Goal: Task Accomplishment & Management: Manage account settings

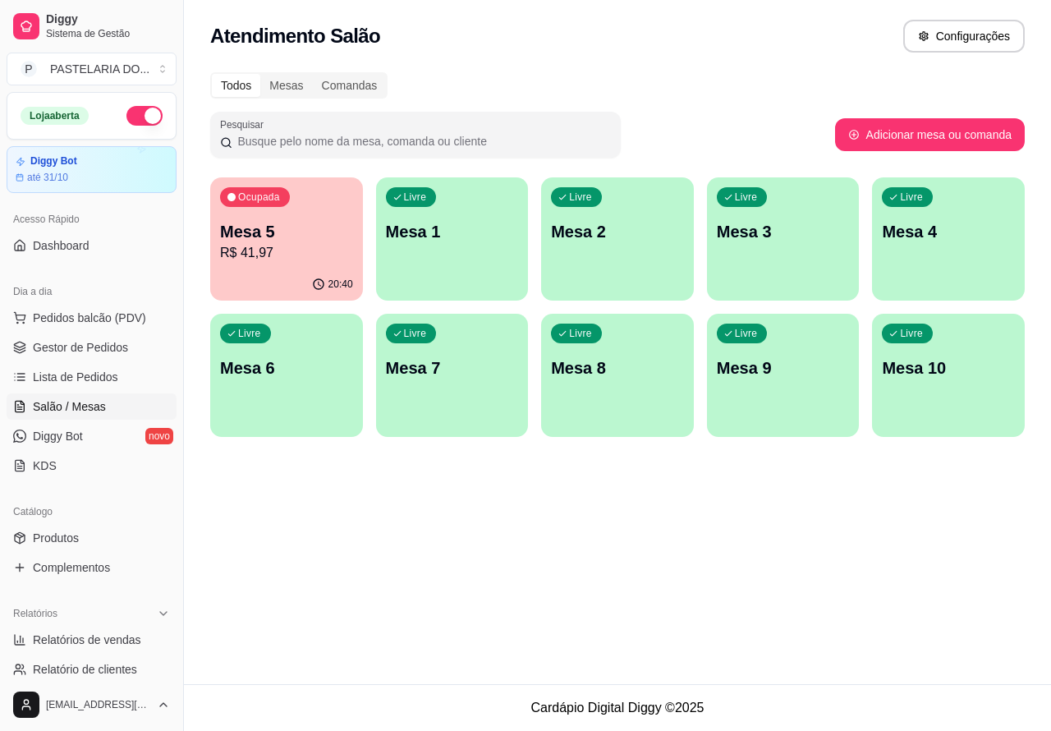
click at [298, 238] on p "Mesa 5" at bounding box center [286, 231] width 133 height 23
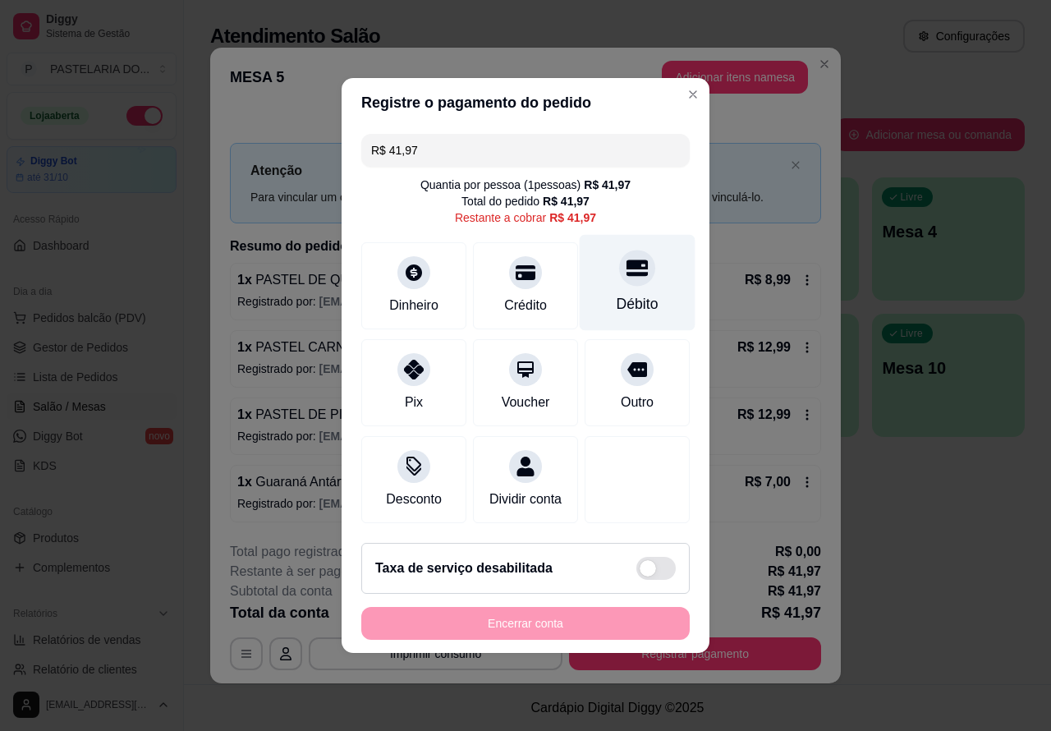
click at [619, 265] on div at bounding box center [637, 268] width 36 height 36
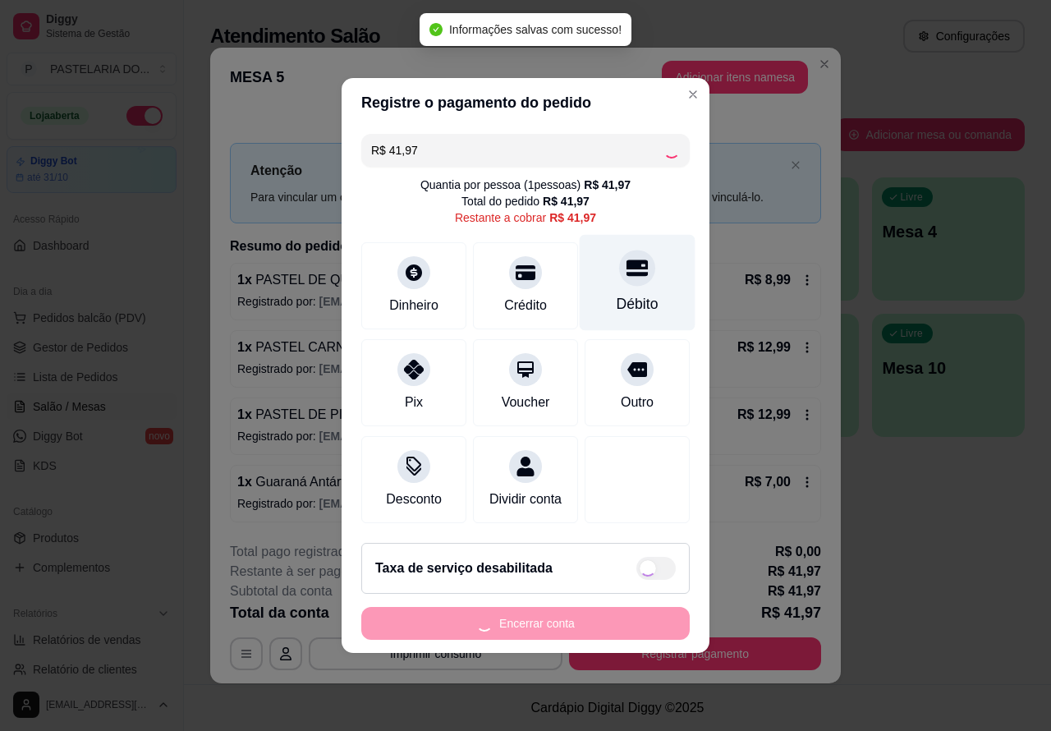
type input "R$ 0,00"
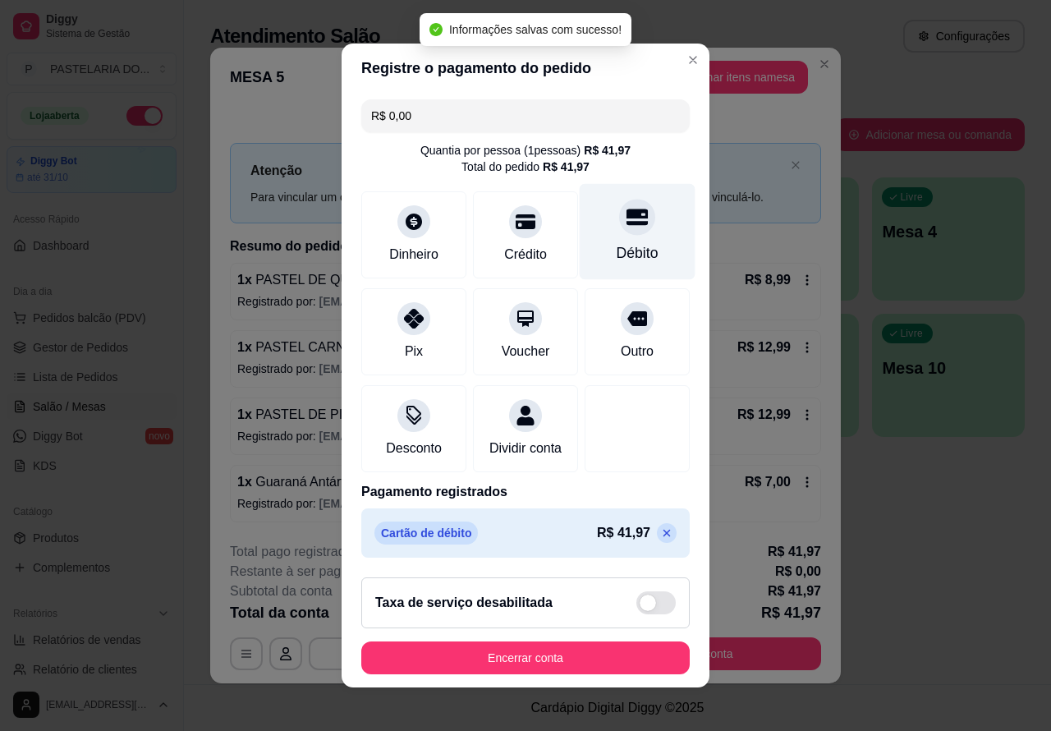
click at [544, 665] on button "Encerrar conta" at bounding box center [525, 657] width 328 height 33
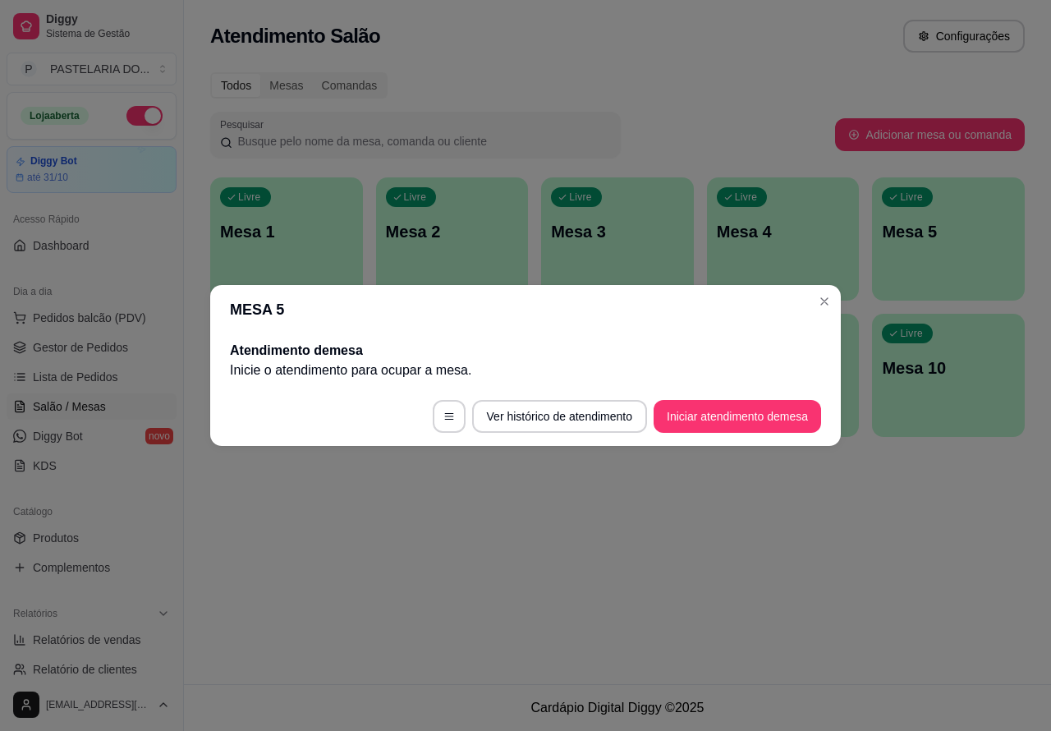
click at [748, 408] on button "Iniciar atendimento de mesa" at bounding box center [738, 416] width 168 height 33
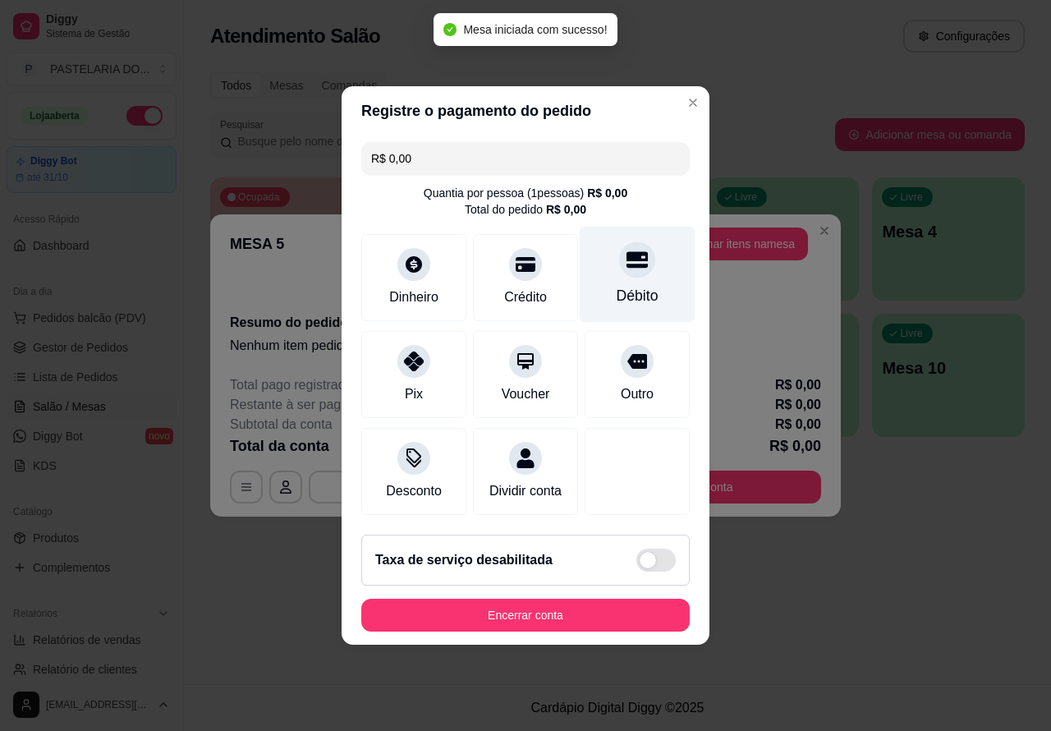
click at [630, 252] on icon at bounding box center [637, 260] width 21 height 16
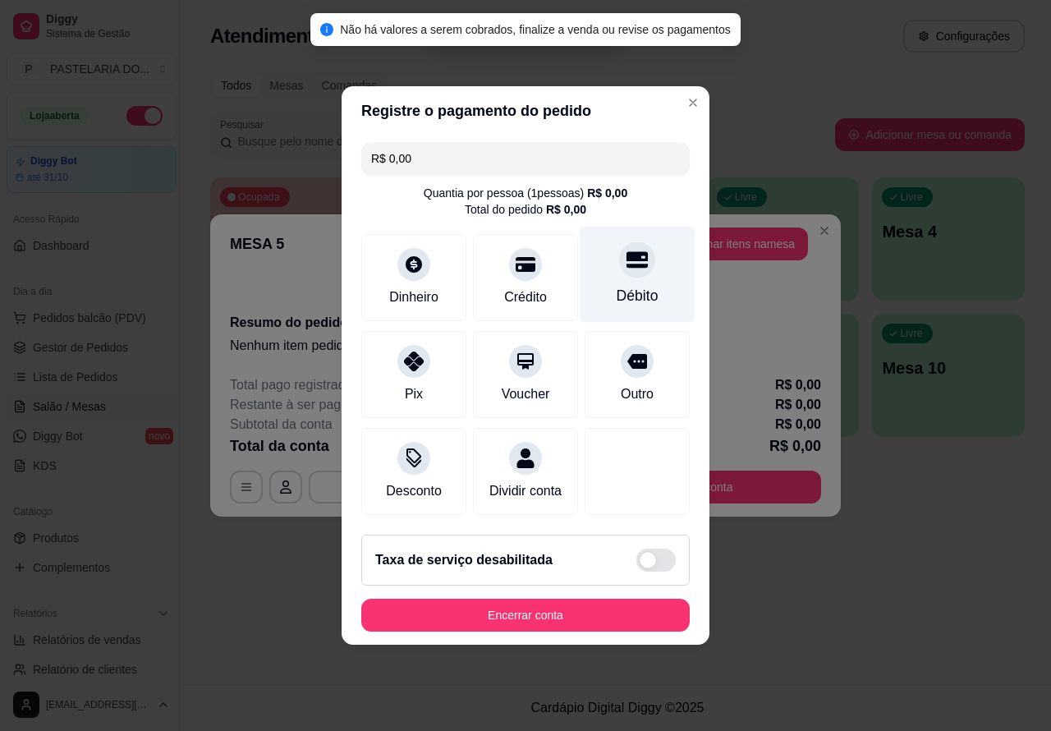
click at [814, 553] on div "MESA 5 Adicionar itens na mesa Iniciada [DATE] 19:10 Resumo do pedido Nenhum it…" at bounding box center [525, 365] width 1051 height 731
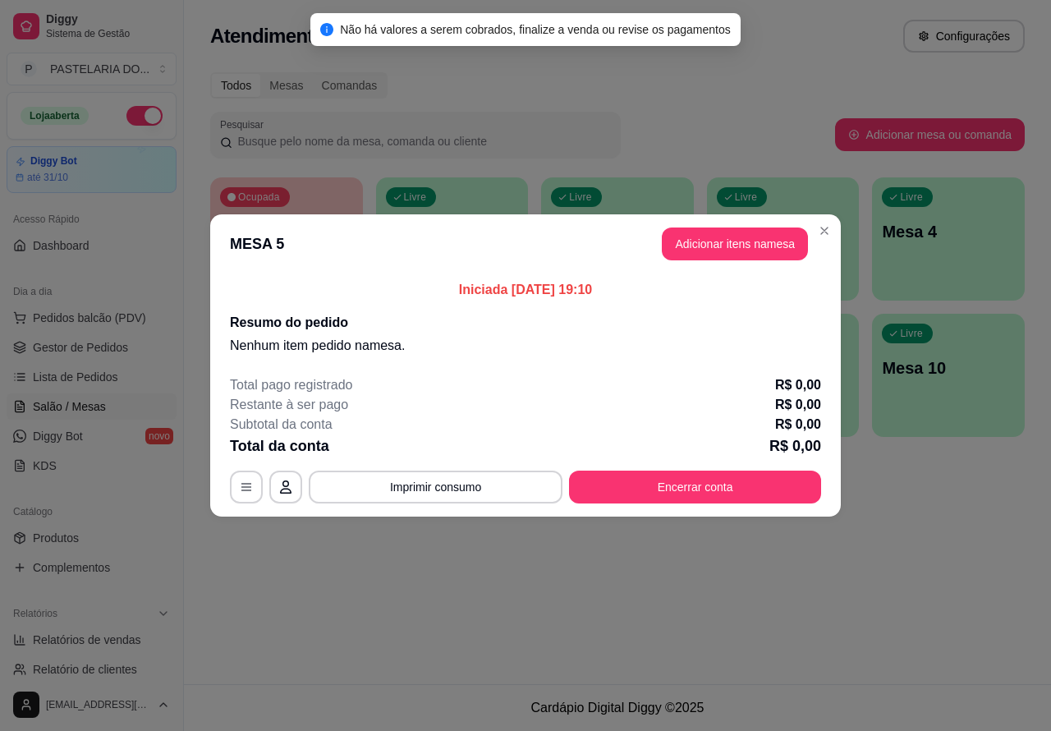
click at [744, 235] on div "Nenhum produto adicionado" at bounding box center [859, 238] width 312 height 323
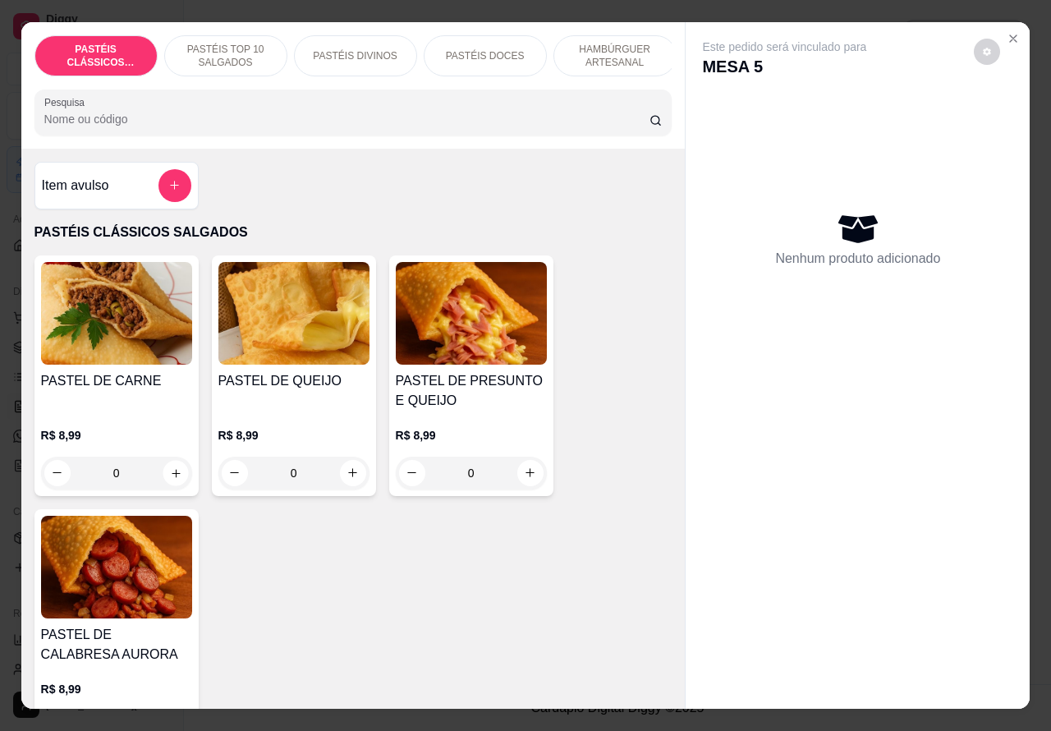
click at [172, 477] on icon "increase-product-quantity" at bounding box center [176, 473] width 8 height 8
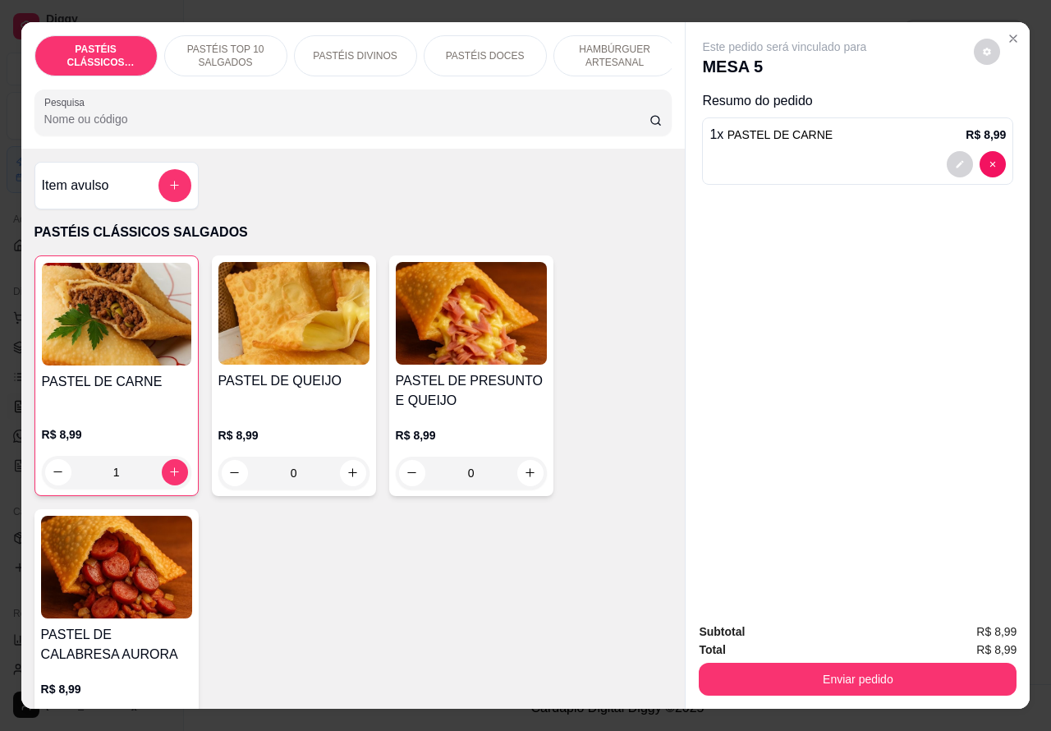
click at [168, 478] on icon "increase-product-quantity" at bounding box center [174, 472] width 12 height 12
type input "2"
click at [862, 672] on button "Enviar pedido" at bounding box center [858, 679] width 308 height 32
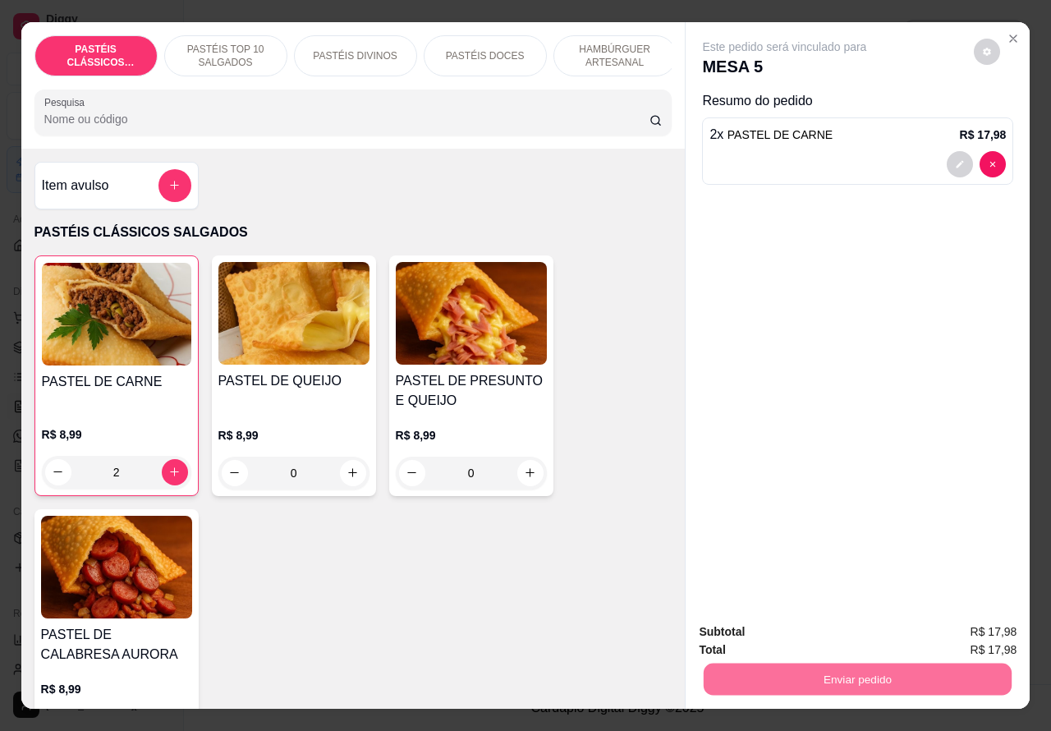
click at [979, 625] on button "Enviar pedido" at bounding box center [973, 631] width 90 height 30
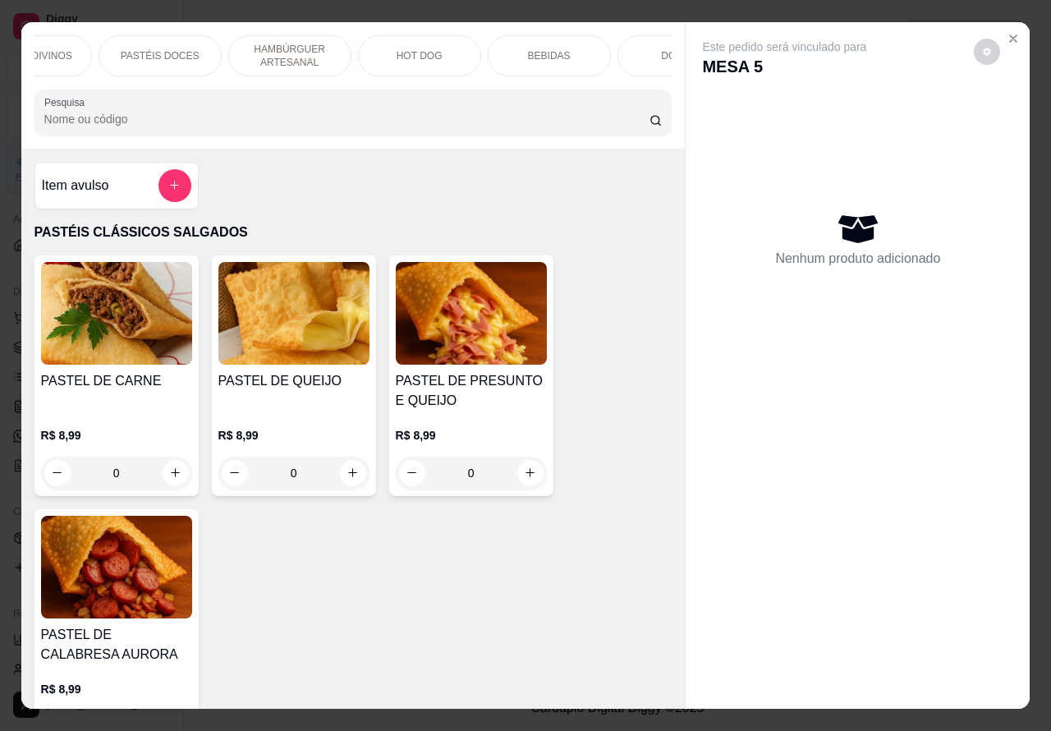
scroll to position [0, 331]
click at [542, 55] on div "BEBIDAS" at bounding box center [543, 55] width 123 height 41
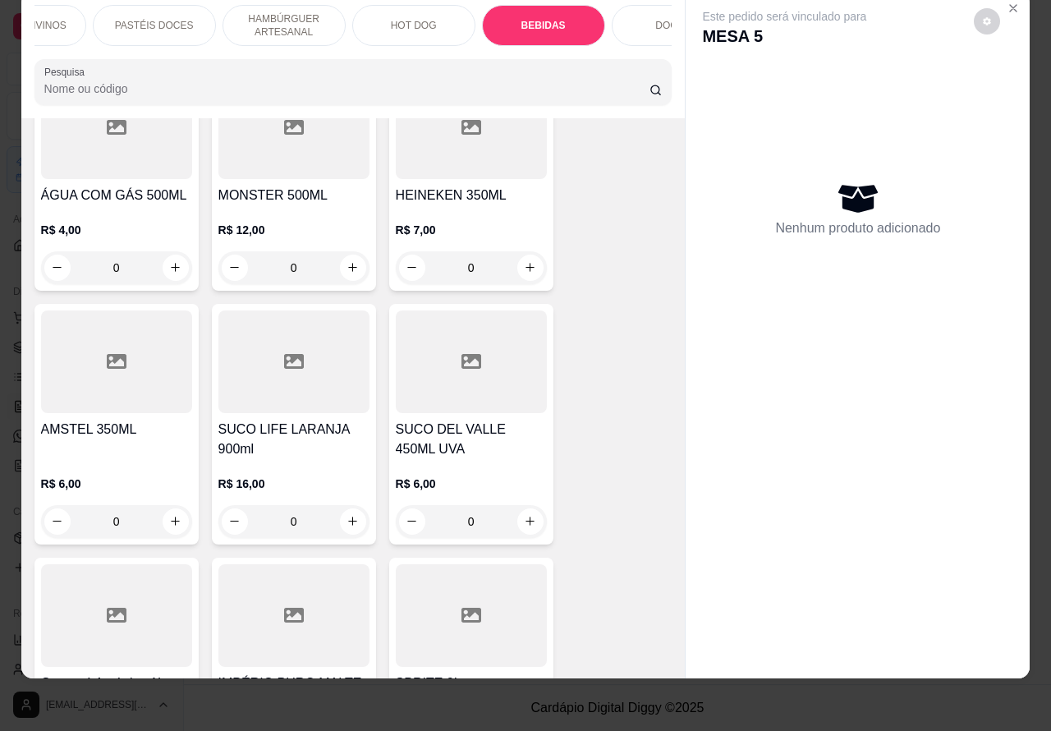
scroll to position [5883, 0]
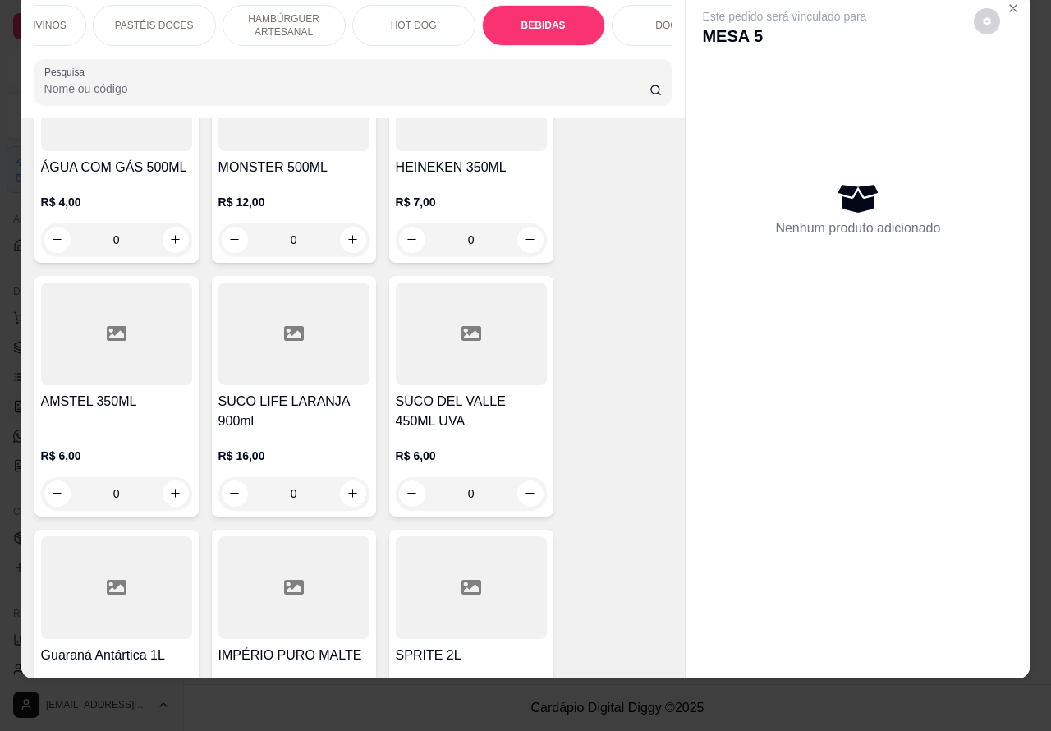
click at [524, 233] on icon "increase-product-quantity" at bounding box center [530, 239] width 12 height 12
type input "1"
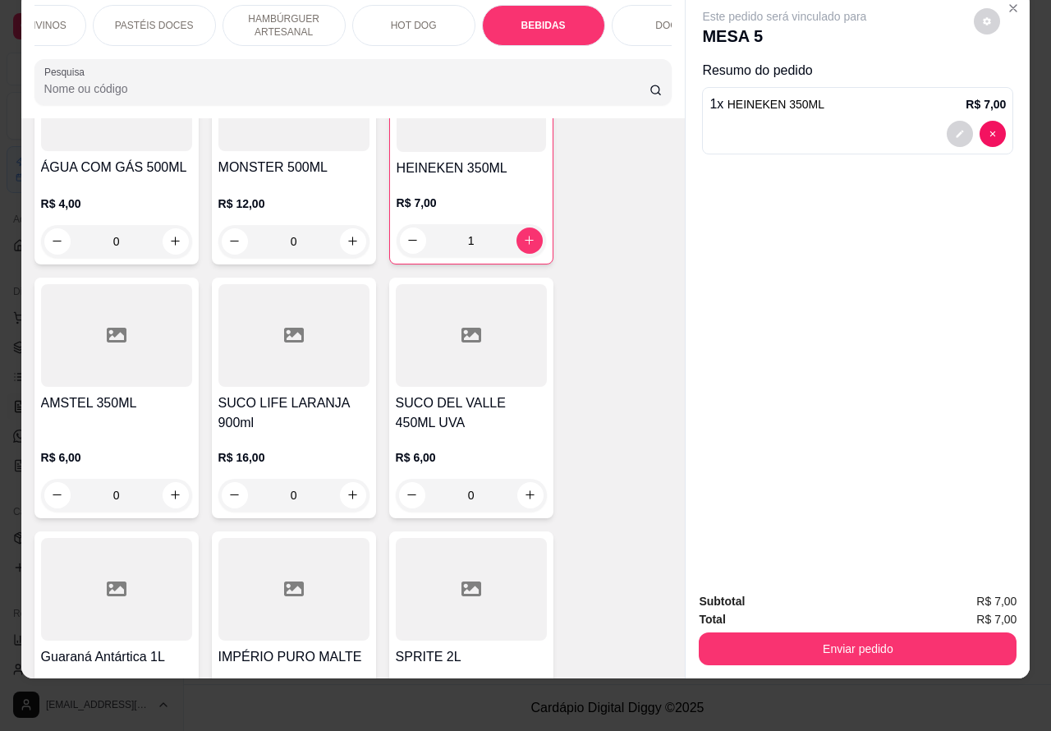
scroll to position [5885, 0]
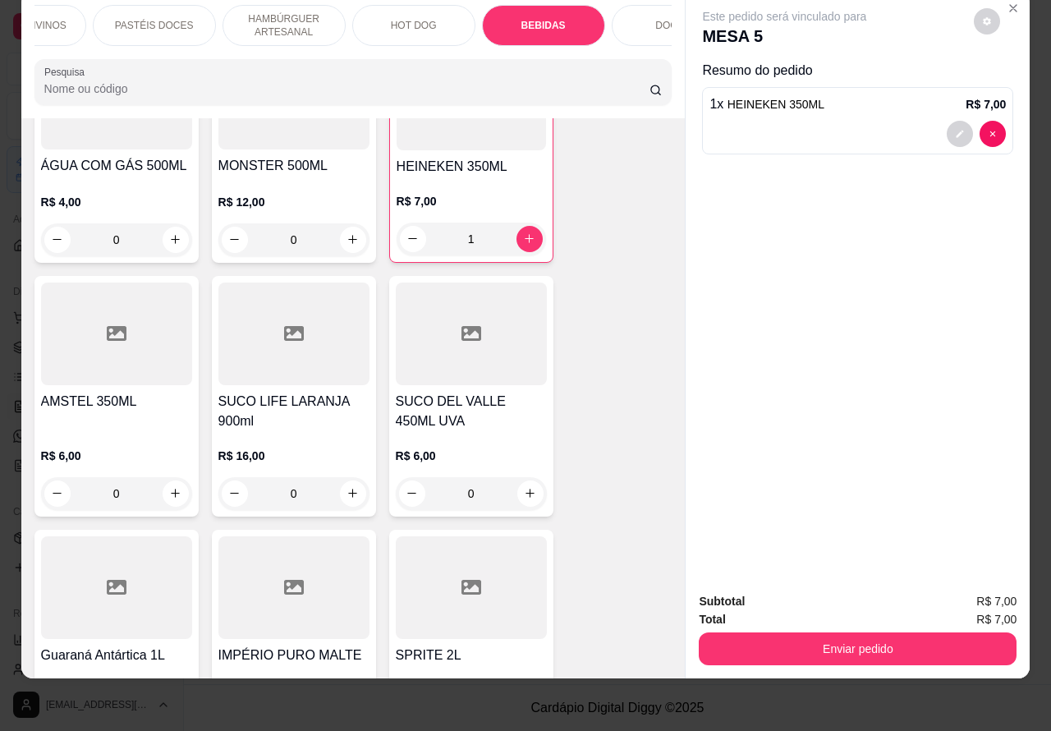
click at [815, 632] on button "Enviar pedido" at bounding box center [858, 648] width 318 height 33
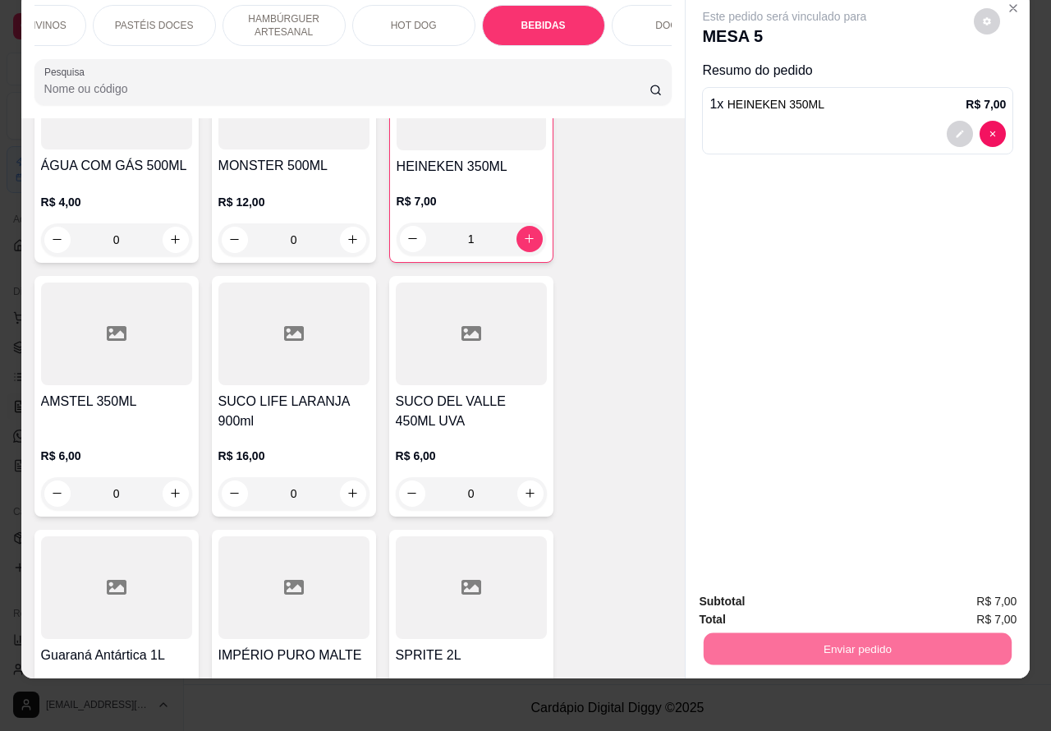
click at [989, 591] on button "Enviar pedido" at bounding box center [972, 593] width 93 height 31
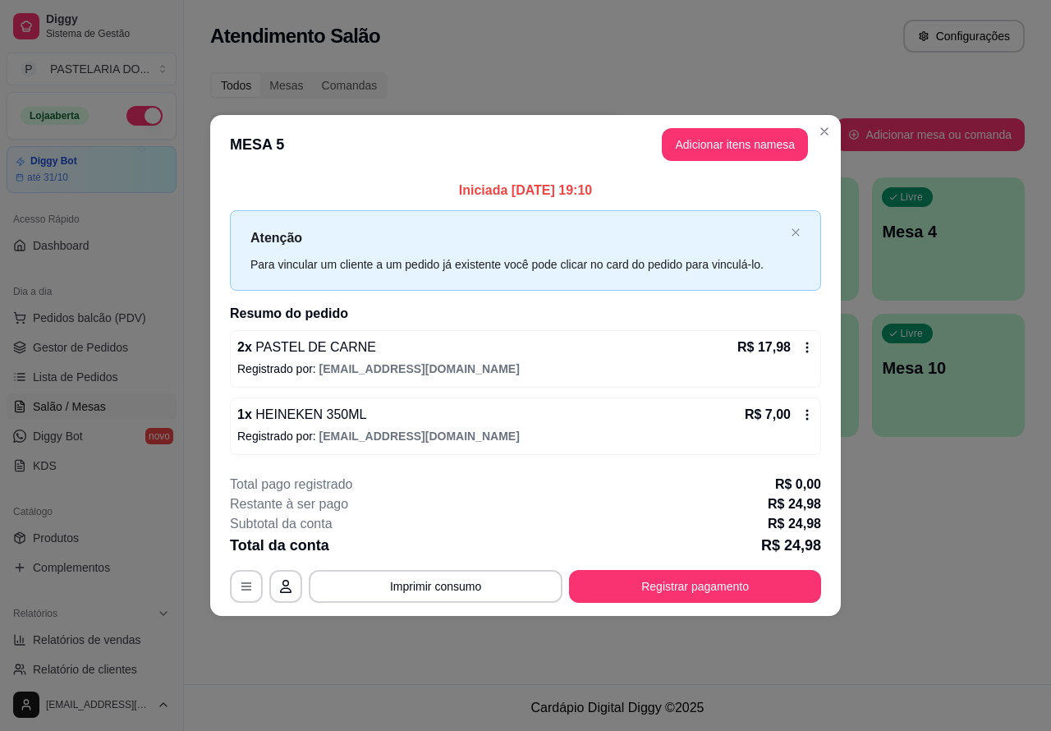
click at [980, 551] on div "Atendimento Salão Configurações Todos Mesas Comandas Pesquisar Adicionar mesa o…" at bounding box center [617, 342] width 867 height 684
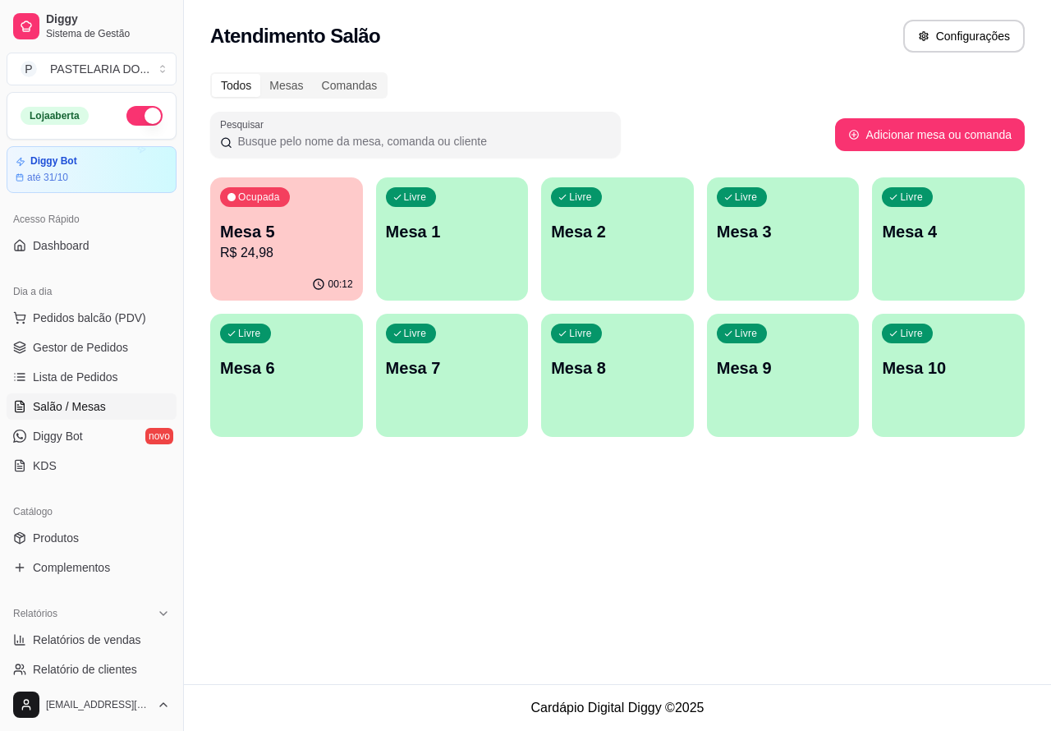
click at [334, 554] on div "Atendimento Salão Configurações Todos Mesas Comandas Pesquisar Adicionar mesa o…" at bounding box center [617, 342] width 867 height 684
click at [618, 218] on div "Livre Mesa 2" at bounding box center [617, 228] width 153 height 103
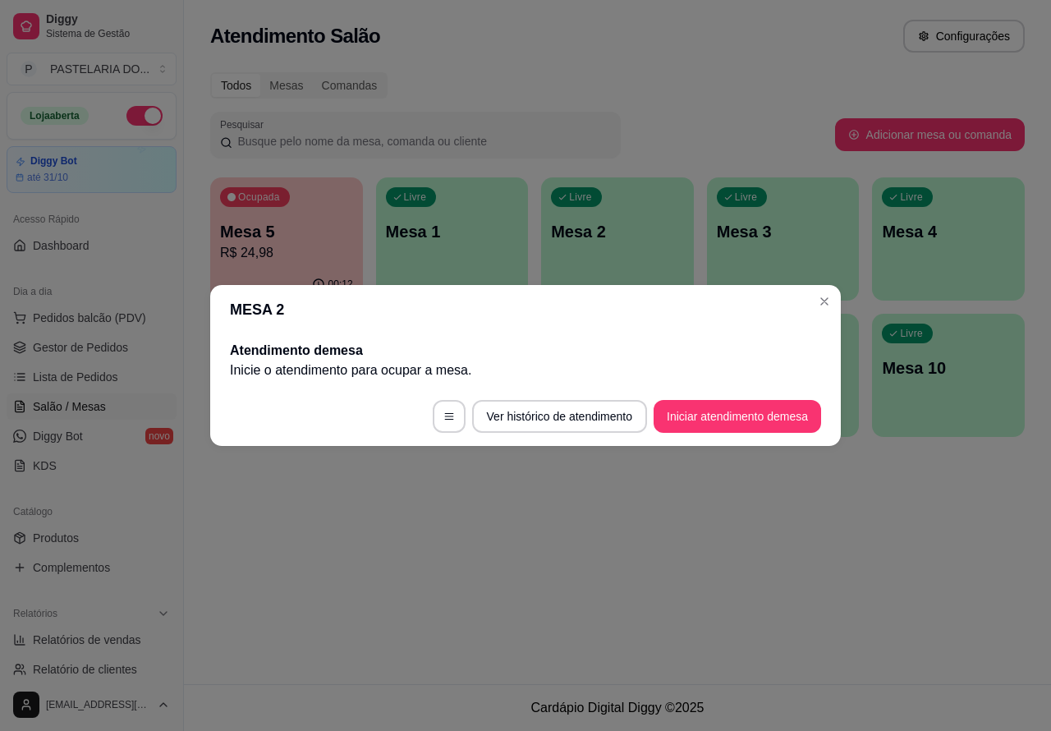
click at [749, 409] on button "Iniciar atendimento de mesa" at bounding box center [738, 416] width 168 height 33
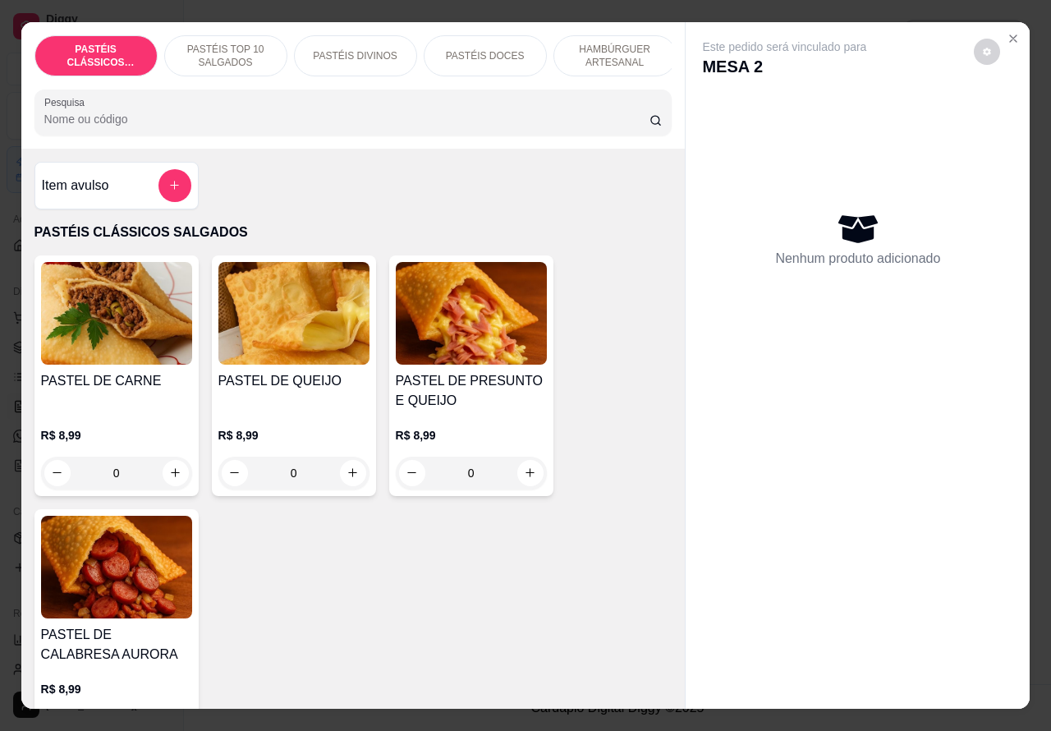
click at [232, 43] on p "PASTÉIS TOP 10 SALGADOS" at bounding box center [225, 56] width 95 height 26
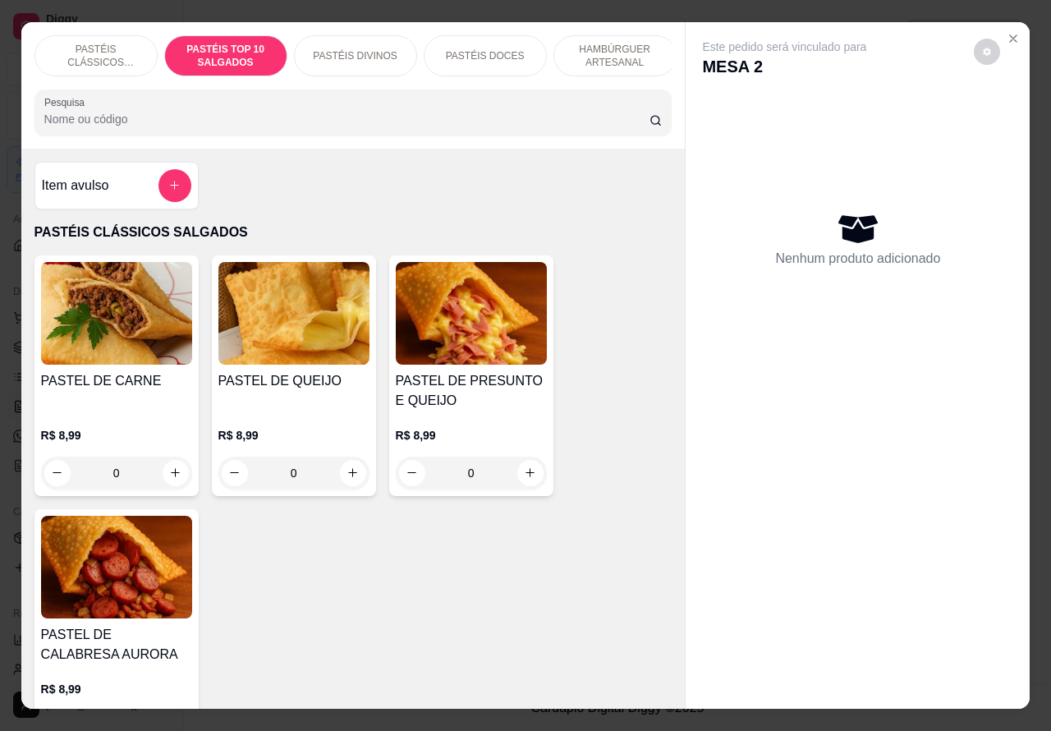
scroll to position [38, 0]
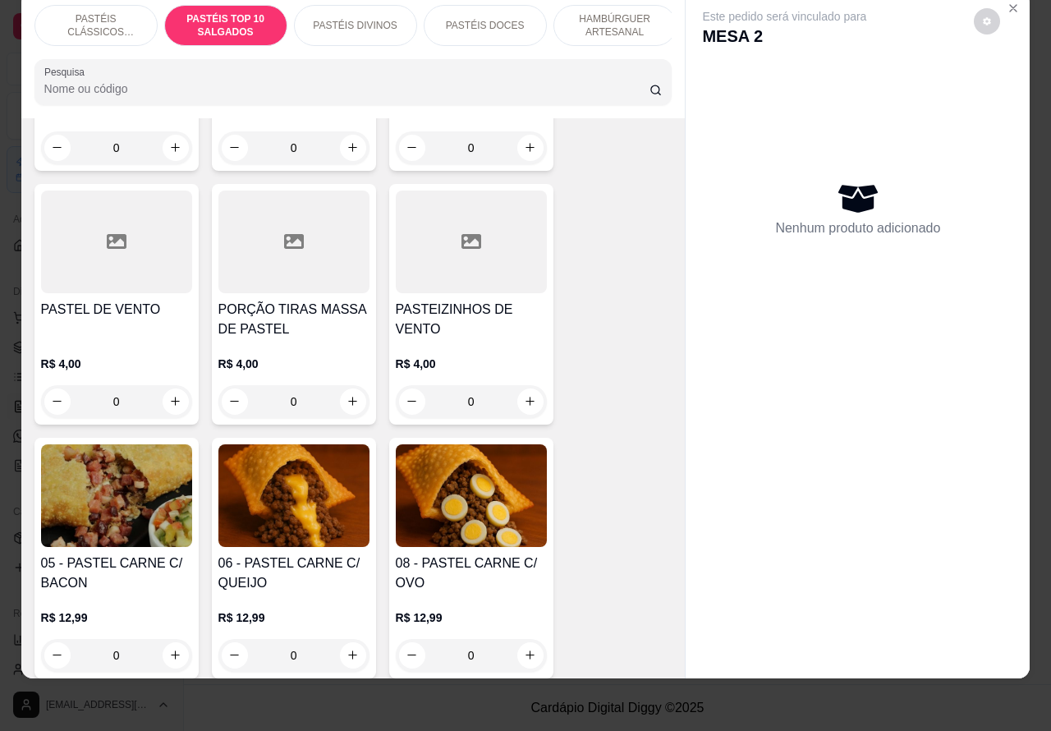
click at [91, 12] on p "PASTÉIS CLÁSSICOS SALGADOS" at bounding box center [95, 25] width 95 height 26
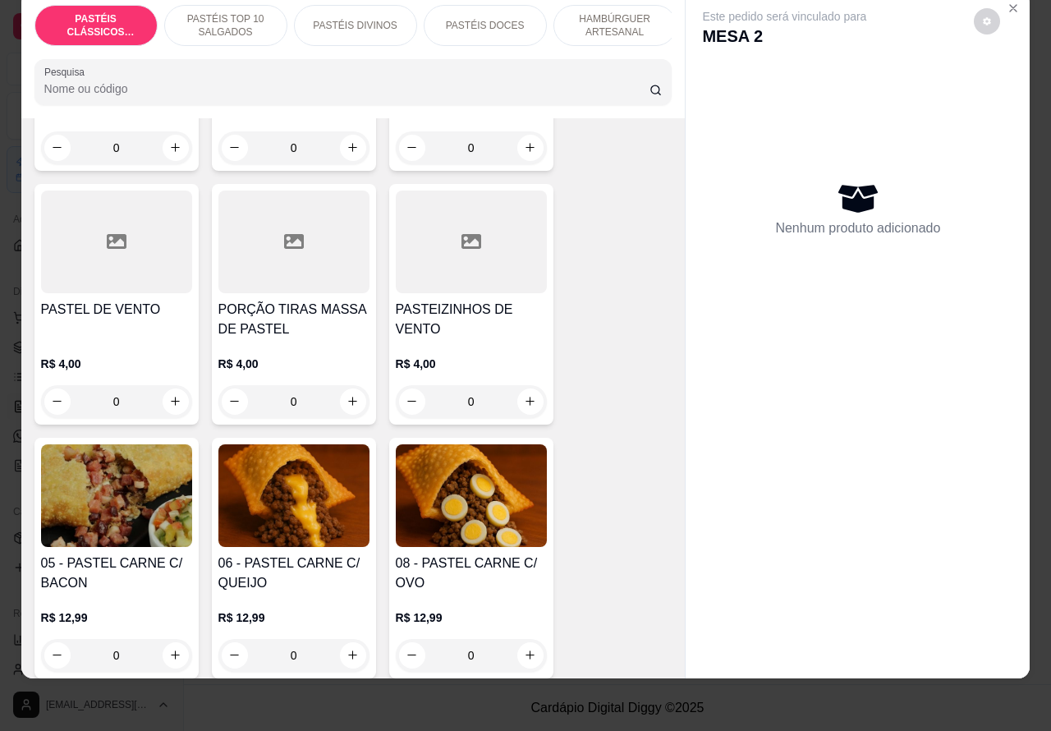
scroll to position [74, 0]
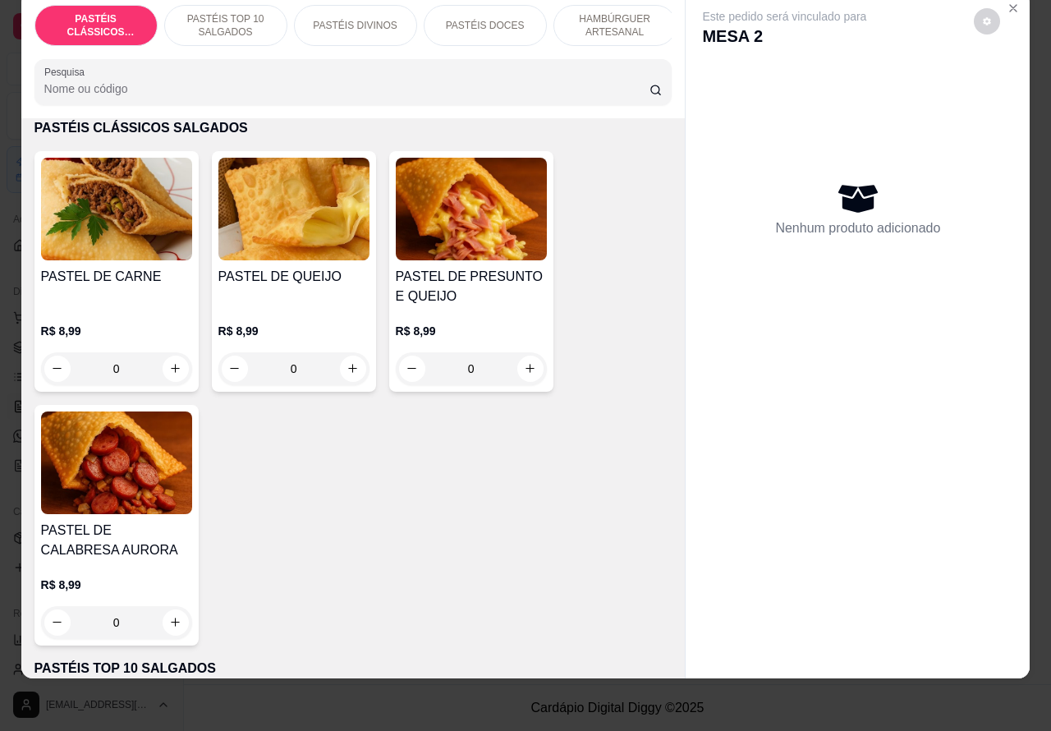
click at [347, 367] on icon "increase-product-quantity" at bounding box center [353, 368] width 12 height 12
type input "1"
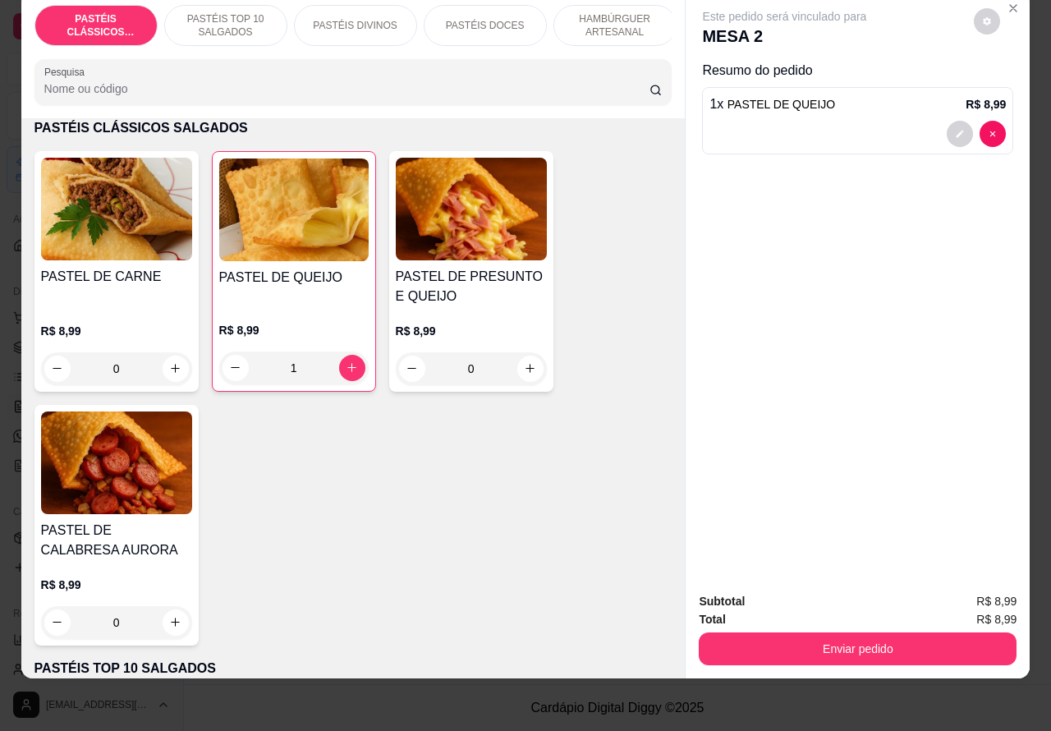
click at [214, 17] on p "PASTÉIS TOP 10 SALGADOS" at bounding box center [225, 25] width 95 height 26
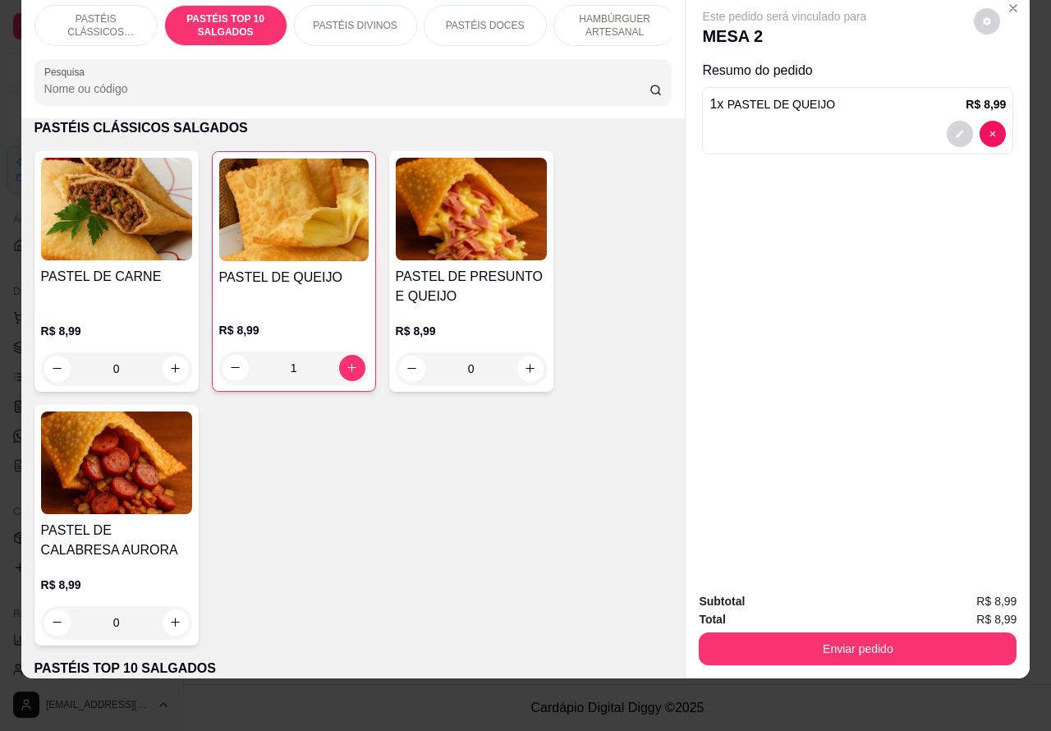
scroll to position [614, 0]
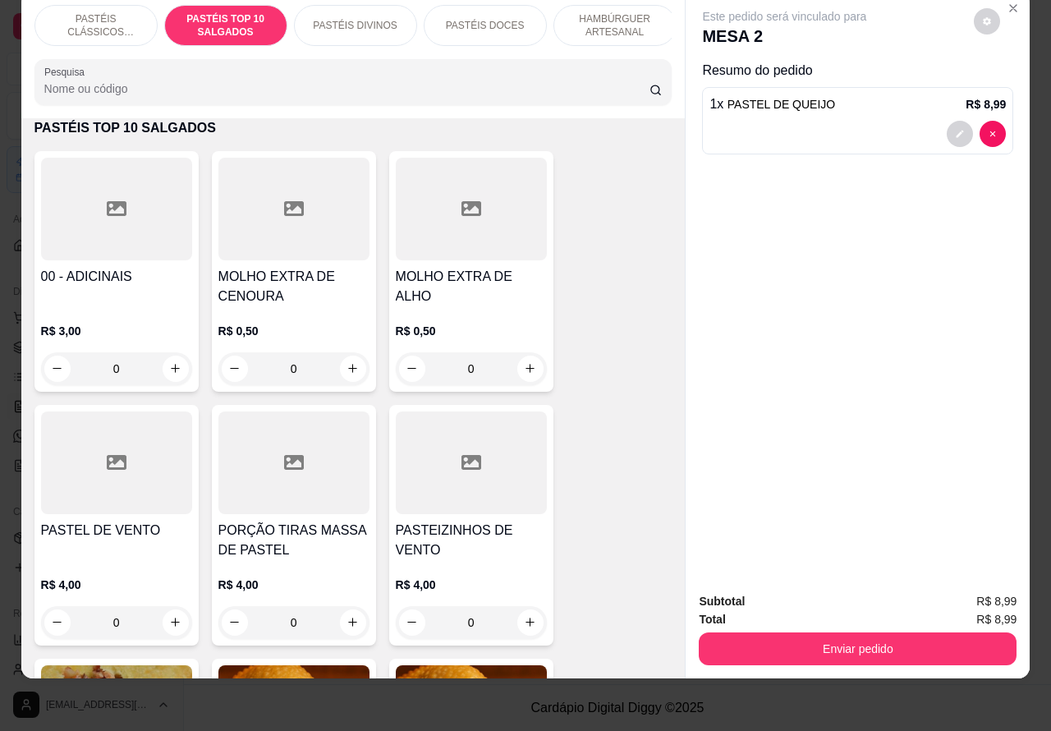
click at [171, 368] on icon "increase-product-quantity" at bounding box center [175, 368] width 9 height 9
type input "1"
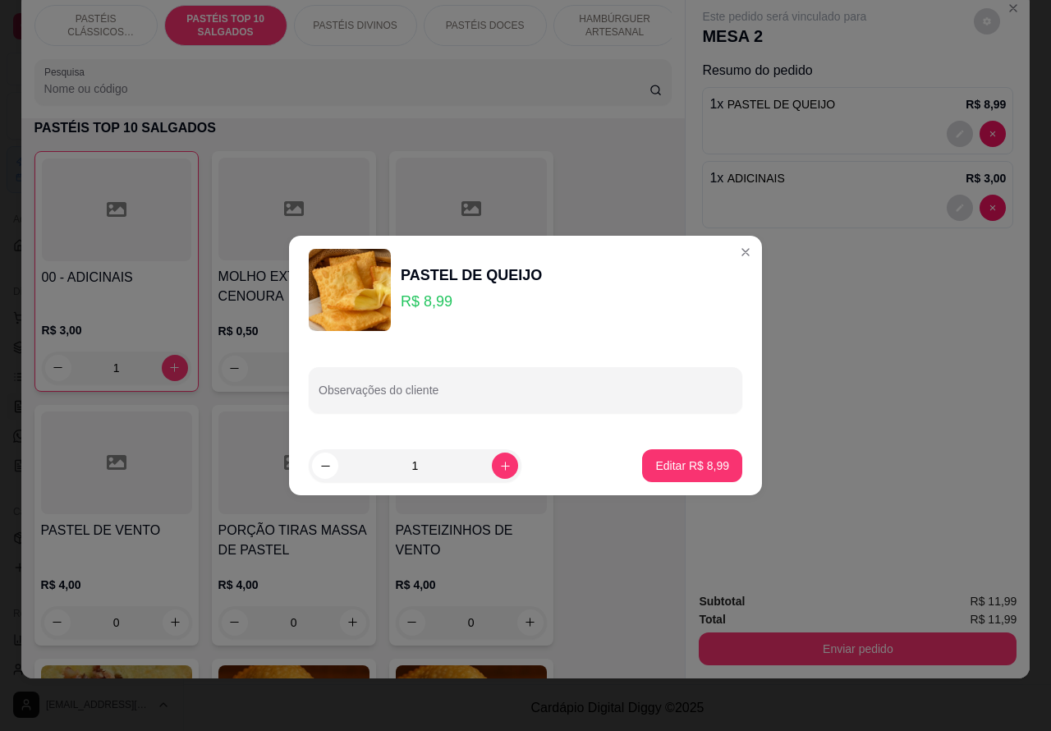
click at [530, 393] on input "Observações do cliente" at bounding box center [526, 396] width 414 height 16
type input "colocar bacon"
click at [683, 471] on p "Editar R$ 8,99" at bounding box center [692, 465] width 74 height 16
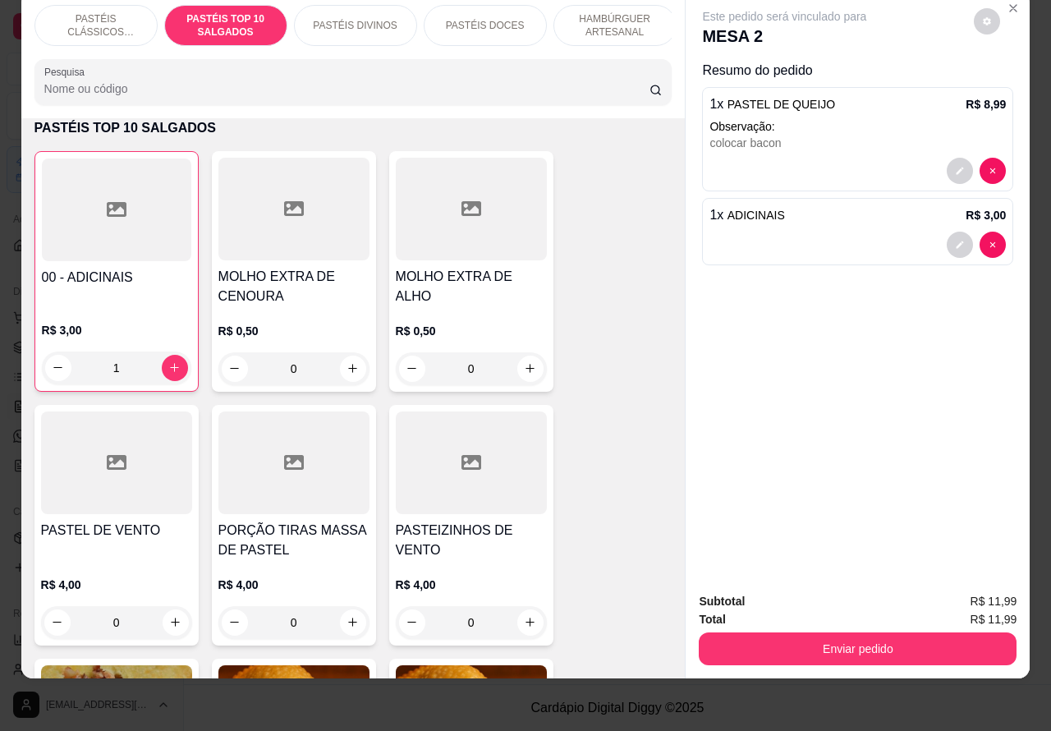
click at [91, 12] on p "PASTÉIS CLÁSSICOS SALGADOS" at bounding box center [95, 25] width 95 height 26
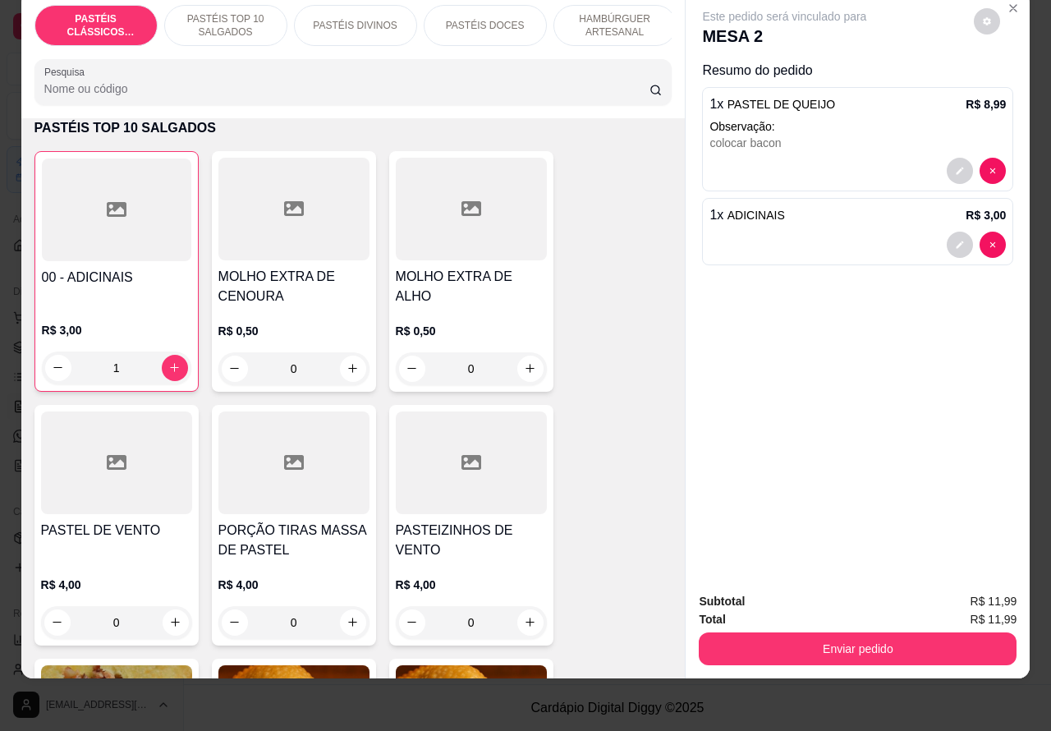
scroll to position [74, 0]
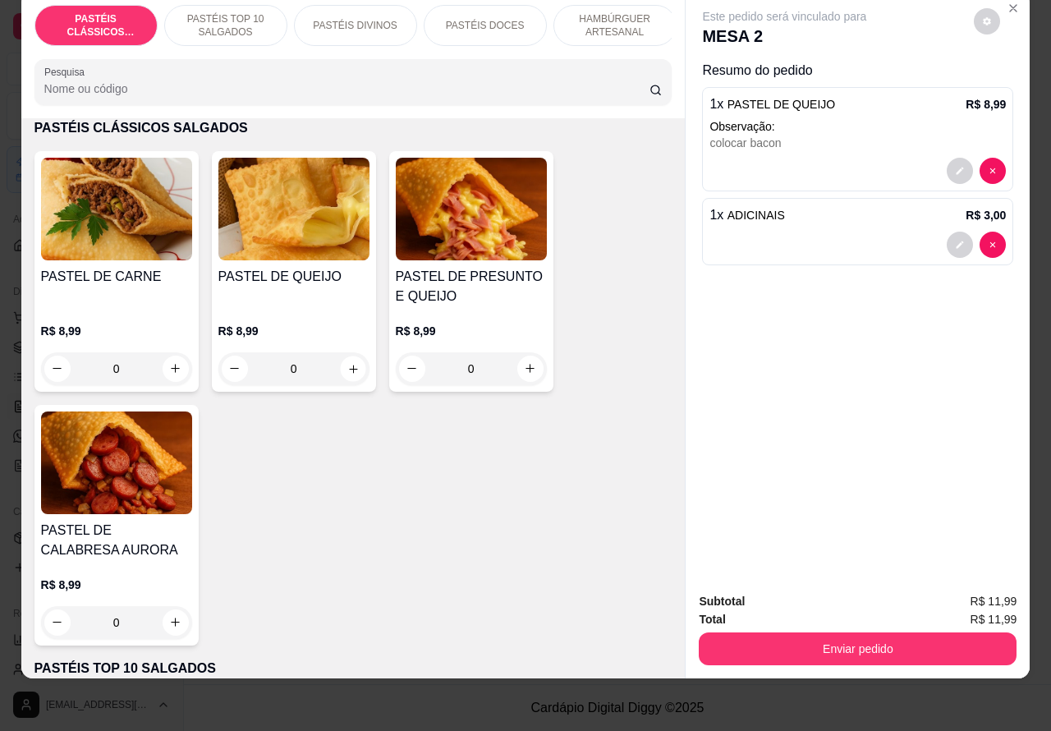
click at [347, 368] on icon "increase-product-quantity" at bounding box center [353, 368] width 12 height 12
type input "1"
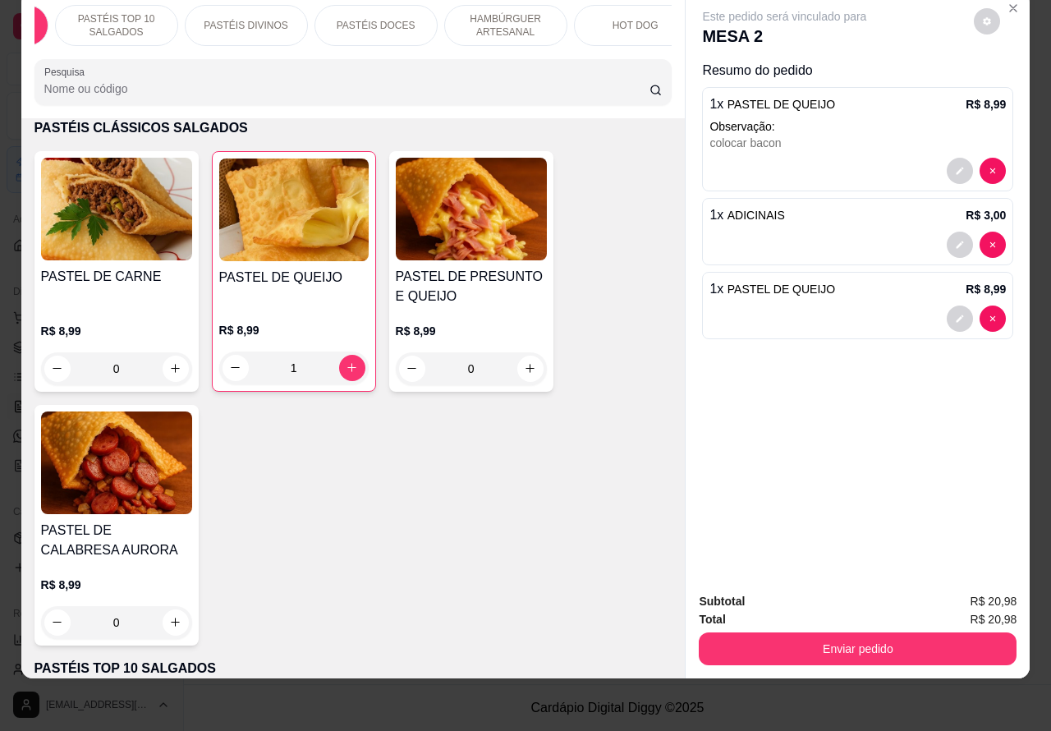
scroll to position [0, 195]
click at [658, 19] on p "BEBIDAS" at bounding box center [679, 25] width 43 height 13
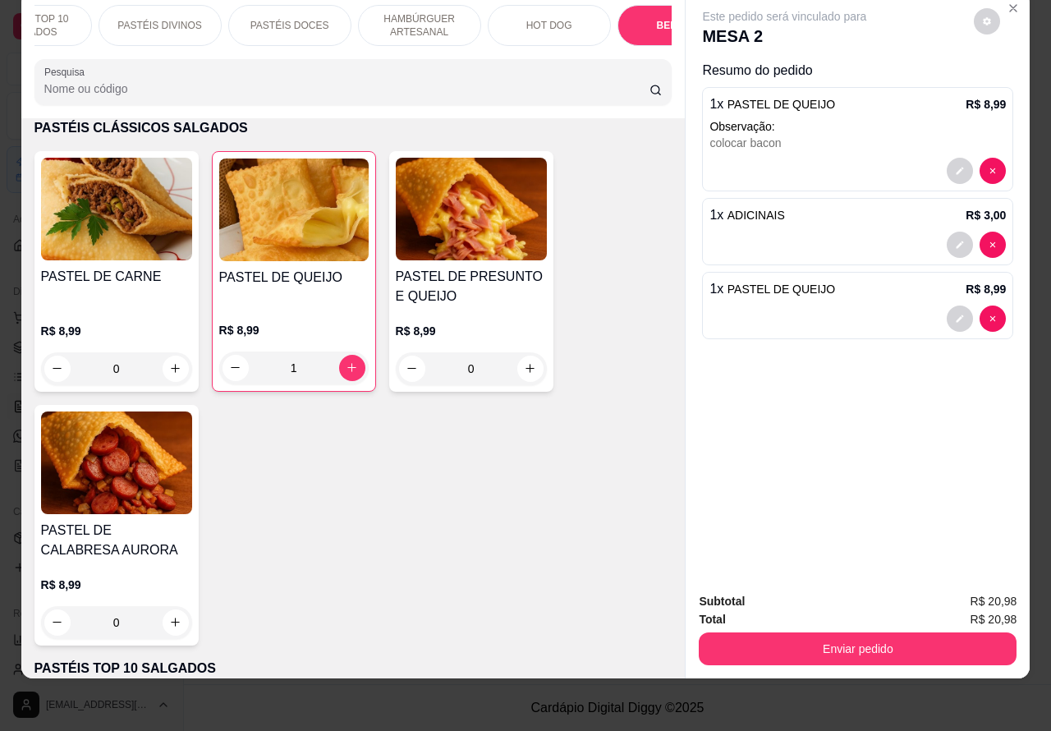
scroll to position [4953, 0]
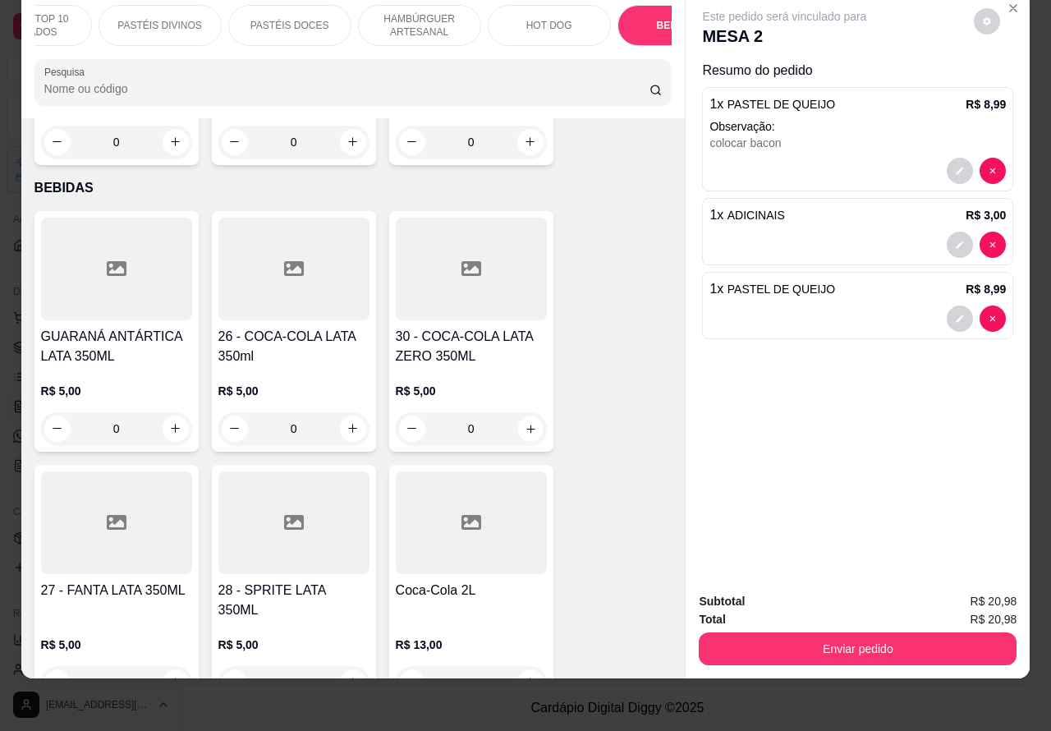
click at [524, 422] on icon "increase-product-quantity" at bounding box center [530, 428] width 12 height 12
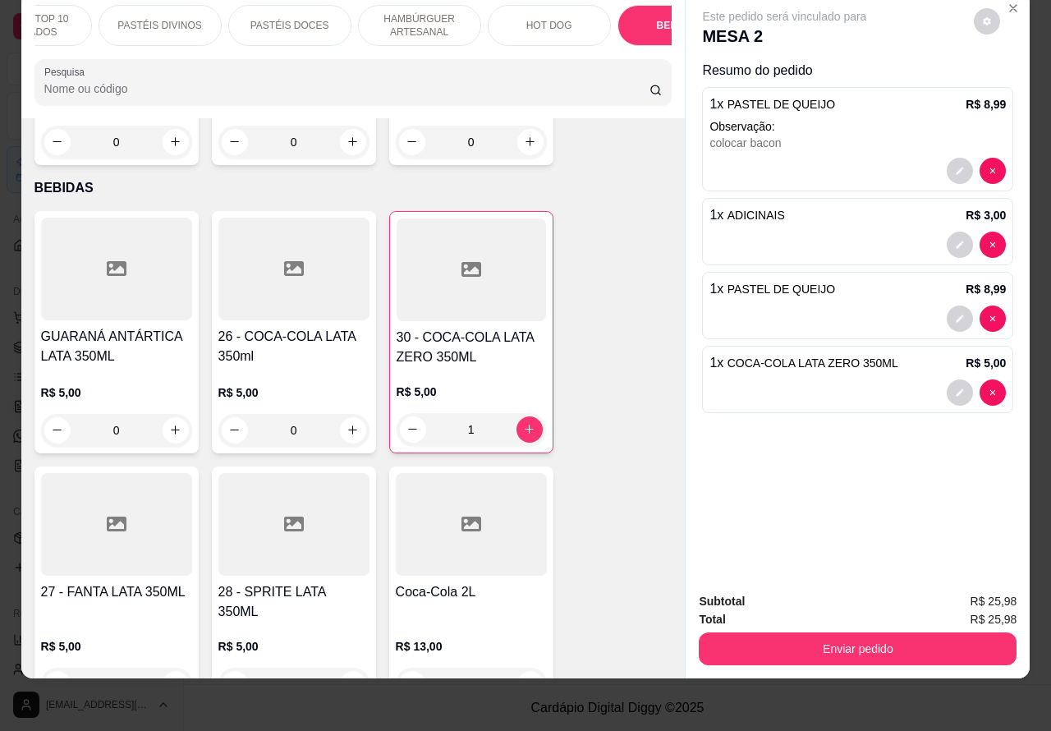
click at [525, 425] on icon "increase-product-quantity" at bounding box center [529, 429] width 9 height 9
type input "2"
click at [867, 634] on button "Enviar pedido" at bounding box center [858, 649] width 308 height 32
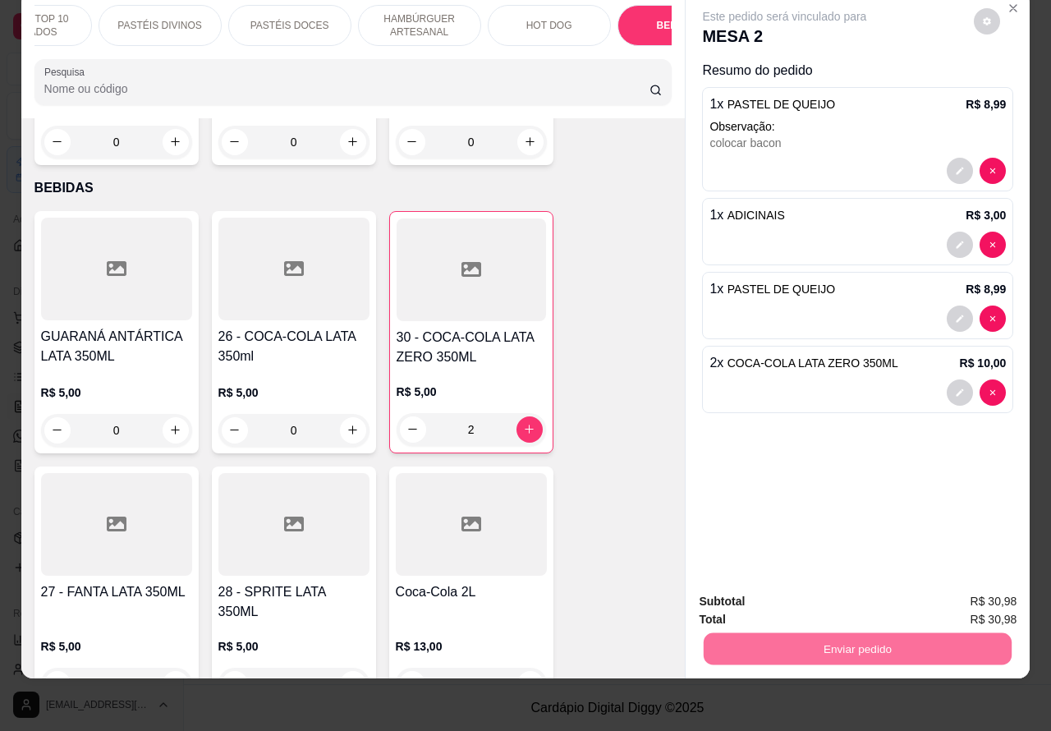
click at [971, 588] on button "Enviar pedido" at bounding box center [972, 593] width 93 height 31
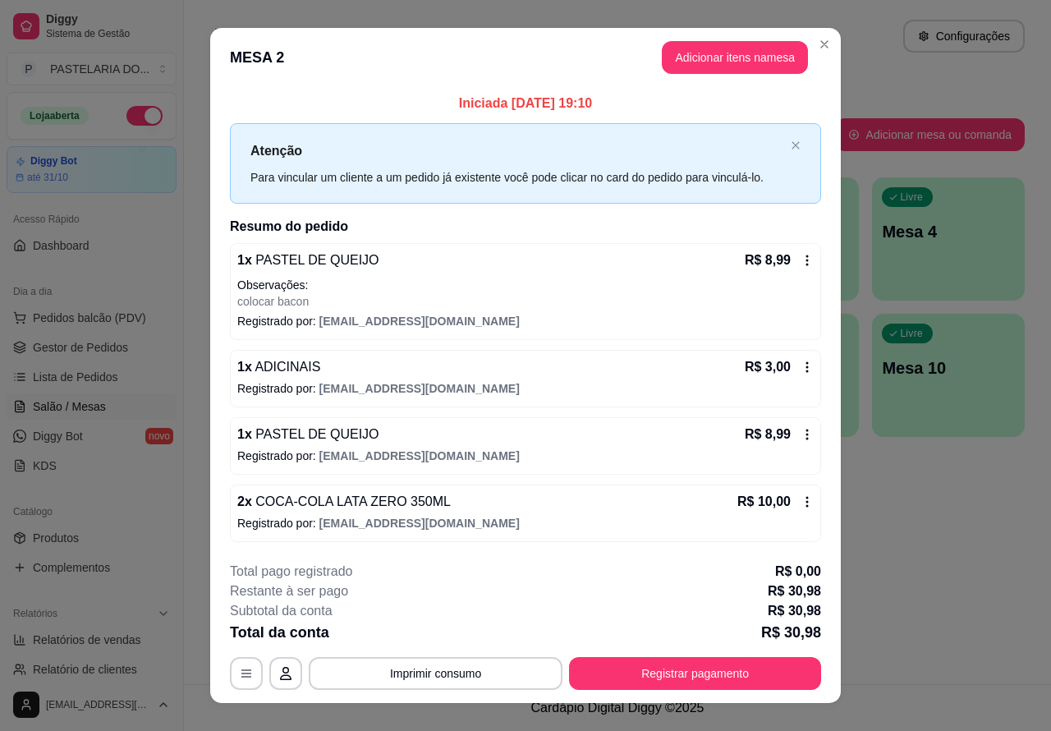
click at [949, 588] on div "Atendimento Salão Configurações Todos Mesas Comandas Pesquisar Adicionar mesa o…" at bounding box center [617, 342] width 867 height 684
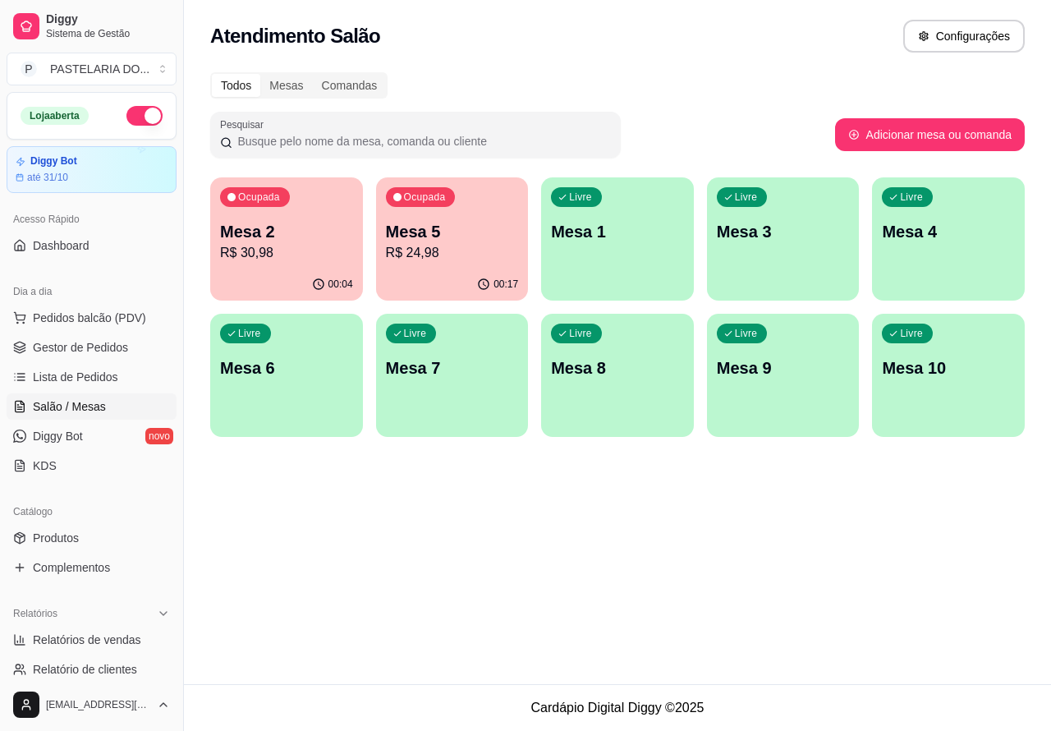
click at [477, 218] on div "Ocupada Mesa 5 R$ 24,98" at bounding box center [452, 222] width 153 height 91
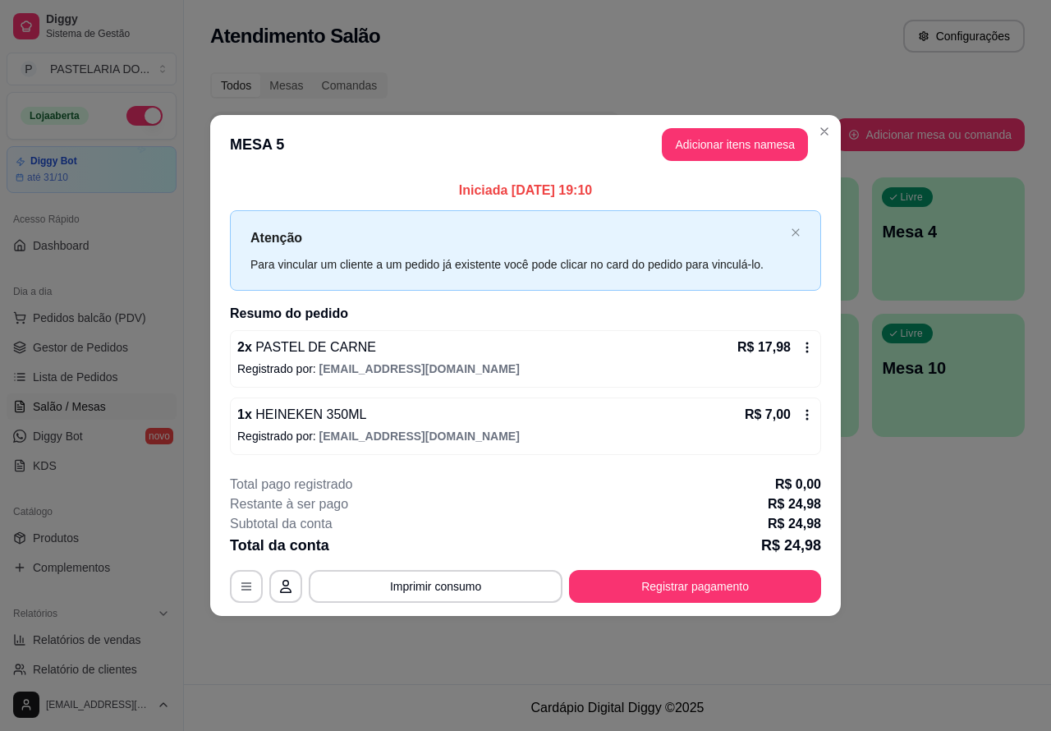
click at [732, 149] on div "Nenhum produto adicionado" at bounding box center [860, 238] width 313 height 324
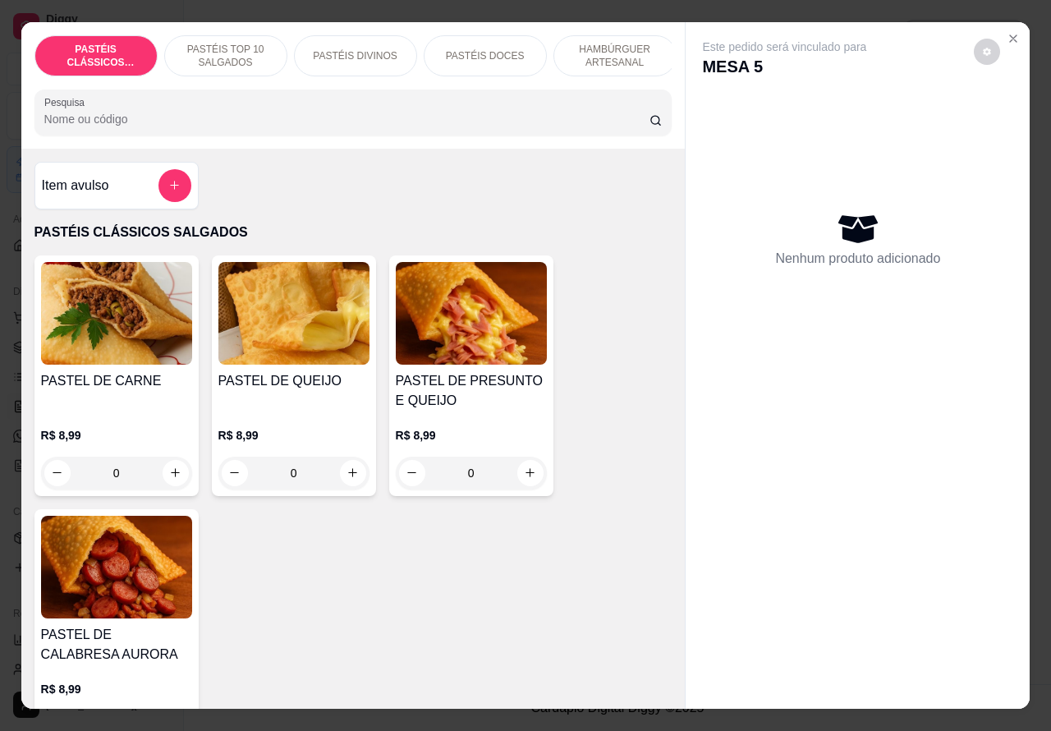
click at [228, 45] on p "PASTÉIS TOP 10 SALGADOS" at bounding box center [225, 56] width 95 height 26
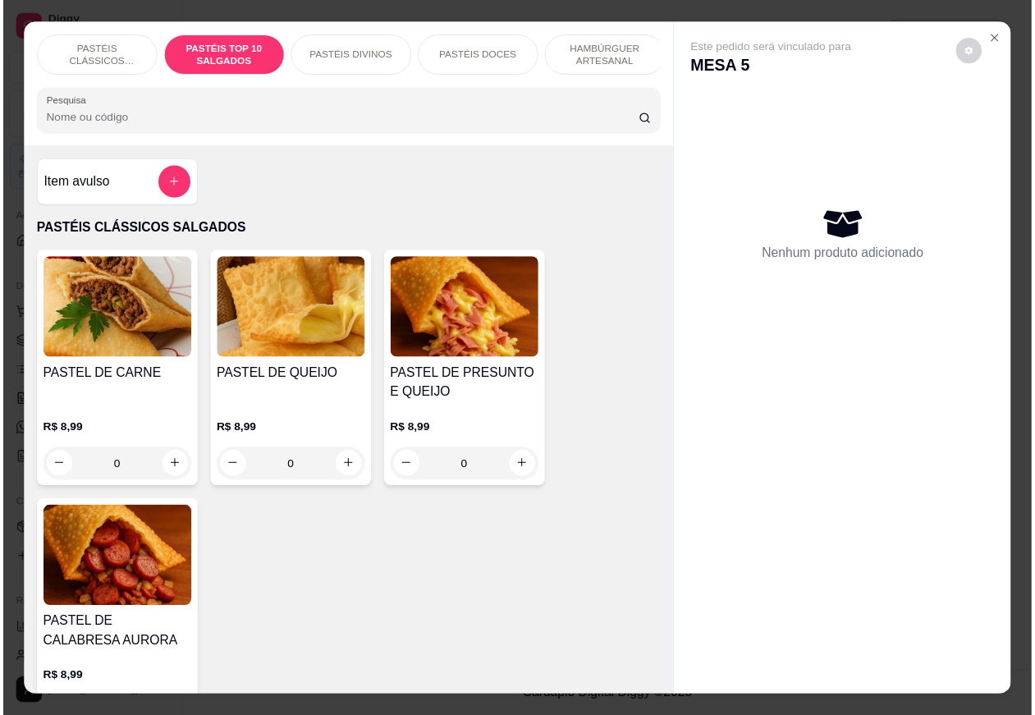
scroll to position [38, 0]
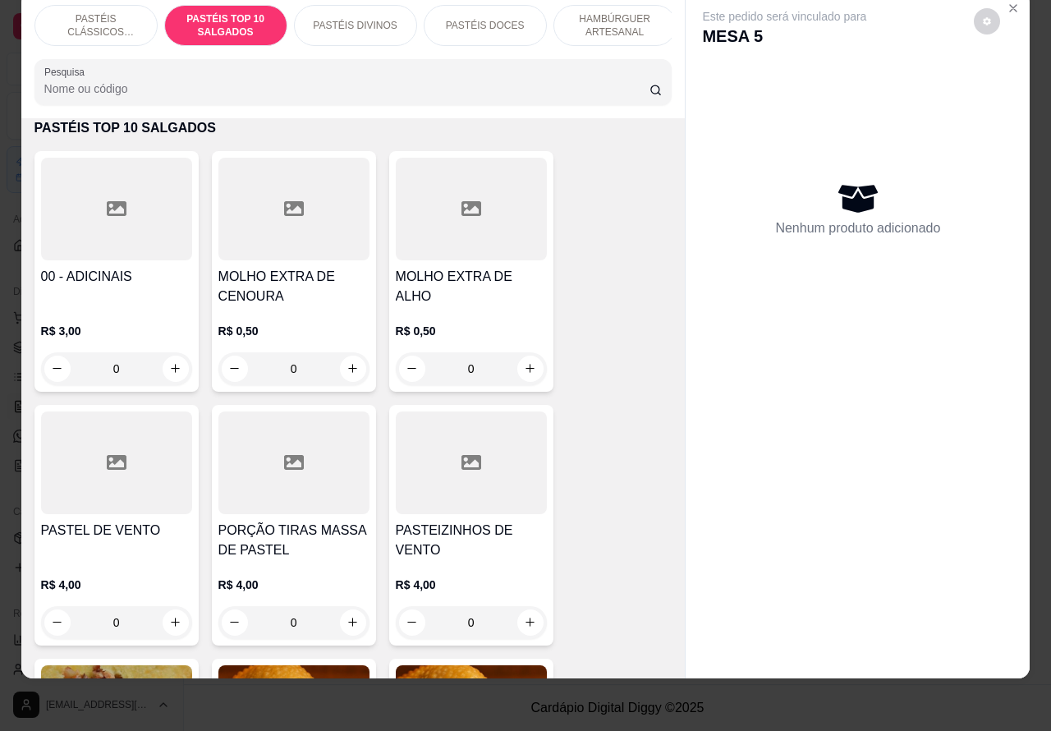
click at [524, 368] on icon "increase-product-quantity" at bounding box center [530, 368] width 12 height 12
type input "1"
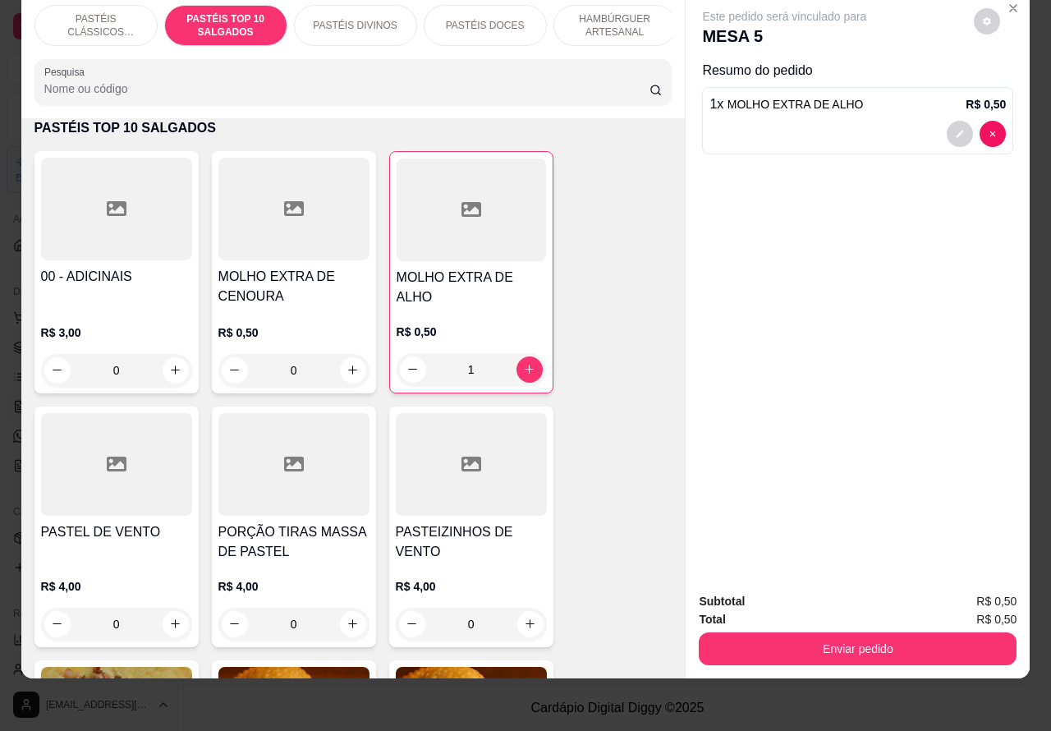
click at [889, 632] on button "Enviar pedido" at bounding box center [858, 648] width 318 height 33
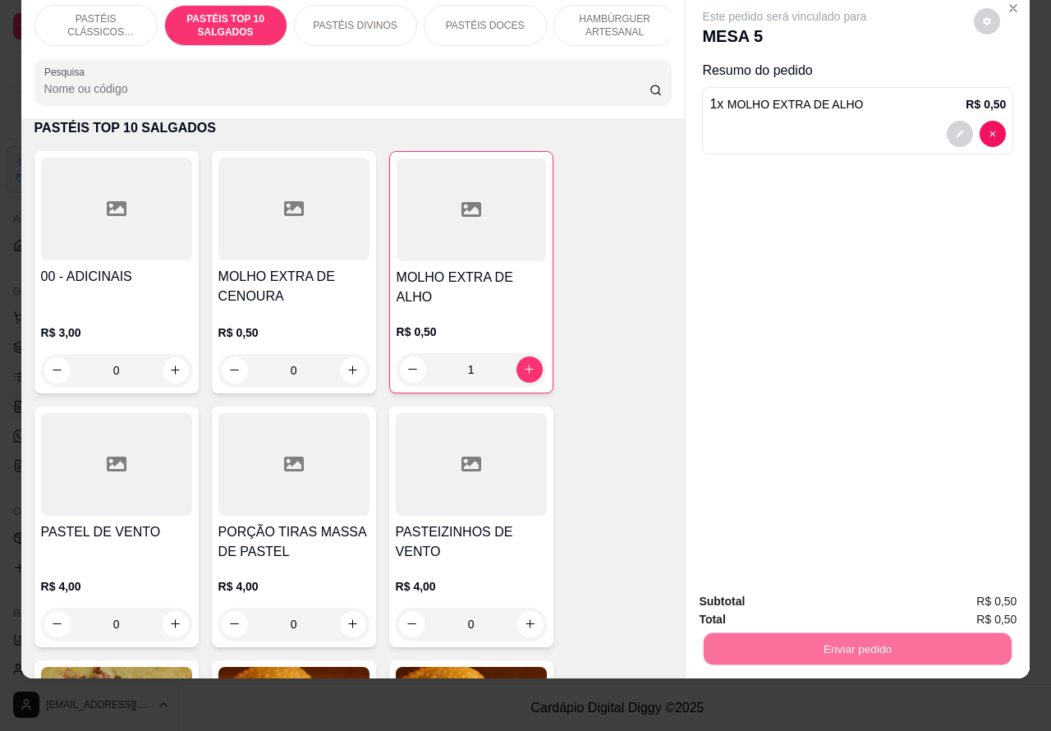
click at [977, 590] on button "Enviar pedido" at bounding box center [972, 593] width 93 height 31
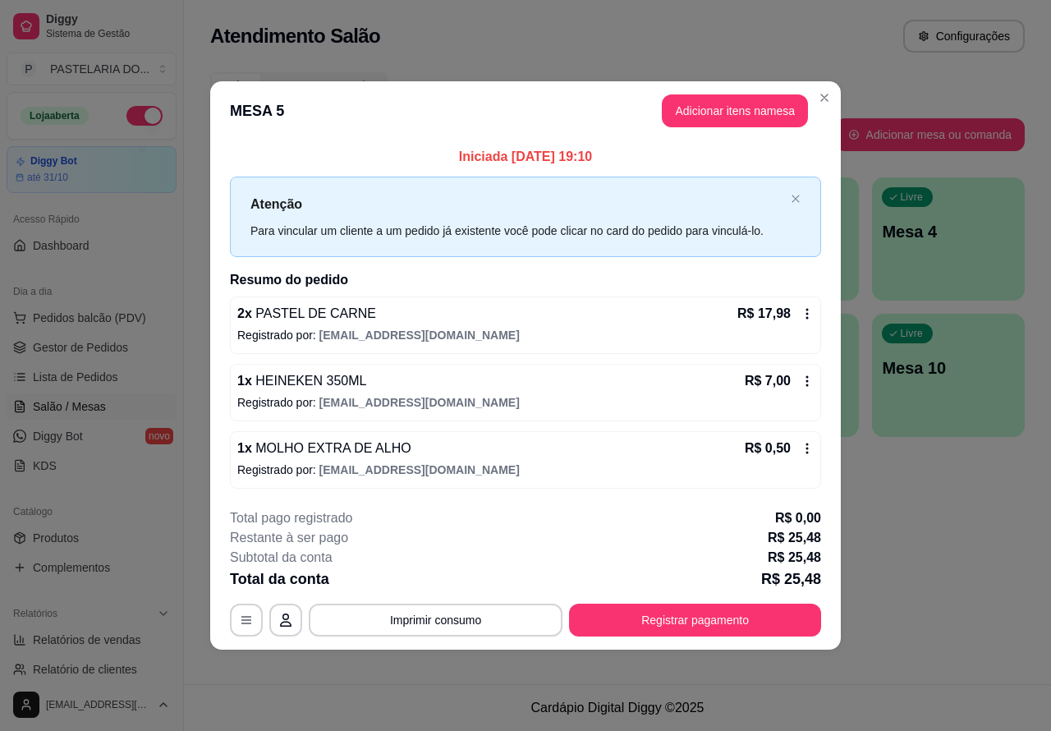
click at [436, 704] on footer "Cardápio Digital Diggy © 2025" at bounding box center [617, 707] width 867 height 47
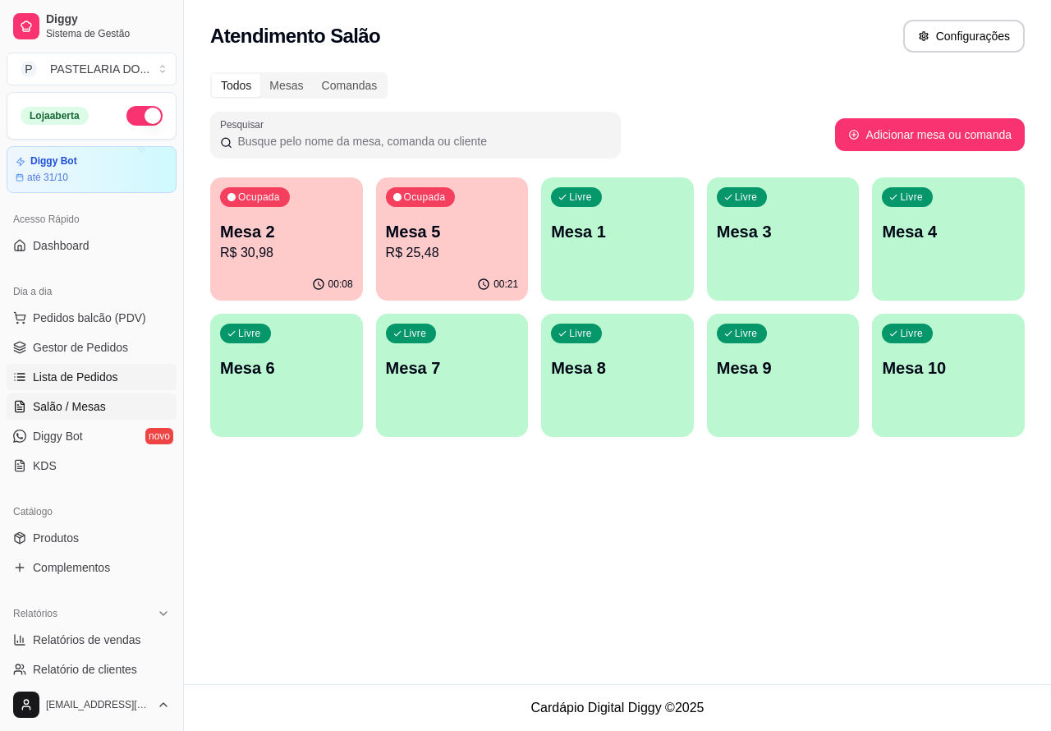
click at [101, 375] on span "Lista de Pedidos" at bounding box center [75, 377] width 85 height 16
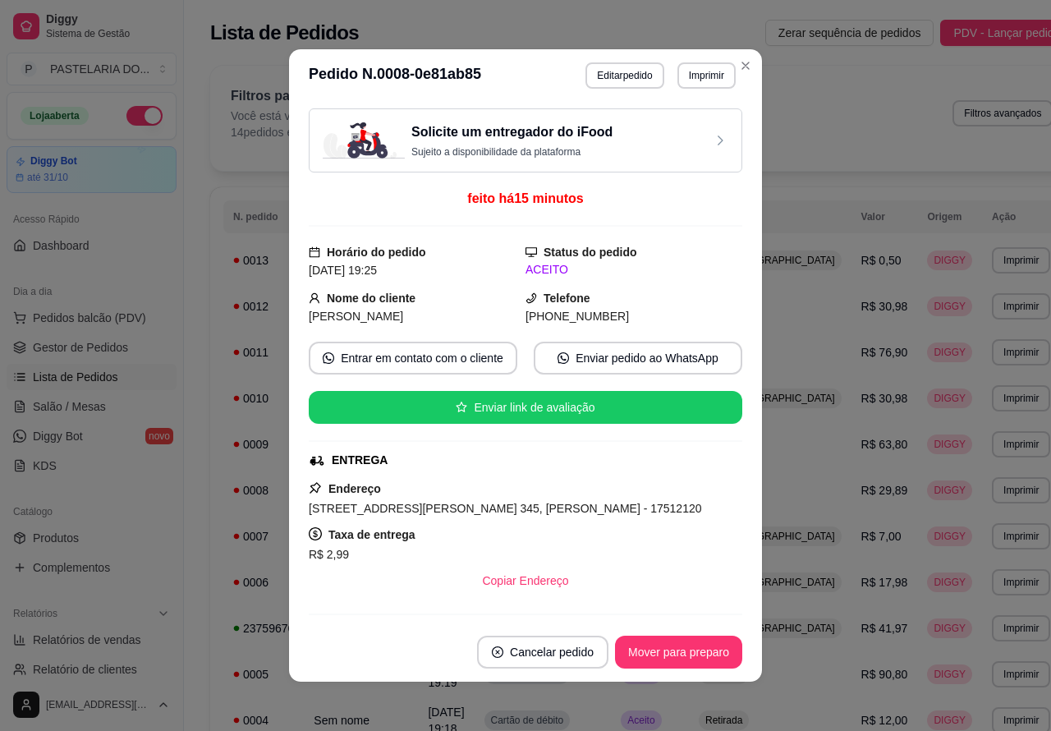
click at [714, 68] on button "Imprimir" at bounding box center [706, 75] width 58 height 26
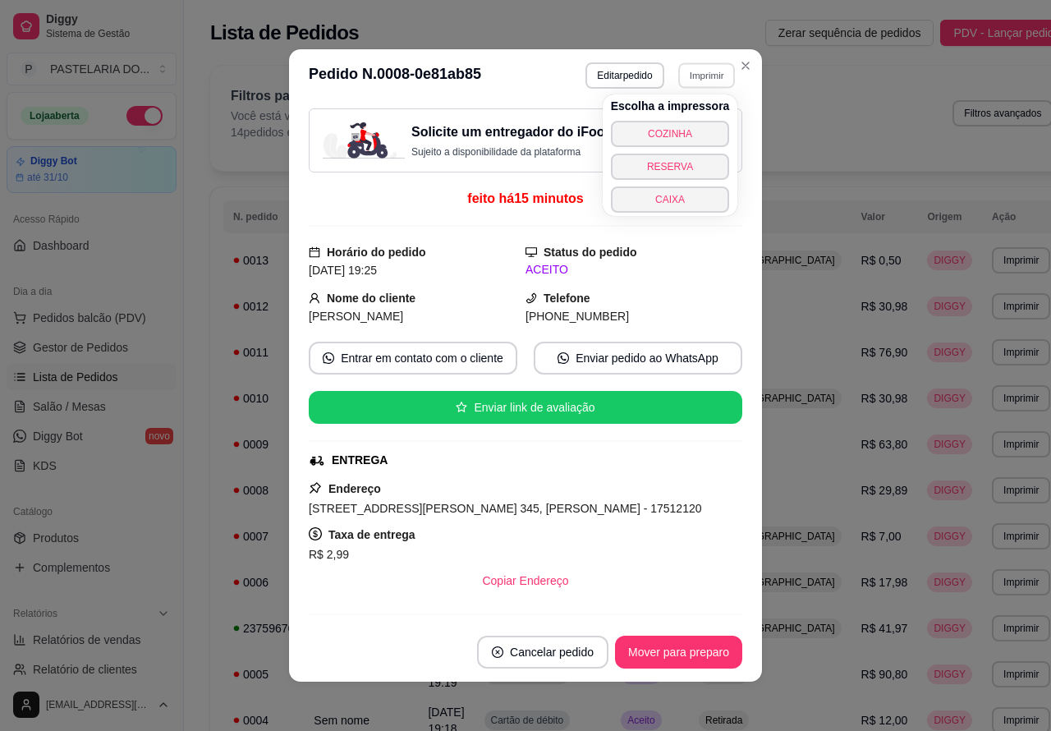
click at [694, 195] on button "CAIXA" at bounding box center [670, 199] width 119 height 26
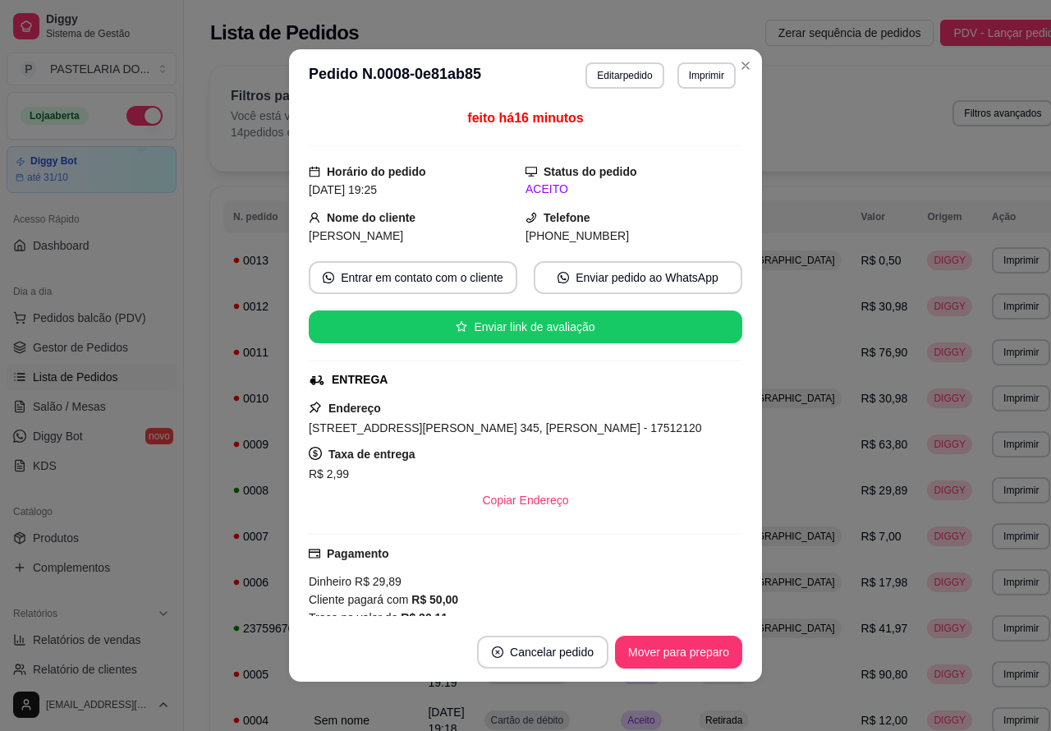
click at [737, 66] on div "Filtros para pedidos Você está vendo os pedidos de hoje. 14 pedidos encontrados…" at bounding box center [641, 118] width 863 height 105
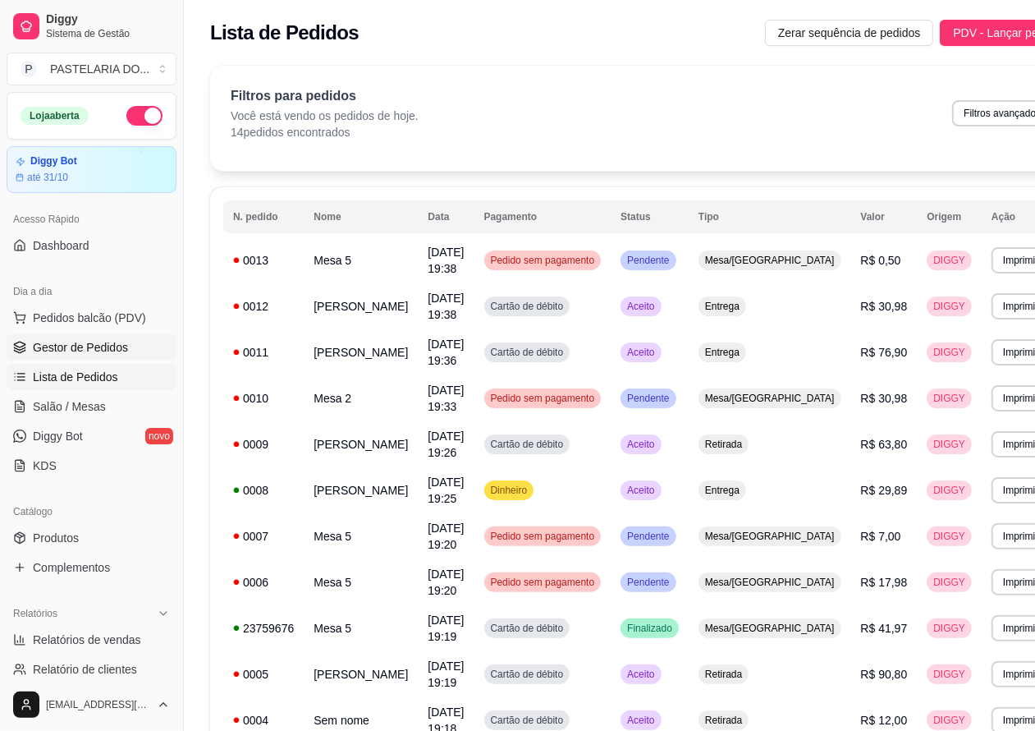
click at [120, 346] on span "Gestor de Pedidos" at bounding box center [80, 347] width 95 height 16
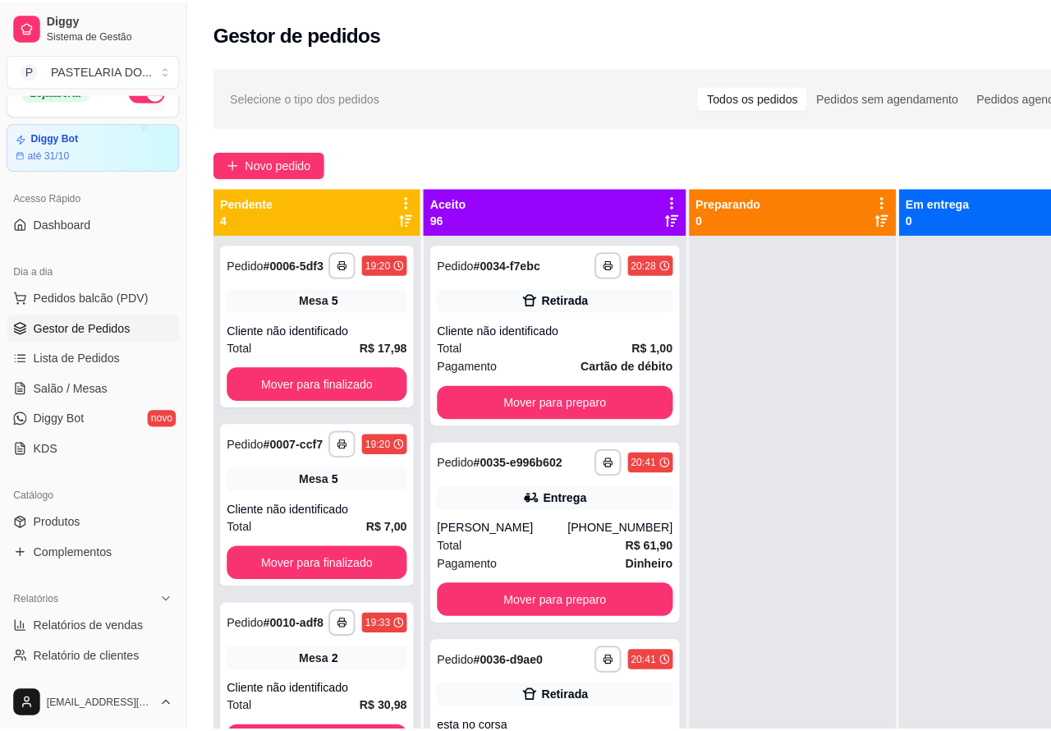
scroll to position [57, 0]
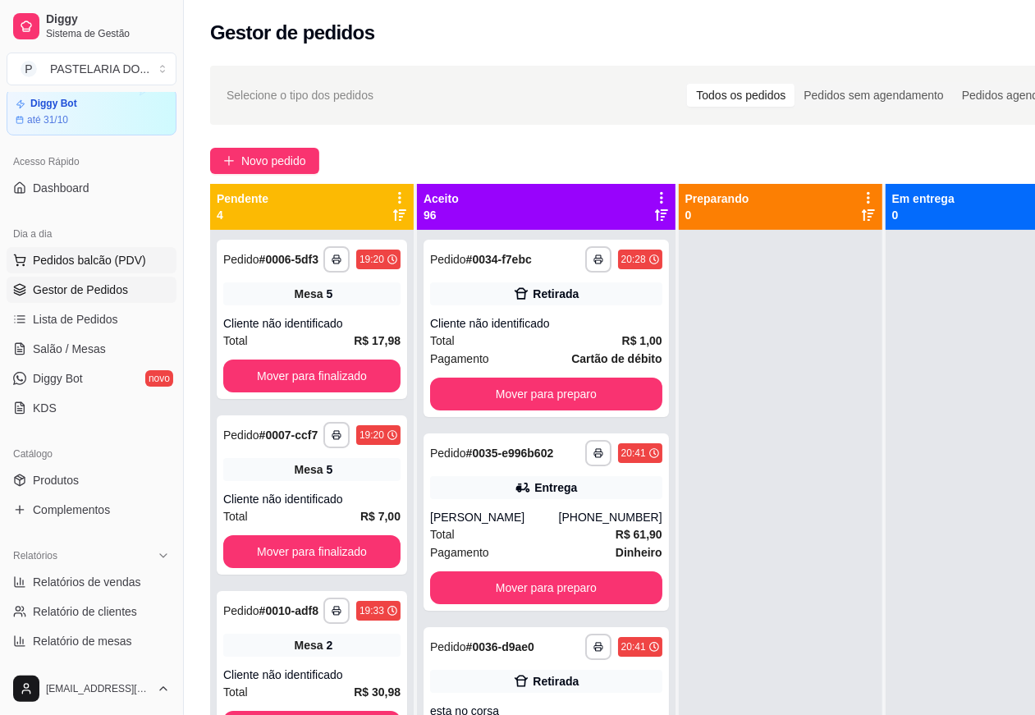
click at [119, 255] on span "Pedidos balcão (PDV)" at bounding box center [89, 260] width 113 height 16
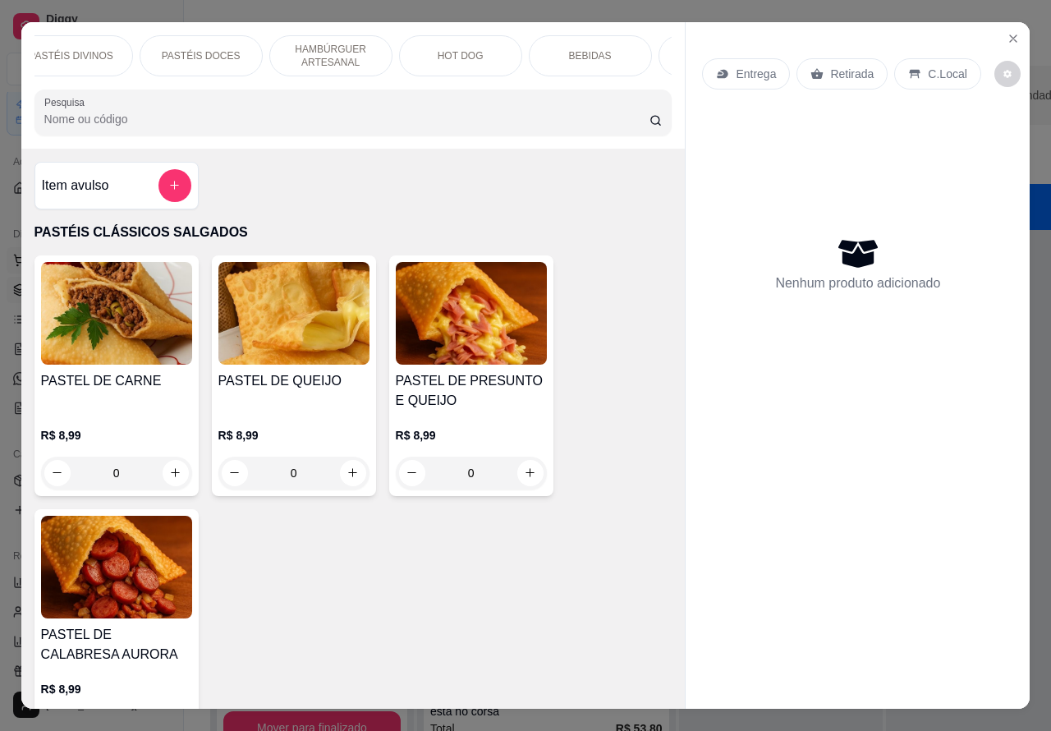
scroll to position [0, 394]
click at [380, 44] on div "HOT DOG" at bounding box center [351, 55] width 123 height 41
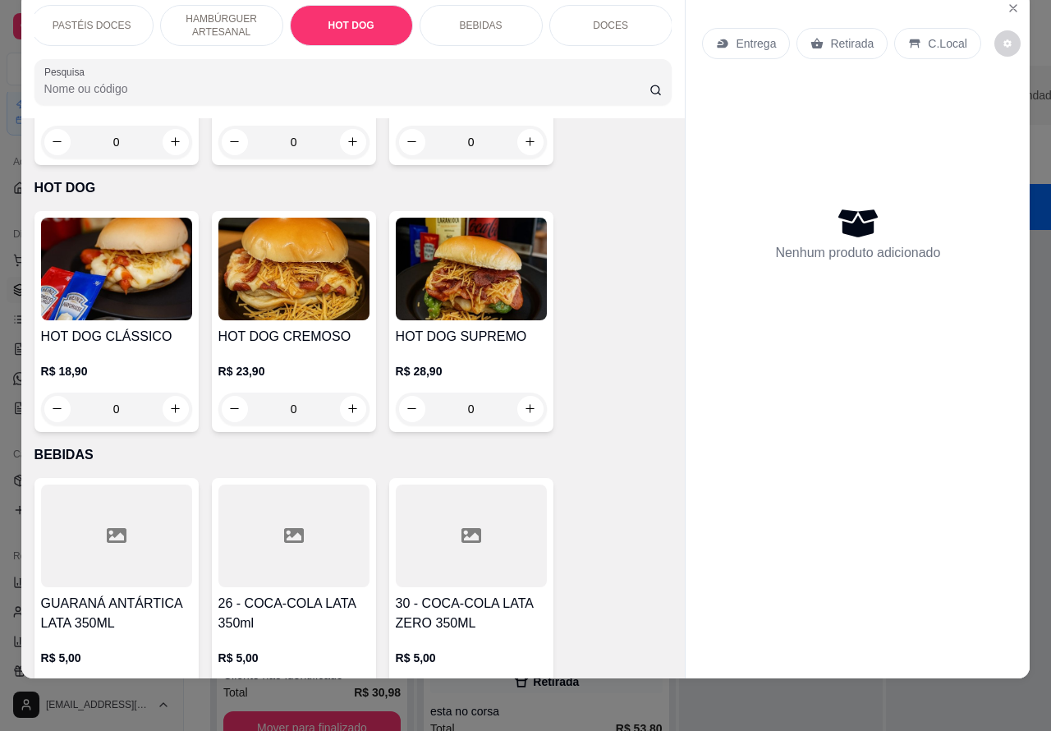
click at [252, 12] on p "HAMBÚRGUER ARTESANAL" at bounding box center [221, 25] width 95 height 26
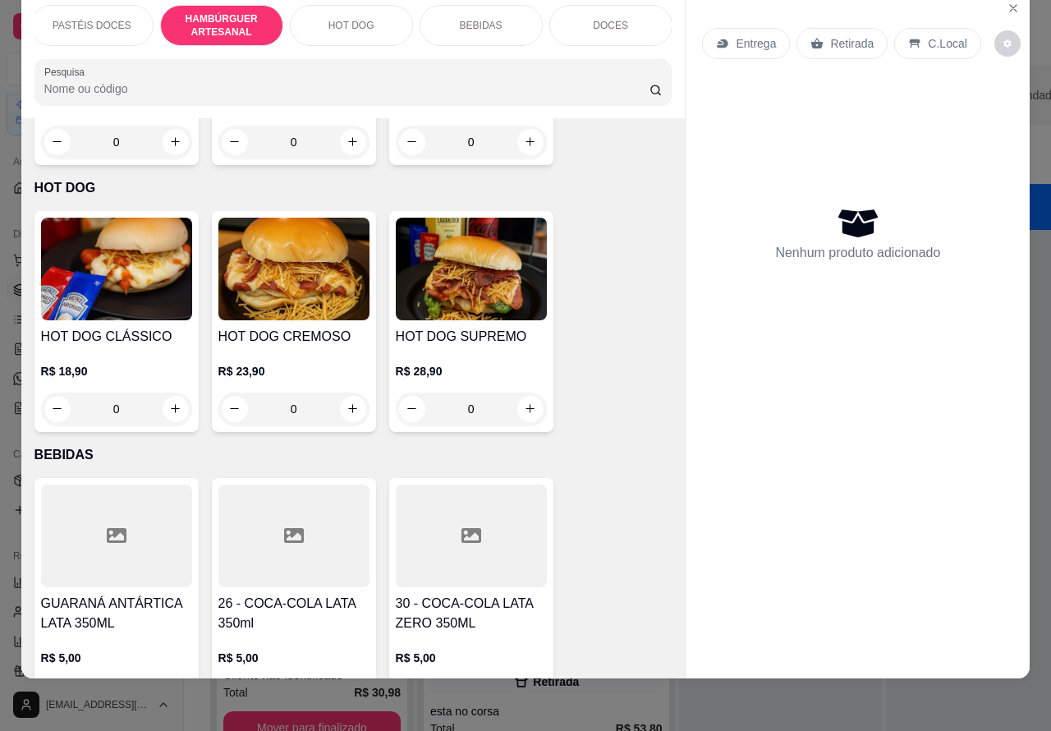
scroll to position [3464, 0]
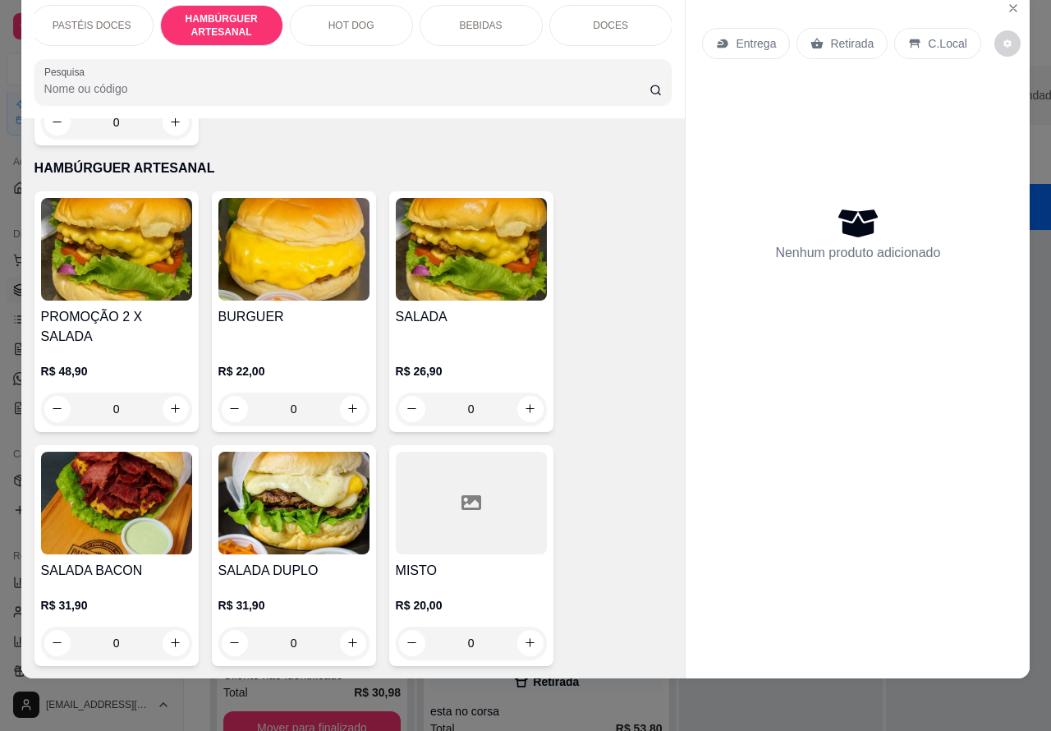
click at [177, 627] on div "0" at bounding box center [116, 643] width 151 height 33
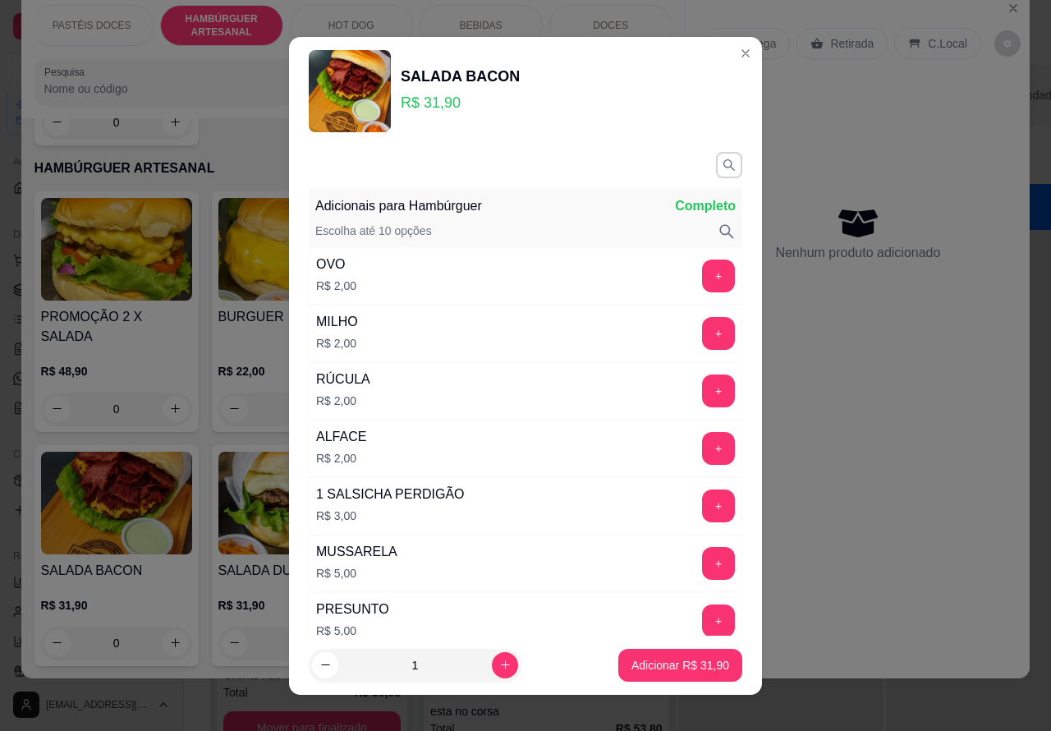
click at [499, 663] on icon "increase-product-quantity" at bounding box center [505, 665] width 12 height 12
type input "2"
click at [682, 655] on button "Adicionar R$ 63,80" at bounding box center [680, 665] width 124 height 33
type input "2"
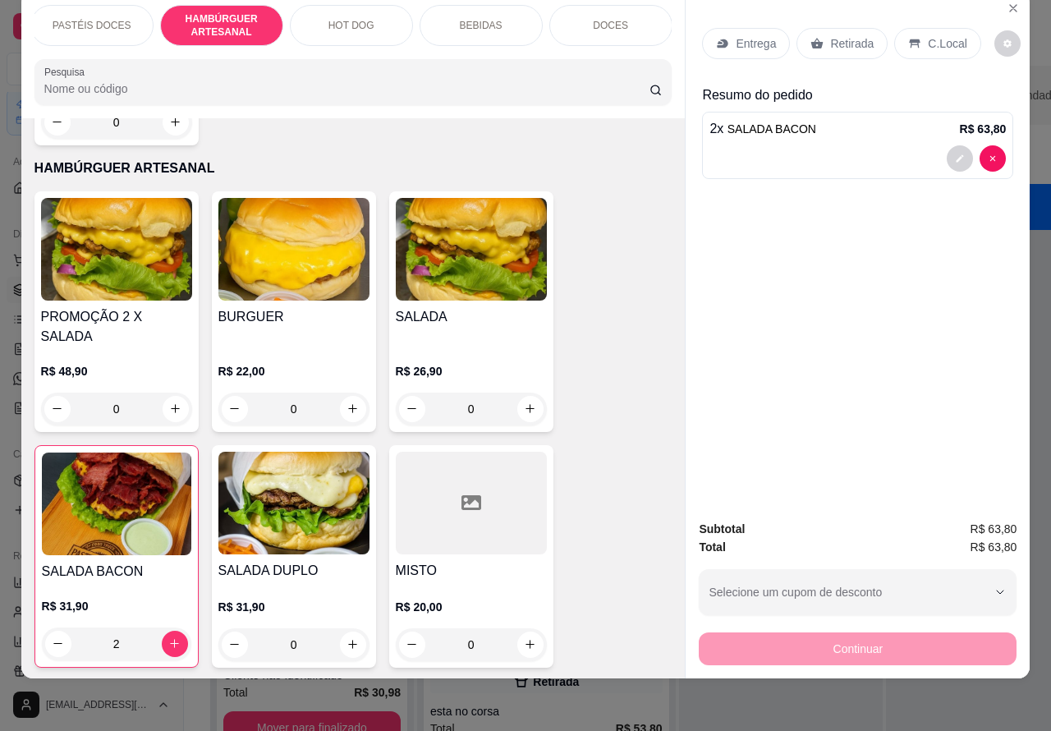
scroll to position [38, 6]
click at [475, 19] on p "BEBIDAS" at bounding box center [481, 25] width 43 height 13
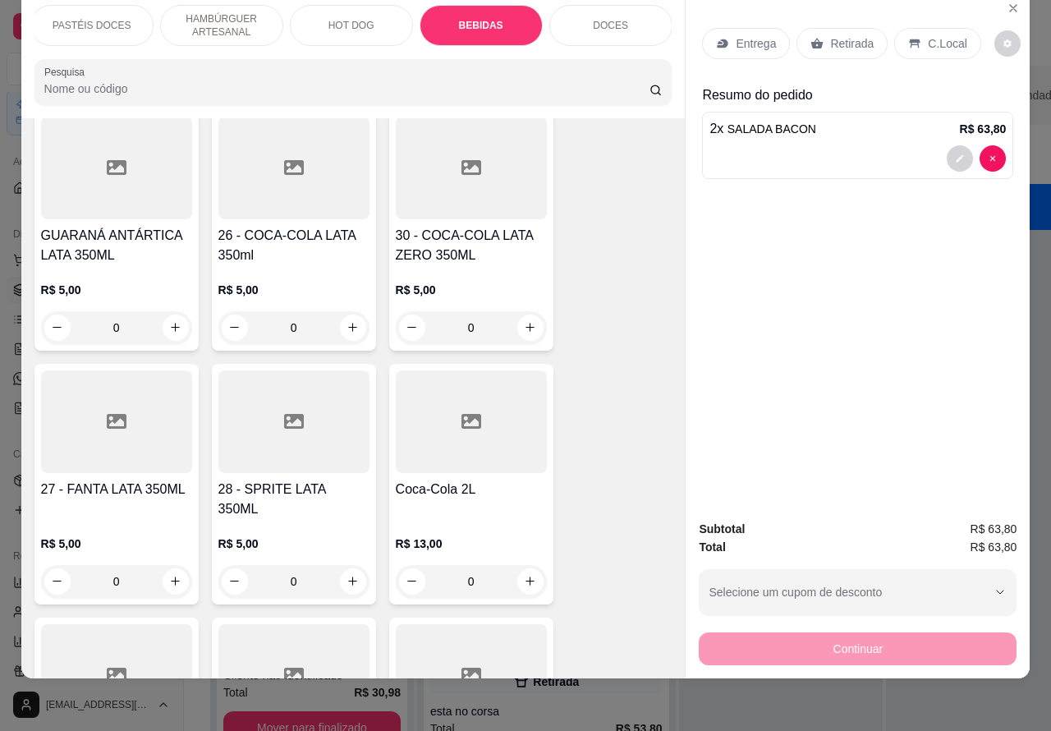
scroll to position [4974, 0]
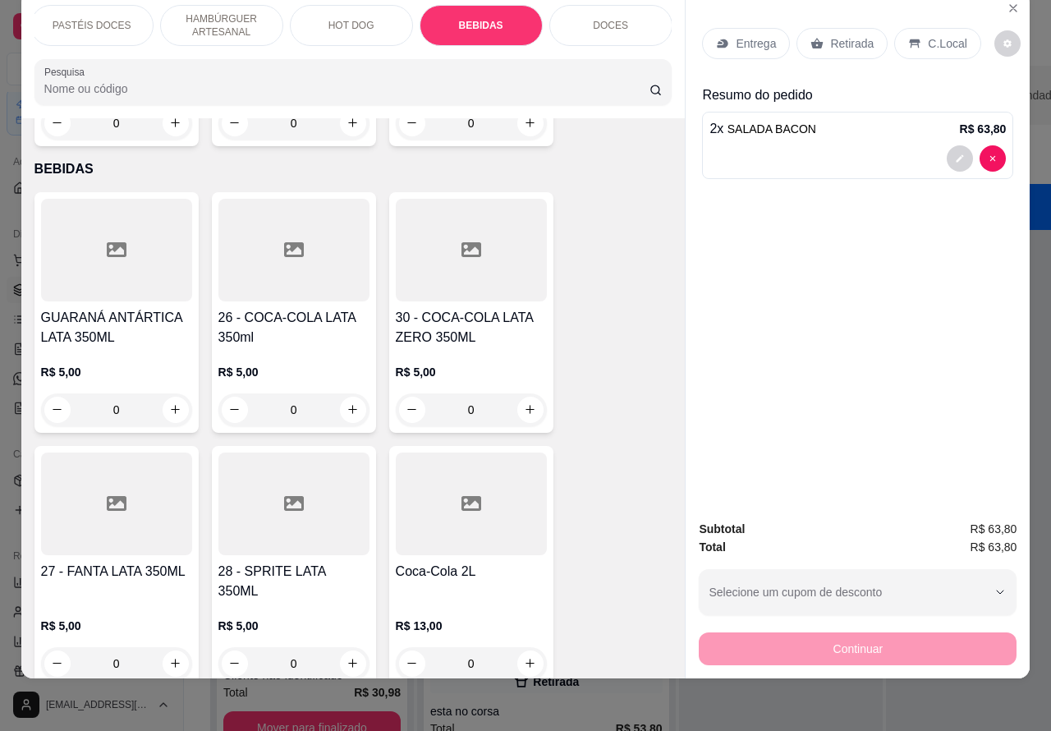
click at [347, 403] on icon "increase-product-quantity" at bounding box center [353, 409] width 12 height 12
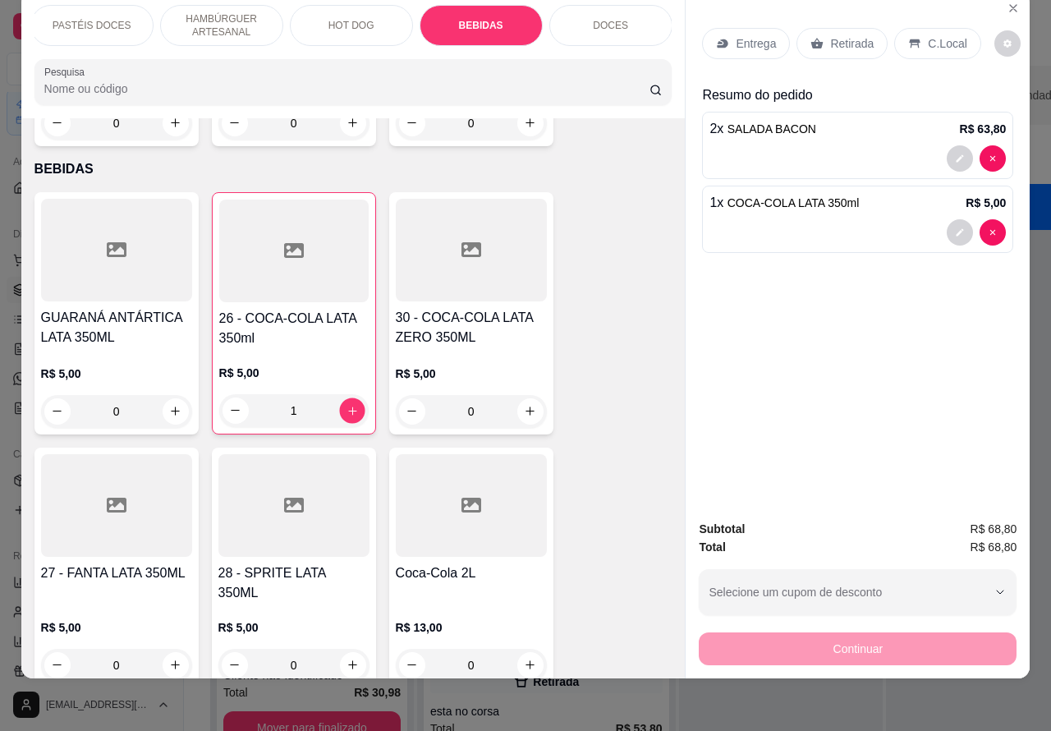
click at [348, 406] on icon "increase-product-quantity" at bounding box center [352, 410] width 8 height 8
type input "2"
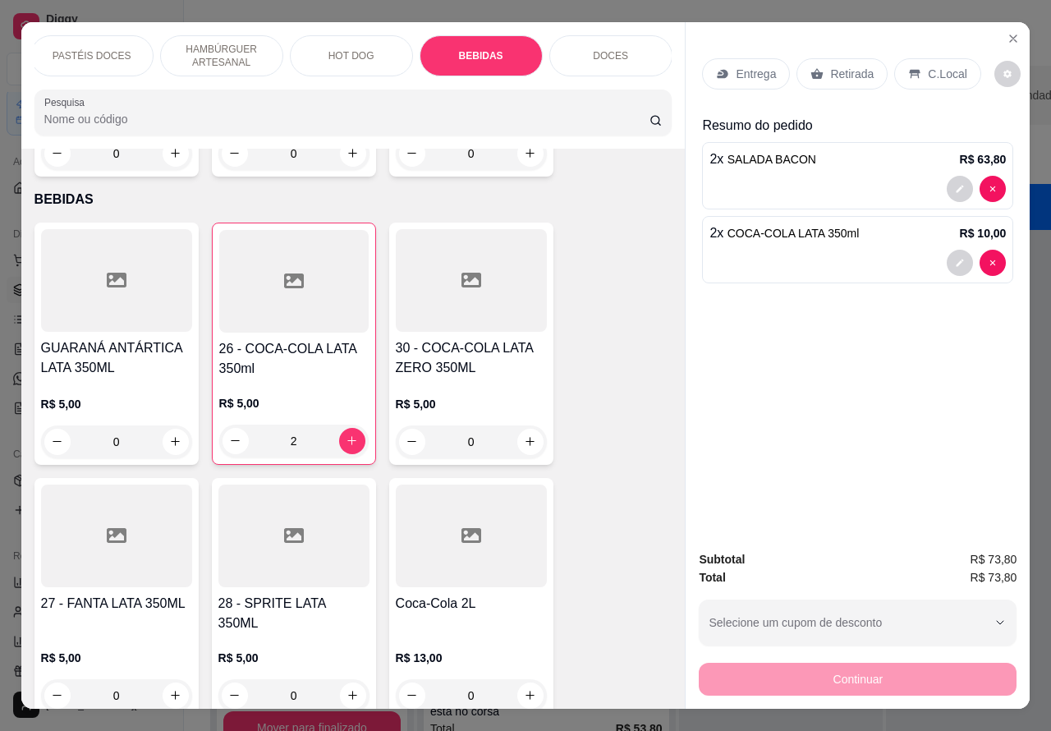
click at [1010, 35] on icon "Close" at bounding box center [1013, 38] width 7 height 7
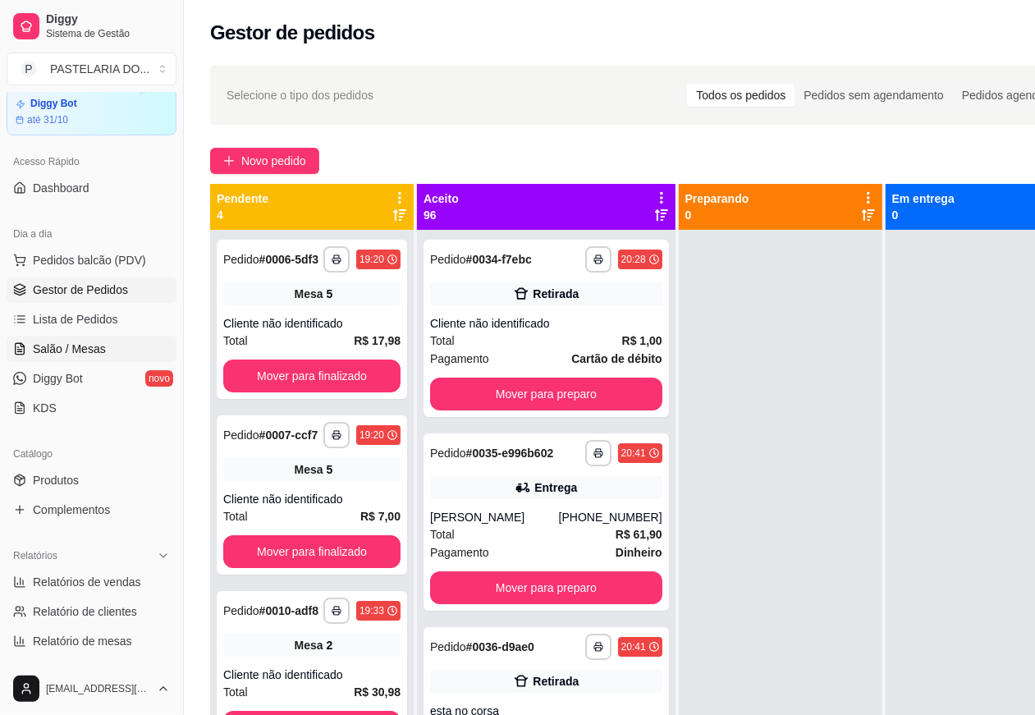
click at [104, 343] on link "Salão / Mesas" at bounding box center [92, 349] width 170 height 26
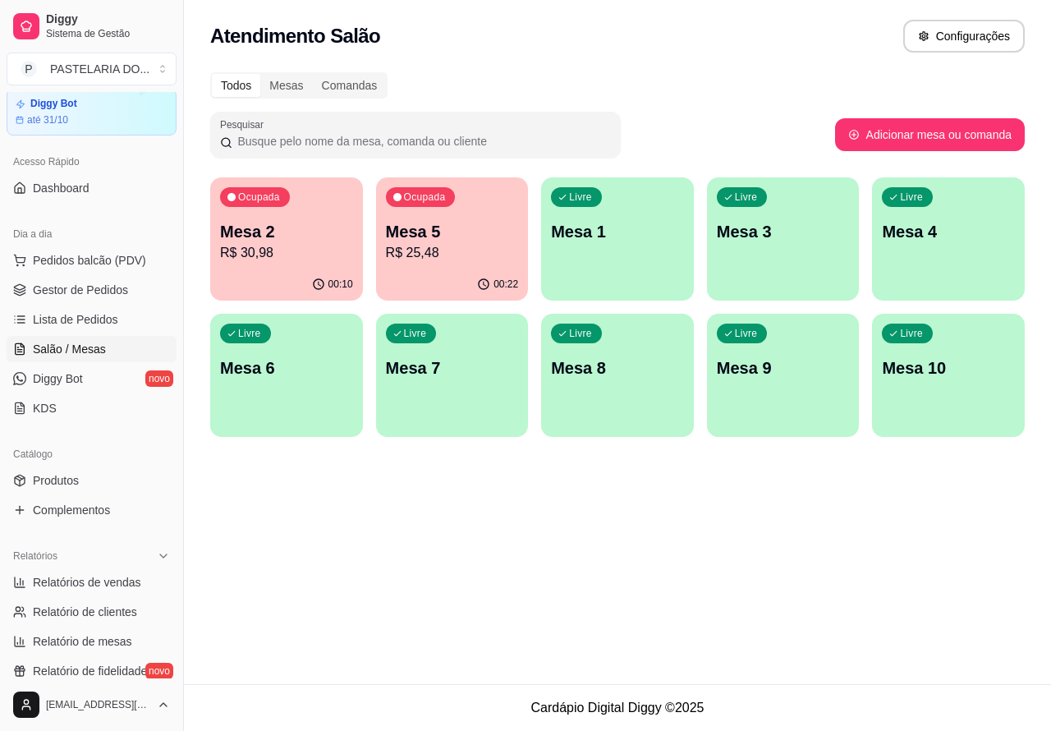
click at [296, 382] on div "Livre Mesa 6" at bounding box center [286, 365] width 153 height 103
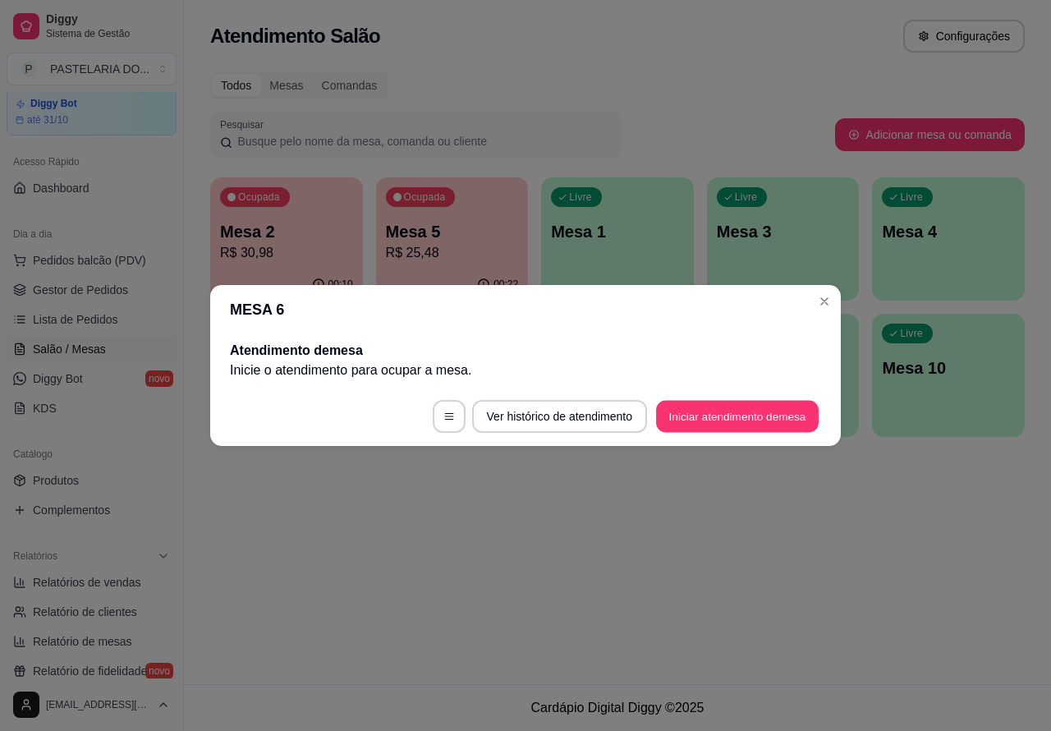
click at [728, 413] on button "Iniciar atendimento de mesa" at bounding box center [737, 417] width 163 height 32
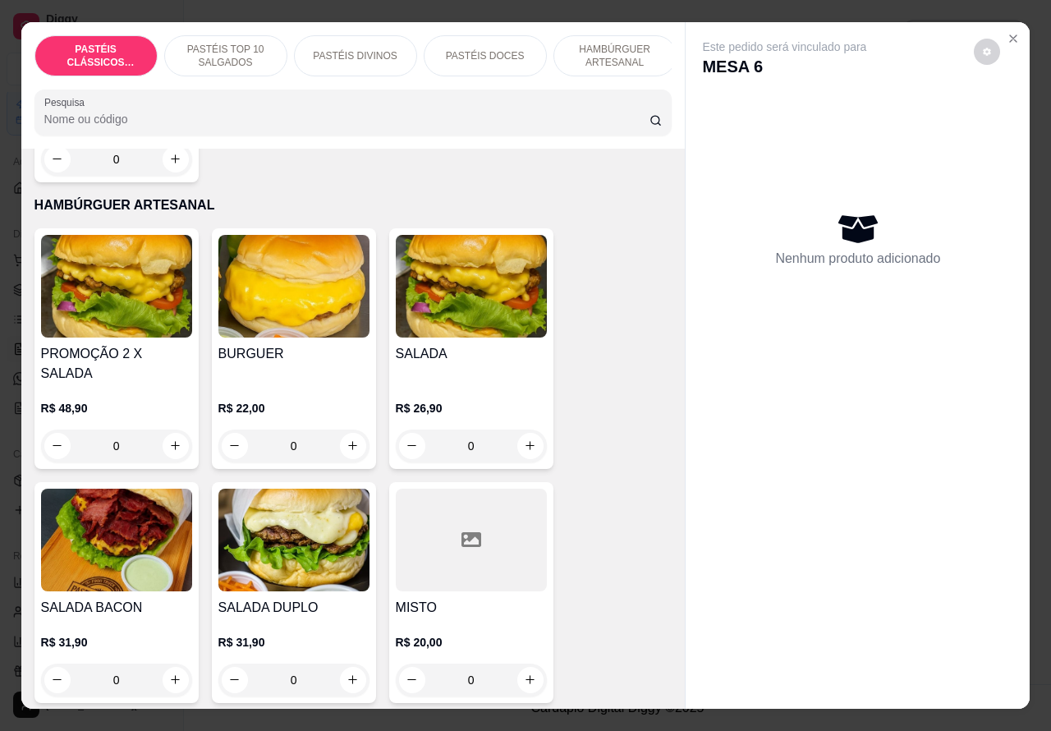
scroll to position [3580, 0]
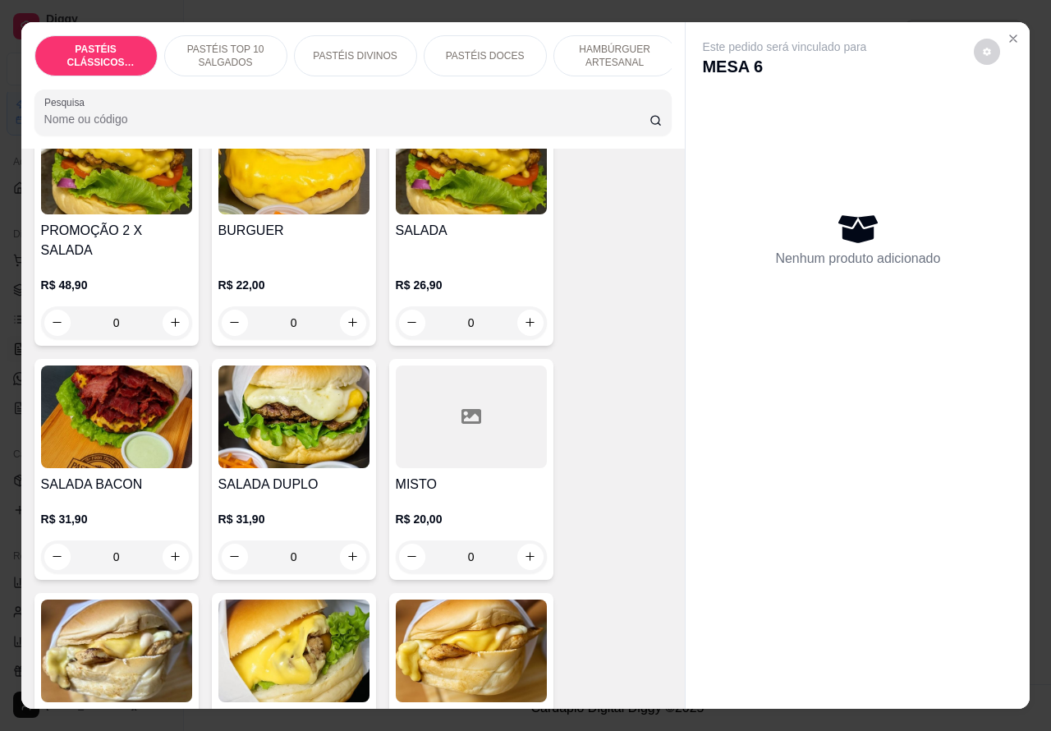
click at [177, 540] on div "0" at bounding box center [116, 556] width 151 height 33
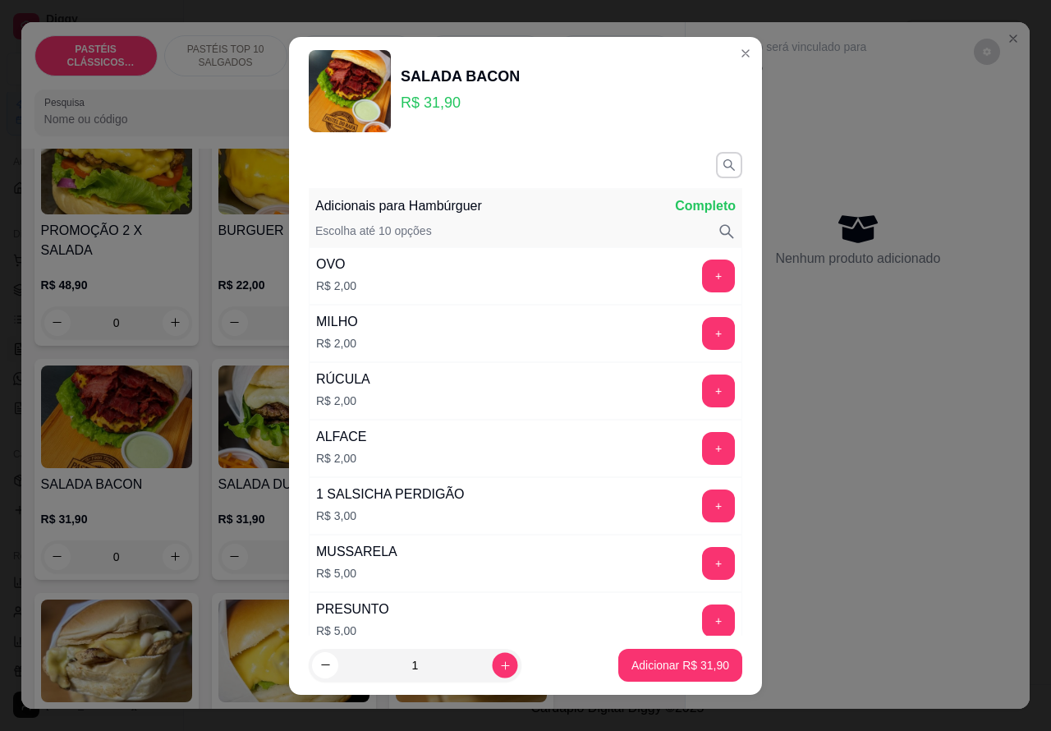
click at [499, 663] on icon "increase-product-quantity" at bounding box center [505, 665] width 12 height 12
type input "2"
click at [679, 671] on p "Adicionar R$ 63,80" at bounding box center [680, 665] width 95 height 16
type input "2"
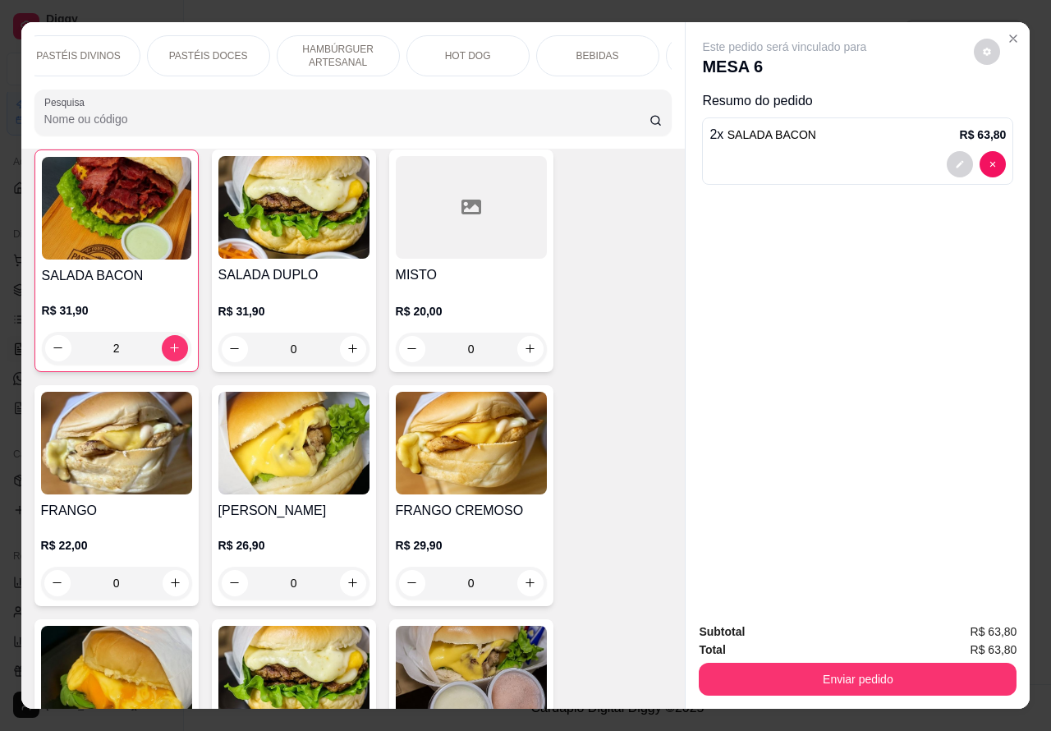
scroll to position [0, 302]
click at [569, 49] on p "BEBIDAS" at bounding box center [572, 55] width 43 height 13
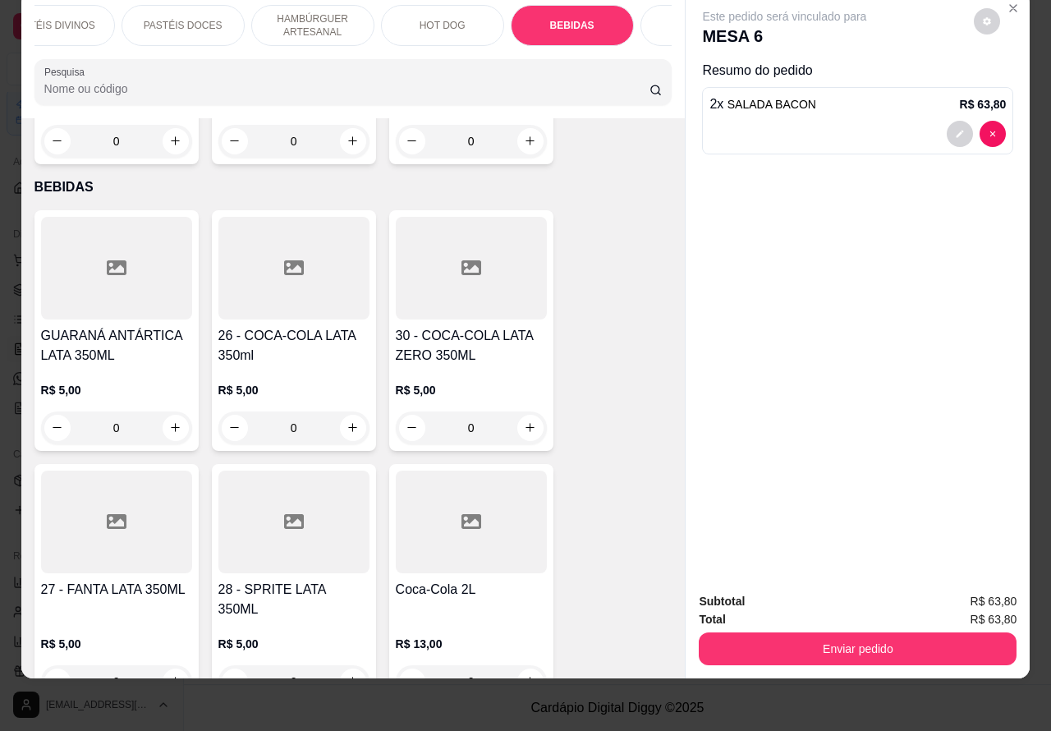
click at [347, 421] on icon "increase-product-quantity" at bounding box center [353, 427] width 12 height 12
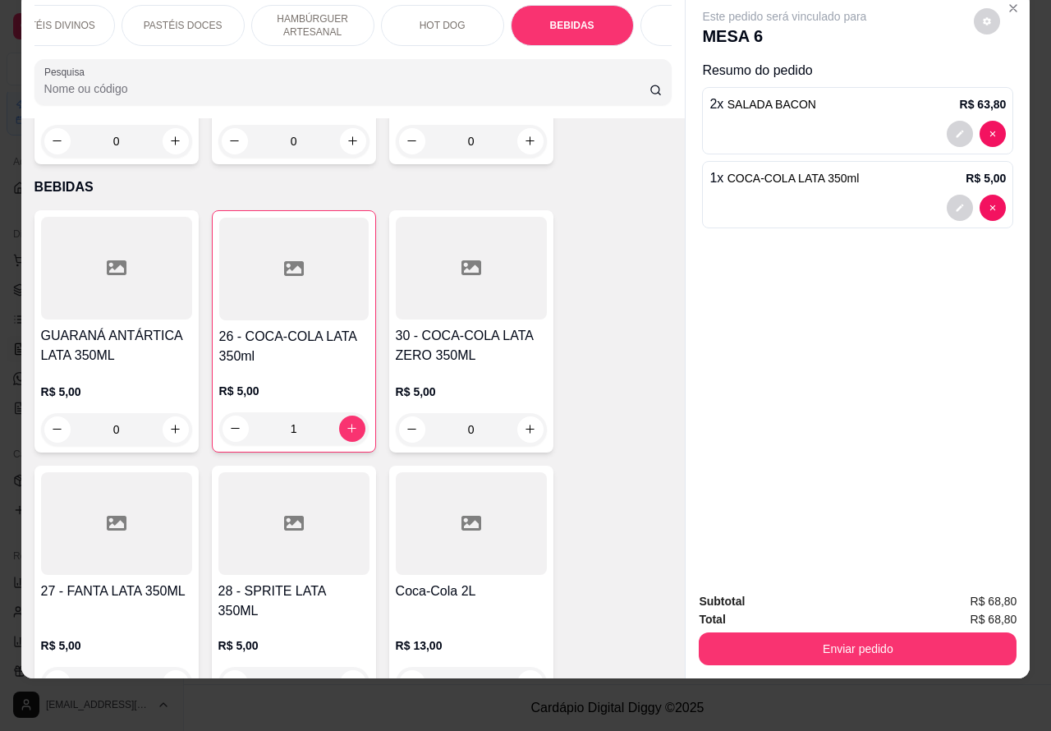
click at [347, 424] on icon "increase-product-quantity" at bounding box center [351, 428] width 9 height 9
type input "2"
click at [897, 634] on button "Enviar pedido" at bounding box center [858, 649] width 308 height 32
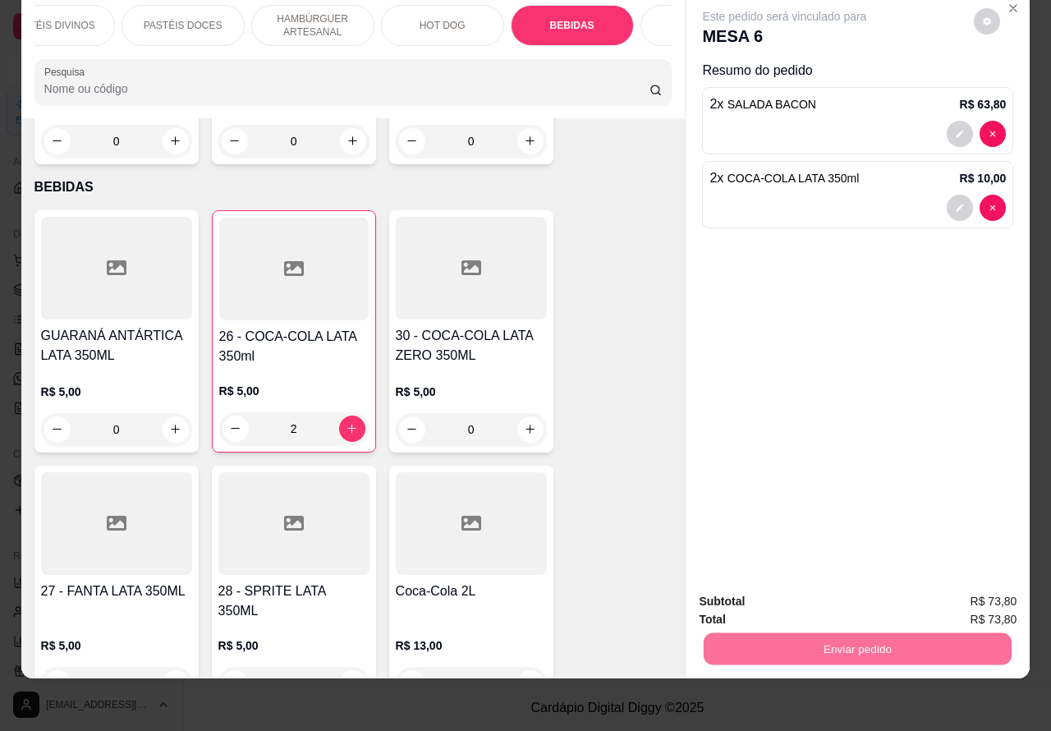
click at [991, 594] on button "Enviar pedido" at bounding box center [973, 592] width 90 height 30
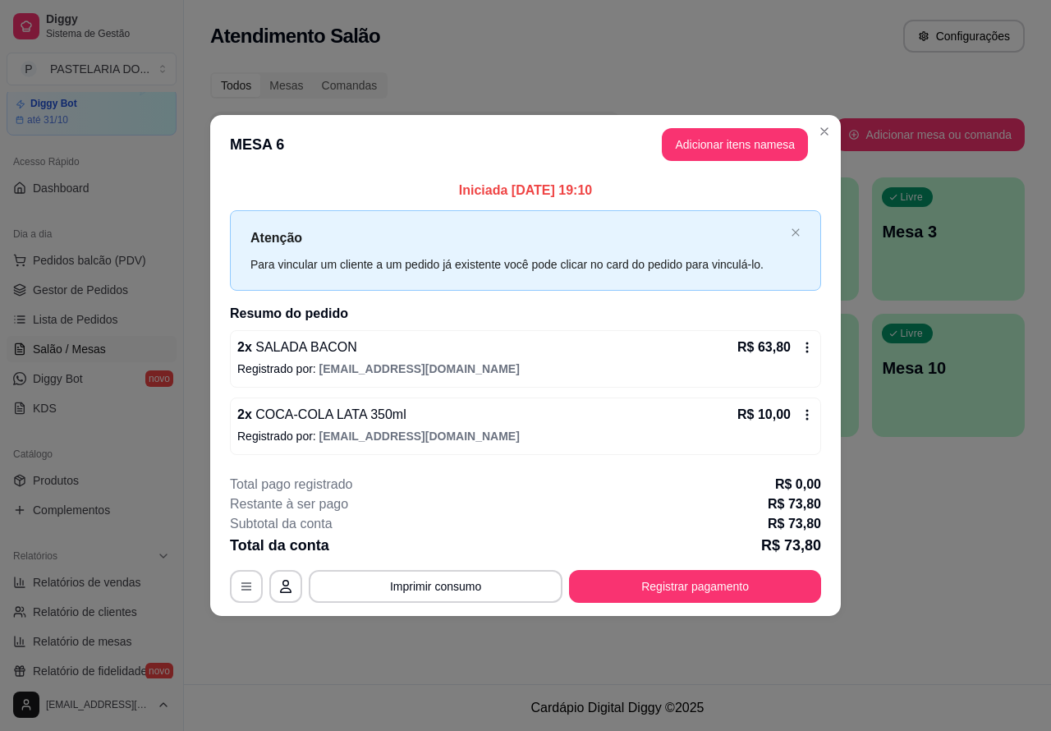
click at [1003, 539] on div "Atendimento Salão Configurações Todos Mesas Comandas Pesquisar Adicionar mesa o…" at bounding box center [617, 342] width 867 height 684
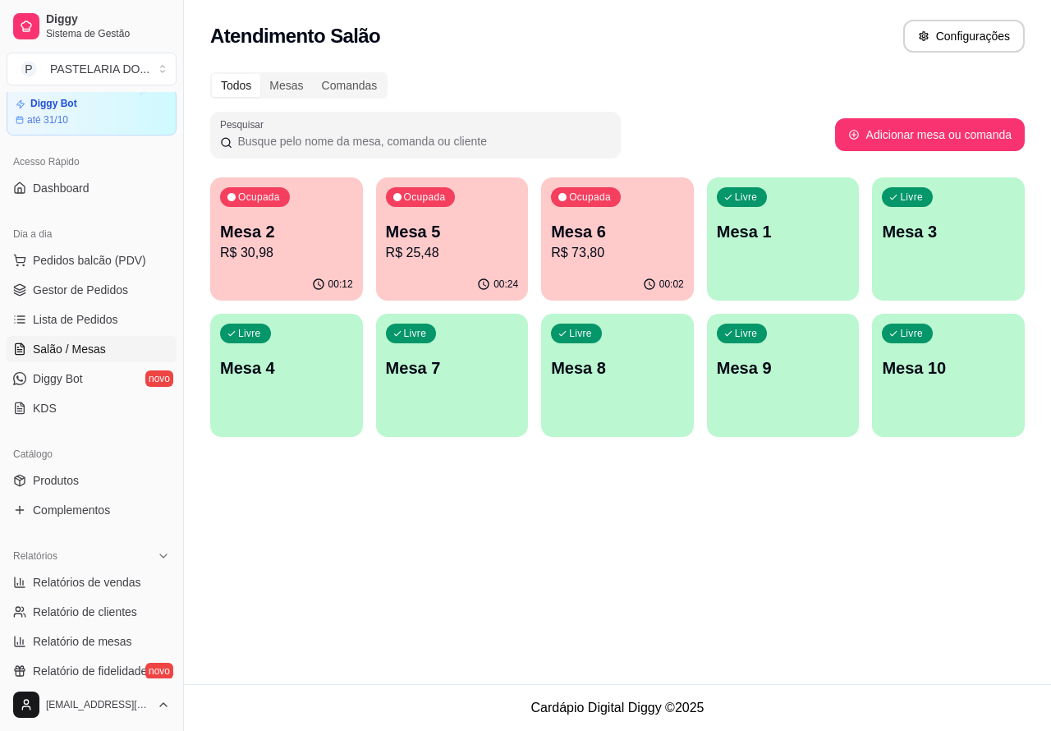
click at [959, 243] on div "Livre Mesa 3" at bounding box center [948, 228] width 153 height 103
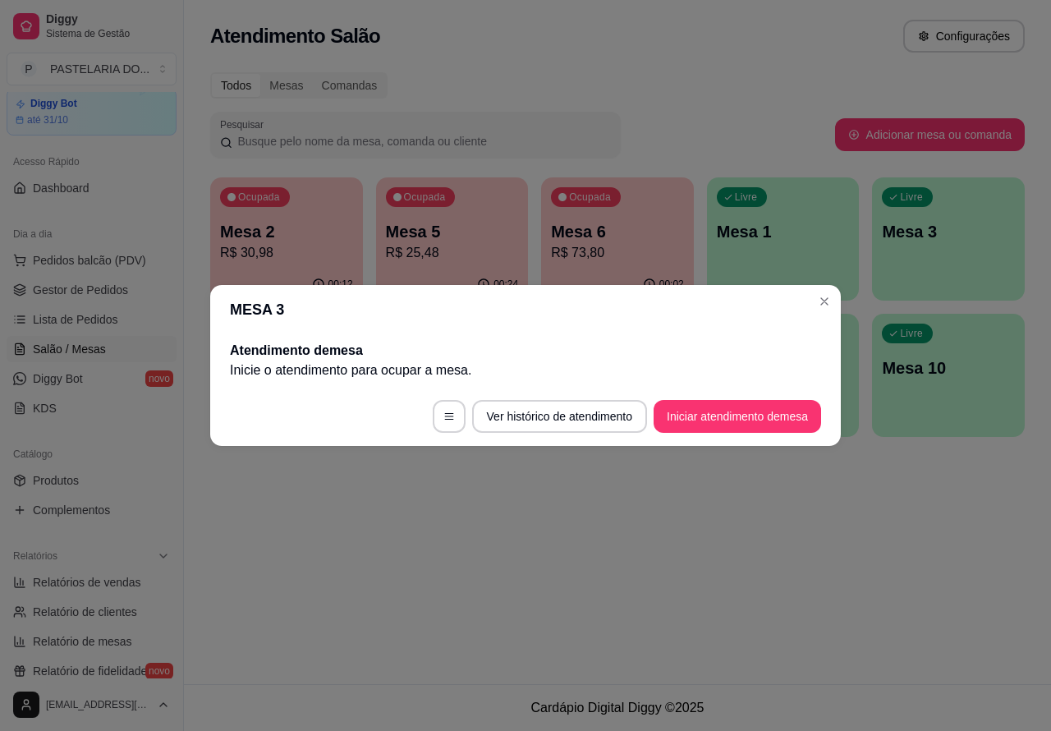
click at [754, 406] on button "Iniciar atendimento de mesa" at bounding box center [738, 416] width 168 height 33
click at [735, 415] on button "Iniciar atendimento de mesa" at bounding box center [738, 416] width 168 height 33
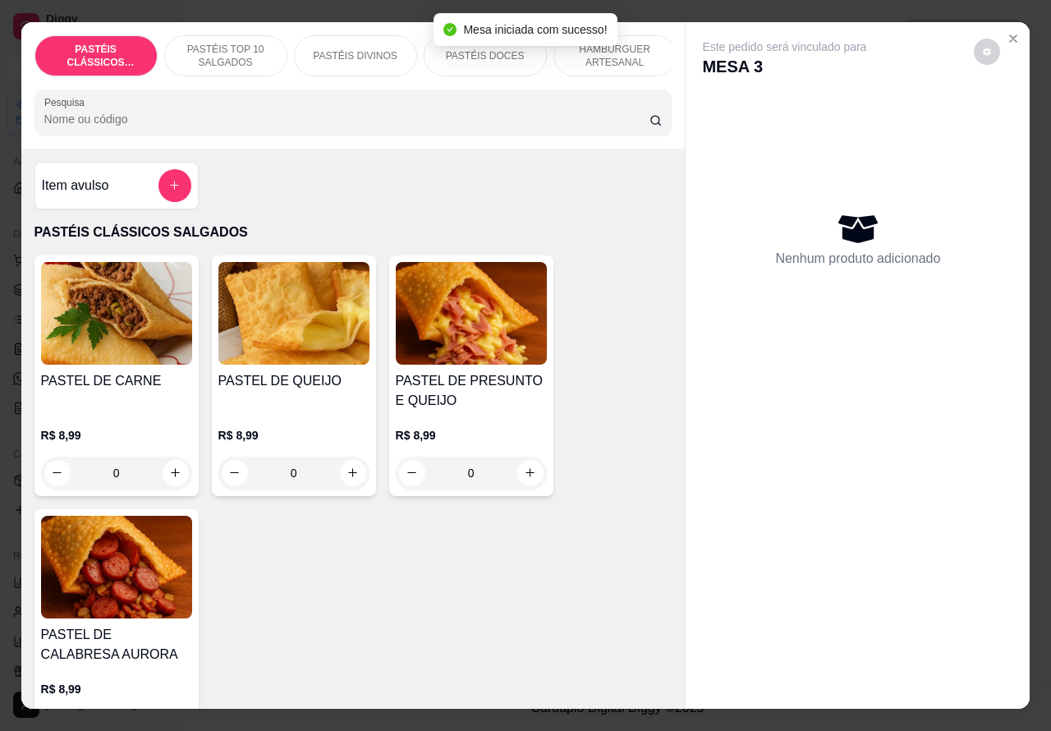
click at [643, 46] on p "HAMBÚRGUER ARTESANAL" at bounding box center [614, 56] width 95 height 26
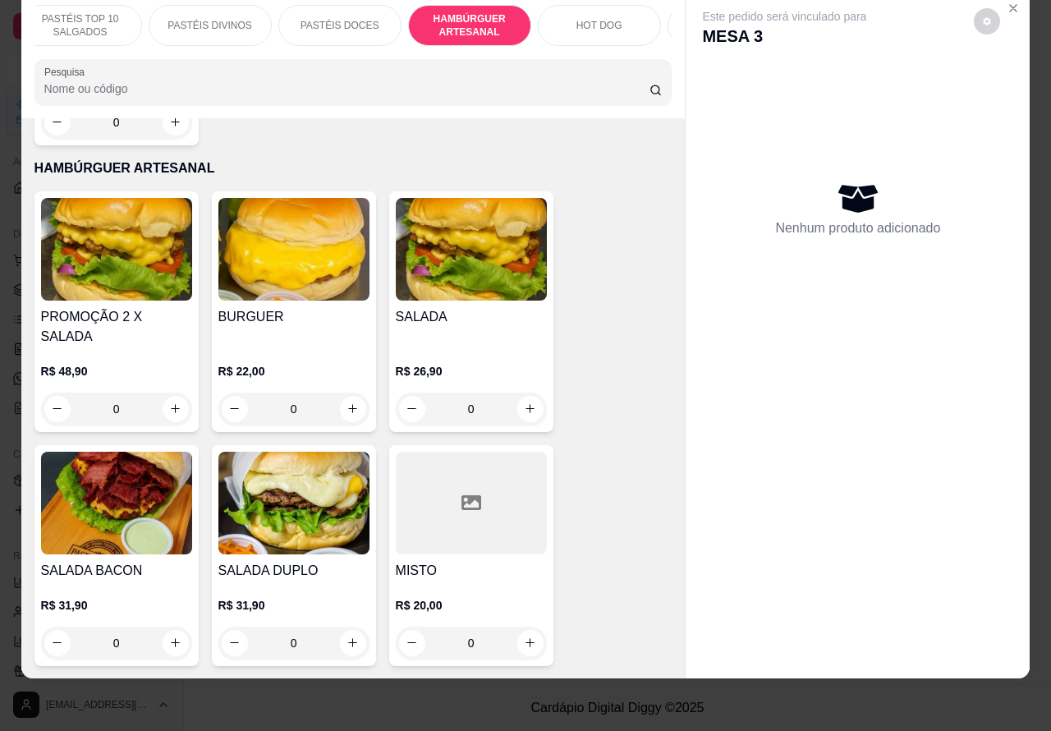
scroll to position [0, 187]
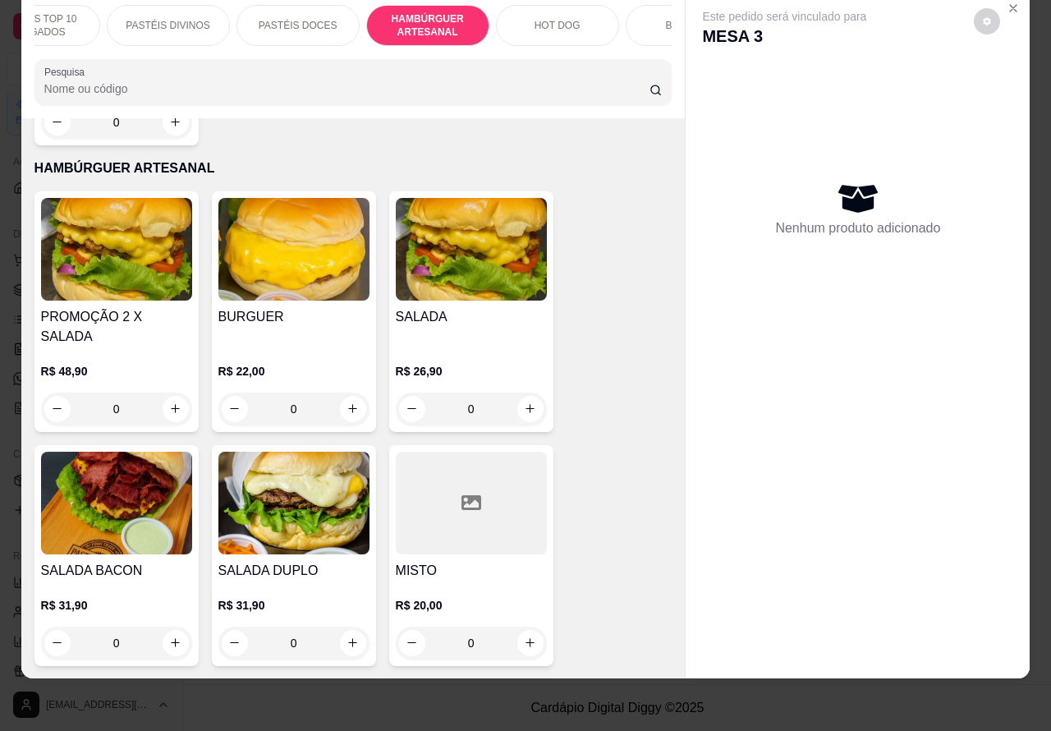
click at [555, 19] on p "HOT DOG" at bounding box center [558, 25] width 46 height 13
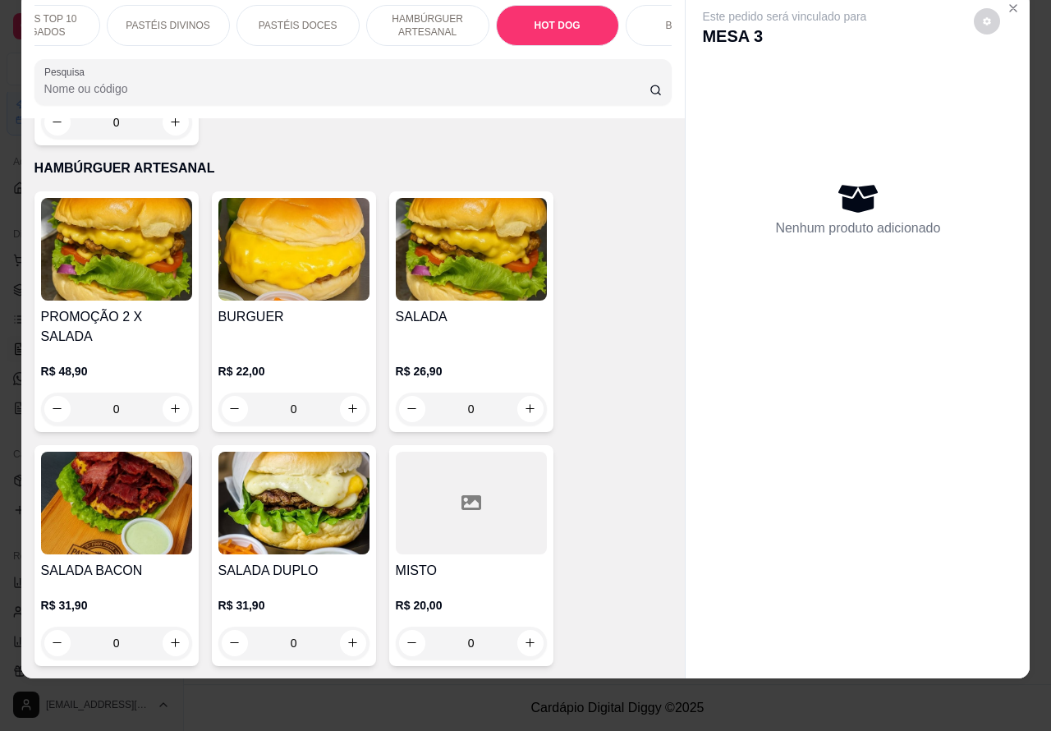
scroll to position [4686, 0]
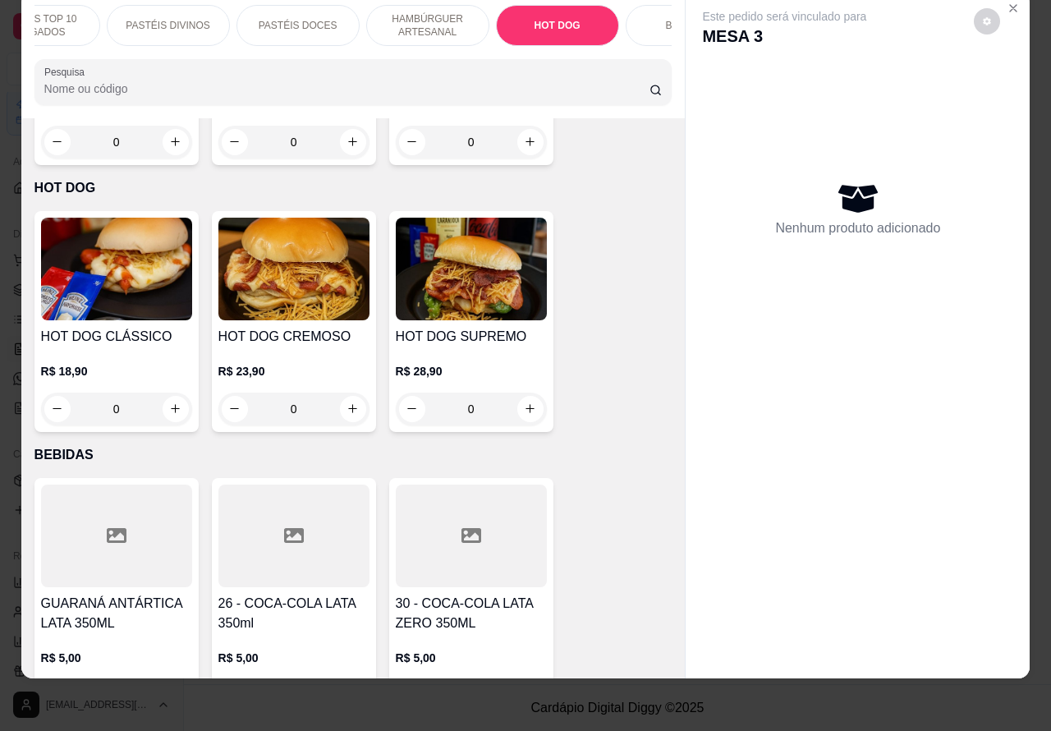
click at [170, 393] on div "0" at bounding box center [116, 409] width 151 height 33
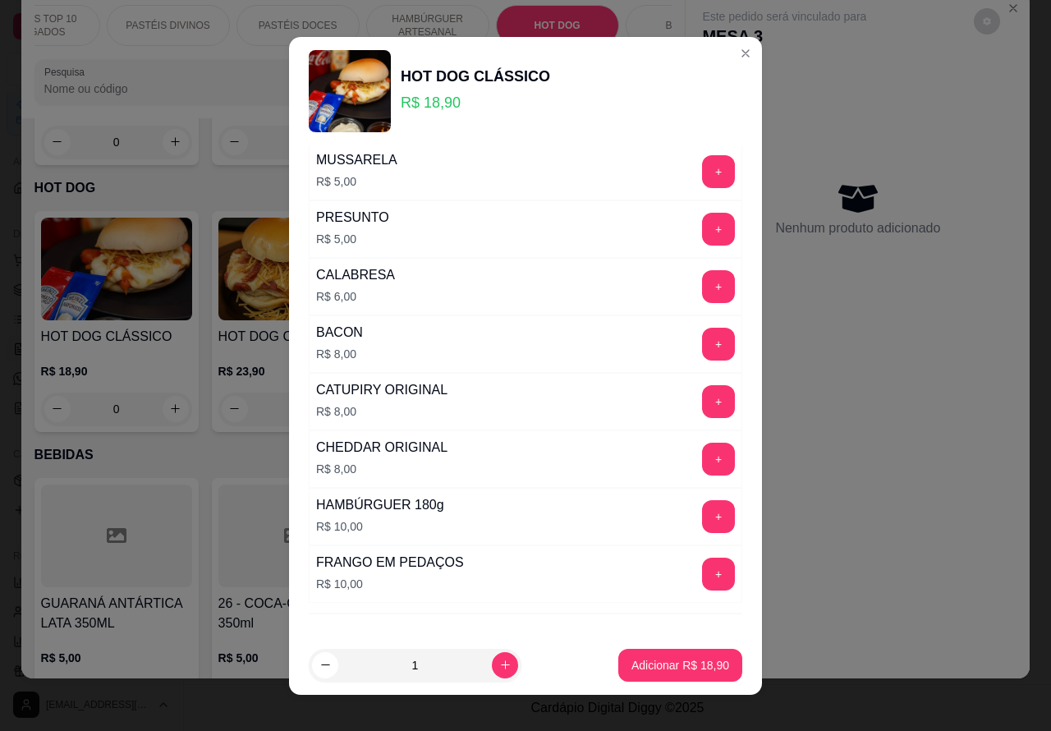
scroll to position [470, 0]
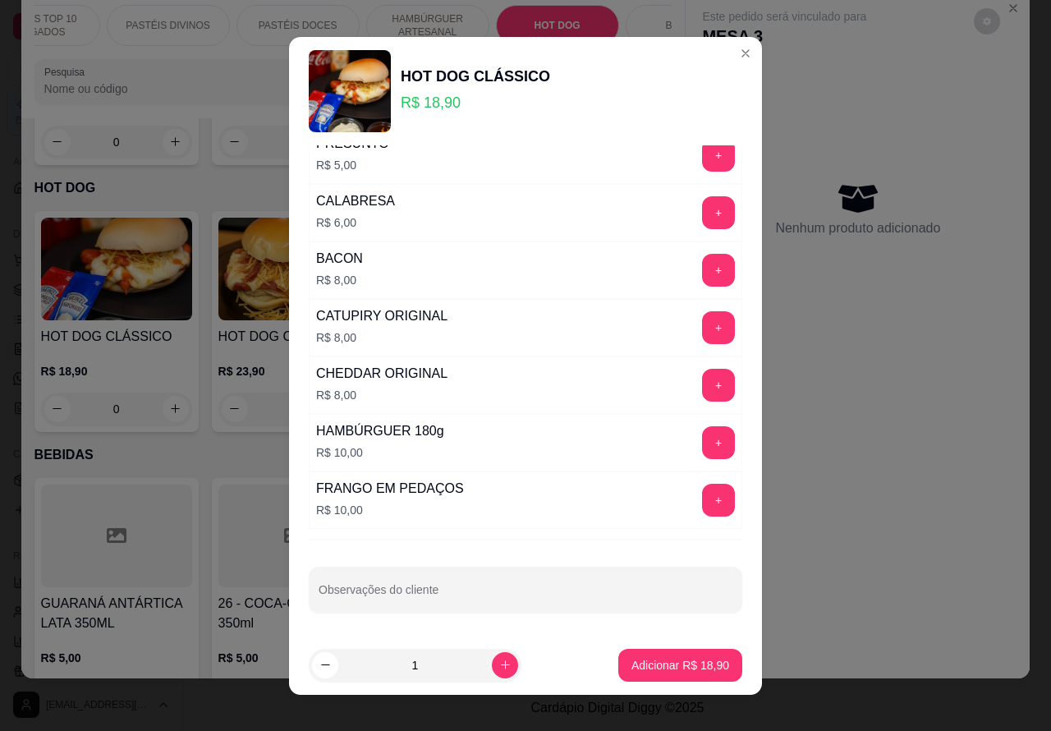
click at [474, 594] on input "Observações do cliente" at bounding box center [526, 596] width 414 height 16
type input "PARA VIAGEM>>>>>>>>>>>>>"
click at [680, 663] on p "Adicionar R$ 18,90" at bounding box center [680, 665] width 95 height 16
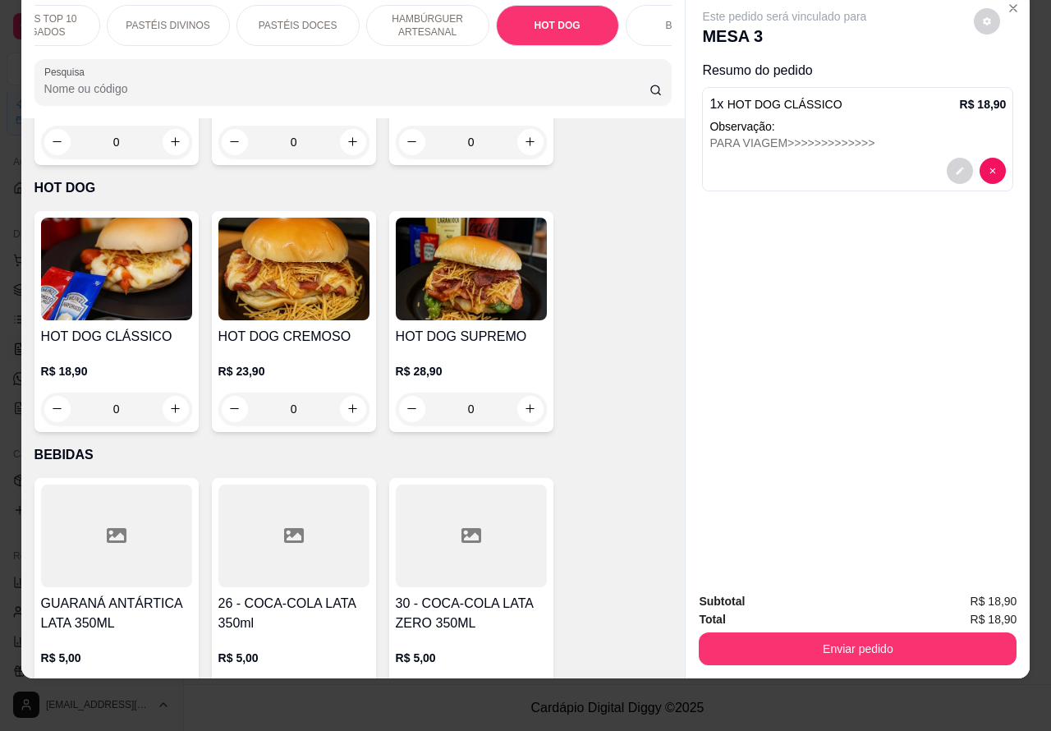
click at [165, 393] on div "0" at bounding box center [116, 409] width 151 height 33
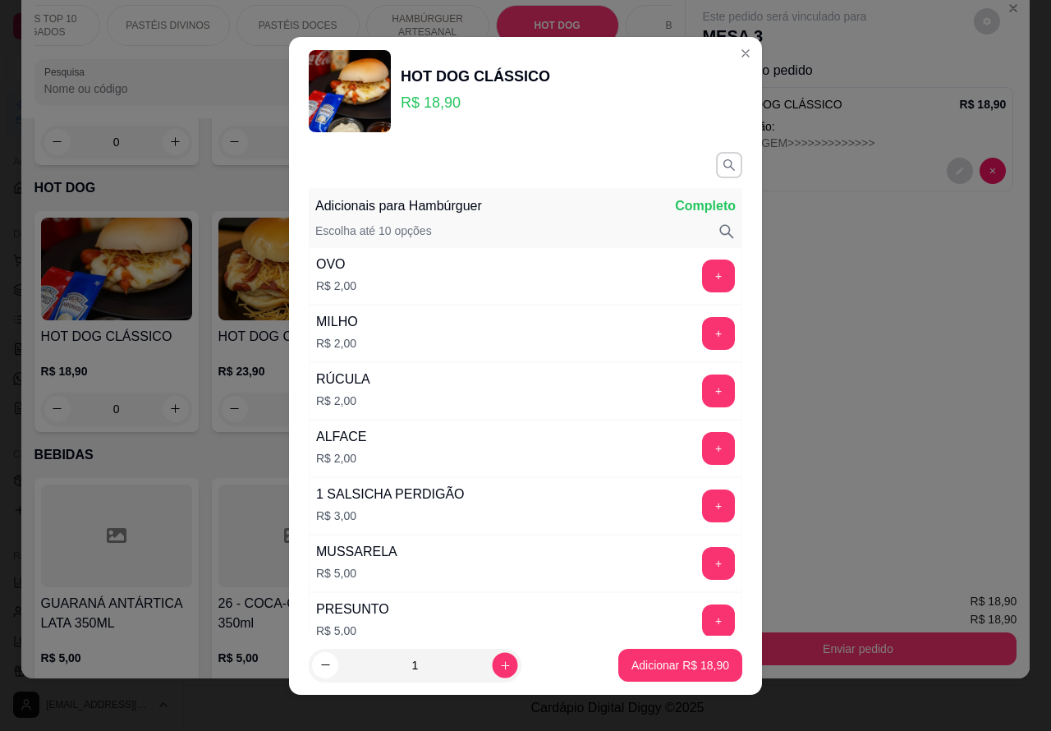
click at [499, 661] on icon "increase-product-quantity" at bounding box center [505, 665] width 12 height 12
type input "2"
click at [646, 662] on p "Adicionar R$ 37,80" at bounding box center [680, 665] width 98 height 16
type input "2"
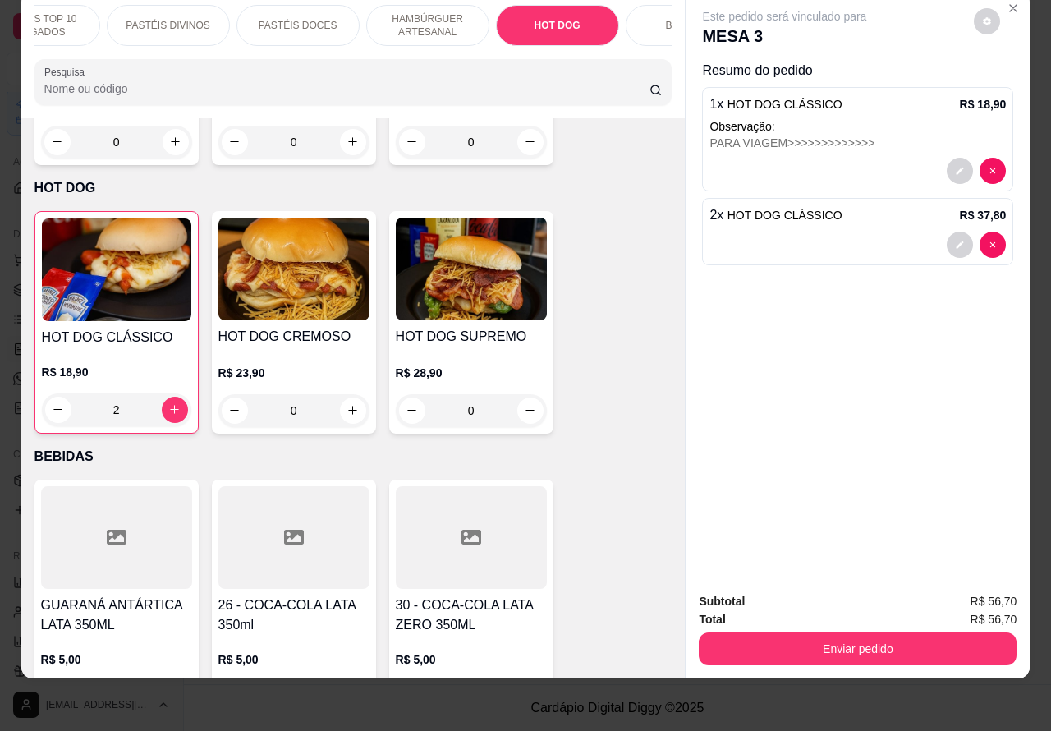
click at [169, 393] on div "2" at bounding box center [116, 409] width 149 height 33
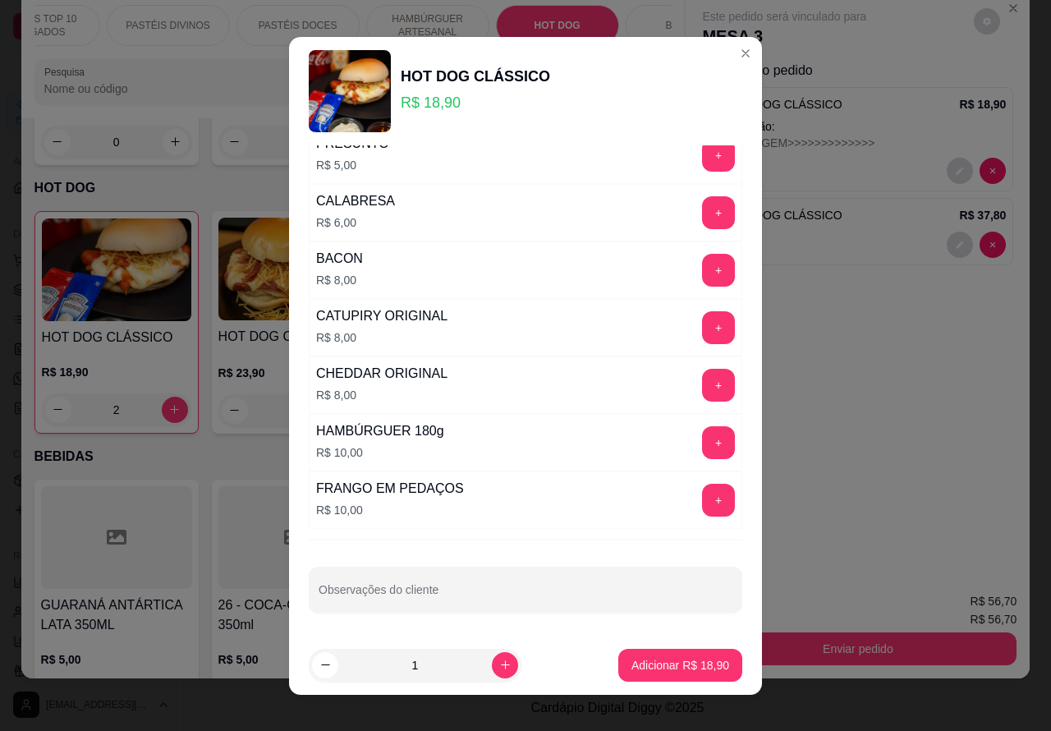
click at [532, 595] on input "Observações do cliente" at bounding box center [526, 596] width 414 height 16
type input "CORTAR AO MEIO"
click at [657, 663] on p "Adicionar R$ 18,90" at bounding box center [680, 665] width 95 height 16
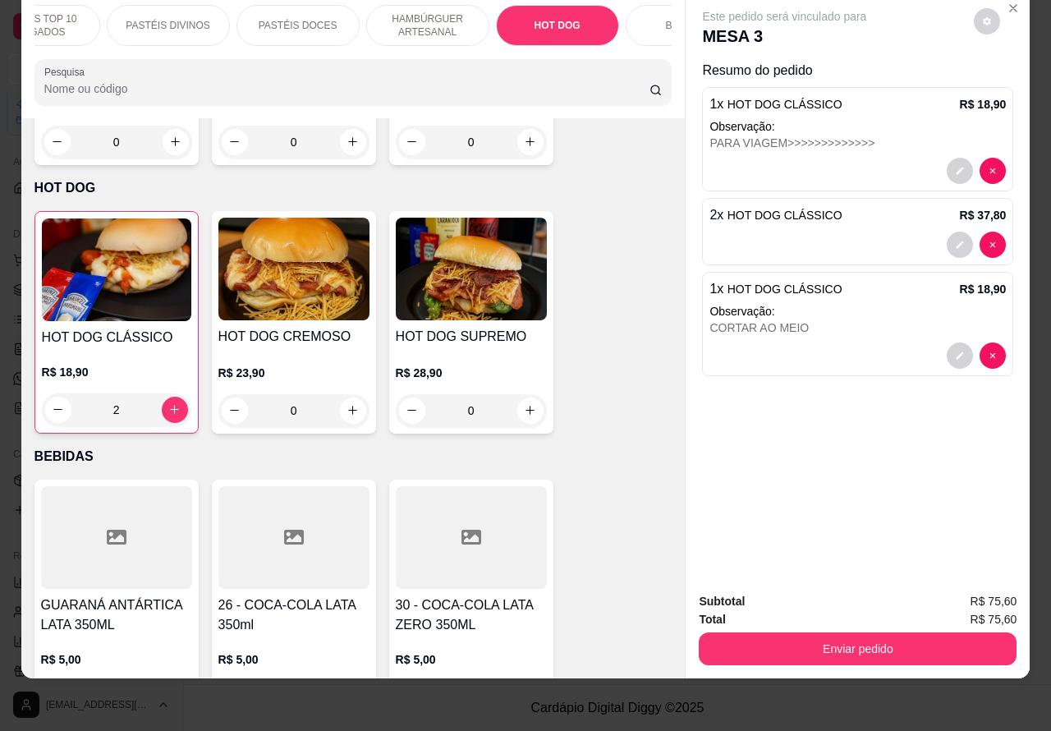
click at [655, 21] on div "BEBIDAS" at bounding box center [687, 25] width 123 height 41
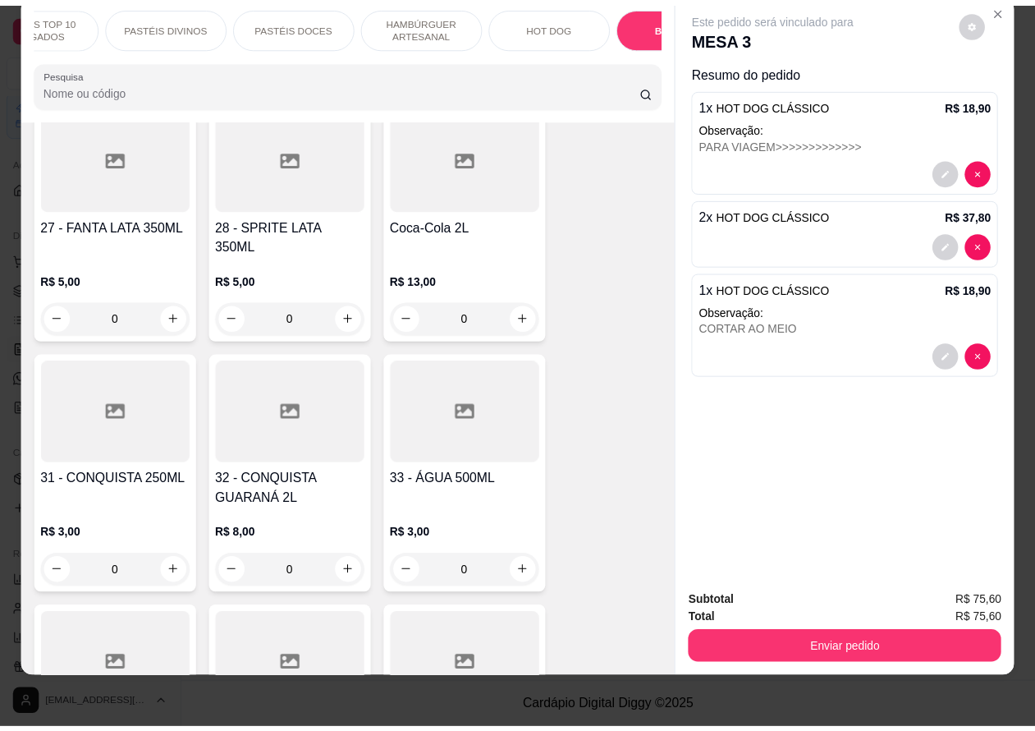
scroll to position [5329, 0]
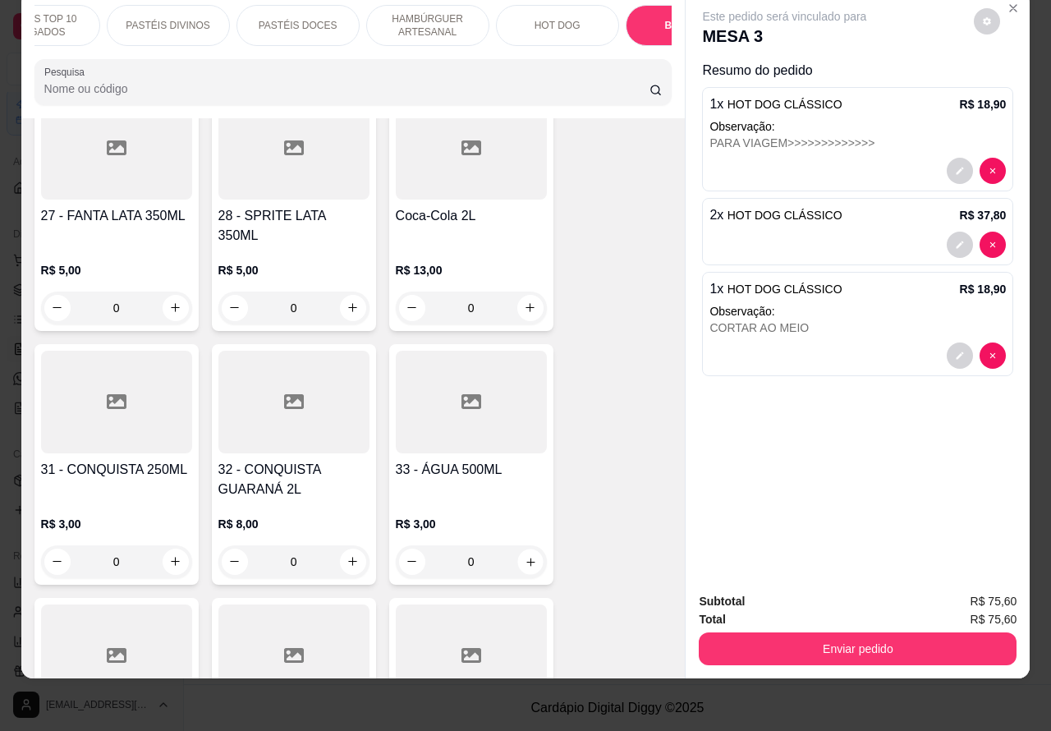
click at [526, 558] on icon "increase-product-quantity" at bounding box center [530, 562] width 8 height 8
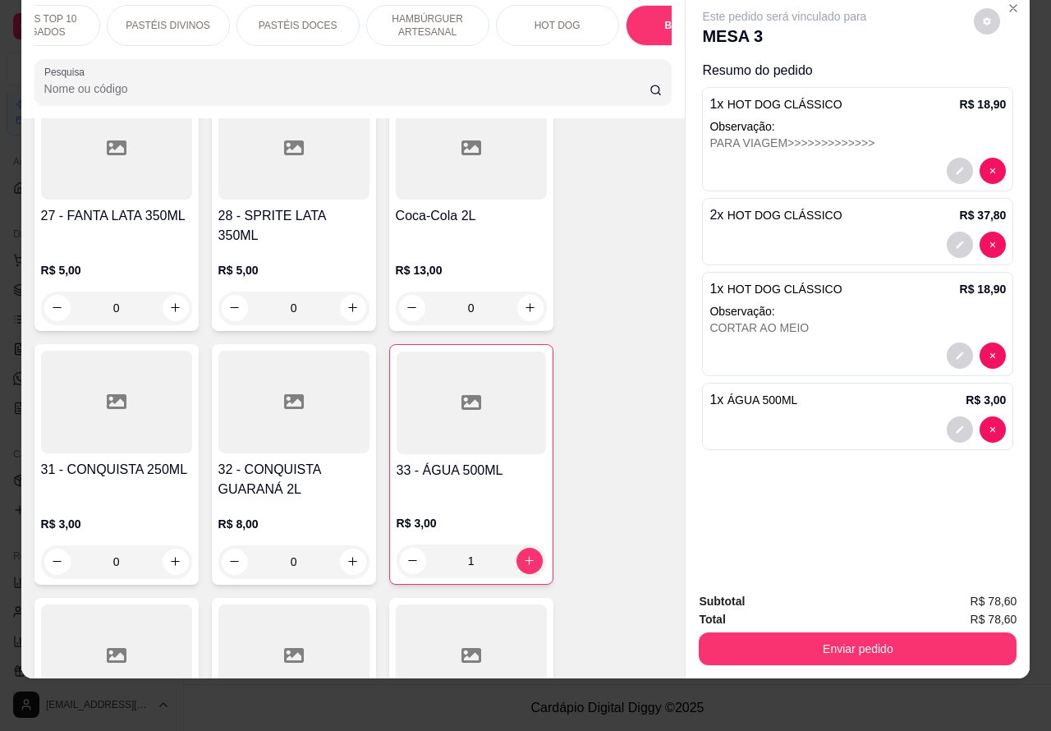
click at [523, 554] on icon "increase-product-quantity" at bounding box center [529, 560] width 12 height 12
type input "2"
click at [867, 633] on button "Enviar pedido" at bounding box center [858, 649] width 308 height 32
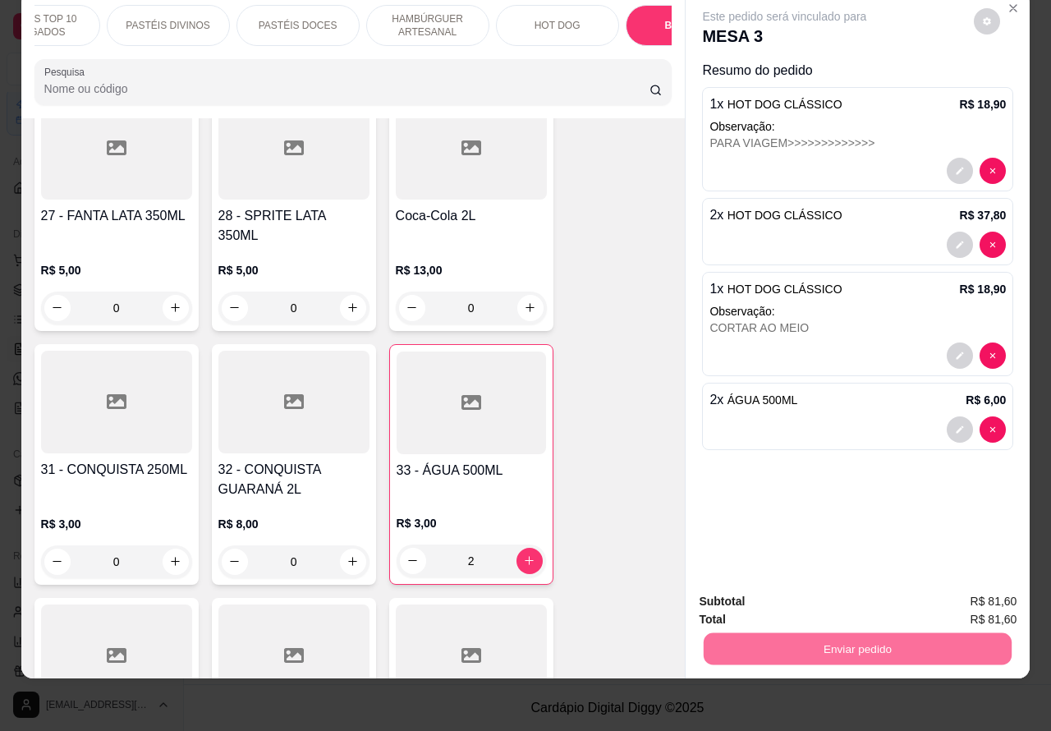
click at [996, 597] on button "Enviar pedido" at bounding box center [972, 593] width 93 height 31
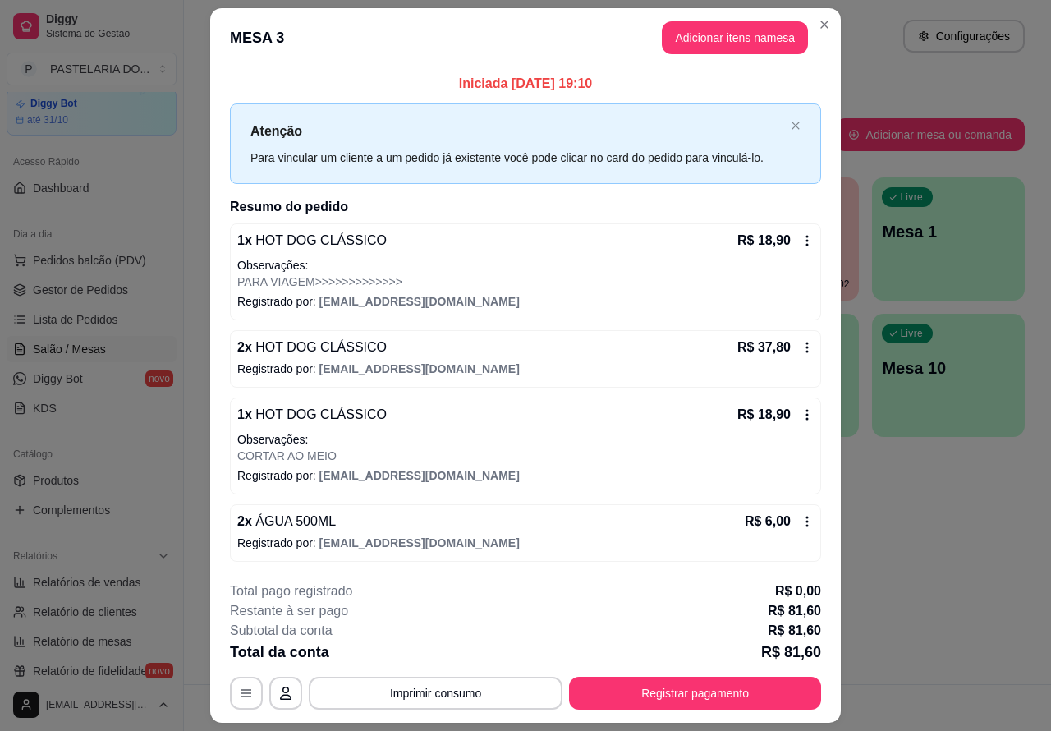
click at [947, 554] on div "Atendimento Salão Configurações Todos Mesas Comandas Pesquisar Adicionar mesa o…" at bounding box center [617, 342] width 867 height 684
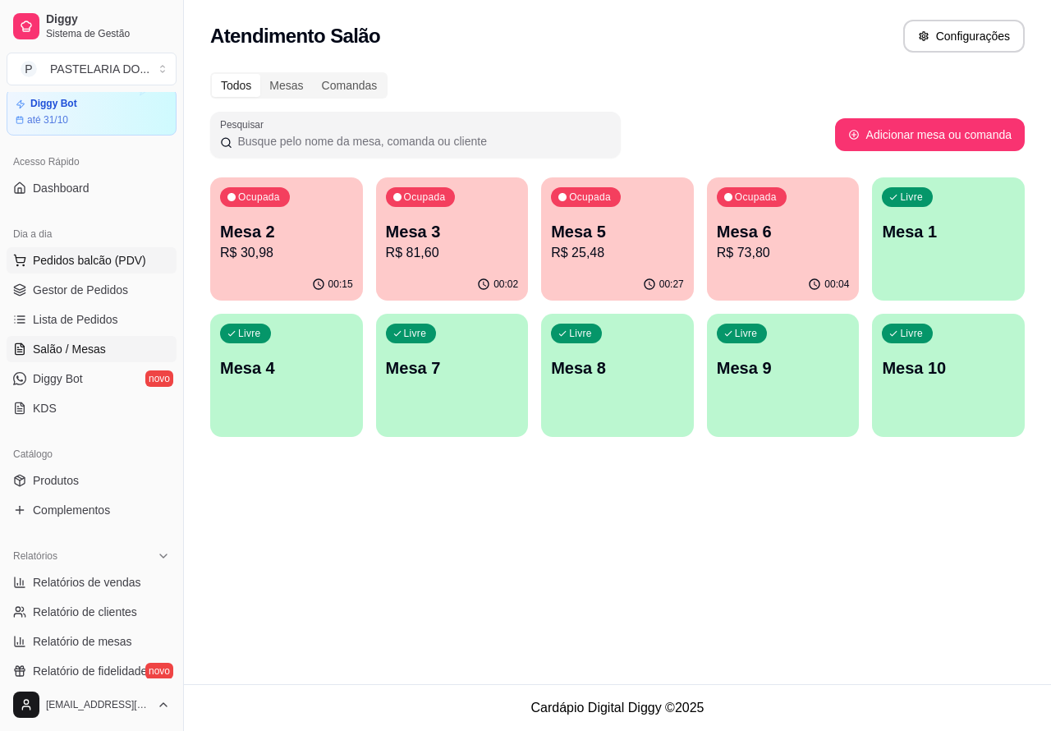
click at [92, 253] on span "Pedidos balcão (PDV)" at bounding box center [89, 260] width 113 height 16
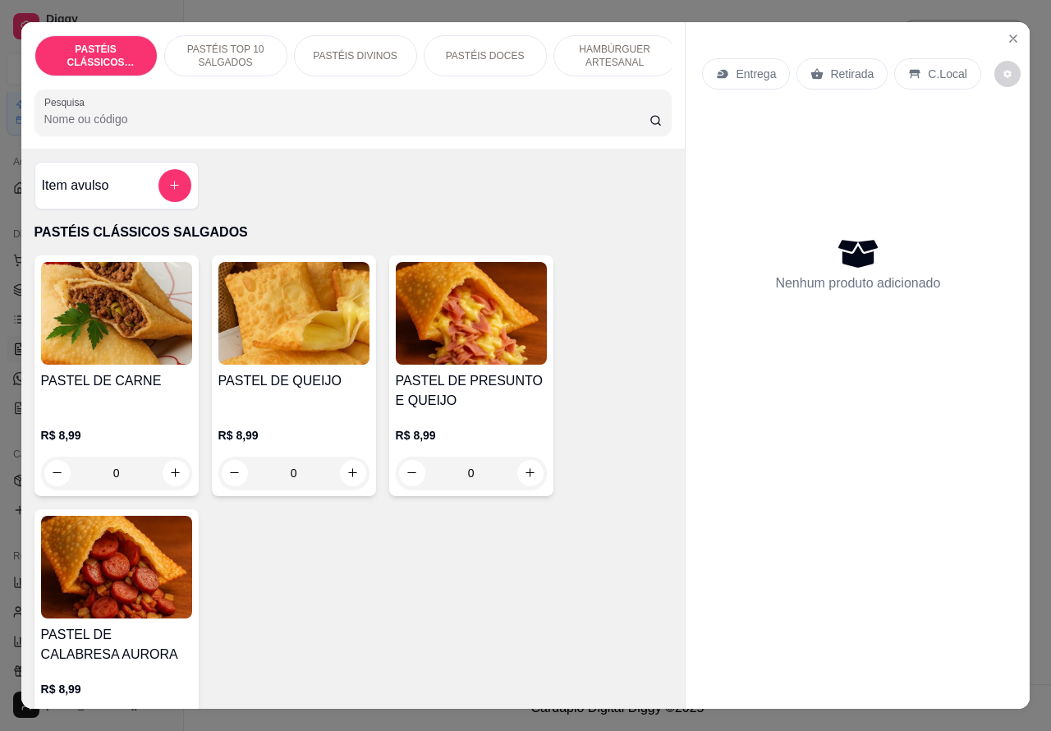
click at [834, 68] on p "Retirada" at bounding box center [852, 74] width 44 height 16
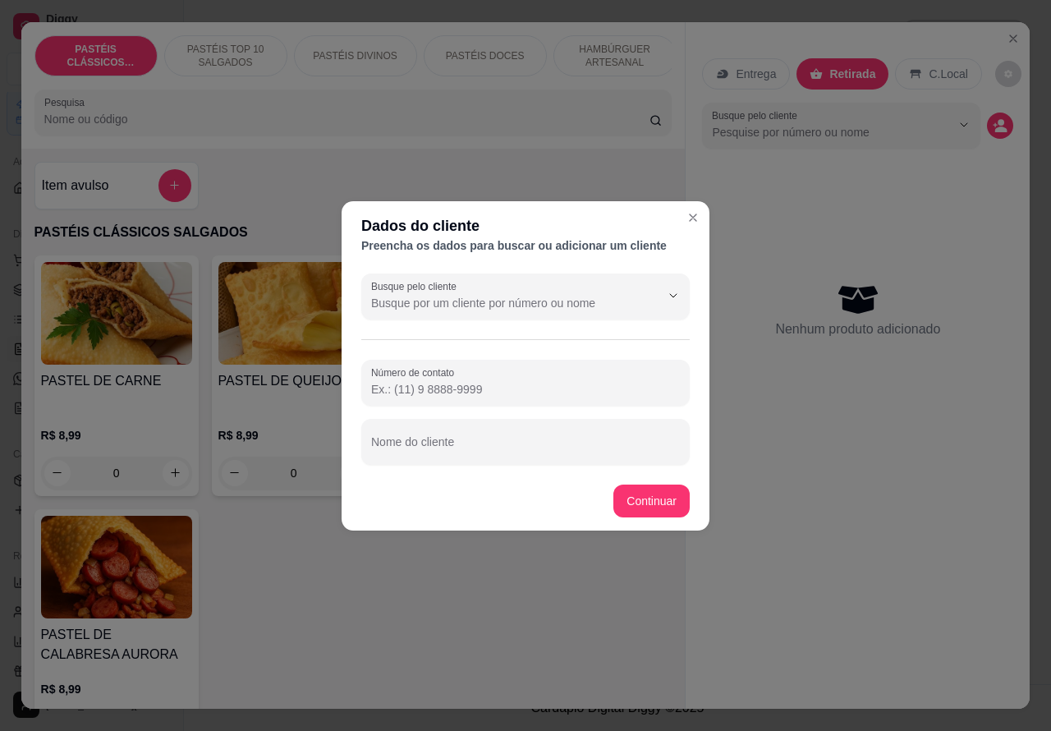
click at [519, 445] on input "Nome do cliente" at bounding box center [525, 448] width 309 height 16
type input "[PERSON_NAME]"
click at [476, 391] on input "Número de contato" at bounding box center [525, 389] width 309 height 16
type input "[PHONE_NUMBER]"
click at [650, 503] on div "Item avulso PASTÉIS CLÁSSICOS SALGADOS PASTEL DE CARNE R$ 8,99 0 PASTEL DE QUEI…" at bounding box center [353, 429] width 664 height 561
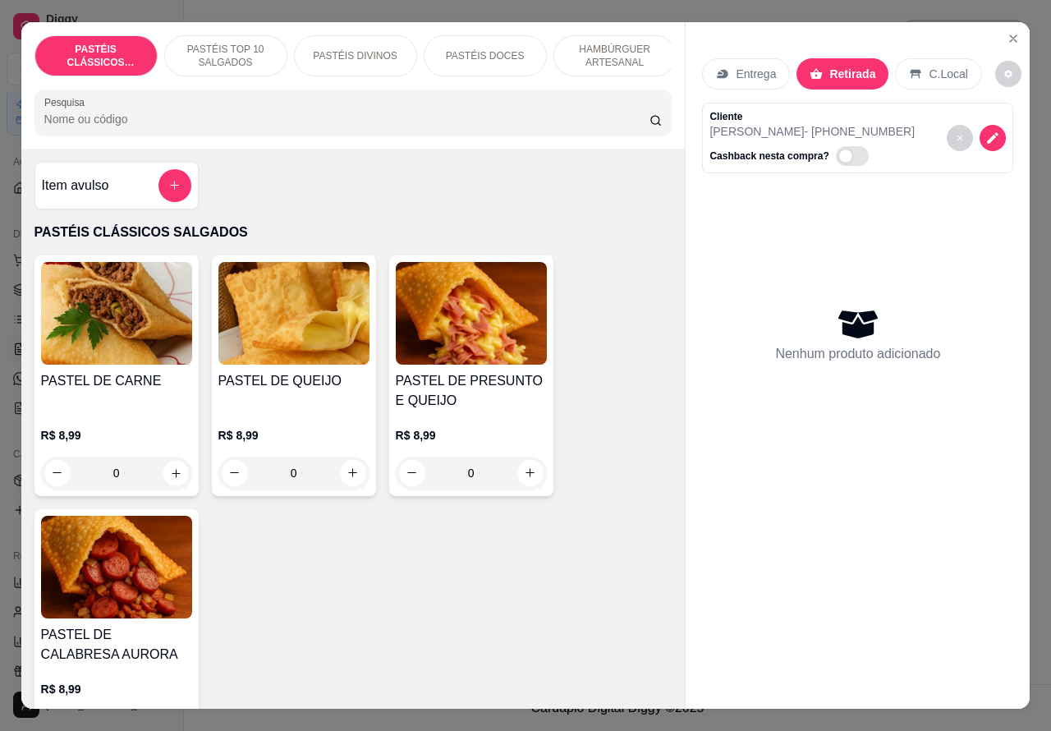
click at [169, 478] on icon "increase-product-quantity" at bounding box center [175, 472] width 12 height 12
type input "1"
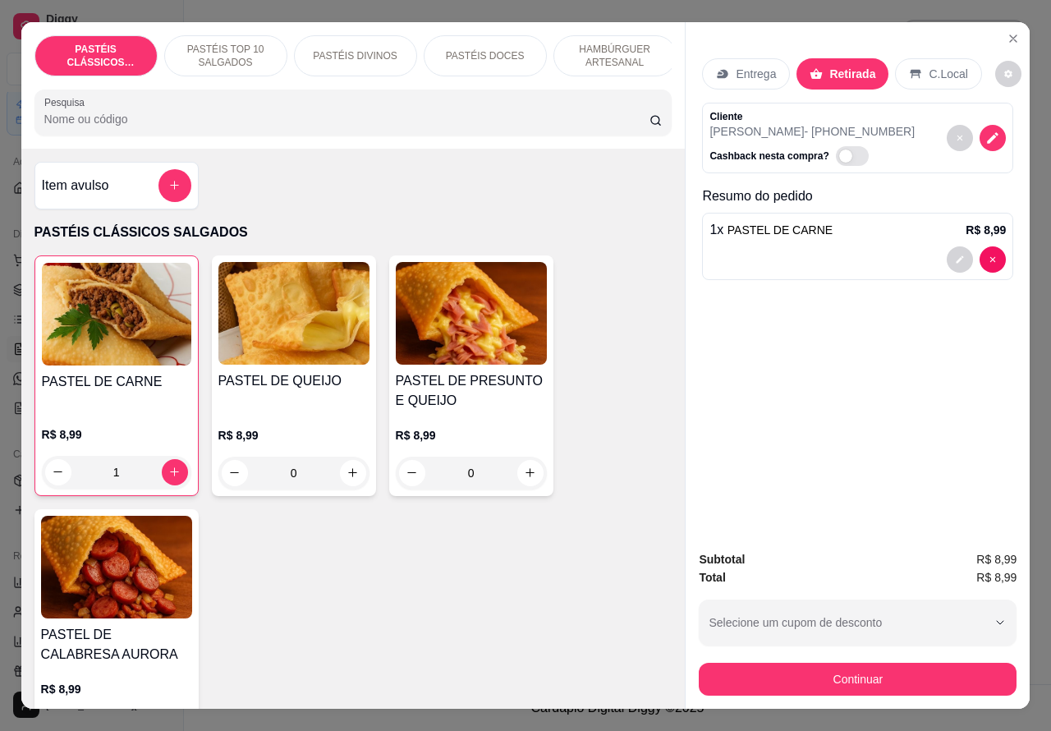
click at [347, 477] on icon "increase-product-quantity" at bounding box center [353, 472] width 12 height 12
type input "1"
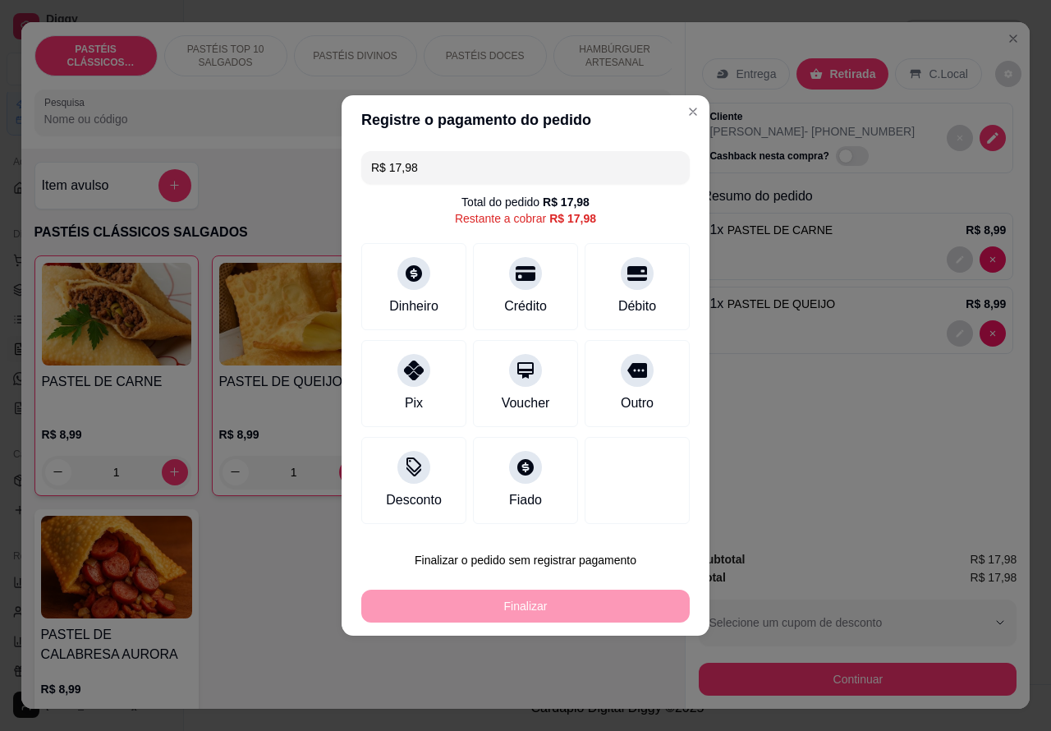
click at [271, 587] on div "PASTEL DE CARNE R$ 8,99 1 PASTEL DE QUEIJO R$ 8,99 1 PASTEL DE PRESUNTO E QUEIJ…" at bounding box center [353, 502] width 638 height 494
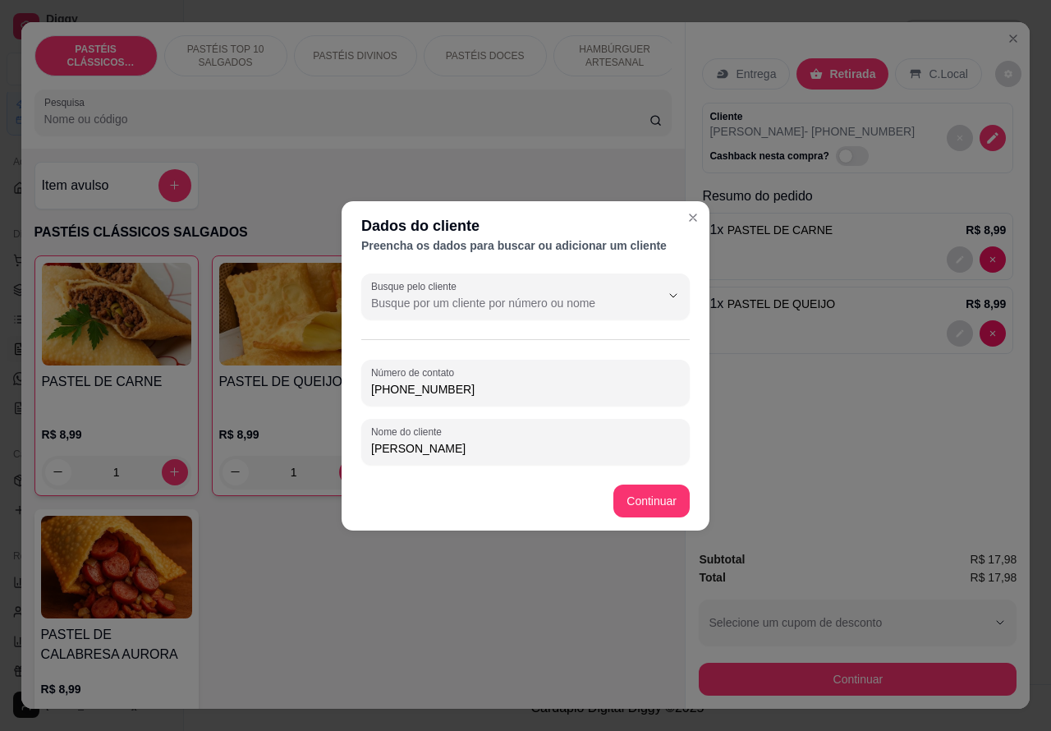
click at [498, 381] on input "[PHONE_NUMBER]" at bounding box center [525, 389] width 309 height 16
type input "1"
type input "[PHONE_NUMBER]"
click at [653, 499] on div "Item avulso PASTÉIS CLÁSSICOS SALGADOS PASTEL DE CARNE R$ 8,99 1 PASTEL DE QUEI…" at bounding box center [353, 429] width 664 height 561
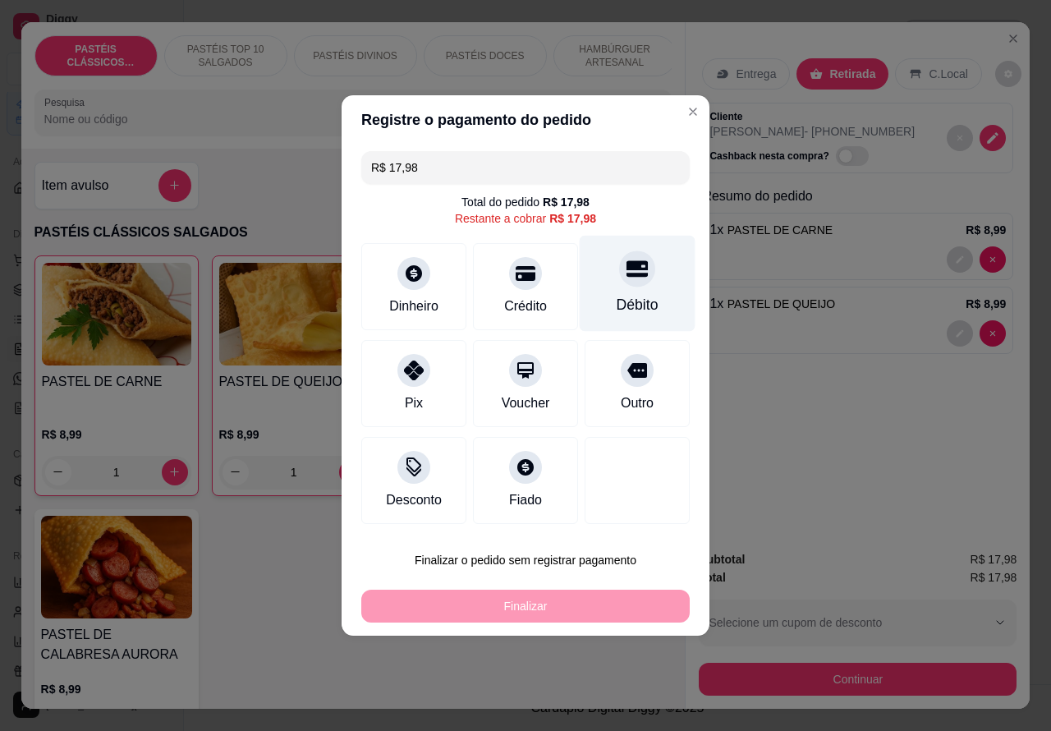
click at [624, 296] on div "Débito" at bounding box center [638, 304] width 42 height 21
type input "R$ 0,00"
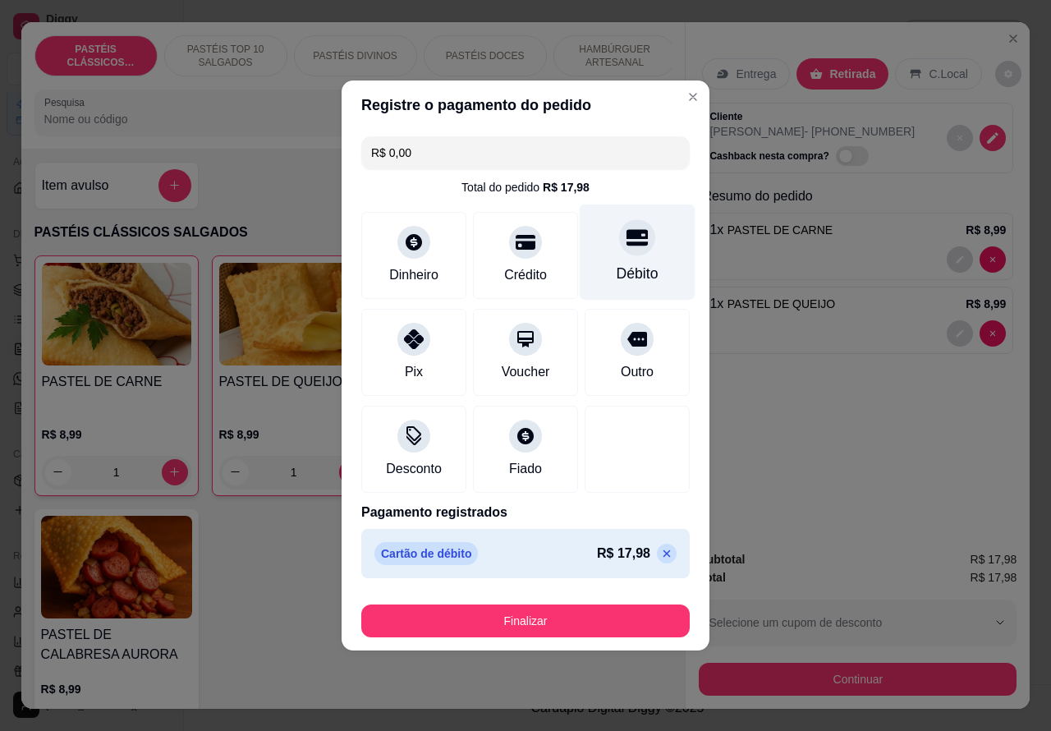
click at [553, 633] on button "Finalizar" at bounding box center [525, 620] width 328 height 33
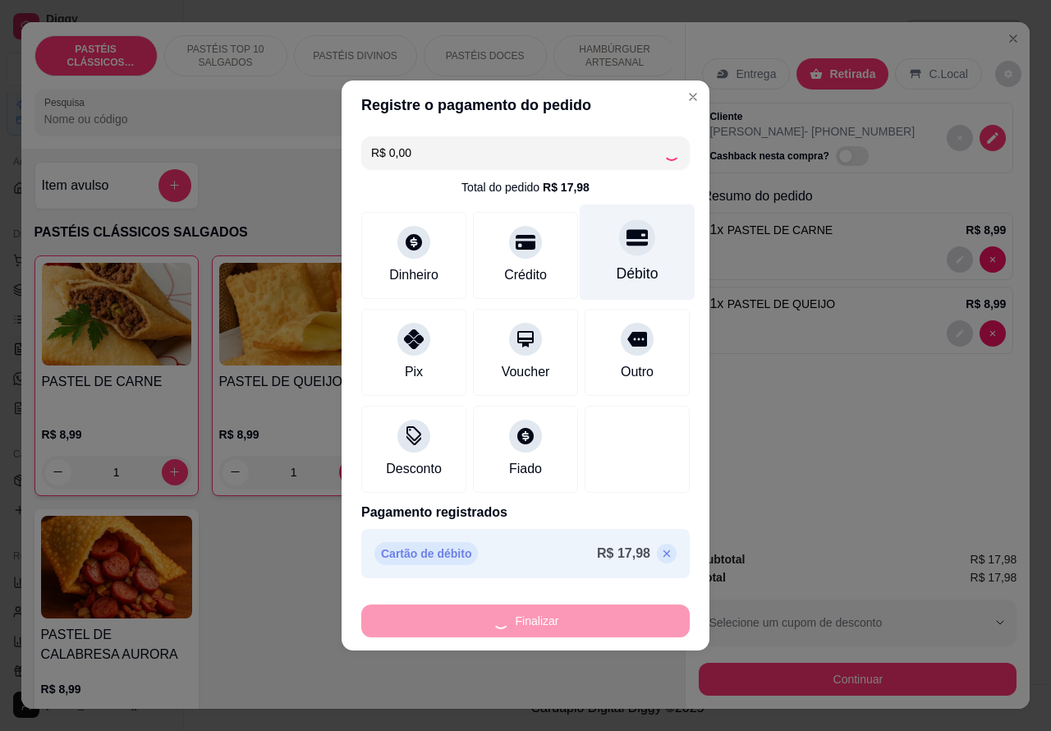
type input "0"
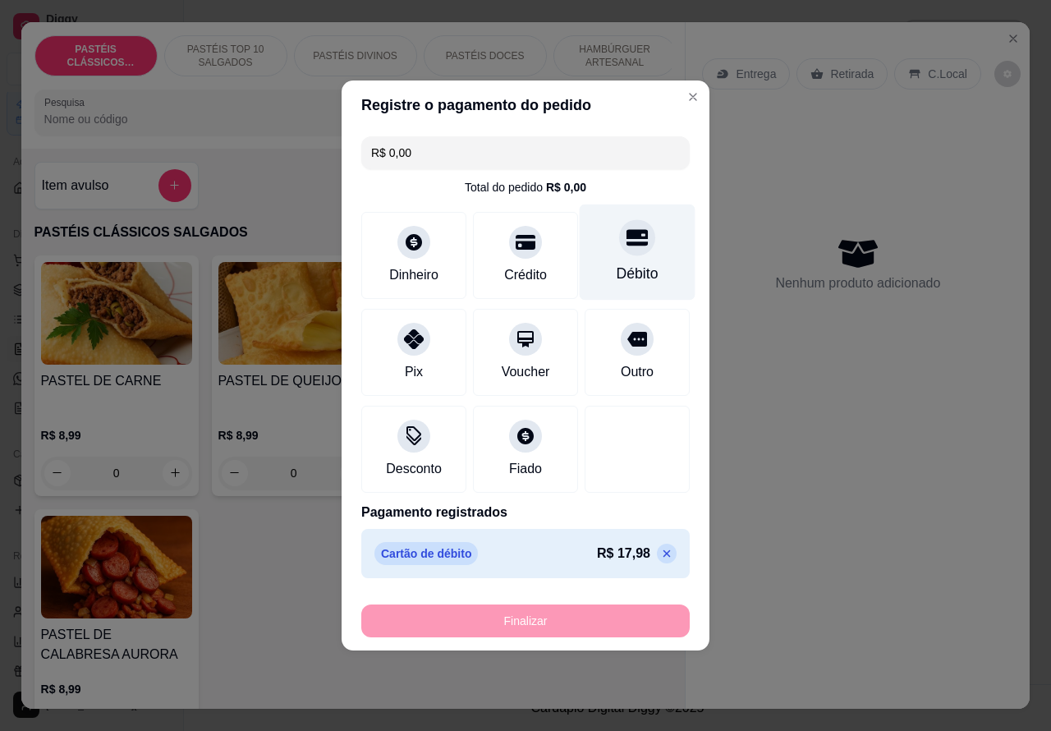
type input "-R$ 17,98"
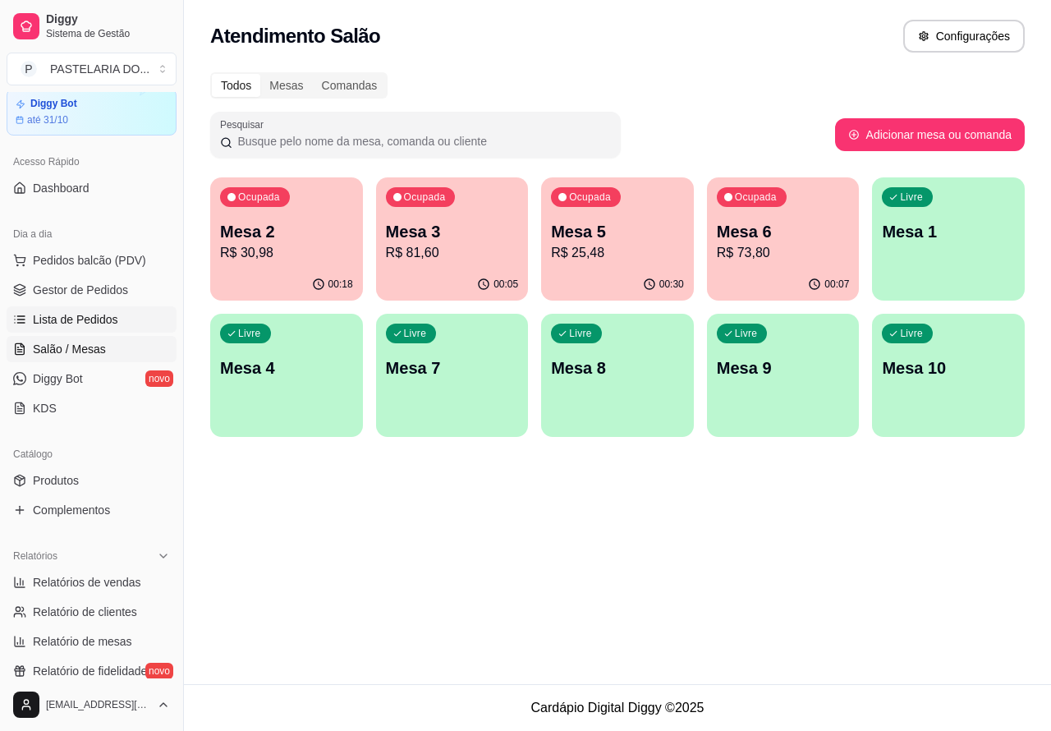
click at [86, 323] on span "Lista de Pedidos" at bounding box center [75, 319] width 85 height 16
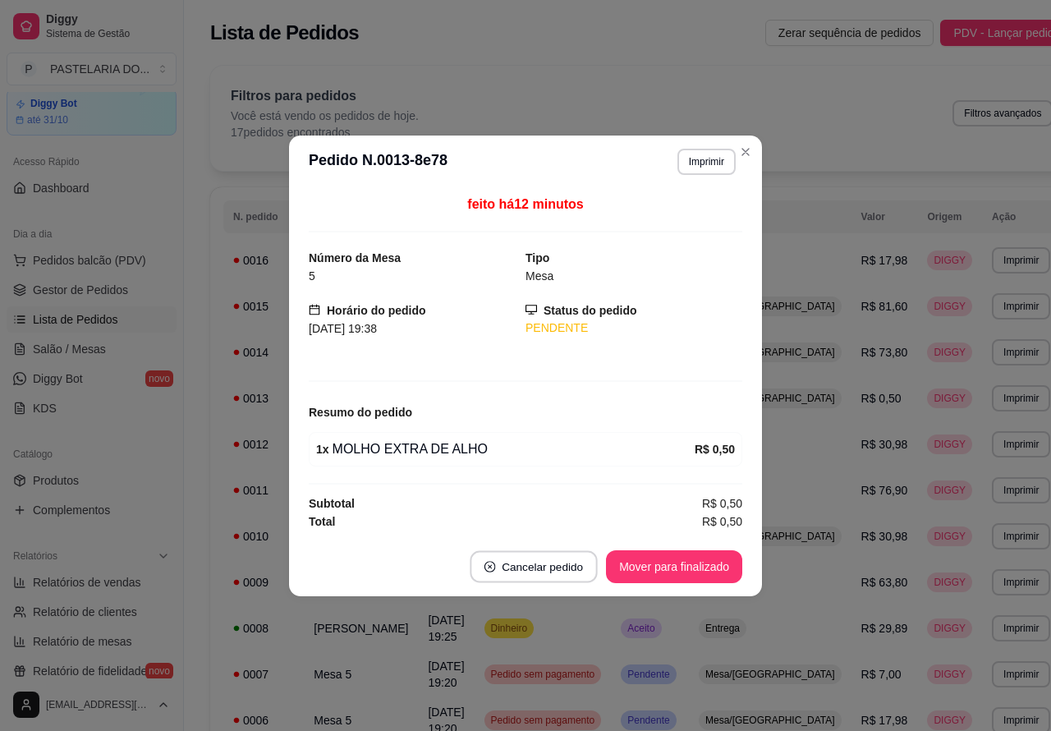
click at [494, 567] on icon "close-circle" at bounding box center [489, 566] width 11 height 11
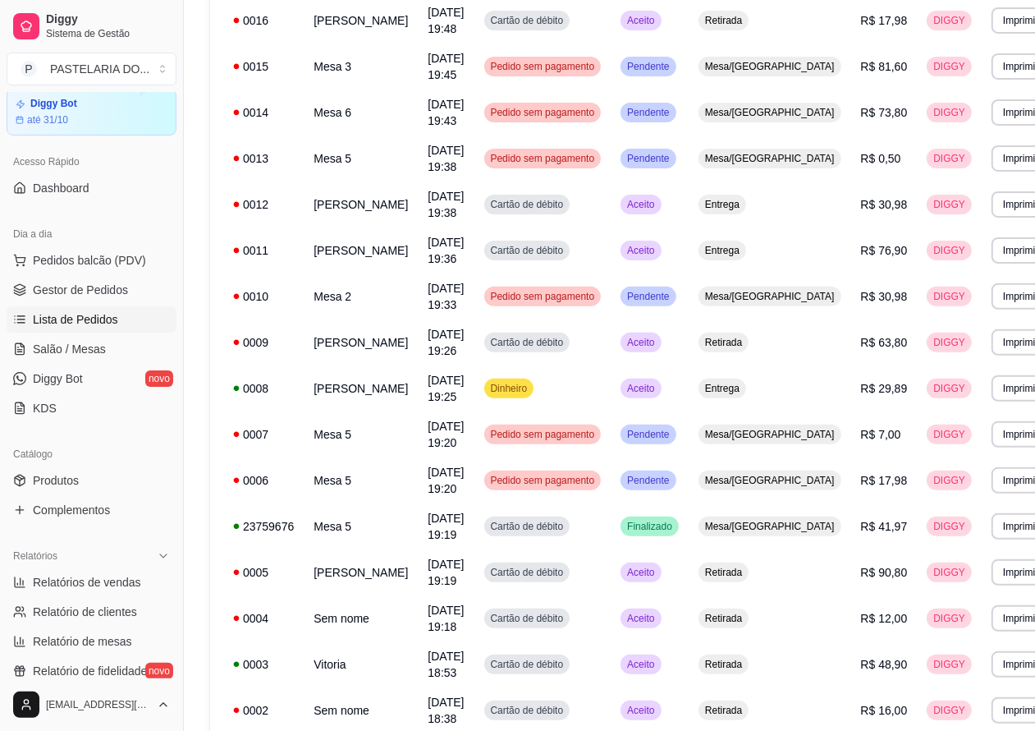
scroll to position [241, 0]
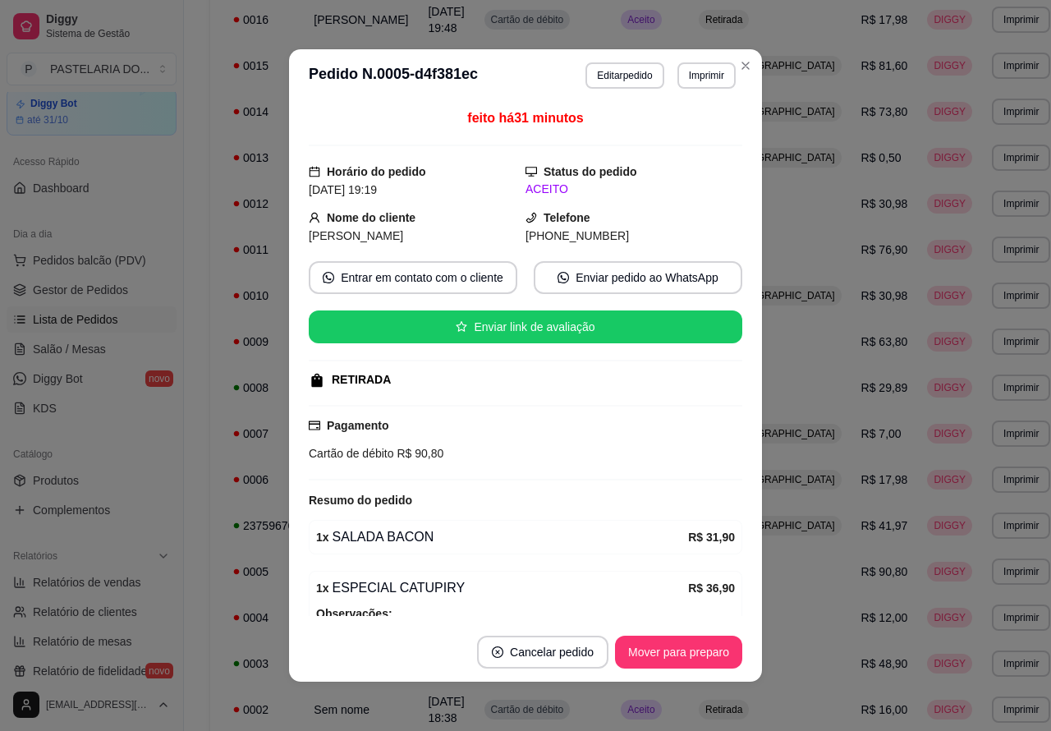
click at [536, 650] on button "Cancelar pedido" at bounding box center [542, 652] width 131 height 33
click at [573, 609] on button "Sim" at bounding box center [581, 612] width 64 height 32
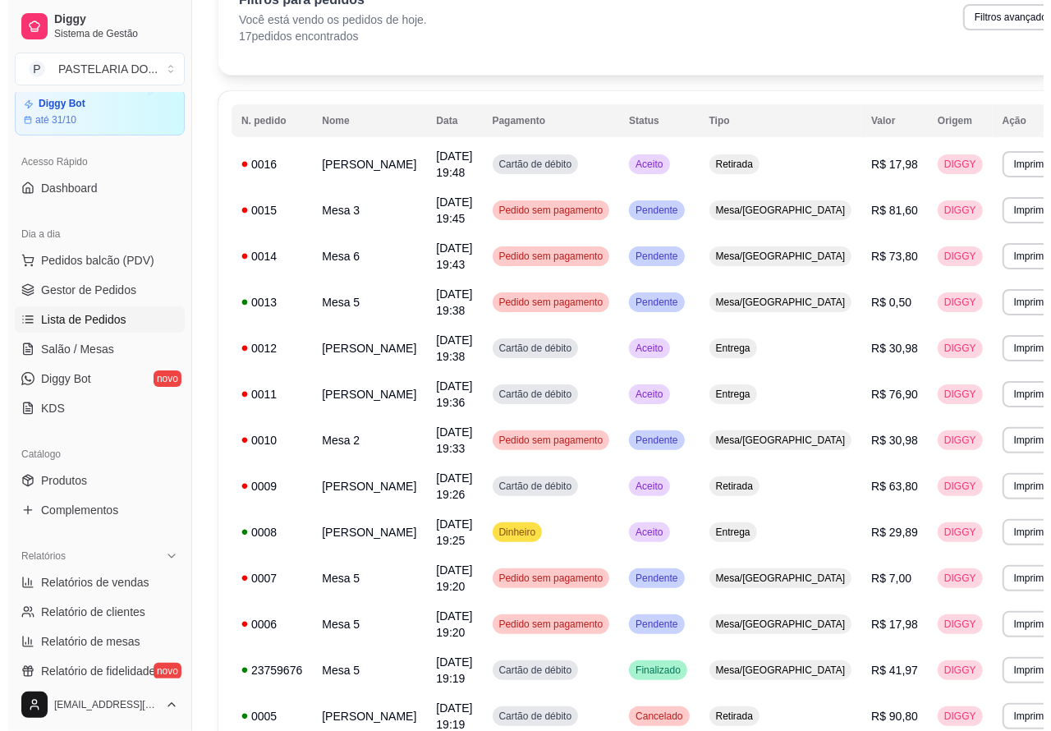
scroll to position [0, 0]
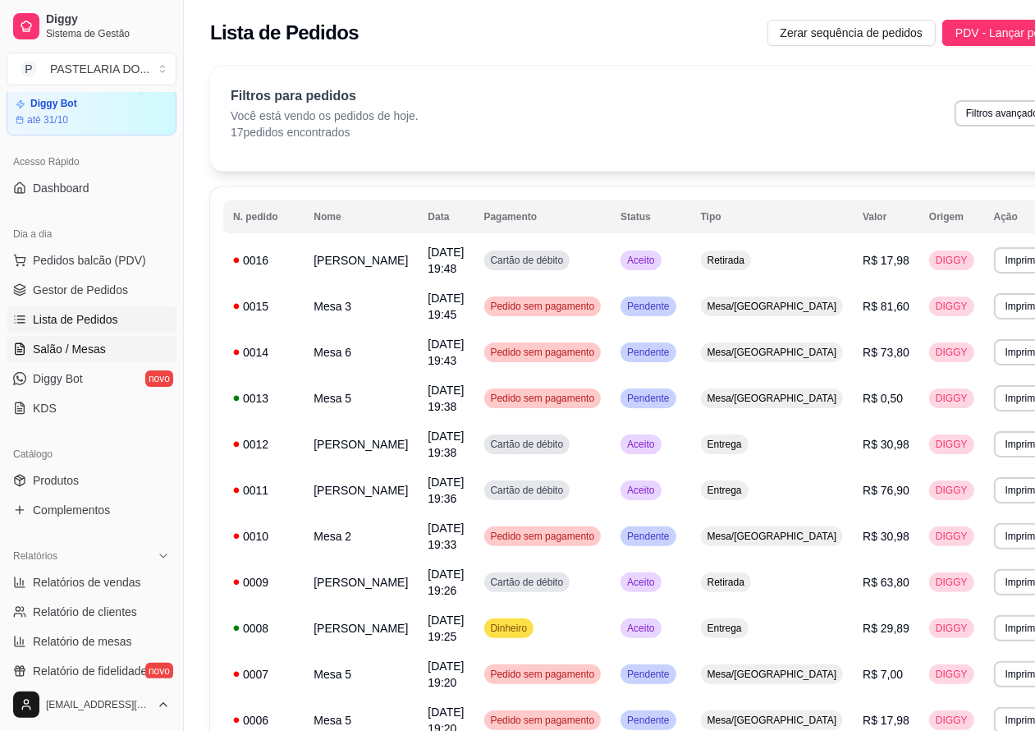
click at [80, 342] on span "Salão / Mesas" at bounding box center [69, 349] width 73 height 16
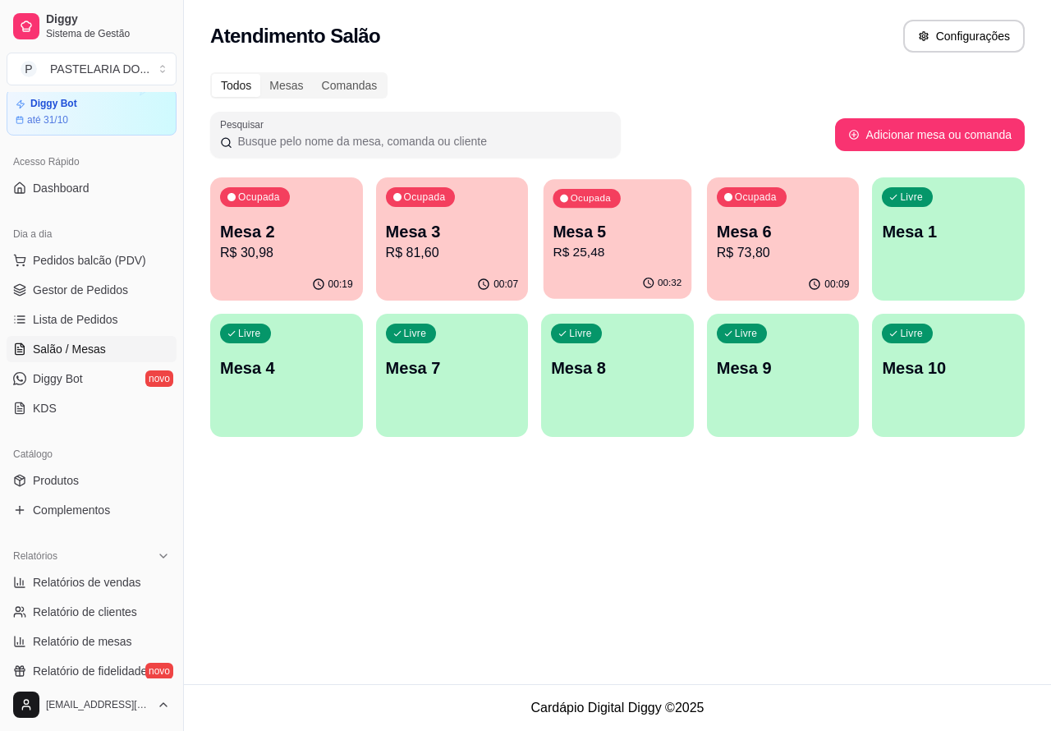
click at [613, 232] on p "Mesa 5" at bounding box center [617, 232] width 129 height 22
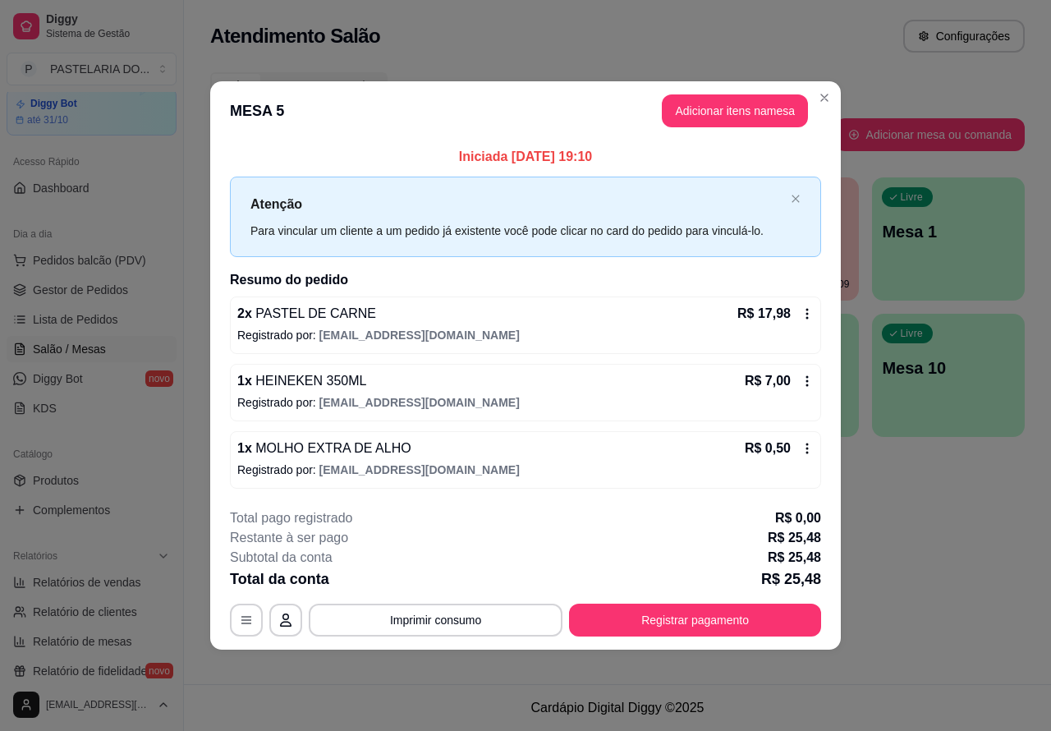
click at [472, 608] on button "Imprimir consumo" at bounding box center [436, 620] width 254 height 33
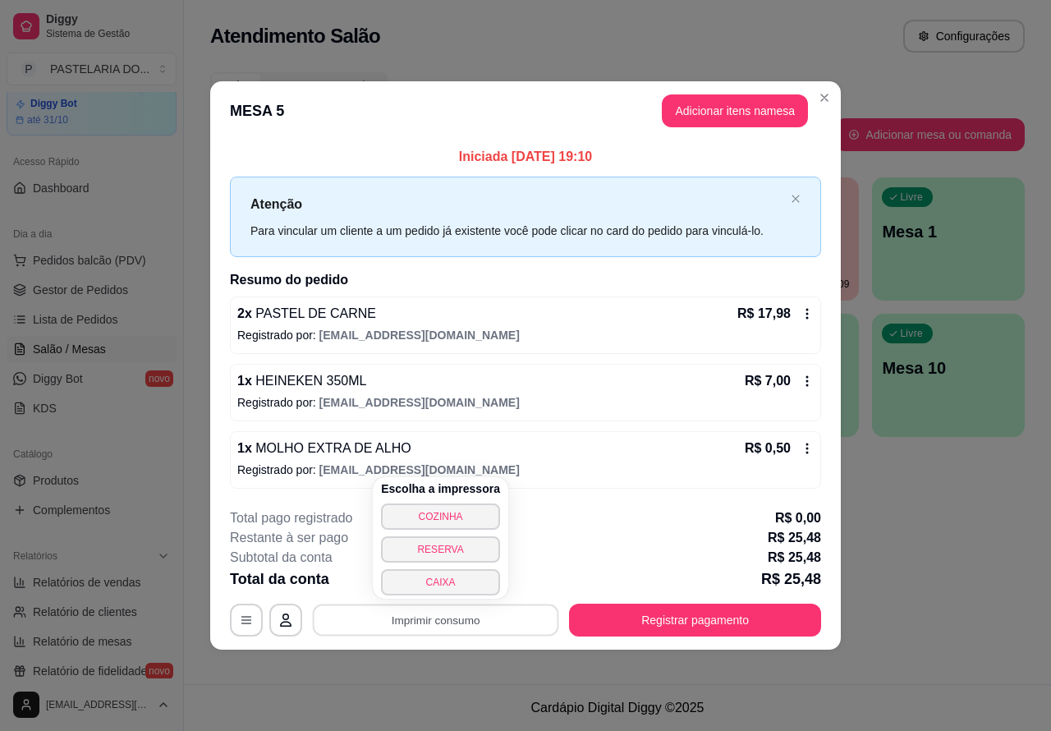
click at [465, 583] on button "CAIXA" at bounding box center [440, 582] width 119 height 26
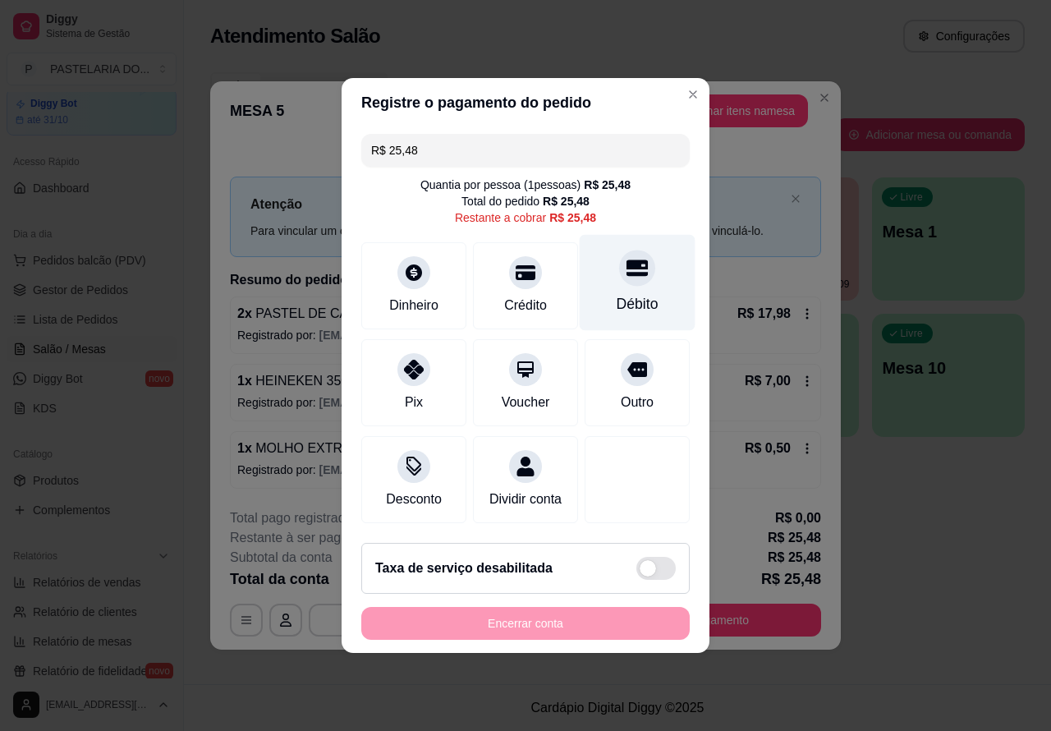
click at [639, 263] on div at bounding box center [637, 268] width 36 height 36
type input "R$ 0,00"
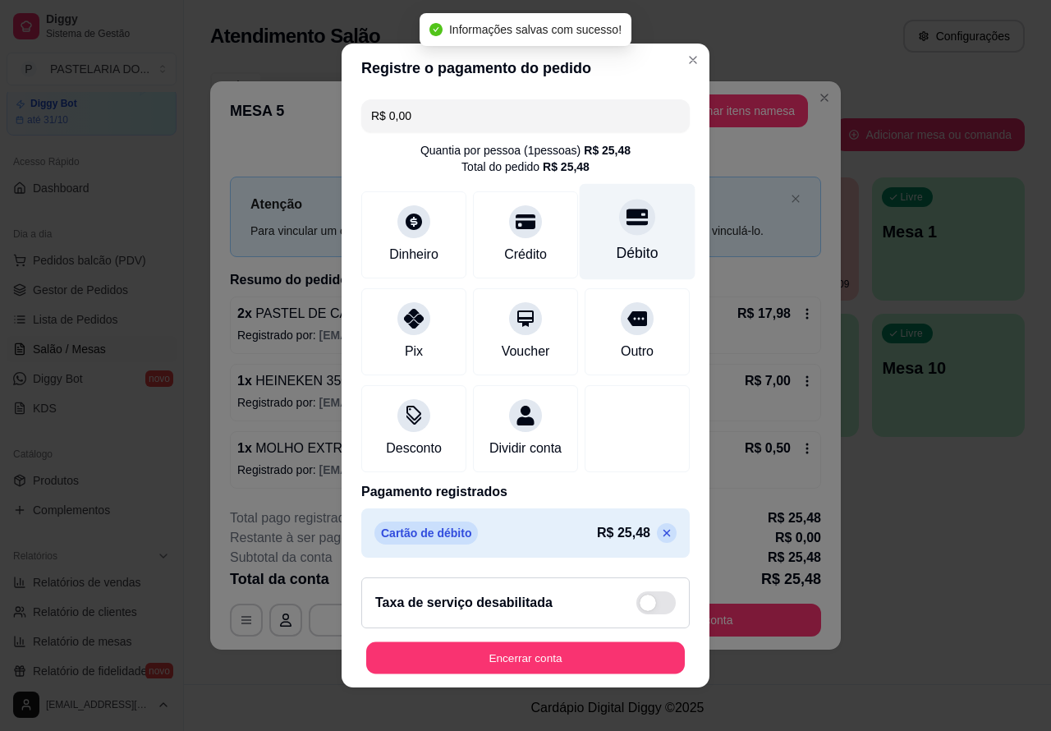
click at [569, 663] on button "Encerrar conta" at bounding box center [525, 658] width 319 height 32
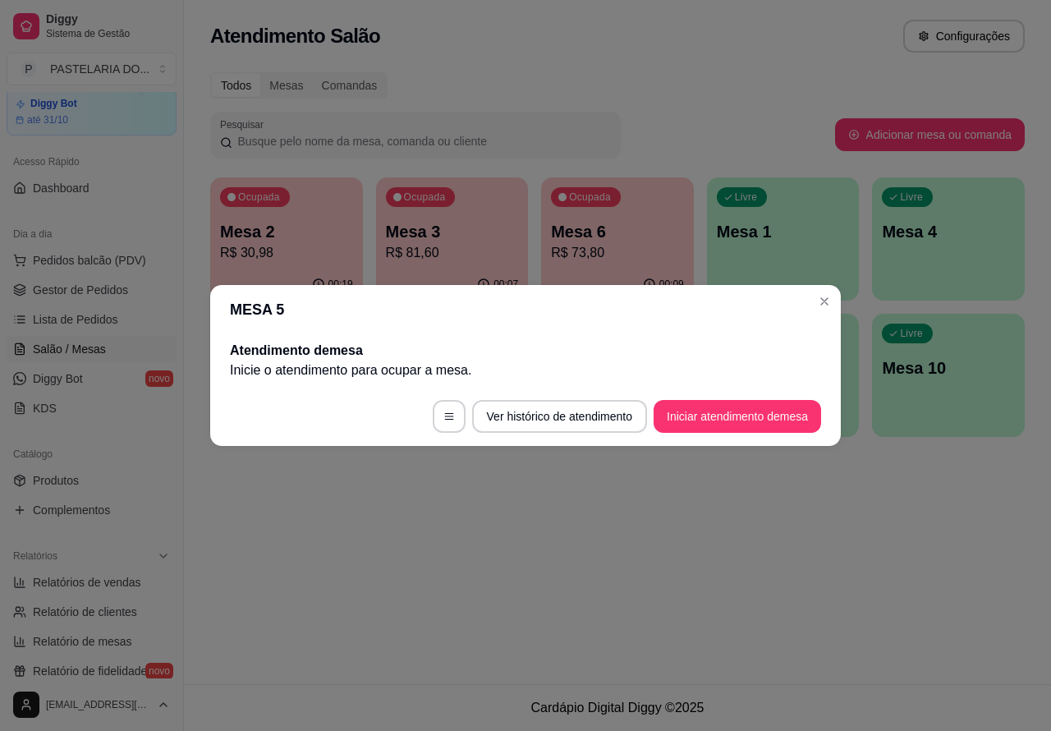
click at [365, 534] on div "Atendimento Salão Configurações Todos Mesas Comandas Pesquisar Adicionar mesa o…" at bounding box center [617, 342] width 867 height 684
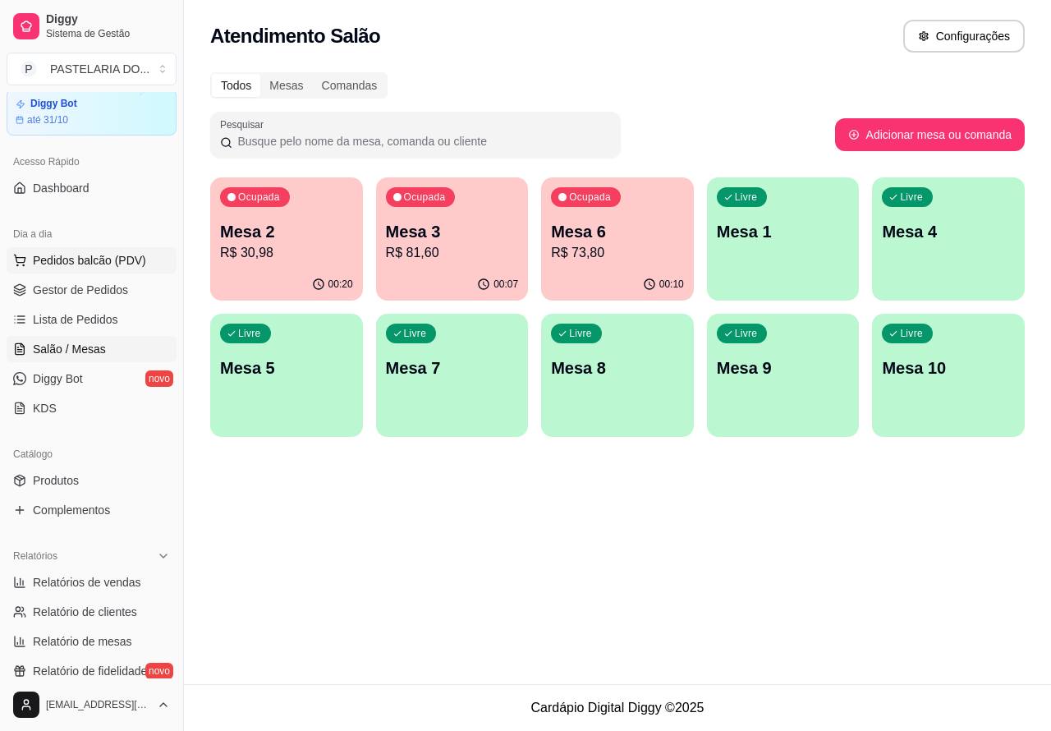
click at [117, 259] on span "Pedidos balcão (PDV)" at bounding box center [89, 260] width 113 height 16
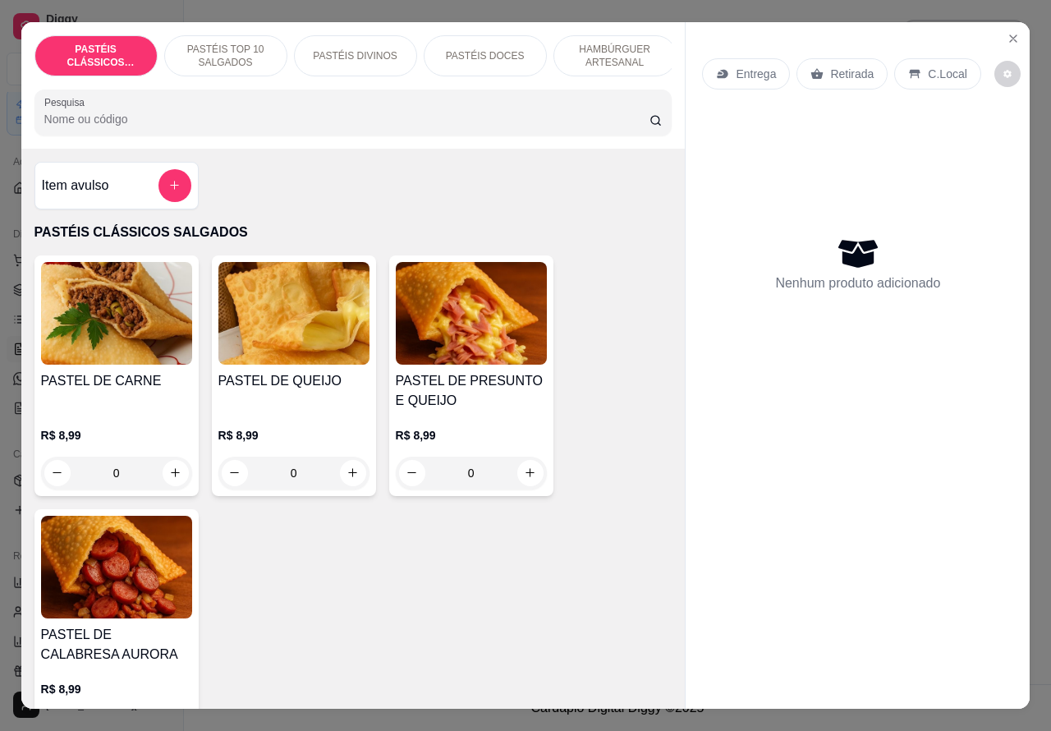
click at [832, 66] on p "Retirada" at bounding box center [852, 74] width 44 height 16
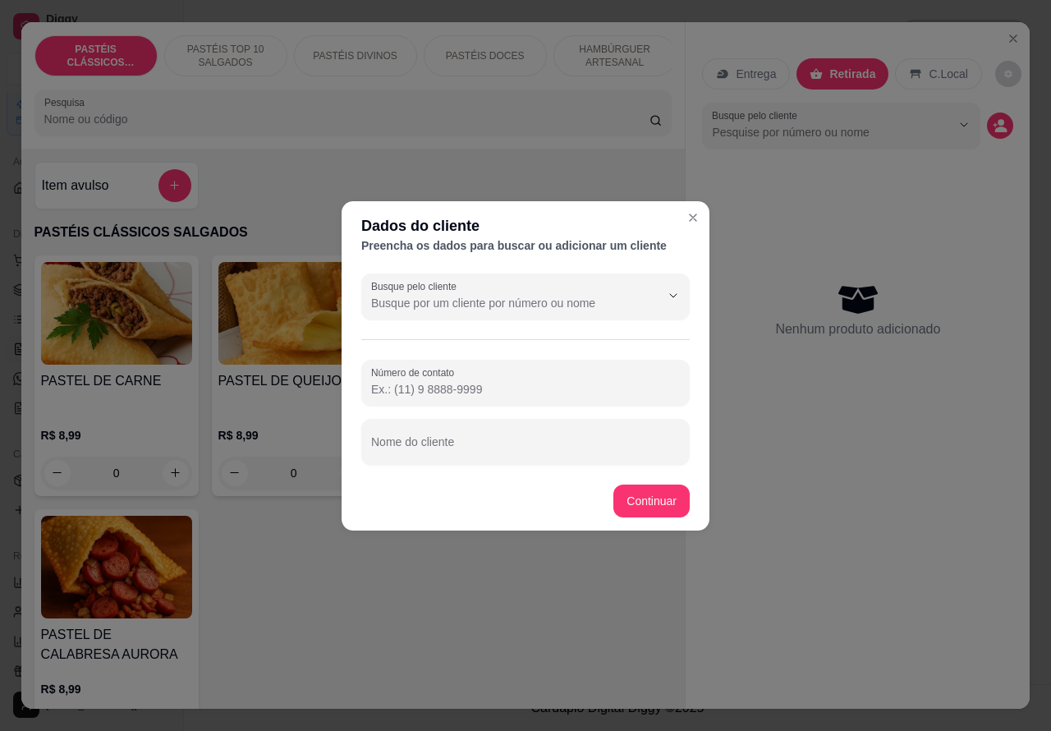
click at [506, 452] on input "Nome do cliente" at bounding box center [525, 448] width 309 height 16
type input "givaldo"
click at [440, 394] on input "Número de contato" at bounding box center [525, 389] width 309 height 16
type input "1"
click at [830, 524] on div "Entrega Retirada C.Local Busque pelo cliente Nenhum produto adicionado" at bounding box center [858, 352] width 344 height 661
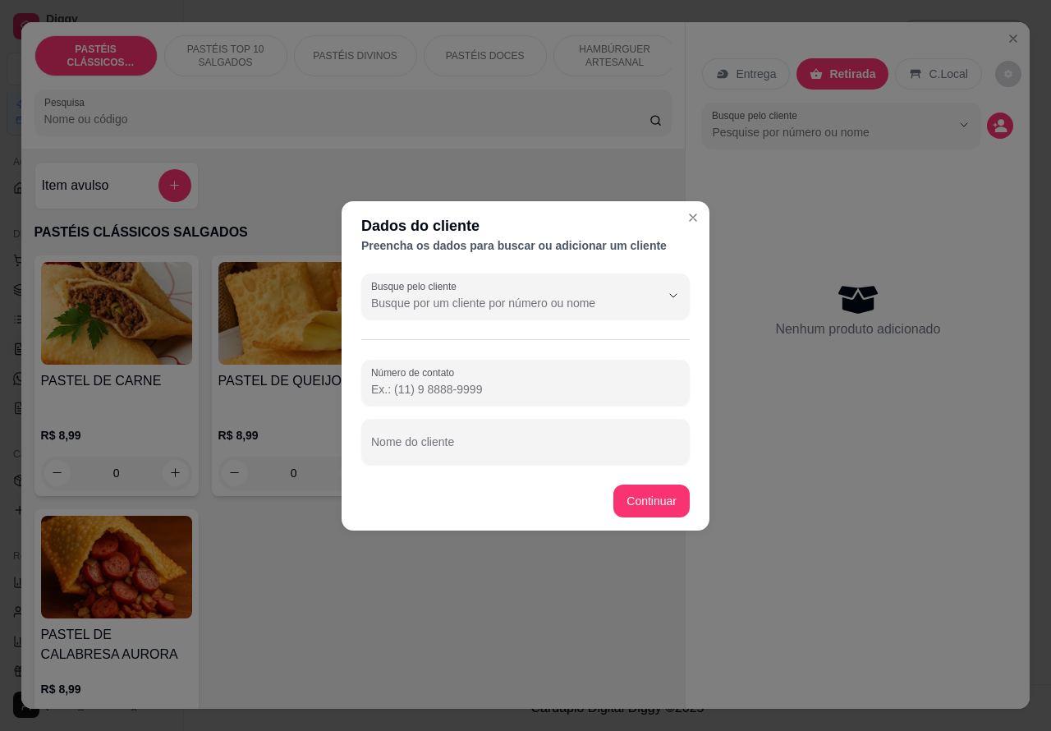
click at [507, 446] on input "Nome do cliente" at bounding box center [525, 448] width 309 height 16
type input "givaldo"
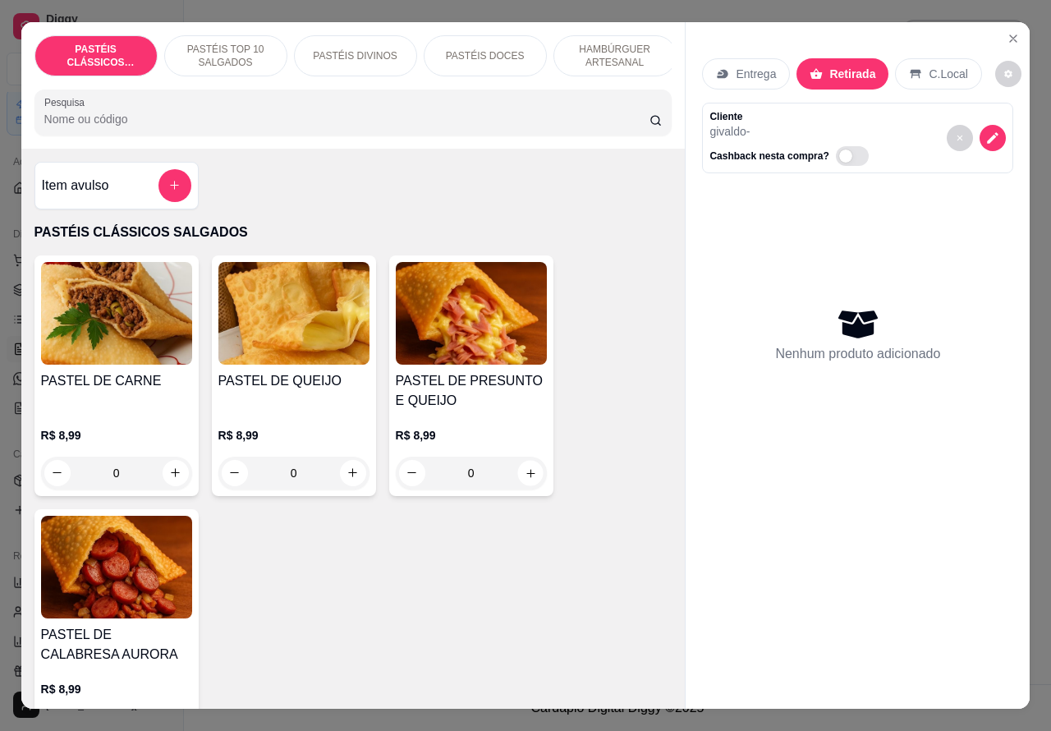
click at [524, 476] on icon "increase-product-quantity" at bounding box center [530, 472] width 12 height 12
type input "1"
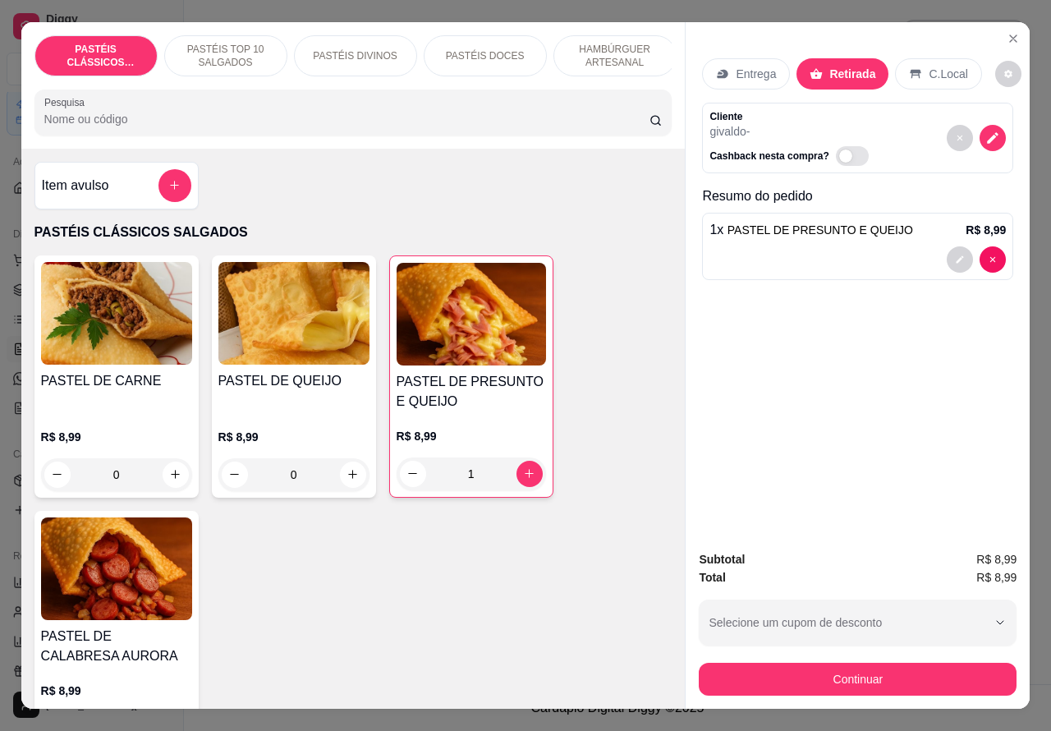
click at [212, 44] on p "PASTÉIS TOP 10 SALGADOS" at bounding box center [225, 56] width 95 height 26
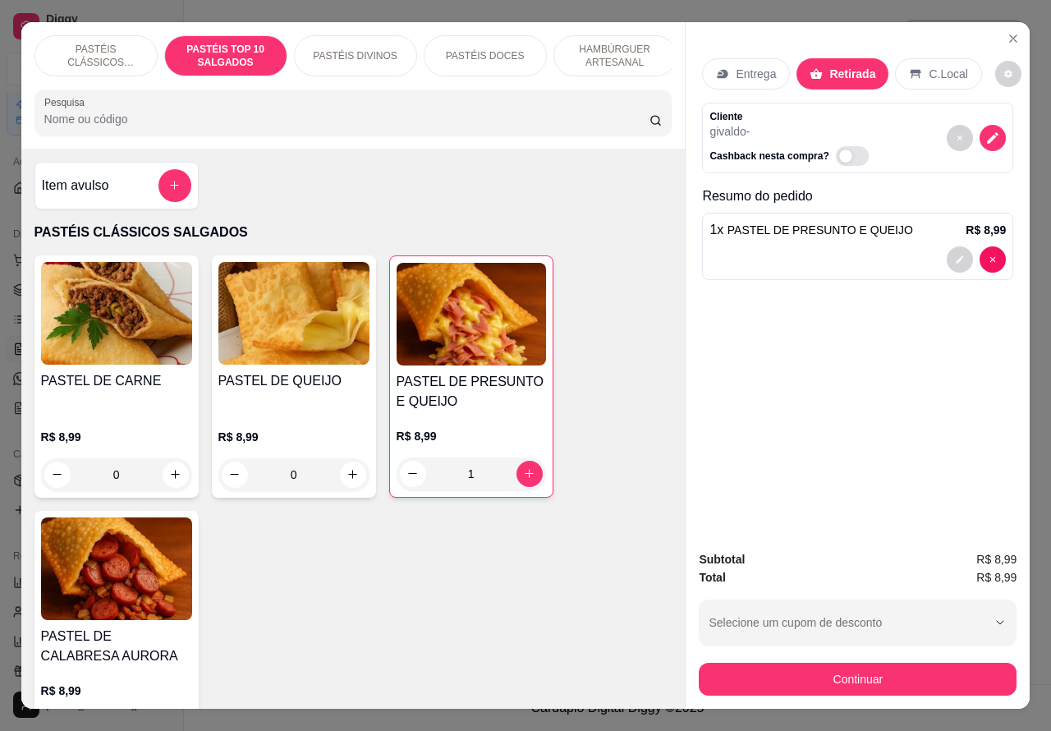
scroll to position [38, 0]
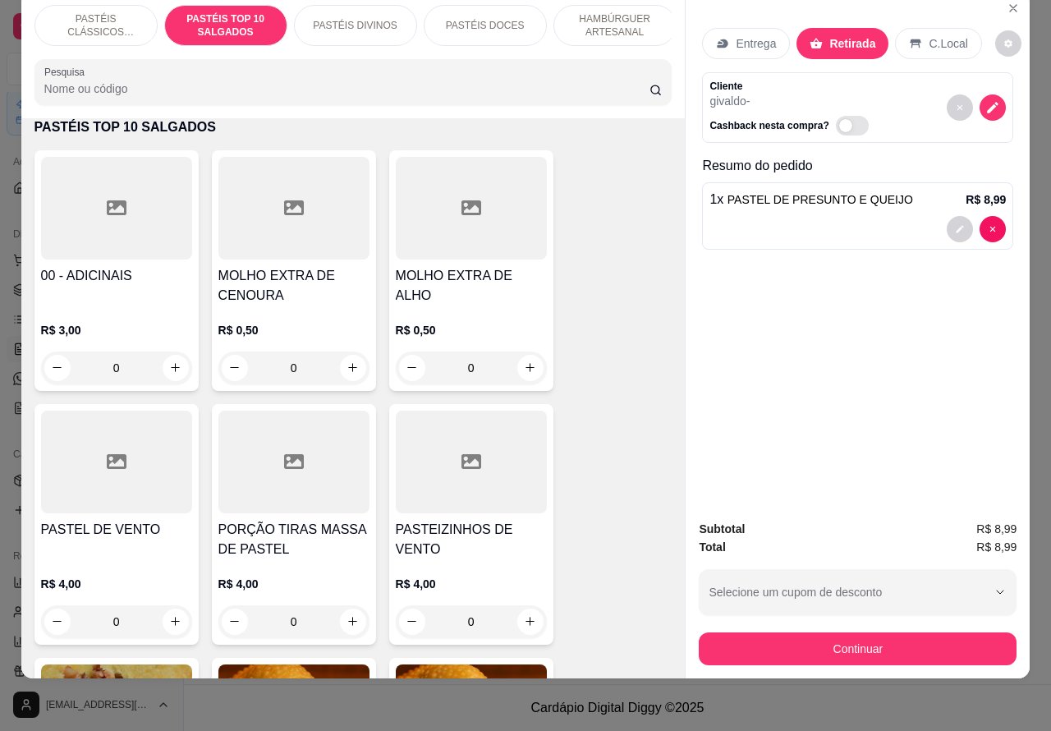
click at [171, 367] on icon "increase-product-quantity" at bounding box center [175, 367] width 9 height 9
type input "1"
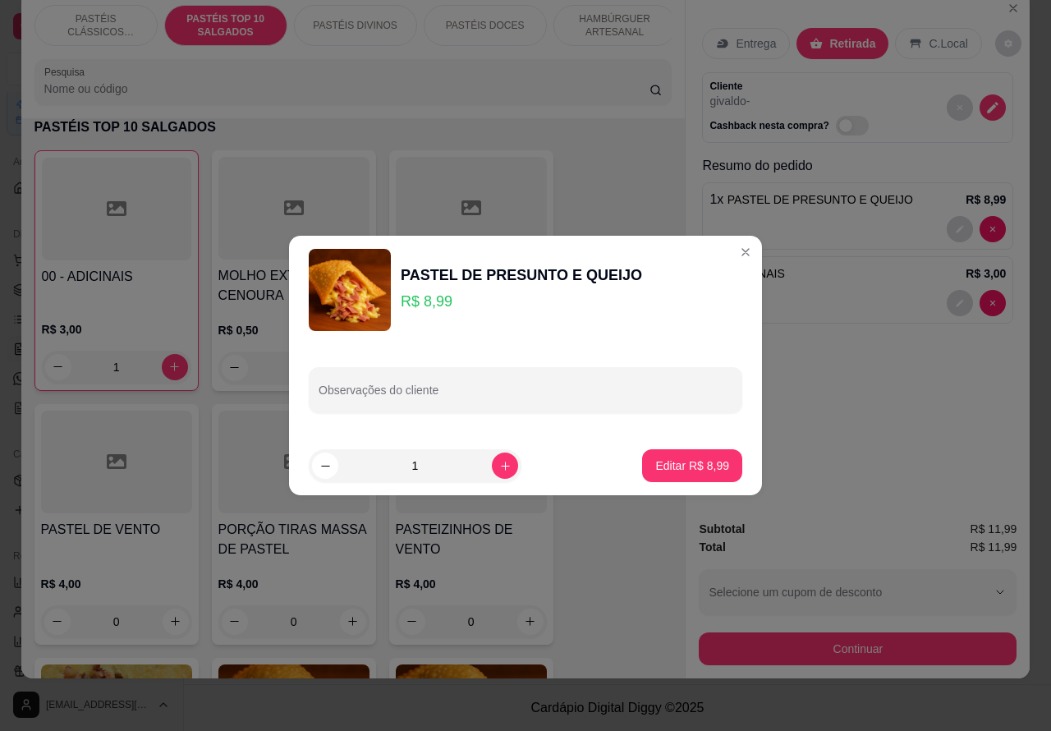
click at [444, 396] on input "Observações do cliente" at bounding box center [526, 396] width 414 height 16
type input "chedar"
click at [694, 454] on button "Editar R$ 8,99" at bounding box center [692, 466] width 97 height 32
type input "0"
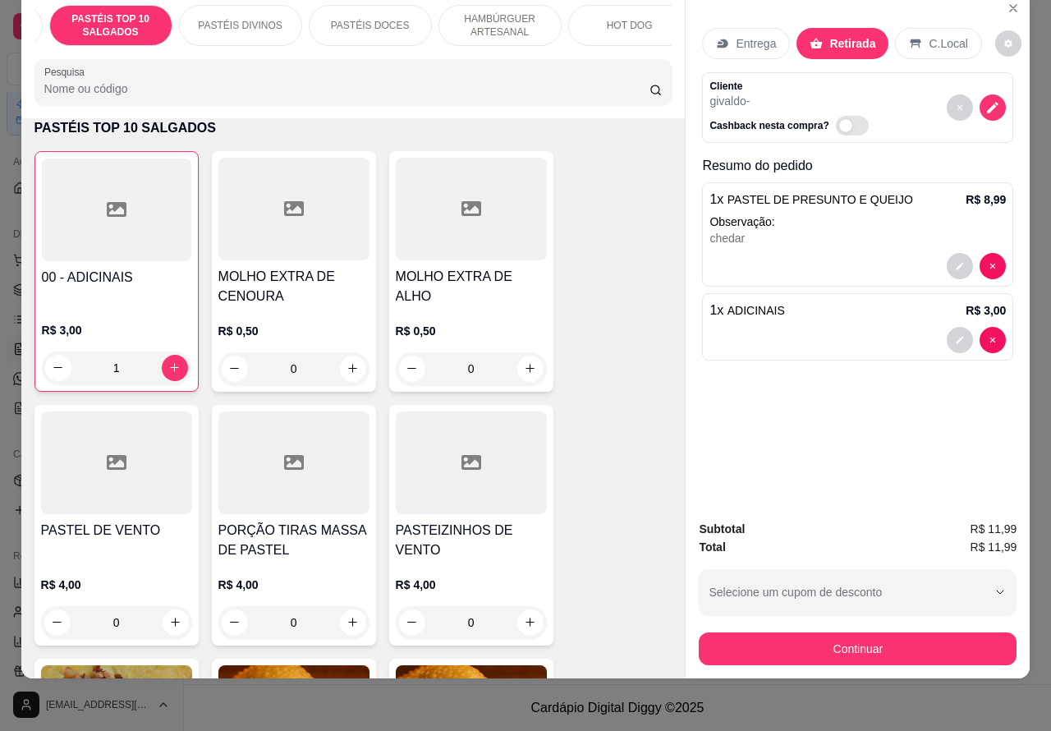
scroll to position [0, 242]
click at [618, 19] on p "BEBIDAS" at bounding box center [632, 25] width 43 height 13
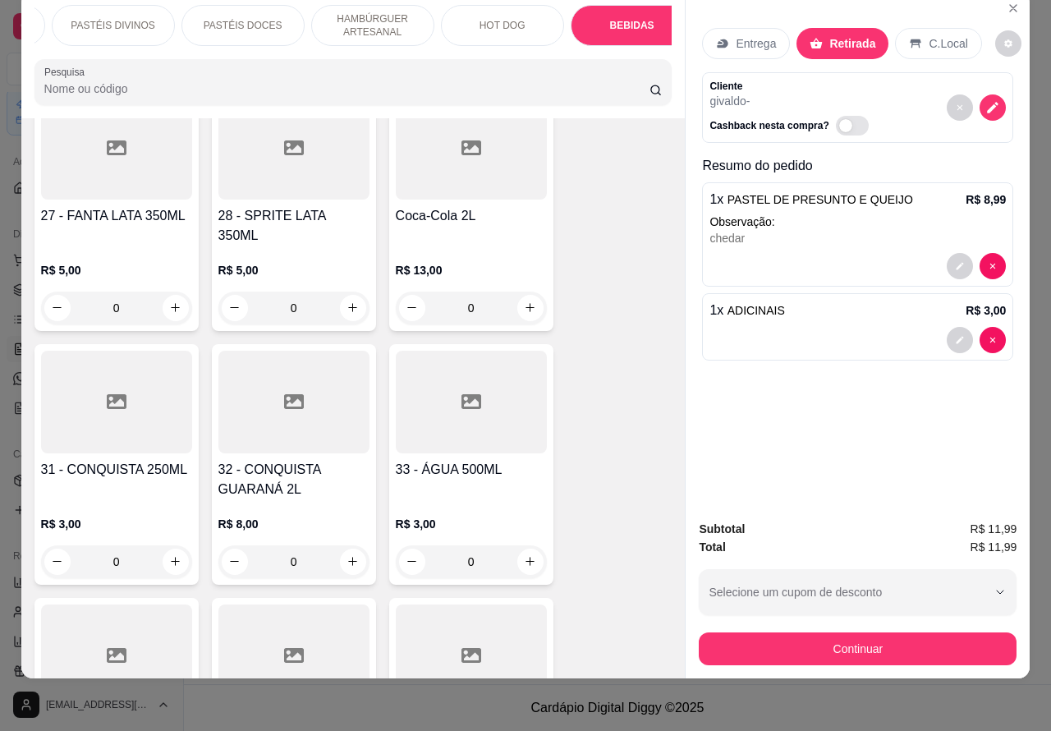
scroll to position [5342, 0]
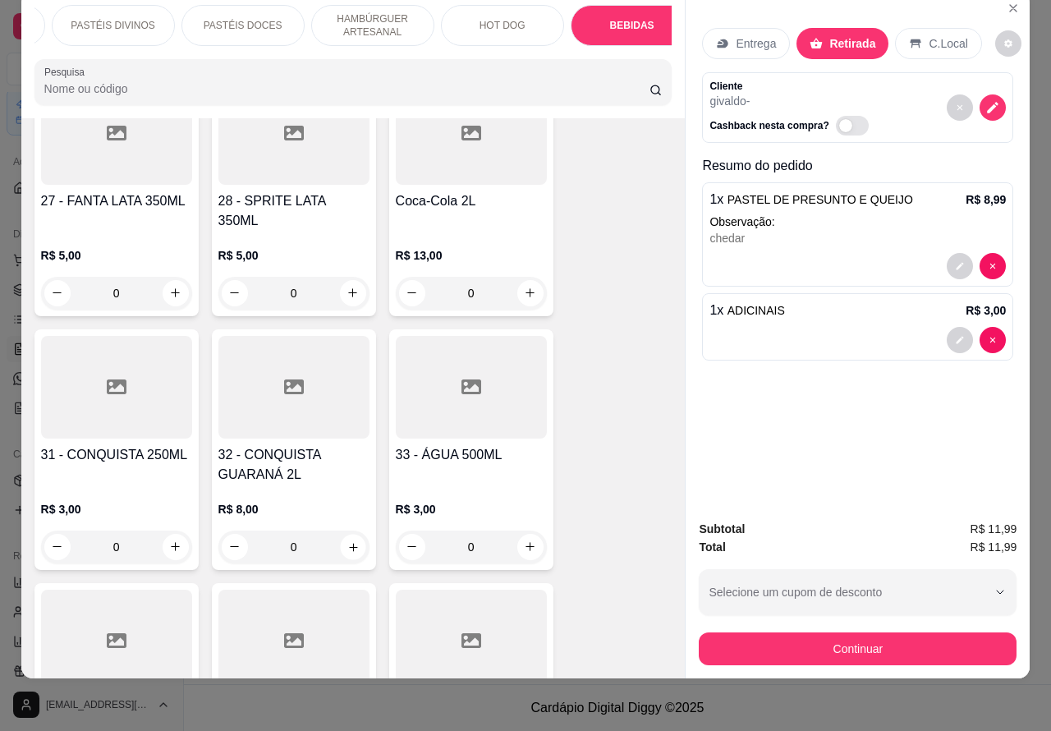
click at [347, 540] on icon "increase-product-quantity" at bounding box center [353, 546] width 12 height 12
type input "1"
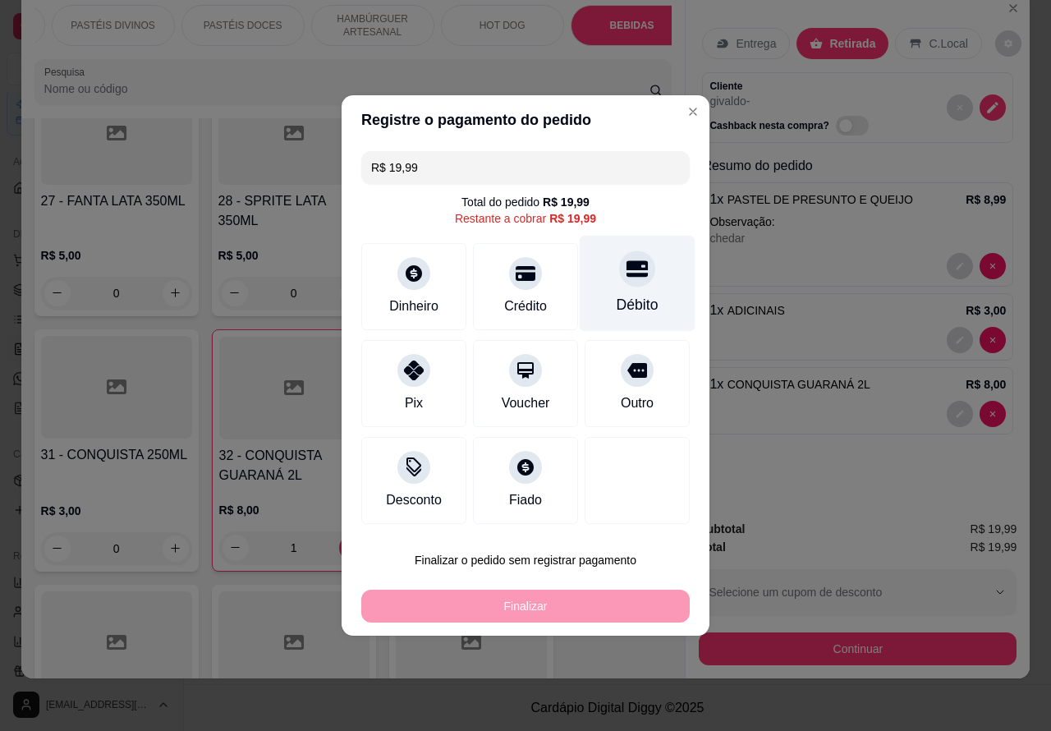
click at [608, 276] on div "Débito" at bounding box center [638, 284] width 116 height 96
type input "R$ 0,00"
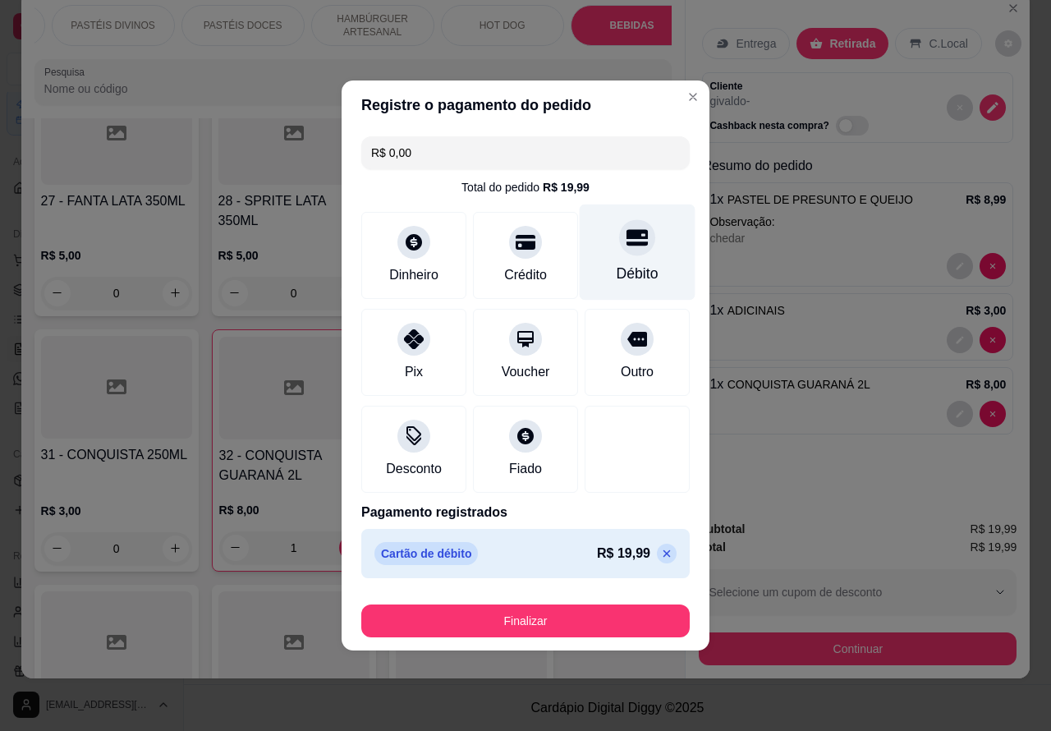
click at [629, 252] on div at bounding box center [637, 237] width 36 height 36
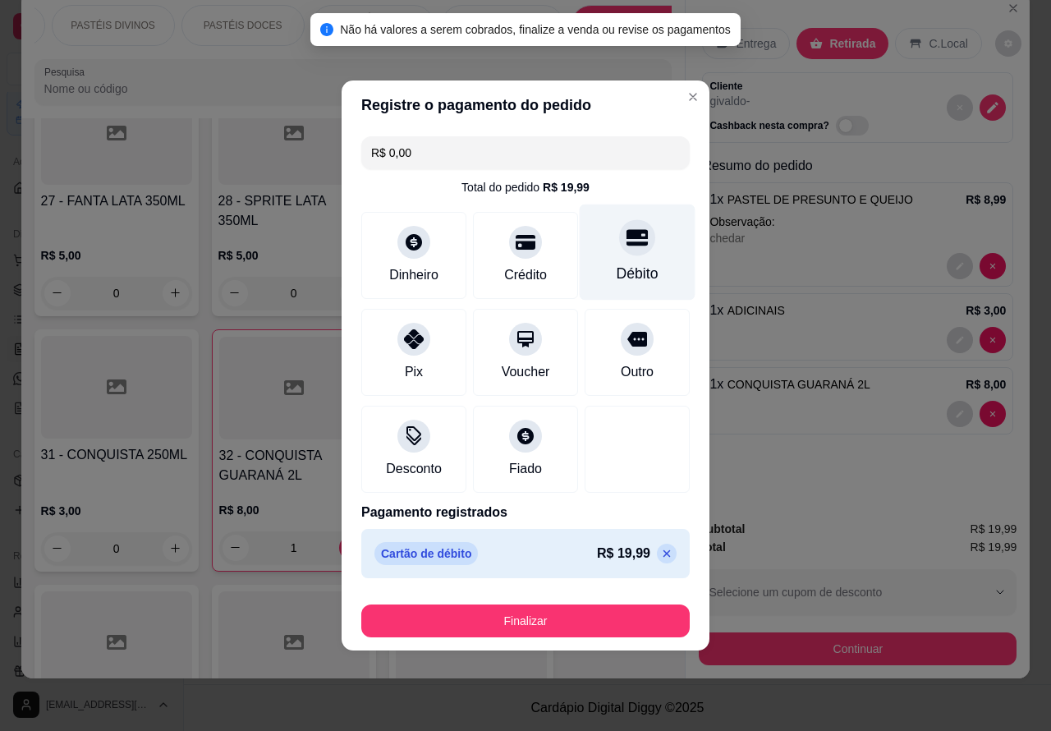
click at [543, 614] on button "Finalizar" at bounding box center [525, 620] width 328 height 33
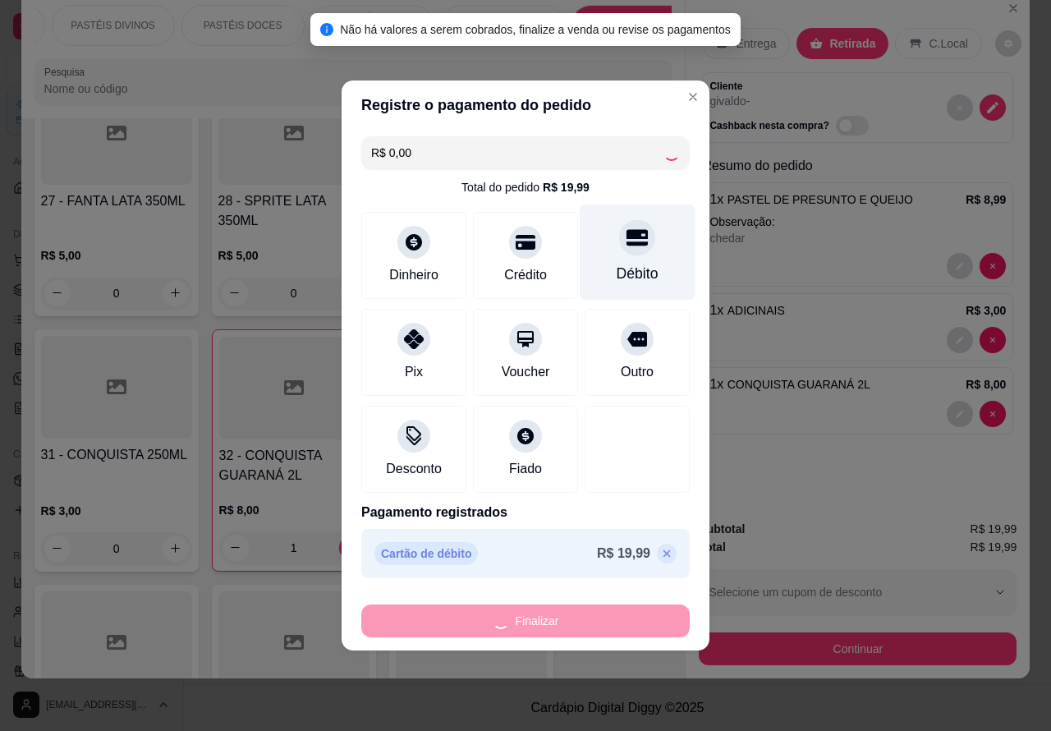
type input "0"
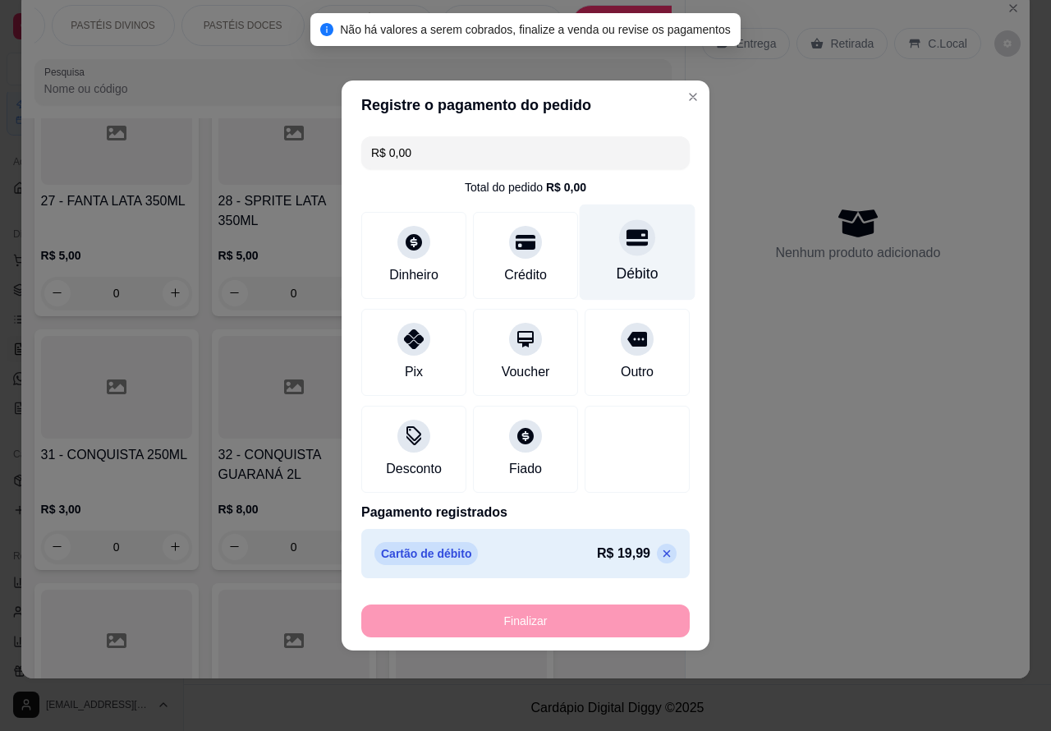
type input "-R$ 19,99"
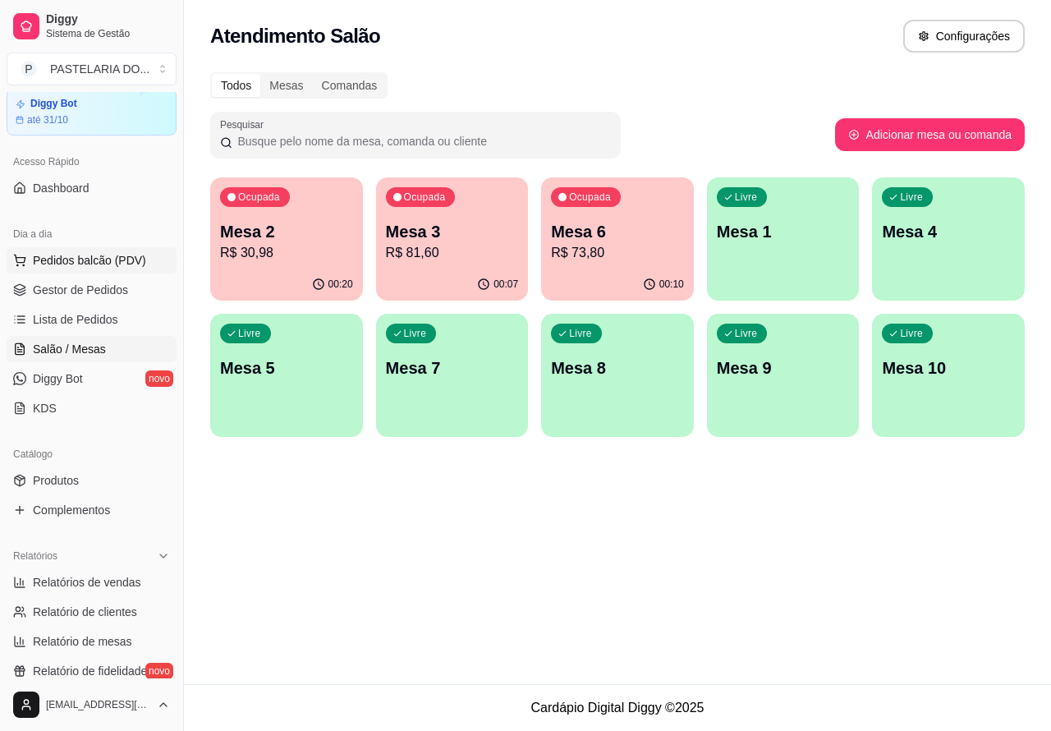
click at [90, 259] on span "Pedidos balcão (PDV)" at bounding box center [89, 260] width 113 height 16
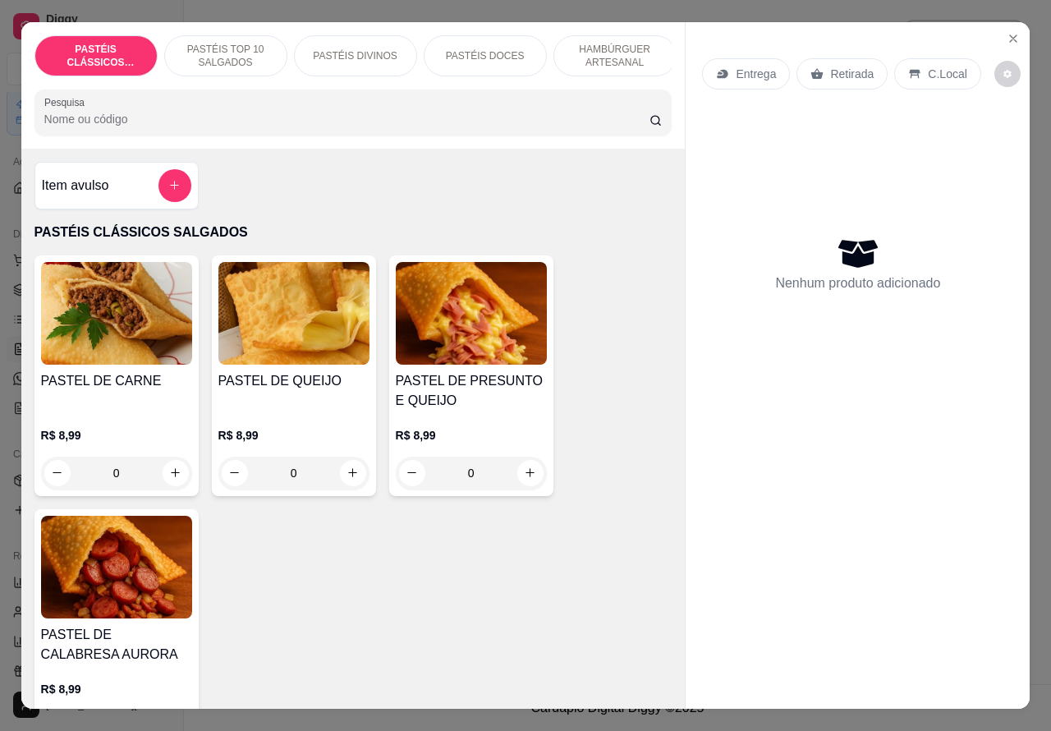
click at [232, 43] on p "PASTÉIS TOP 10 SALGADOS" at bounding box center [225, 56] width 95 height 26
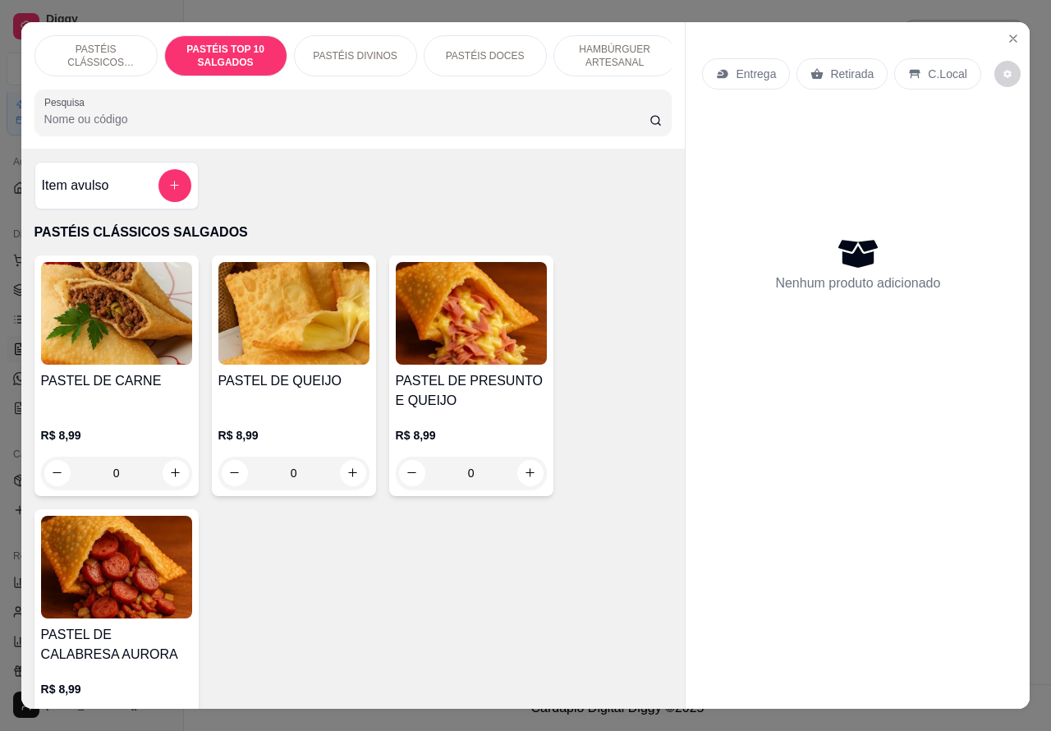
scroll to position [38, 0]
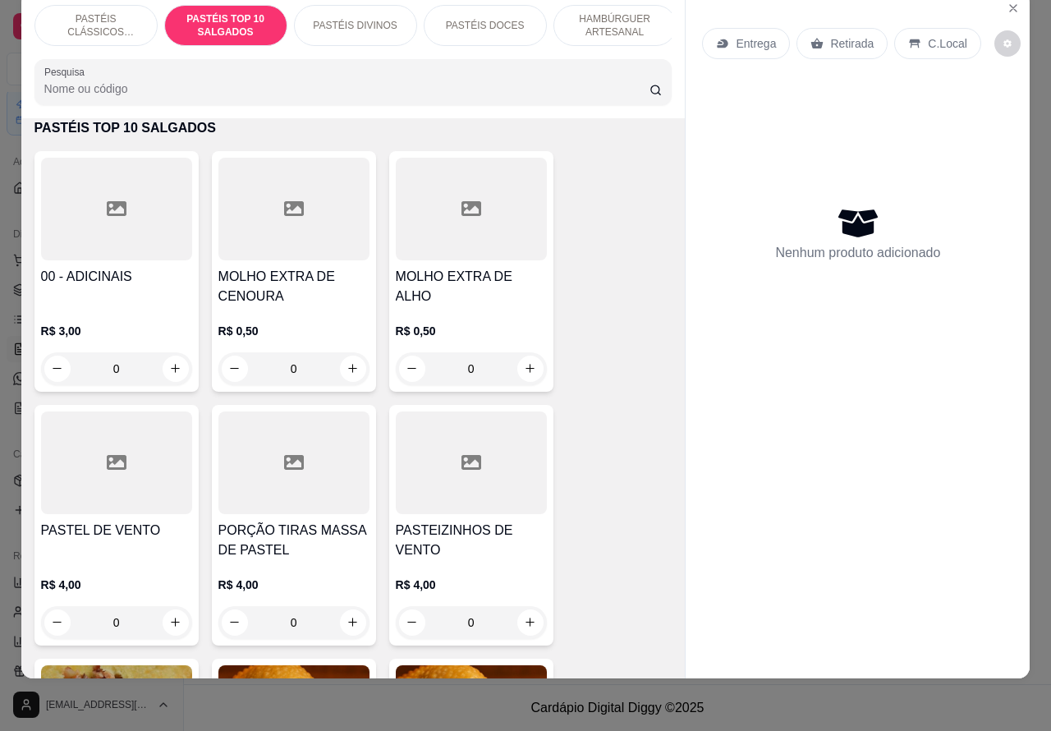
click at [524, 362] on icon "increase-product-quantity" at bounding box center [530, 368] width 12 height 12
type input "1"
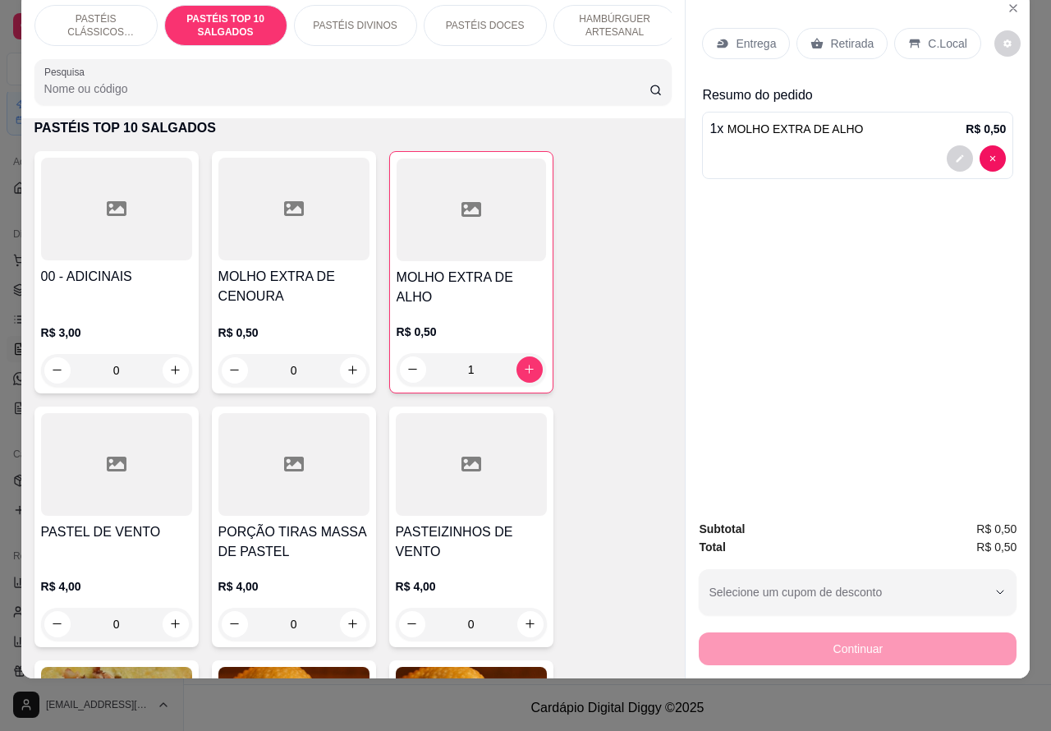
click at [831, 35] on p "Retirada" at bounding box center [852, 43] width 44 height 16
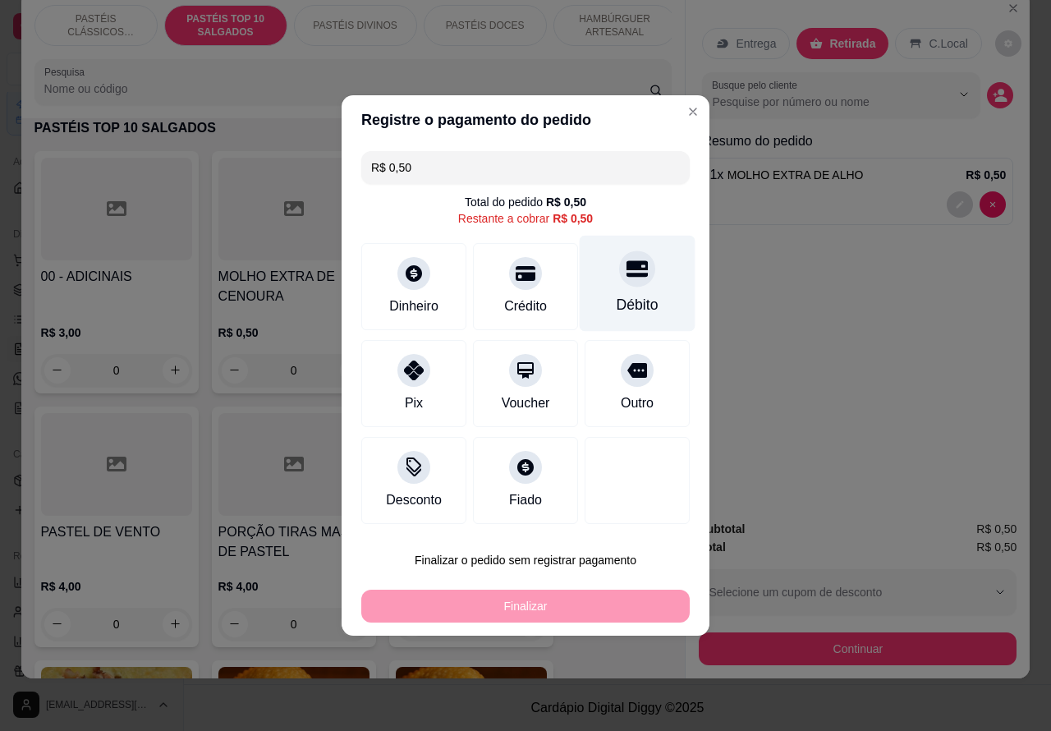
click at [630, 267] on icon at bounding box center [637, 269] width 21 height 16
type input "R$ 0,00"
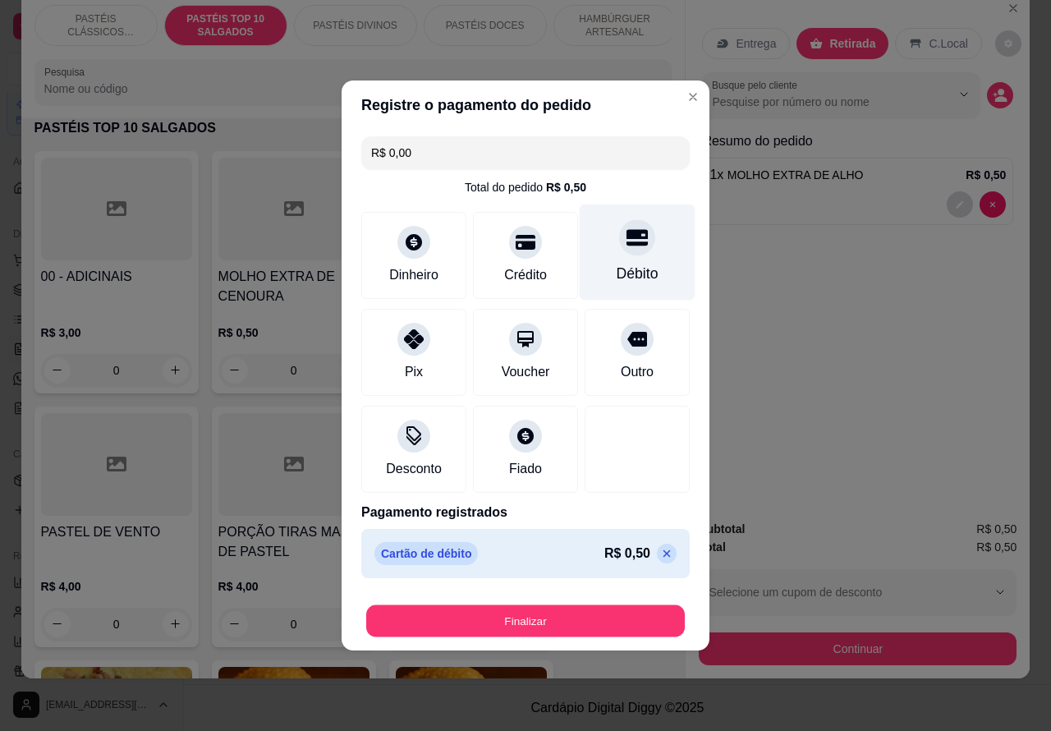
click at [576, 610] on button "Finalizar" at bounding box center [525, 621] width 319 height 32
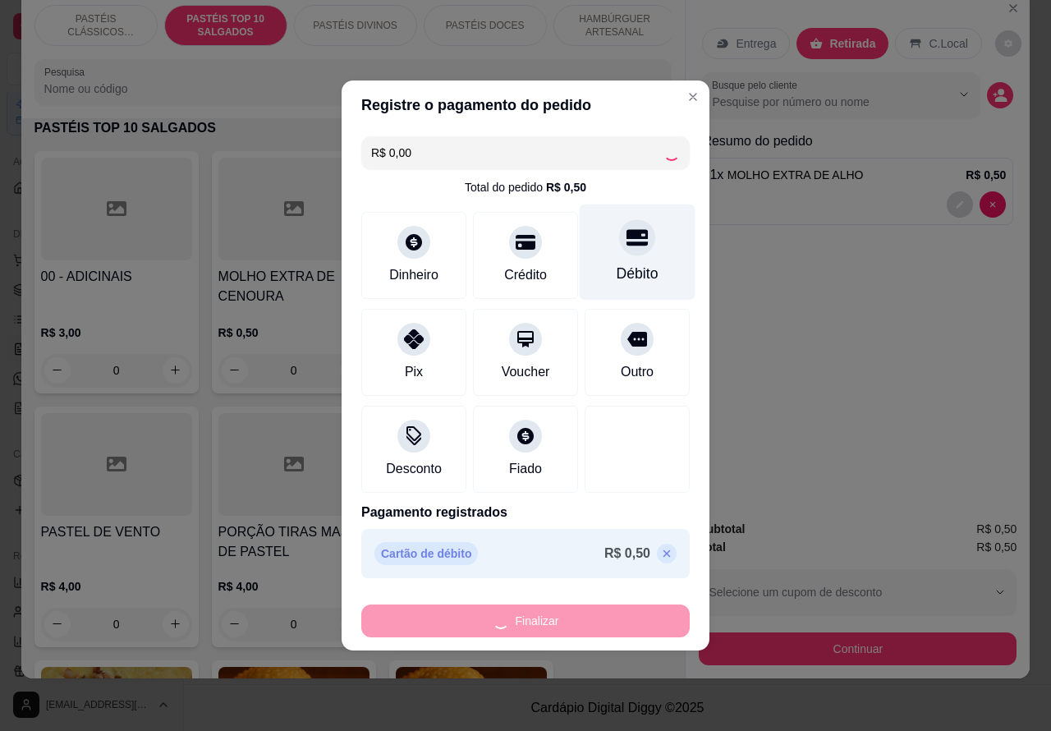
type input "0"
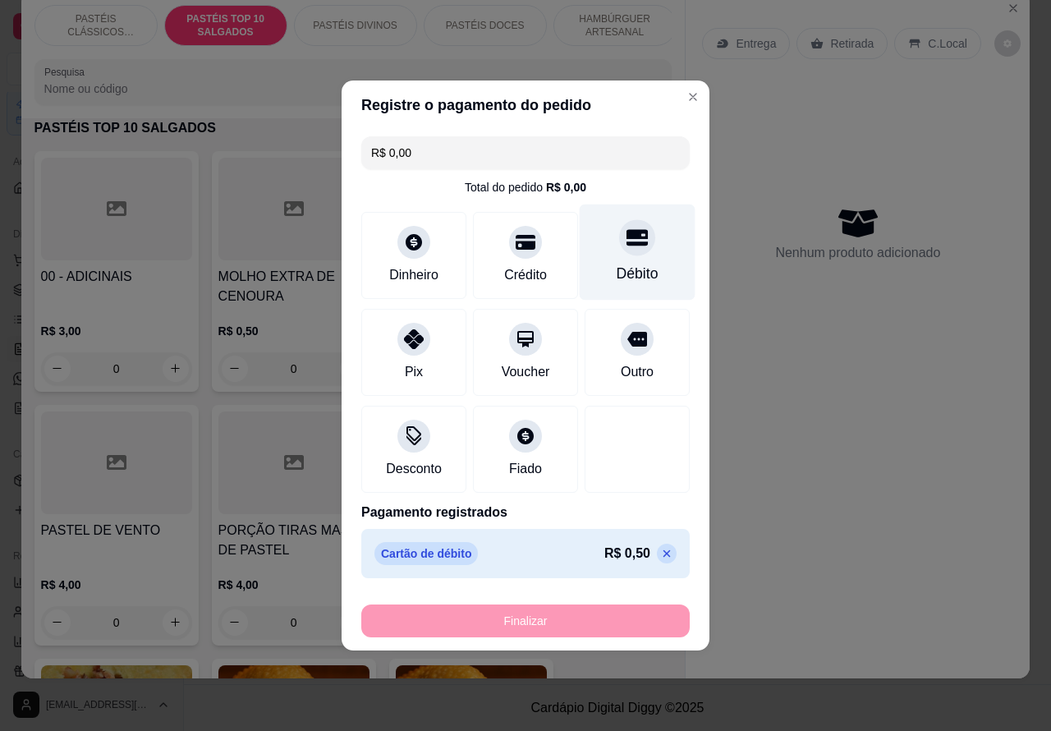
type input "-R$ 0,50"
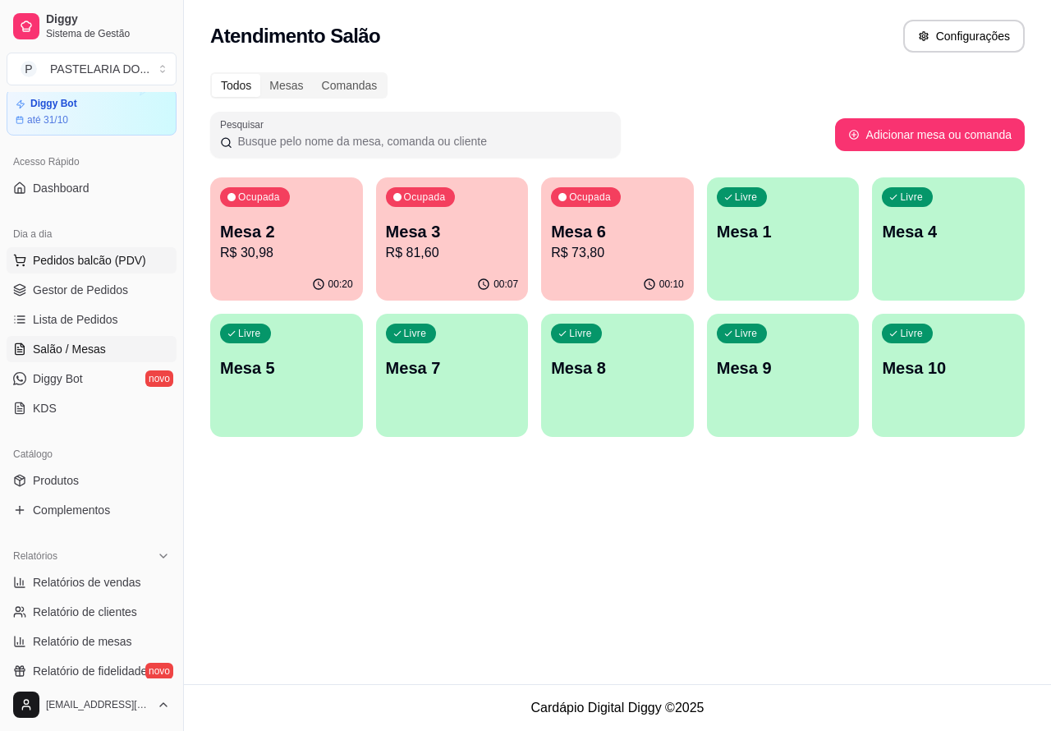
click at [100, 255] on span "Pedidos balcão (PDV)" at bounding box center [89, 260] width 113 height 16
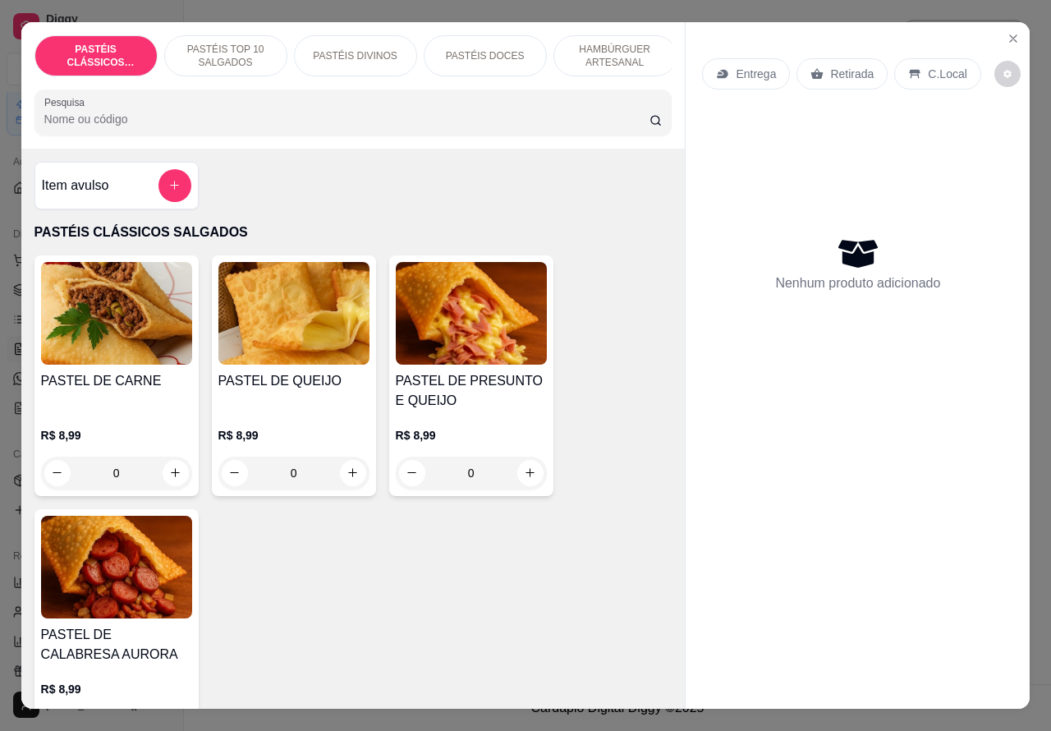
click at [222, 43] on p "PASTÉIS TOP 10 SALGADOS" at bounding box center [225, 56] width 95 height 26
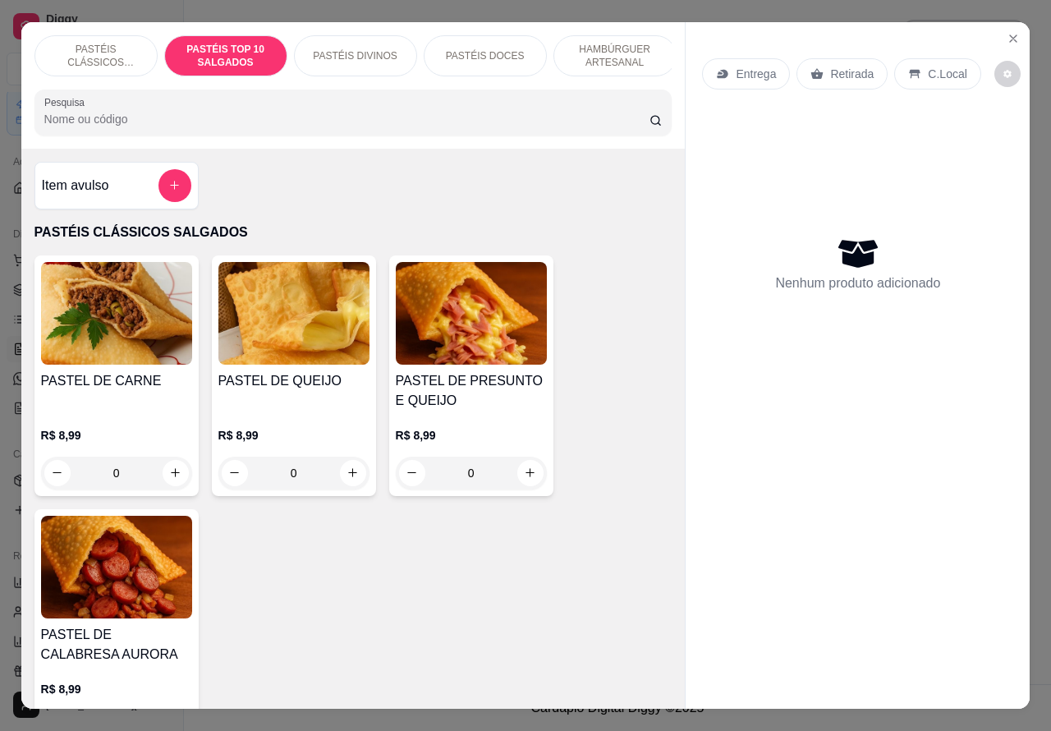
scroll to position [38, 0]
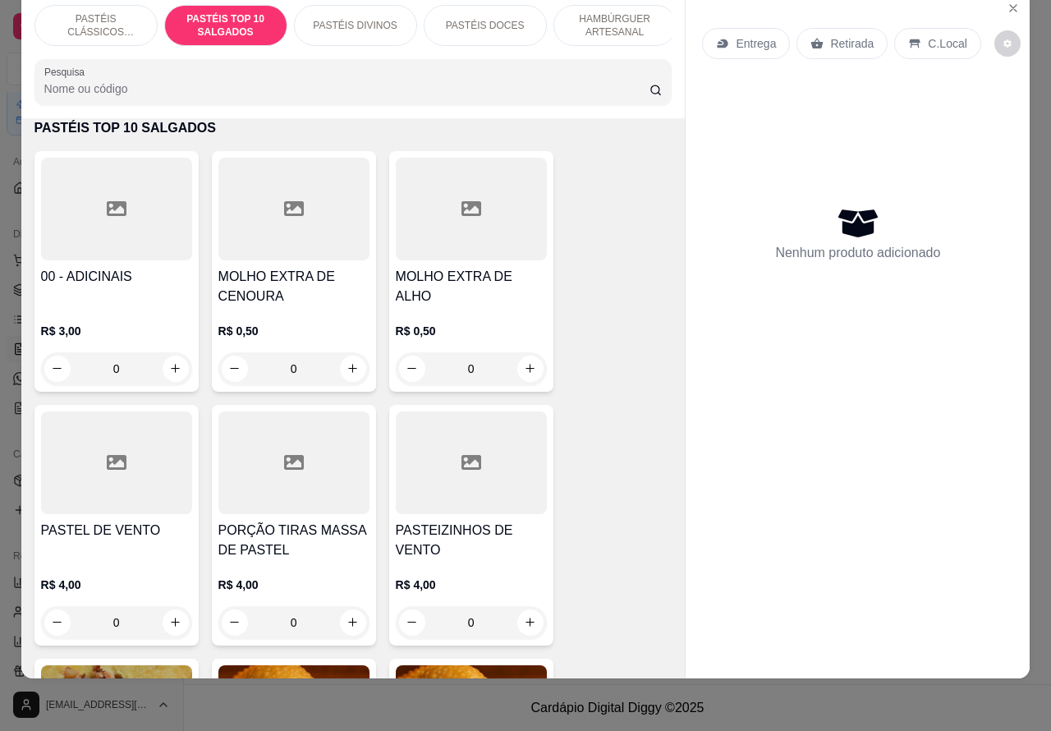
click at [524, 370] on icon "increase-product-quantity" at bounding box center [530, 368] width 12 height 12
type input "1"
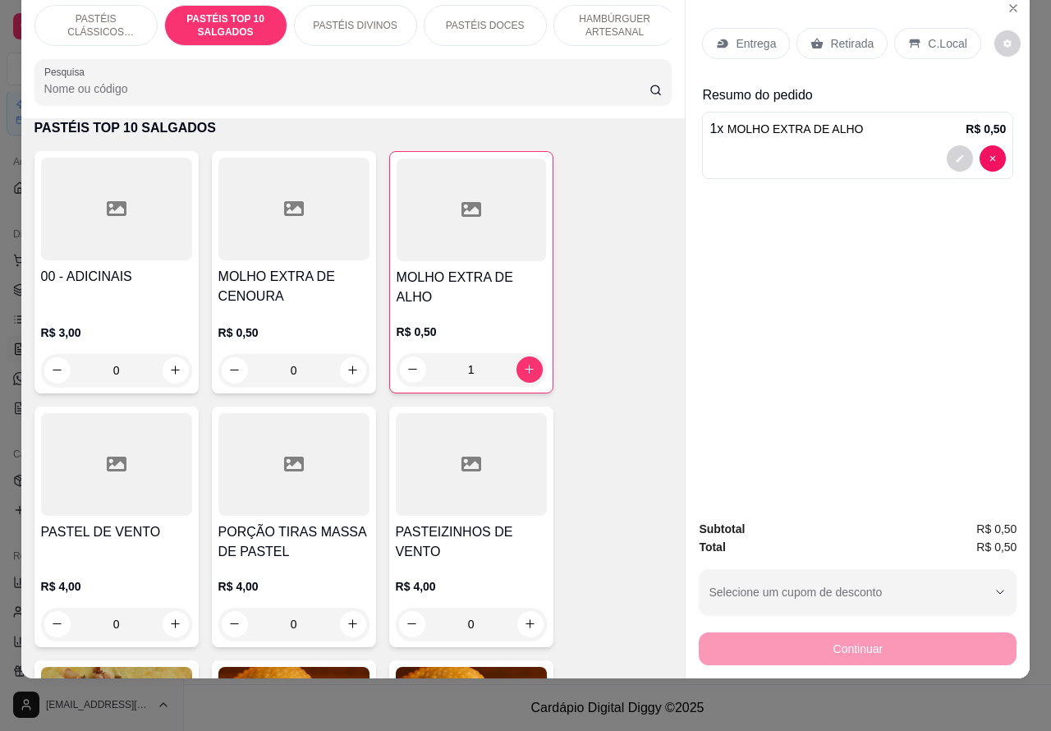
click at [842, 35] on p "Retirada" at bounding box center [852, 43] width 44 height 16
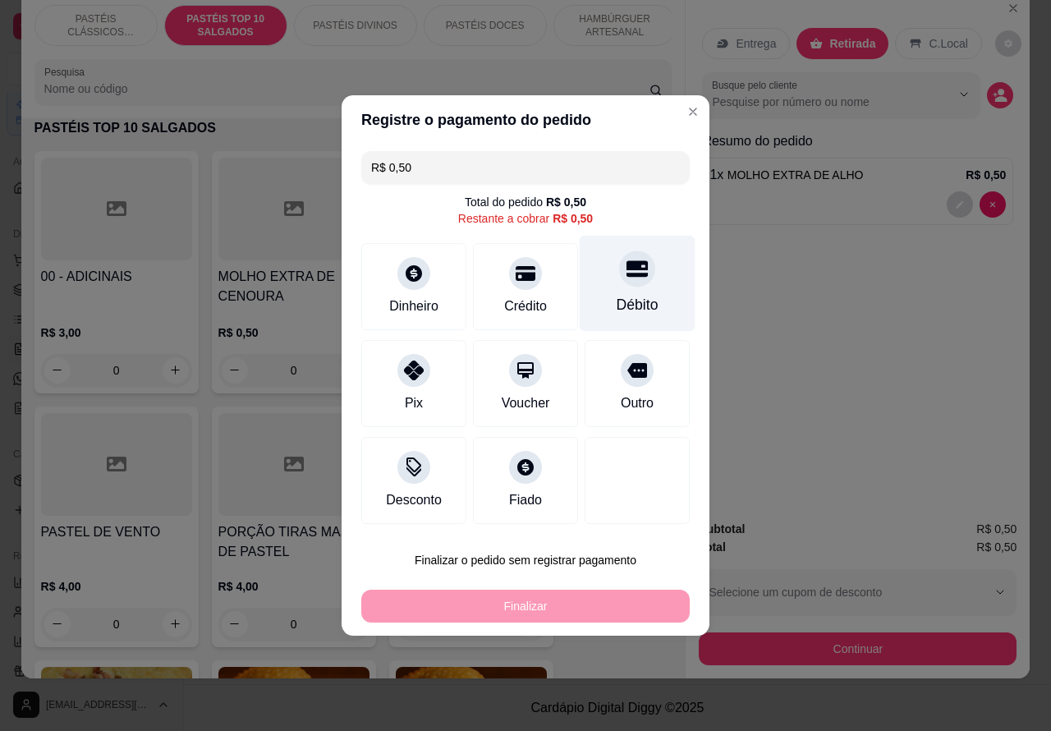
click at [641, 273] on div "Débito" at bounding box center [638, 284] width 116 height 96
type input "R$ 0,00"
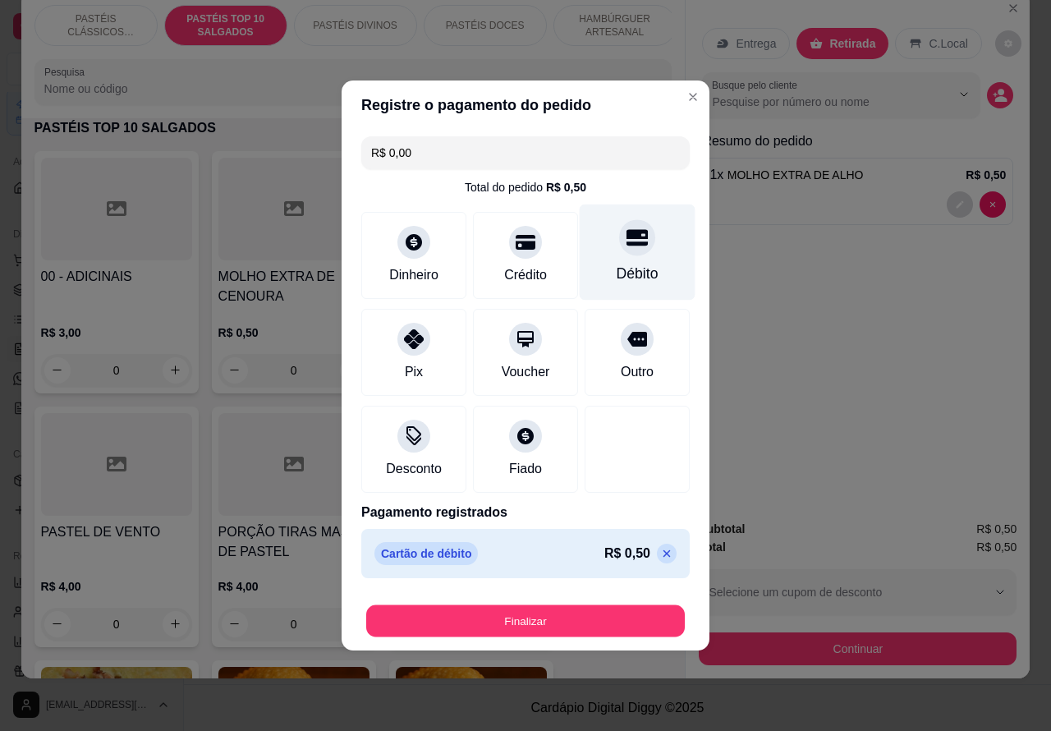
click at [567, 613] on button "Finalizar" at bounding box center [525, 621] width 319 height 32
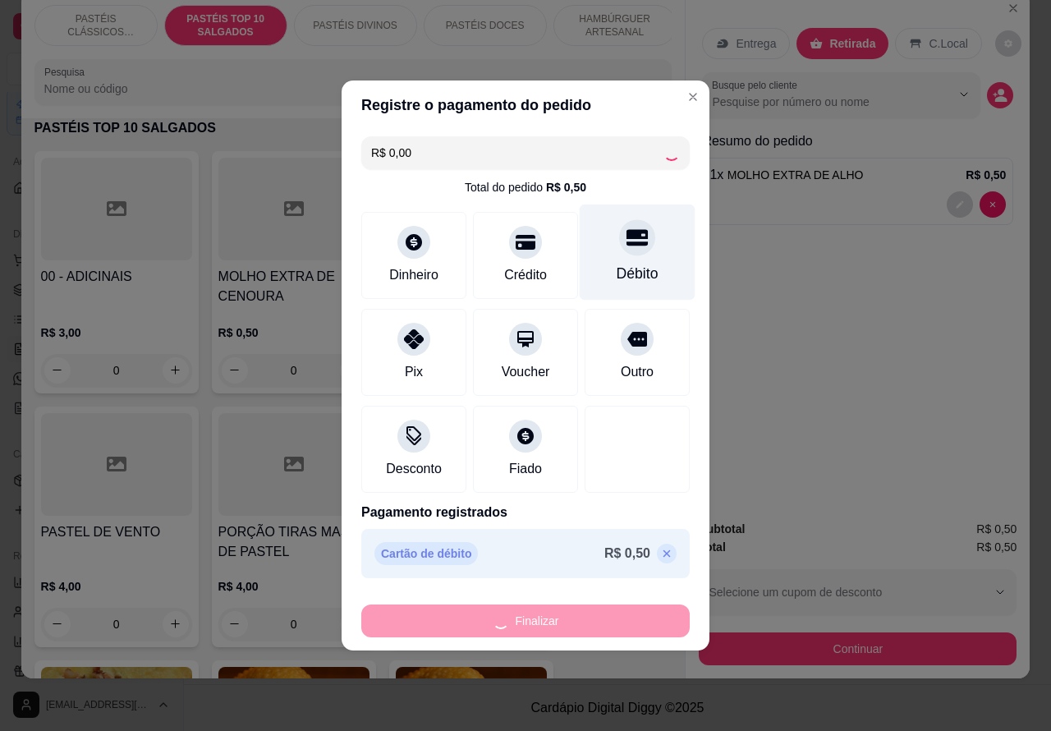
type input "0"
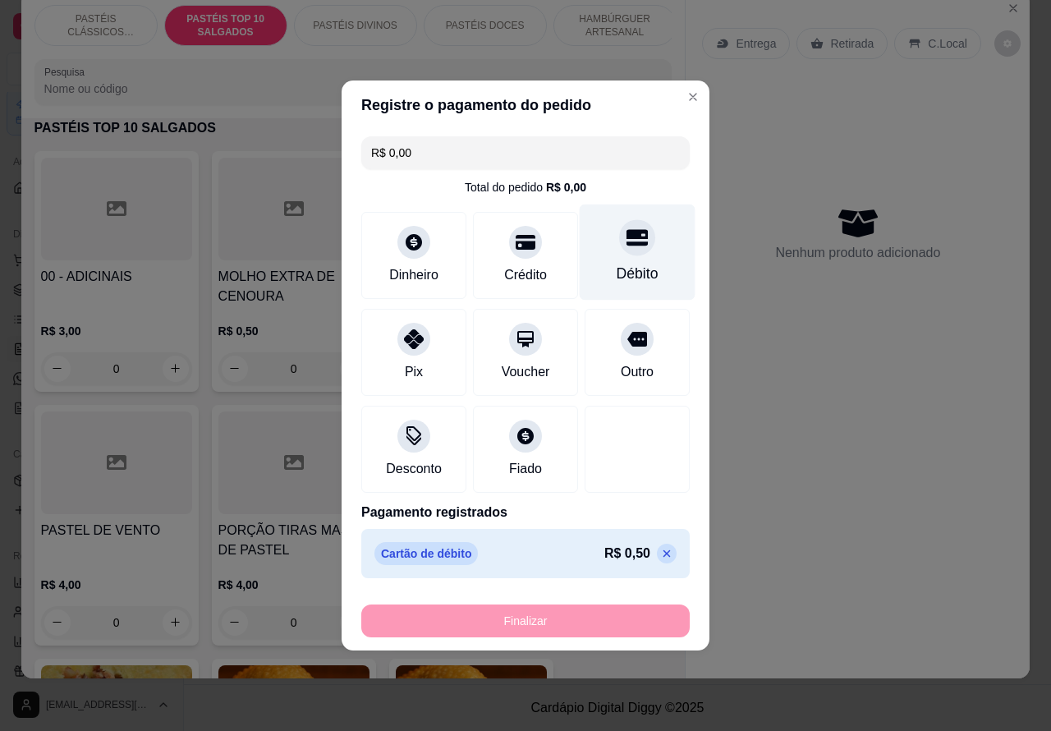
type input "-R$ 0,50"
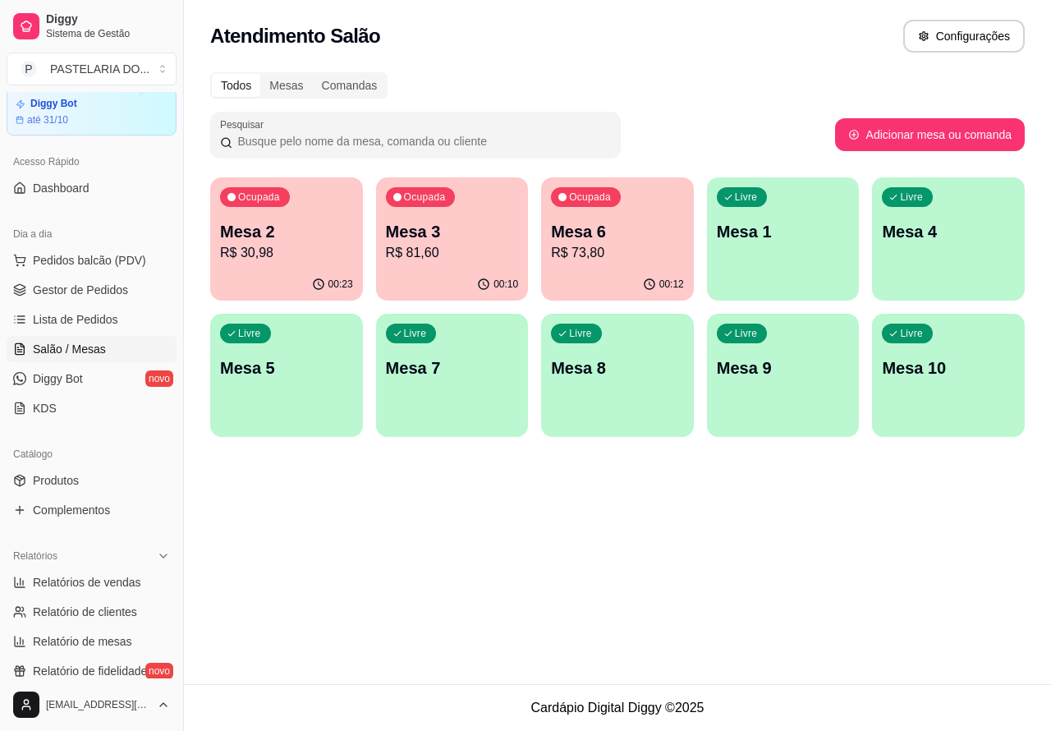
click at [535, 576] on div "Atendimento Salão Configurações Todos Mesas Comandas Pesquisar Adicionar mesa o…" at bounding box center [617, 342] width 867 height 684
click at [445, 227] on p "Mesa 3" at bounding box center [452, 231] width 133 height 23
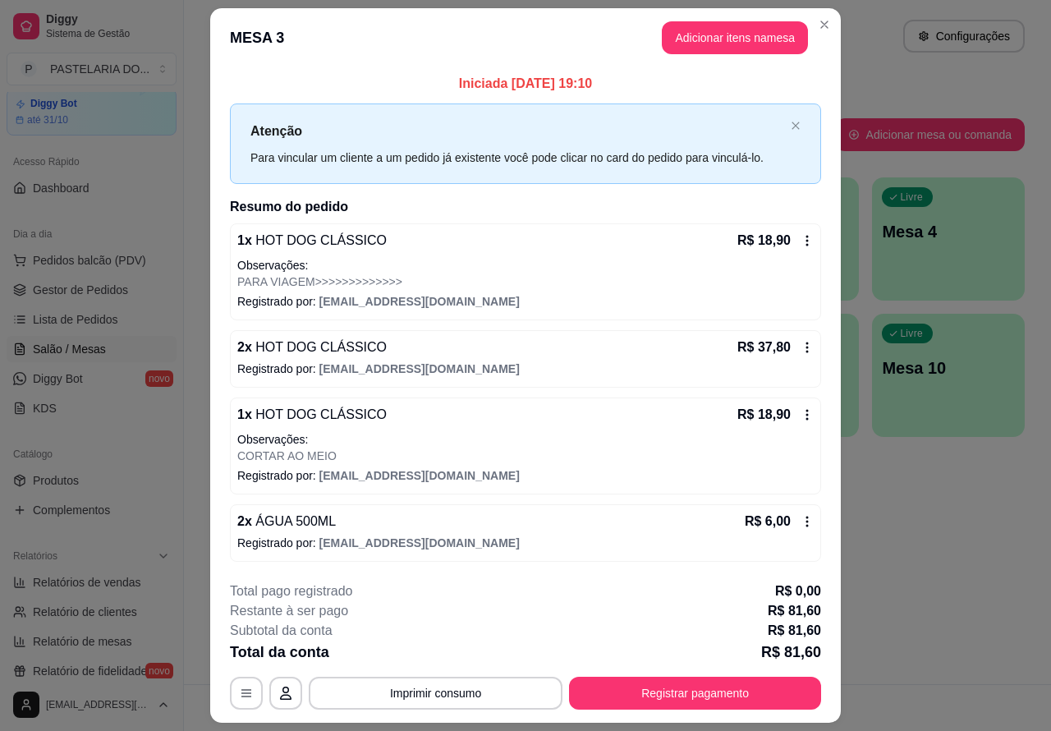
click at [746, 36] on p "Este pedido será vinculado para" at bounding box center [787, 44] width 166 height 16
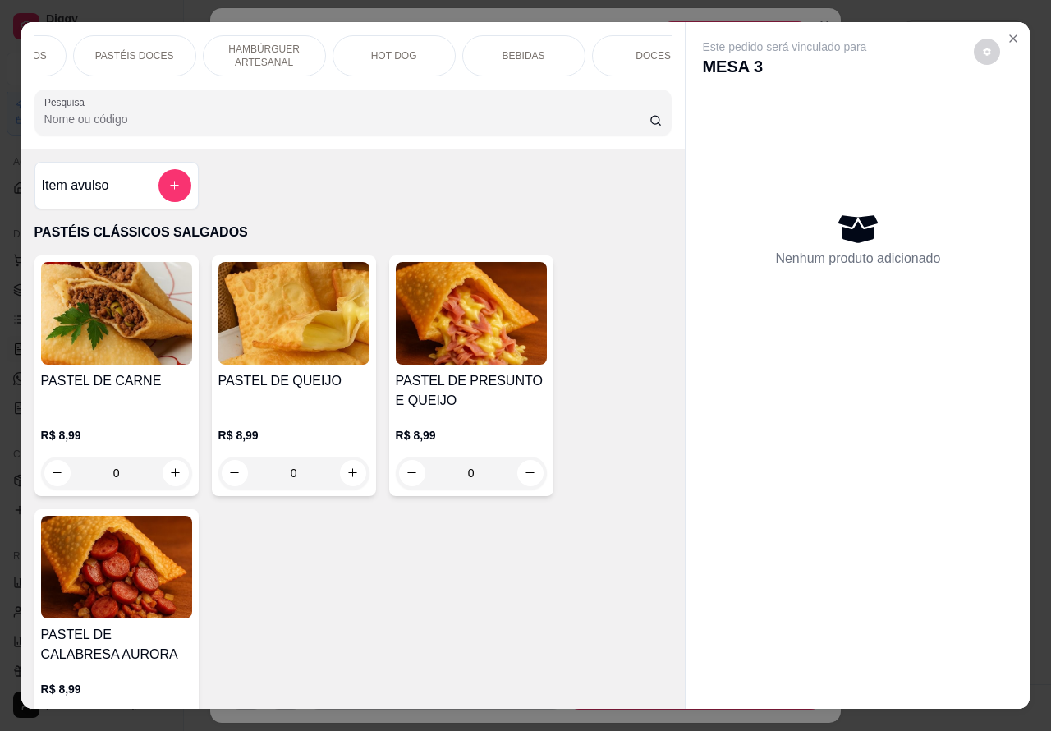
scroll to position [0, 351]
click at [517, 49] on p "BEBIDAS" at bounding box center [523, 55] width 43 height 13
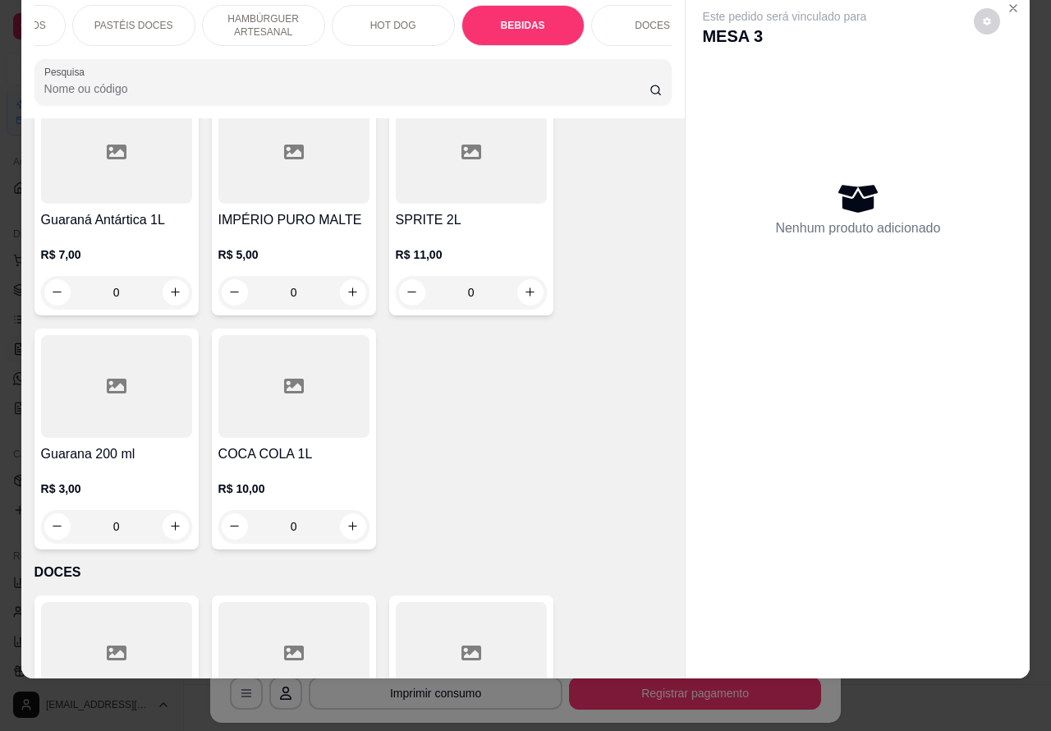
scroll to position [6323, 0]
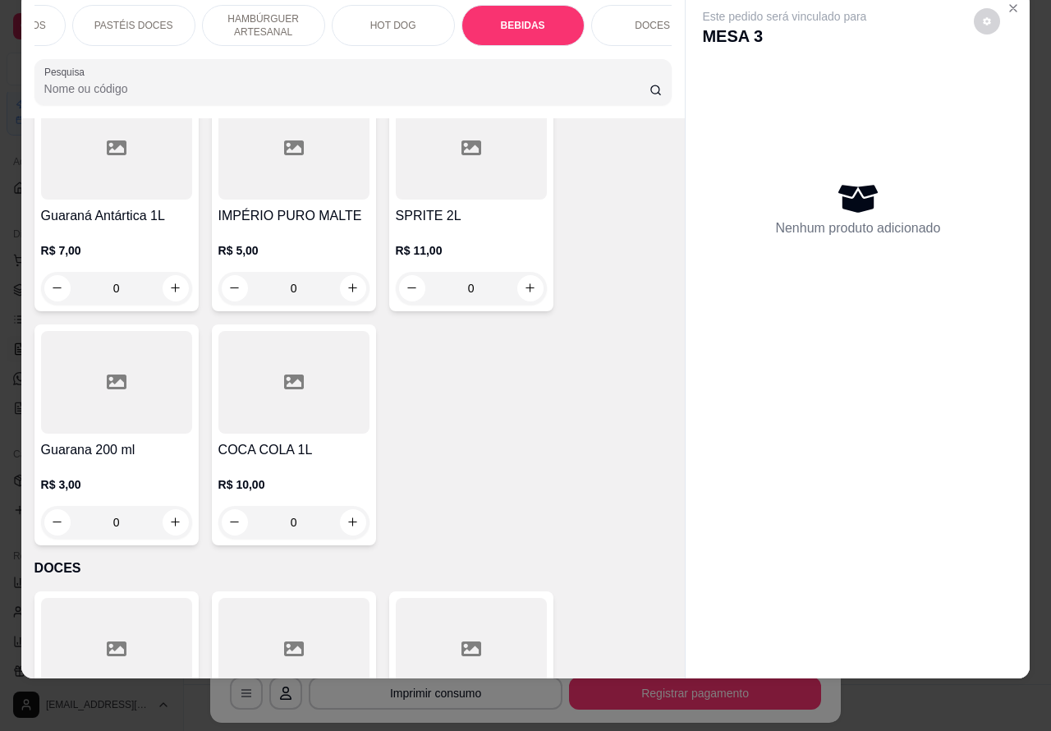
click at [347, 516] on icon "increase-product-quantity" at bounding box center [353, 522] width 12 height 12
type input "1"
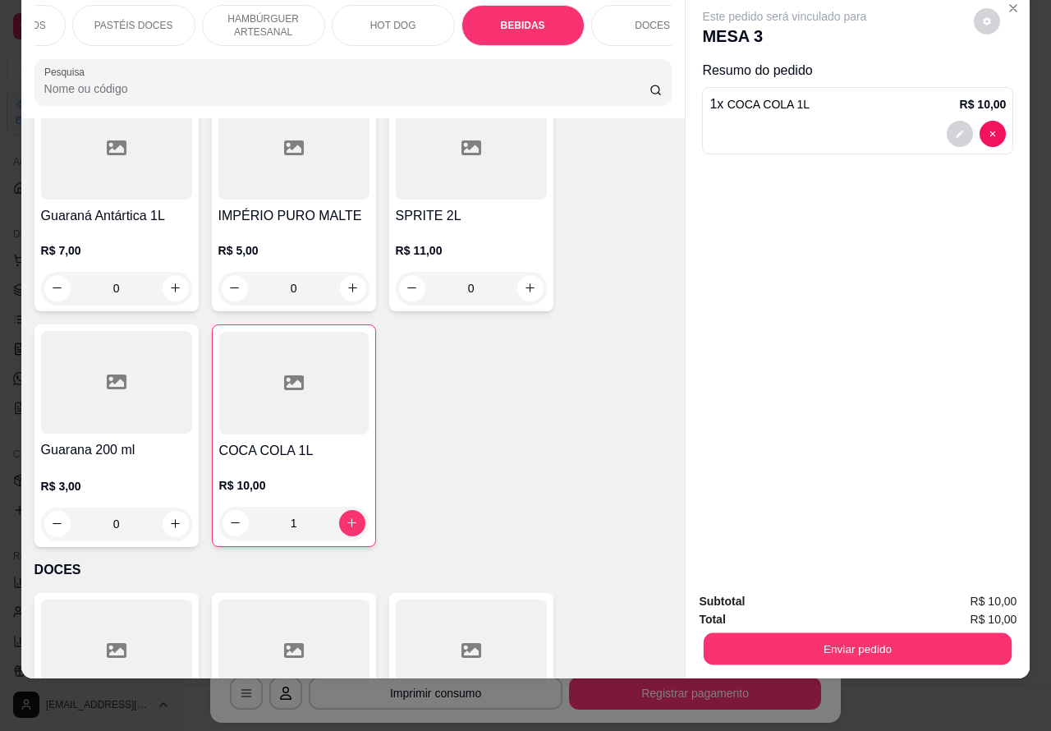
click at [864, 633] on button "Enviar pedido" at bounding box center [858, 649] width 308 height 32
click at [998, 590] on button "Enviar pedido" at bounding box center [972, 593] width 93 height 31
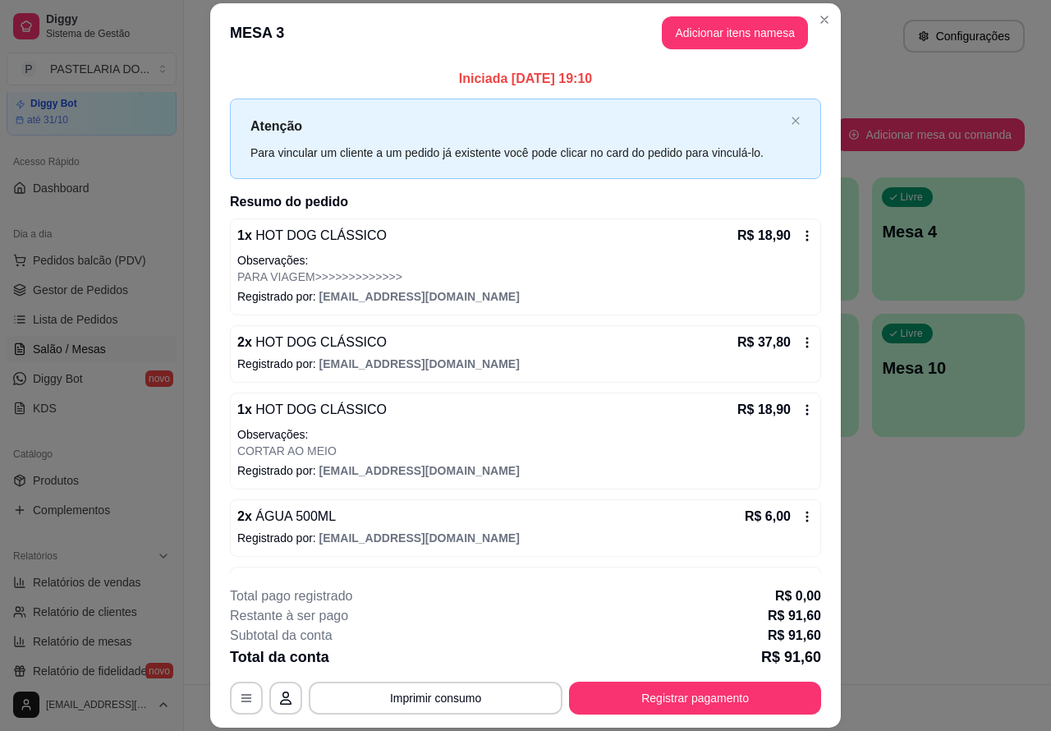
click at [957, 567] on div "Atendimento Salão Configurações Todos Mesas Comandas Pesquisar Adicionar mesa o…" at bounding box center [617, 342] width 867 height 684
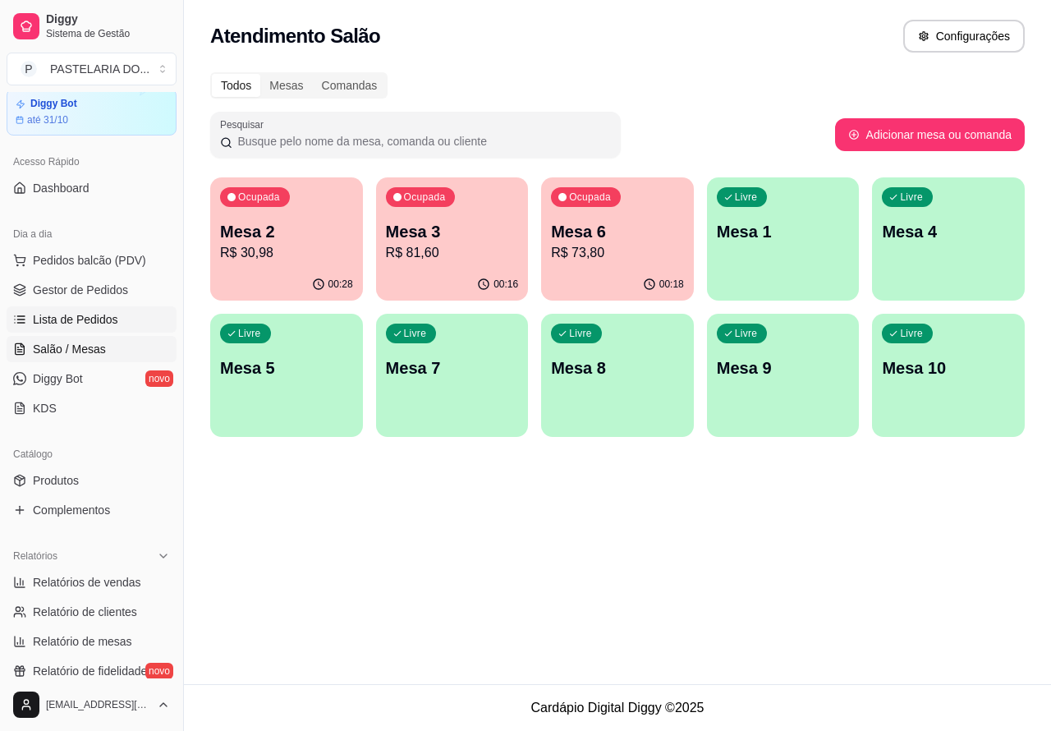
click at [88, 317] on span "Lista de Pedidos" at bounding box center [75, 319] width 85 height 16
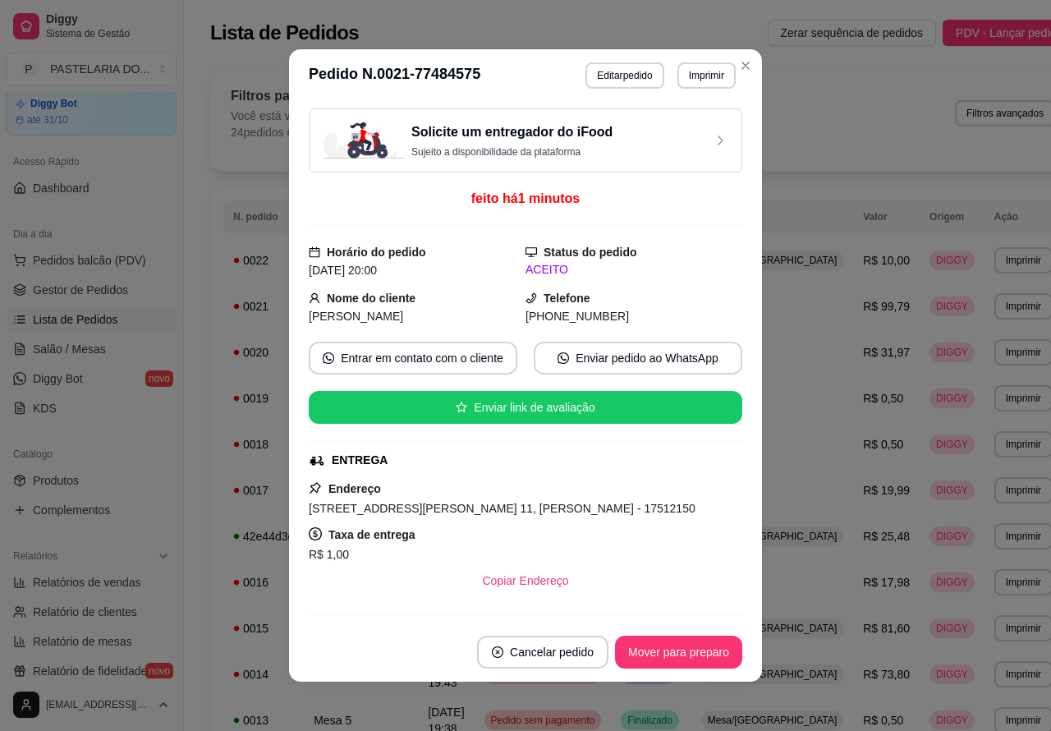
click at [696, 75] on button "Imprimir" at bounding box center [706, 75] width 58 height 26
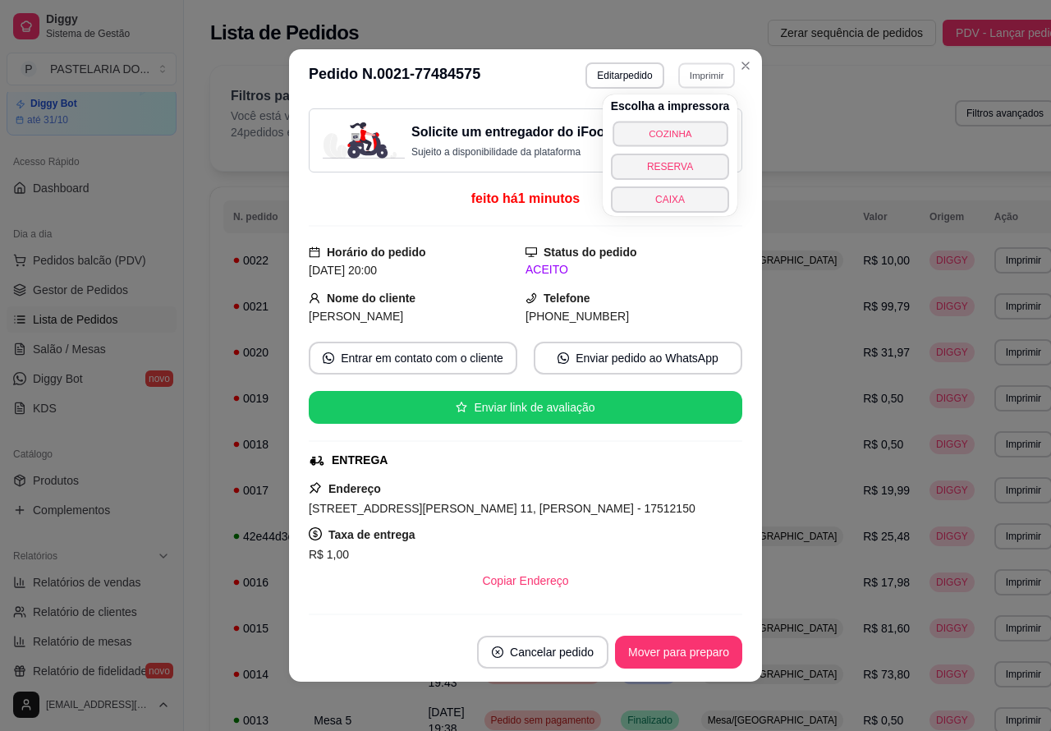
click at [674, 126] on button "COZINHA" at bounding box center [670, 133] width 115 height 25
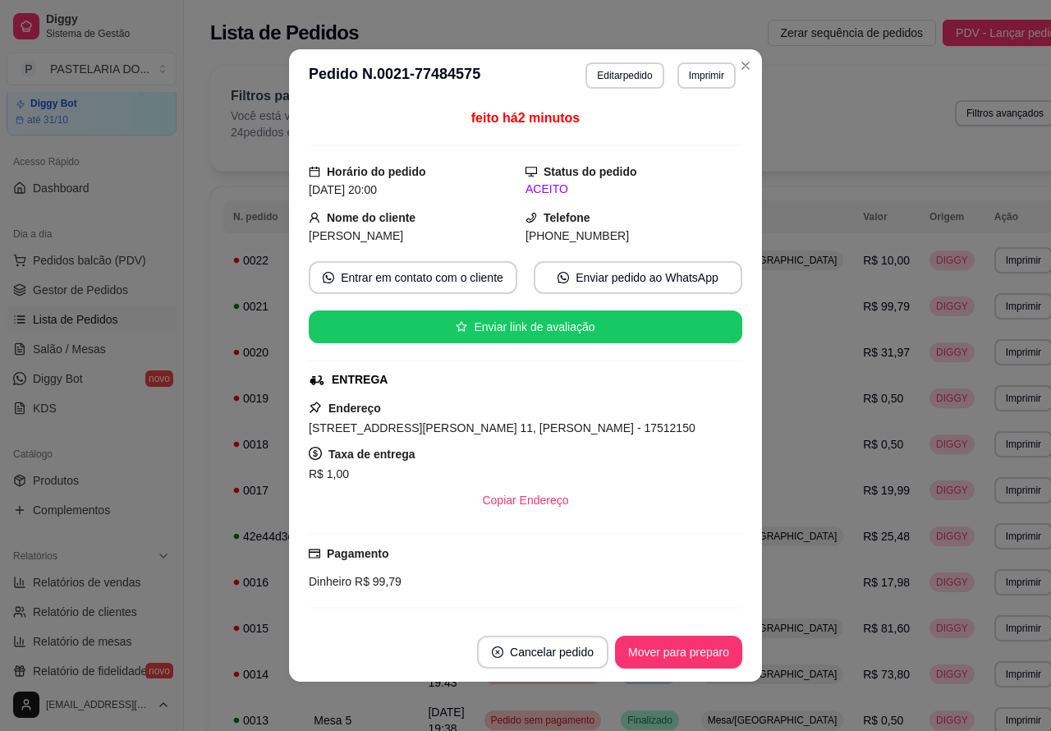
click at [75, 339] on link "Salão / Mesas" at bounding box center [92, 349] width 170 height 26
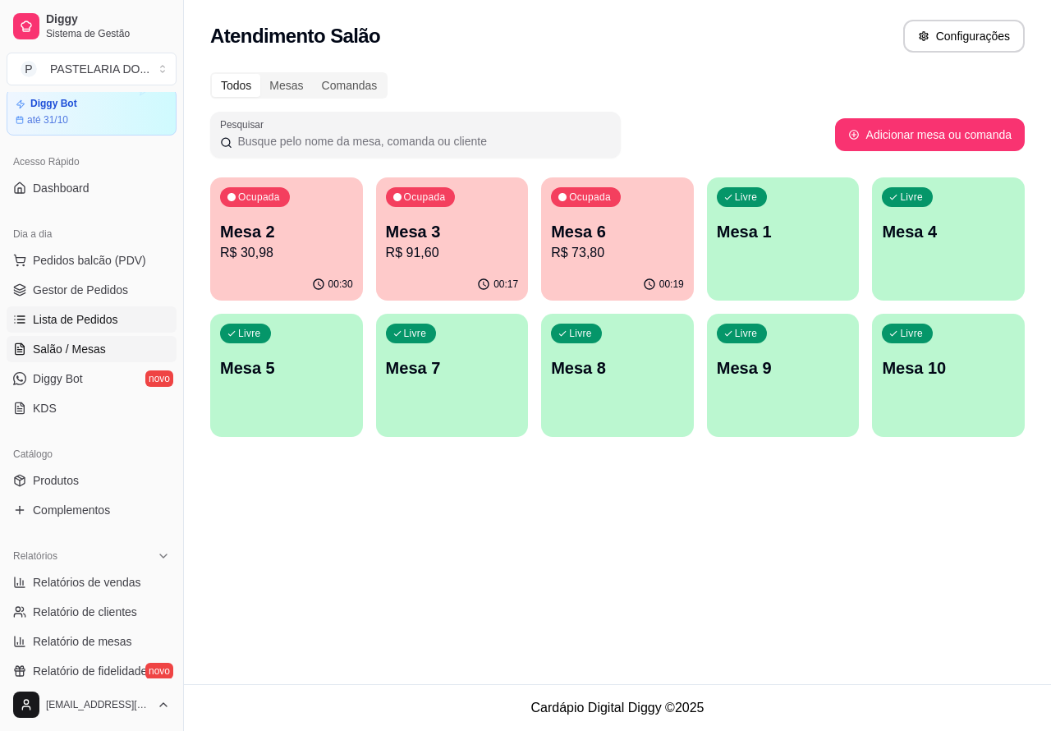
click at [284, 235] on p "Mesa 2" at bounding box center [286, 231] width 133 height 23
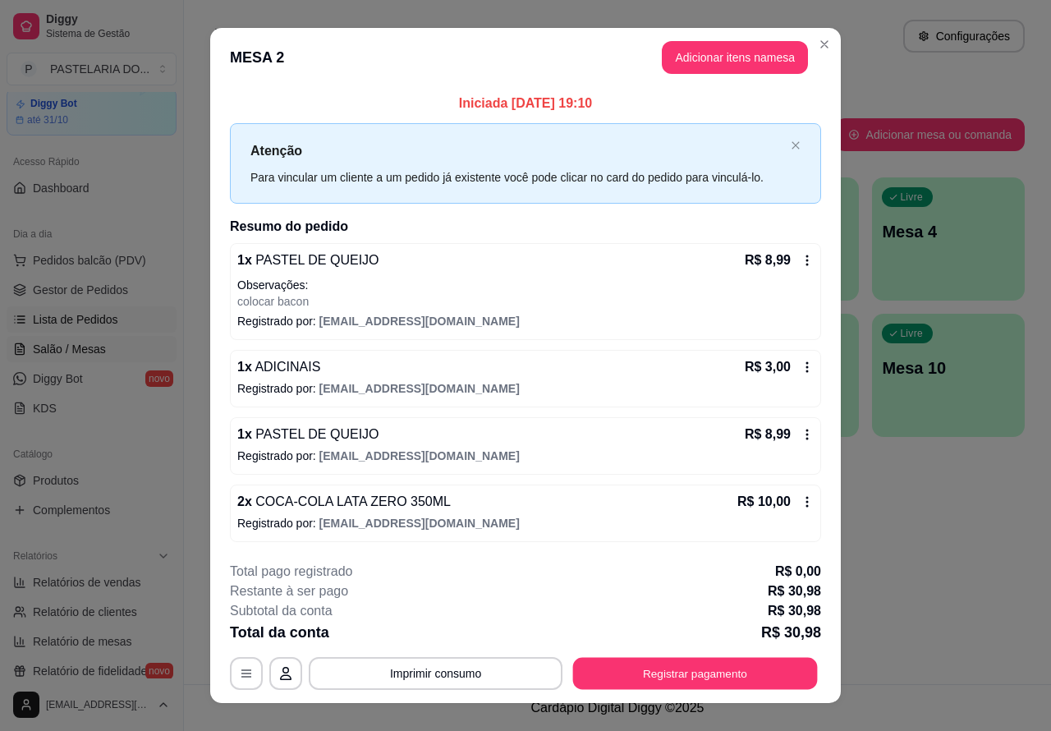
click at [659, 663] on button "Registrar pagamento" at bounding box center [695, 673] width 245 height 32
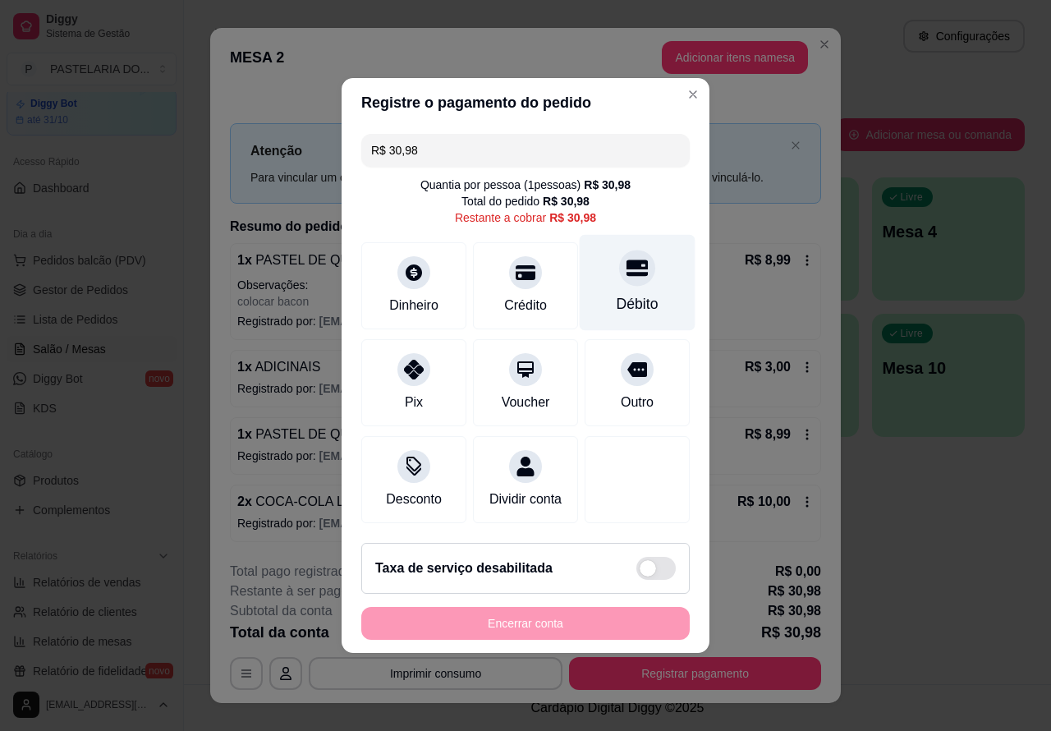
click at [629, 265] on icon at bounding box center [637, 267] width 21 height 21
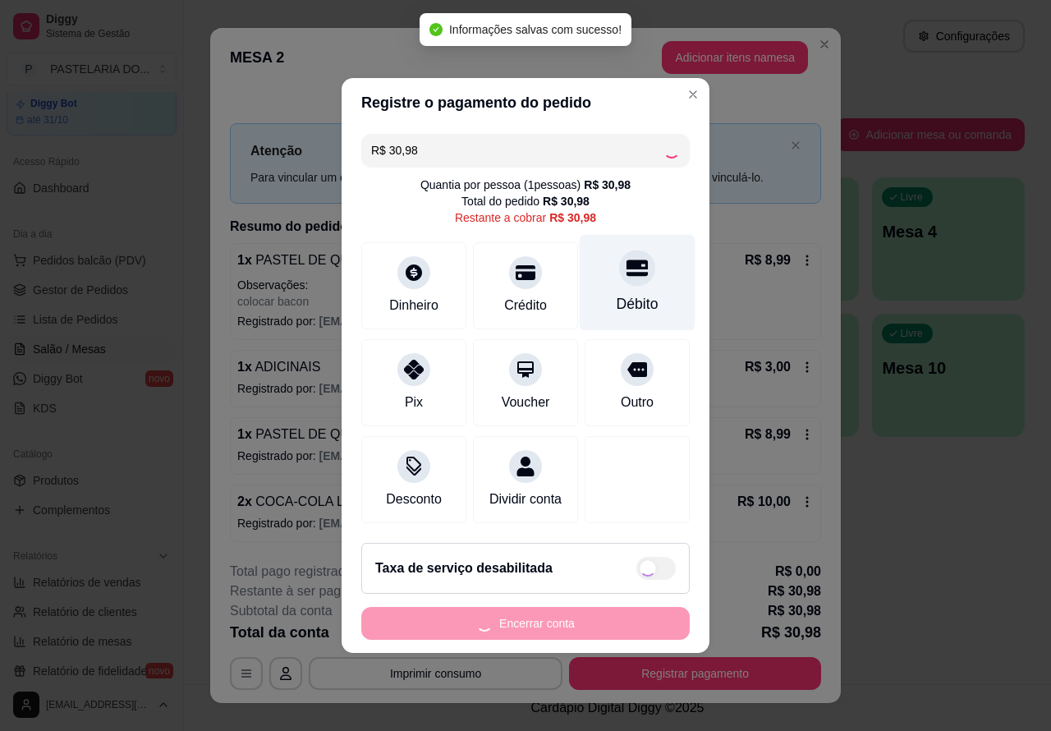
type input "R$ 0,00"
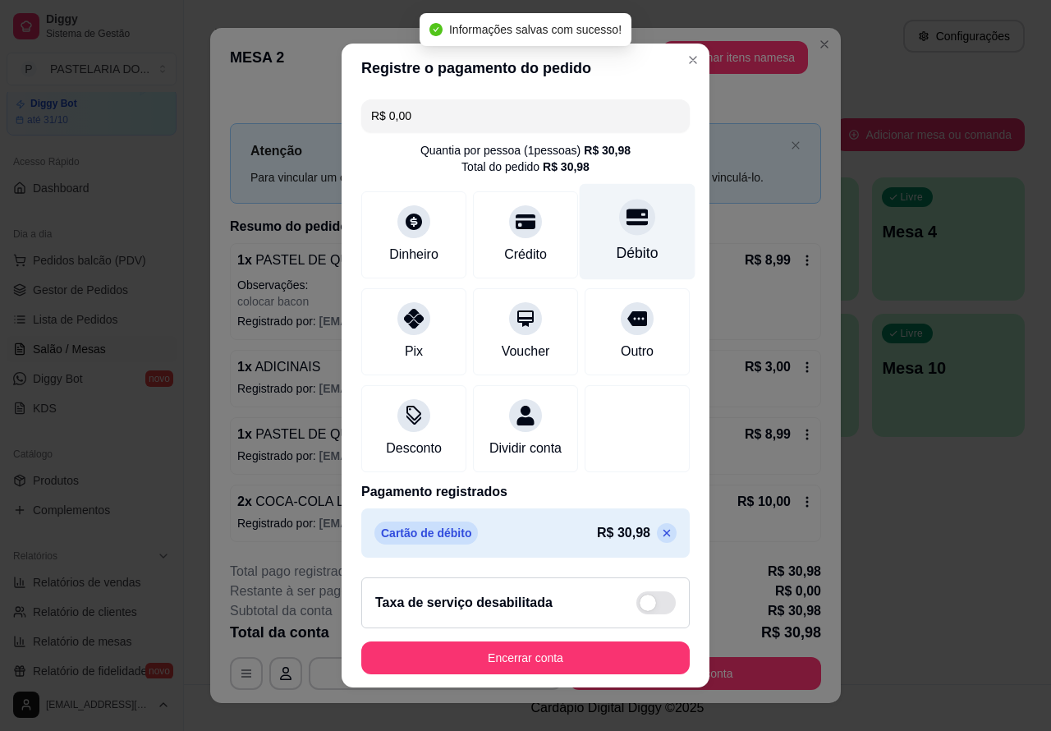
click at [576, 663] on button "Encerrar conta" at bounding box center [525, 657] width 328 height 33
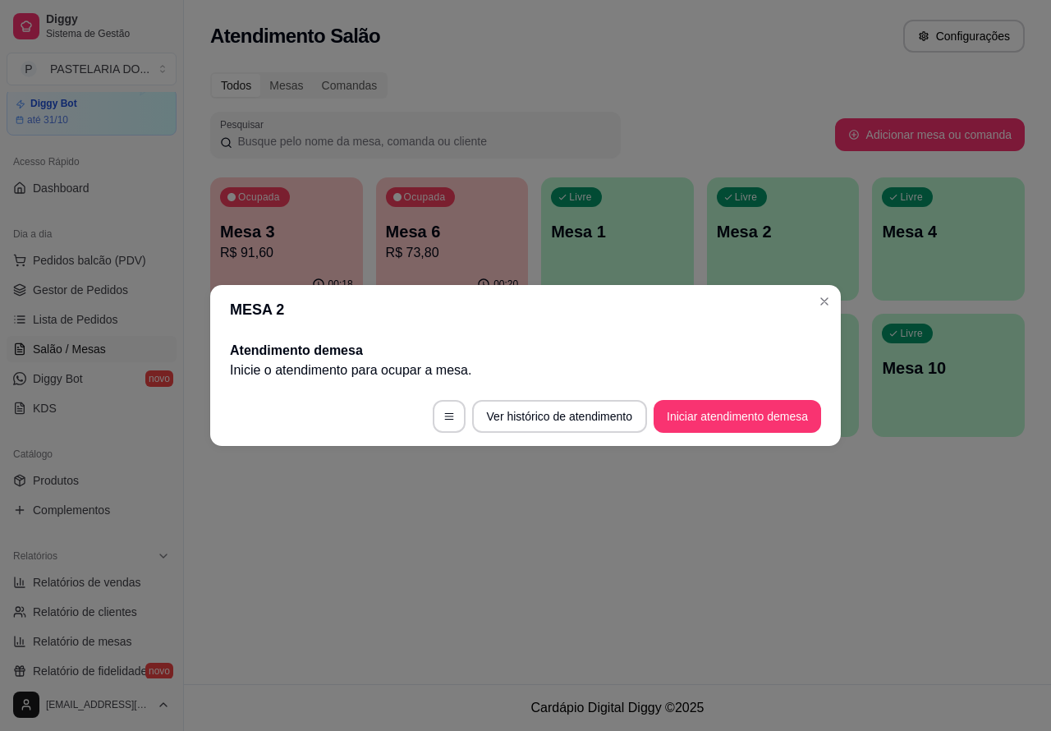
click at [850, 563] on div "Atendimento Salão Configurações Todos Mesas Comandas Pesquisar Adicionar mesa o…" at bounding box center [617, 342] width 867 height 684
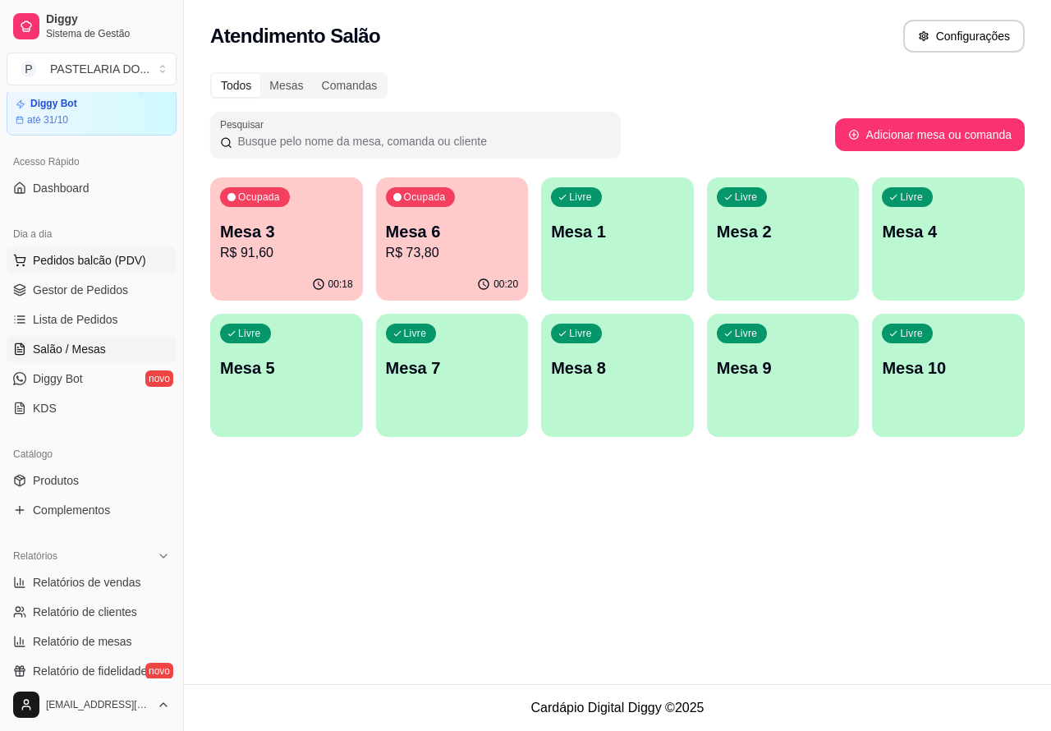
click at [105, 256] on span "Pedidos balcão (PDV)" at bounding box center [89, 260] width 113 height 16
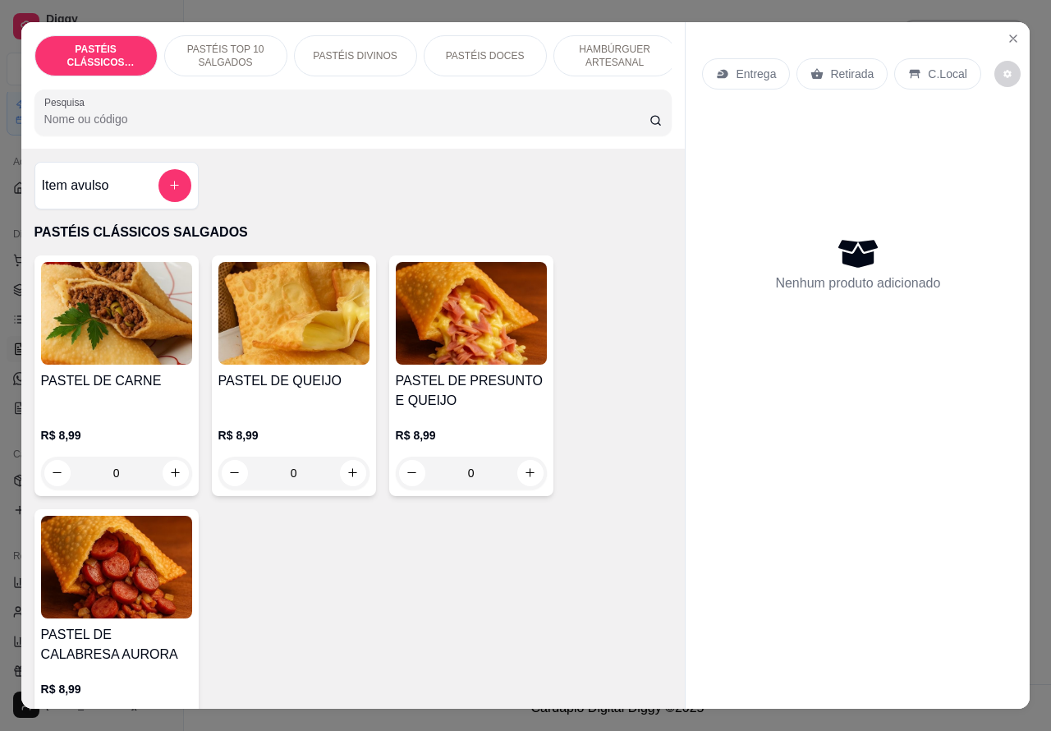
click at [836, 66] on p "Retirada" at bounding box center [852, 74] width 44 height 16
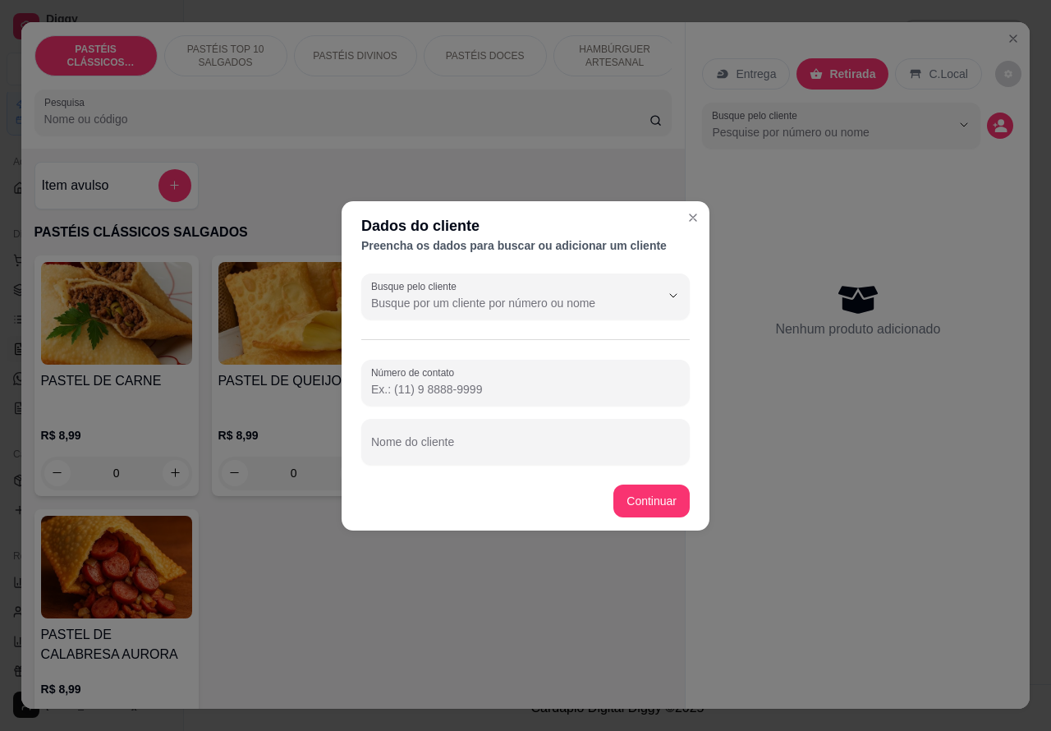
click at [538, 440] on input "Nome do cliente" at bounding box center [525, 448] width 309 height 16
type input "[PERSON_NAME]"
click at [651, 498] on div "Item avulso PASTÉIS CLÁSSICOS SALGADOS PASTEL DE CARNE R$ 8,99 0 PASTEL DE QUEI…" at bounding box center [353, 429] width 664 height 561
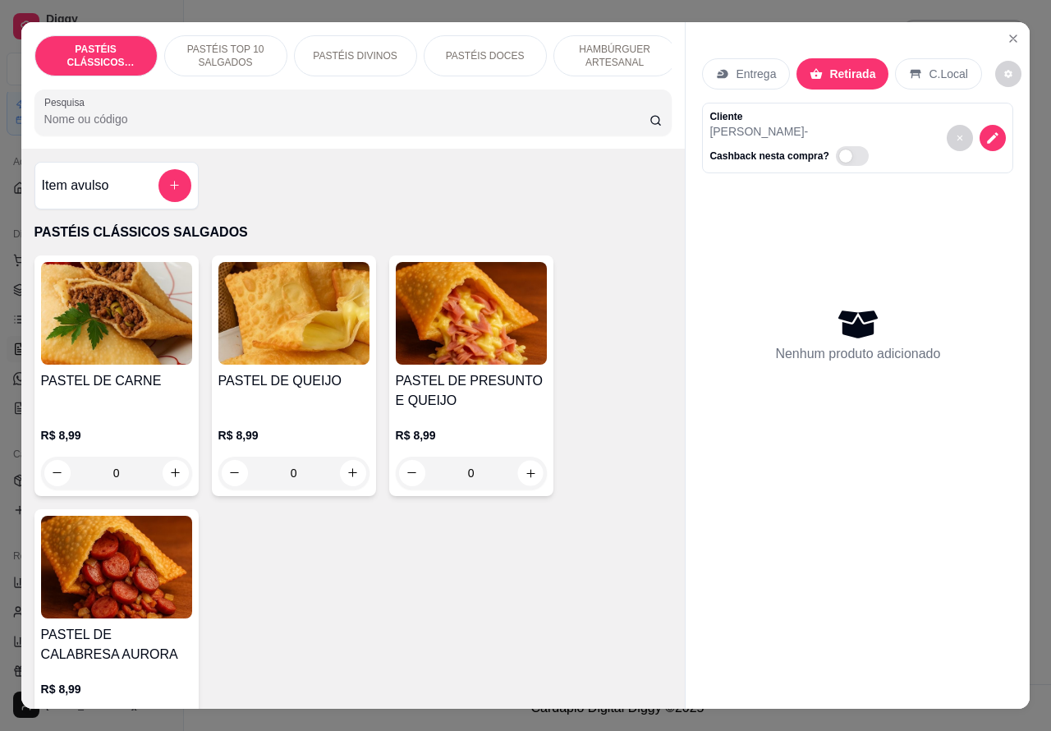
click at [524, 479] on icon "increase-product-quantity" at bounding box center [530, 472] width 12 height 12
type input "1"
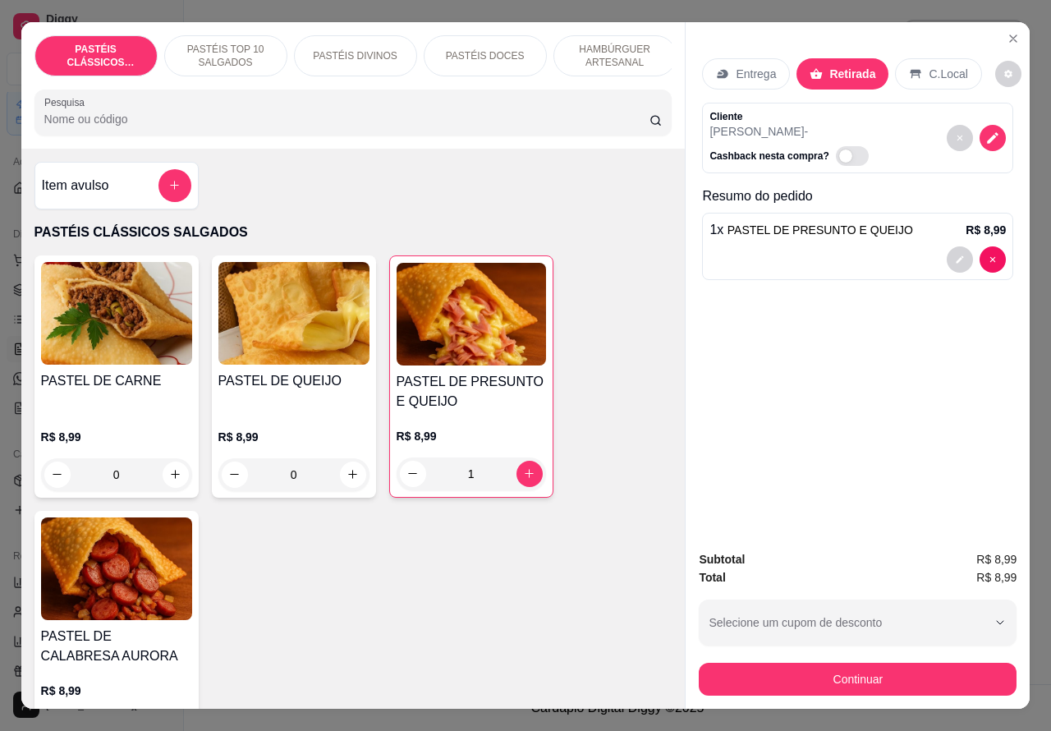
click at [348, 479] on icon "increase-product-quantity" at bounding box center [352, 474] width 9 height 9
type input "1"
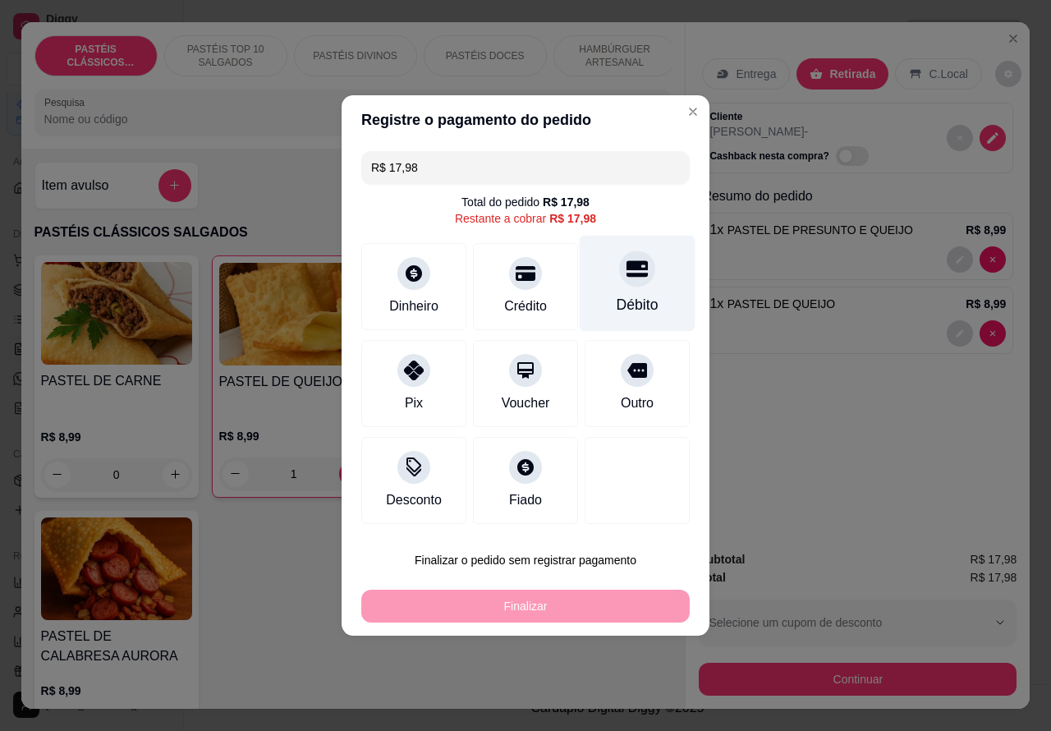
click at [627, 273] on icon at bounding box center [637, 269] width 21 height 16
type input "R$ 0,00"
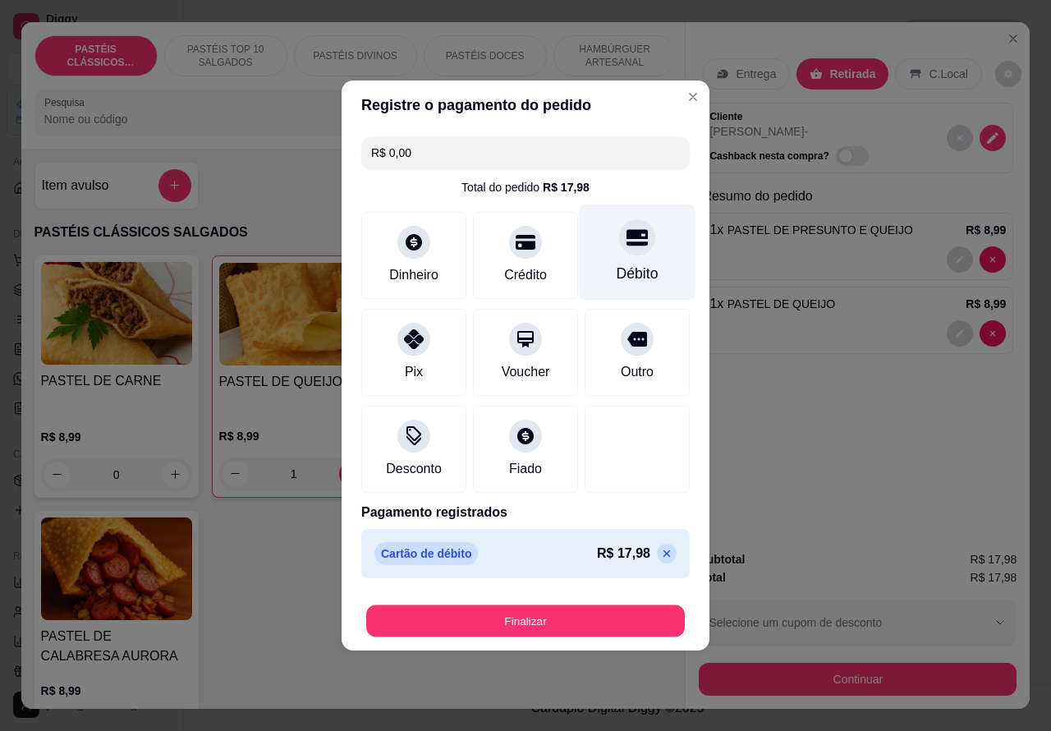
click at [588, 626] on button "Finalizar" at bounding box center [525, 621] width 319 height 32
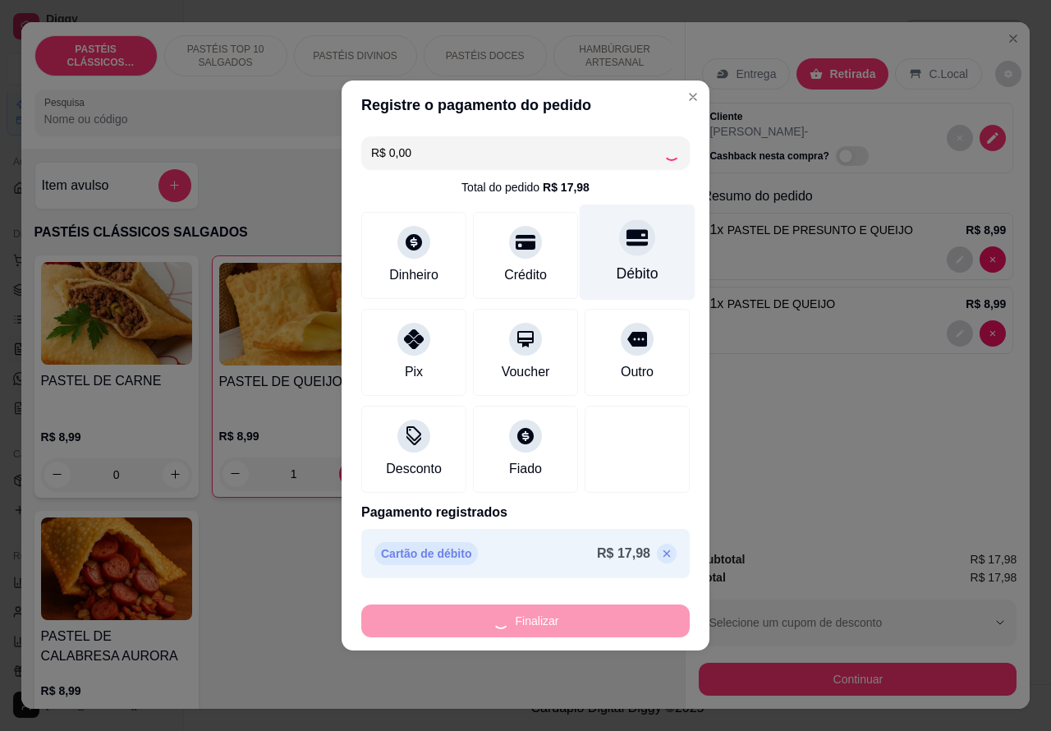
type input "0"
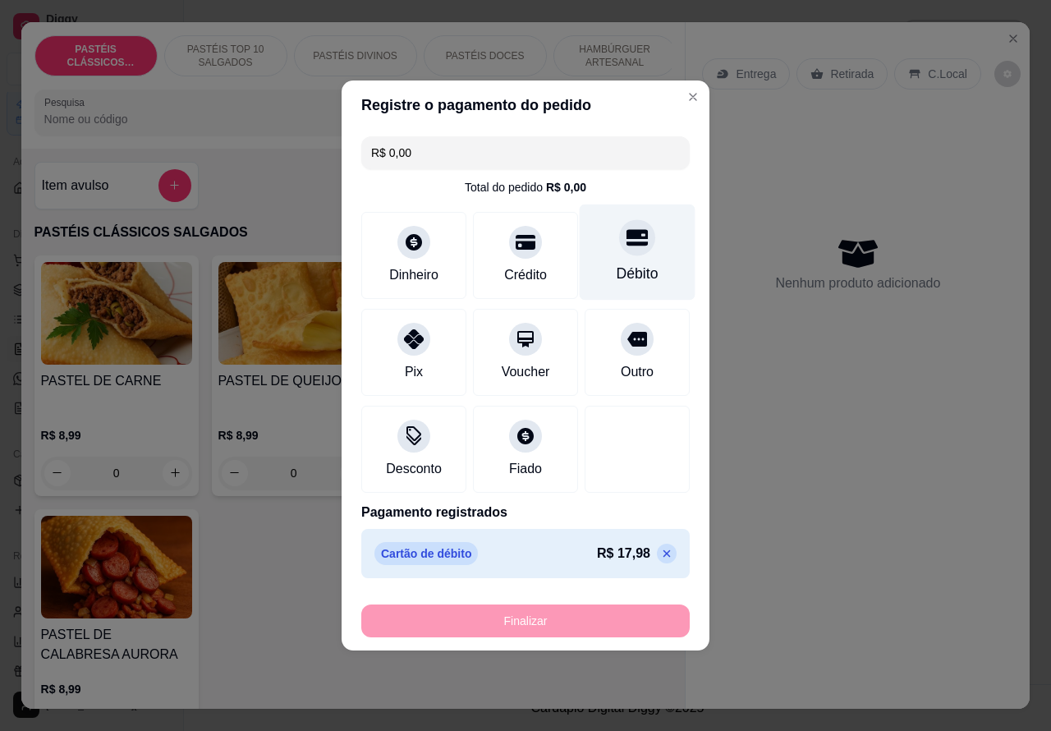
type input "-R$ 17,98"
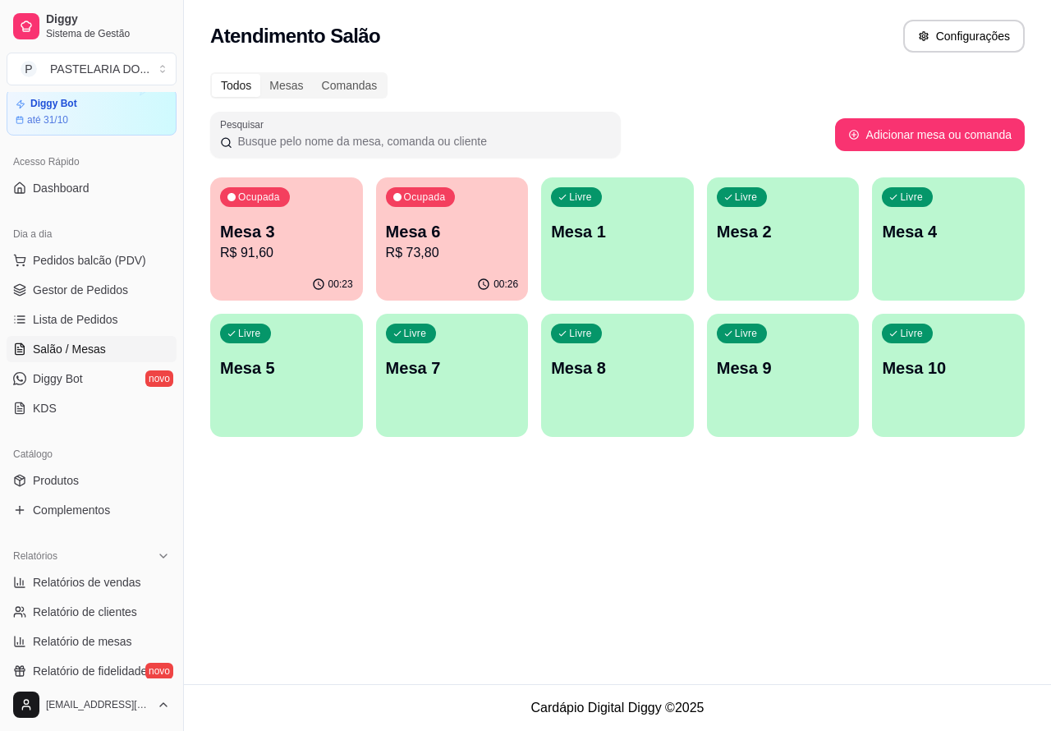
click at [962, 227] on p "Mesa 4" at bounding box center [948, 231] width 133 height 23
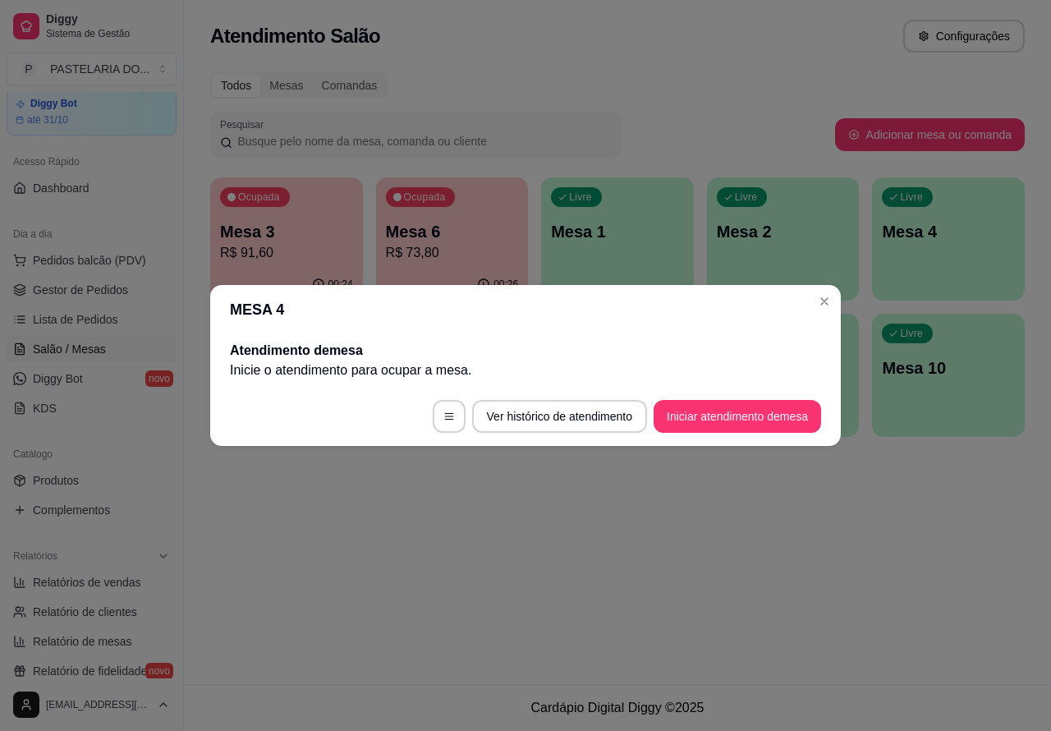
click at [750, 412] on button "Iniciar atendimento de mesa" at bounding box center [738, 416] width 168 height 33
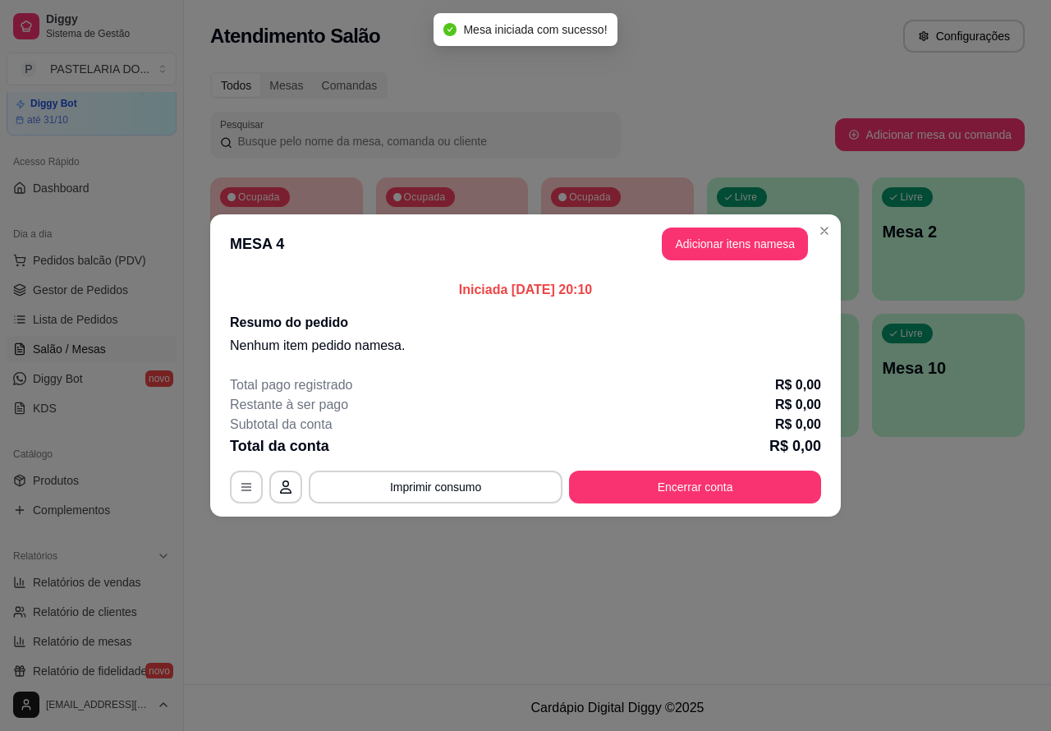
click at [728, 239] on div "Nenhum produto adicionado" at bounding box center [861, 238] width 314 height 324
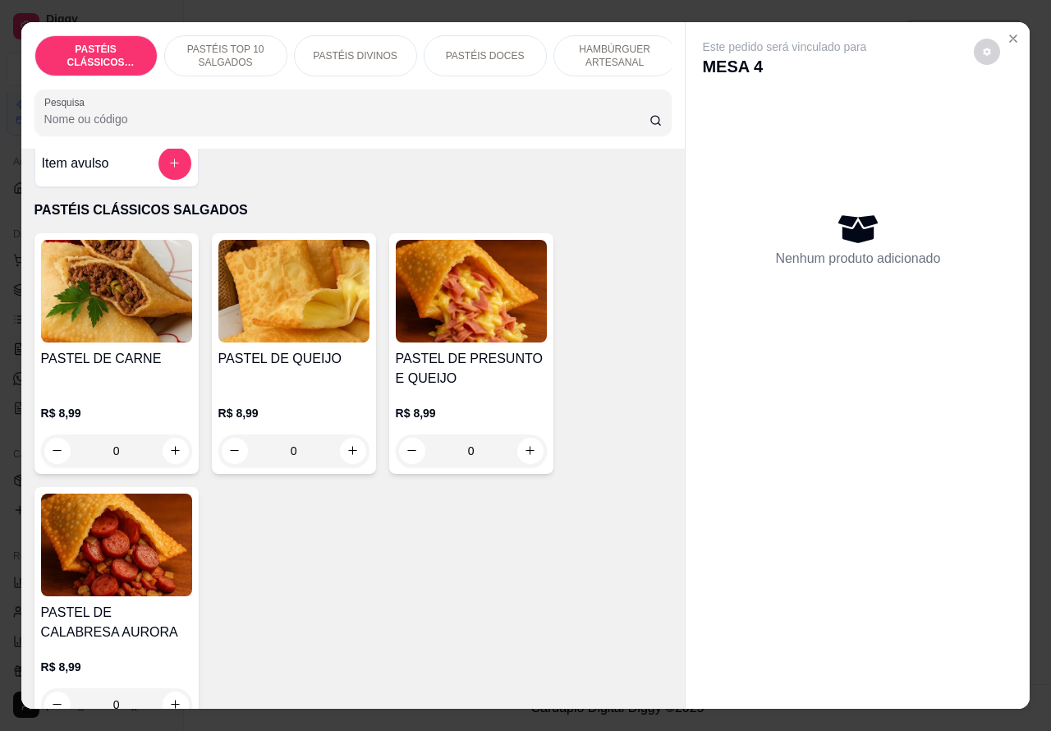
click at [622, 43] on p "HAMBÚRGUER ARTESANAL" at bounding box center [614, 56] width 95 height 26
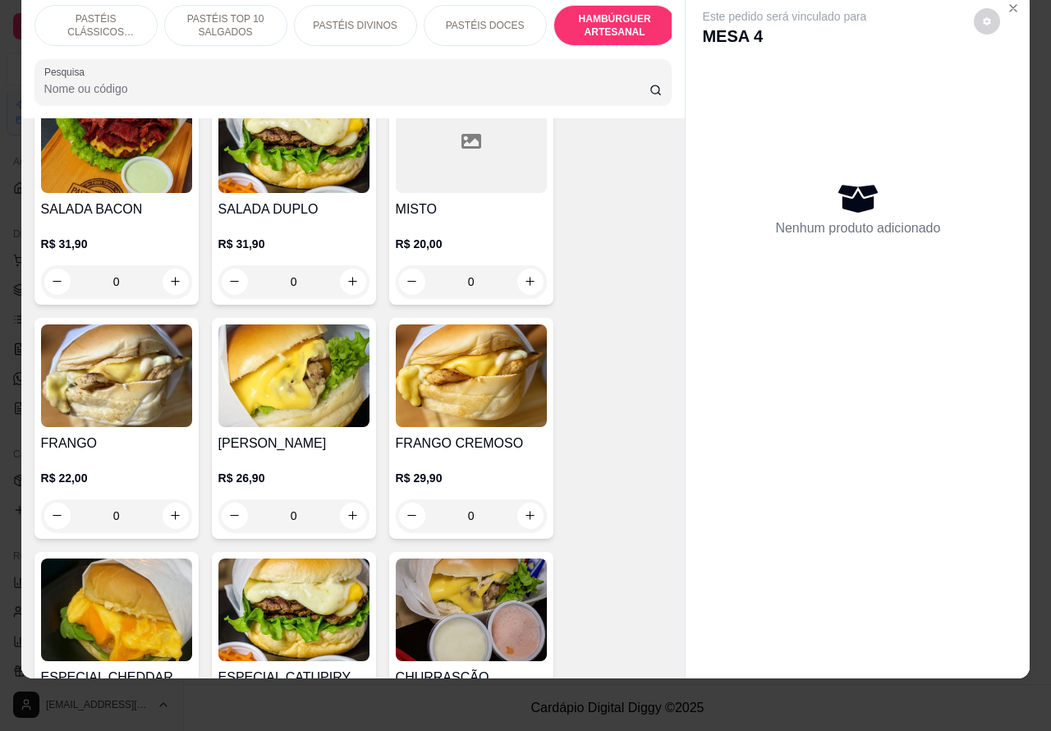
scroll to position [3827, 0]
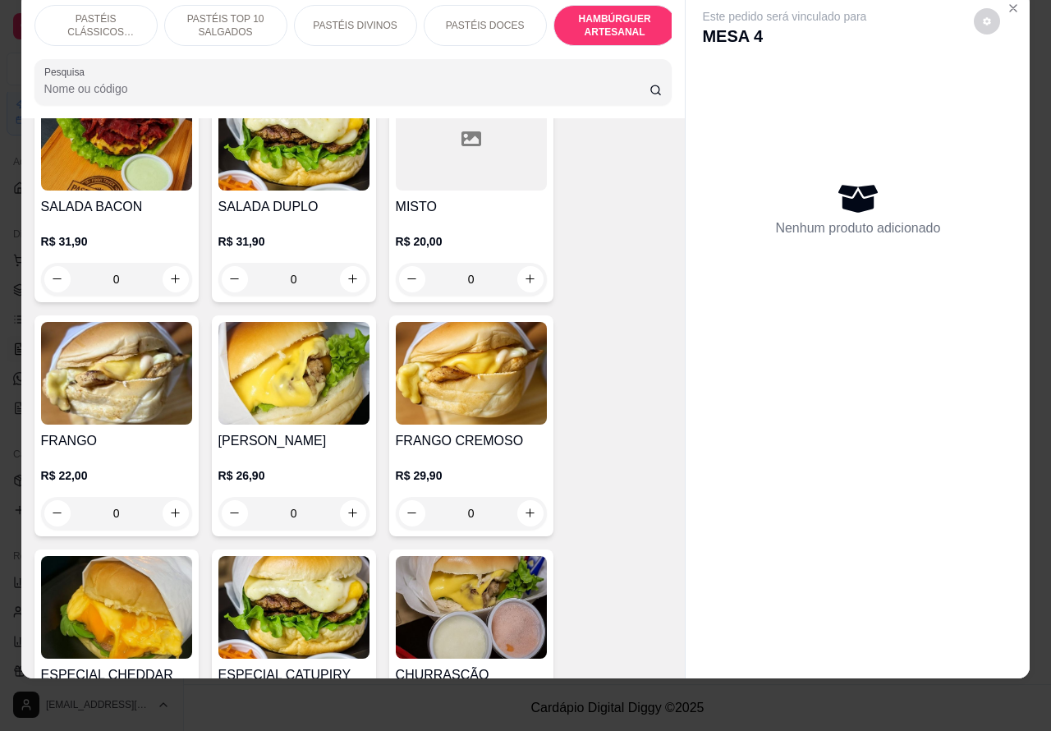
click at [520, 497] on div "0" at bounding box center [471, 513] width 151 height 33
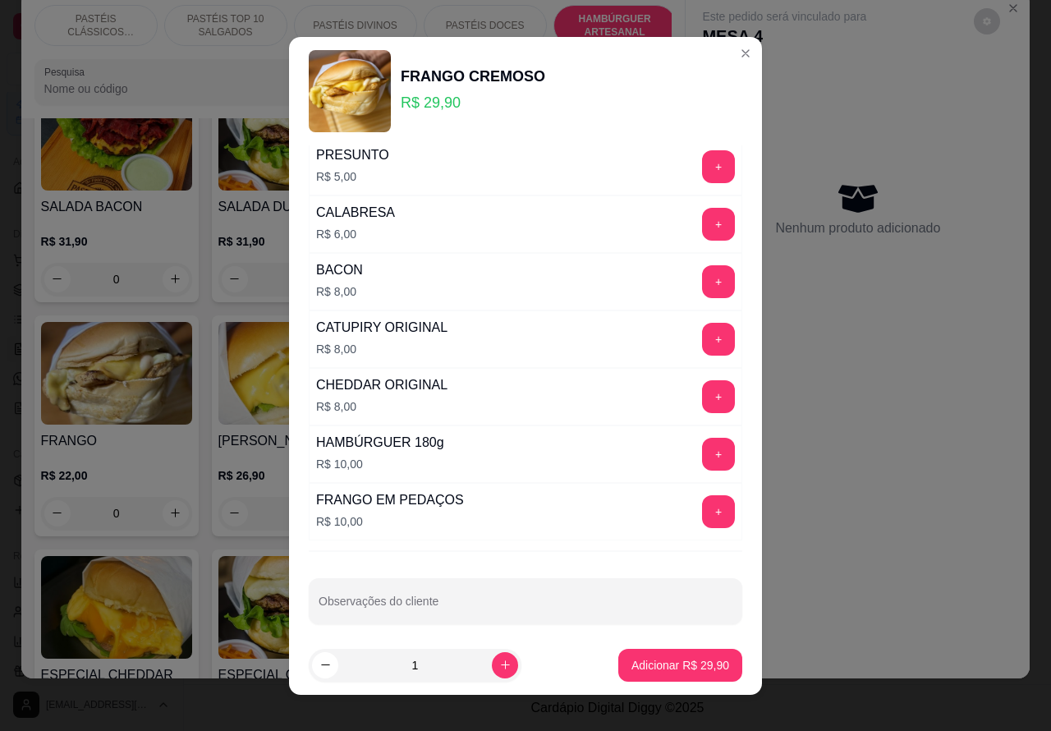
scroll to position [470, 0]
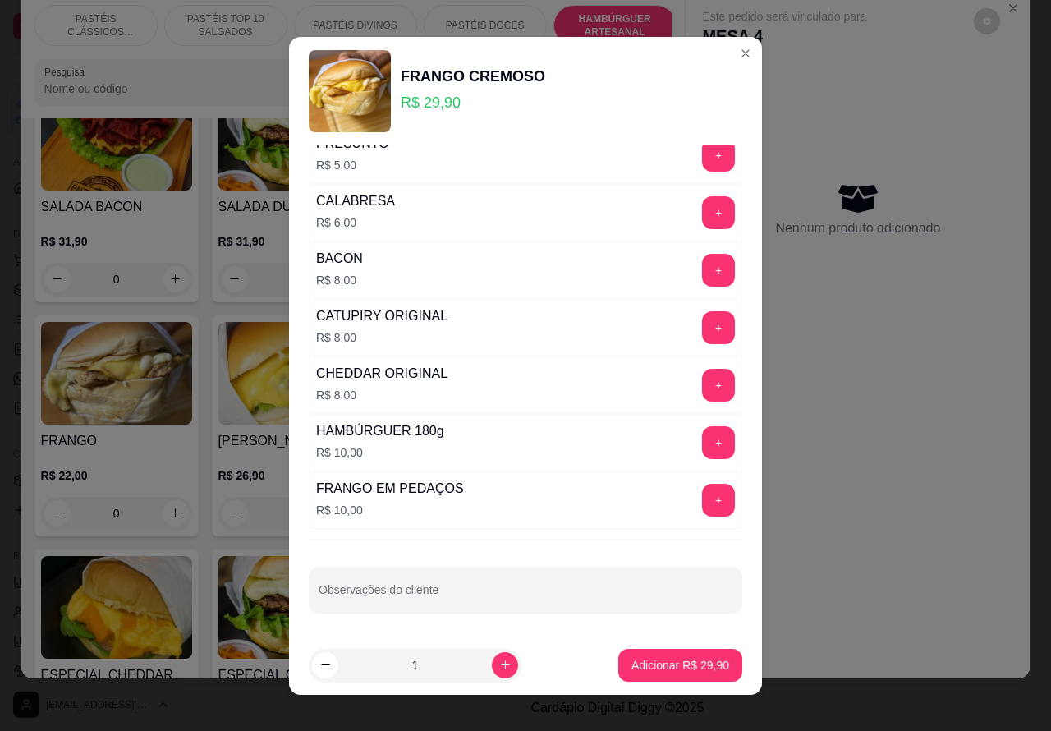
click at [514, 593] on input "Observações do cliente" at bounding box center [526, 596] width 414 height 16
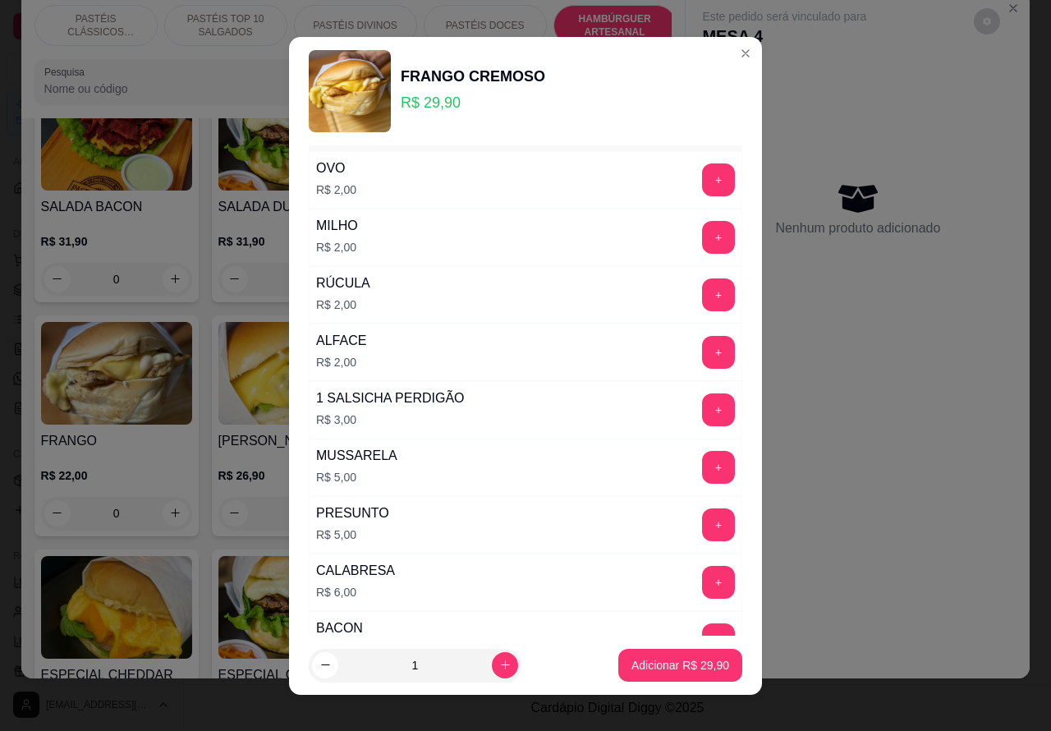
scroll to position [87, 0]
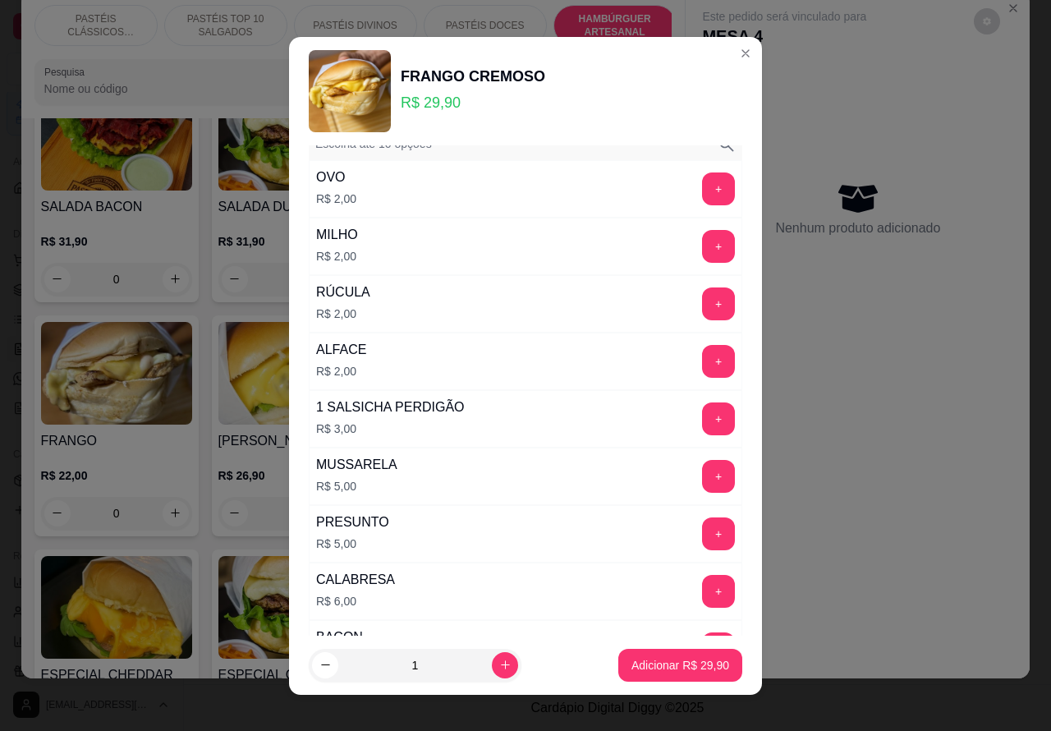
type input "trocar o frango por calabreza"
click at [703, 246] on button "+" at bounding box center [719, 246] width 32 height 32
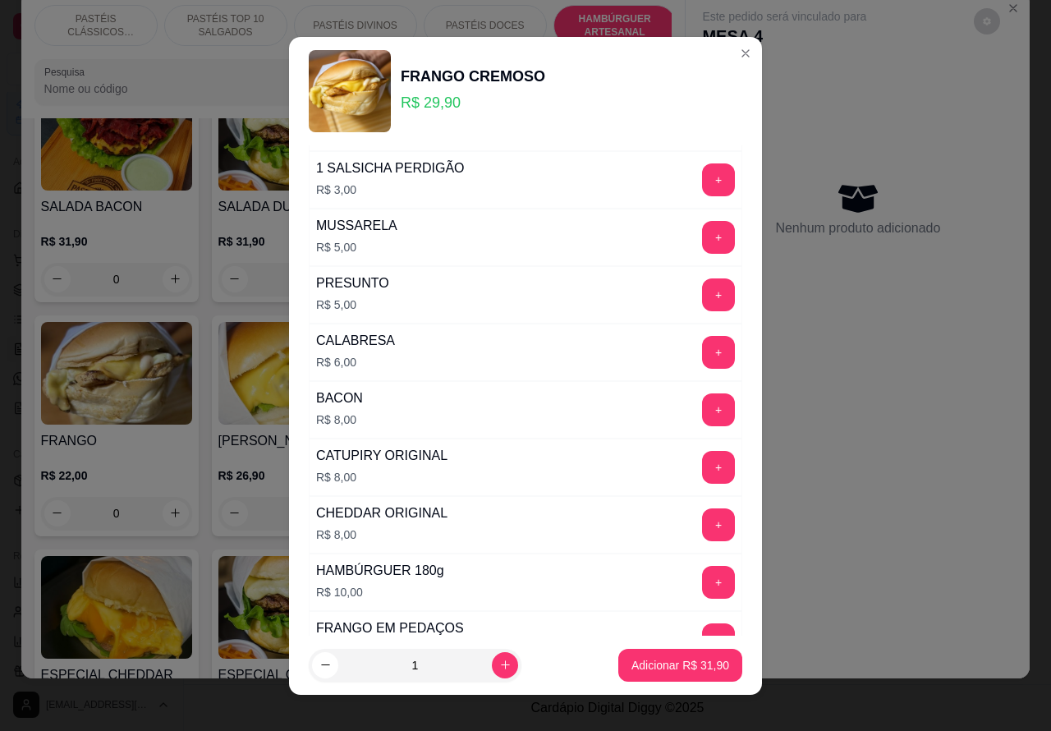
scroll to position [470, 0]
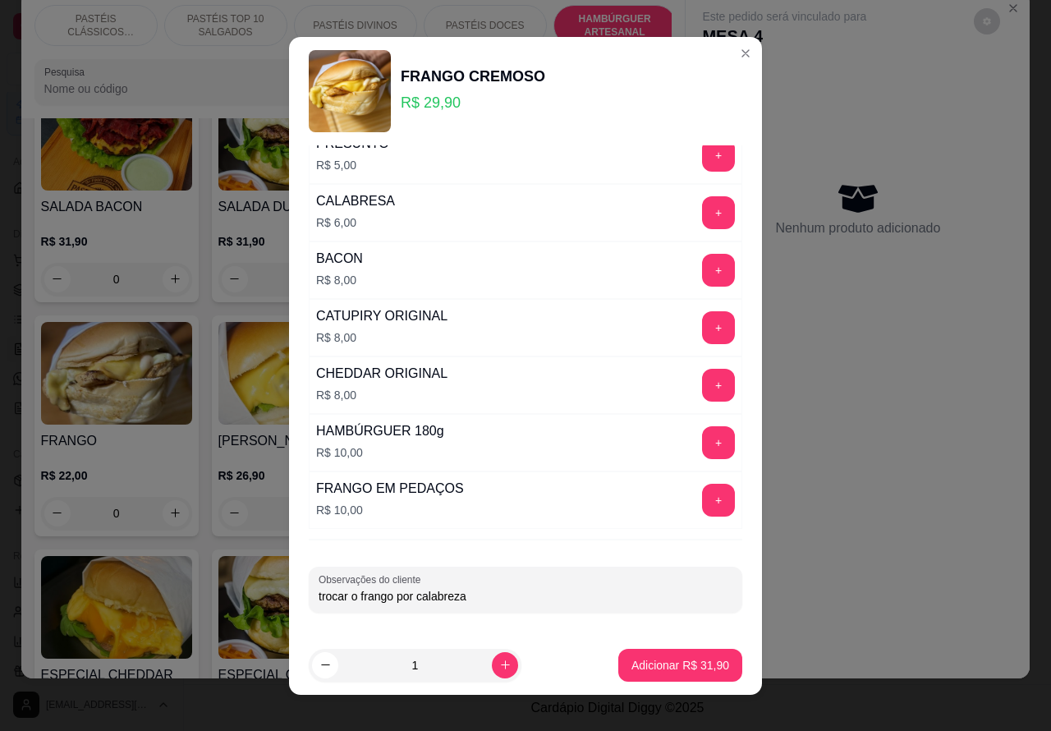
click at [646, 663] on p "Adicionar R$ 31,90" at bounding box center [680, 665] width 98 height 16
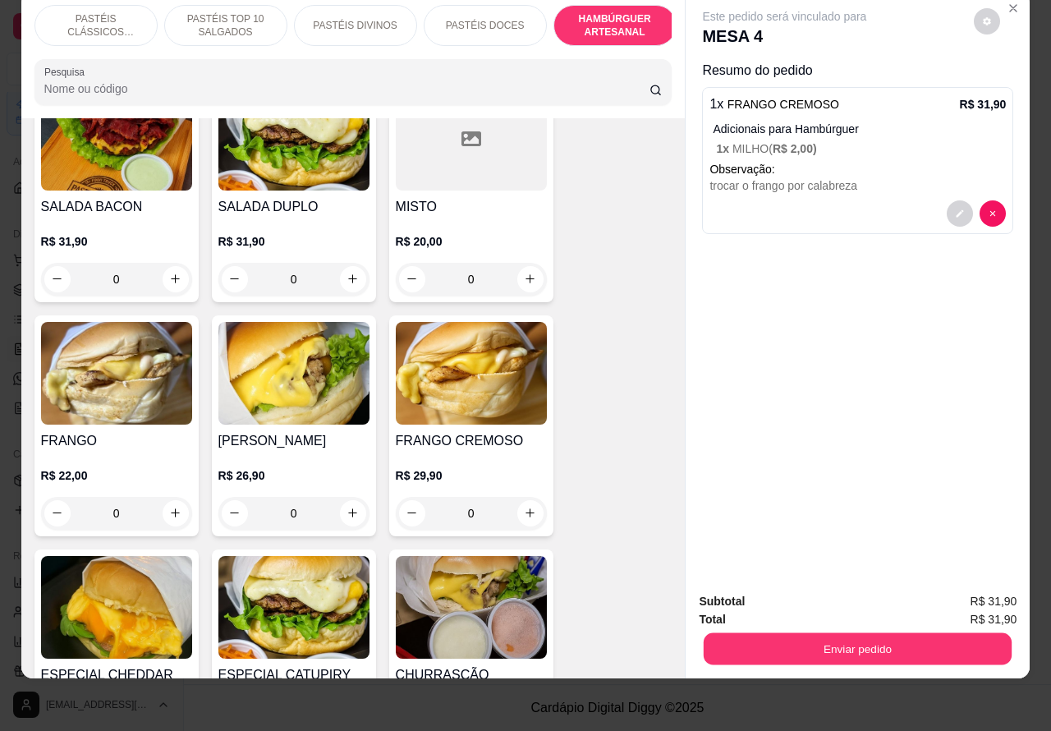
click at [865, 633] on button "Enviar pedido" at bounding box center [858, 649] width 308 height 32
click at [991, 588] on button "Enviar pedido" at bounding box center [973, 593] width 90 height 30
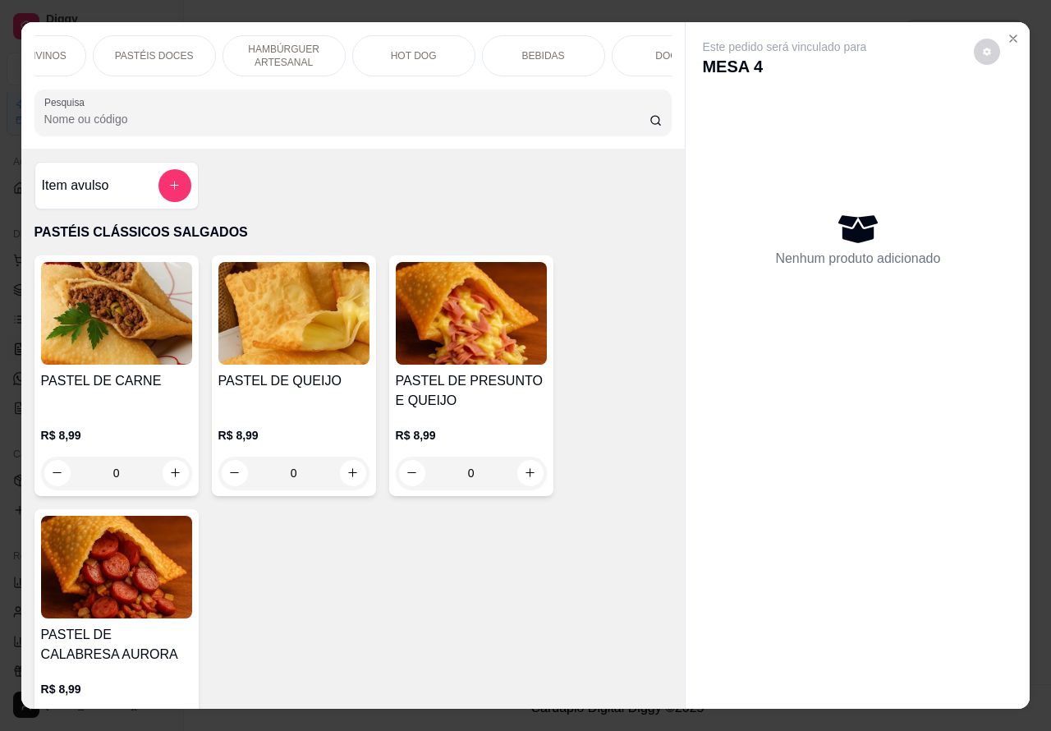
scroll to position [0, 350]
click at [636, 49] on p "DOCES" at bounding box center [653, 55] width 35 height 13
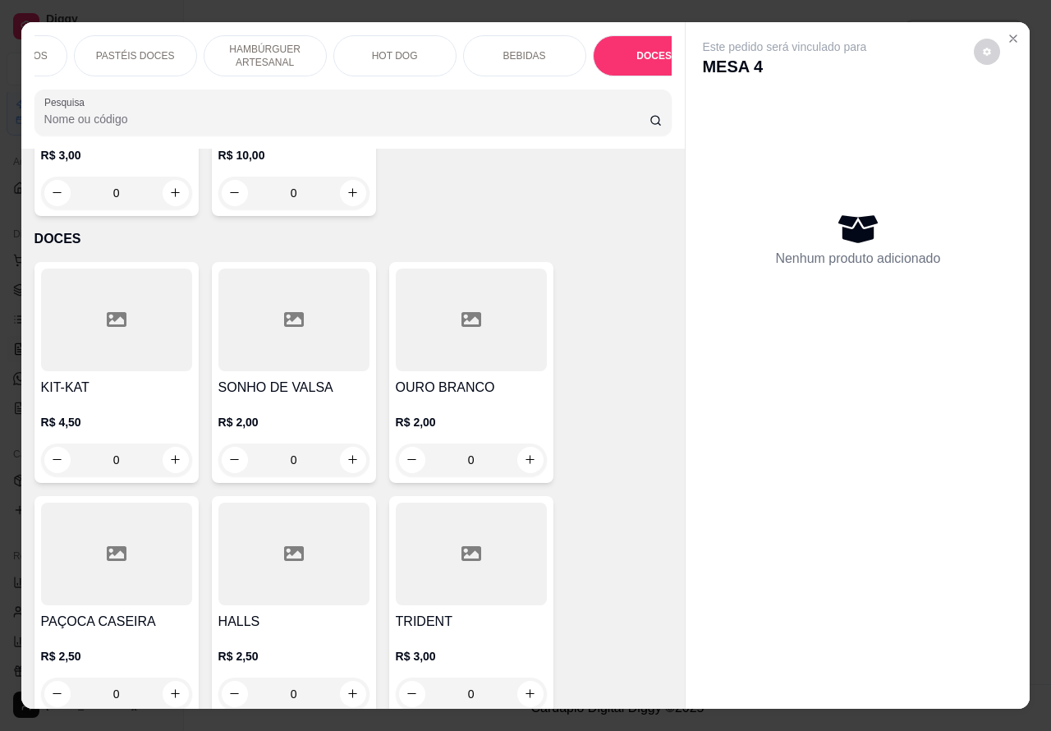
scroll to position [38, 0]
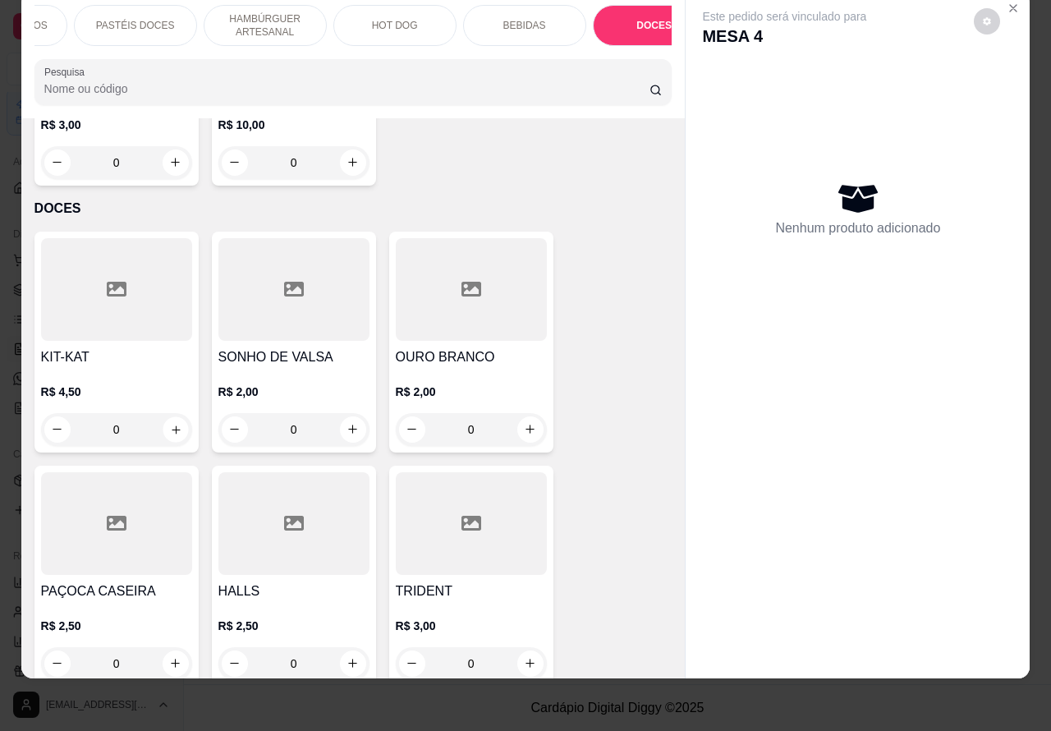
click at [172, 425] on icon "increase-product-quantity" at bounding box center [176, 429] width 8 height 8
type input "1"
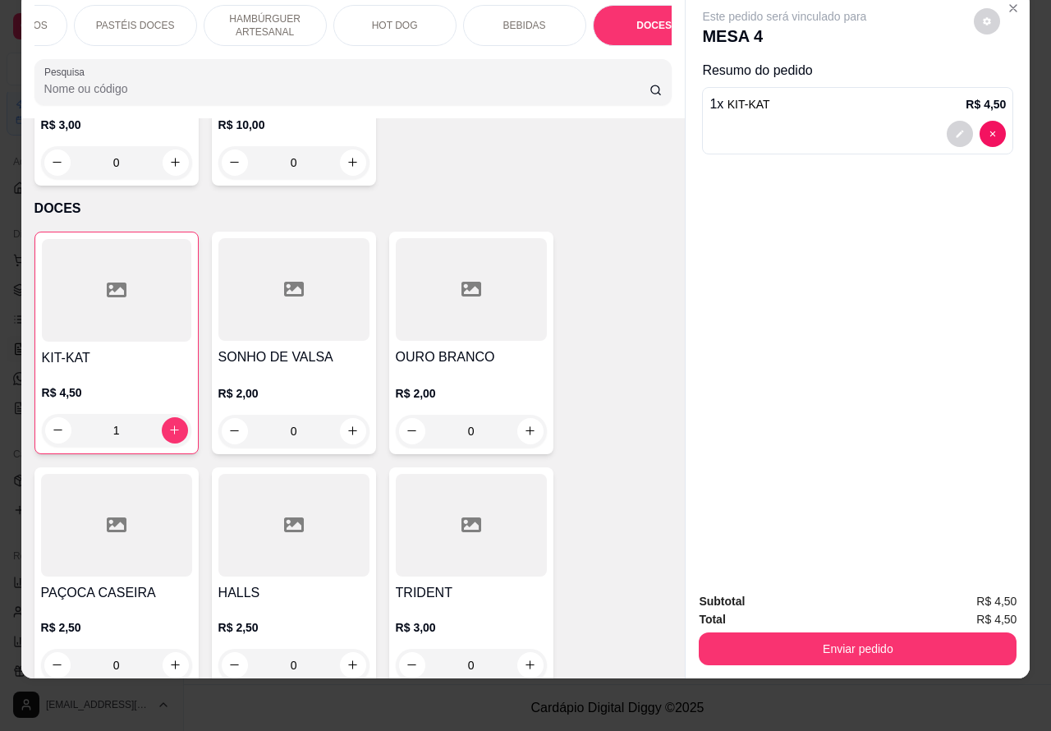
click at [514, 19] on p "BEBIDAS" at bounding box center [524, 25] width 43 height 13
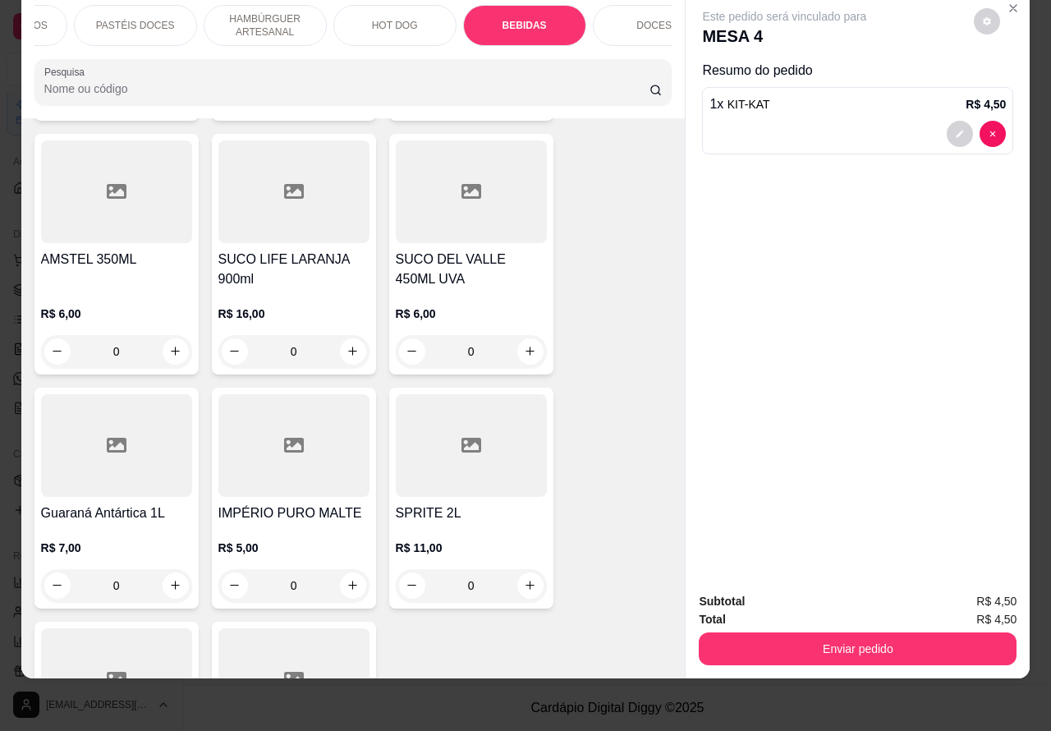
scroll to position [6034, 0]
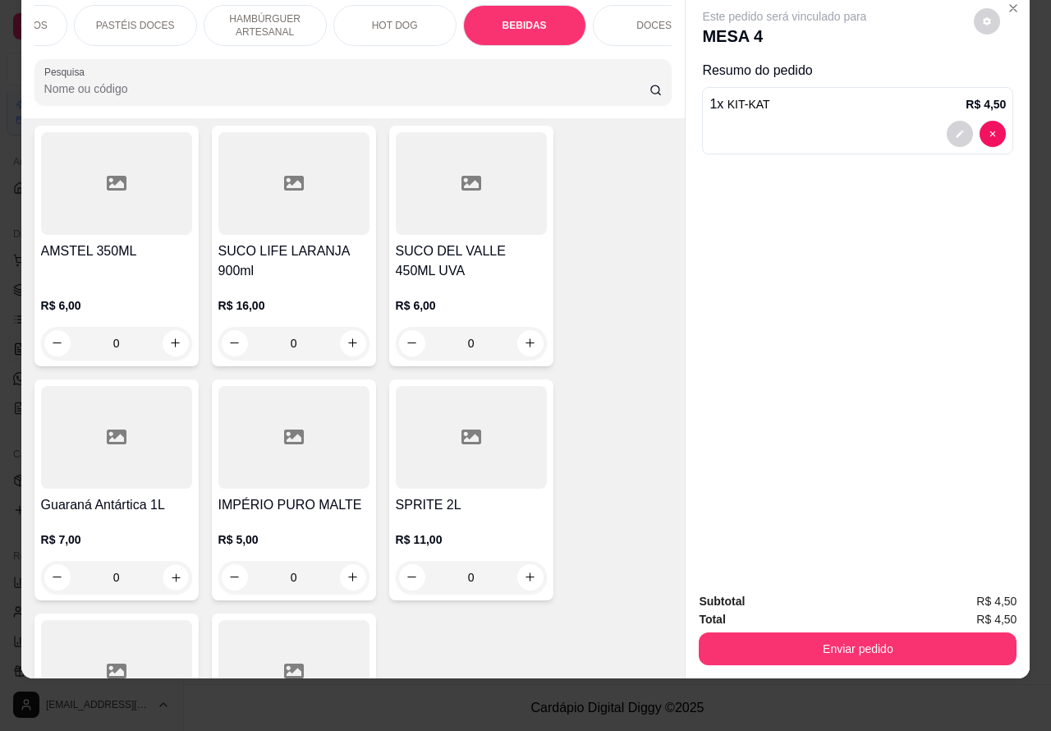
click at [169, 571] on icon "increase-product-quantity" at bounding box center [175, 577] width 12 height 12
type input "1"
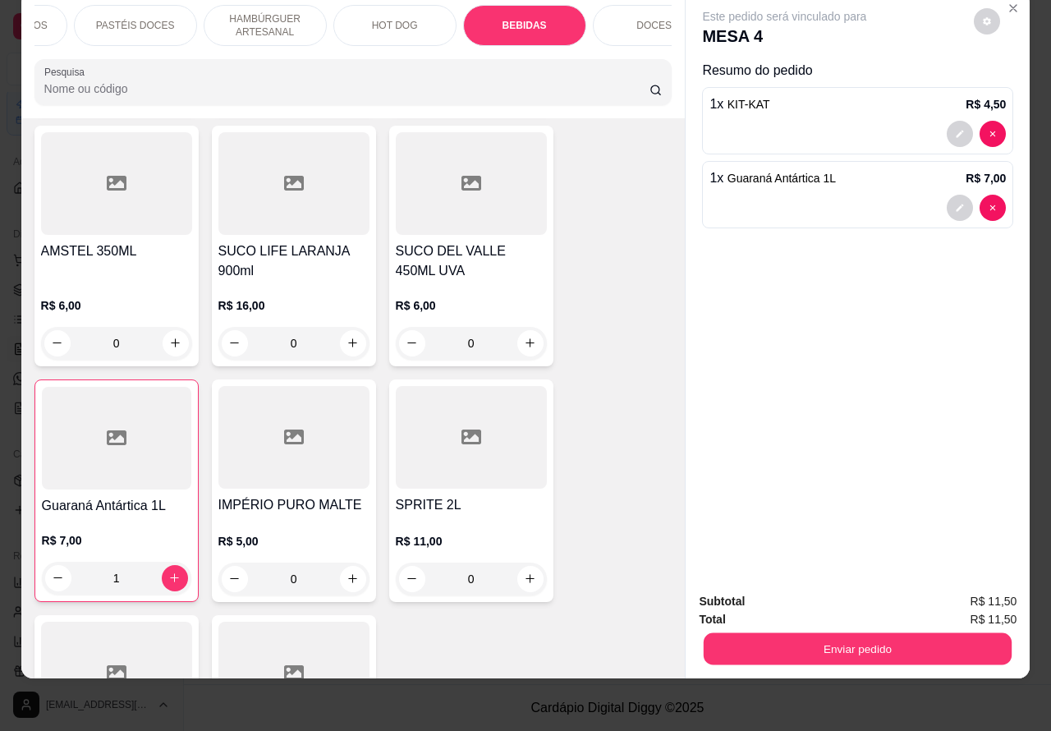
click at [842, 633] on button "Enviar pedido" at bounding box center [858, 649] width 308 height 32
click at [969, 585] on button "Enviar pedido" at bounding box center [972, 593] width 93 height 31
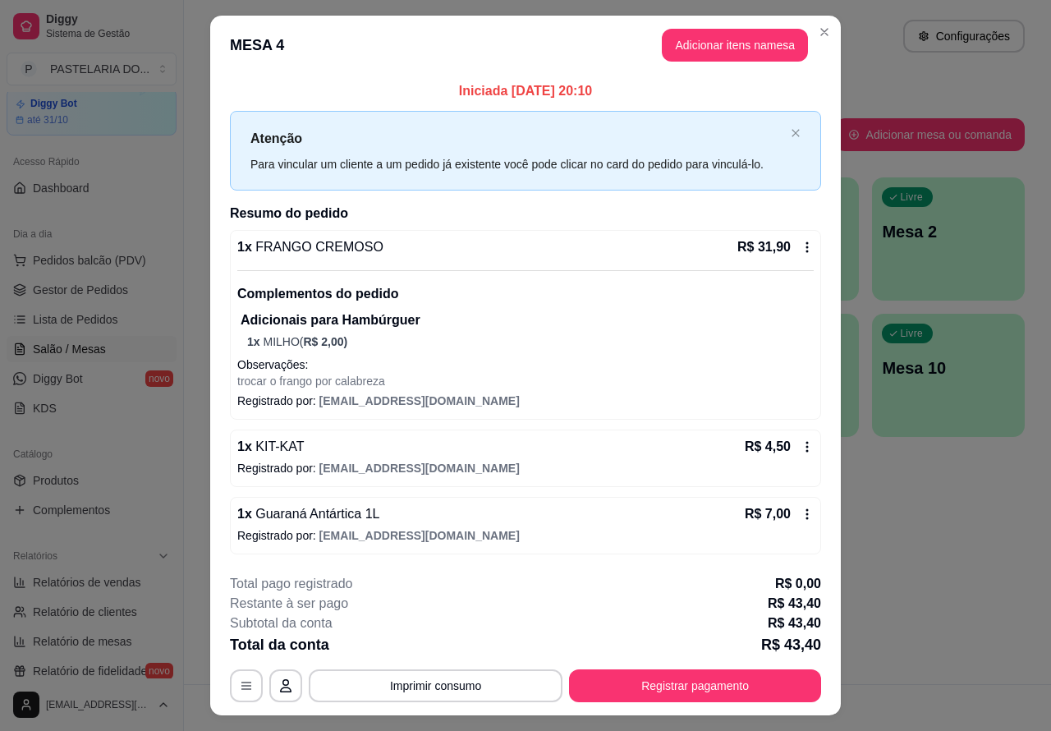
click at [961, 524] on div "Atendimento Salão Configurações Todos Mesas Comandas Pesquisar Adicionar mesa o…" at bounding box center [617, 342] width 867 height 684
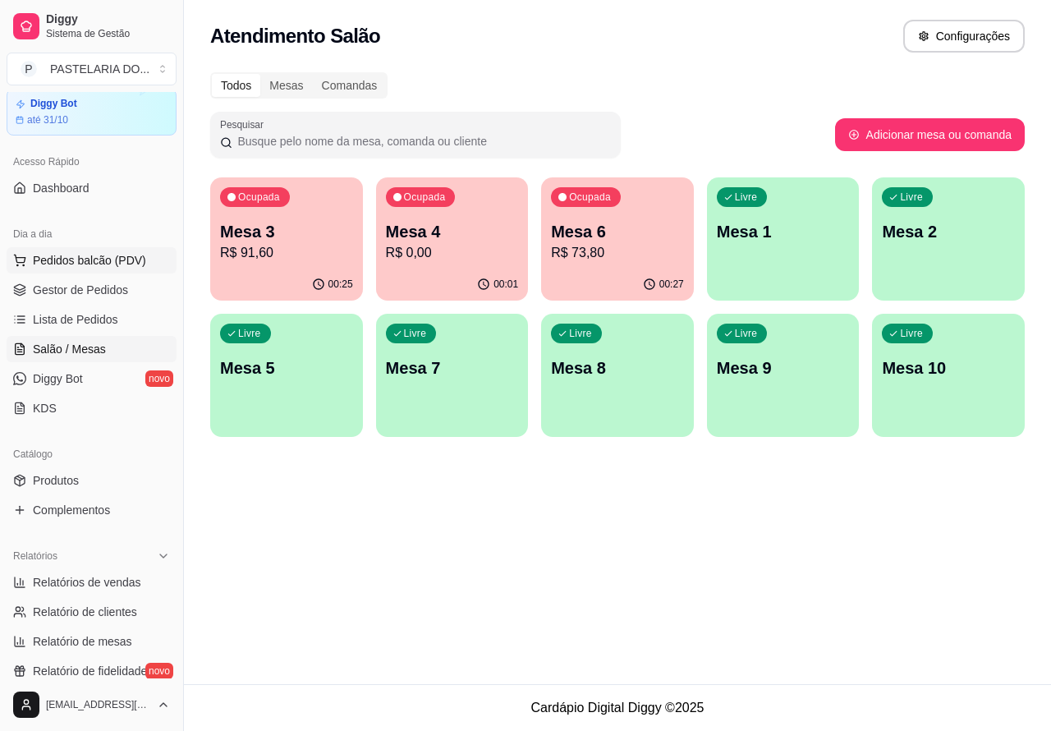
click at [103, 259] on span "Pedidos balcão (PDV)" at bounding box center [89, 260] width 113 height 16
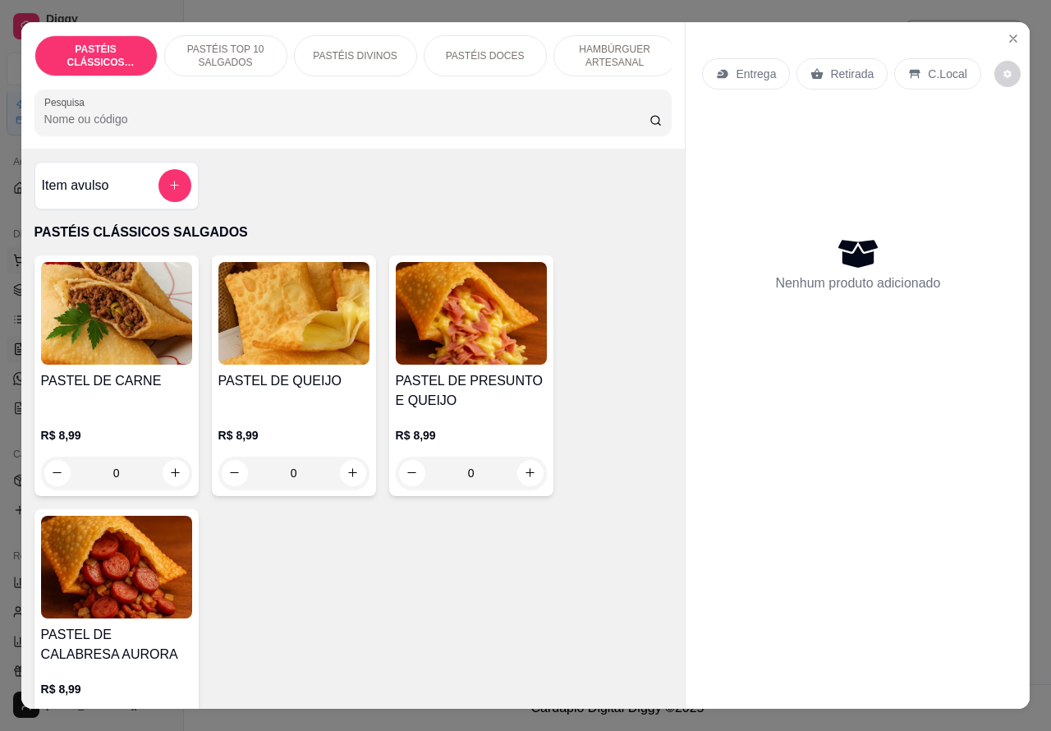
click at [1003, 69] on icon "decrease-product-quantity" at bounding box center [1008, 74] width 10 height 10
click at [795, 149] on div "Nenhum produto adicionado" at bounding box center [857, 264] width 311 height 322
click at [830, 66] on p "Retirada" at bounding box center [852, 74] width 44 height 16
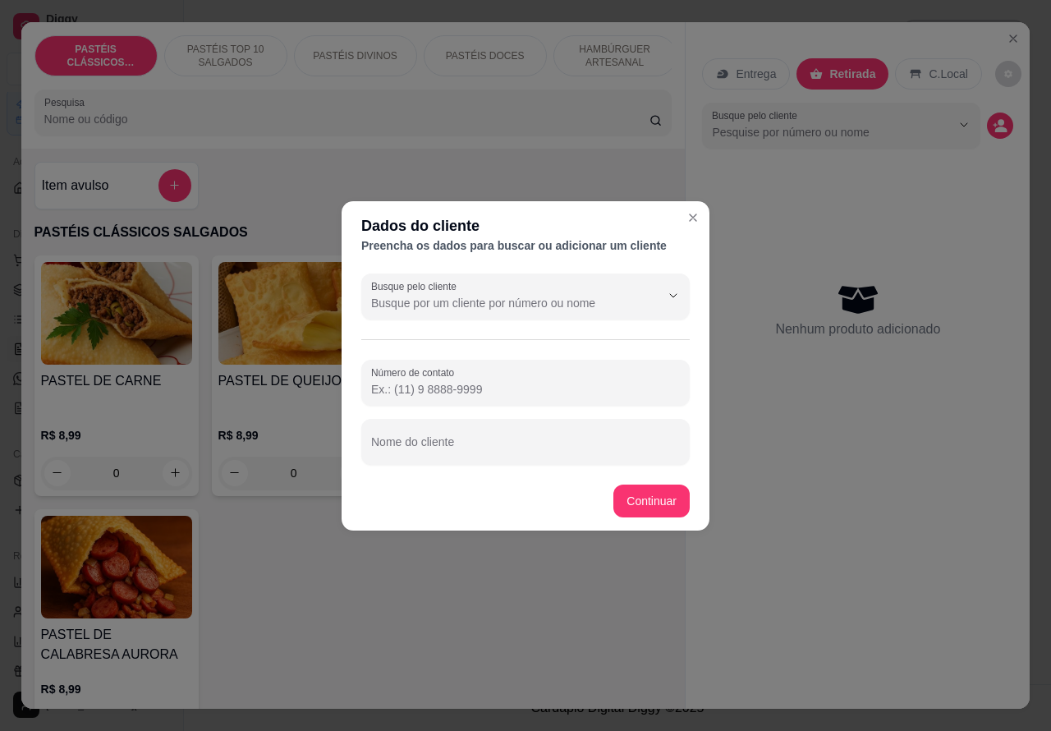
click at [499, 441] on input "Nome do cliente" at bounding box center [525, 448] width 309 height 16
type input "[PERSON_NAME]"
click at [497, 381] on input "Número de contato" at bounding box center [525, 389] width 309 height 16
type input "[PHONE_NUMBER]"
click at [657, 502] on div "Item avulso PASTÉIS CLÁSSICOS SALGADOS PASTEL DE CARNE R$ 8,99 0 PASTEL DE QUEI…" at bounding box center [353, 429] width 664 height 561
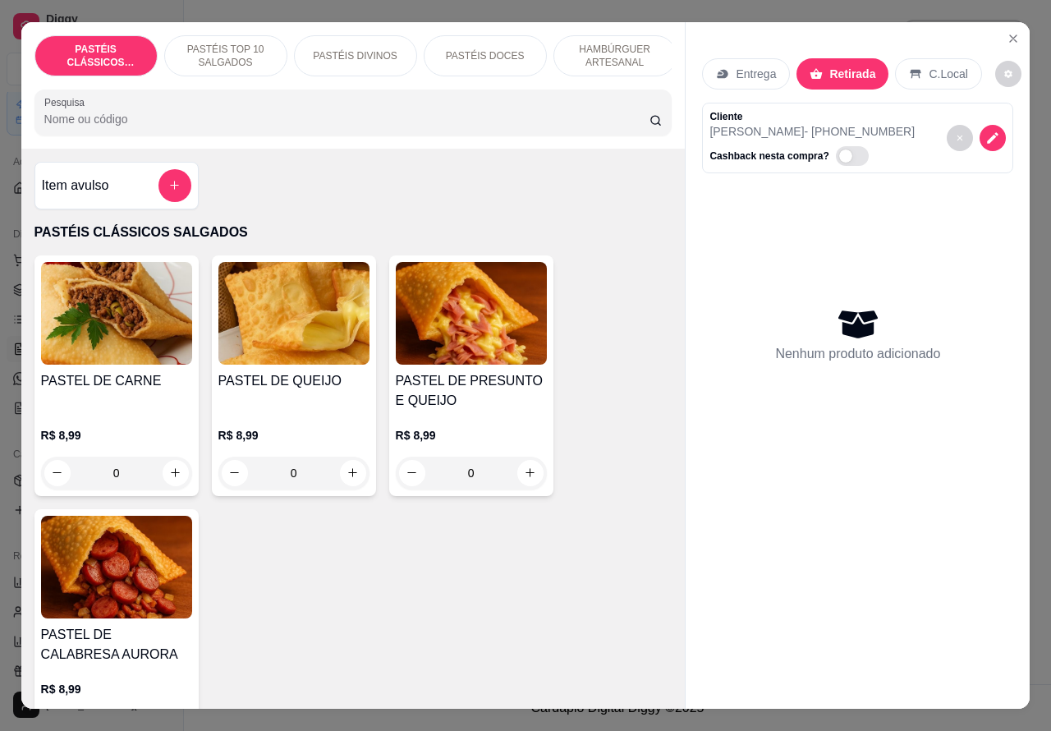
click at [348, 477] on icon "increase-product-quantity" at bounding box center [352, 472] width 9 height 9
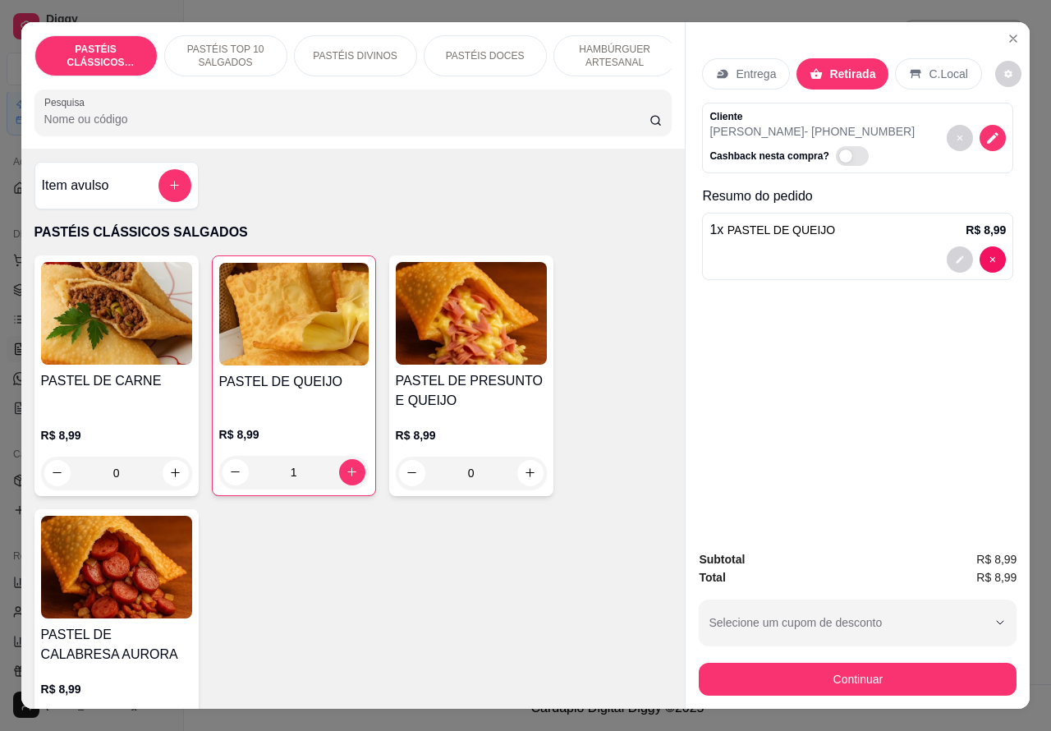
click at [347, 476] on icon "increase-product-quantity" at bounding box center [351, 471] width 9 height 9
click at [348, 476] on icon "increase-product-quantity" at bounding box center [352, 472] width 8 height 8
type input "5"
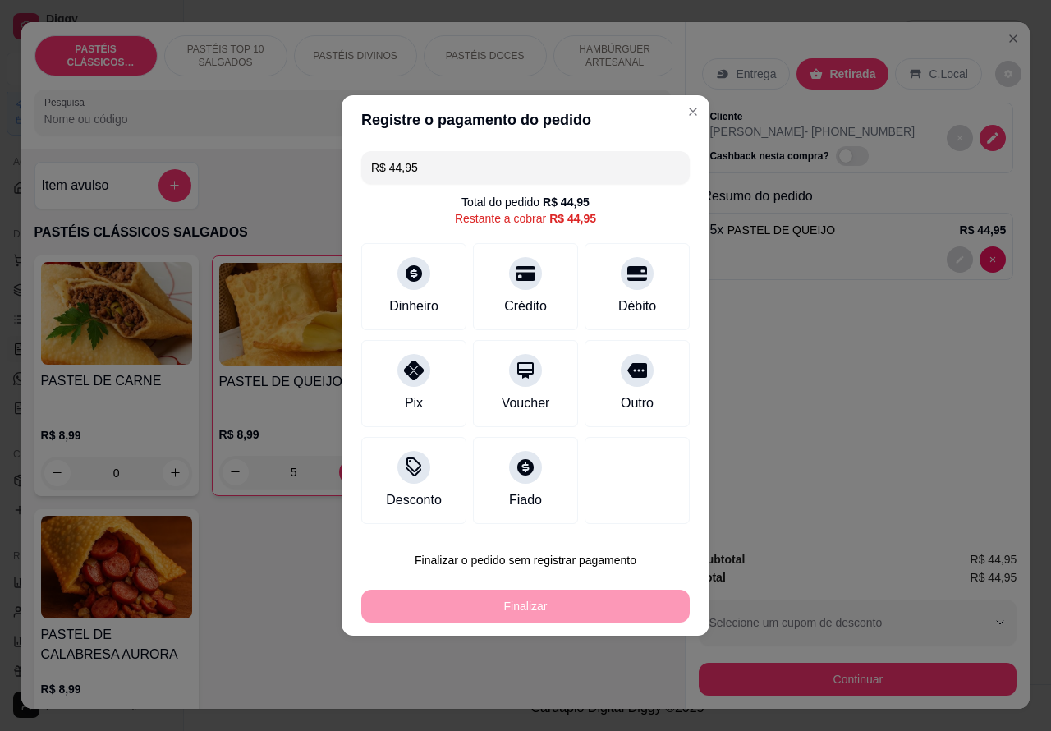
click at [900, 372] on div "Entrega Retirada C.Local Cliente [PERSON_NAME] - [PHONE_NUMBER] Cashback nesta …" at bounding box center [858, 280] width 344 height 516
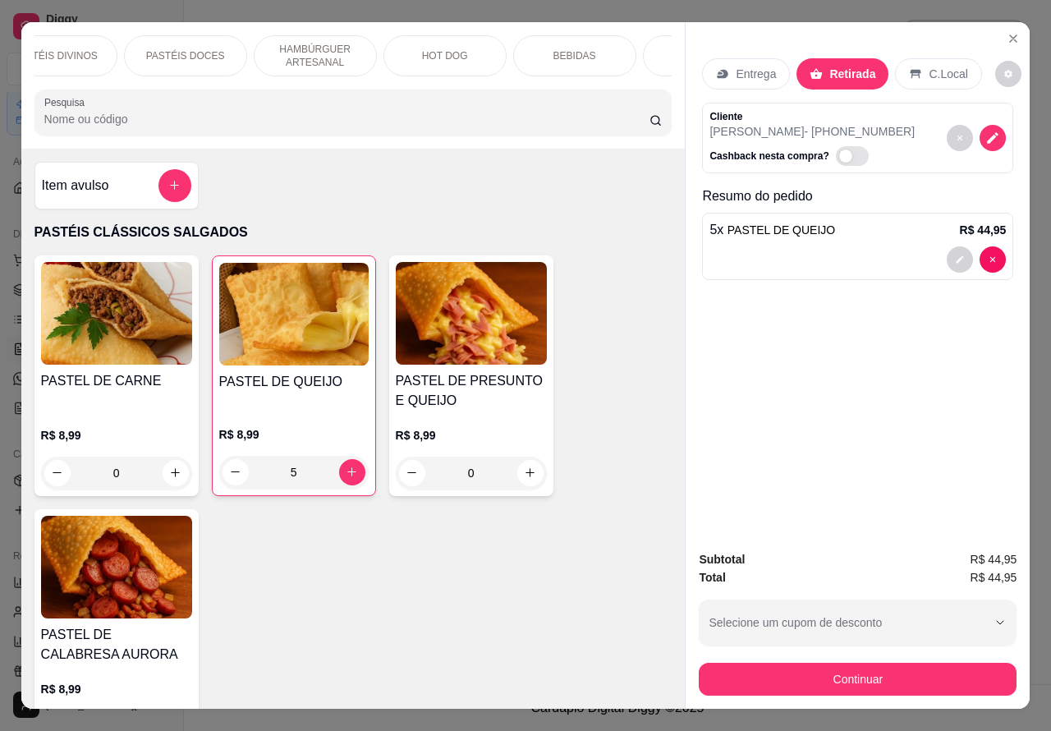
scroll to position [0, 353]
click at [514, 49] on p "BEBIDAS" at bounding box center [521, 55] width 43 height 13
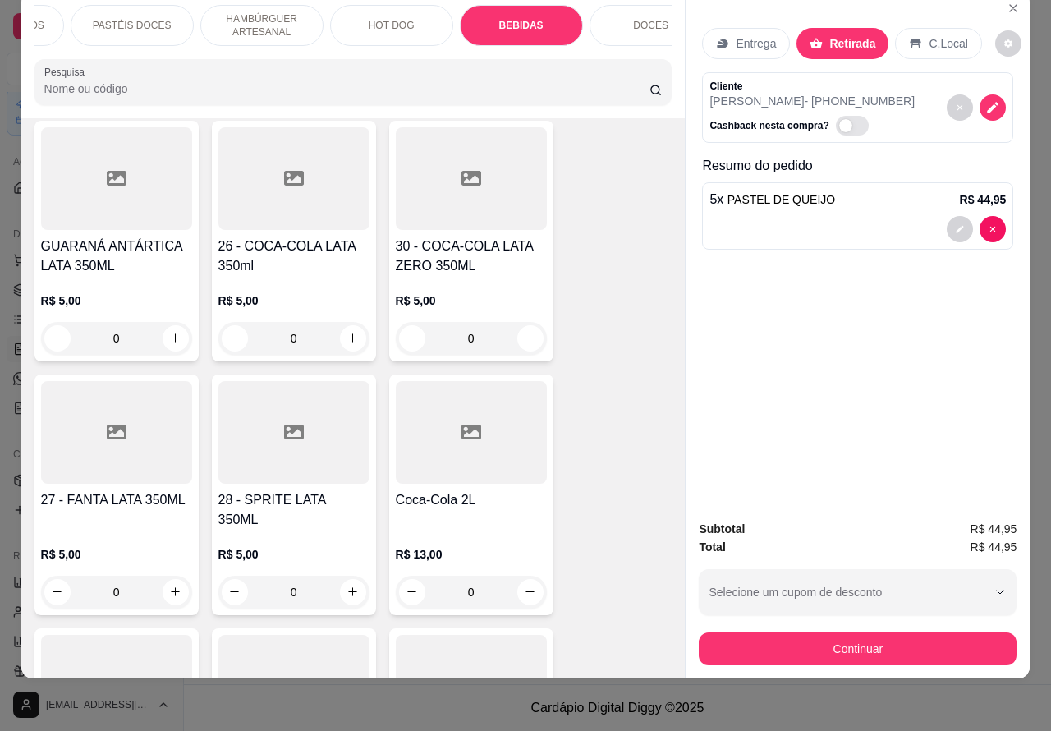
scroll to position [5130, 0]
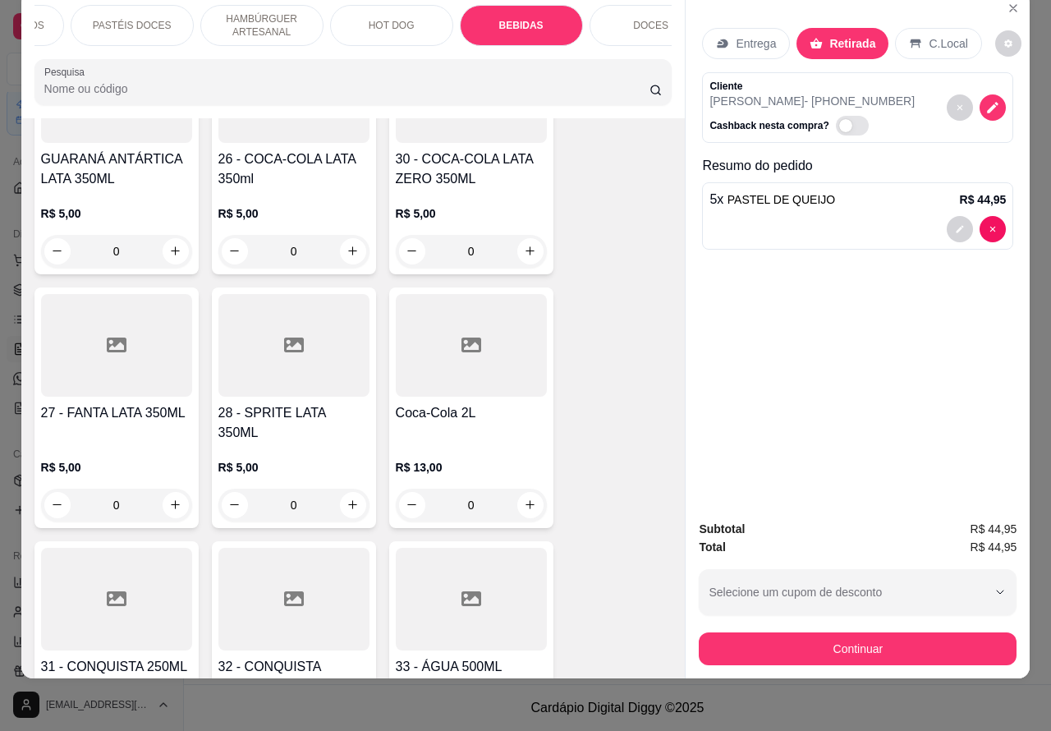
click at [524, 498] on icon "increase-product-quantity" at bounding box center [530, 504] width 12 height 12
type input "1"
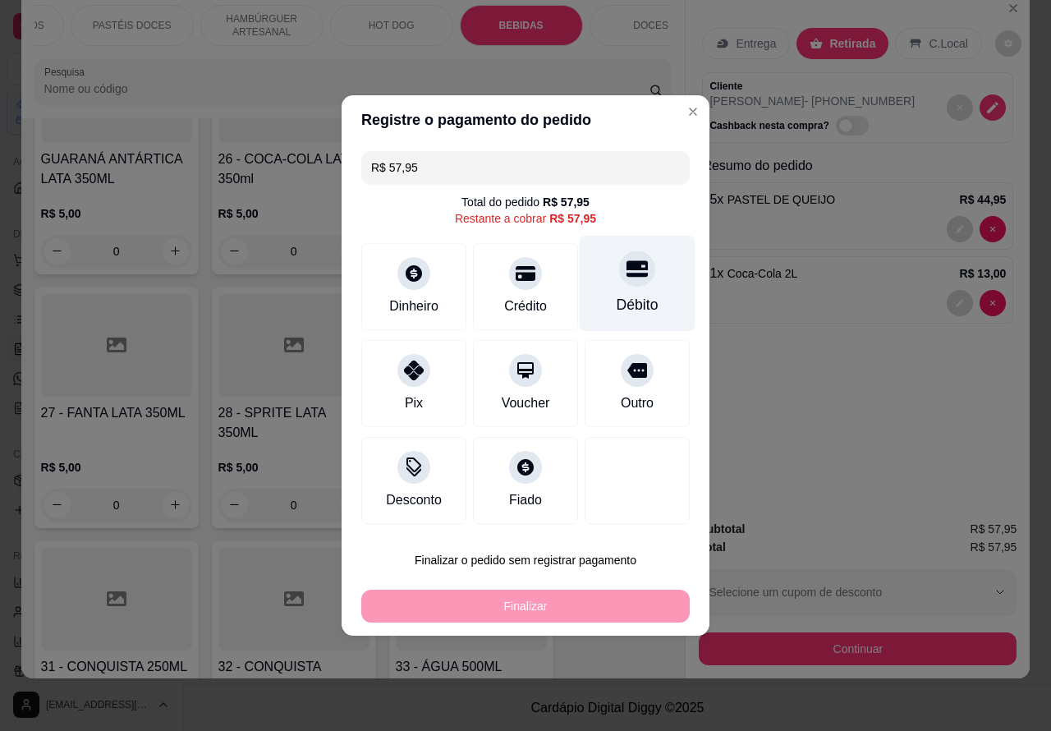
click at [627, 276] on icon at bounding box center [637, 268] width 21 height 21
type input "R$ 0,00"
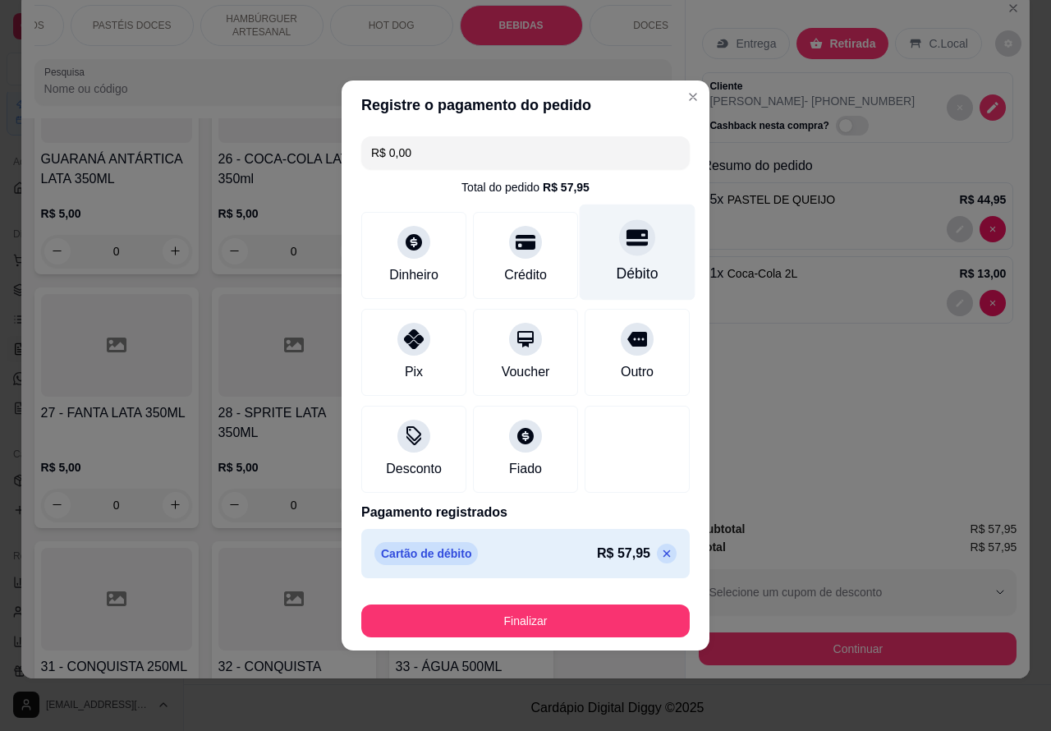
click at [585, 610] on button "Finalizar" at bounding box center [525, 620] width 328 height 33
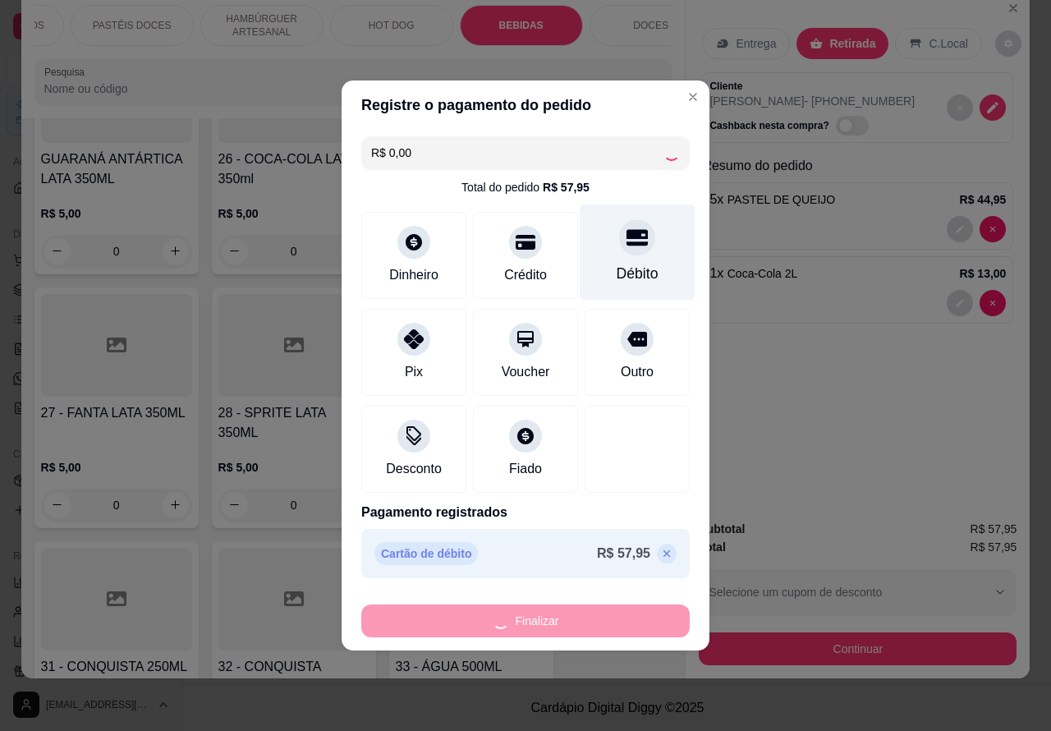
type input "0"
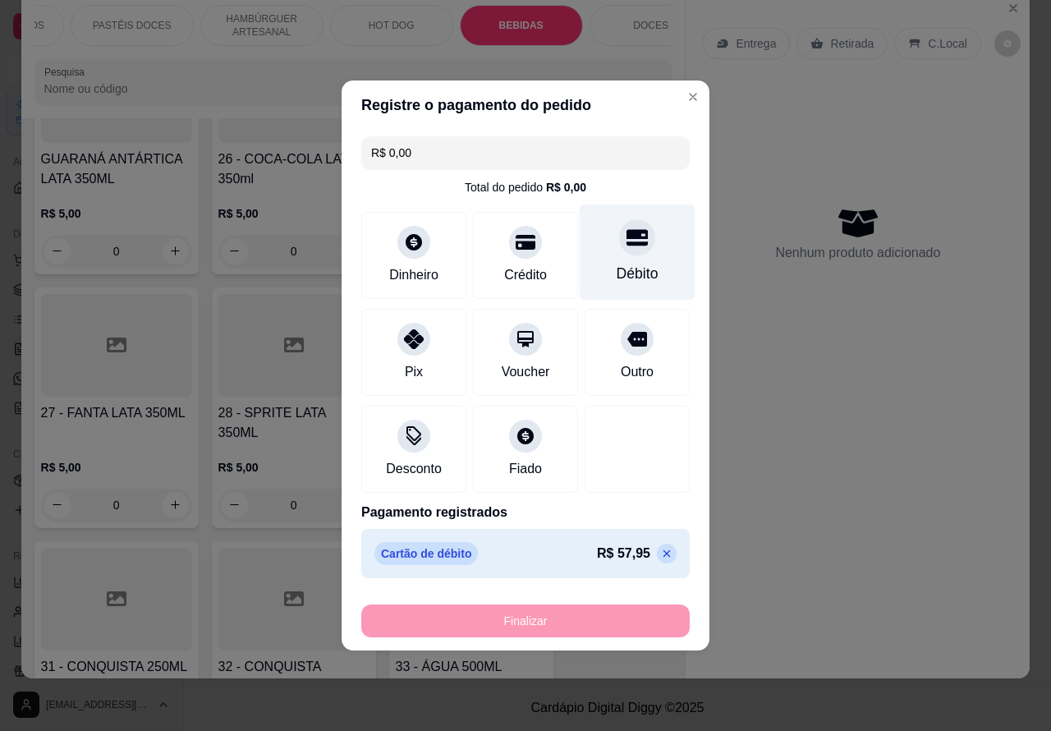
type input "-R$ 57,95"
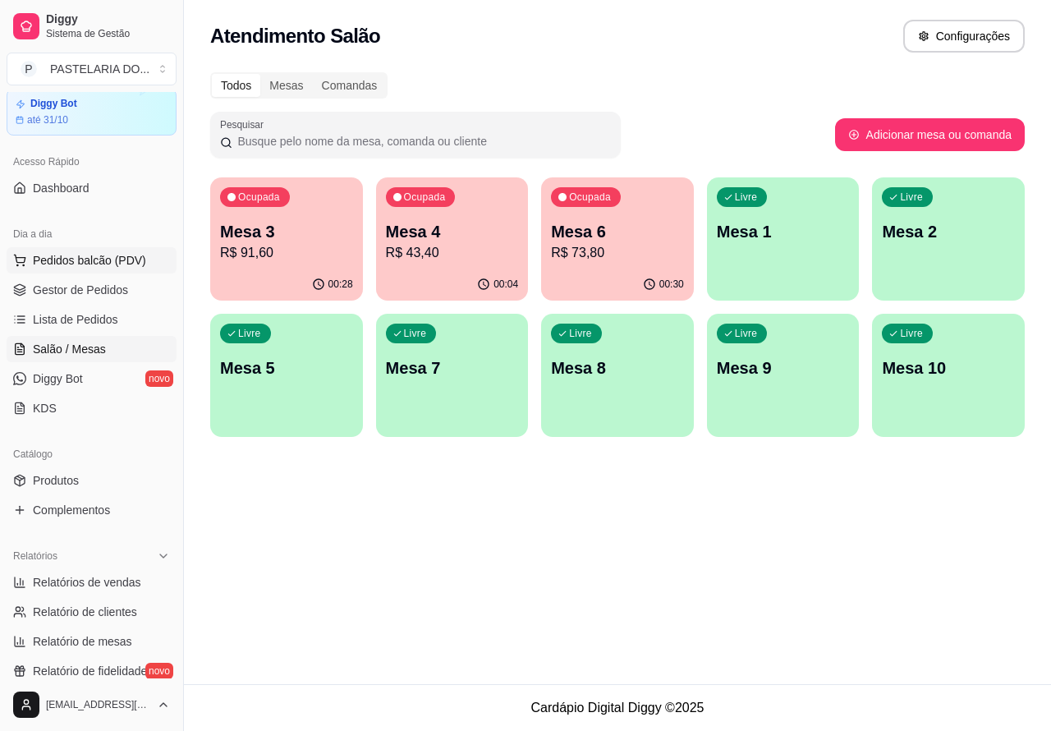
click at [83, 252] on span "Pedidos balcão (PDV)" at bounding box center [89, 260] width 113 height 16
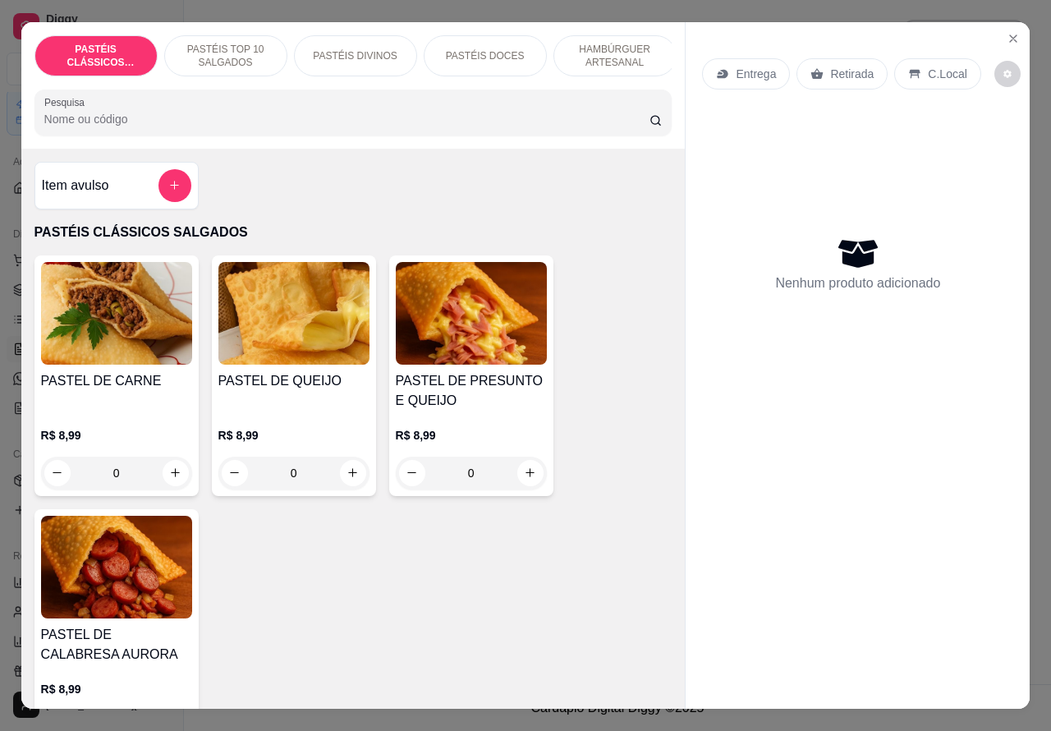
click at [947, 481] on div "Entrega Retirada C.Local Nenhum produto adicionado" at bounding box center [858, 352] width 344 height 661
click at [1010, 35] on icon "Close" at bounding box center [1013, 38] width 7 height 7
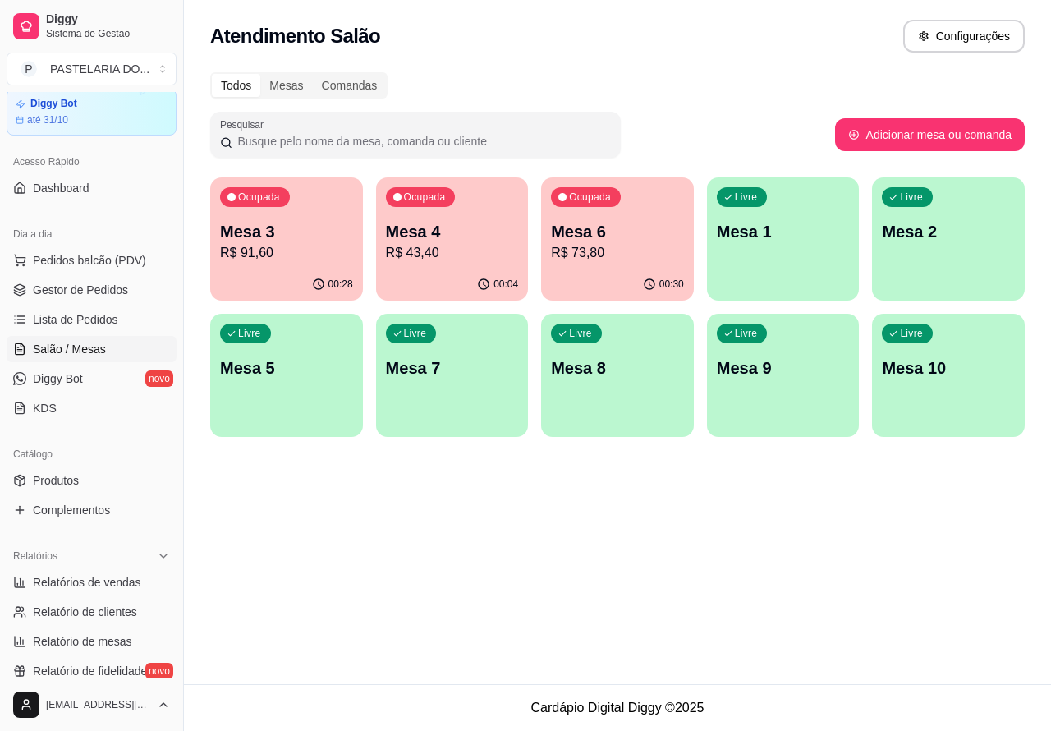
click at [302, 371] on p "Mesa 5" at bounding box center [286, 367] width 133 height 23
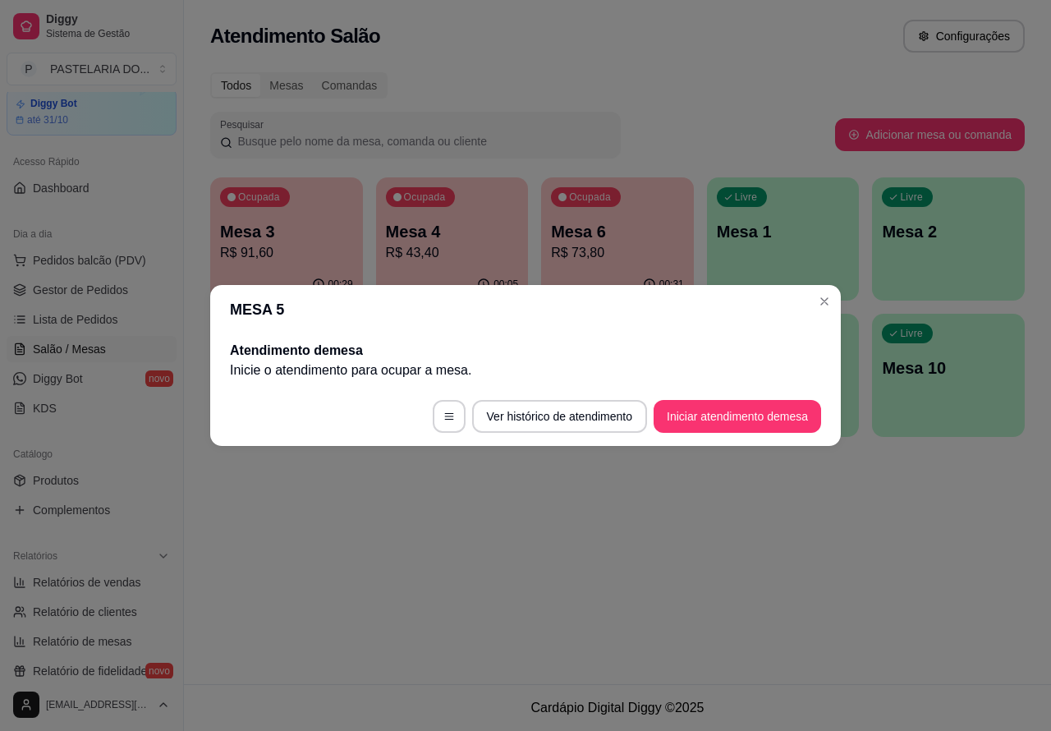
click at [757, 415] on button "Iniciar atendimento de mesa" at bounding box center [738, 416] width 168 height 33
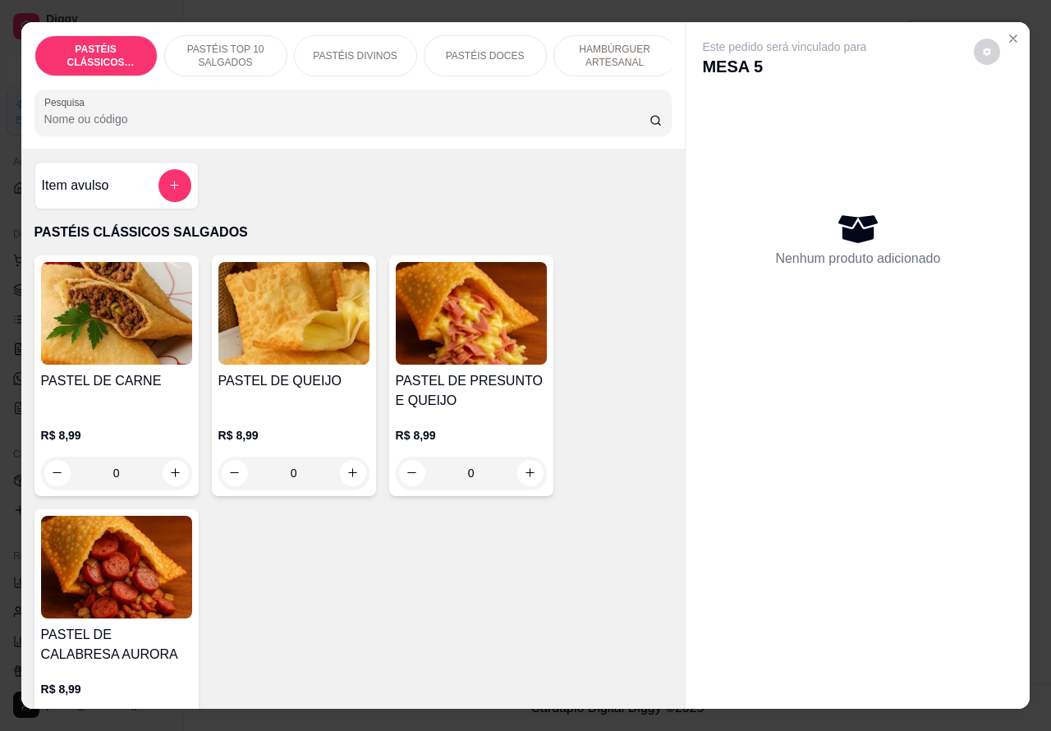
click at [612, 43] on p "HAMBÚRGUER ARTESANAL" at bounding box center [614, 56] width 95 height 26
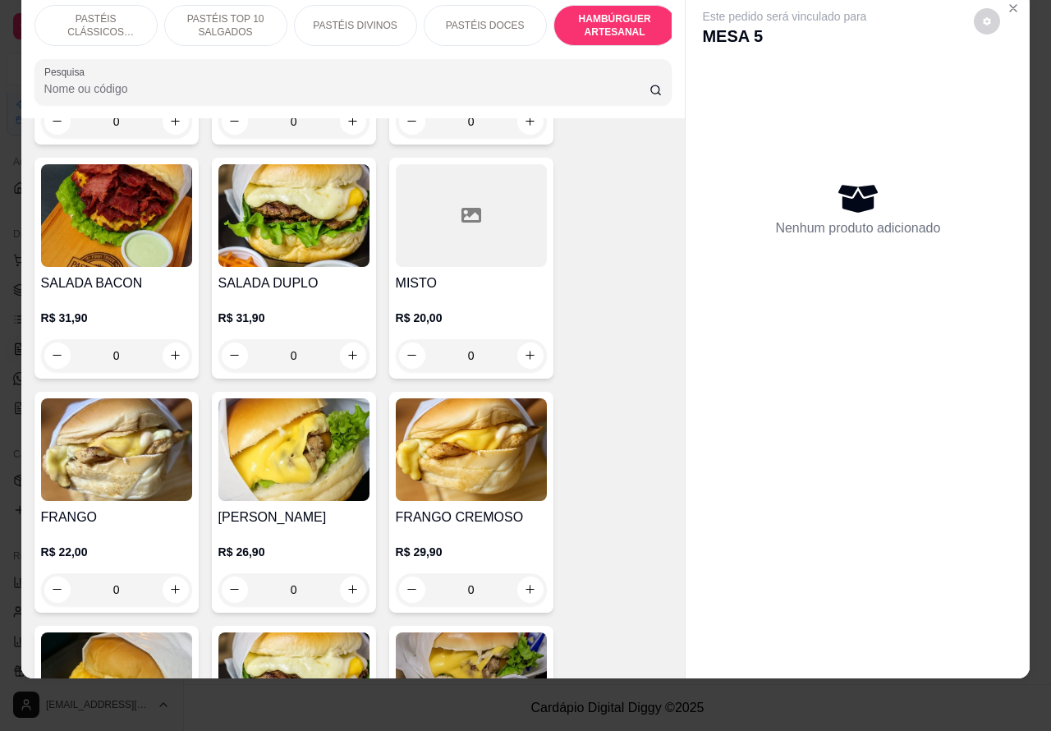
scroll to position [3762, 0]
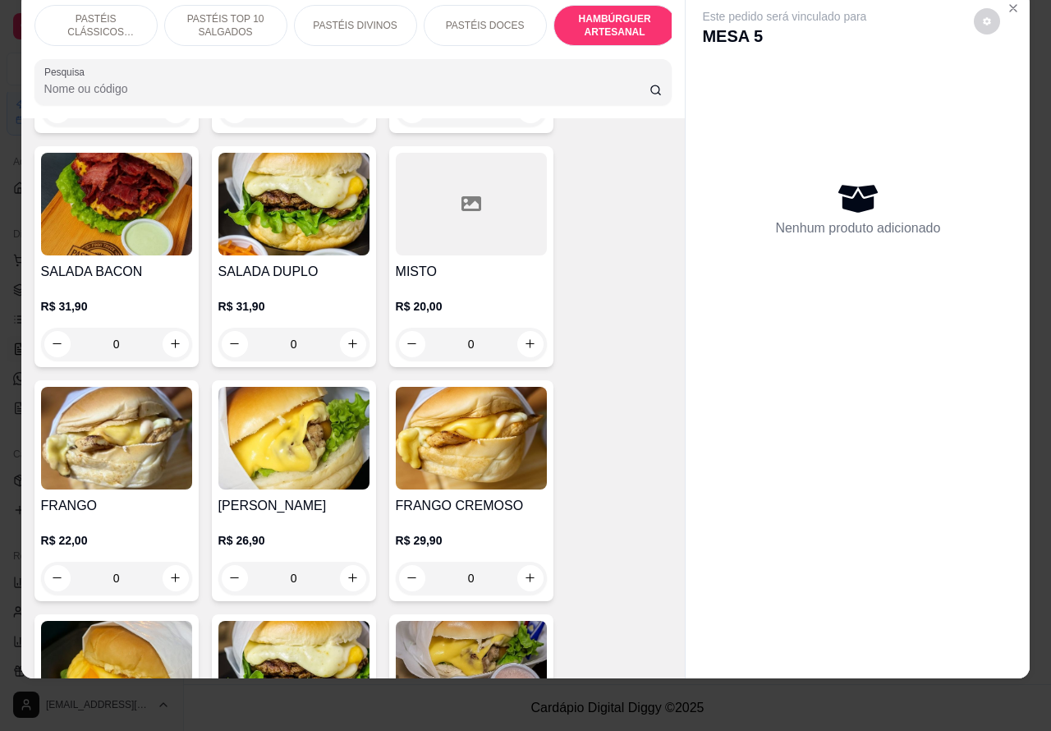
click at [337, 562] on div "0" at bounding box center [293, 578] width 151 height 33
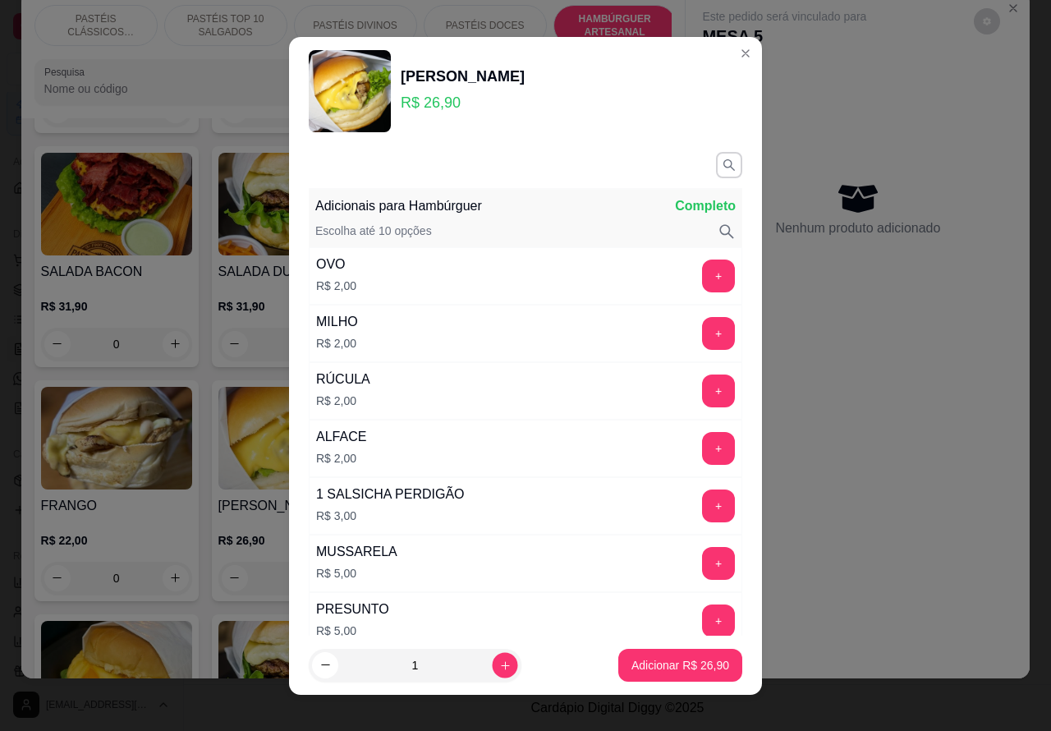
click at [499, 663] on icon "increase-product-quantity" at bounding box center [505, 665] width 12 height 12
type input "2"
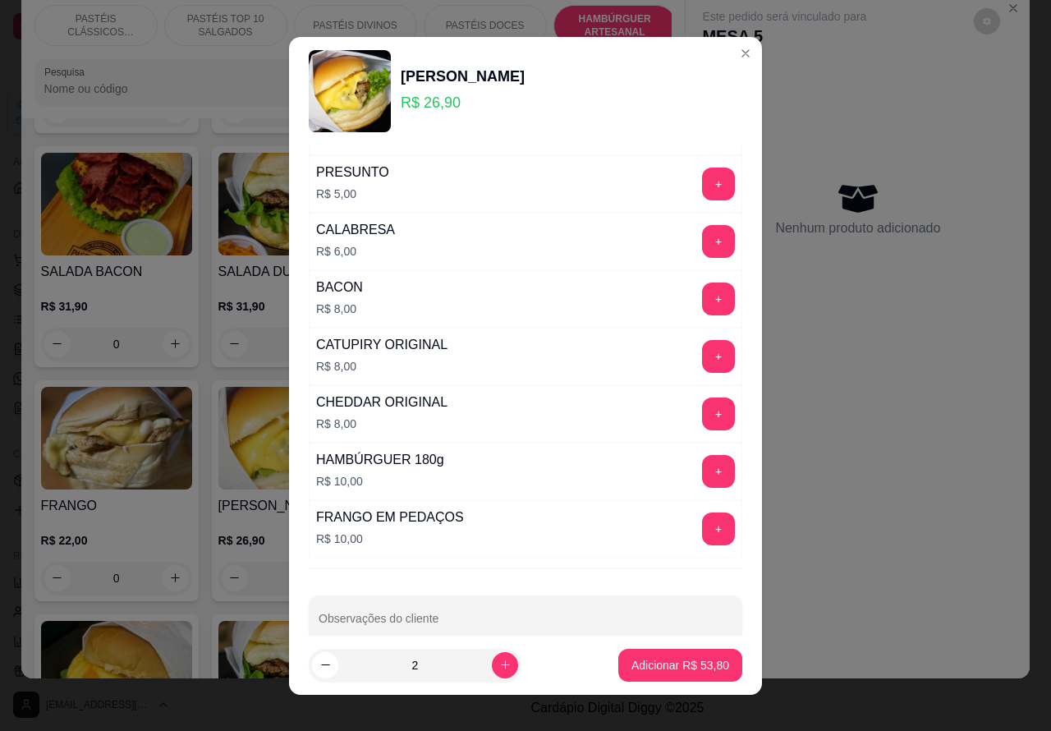
scroll to position [470, 0]
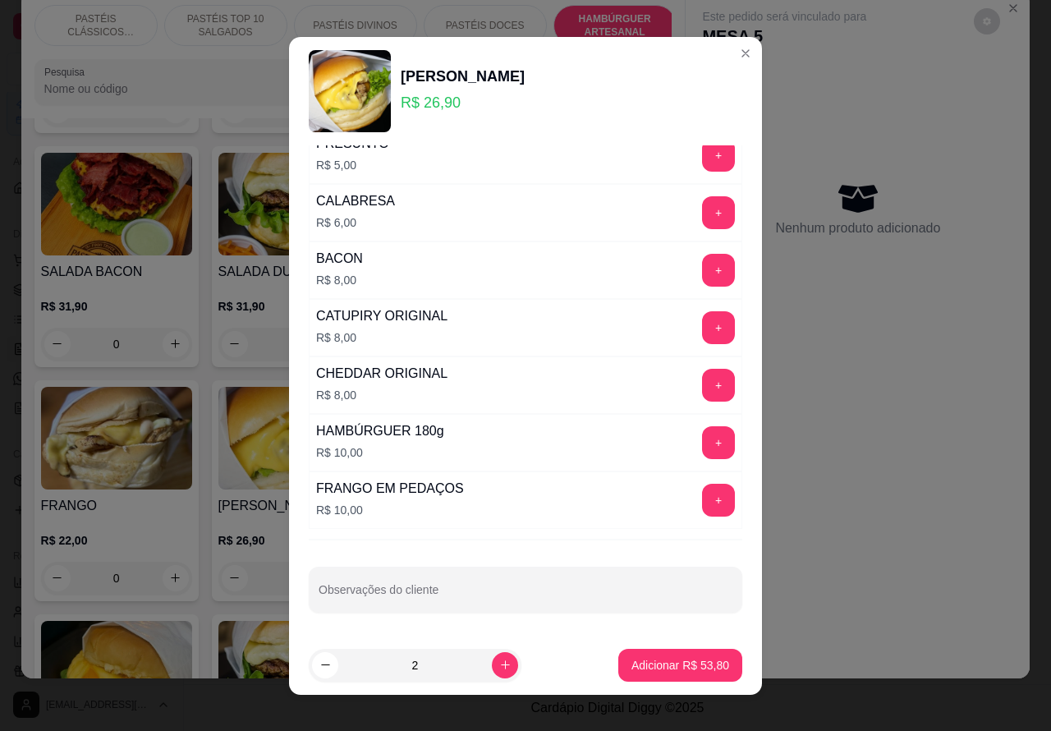
click at [510, 591] on input "Observações do cliente" at bounding box center [526, 596] width 414 height 16
click at [319, 585] on label "Observações do cliente" at bounding box center [373, 579] width 108 height 14
click at [319, 588] on input "1 tirar a cebola de 1 lan" at bounding box center [526, 596] width 414 height 16
click at [322, 579] on label "Observações do cliente" at bounding box center [373, 579] width 108 height 14
click at [322, 588] on input "1 tirar a cebola de 1 lan" at bounding box center [526, 596] width 414 height 16
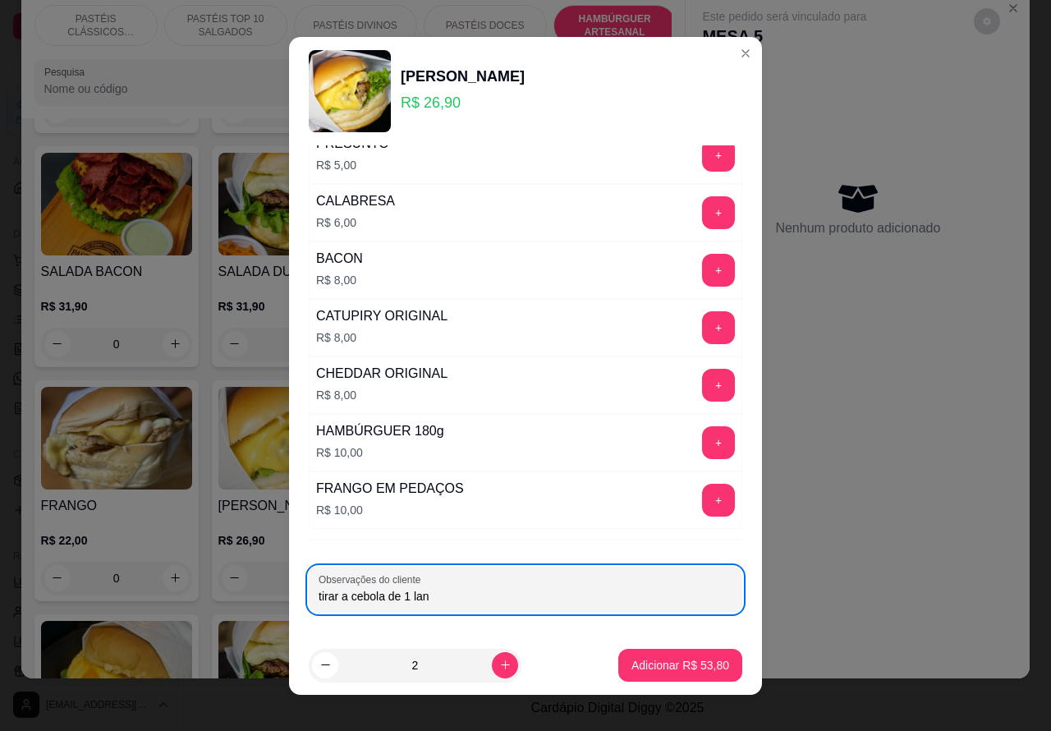
click at [461, 592] on input "tirar a cebola de 1 lan" at bounding box center [526, 596] width 414 height 16
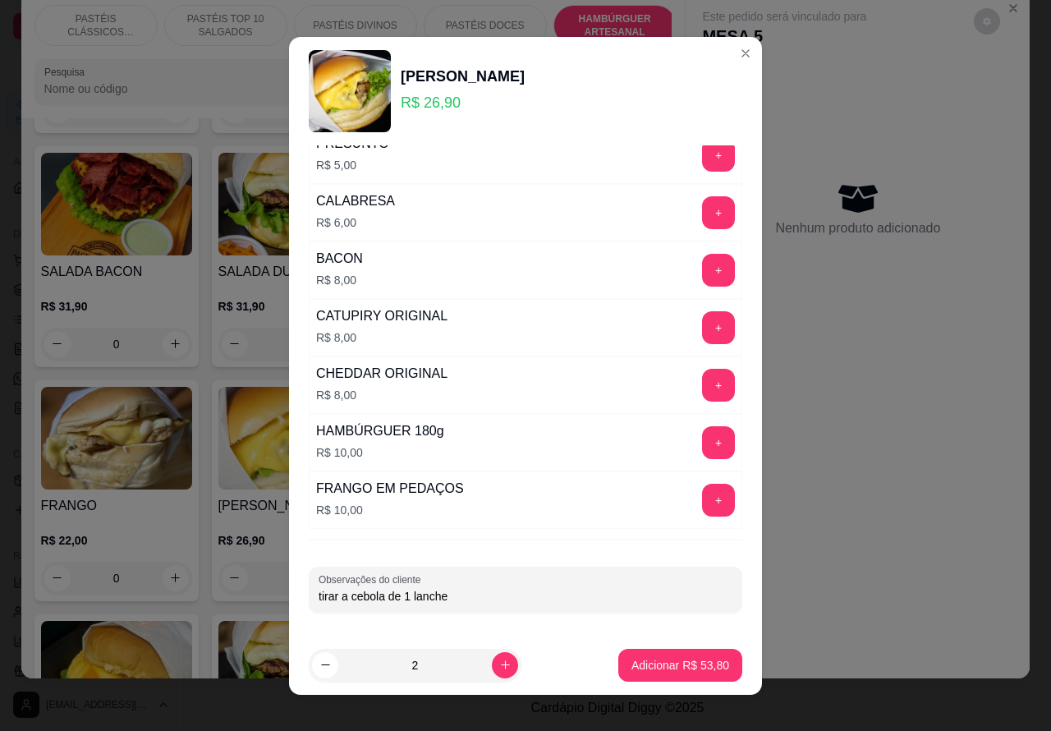
type input "tirar a cebola de 1 lanche"
click at [658, 657] on p "Adicionar R$ 53,80" at bounding box center [680, 665] width 98 height 16
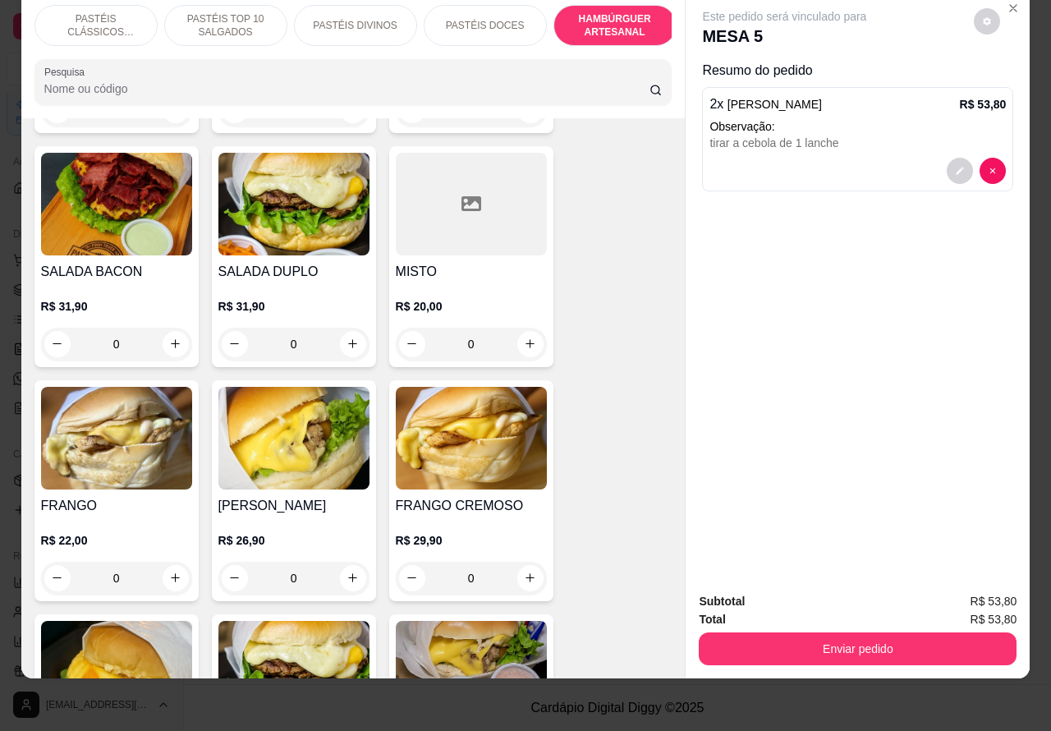
scroll to position [0, 289]
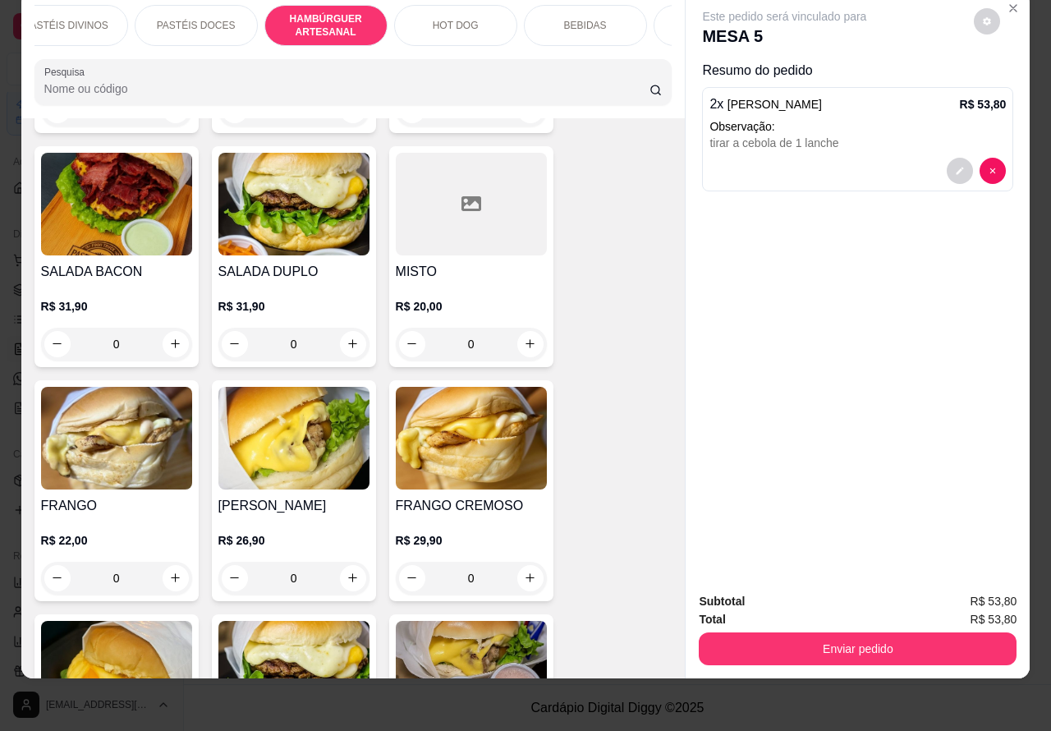
click at [589, 19] on p "BEBIDAS" at bounding box center [585, 25] width 43 height 13
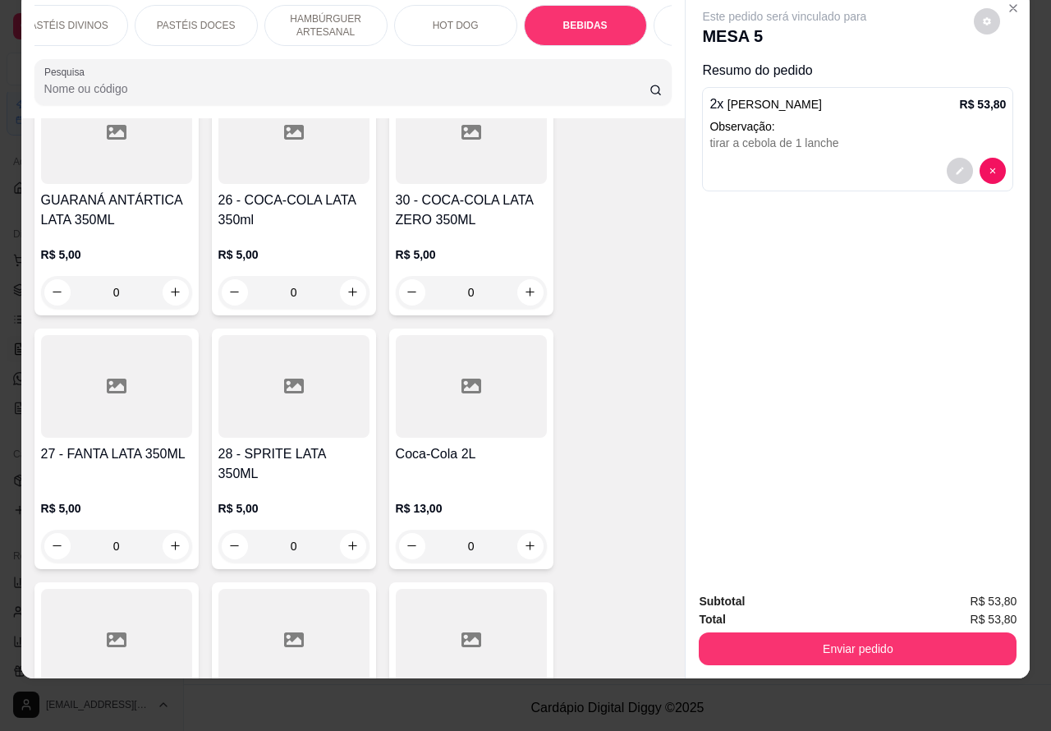
scroll to position [5184, 0]
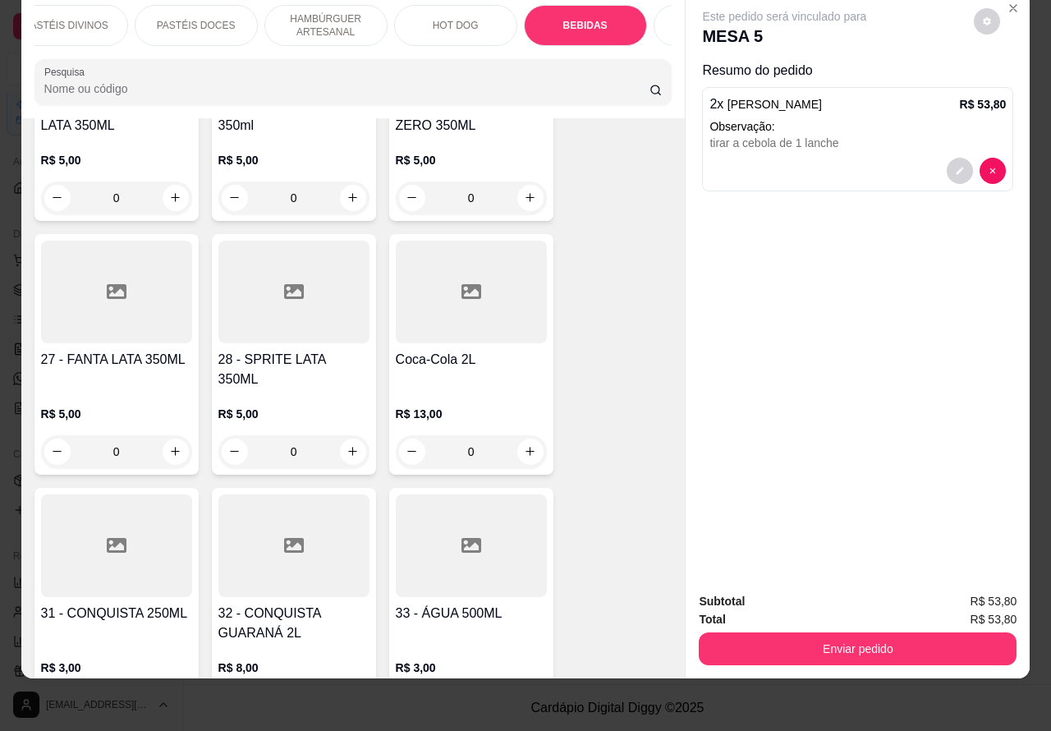
click at [524, 445] on icon "increase-product-quantity" at bounding box center [530, 451] width 12 height 12
type input "1"
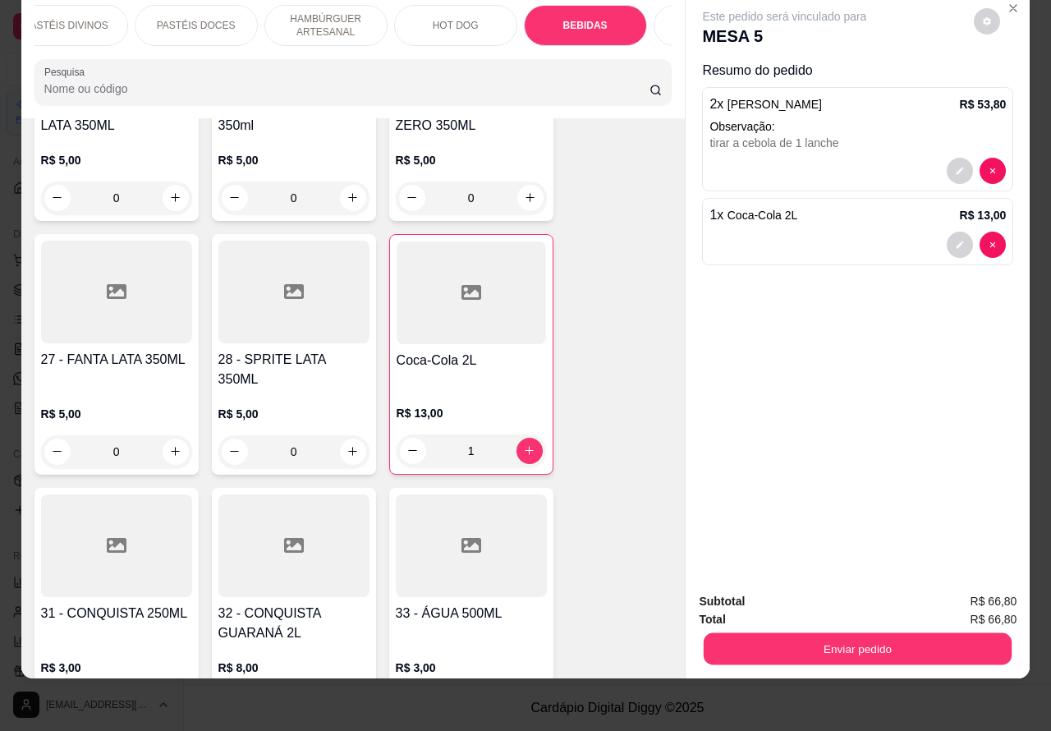
click at [892, 633] on button "Enviar pedido" at bounding box center [858, 649] width 308 height 32
click at [974, 587] on button "Enviar pedido" at bounding box center [973, 593] width 90 height 30
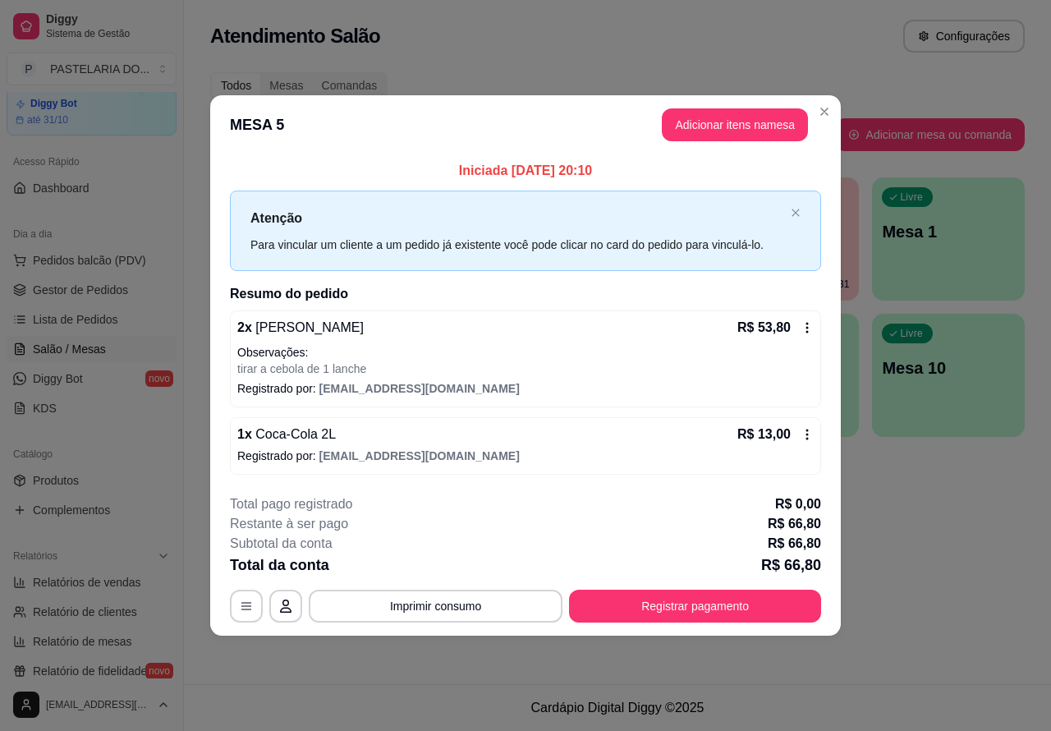
click at [971, 539] on div "Atendimento Salão Configurações Todos Mesas Comandas Pesquisar Adicionar mesa o…" at bounding box center [617, 342] width 867 height 684
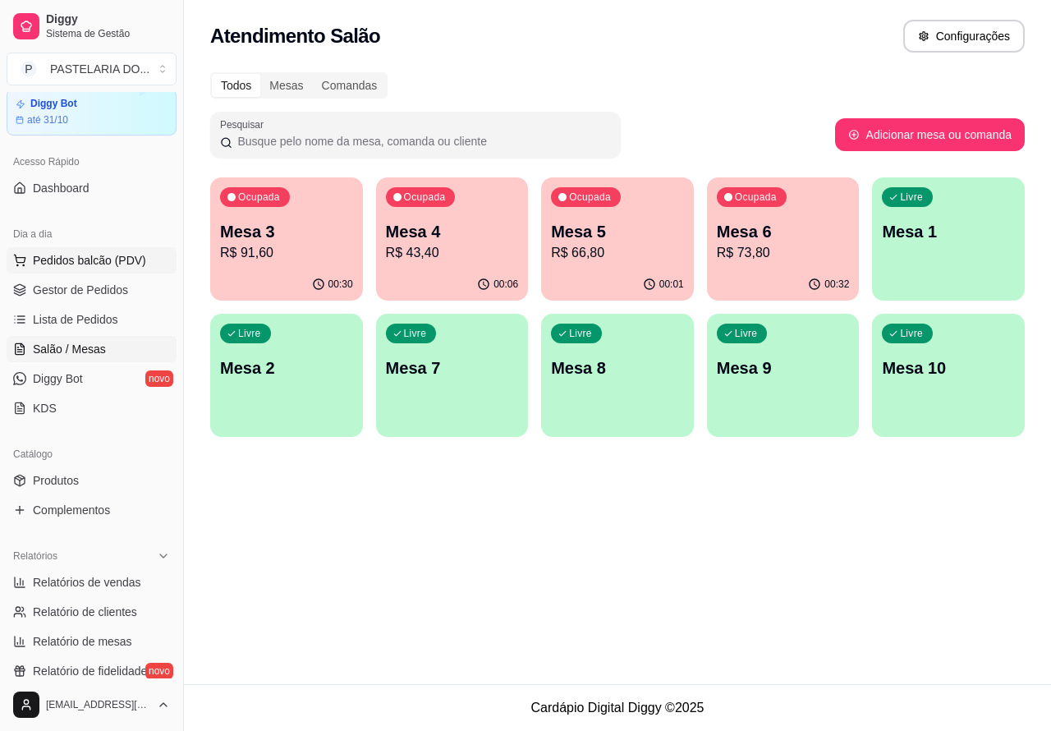
click at [91, 257] on span "Pedidos balcão (PDV)" at bounding box center [89, 260] width 113 height 16
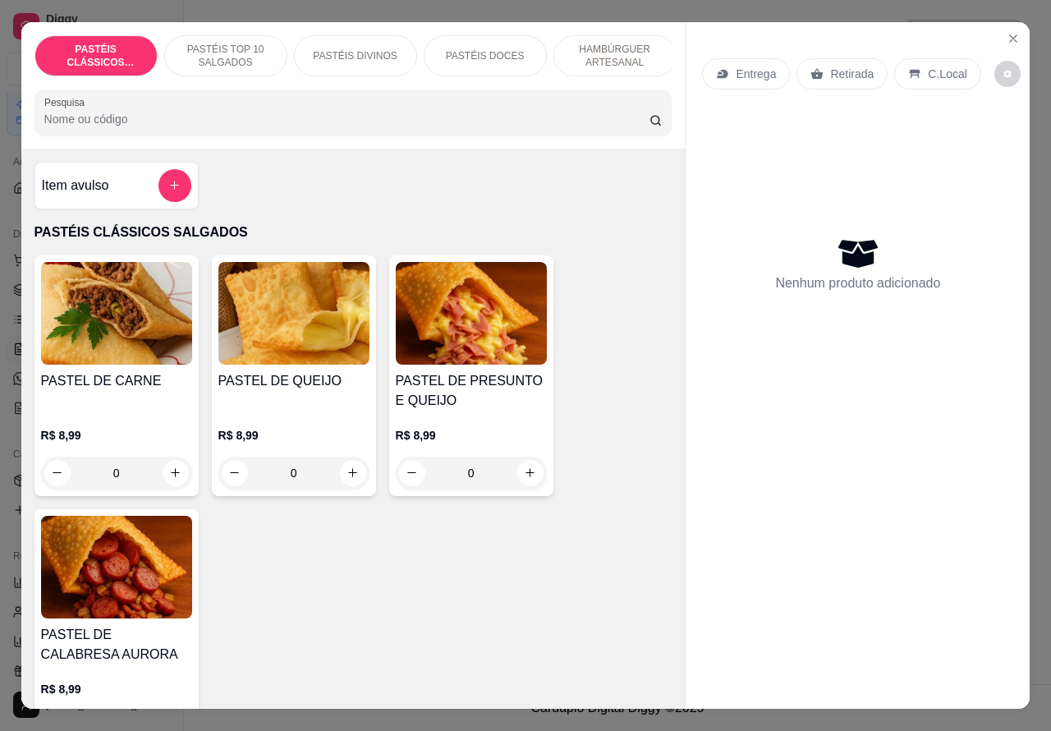
click at [840, 66] on p "Retirada" at bounding box center [852, 74] width 44 height 16
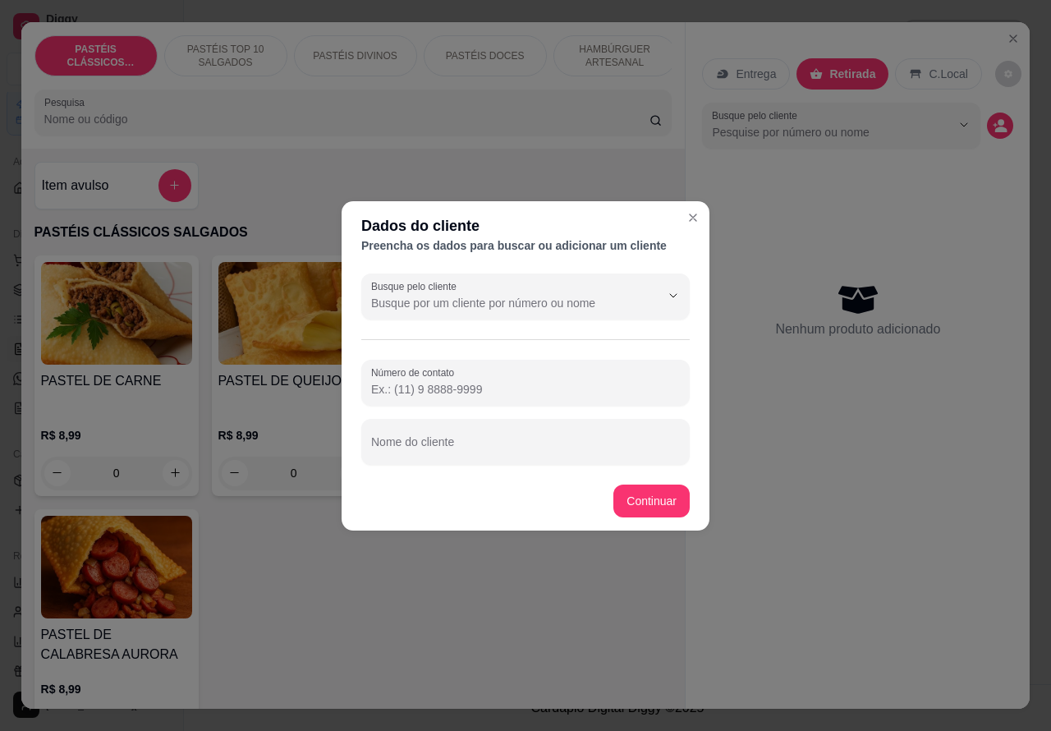
click at [473, 383] on input "Número de contato" at bounding box center [525, 389] width 309 height 16
paste input "[PHONE_NUMBER]"
type input "[PHONE_NUMBER]"
click at [497, 442] on input "Nome do cliente" at bounding box center [525, 448] width 309 height 16
type input "wats"
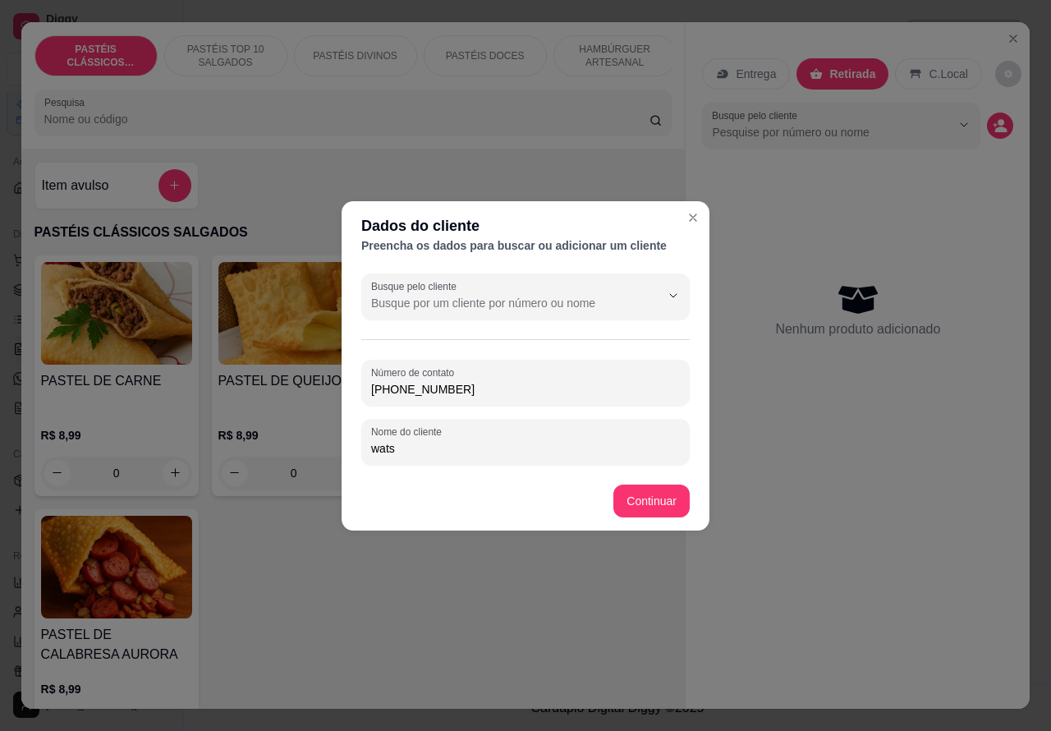
click at [650, 497] on div "Item avulso PASTÉIS CLÁSSICOS SALGADOS PASTEL DE CARNE R$ 8,99 0 PASTEL DE QUEI…" at bounding box center [353, 429] width 664 height 561
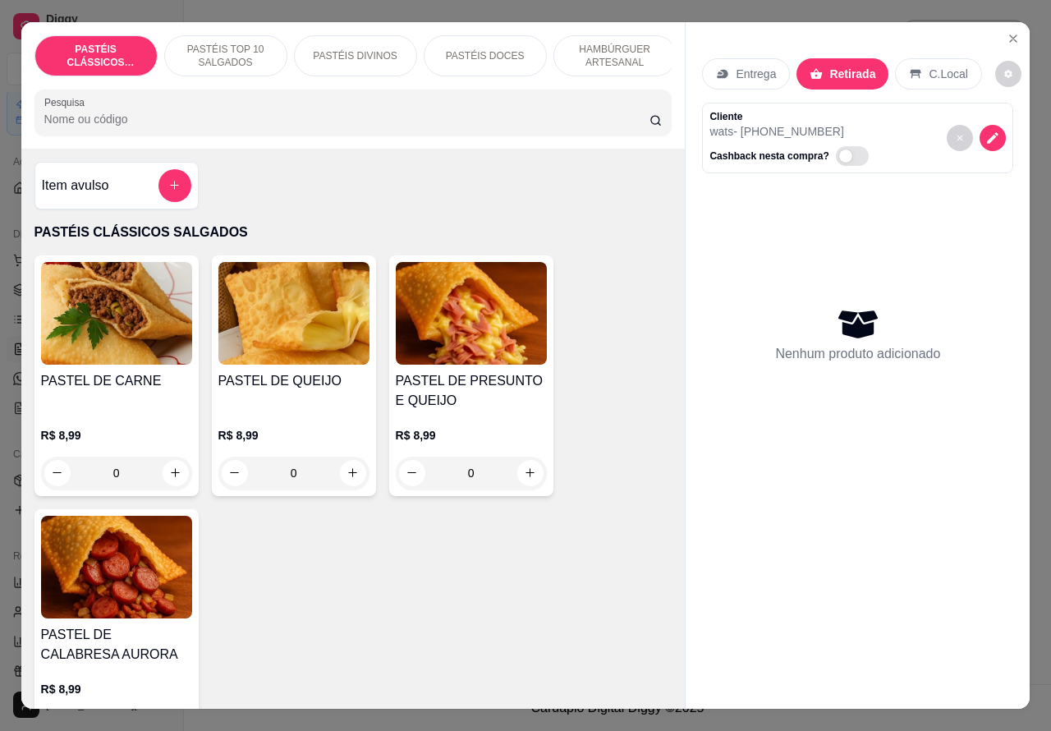
click at [227, 43] on p "PASTÉIS TOP 10 SALGADOS" at bounding box center [225, 56] width 95 height 26
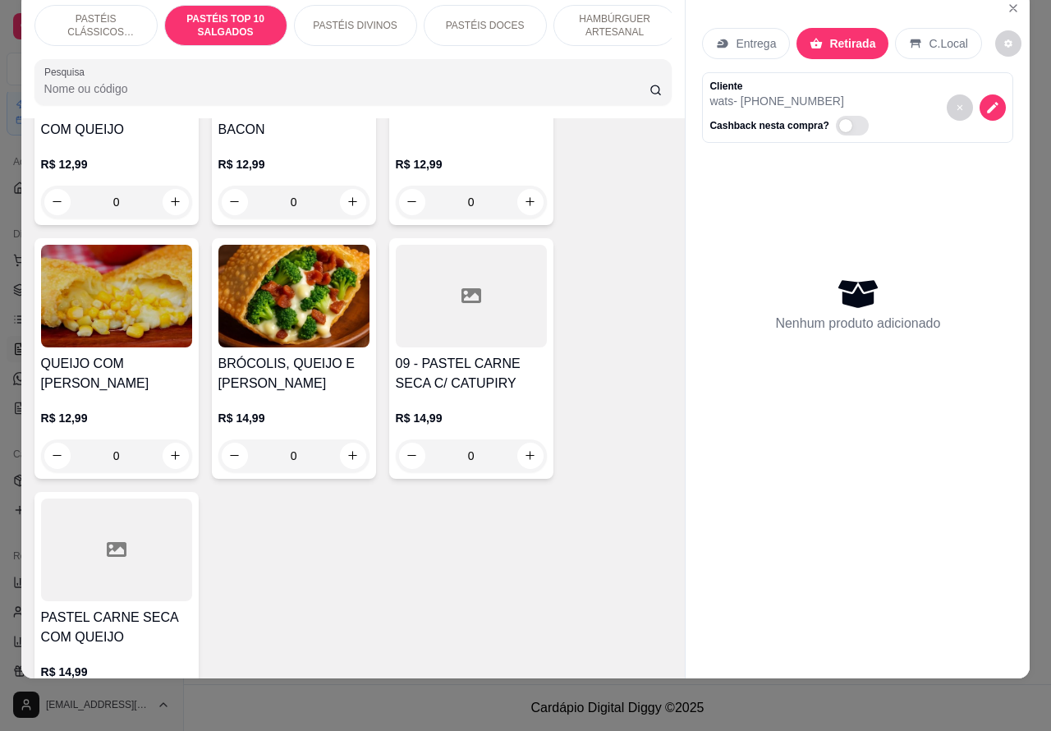
scroll to position [1549, 0]
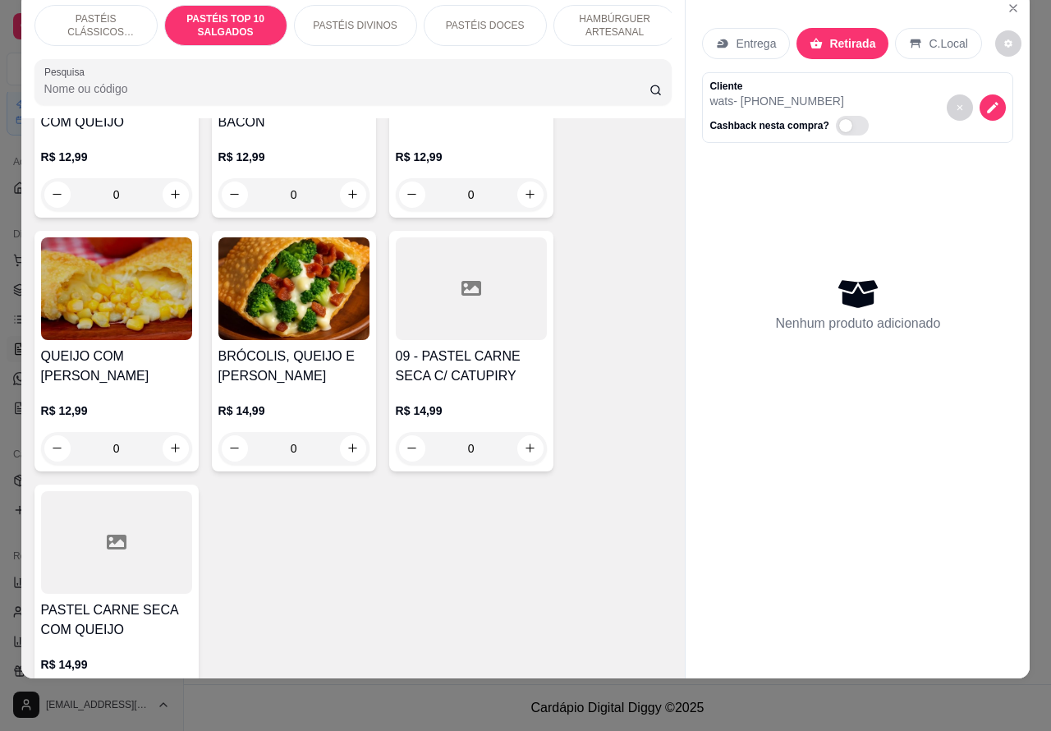
click at [518, 450] on div "0" at bounding box center [471, 448] width 151 height 33
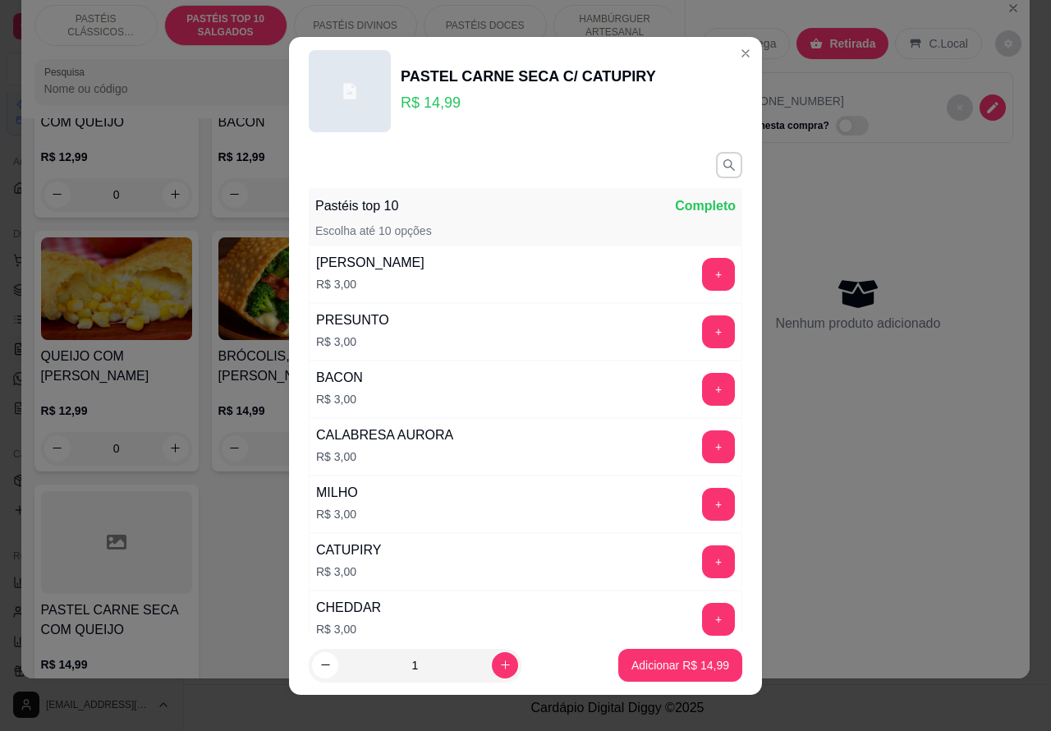
click at [499, 663] on icon "increase-product-quantity" at bounding box center [505, 665] width 12 height 12
type input "2"
click at [649, 662] on p "Adicionar R$ 29,98" at bounding box center [680, 665] width 98 height 16
type input "2"
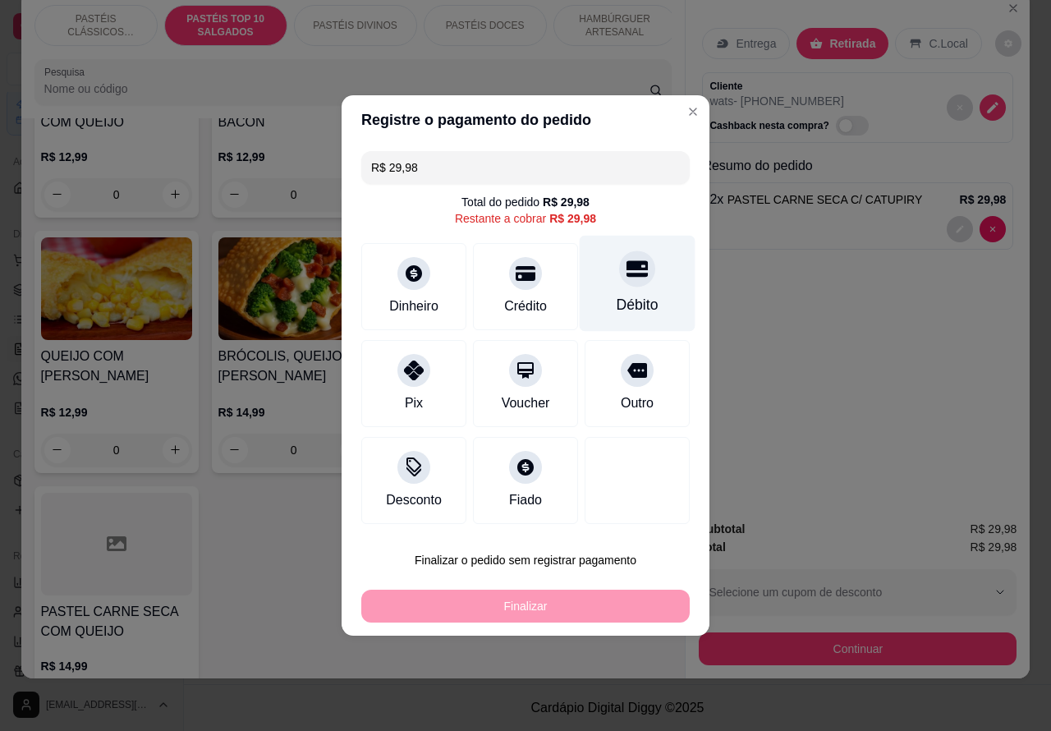
click at [628, 273] on icon at bounding box center [637, 268] width 21 height 21
type input "R$ 0,00"
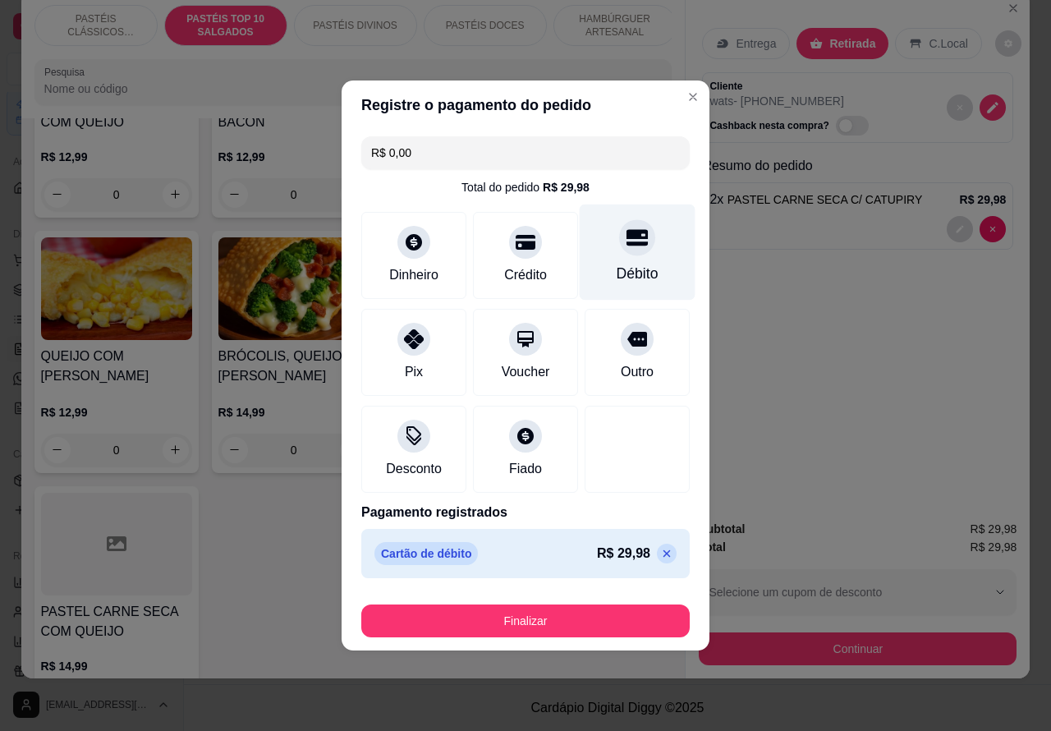
click at [604, 609] on button "Finalizar" at bounding box center [525, 620] width 328 height 33
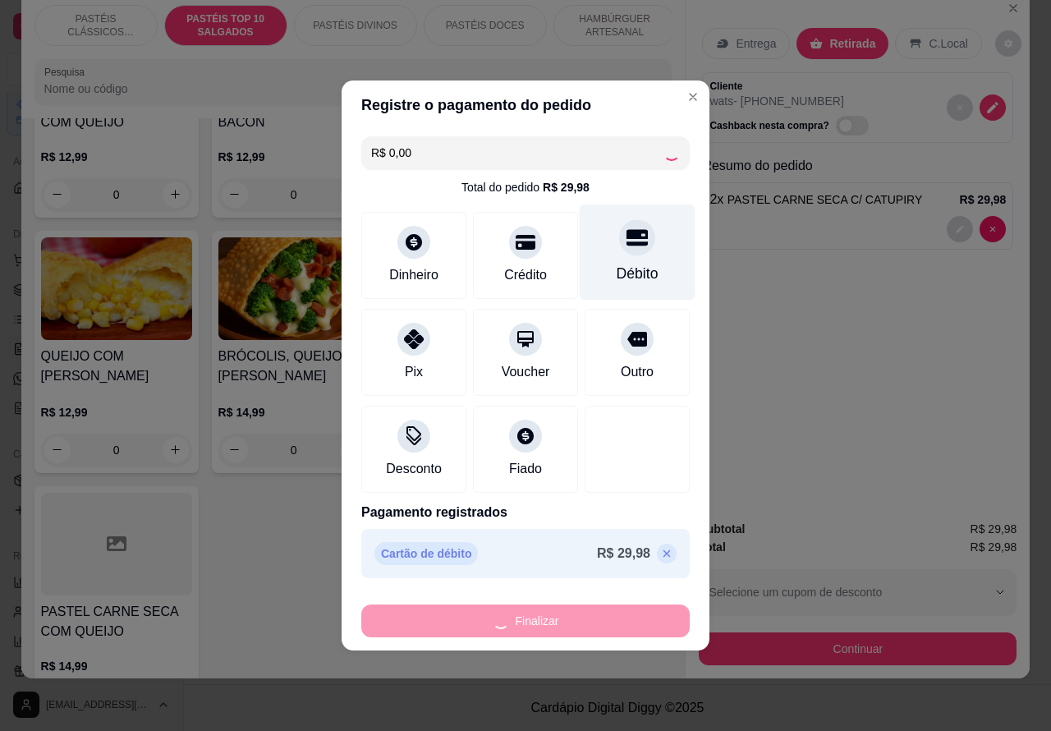
type input "0"
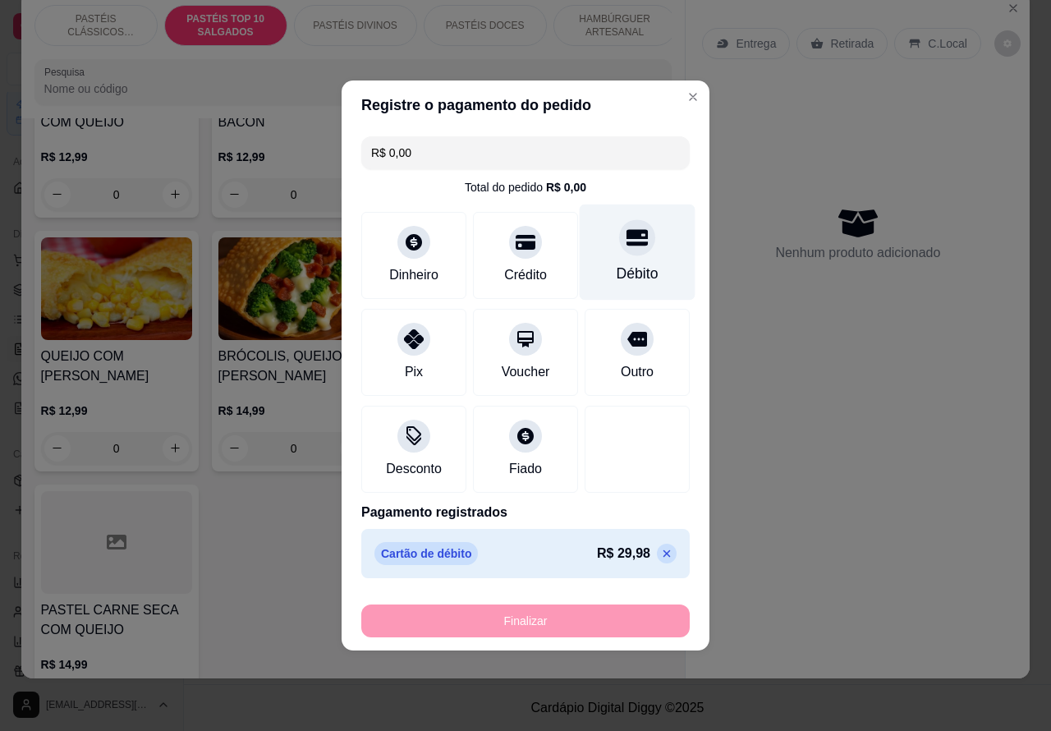
type input "-R$ 29,98"
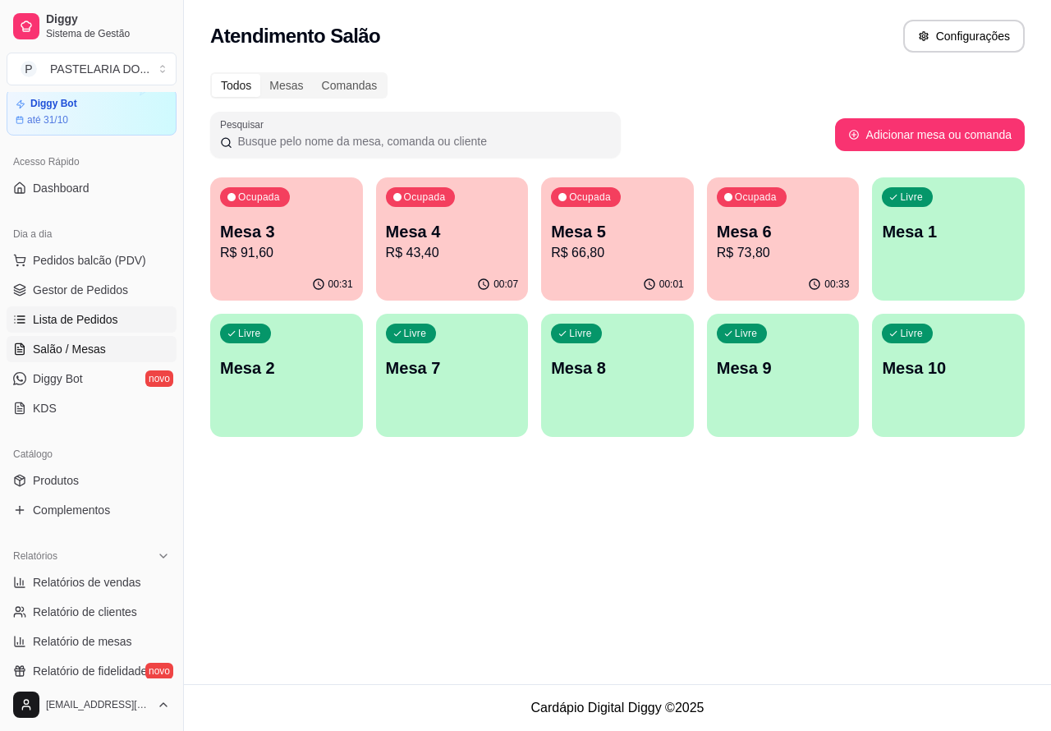
click at [87, 318] on span "Lista de Pedidos" at bounding box center [75, 319] width 85 height 16
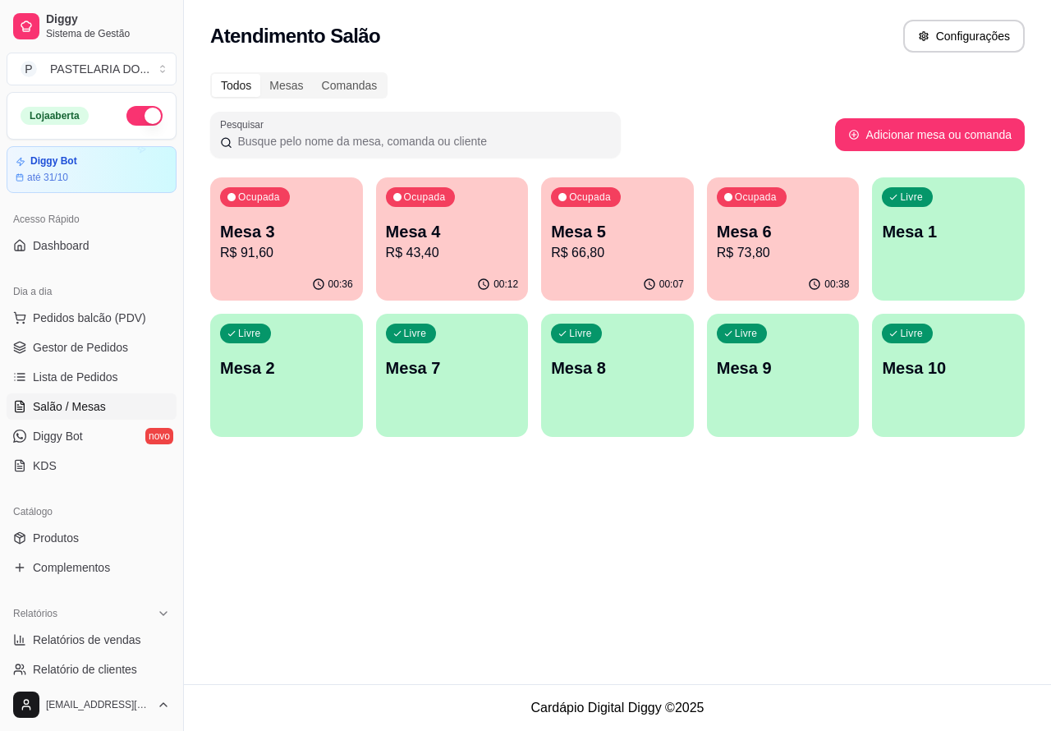
click at [289, 232] on p "Mesa 3" at bounding box center [286, 231] width 133 height 23
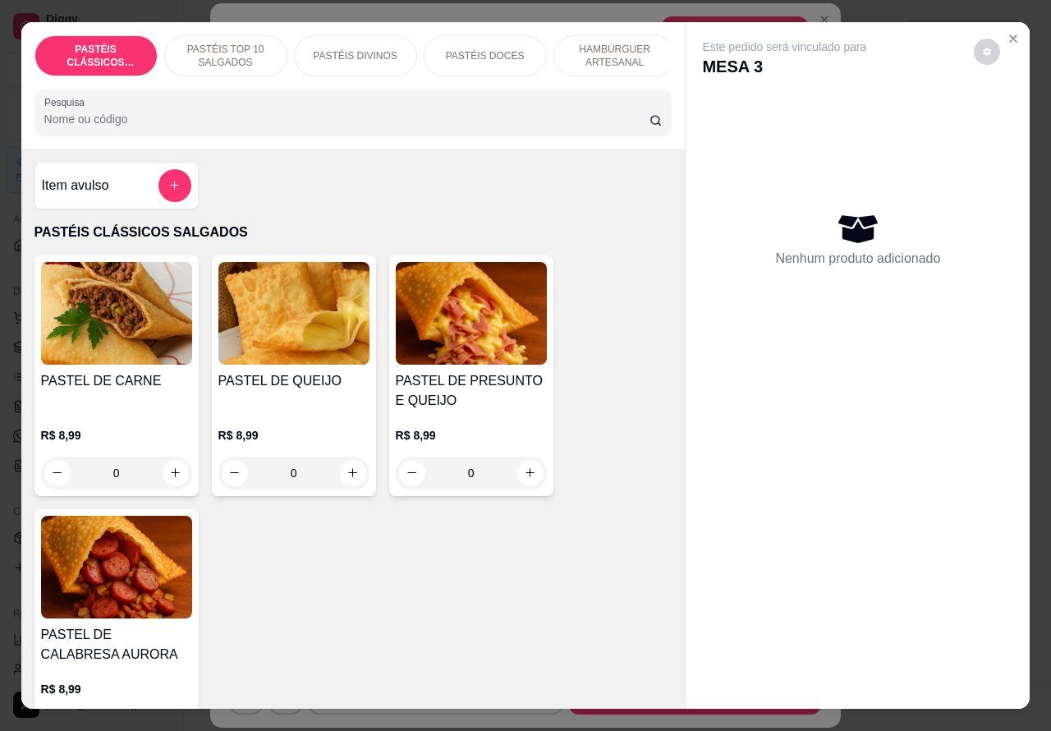
click at [171, 477] on icon "increase-product-quantity" at bounding box center [175, 472] width 9 height 9
type input "1"
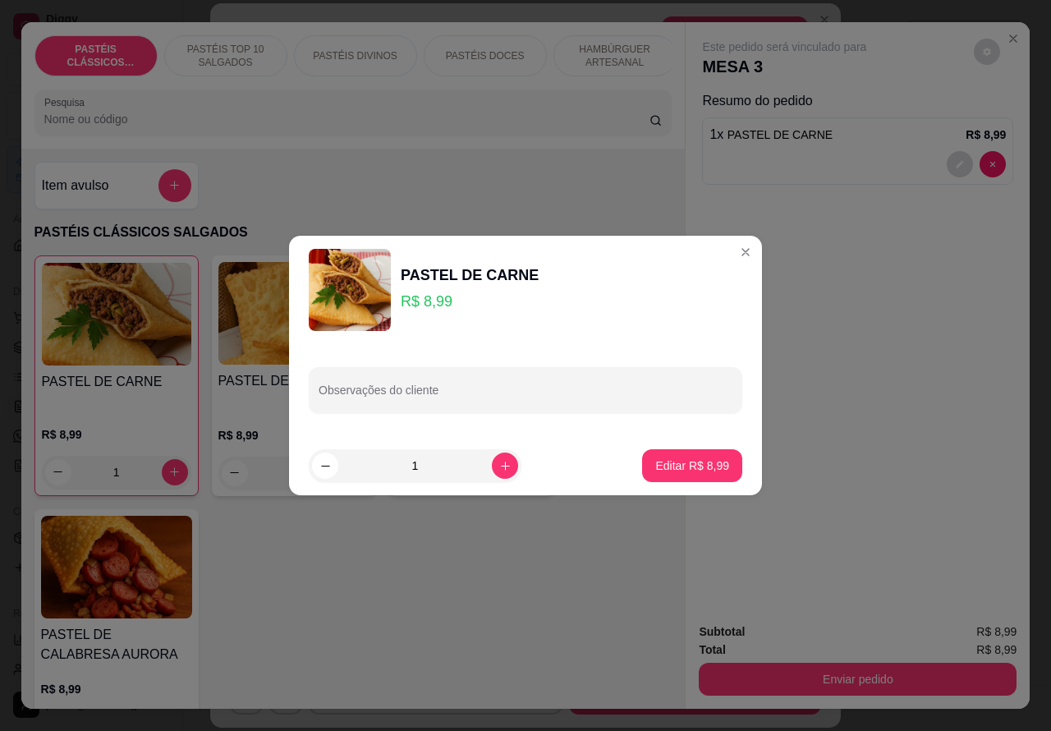
click at [592, 379] on div at bounding box center [526, 390] width 414 height 33
type input "para viagem"
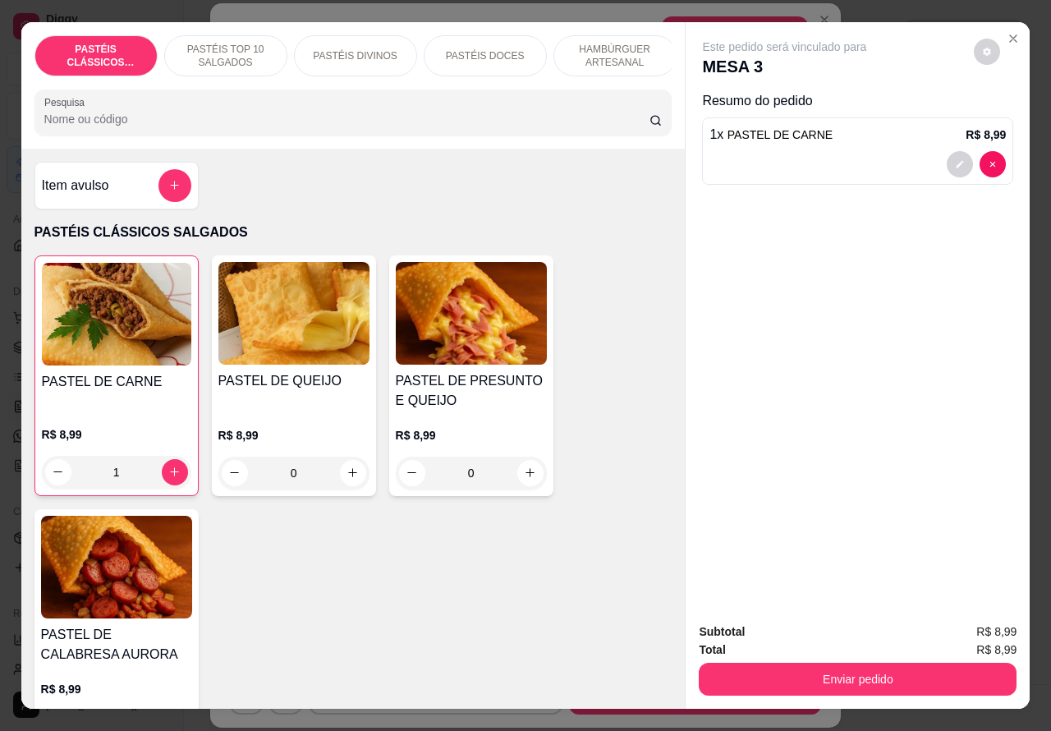
click at [868, 359] on div "Este pedido será vinculado para MESA 3 Resumo do pedido 1 x PASTEL DE CARNE R$ …" at bounding box center [858, 316] width 344 height 588
click at [815, 673] on button "Enviar pedido" at bounding box center [858, 679] width 318 height 33
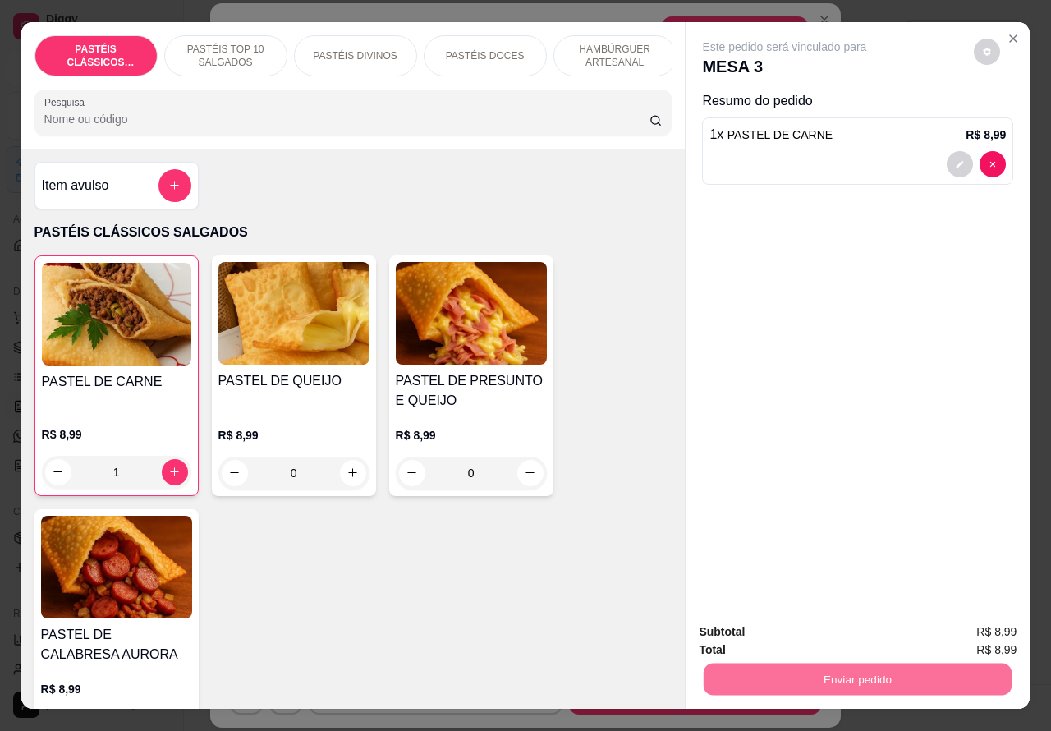
click at [981, 624] on button "Enviar pedido" at bounding box center [972, 631] width 93 height 31
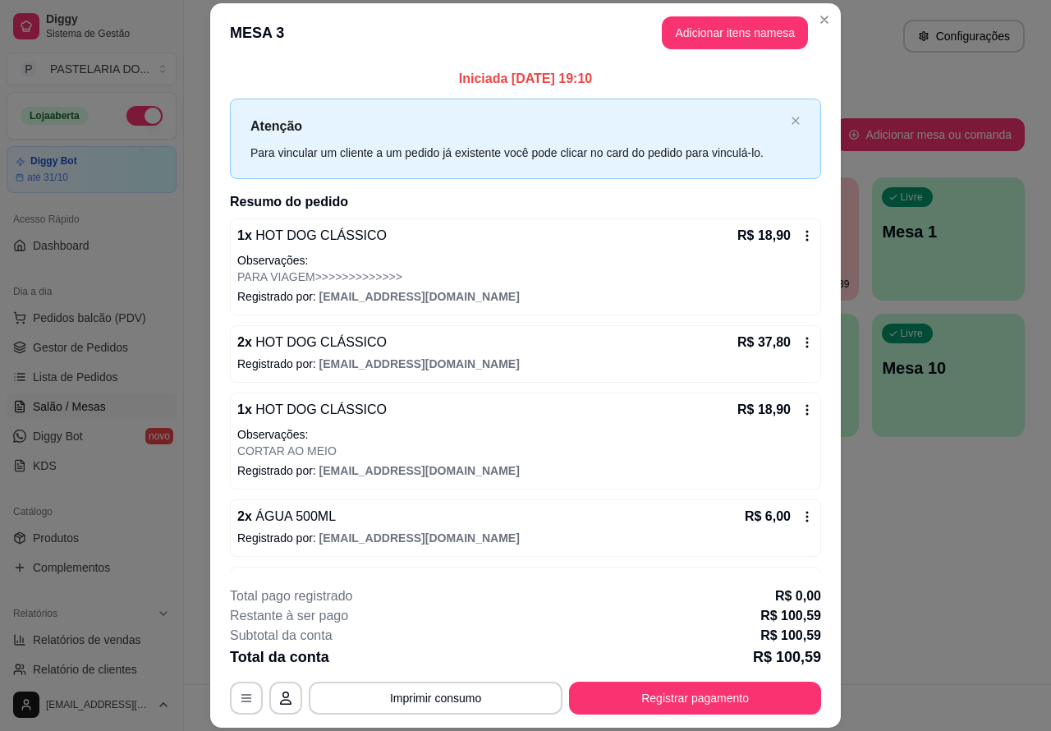
click at [957, 569] on div "Atendimento Salão Configurações Todos Mesas Comandas Pesquisar Adicionar mesa o…" at bounding box center [617, 342] width 867 height 684
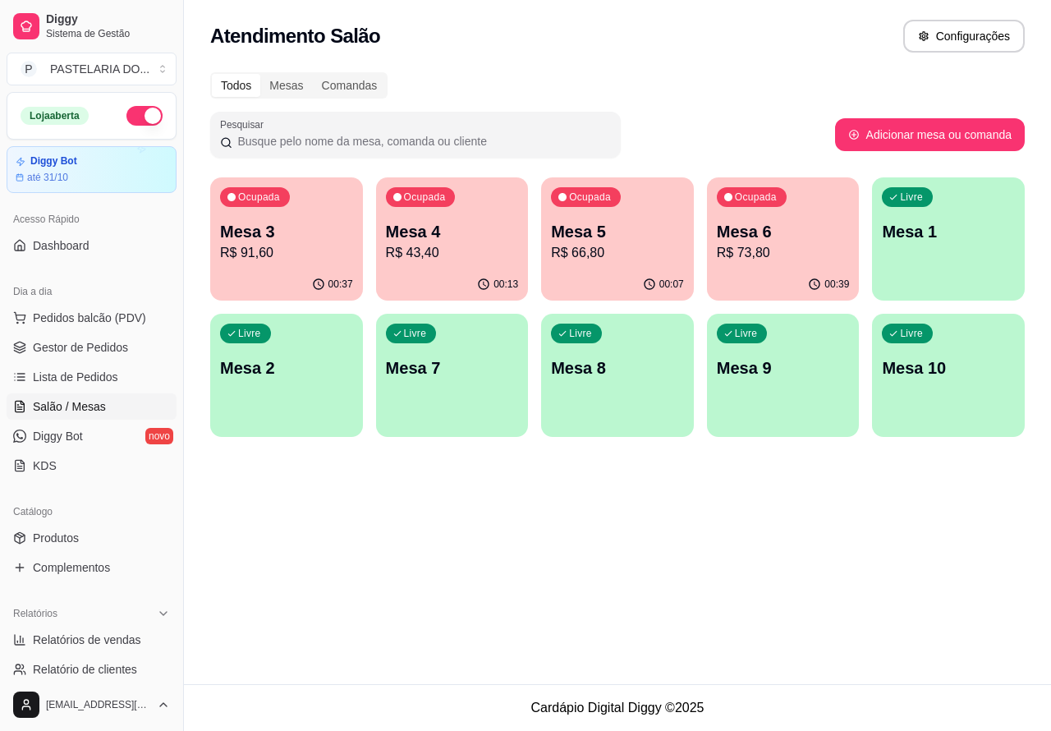
click at [436, 223] on p "Mesa 4" at bounding box center [452, 231] width 133 height 23
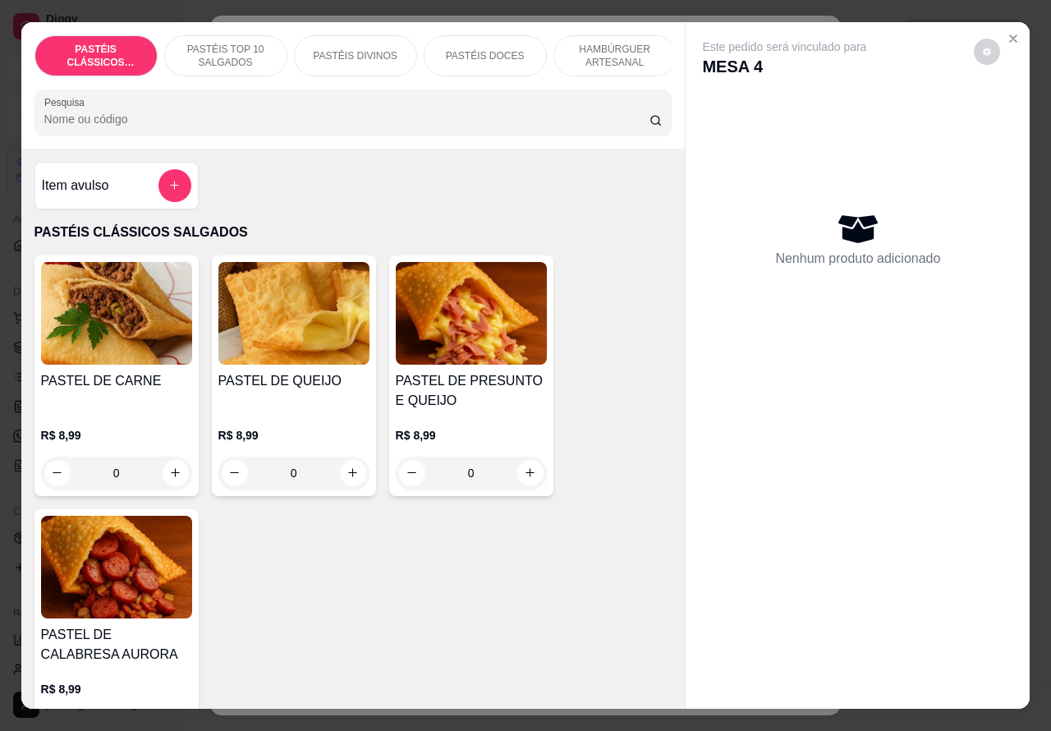
click at [617, 43] on p "HAMBÚRGUER ARTESANAL" at bounding box center [614, 56] width 95 height 26
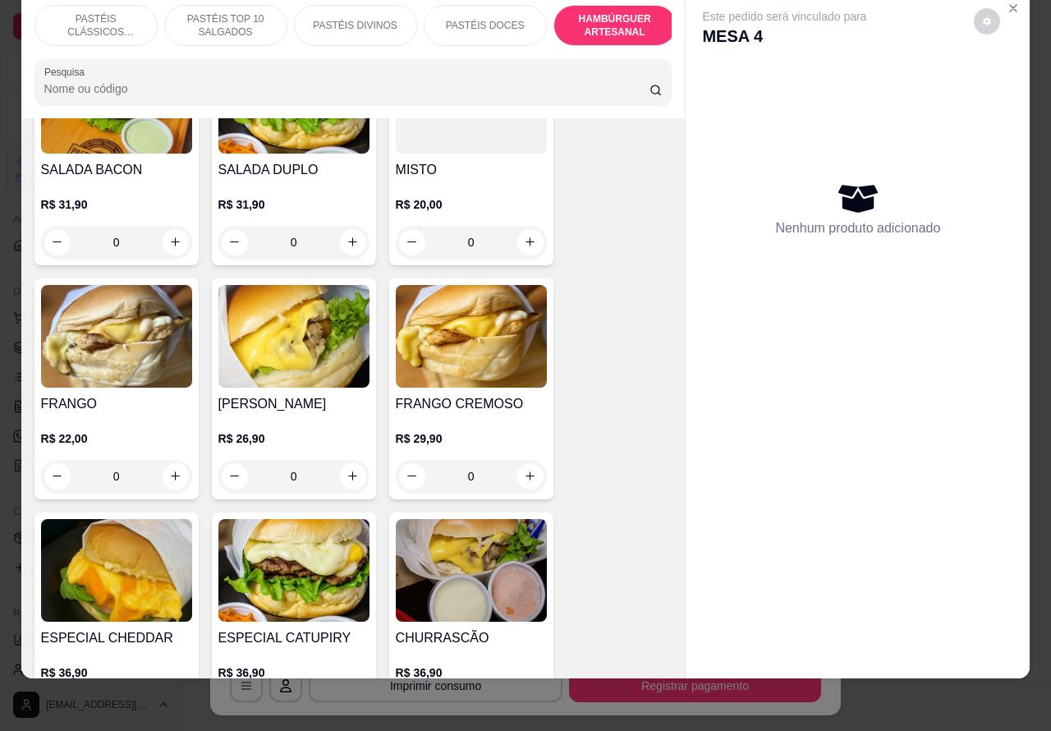
scroll to position [3866, 0]
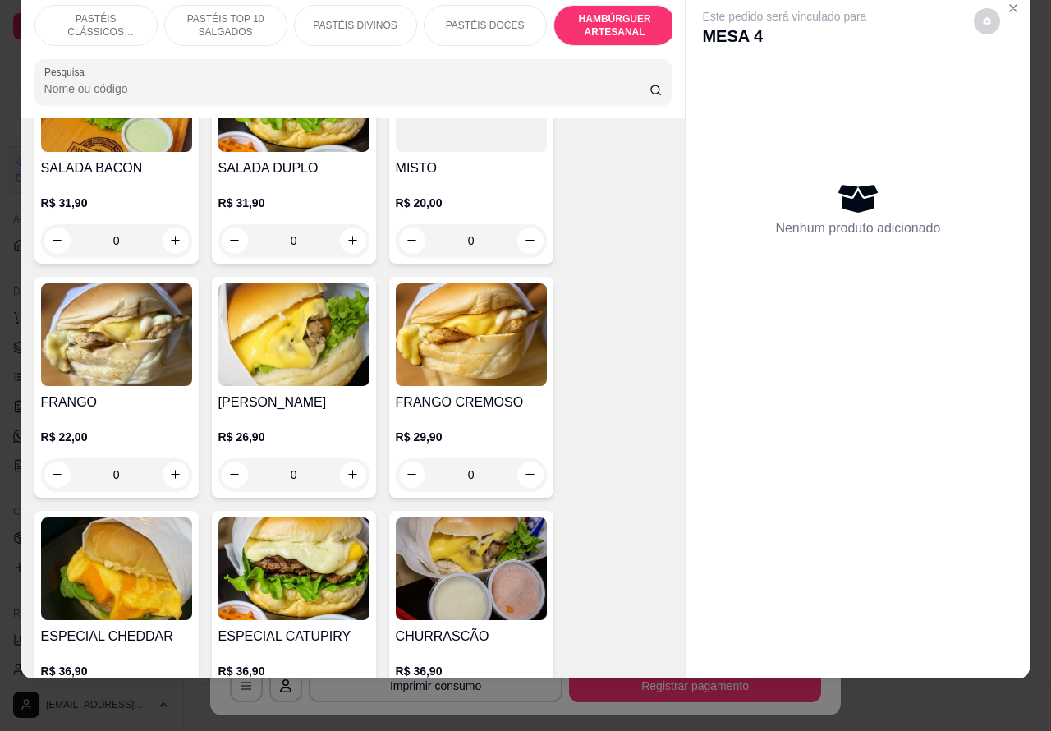
click at [519, 458] on div "0" at bounding box center [471, 474] width 151 height 33
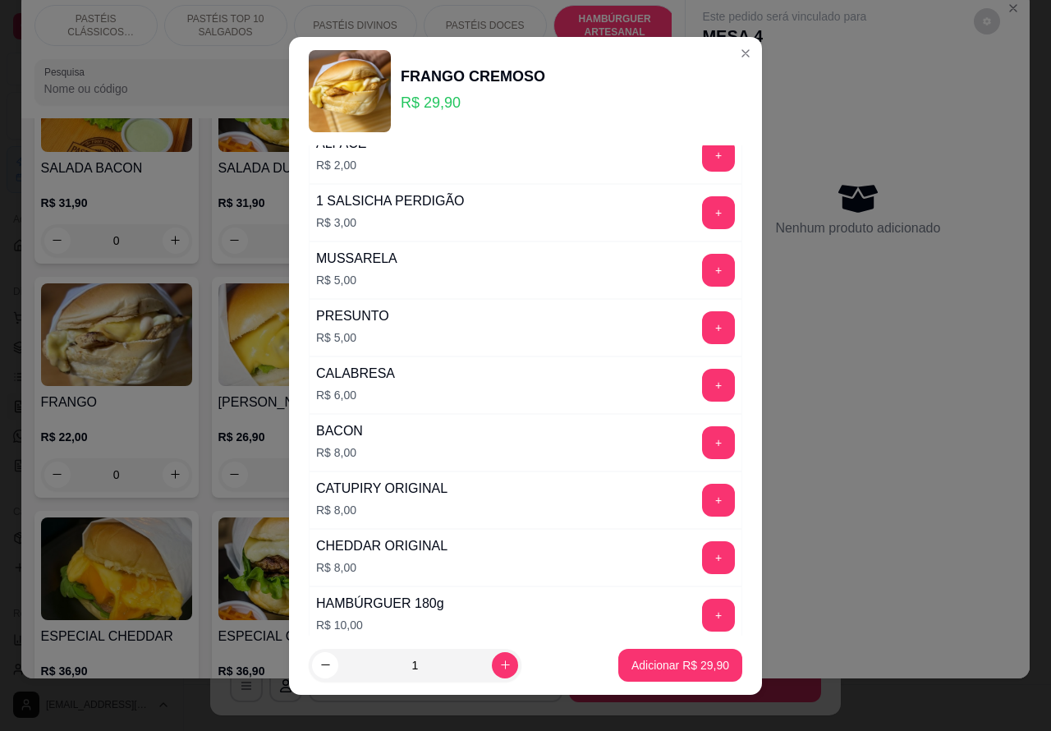
scroll to position [470, 0]
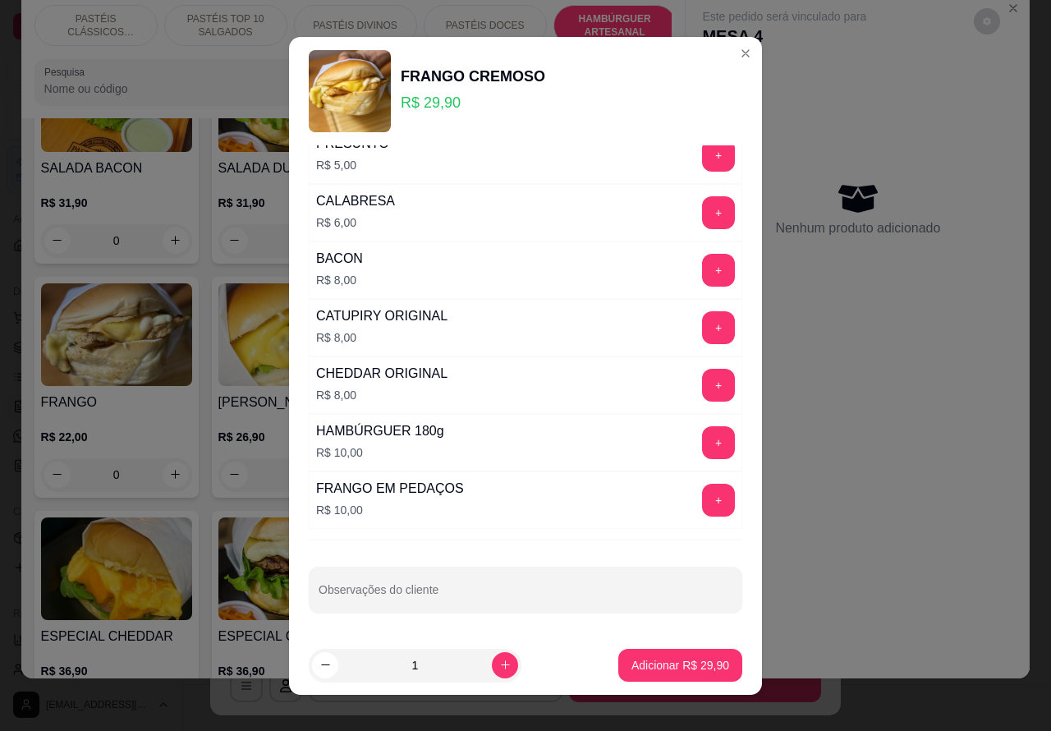
click at [506, 593] on input "Observações do cliente" at bounding box center [526, 596] width 414 height 16
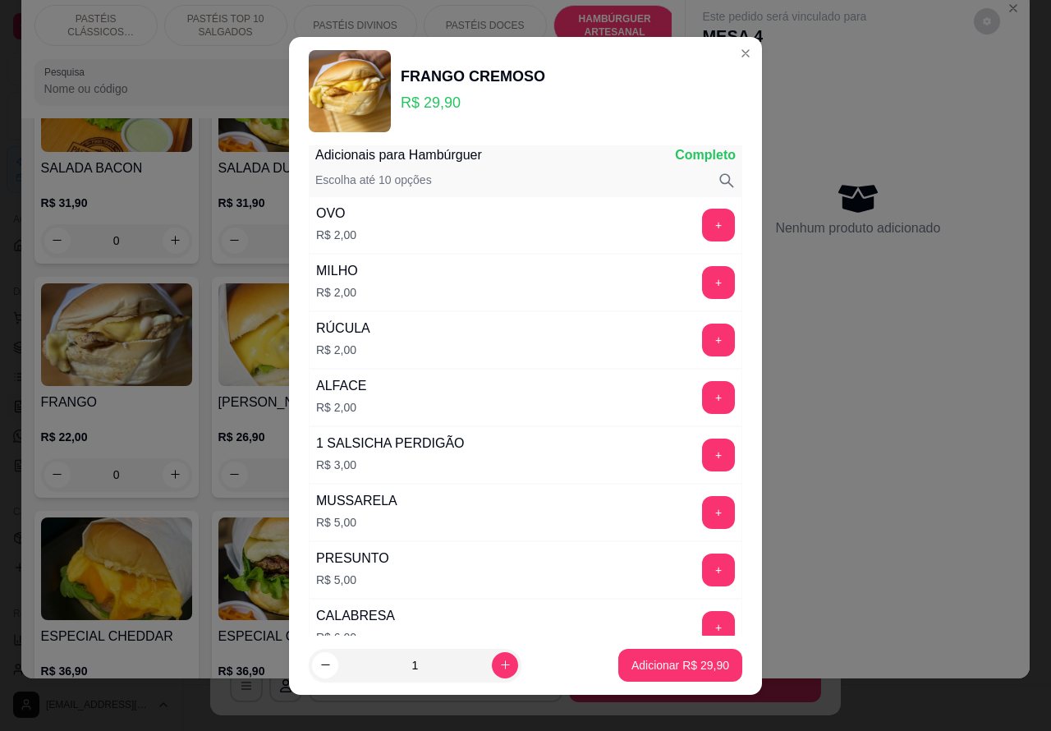
scroll to position [0, 0]
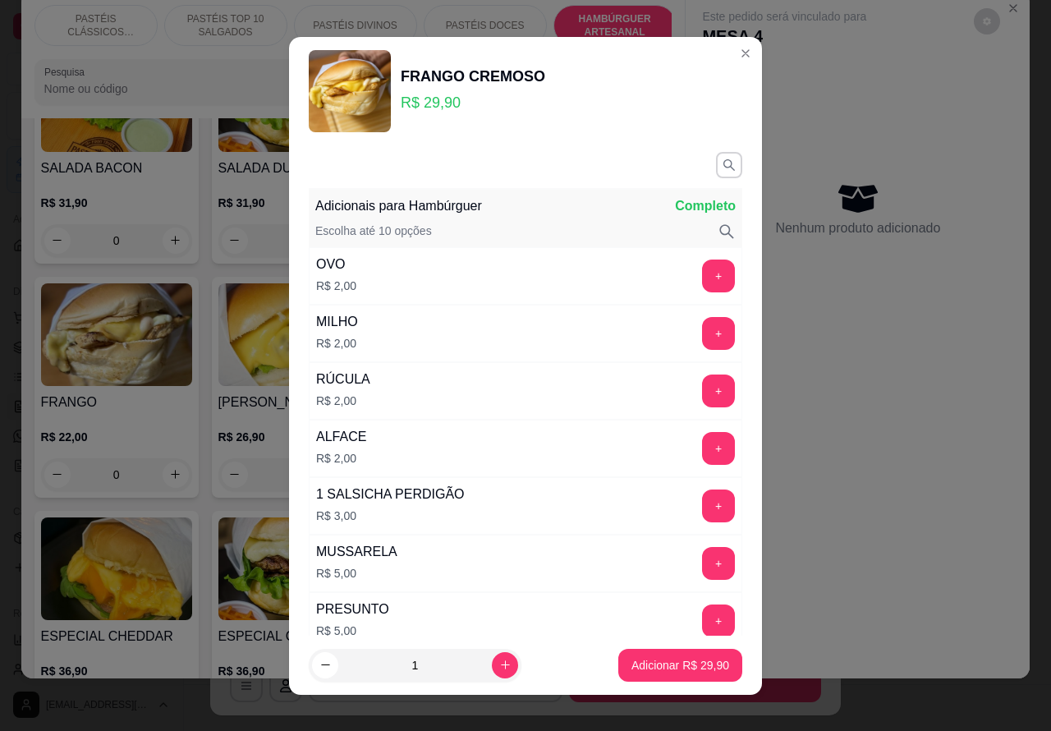
type input "trocar frango por calabesa, cortat ao meio"
click at [703, 333] on button "+" at bounding box center [719, 333] width 32 height 32
click at [659, 663] on p "Adicionar R$ 31,90" at bounding box center [680, 665] width 98 height 16
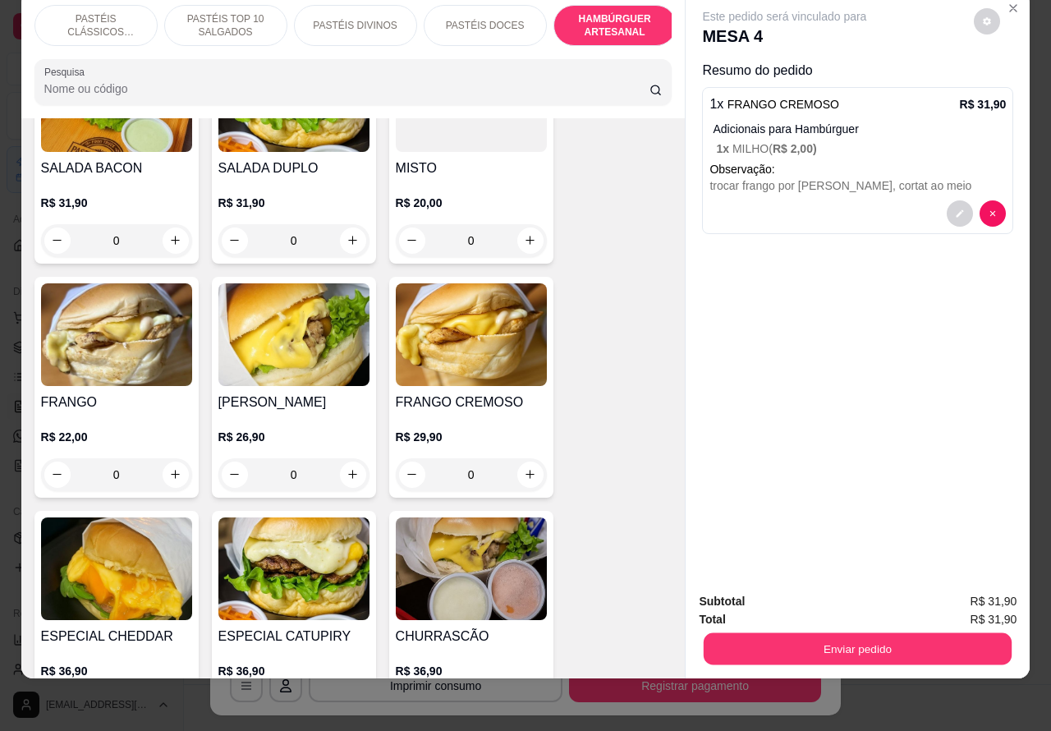
click at [903, 633] on button "Enviar pedido" at bounding box center [858, 649] width 308 height 32
click at [864, 633] on button "Enviar pedido" at bounding box center [858, 649] width 308 height 32
click at [998, 578] on button "Enviar pedido" at bounding box center [972, 593] width 93 height 31
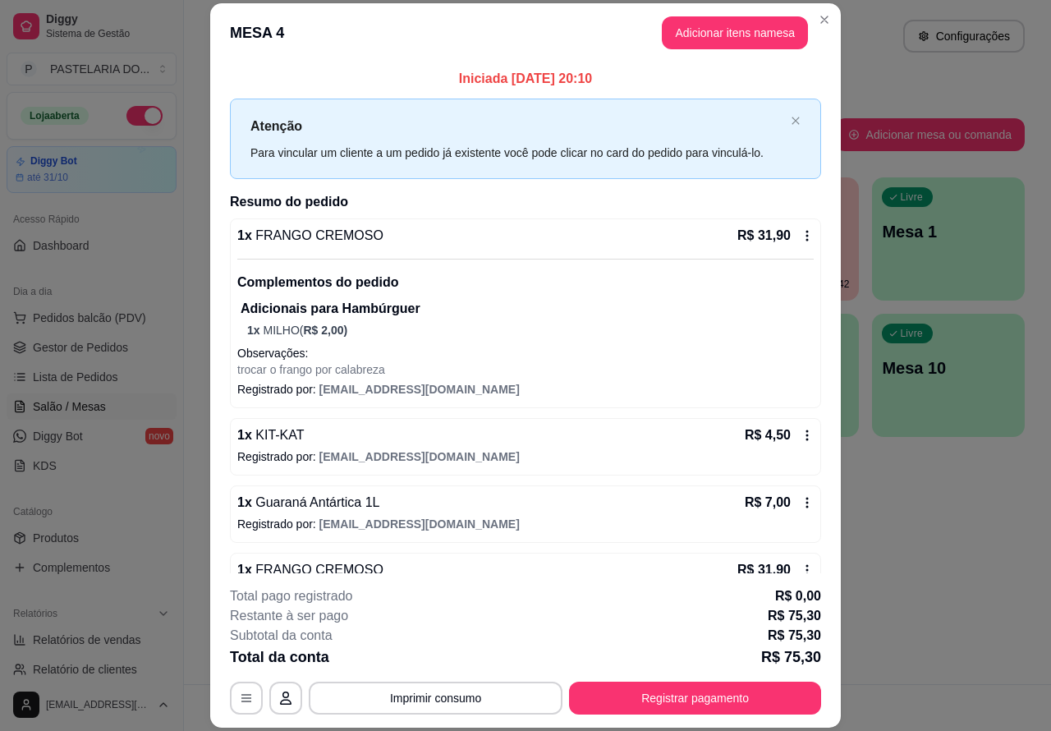
click at [936, 520] on div "Atendimento Salão Configurações Todos Mesas Comandas Pesquisar Adicionar mesa o…" at bounding box center [617, 342] width 867 height 684
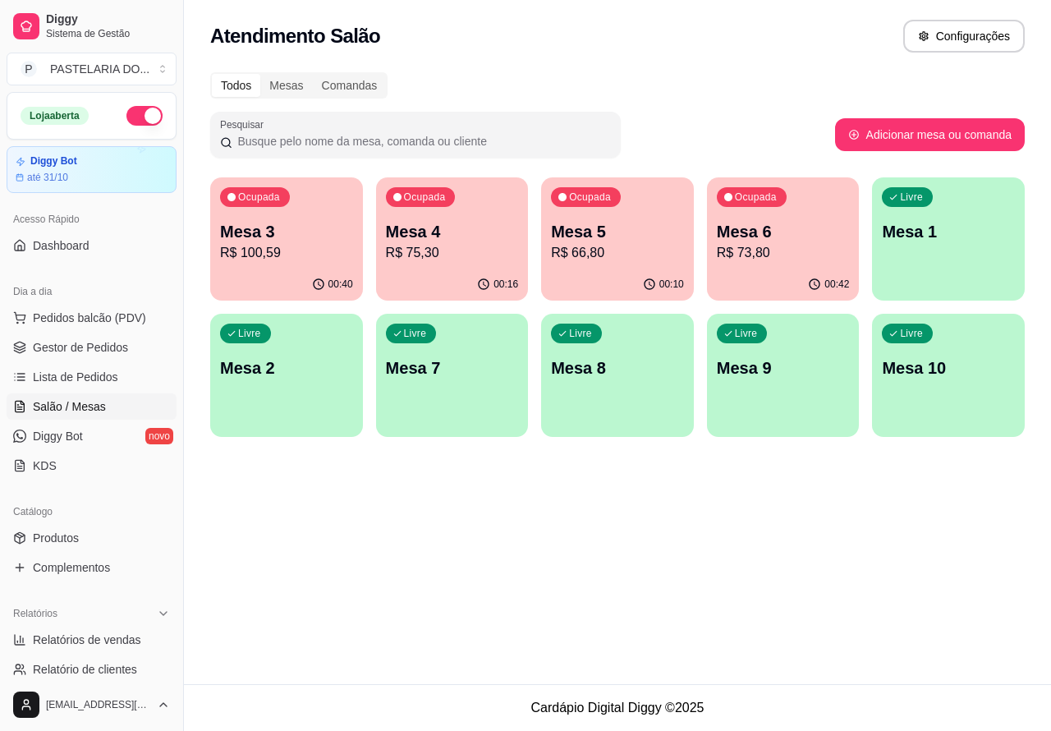
click at [789, 234] on p "Mesa 6" at bounding box center [783, 231] width 133 height 23
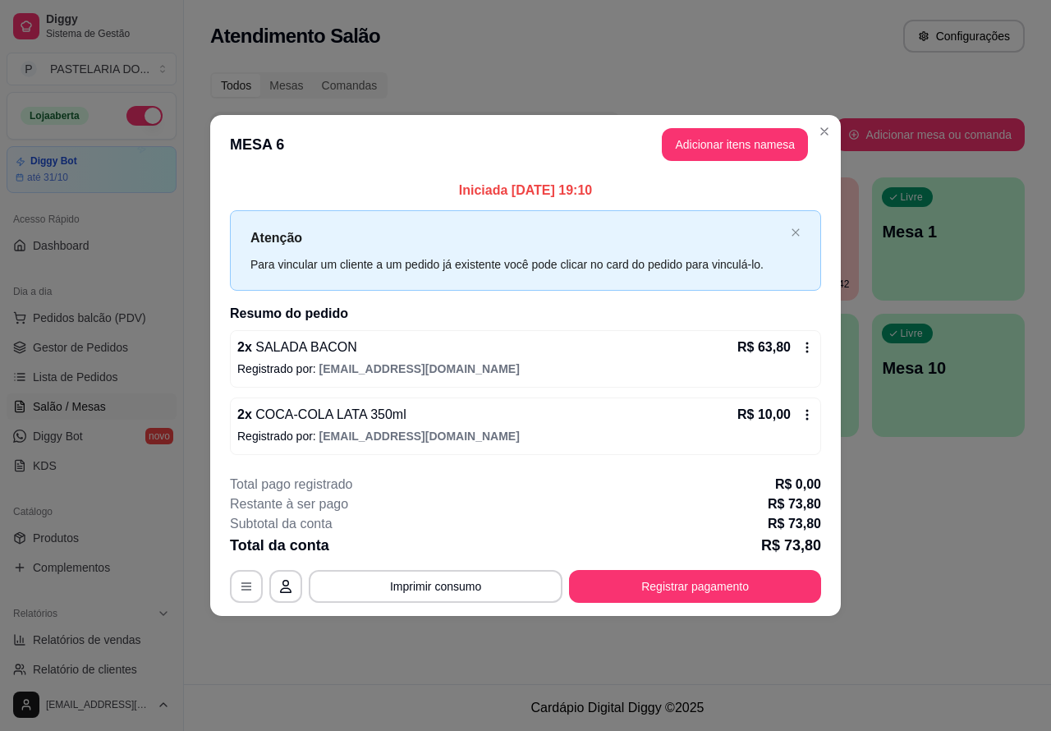
click at [460, 584] on button "Imprimir consumo" at bounding box center [436, 586] width 254 height 33
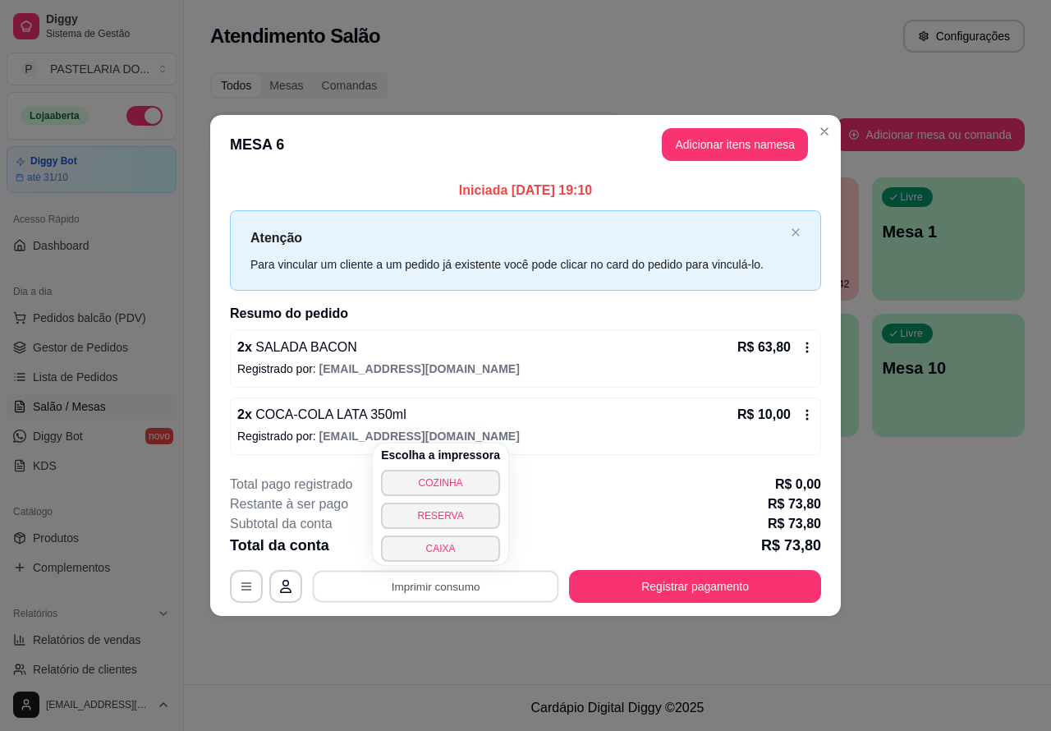
click at [460, 548] on button "CAIXA" at bounding box center [440, 548] width 119 height 26
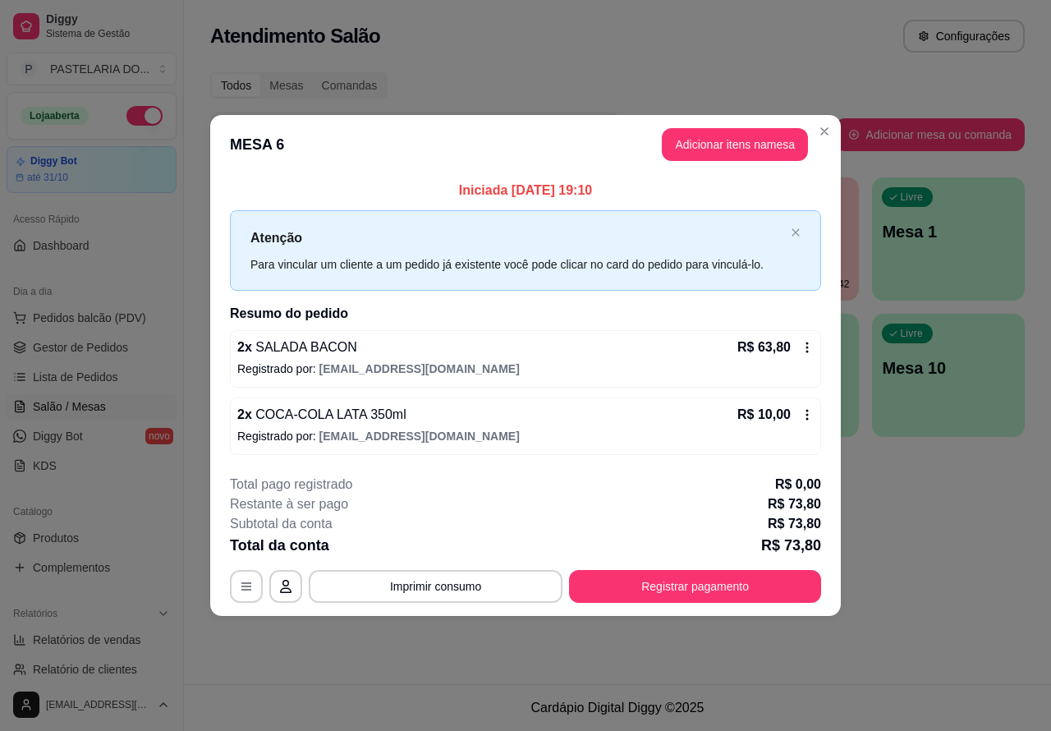
click at [938, 547] on div "Atendimento Salão Configurações Todos Mesas Comandas Pesquisar Adicionar mesa o…" at bounding box center [617, 342] width 867 height 684
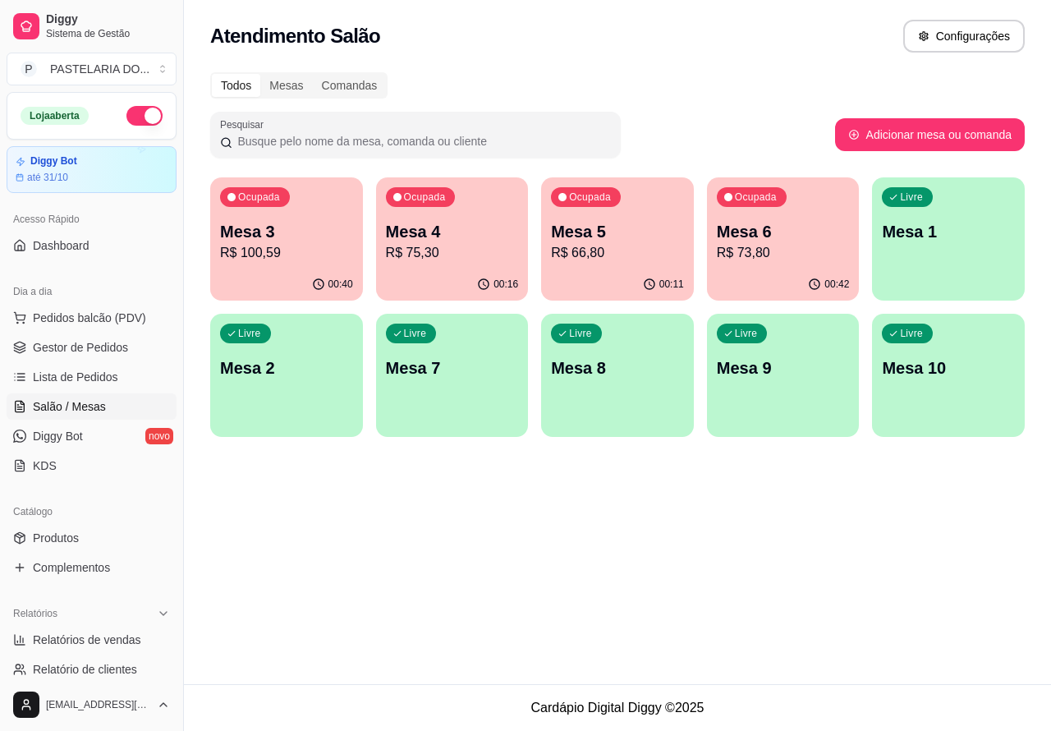
click at [617, 246] on p "R$ 66,80" at bounding box center [617, 253] width 133 height 20
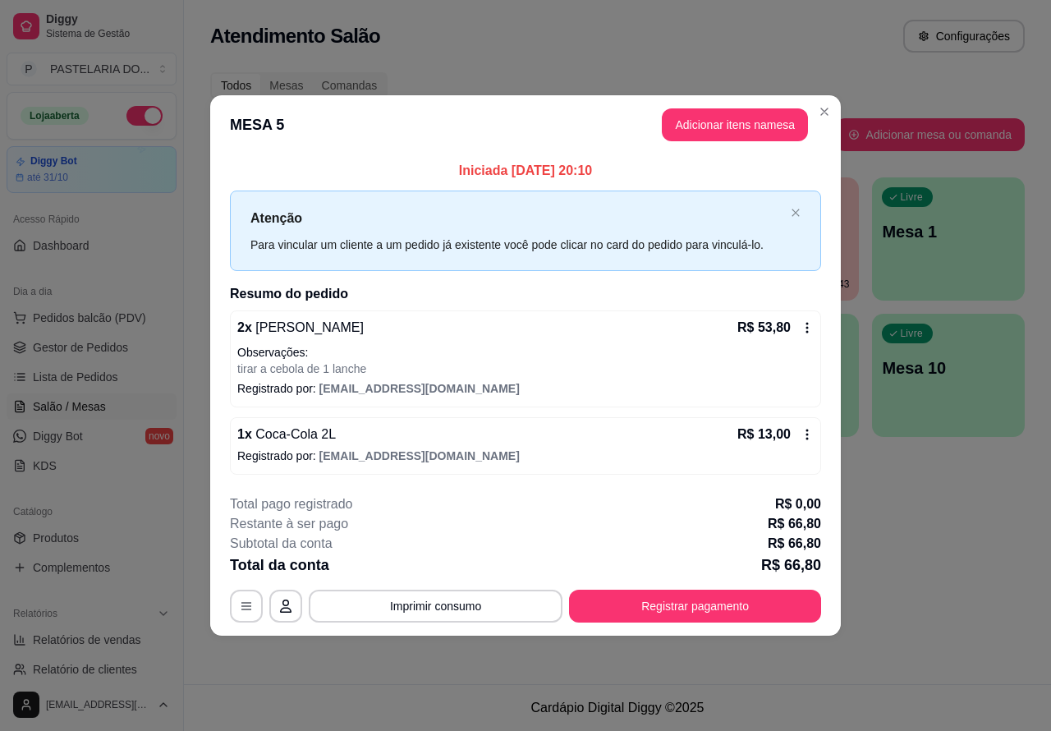
click at [929, 476] on div "Atendimento Salão Configurações Todos Mesas Comandas Pesquisar Adicionar mesa o…" at bounding box center [617, 342] width 867 height 684
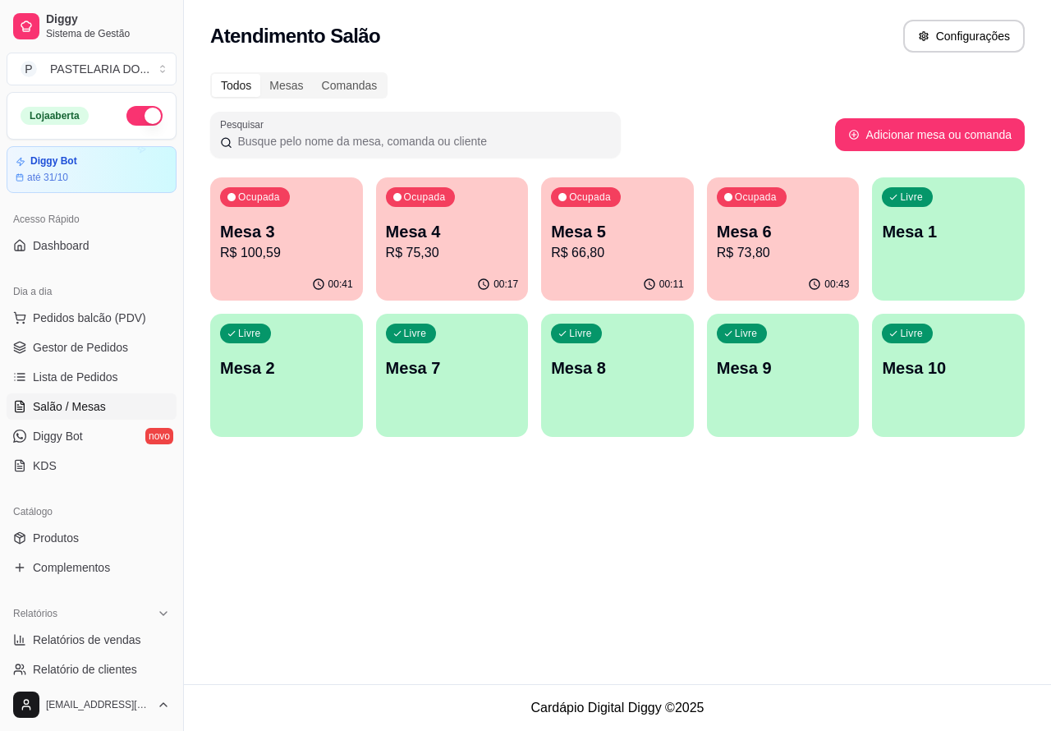
click at [764, 226] on p "Mesa 6" at bounding box center [783, 231] width 133 height 23
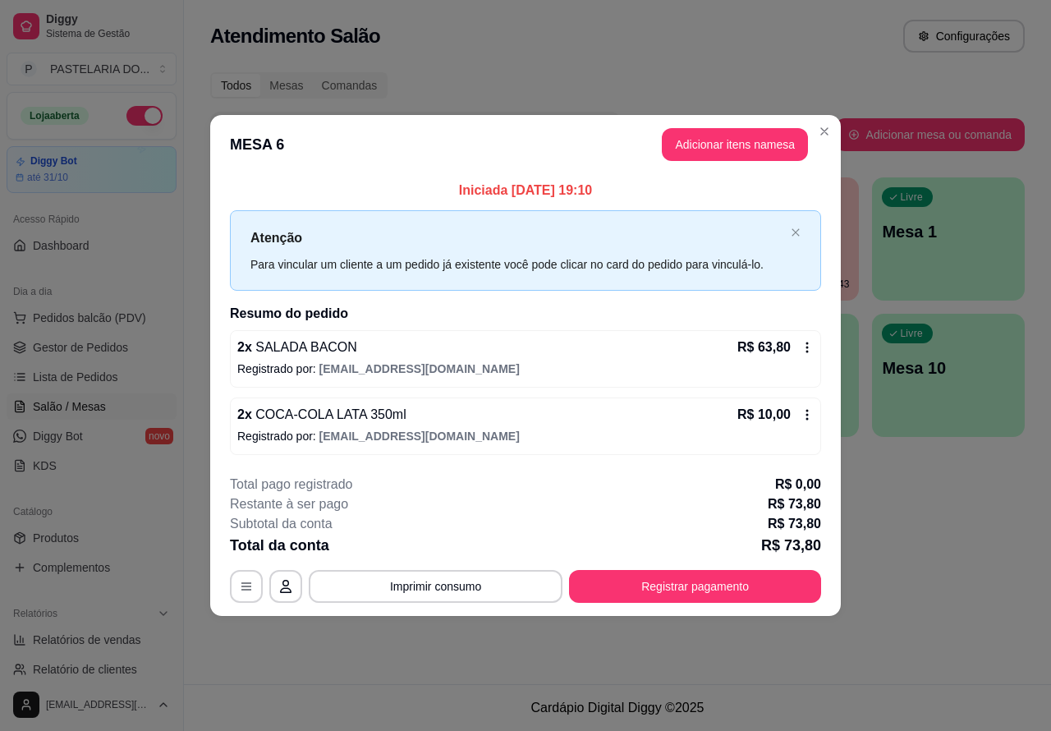
click at [803, 411] on icon at bounding box center [807, 414] width 13 height 13
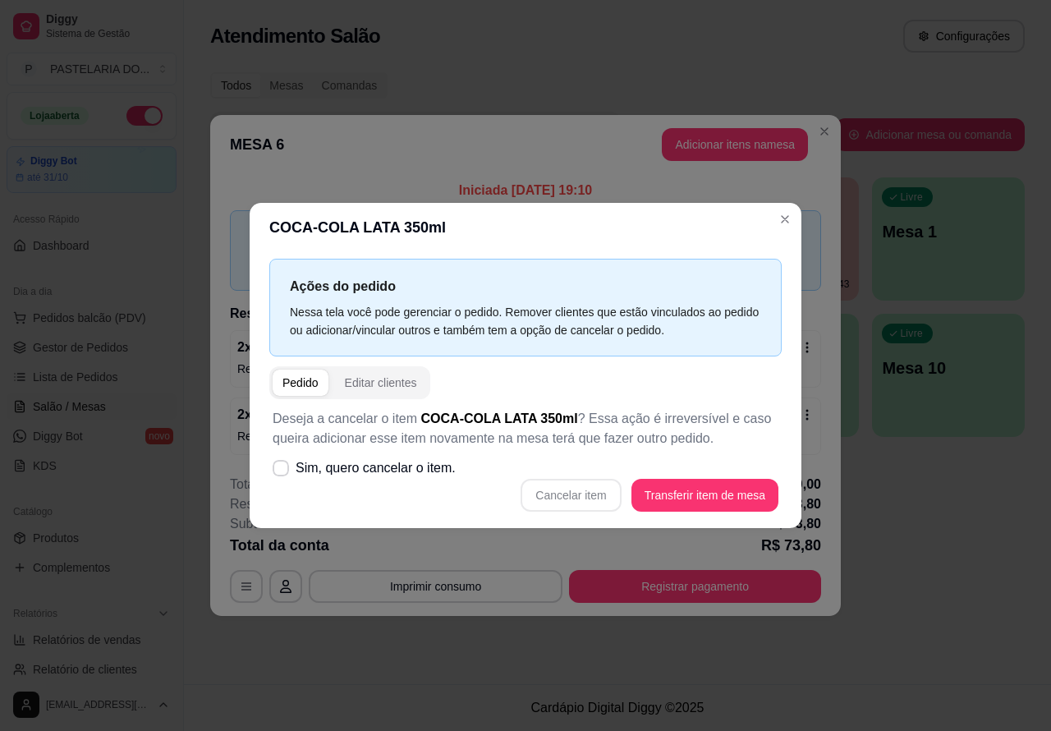
click at [577, 494] on div "Cancelar item Transferir item de mesa" at bounding box center [526, 495] width 506 height 33
click at [280, 469] on icon at bounding box center [280, 468] width 13 height 10
click at [280, 471] on input "Sim, quero cancelar o item." at bounding box center [277, 476] width 11 height 11
checkbox input "true"
click at [575, 489] on button "Cancelar item" at bounding box center [571, 495] width 100 height 33
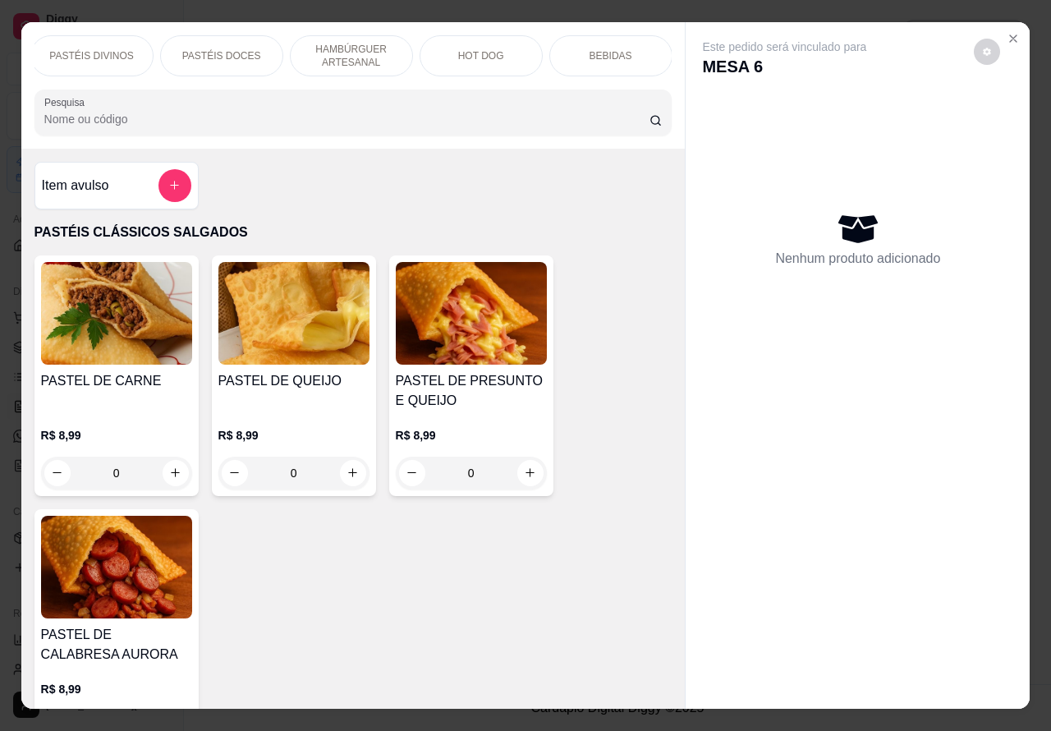
scroll to position [0, 305]
click at [560, 49] on p "BEBIDAS" at bounding box center [570, 55] width 43 height 13
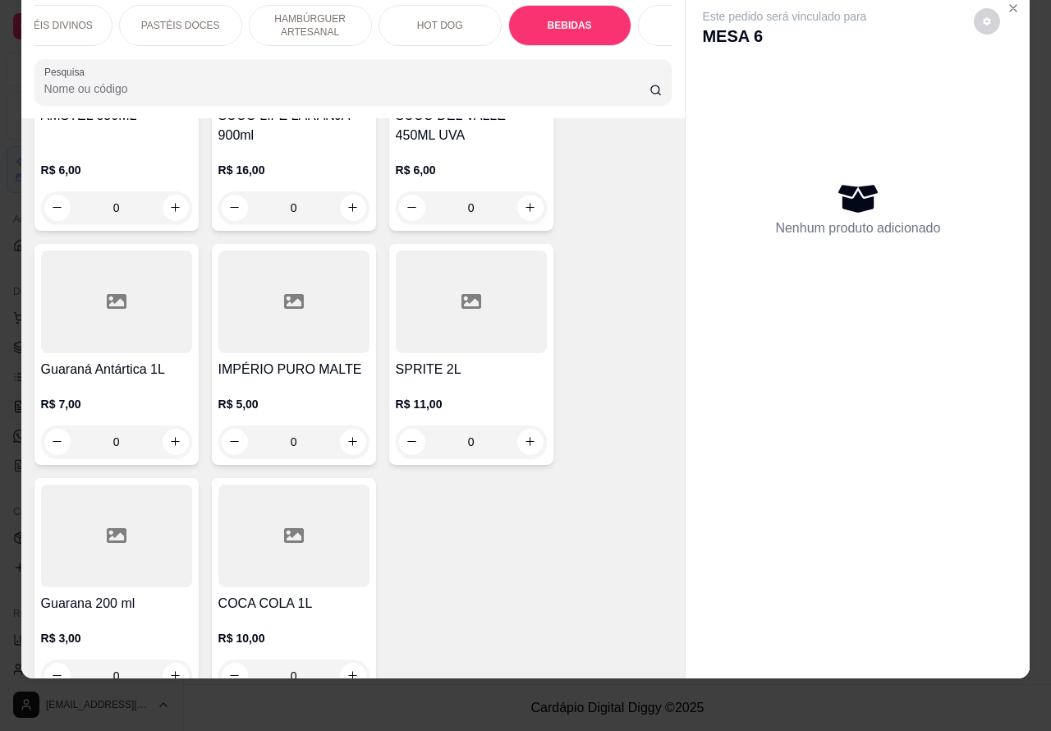
scroll to position [6195, 0]
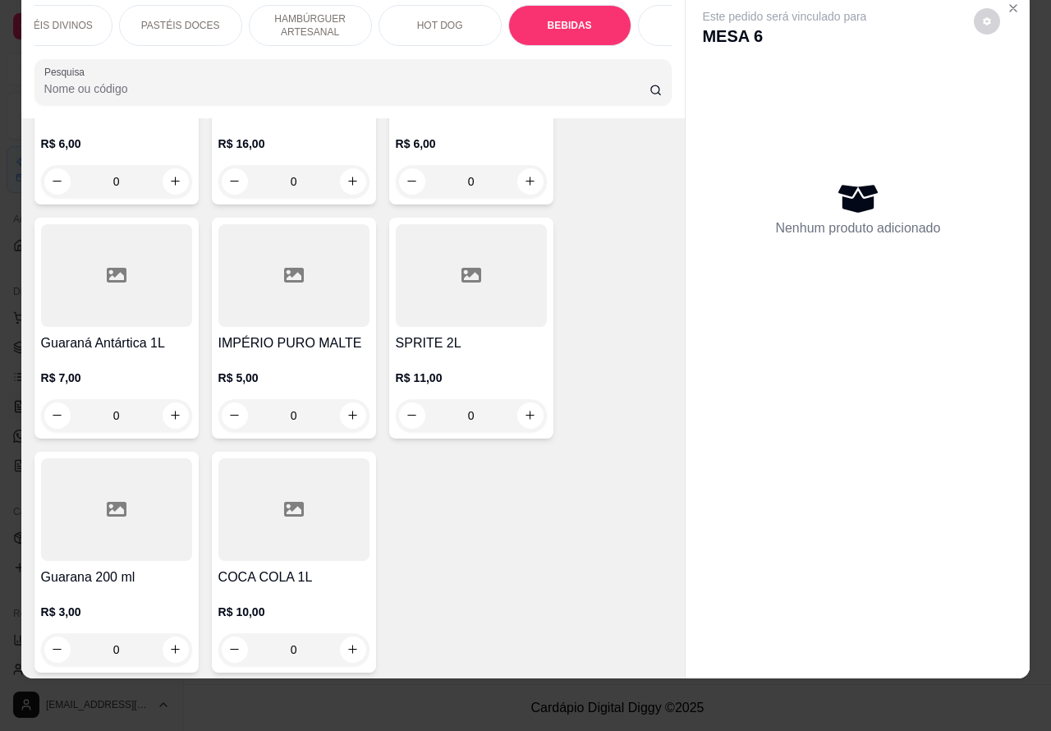
click at [347, 643] on icon "increase-product-quantity" at bounding box center [353, 649] width 12 height 12
type input "1"
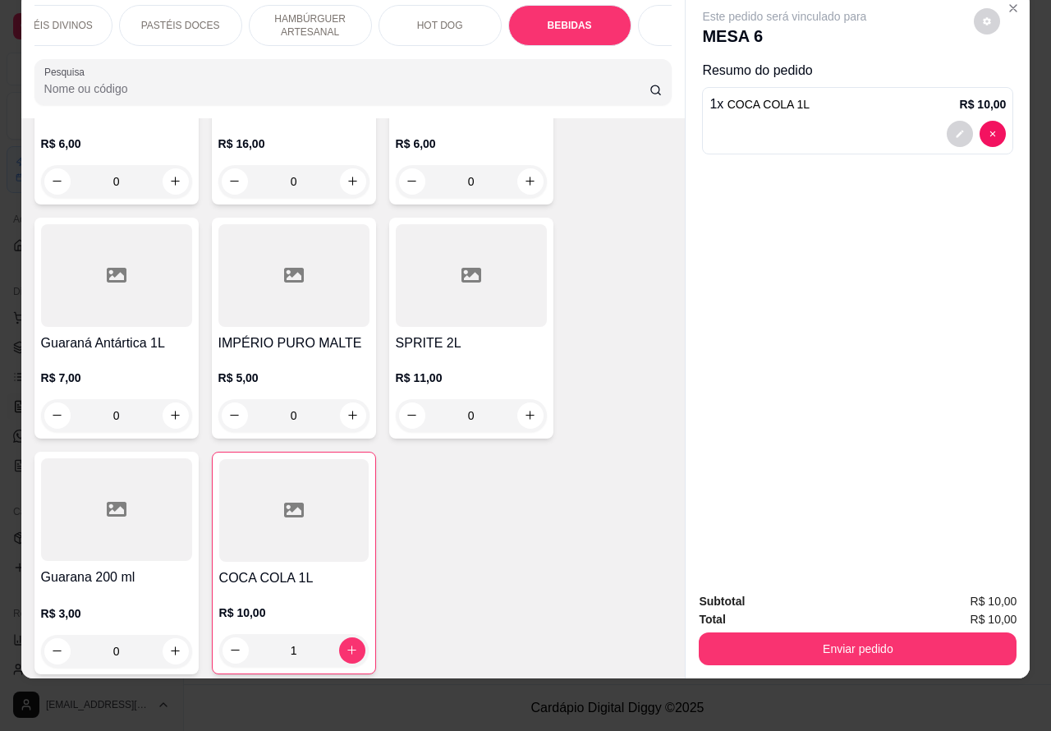
click at [835, 632] on button "Enviar pedido" at bounding box center [858, 648] width 318 height 33
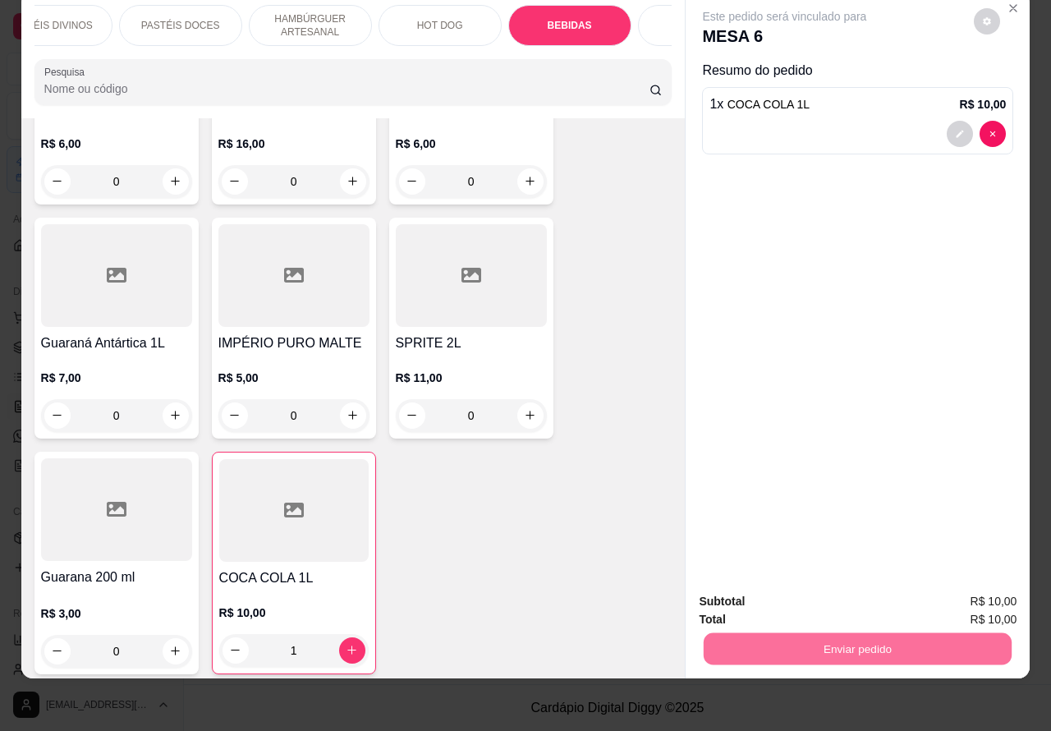
click at [975, 585] on button "Enviar pedido" at bounding box center [973, 593] width 90 height 30
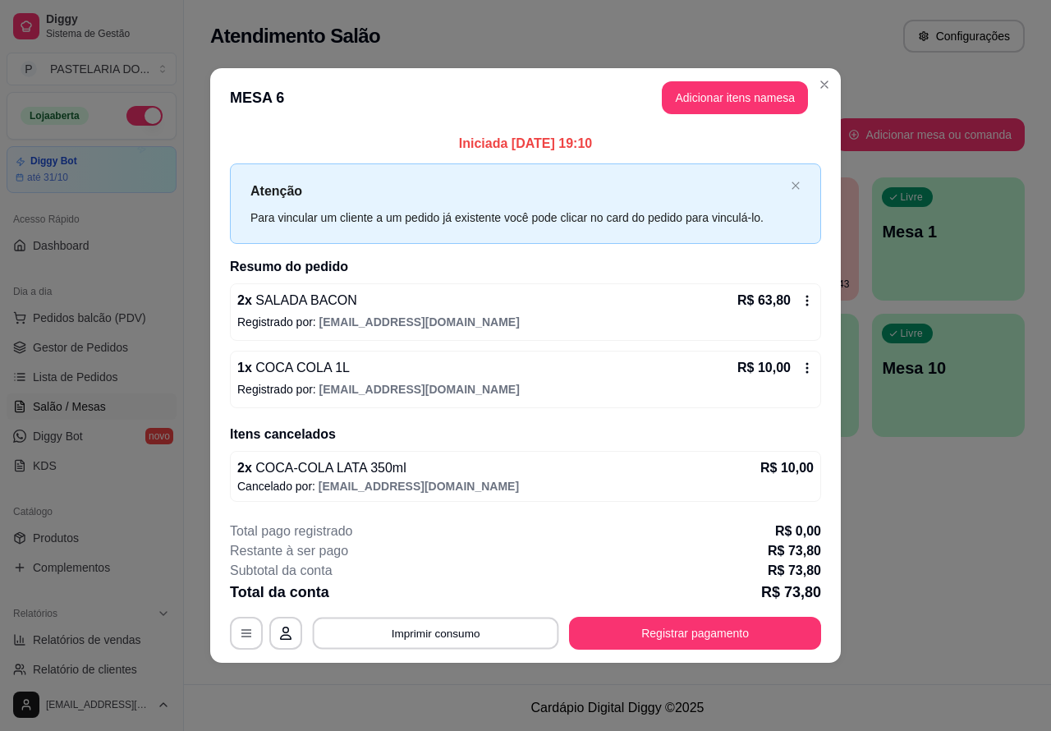
click at [460, 617] on button "Imprimir consumo" at bounding box center [436, 633] width 246 height 32
click at [450, 634] on button "Imprimir consumo" at bounding box center [436, 633] width 254 height 33
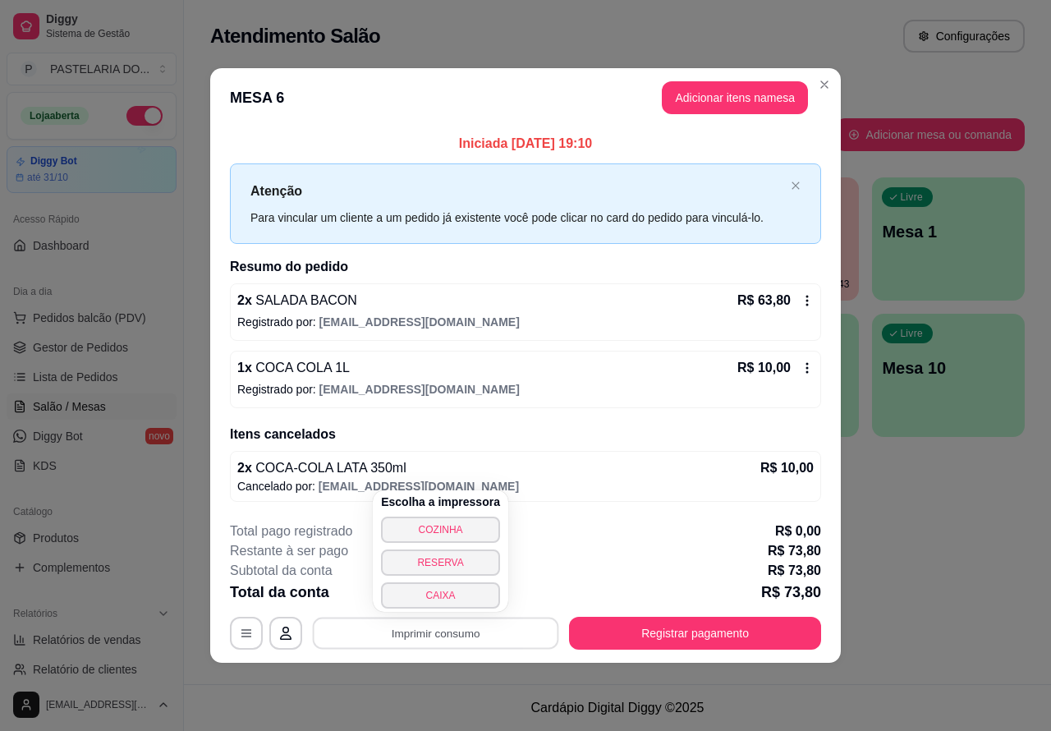
click at [435, 600] on button "CAIXA" at bounding box center [440, 595] width 119 height 26
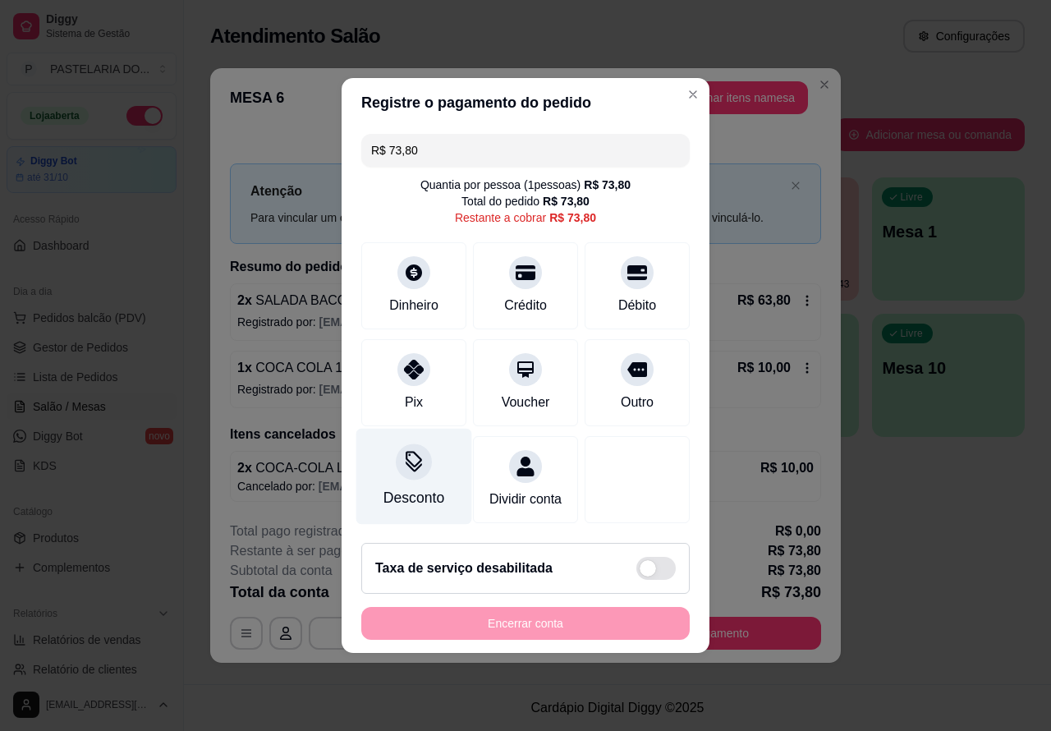
click at [409, 469] on div at bounding box center [414, 461] width 36 height 36
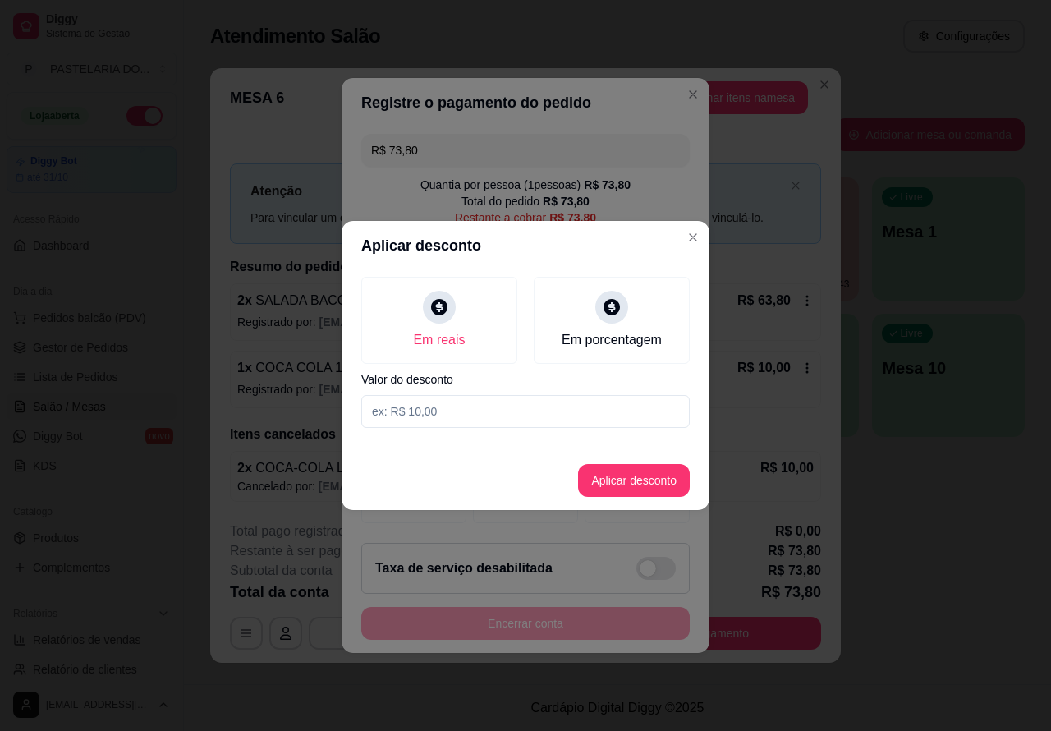
click at [478, 405] on input at bounding box center [525, 411] width 328 height 33
type input "4,90"
click at [636, 474] on button "Aplicar desconto" at bounding box center [635, 481] width 108 height 32
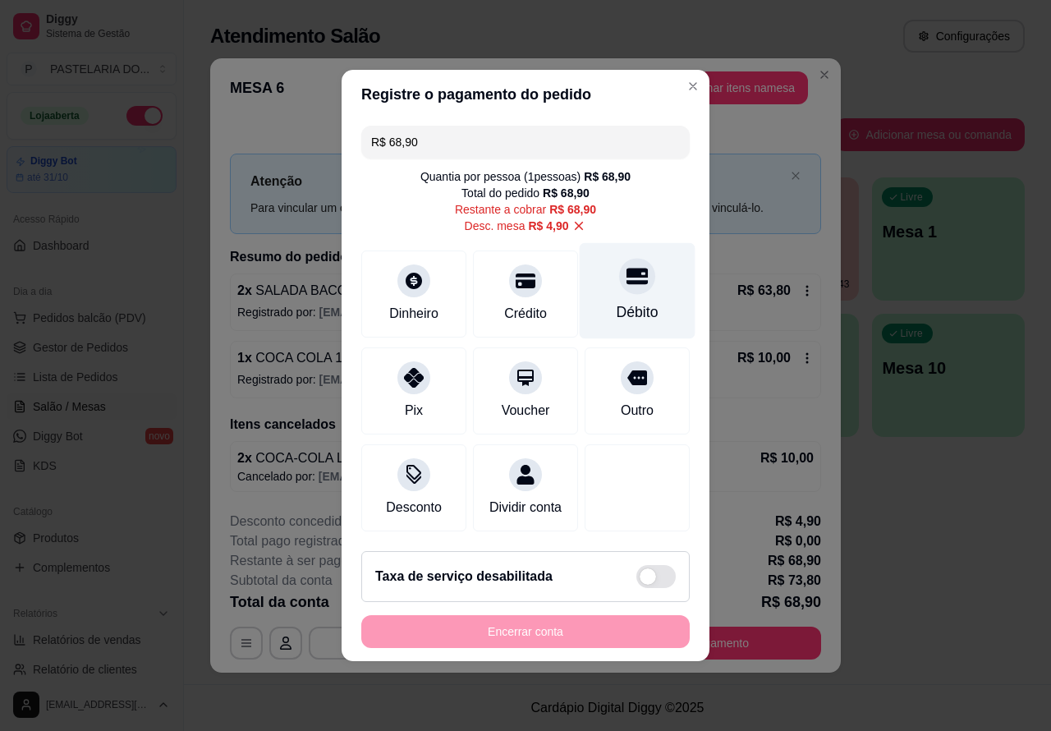
click at [627, 275] on icon at bounding box center [637, 277] width 21 height 16
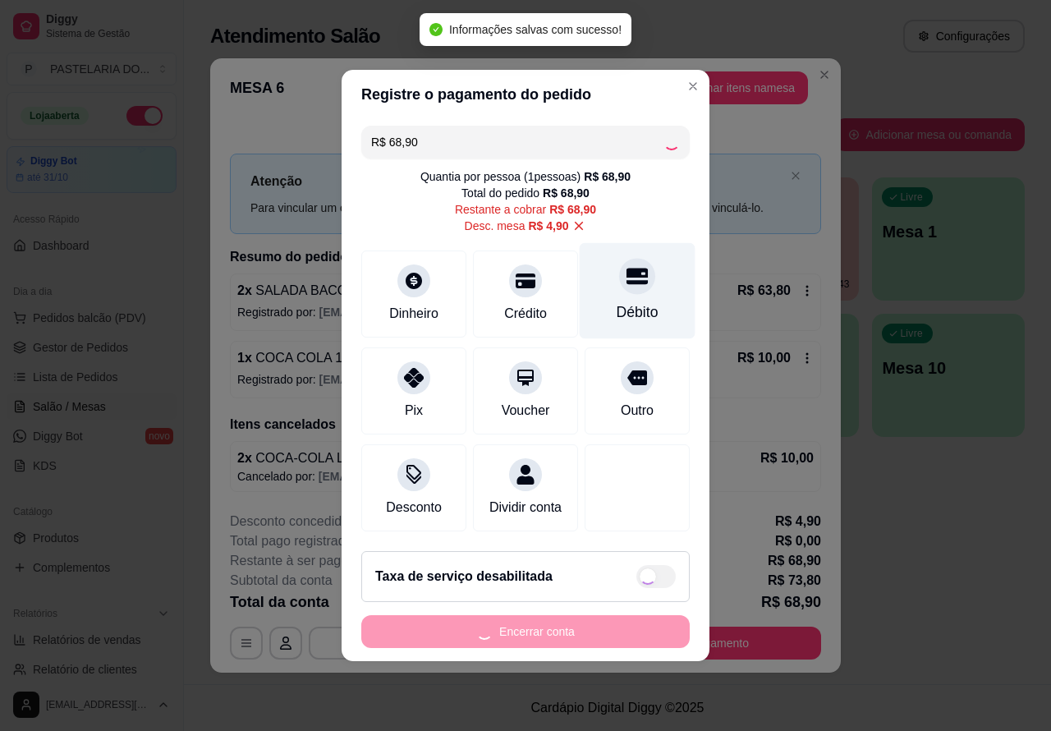
type input "R$ 0,00"
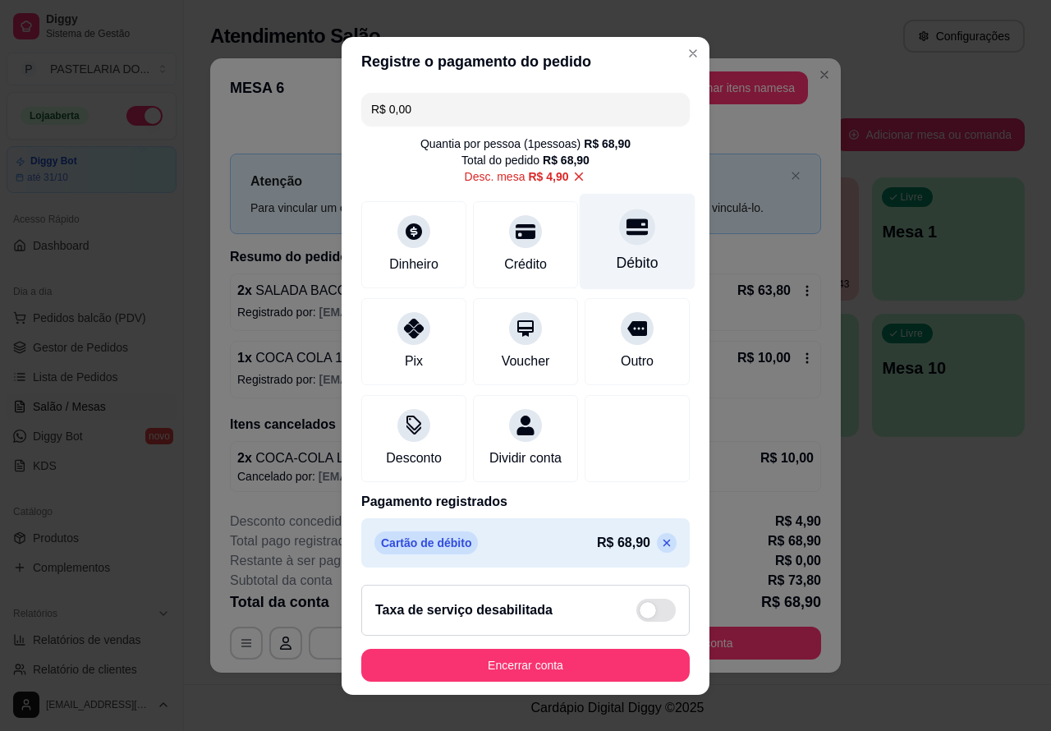
click at [575, 655] on button "Encerrar conta" at bounding box center [525, 665] width 328 height 33
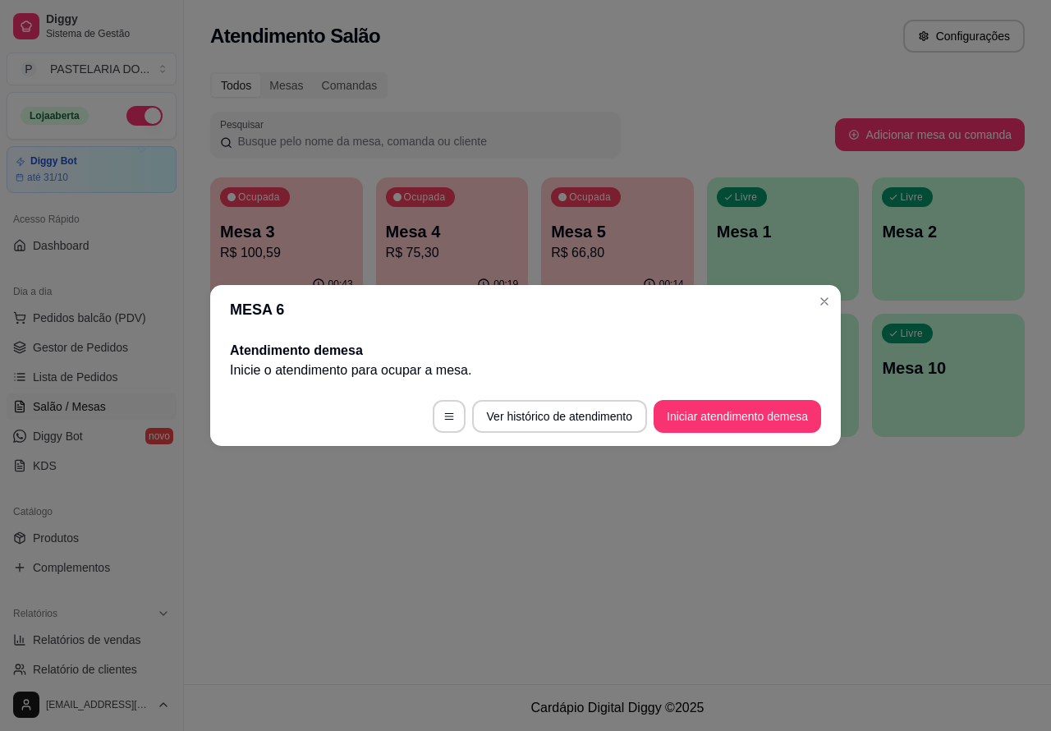
click at [580, 559] on div "Atendimento Salão Configurações Todos Mesas Comandas Pesquisar Adicionar mesa o…" at bounding box center [617, 342] width 867 height 684
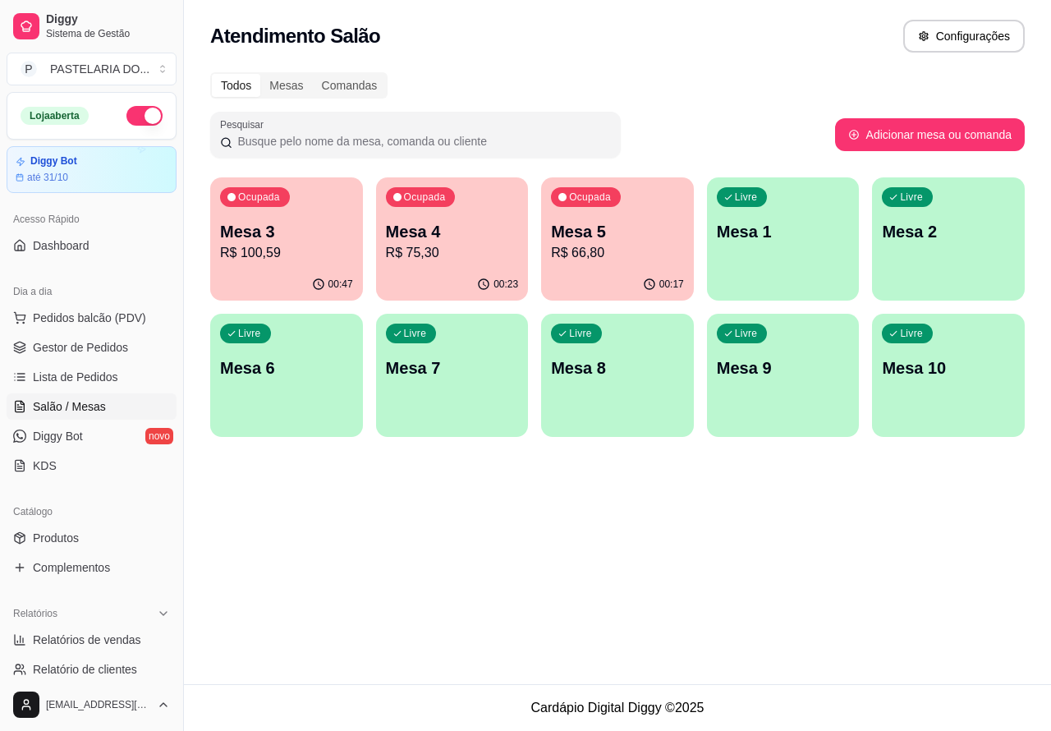
click at [497, 507] on div "Atendimento Salão Configurações Todos Mesas Comandas Pesquisar Adicionar mesa o…" at bounding box center [617, 342] width 867 height 684
click at [796, 223] on p "Mesa 1" at bounding box center [783, 231] width 133 height 23
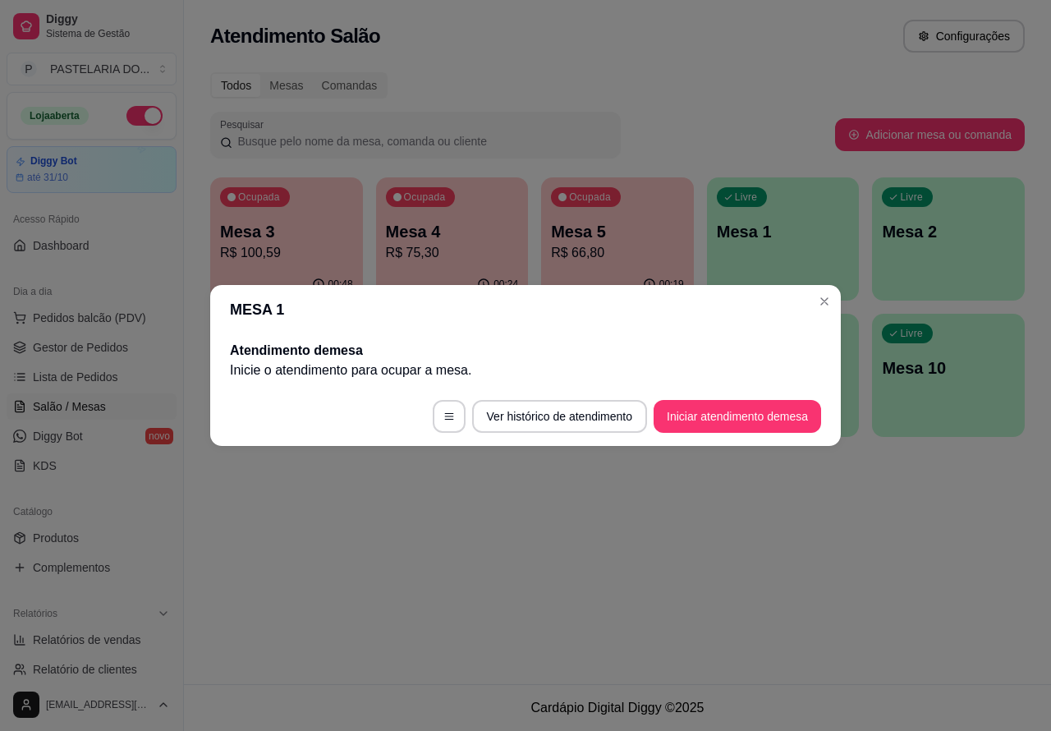
click at [727, 411] on button "Iniciar atendimento de mesa" at bounding box center [738, 416] width 168 height 33
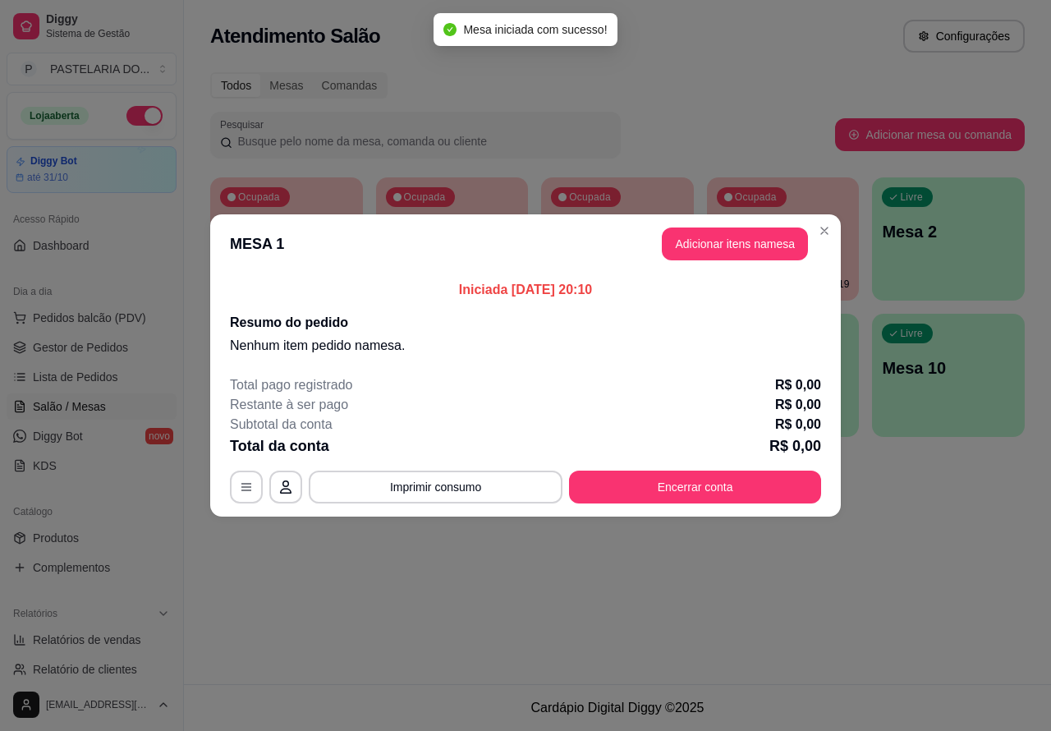
click at [754, 243] on div "Nenhum produto adicionado" at bounding box center [859, 238] width 312 height 323
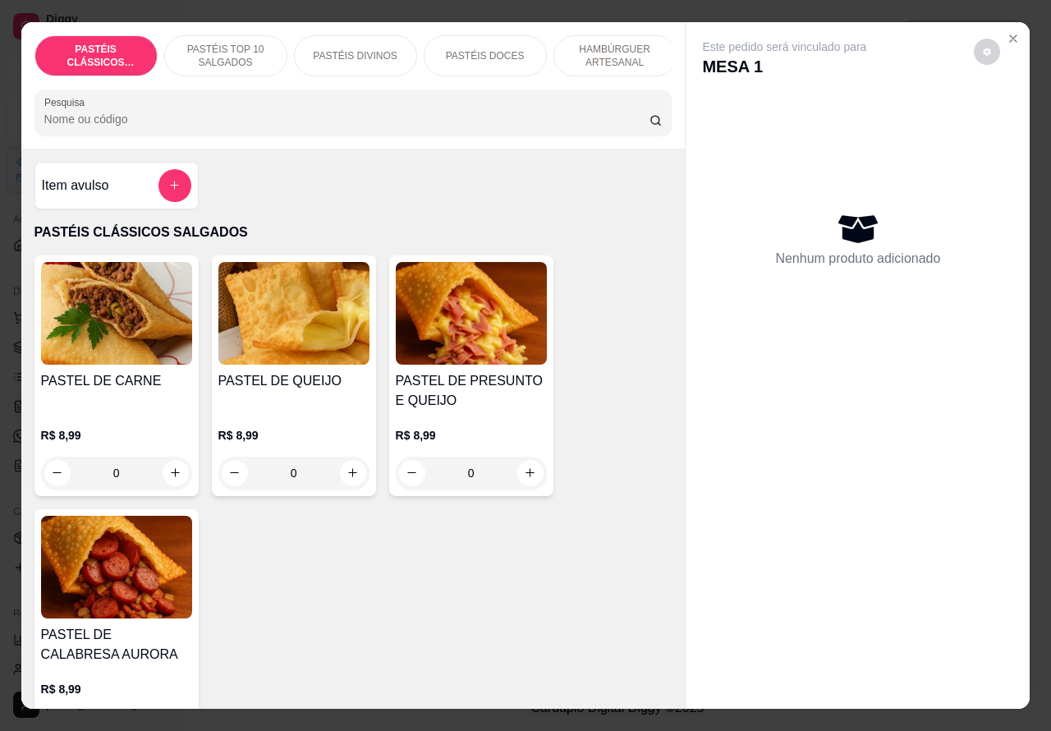
click at [227, 47] on p "PASTÉIS TOP 10 SALGADOS" at bounding box center [225, 56] width 95 height 26
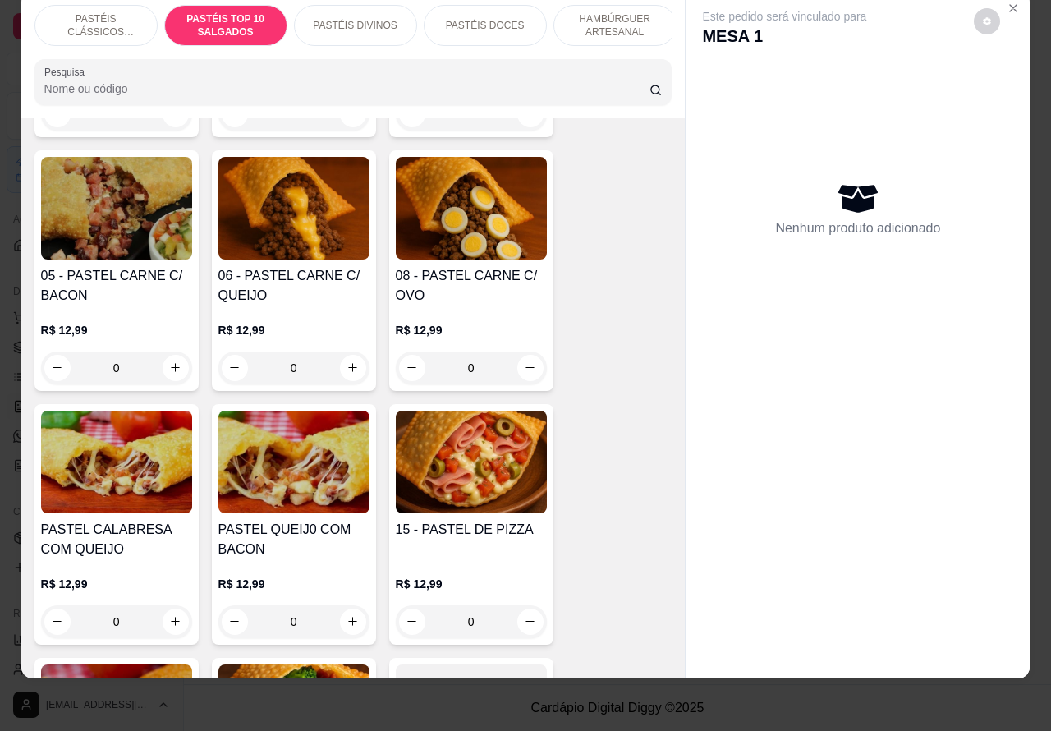
scroll to position [1180, 0]
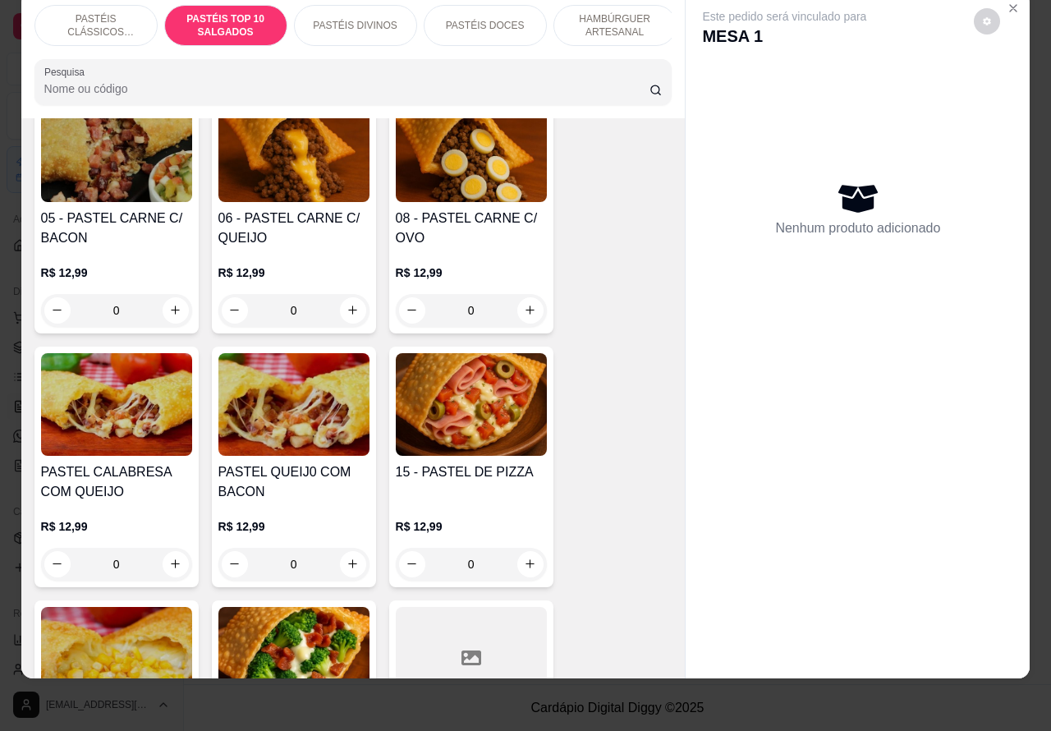
click at [531, 562] on div "0" at bounding box center [471, 564] width 151 height 33
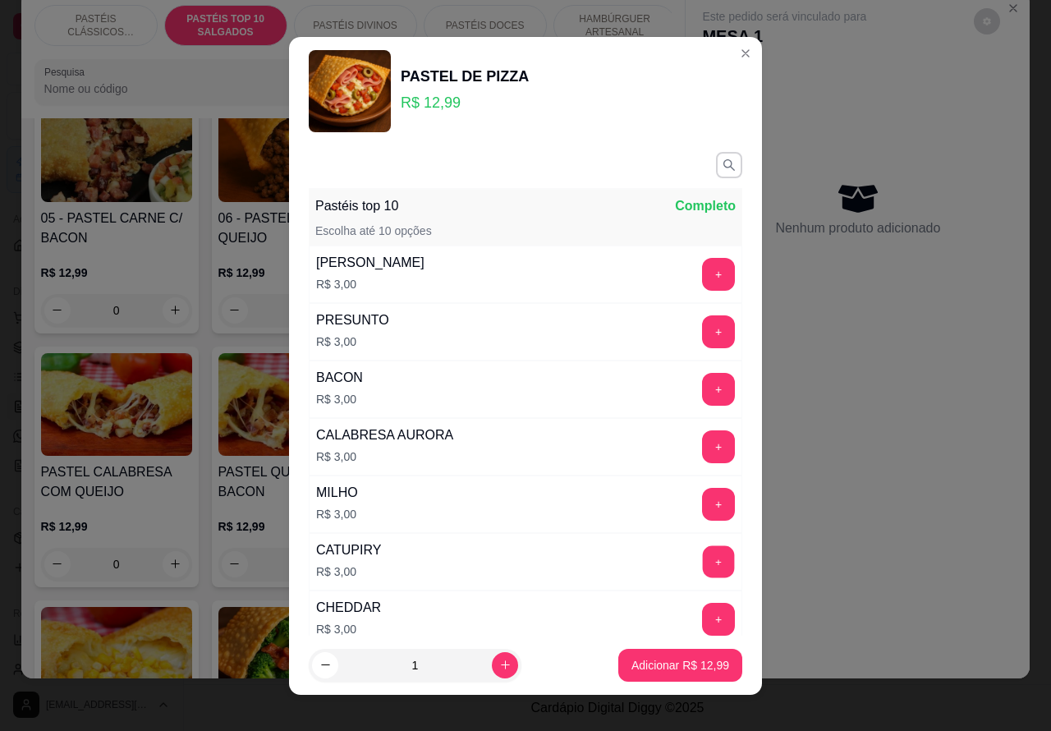
click at [703, 560] on button "+" at bounding box center [719, 561] width 32 height 32
click at [653, 671] on p "Adicionar R$ 15,99" at bounding box center [680, 665] width 95 height 16
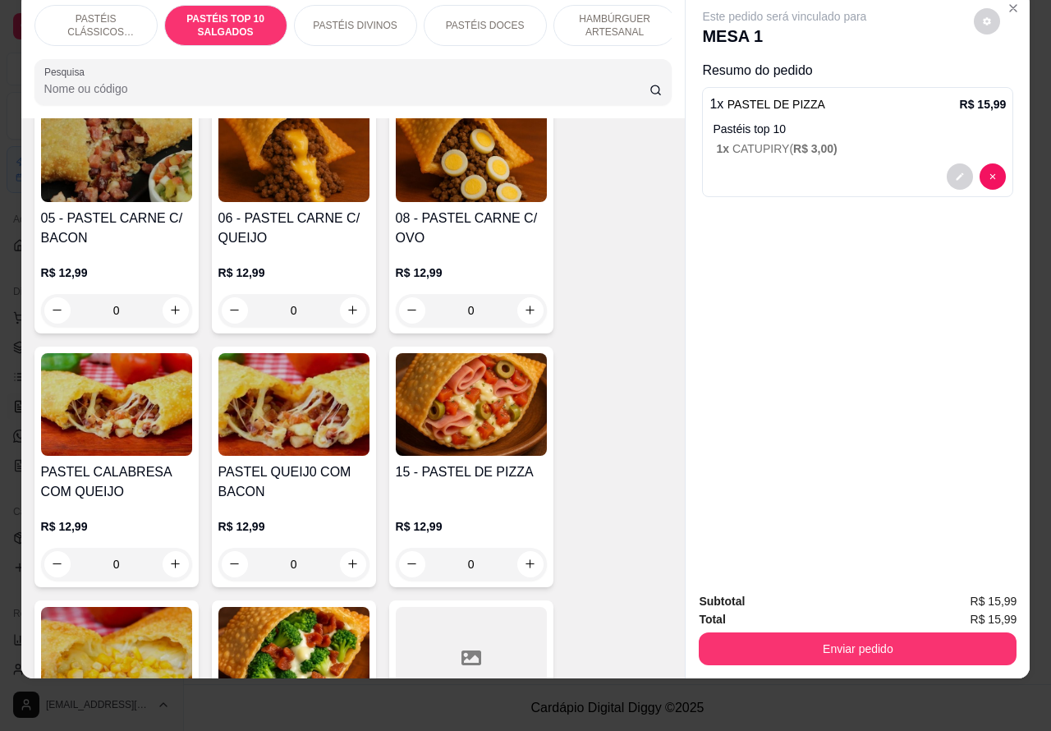
click at [518, 567] on div "0" at bounding box center [471, 564] width 151 height 33
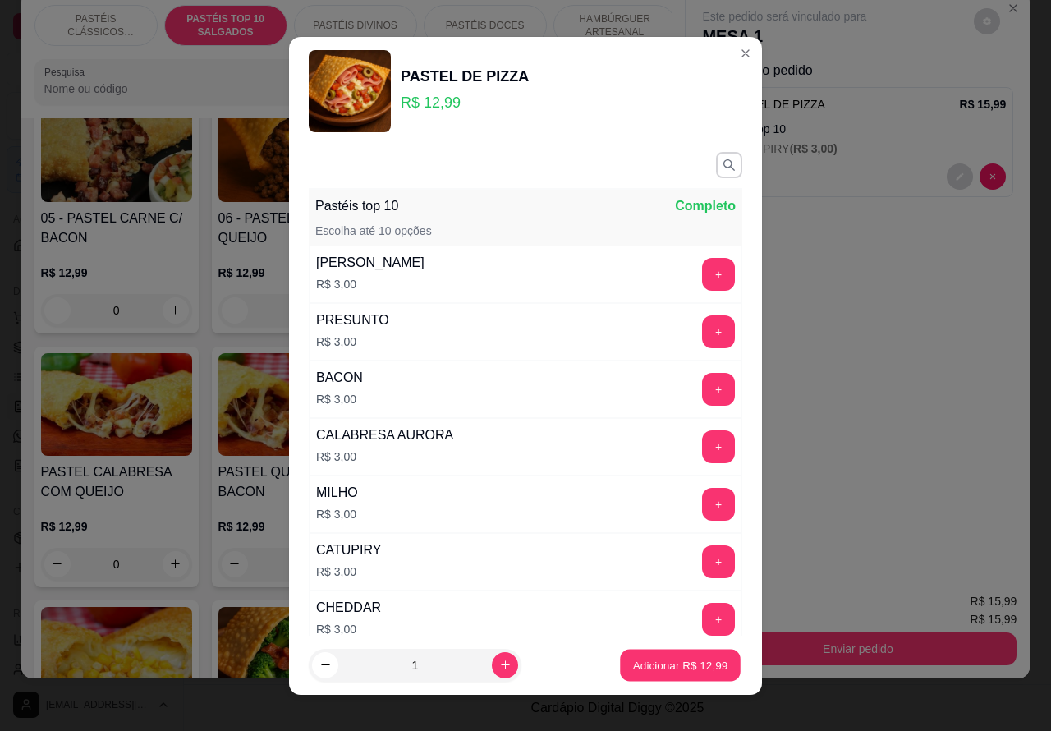
click at [661, 663] on p "Adicionar R$ 12,99" at bounding box center [680, 665] width 95 height 16
type input "1"
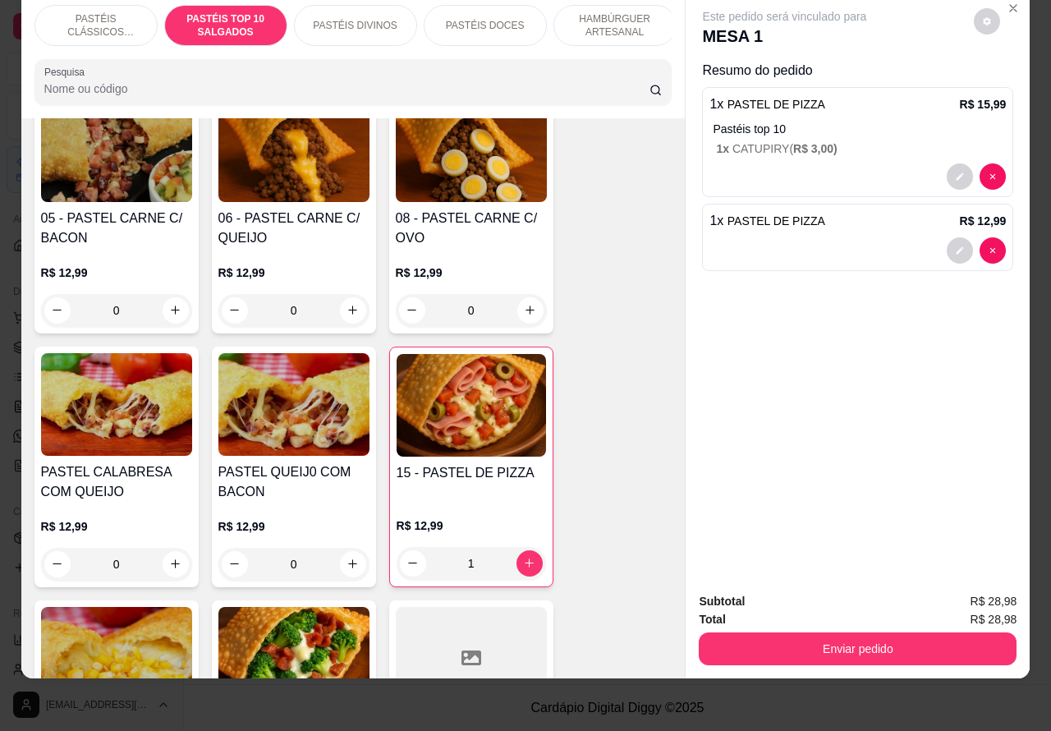
click at [338, 19] on p "PASTÉIS DIVINOS" at bounding box center [355, 25] width 84 height 13
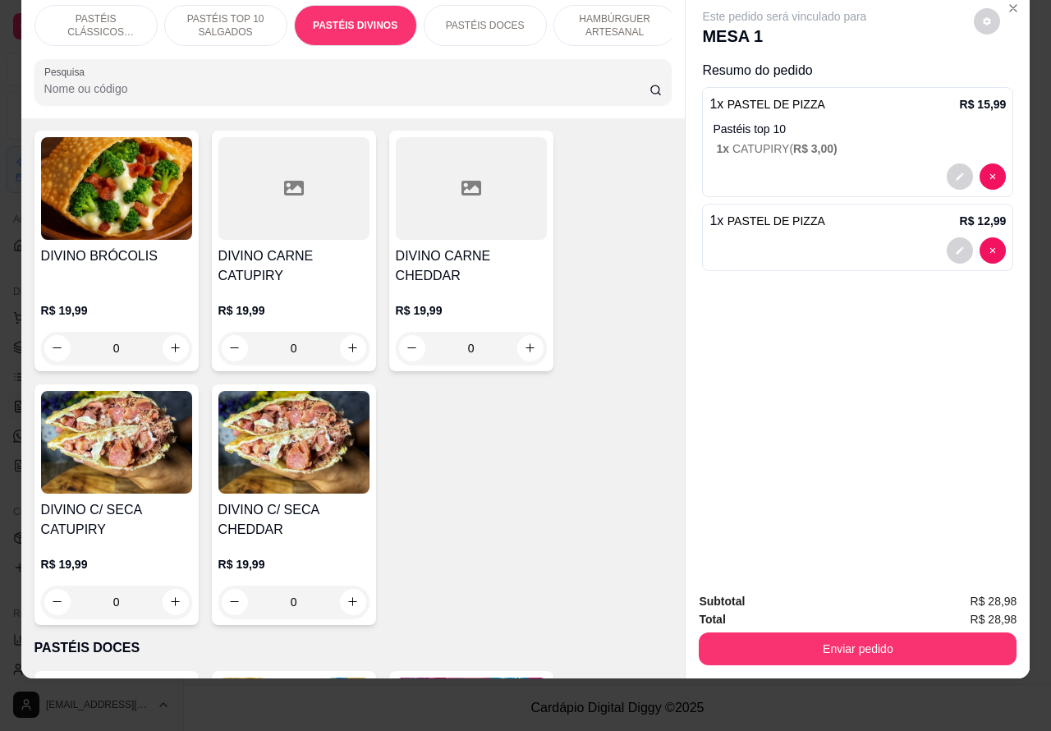
scroll to position [2189, 0]
click at [343, 333] on div "0" at bounding box center [293, 349] width 151 height 33
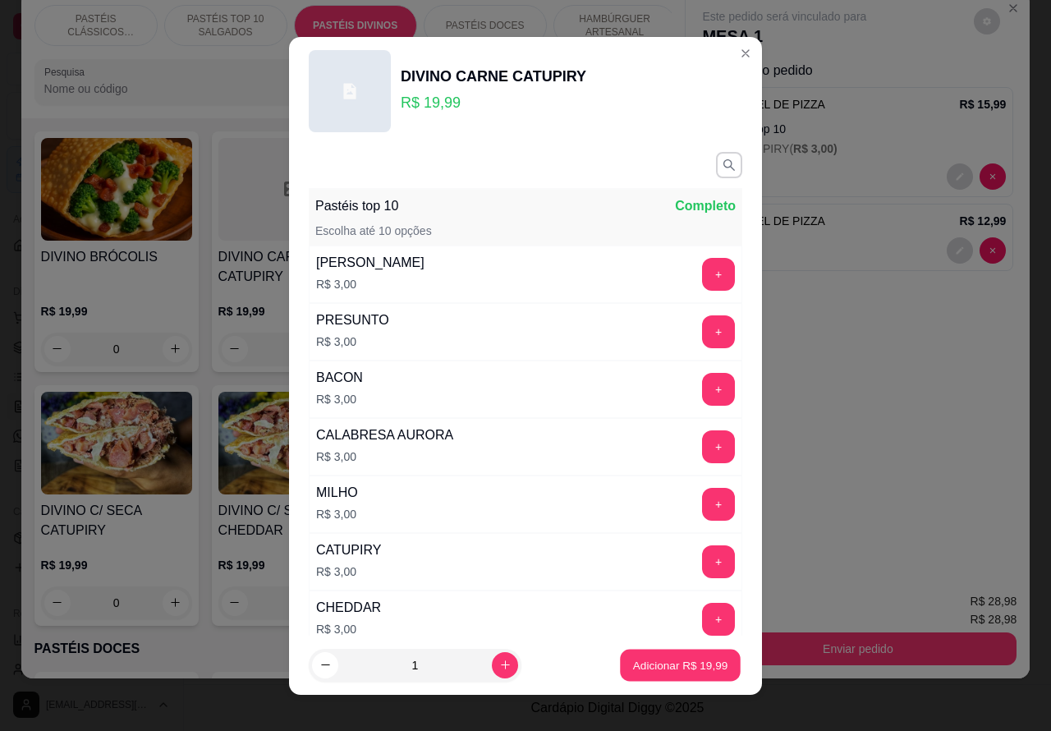
click at [650, 663] on p "Adicionar R$ 19,99" at bounding box center [680, 665] width 95 height 16
type input "1"
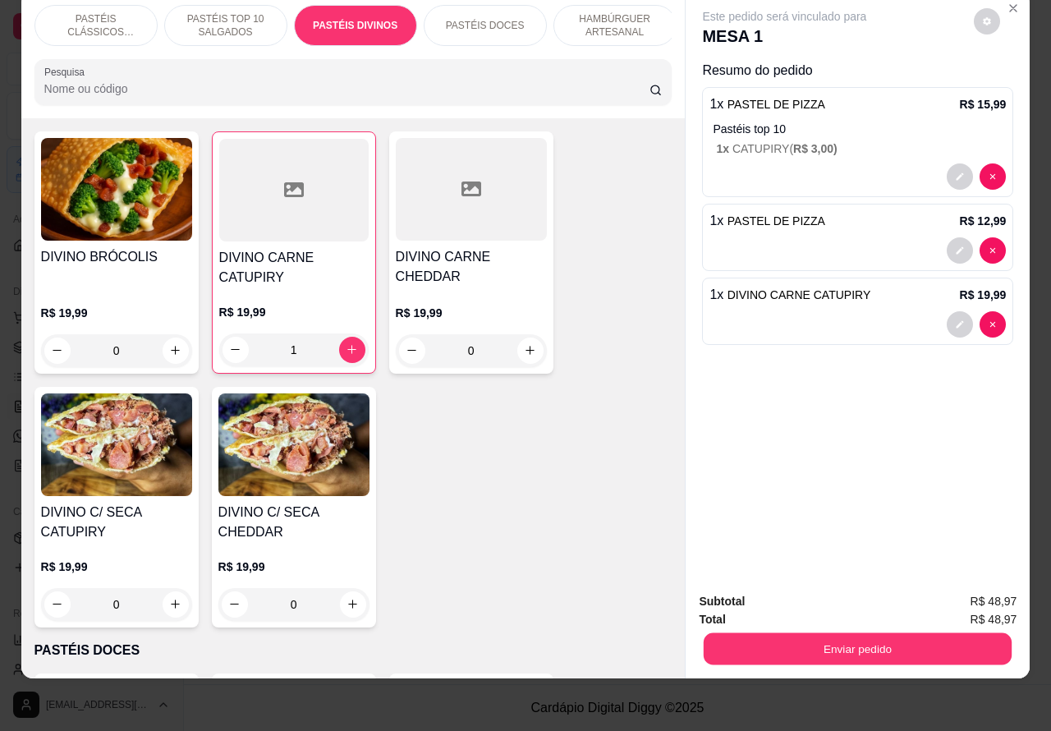
click at [859, 633] on button "Enviar pedido" at bounding box center [858, 649] width 308 height 32
click at [976, 585] on button "Enviar pedido" at bounding box center [972, 593] width 93 height 31
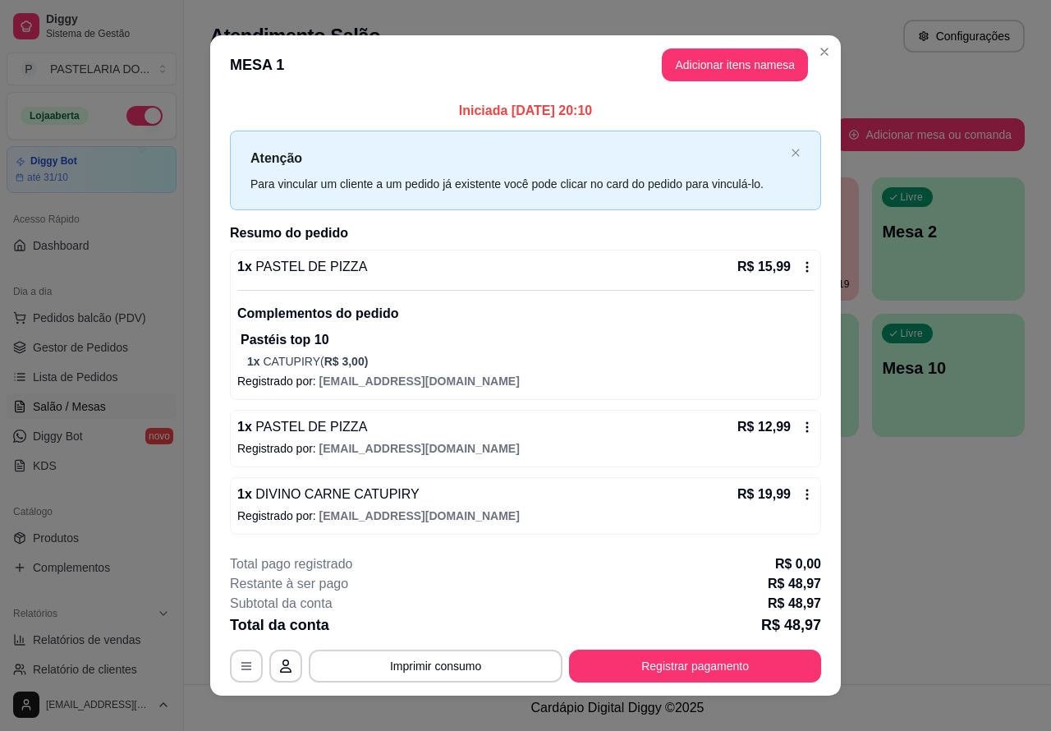
click at [930, 589] on div "Atendimento Salão Configurações Todos Mesas Comandas Pesquisar Adicionar mesa o…" at bounding box center [617, 342] width 867 height 684
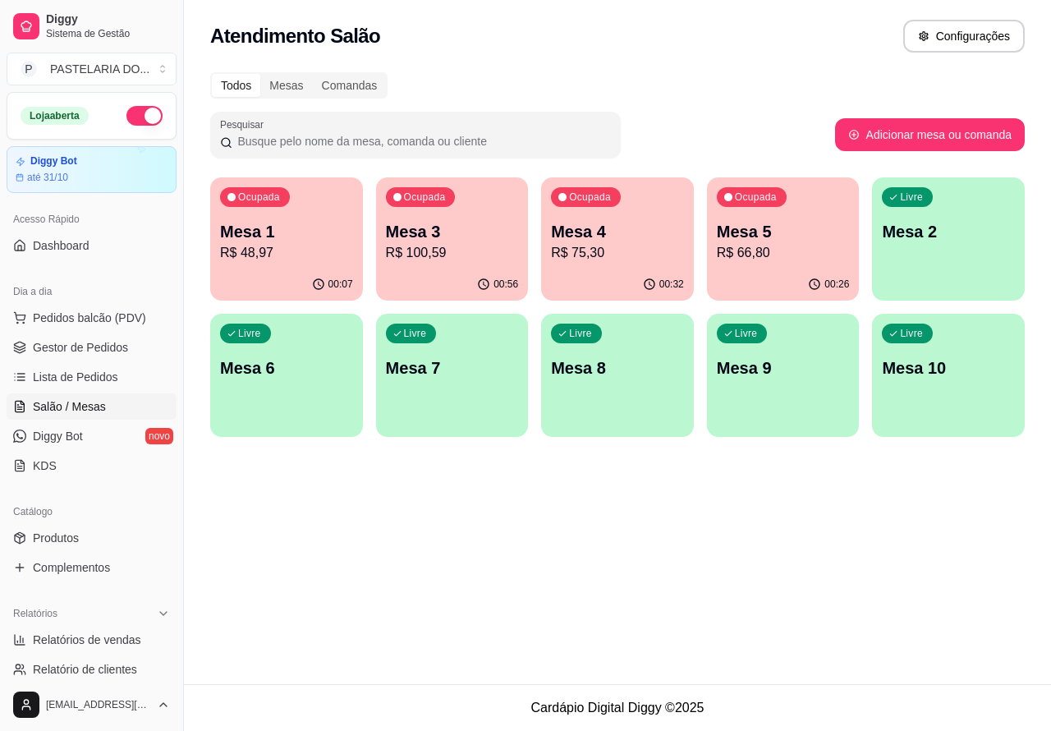
click at [769, 236] on p "Mesa 5" at bounding box center [783, 231] width 133 height 23
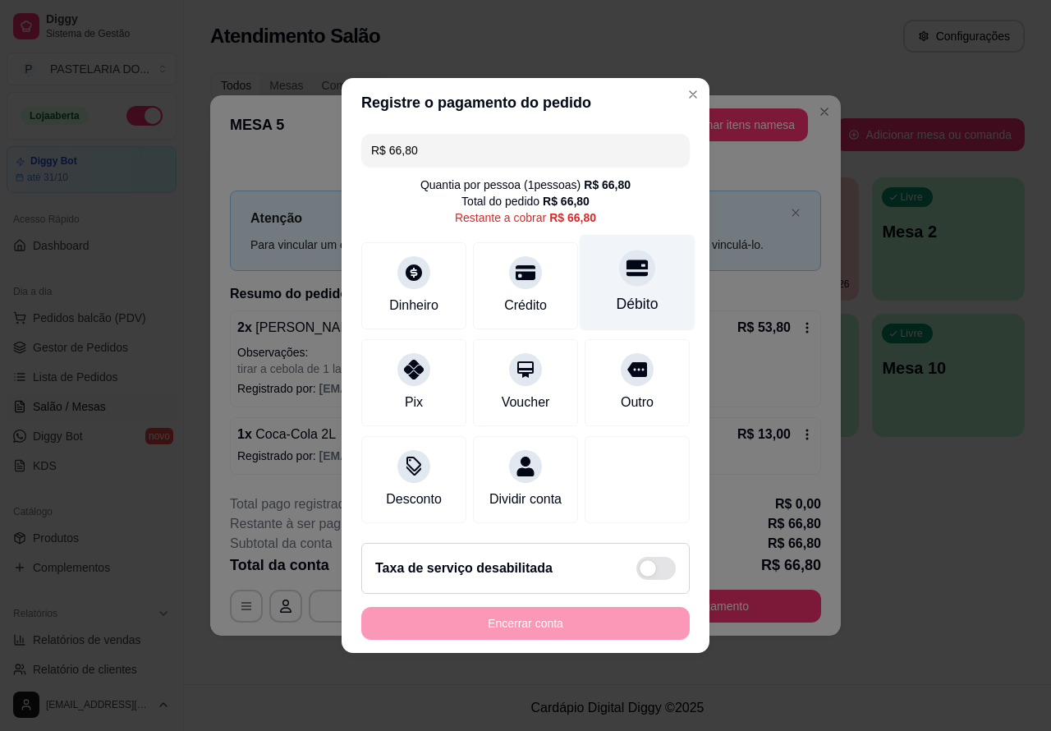
click at [627, 257] on icon at bounding box center [637, 267] width 21 height 21
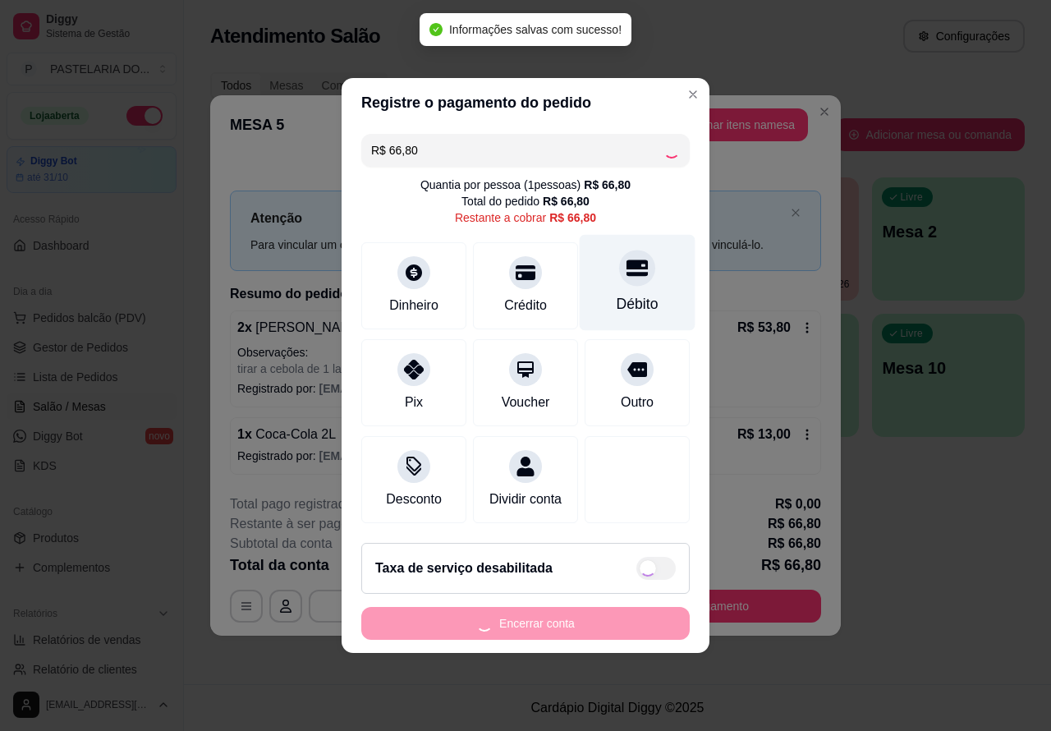
type input "R$ 0,00"
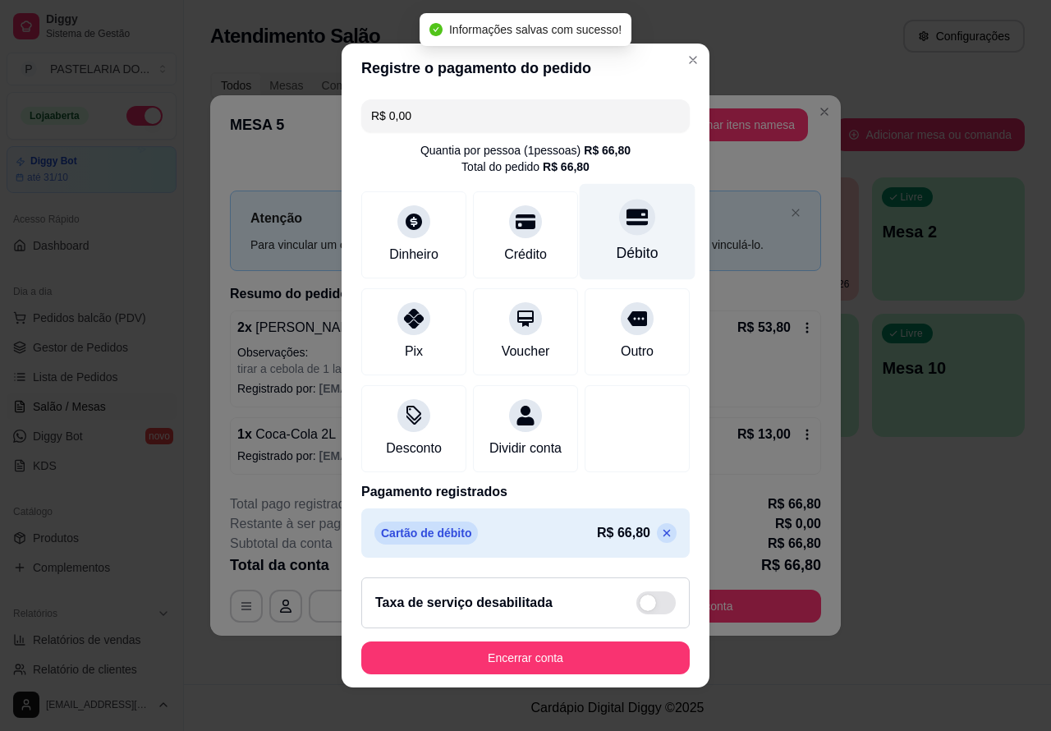
click at [565, 667] on button "Encerrar conta" at bounding box center [525, 657] width 328 height 33
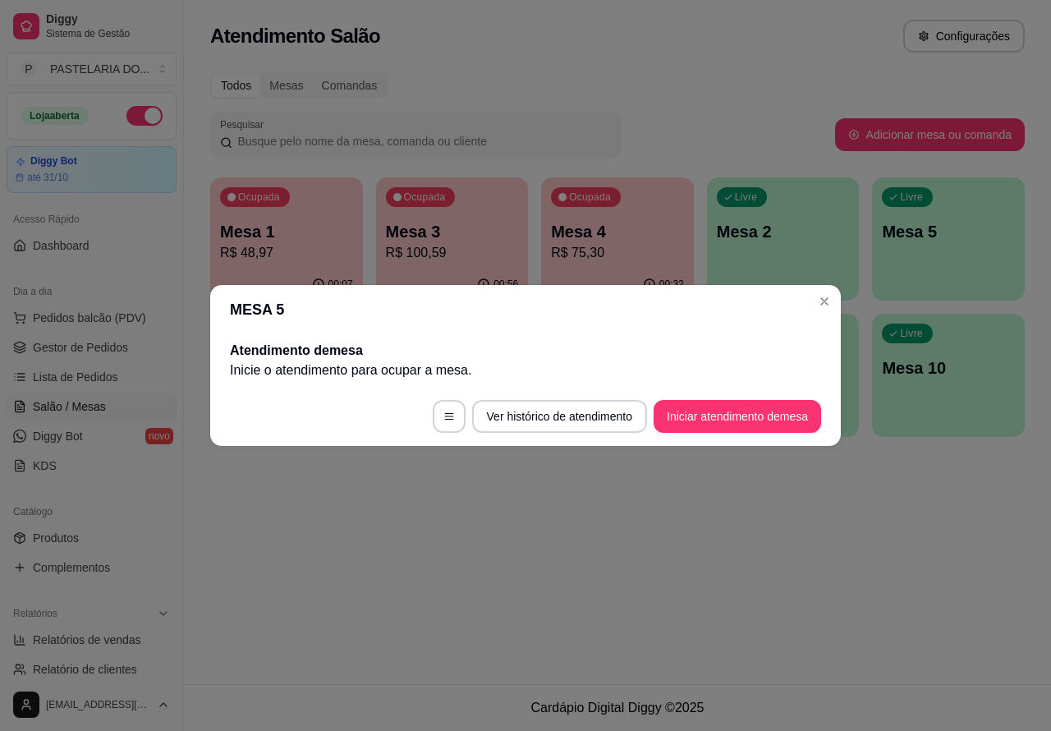
click at [436, 534] on div "Atendimento Salão Configurações Todos Mesas Comandas Pesquisar Adicionar mesa o…" at bounding box center [617, 342] width 867 height 684
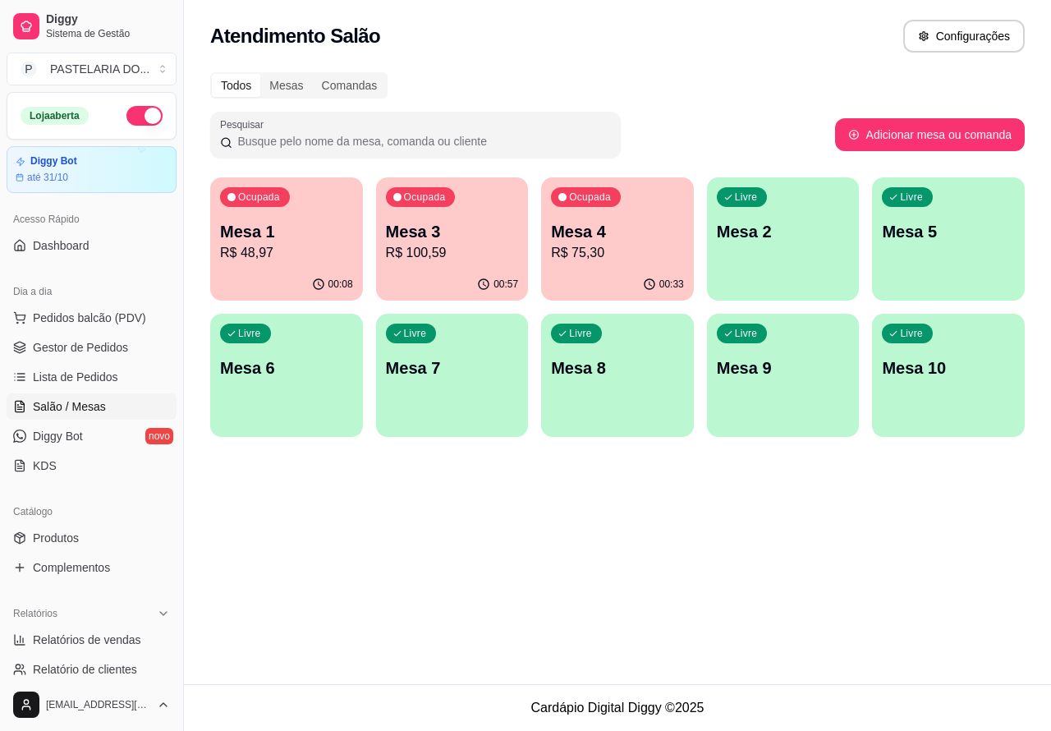
click at [446, 218] on div "Ocupada Mesa 3 R$ 100,59" at bounding box center [452, 222] width 153 height 91
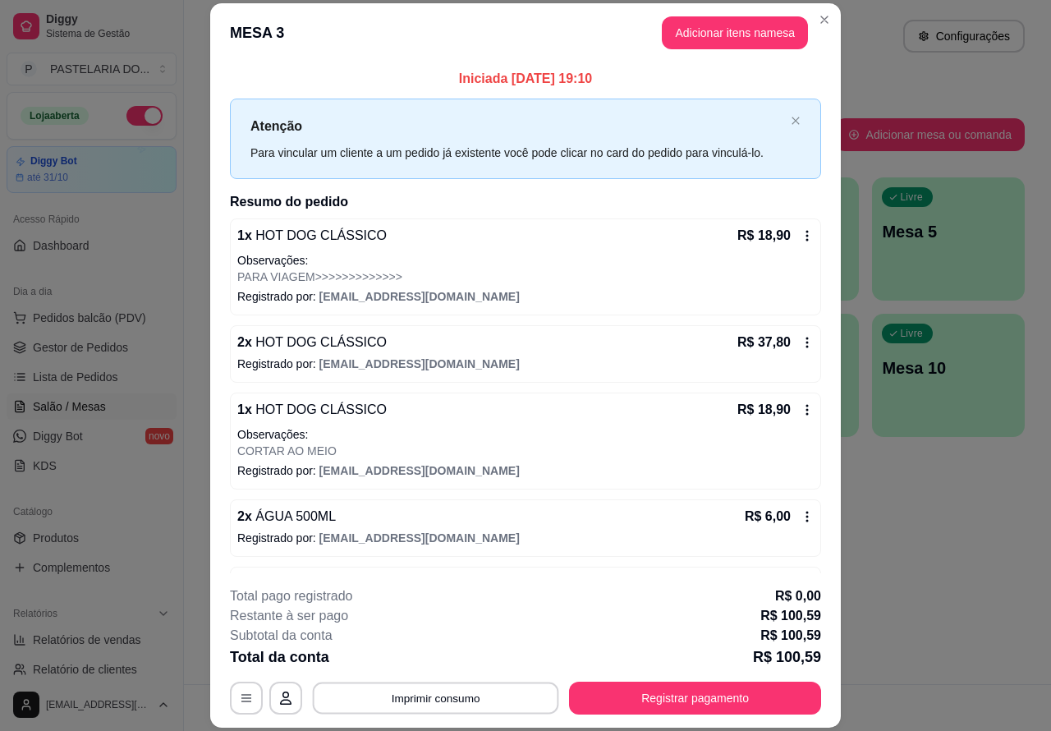
click at [435, 703] on button "Imprimir consumo" at bounding box center [436, 698] width 246 height 32
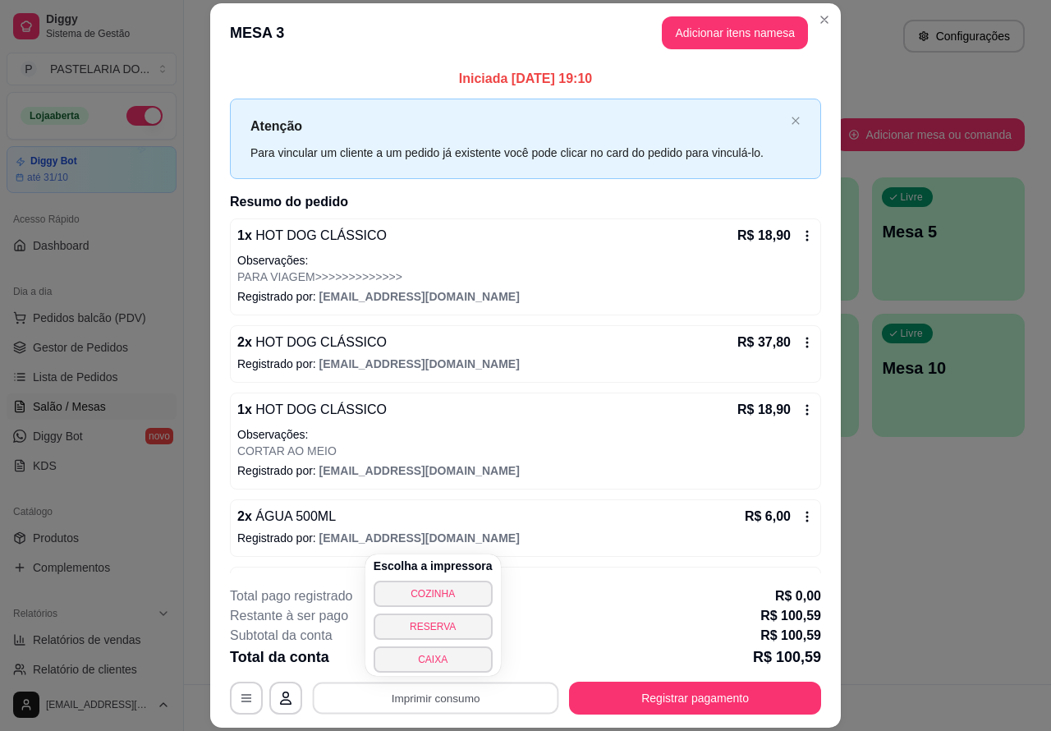
click at [439, 657] on button "CAIXA" at bounding box center [433, 659] width 119 height 26
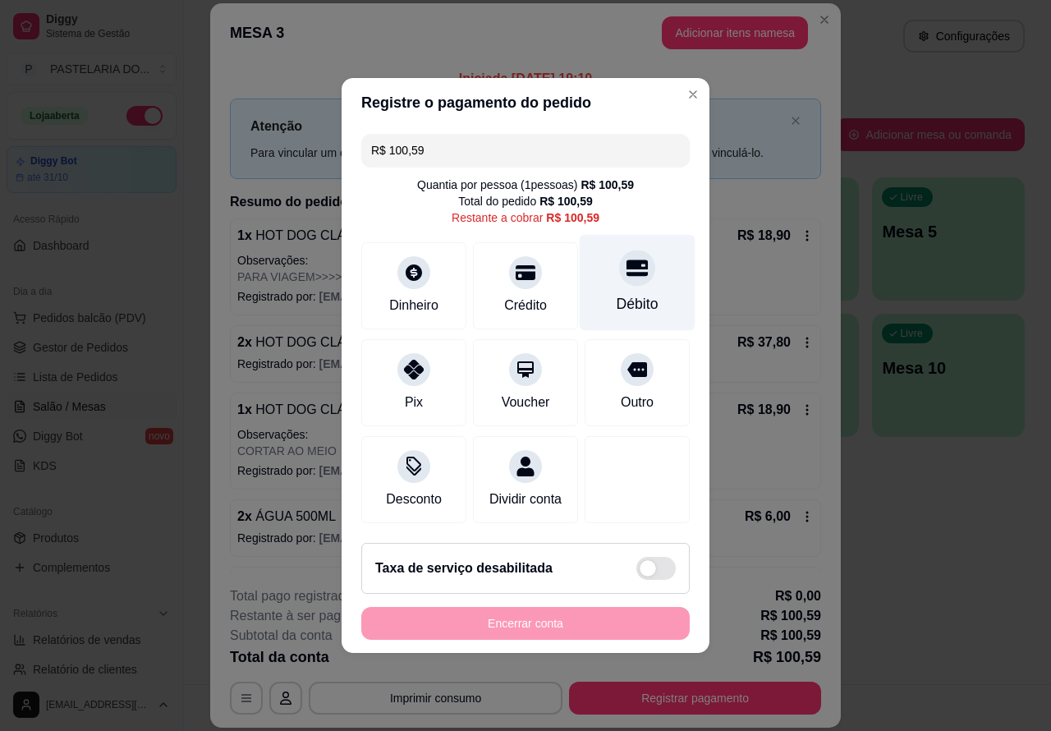
click at [627, 264] on icon at bounding box center [637, 267] width 21 height 21
type input "R$ 0,00"
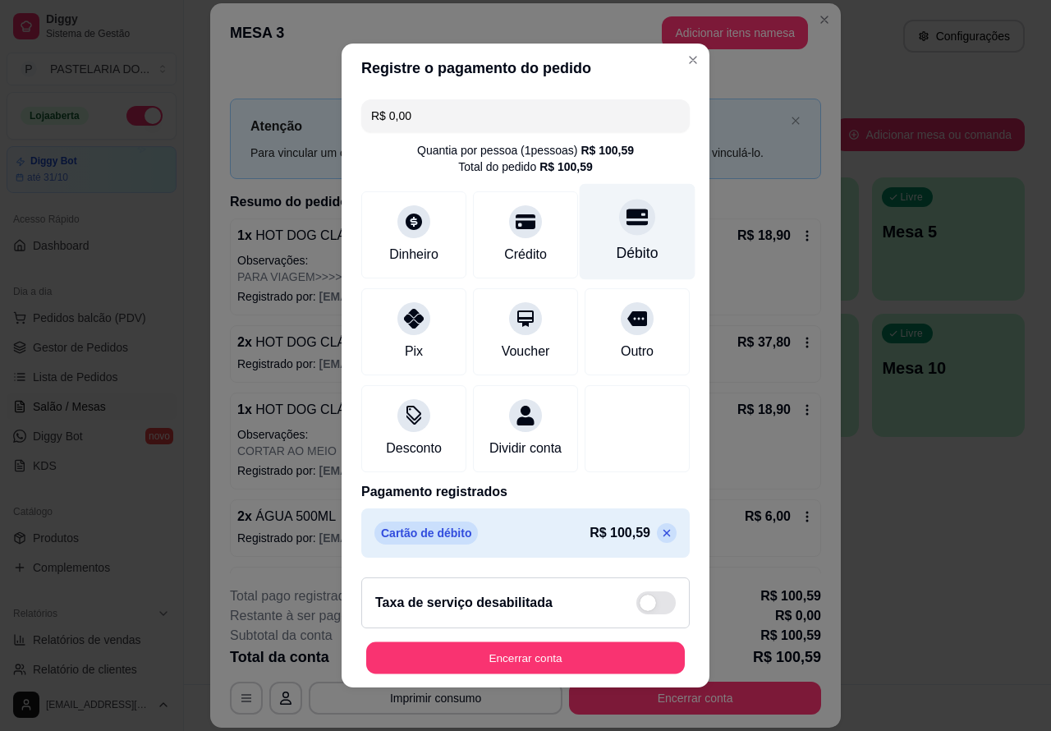
click at [539, 651] on button "Encerrar conta" at bounding box center [525, 658] width 319 height 32
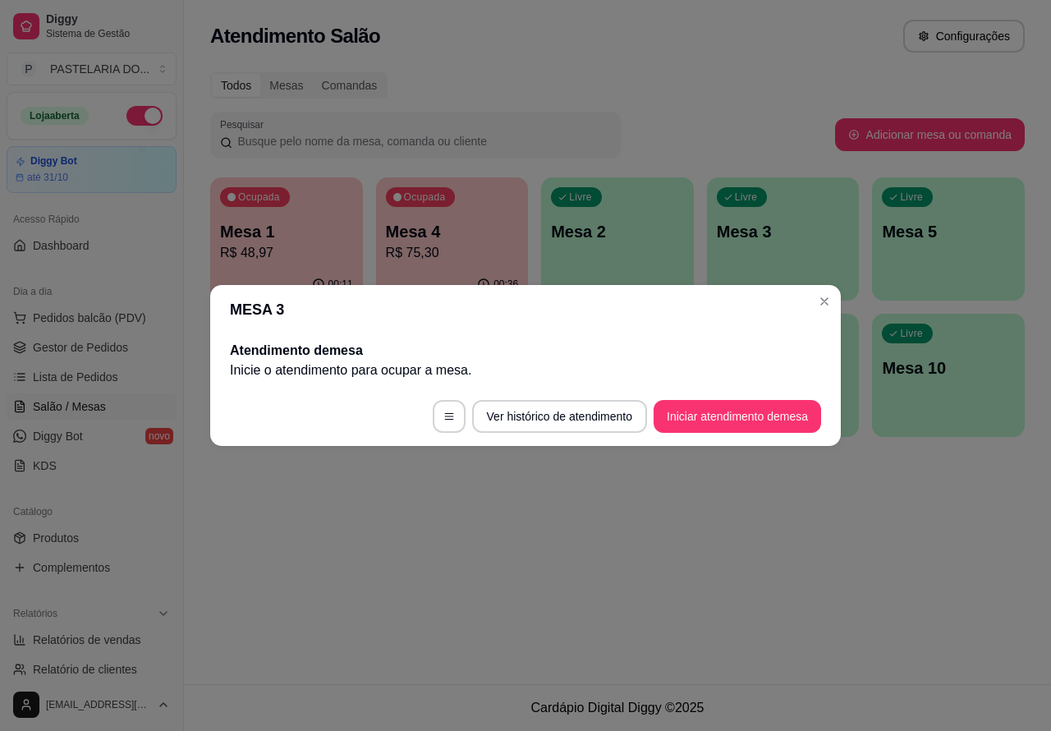
click at [828, 555] on div "Atendimento Salão Configurações Todos Mesas Comandas Pesquisar Adicionar mesa o…" at bounding box center [617, 342] width 867 height 684
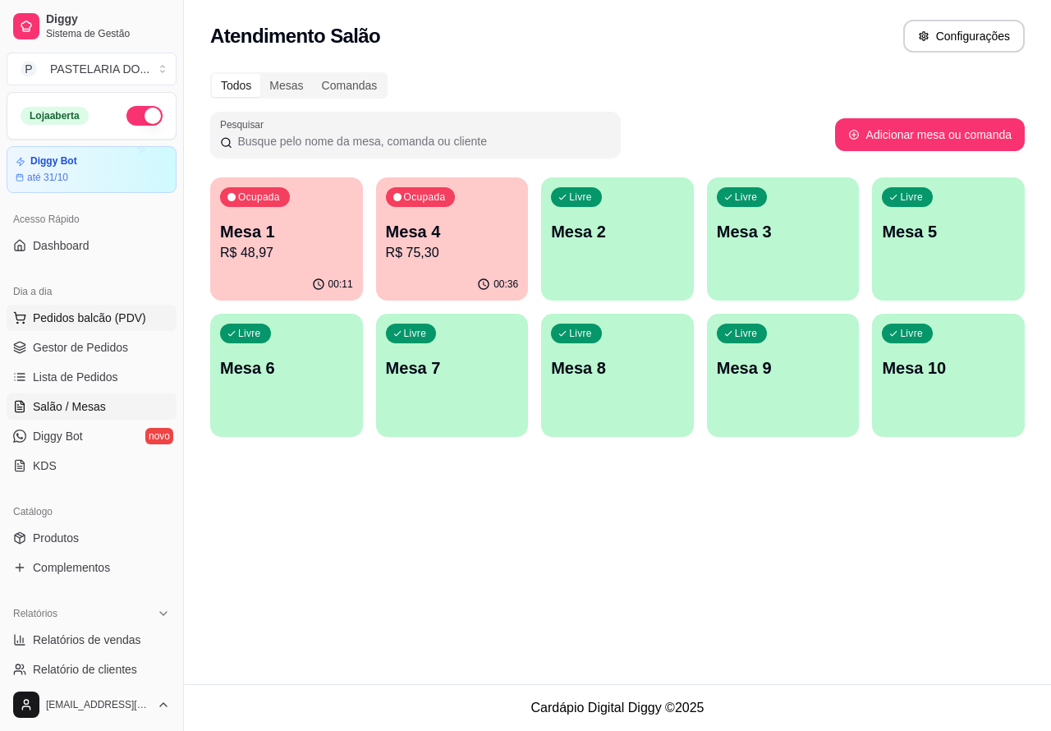
click at [95, 314] on span "Pedidos balcão (PDV)" at bounding box center [89, 318] width 113 height 16
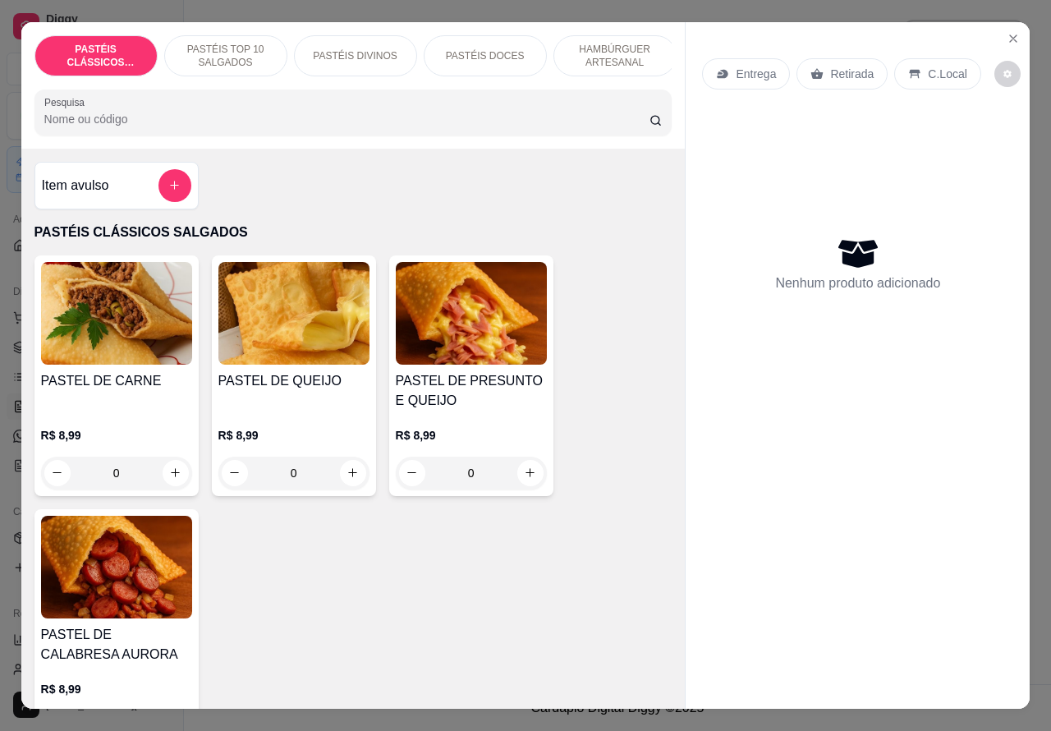
click at [842, 72] on p "Retirada" at bounding box center [852, 74] width 44 height 16
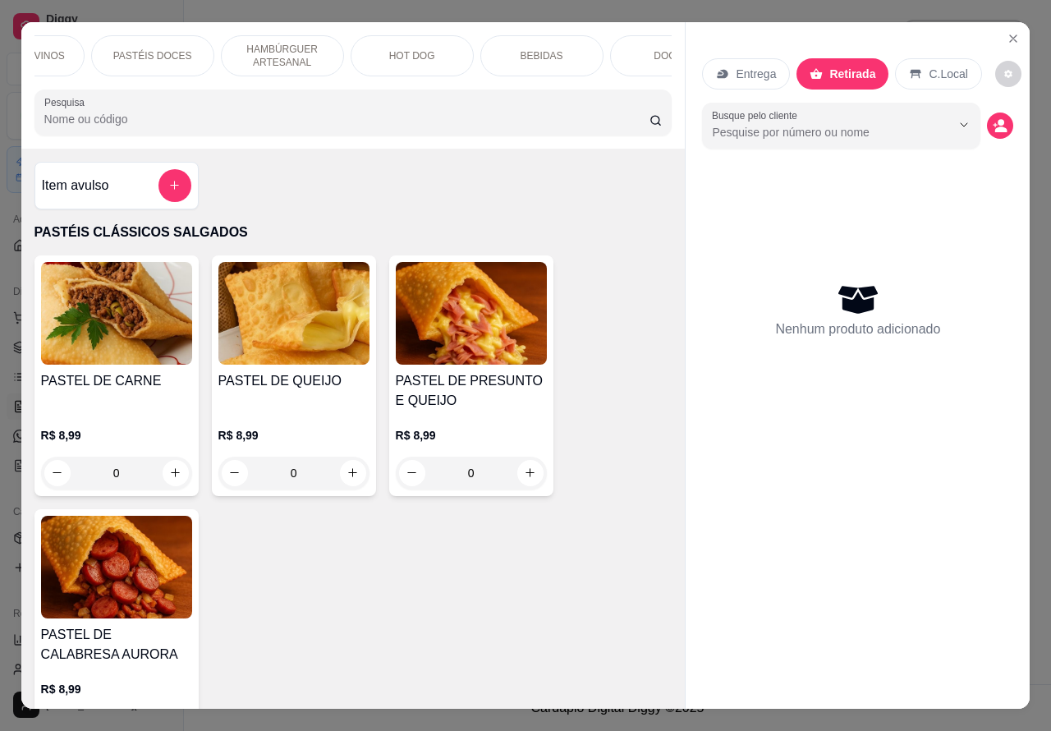
scroll to position [0, 346]
click at [535, 49] on p "BEBIDAS" at bounding box center [528, 55] width 43 height 13
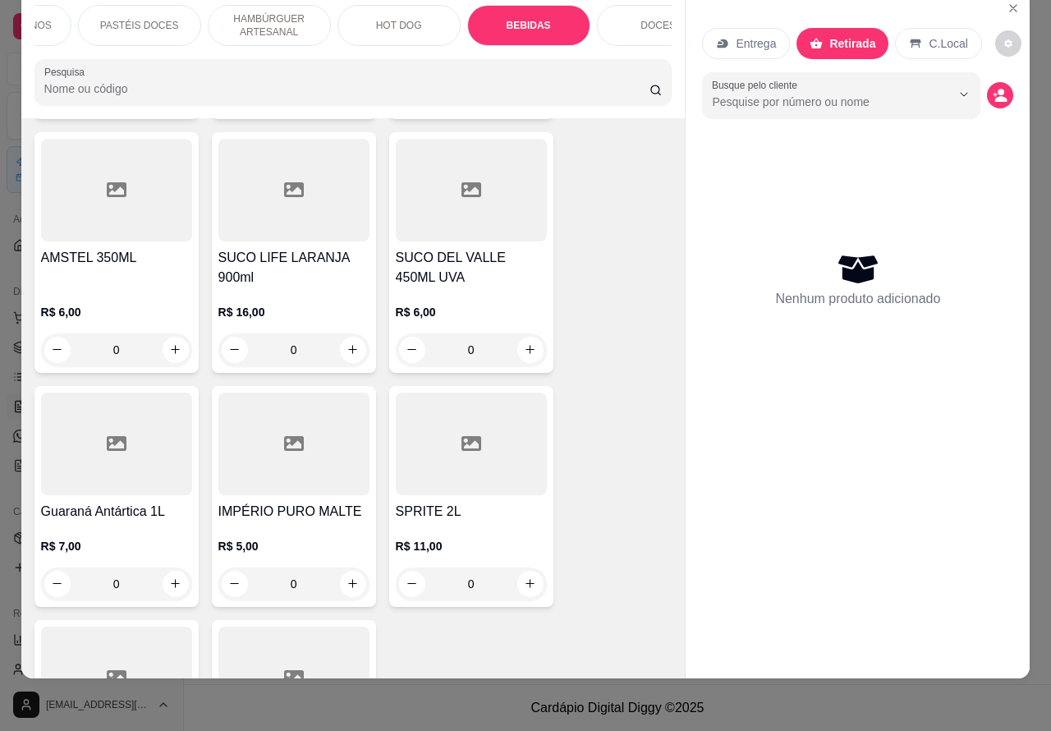
scroll to position [6035, 0]
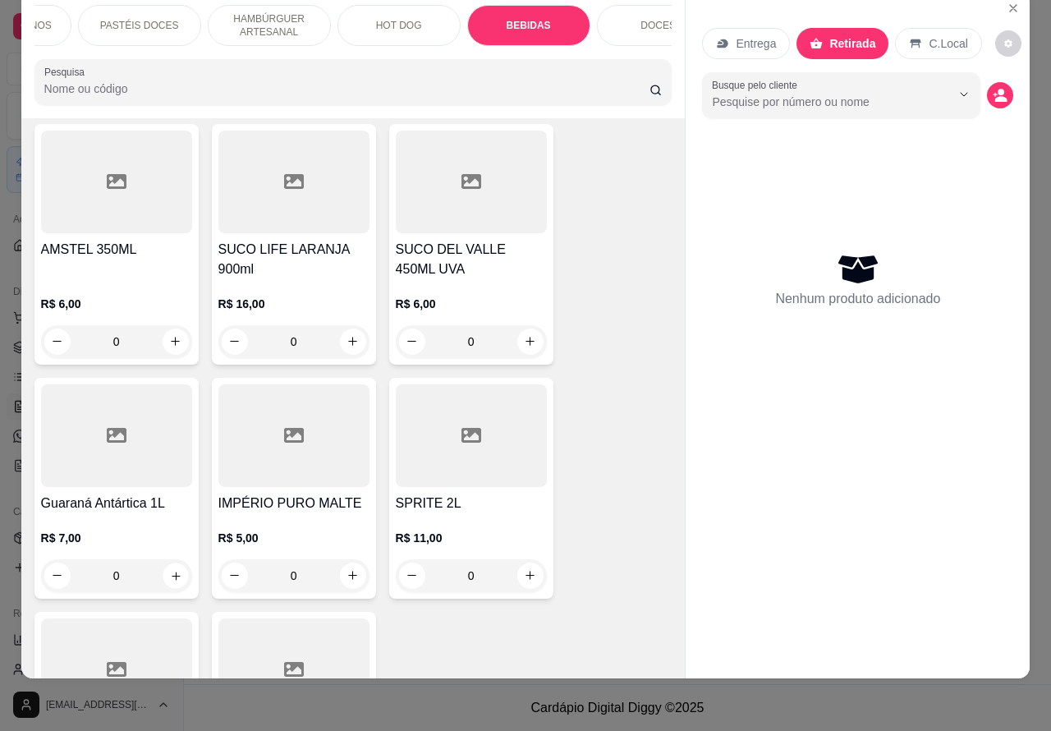
click at [172, 572] on icon "increase-product-quantity" at bounding box center [176, 576] width 8 height 8
type input "1"
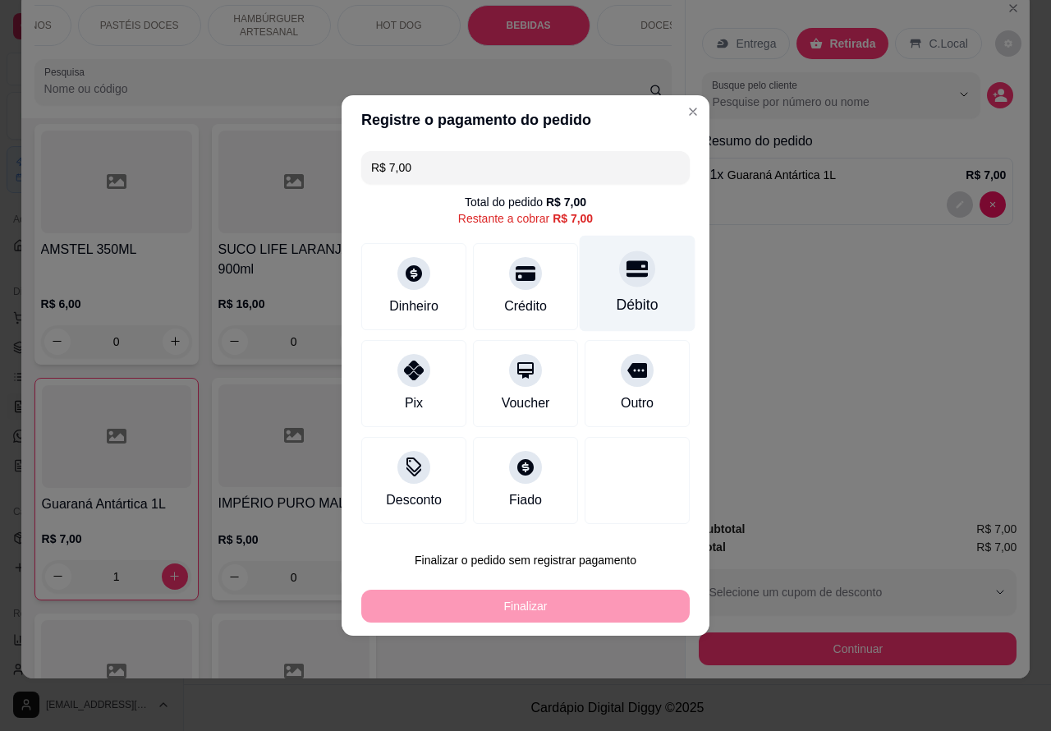
click at [627, 268] on icon at bounding box center [637, 269] width 21 height 16
type input "R$ 0,00"
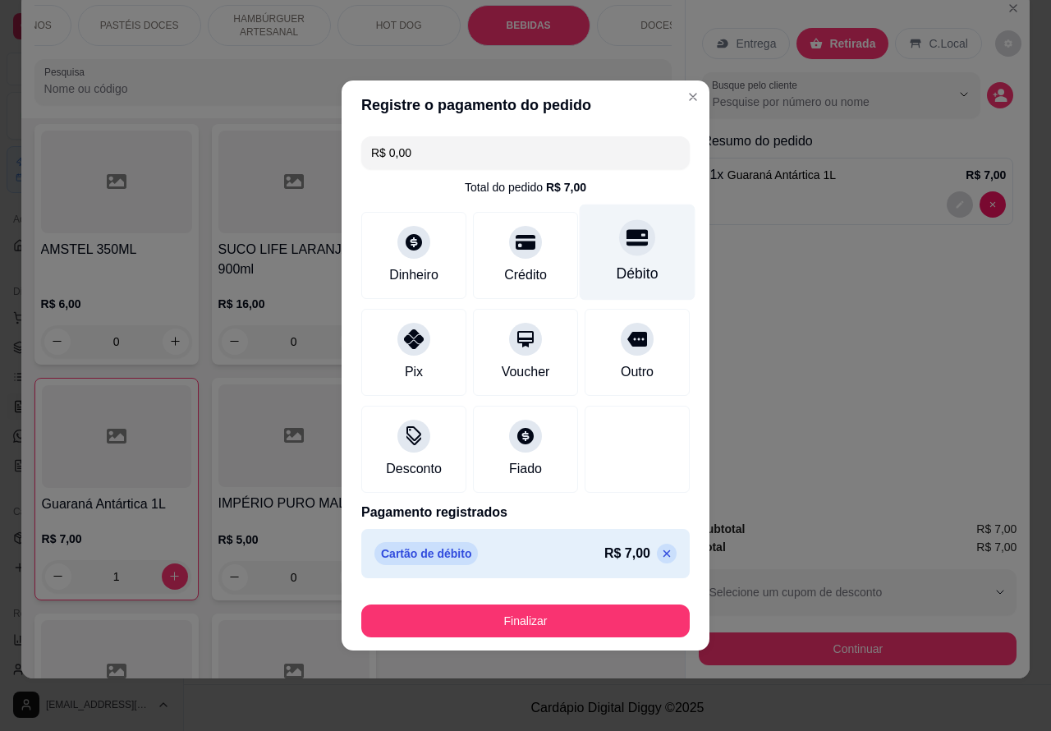
click at [604, 605] on button "Finalizar" at bounding box center [525, 620] width 328 height 33
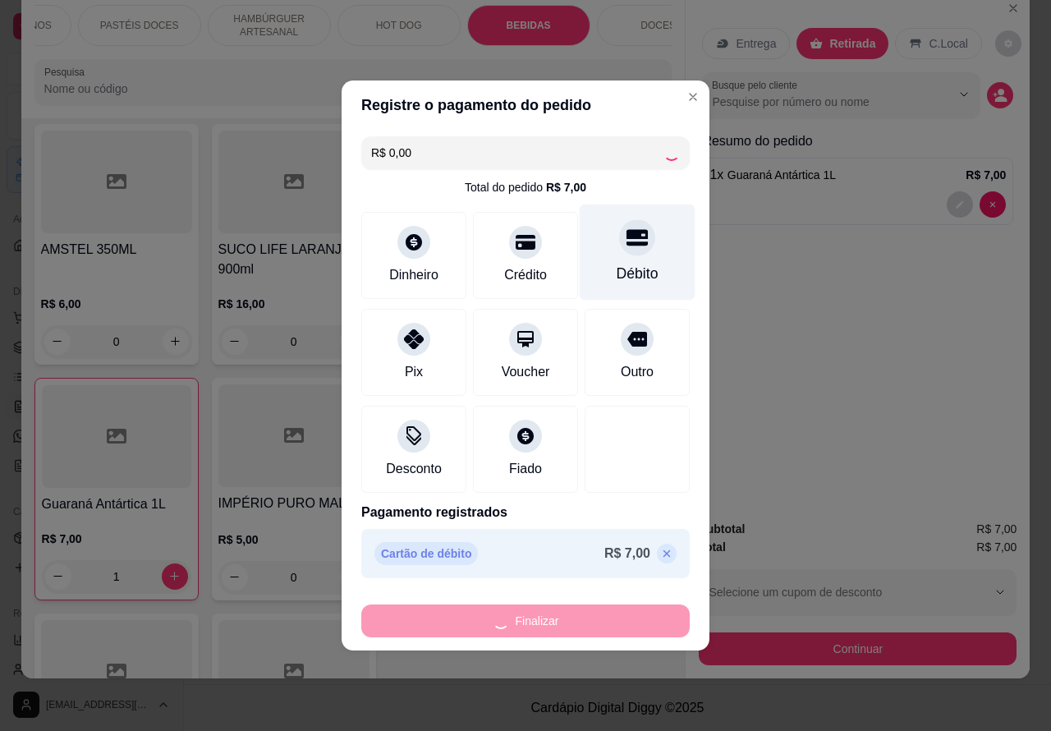
type input "0"
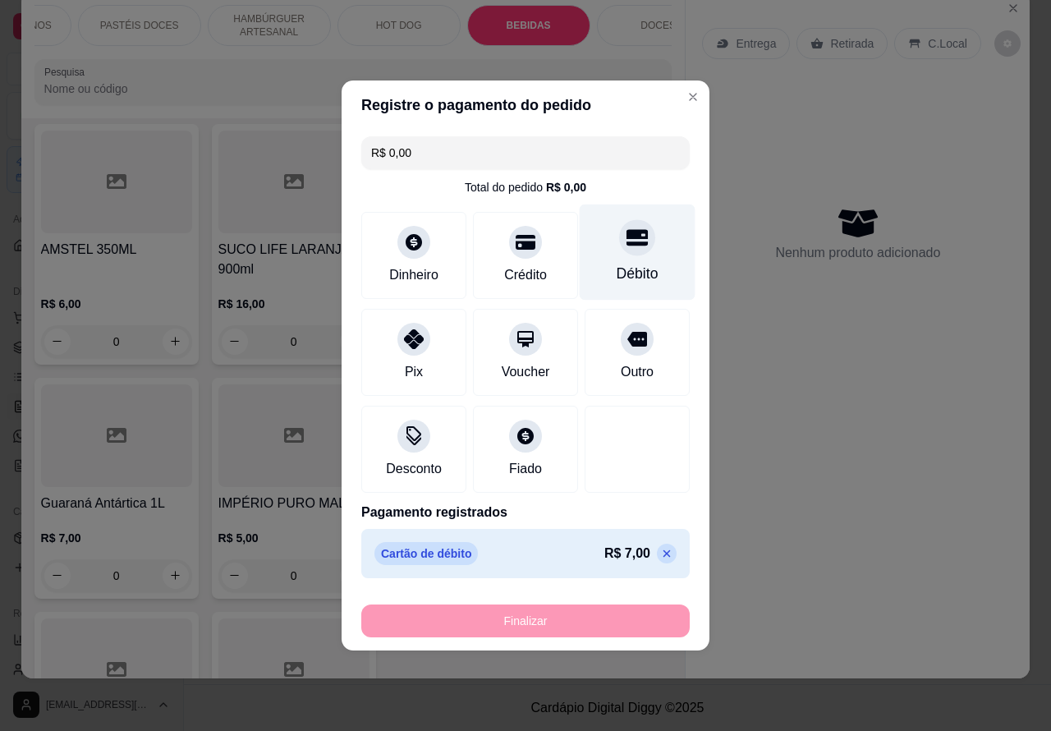
type input "-R$ 7,00"
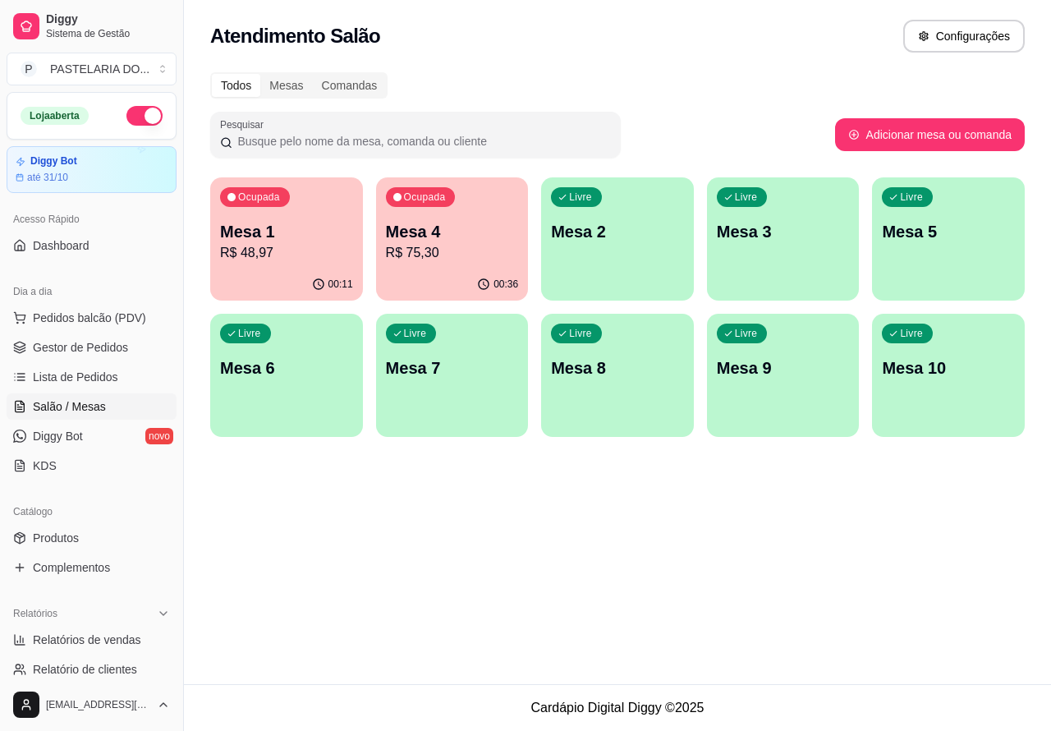
click at [471, 585] on div "Atendimento Salão Configurações Todos Mesas Comandas Pesquisar Adicionar mesa o…" at bounding box center [617, 342] width 867 height 684
click at [448, 215] on div "Ocupada Mesa 4 R$ 75,30" at bounding box center [452, 222] width 153 height 91
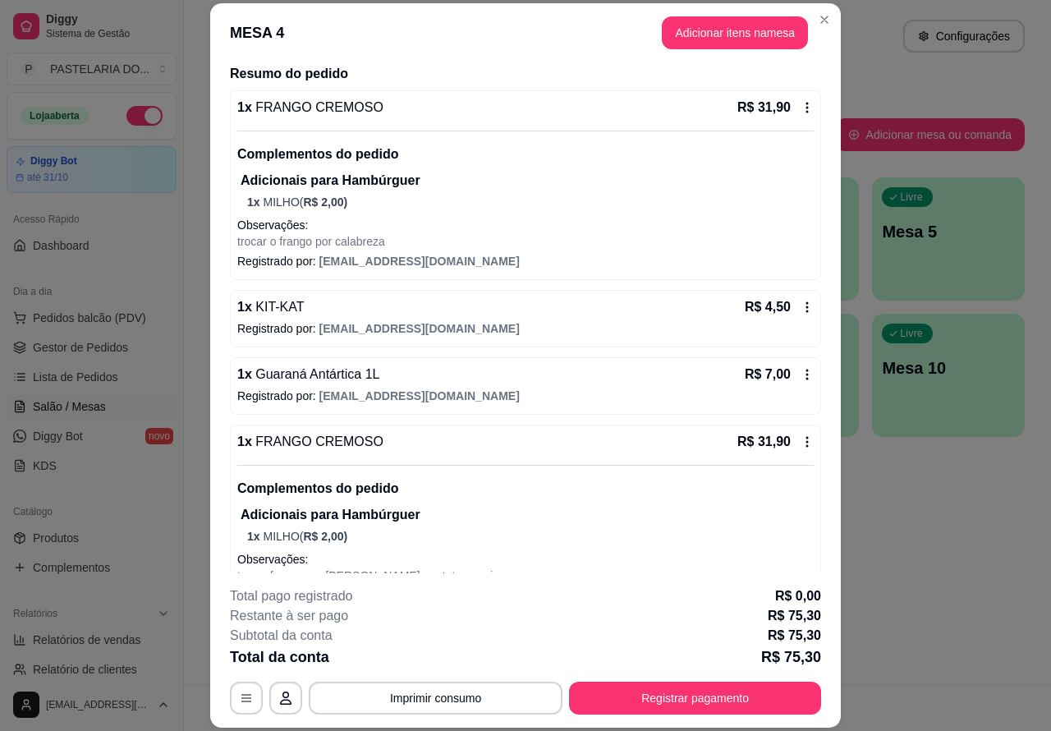
scroll to position [129, 0]
click at [462, 690] on button "Imprimir consumo" at bounding box center [436, 698] width 254 height 33
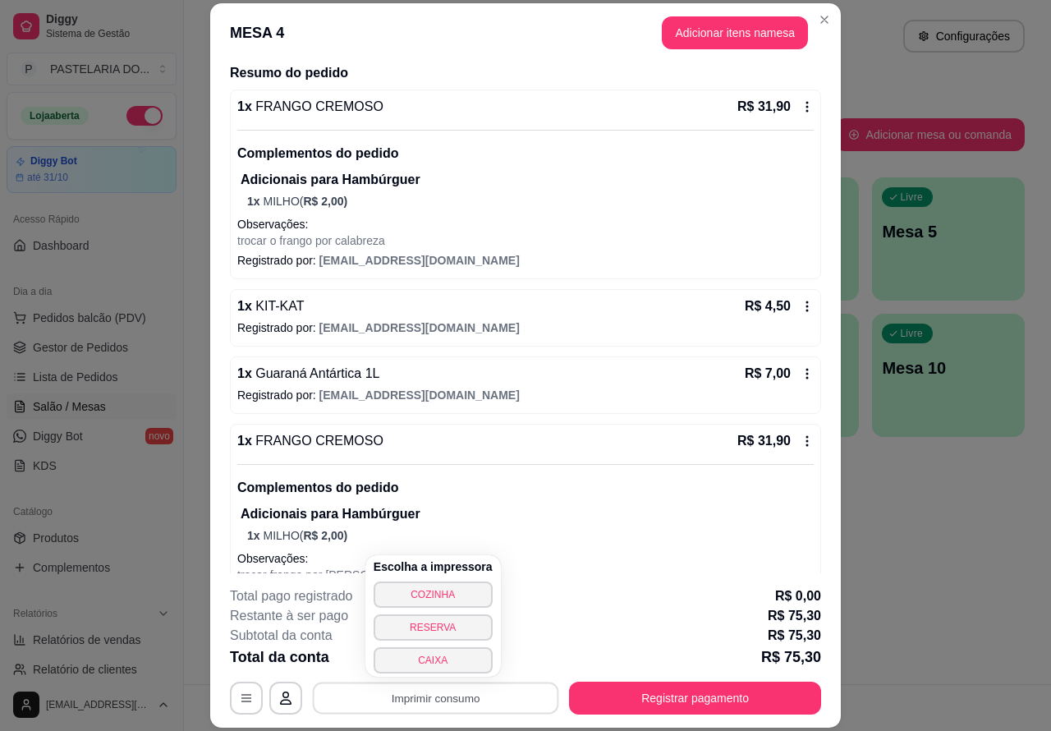
click at [438, 662] on button "CAIXA" at bounding box center [433, 660] width 119 height 26
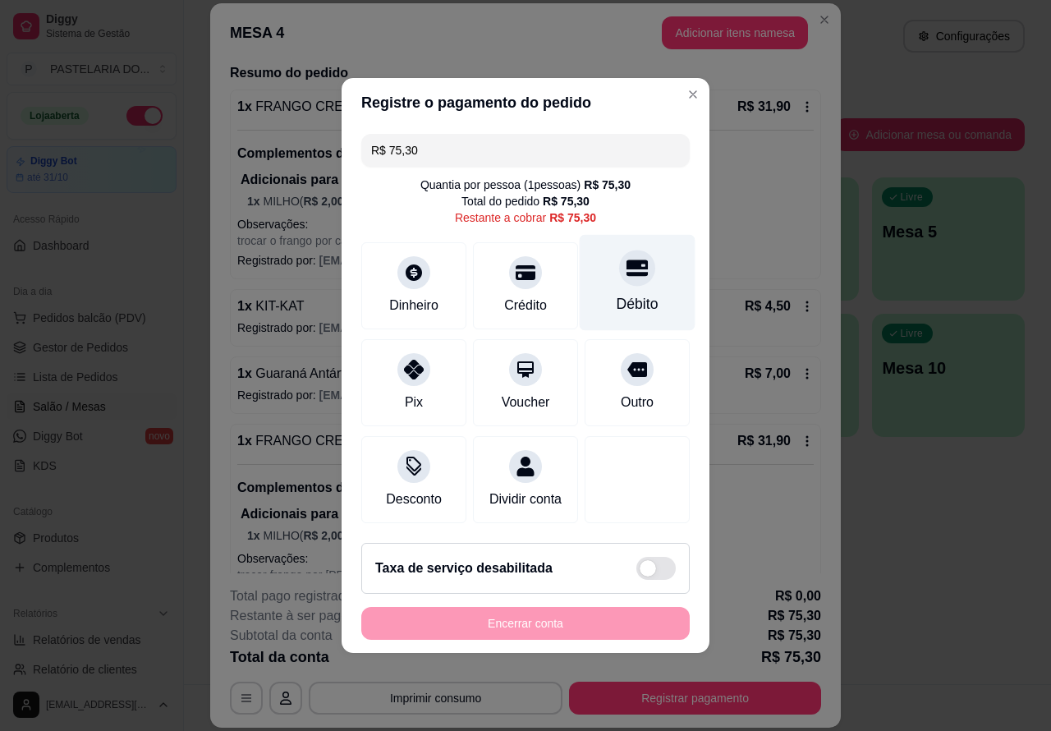
click at [627, 272] on icon at bounding box center [637, 267] width 21 height 21
type input "R$ 0,00"
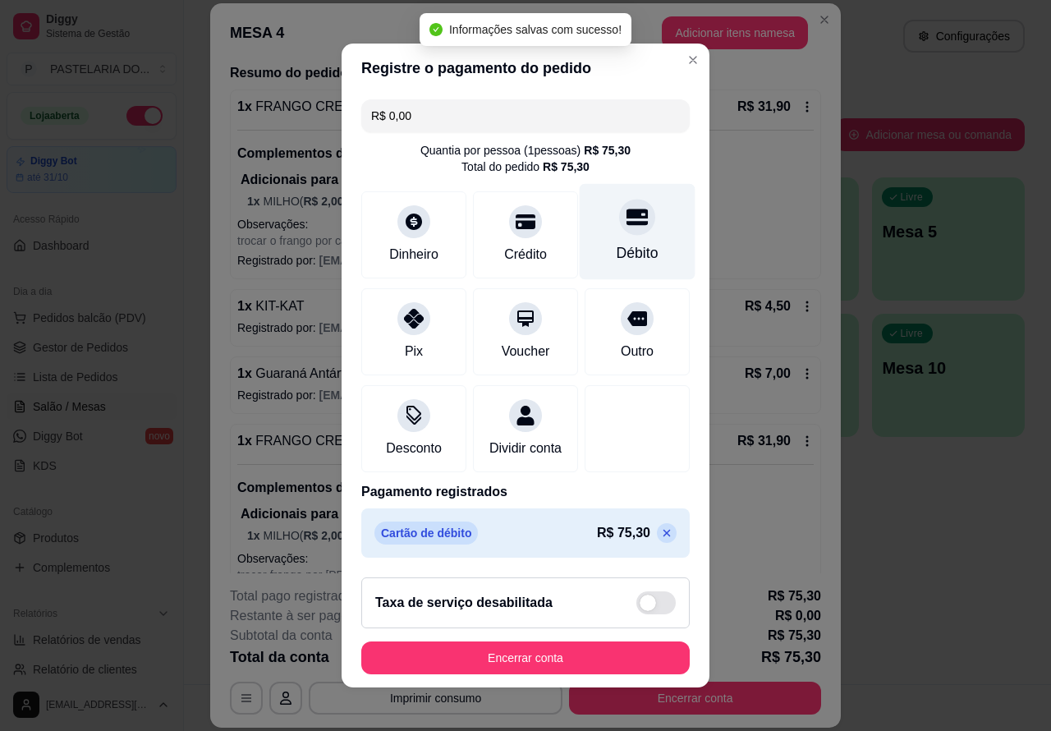
click at [544, 657] on button "Encerrar conta" at bounding box center [525, 657] width 328 height 33
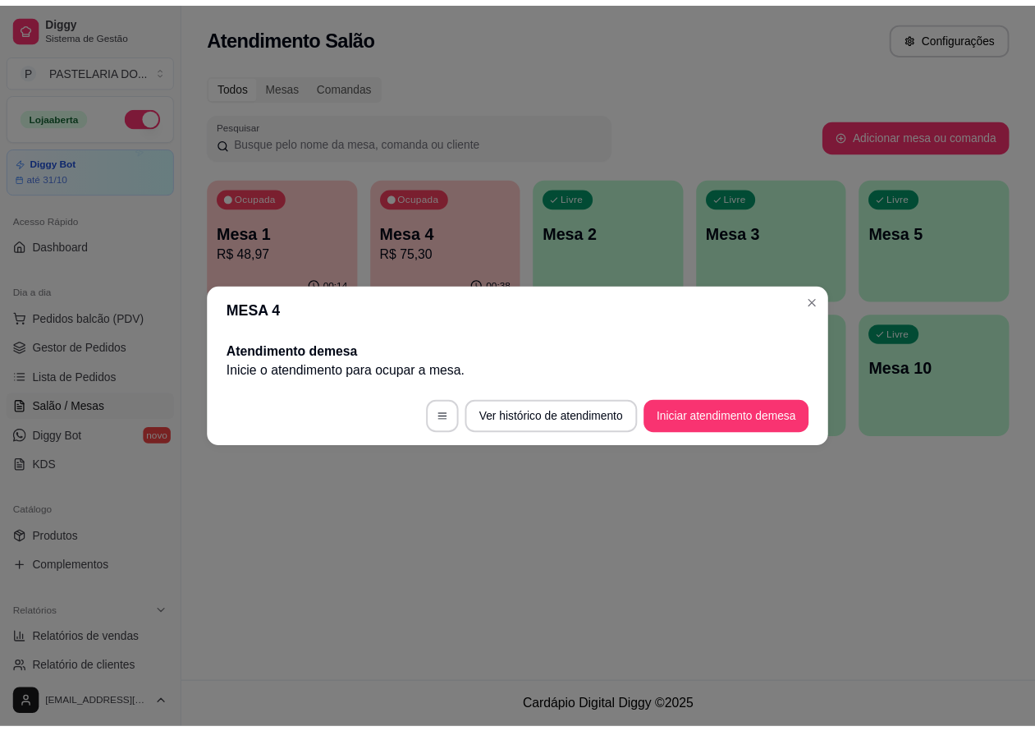
scroll to position [0, 0]
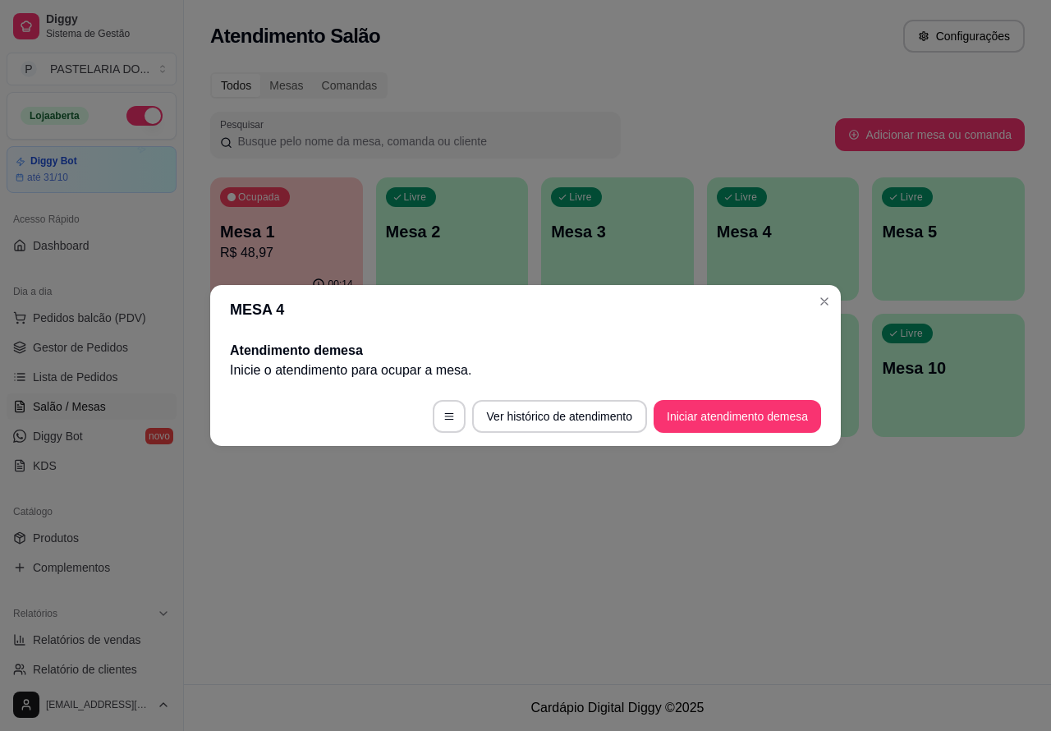
click at [899, 544] on div "Atendimento Salão Configurações Todos Mesas Comandas Pesquisar Adicionar mesa o…" at bounding box center [617, 342] width 867 height 684
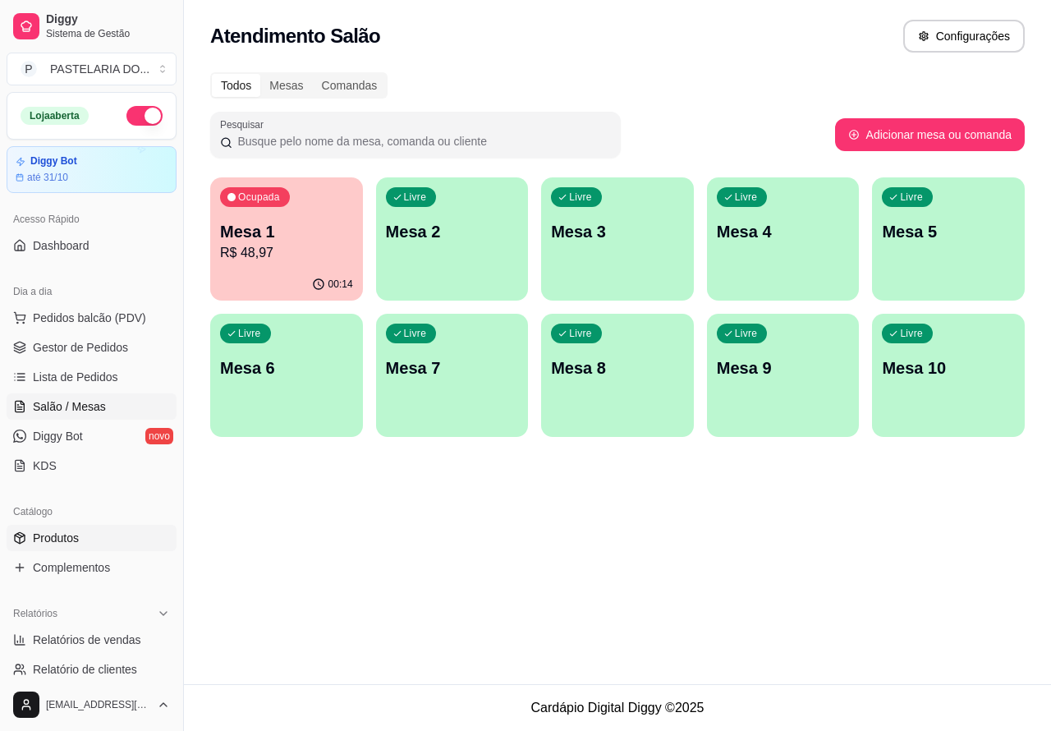
click at [58, 536] on span "Produtos" at bounding box center [56, 538] width 46 height 16
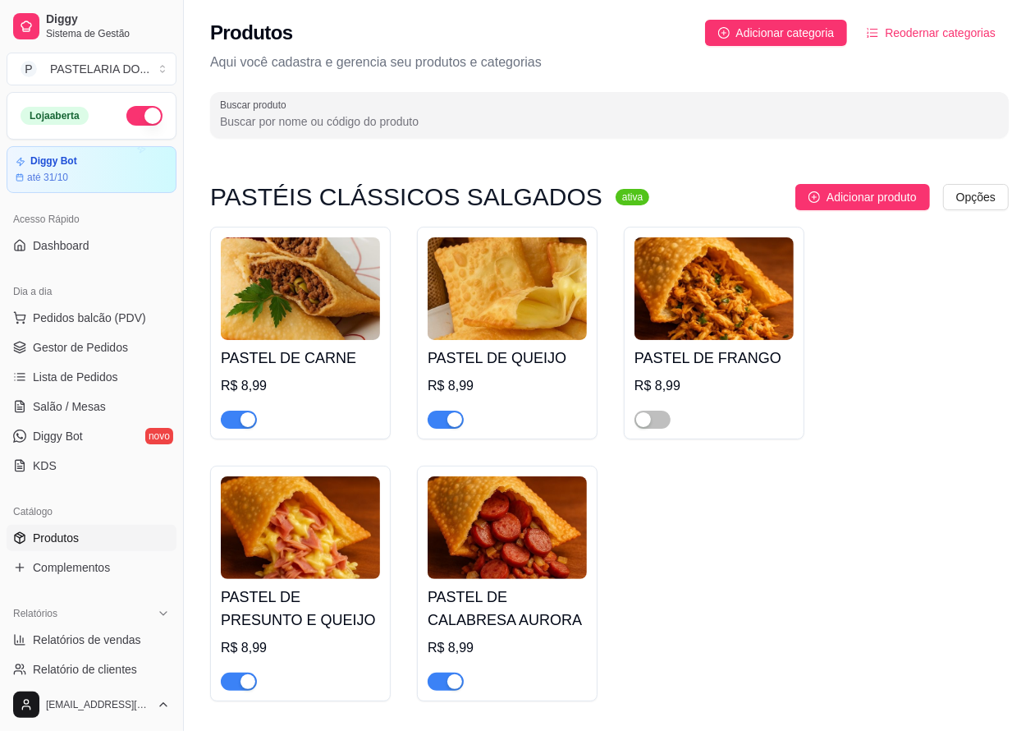
click at [223, 420] on span "button" at bounding box center [239, 420] width 36 height 18
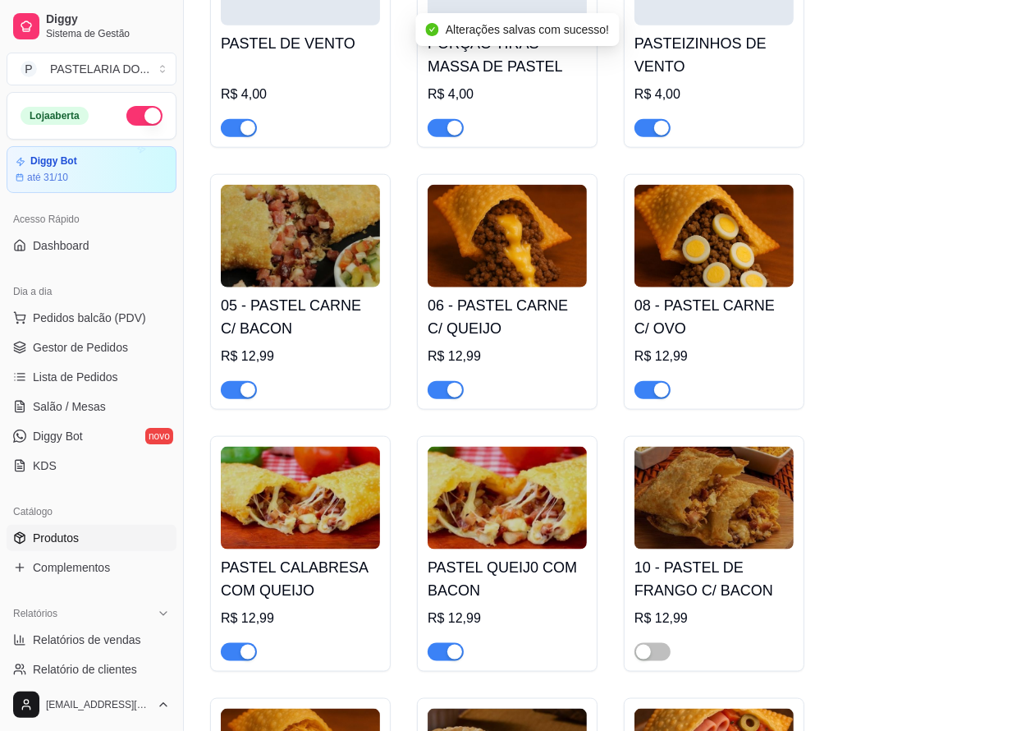
scroll to position [1145, 0]
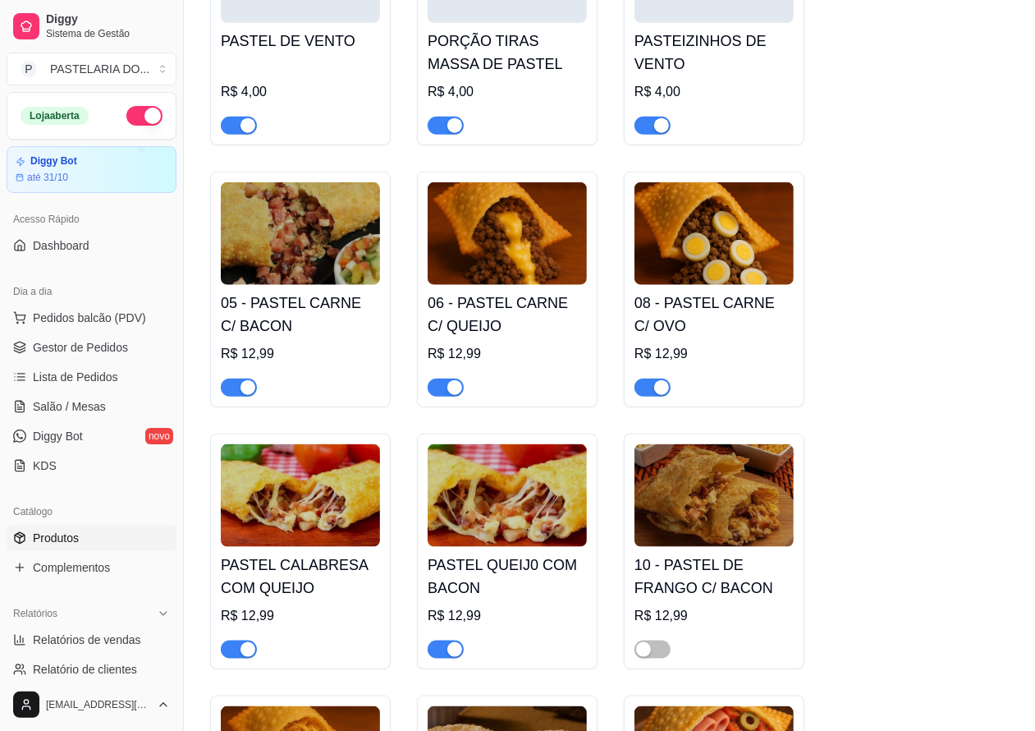
click at [434, 388] on span "button" at bounding box center [446, 388] width 36 height 18
click at [650, 387] on span "button" at bounding box center [653, 388] width 36 height 18
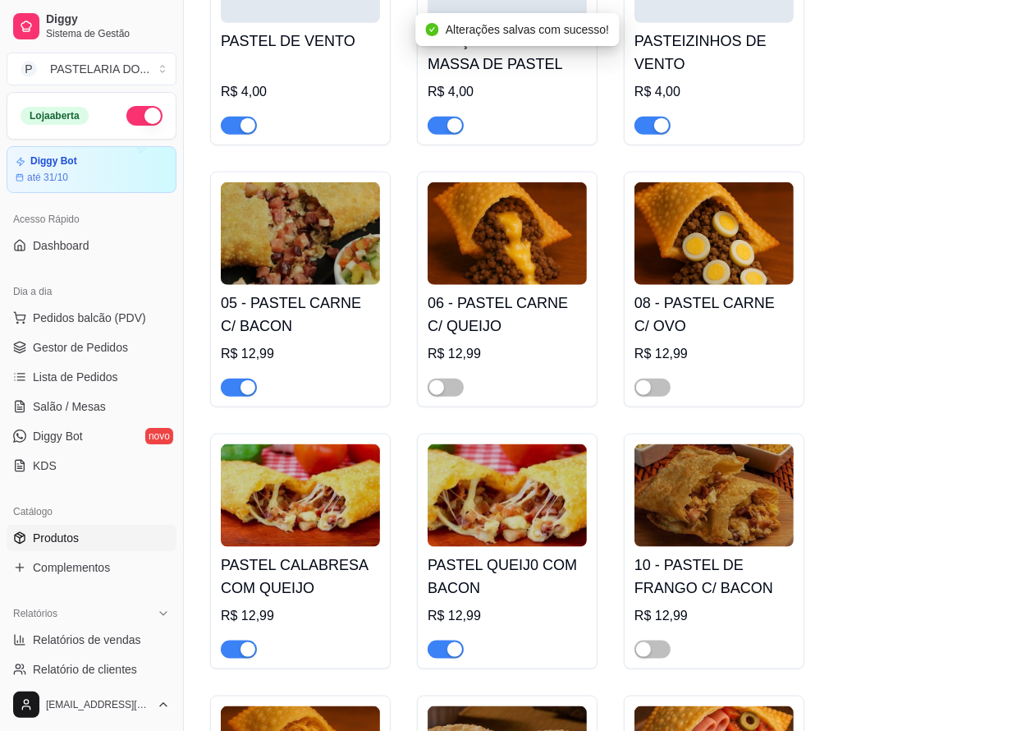
click at [231, 395] on span "button" at bounding box center [239, 388] width 36 height 18
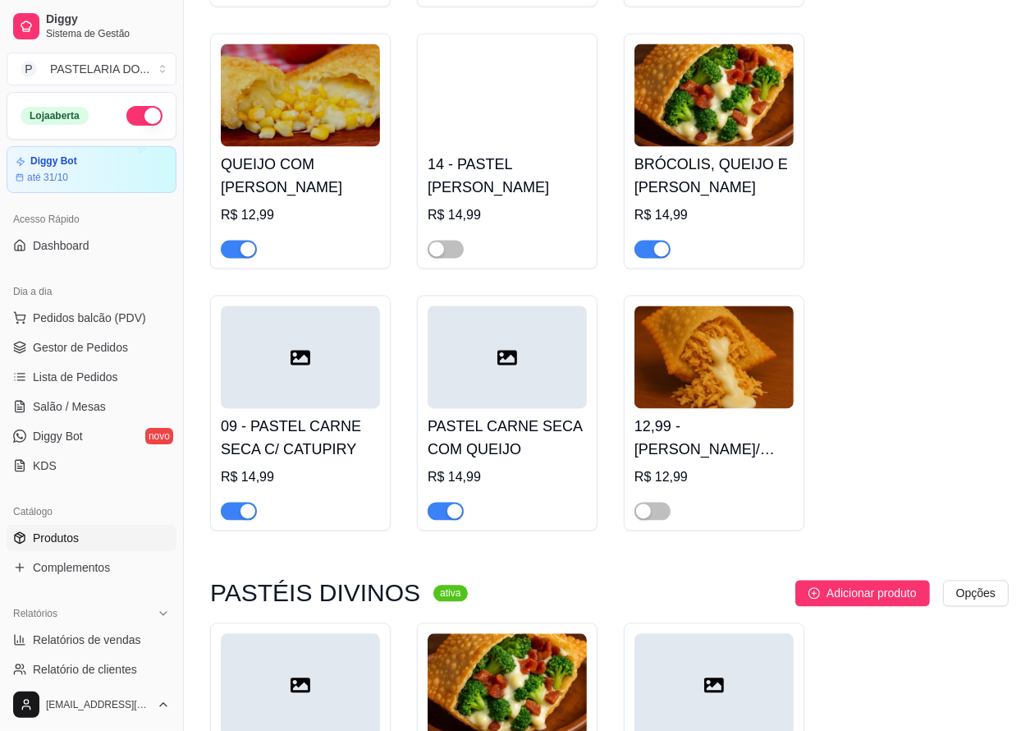
scroll to position [2083, 0]
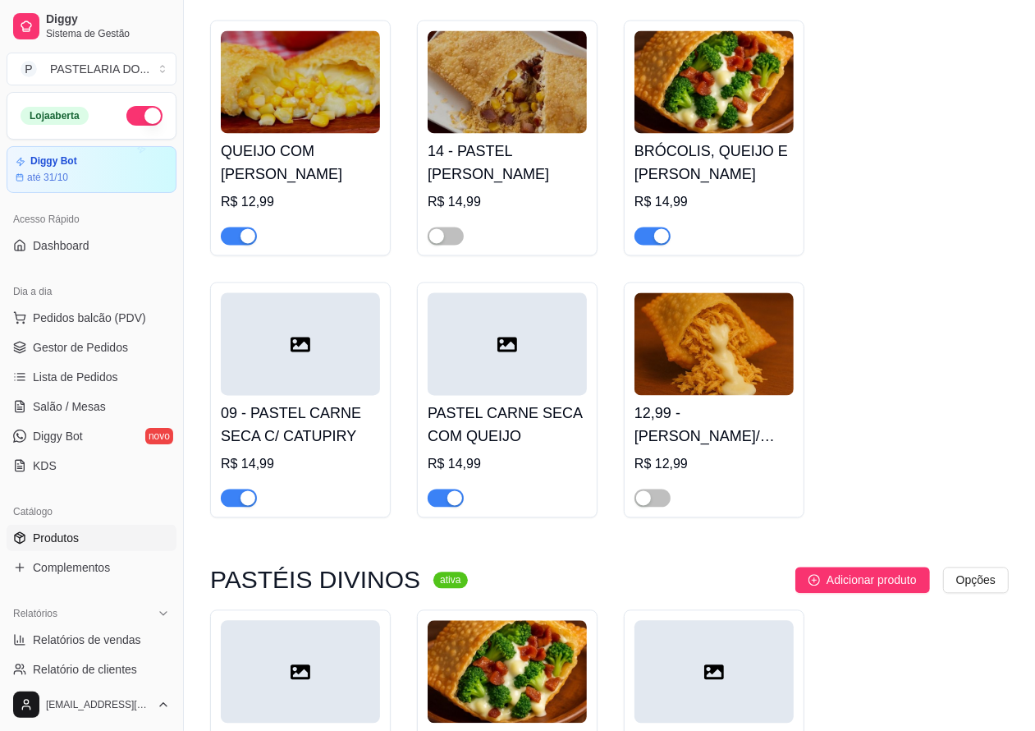
click at [235, 507] on span "button" at bounding box center [239, 498] width 36 height 18
click at [255, 507] on span "button" at bounding box center [239, 498] width 36 height 18
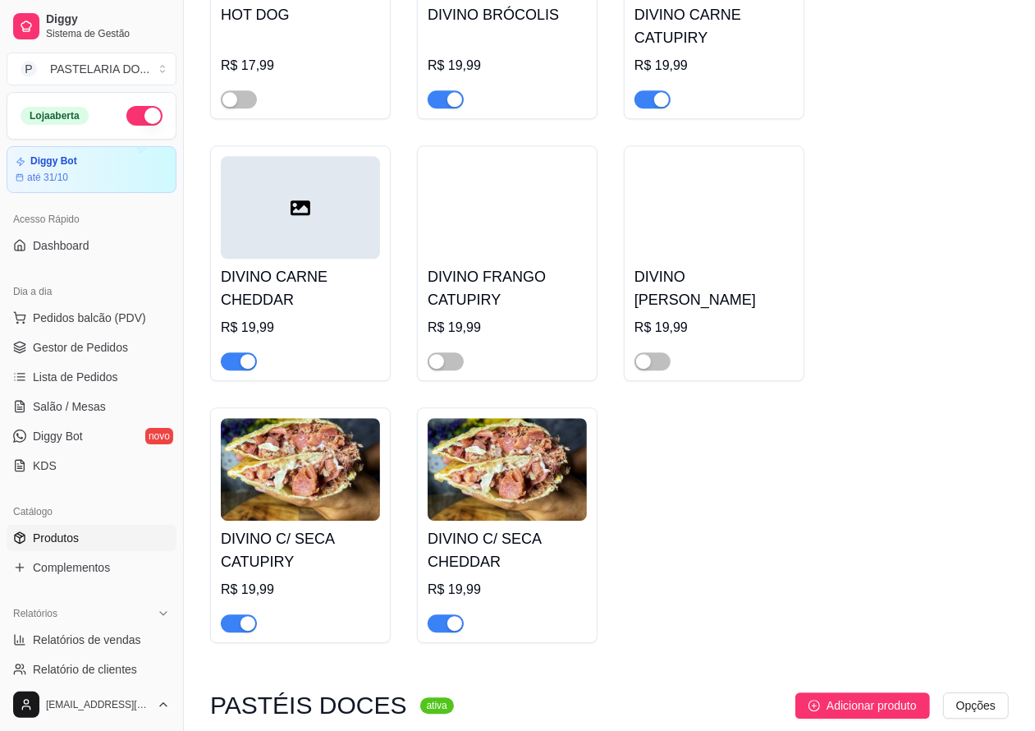
scroll to position [2804, 0]
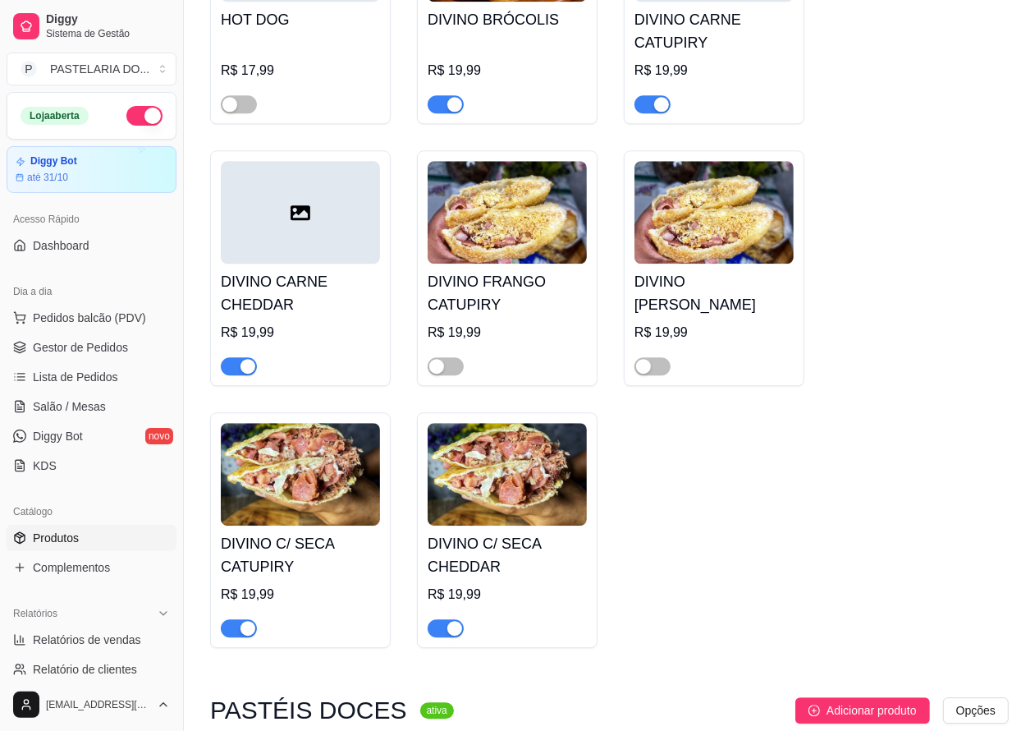
click at [234, 375] on span "button" at bounding box center [239, 366] width 36 height 18
click at [662, 112] on div "button" at bounding box center [661, 104] width 15 height 15
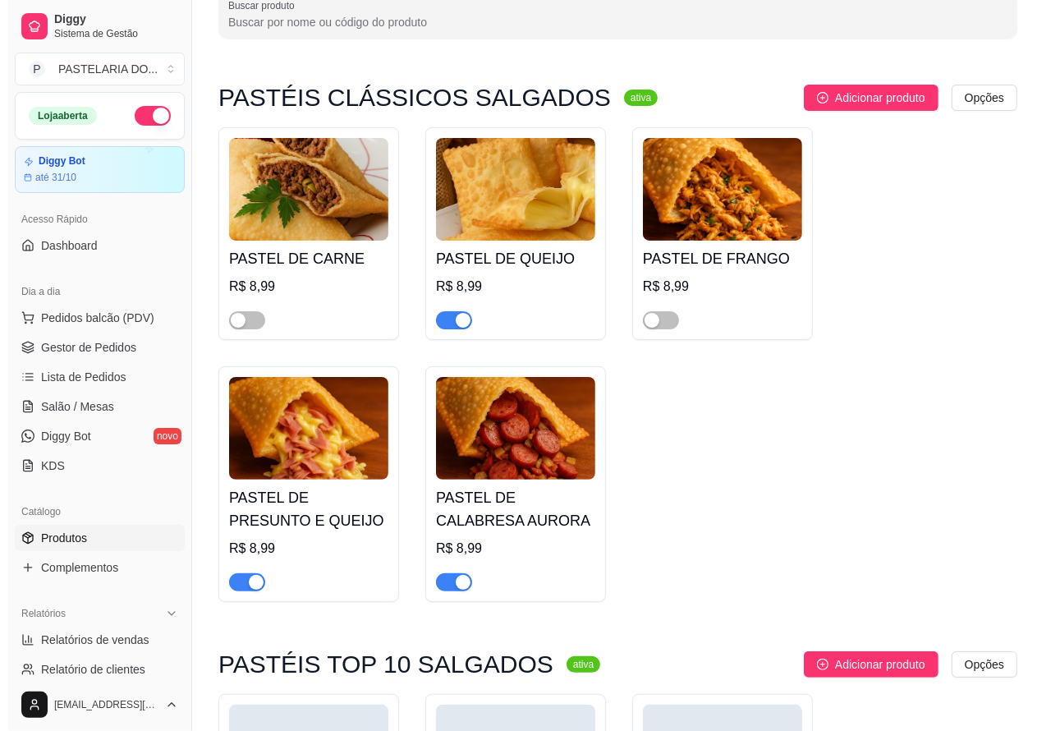
scroll to position [0, 0]
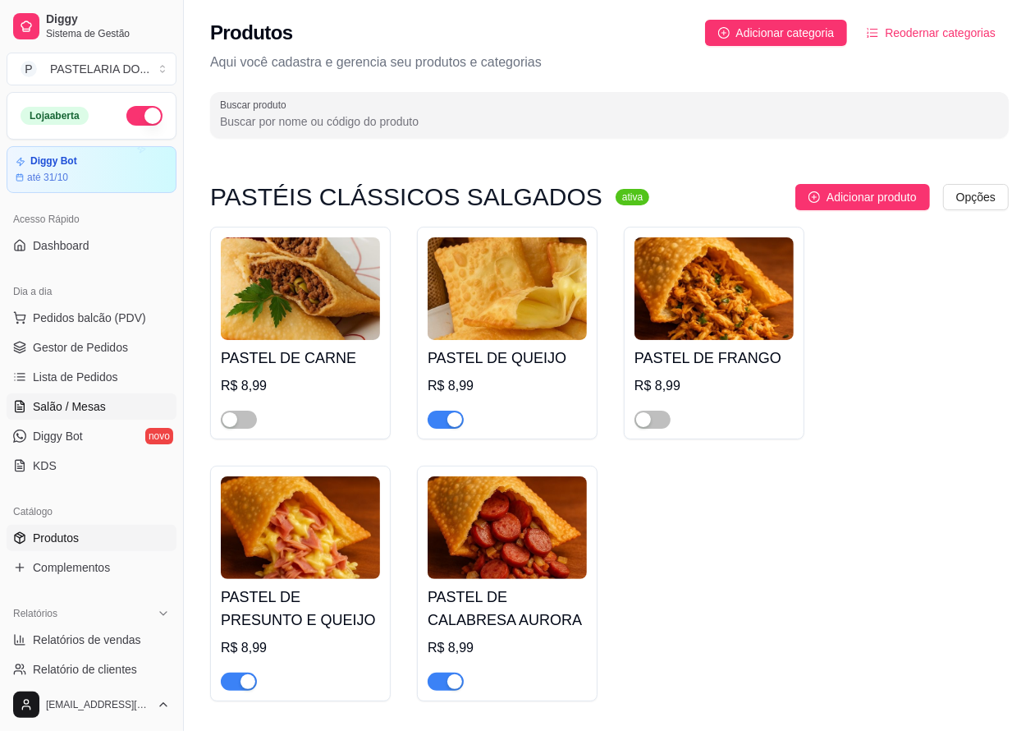
click at [75, 408] on span "Salão / Mesas" at bounding box center [69, 406] width 73 height 16
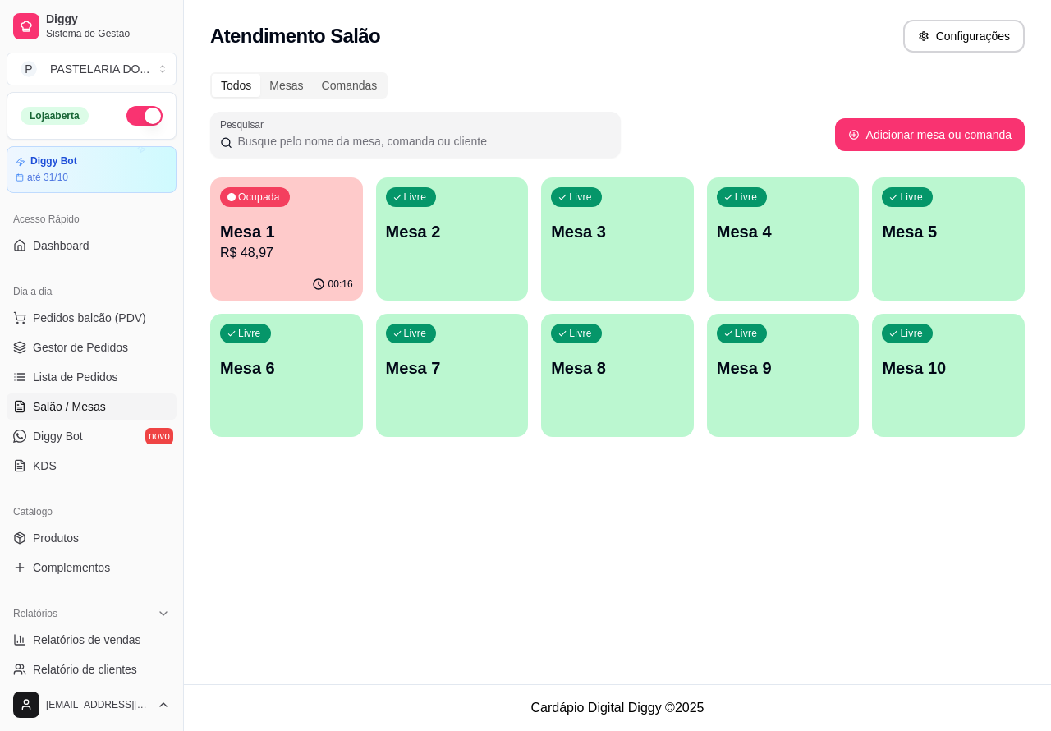
click at [298, 236] on p "Mesa 1" at bounding box center [286, 231] width 133 height 23
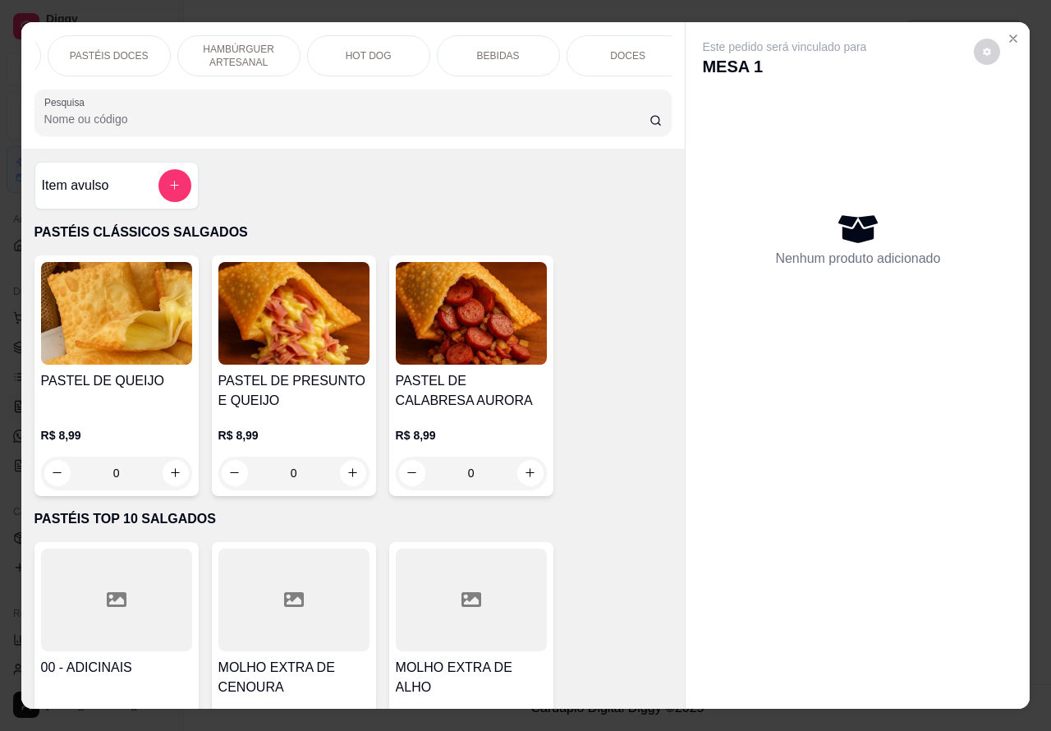
scroll to position [0, 394]
click at [478, 52] on p "BEBIDAS" at bounding box center [481, 55] width 43 height 13
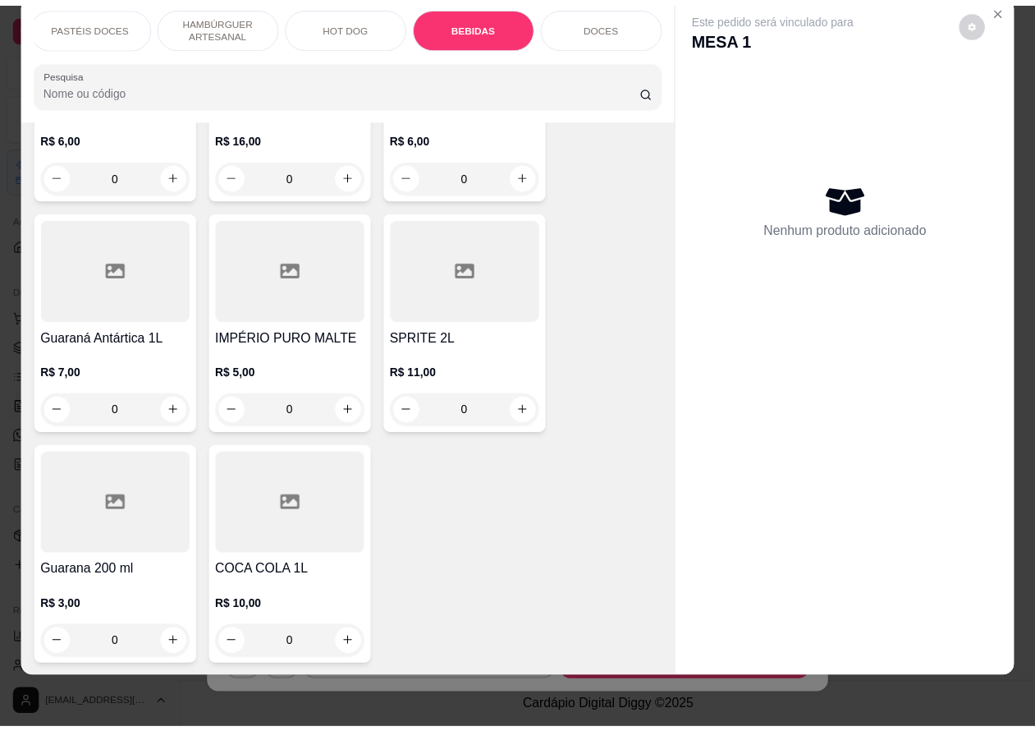
scroll to position [5535, 0]
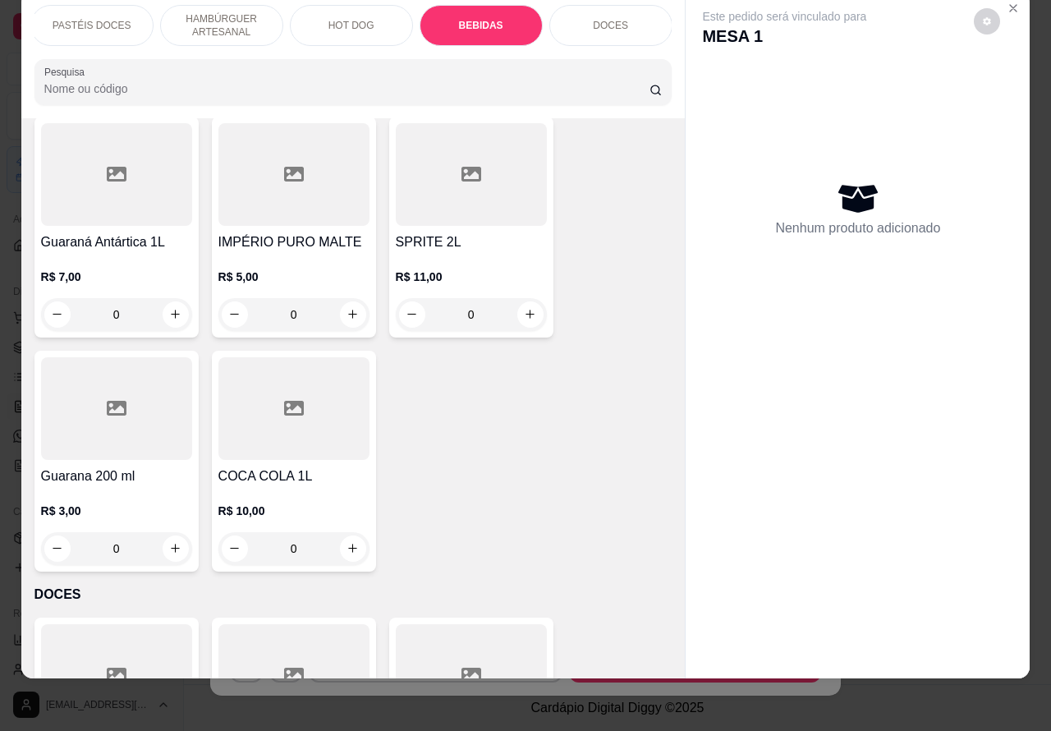
click at [347, 542] on icon "increase-product-quantity" at bounding box center [353, 548] width 12 height 12
type input "1"
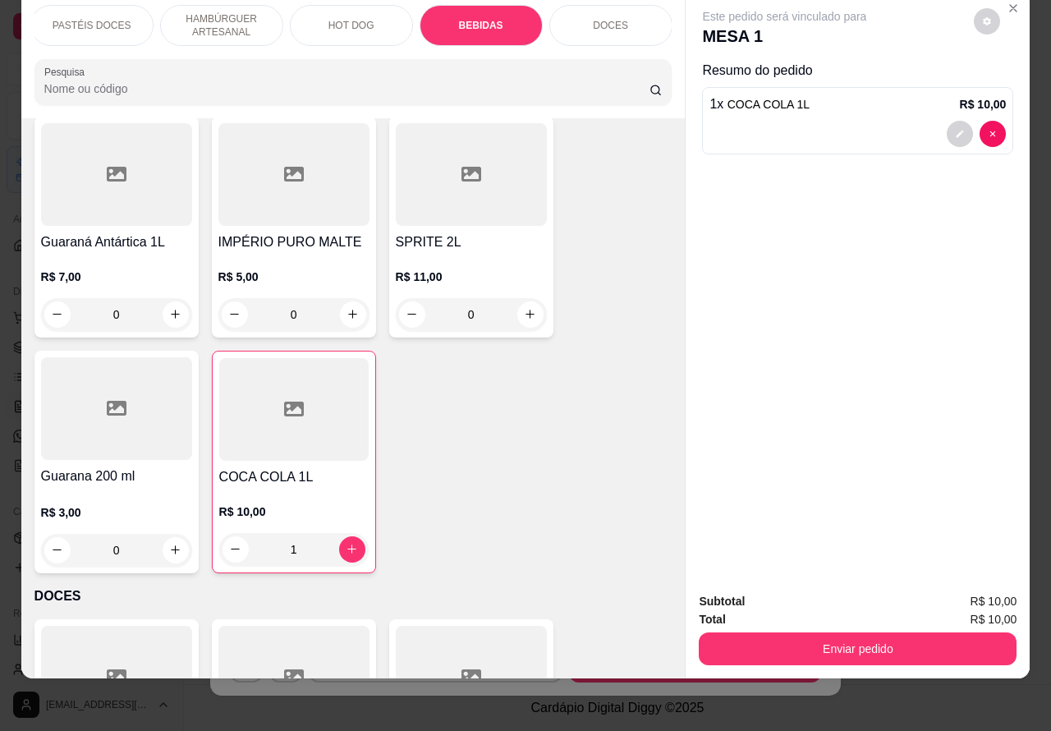
click at [883, 632] on button "Enviar pedido" at bounding box center [858, 648] width 318 height 33
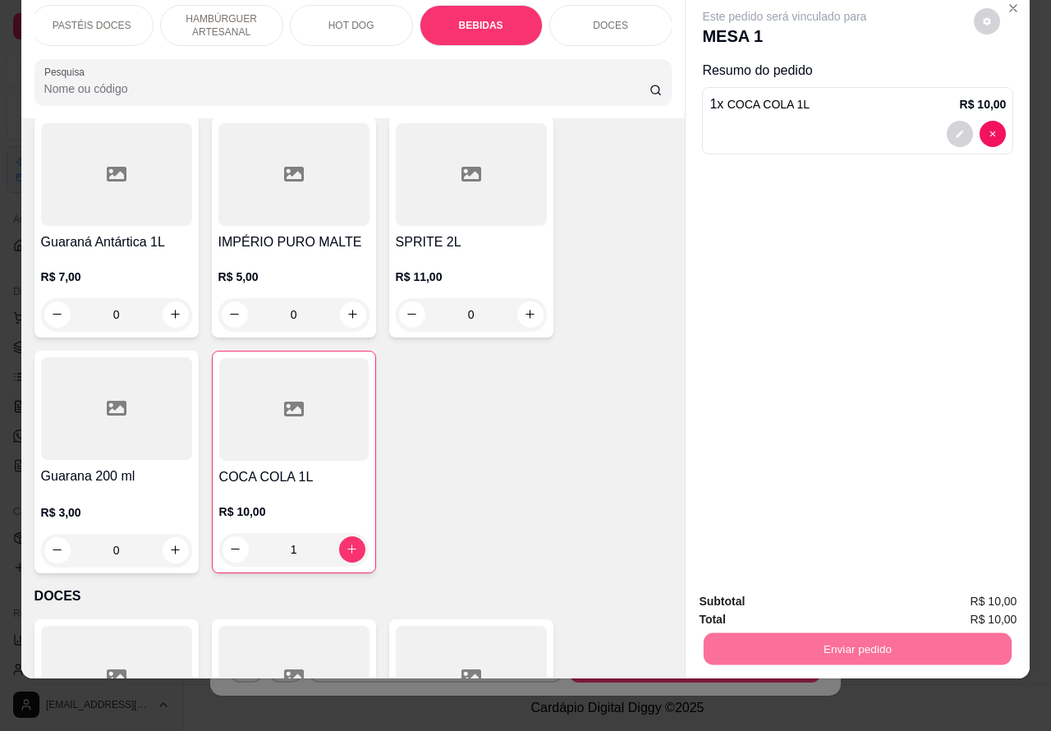
click at [975, 590] on button "Enviar pedido" at bounding box center [973, 593] width 90 height 30
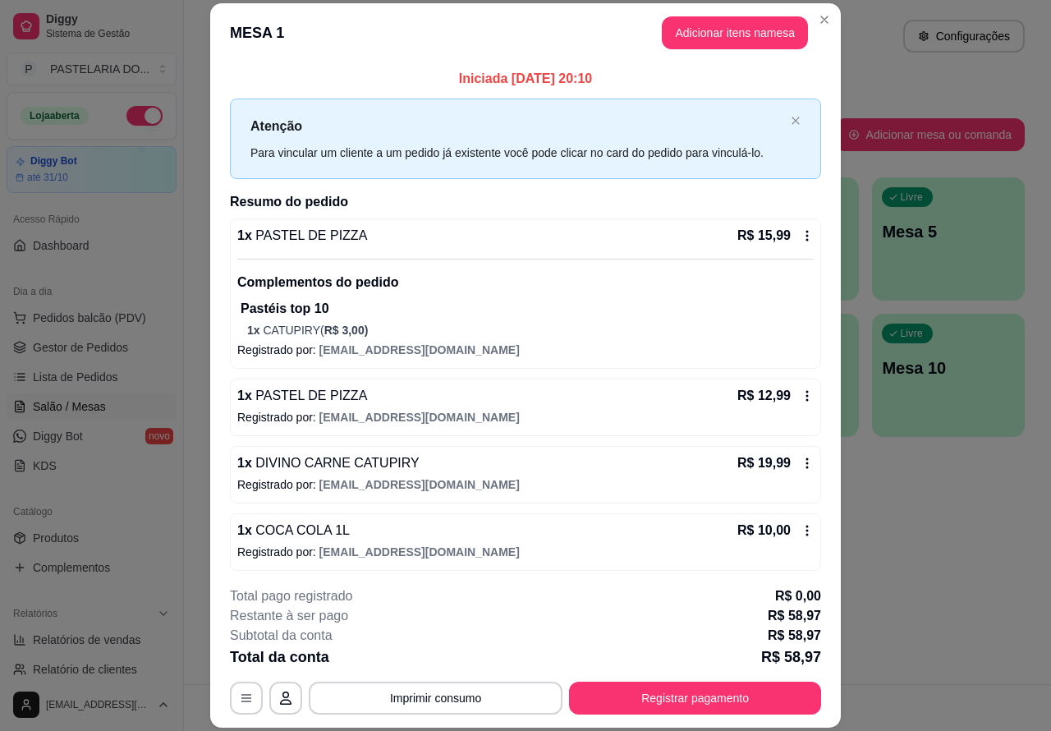
click at [946, 544] on div "Atendimento Salão Configurações Todos Mesas Comandas Pesquisar Adicionar mesa o…" at bounding box center [617, 342] width 867 height 684
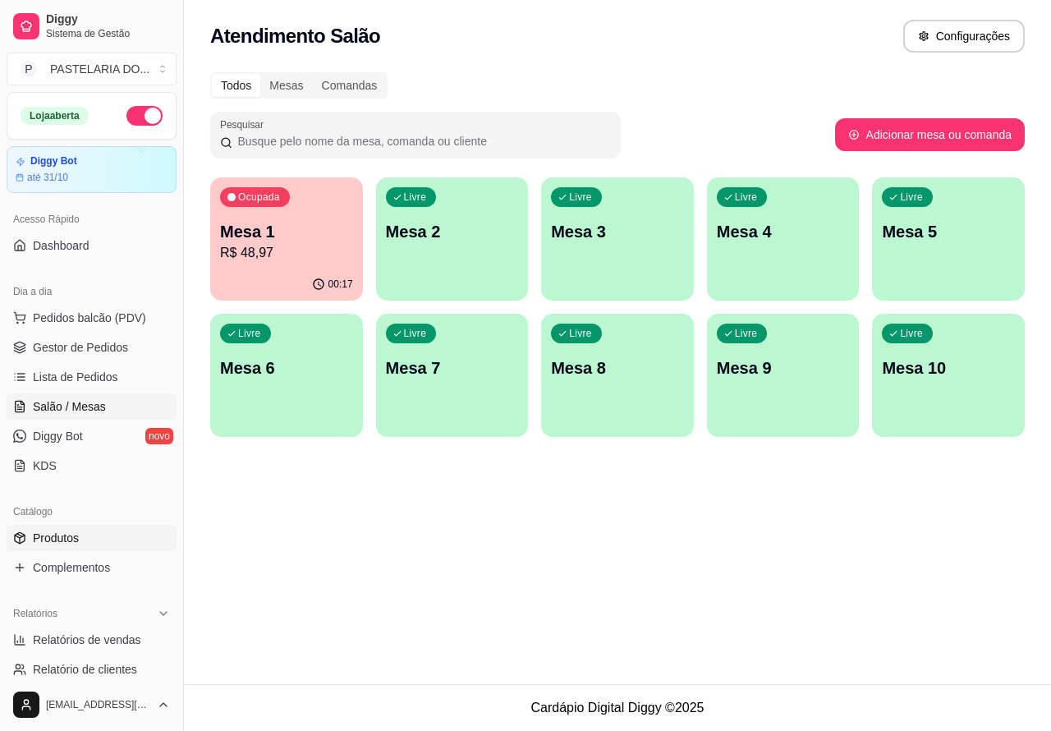
click at [54, 536] on span "Produtos" at bounding box center [56, 538] width 46 height 16
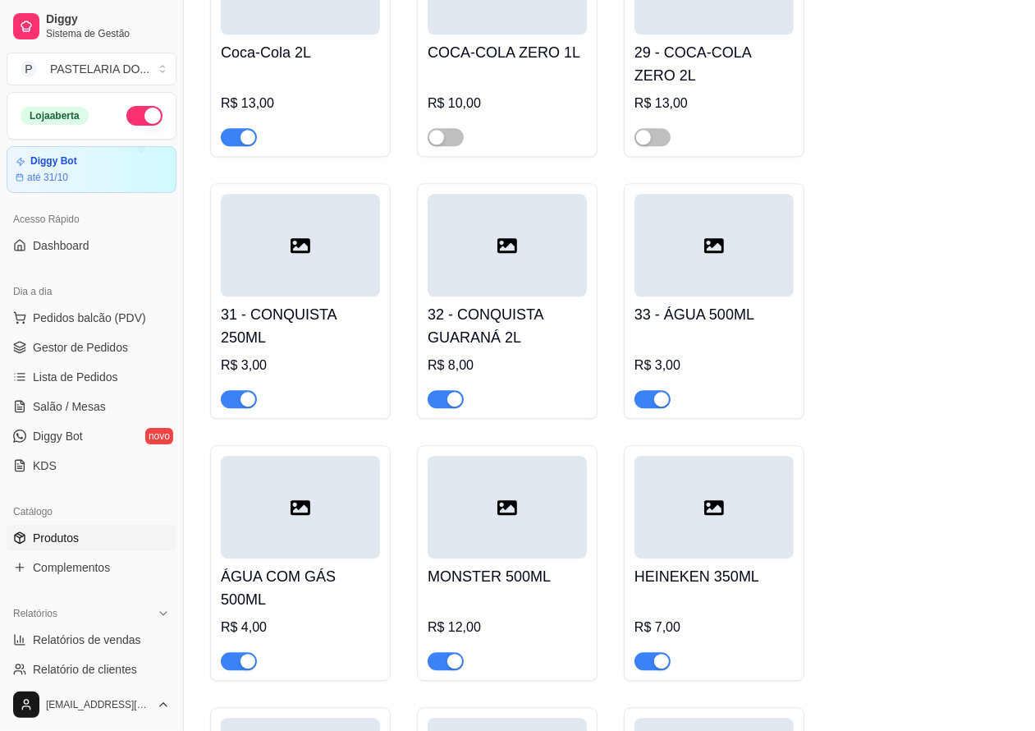
scroll to position [6849, 0]
click at [226, 407] on span "button" at bounding box center [239, 398] width 36 height 18
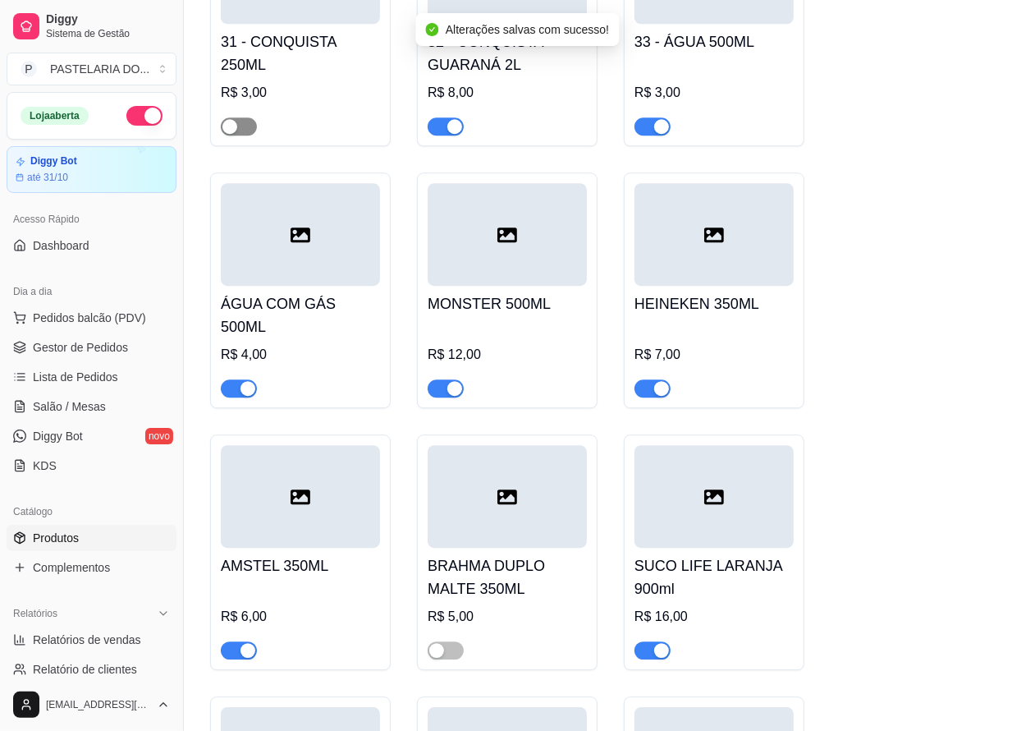
scroll to position [7123, 0]
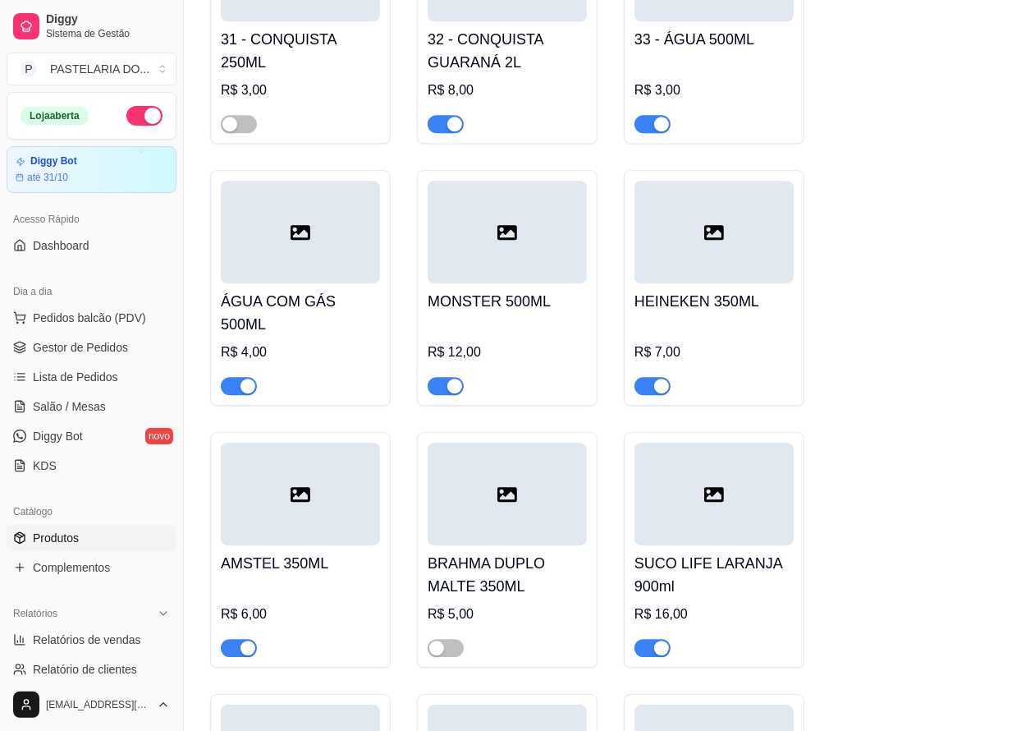
click at [227, 657] on span "button" at bounding box center [239, 648] width 36 height 18
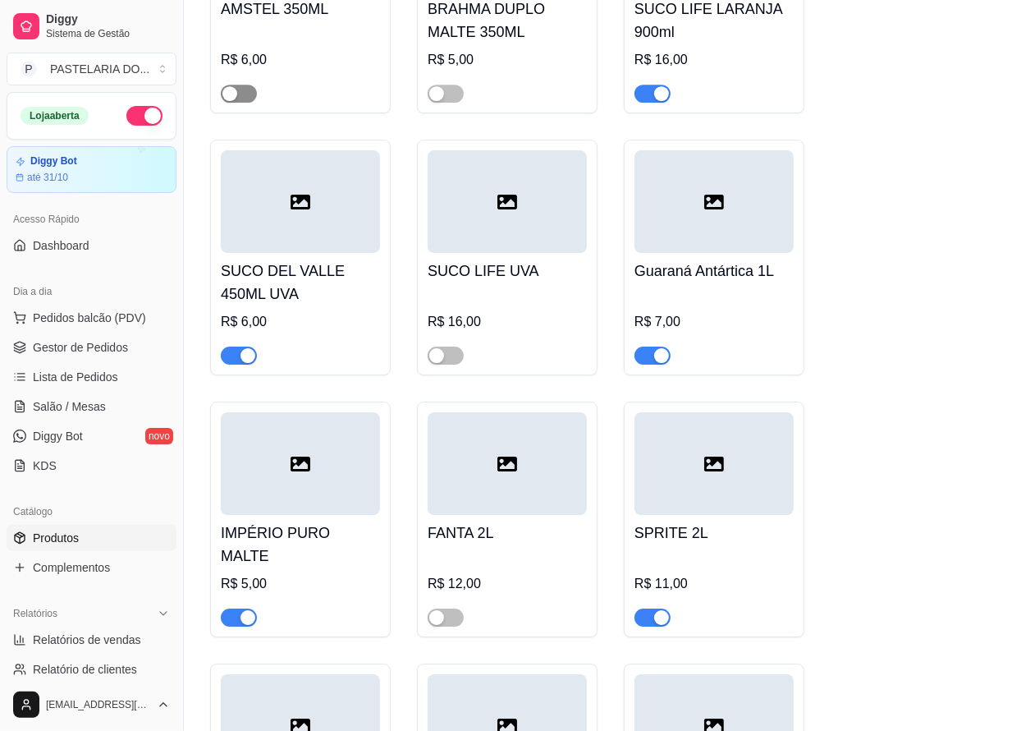
scroll to position [7678, 0]
click at [223, 364] on span "button" at bounding box center [239, 355] width 36 height 18
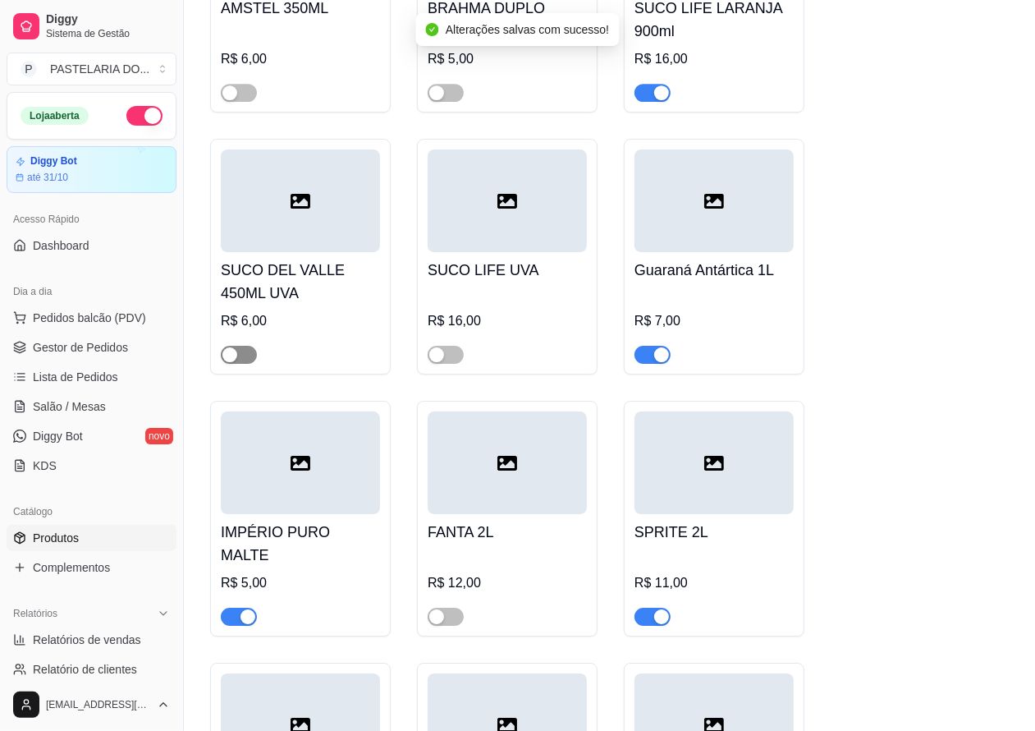
click at [250, 364] on span "button" at bounding box center [239, 355] width 36 height 18
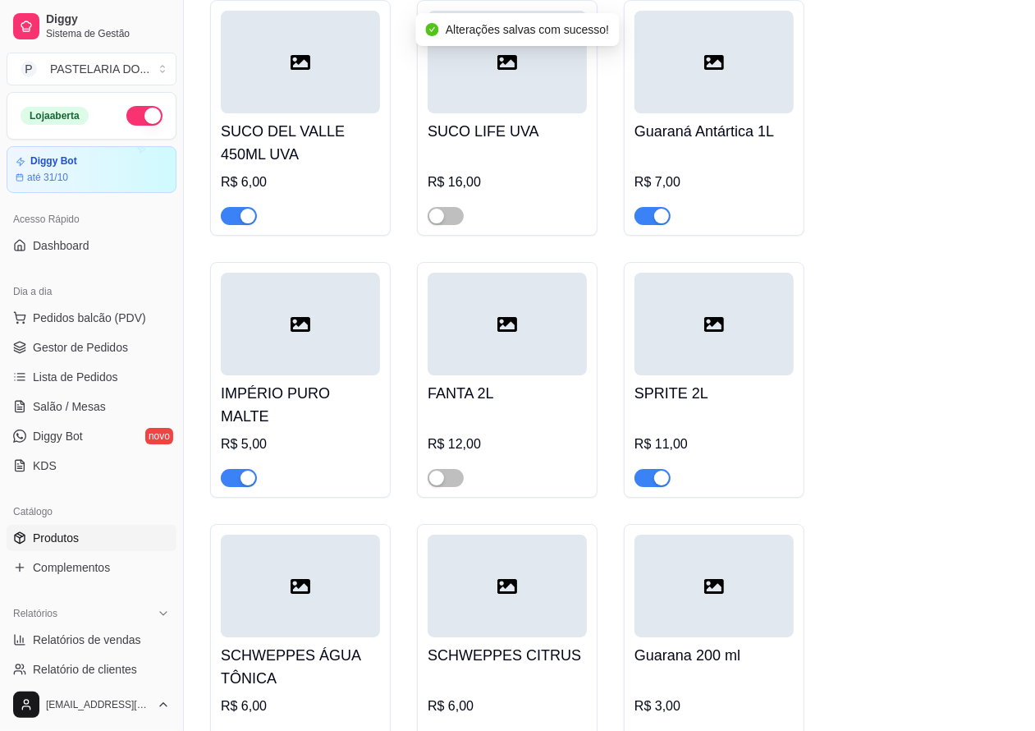
scroll to position [7830, 0]
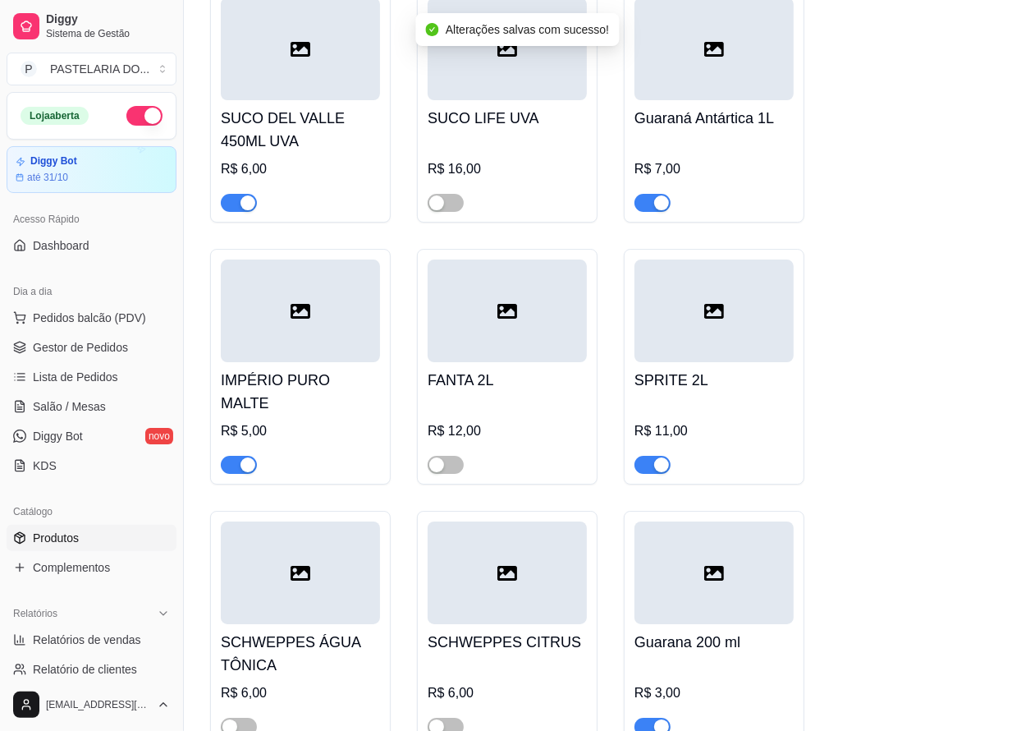
click at [230, 462] on span "button" at bounding box center [239, 465] width 36 height 18
click at [645, 473] on span "button" at bounding box center [653, 465] width 36 height 18
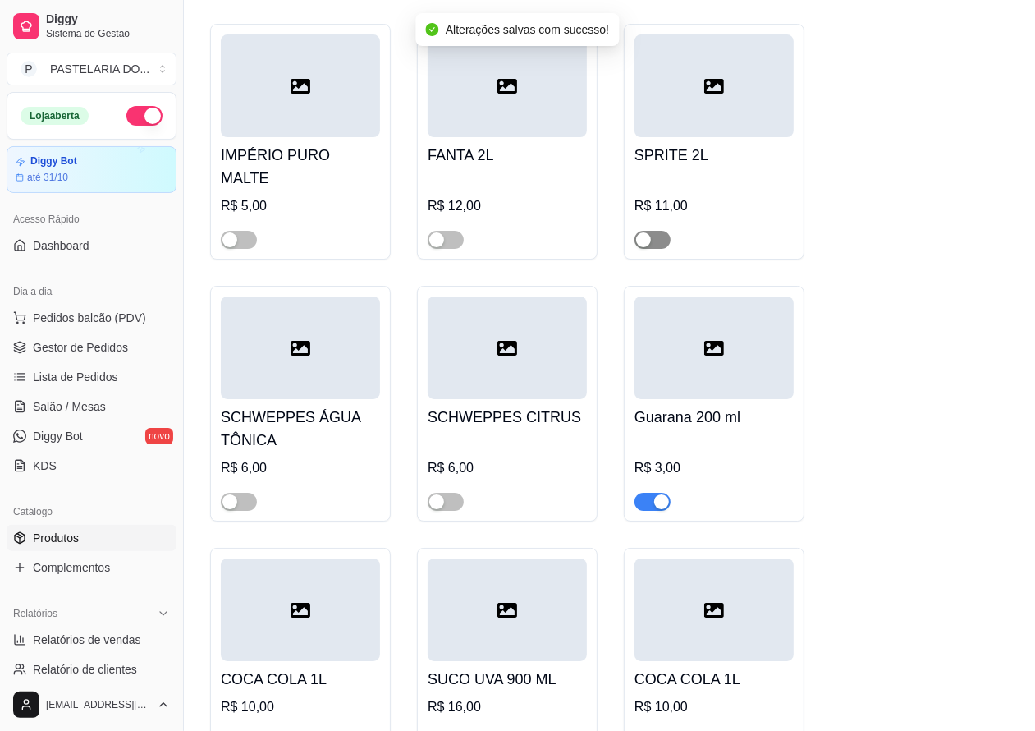
scroll to position [8056, 0]
click at [642, 510] on span "button" at bounding box center [653, 501] width 36 height 18
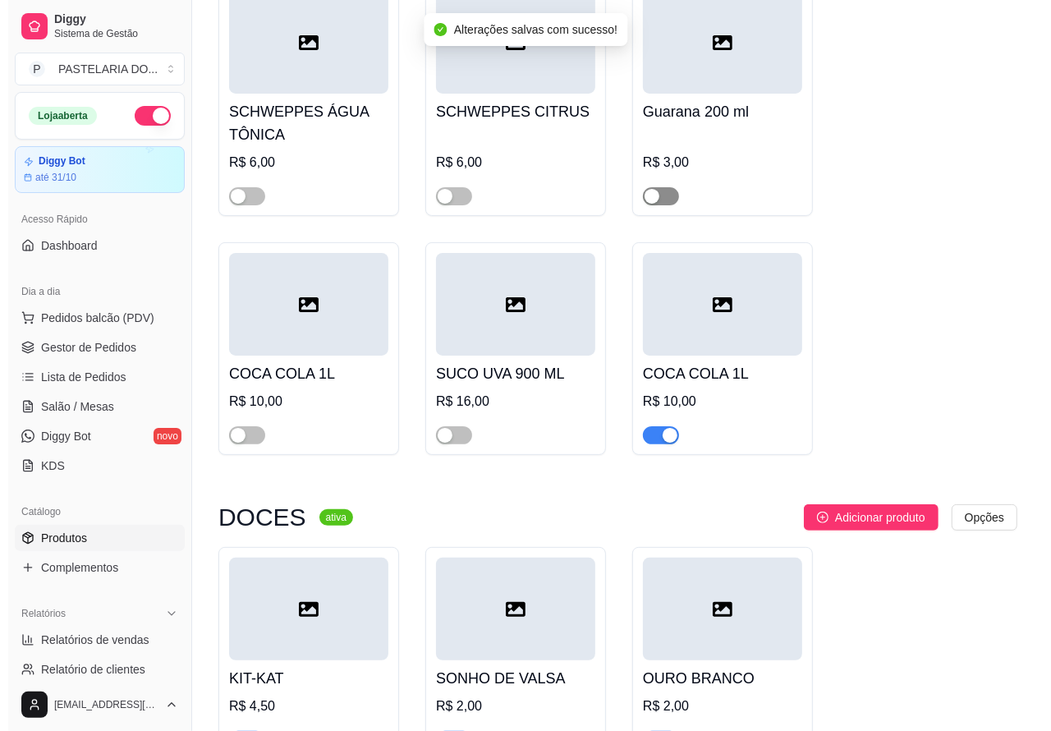
scroll to position [8377, 0]
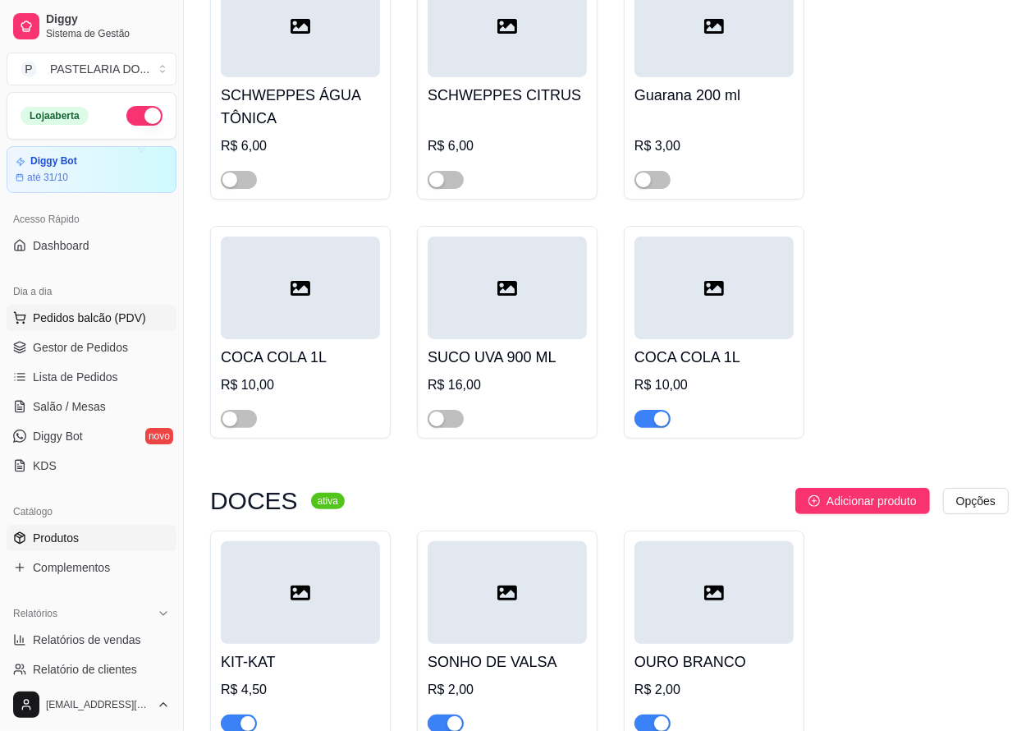
click at [93, 314] on span "Pedidos balcão (PDV)" at bounding box center [89, 318] width 113 height 16
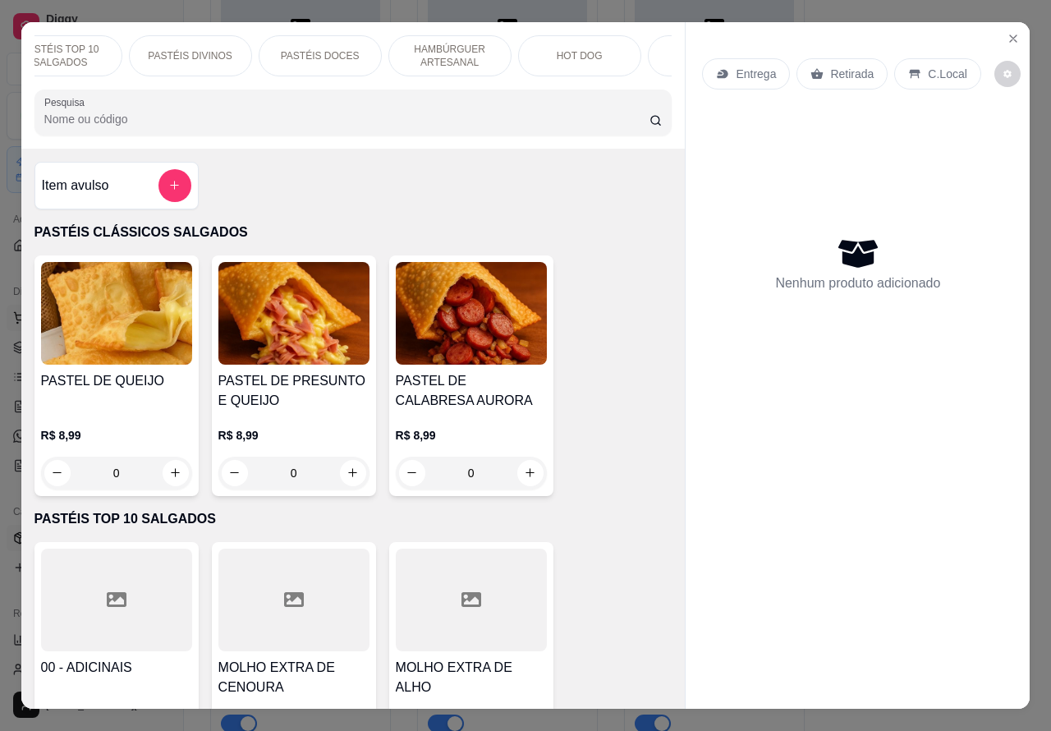
scroll to position [0, 197]
click at [556, 49] on p "HOT DOG" at bounding box center [548, 55] width 46 height 13
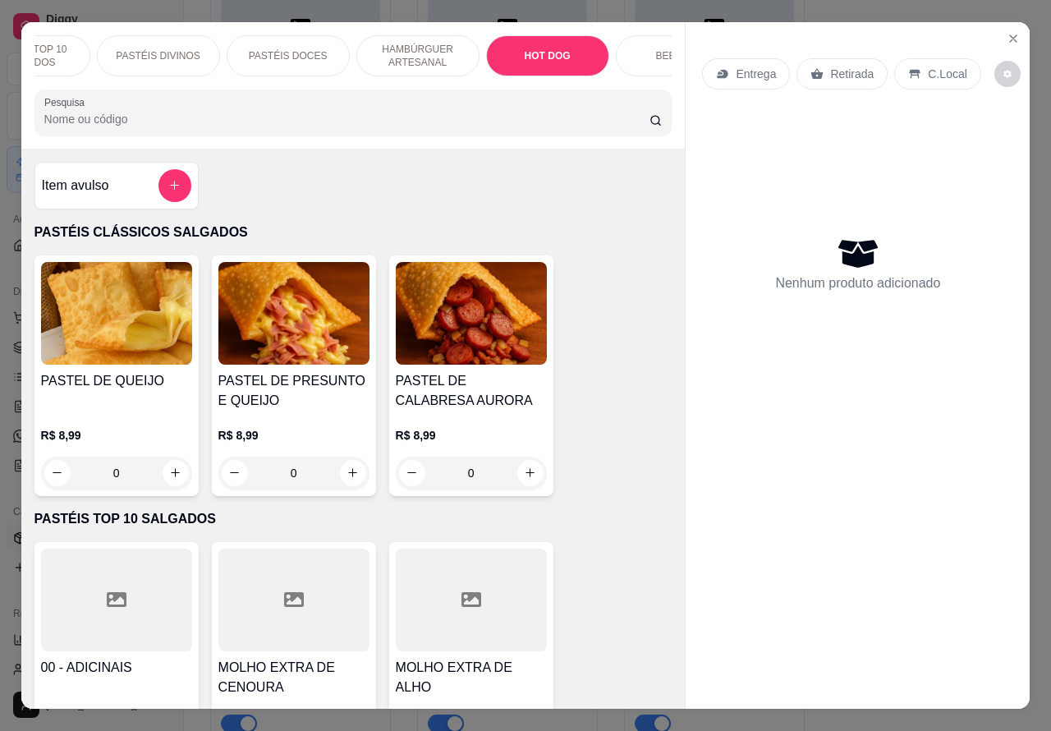
scroll to position [38, 0]
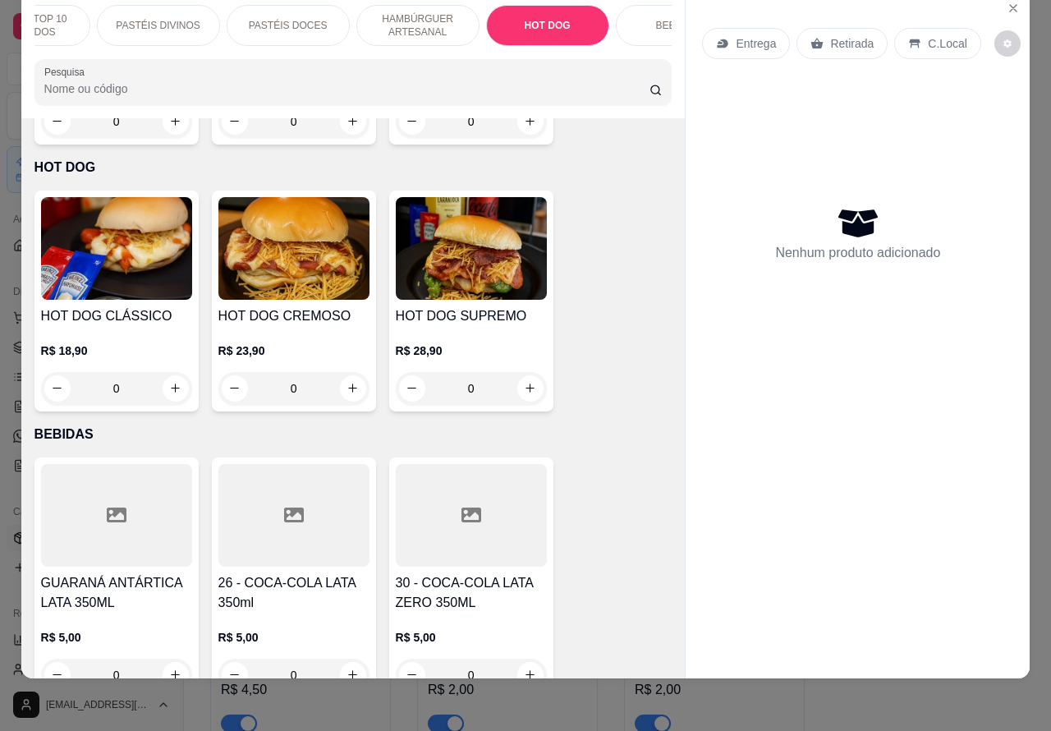
click at [516, 372] on div "0" at bounding box center [471, 388] width 151 height 33
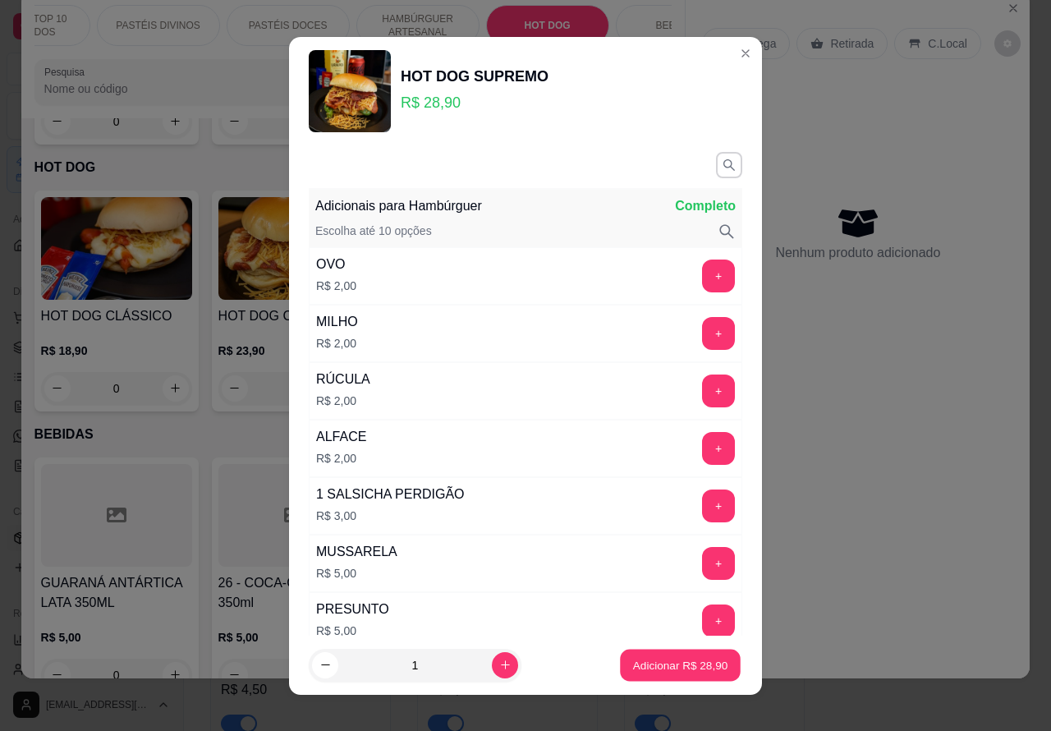
click at [661, 663] on p "Adicionar R$ 28,90" at bounding box center [680, 665] width 95 height 16
type input "1"
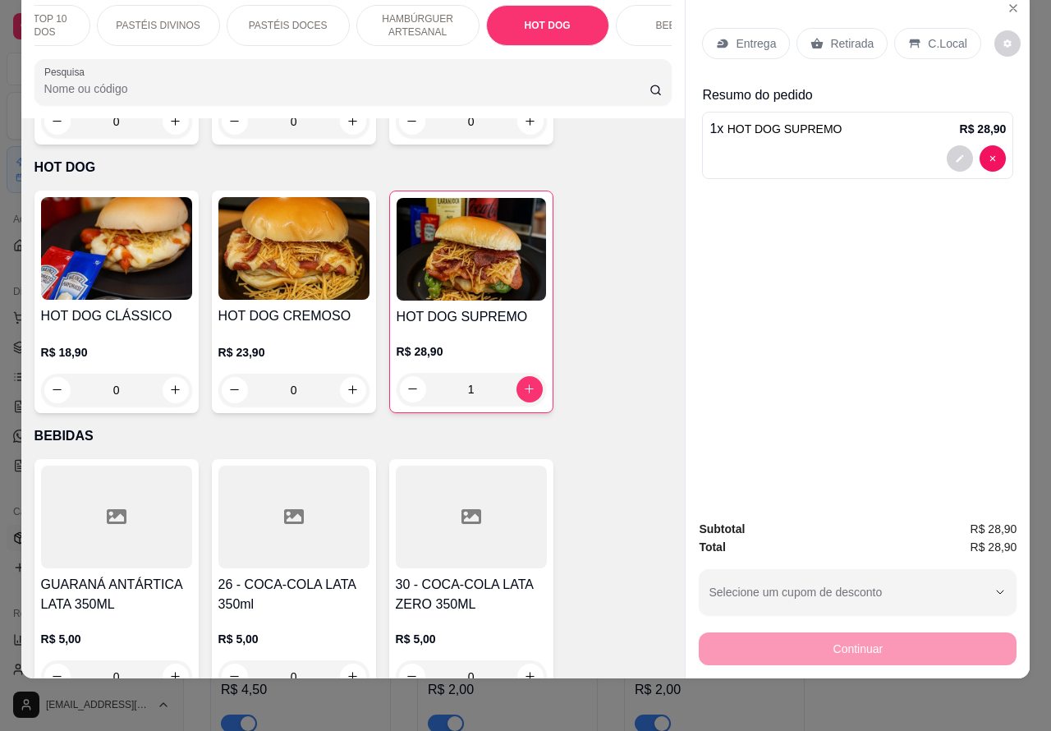
click at [838, 35] on p "Retirada" at bounding box center [852, 43] width 44 height 16
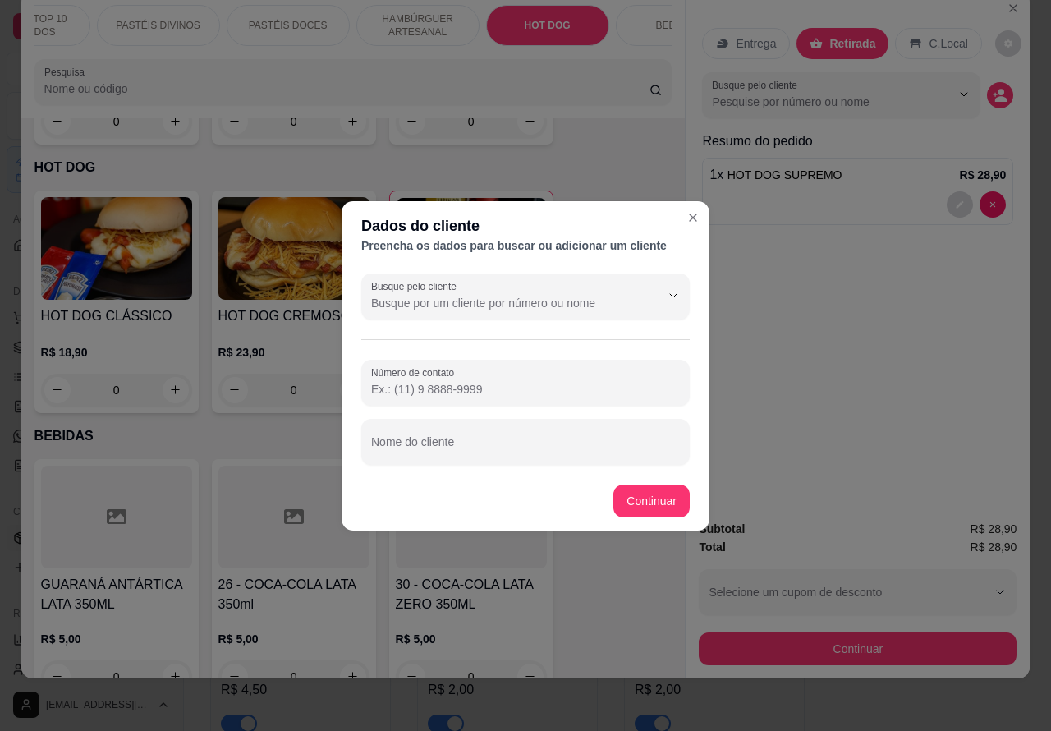
click at [540, 444] on input "Nome do cliente" at bounding box center [525, 448] width 309 height 16
type input "paulo"
click at [509, 395] on input "Número de contato" at bounding box center [525, 389] width 309 height 16
type input "(14) 99886-6122"
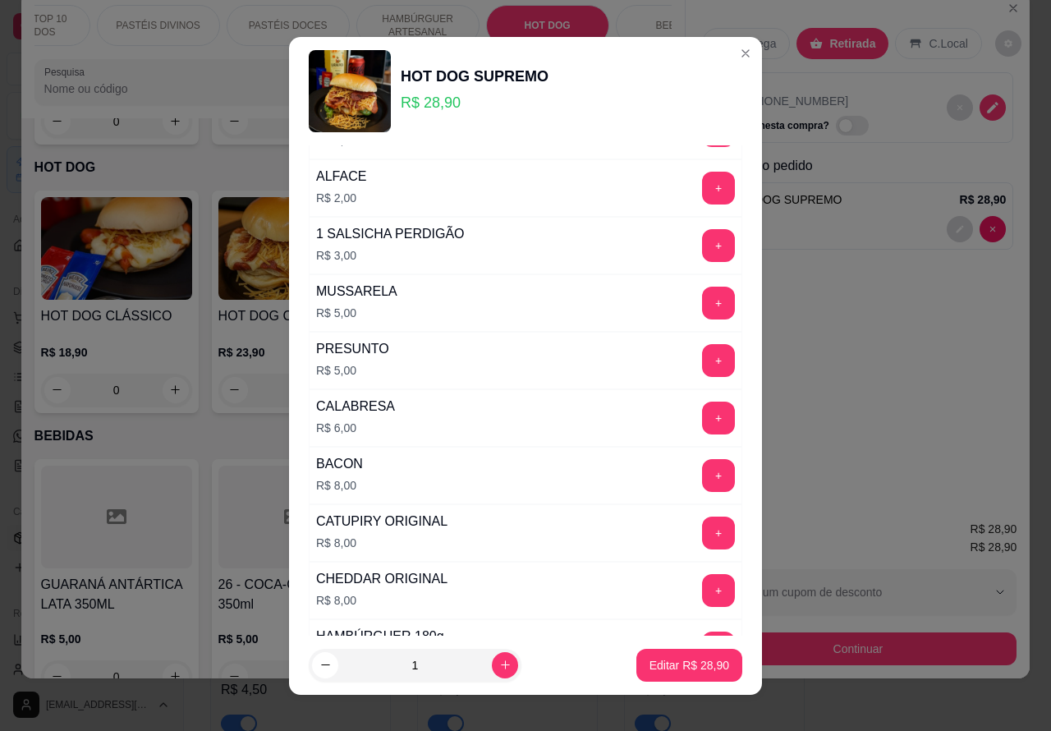
scroll to position [470, 0]
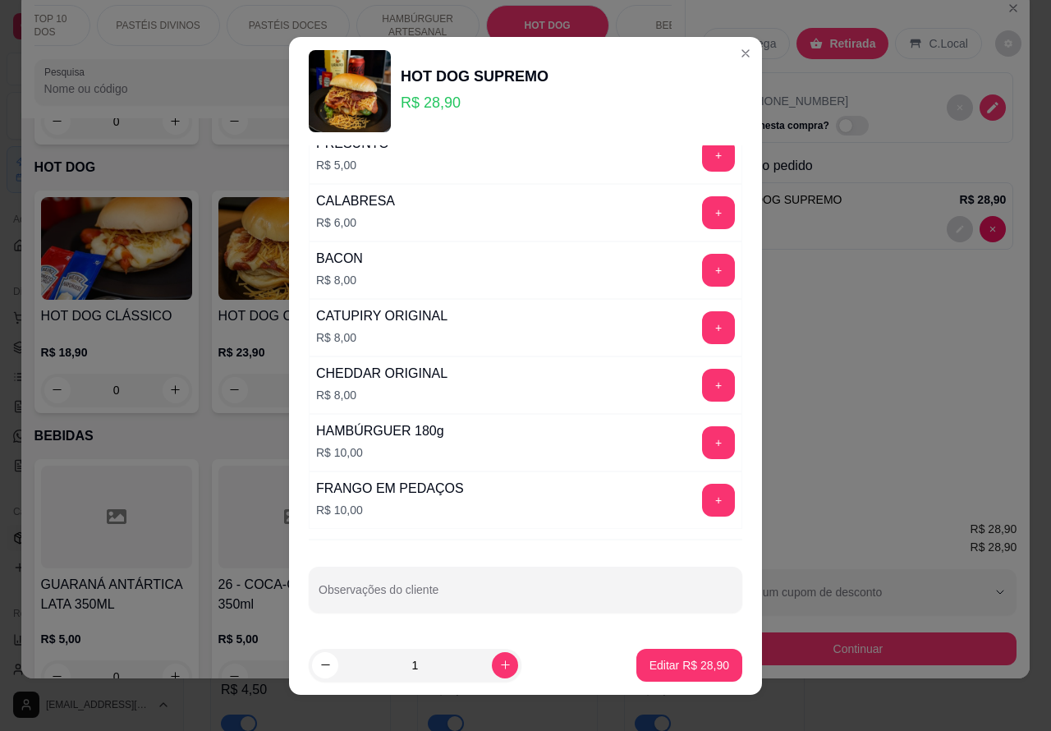
click at [542, 591] on input "Observações do cliente" at bounding box center [526, 596] width 414 height 16
type input "cortar ao meio"
click at [680, 659] on p "Editar R$ 28,90" at bounding box center [690, 665] width 80 height 16
type input "0"
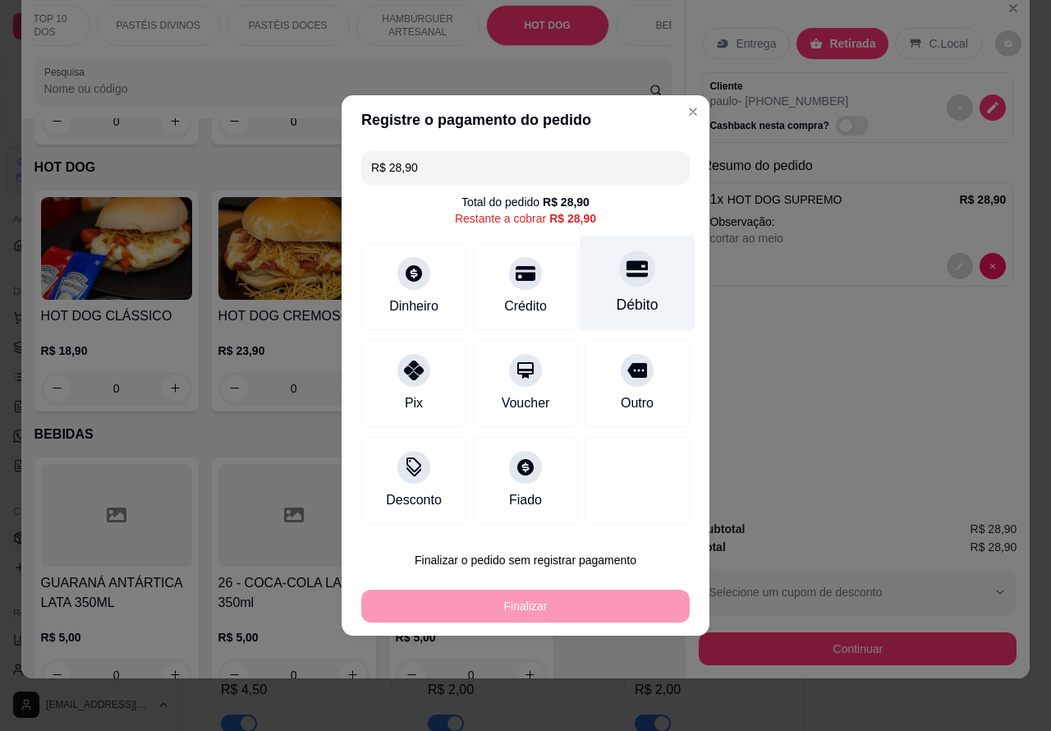
click at [650, 272] on div "Débito" at bounding box center [638, 284] width 116 height 96
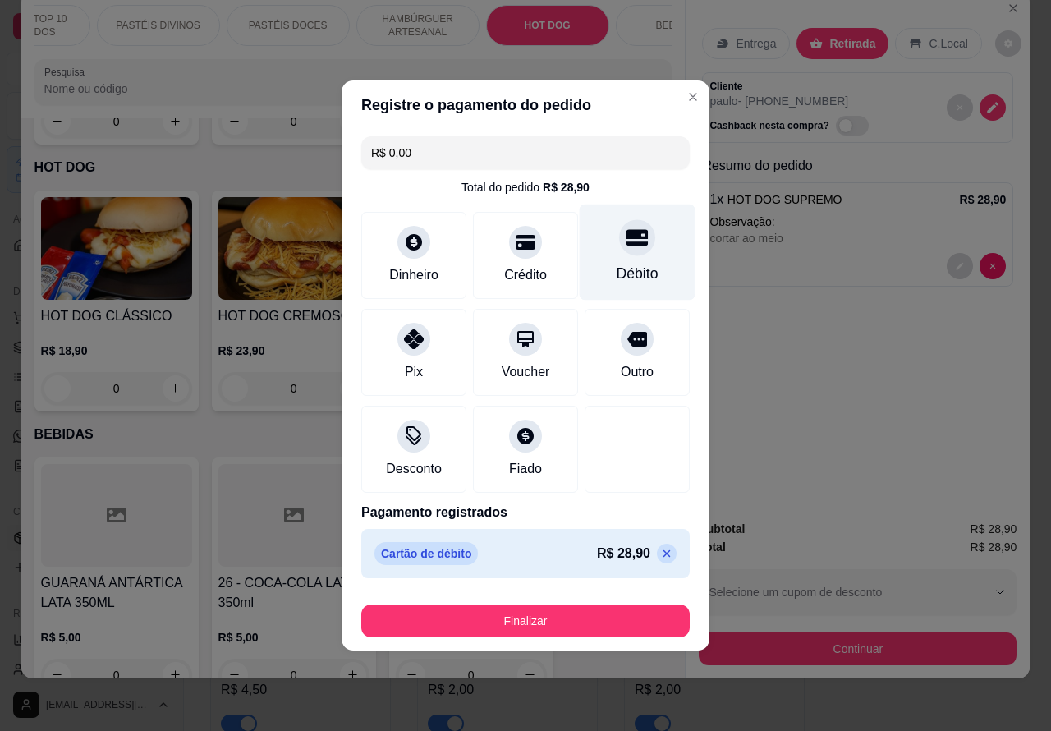
click at [580, 622] on button "Finalizar" at bounding box center [525, 620] width 328 height 33
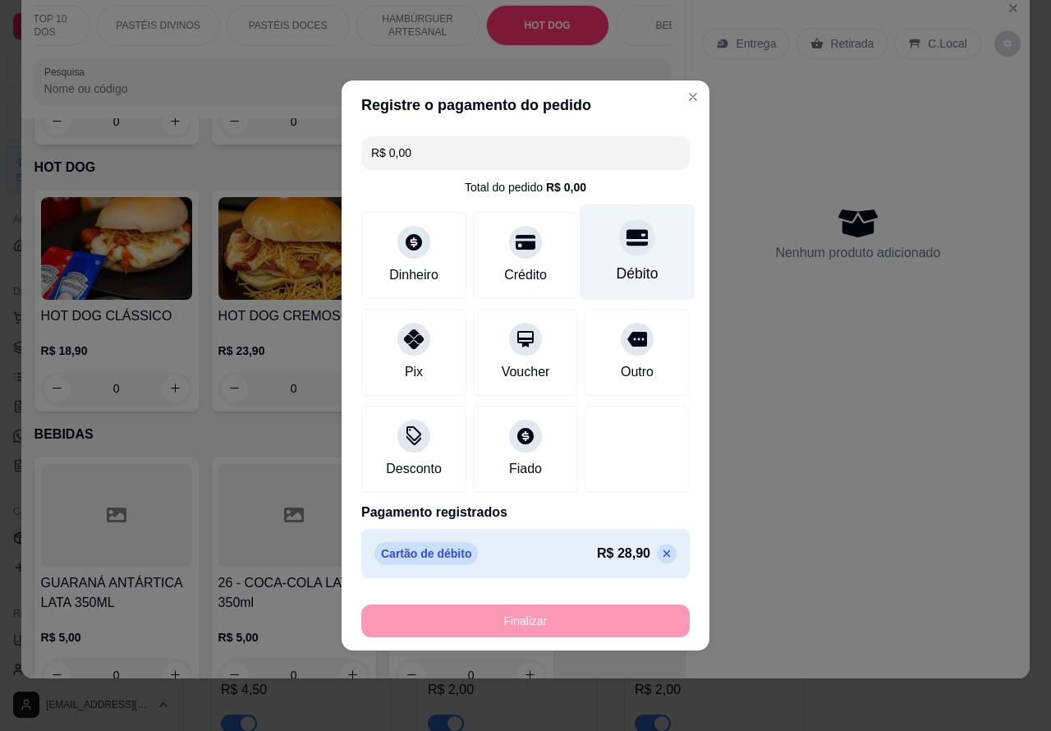
type input "-R$ 28,90"
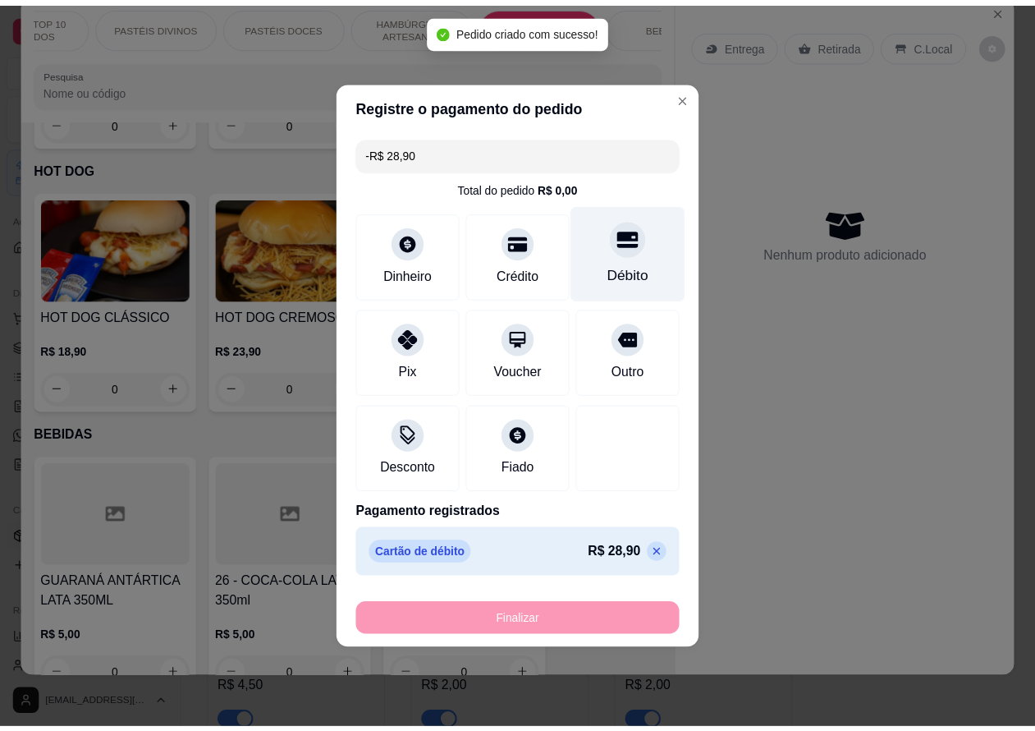
scroll to position [7259, 0]
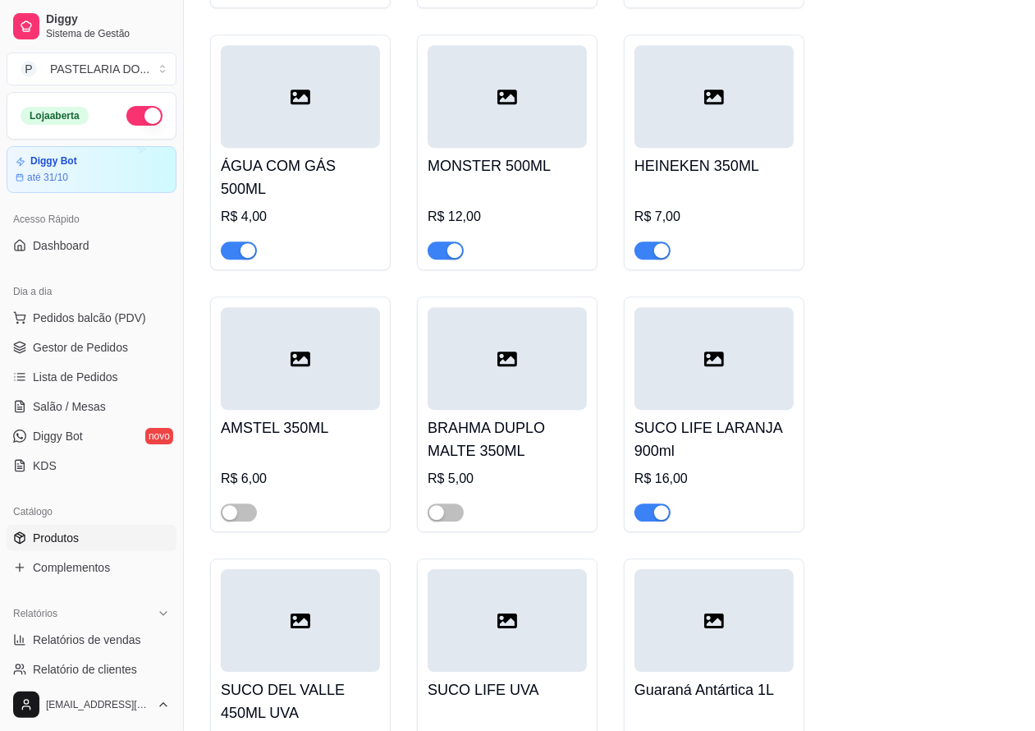
click at [990, 472] on div "GUARANÁ ANTÁRTICA LATA 350ML R$ 5,00 26 - COCA-COLA LATA 350ml R$ 5,00 30 - COC…" at bounding box center [609, 272] width 799 height 2570
click at [76, 374] on span "Lista de Pedidos" at bounding box center [75, 377] width 85 height 16
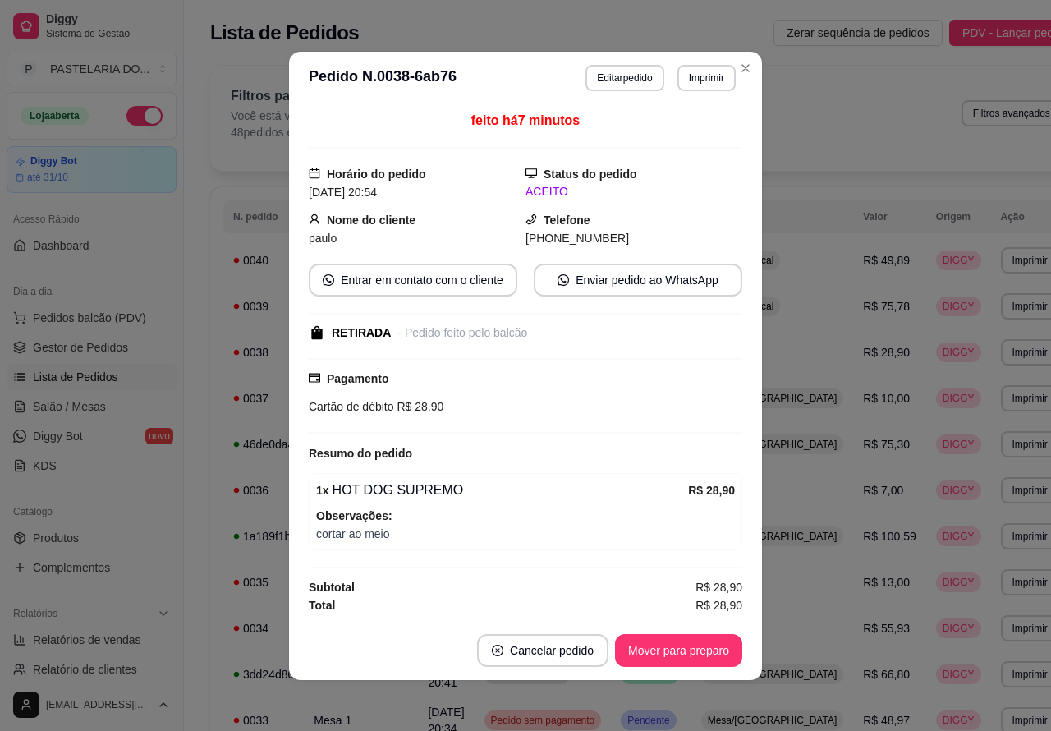
click at [694, 74] on button "Imprimir" at bounding box center [706, 78] width 58 height 26
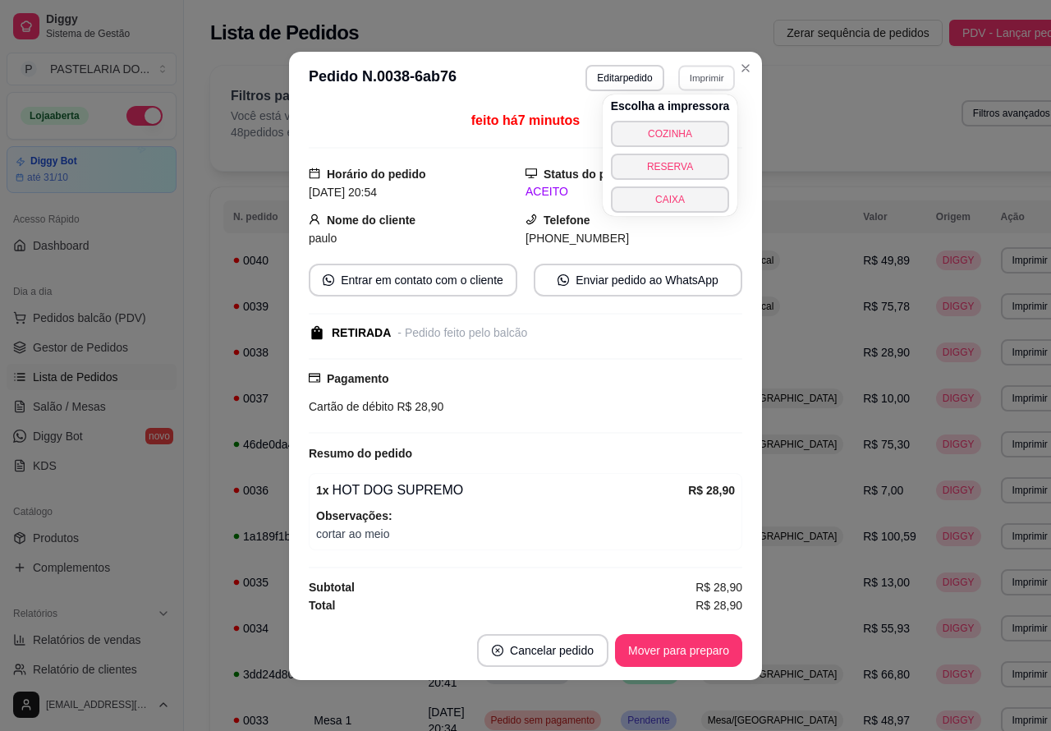
click at [682, 124] on button "COZINHA" at bounding box center [670, 134] width 119 height 26
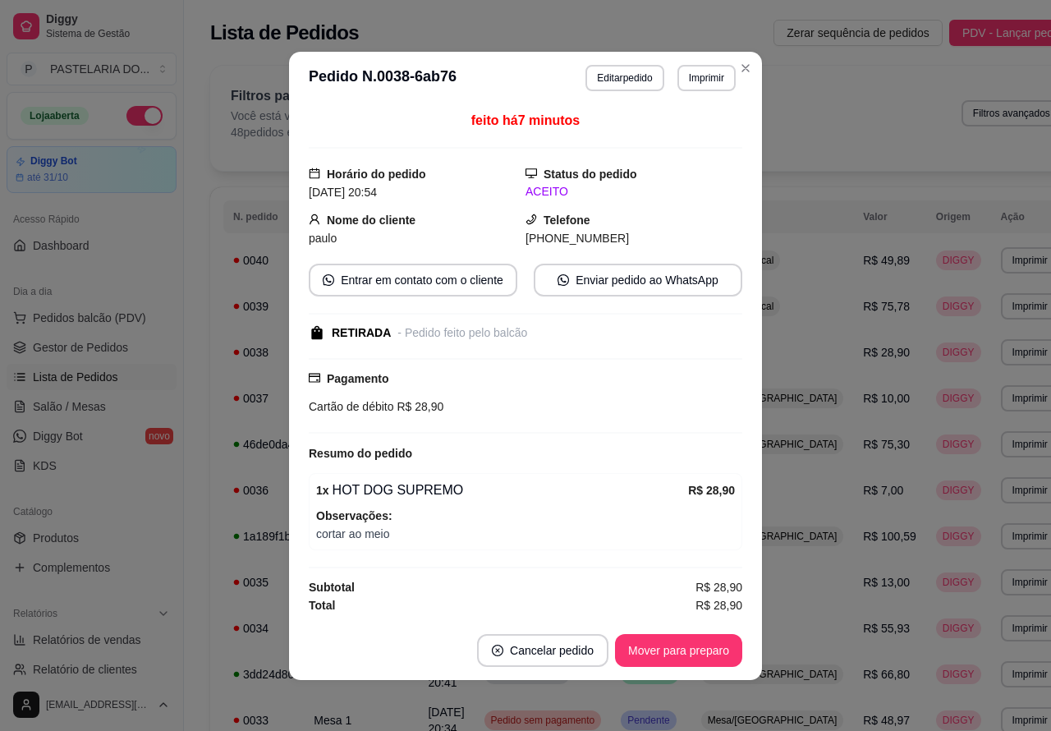
scroll to position [1, 0]
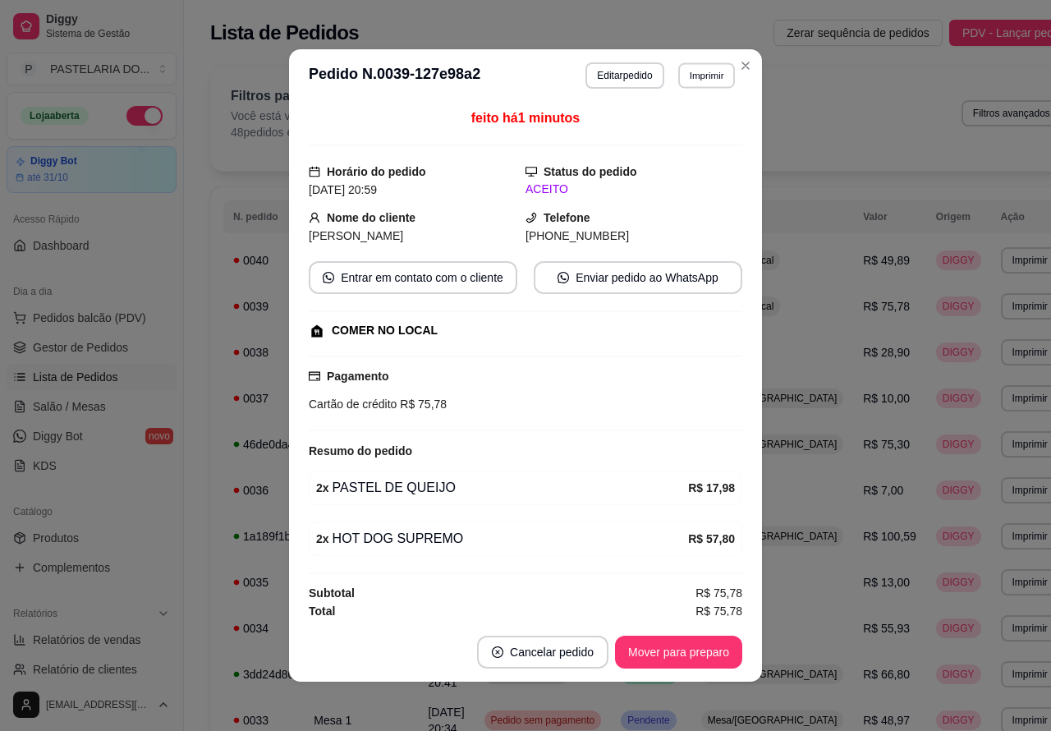
click at [691, 75] on button "Imprimir" at bounding box center [706, 74] width 57 height 25
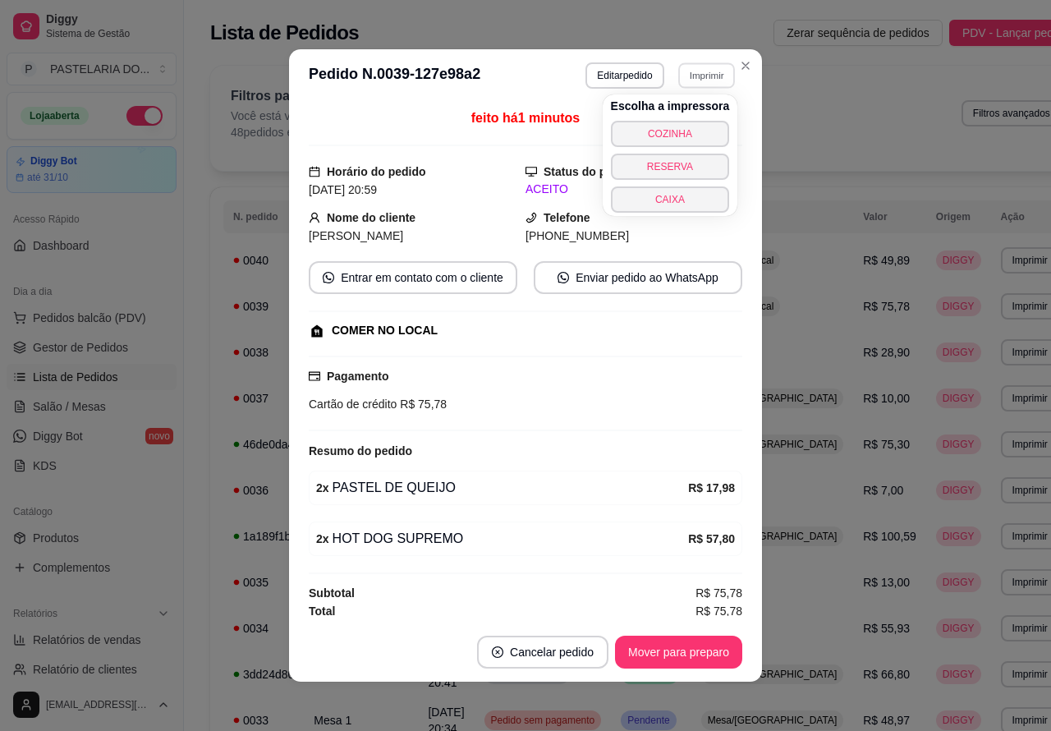
click at [680, 131] on button "COZINHA" at bounding box center [670, 134] width 119 height 26
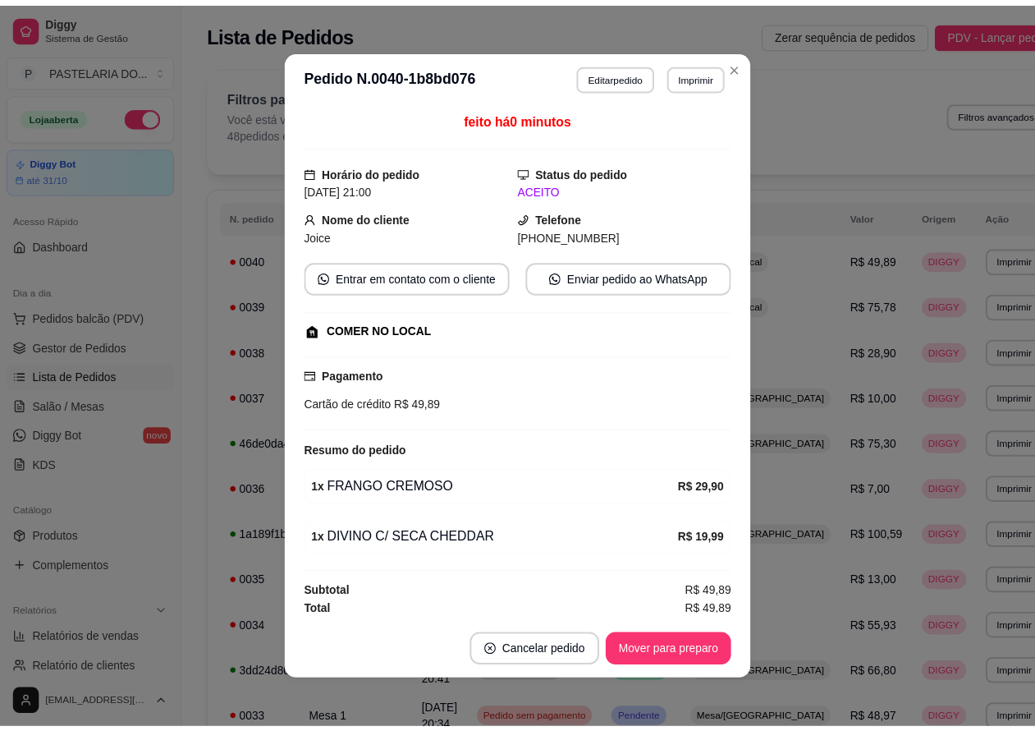
scroll to position [9, 0]
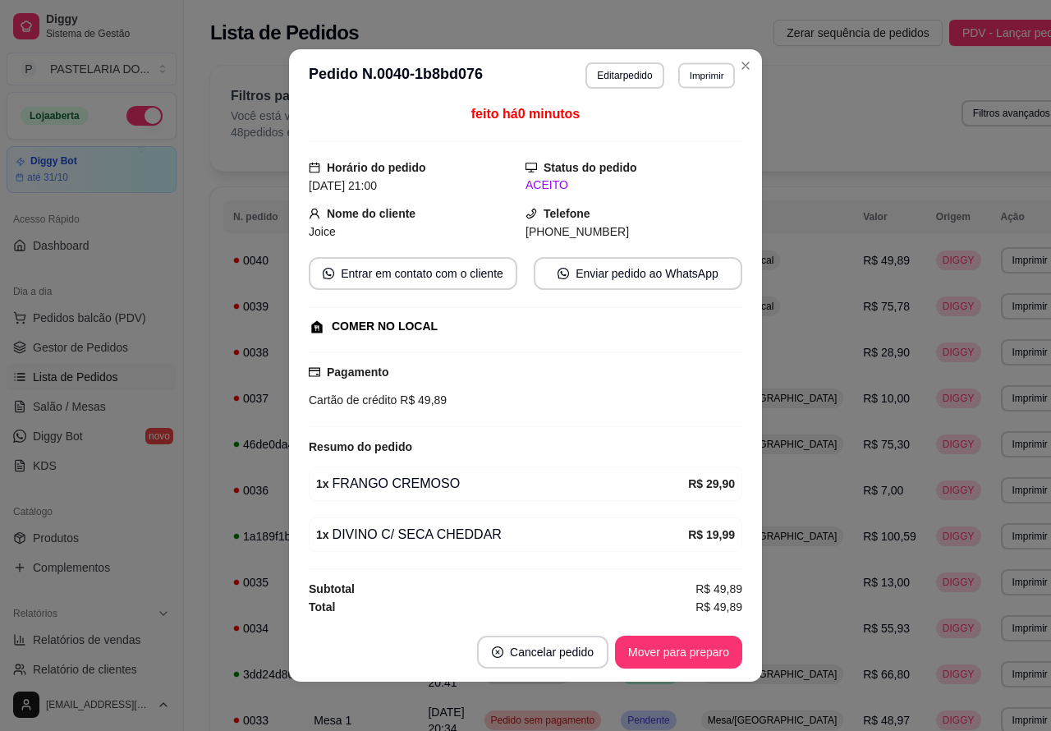
click at [700, 79] on button "Imprimir" at bounding box center [706, 74] width 57 height 25
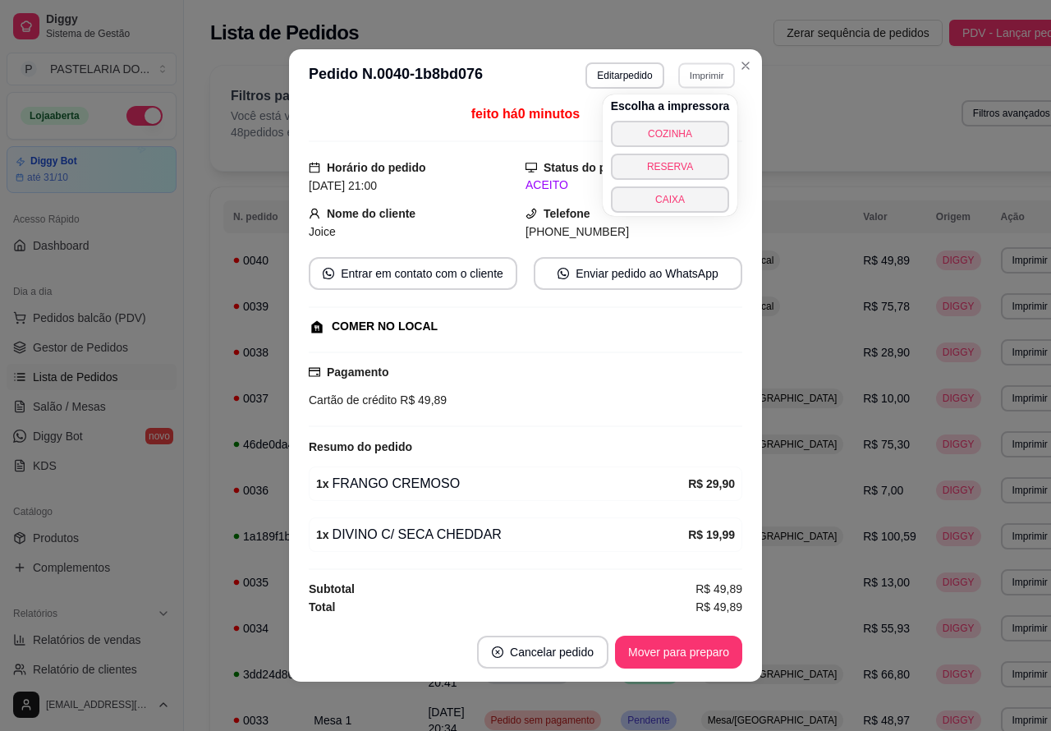
click at [674, 127] on button "COZINHA" at bounding box center [670, 134] width 119 height 26
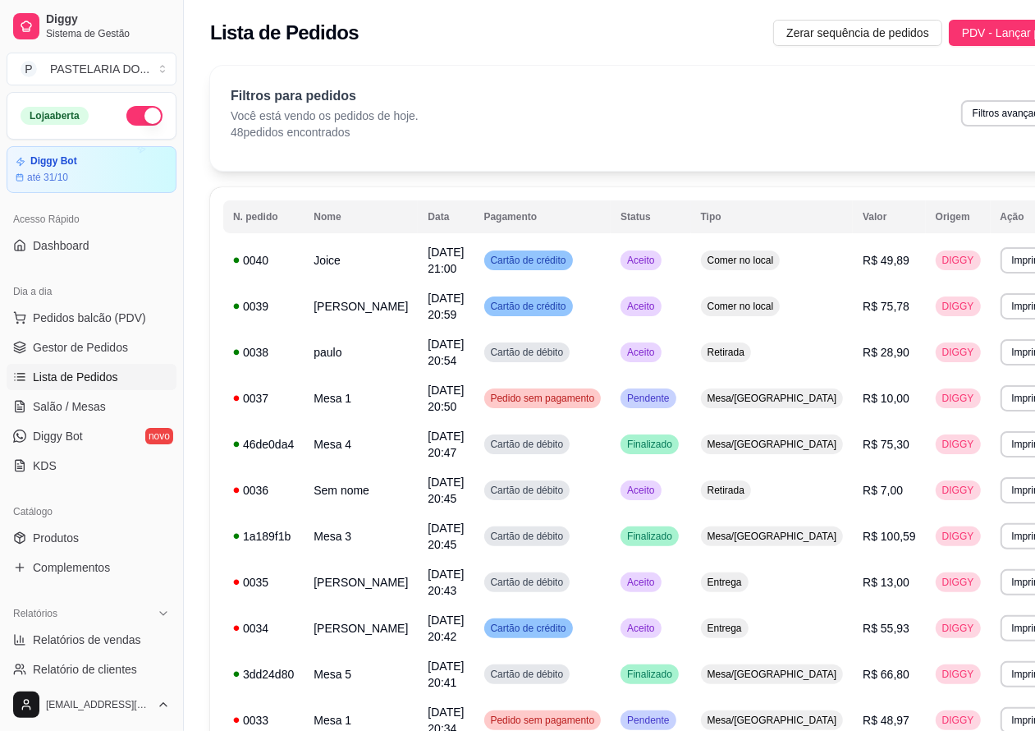
click at [64, 376] on span "Lista de Pedidos" at bounding box center [75, 377] width 85 height 16
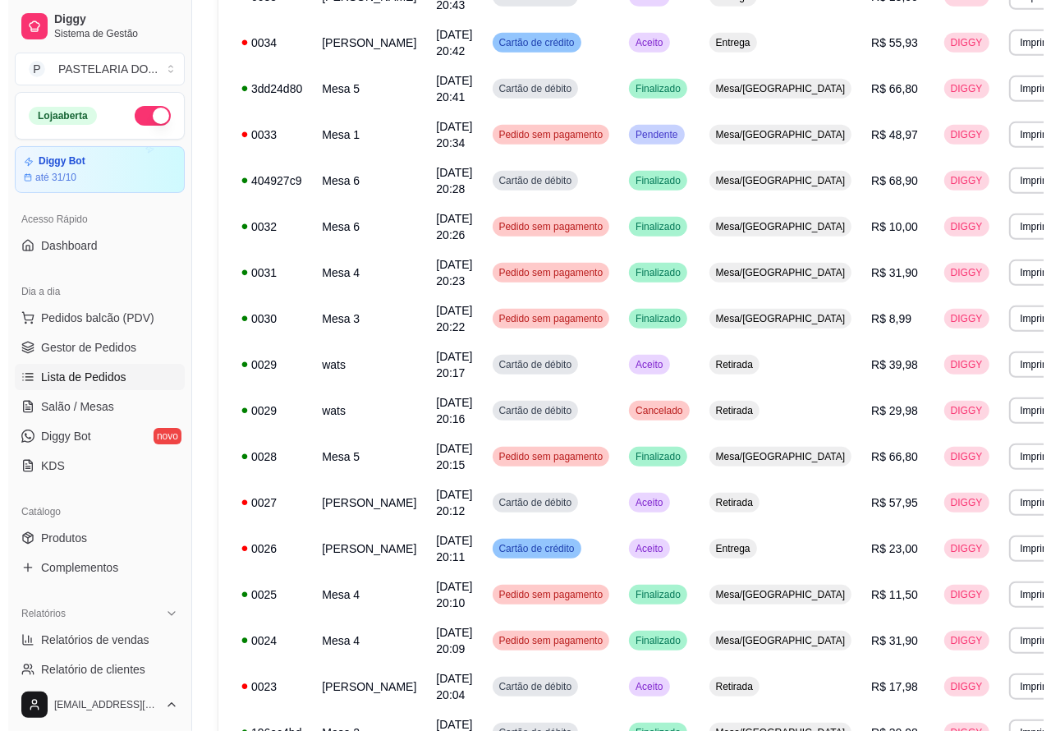
scroll to position [587, 0]
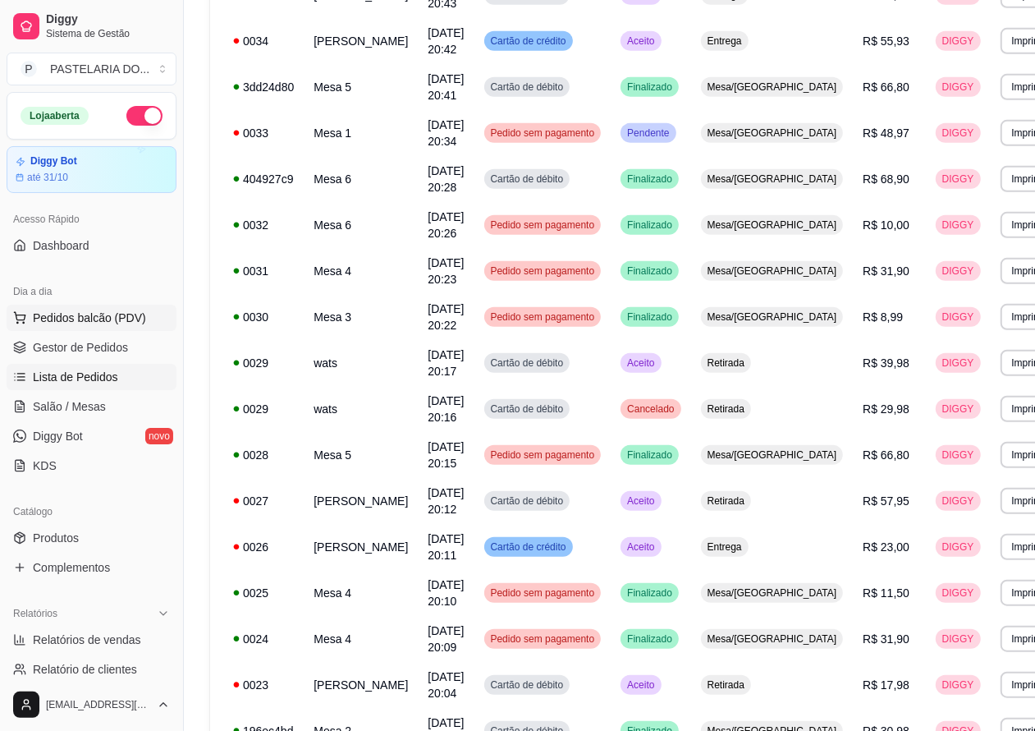
click at [107, 316] on span "Pedidos balcão (PDV)" at bounding box center [89, 318] width 113 height 16
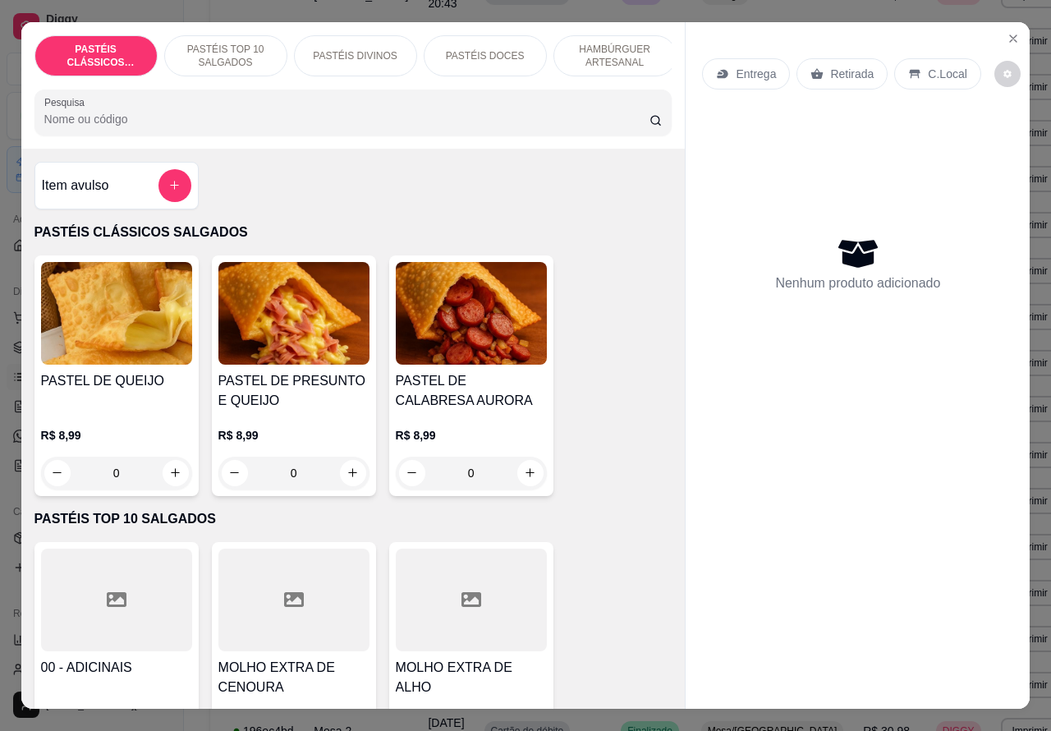
click at [831, 66] on p "Retirada" at bounding box center [852, 74] width 44 height 16
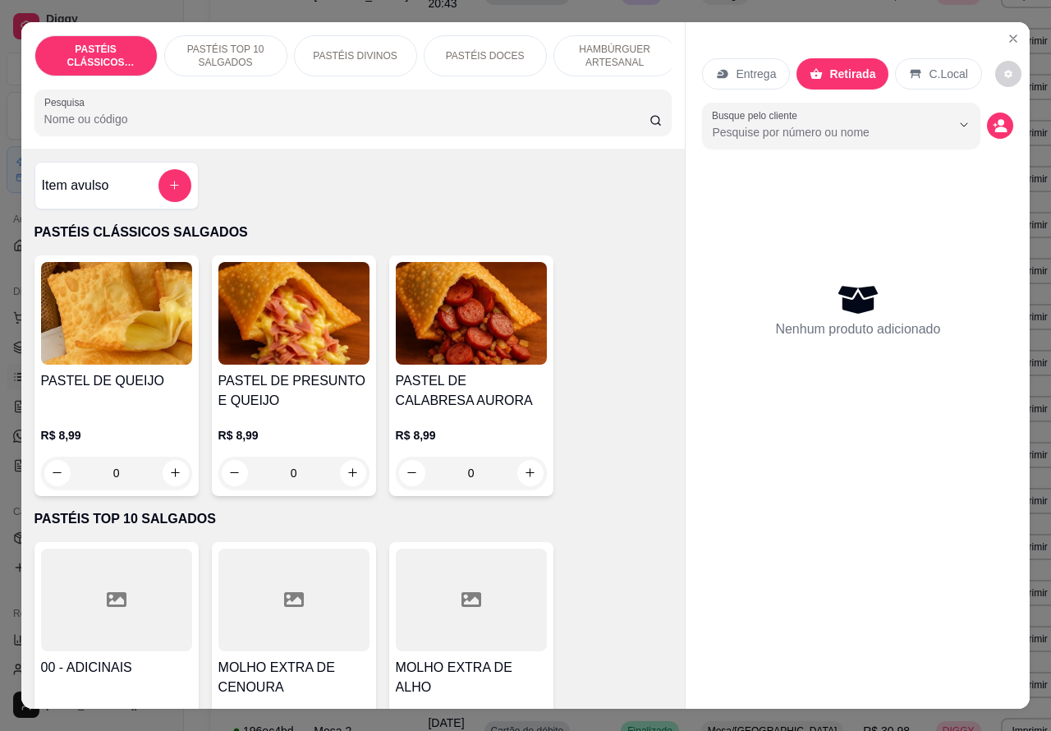
click at [744, 66] on p "Entrega" at bounding box center [756, 74] width 40 height 16
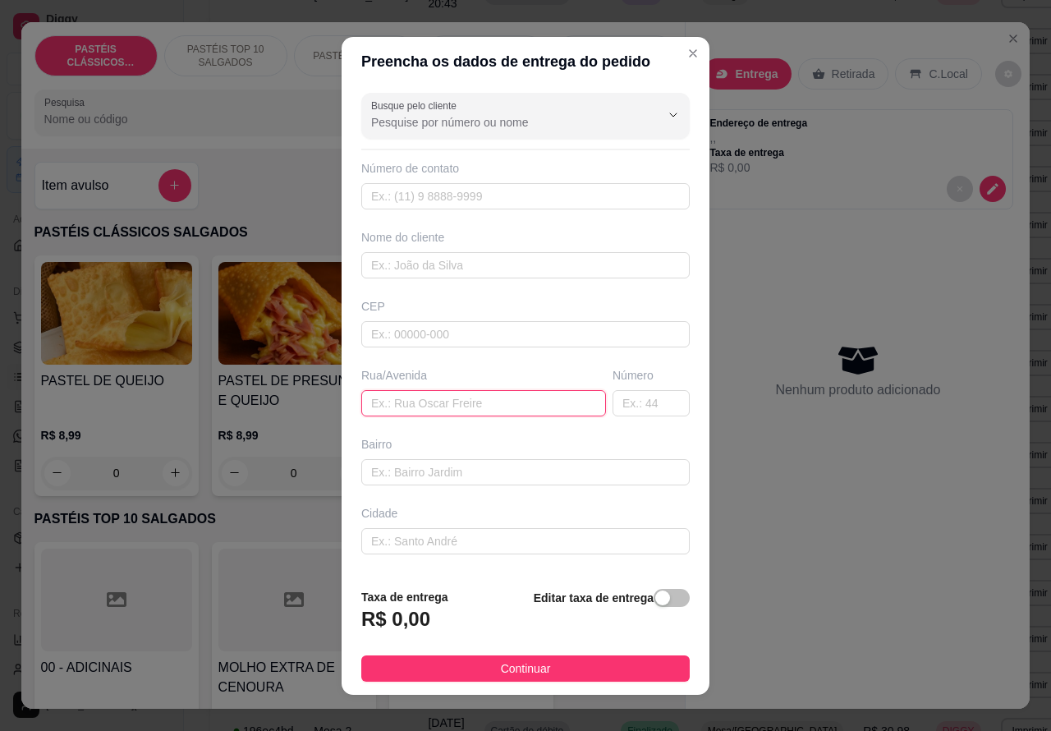
click at [441, 401] on input "text" at bounding box center [483, 403] width 245 height 26
paste input "Roque Guimarães , 203, Perto sol nascente , Marilia - Cep não informado / Cháca…"
type input "Roque Guimarães , 203, Perto sol nascente , Marilia - Cep não informado / Cháca…"
click at [654, 602] on span "button" at bounding box center [672, 598] width 36 height 18
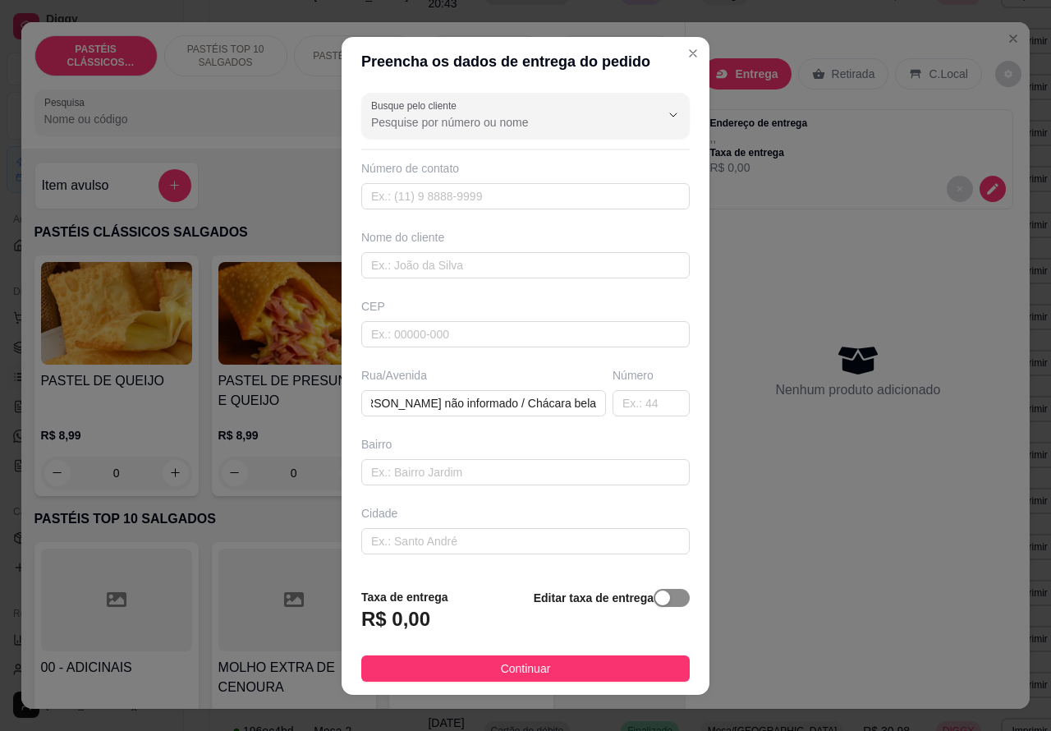
scroll to position [0, 0]
click at [398, 622] on input "0,00" at bounding box center [450, 625] width 176 height 31
type input "6,00"
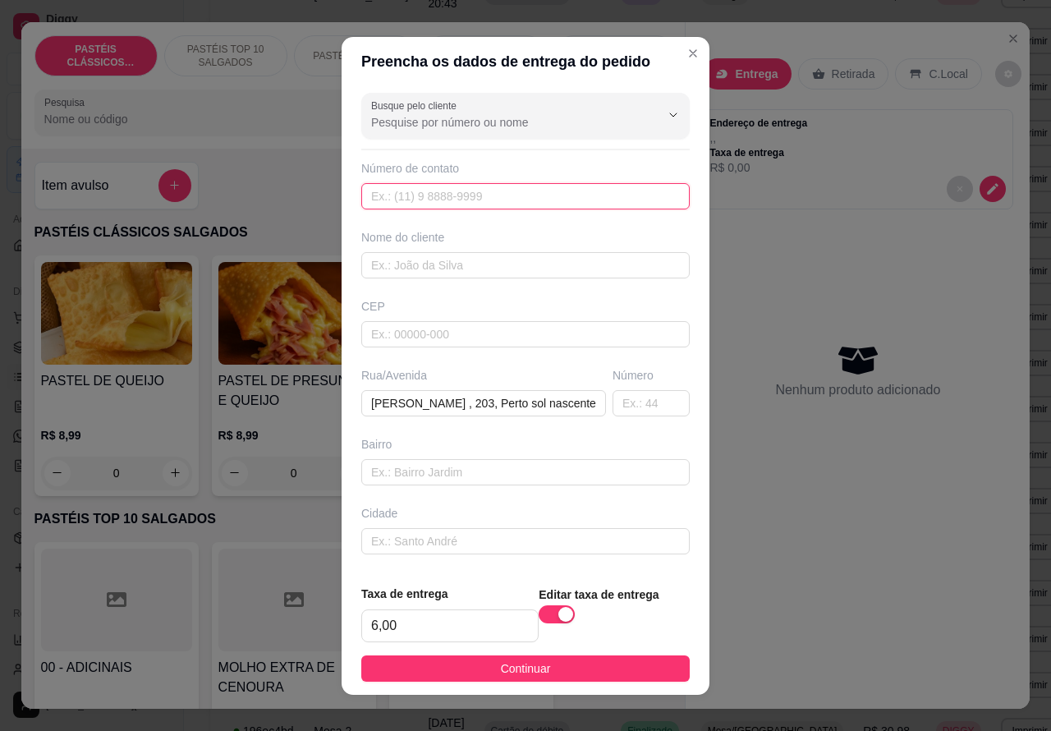
click at [476, 191] on input "text" at bounding box center [525, 196] width 328 height 26
paste input "(14) 99635-4639"
type input "(14) 99635-4639"
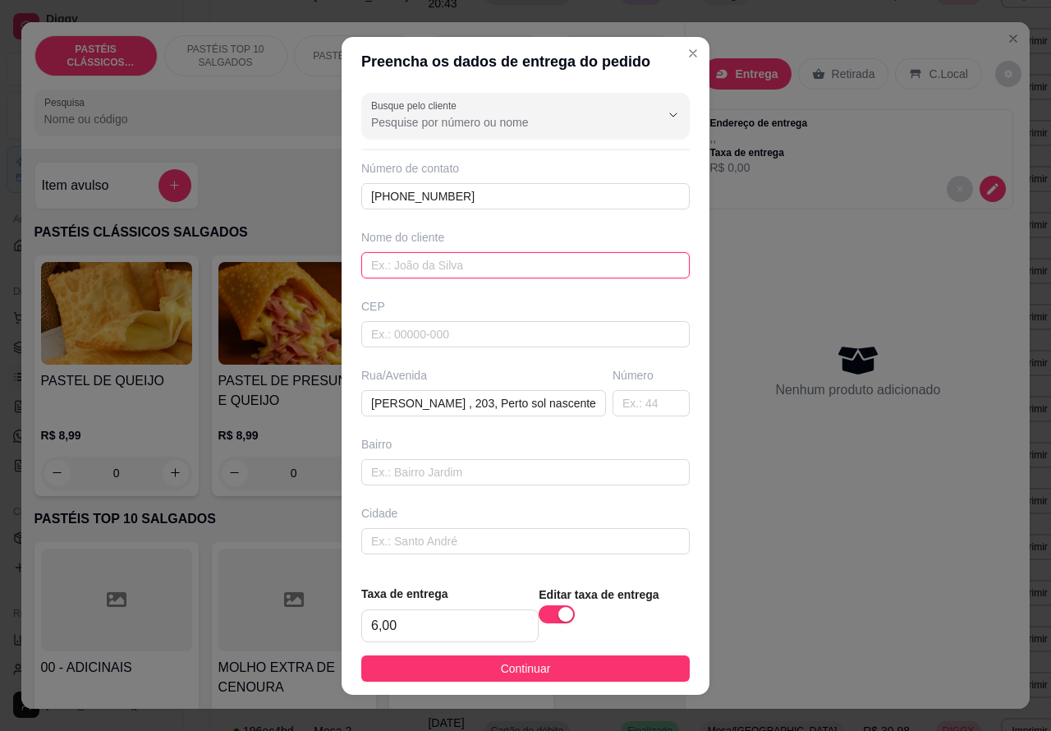
click at [477, 260] on input "text" at bounding box center [525, 265] width 328 height 26
type input "cassia"
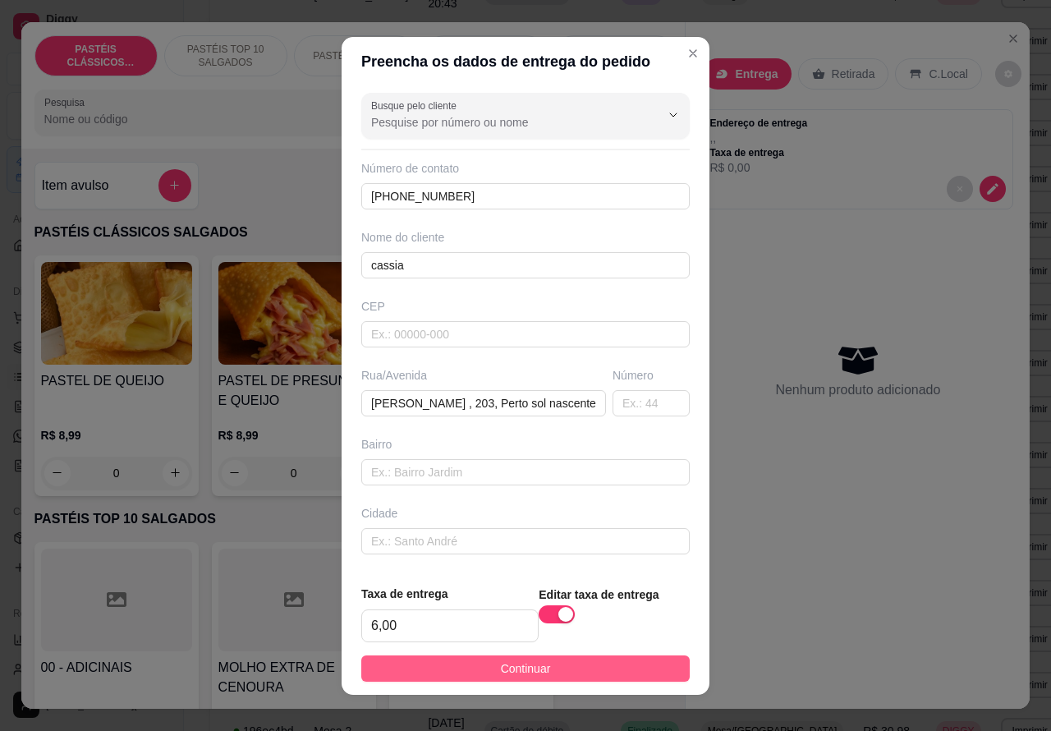
click at [544, 658] on button "Continuar" at bounding box center [525, 668] width 328 height 26
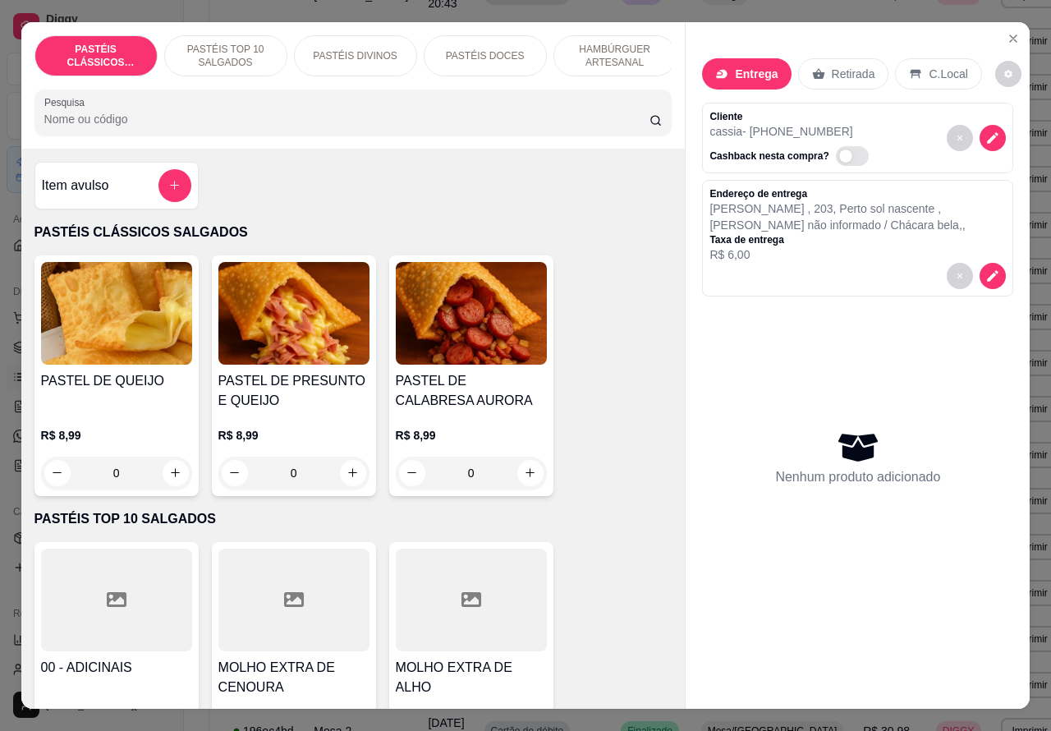
click at [612, 43] on p "HAMBÚRGUER ARTESANAL" at bounding box center [614, 56] width 95 height 26
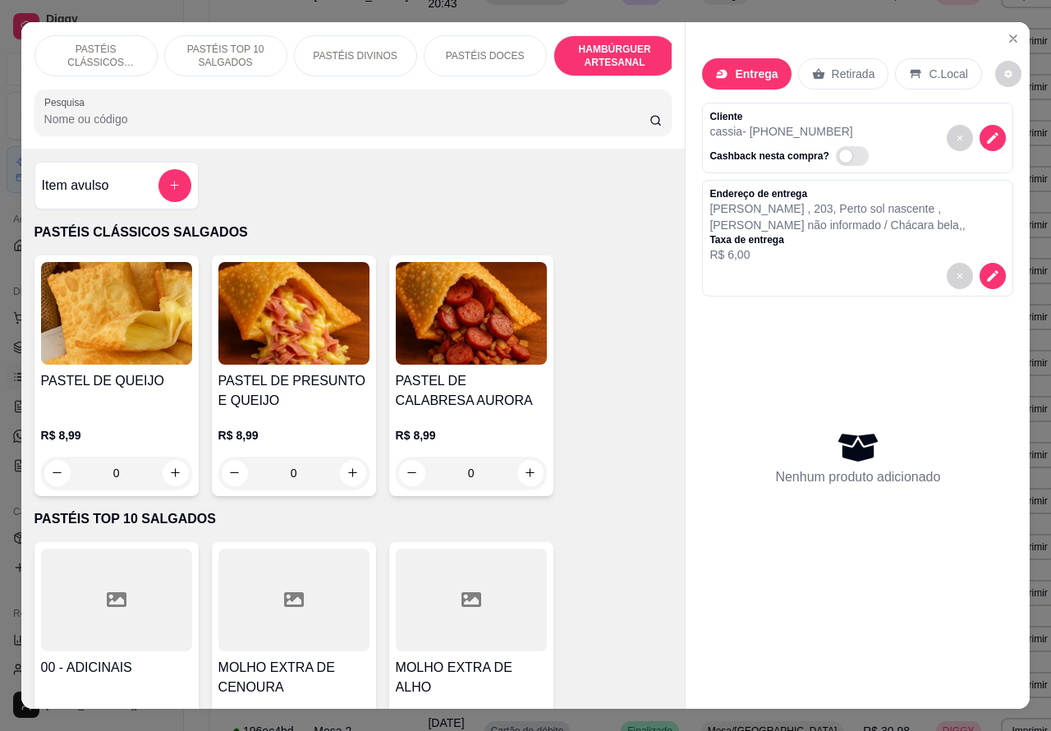
scroll to position [38, 0]
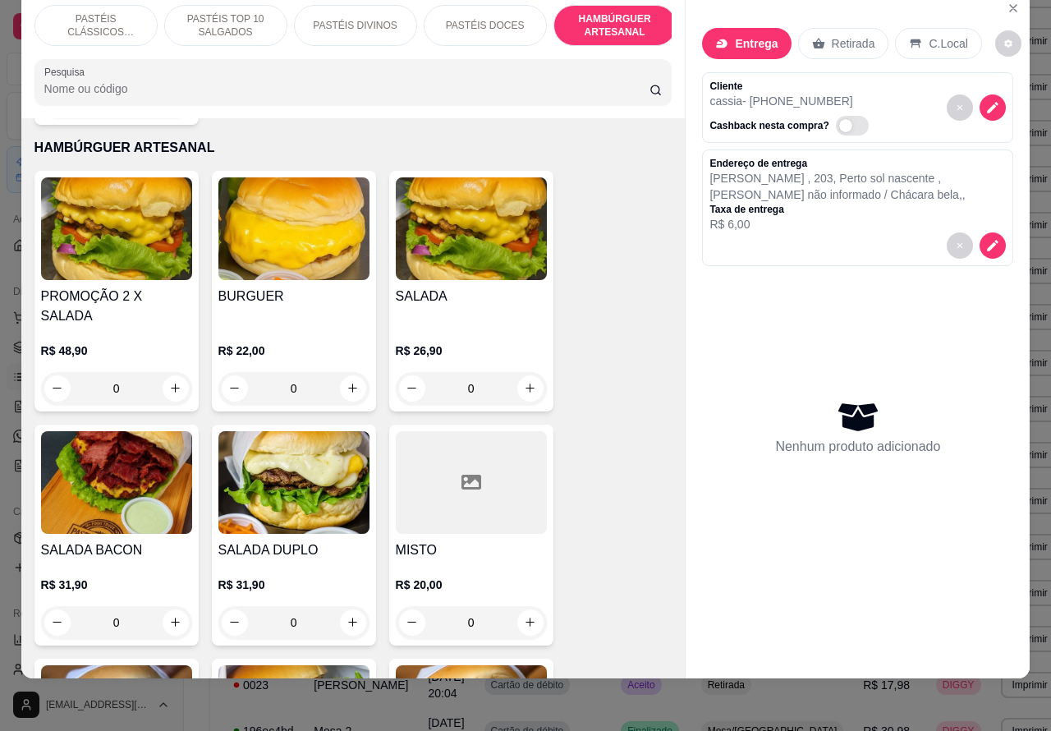
click at [163, 606] on div "0" at bounding box center [116, 622] width 151 height 33
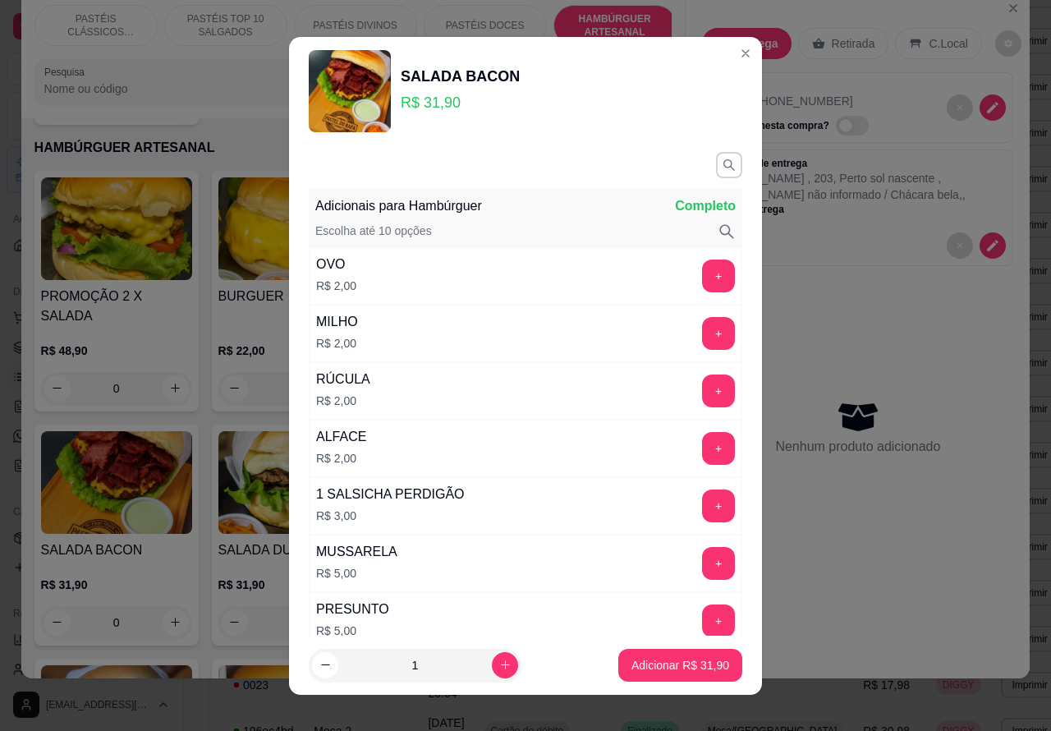
click at [676, 662] on p "Adicionar R$ 31,90" at bounding box center [680, 665] width 98 height 16
type input "1"
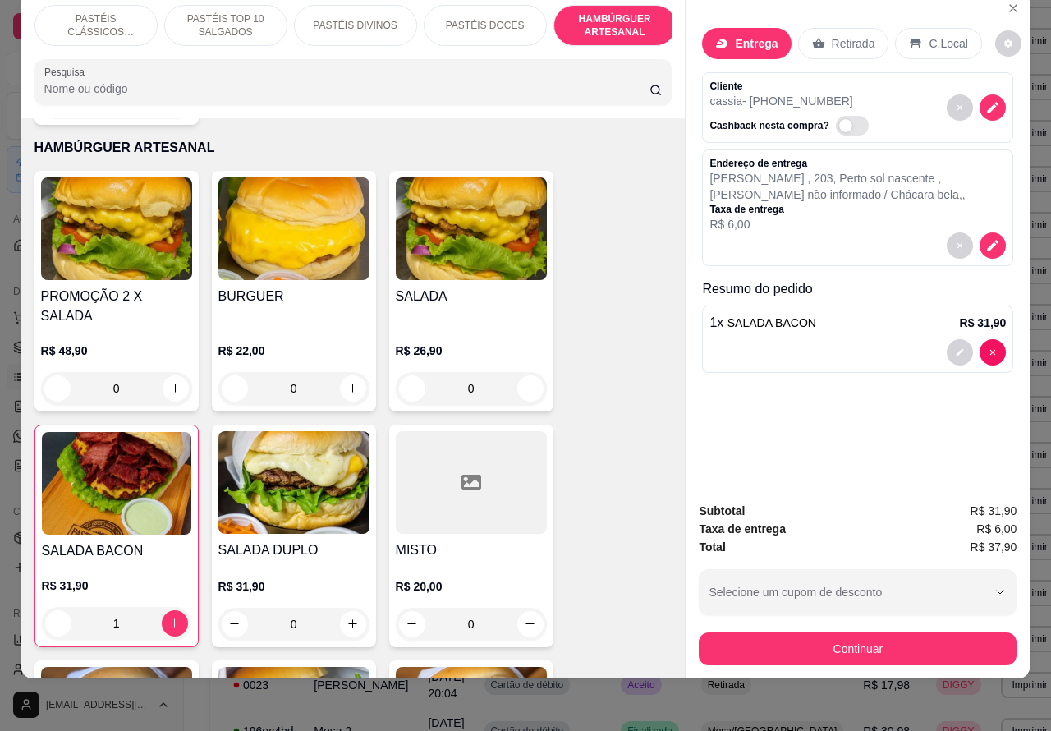
click at [92, 12] on p "PASTÉIS CLÁSSICOS SALGADOS" at bounding box center [95, 25] width 95 height 26
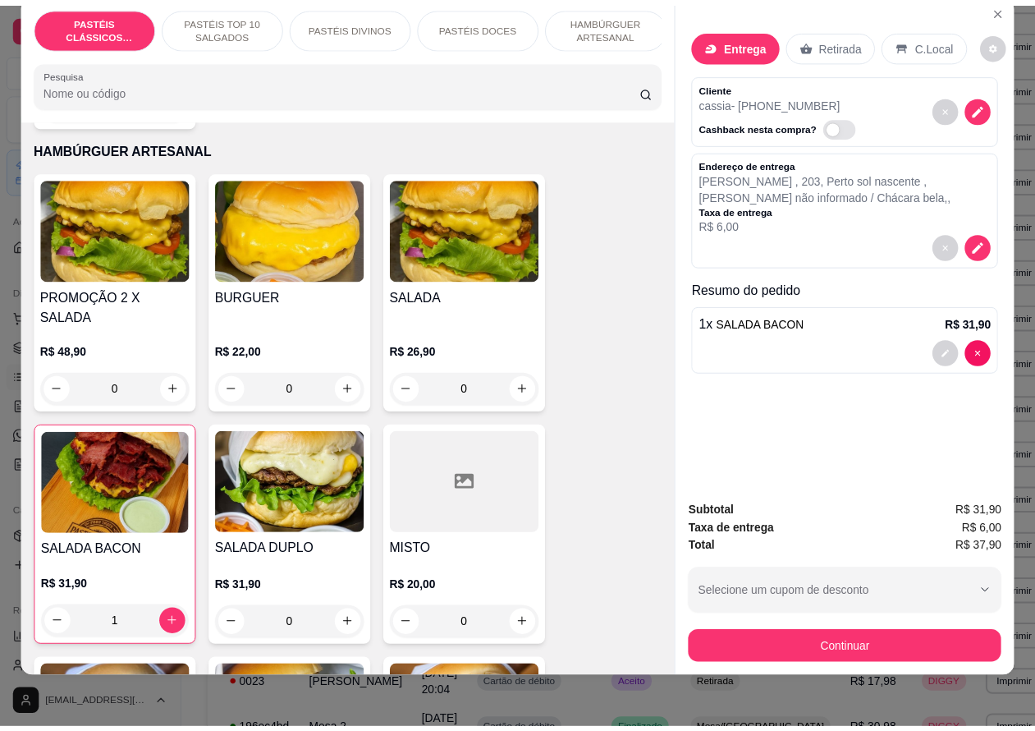
scroll to position [74, 0]
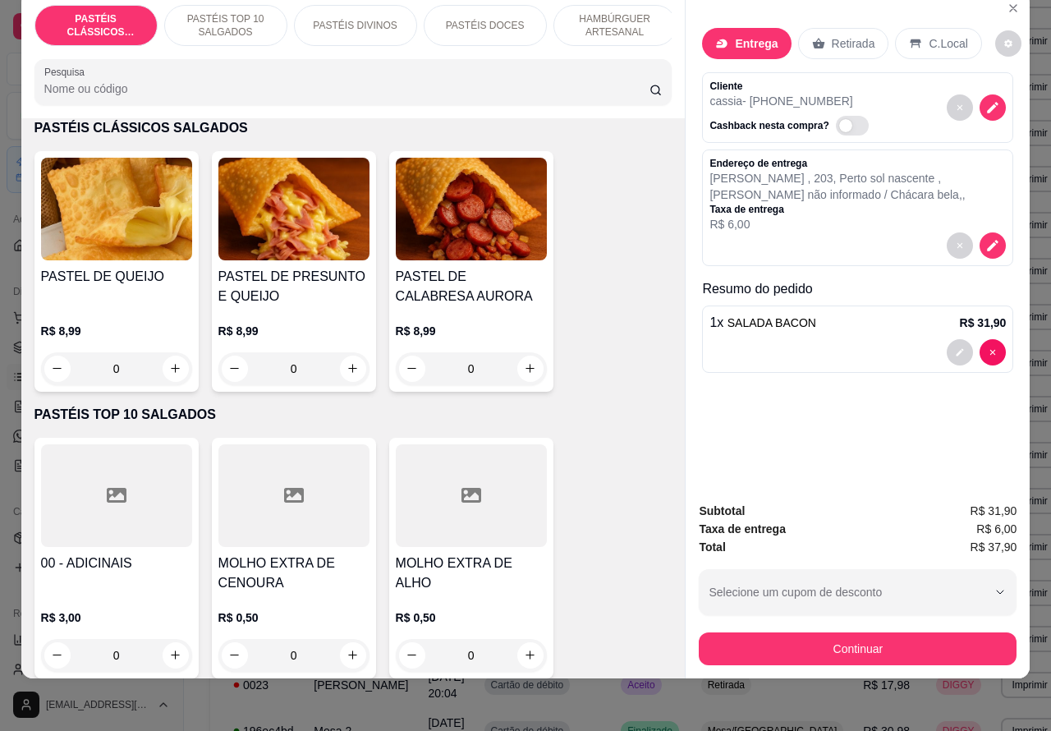
click at [171, 368] on icon "increase-product-quantity" at bounding box center [175, 368] width 9 height 9
type input "1"
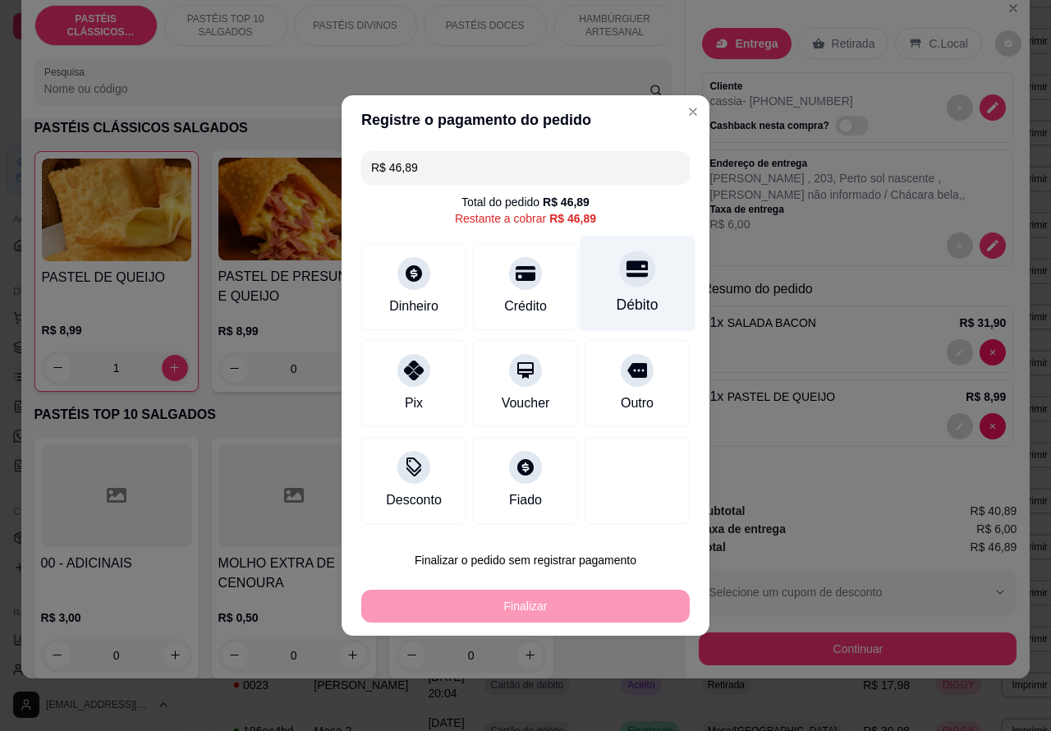
click at [627, 271] on icon at bounding box center [637, 269] width 21 height 16
type input "R$ 0,00"
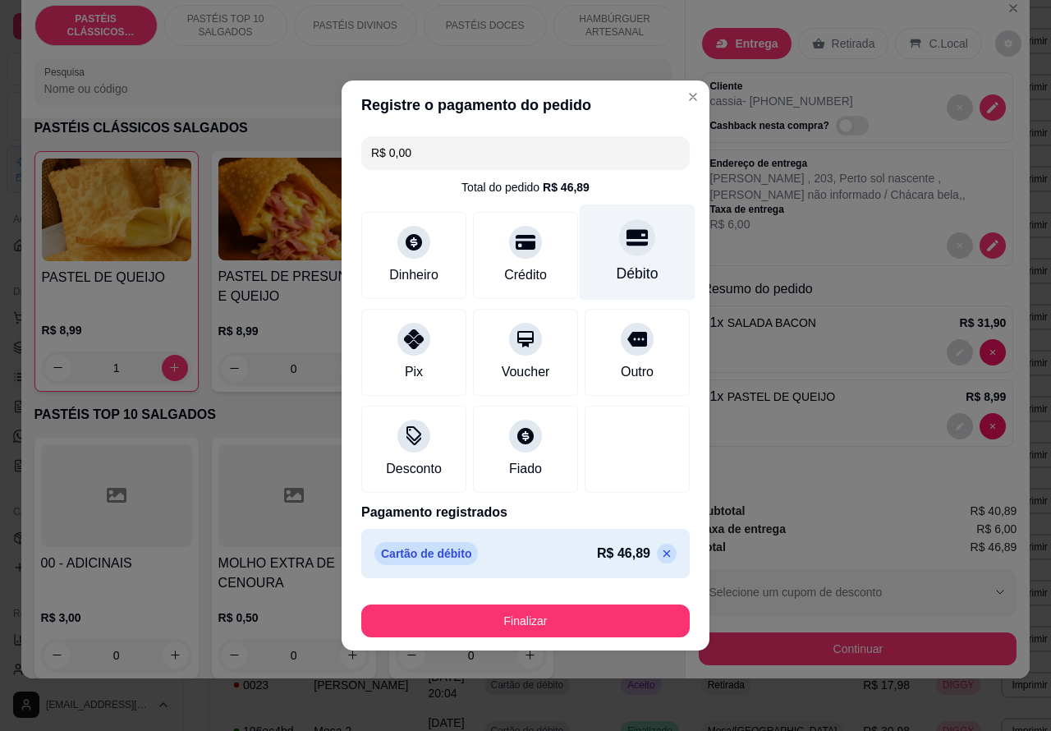
click at [602, 608] on button "Finalizar" at bounding box center [525, 620] width 328 height 33
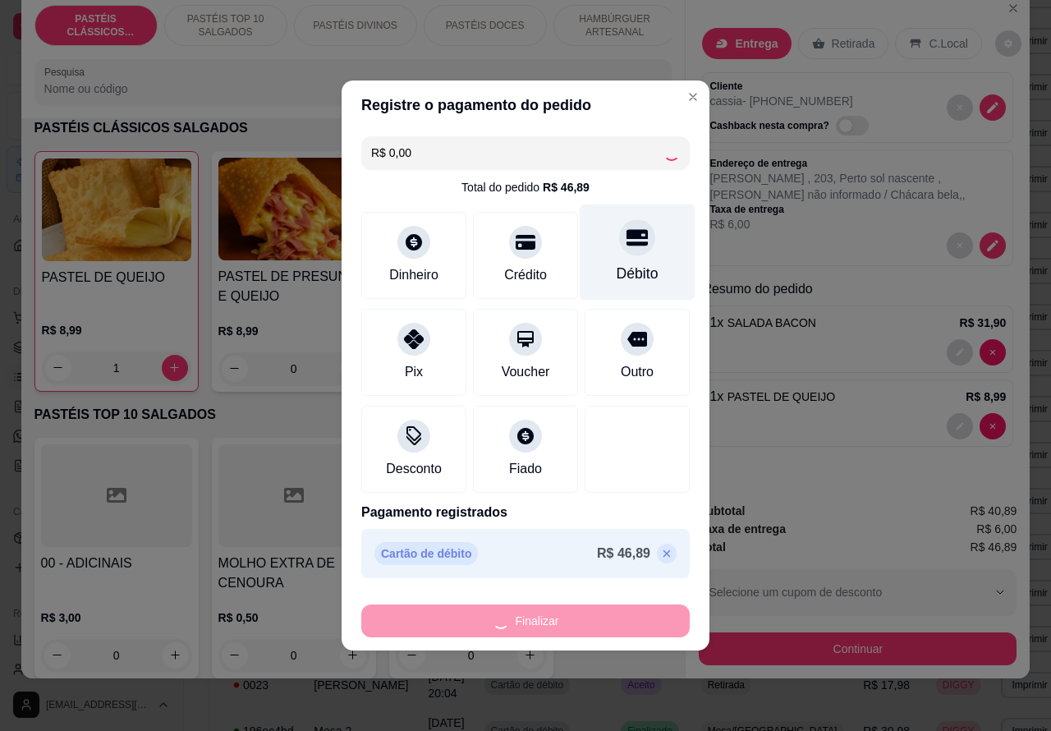
type input "0"
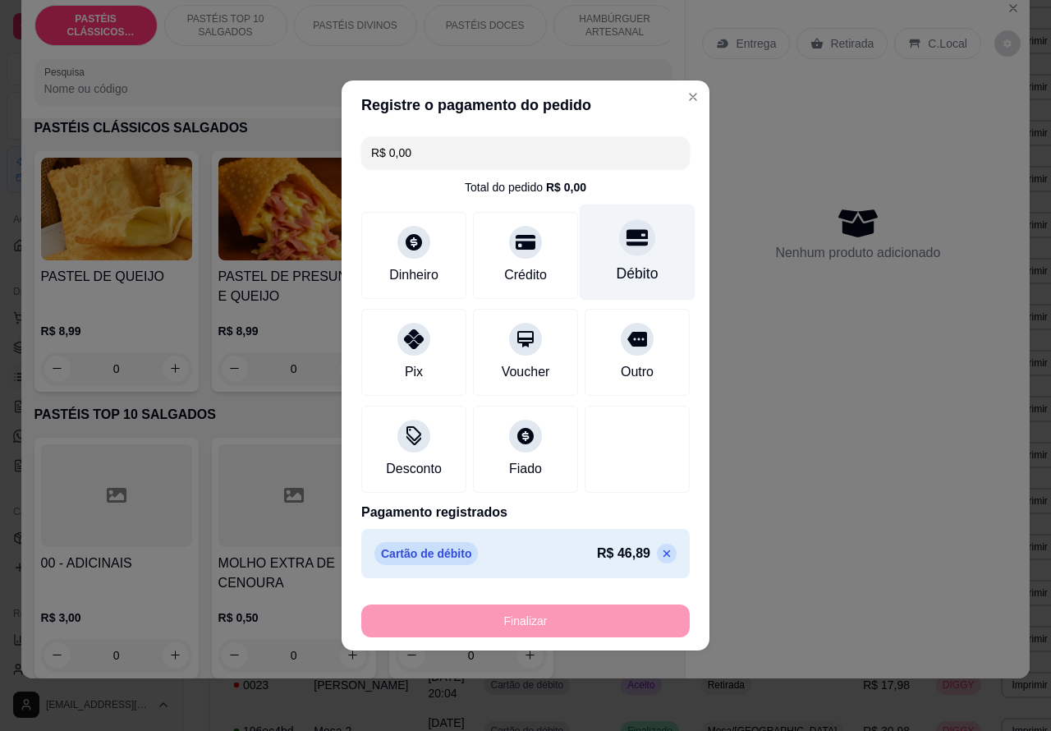
type input "-R$ 46,89"
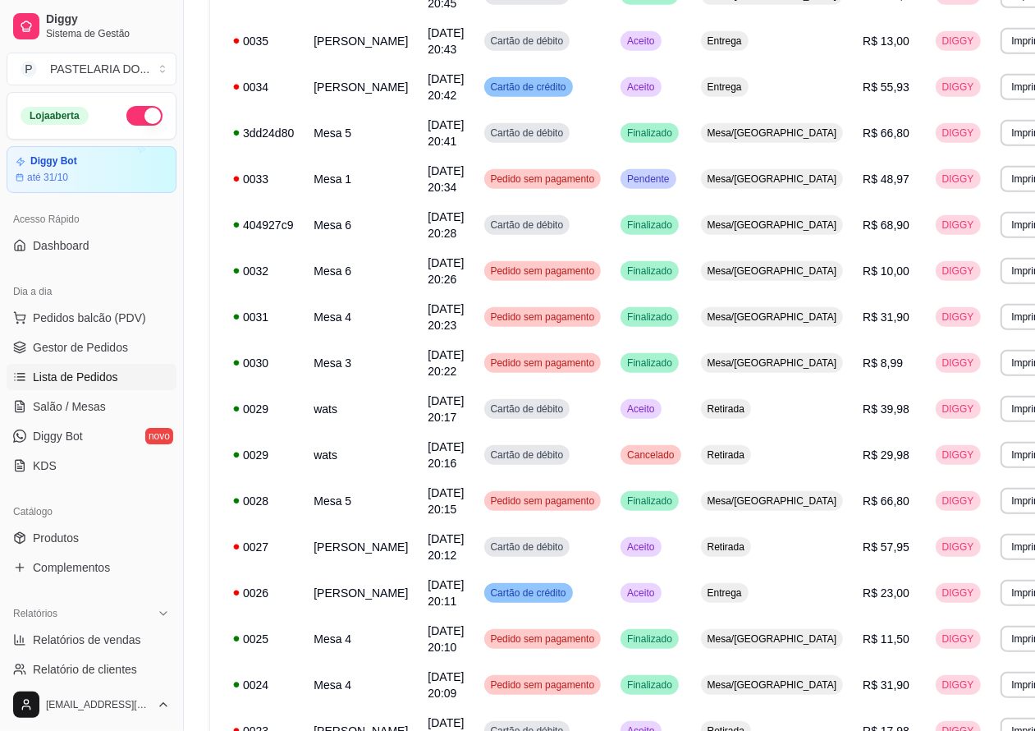
click at [88, 372] on span "Lista de Pedidos" at bounding box center [75, 377] width 85 height 16
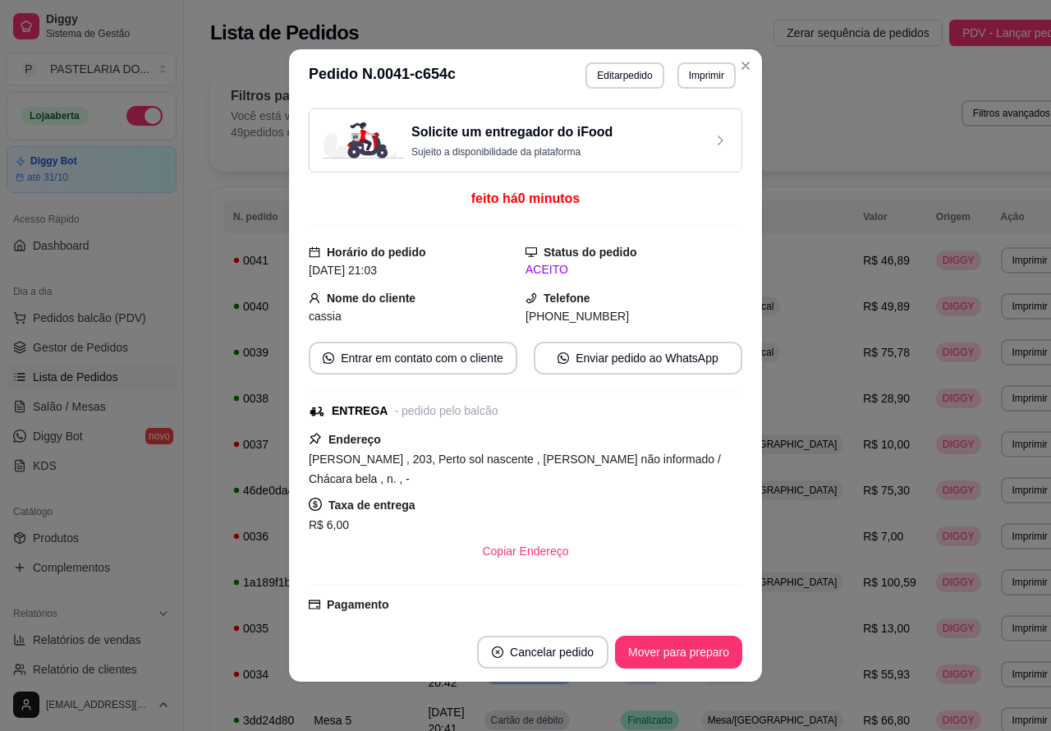
click at [694, 78] on button "Imprimir" at bounding box center [706, 75] width 58 height 26
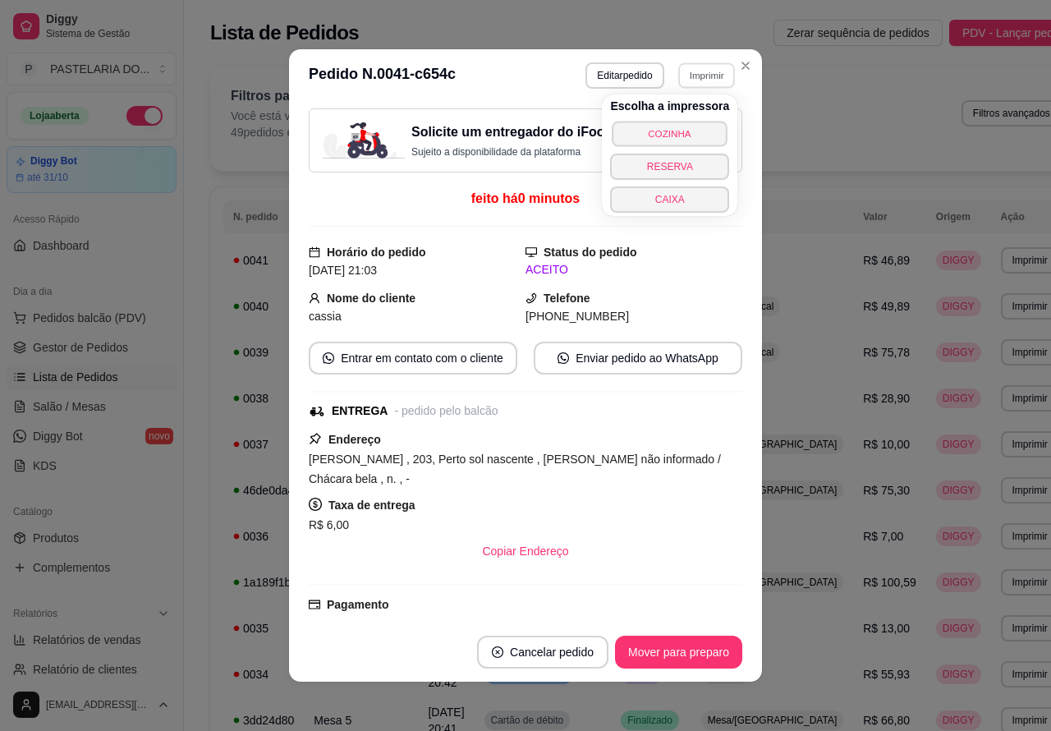
click at [682, 129] on button "COZINHA" at bounding box center [670, 133] width 115 height 25
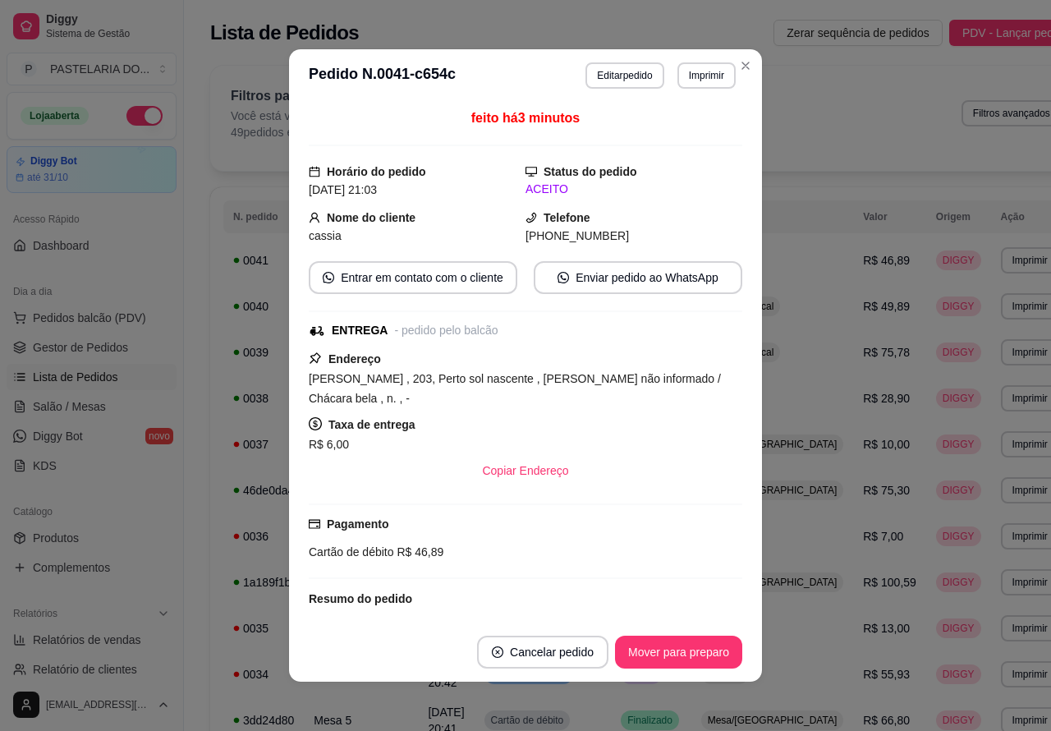
click at [105, 312] on span "Pedidos balcão (PDV)" at bounding box center [89, 318] width 113 height 16
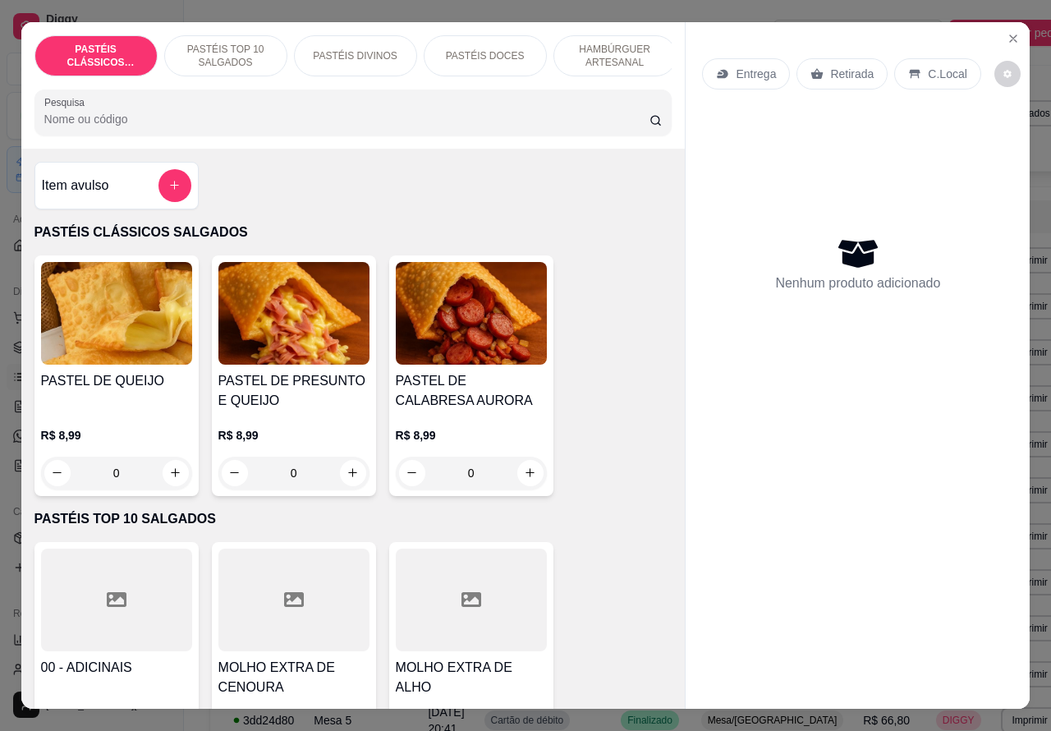
click at [840, 66] on p "Retirada" at bounding box center [852, 74] width 44 height 16
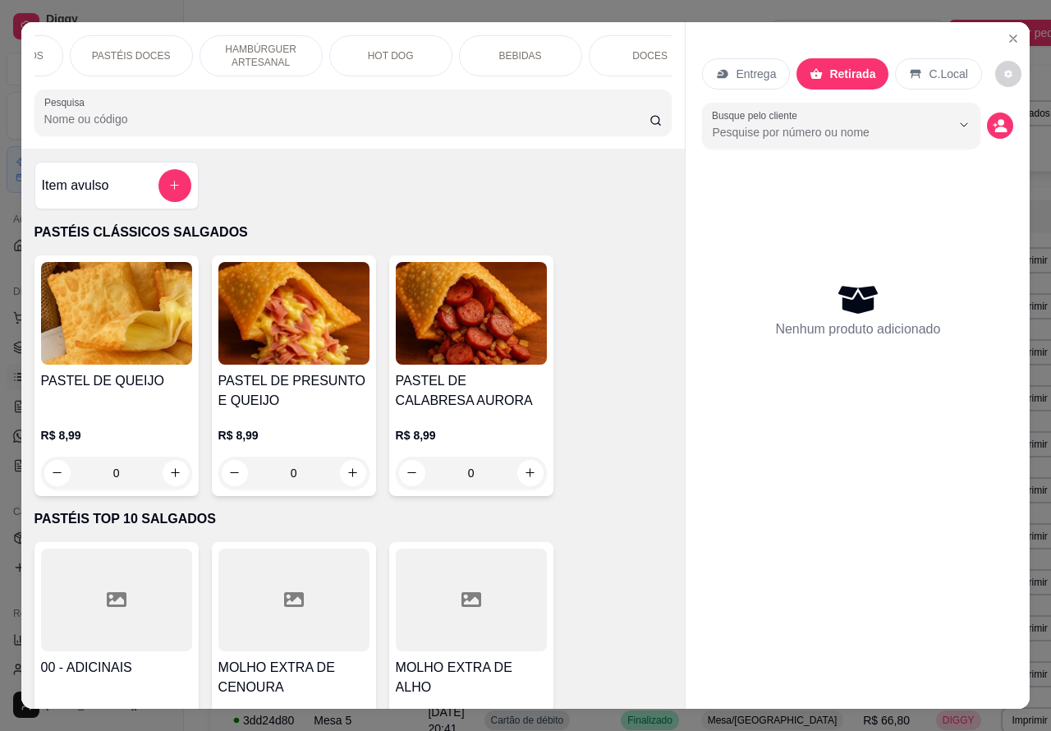
scroll to position [0, 360]
click at [526, 43] on div "BEBIDAS" at bounding box center [514, 55] width 123 height 41
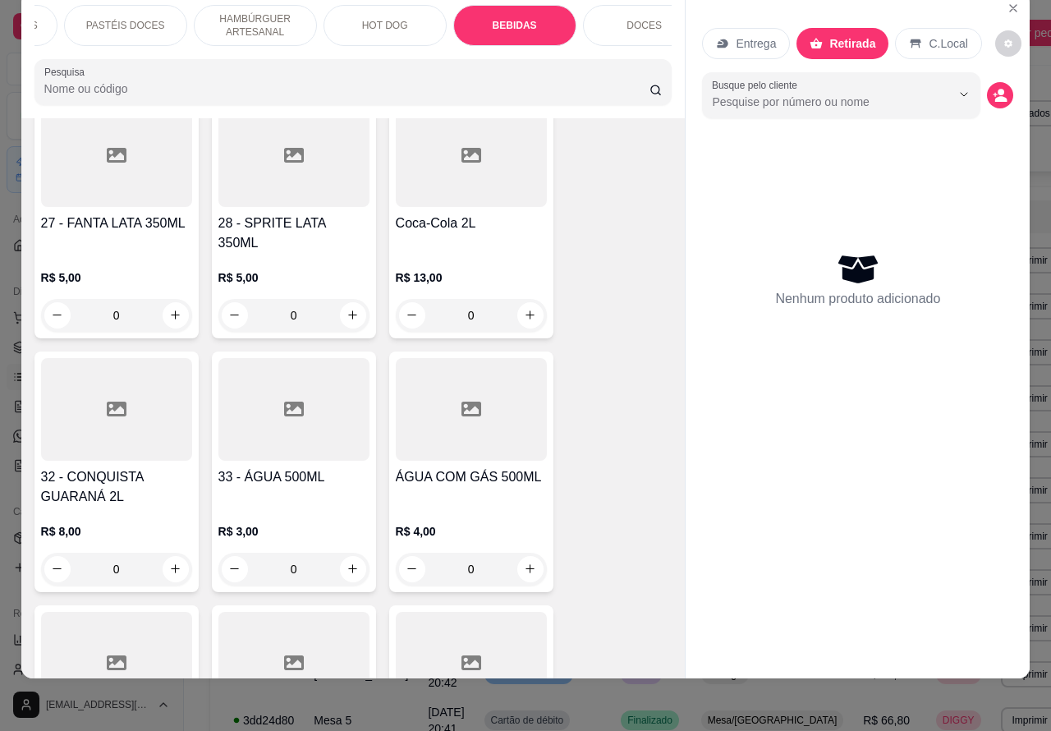
scroll to position [4575, 0]
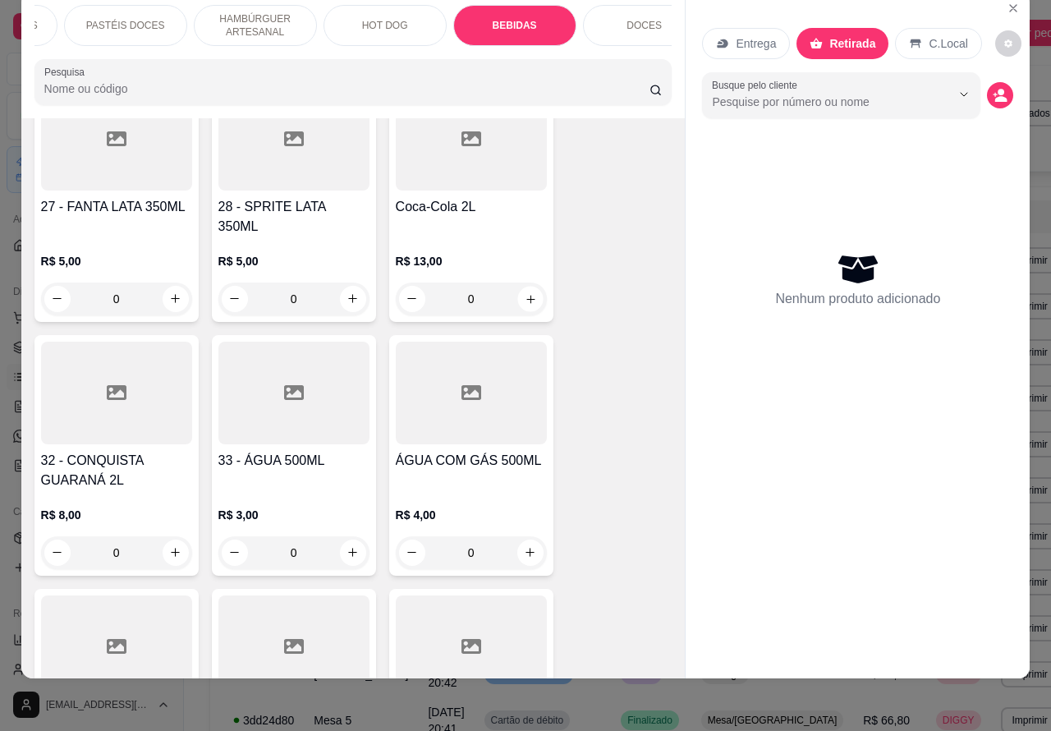
click at [524, 292] on icon "increase-product-quantity" at bounding box center [530, 298] width 12 height 12
type input "1"
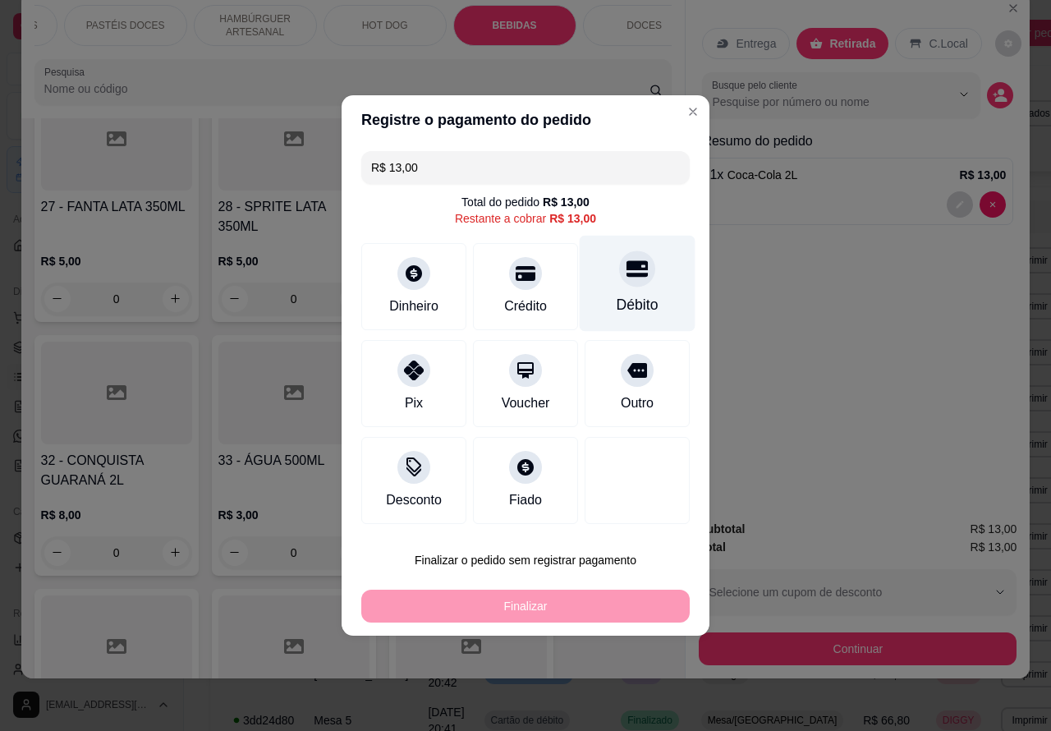
click at [621, 283] on div at bounding box center [637, 268] width 36 height 36
type input "R$ 0,00"
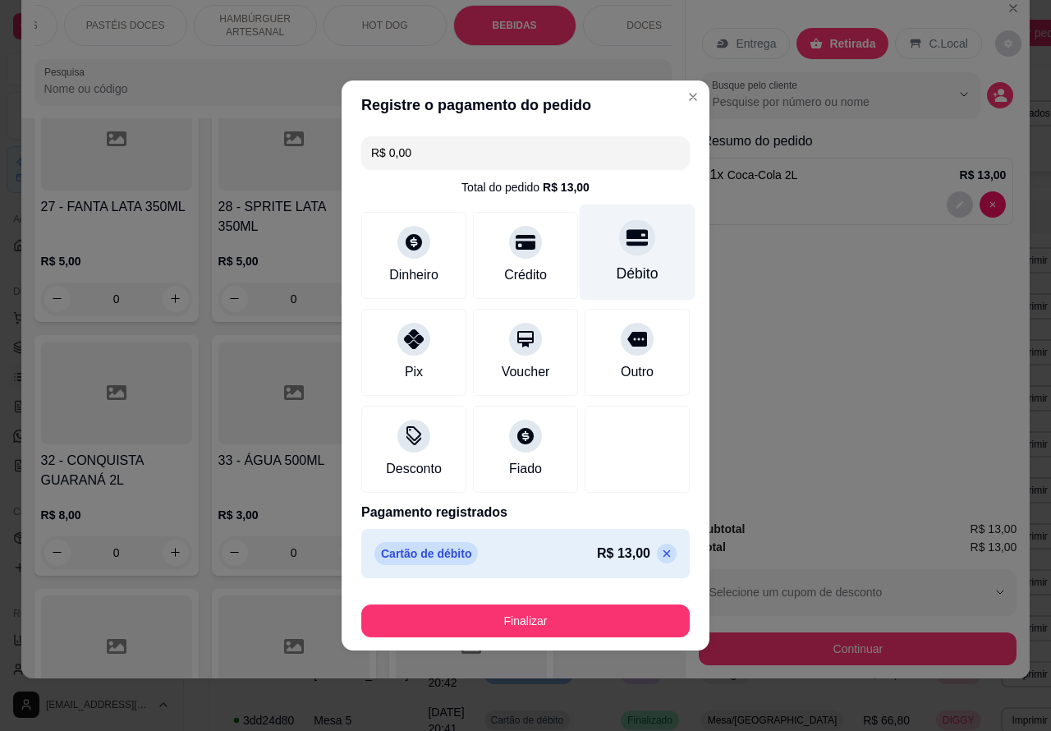
click at [546, 618] on button "Finalizar" at bounding box center [525, 620] width 328 height 33
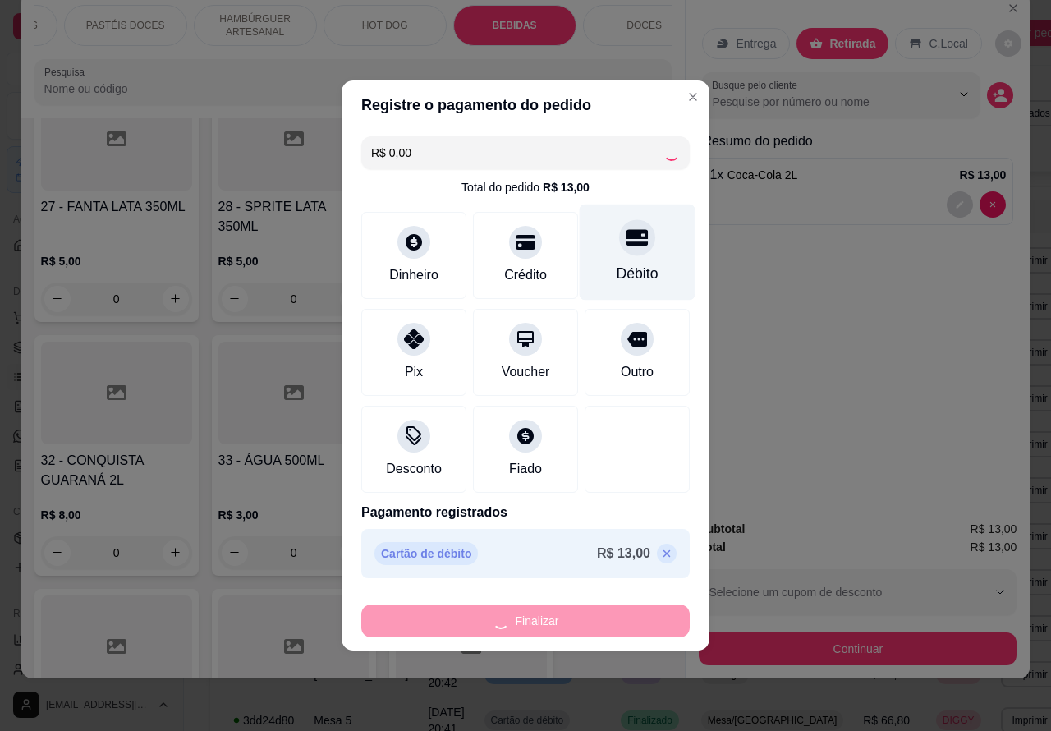
type input "0"
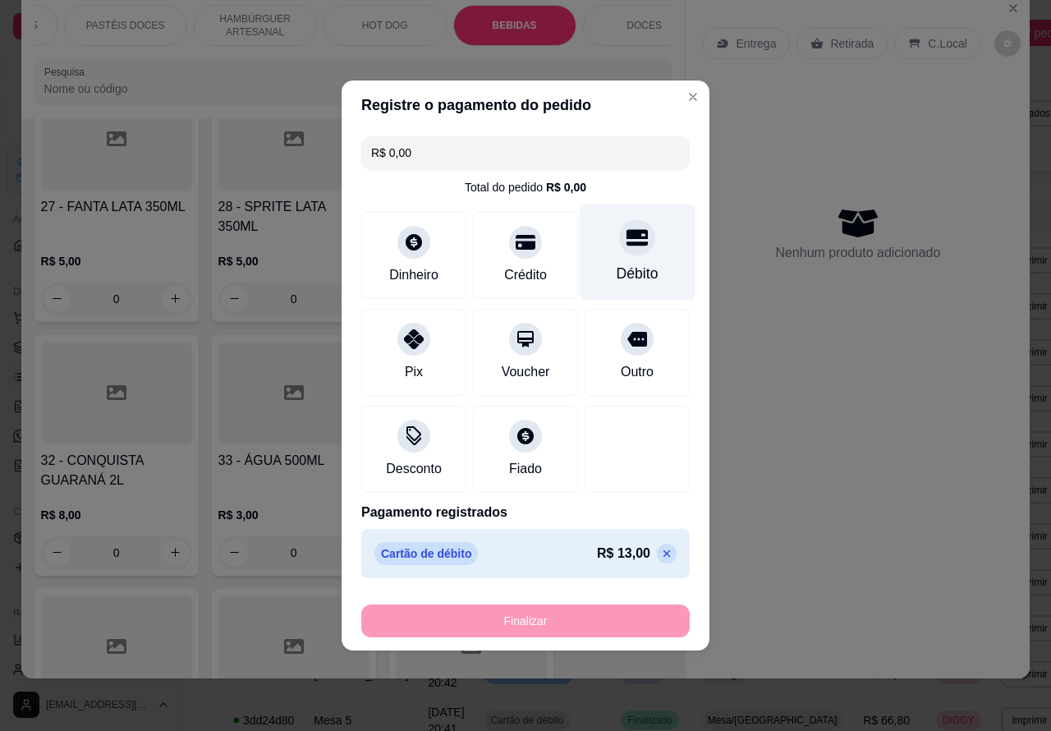
type input "-R$ 13,00"
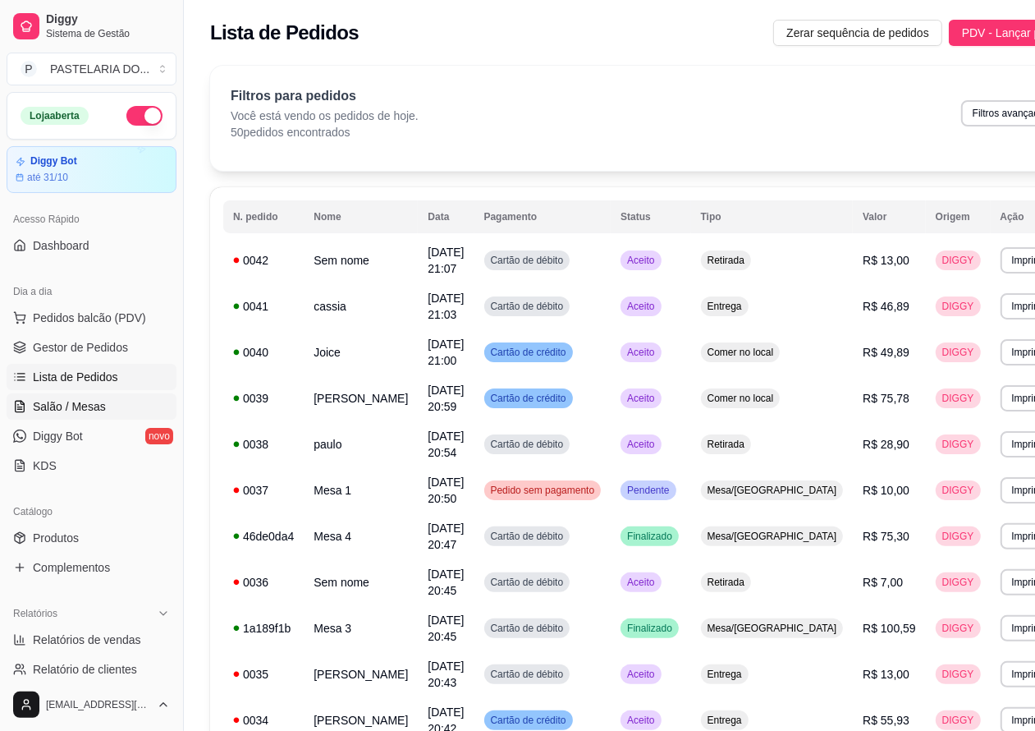
click at [83, 400] on span "Salão / Mesas" at bounding box center [69, 406] width 73 height 16
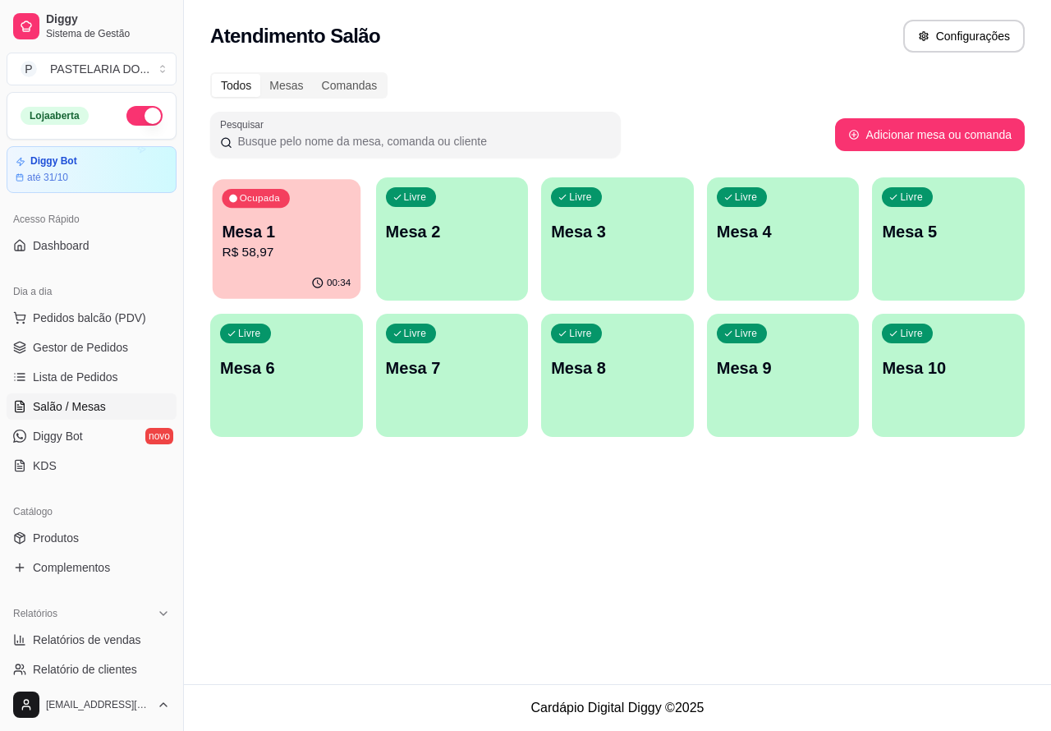
click at [304, 241] on p "Mesa 1" at bounding box center [286, 232] width 129 height 22
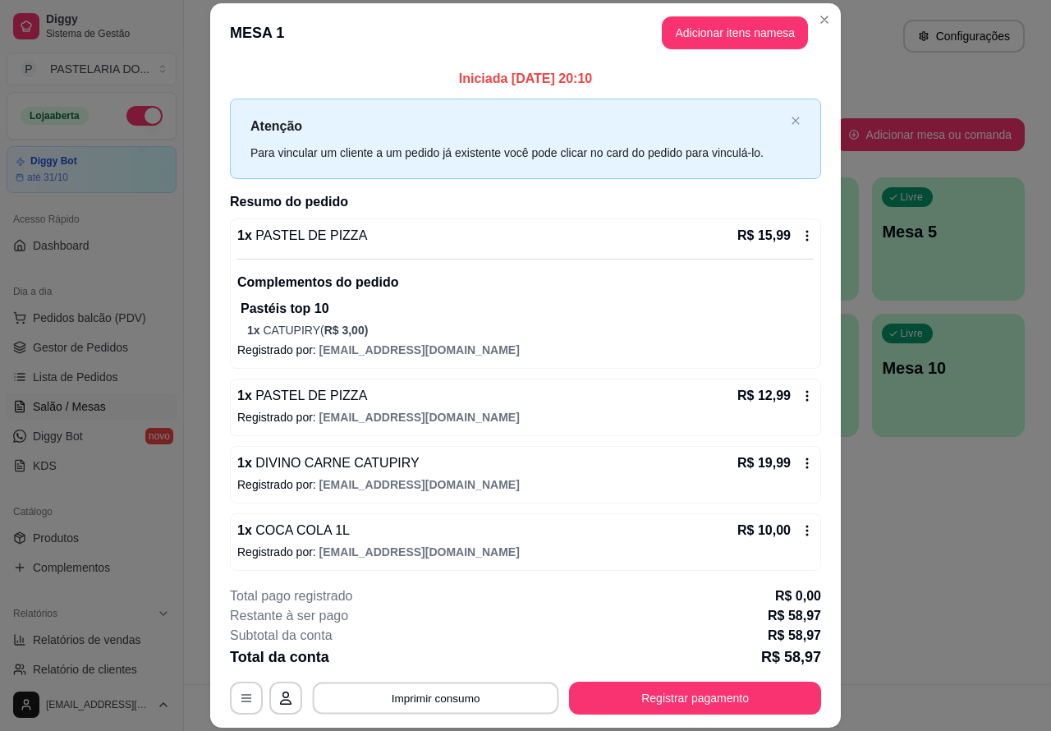
click at [435, 688] on button "Imprimir consumo" at bounding box center [436, 698] width 246 height 32
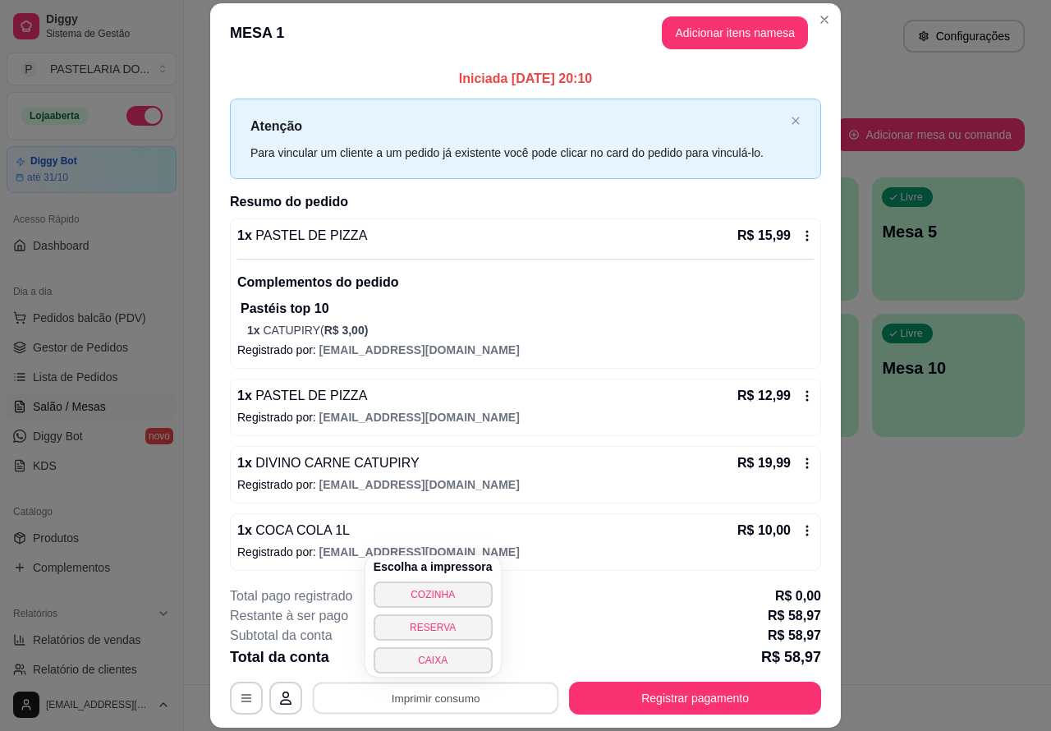
click at [437, 655] on button "CAIXA" at bounding box center [433, 660] width 119 height 26
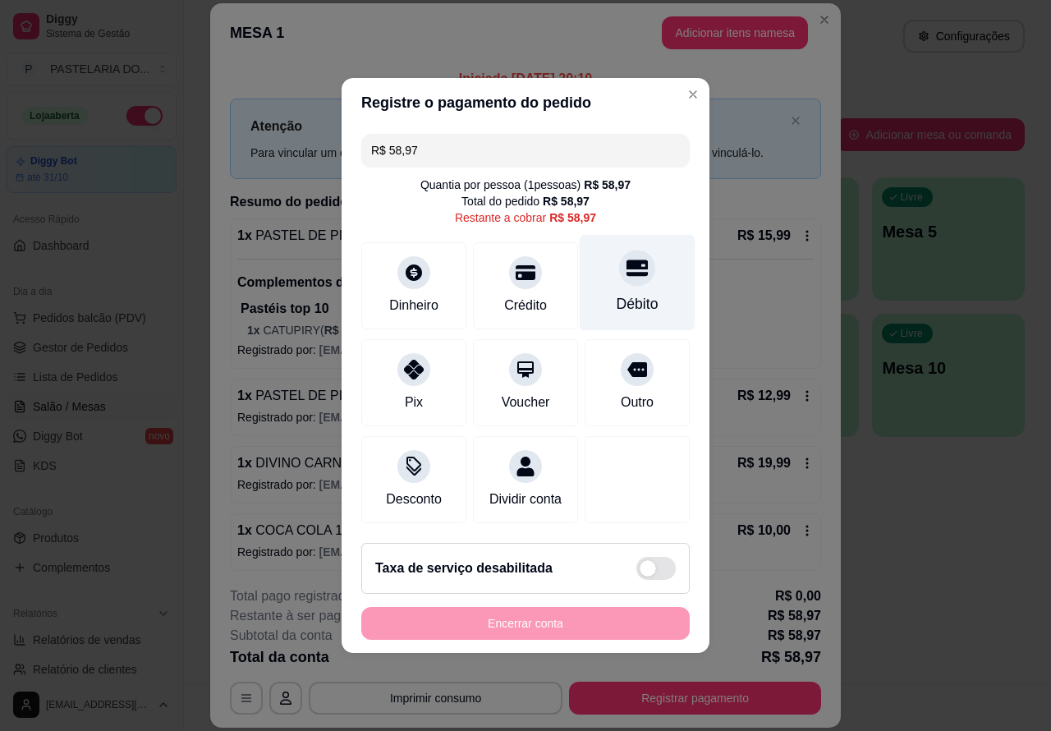
click at [632, 260] on icon at bounding box center [637, 268] width 21 height 16
type input "R$ 0,00"
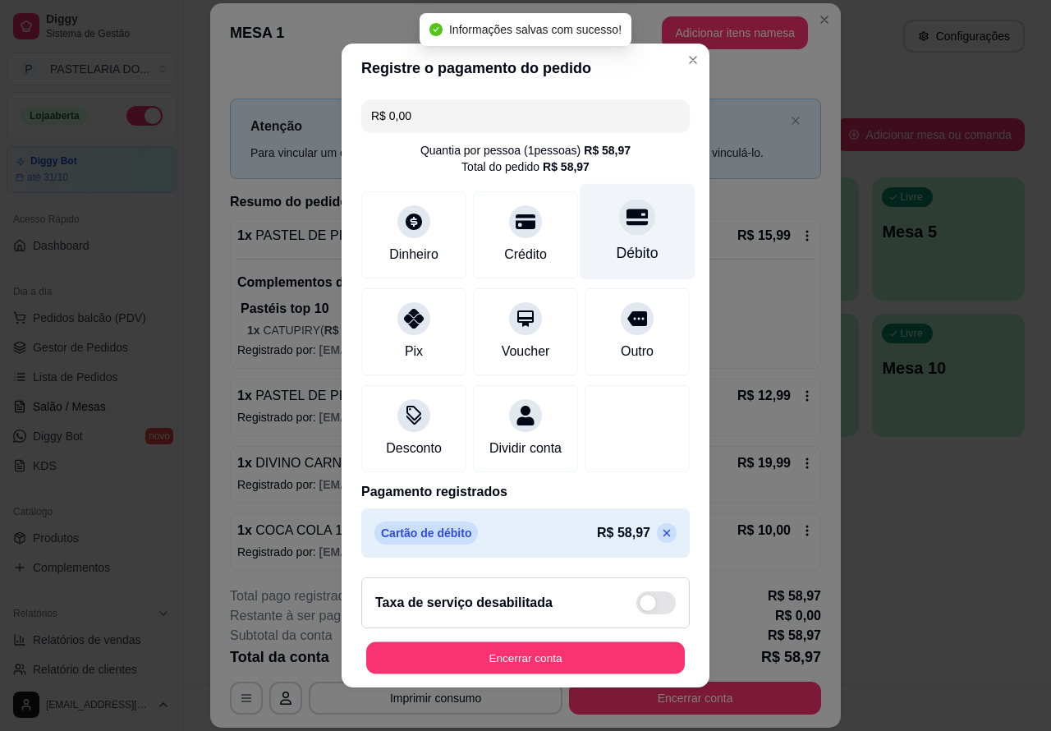
click at [550, 654] on button "Encerrar conta" at bounding box center [525, 658] width 319 height 32
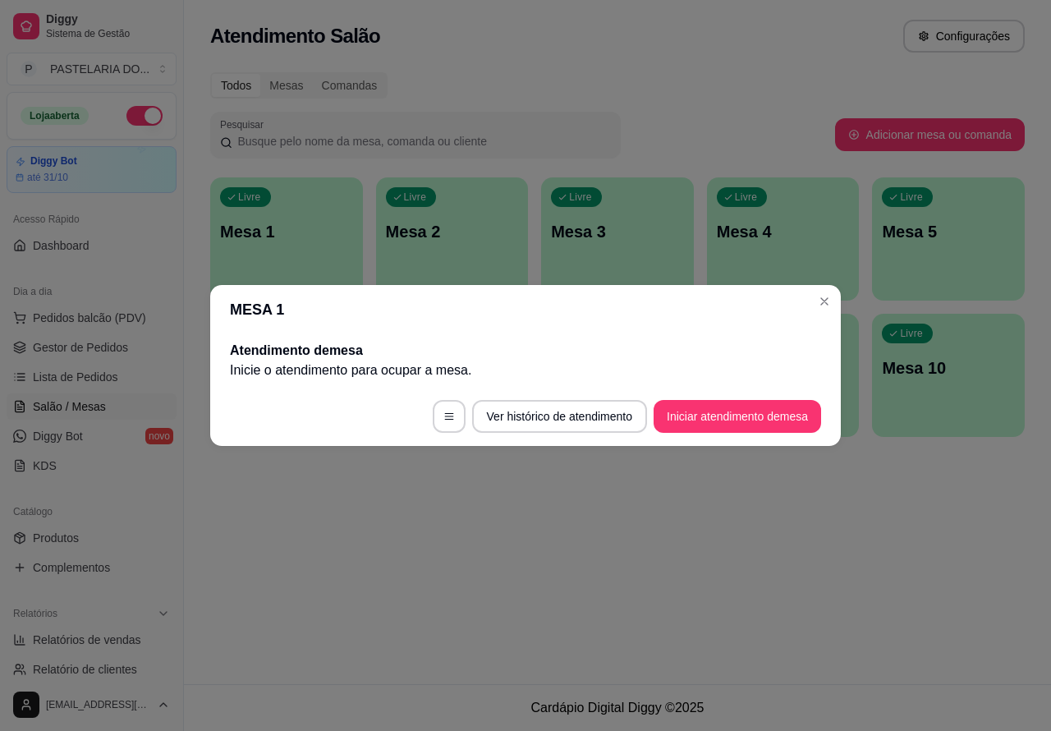
click at [639, 543] on div "Atendimento Salão Configurações Todos Mesas Comandas Pesquisar Adicionar mesa o…" at bounding box center [617, 342] width 867 height 684
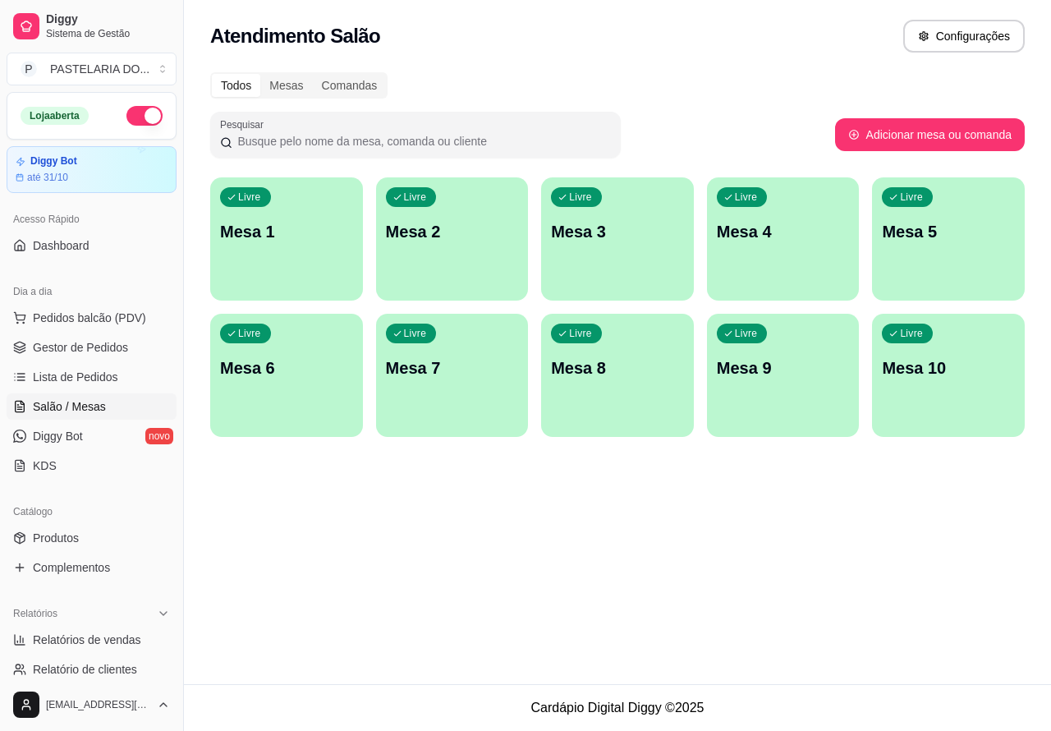
click at [773, 235] on p "Mesa 4" at bounding box center [783, 231] width 133 height 23
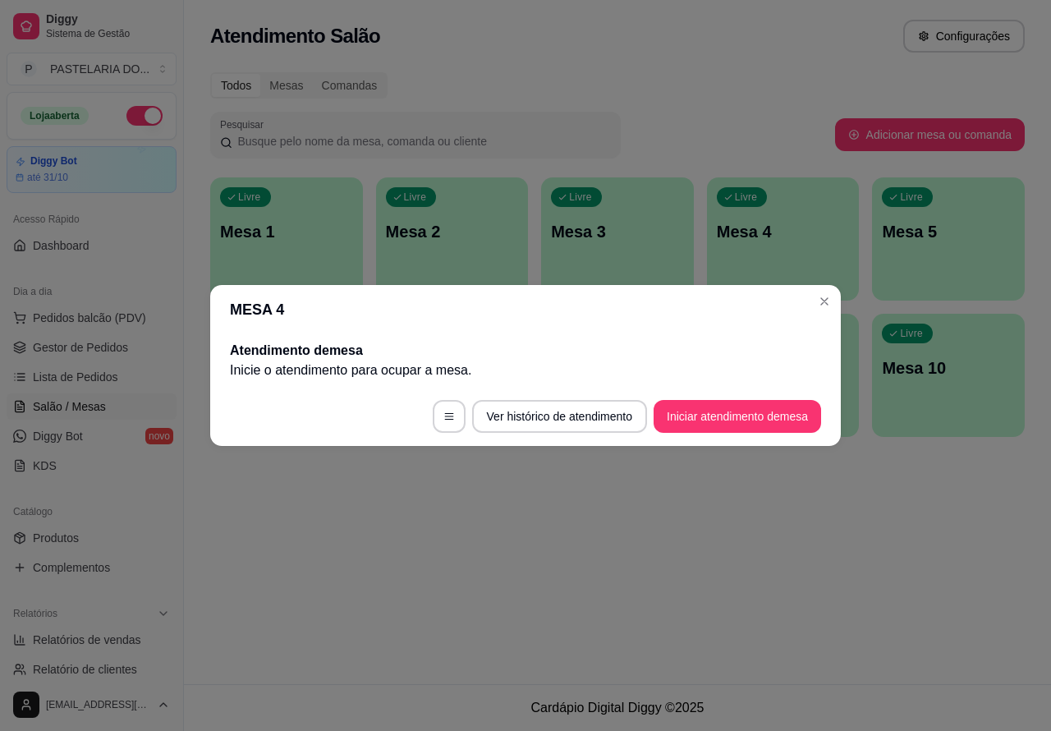
click at [733, 409] on button "Iniciar atendimento de mesa" at bounding box center [738, 416] width 168 height 33
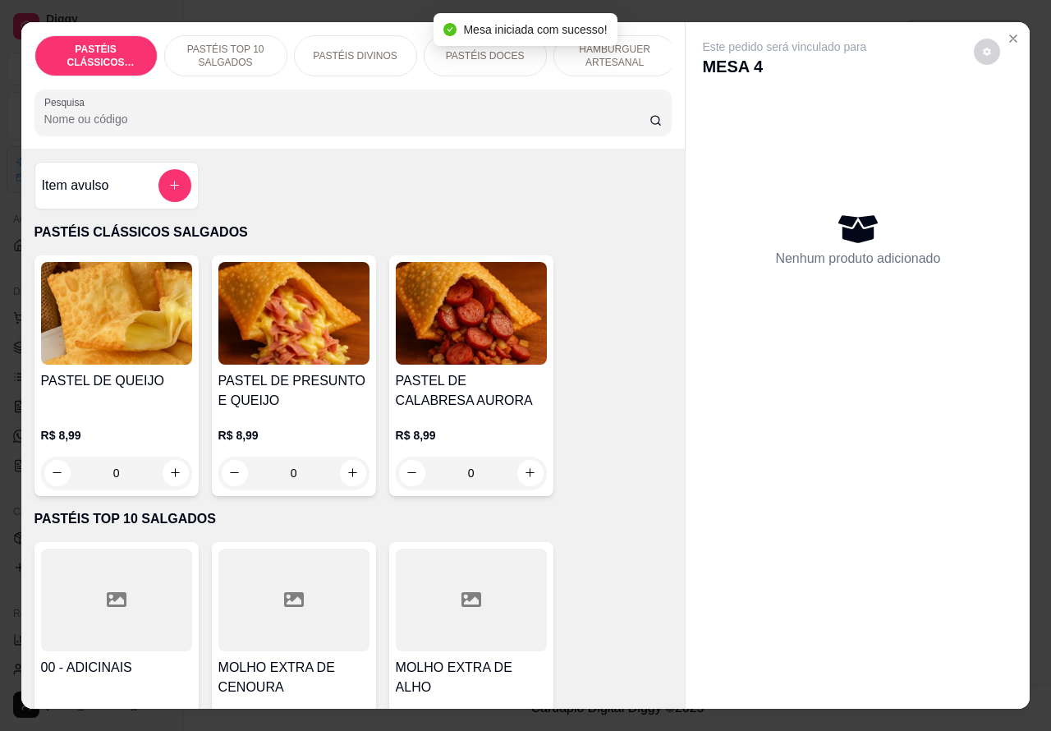
click at [641, 43] on p "HAMBÚRGUER ARTESANAL" at bounding box center [614, 56] width 95 height 26
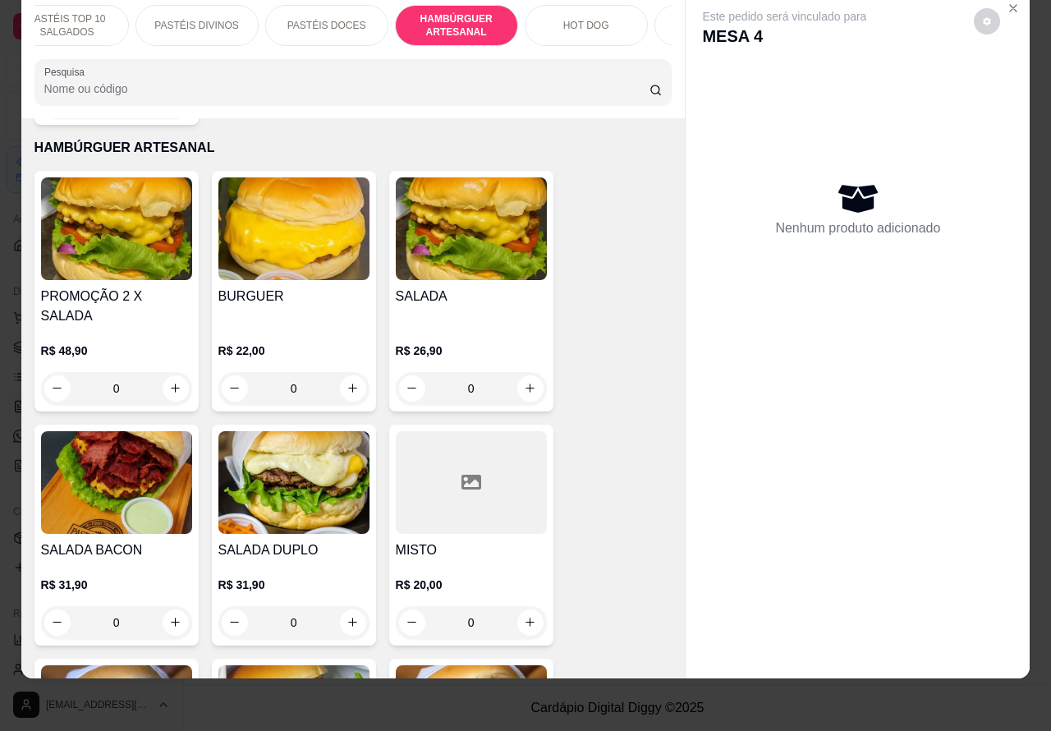
scroll to position [0, 163]
click at [576, 19] on p "HOT DOG" at bounding box center [582, 25] width 46 height 13
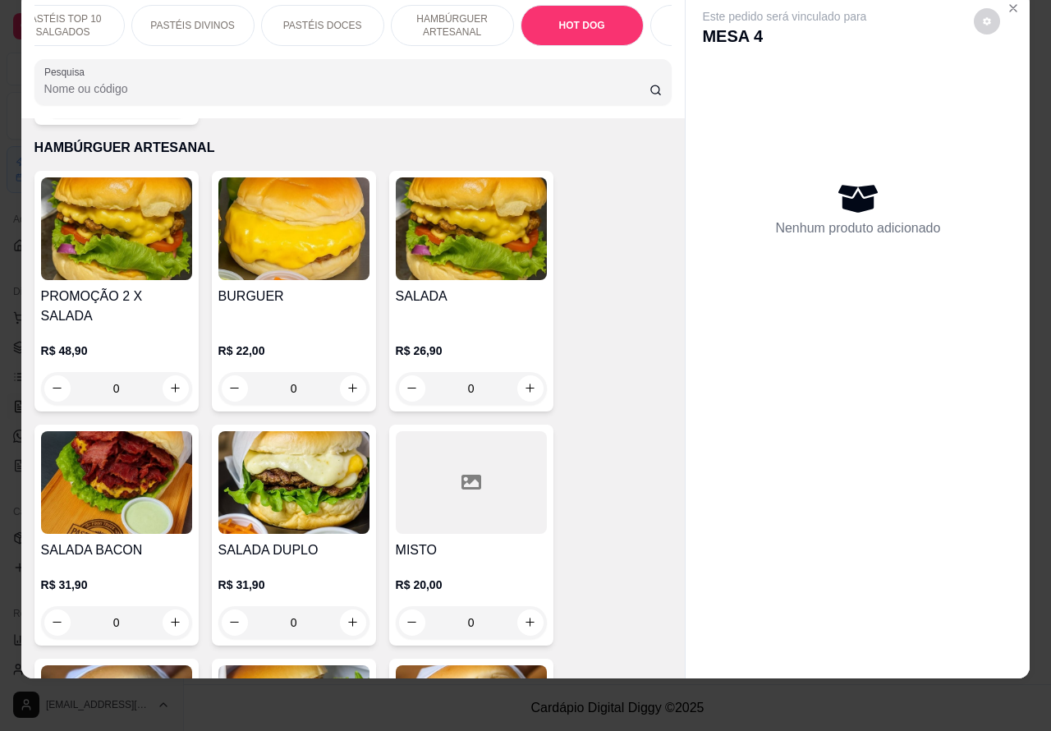
scroll to position [3946, 0]
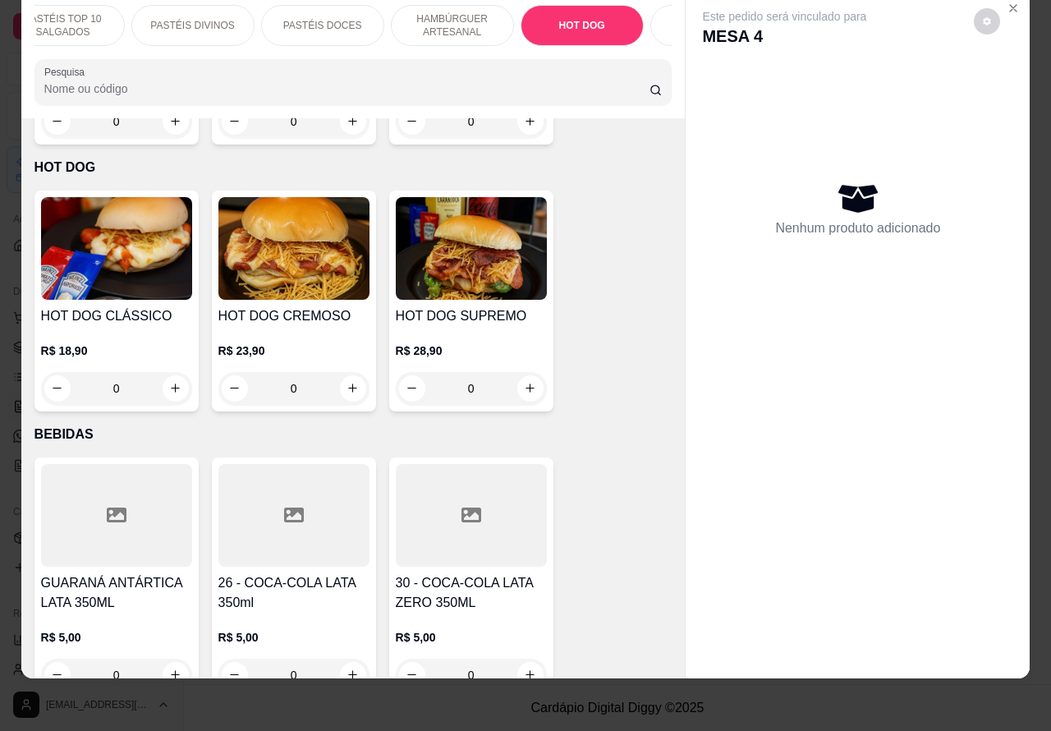
click at [345, 372] on div "0" at bounding box center [293, 388] width 151 height 33
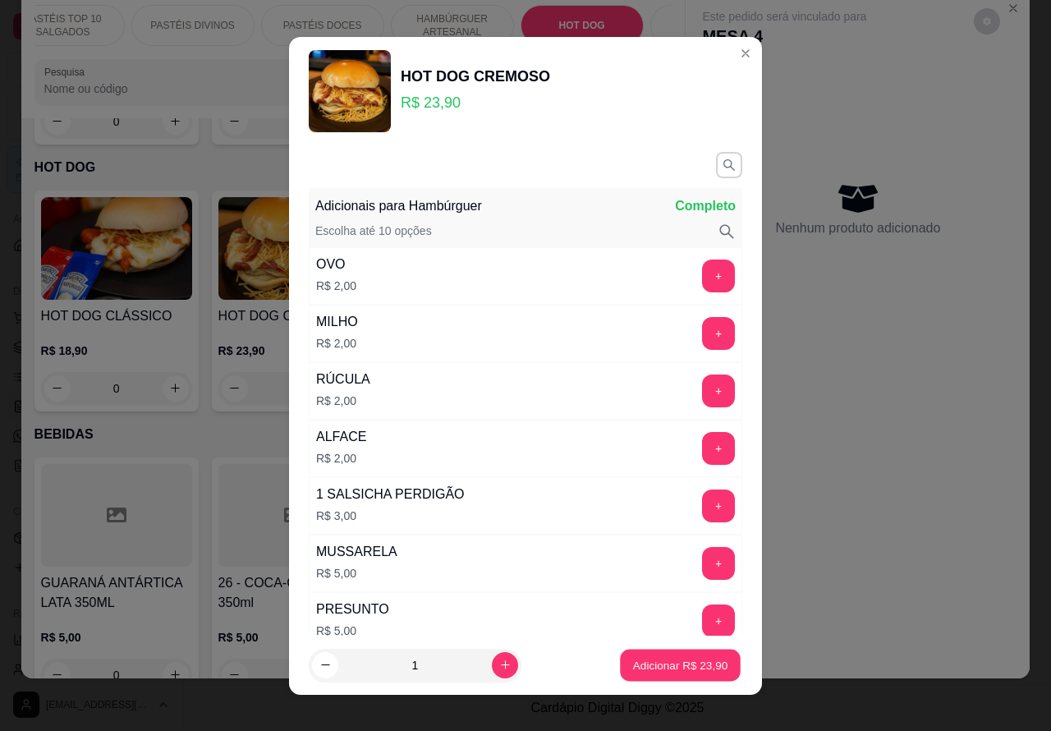
click at [650, 657] on p "Adicionar R$ 23,90" at bounding box center [680, 665] width 95 height 16
type input "1"
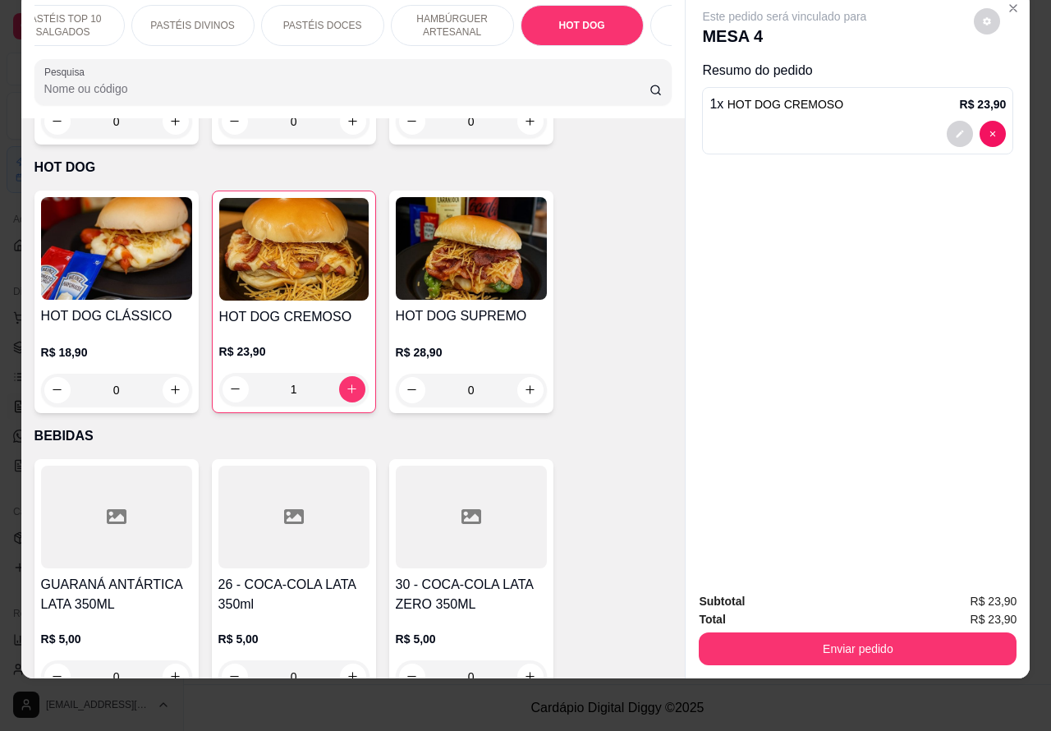
click at [330, 19] on p "PASTÉIS DOCES" at bounding box center [322, 25] width 79 height 13
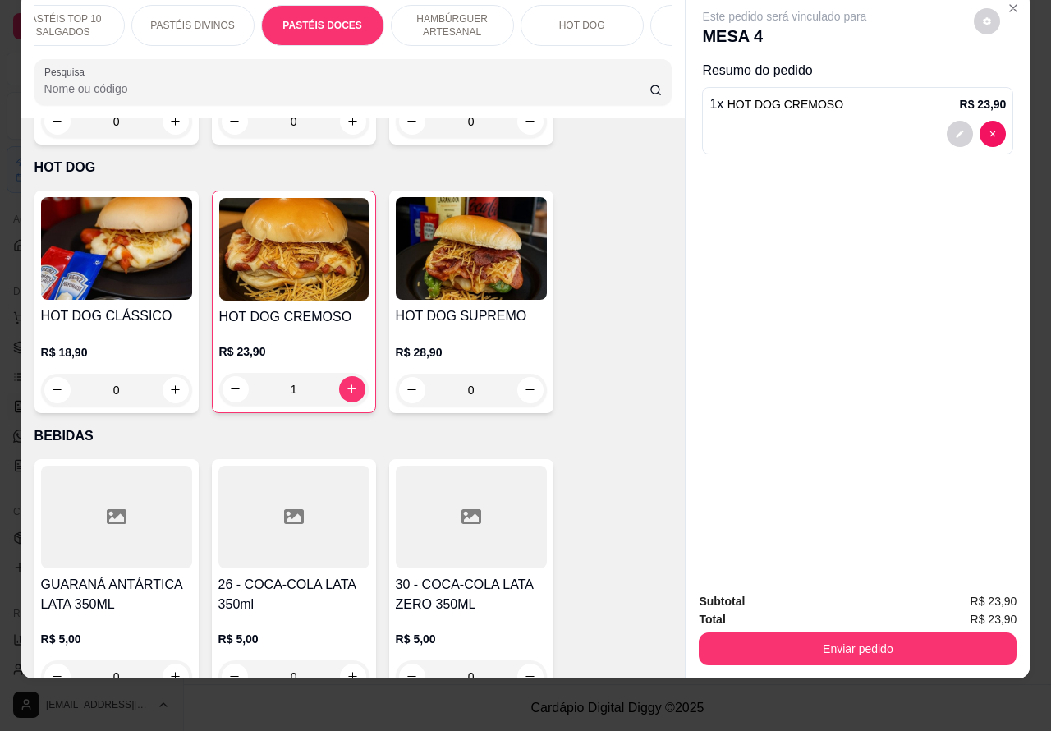
scroll to position [1948, 0]
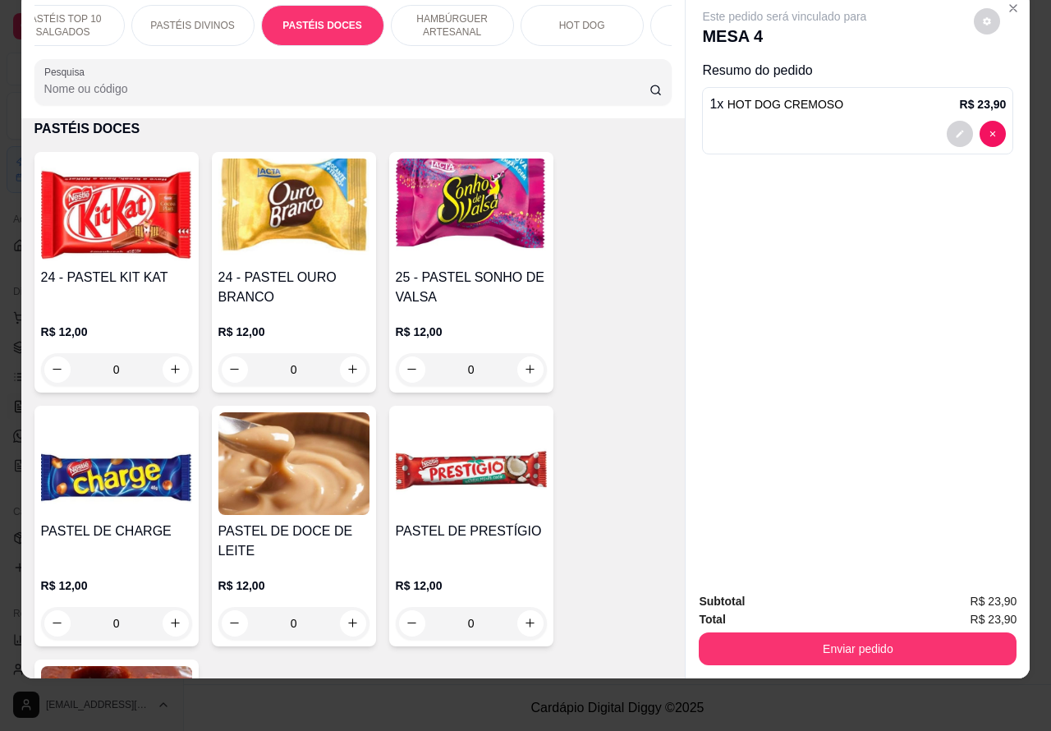
click at [347, 368] on icon "increase-product-quantity" at bounding box center [353, 369] width 12 height 12
type input "1"
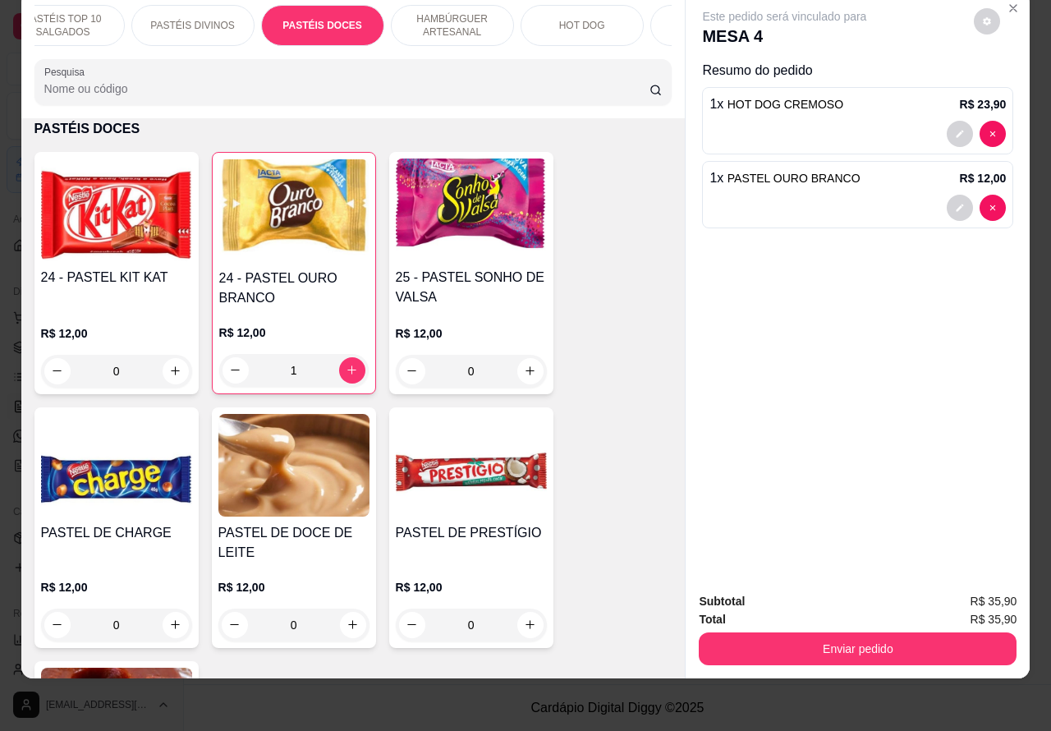
click at [452, 12] on p "HAMBÚRGUER ARTESANAL" at bounding box center [452, 25] width 95 height 26
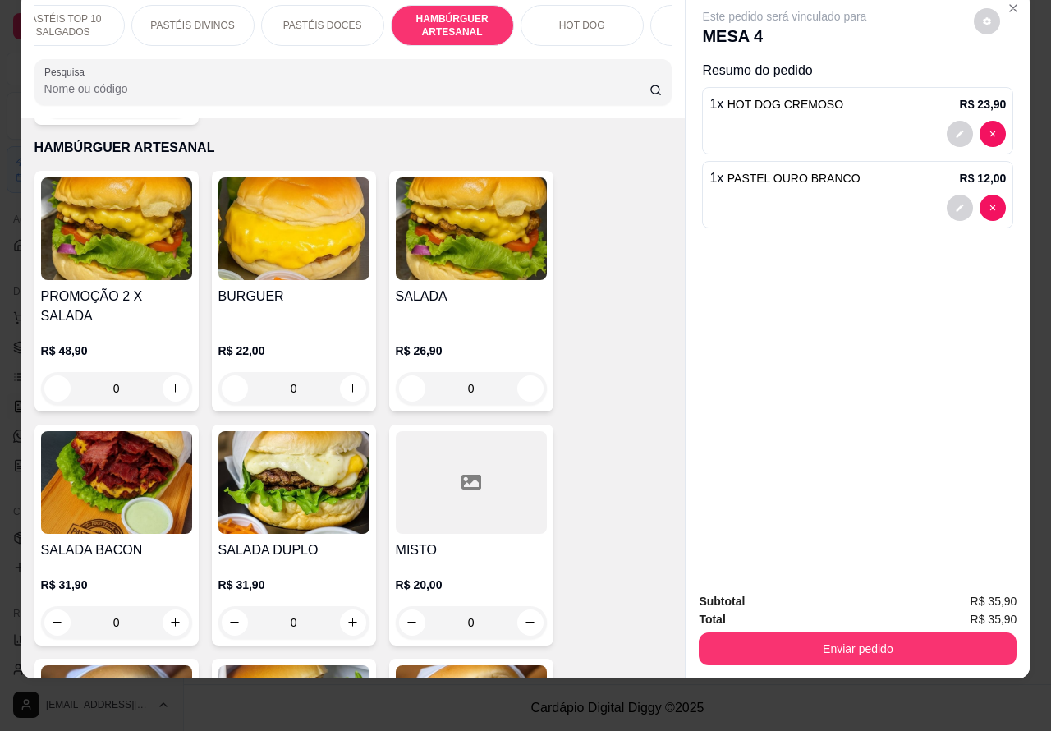
click at [884, 632] on button "Enviar pedido" at bounding box center [858, 648] width 318 height 33
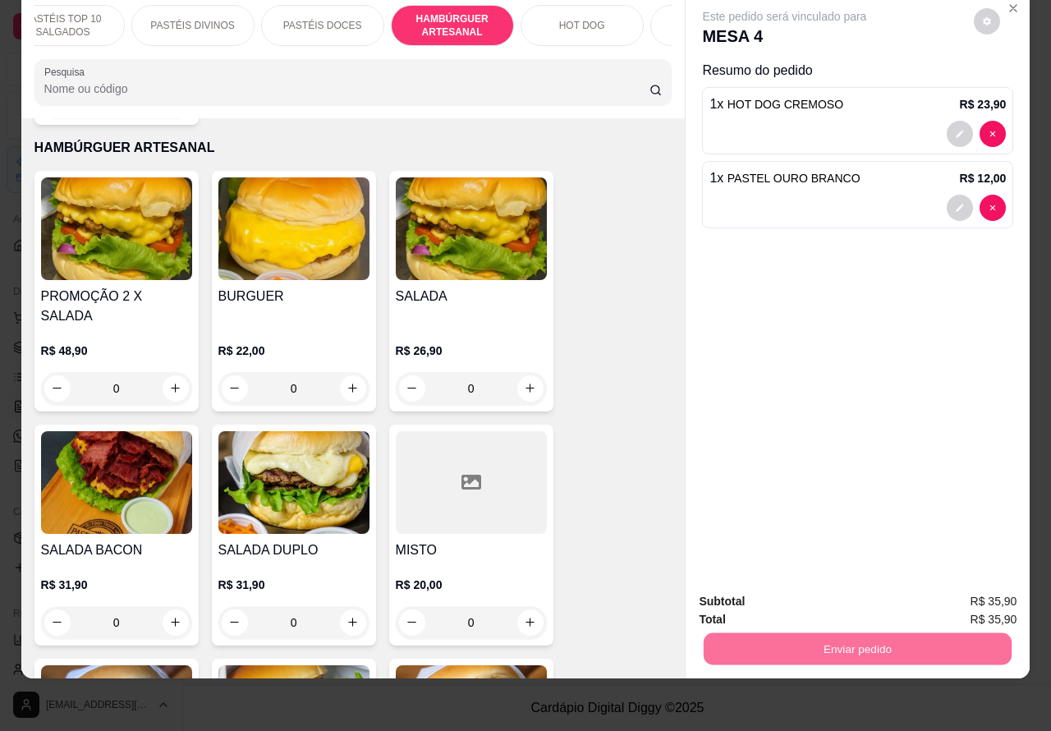
click at [888, 396] on div "Este pedido será vinculado para MESA 4 Resumo do pedido 1 x HOT DOG CREMOSO R$ …" at bounding box center [858, 286] width 344 height 588
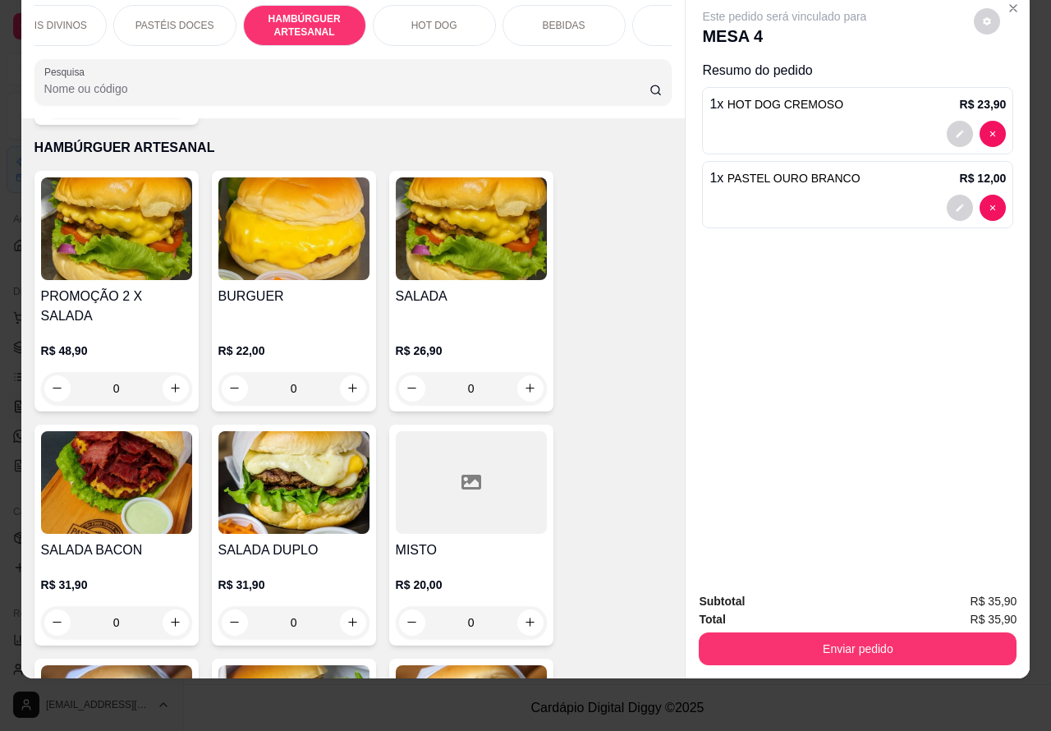
scroll to position [0, 394]
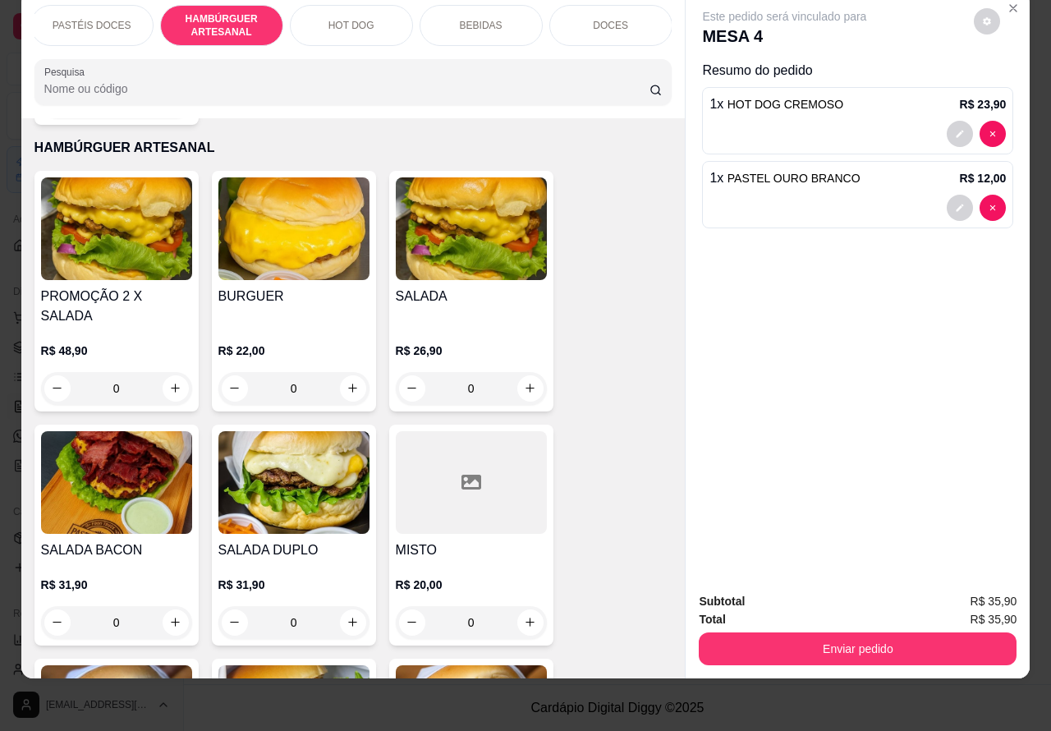
click at [484, 17] on div "BEBIDAS" at bounding box center [481, 25] width 123 height 41
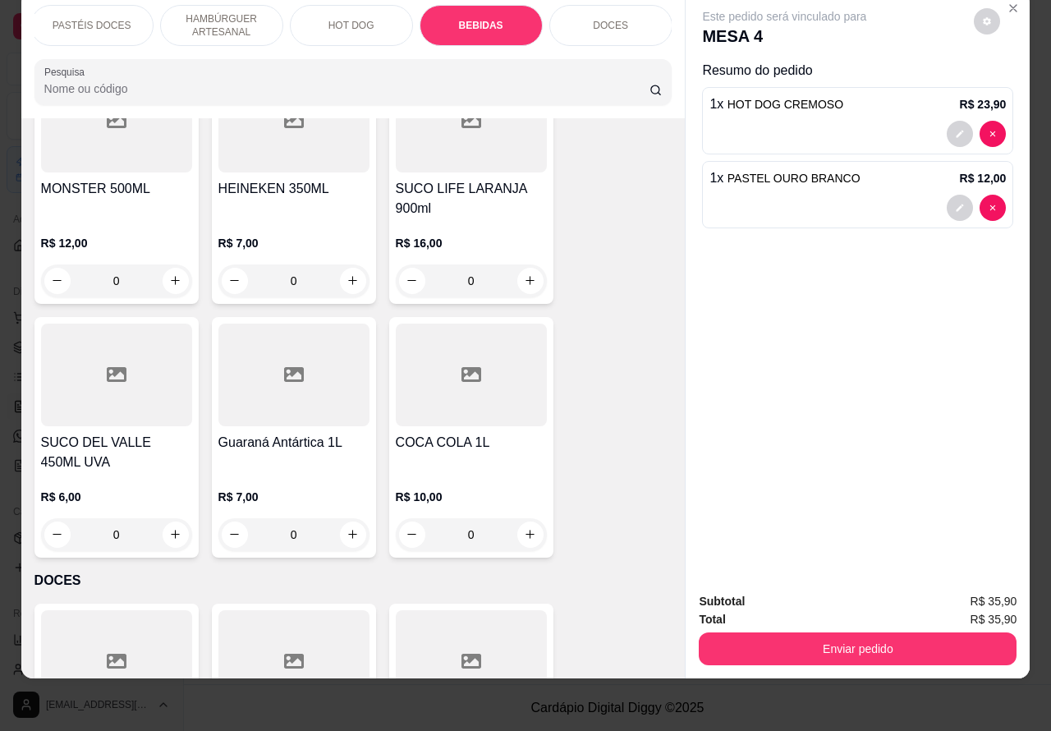
scroll to position [5107, 0]
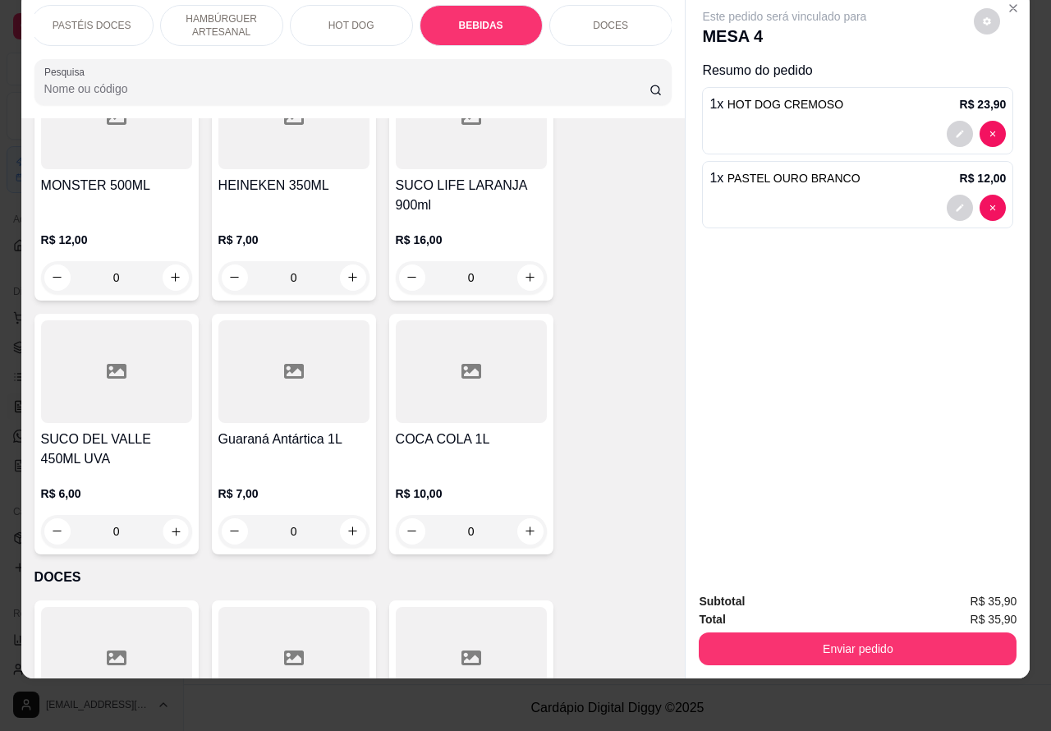
click at [172, 527] on icon "increase-product-quantity" at bounding box center [176, 531] width 8 height 8
type input "1"
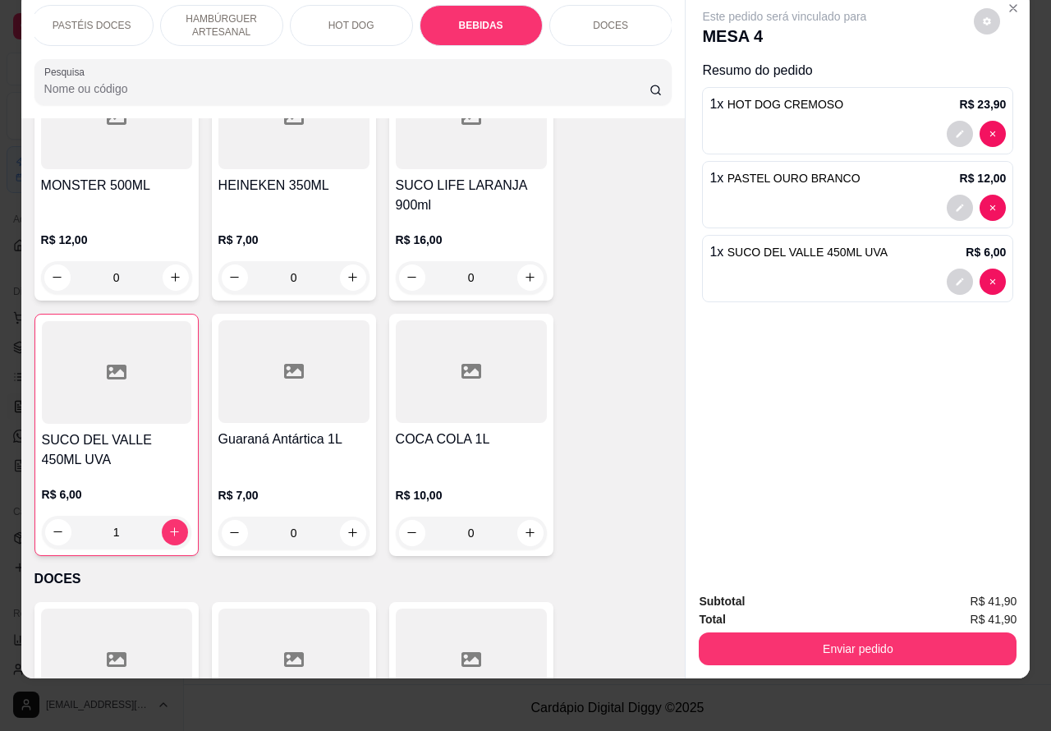
click at [836, 640] on button "Enviar pedido" at bounding box center [858, 648] width 318 height 33
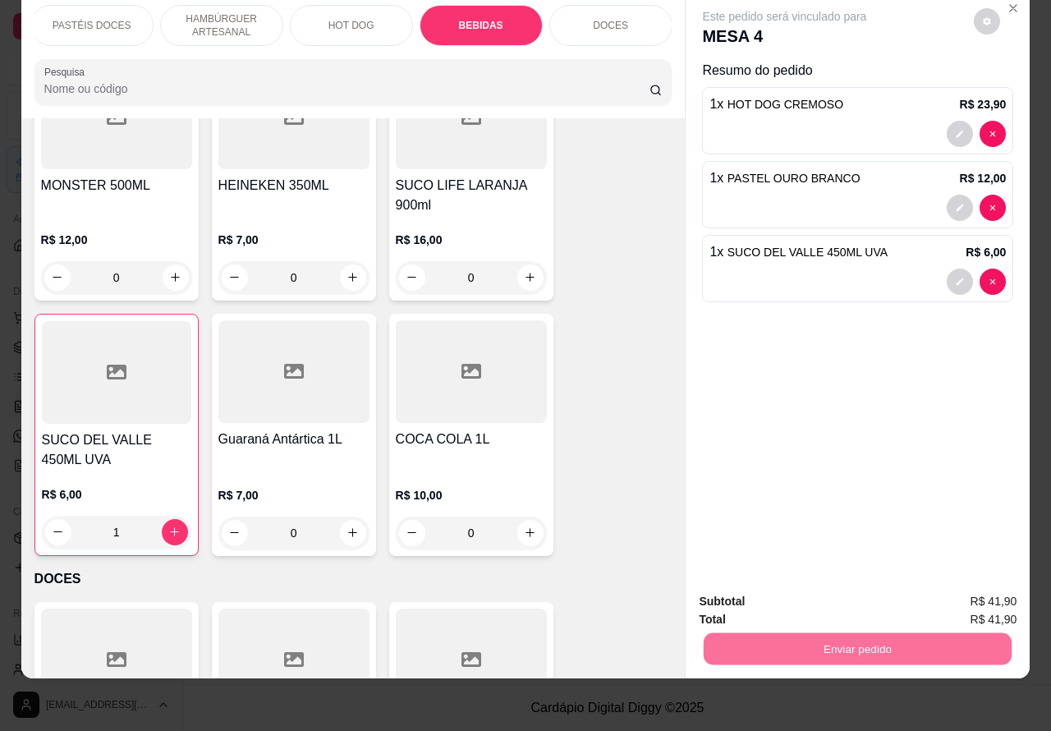
click at [973, 585] on button "Enviar pedido" at bounding box center [973, 593] width 90 height 30
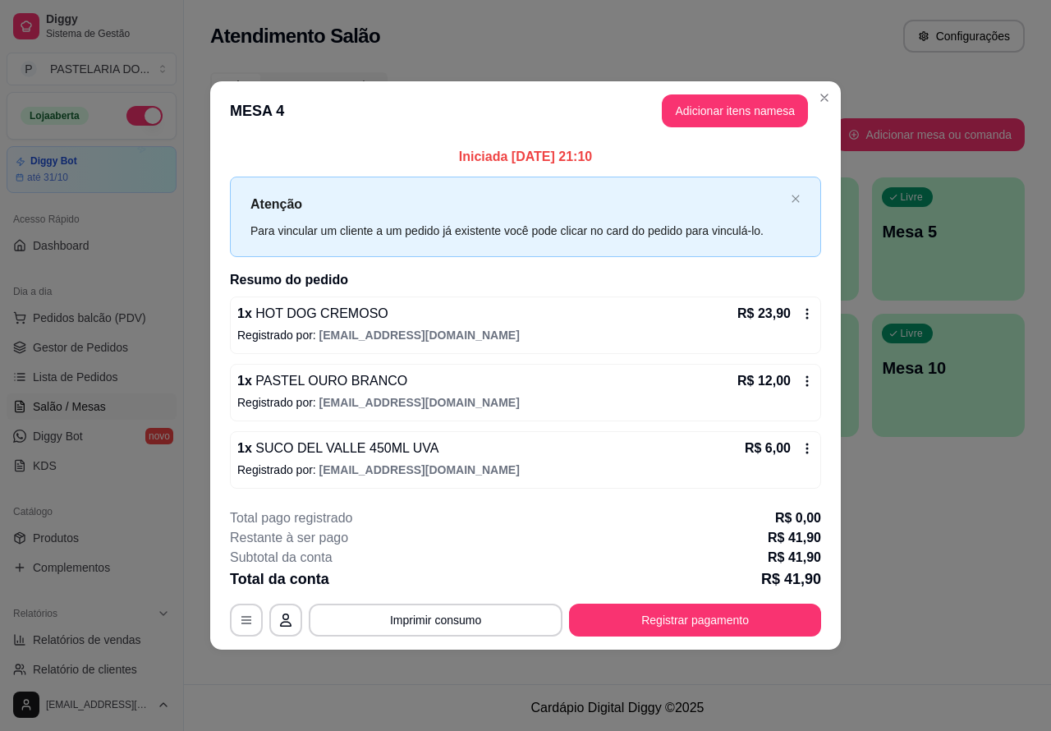
click at [971, 527] on div "Atendimento Salão Configurações Todos Mesas Comandas Pesquisar Adicionar mesa o…" at bounding box center [617, 342] width 867 height 684
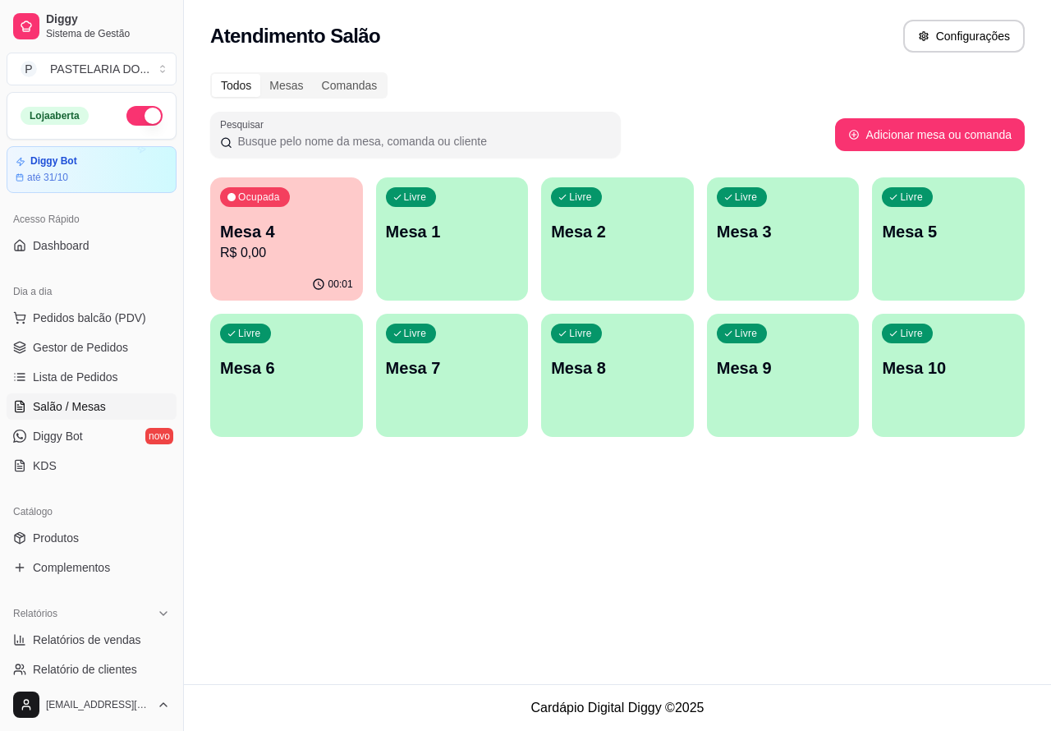
click at [359, 551] on div "Atendimento Salão Configurações Todos Mesas Comandas Pesquisar Adicionar mesa o…" at bounding box center [617, 342] width 867 height 684
click at [259, 230] on p "Mesa 4" at bounding box center [286, 231] width 133 height 23
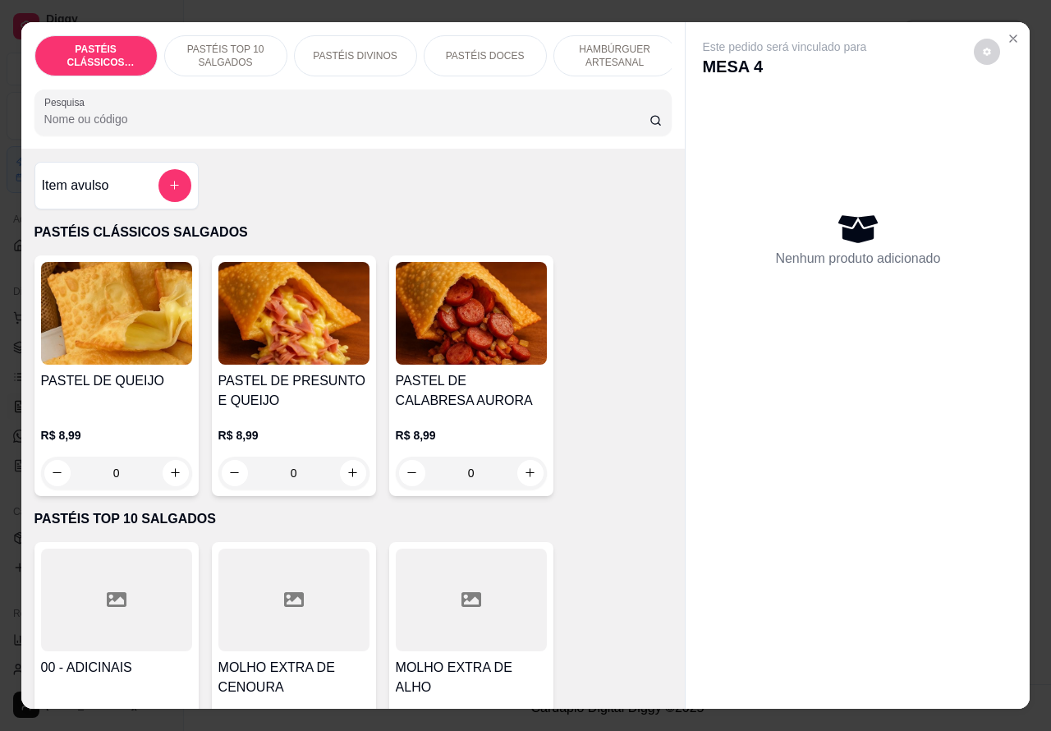
click at [616, 49] on p "HAMBÚRGUER ARTESANAL" at bounding box center [614, 56] width 95 height 26
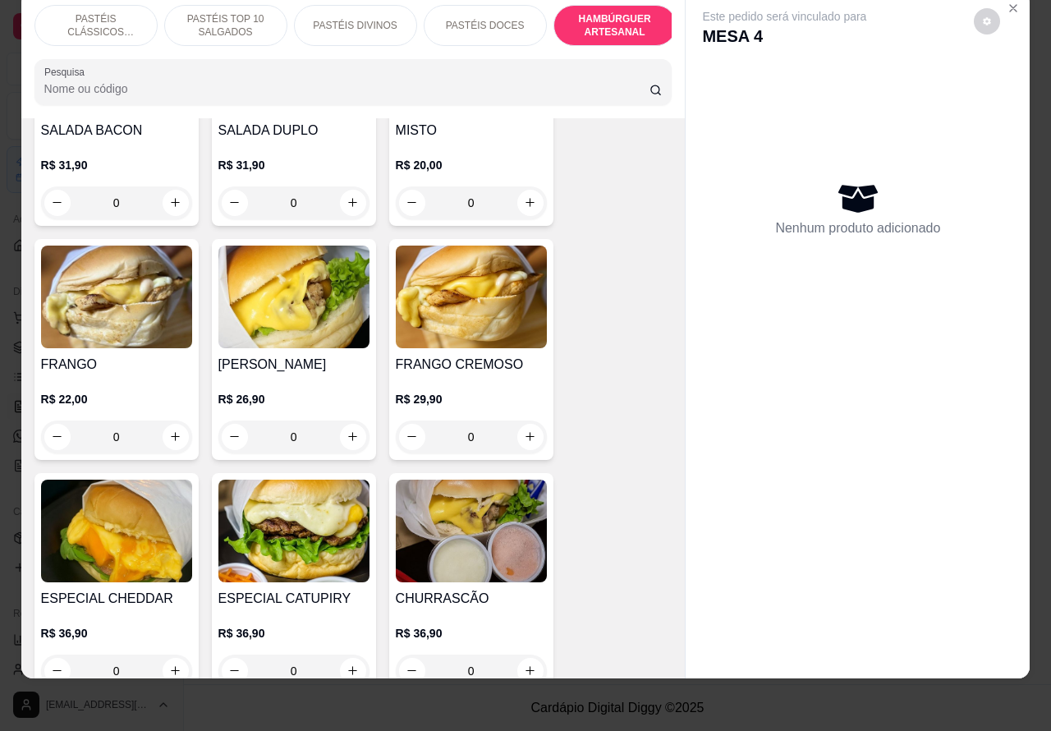
scroll to position [3143, 0]
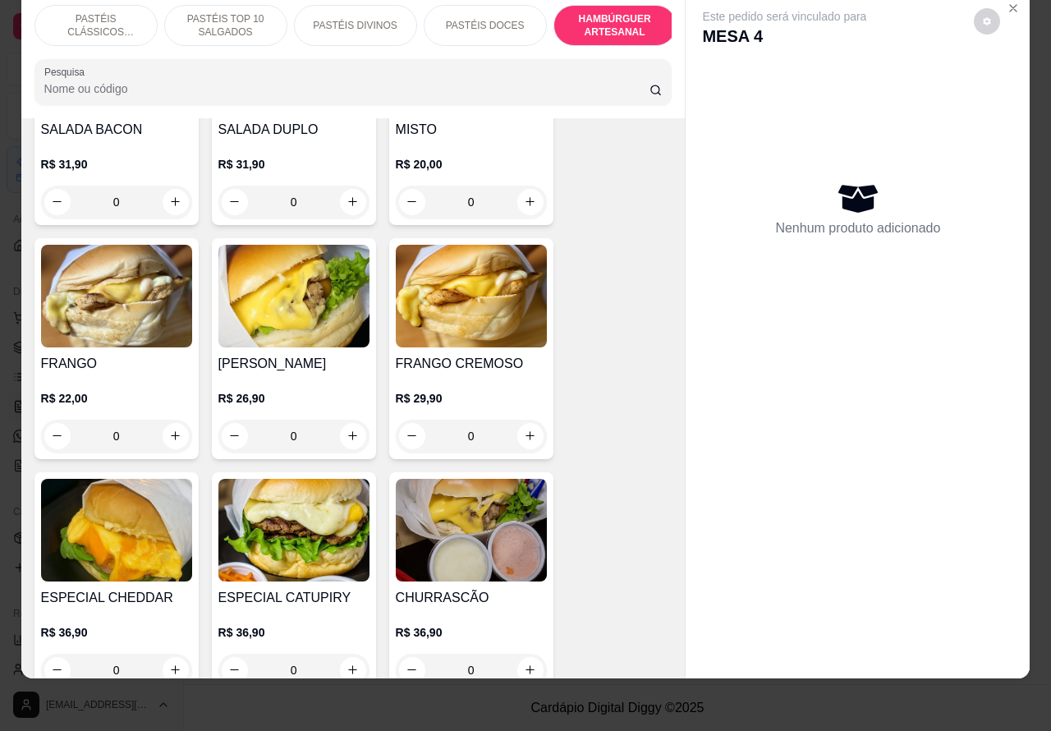
click at [341, 420] on div "0" at bounding box center [293, 436] width 151 height 33
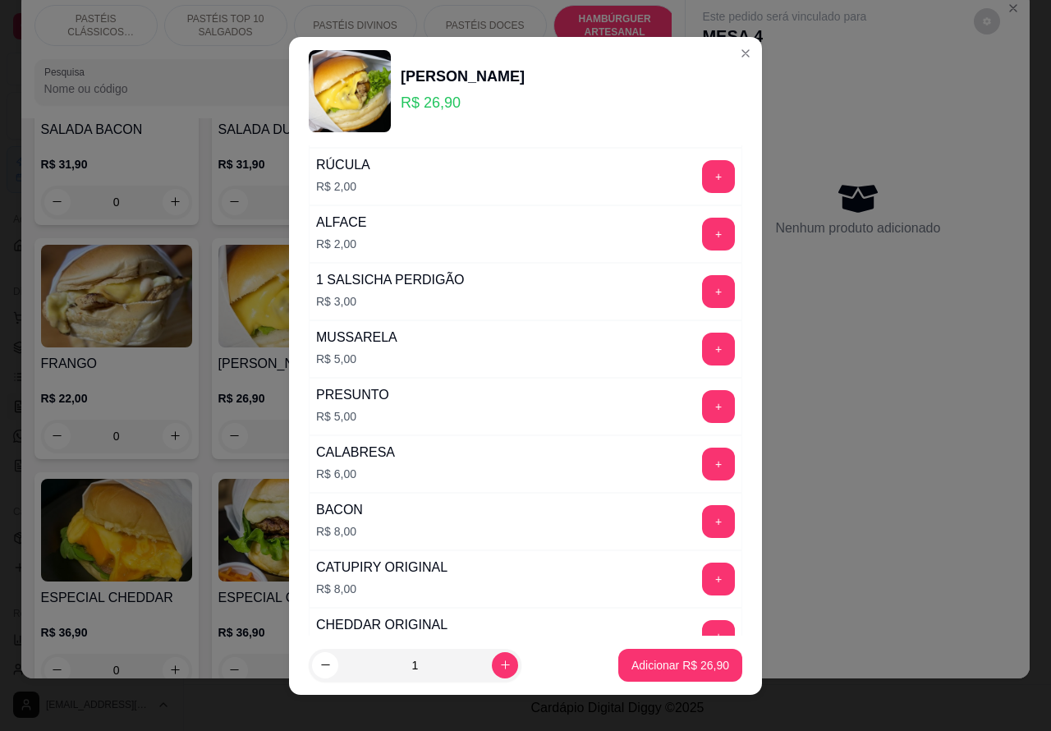
scroll to position [232, 0]
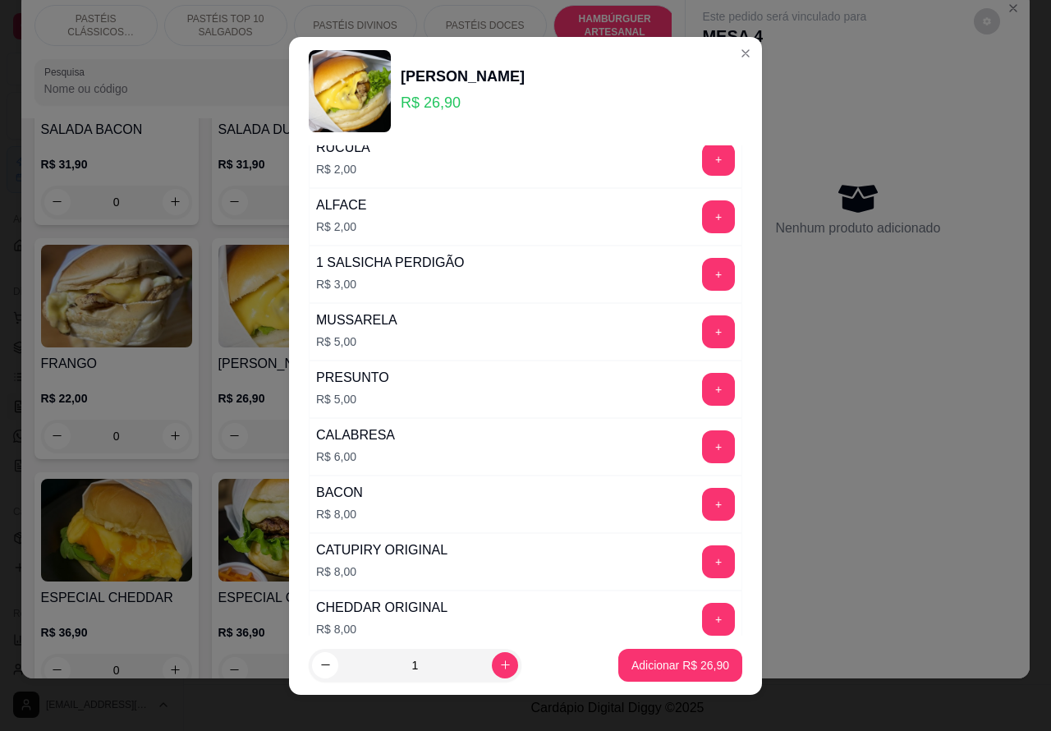
click at [702, 502] on button "+" at bounding box center [718, 504] width 33 height 33
click at [674, 663] on p "Adicionar R$ 34,90" at bounding box center [680, 665] width 95 height 16
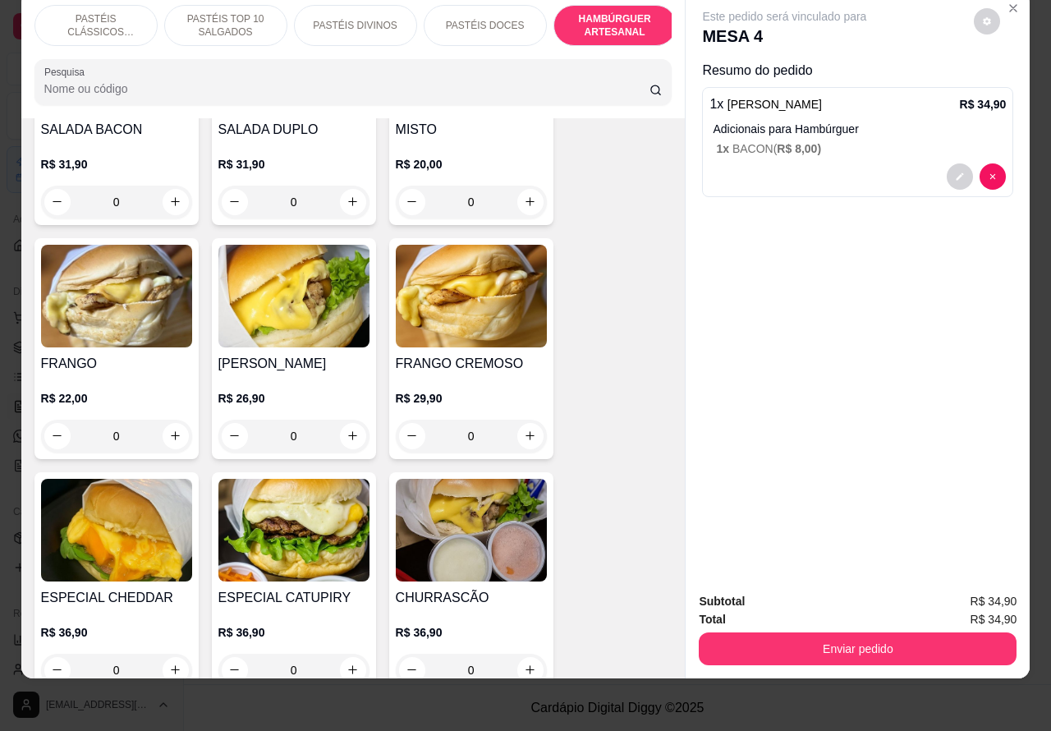
click at [867, 632] on button "Enviar pedido" at bounding box center [858, 648] width 318 height 33
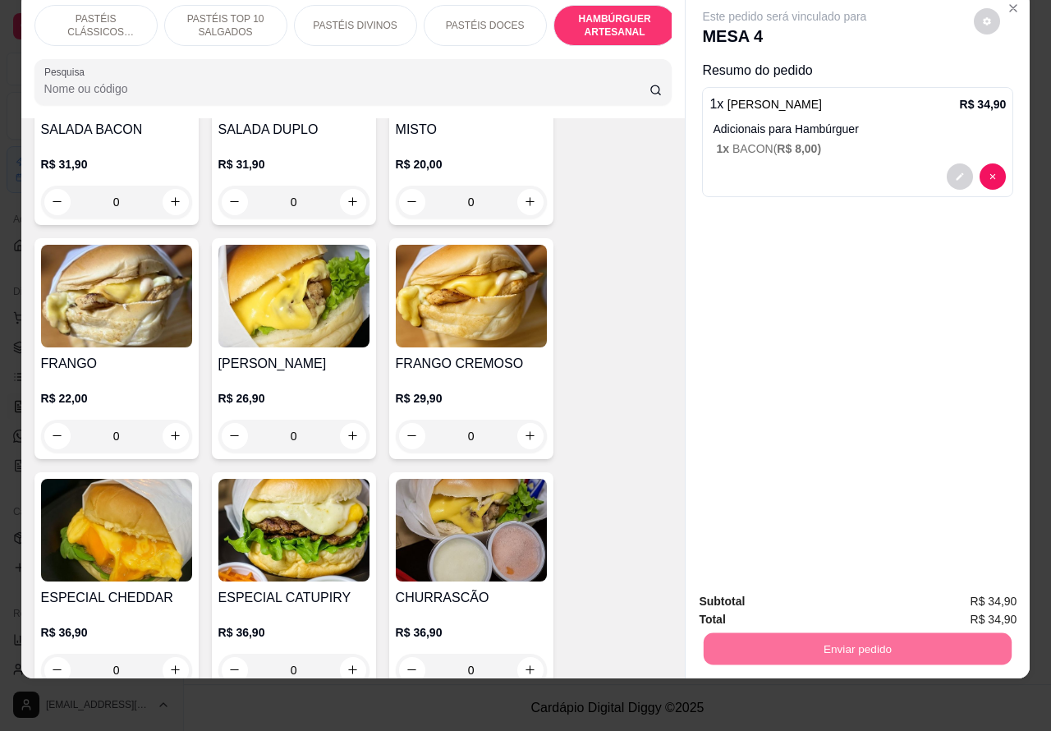
click at [978, 587] on button "Enviar pedido" at bounding box center [972, 593] width 93 height 31
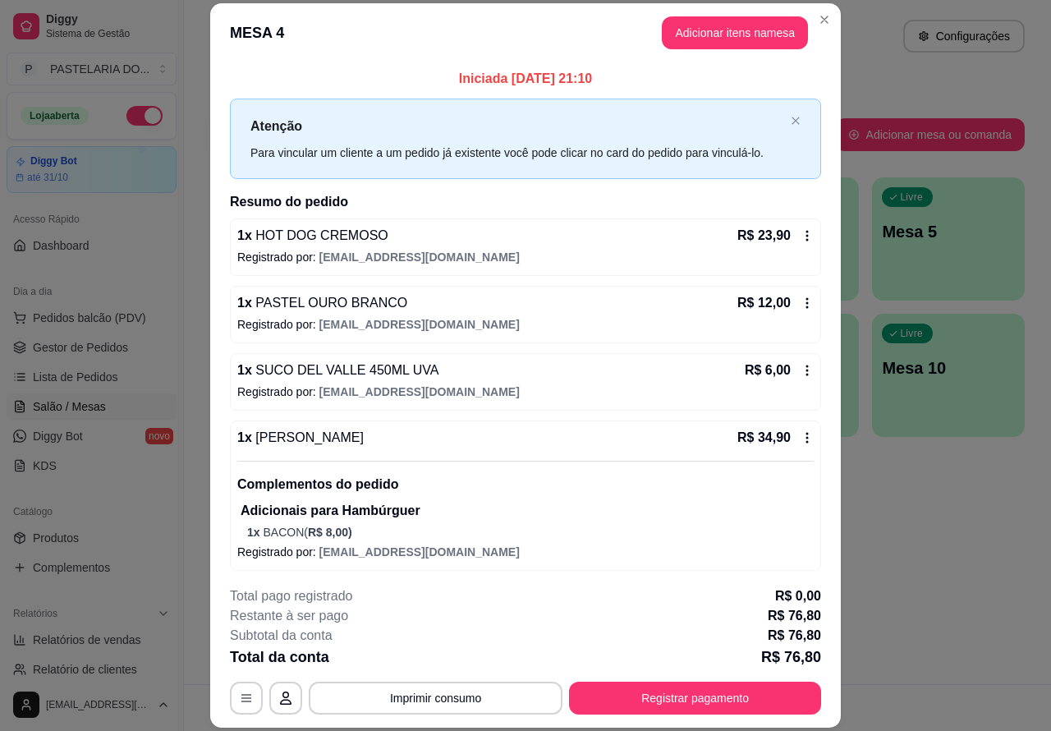
click at [962, 540] on div "Atendimento Salão Configurações Todos Mesas Comandas Pesquisar Adicionar mesa o…" at bounding box center [617, 342] width 867 height 684
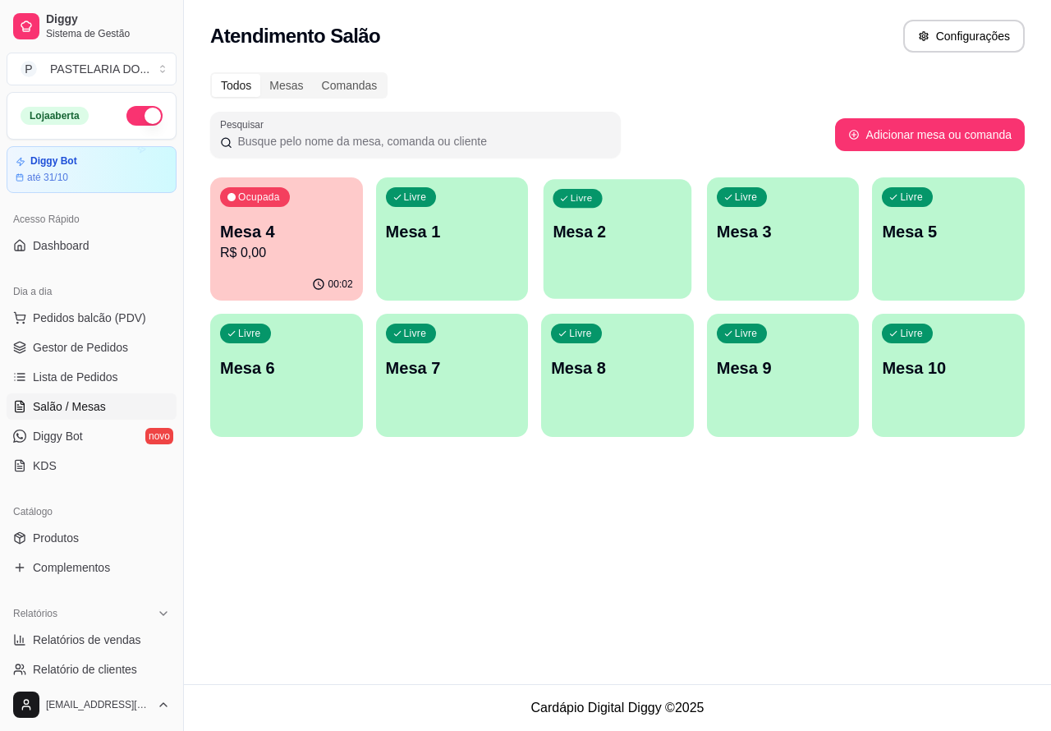
click at [613, 236] on p "Mesa 2" at bounding box center [617, 232] width 129 height 22
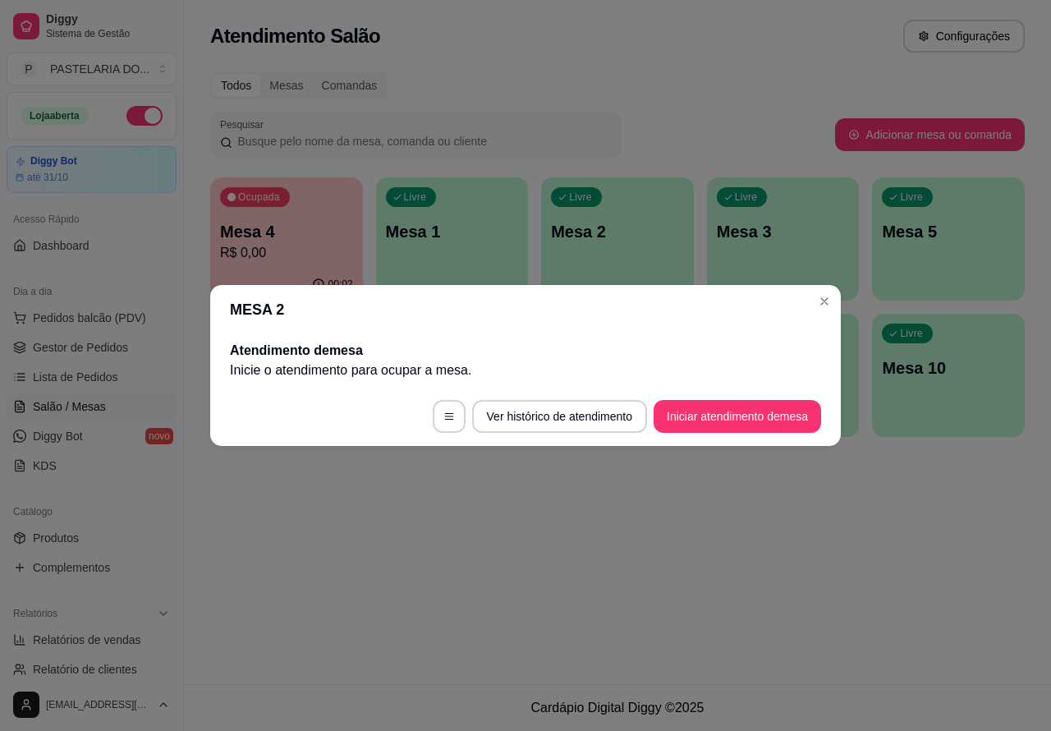
click at [760, 411] on button "Iniciar atendimento de mesa" at bounding box center [738, 416] width 168 height 33
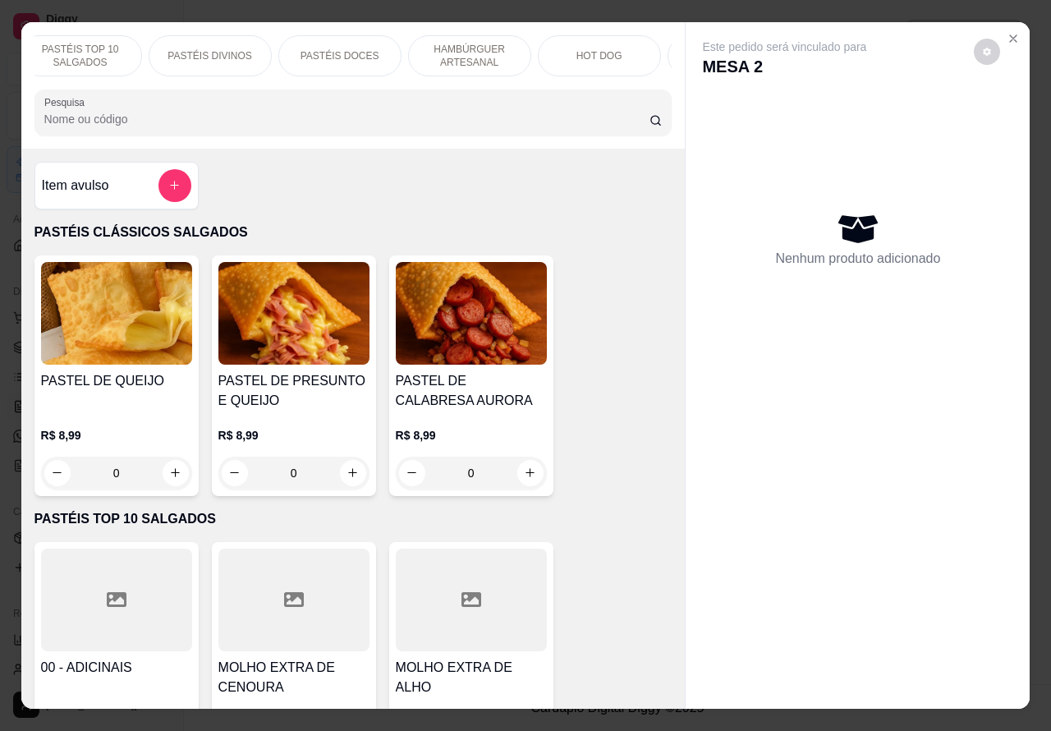
scroll to position [0, 302]
click at [576, 49] on p "BEBIDAS" at bounding box center [572, 55] width 43 height 13
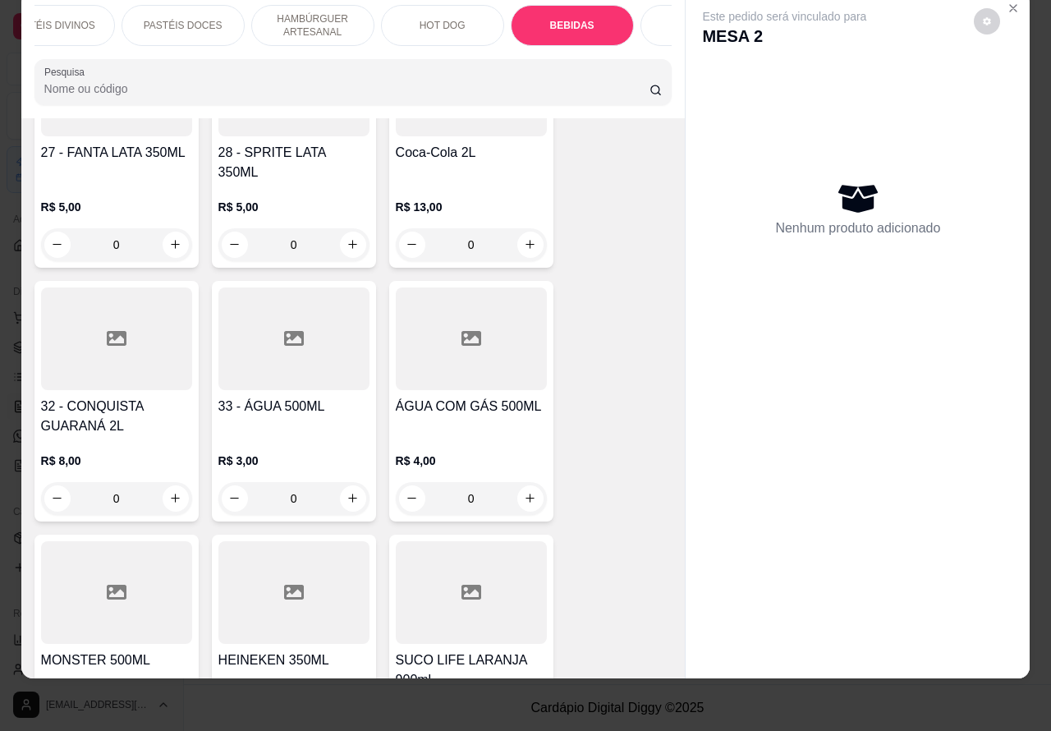
scroll to position [4666, 0]
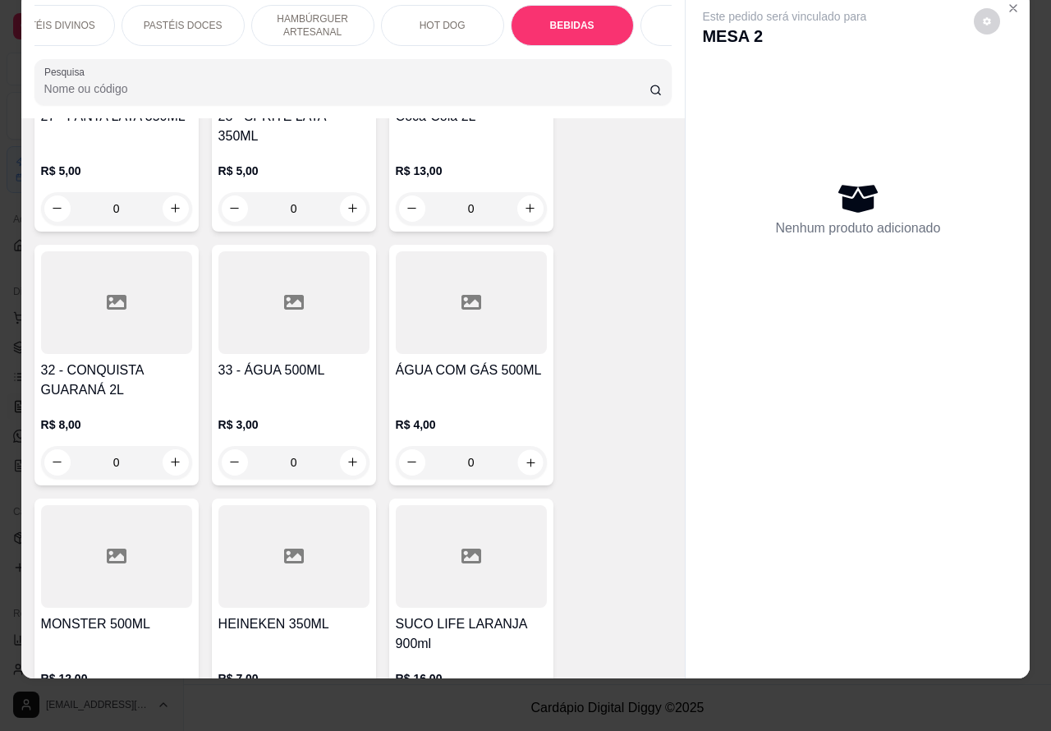
click at [524, 456] on icon "increase-product-quantity" at bounding box center [530, 462] width 12 height 12
type input "1"
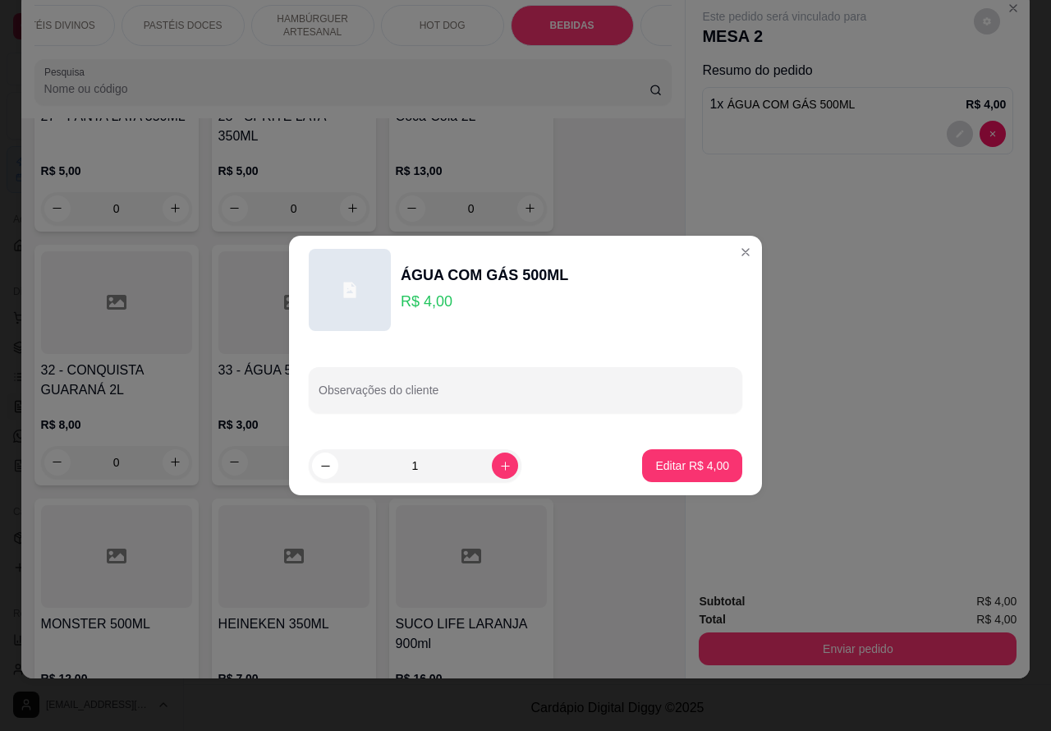
click at [474, 392] on input "Observações do cliente" at bounding box center [526, 396] width 414 height 16
type input "junior"
click at [684, 456] on button "Editar R$ 4,00" at bounding box center [692, 465] width 100 height 33
type input "0"
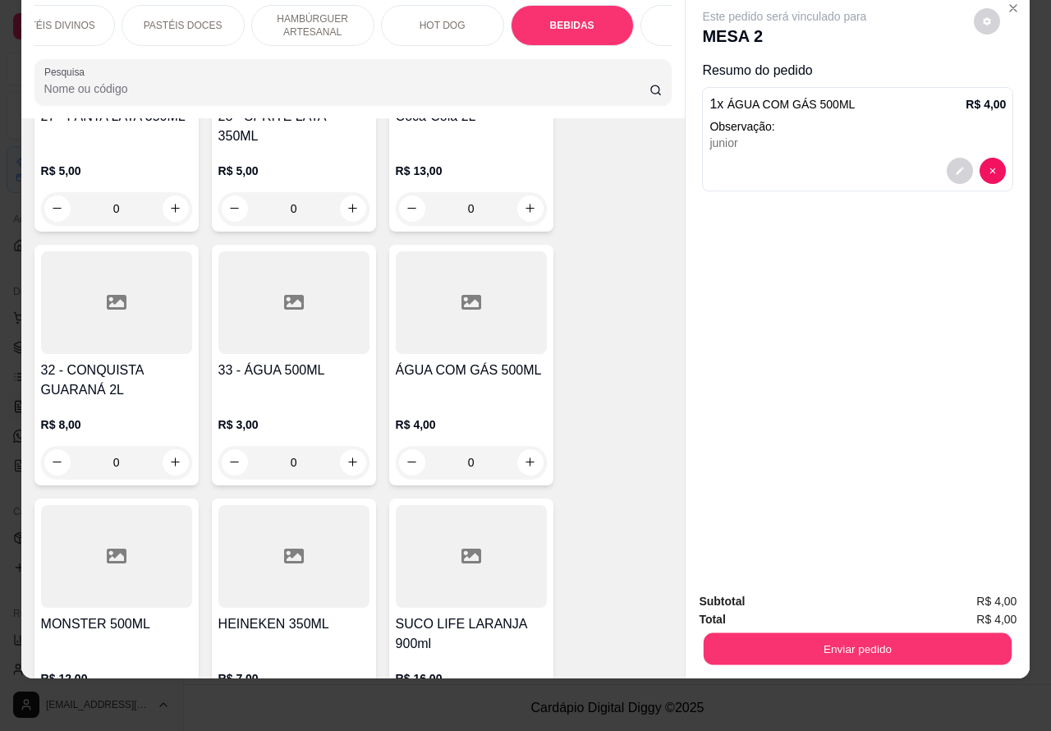
click at [856, 637] on button "Enviar pedido" at bounding box center [858, 649] width 308 height 32
click at [991, 590] on button "Enviar pedido" at bounding box center [972, 593] width 93 height 31
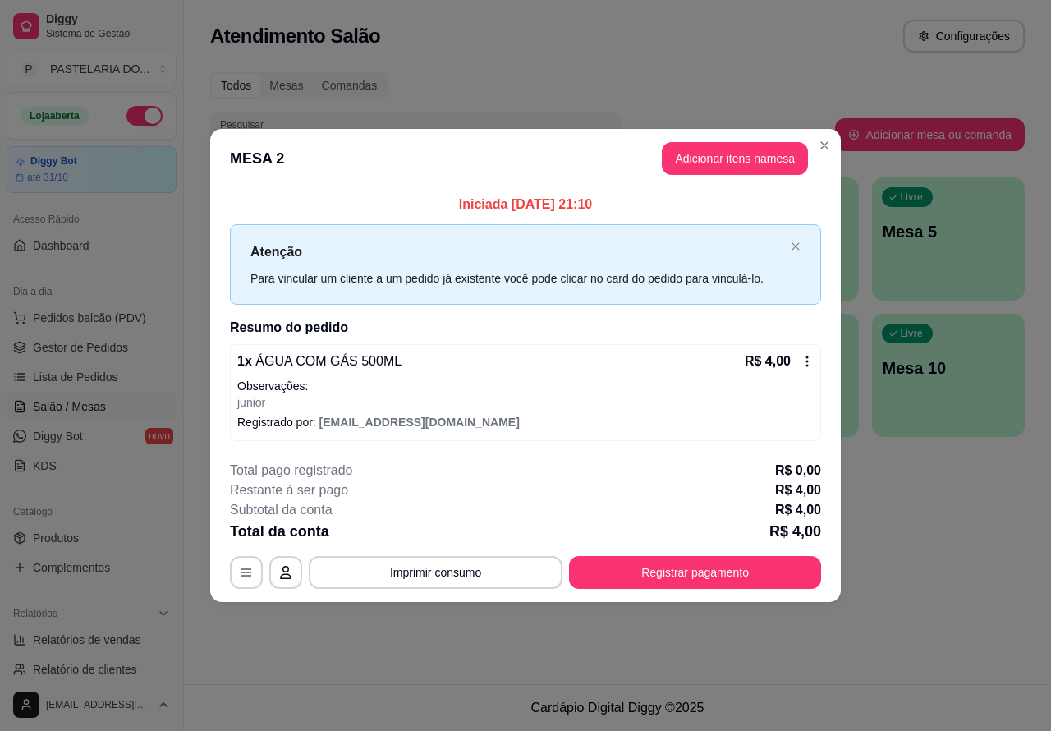
click at [980, 540] on div "Atendimento Salão Configurações Todos Mesas Comandas Pesquisar Adicionar mesa o…" at bounding box center [617, 342] width 867 height 684
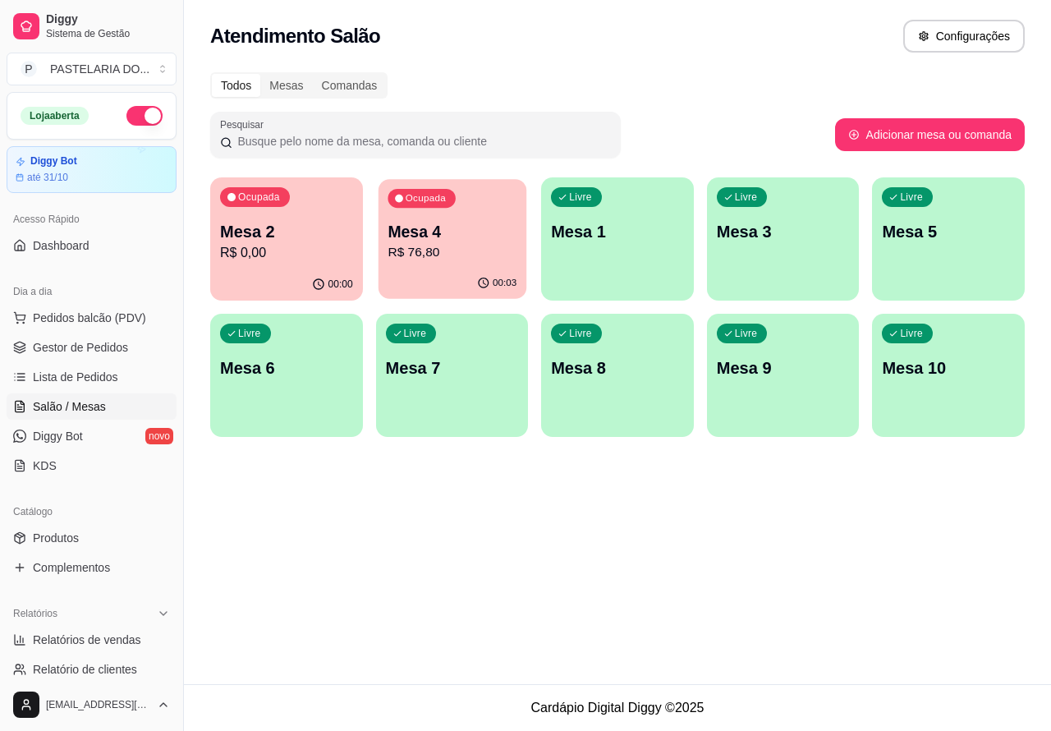
click at [465, 222] on p "Mesa 4" at bounding box center [452, 232] width 129 height 22
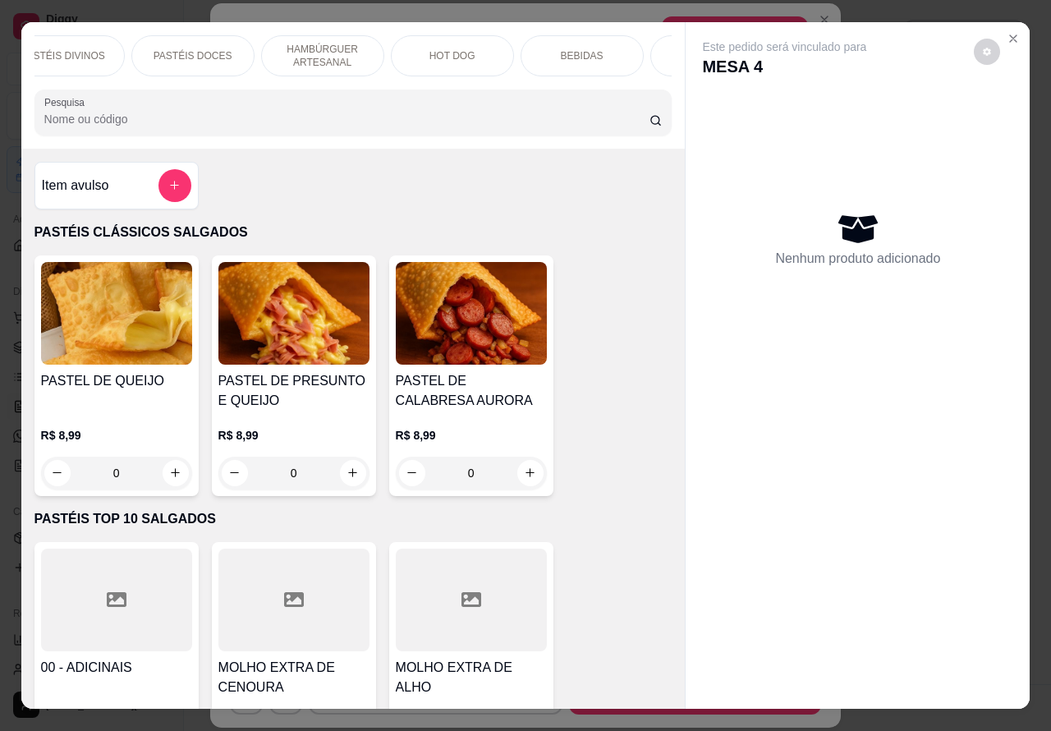
scroll to position [0, 318]
click at [562, 49] on p "BEBIDAS" at bounding box center [556, 55] width 43 height 13
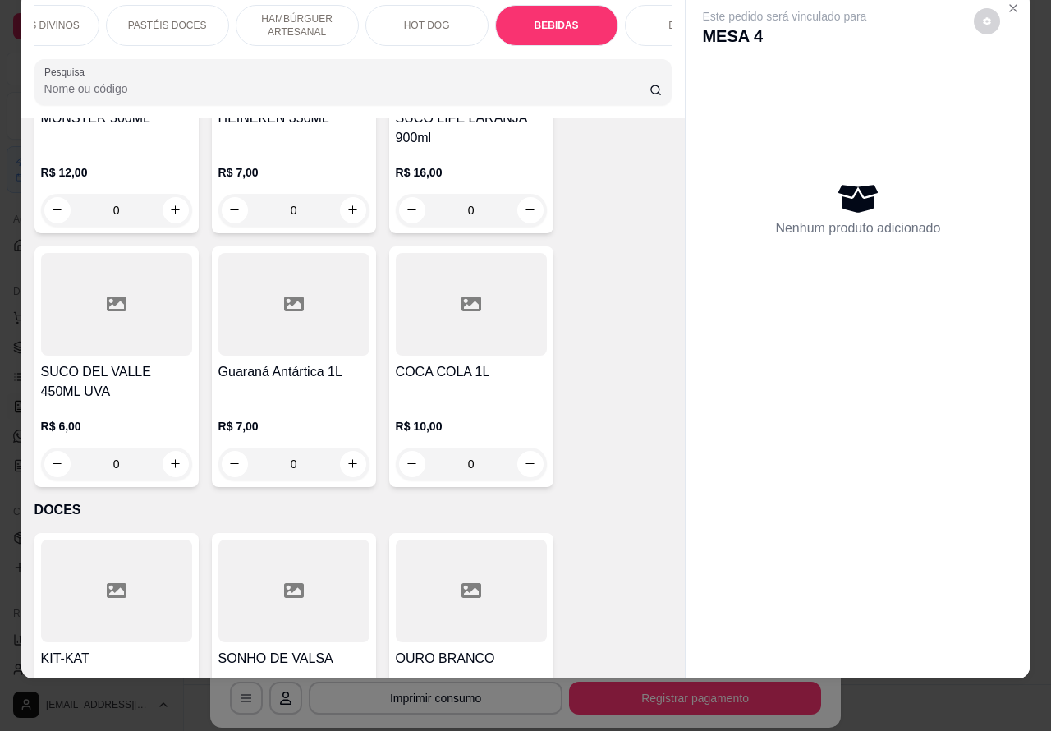
scroll to position [5170, 0]
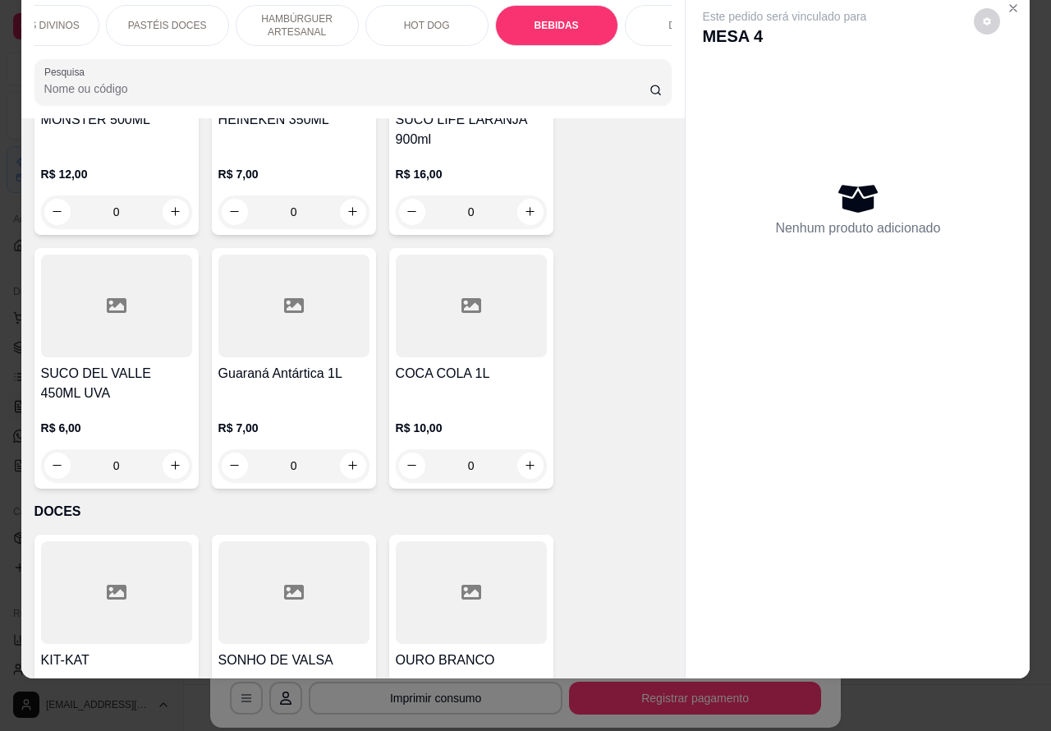
click at [530, 452] on button "increase-product-quantity" at bounding box center [530, 465] width 26 height 26
click at [524, 459] on icon "increase-product-quantity" at bounding box center [530, 465] width 12 height 12
type input "1"
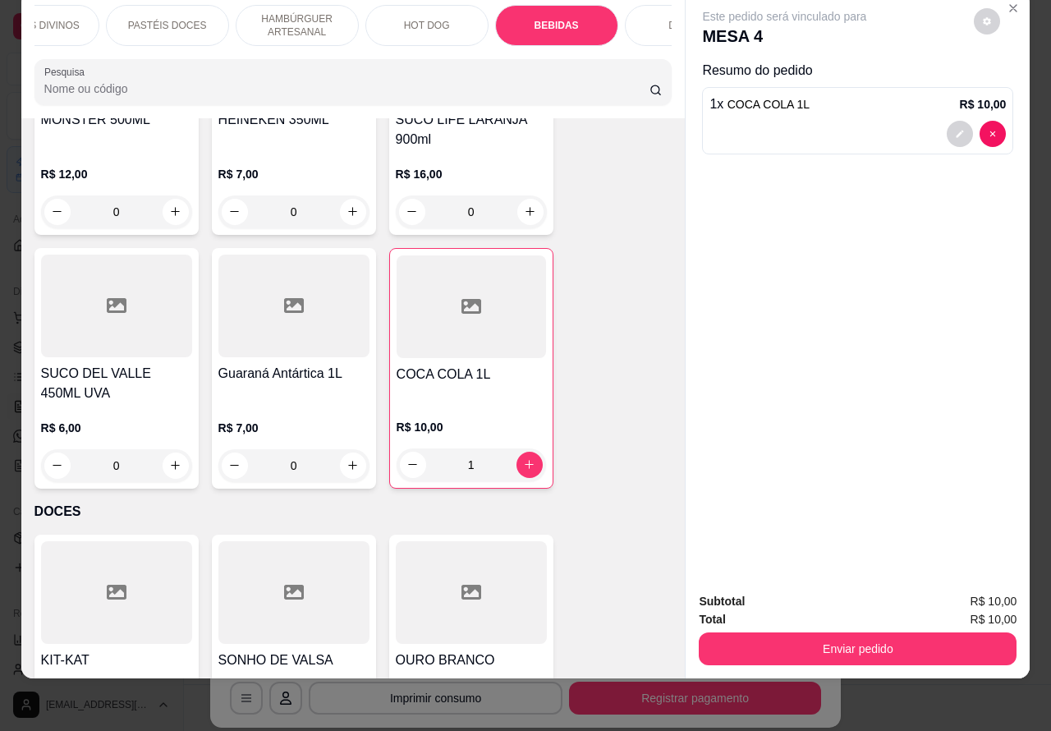
click at [833, 636] on button "Enviar pedido" at bounding box center [858, 648] width 318 height 33
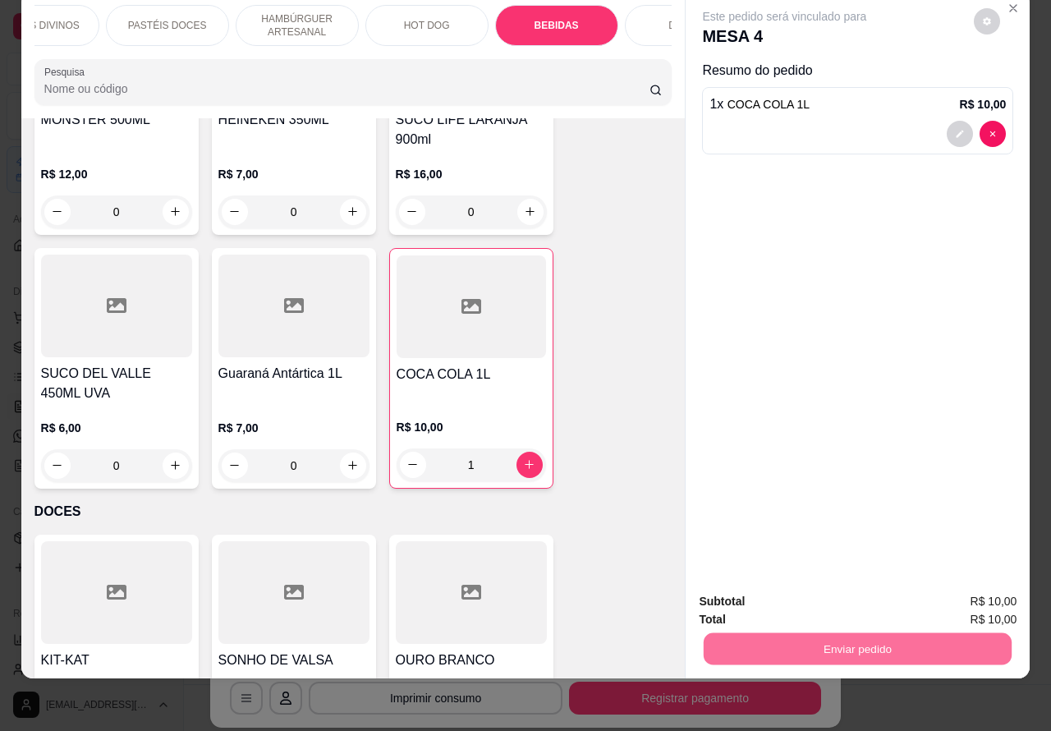
click at [966, 584] on button "Enviar pedido" at bounding box center [973, 593] width 90 height 30
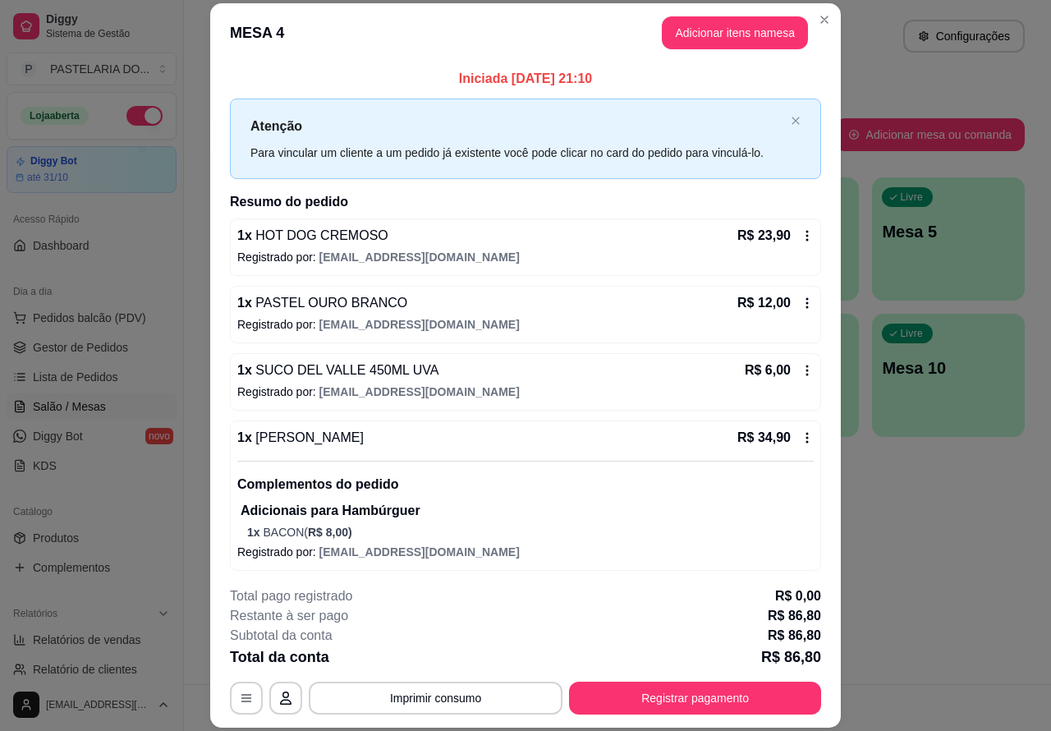
click at [983, 576] on div "Atendimento Salão Configurações Todos Mesas Comandas Pesquisar Adicionar mesa o…" at bounding box center [617, 342] width 867 height 684
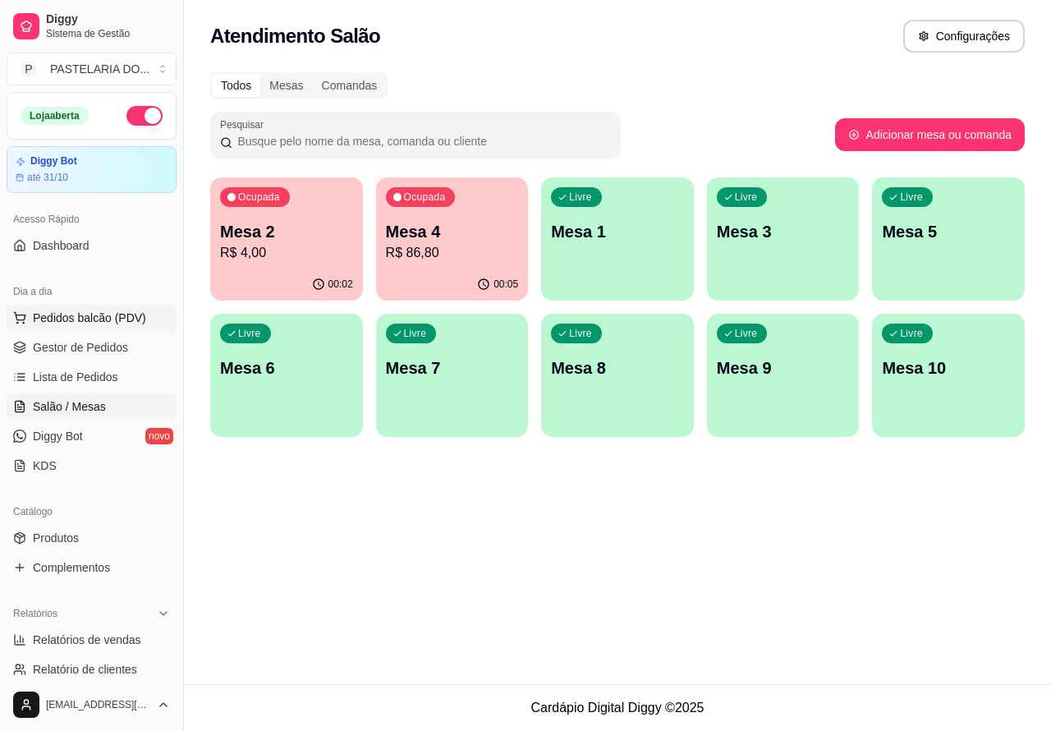
click at [78, 312] on span "Pedidos balcão (PDV)" at bounding box center [89, 318] width 113 height 16
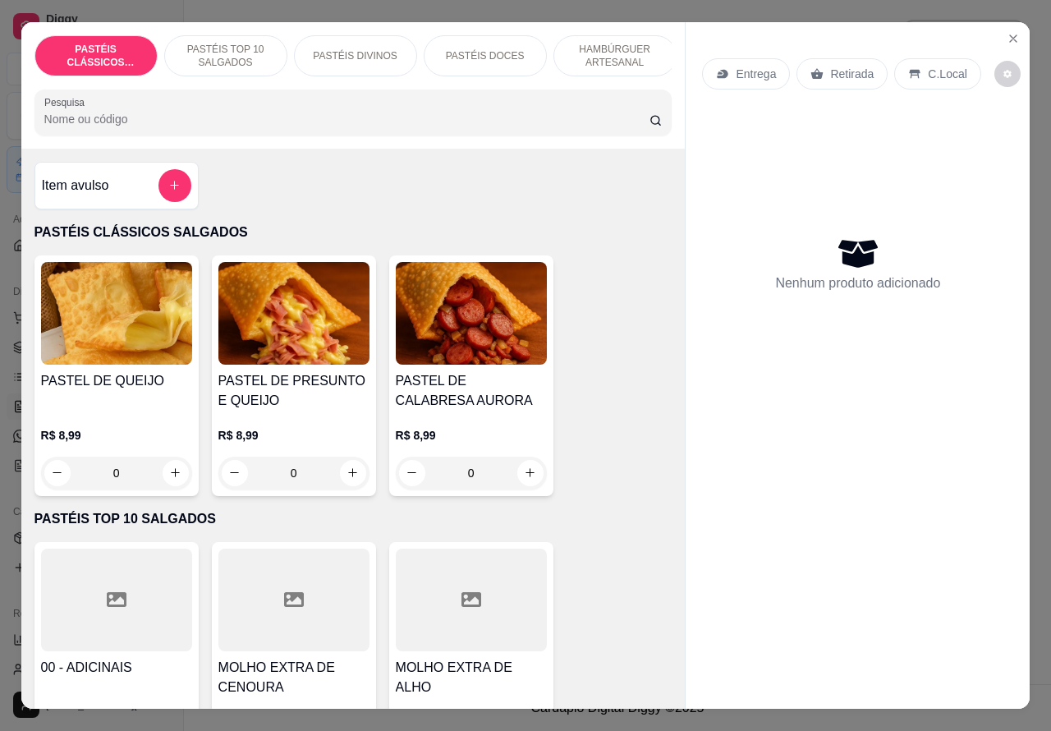
click at [842, 66] on p "Retirada" at bounding box center [852, 74] width 44 height 16
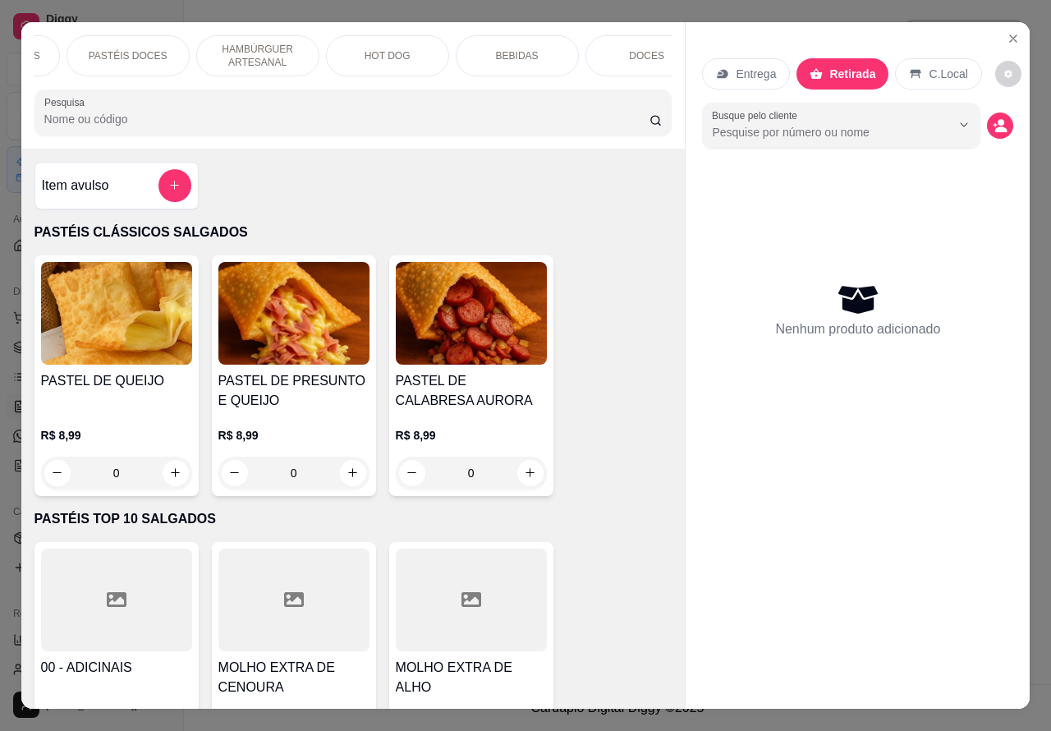
scroll to position [0, 360]
click at [499, 50] on p "BEBIDAS" at bounding box center [515, 55] width 43 height 13
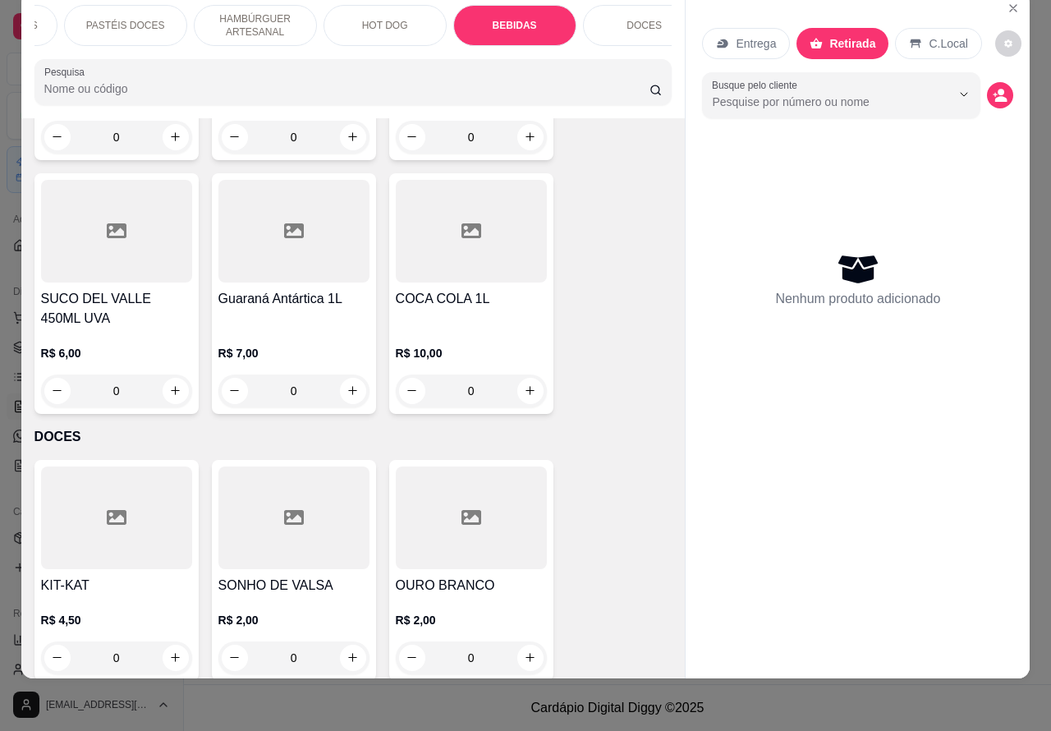
scroll to position [5244, 0]
click at [526, 385] on icon "increase-product-quantity" at bounding box center [530, 391] width 12 height 12
type input "1"
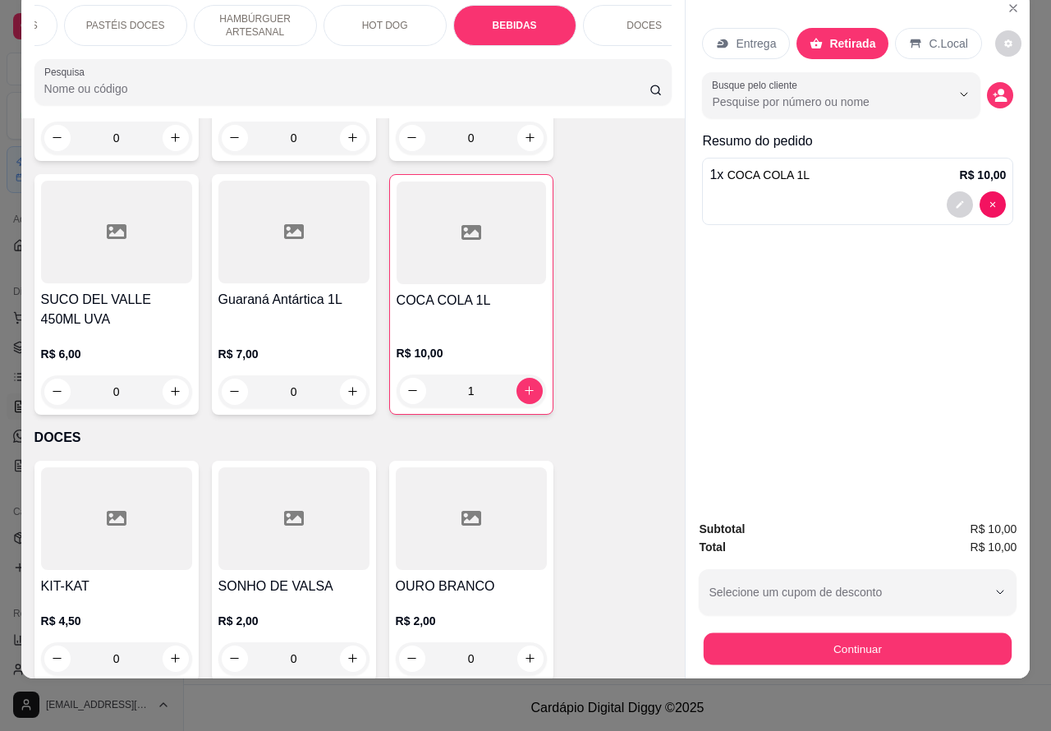
click at [910, 633] on button "Continuar" at bounding box center [858, 649] width 308 height 32
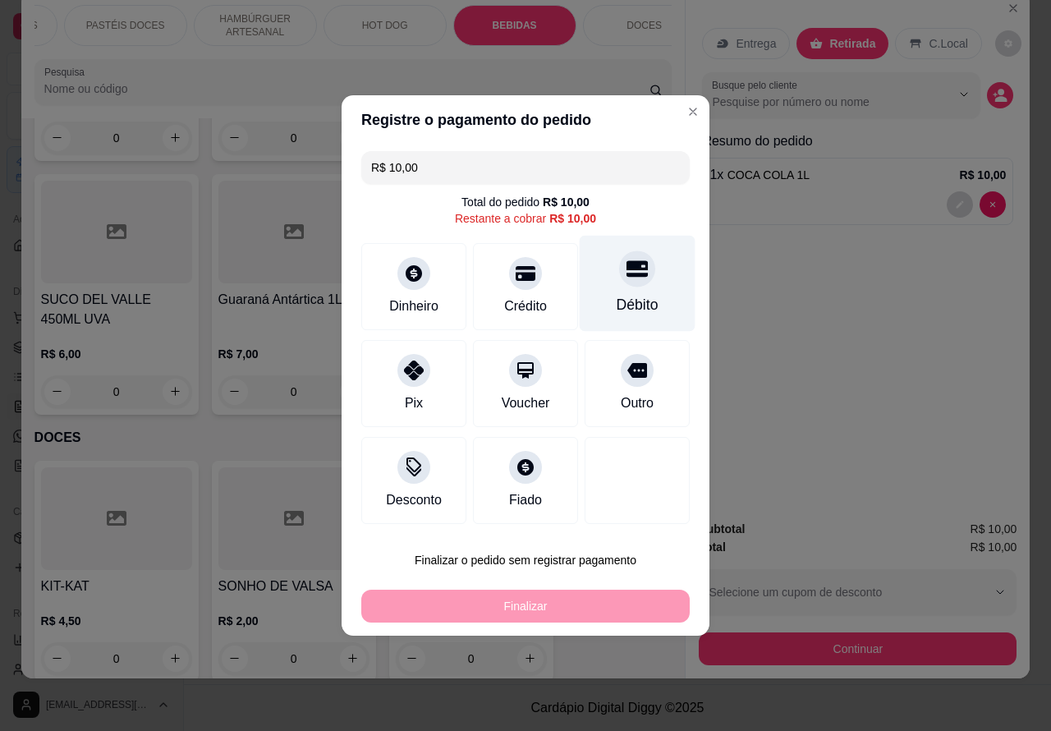
click at [626, 261] on div at bounding box center [637, 268] width 36 height 36
type input "R$ 0,00"
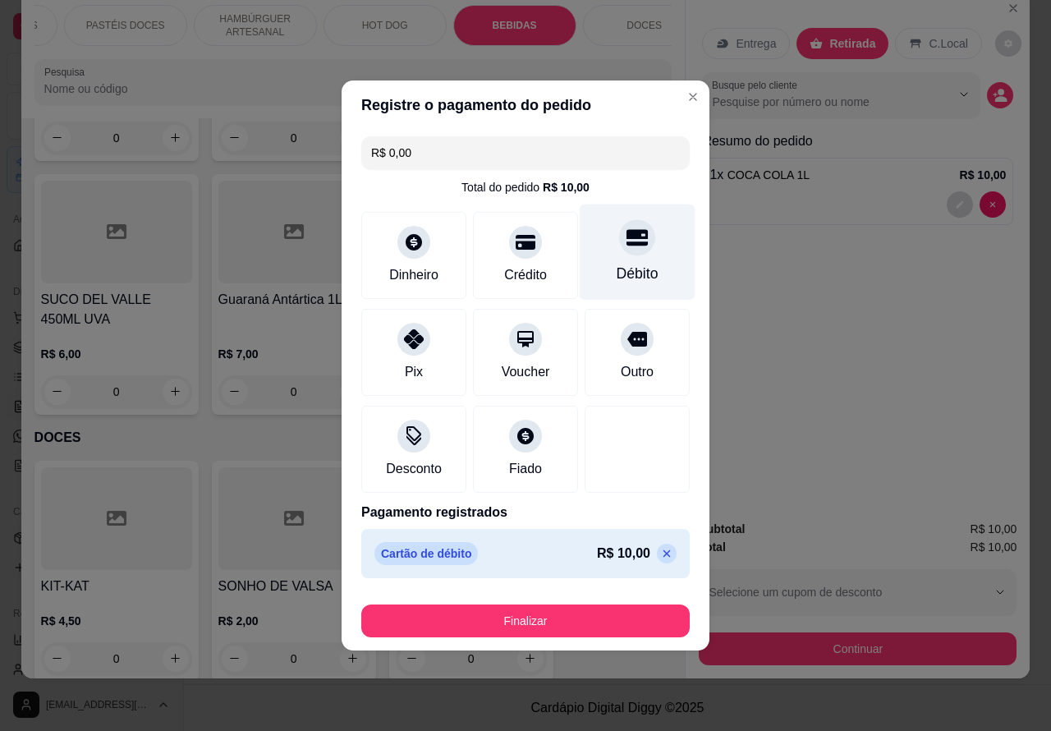
click at [590, 610] on button "Finalizar" at bounding box center [525, 620] width 328 height 33
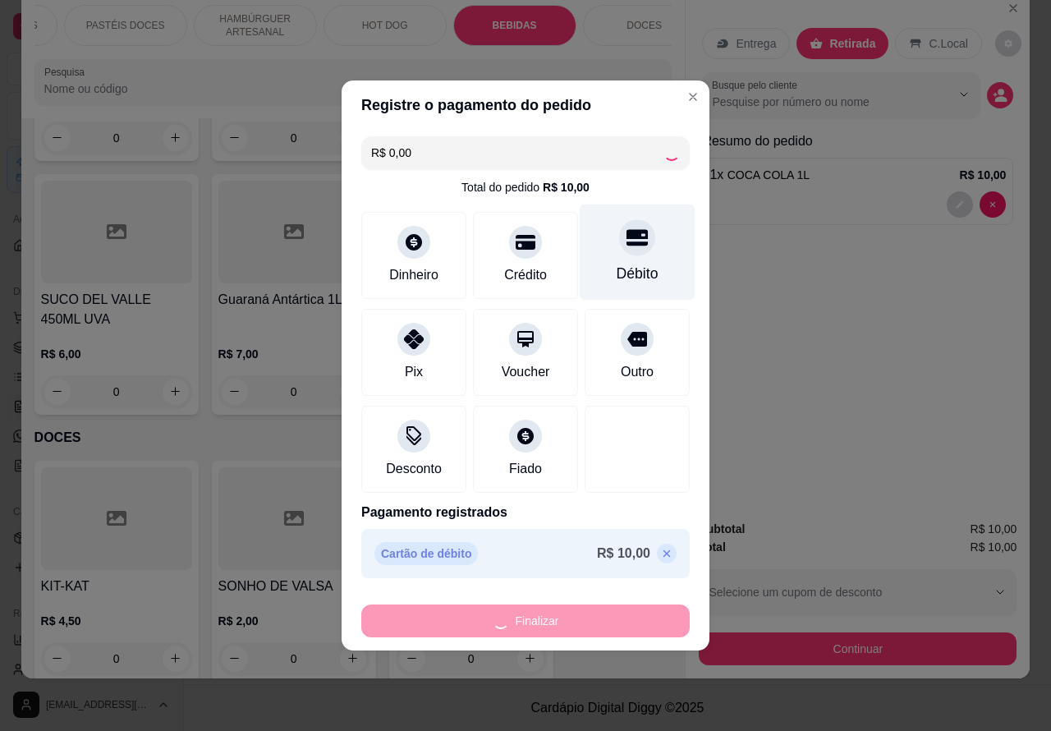
type input "0"
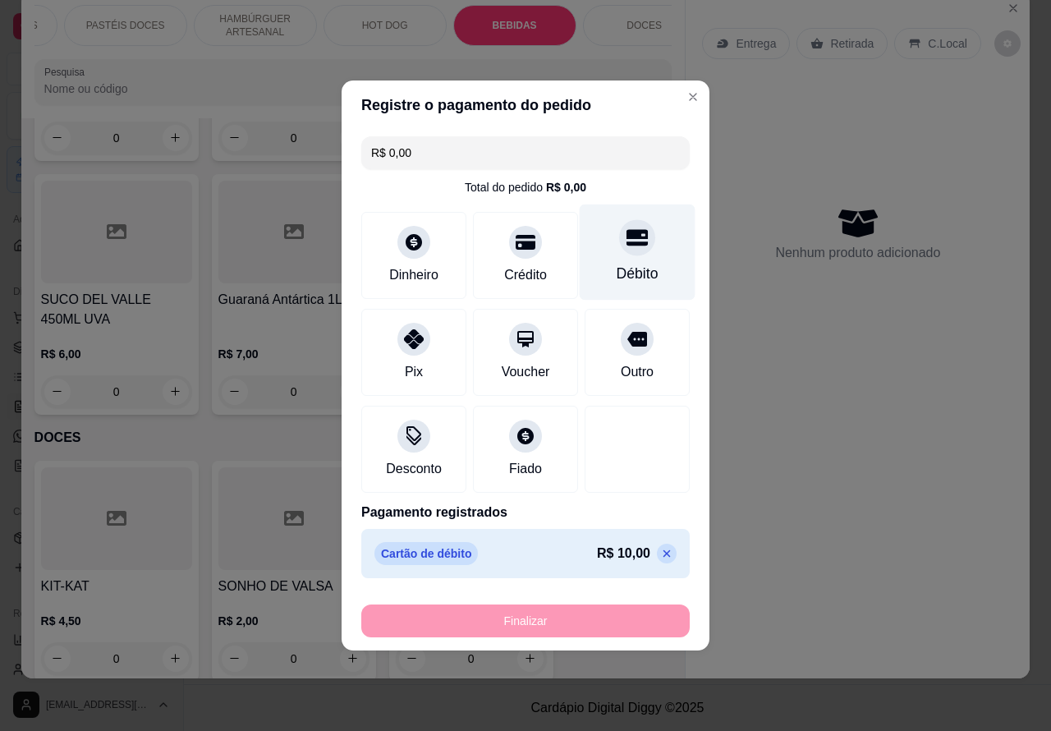
type input "-R$ 10,00"
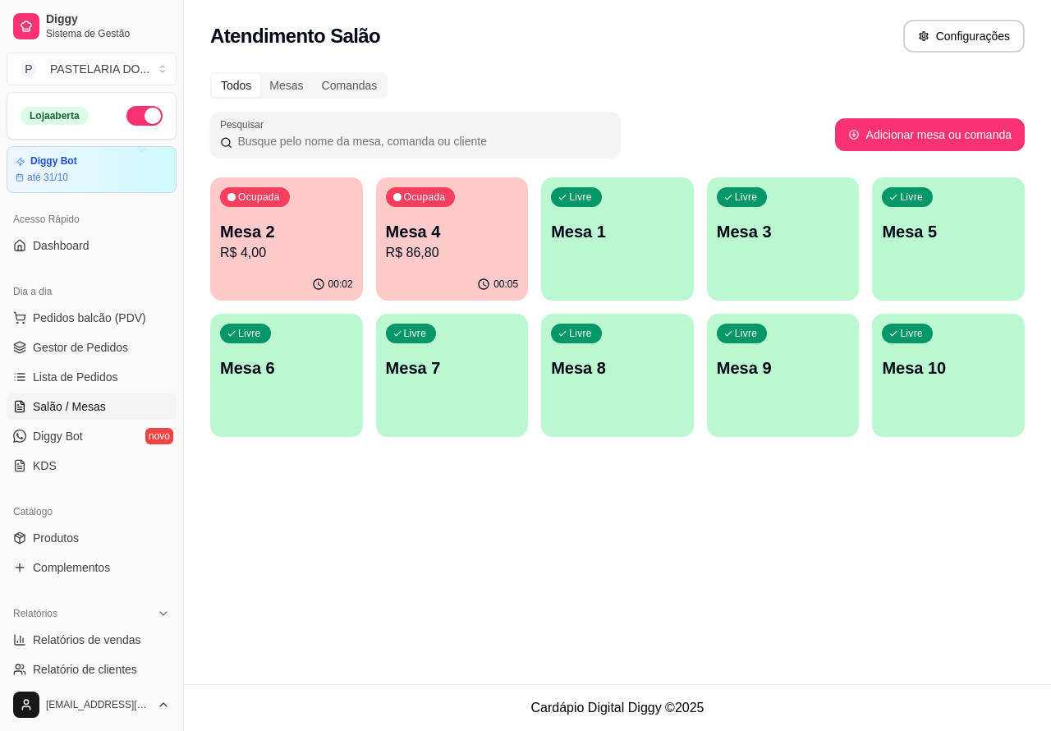
click at [300, 232] on p "Mesa 2" at bounding box center [286, 231] width 133 height 23
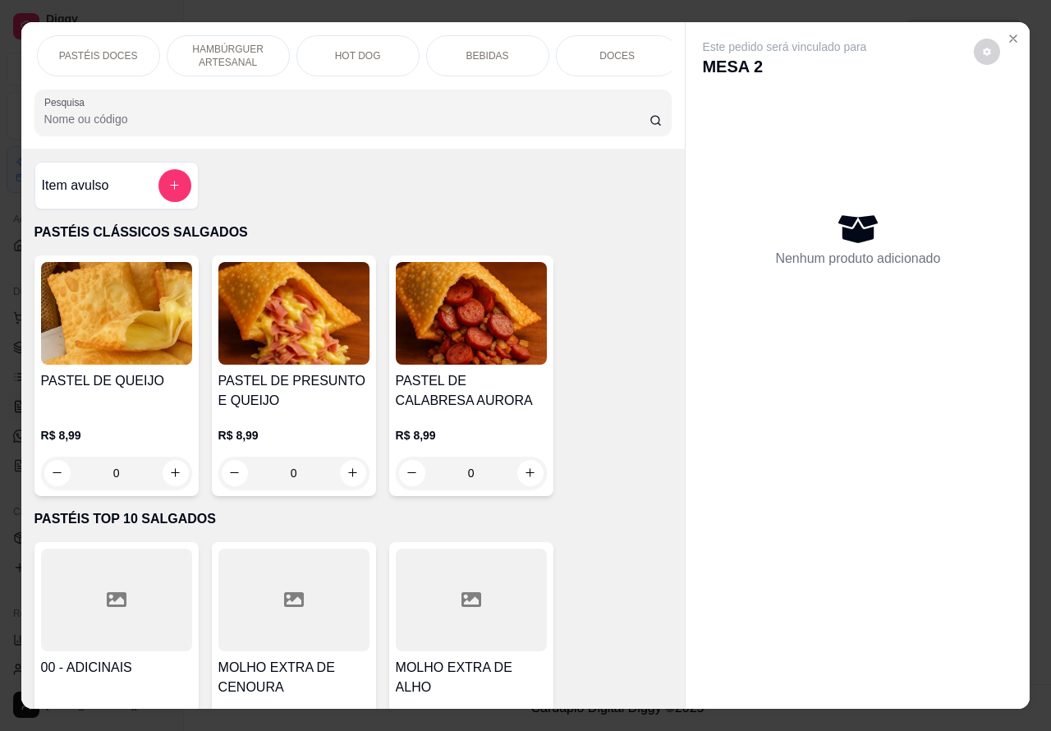
scroll to position [0, 394]
click at [489, 49] on p "BEBIDAS" at bounding box center [481, 55] width 43 height 13
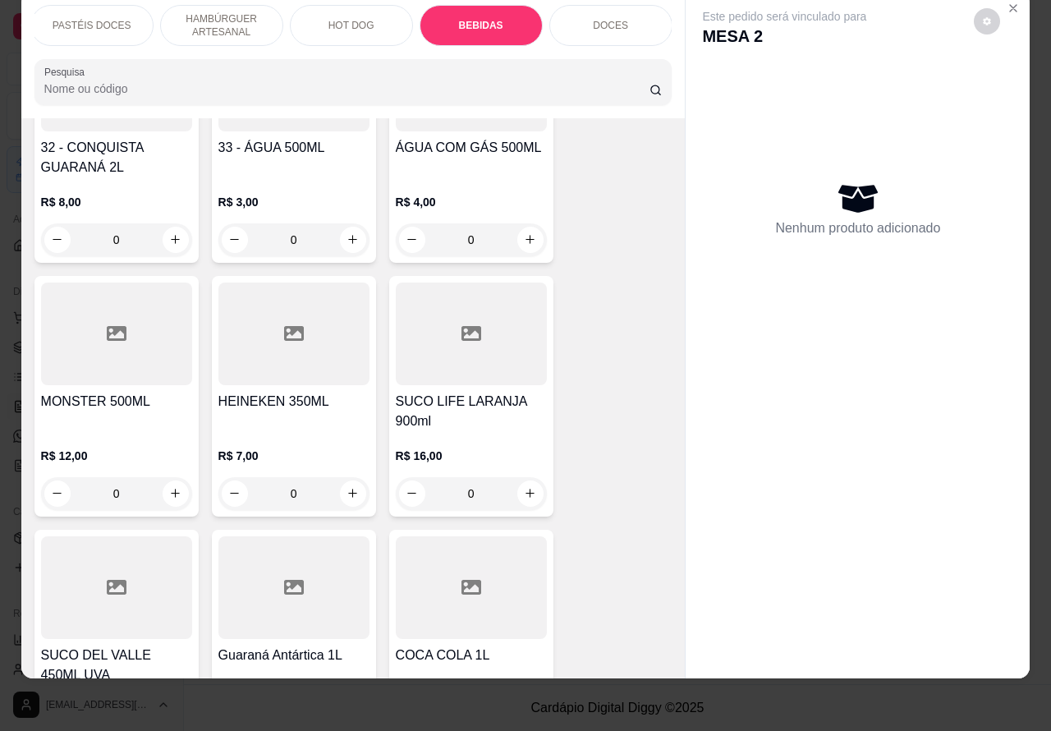
scroll to position [4956, 0]
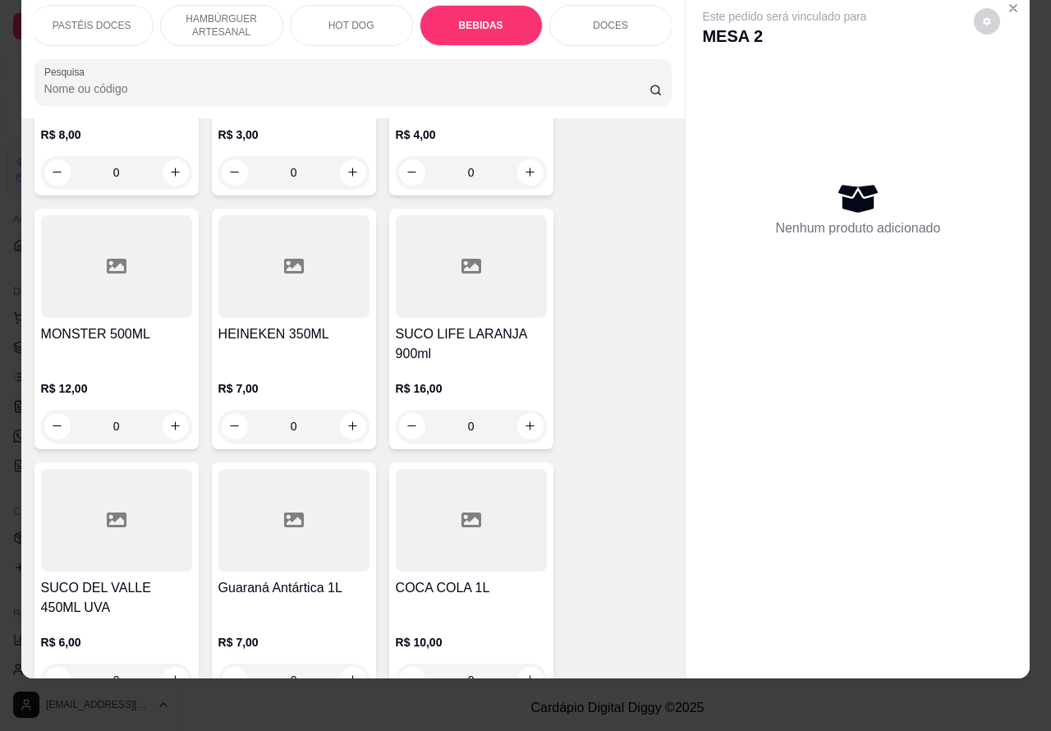
click at [524, 673] on icon "increase-product-quantity" at bounding box center [530, 679] width 12 height 12
type input "1"
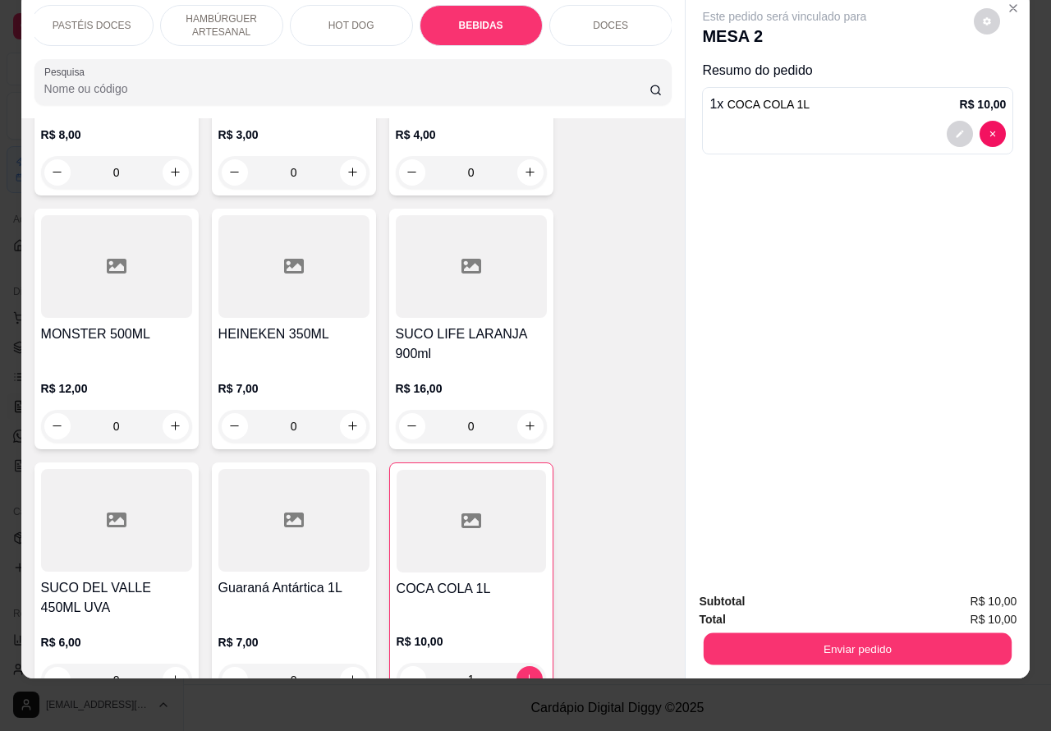
click at [864, 634] on button "Enviar pedido" at bounding box center [858, 649] width 308 height 32
click at [976, 585] on button "Enviar pedido" at bounding box center [972, 593] width 93 height 31
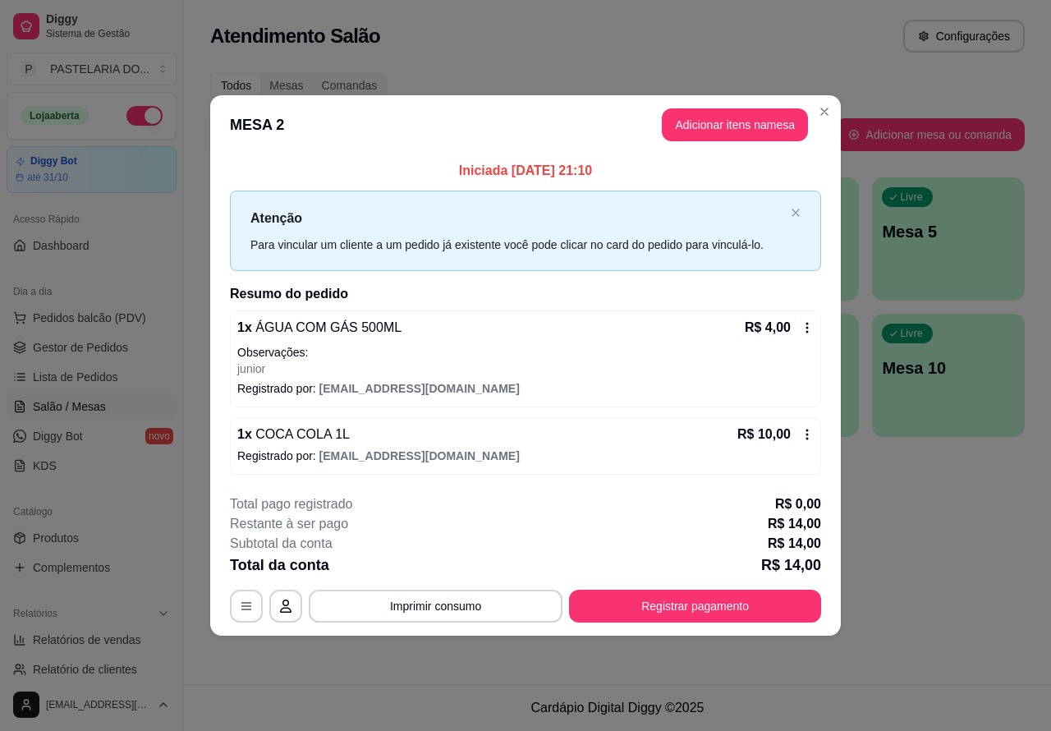
click at [996, 544] on div "Atendimento Salão Configurações Todos Mesas Comandas Pesquisar Adicionar mesa o…" at bounding box center [617, 342] width 867 height 684
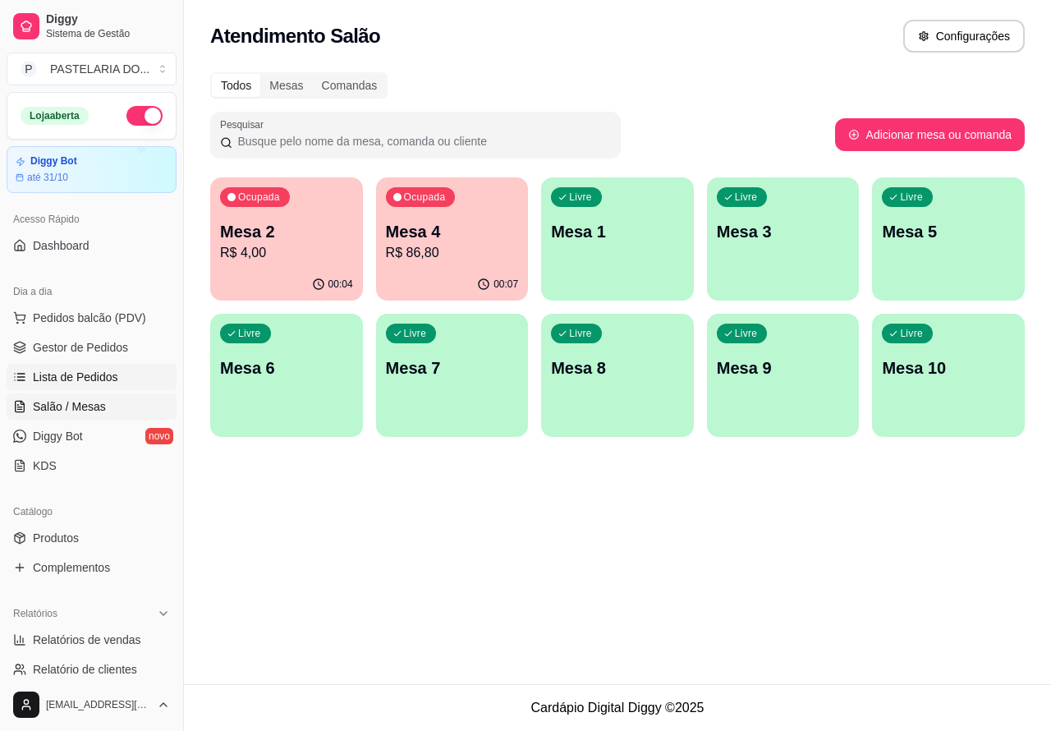
click at [84, 374] on span "Lista de Pedidos" at bounding box center [75, 377] width 85 height 16
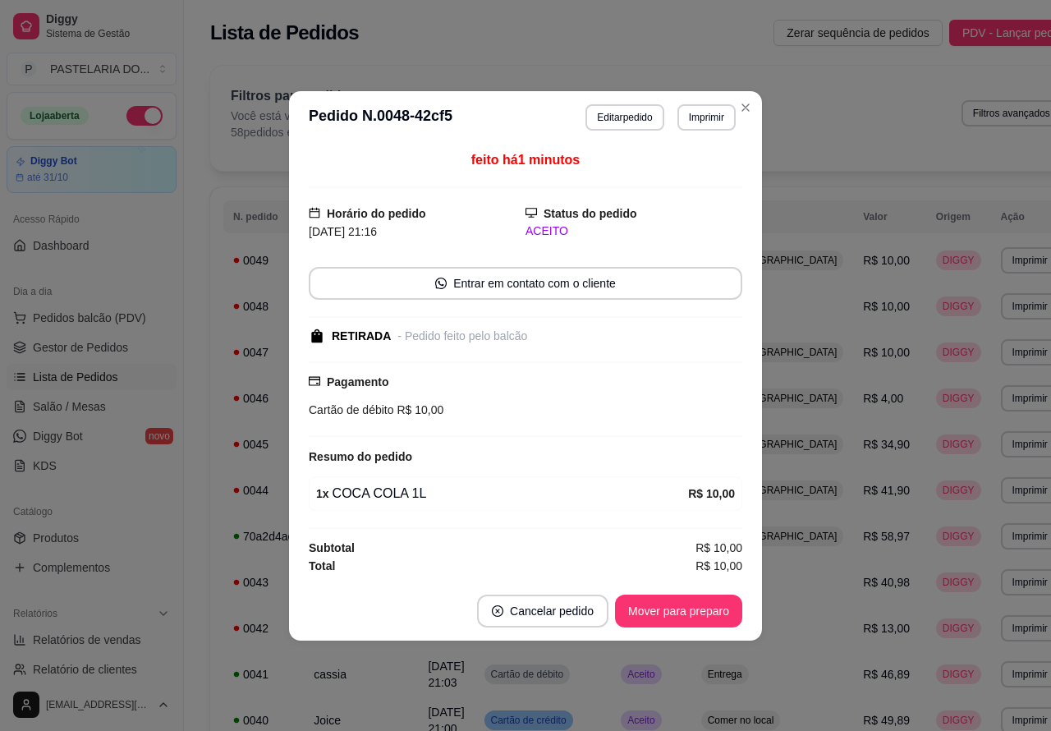
click at [552, 606] on button "Cancelar pedido" at bounding box center [542, 611] width 131 height 33
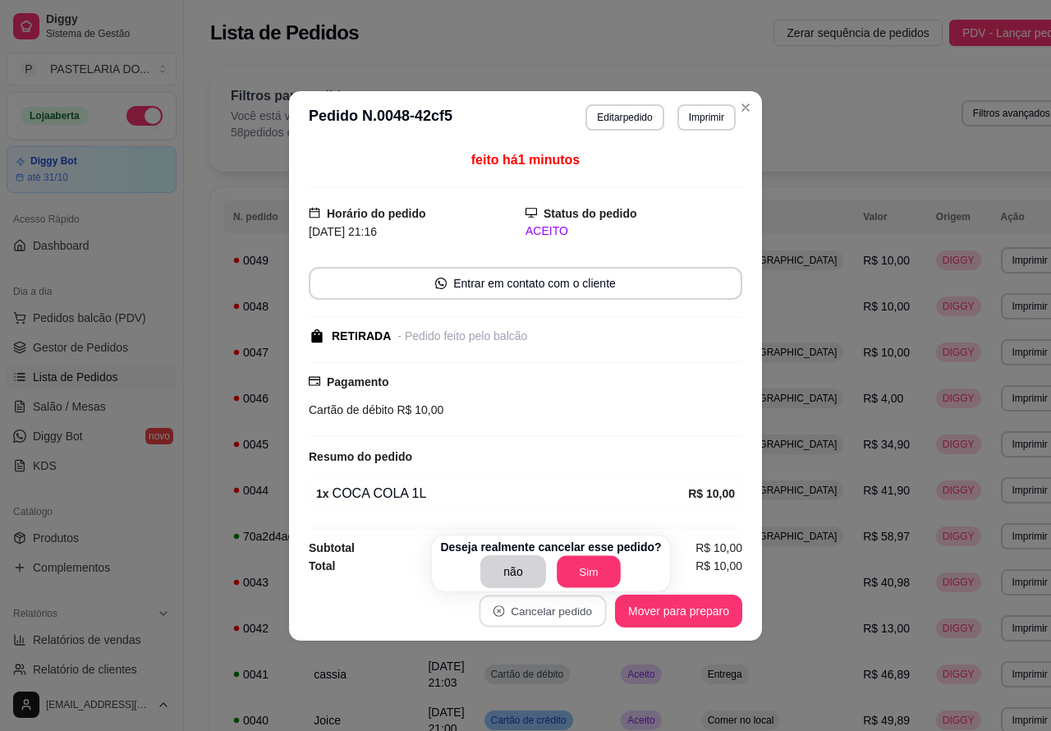
click at [581, 567] on button "Sim" at bounding box center [589, 572] width 64 height 32
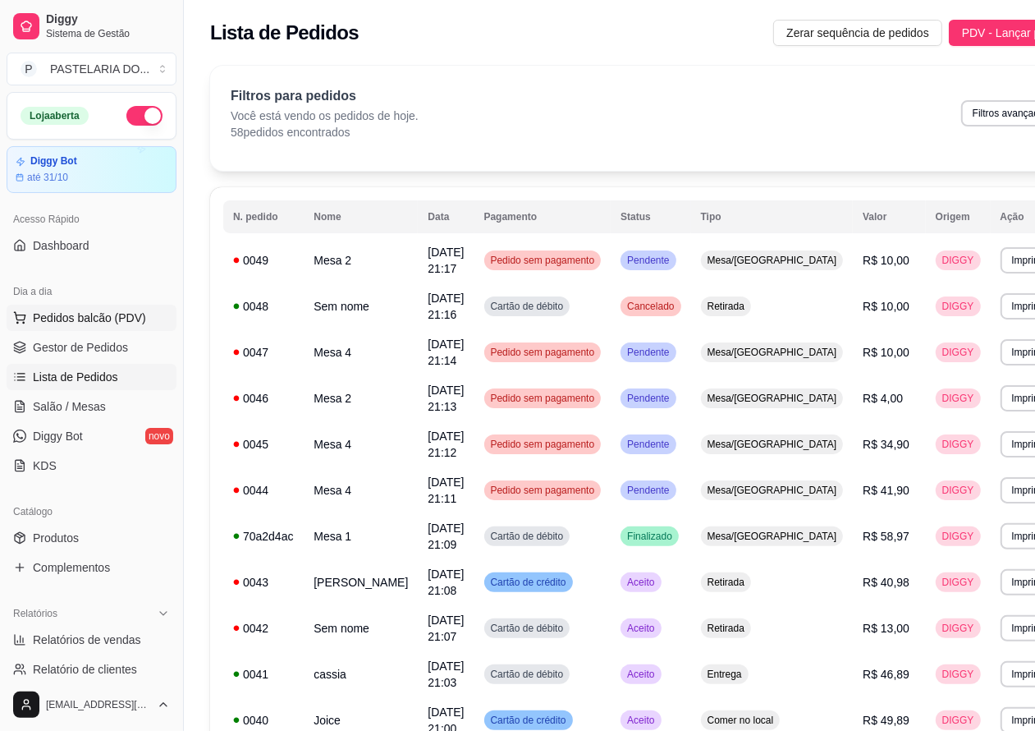
click at [92, 310] on span "Pedidos balcão (PDV)" at bounding box center [89, 318] width 113 height 16
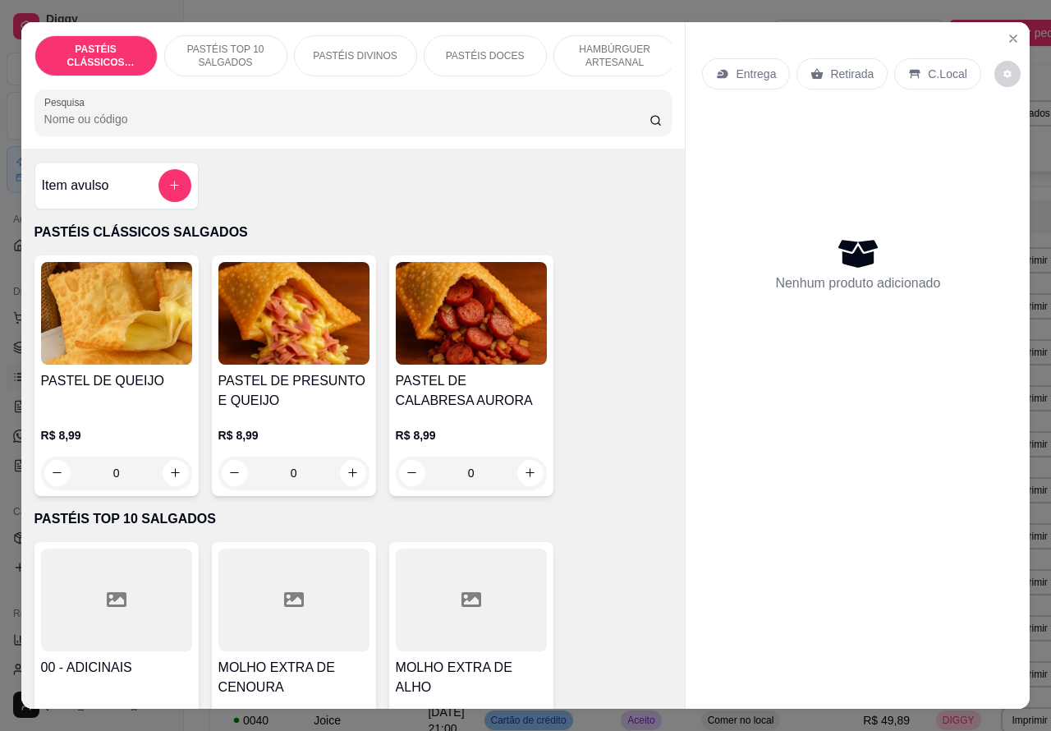
click at [220, 47] on p "PASTÉIS TOP 10 SALGADOS" at bounding box center [225, 56] width 95 height 26
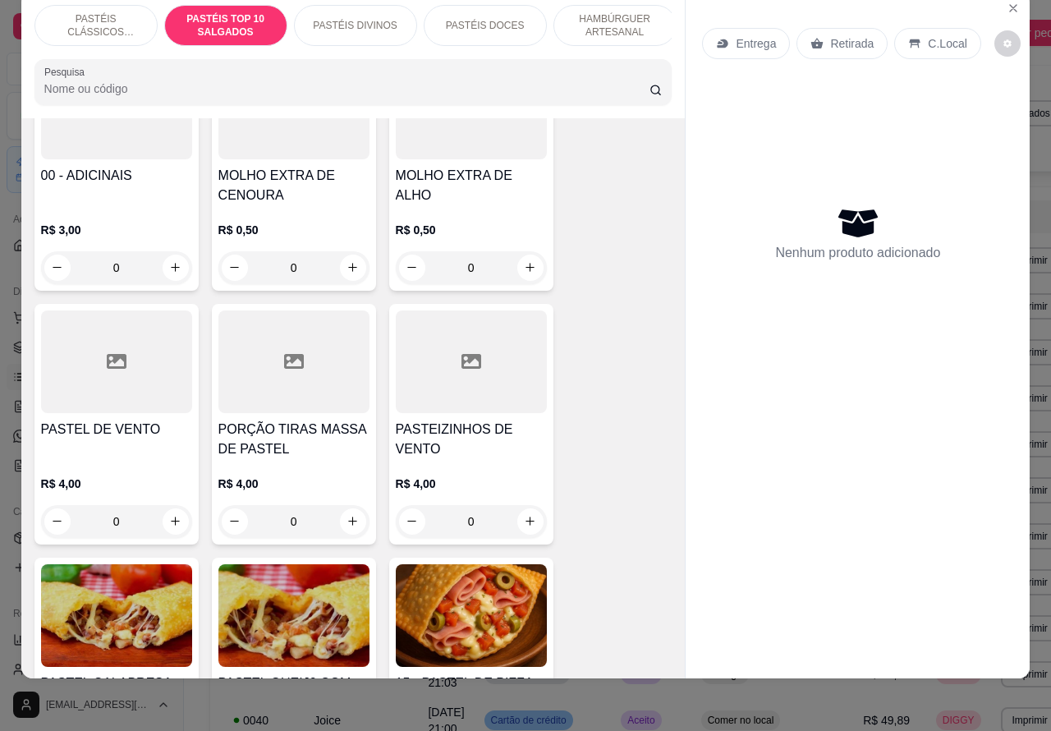
scroll to position [479, 0]
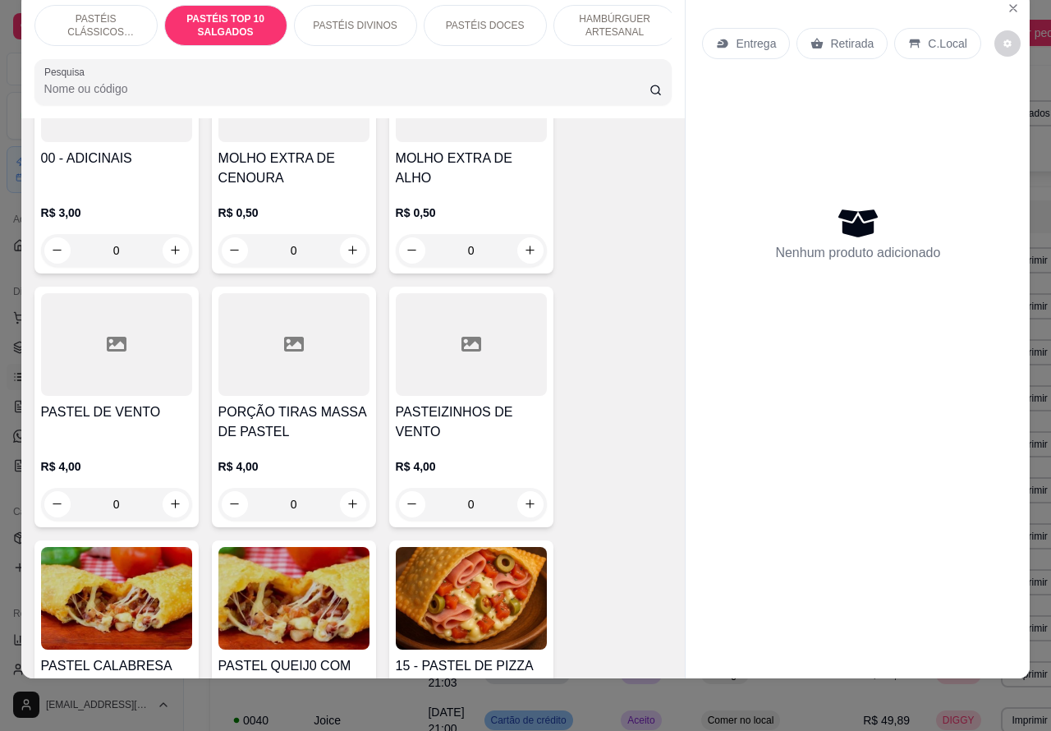
click at [524, 246] on icon "increase-product-quantity" at bounding box center [530, 250] width 12 height 12
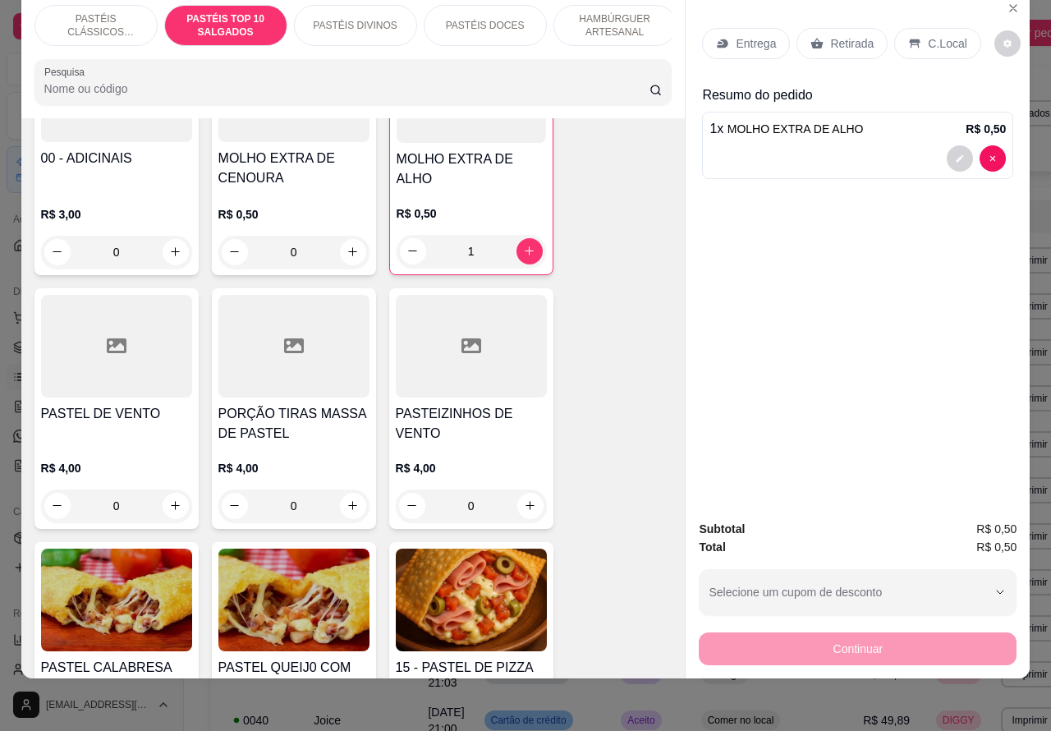
click at [523, 247] on icon "increase-product-quantity" at bounding box center [529, 251] width 12 height 12
type input "2"
click at [842, 35] on p "Retirada" at bounding box center [852, 43] width 44 height 16
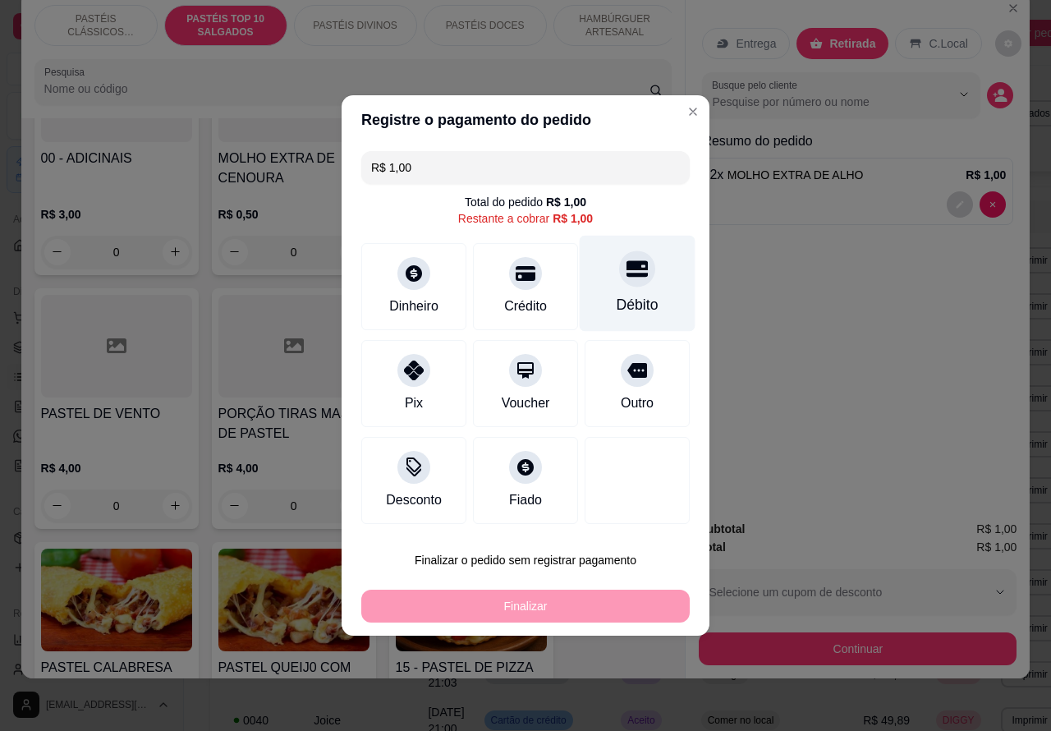
click at [629, 275] on icon at bounding box center [637, 268] width 21 height 21
type input "R$ 0,00"
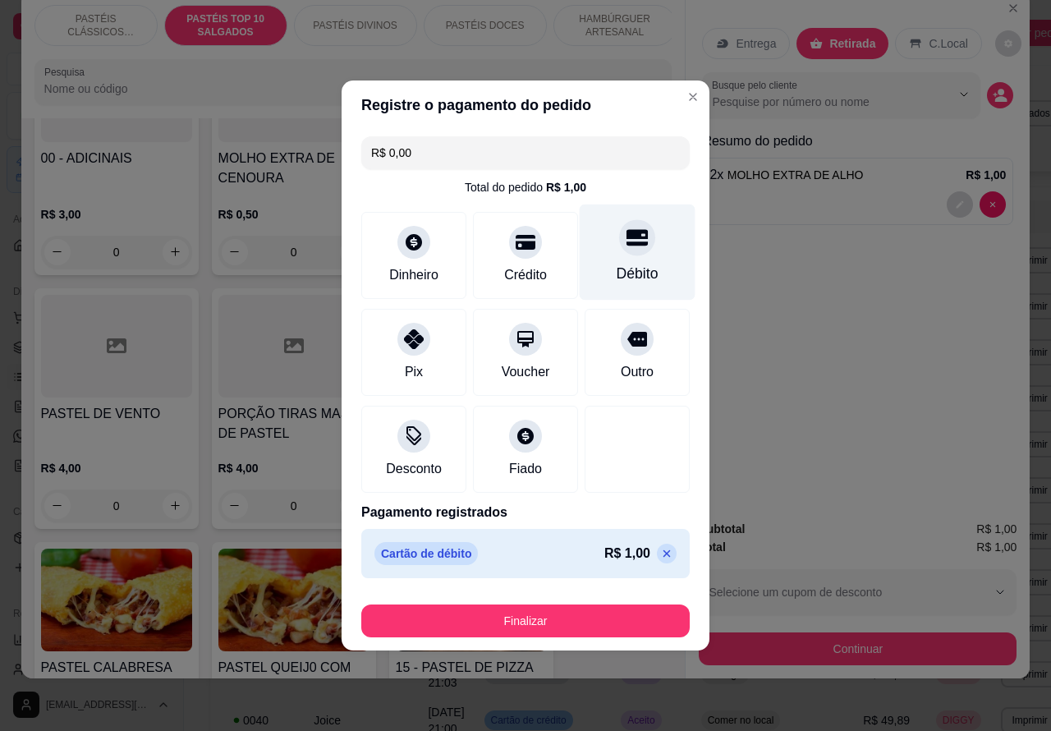
click at [575, 608] on button "Finalizar" at bounding box center [525, 620] width 328 height 33
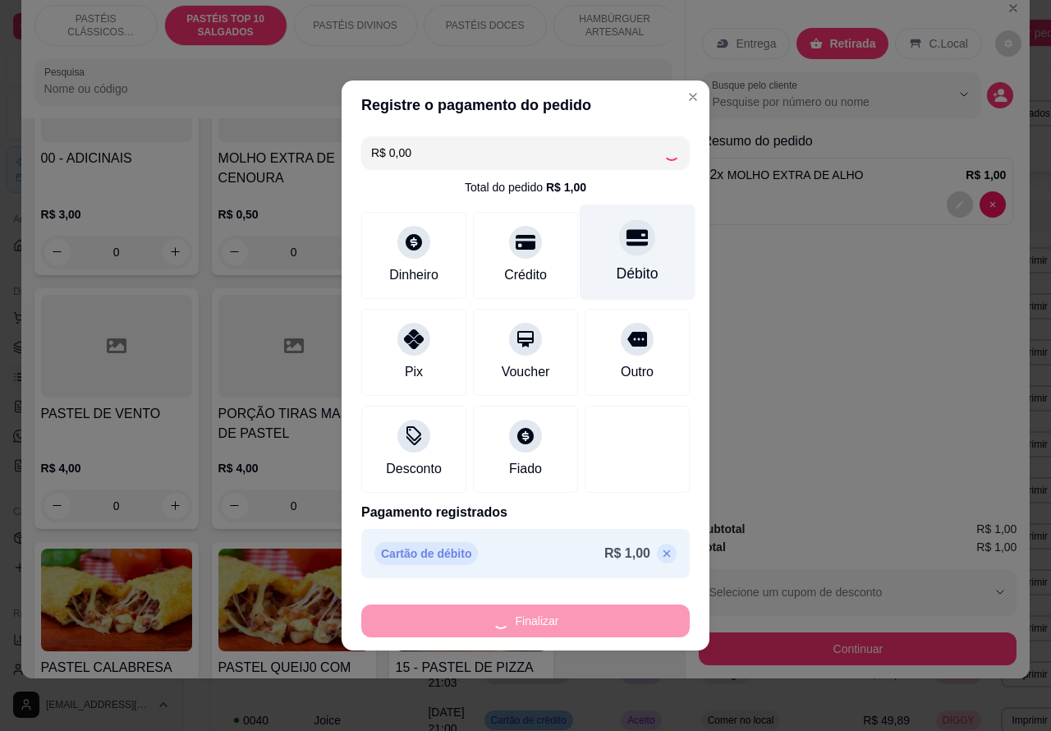
type input "0"
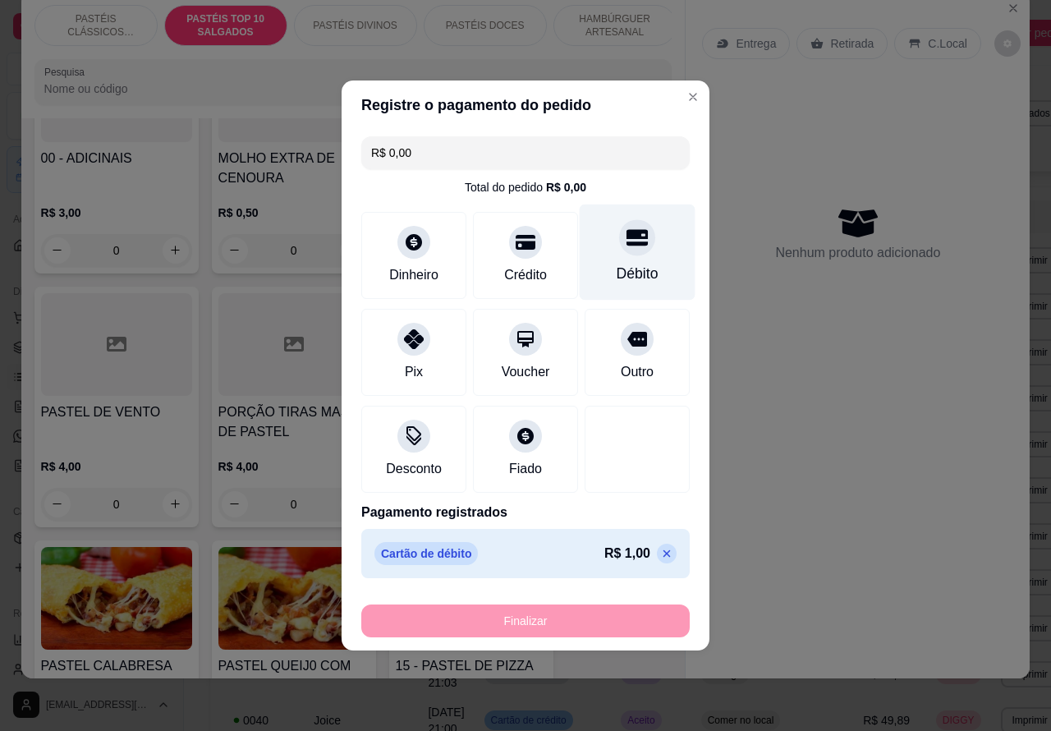
type input "-R$ 1,00"
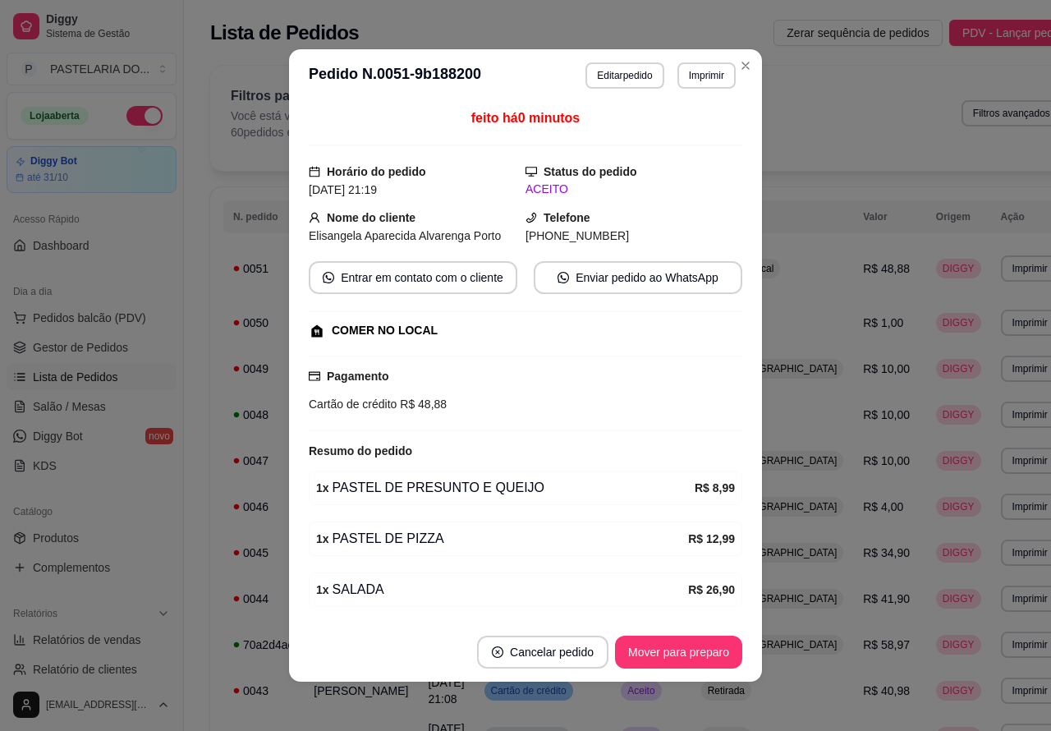
click at [696, 75] on button "Imprimir" at bounding box center [706, 75] width 58 height 26
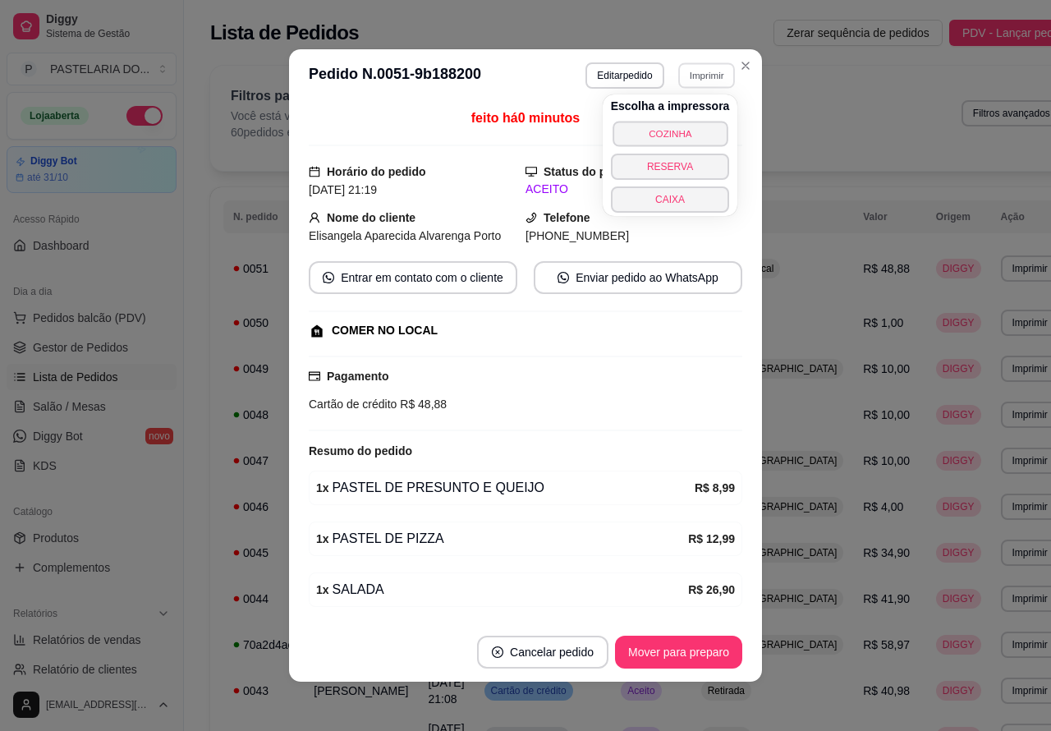
click at [678, 129] on button "COZINHA" at bounding box center [670, 133] width 115 height 25
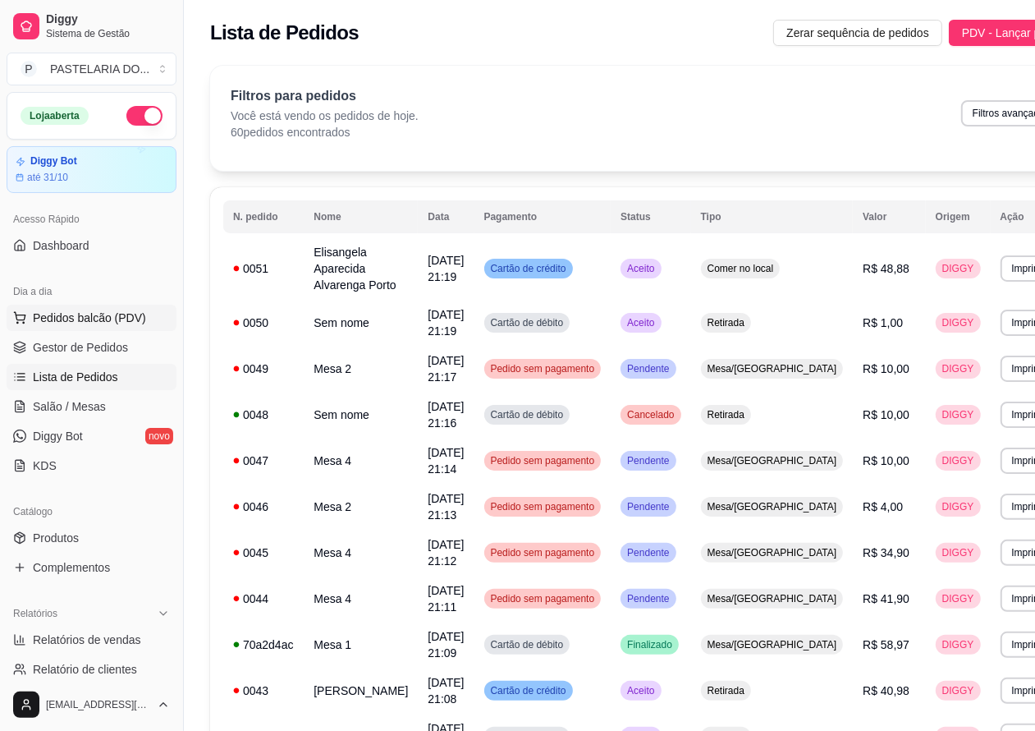
click at [85, 310] on span "Pedidos balcão (PDV)" at bounding box center [89, 318] width 113 height 16
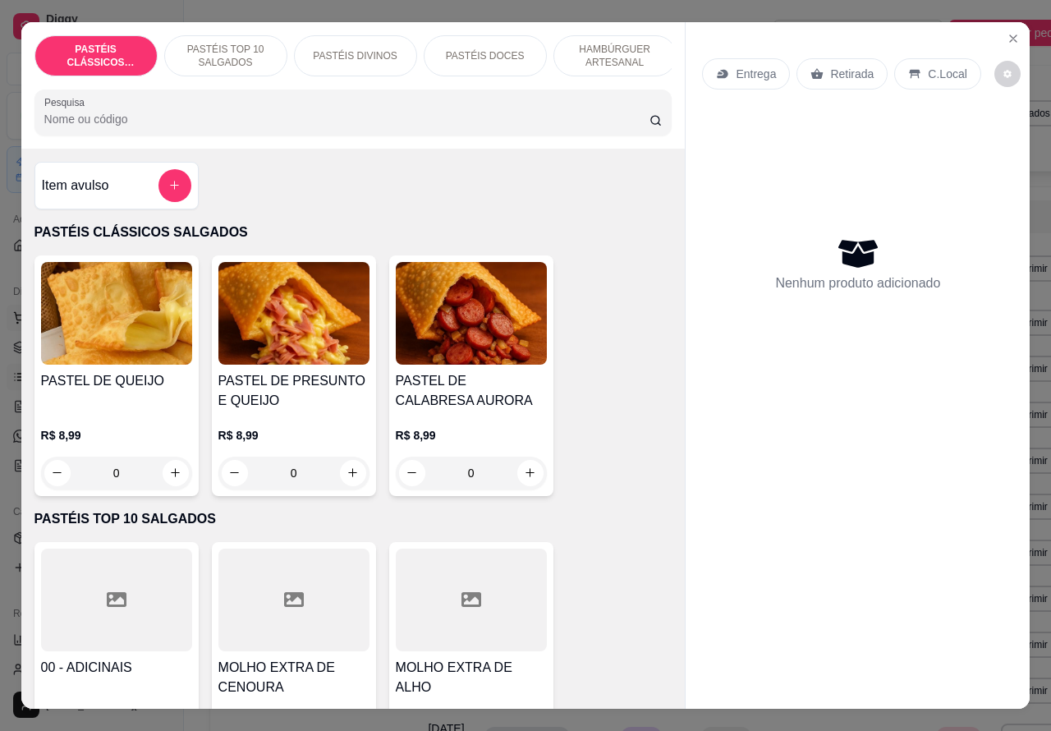
click at [1007, 32] on icon "Close" at bounding box center [1013, 38] width 13 height 13
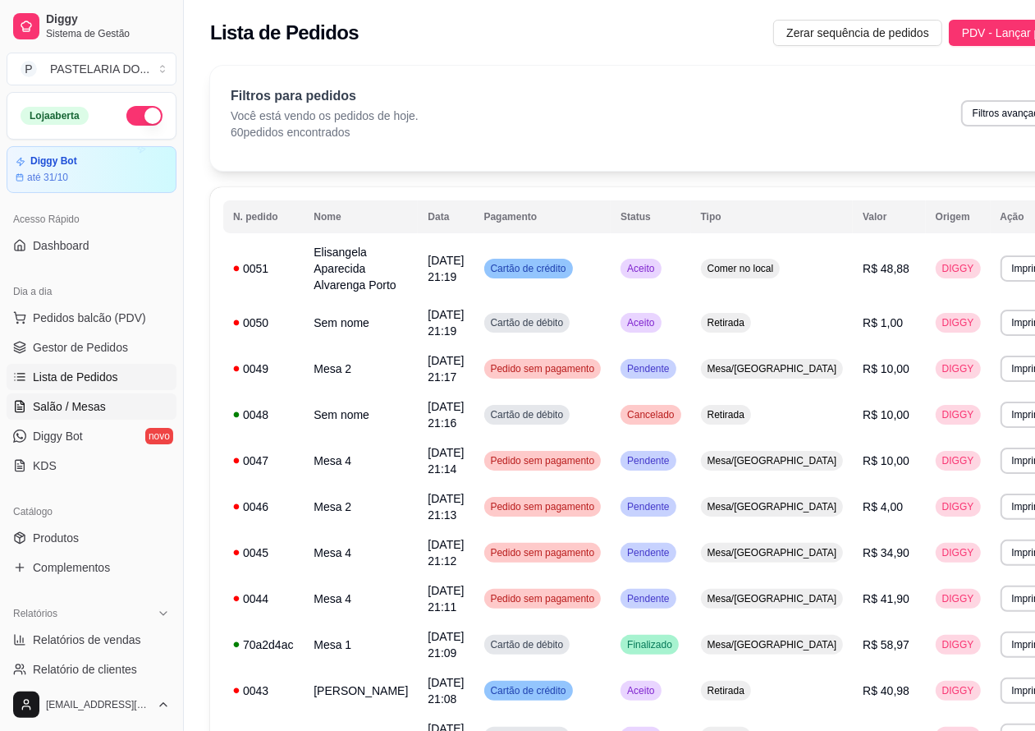
click at [80, 400] on span "Salão / Mesas" at bounding box center [69, 406] width 73 height 16
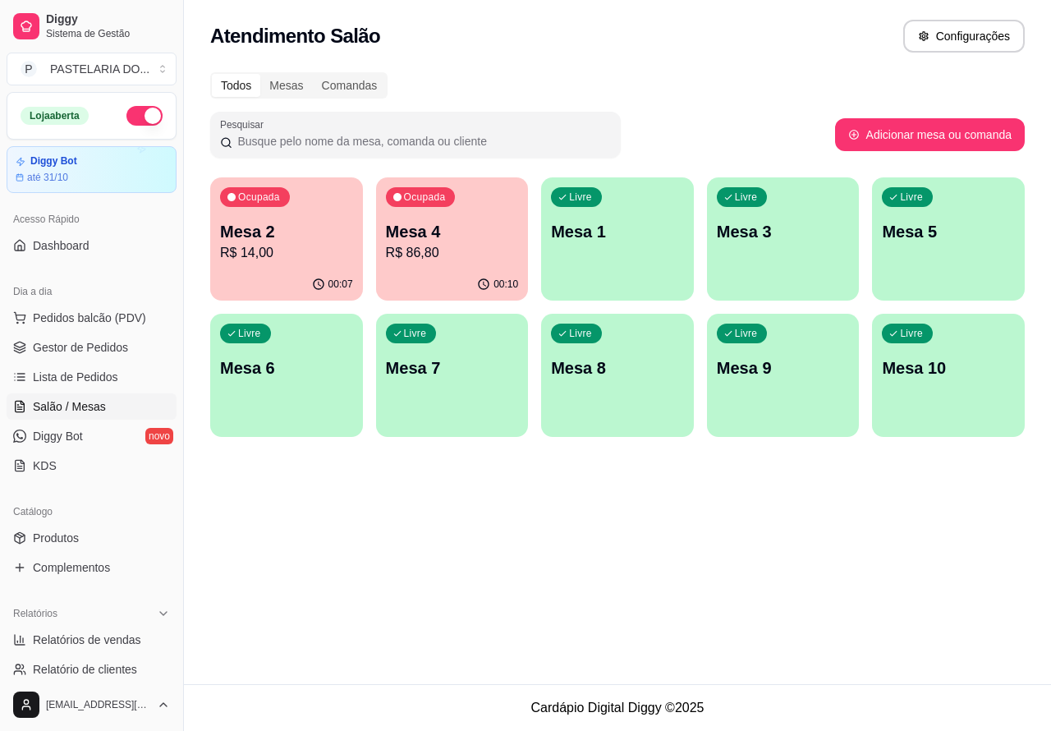
click at [940, 234] on p "Mesa 5" at bounding box center [948, 231] width 133 height 23
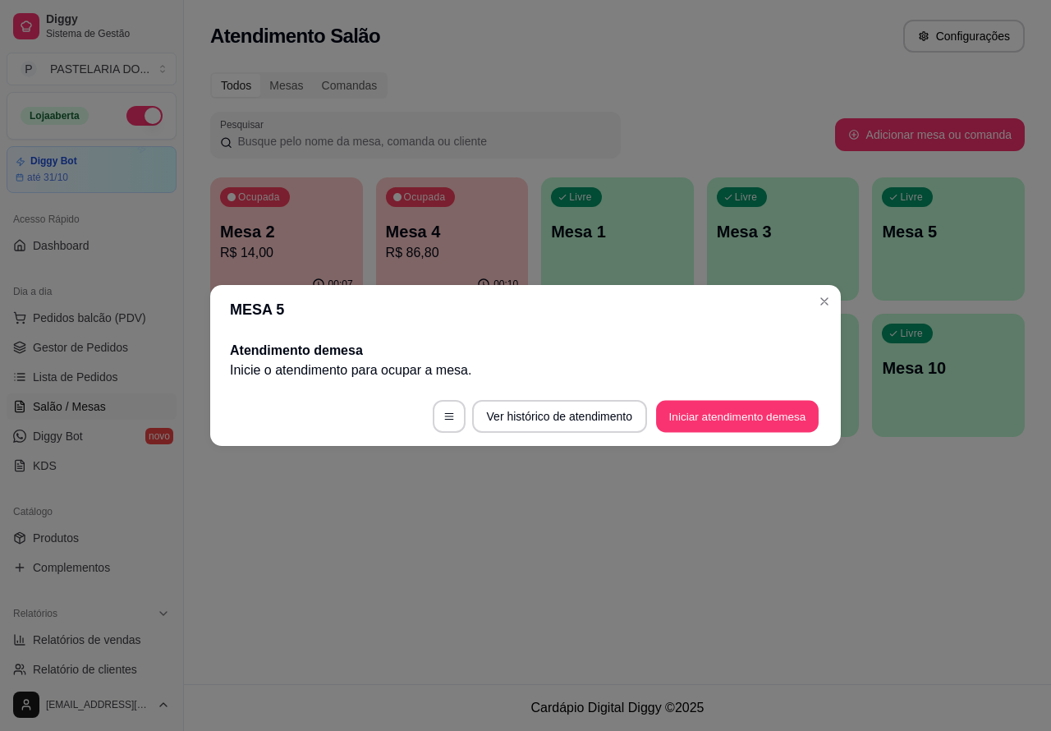
click at [733, 413] on button "Iniciar atendimento de mesa" at bounding box center [737, 417] width 163 height 32
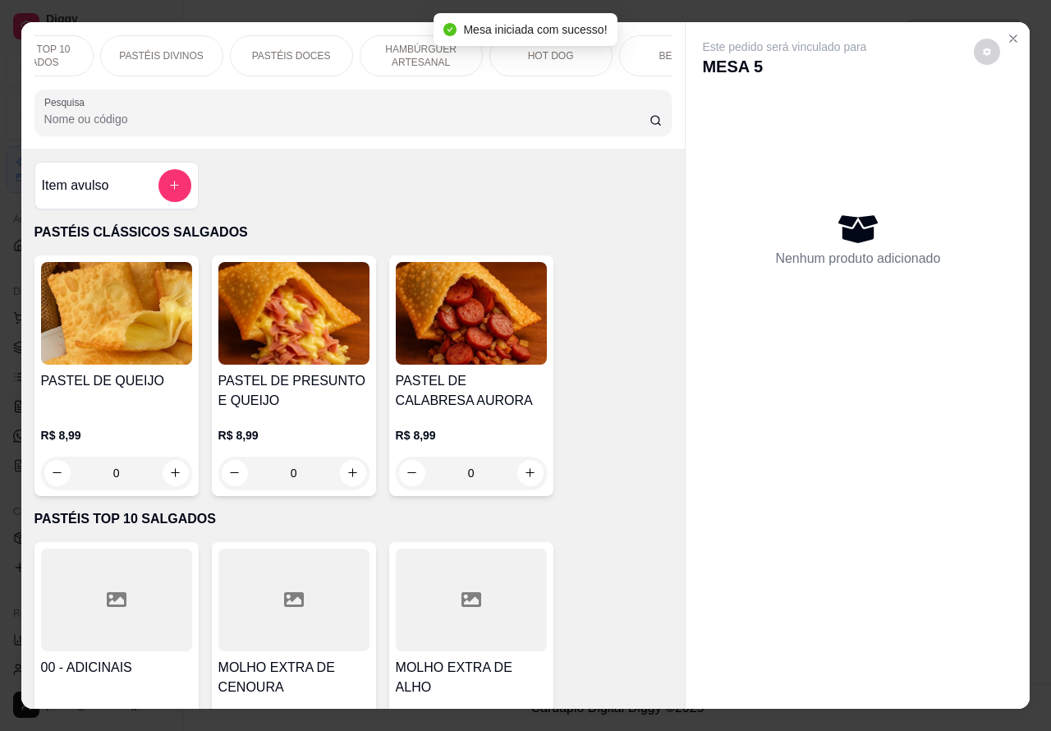
scroll to position [0, 215]
click at [507, 59] on div "HOT DOG" at bounding box center [529, 55] width 123 height 41
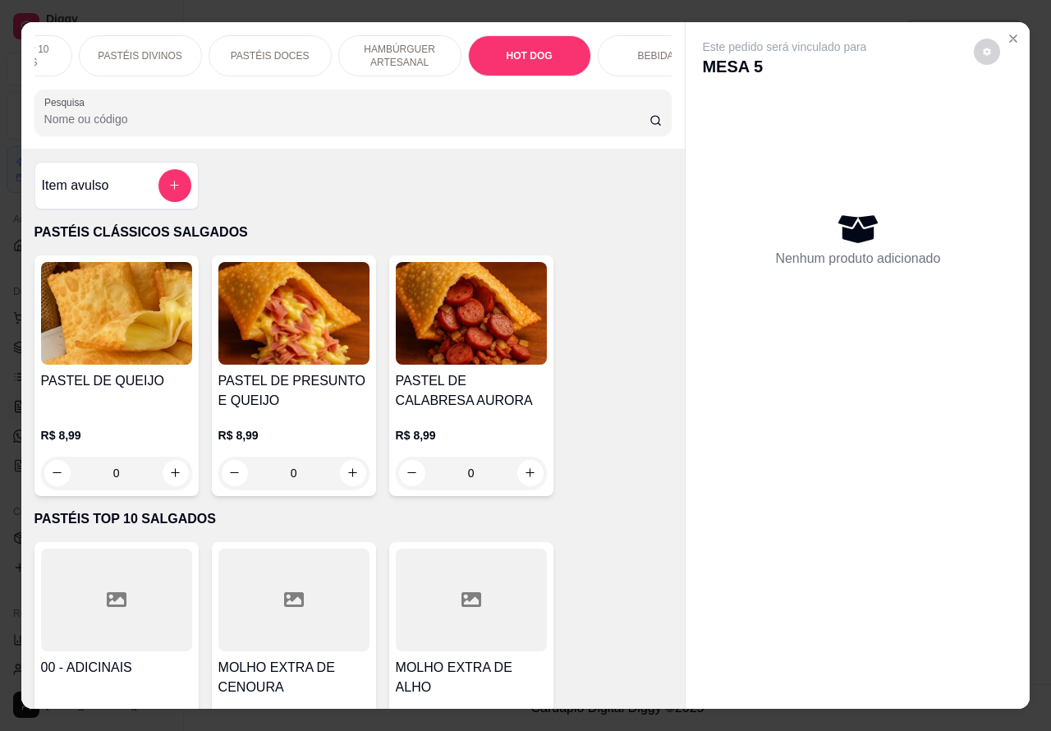
scroll to position [38, 0]
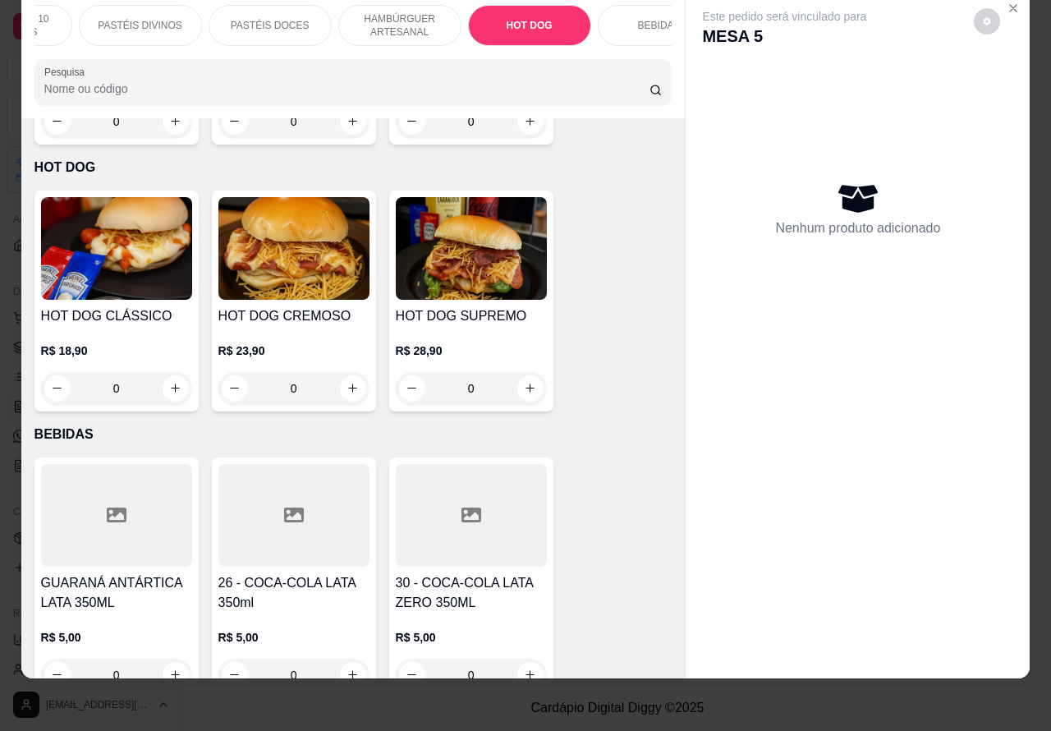
click at [521, 372] on div "0" at bounding box center [471, 388] width 151 height 33
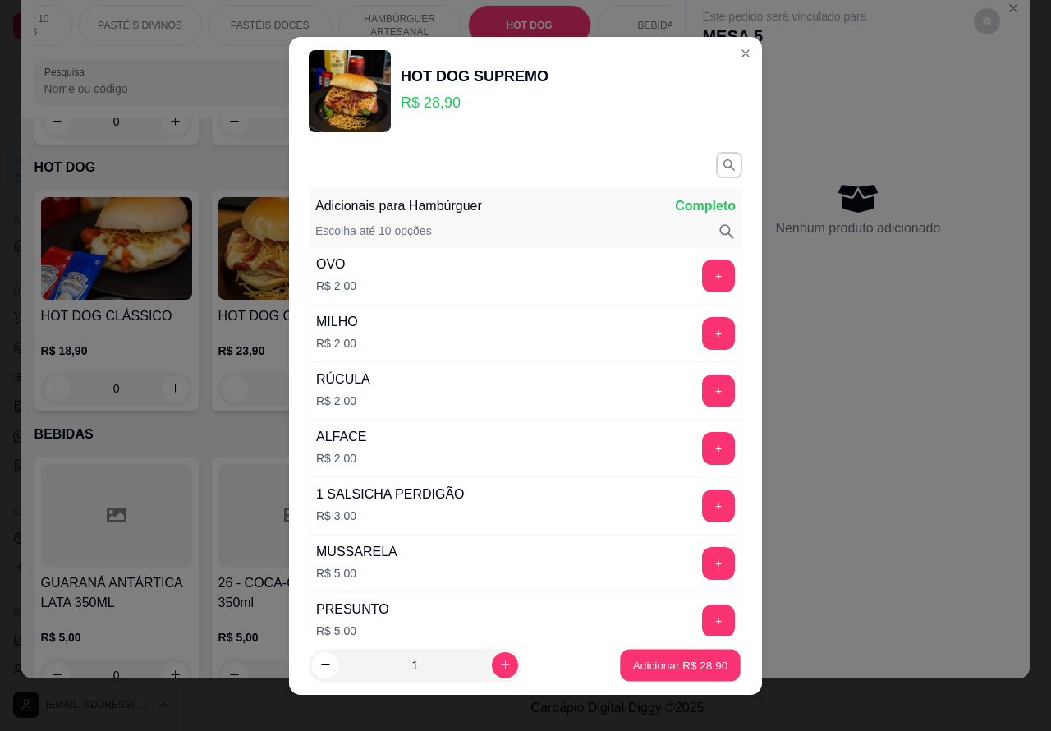
click at [665, 658] on p "Adicionar R$ 28,90" at bounding box center [680, 665] width 95 height 16
type input "1"
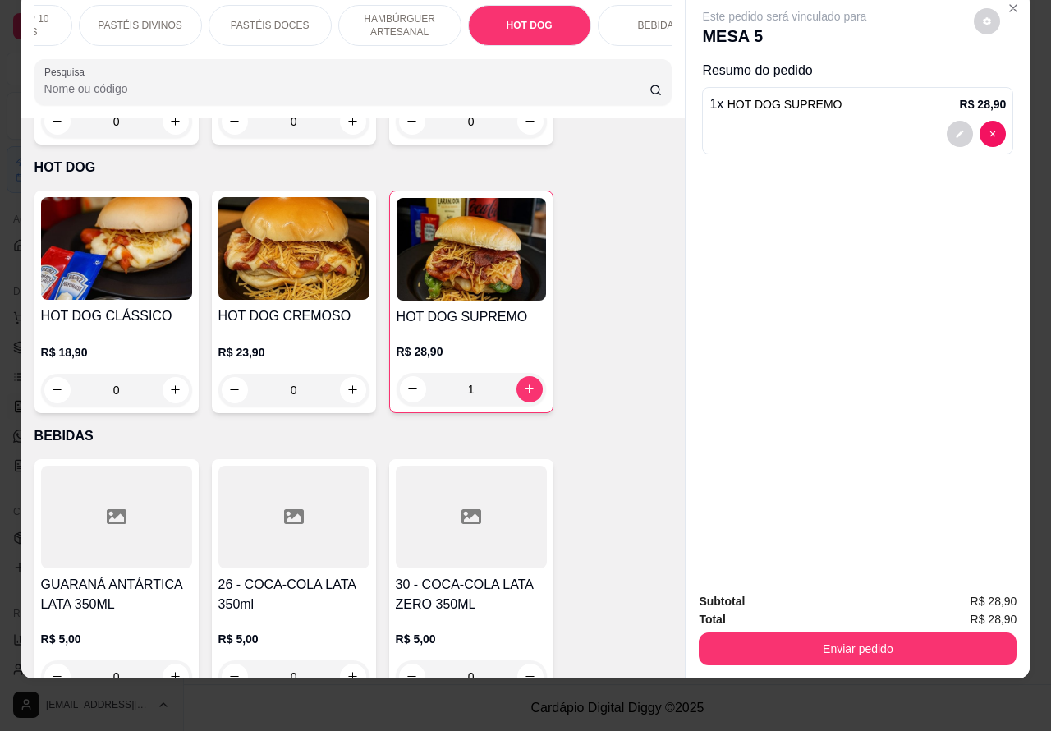
click at [158, 19] on p "PASTÉIS DIVINOS" at bounding box center [140, 25] width 84 height 13
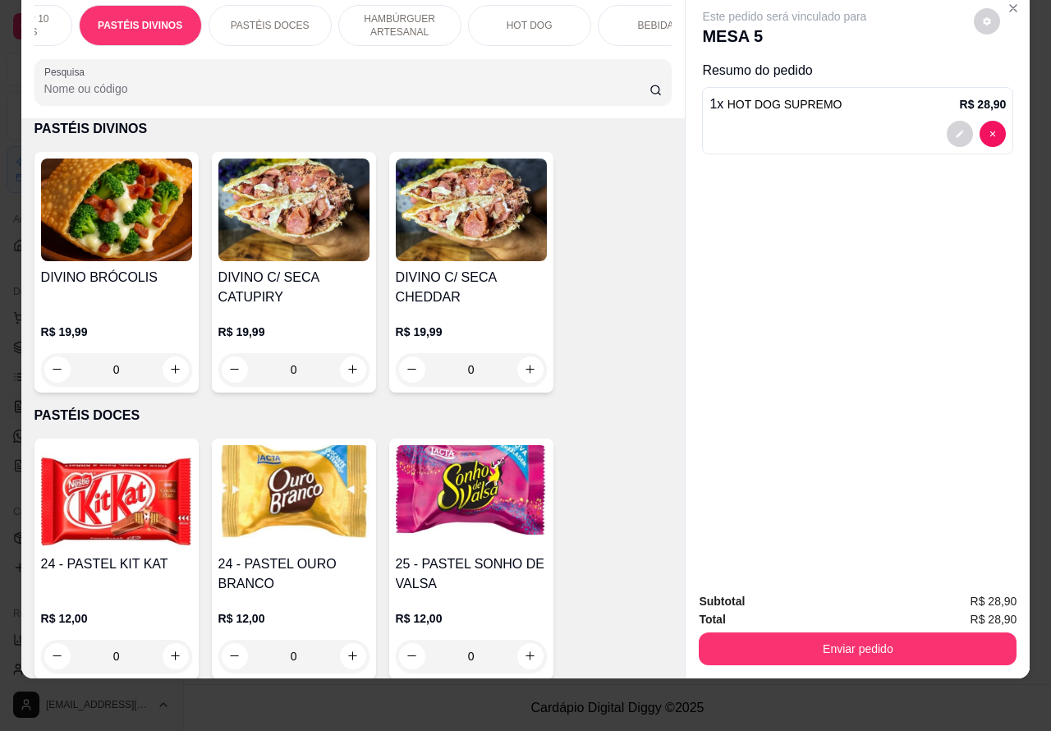
click at [37, 12] on p "PASTÉIS TOP 10 SALGADOS" at bounding box center [10, 25] width 95 height 26
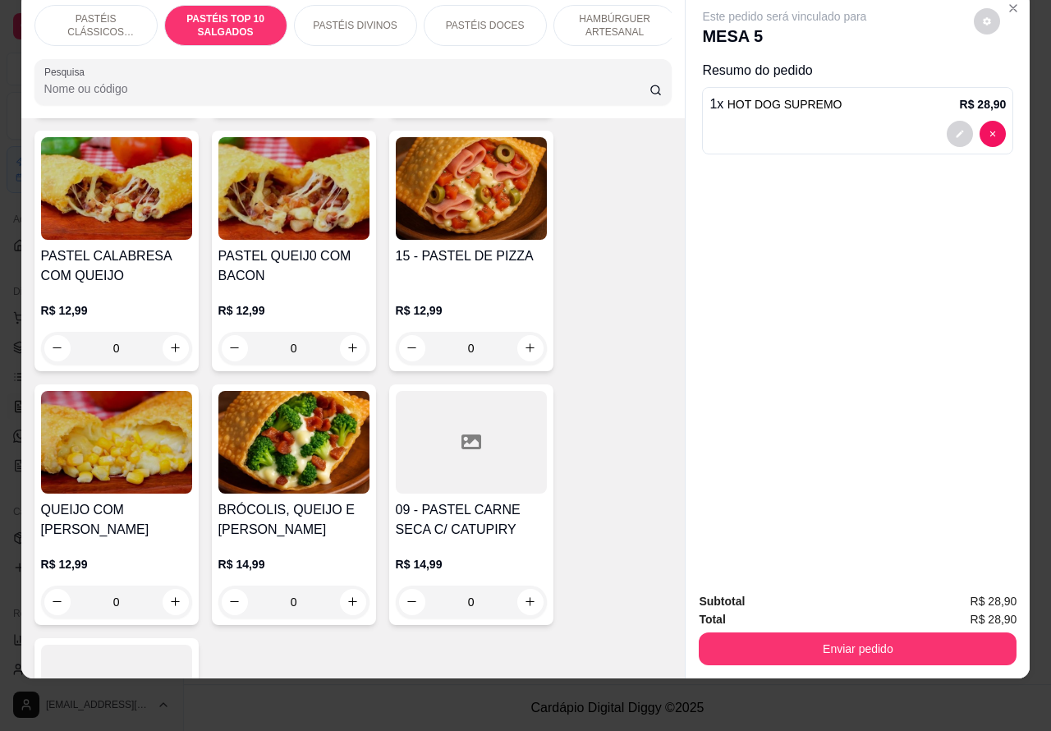
scroll to position [937, 0]
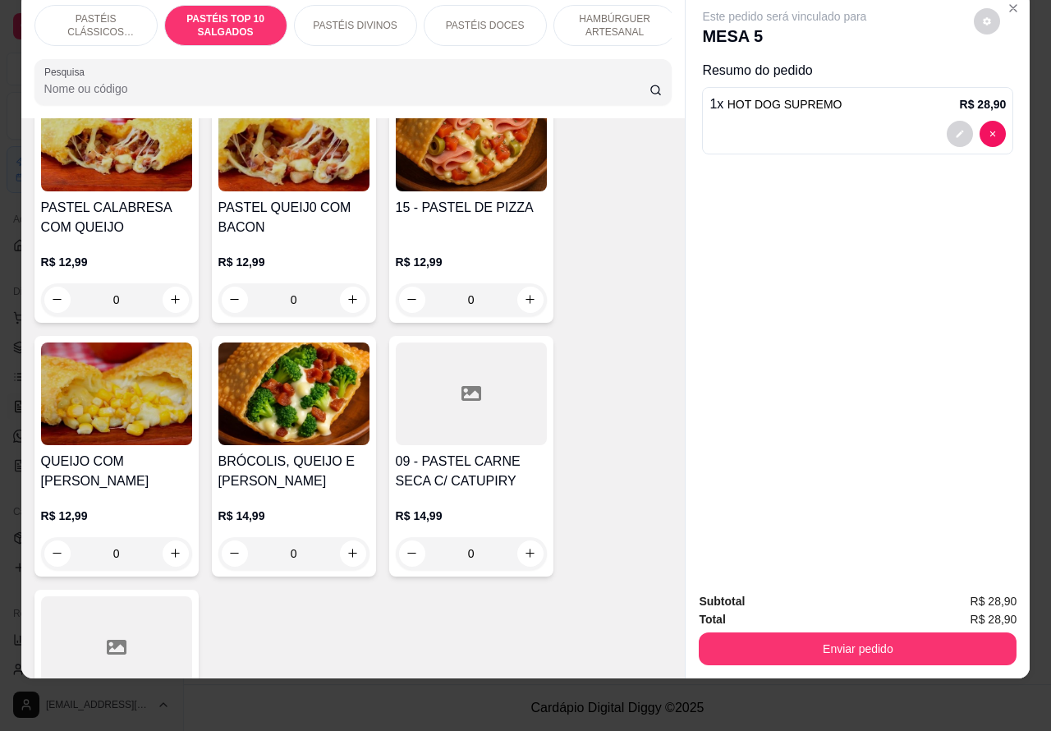
click at [343, 550] on div "0" at bounding box center [293, 553] width 151 height 33
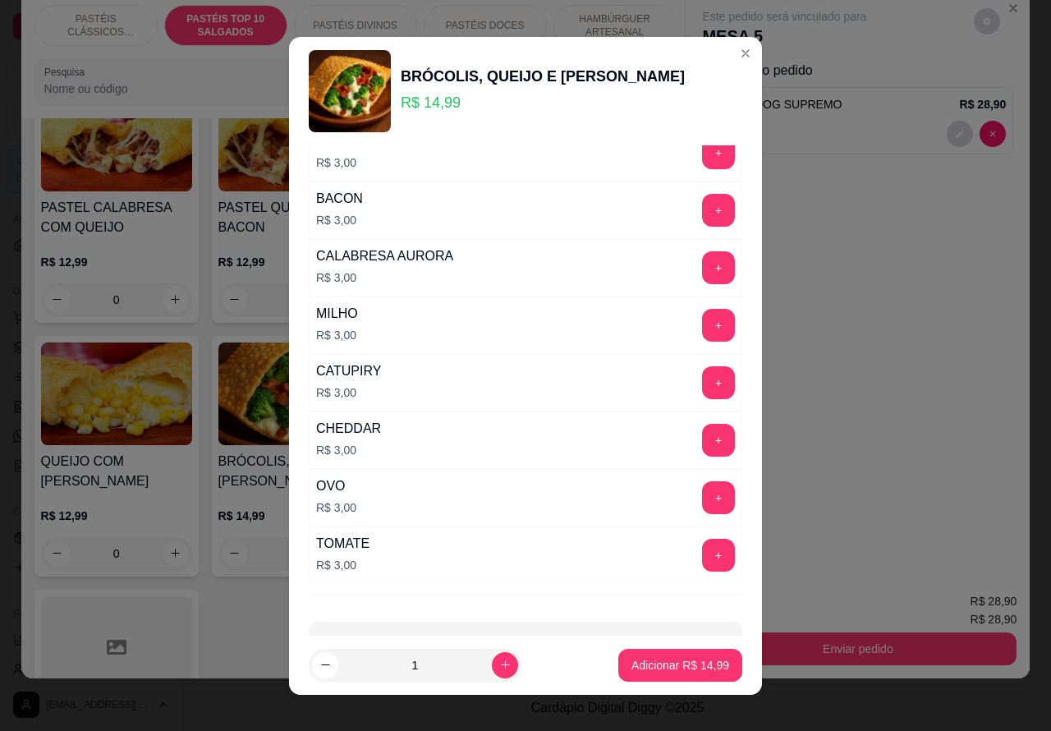
scroll to position [236, 0]
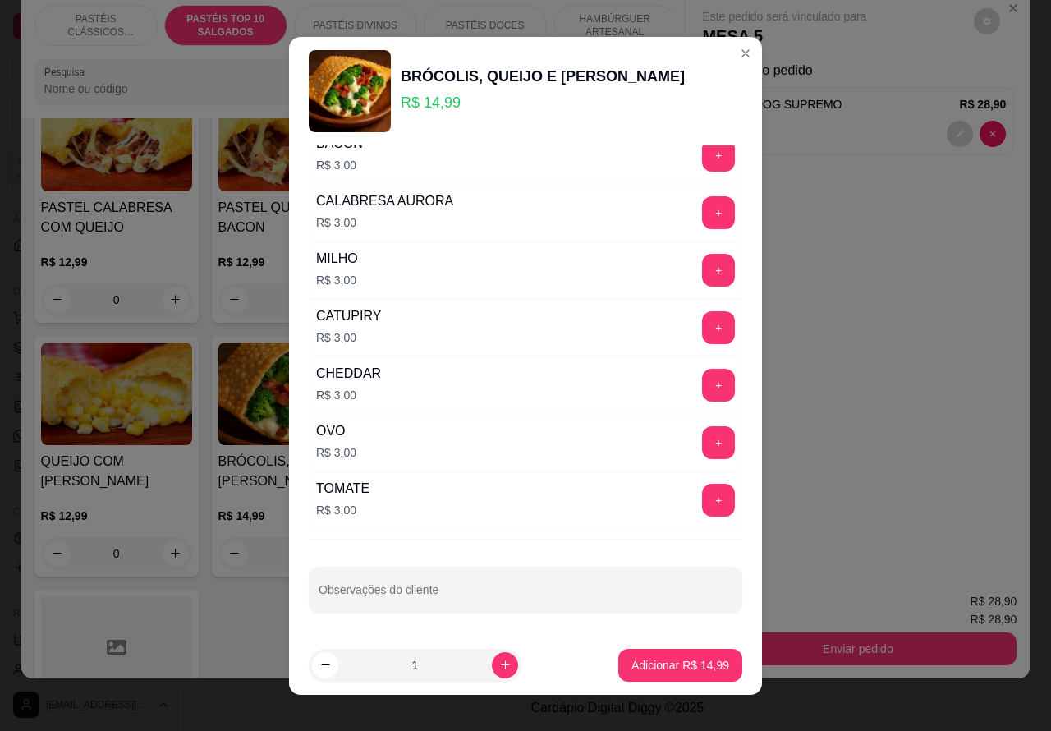
click at [556, 589] on input "Observações do cliente" at bounding box center [526, 596] width 414 height 16
type input "trocar queijo por catu"
click at [657, 649] on button "Adicionar R$ 14,99" at bounding box center [680, 665] width 124 height 33
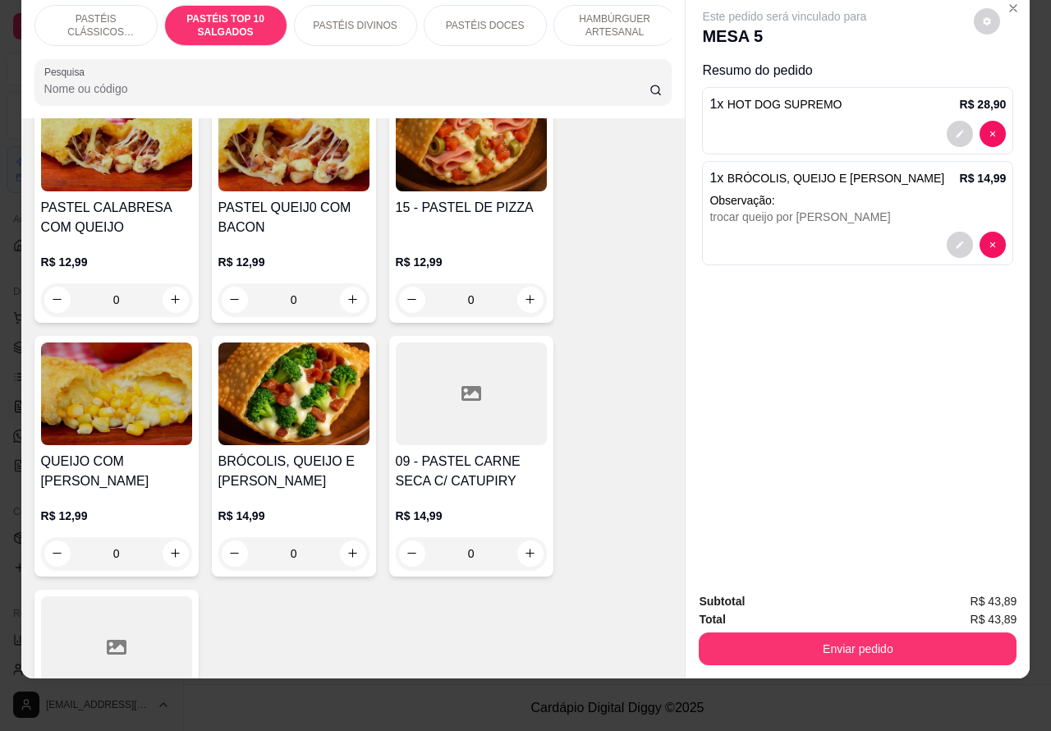
click at [93, 14] on p "PASTÉIS CLÁSSICOS SALGADOS" at bounding box center [95, 25] width 95 height 26
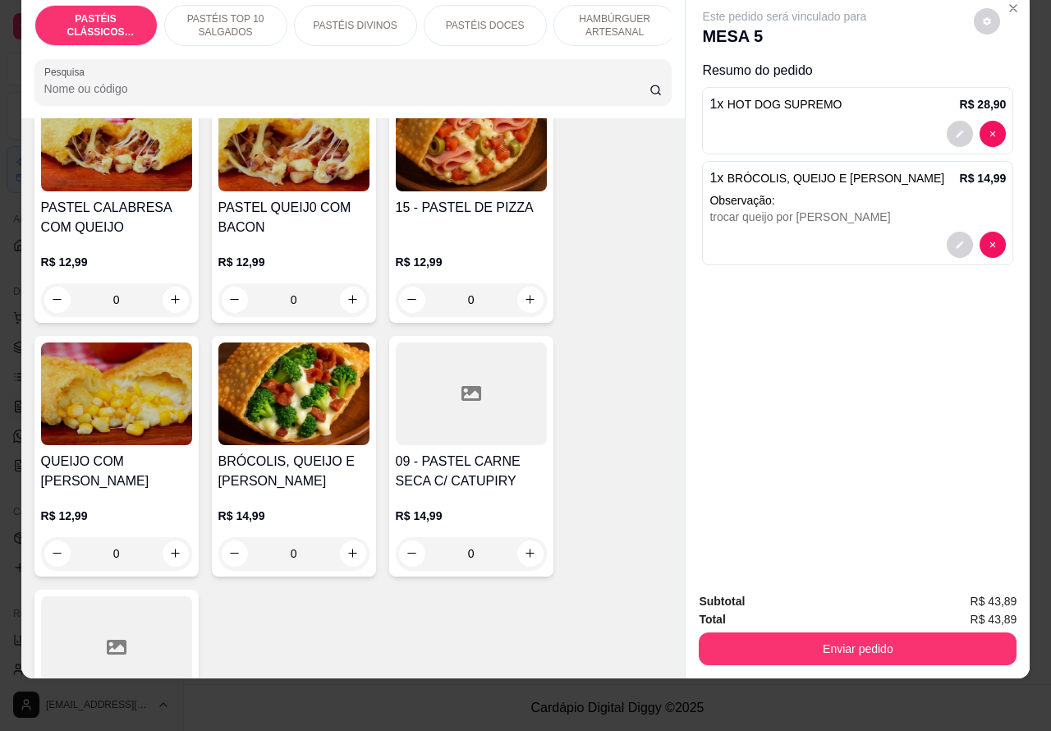
scroll to position [74, 0]
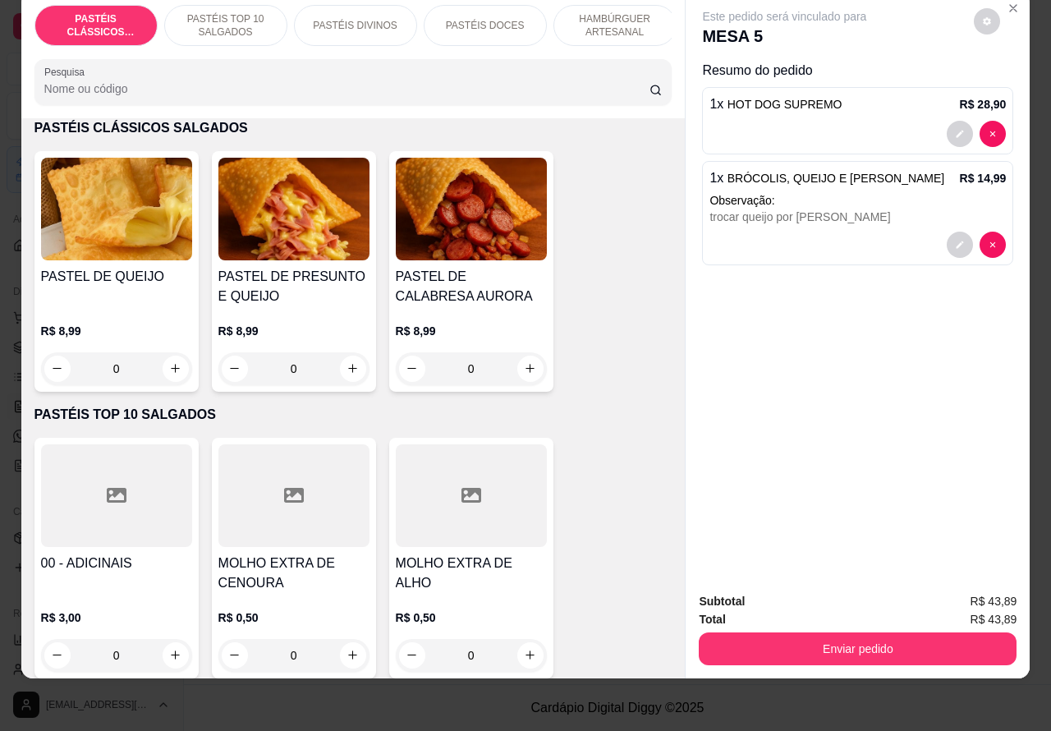
click at [171, 365] on icon "increase-product-quantity" at bounding box center [175, 368] width 9 height 9
type input "1"
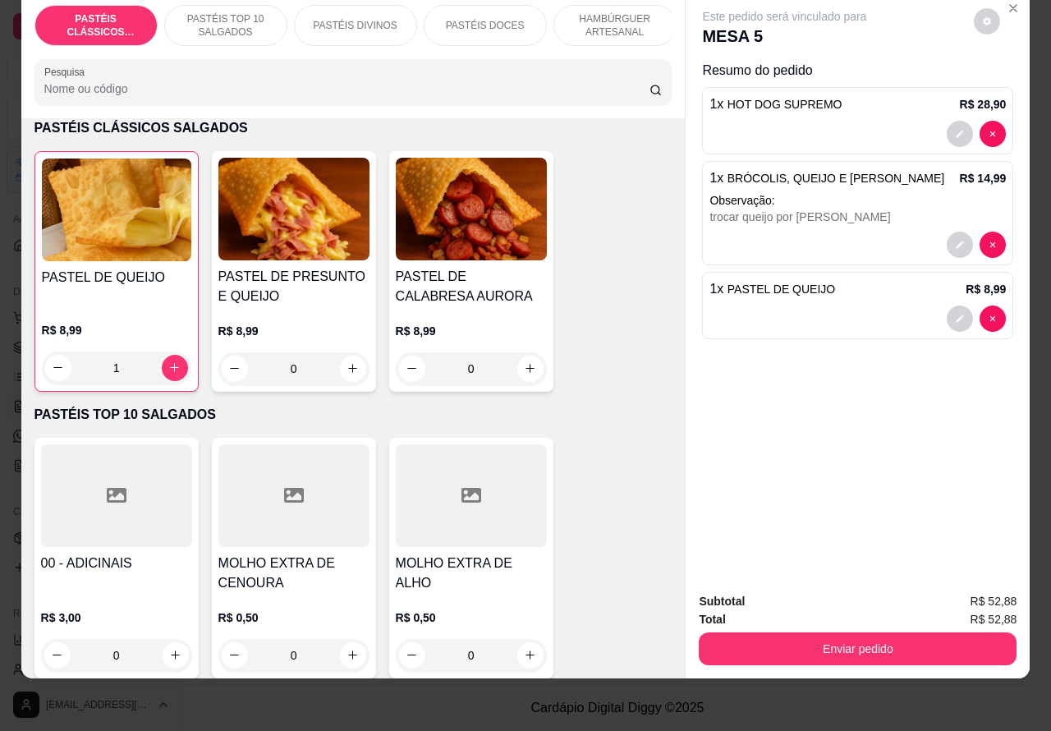
click at [226, 12] on p "PASTÉIS TOP 10 SALGADOS" at bounding box center [225, 25] width 95 height 26
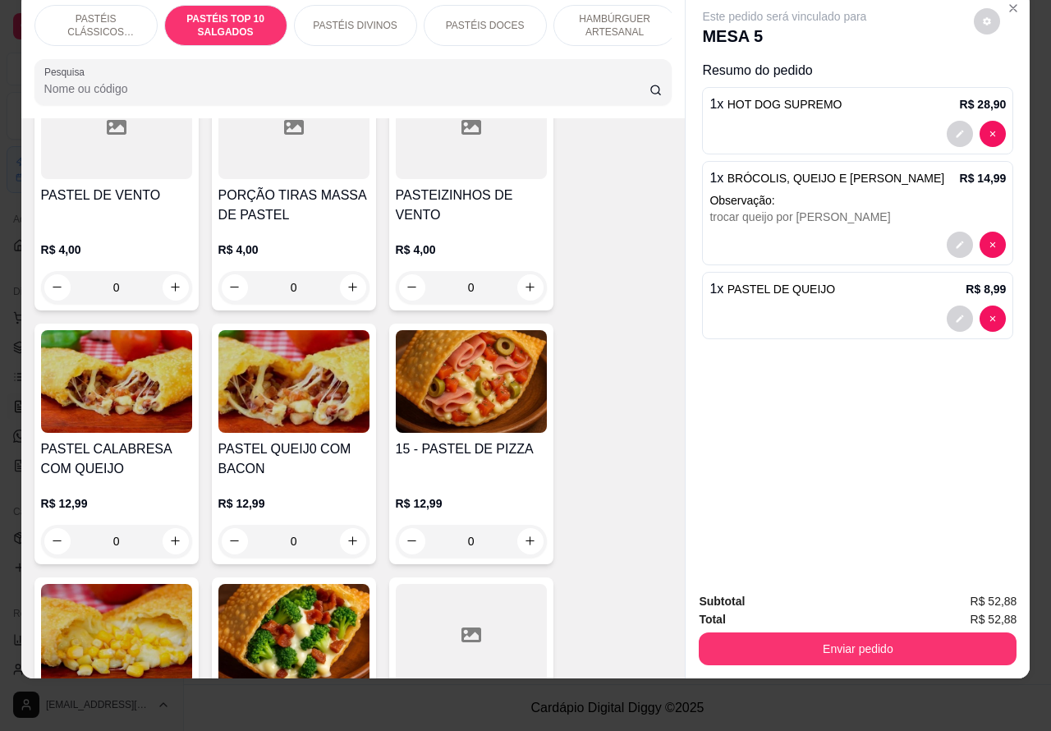
scroll to position [836, 0]
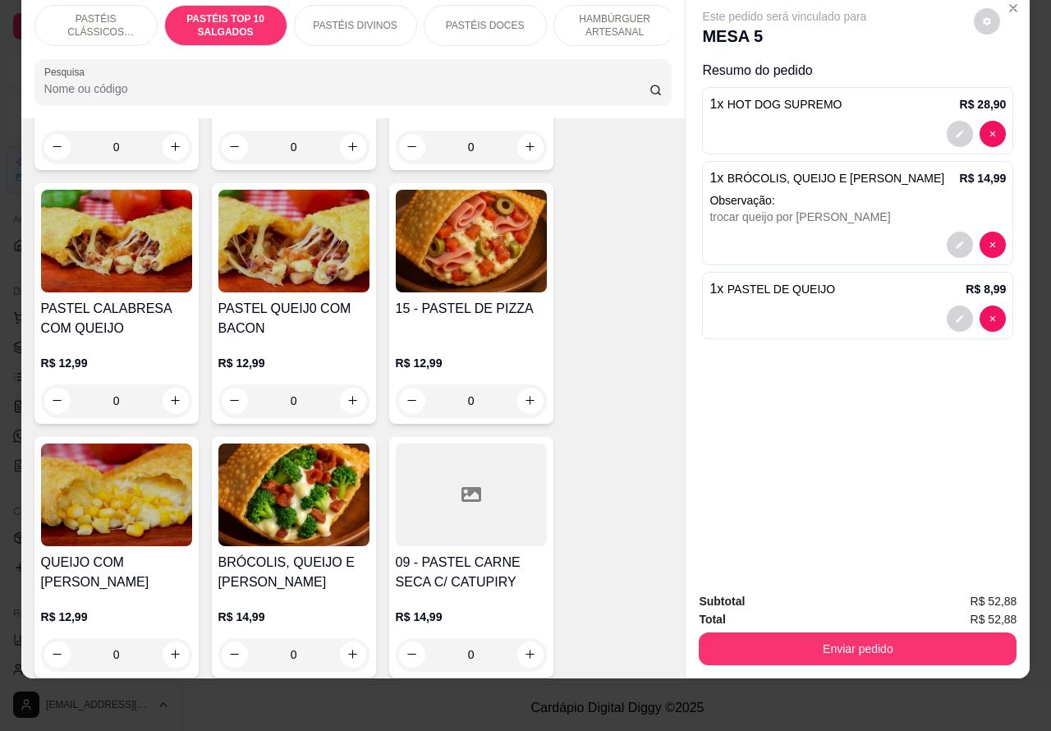
click at [518, 394] on div "0" at bounding box center [471, 400] width 151 height 33
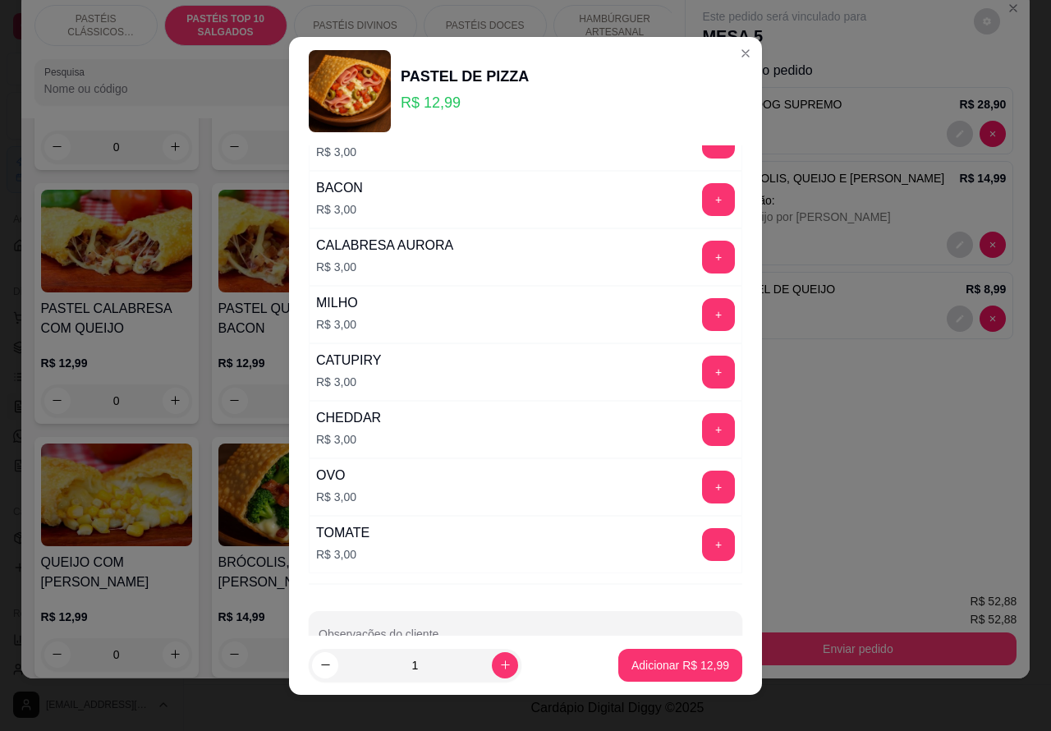
scroll to position [236, 0]
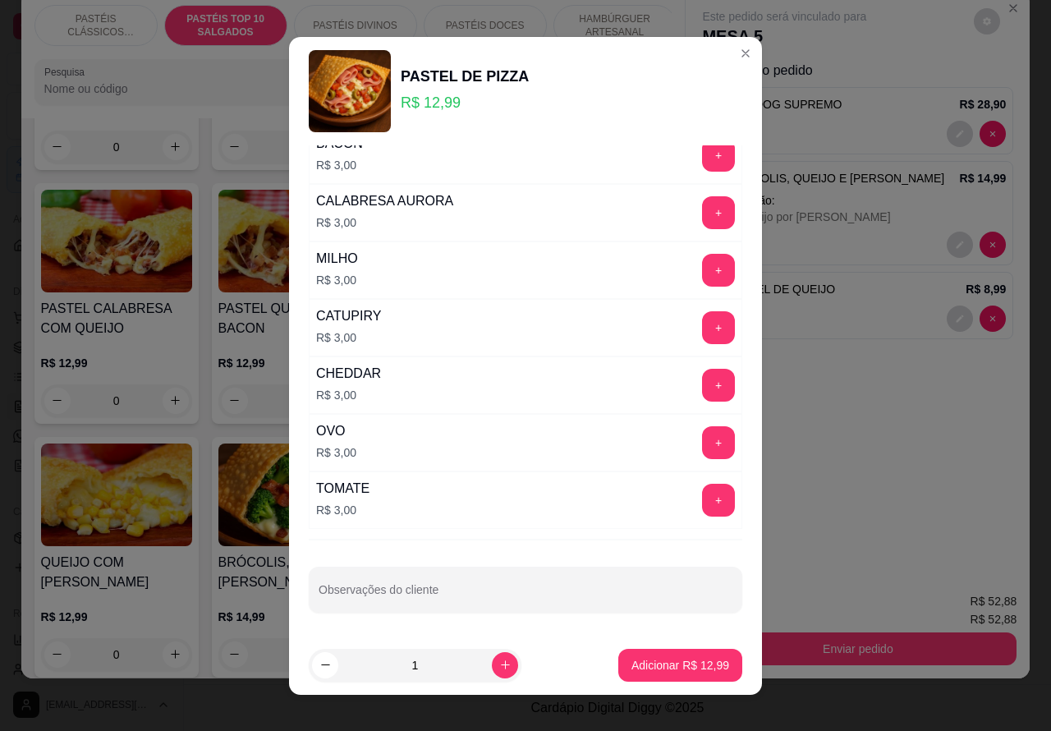
click at [536, 595] on input "Observações do cliente" at bounding box center [526, 596] width 414 height 16
type input "f"
click at [499, 663] on icon "increase-product-quantity" at bounding box center [505, 665] width 12 height 12
type input "2"
click at [511, 594] on input "Observações do cliente" at bounding box center [526, 596] width 414 height 16
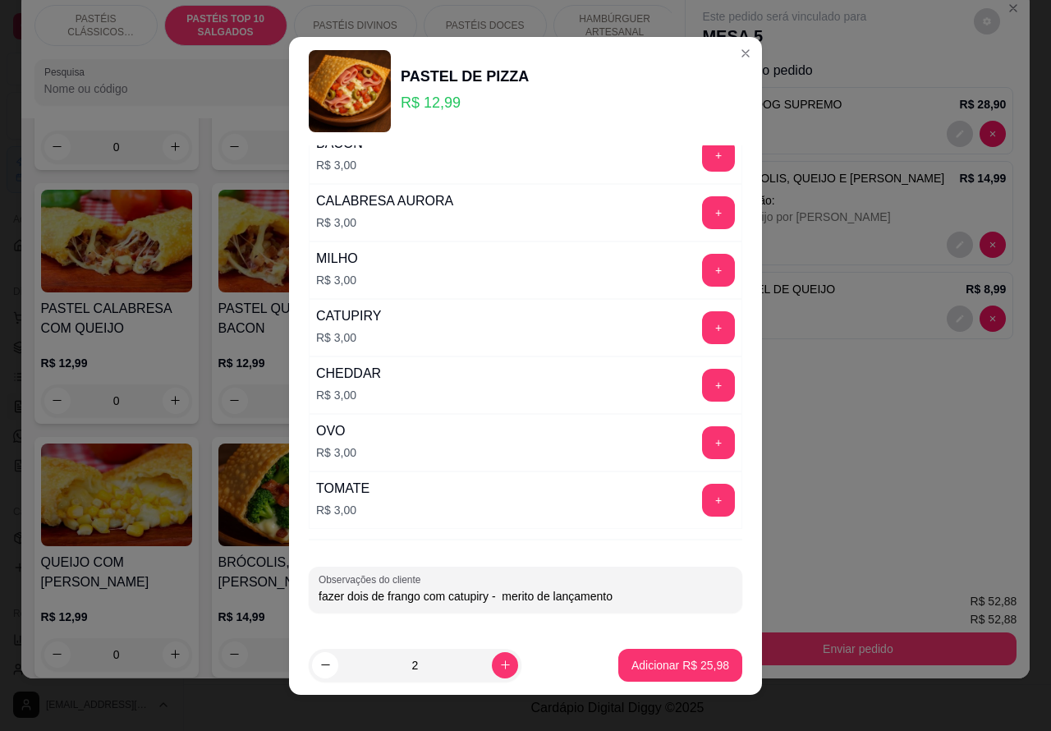
type input "fazer dois de frango com catupiry - merito de lançamento"
click at [319, 663] on icon "decrease-product-quantity" at bounding box center [325, 665] width 12 height 12
type input "1"
click at [645, 668] on p "Adicionar R$ 12,99" at bounding box center [680, 665] width 98 height 16
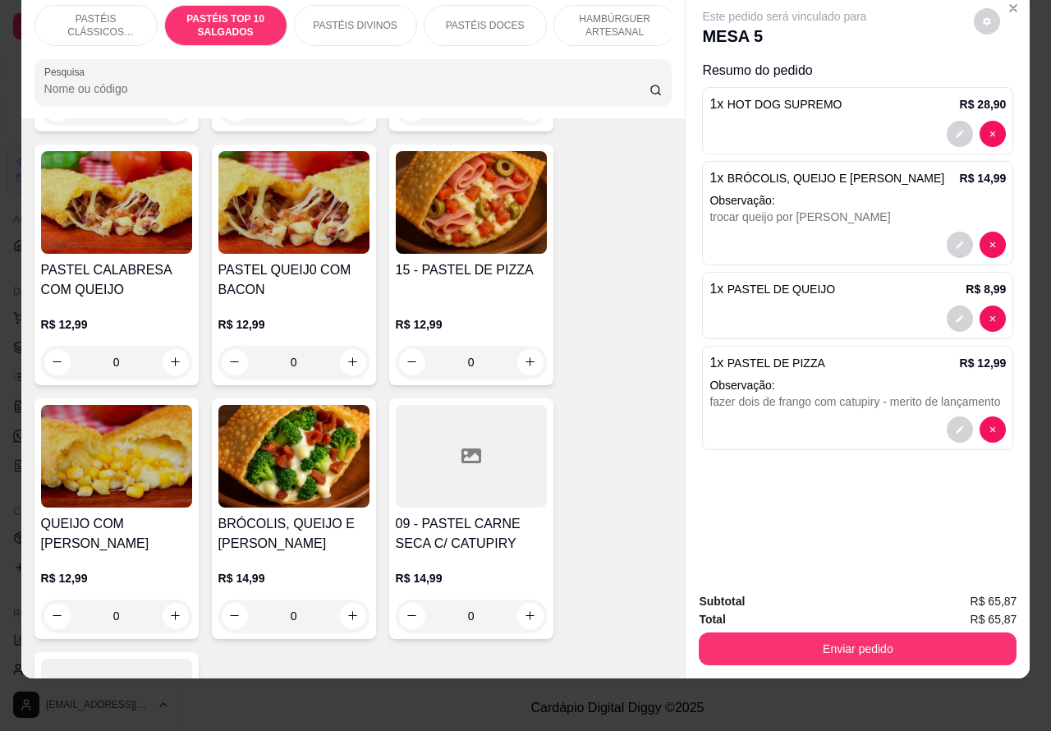
click at [85, 12] on p "PASTÉIS CLÁSSICOS SALGADOS" at bounding box center [95, 25] width 95 height 26
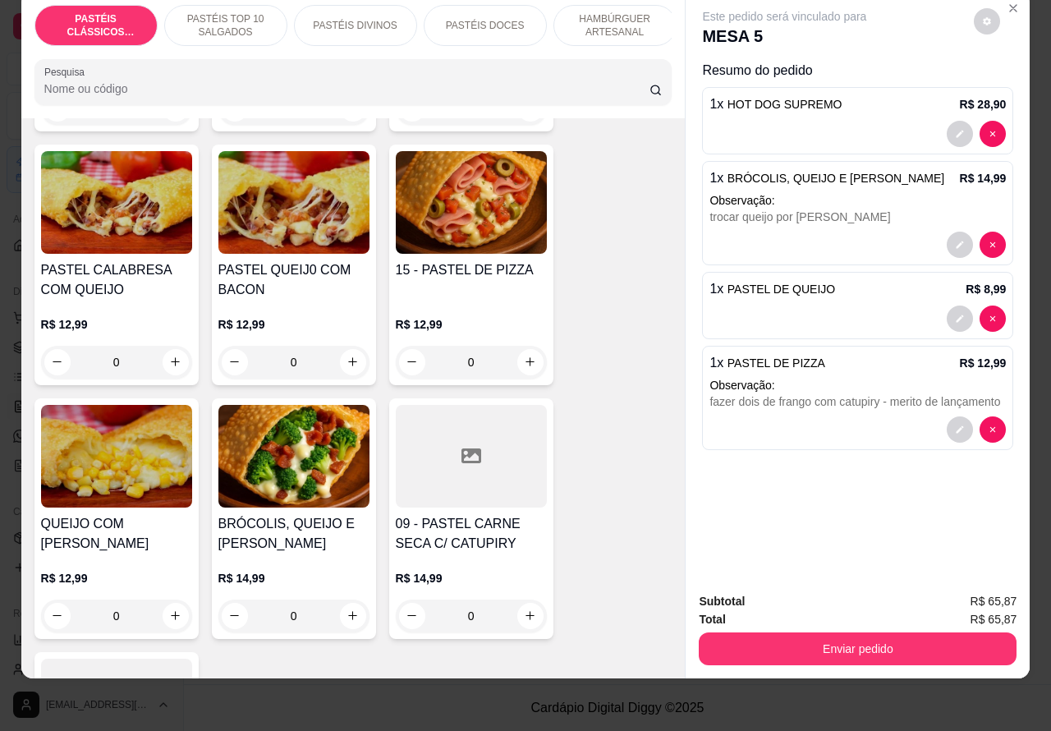
scroll to position [74, 0]
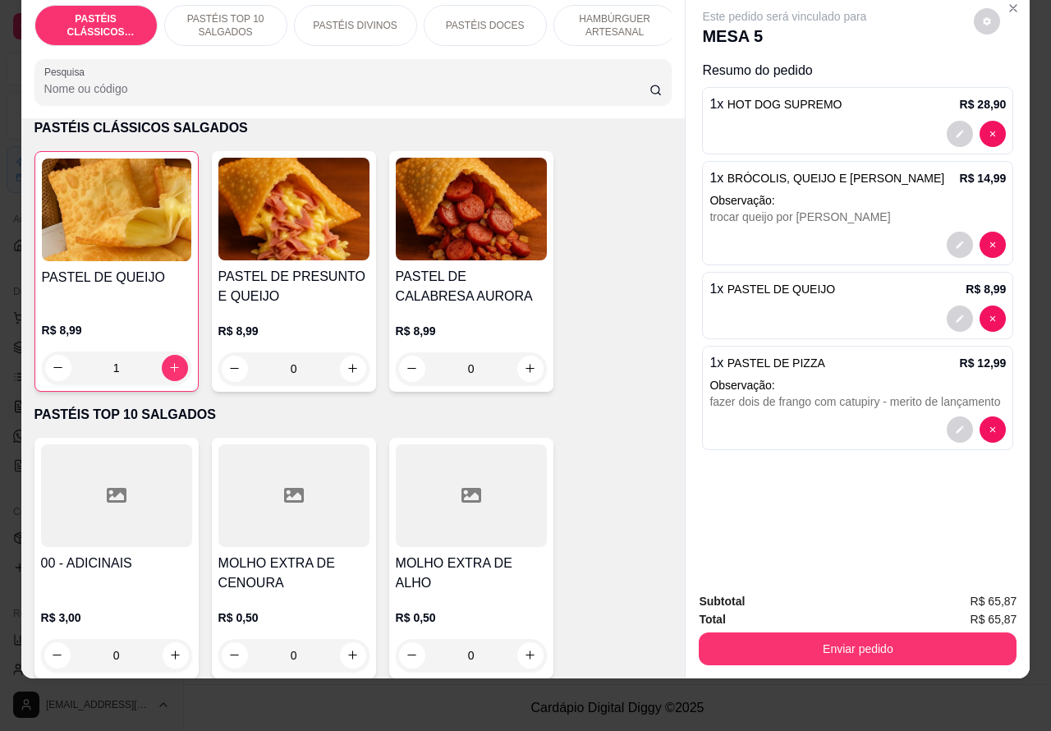
click at [218, 12] on p "PASTÉIS TOP 10 SALGADOS" at bounding box center [225, 25] width 95 height 26
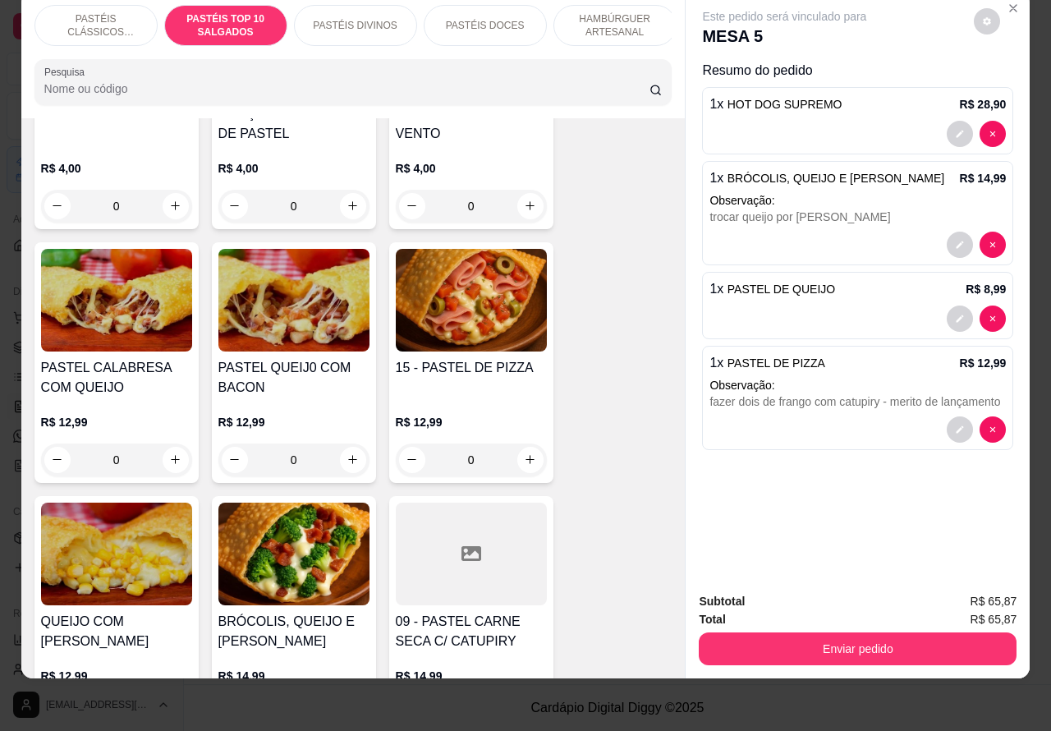
scroll to position [826, 0]
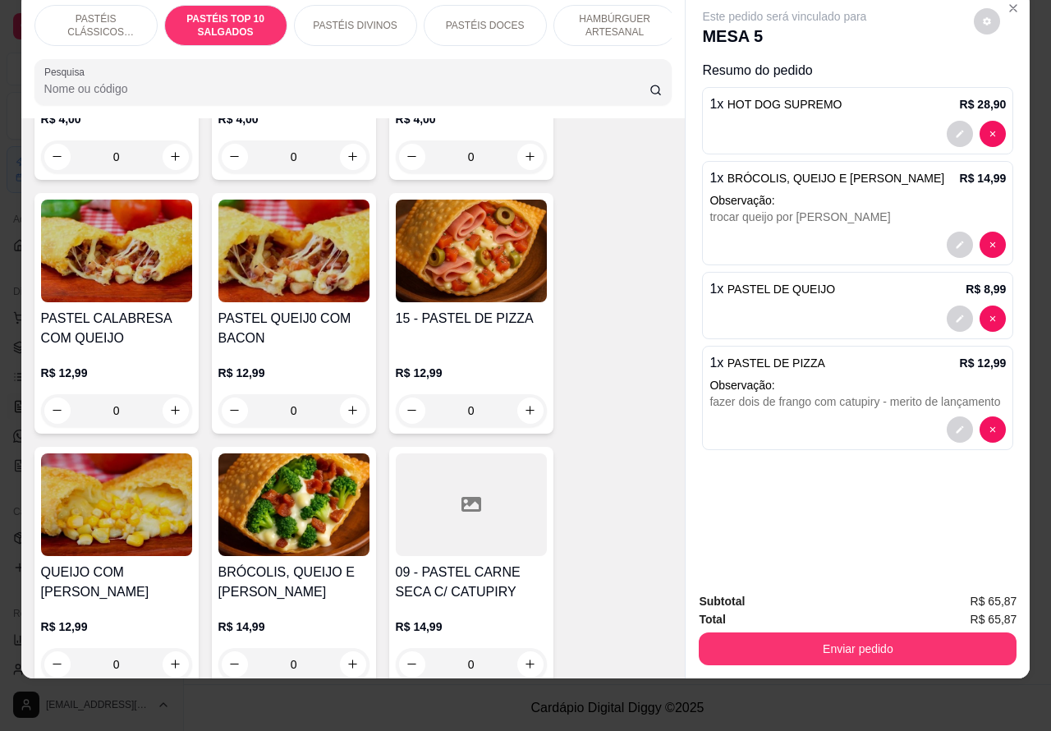
click at [517, 403] on div "0" at bounding box center [471, 410] width 151 height 33
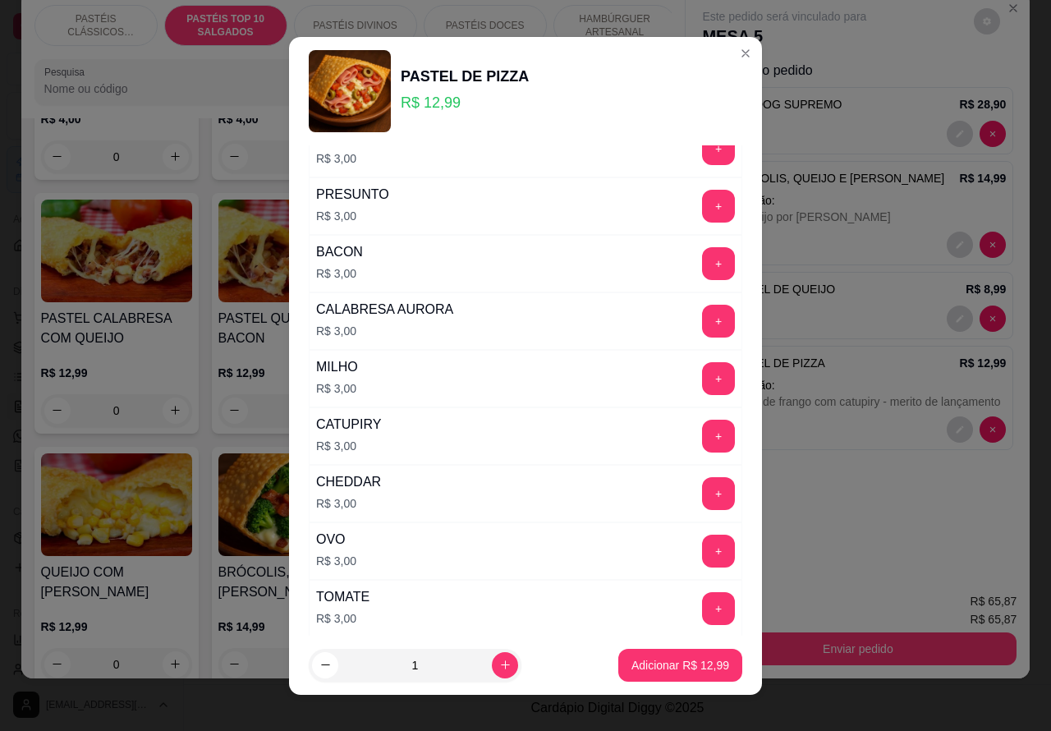
scroll to position [236, 0]
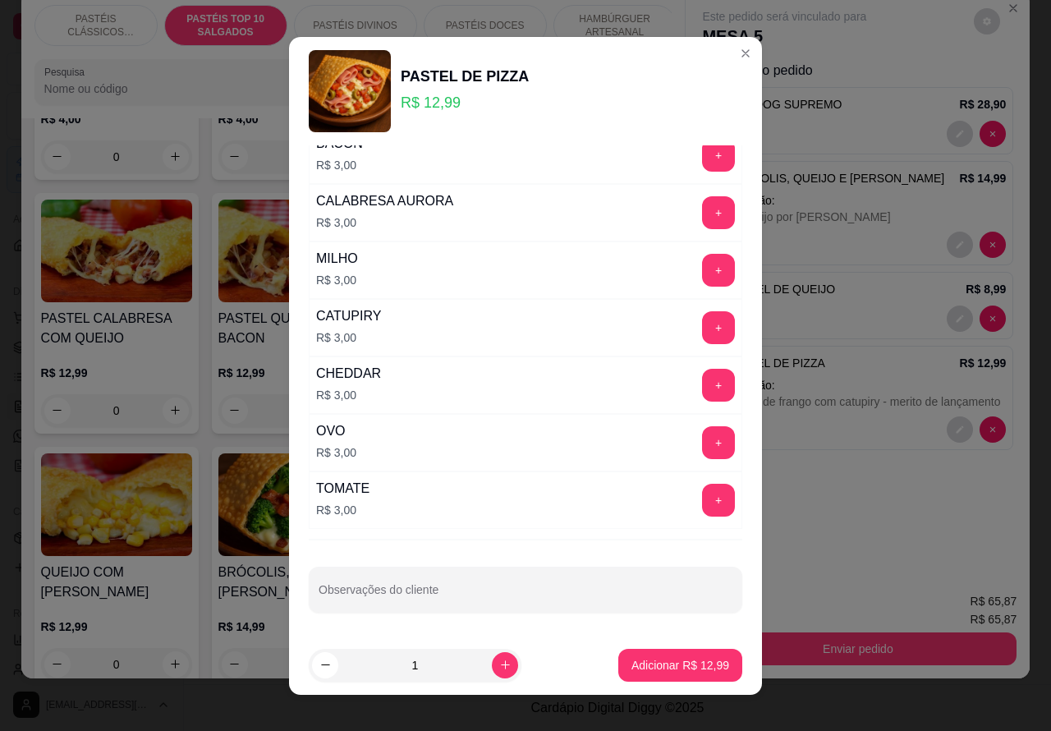
click at [464, 588] on input "Observações do cliente" at bounding box center [526, 596] width 414 height 16
type input "fazer de carne com queijo - merito de lançamento"
click at [651, 657] on p "Adicionar R$ 12,99" at bounding box center [680, 665] width 95 height 16
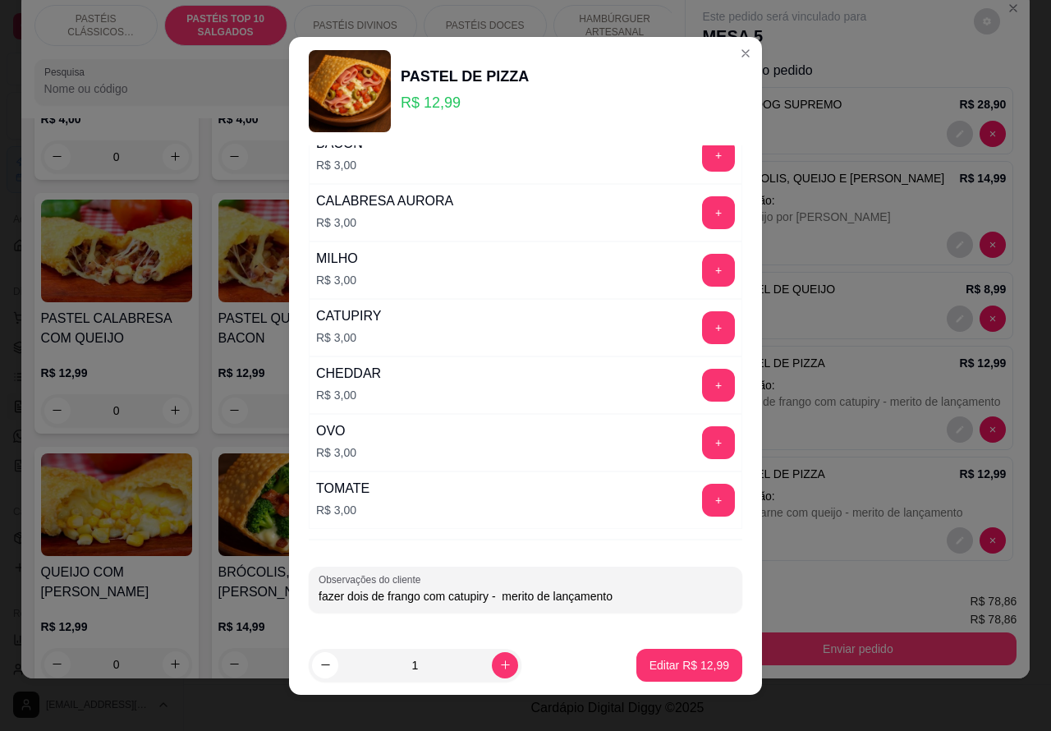
click at [360, 596] on input "fazer dois de frango com catupiry - merito de lançamento" at bounding box center [526, 596] width 414 height 16
type input "fazer de frango com catupiry - merito de lançamento"
click at [677, 658] on p "Editar R$ 12,99" at bounding box center [690, 665] width 80 height 16
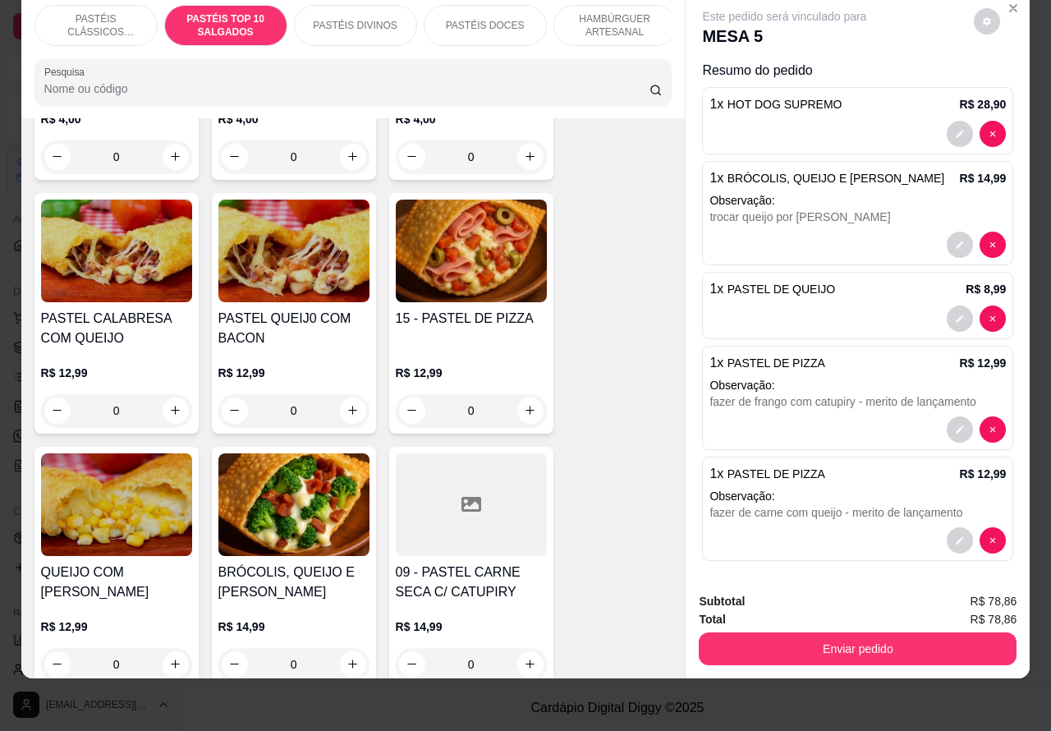
click at [854, 632] on button "Enviar pedido" at bounding box center [858, 648] width 318 height 33
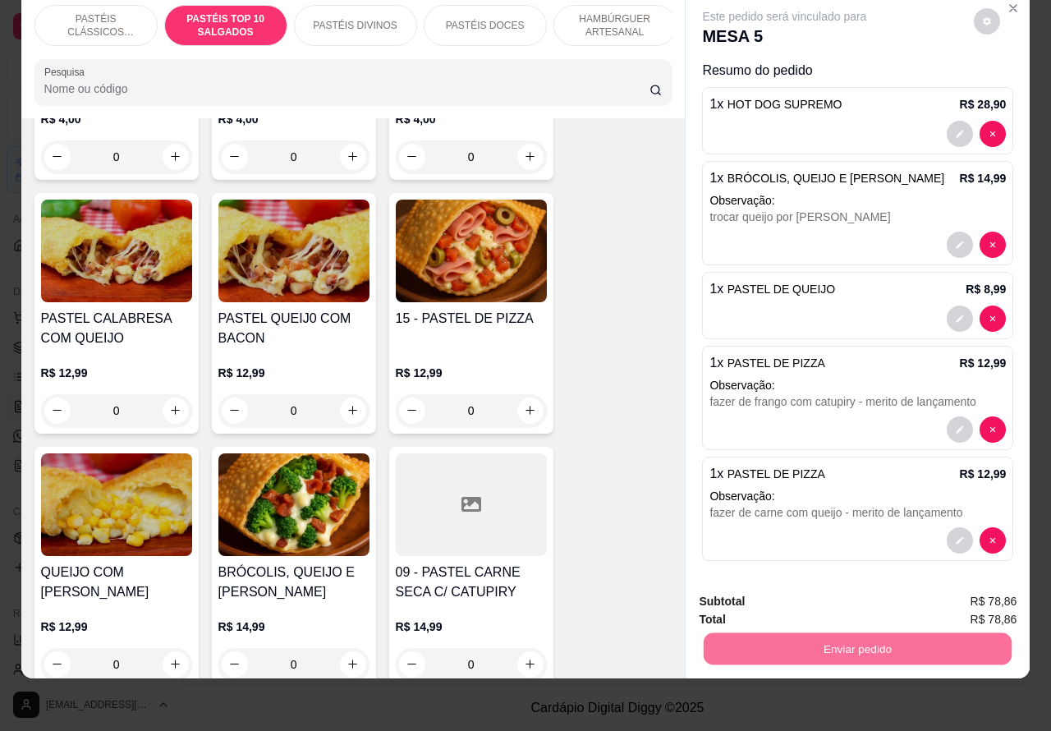
click at [983, 588] on button "Enviar pedido" at bounding box center [972, 593] width 93 height 31
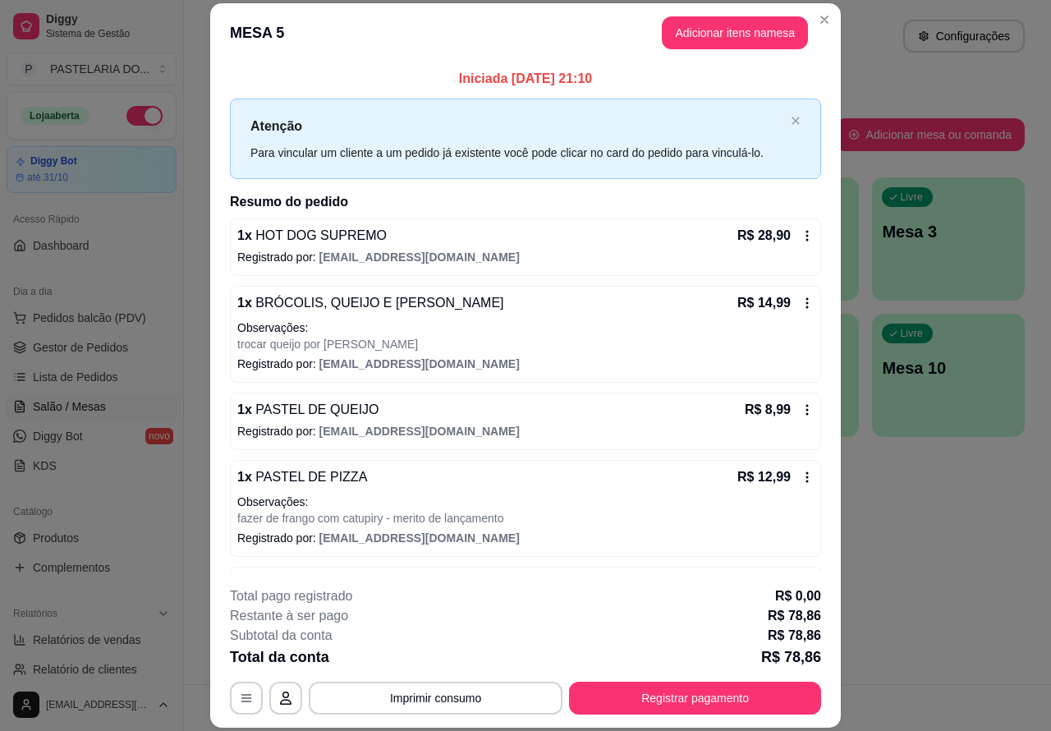
click at [958, 552] on div "Atendimento Salão Configurações Todos Mesas Comandas Pesquisar Adicionar mesa o…" at bounding box center [617, 342] width 867 height 684
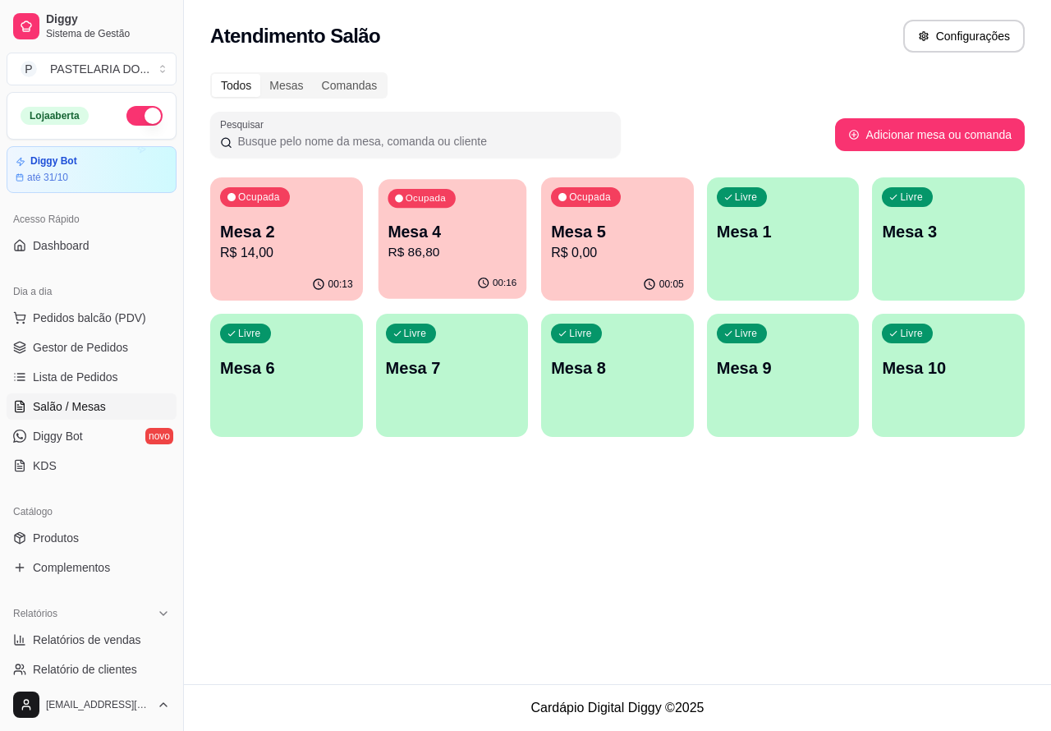
click at [454, 241] on p "Mesa 4" at bounding box center [452, 232] width 129 height 22
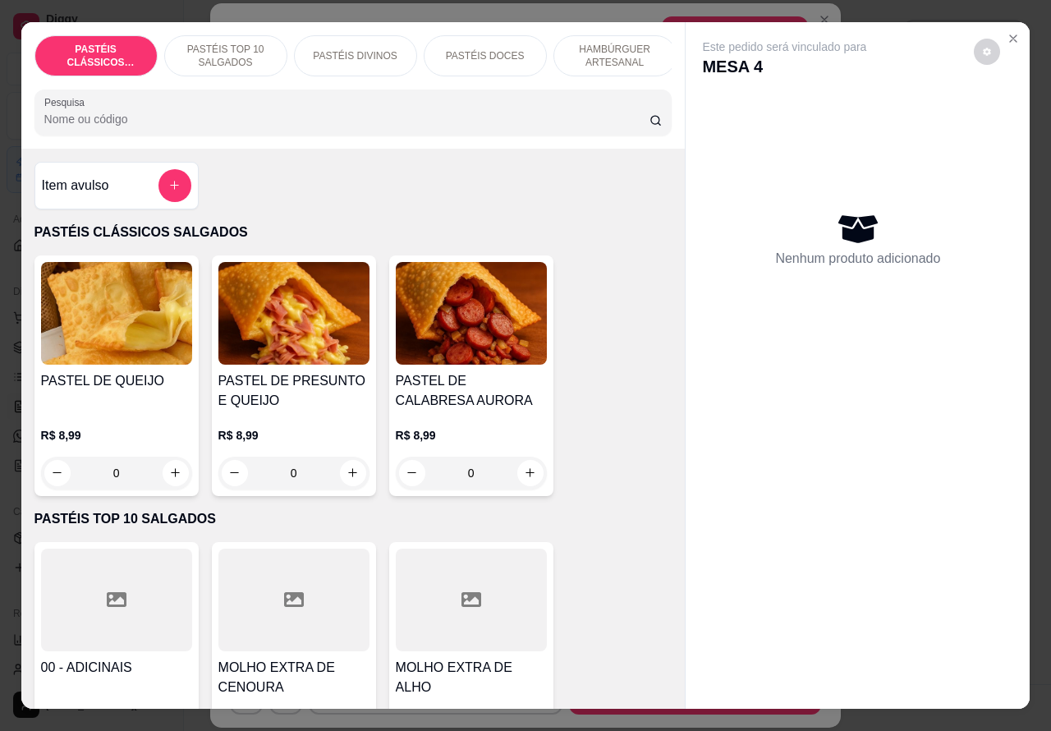
click at [223, 43] on p "PASTÉIS TOP 10 SALGADOS" at bounding box center [225, 56] width 95 height 26
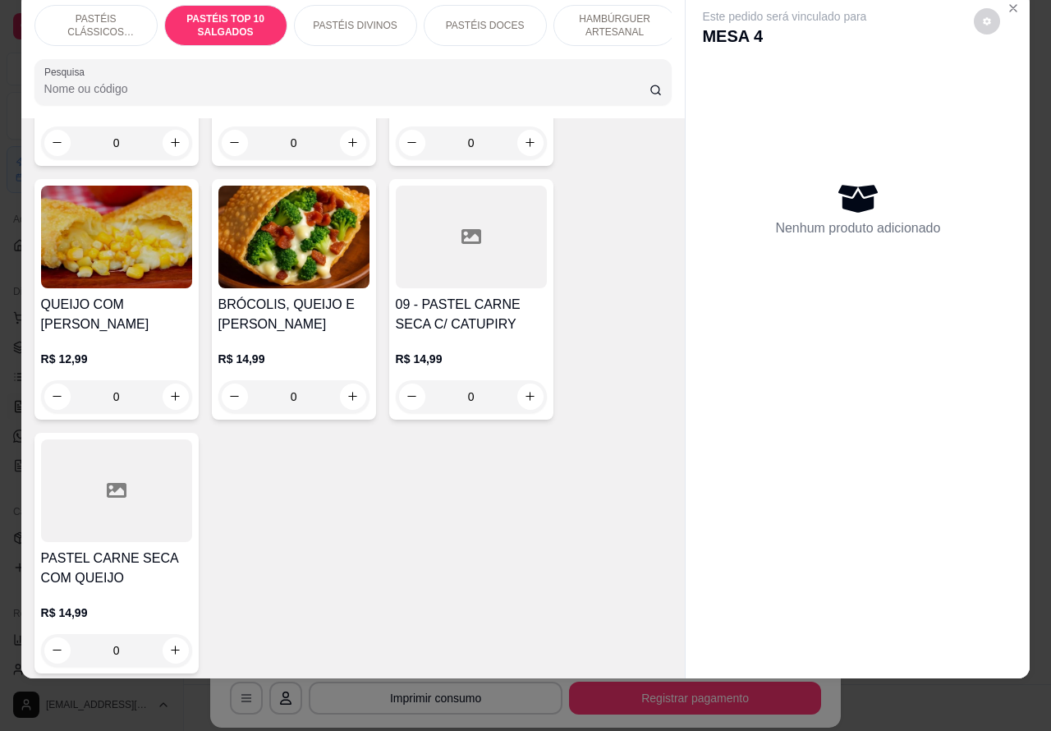
scroll to position [1086, 0]
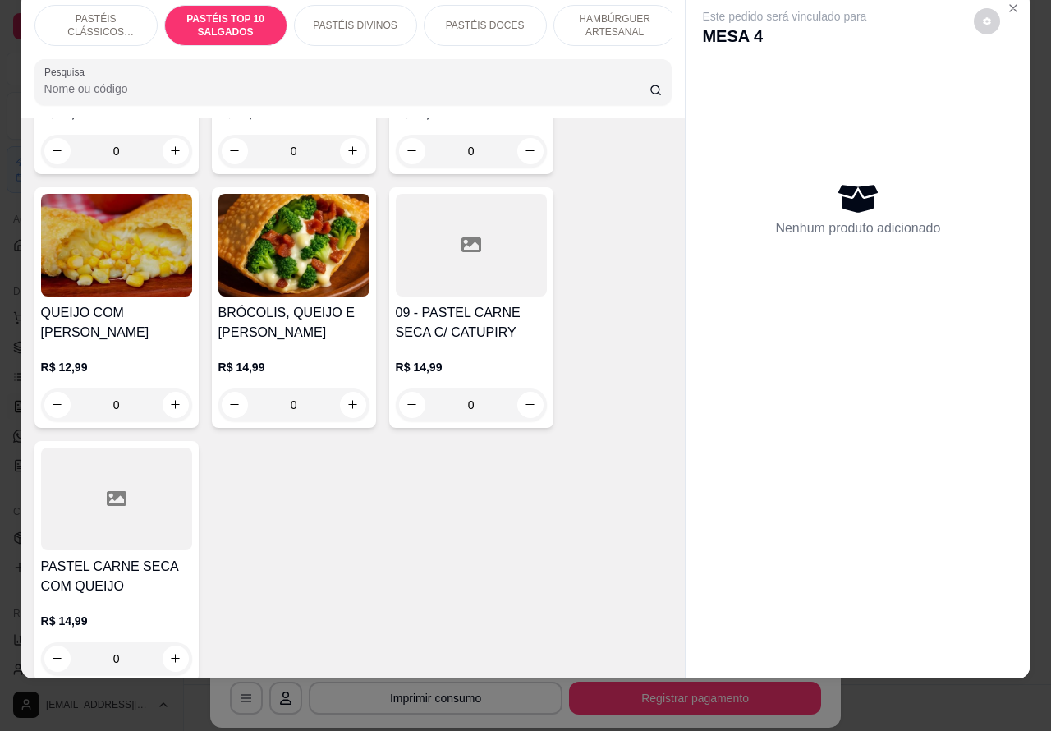
click at [530, 402] on div "0" at bounding box center [471, 404] width 151 height 33
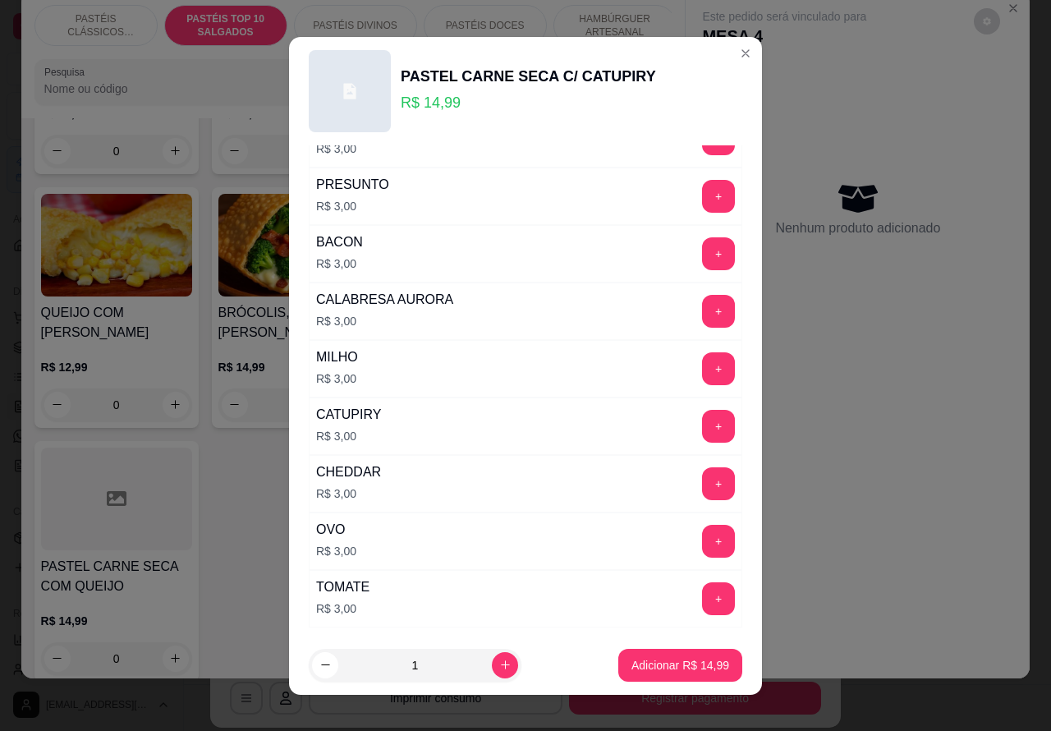
scroll to position [236, 0]
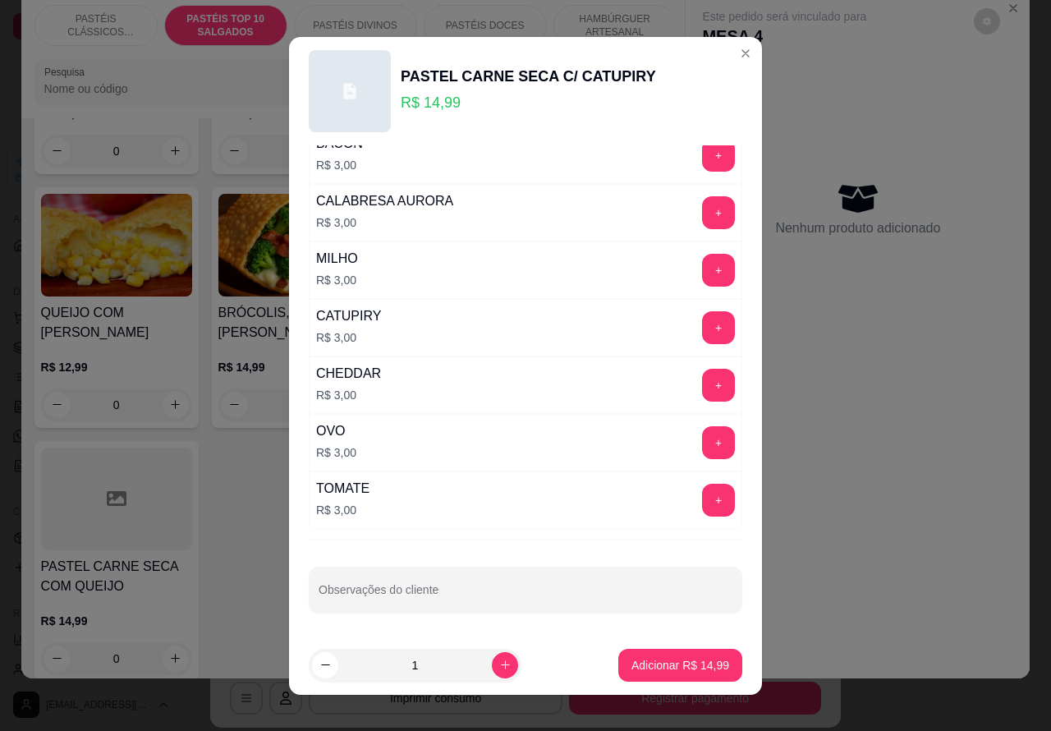
click at [499, 593] on input "Observações do cliente" at bounding box center [526, 596] width 414 height 16
type input "joel"
click at [650, 659] on p "Adicionar R$ 14,99" at bounding box center [680, 665] width 98 height 16
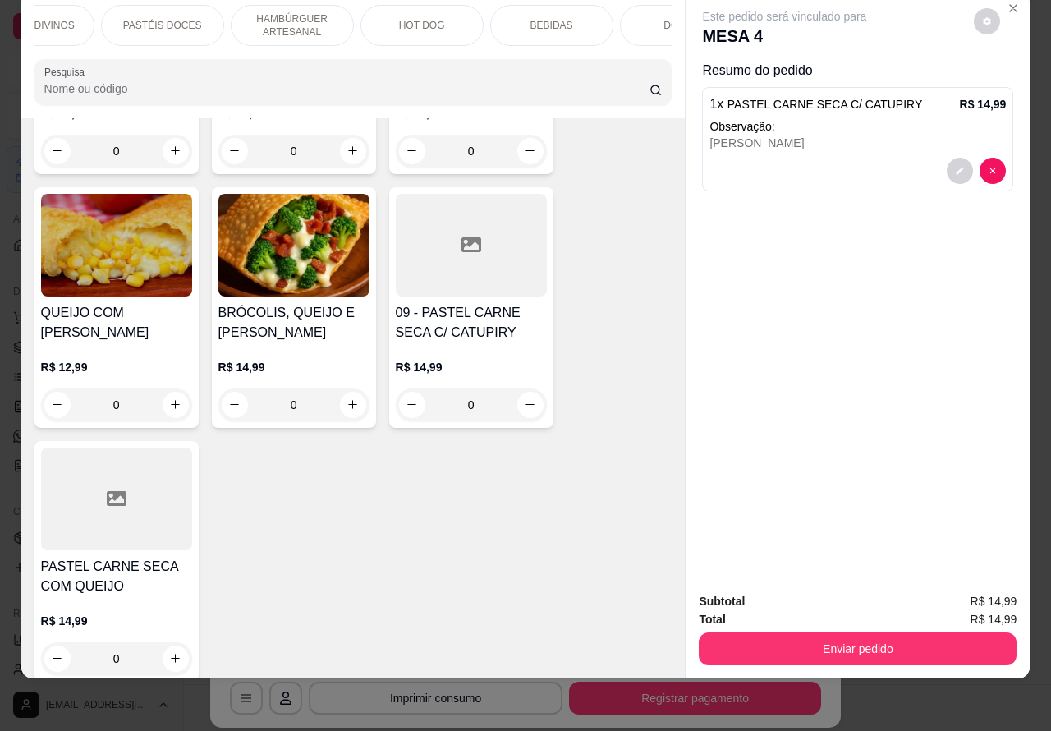
scroll to position [0, 335]
click at [546, 19] on p "BEBIDAS" at bounding box center [539, 25] width 43 height 13
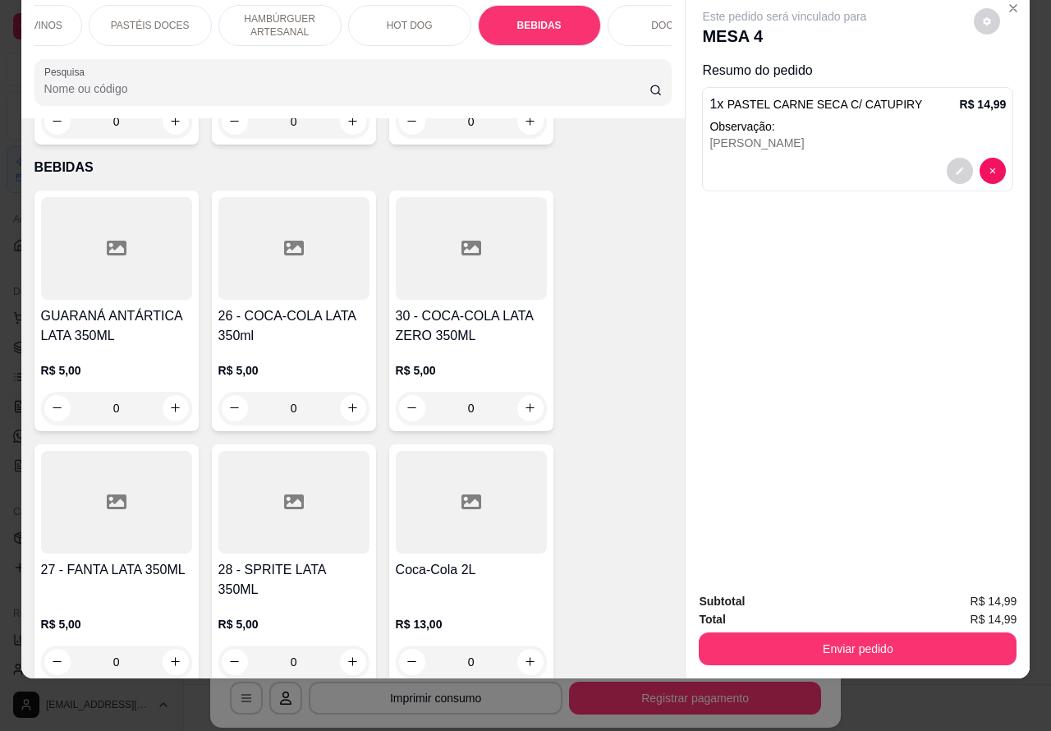
click at [526, 403] on icon "increase-product-quantity" at bounding box center [530, 407] width 9 height 9
type input "1"
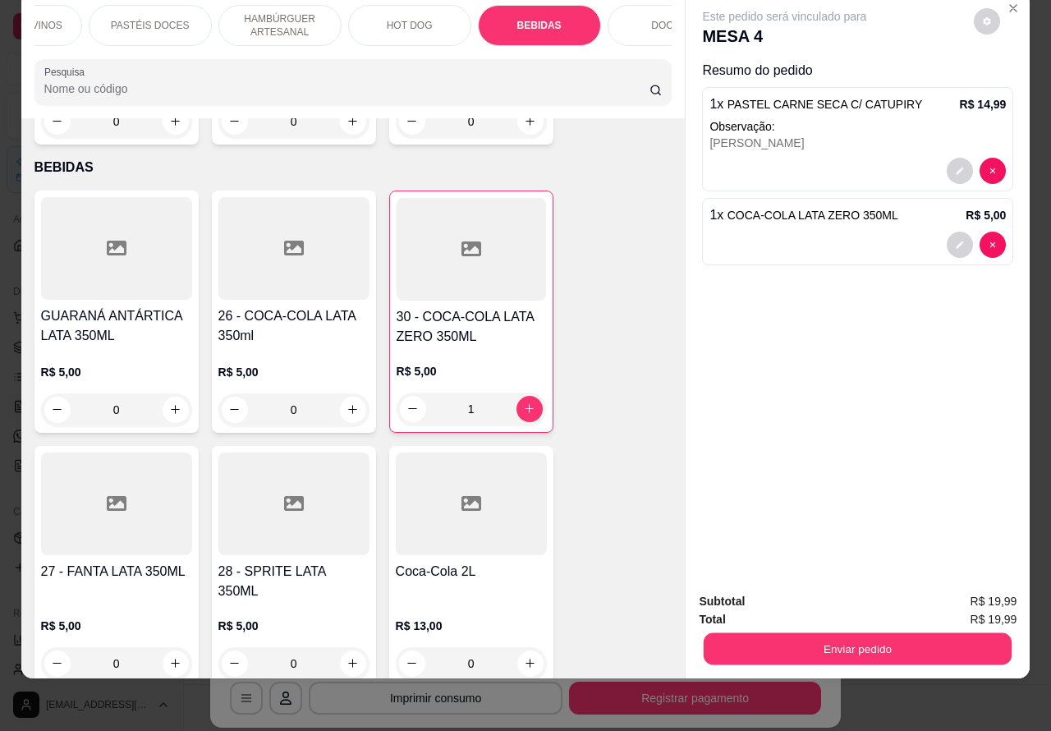
click at [839, 633] on button "Enviar pedido" at bounding box center [858, 649] width 308 height 32
click at [998, 588] on button "Enviar pedido" at bounding box center [973, 593] width 90 height 30
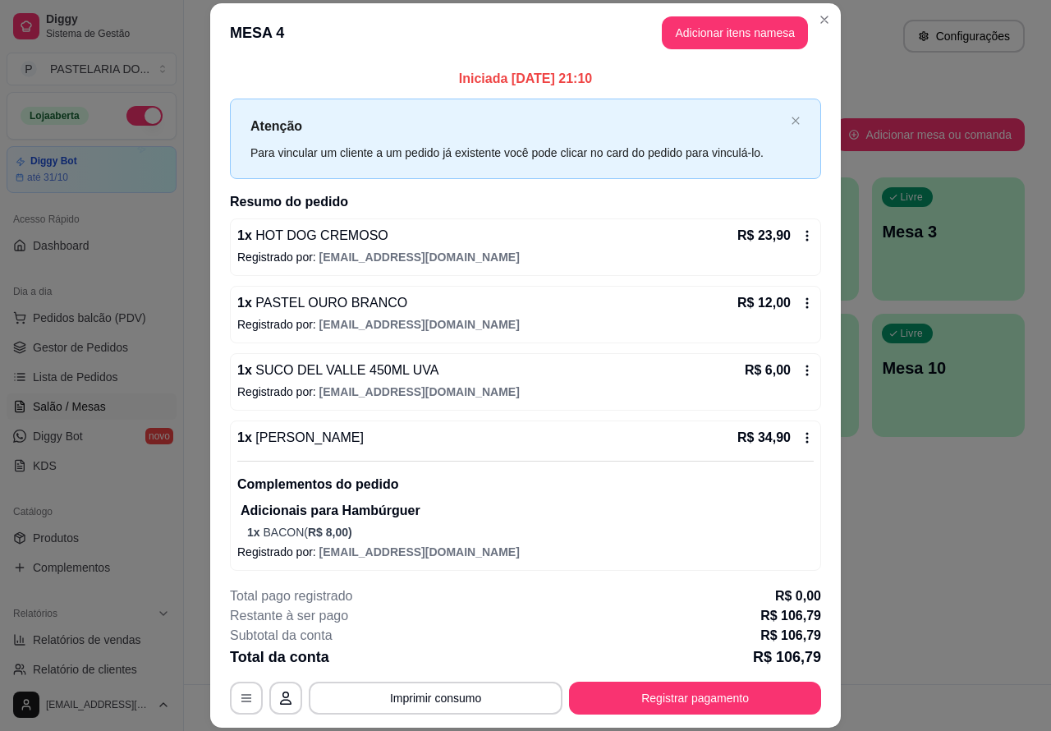
click at [966, 536] on div "Atendimento Salão Configurações Todos Mesas Comandas Pesquisar Adicionar mesa o…" at bounding box center [617, 342] width 867 height 684
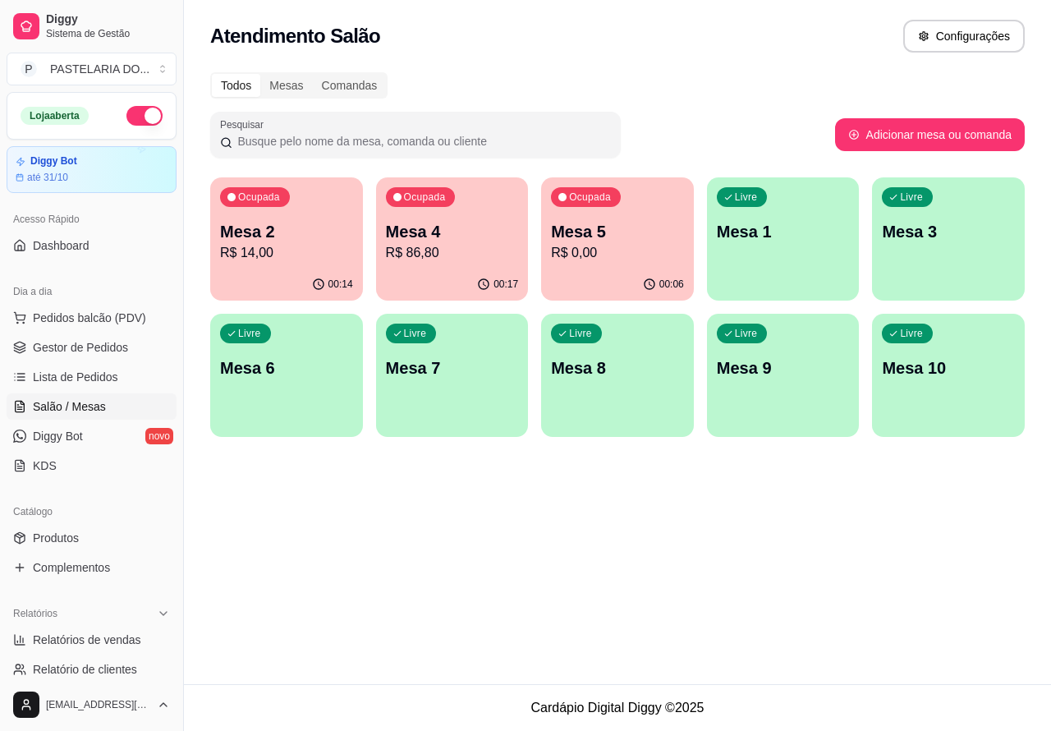
click at [452, 361] on p "Mesa 7" at bounding box center [452, 367] width 133 height 23
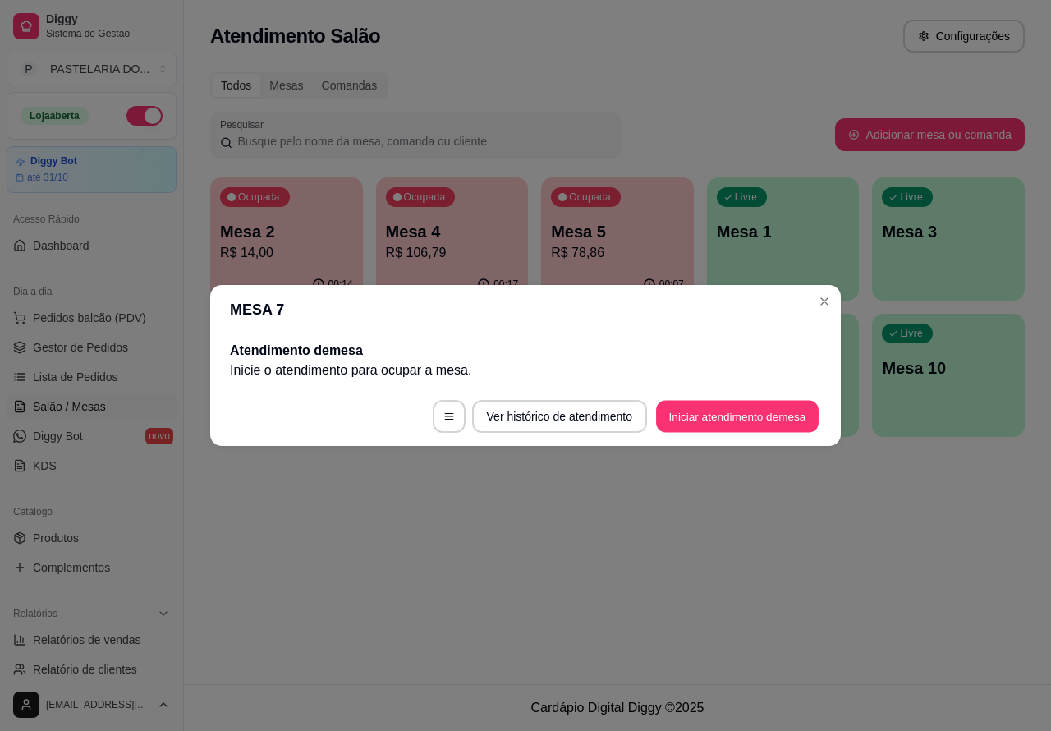
click at [758, 413] on button "Iniciar atendimento de mesa" at bounding box center [737, 417] width 163 height 32
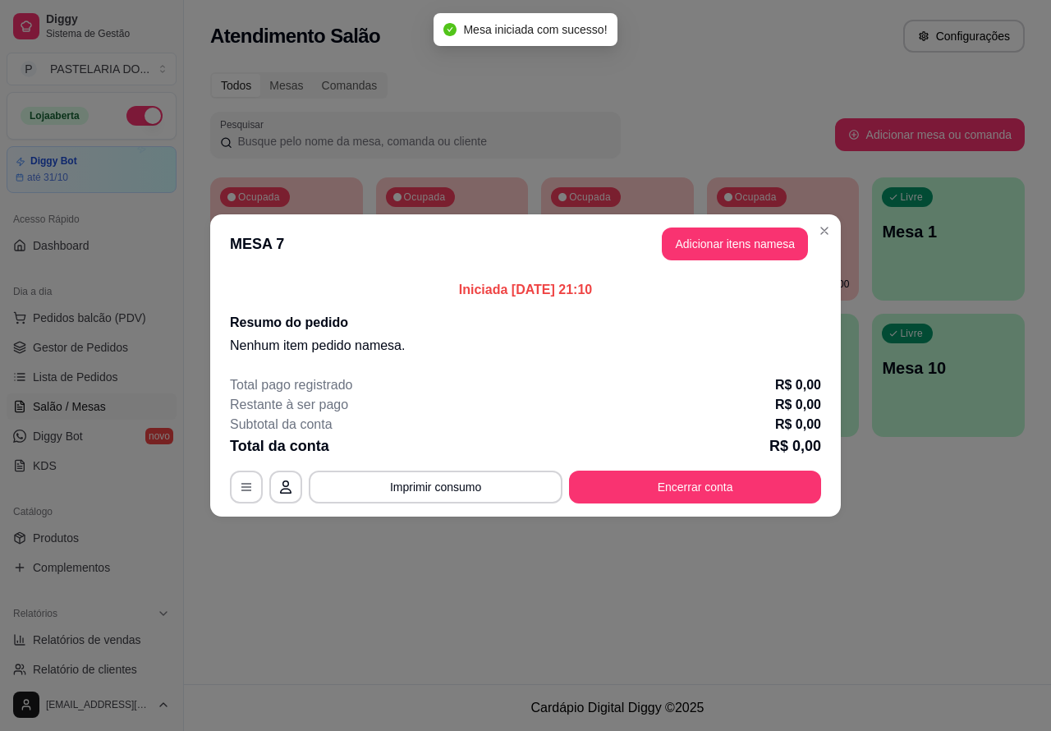
click at [737, 240] on div "Nenhum produto adicionado" at bounding box center [862, 237] width 314 height 325
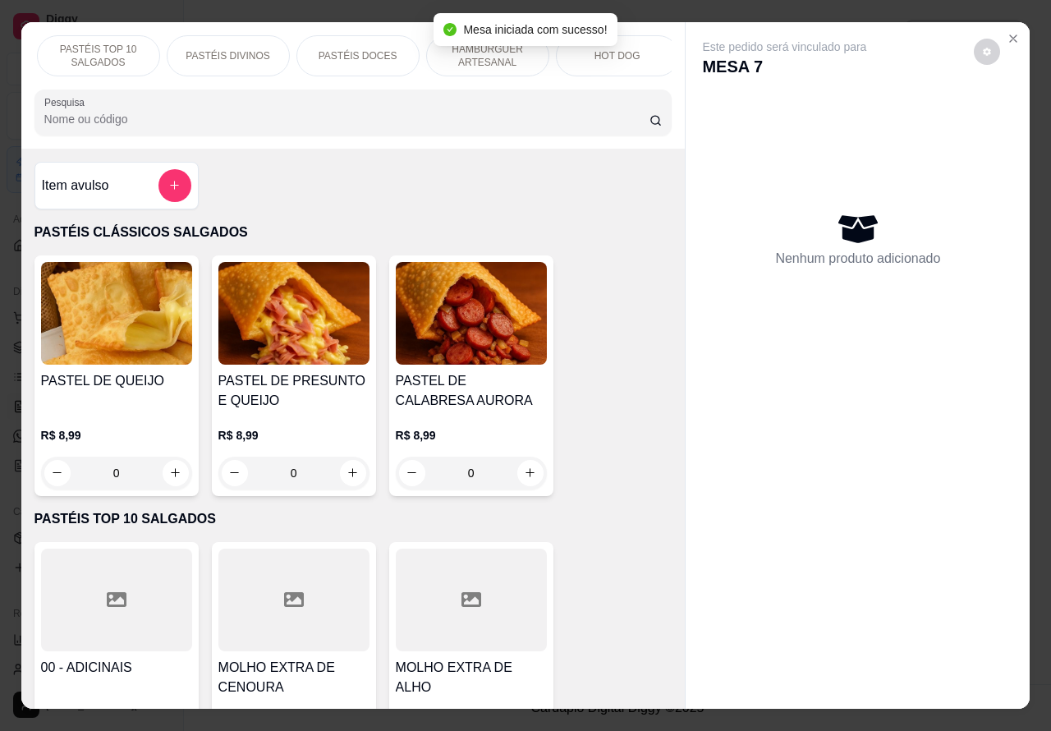
scroll to position [0, 394]
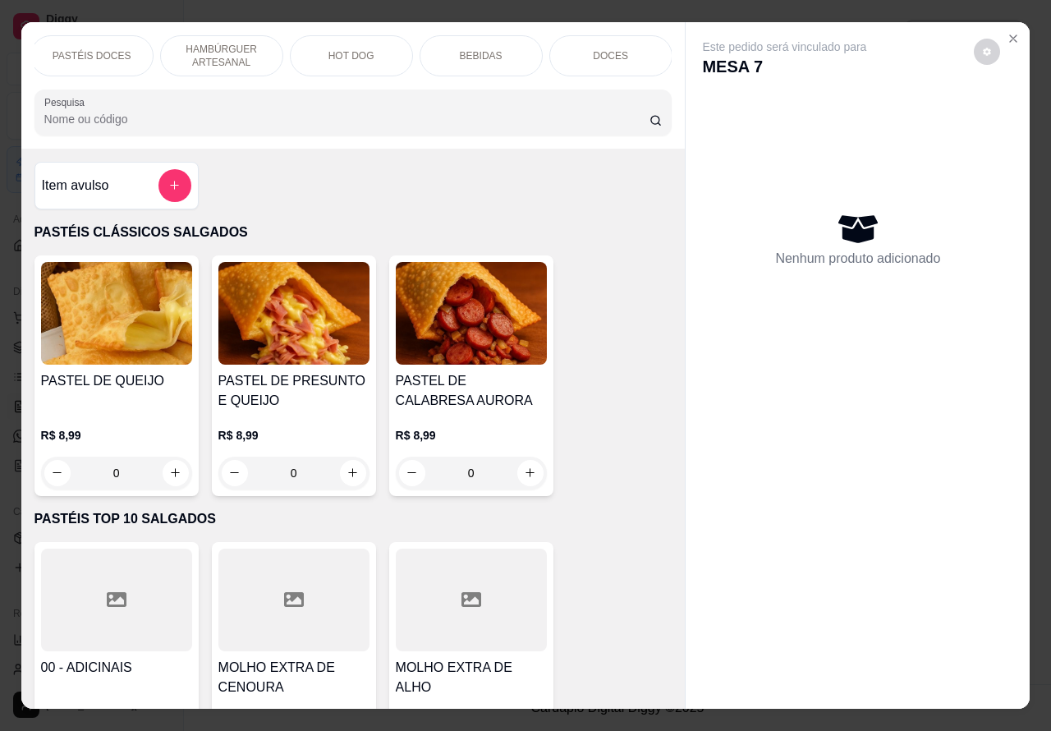
click at [479, 52] on p "BEBIDAS" at bounding box center [481, 55] width 43 height 13
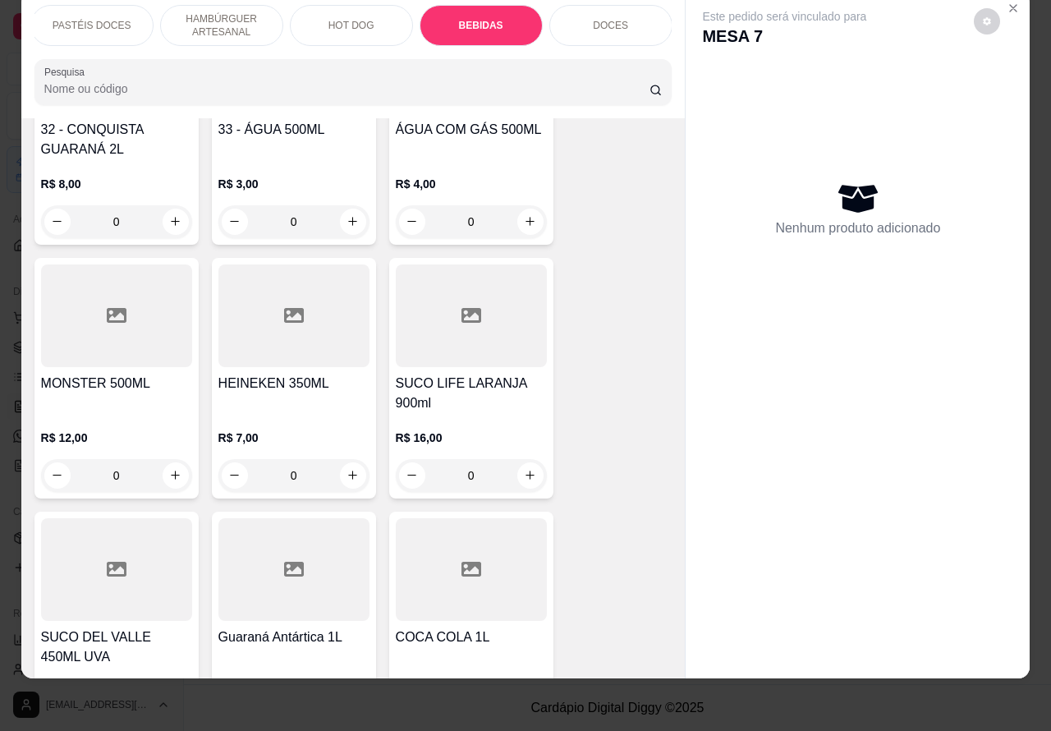
scroll to position [4933, 0]
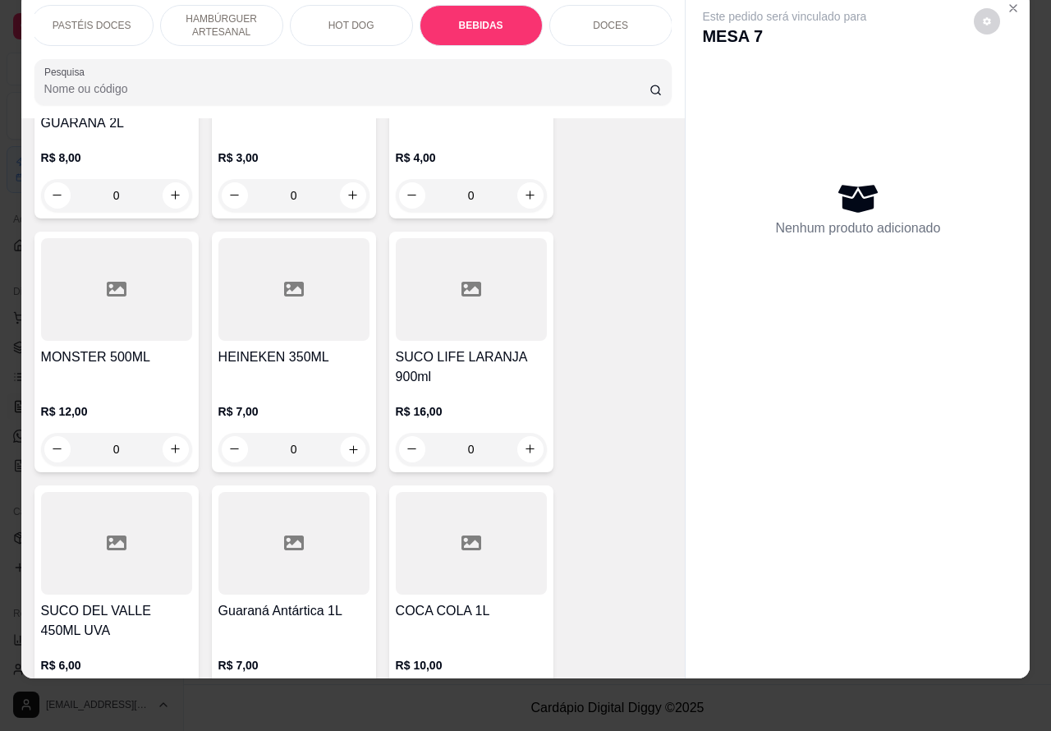
click at [347, 443] on icon "increase-product-quantity" at bounding box center [353, 449] width 12 height 12
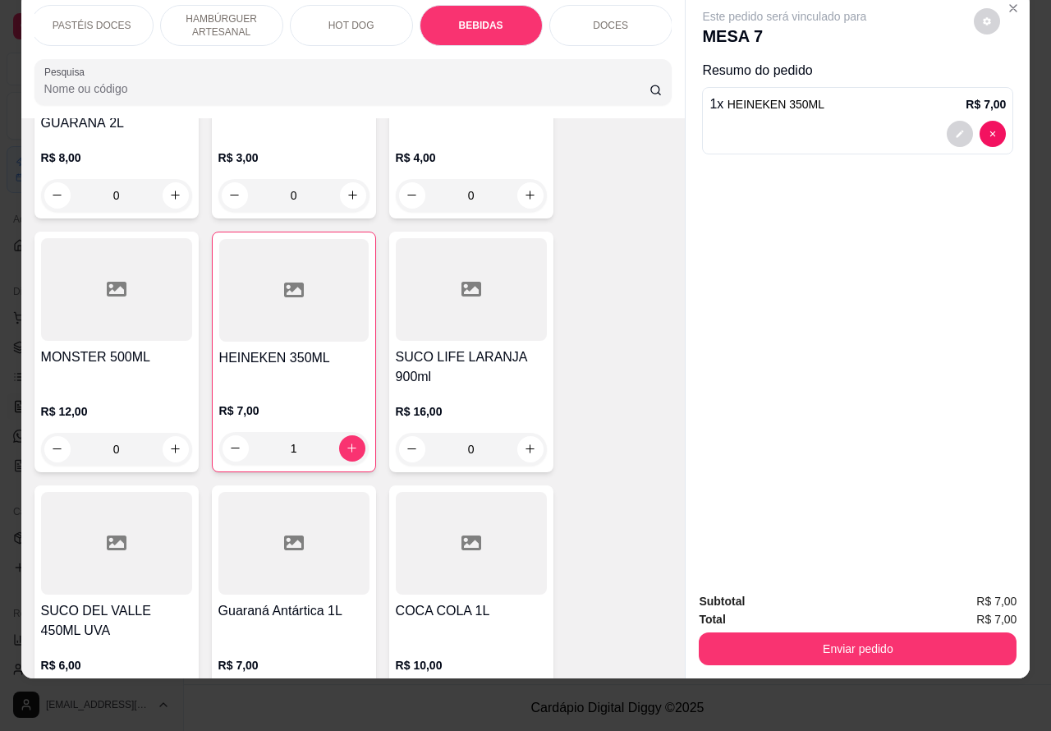
click at [347, 442] on icon "increase-product-quantity" at bounding box center [352, 448] width 12 height 12
type input "2"
click at [881, 633] on button "Enviar pedido" at bounding box center [858, 649] width 308 height 32
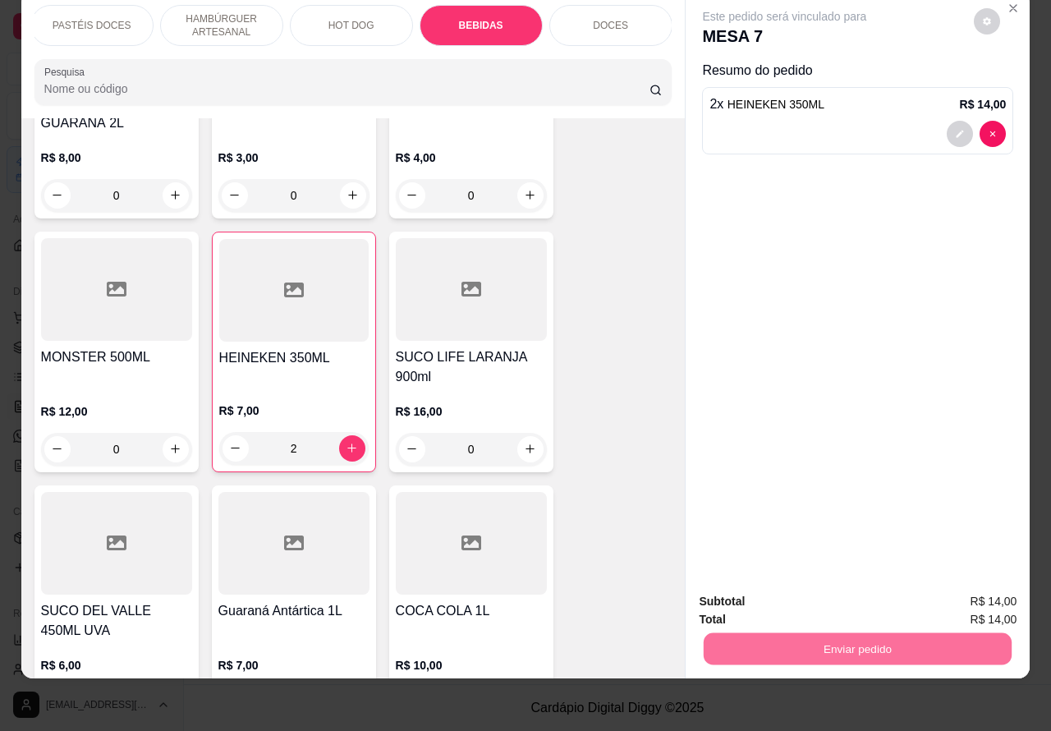
click at [995, 590] on button "Enviar pedido" at bounding box center [972, 592] width 93 height 31
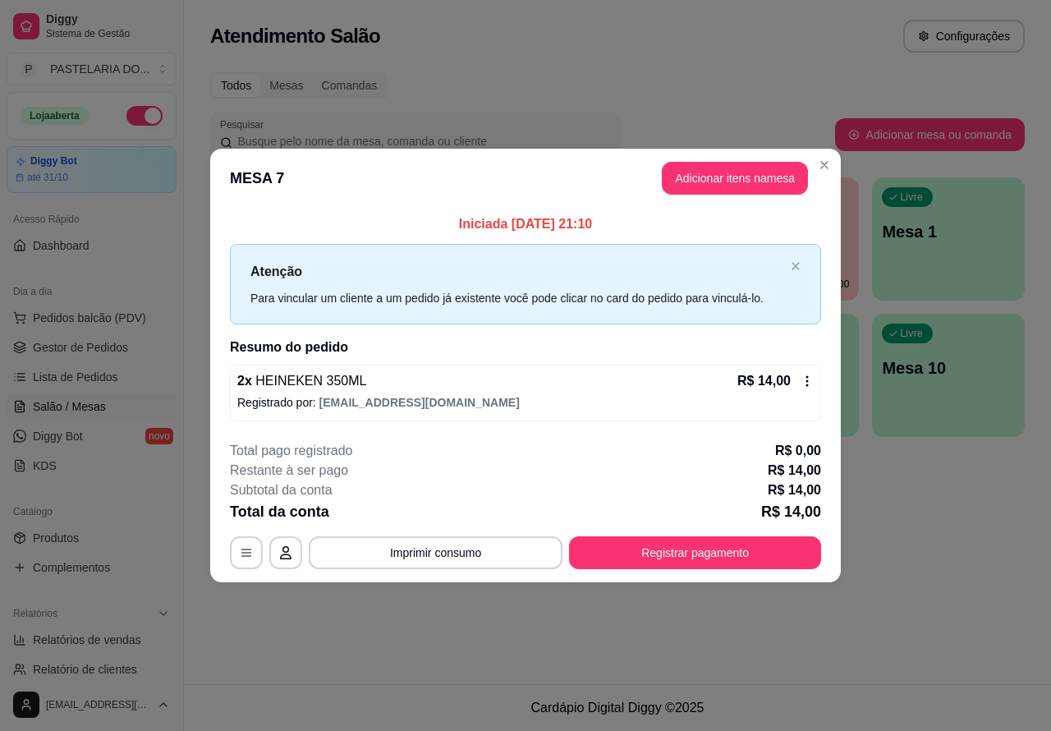
click at [961, 536] on div "Atendimento Salão Configurações Todos Mesas Comandas Pesquisar Adicionar mesa o…" at bounding box center [617, 342] width 867 height 684
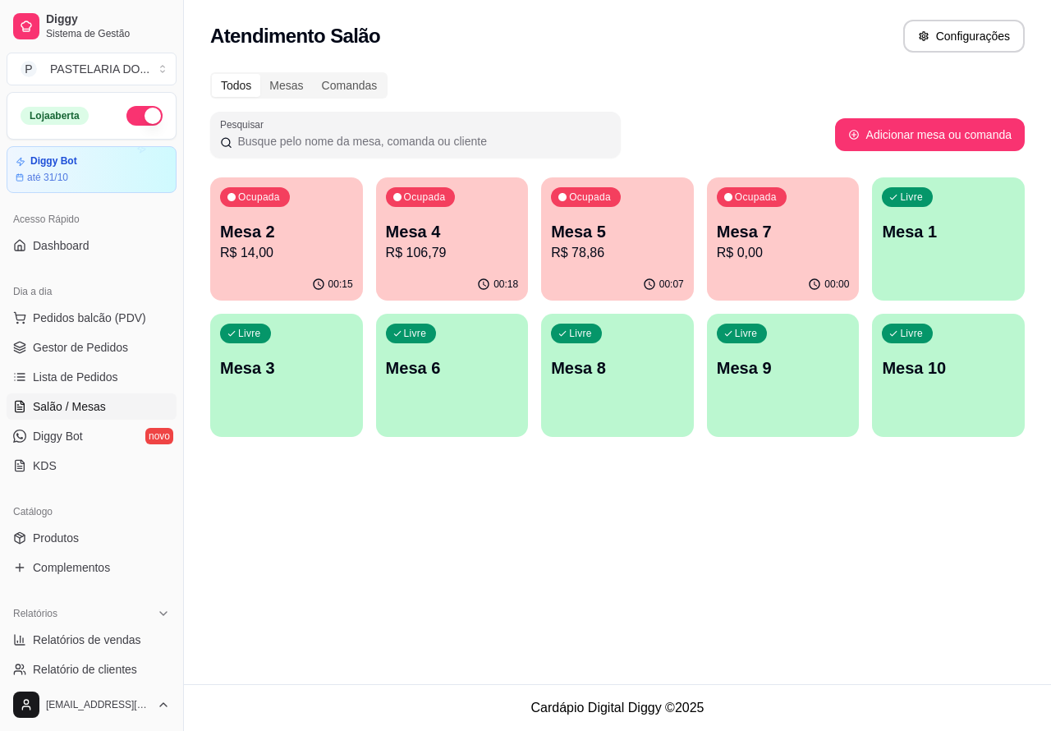
click at [640, 230] on p "Mesa 5" at bounding box center [617, 231] width 133 height 23
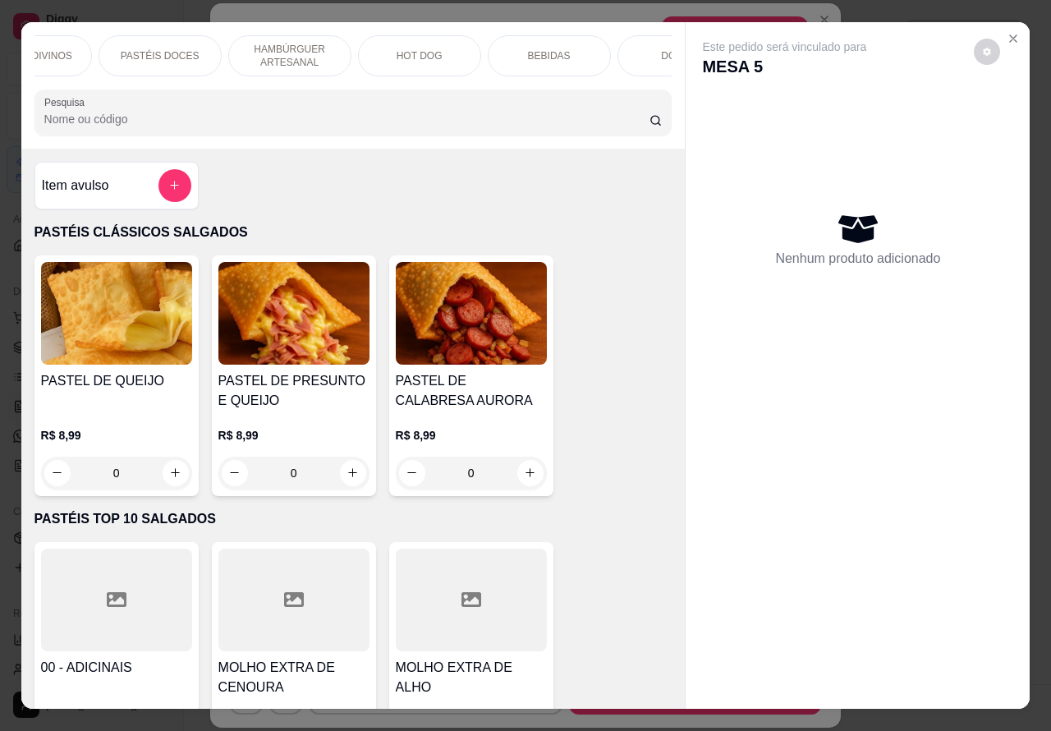
scroll to position [0, 335]
click at [539, 37] on div "BEBIDAS" at bounding box center [539, 55] width 123 height 41
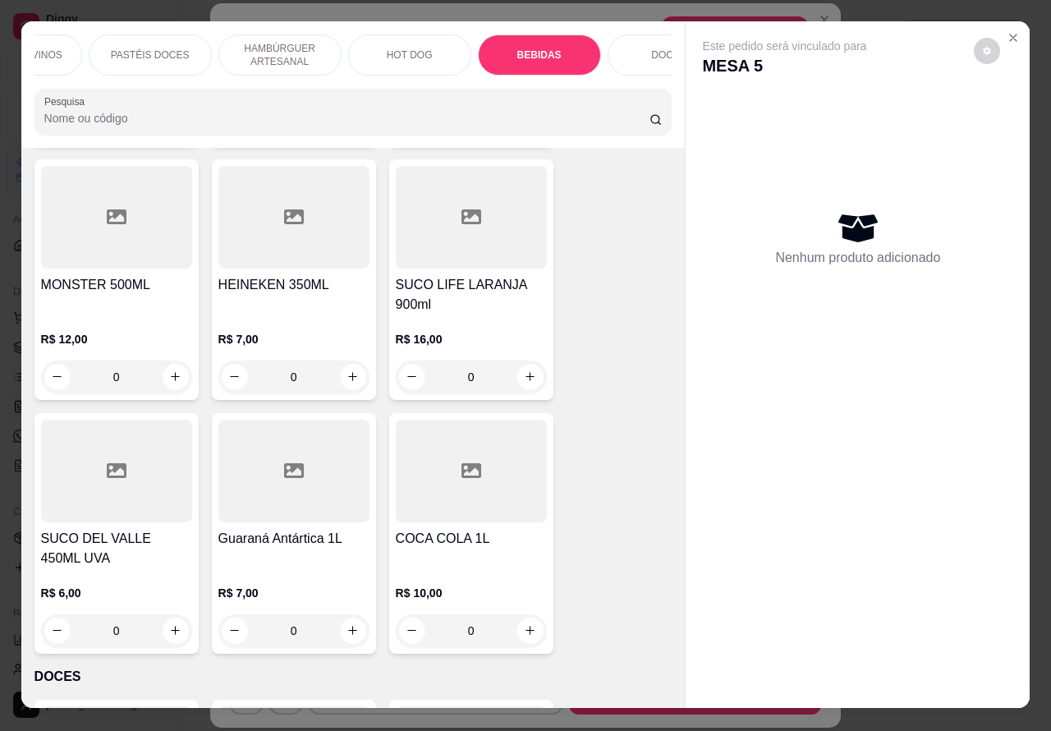
scroll to position [5064, 0]
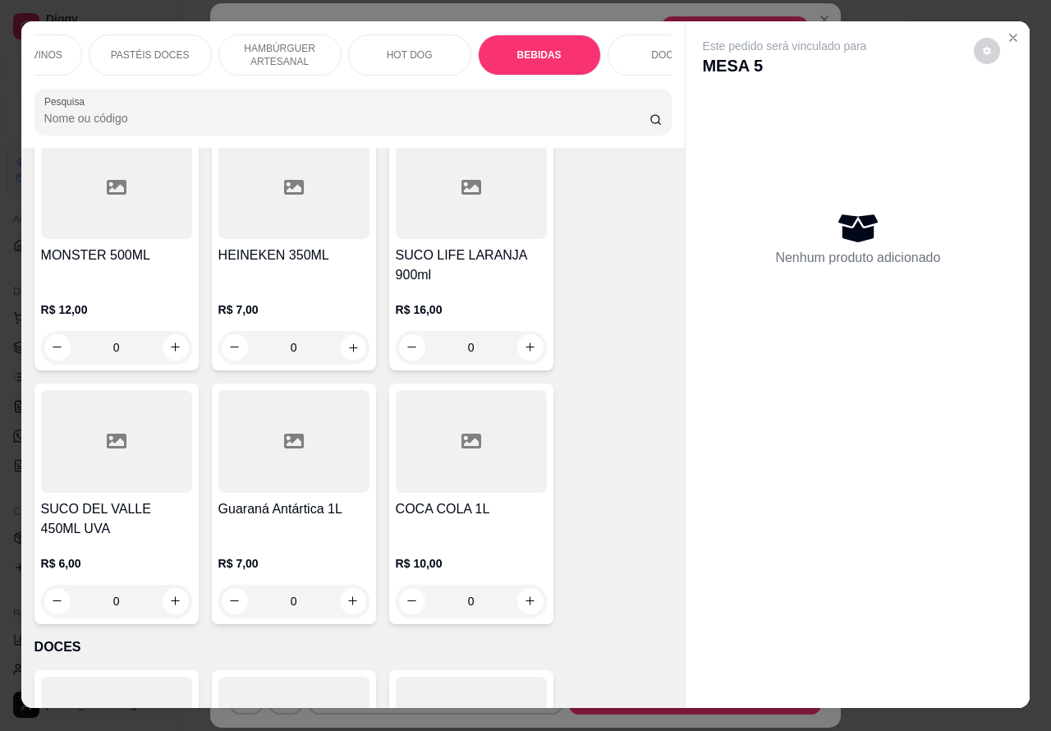
click at [347, 341] on icon "increase-product-quantity" at bounding box center [353, 347] width 12 height 12
type input "1"
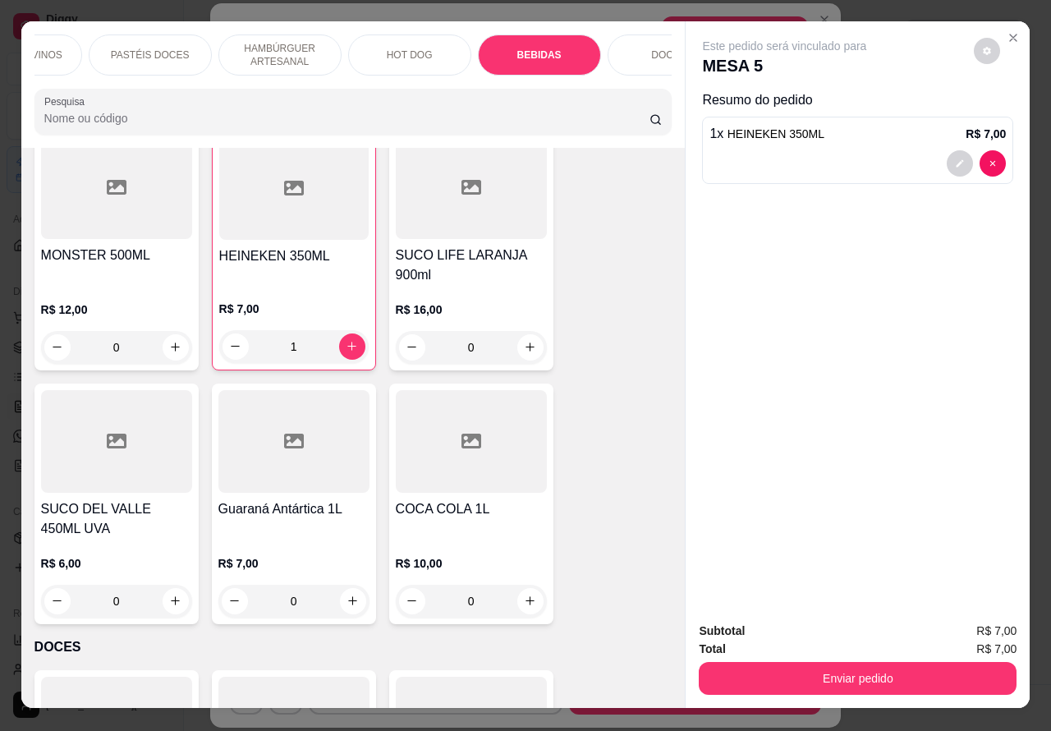
click at [875, 662] on button "Enviar pedido" at bounding box center [858, 678] width 318 height 33
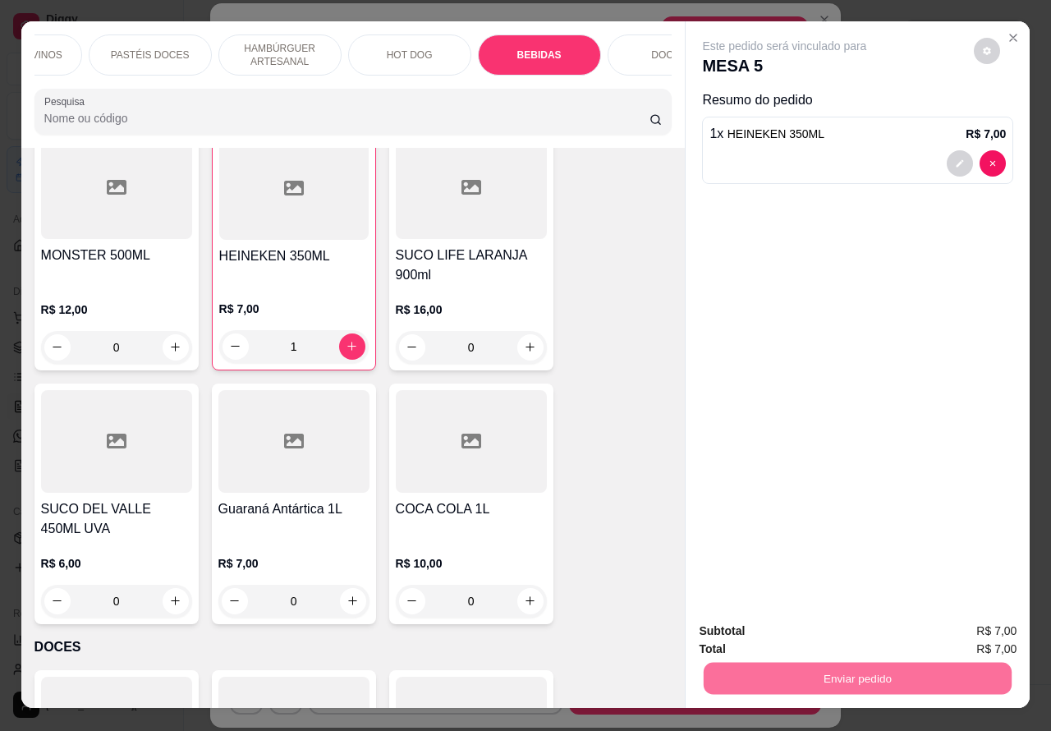
click at [978, 624] on button "Enviar pedido" at bounding box center [972, 630] width 93 height 31
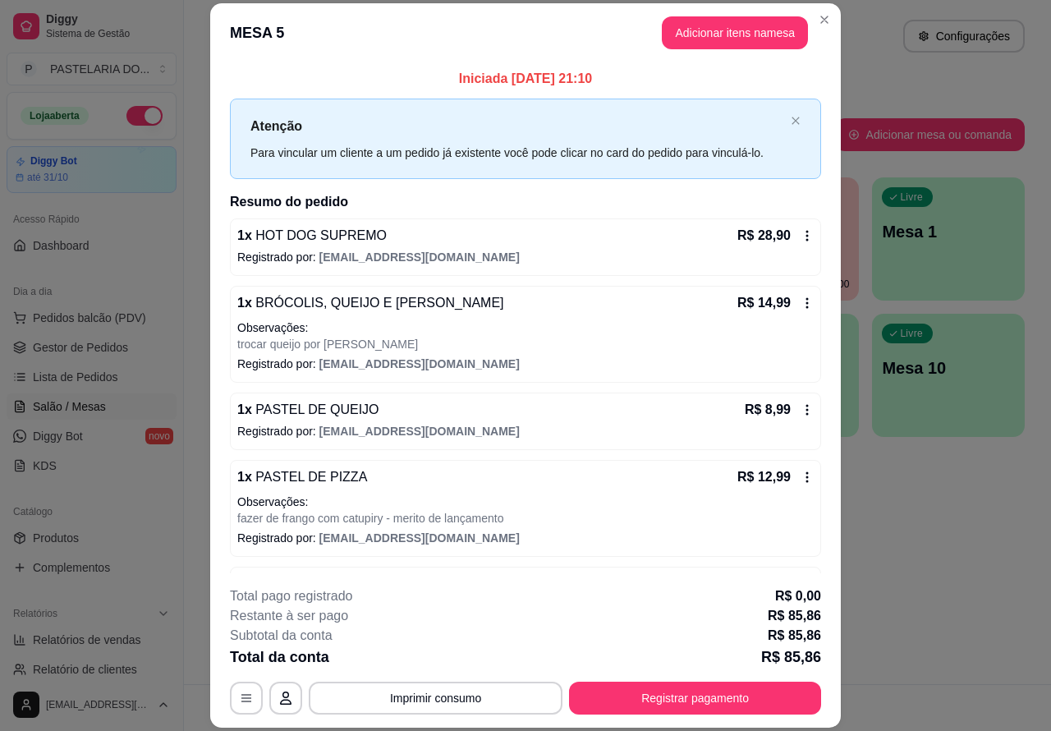
click at [982, 516] on div "Atendimento Salão Configurações Todos Mesas Comandas Pesquisar Adicionar mesa o…" at bounding box center [617, 342] width 867 height 684
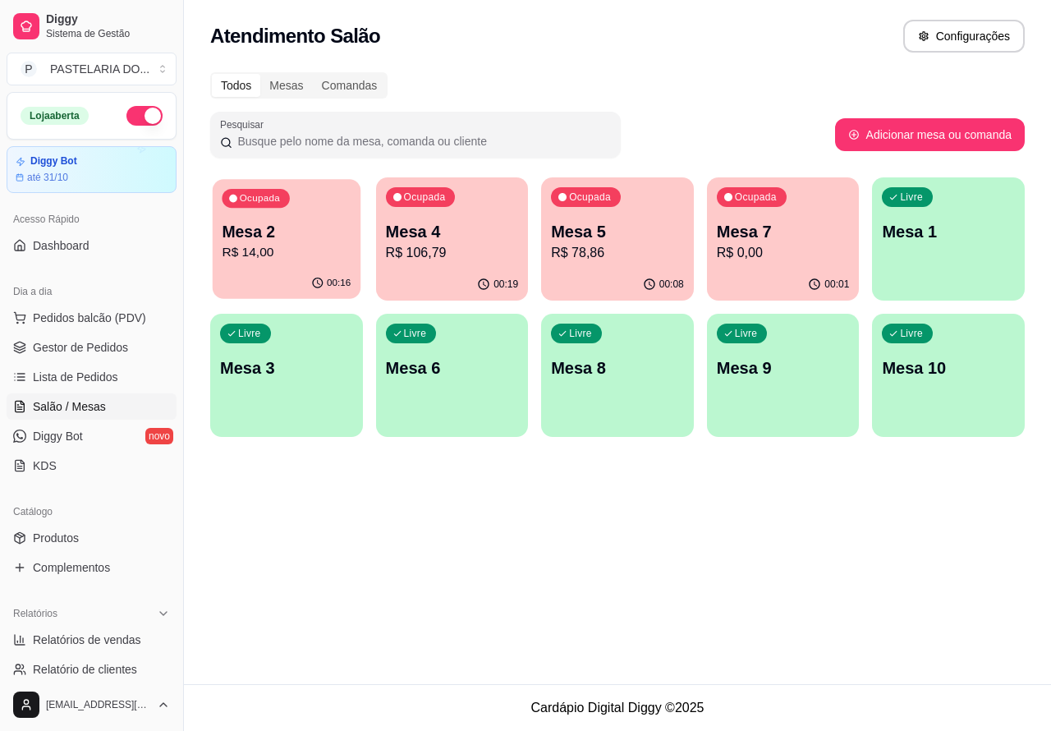
click at [268, 209] on div "Ocupada Mesa 2 R$ 14,00" at bounding box center [287, 223] width 148 height 89
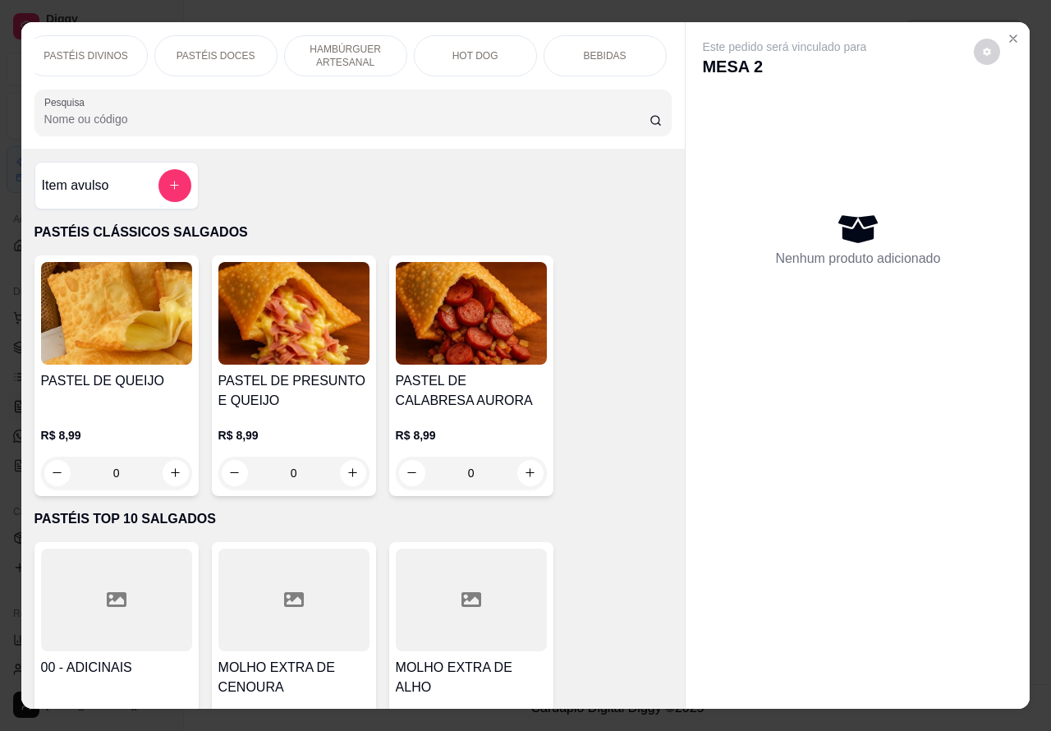
scroll to position [0, 394]
click at [596, 49] on p "DOCES" at bounding box center [610, 55] width 35 height 13
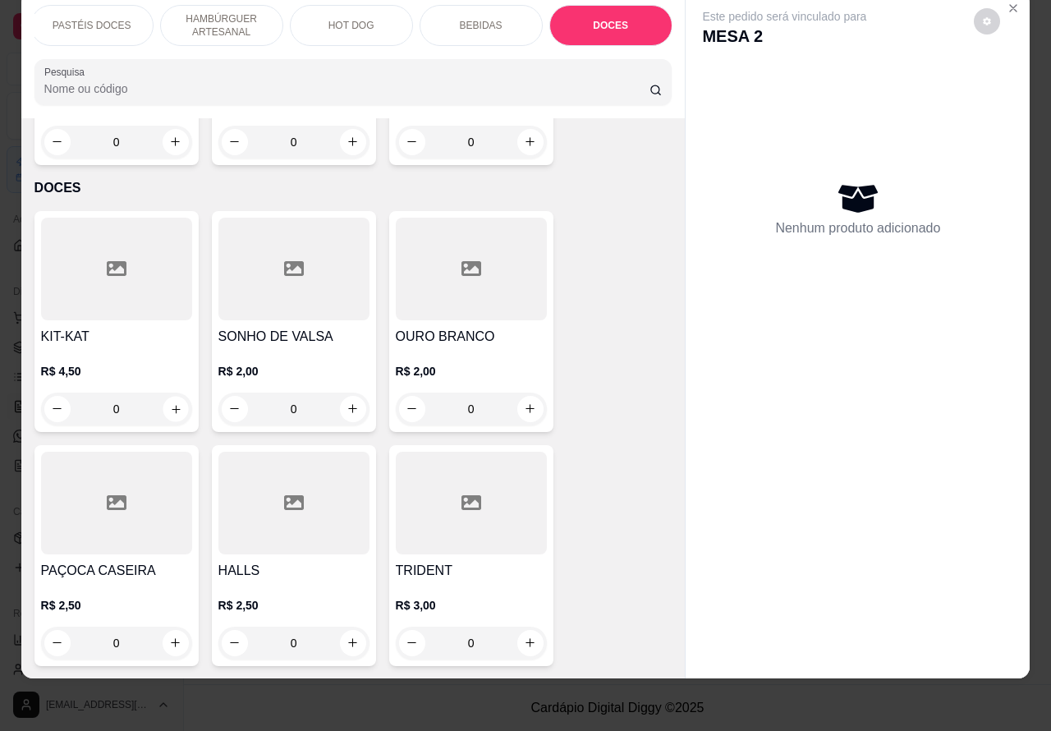
click at [172, 405] on icon "increase-product-quantity" at bounding box center [176, 409] width 8 height 8
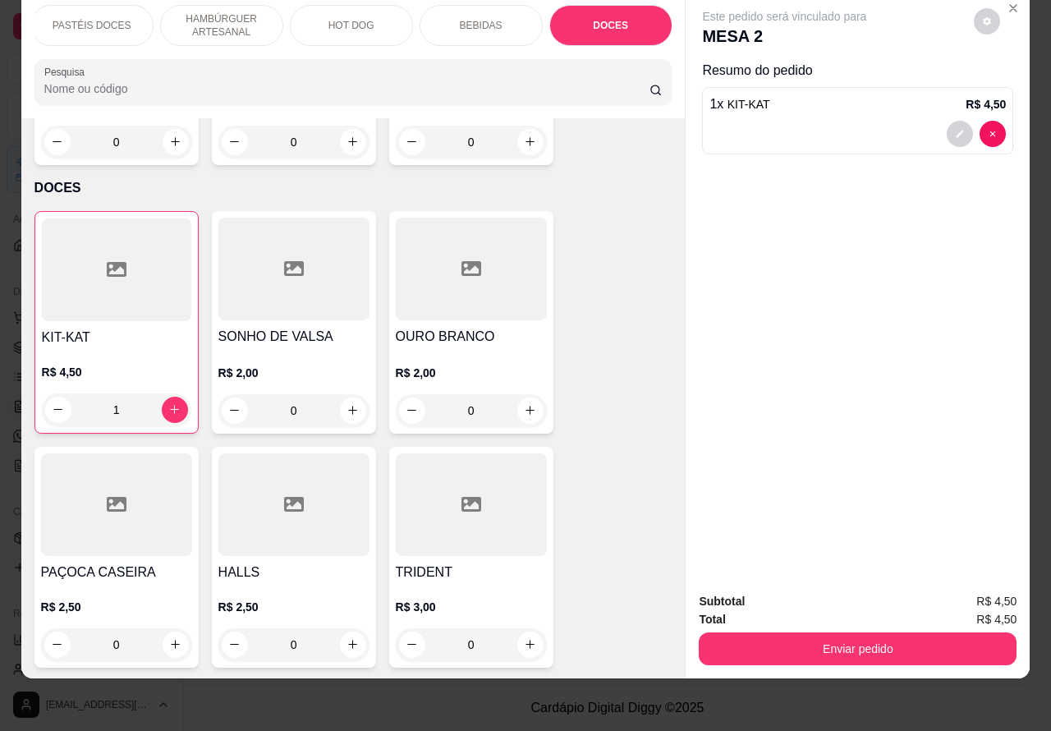
click at [168, 403] on icon "increase-product-quantity" at bounding box center [174, 409] width 12 height 12
type input "2"
click at [866, 632] on button "Enviar pedido" at bounding box center [858, 648] width 318 height 33
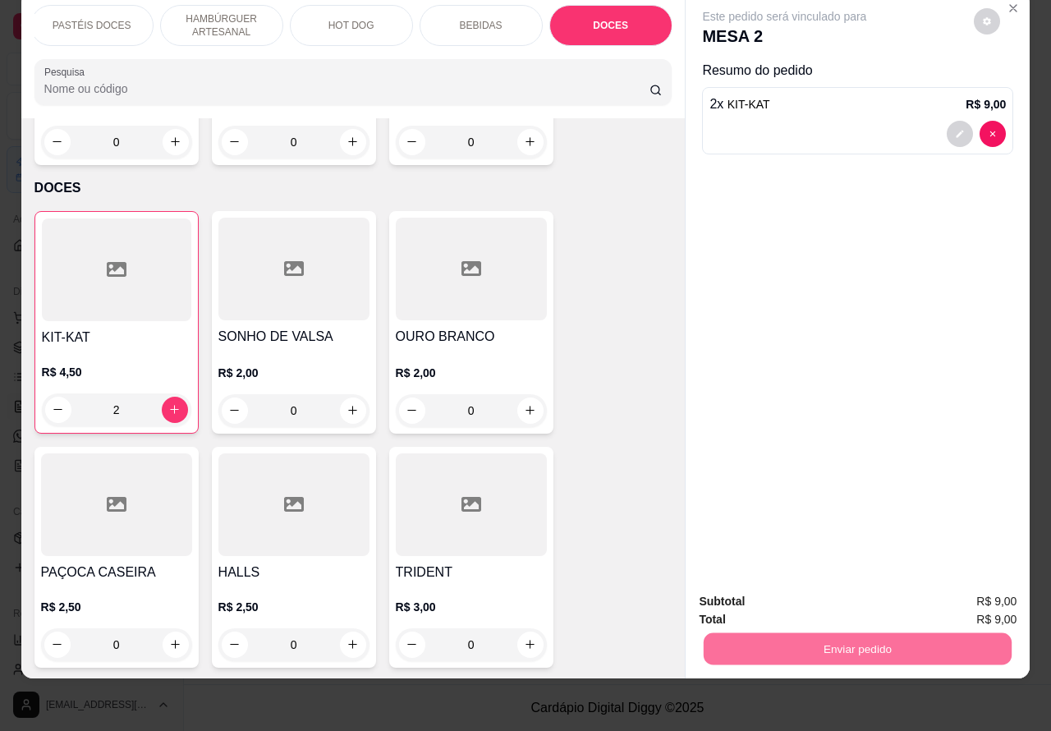
click at [980, 589] on button "Enviar pedido" at bounding box center [972, 593] width 93 height 31
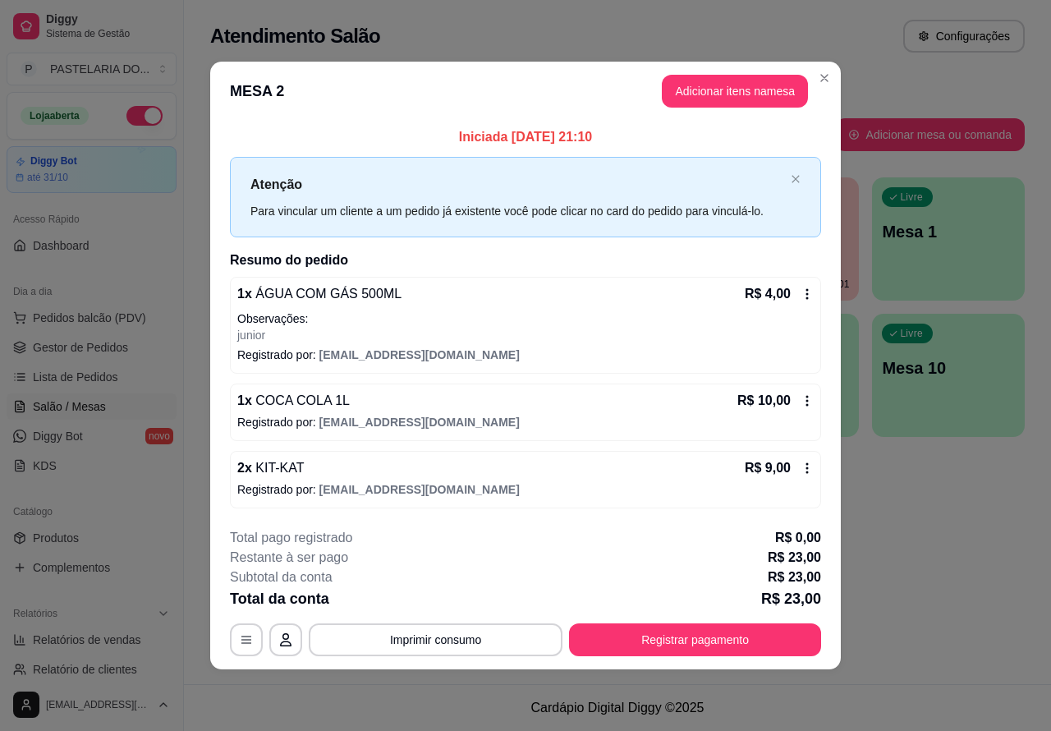
click at [973, 543] on div "Atendimento Salão Configurações Todos Mesas Comandas Pesquisar Adicionar mesa o…" at bounding box center [617, 342] width 867 height 684
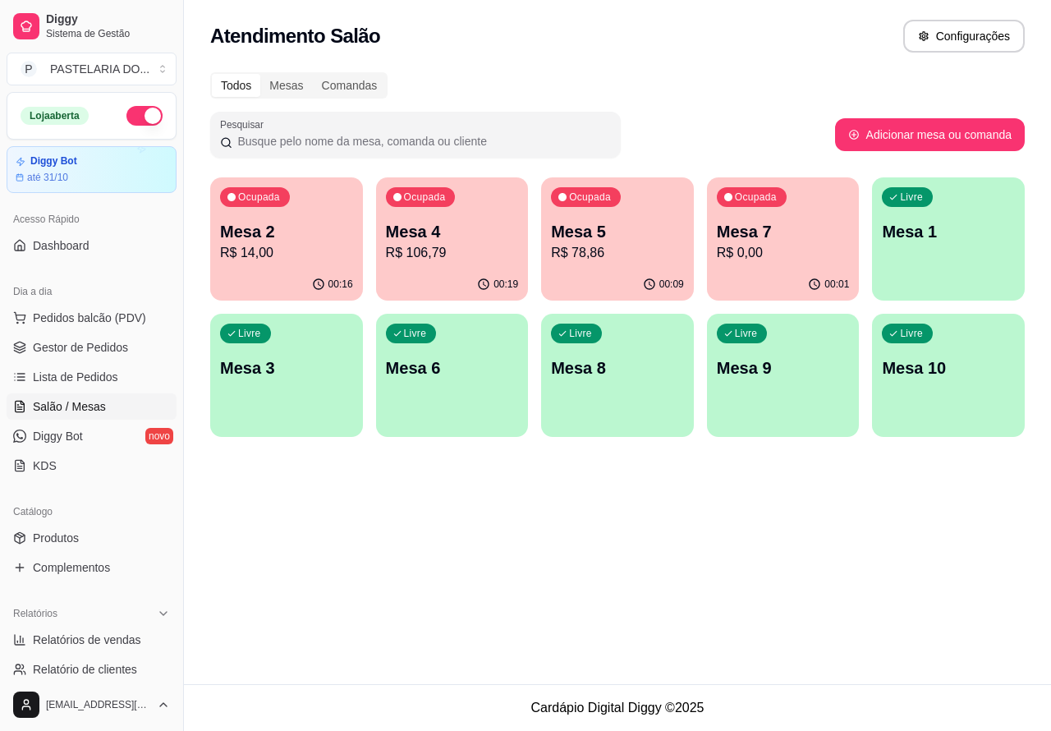
click at [530, 587] on div "Atendimento Salão Configurações Todos Mesas Comandas Pesquisar Adicionar mesa o…" at bounding box center [617, 342] width 867 height 684
click at [784, 235] on p "Mesa 7" at bounding box center [783, 231] width 133 height 23
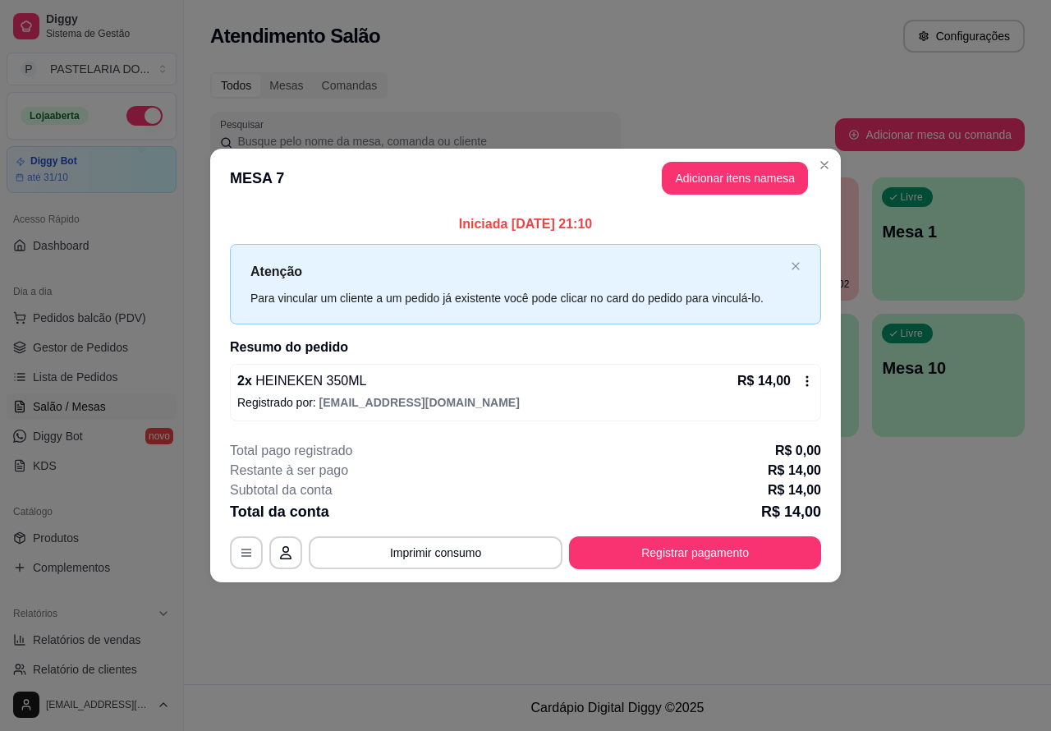
click at [743, 182] on div "Nenhum produto adicionado" at bounding box center [858, 238] width 311 height 322
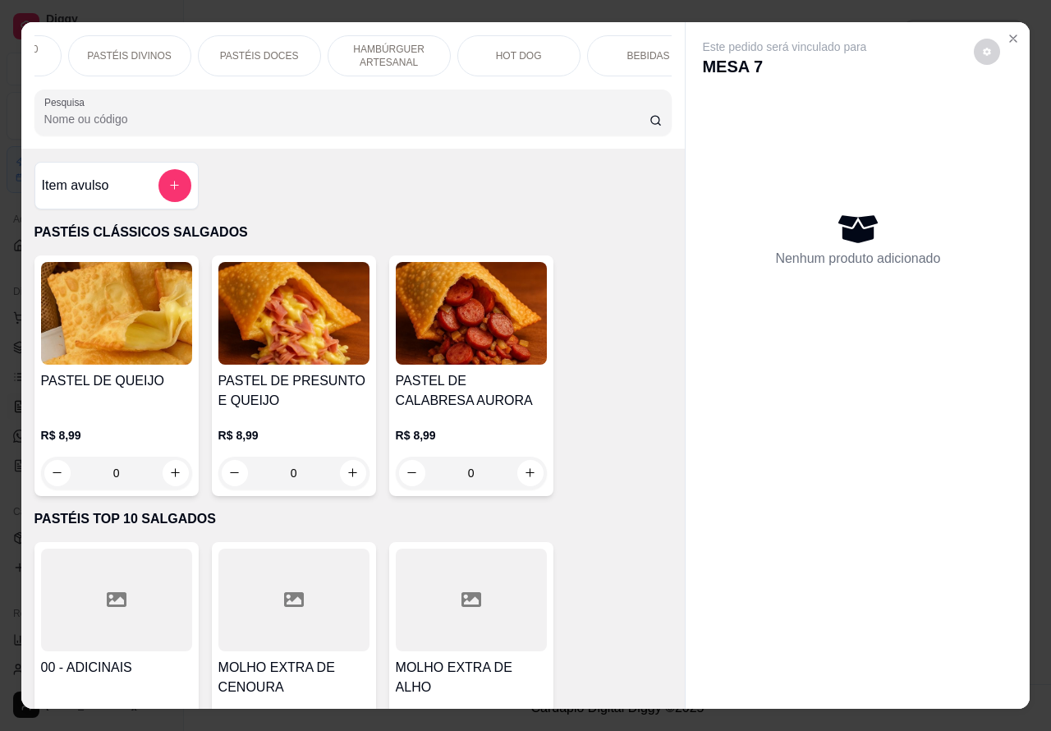
scroll to position [0, 300]
click at [581, 50] on p "BEBIDAS" at bounding box center [574, 55] width 43 height 13
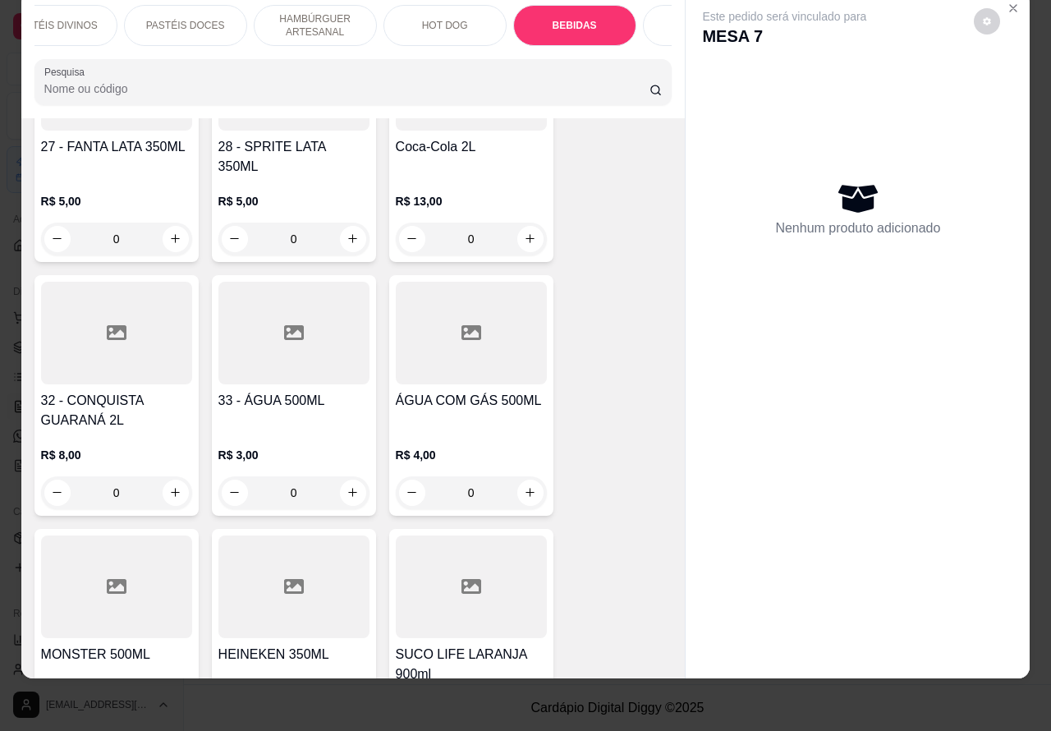
scroll to position [4542, 0]
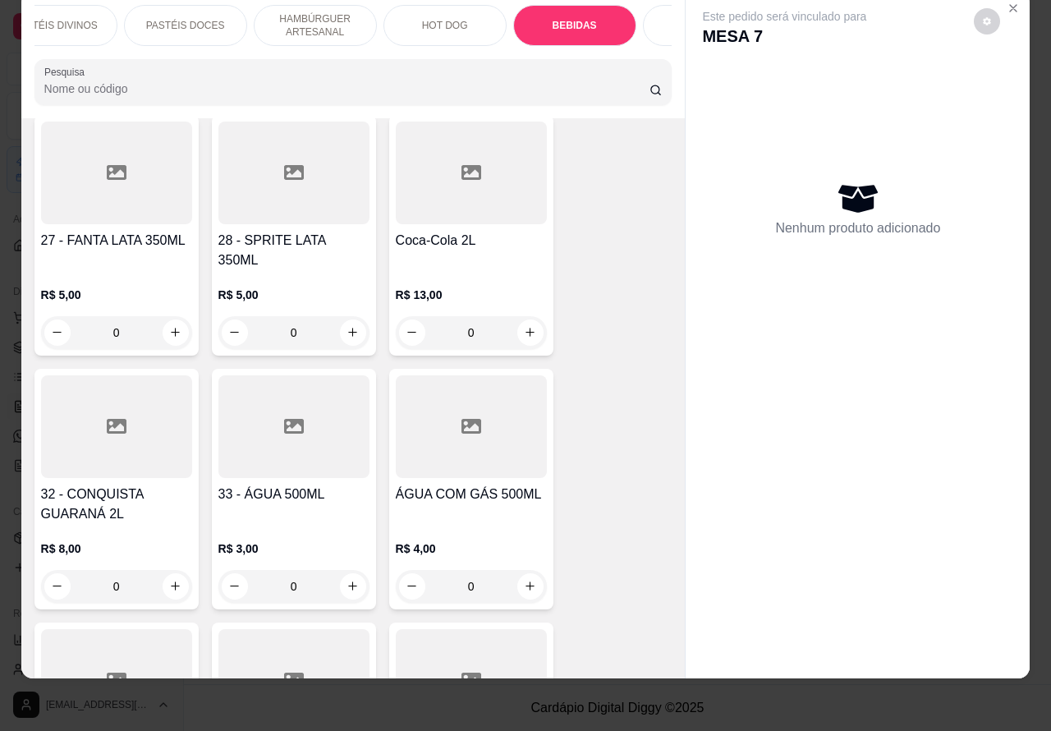
click at [524, 326] on icon "increase-product-quantity" at bounding box center [530, 332] width 12 height 12
type input "1"
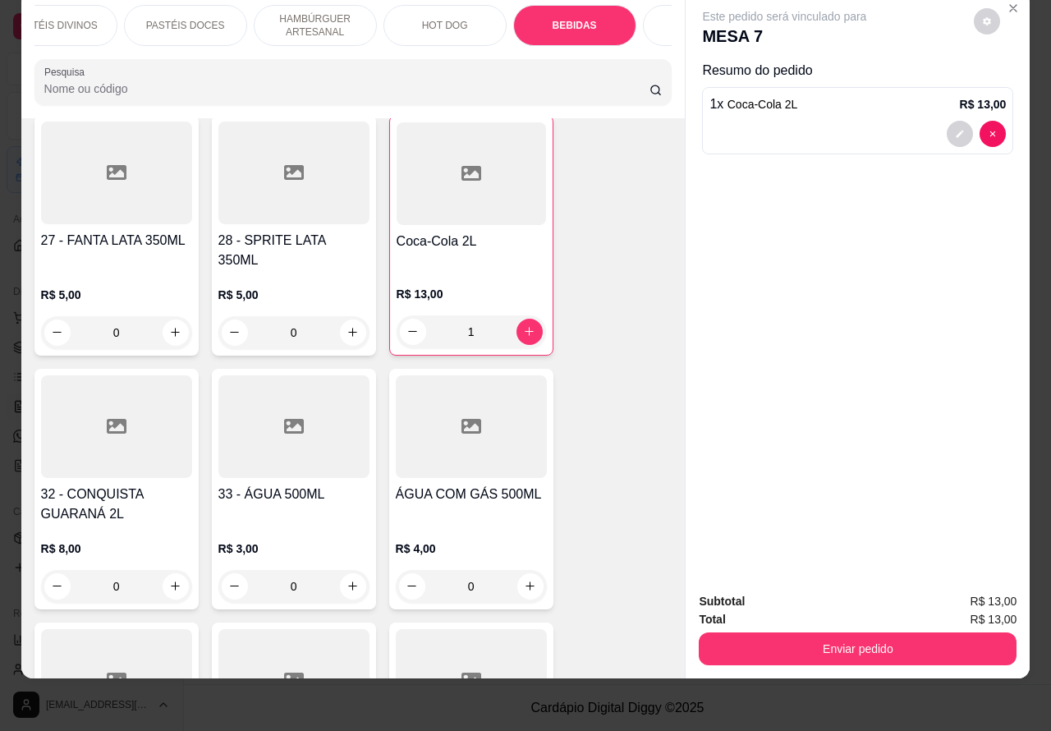
click at [301, 12] on p "HAMBÚRGUER ARTESANAL" at bounding box center [315, 25] width 95 height 26
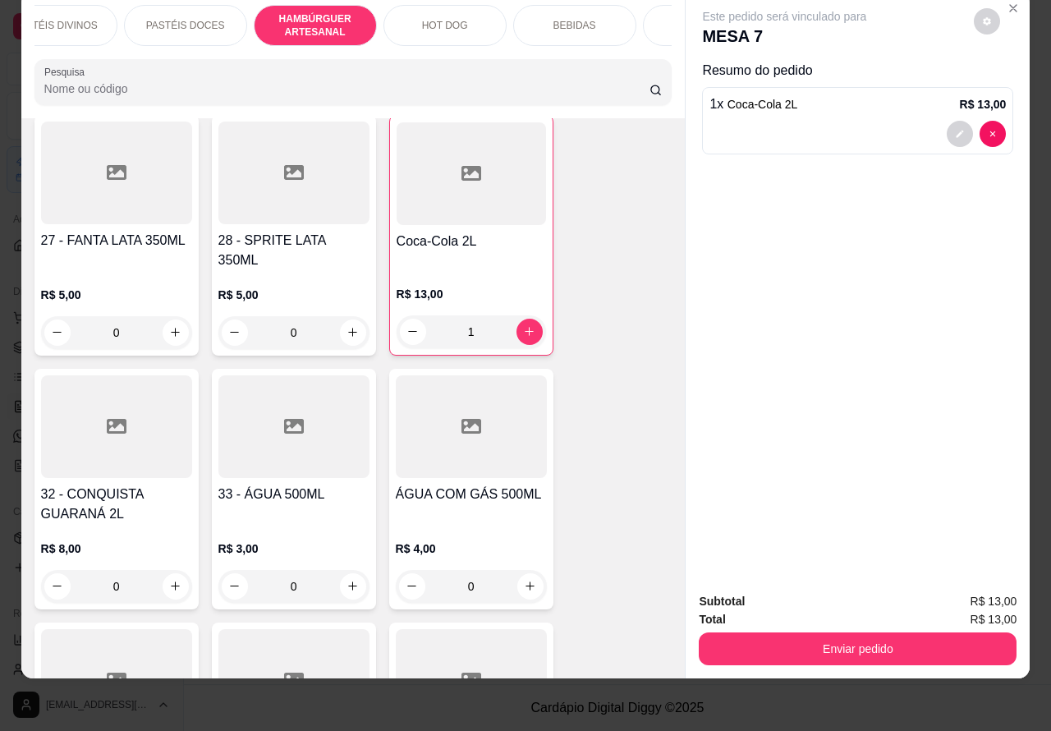
scroll to position [2723, 0]
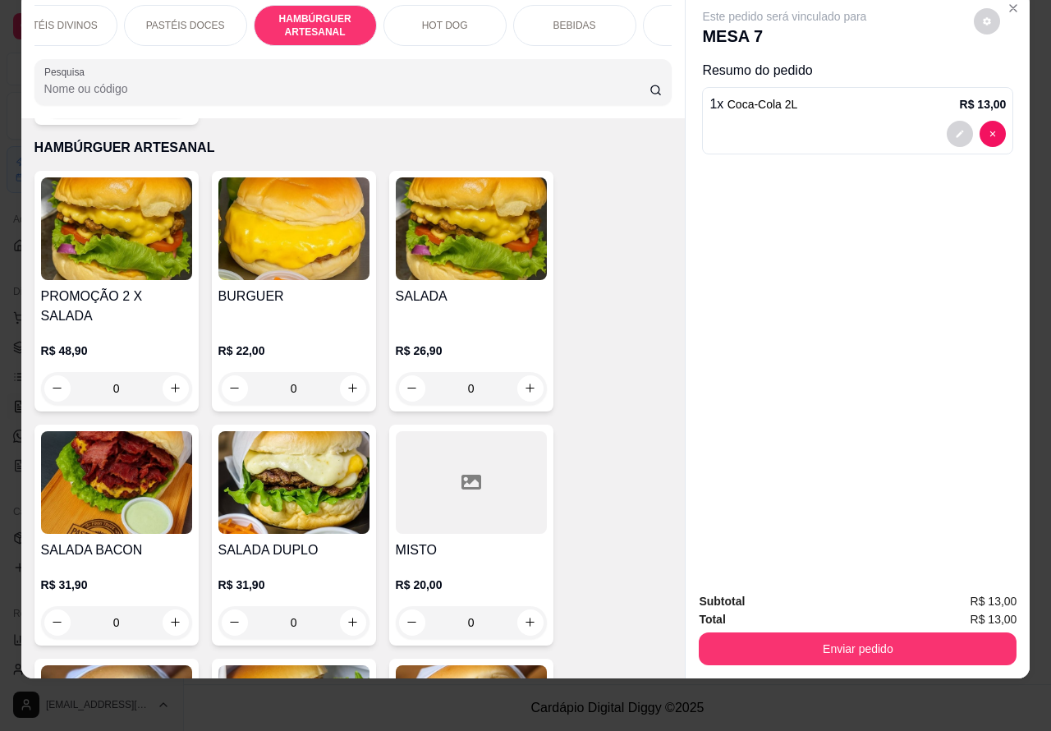
click at [339, 372] on div "0" at bounding box center [293, 388] width 151 height 33
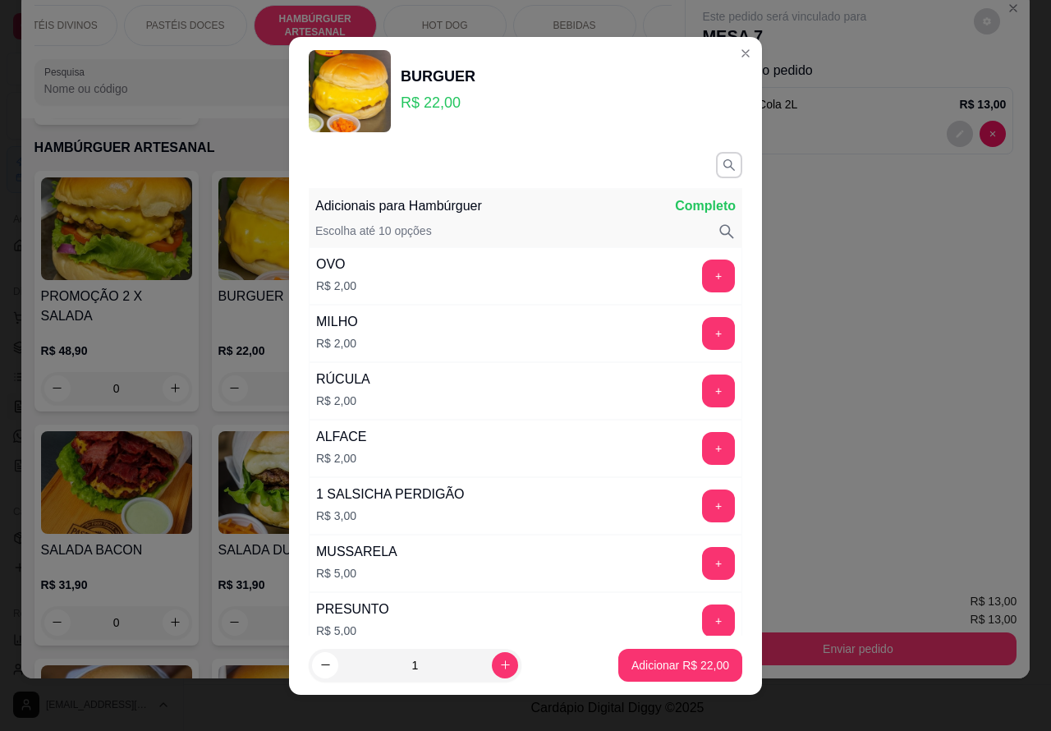
click at [647, 672] on p "Adicionar R$ 22,00" at bounding box center [680, 665] width 98 height 16
type input "1"
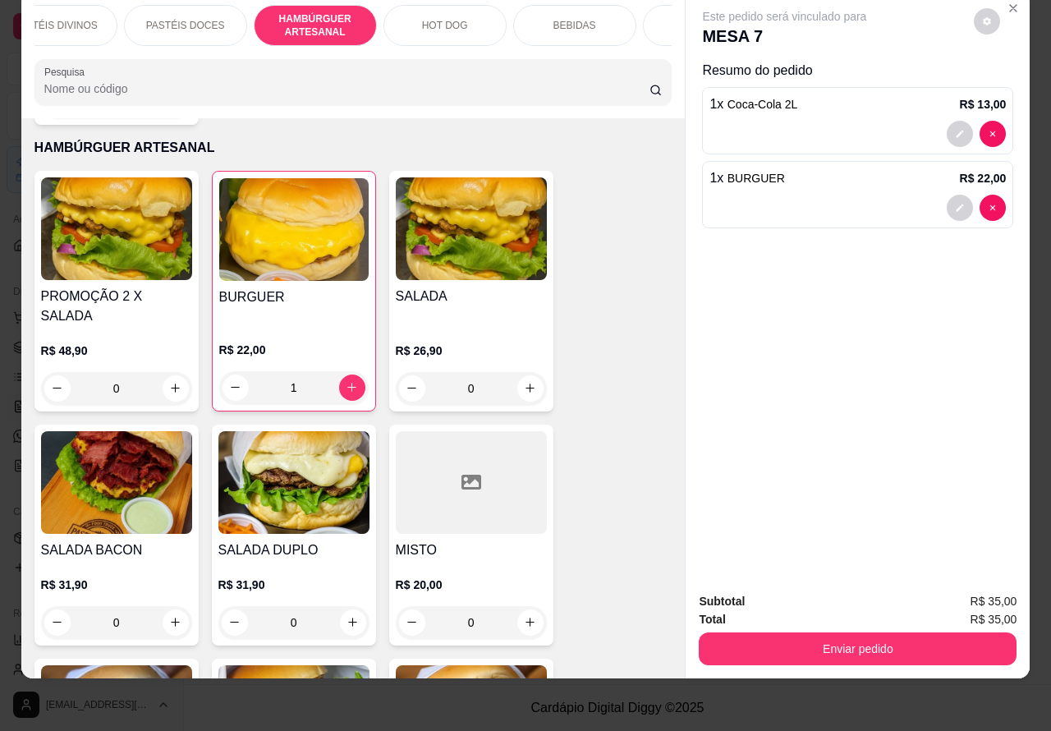
click at [162, 606] on div "0" at bounding box center [116, 622] width 151 height 33
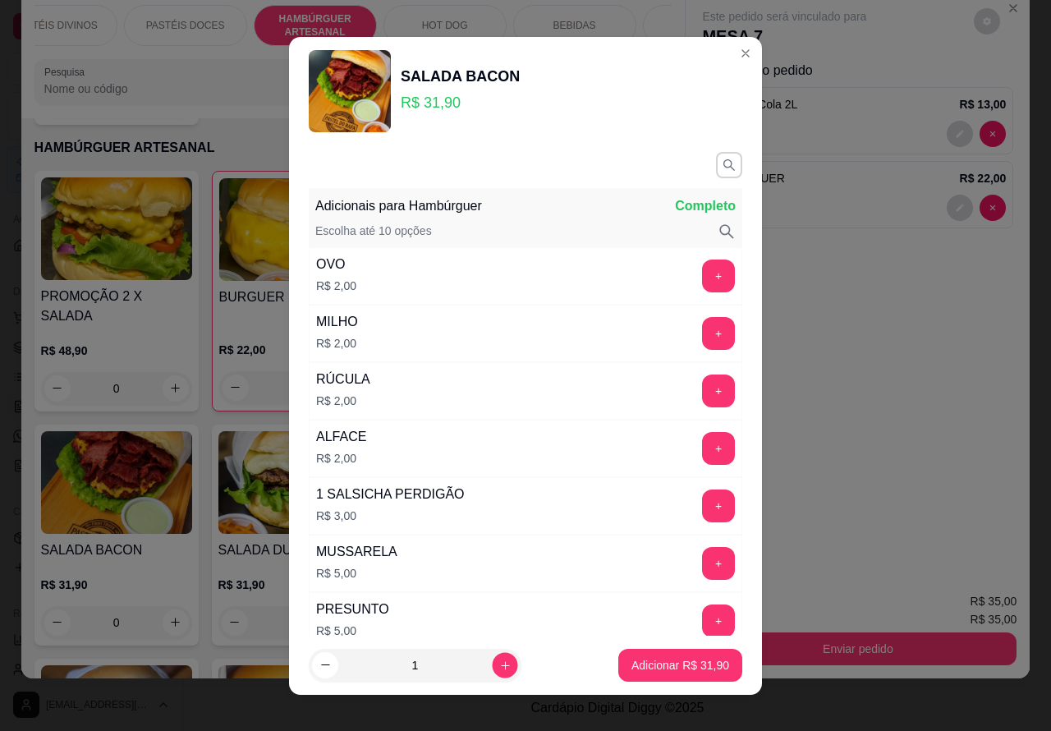
click at [499, 667] on icon "increase-product-quantity" at bounding box center [505, 665] width 12 height 12
click at [499, 663] on icon "increase-product-quantity" at bounding box center [505, 665] width 12 height 12
click at [319, 663] on icon "decrease-product-quantity" at bounding box center [325, 665] width 12 height 12
click at [321, 662] on icon "decrease-product-quantity" at bounding box center [325, 665] width 12 height 12
click at [397, 669] on input "0" at bounding box center [415, 665] width 154 height 33
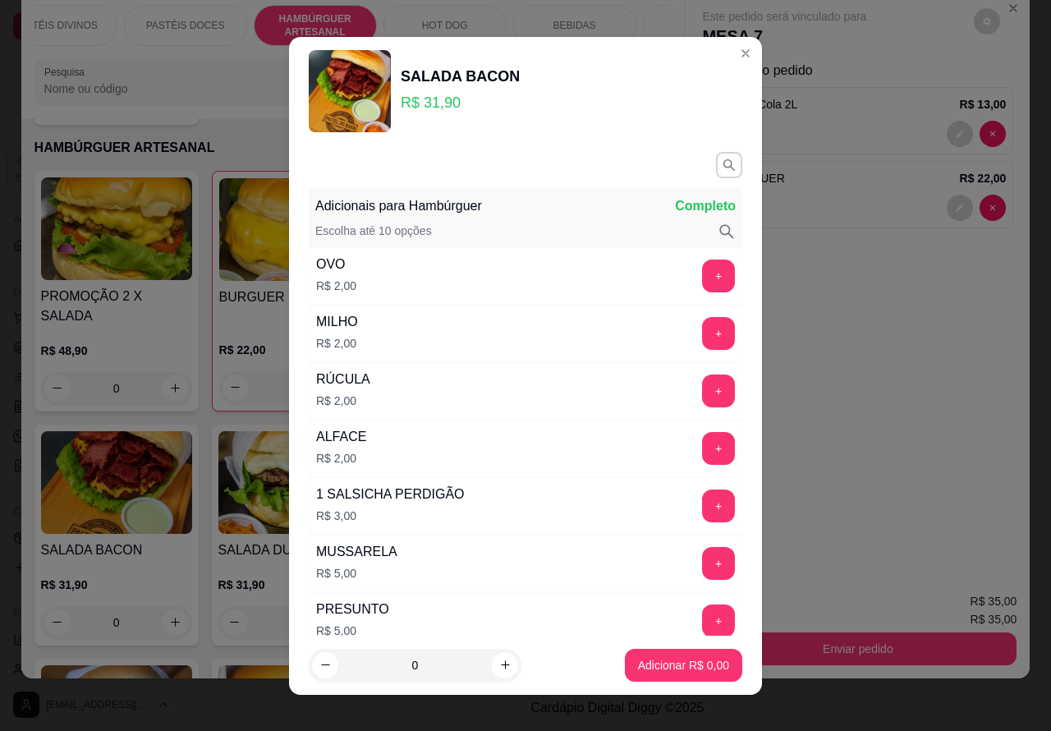
click at [499, 663] on icon "increase-product-quantity" at bounding box center [505, 665] width 12 height 12
click at [499, 668] on icon "increase-product-quantity" at bounding box center [505, 665] width 12 height 12
type input "4"
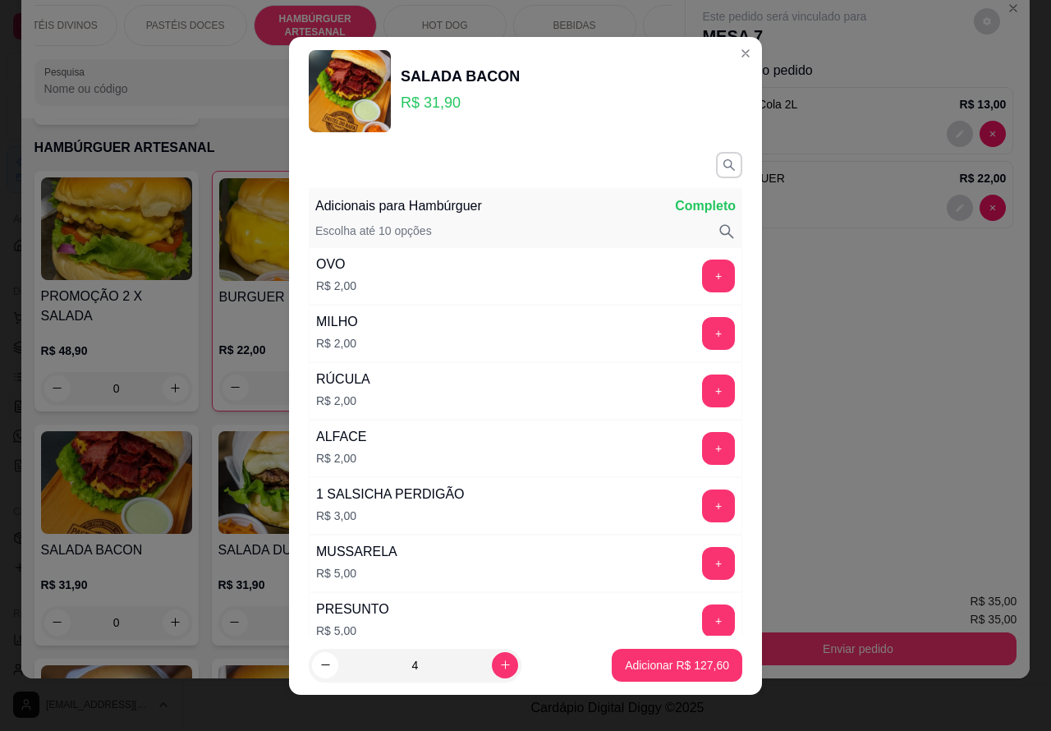
click at [639, 658] on p "Adicionar R$ 127,60" at bounding box center [677, 665] width 104 height 16
type input "4"
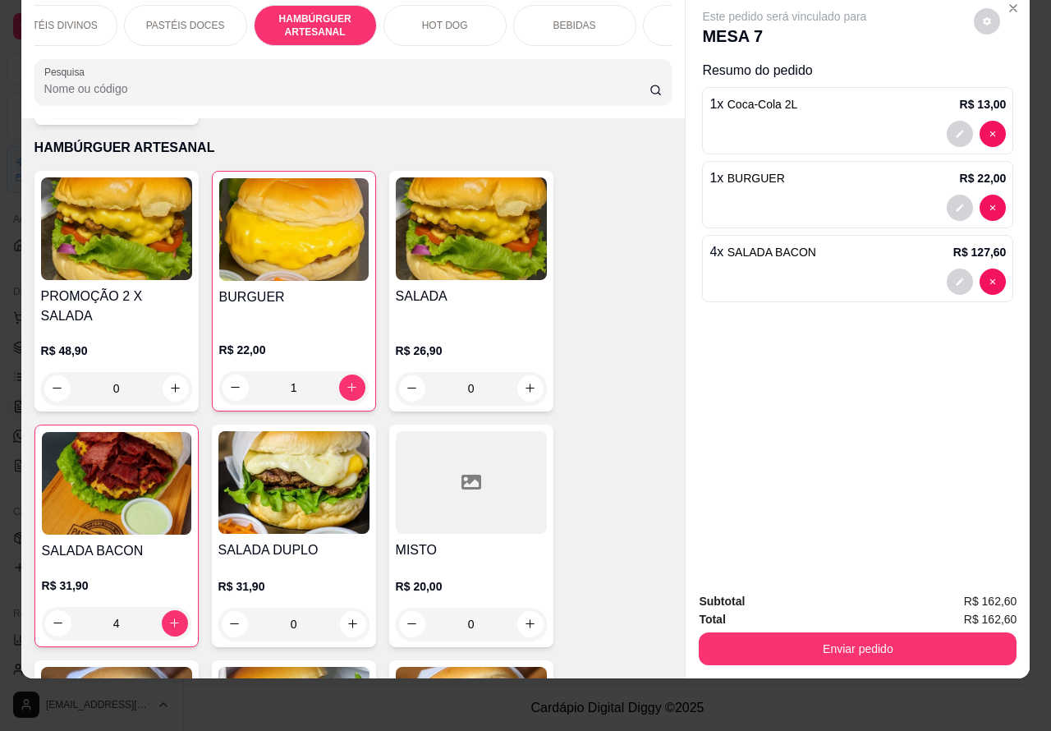
click at [953, 267] on div "SALADA BACON R$ 31,90 Adicionais para Hambúrguer Completo Escolha até 10 opções…" at bounding box center [525, 365] width 1079 height 750
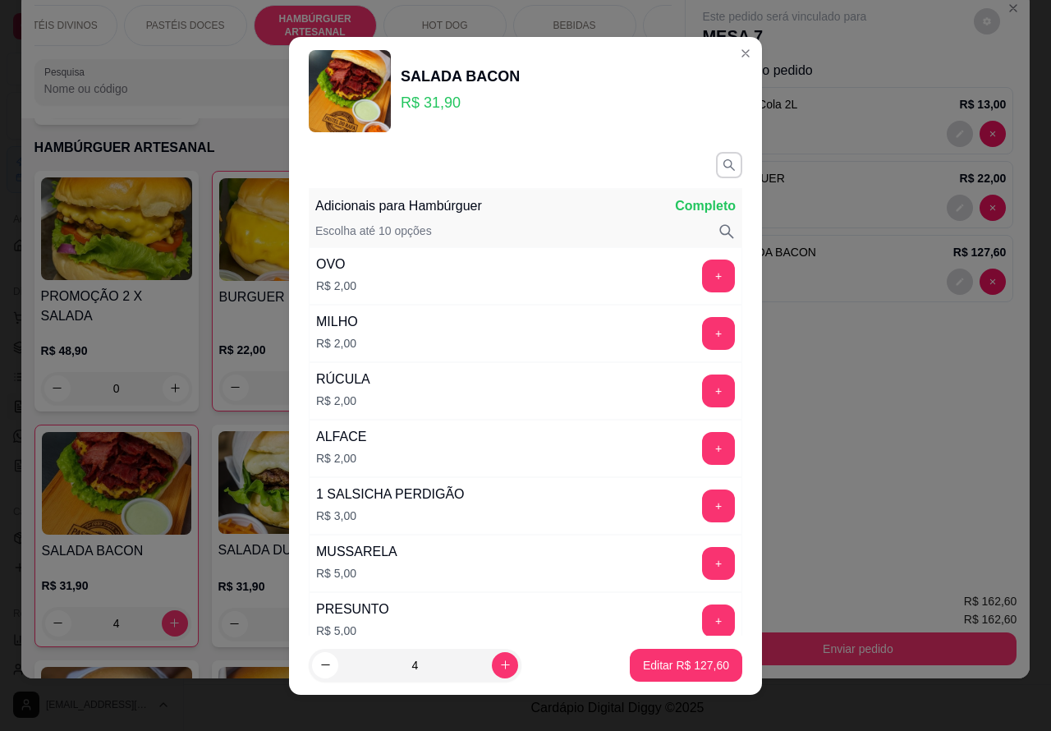
scroll to position [470, 0]
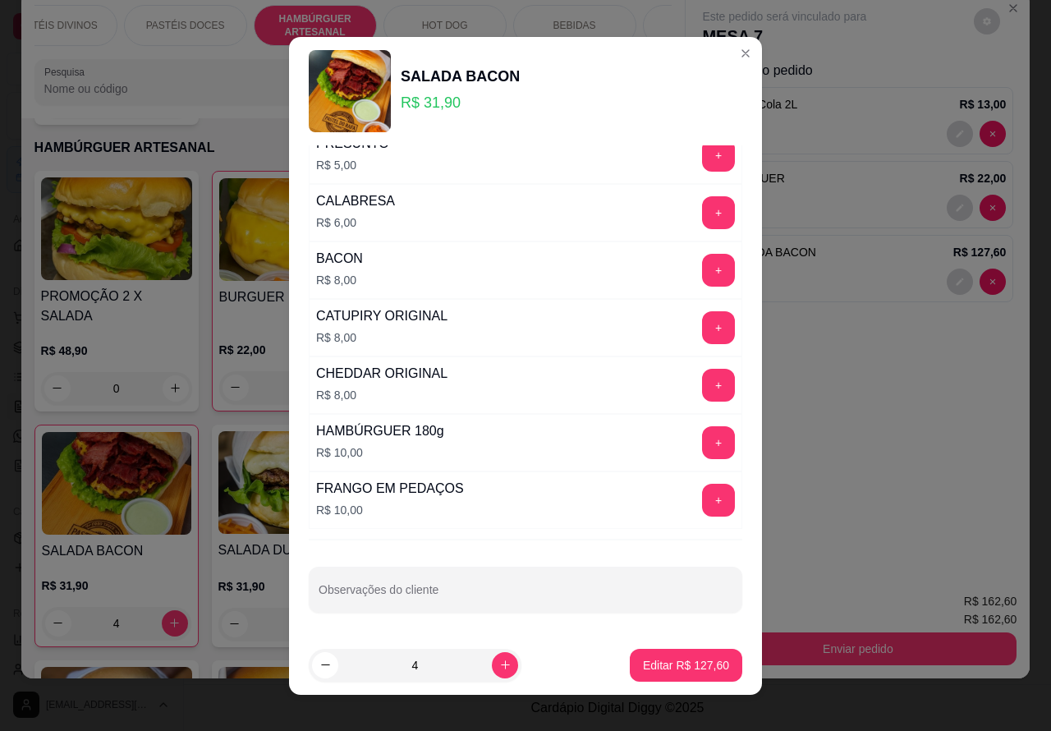
click at [548, 589] on input "Observações do cliente" at bounding box center [526, 596] width 414 height 16
type input "cortar ao meio"
click at [654, 663] on p "Editar R$ 127,60" at bounding box center [686, 665] width 86 height 16
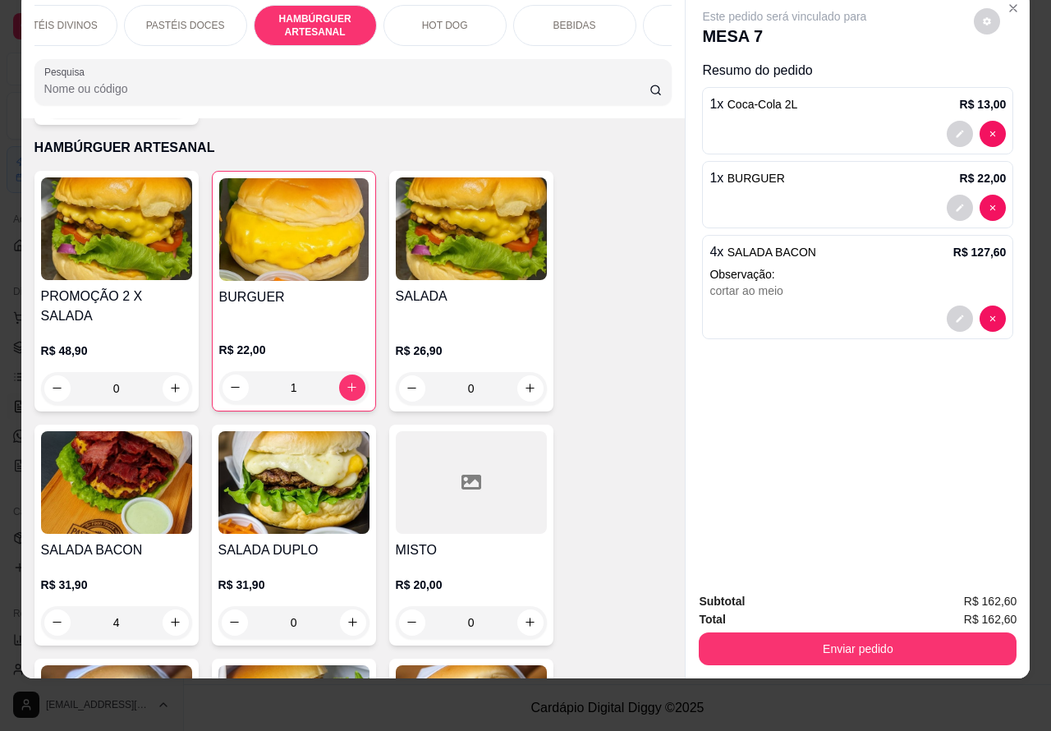
type input "0"
click at [164, 372] on div "0" at bounding box center [116, 388] width 151 height 33
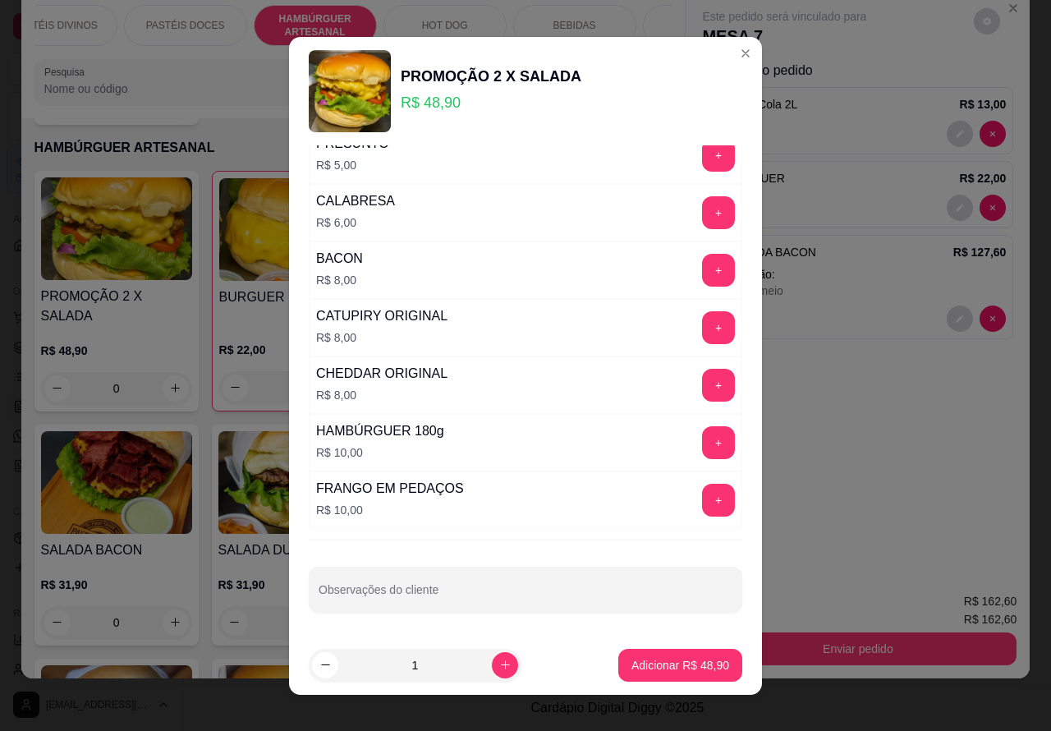
click at [444, 588] on input "Observações do cliente" at bounding box center [526, 596] width 414 height 16
type input "cortarao meio"
click at [661, 663] on p "Adicionar R$ 48,90" at bounding box center [680, 665] width 95 height 16
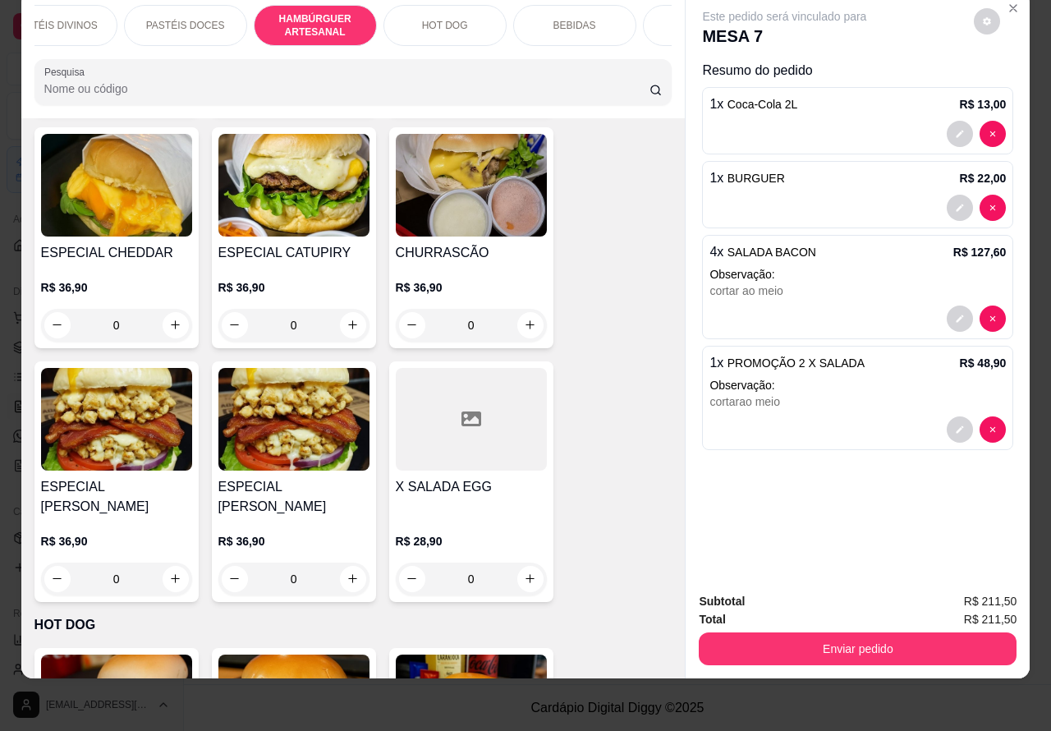
scroll to position [3496, 0]
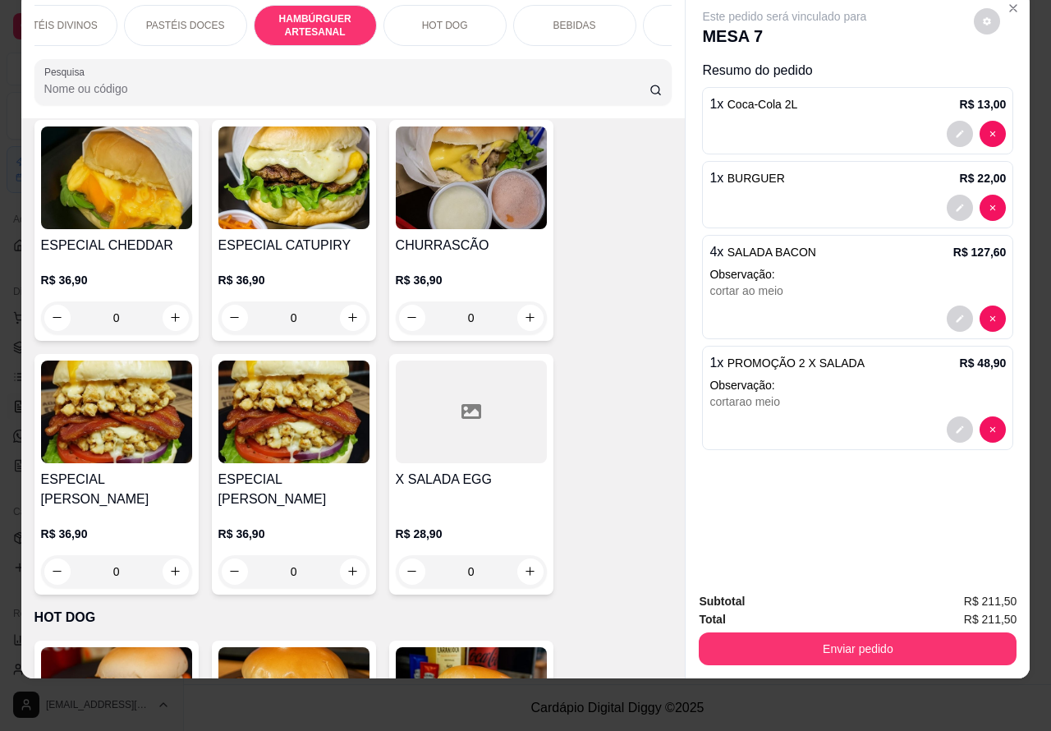
click at [334, 555] on div "0" at bounding box center [293, 571] width 151 height 33
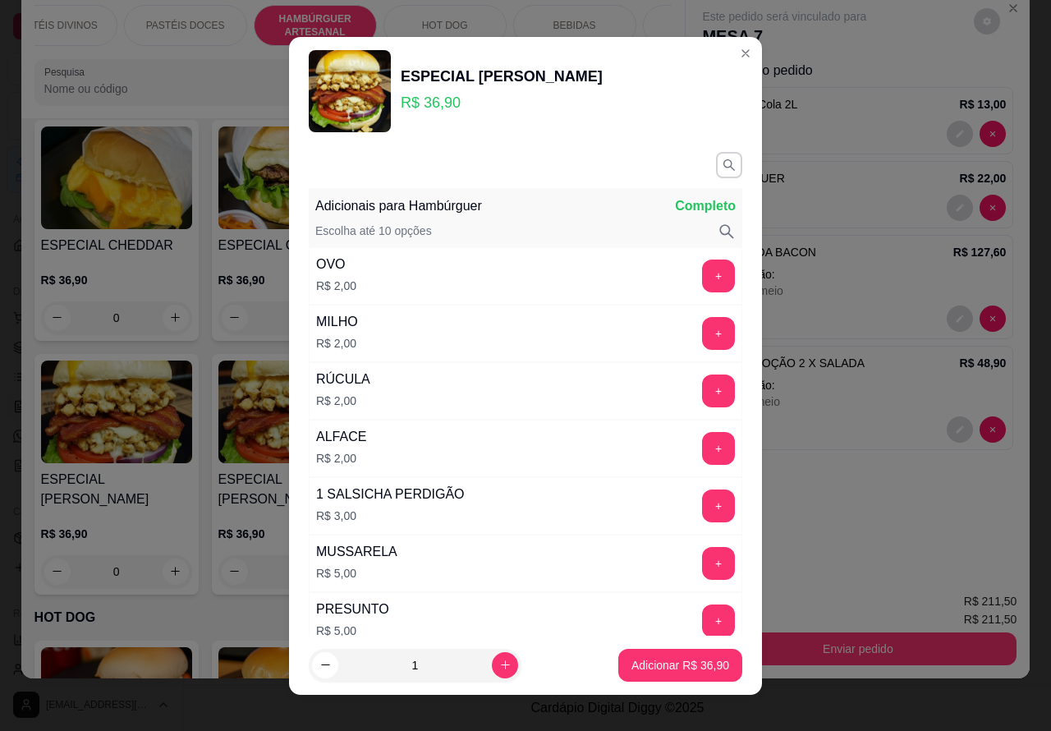
click at [650, 669] on p "Adicionar R$ 36,90" at bounding box center [680, 665] width 98 height 16
type input "1"
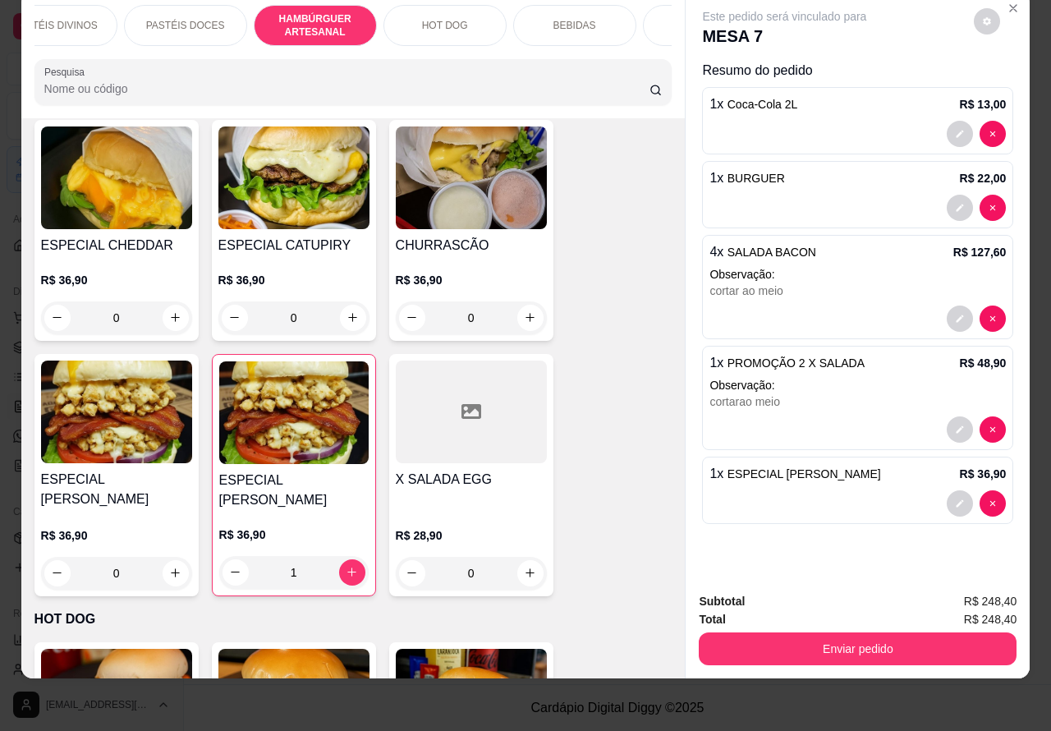
click at [166, 557] on div "0" at bounding box center [116, 573] width 151 height 33
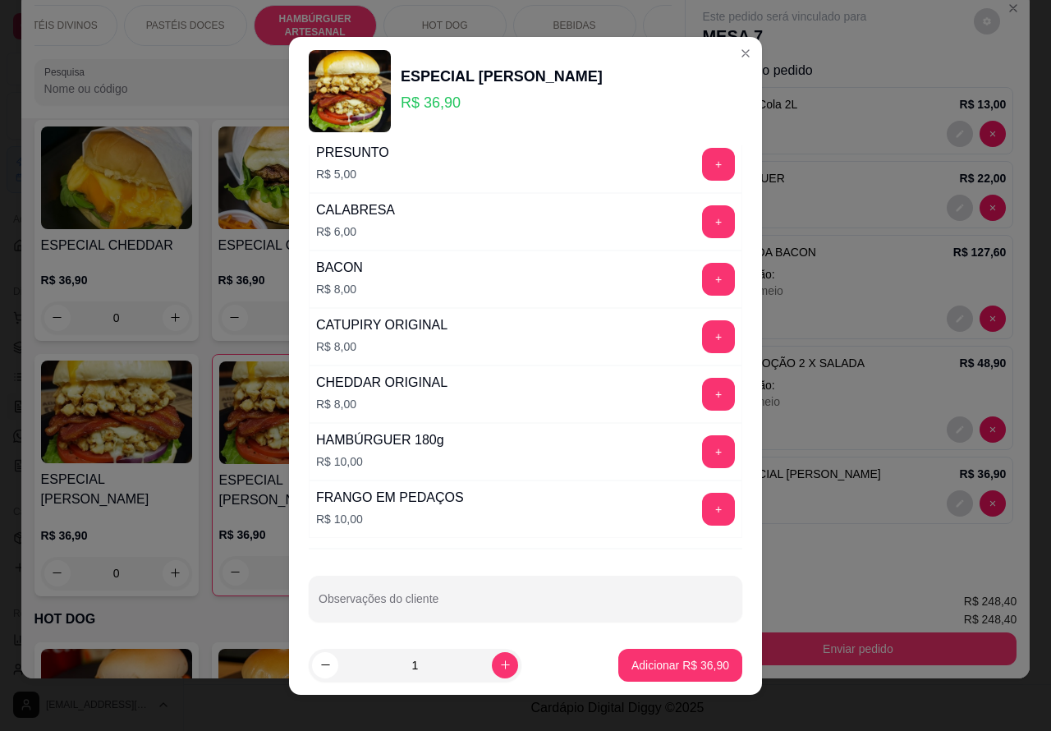
scroll to position [470, 0]
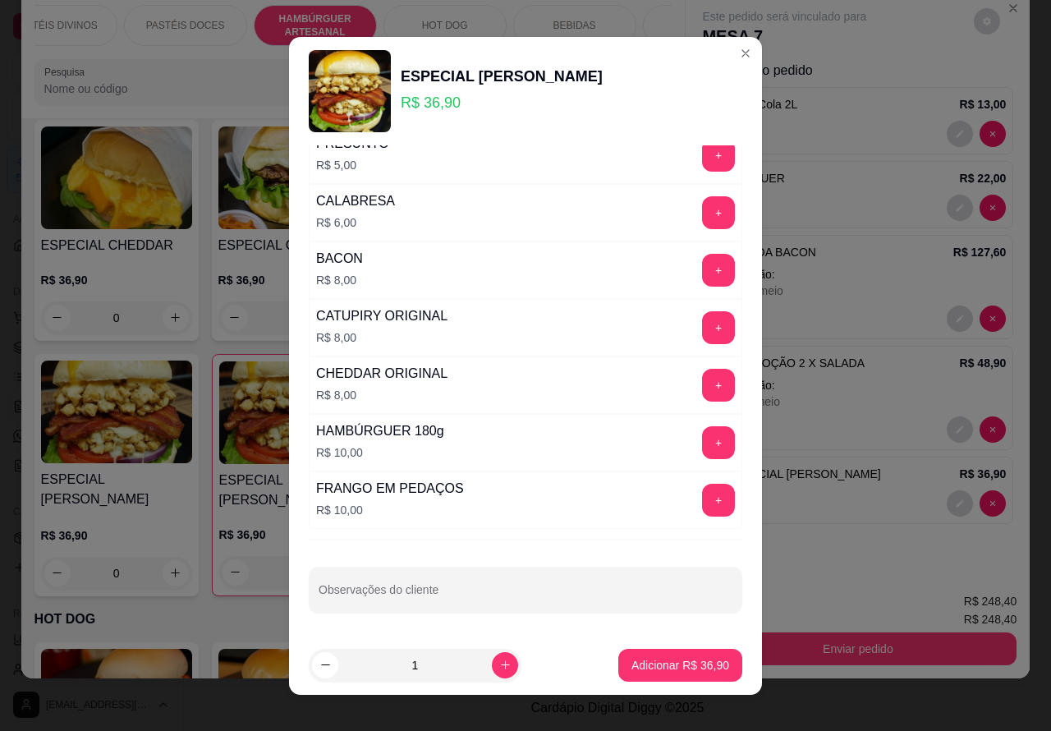
click at [543, 594] on input "Observações do cliente" at bounding box center [526, 596] width 414 height 16
type input "nao colocar o catu"
click at [719, 61] on p "Resumo do pedido" at bounding box center [857, 71] width 311 height 20
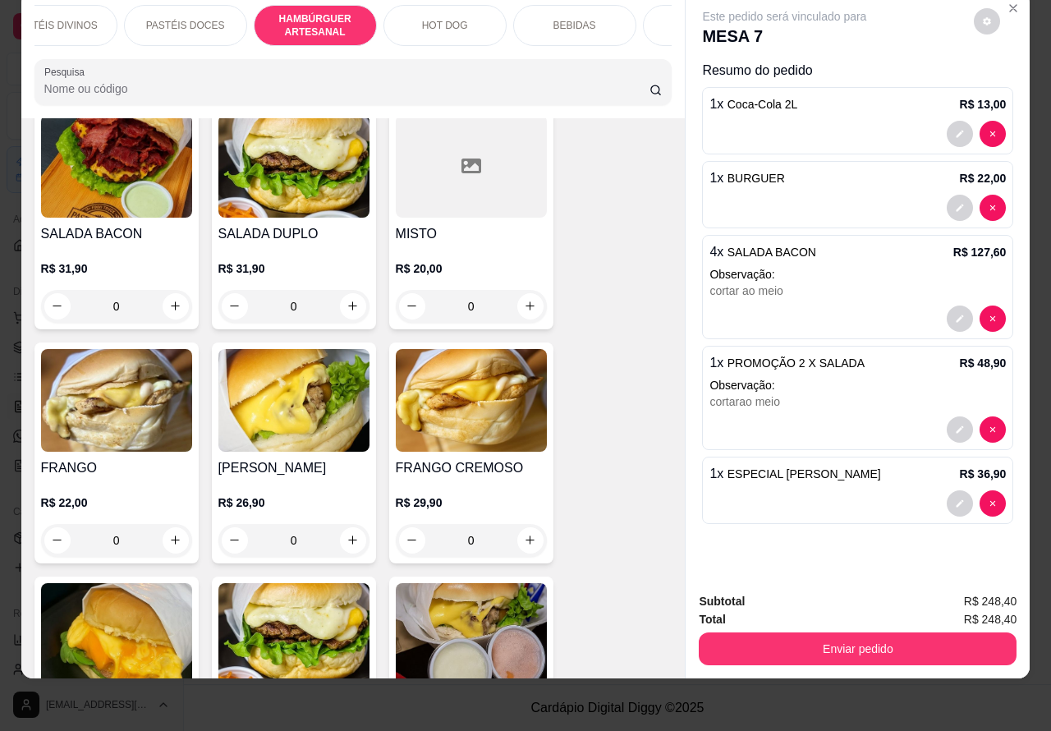
scroll to position [3037, 0]
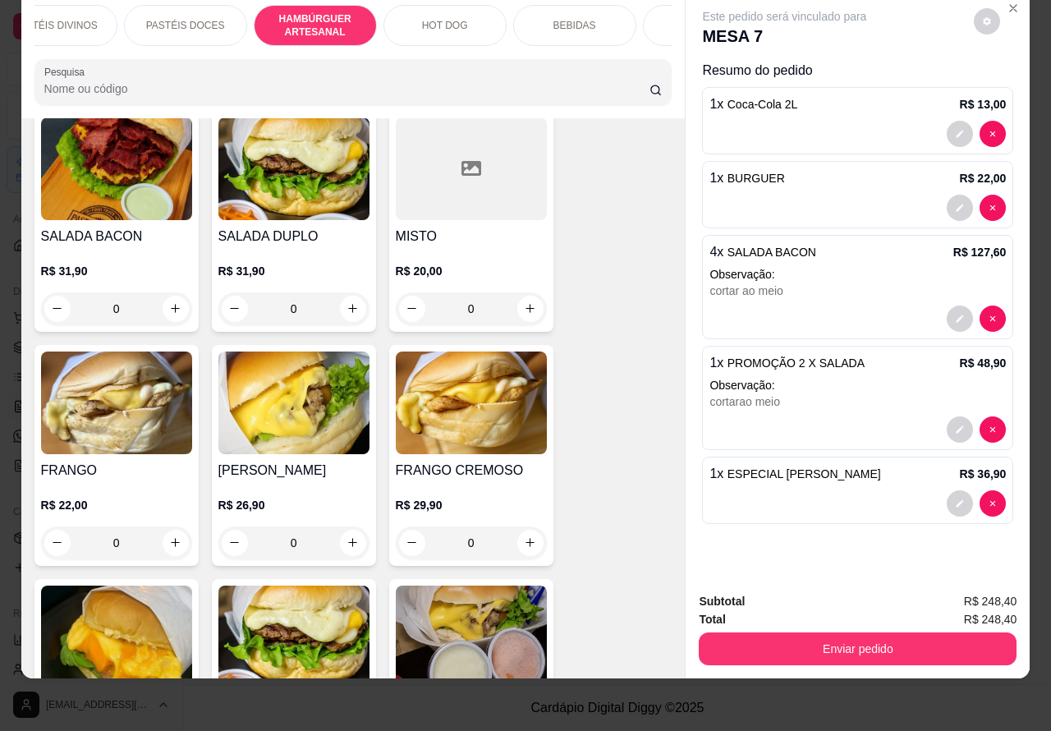
click at [165, 292] on div "0" at bounding box center [116, 308] width 151 height 33
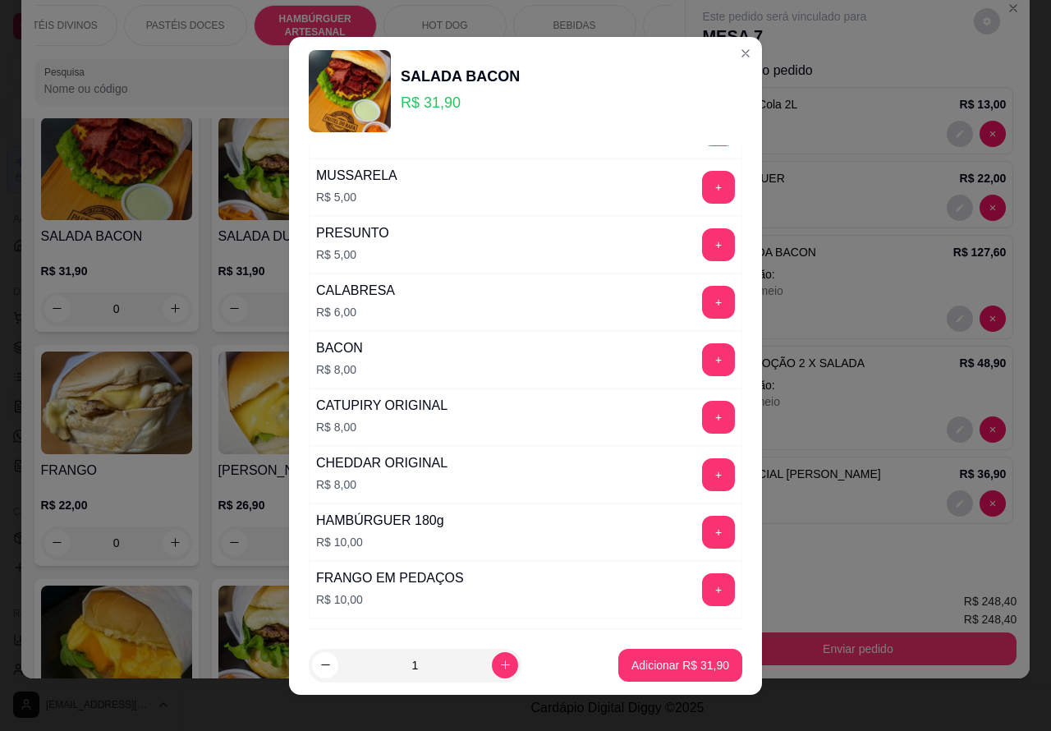
scroll to position [470, 0]
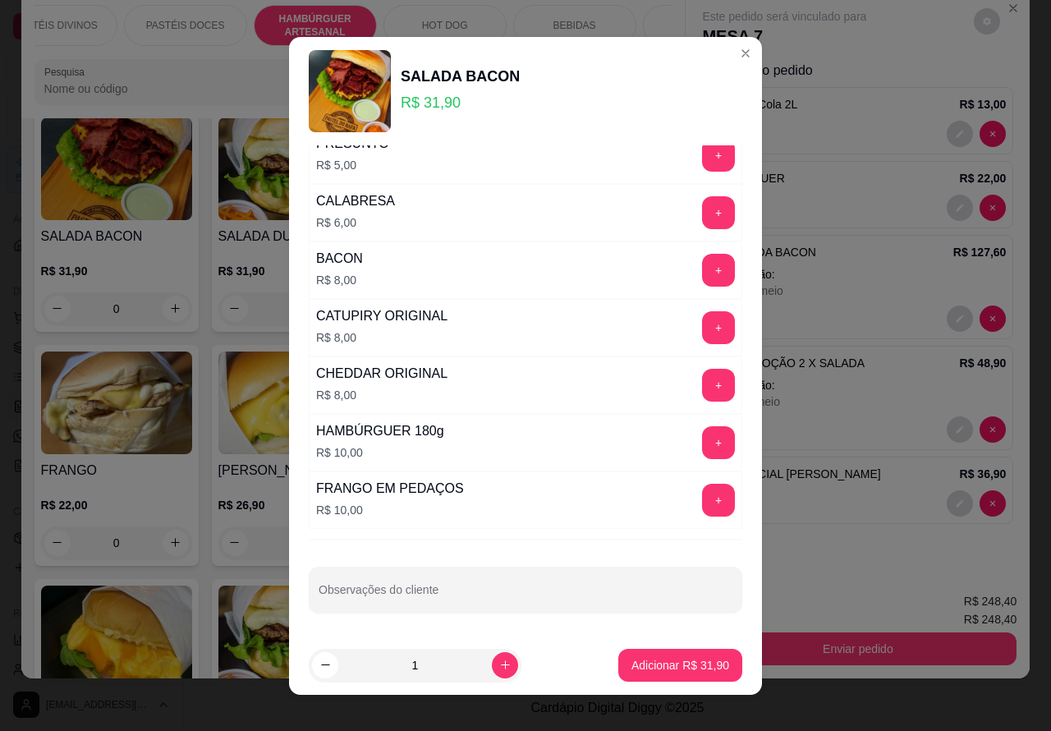
click at [515, 597] on input "Observações do cliente" at bounding box center [526, 596] width 414 height 16
type input "trocar por rucula"
click at [650, 668] on p "Adicionar R$ 31,90" at bounding box center [680, 665] width 98 height 16
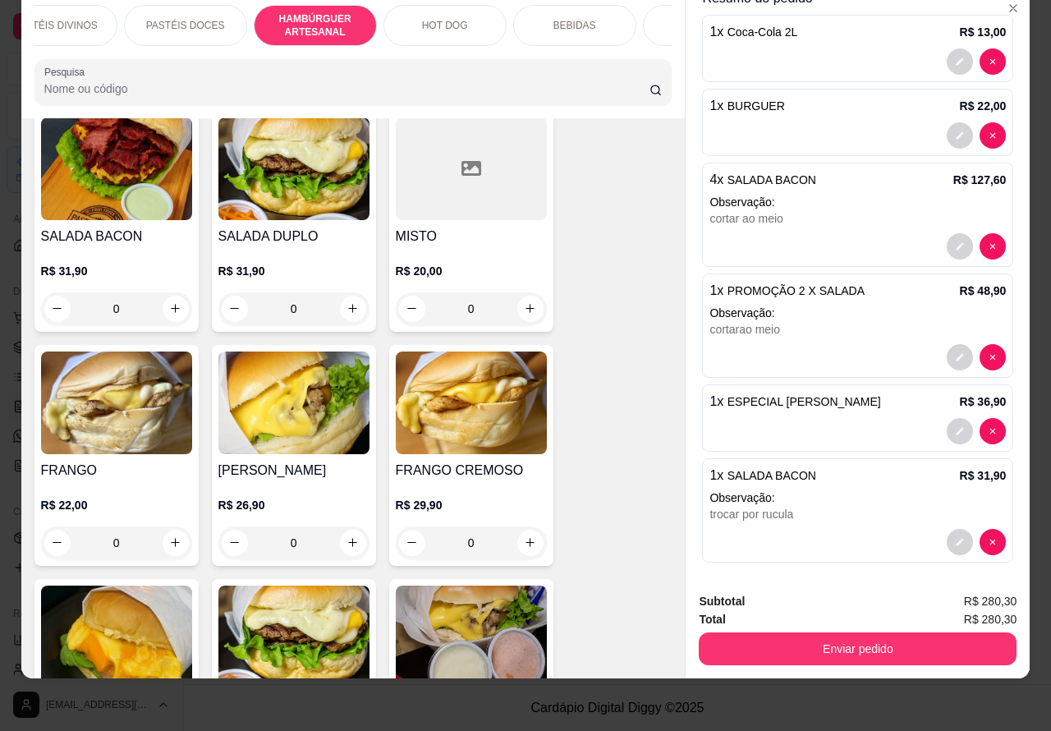
scroll to position [80, 0]
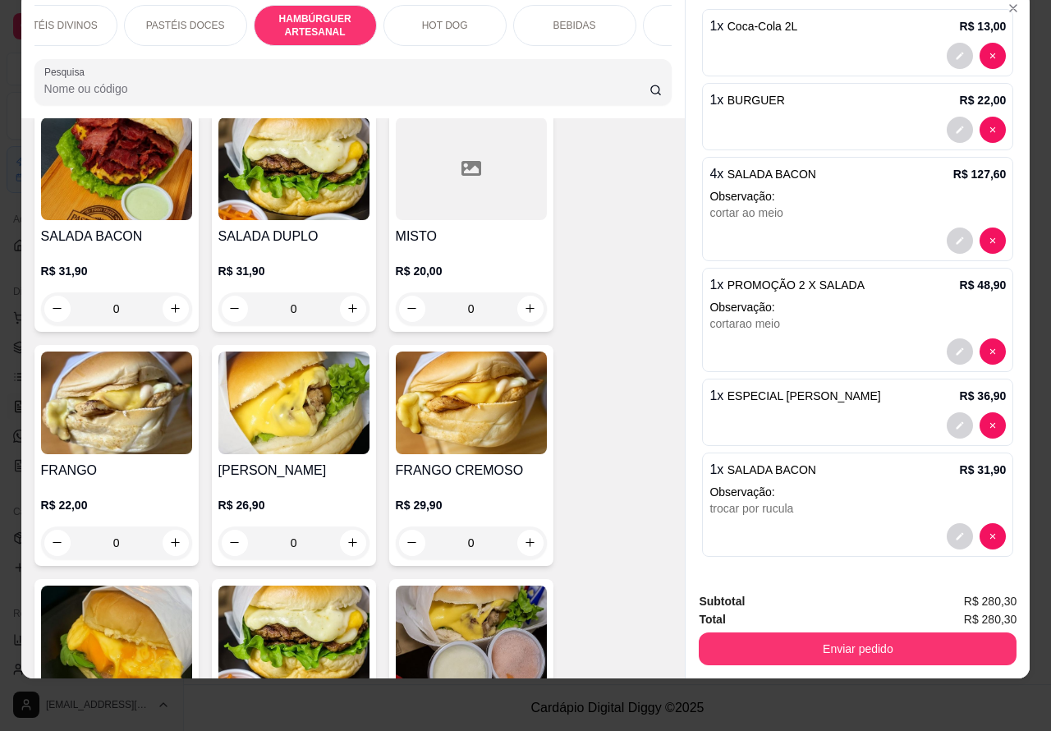
click at [974, 520] on div "Este pedido será vinculado para MESA 7 Resumo do pedido 1 x Coca-Cola 2L R$ 13,…" at bounding box center [858, 286] width 344 height 588
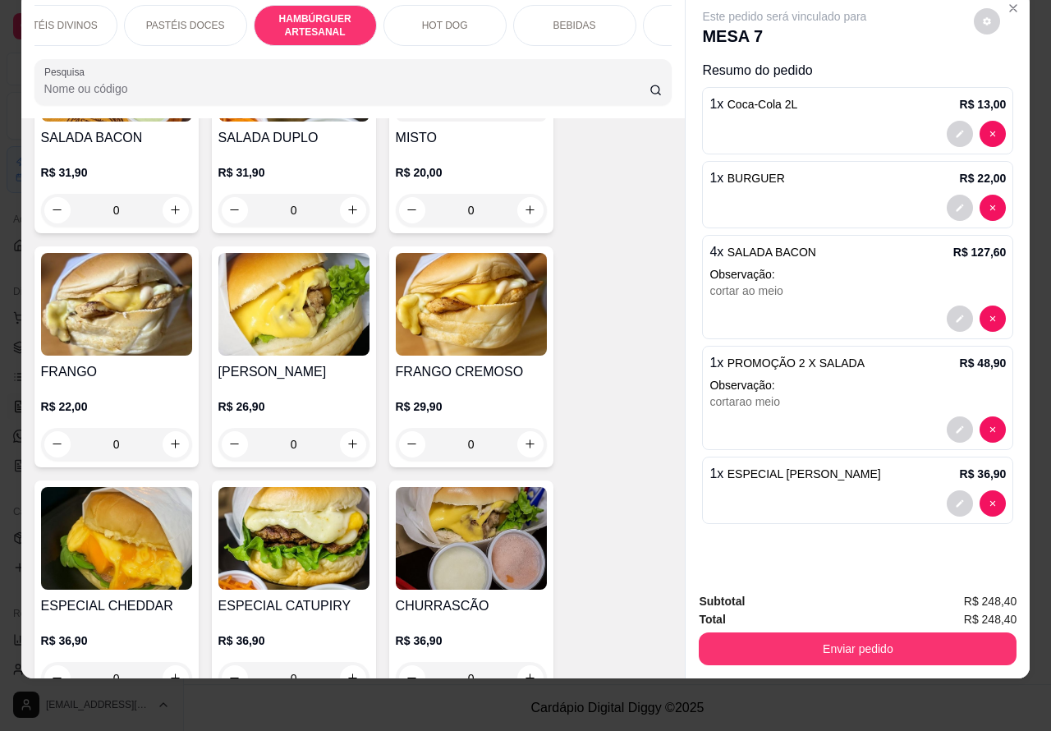
scroll to position [3142, 0]
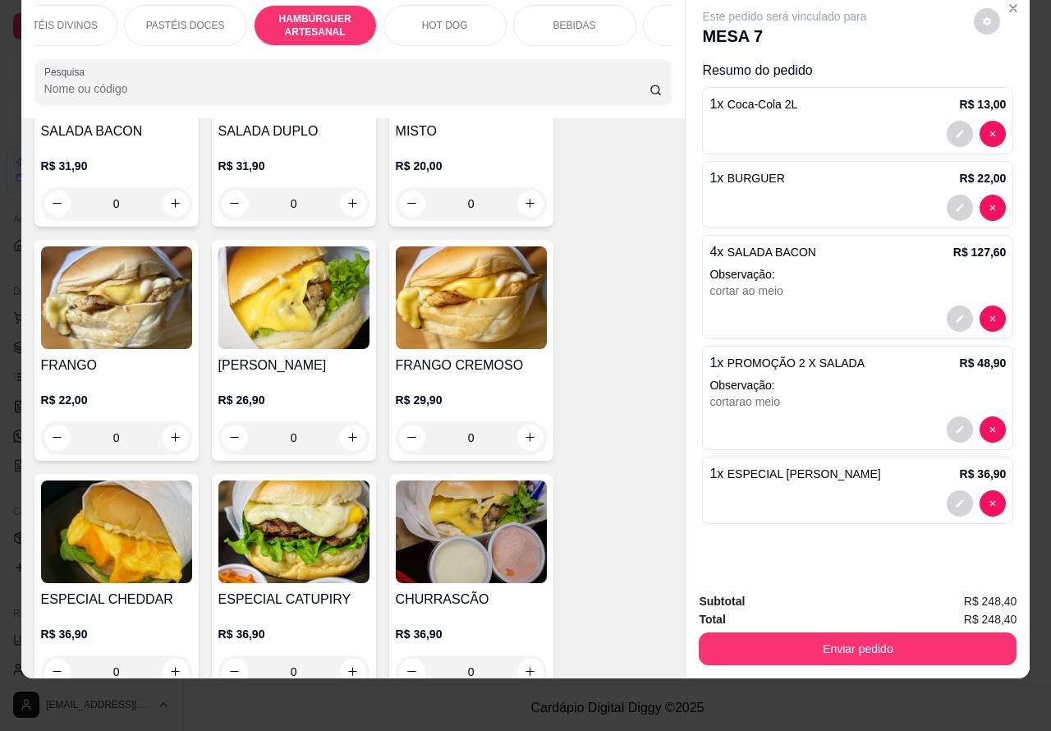
click at [351, 421] on div "0" at bounding box center [293, 437] width 151 height 33
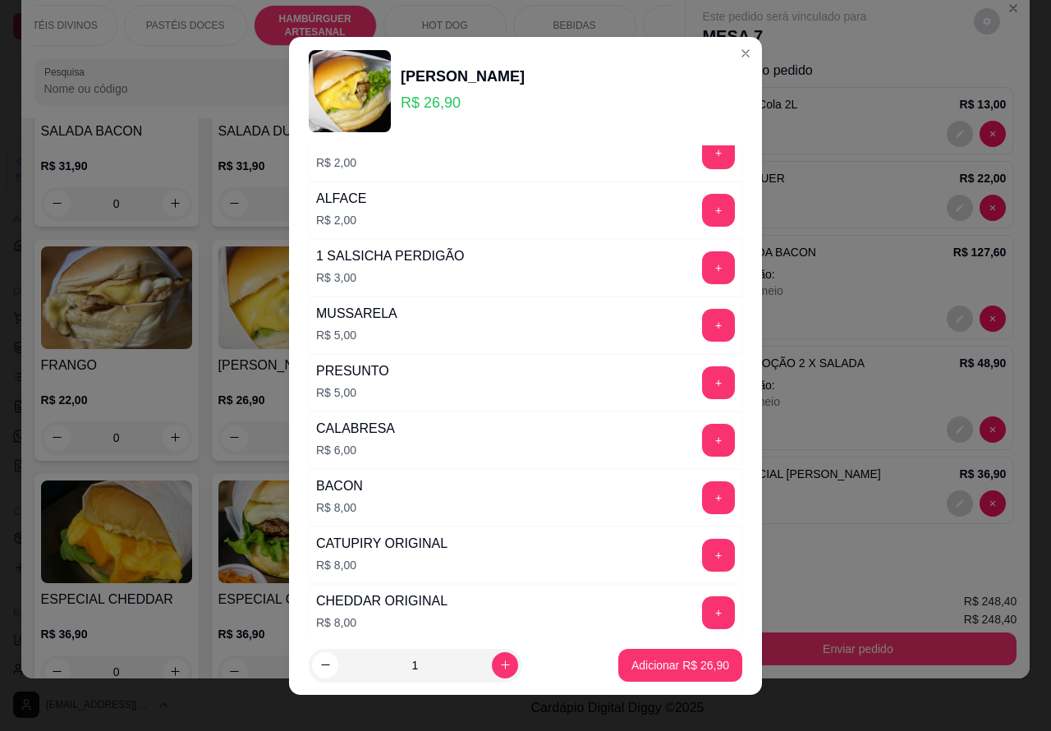
scroll to position [260, 0]
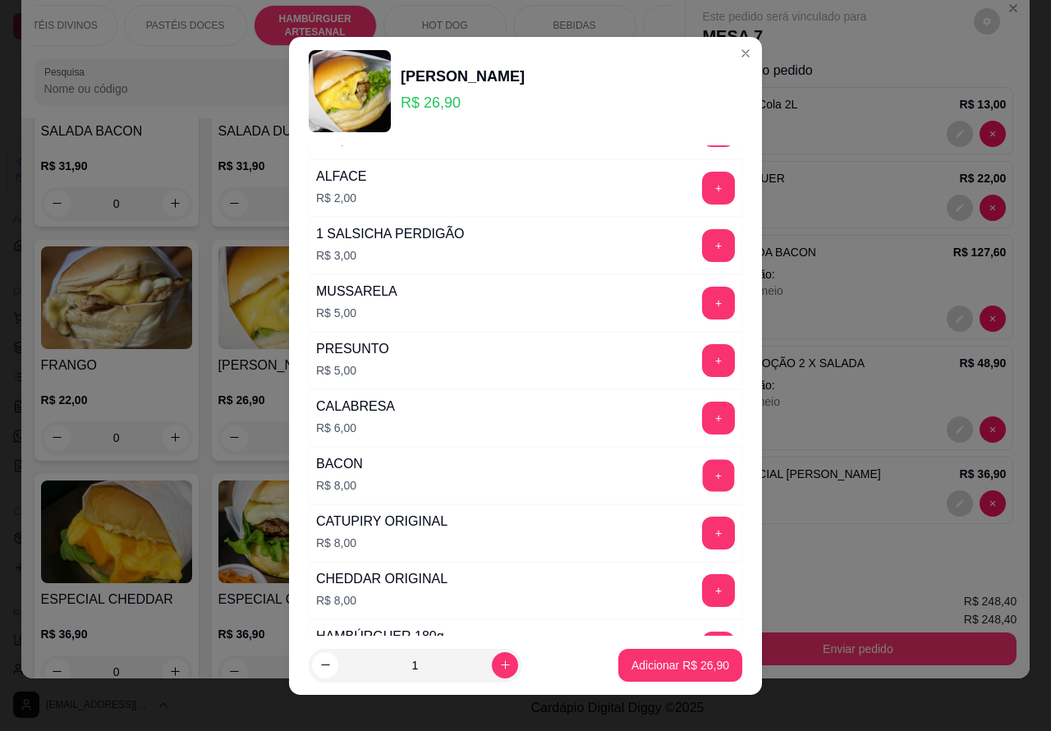
click at [703, 479] on button "+" at bounding box center [719, 475] width 32 height 32
click at [319, 659] on icon "decrease-product-quantity" at bounding box center [325, 665] width 12 height 12
type input "0"
click at [840, 540] on div "Este pedido será vinculado para MESA 7 Resumo do pedido 1 x Coca-Cola 2L R$ 13,…" at bounding box center [858, 286] width 344 height 588
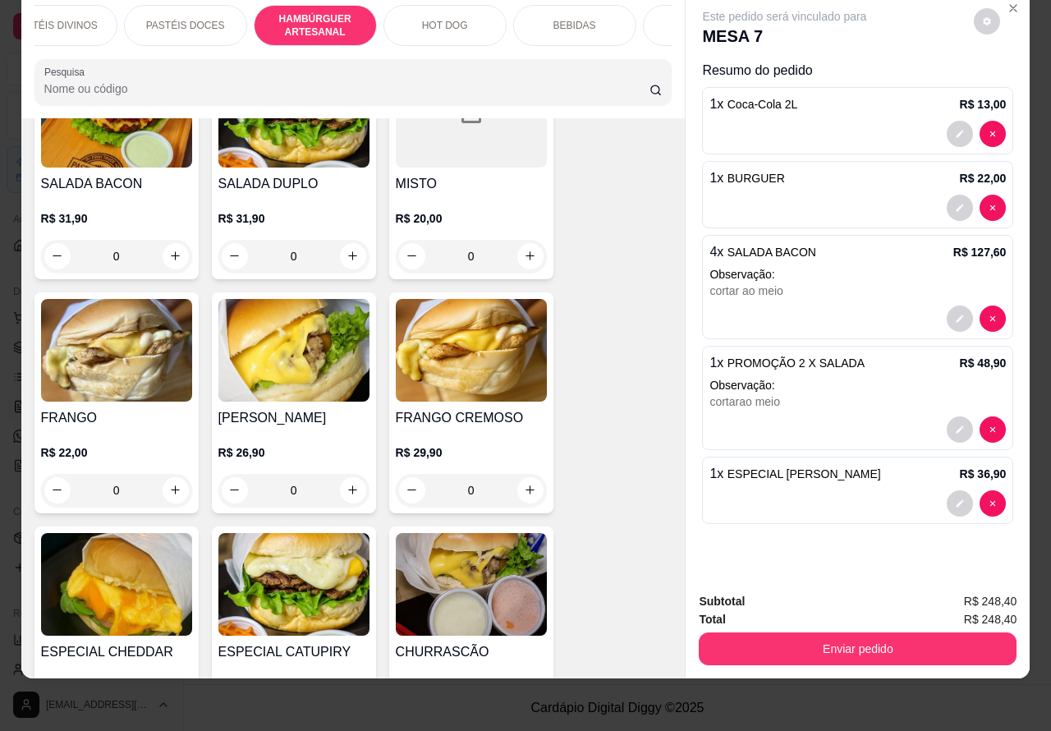
scroll to position [3086, 0]
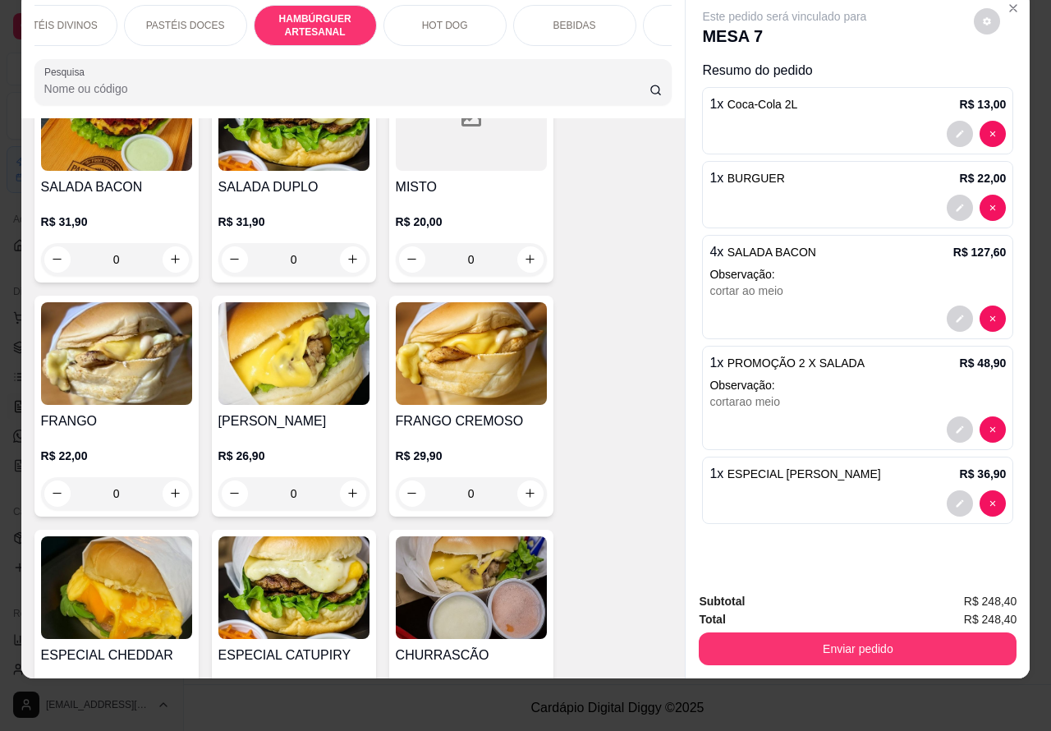
click at [170, 243] on div "0" at bounding box center [116, 259] width 151 height 33
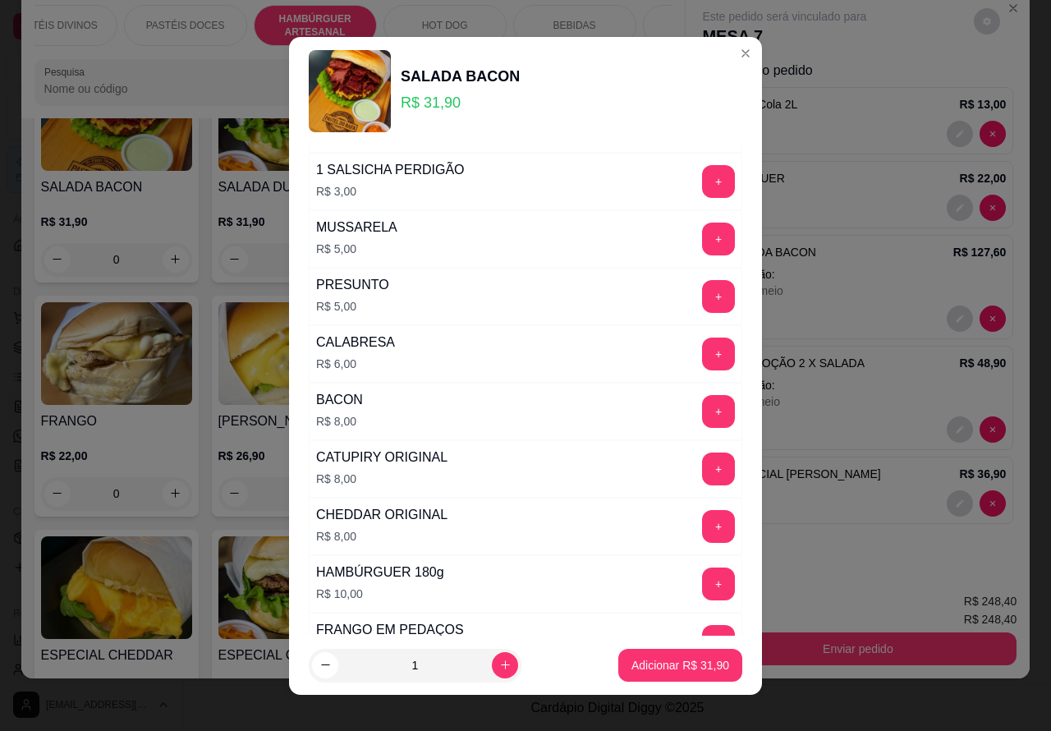
scroll to position [470, 0]
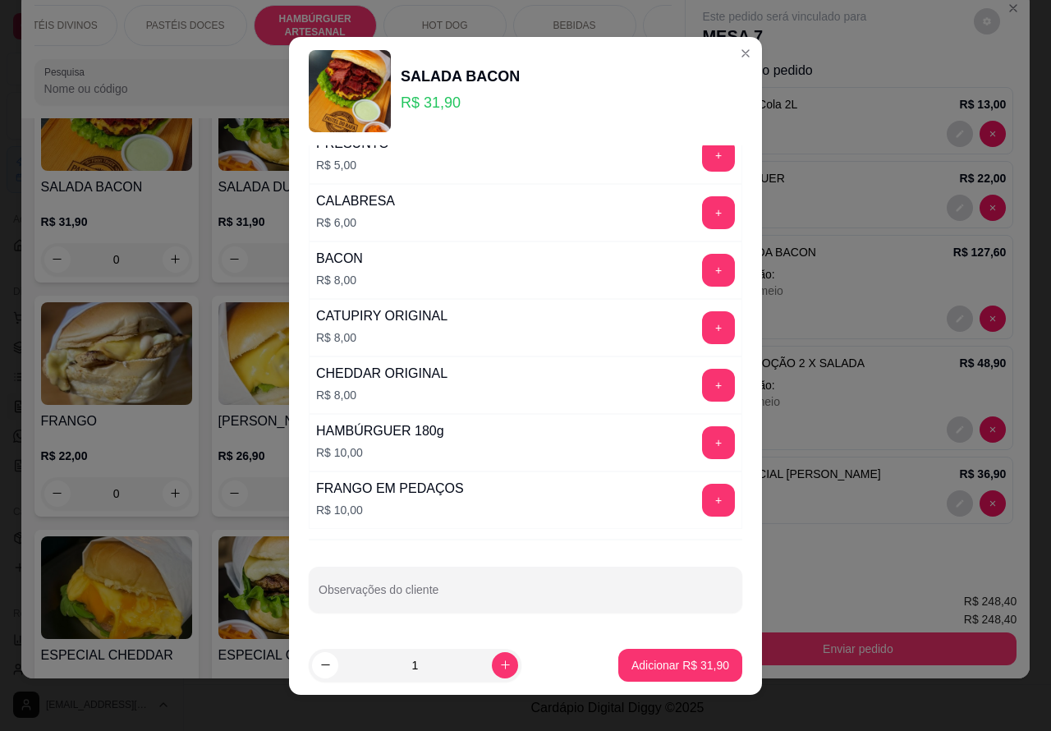
click at [509, 588] on input "Observações do cliente" at bounding box center [526, 596] width 414 height 16
type input "cortar ao meio e colocar rucula"
click at [662, 654] on button "Adicionar R$ 31,90" at bounding box center [680, 665] width 124 height 33
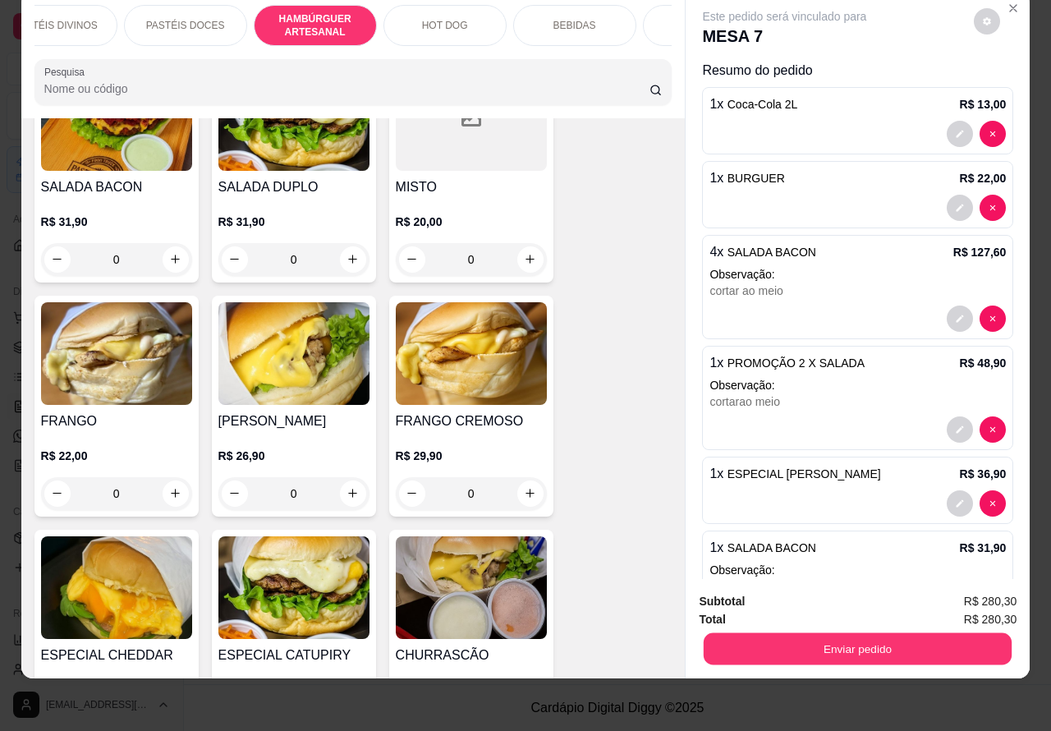
click at [879, 633] on button "Enviar pedido" at bounding box center [858, 649] width 308 height 32
click at [982, 584] on button "Enviar pedido" at bounding box center [973, 593] width 90 height 30
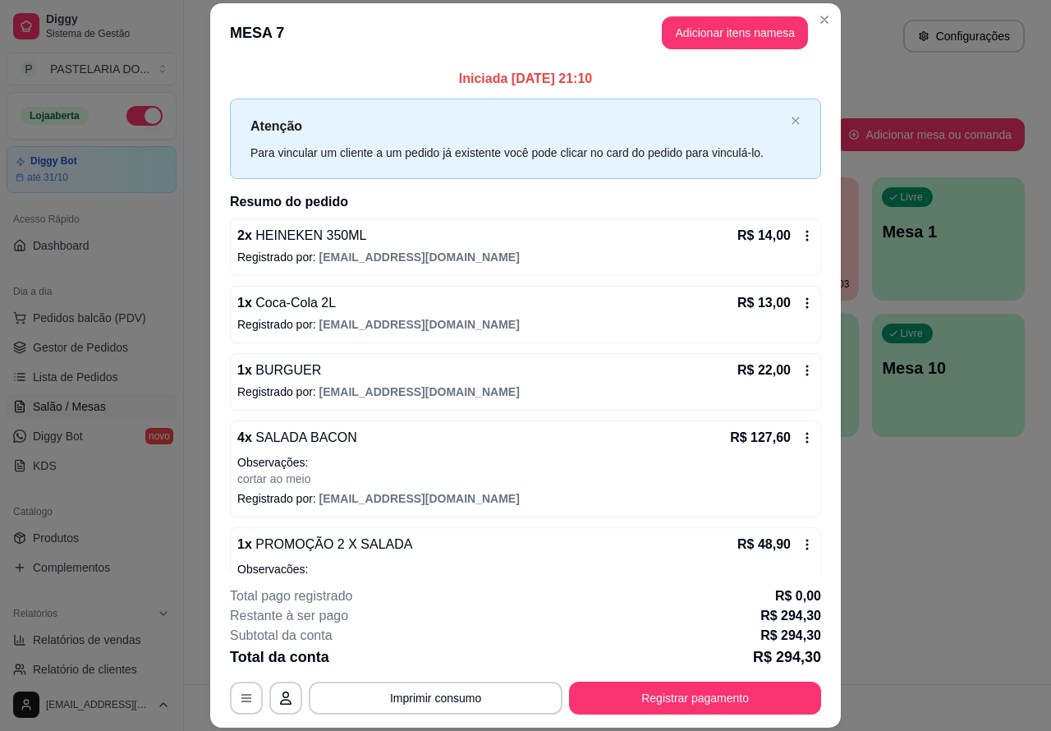
click at [966, 567] on div "Atendimento Salão Configurações Todos Mesas Comandas Pesquisar Adicionar mesa o…" at bounding box center [617, 342] width 867 height 684
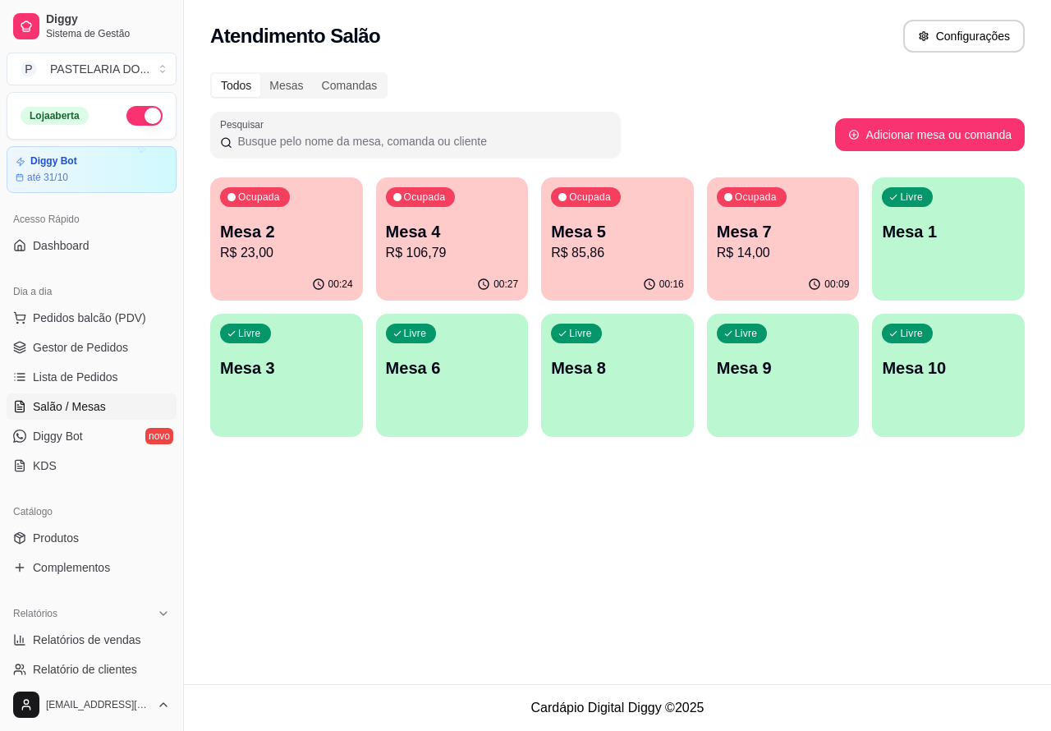
click at [286, 366] on p "Mesa 3" at bounding box center [286, 367] width 133 height 23
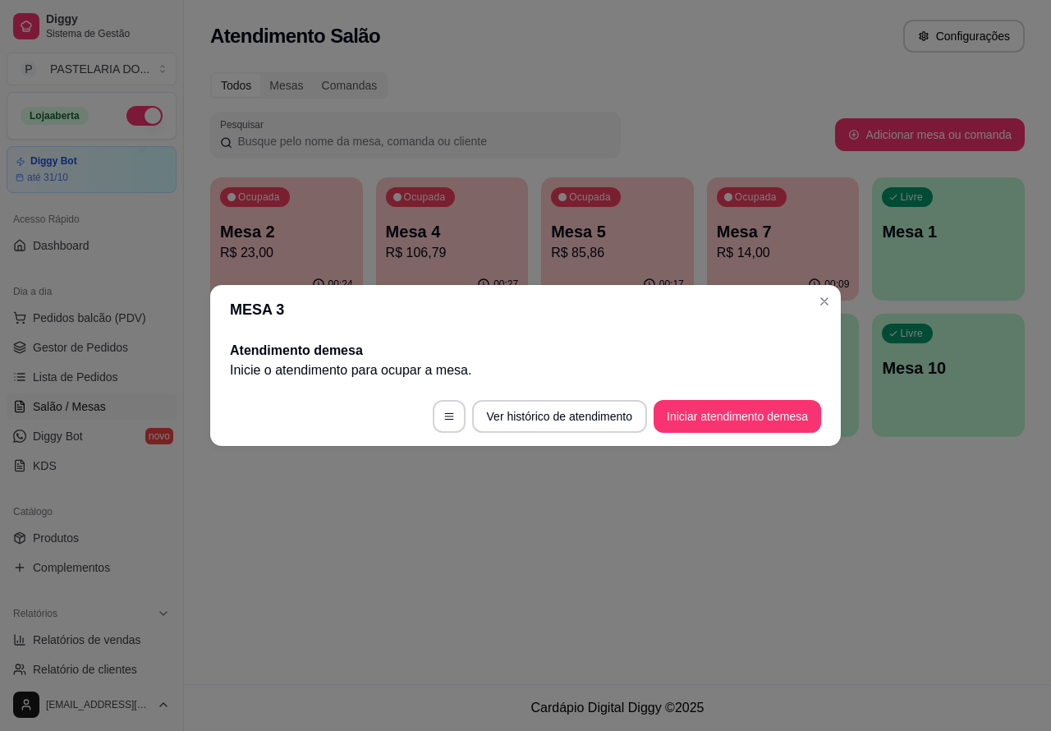
click at [757, 413] on button "Iniciar atendimento de mesa" at bounding box center [738, 416] width 168 height 33
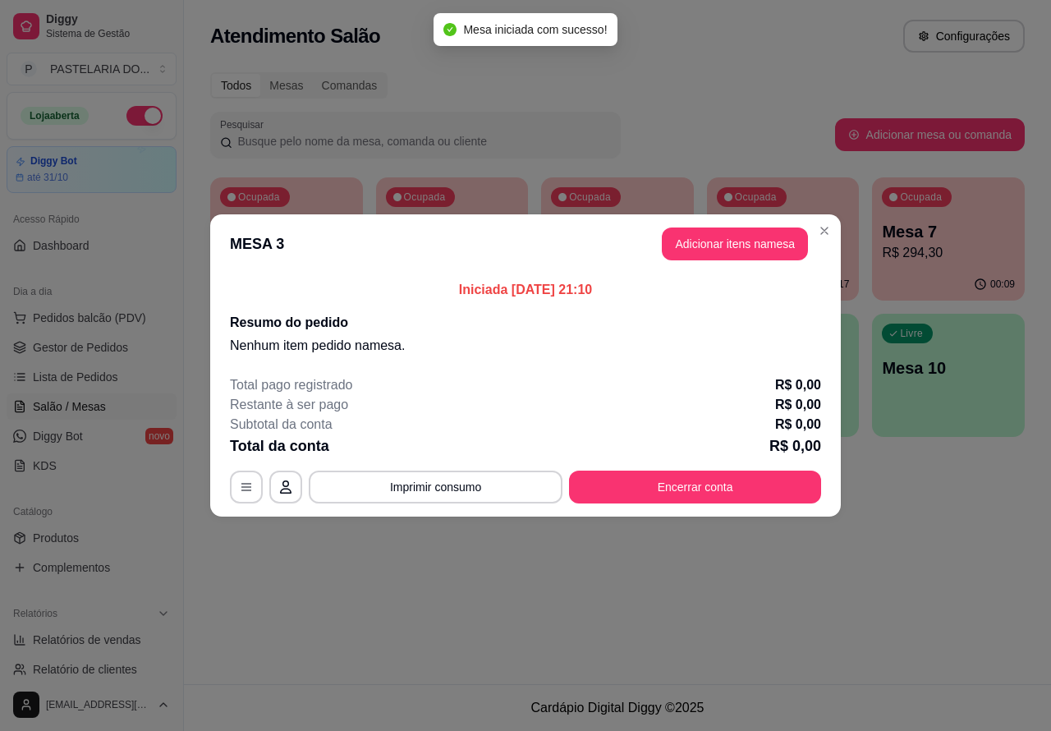
click at [754, 236] on div "Nenhum produto adicionado" at bounding box center [862, 237] width 314 height 325
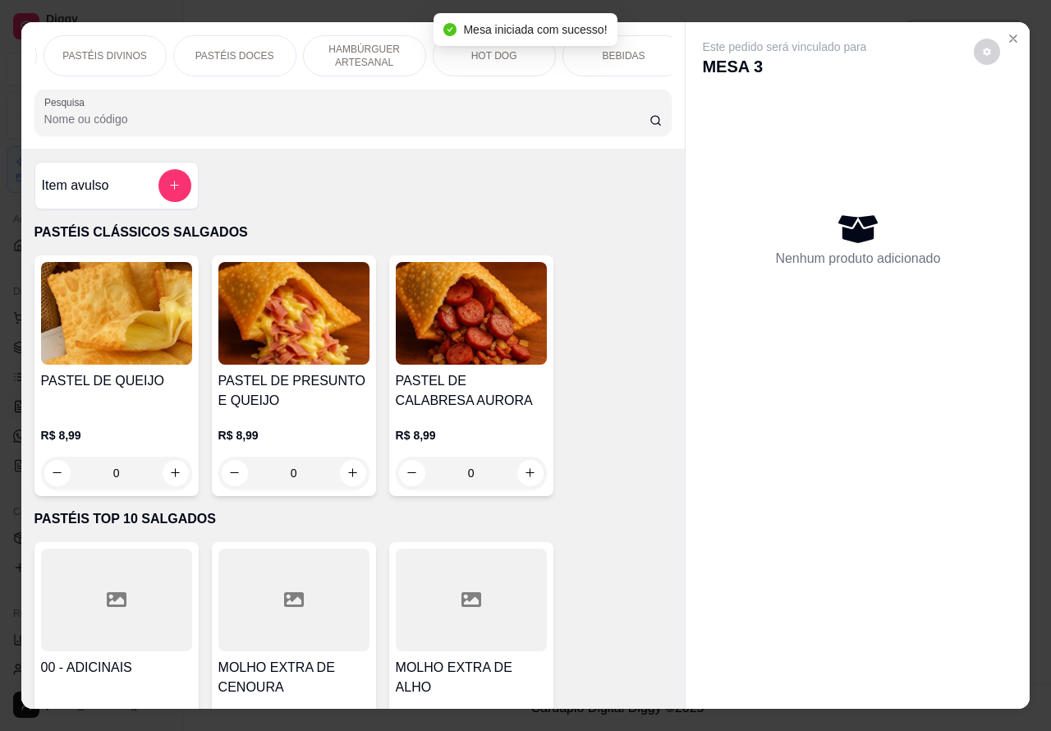
scroll to position [0, 283]
click at [624, 47] on div "BEBIDAS" at bounding box center [591, 55] width 123 height 41
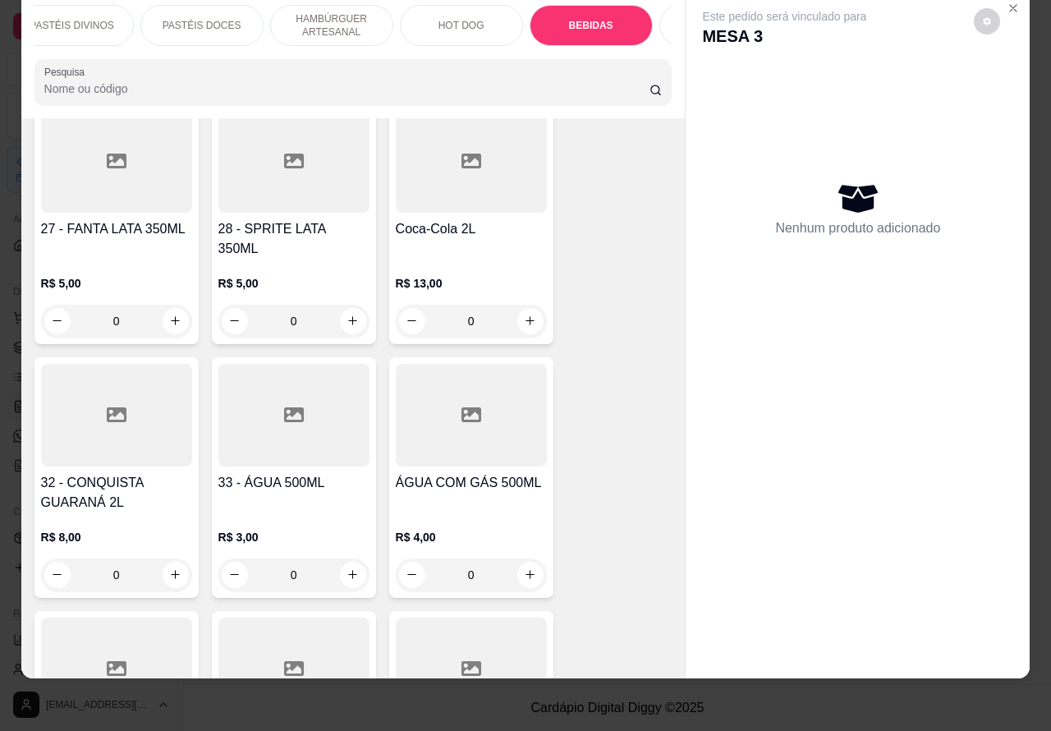
scroll to position [4554, 0]
click at [347, 567] on icon "increase-product-quantity" at bounding box center [353, 573] width 12 height 12
type input "1"
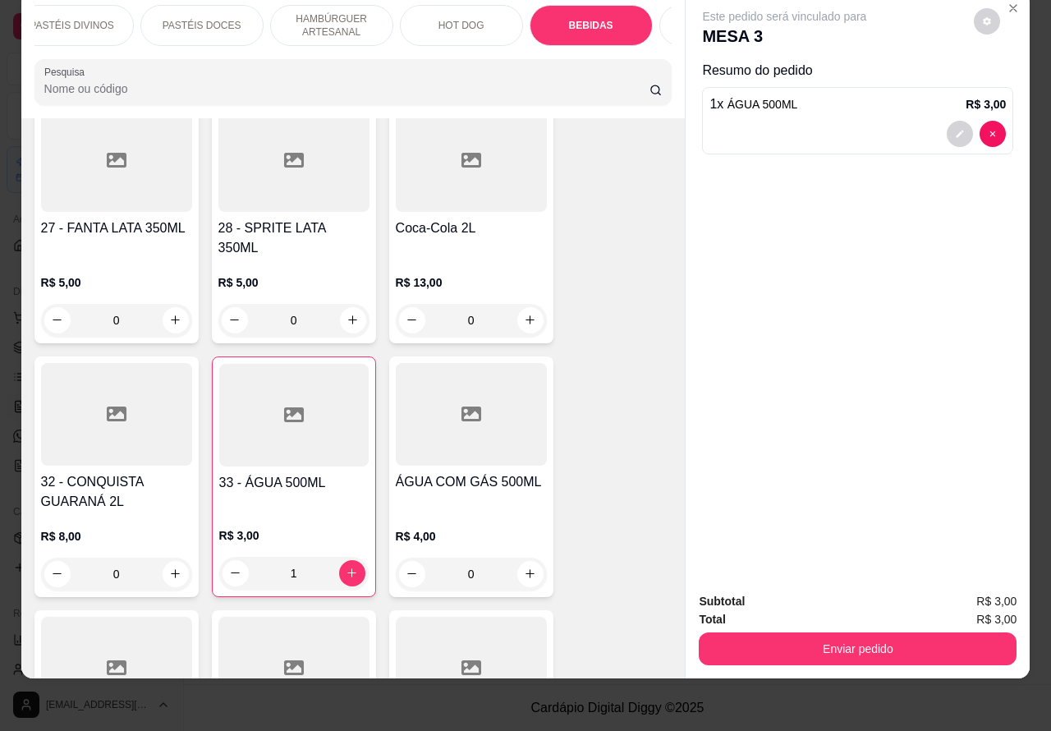
scroll to position [0, 394]
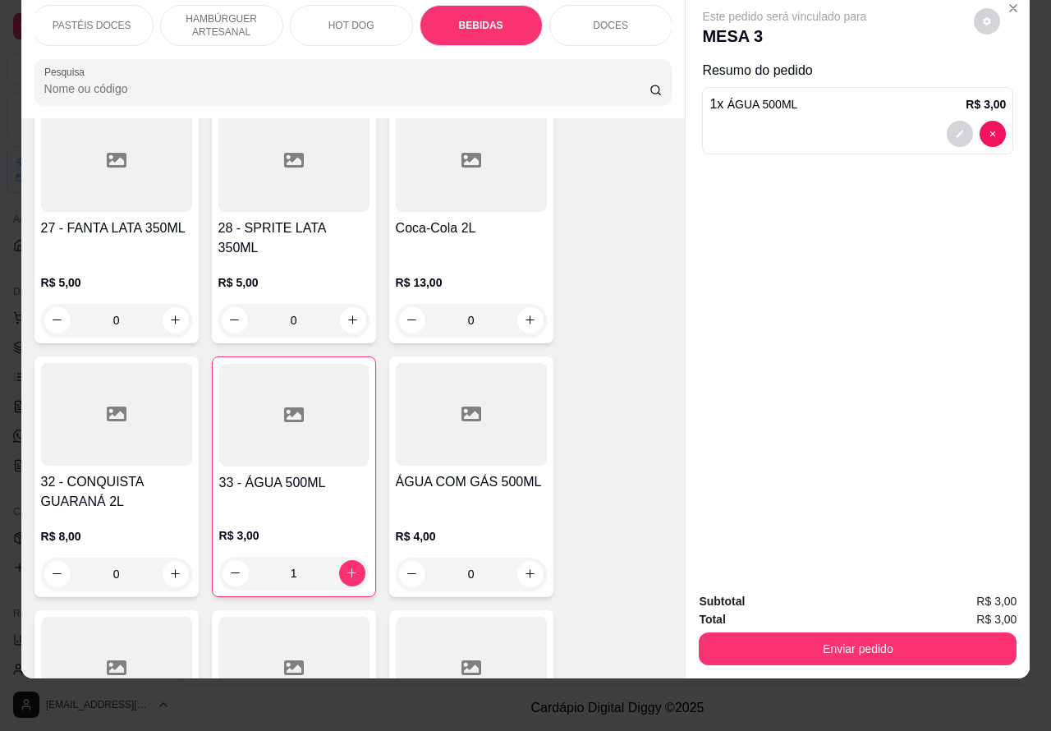
click at [617, 17] on div "DOCES" at bounding box center [610, 25] width 123 height 41
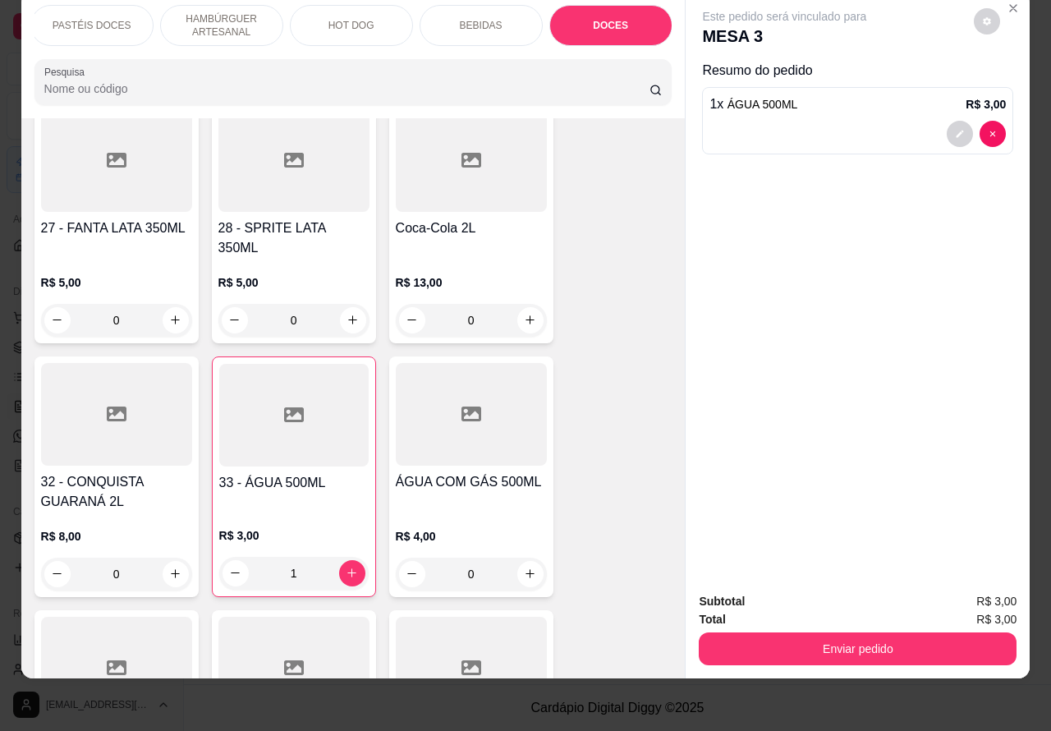
scroll to position [5493, 0]
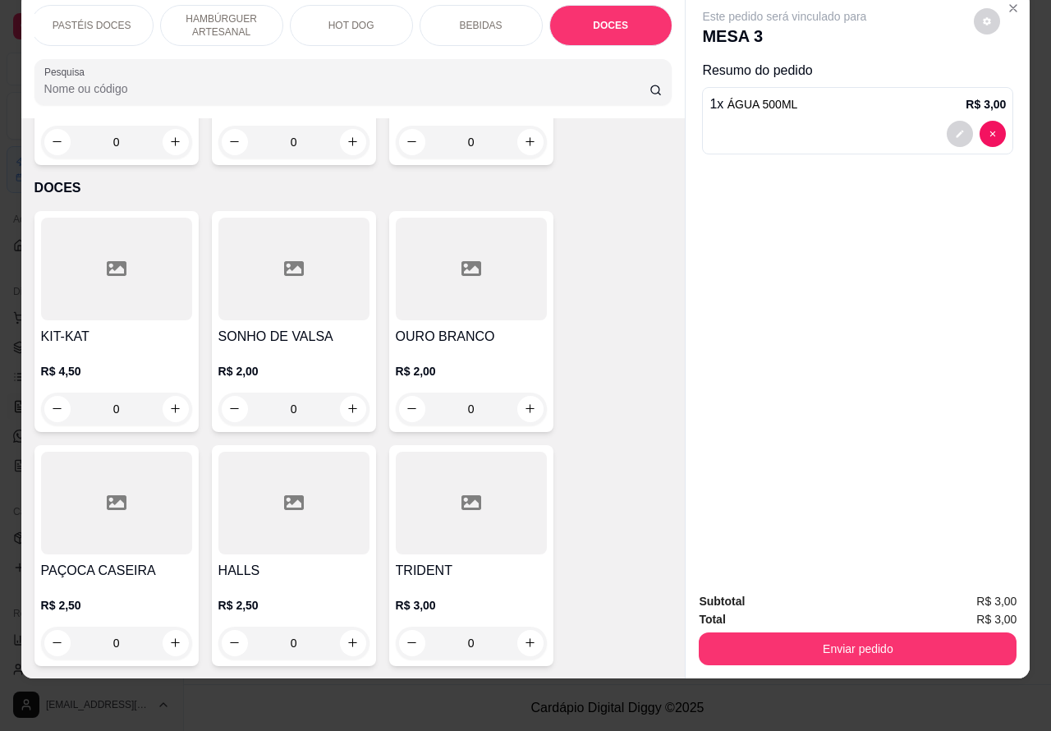
click at [347, 19] on p "HOT DOG" at bounding box center [351, 25] width 46 height 13
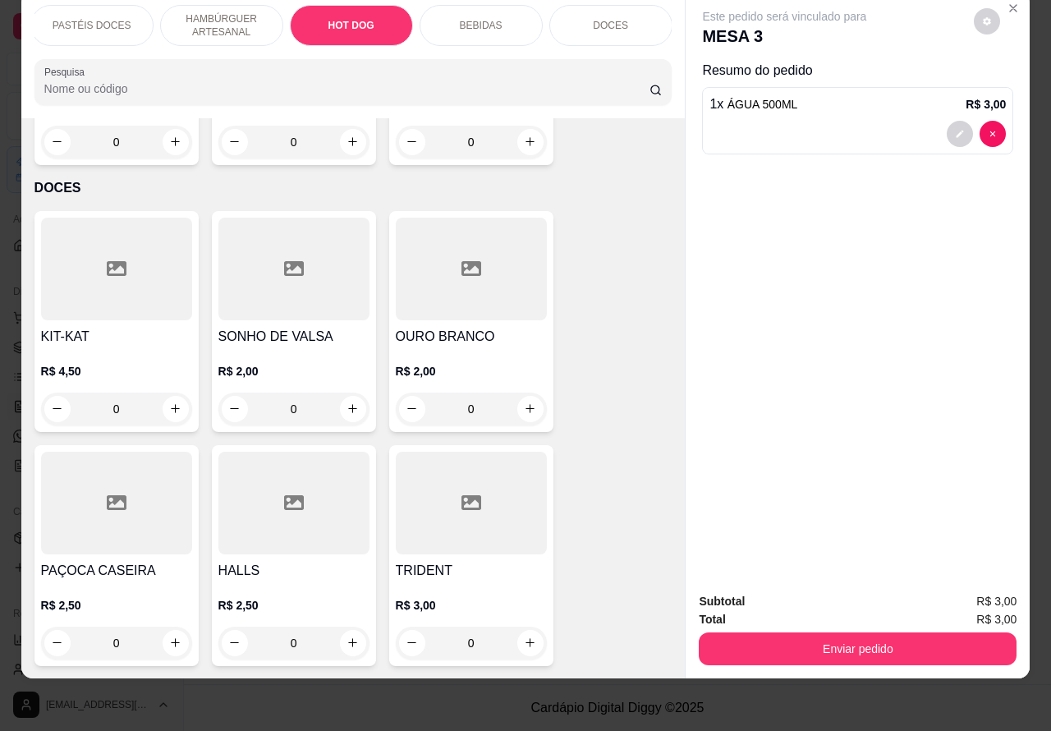
scroll to position [3946, 0]
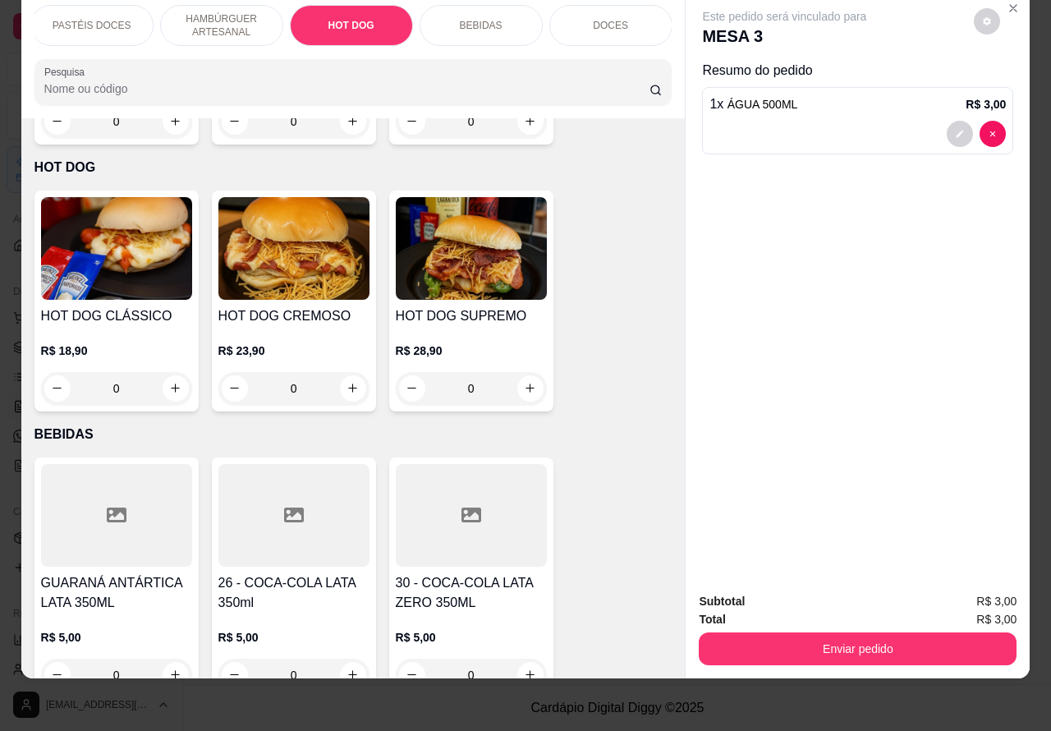
click at [163, 372] on div "0" at bounding box center [116, 388] width 151 height 33
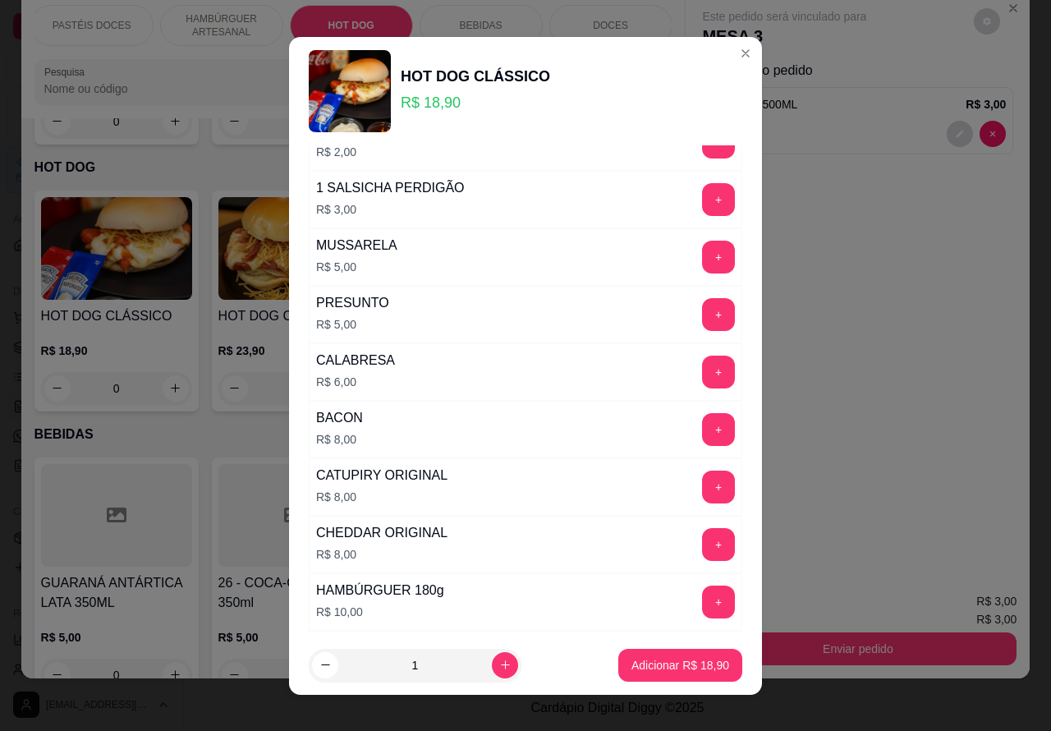
scroll to position [470, 0]
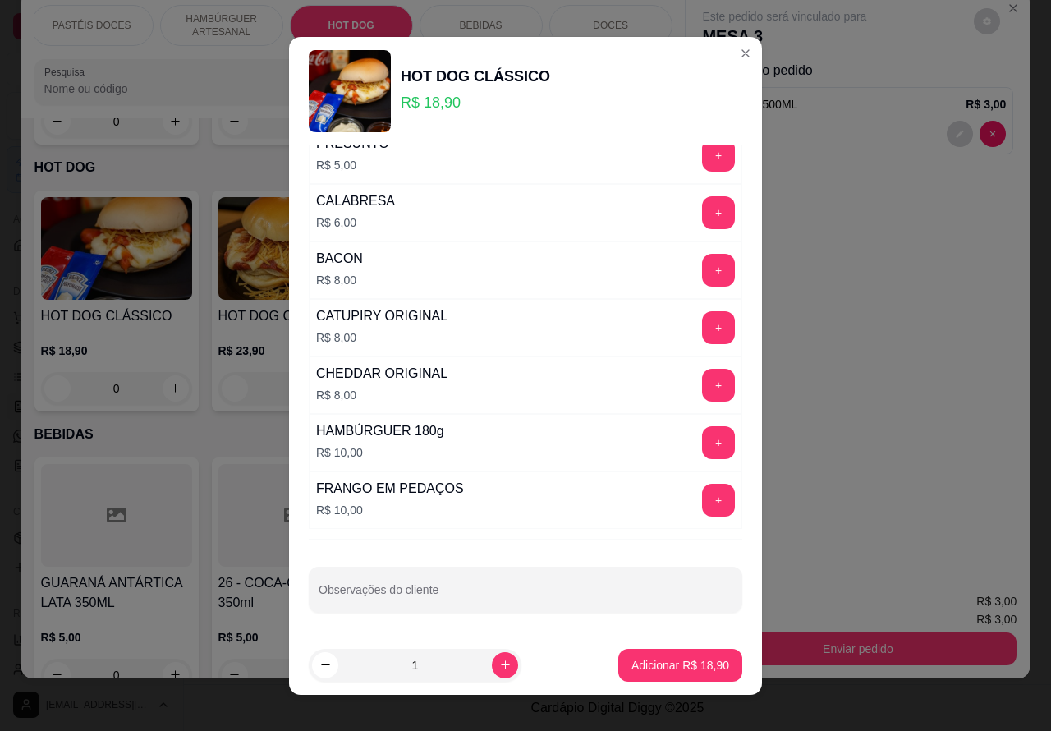
click at [535, 588] on input "Observações do cliente" at bounding box center [526, 596] width 414 height 16
type input "sem alface"
click at [653, 665] on p "Adicionar R$ 18,90" at bounding box center [680, 665] width 98 height 16
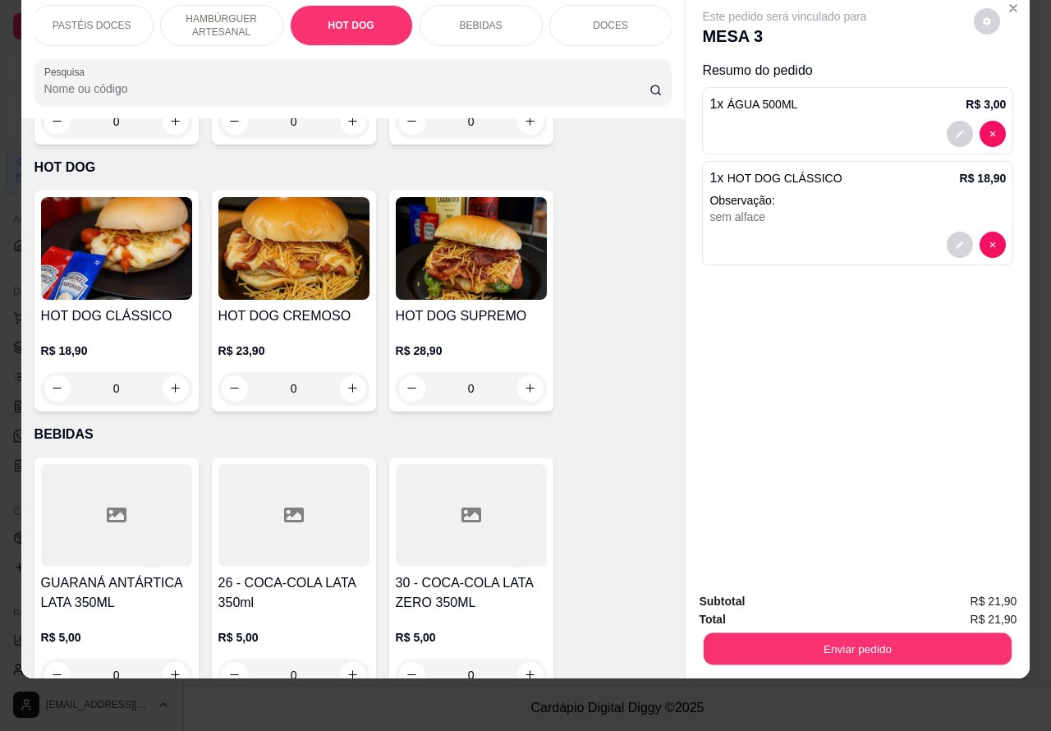
click at [859, 633] on button "Enviar pedido" at bounding box center [858, 649] width 308 height 32
click at [978, 593] on button "Enviar pedido" at bounding box center [972, 593] width 93 height 31
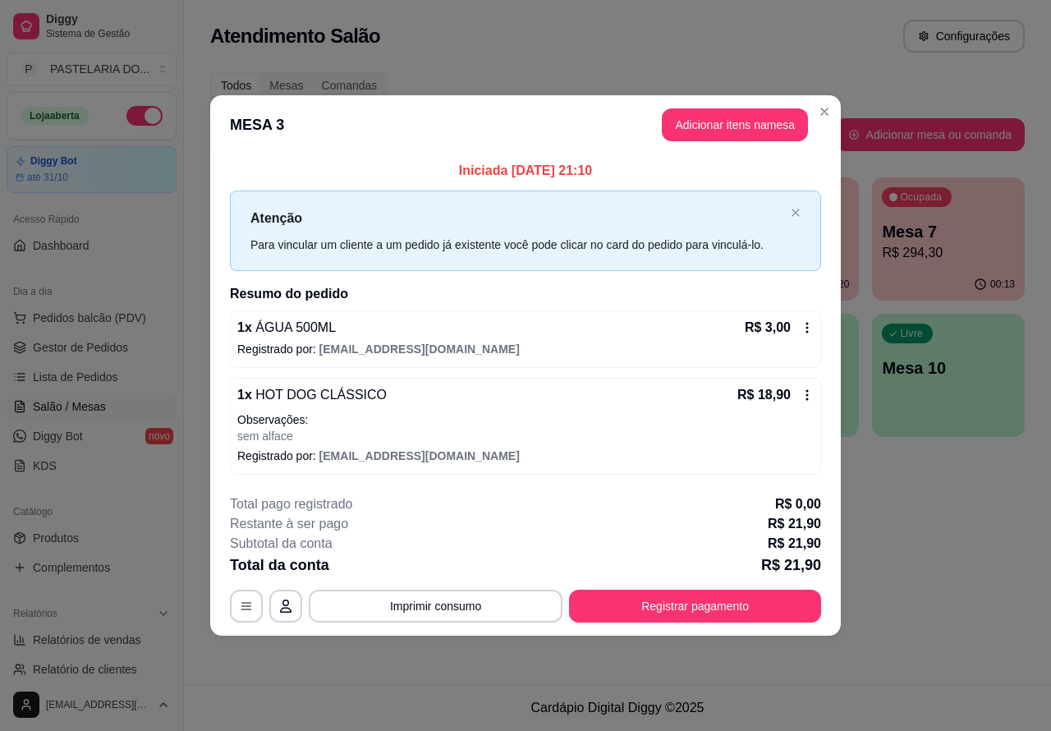
click at [942, 608] on div "Atendimento Salão Configurações Todos Mesas Comandas Pesquisar Adicionar mesa o…" at bounding box center [617, 342] width 867 height 684
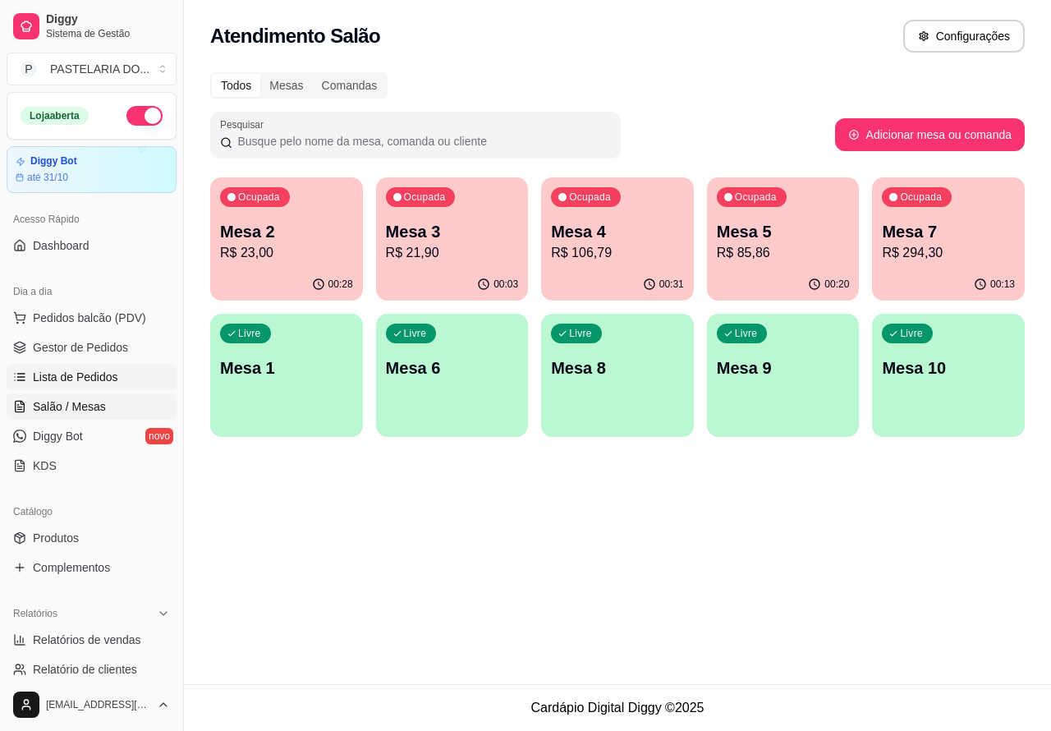
click at [80, 376] on span "Lista de Pedidos" at bounding box center [75, 377] width 85 height 16
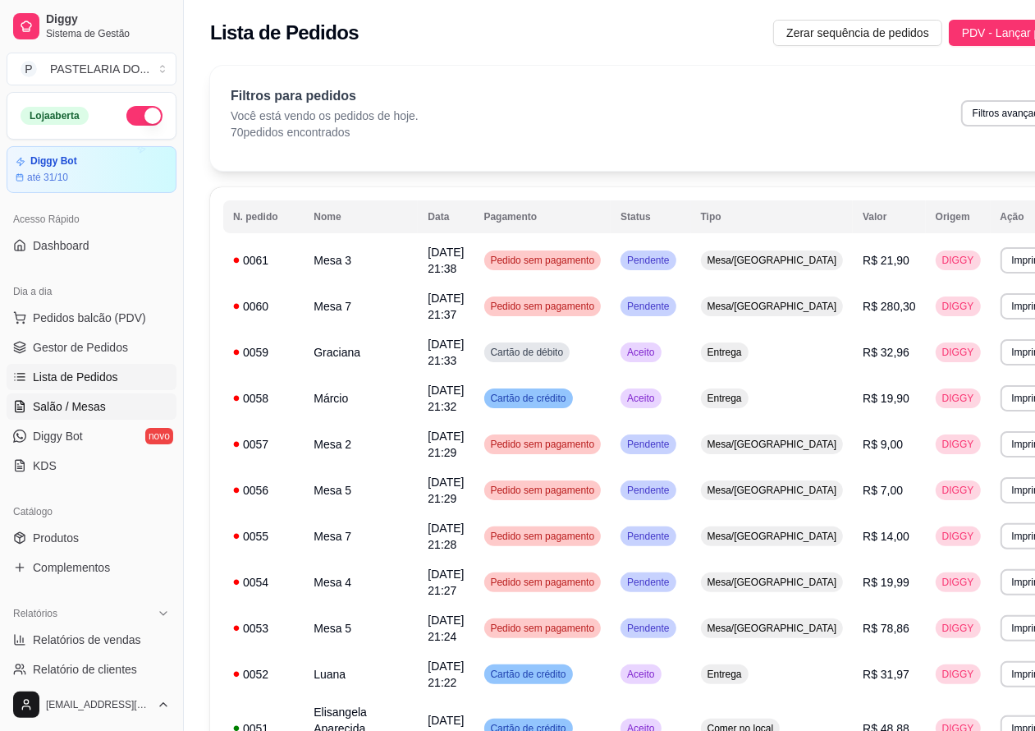
click at [76, 401] on span "Salão / Mesas" at bounding box center [69, 406] width 73 height 16
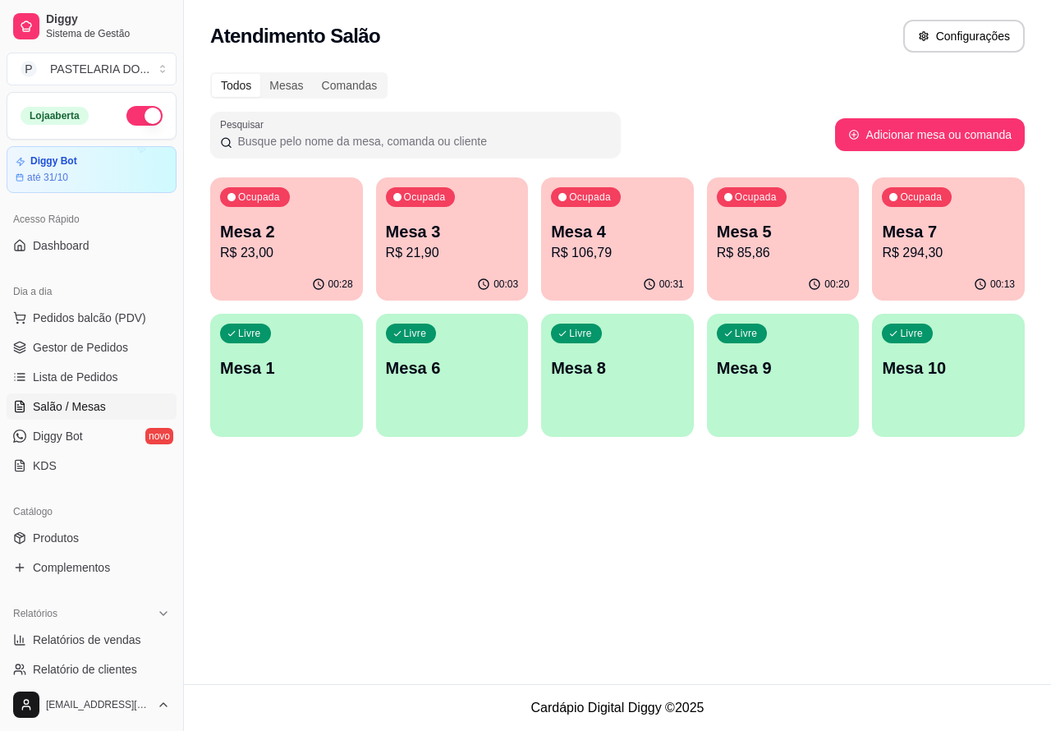
click at [302, 231] on p "Mesa 2" at bounding box center [286, 231] width 133 height 23
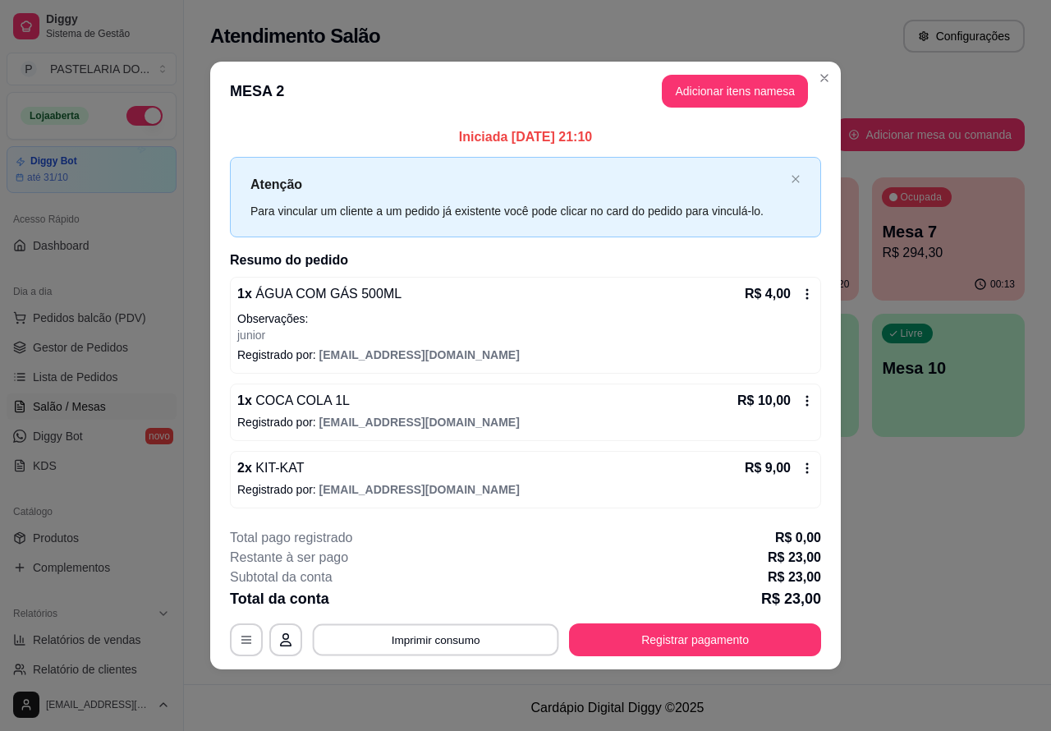
click at [464, 640] on button "Imprimir consumo" at bounding box center [436, 639] width 246 height 32
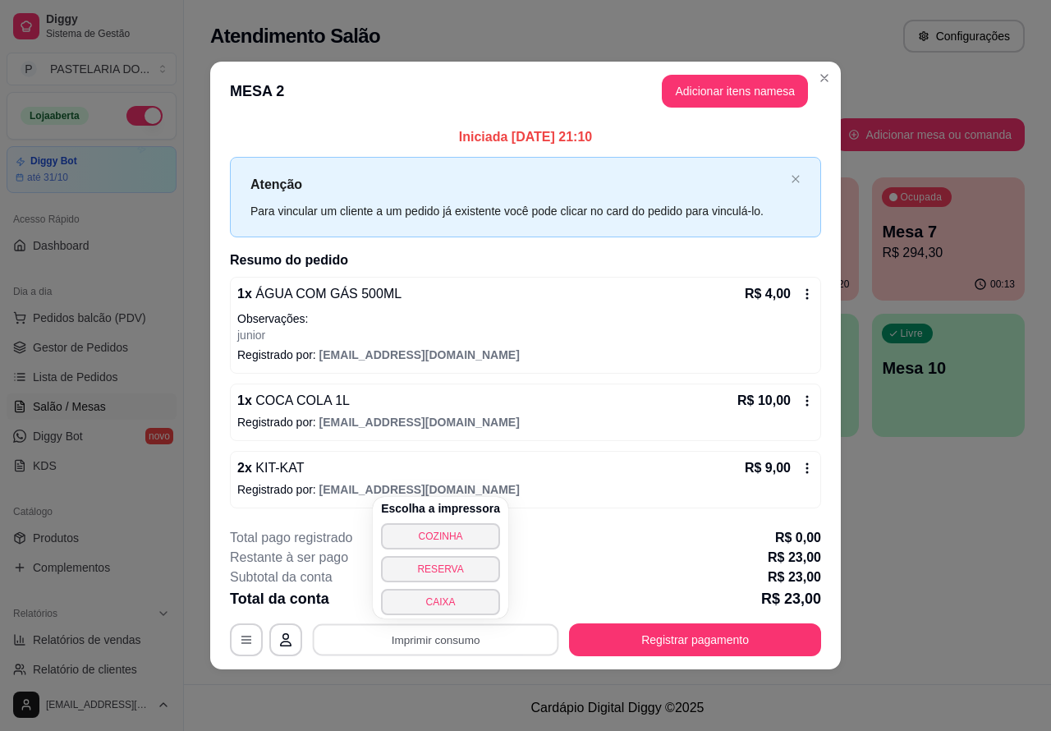
click at [438, 604] on button "CAIXA" at bounding box center [440, 602] width 119 height 26
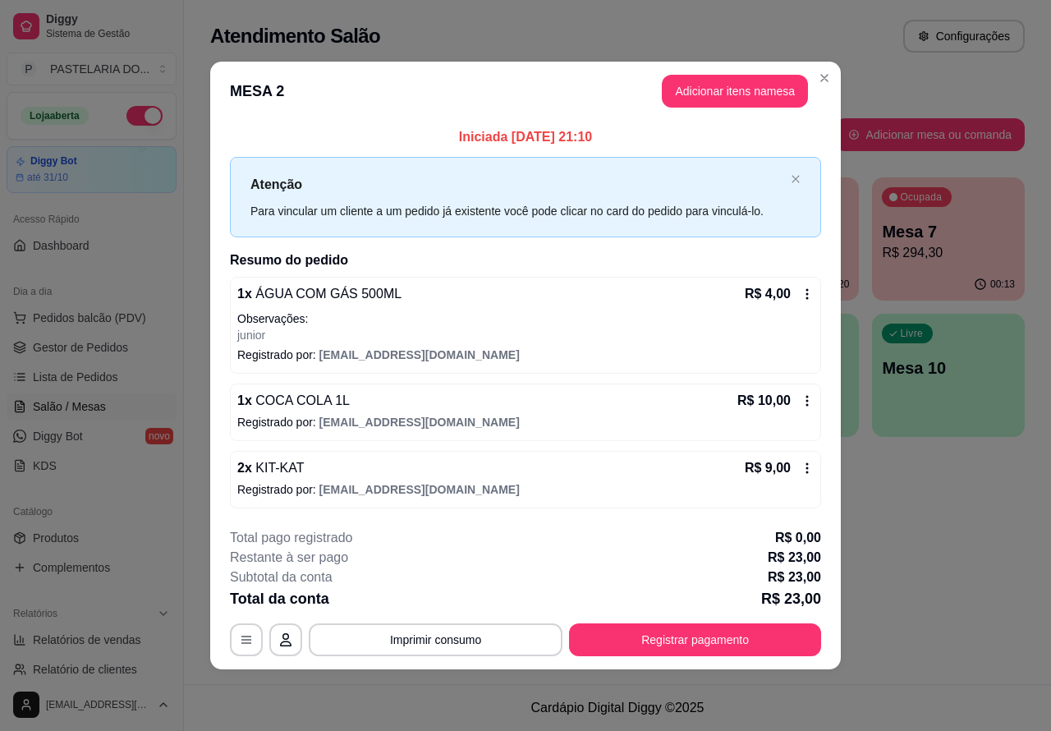
click at [978, 575] on div "Atendimento Salão Configurações Todos Mesas Comandas Pesquisar Adicionar mesa o…" at bounding box center [617, 342] width 867 height 684
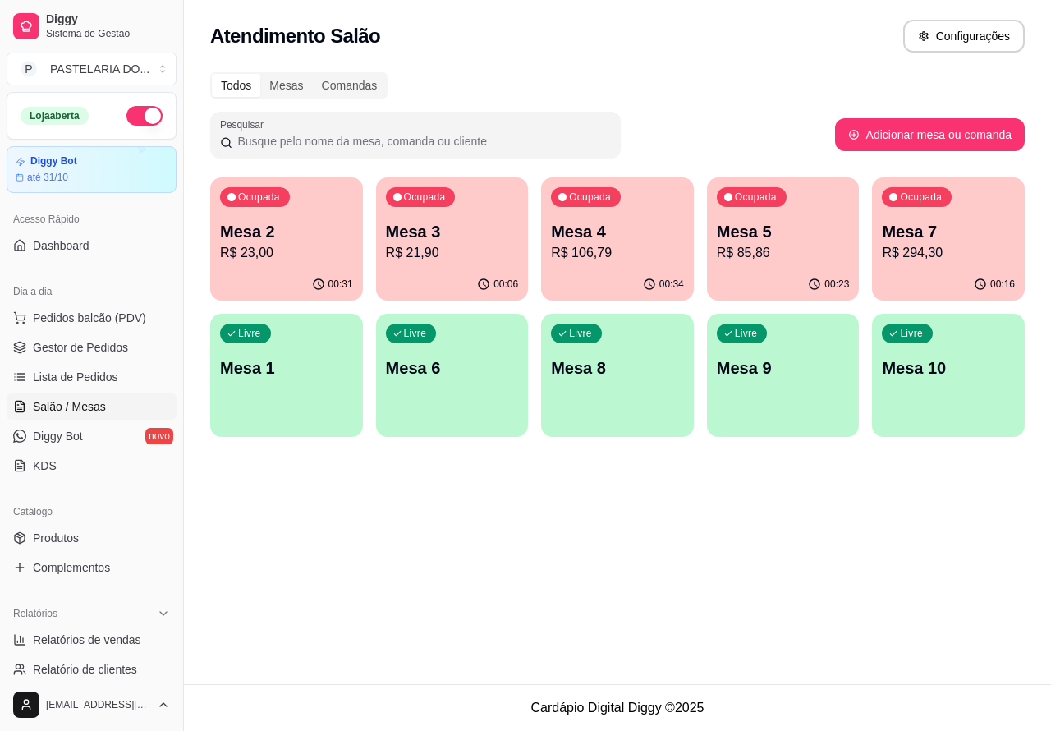
click at [610, 379] on p "Mesa 8" at bounding box center [617, 367] width 133 height 23
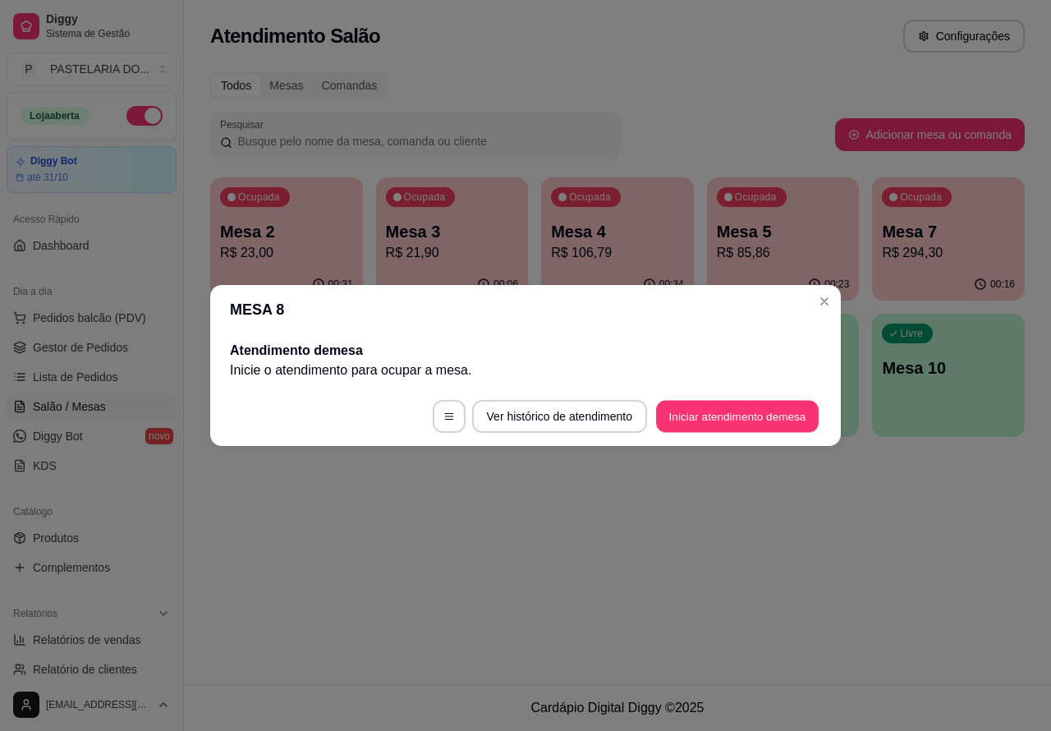
click at [727, 413] on button "Iniciar atendimento de mesa" at bounding box center [737, 417] width 163 height 32
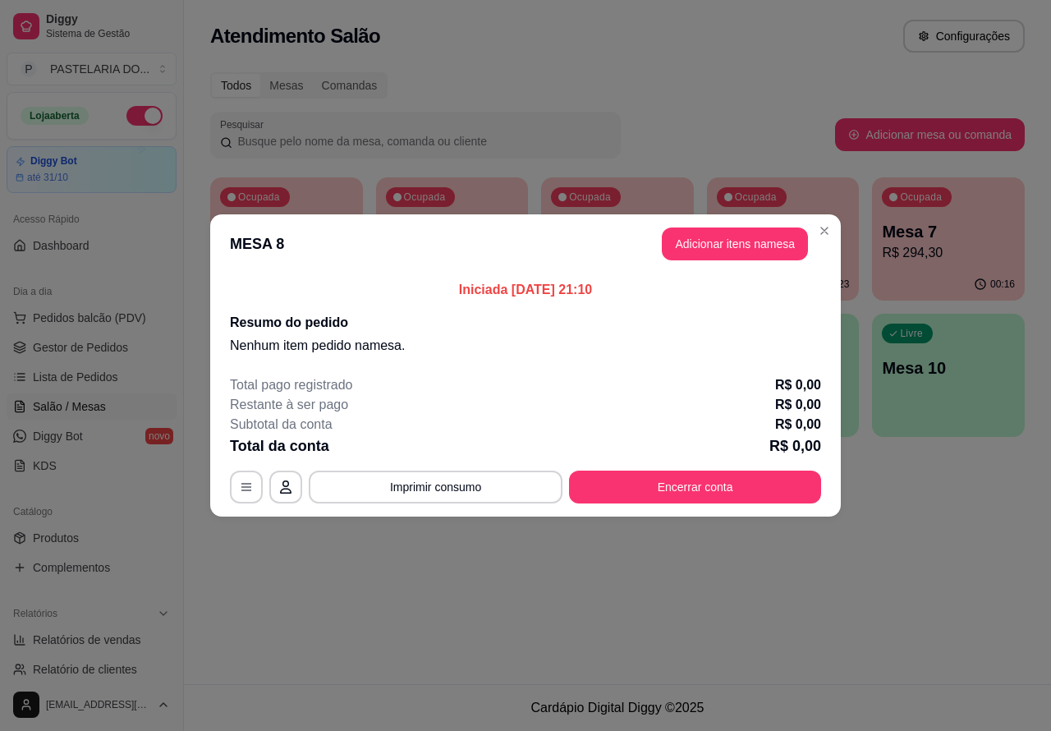
click at [929, 535] on div "Atendimento Salão Configurações Todos Mesas Comandas Pesquisar Adicionar mesa o…" at bounding box center [617, 342] width 867 height 684
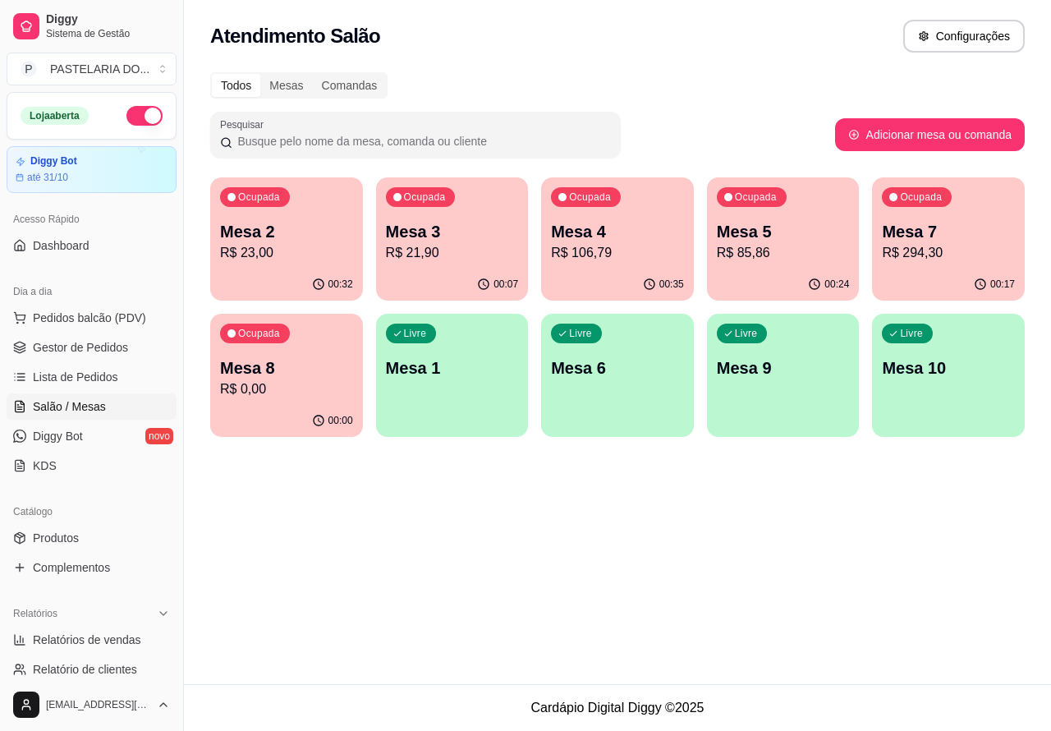
click at [827, 567] on div "Atendimento Salão Configurações Todos Mesas Comandas Pesquisar Adicionar mesa o…" at bounding box center [617, 342] width 867 height 684
click at [727, 581] on div "Atendimento Salão Configurações Todos Mesas Comandas Pesquisar Adicionar mesa o…" at bounding box center [617, 342] width 867 height 684
click at [706, 565] on div "Atendimento Salão Configurações Todos Mesas Comandas Pesquisar Adicionar mesa o…" at bounding box center [617, 342] width 867 height 684
click at [301, 370] on p "Mesa 8" at bounding box center [286, 368] width 129 height 22
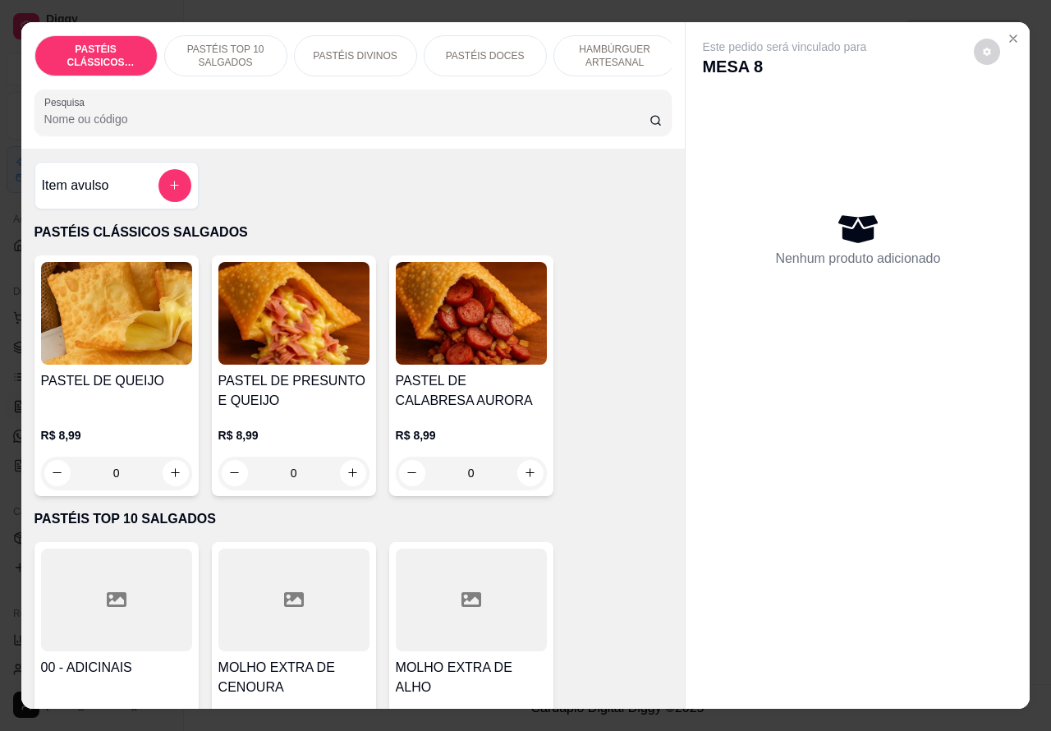
click at [347, 475] on icon "increase-product-quantity" at bounding box center [353, 472] width 12 height 12
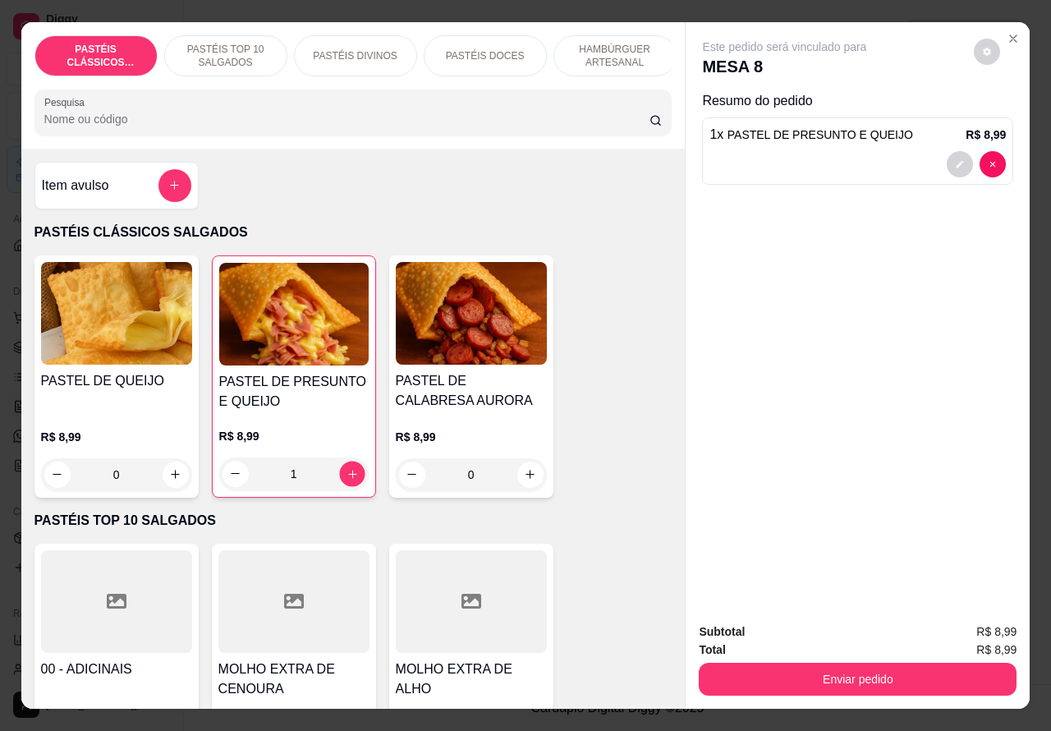
click at [346, 480] on icon "increase-product-quantity" at bounding box center [352, 473] width 12 height 12
click at [347, 478] on icon "increase-product-quantity" at bounding box center [351, 473] width 9 height 9
type input "4"
click at [884, 668] on button "Enviar pedido" at bounding box center [858, 679] width 318 height 33
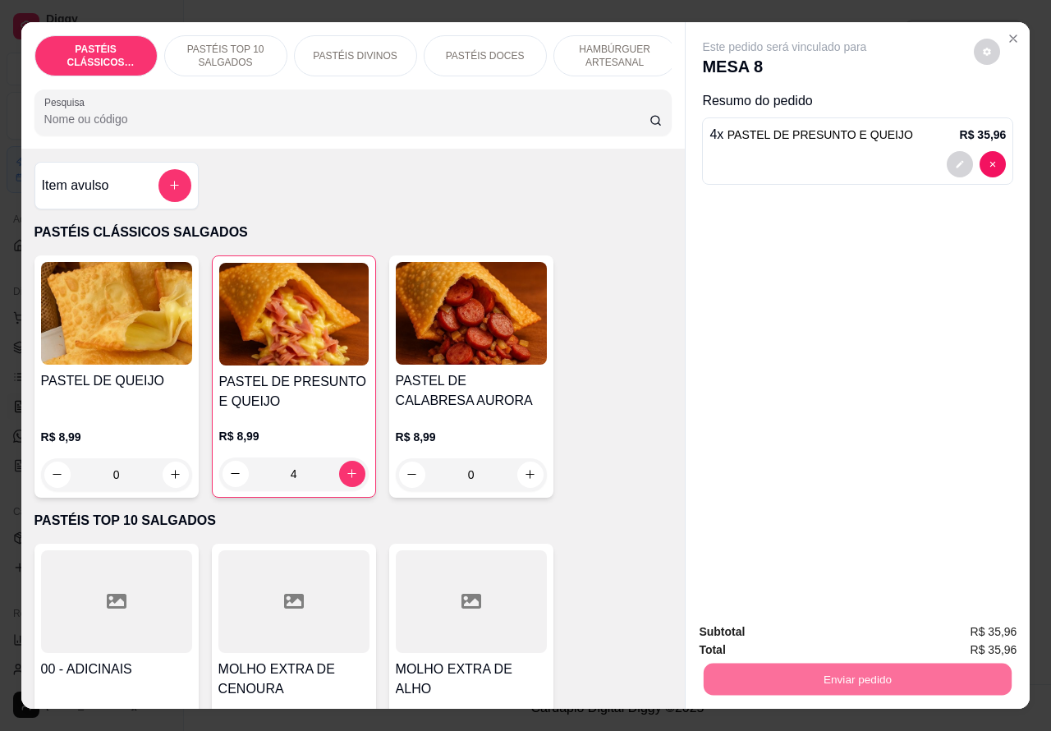
click at [982, 624] on button "Enviar pedido" at bounding box center [972, 631] width 93 height 31
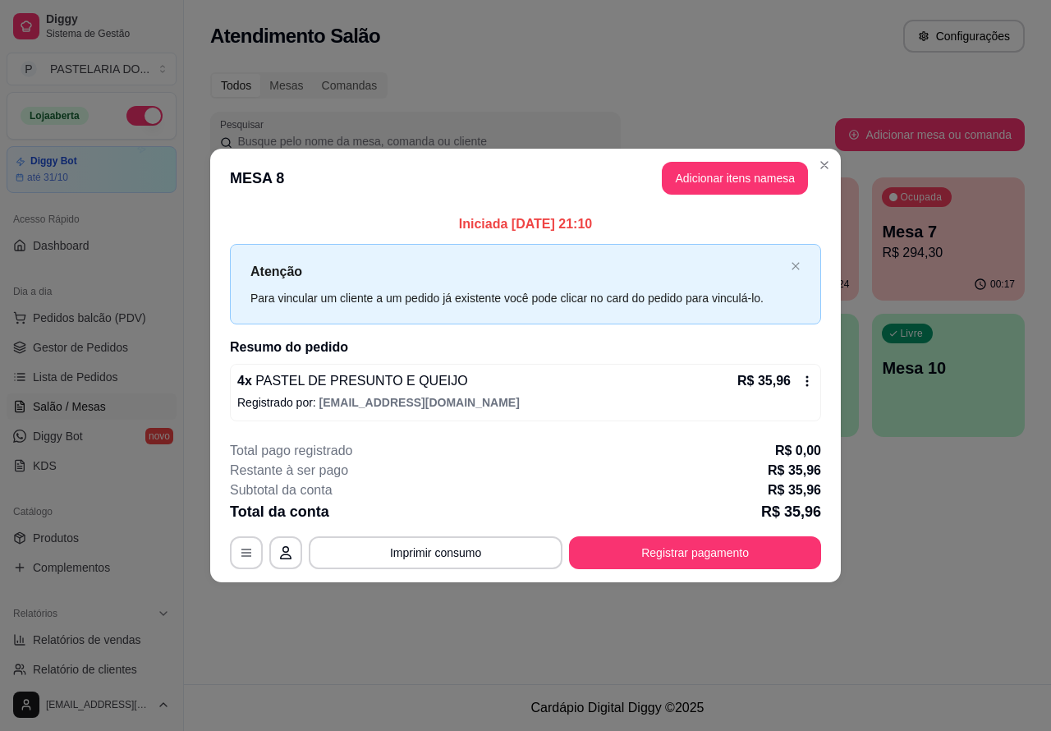
click at [978, 547] on div "Atendimento Salão Configurações Todos Mesas Comandas Pesquisar Adicionar mesa o…" at bounding box center [617, 342] width 867 height 684
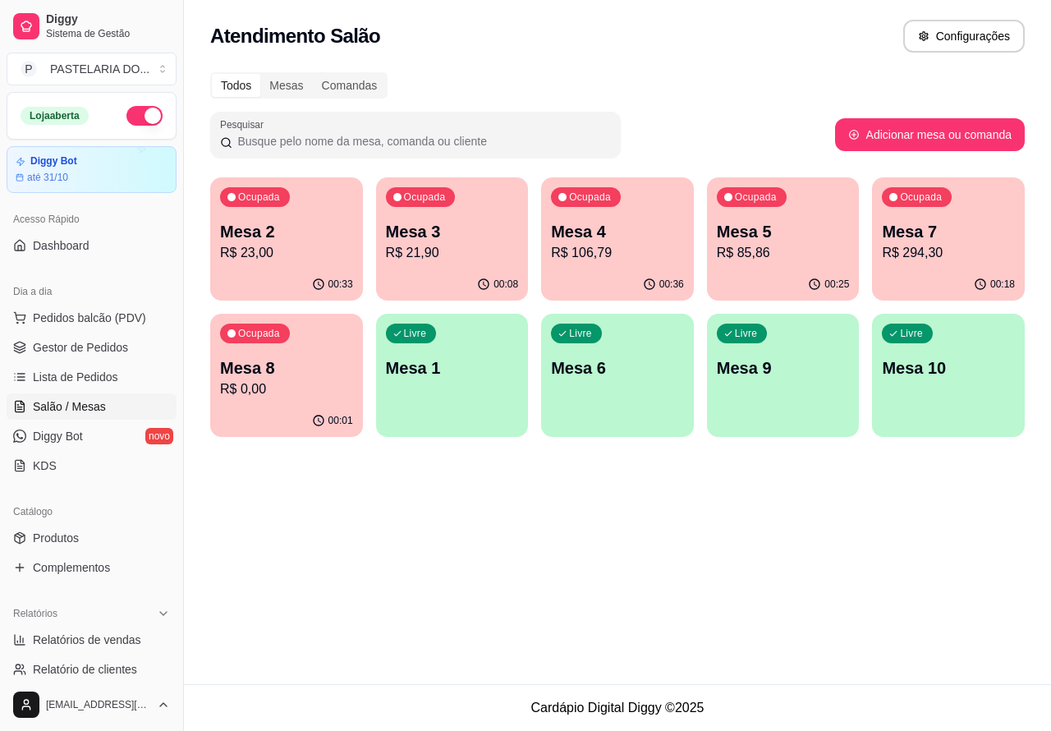
click at [572, 572] on div "Atendimento Salão Configurações Todos Mesas Comandas Pesquisar Adicionar mesa o…" at bounding box center [617, 342] width 867 height 684
click at [292, 371] on p "Mesa 8" at bounding box center [286, 368] width 129 height 22
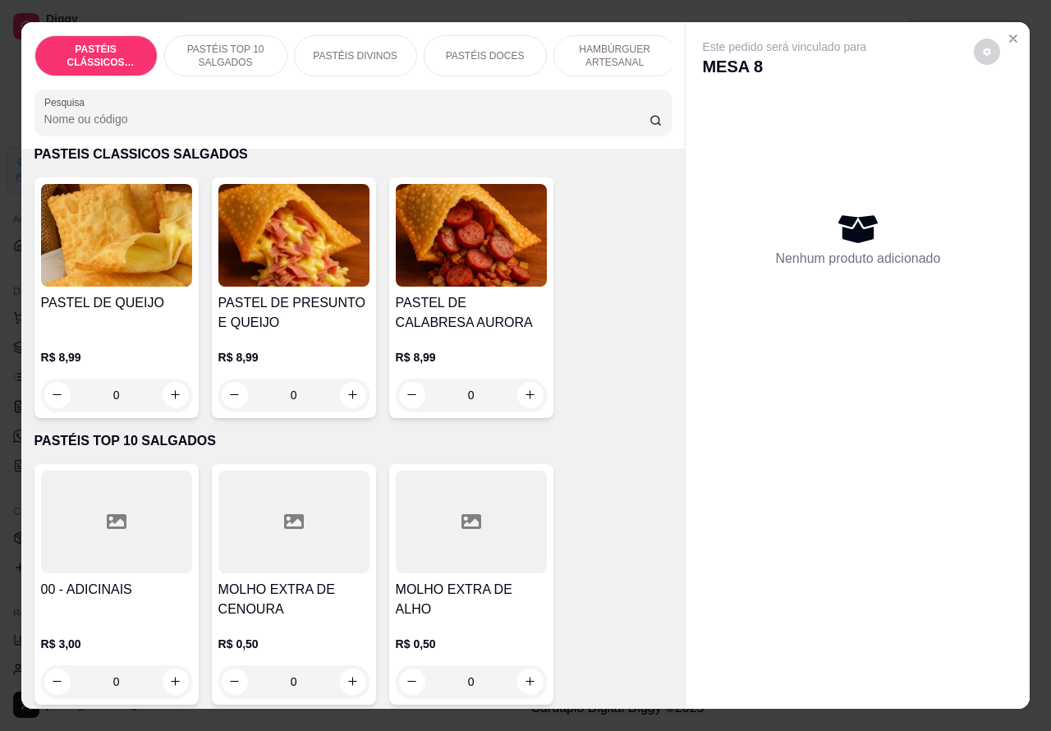
scroll to position [79, 0]
click at [230, 43] on p "PASTÉIS TOP 10 SALGADOS" at bounding box center [225, 56] width 95 height 26
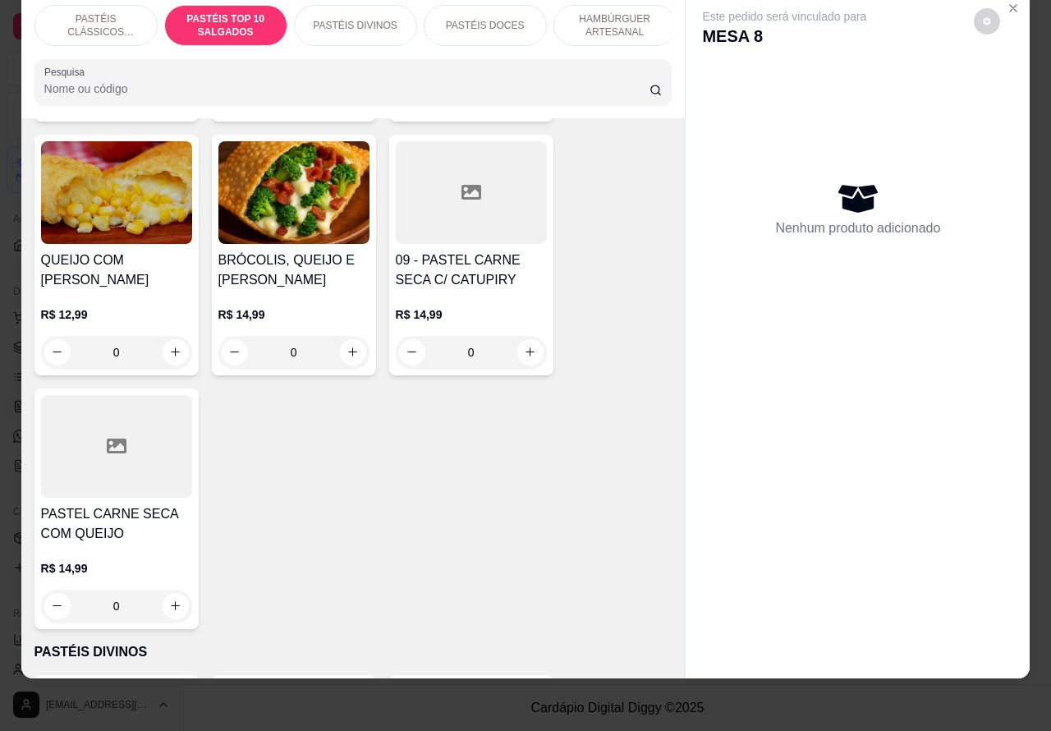
scroll to position [1145, 0]
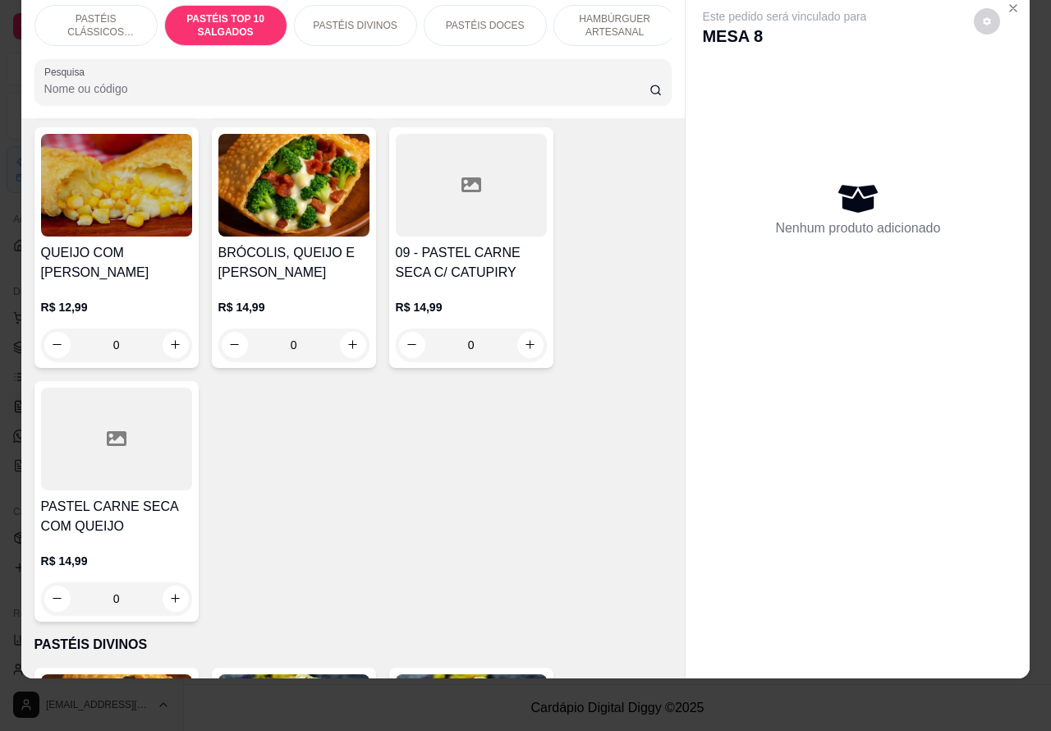
click at [520, 350] on div "0" at bounding box center [471, 344] width 151 height 33
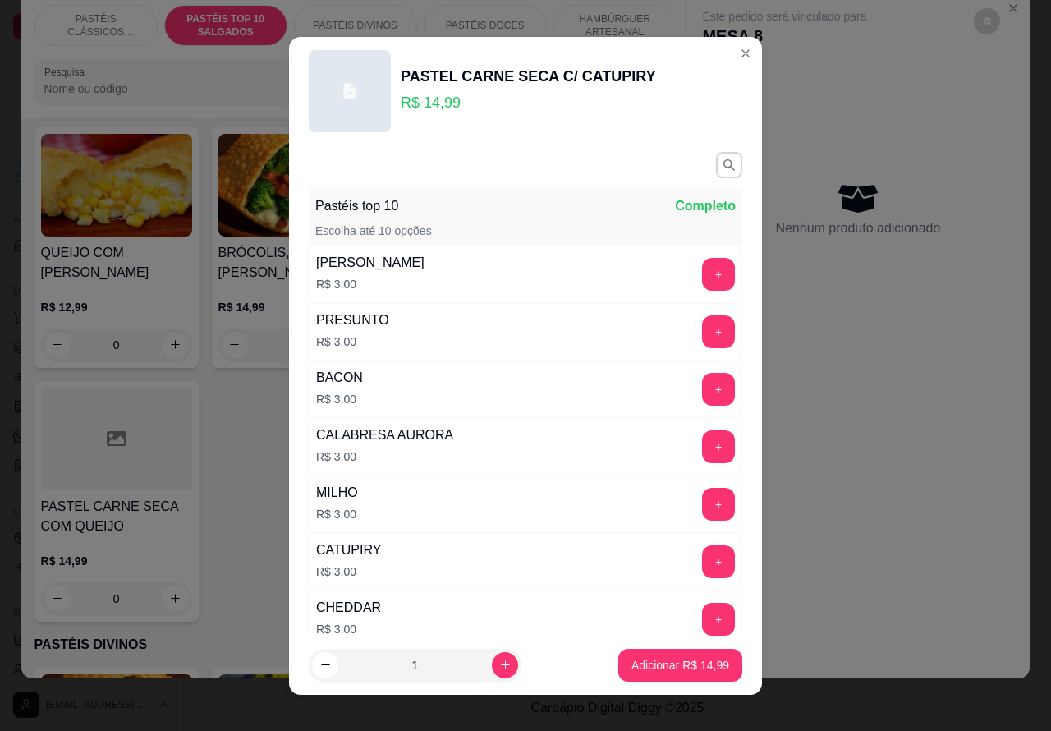
click at [657, 659] on p "Adicionar R$ 14,99" at bounding box center [680, 665] width 98 height 16
type input "1"
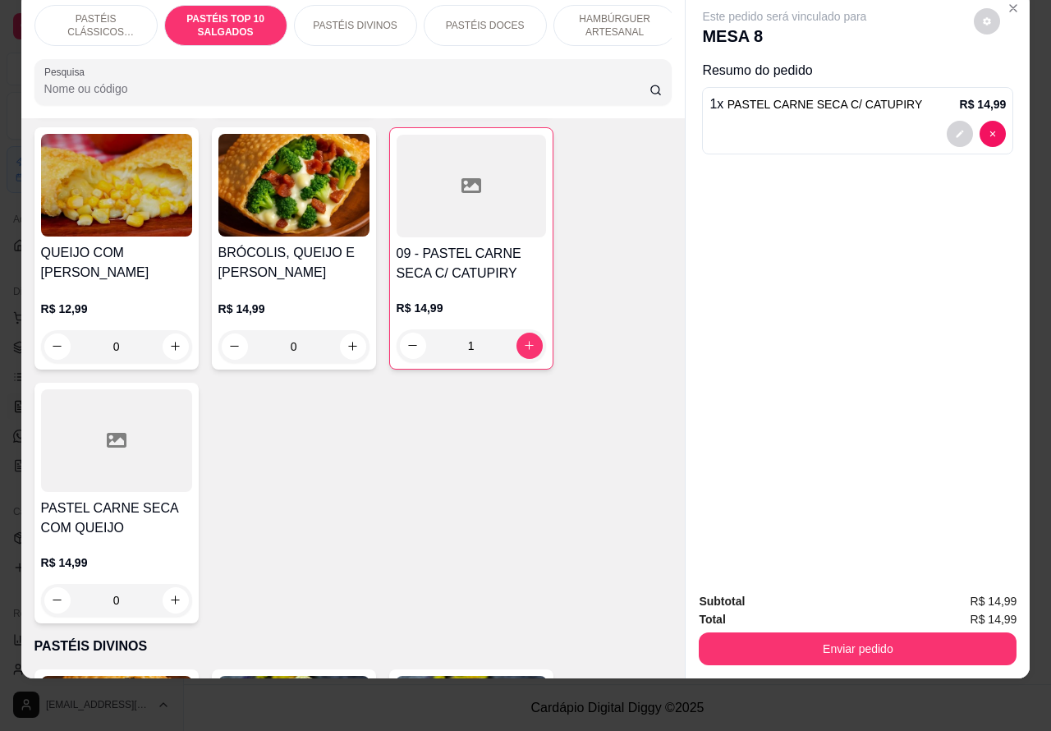
click at [83, 12] on p "PASTÉIS CLÁSSICOS SALGADOS" at bounding box center [95, 25] width 95 height 26
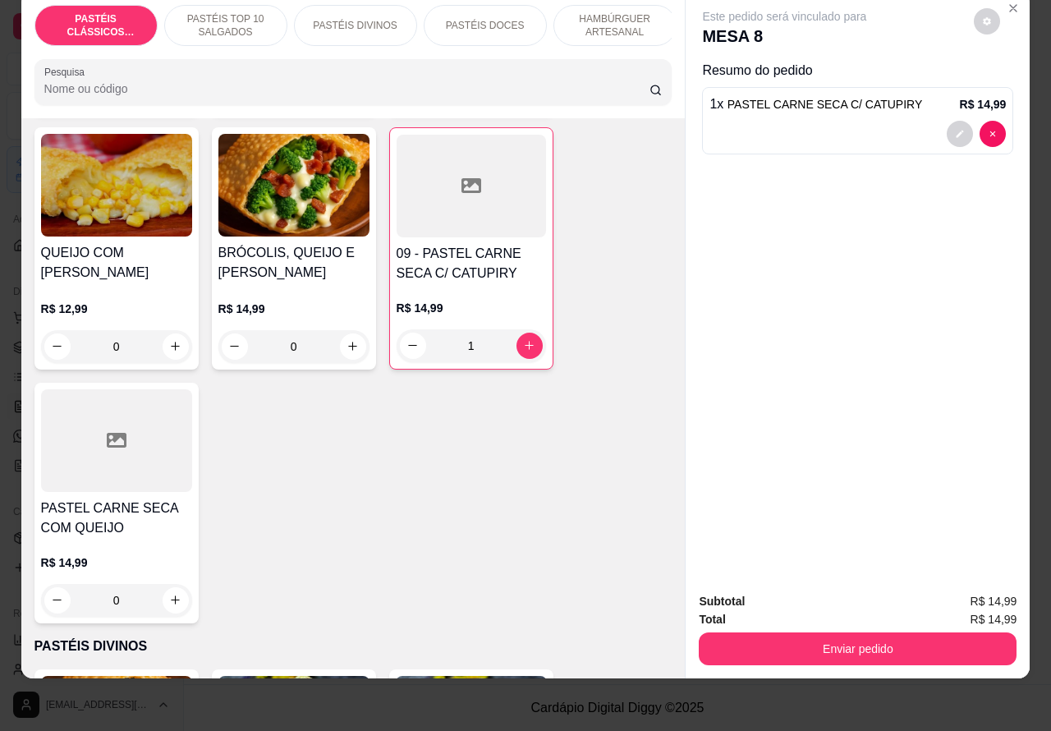
scroll to position [74, 0]
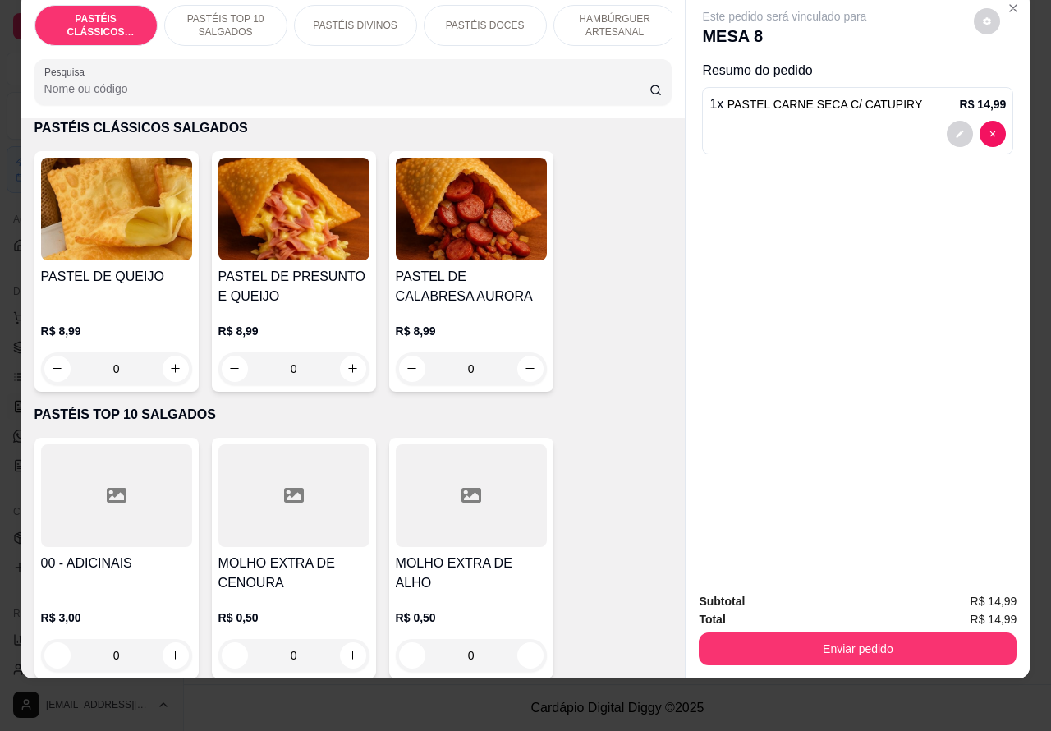
click at [171, 368] on icon "increase-product-quantity" at bounding box center [175, 368] width 9 height 9
type input "1"
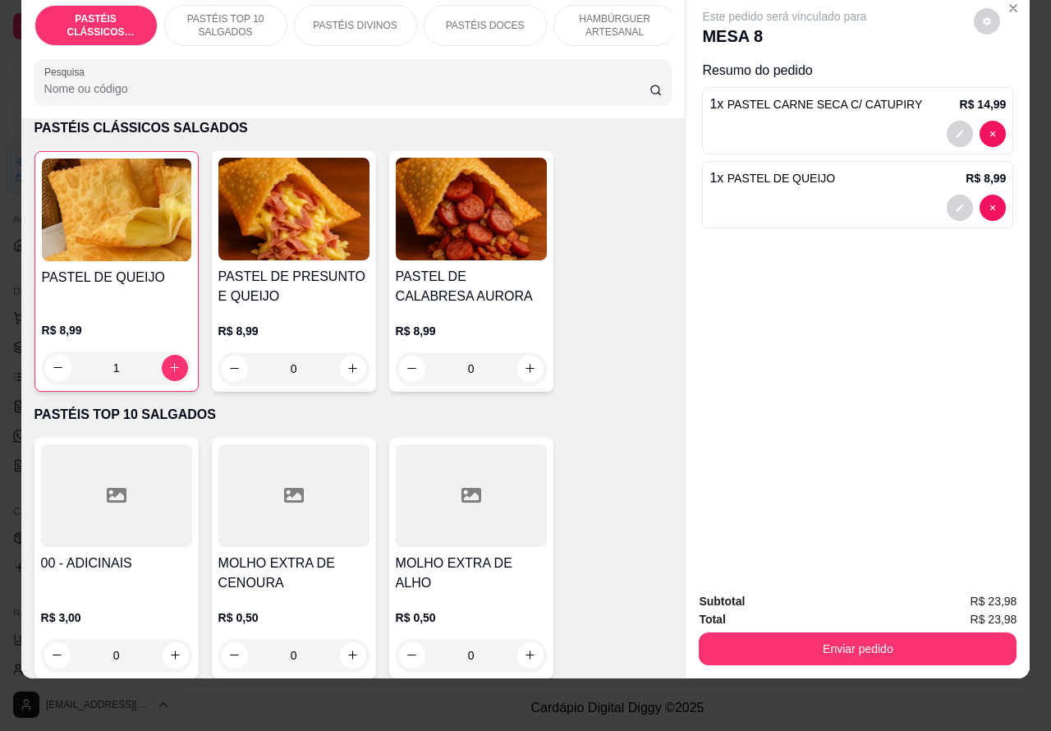
click at [870, 632] on button "Enviar pedido" at bounding box center [858, 648] width 318 height 33
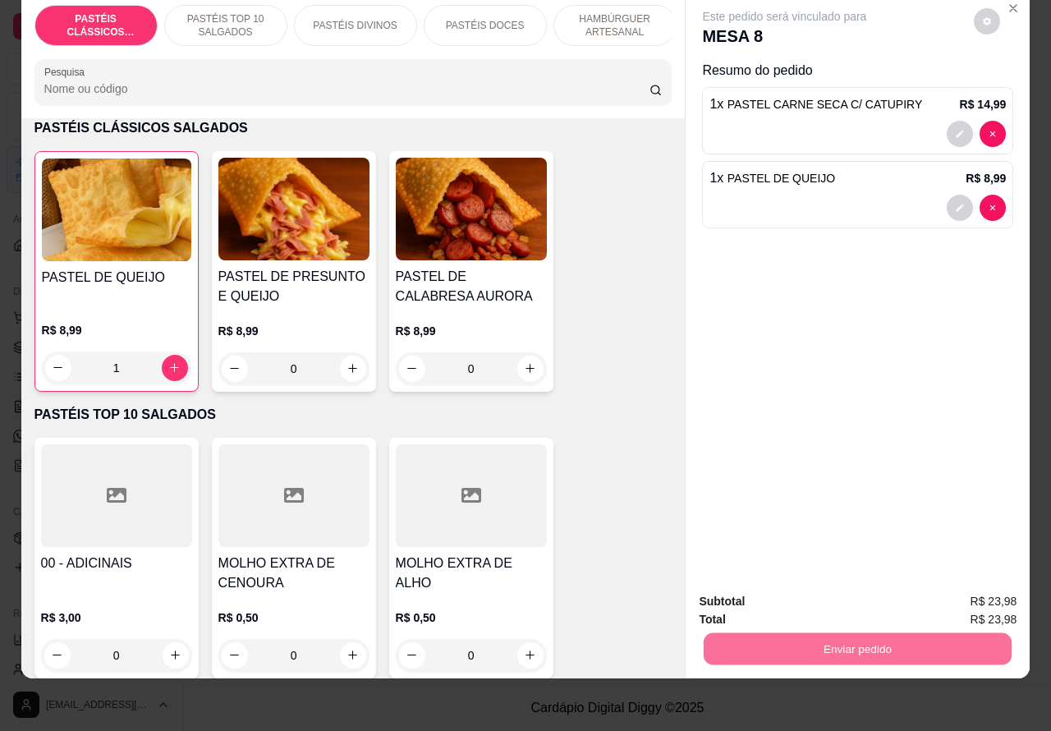
click at [983, 589] on button "Enviar pedido" at bounding box center [972, 593] width 93 height 31
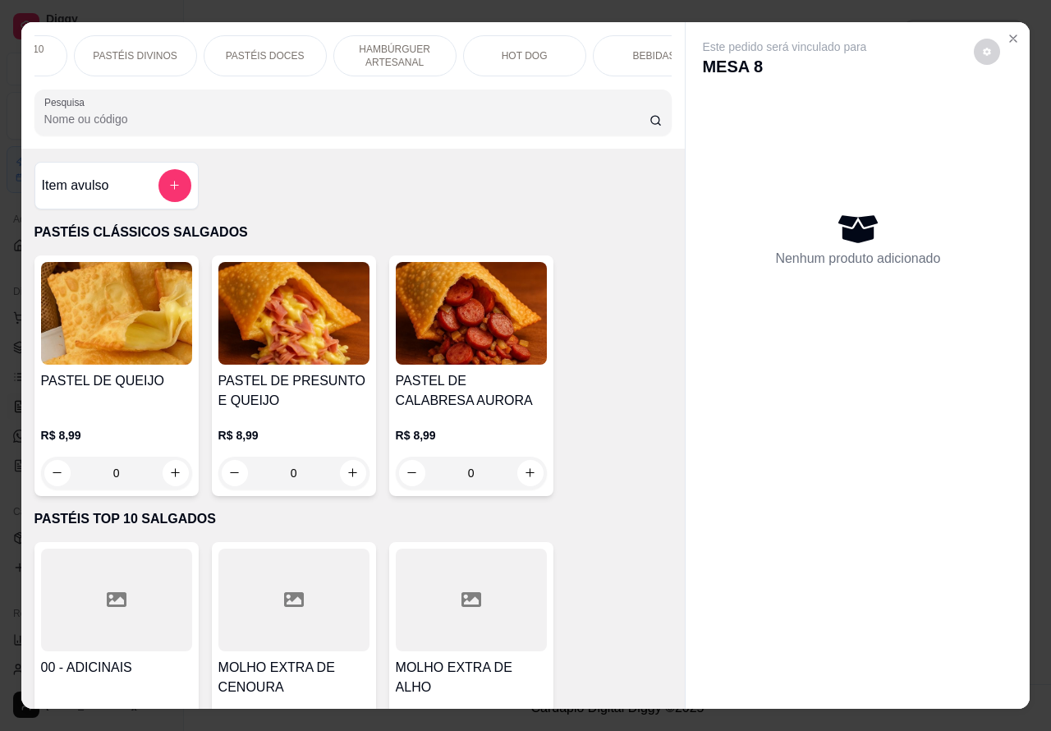
scroll to position [0, 394]
click at [478, 39] on div "BEBIDAS" at bounding box center [481, 55] width 123 height 41
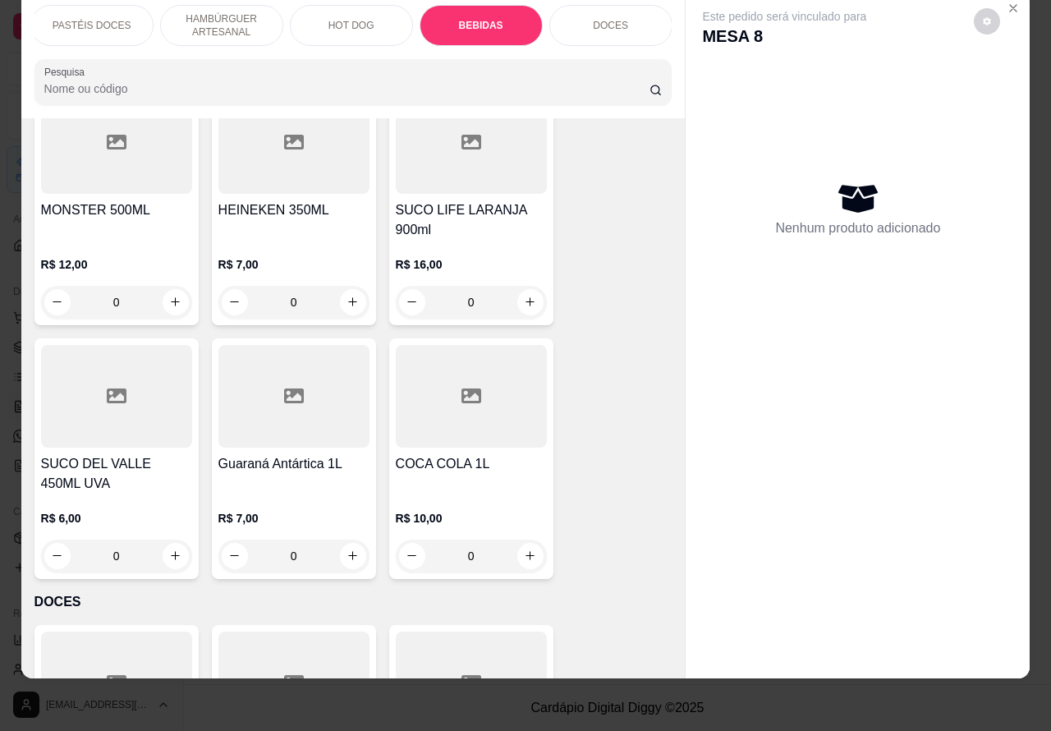
scroll to position [5087, 0]
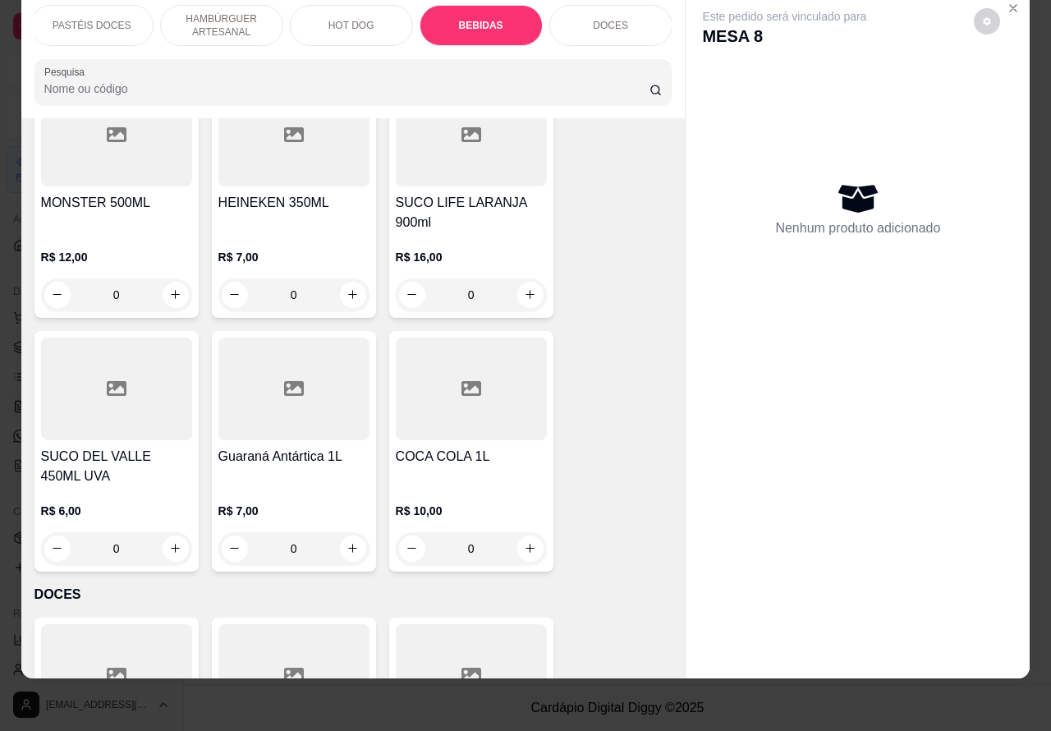
click at [526, 544] on icon "increase-product-quantity" at bounding box center [530, 548] width 9 height 9
click at [526, 544] on icon "increase-product-quantity" at bounding box center [530, 548] width 8 height 8
type input "1"
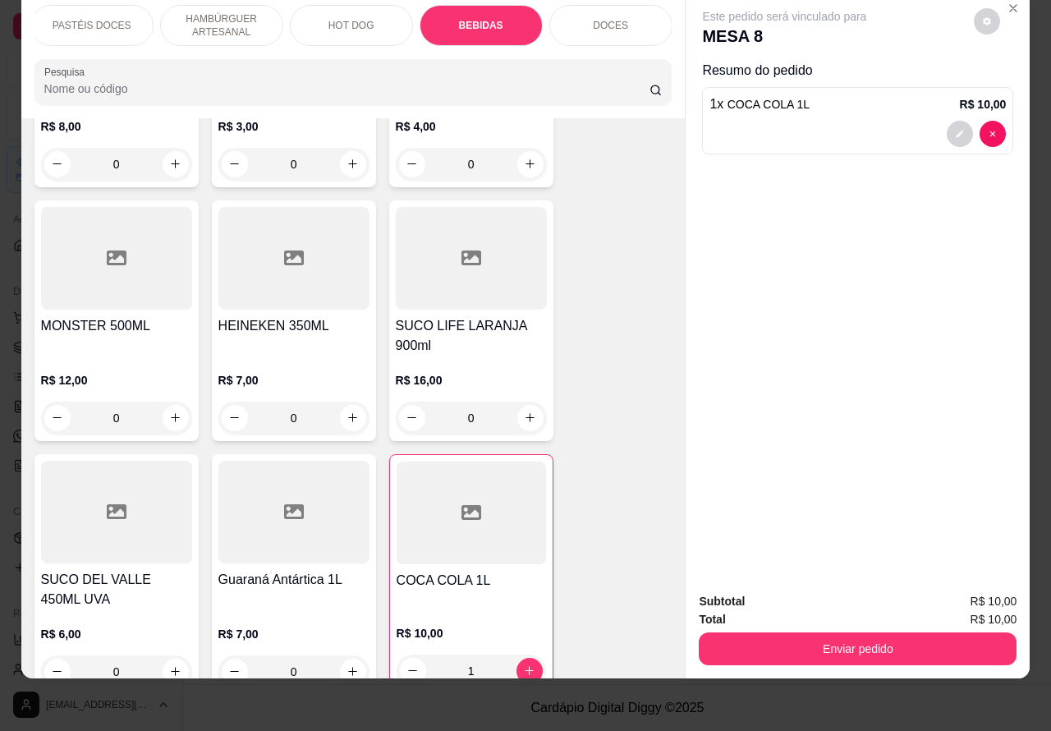
scroll to position [4958, 0]
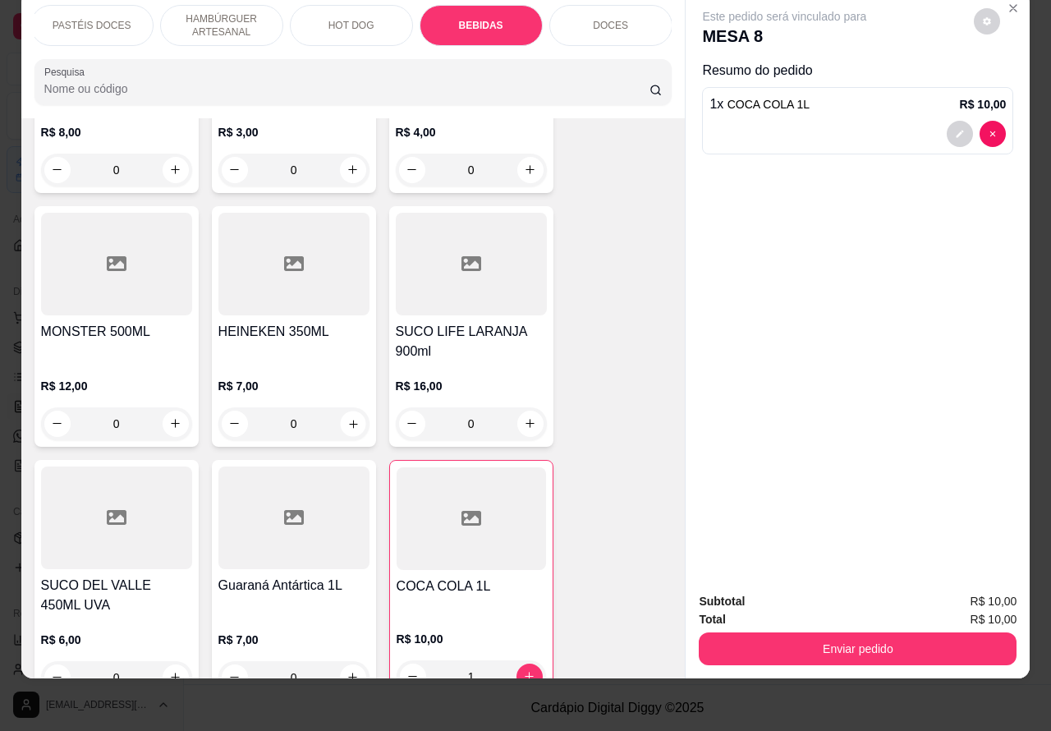
click at [349, 420] on icon "increase-product-quantity" at bounding box center [353, 424] width 8 height 8
type input "1"
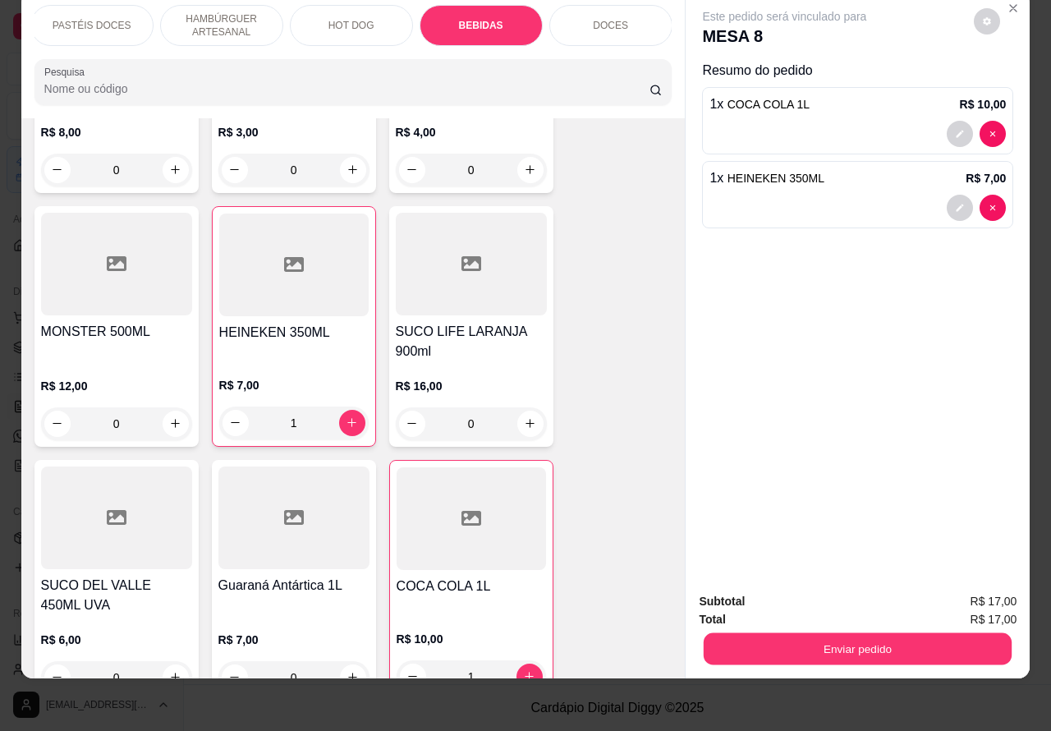
click at [840, 633] on button "Enviar pedido" at bounding box center [858, 649] width 308 height 32
click at [990, 584] on button "Enviar pedido" at bounding box center [973, 593] width 90 height 30
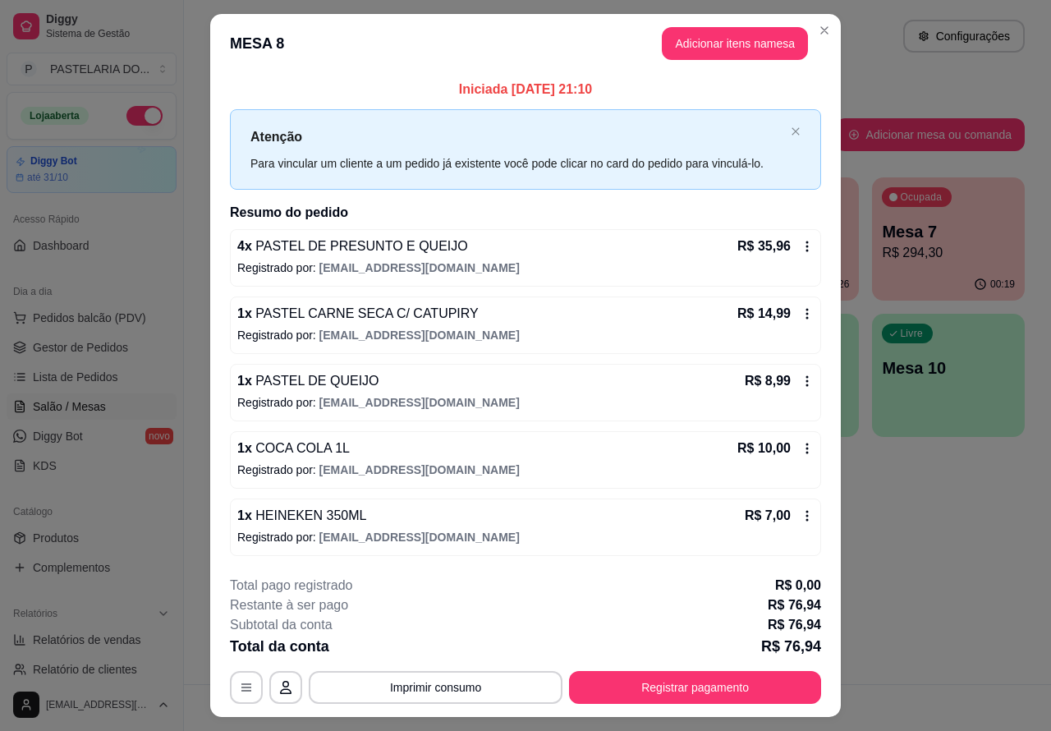
click at [991, 565] on div "Atendimento Salão Configurações Todos Mesas Comandas Pesquisar Adicionar mesa o…" at bounding box center [617, 342] width 867 height 684
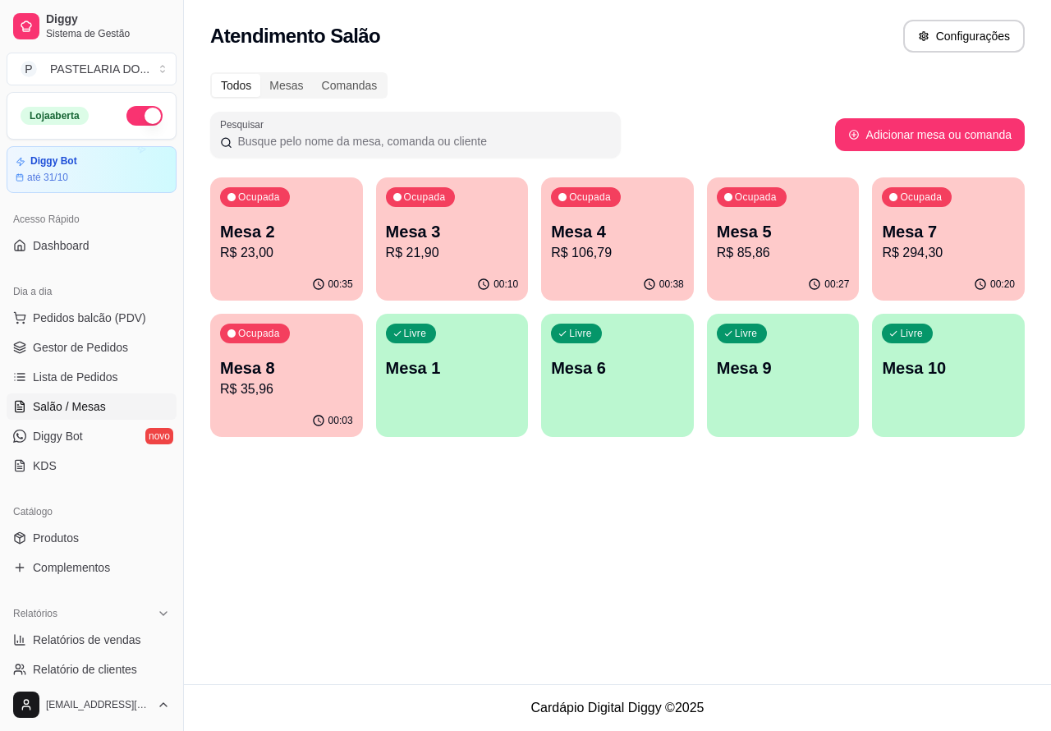
click at [287, 224] on p "Mesa 2" at bounding box center [286, 231] width 133 height 23
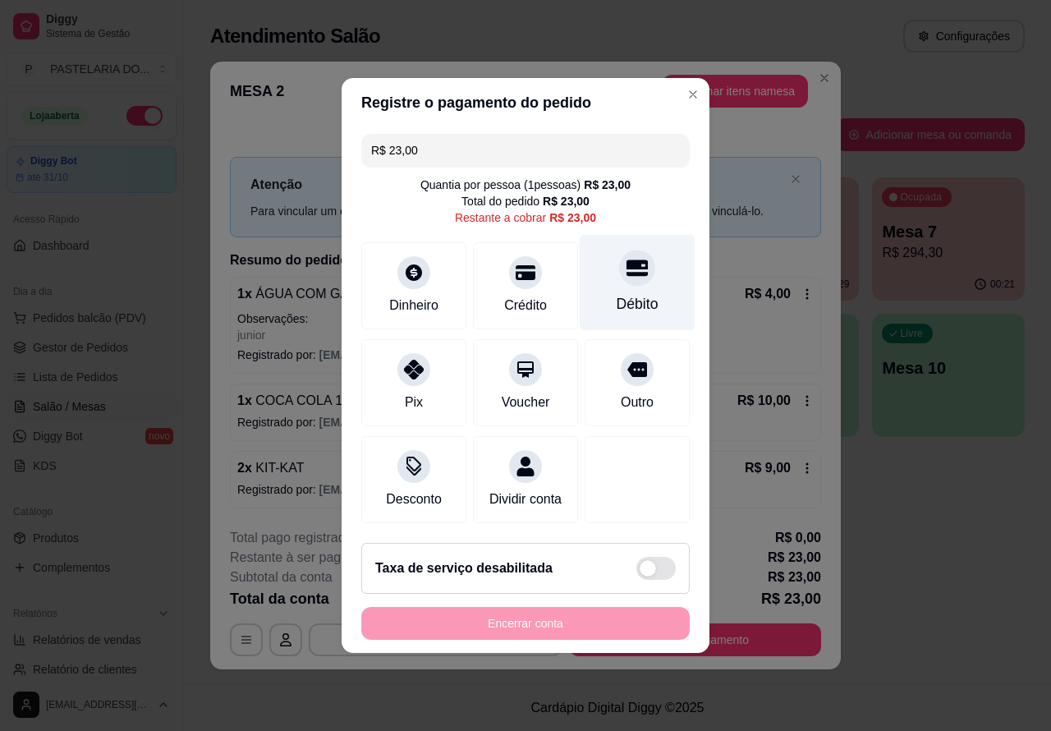
click at [627, 264] on icon at bounding box center [637, 267] width 21 height 21
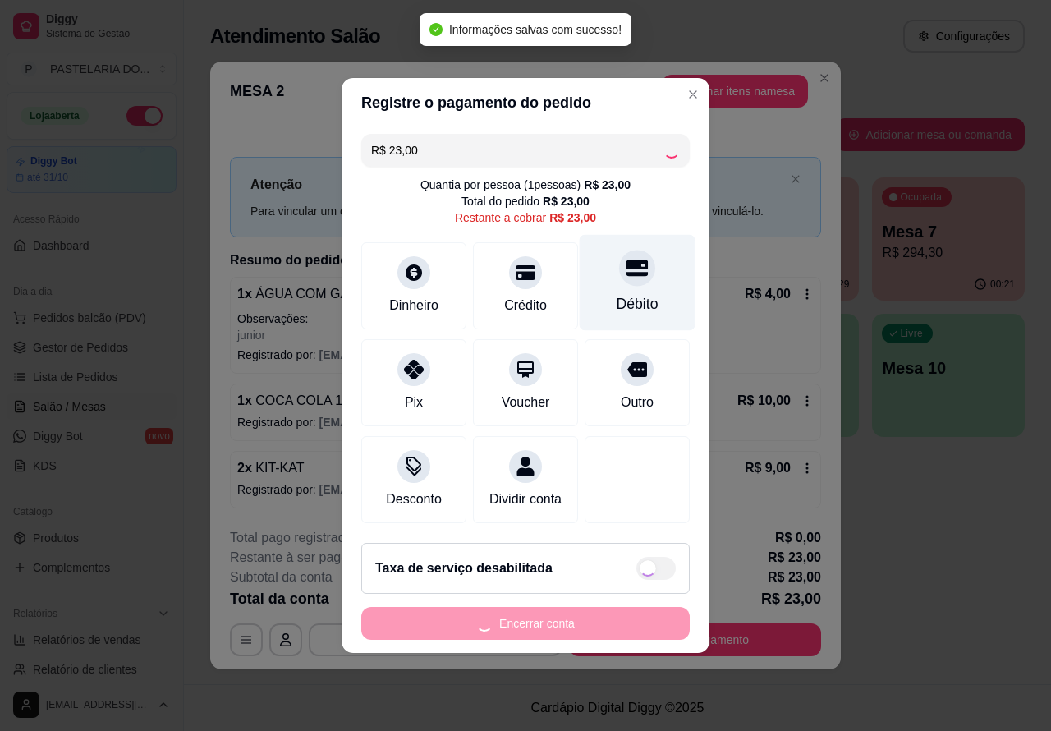
type input "R$ 0,00"
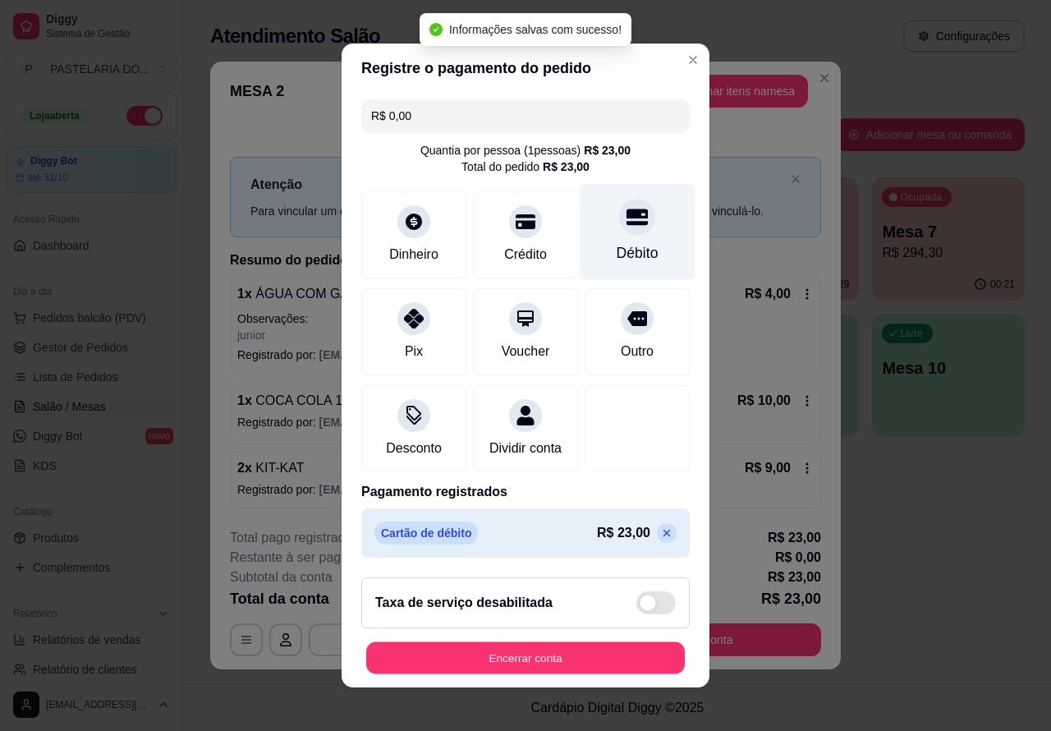
click at [585, 659] on button "Encerrar conta" at bounding box center [525, 658] width 319 height 32
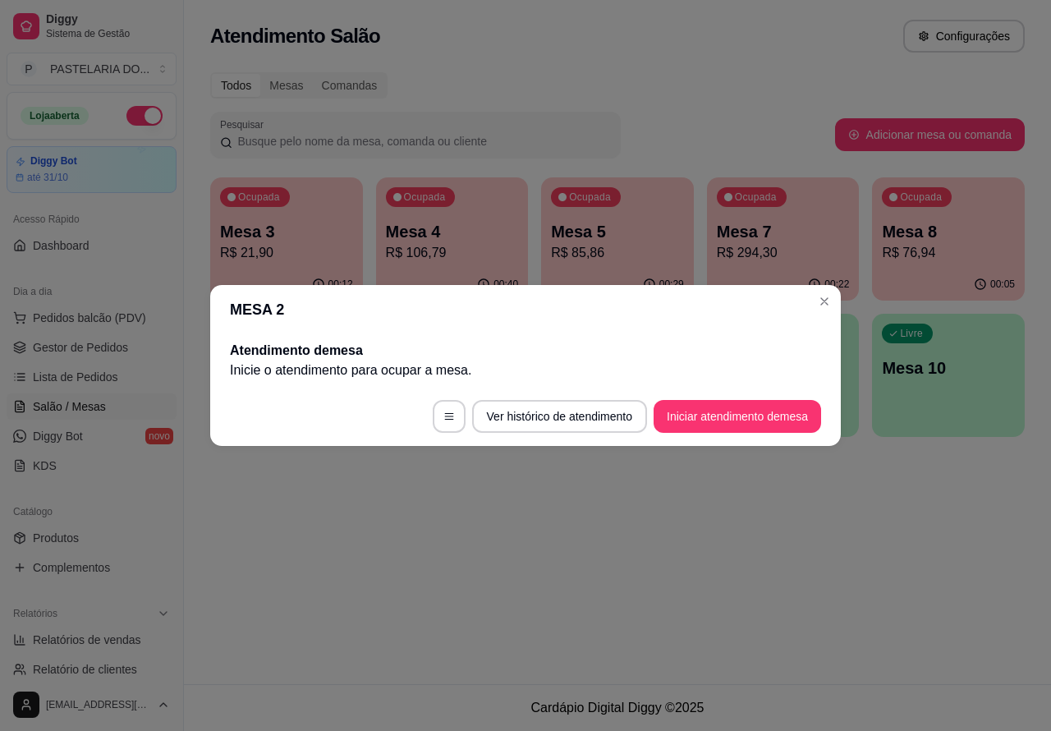
click at [833, 571] on div "Atendimento Salão Configurações Todos Mesas Comandas Pesquisar Adicionar mesa o…" at bounding box center [617, 342] width 867 height 684
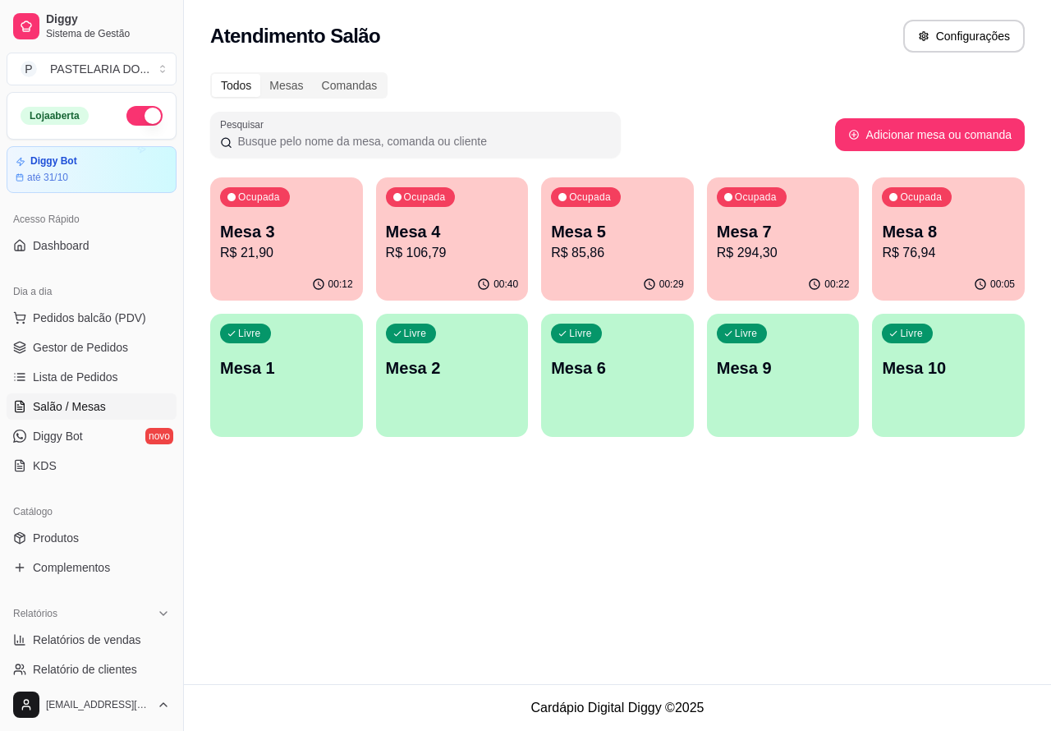
click at [273, 223] on p "Mesa 3" at bounding box center [286, 231] width 133 height 23
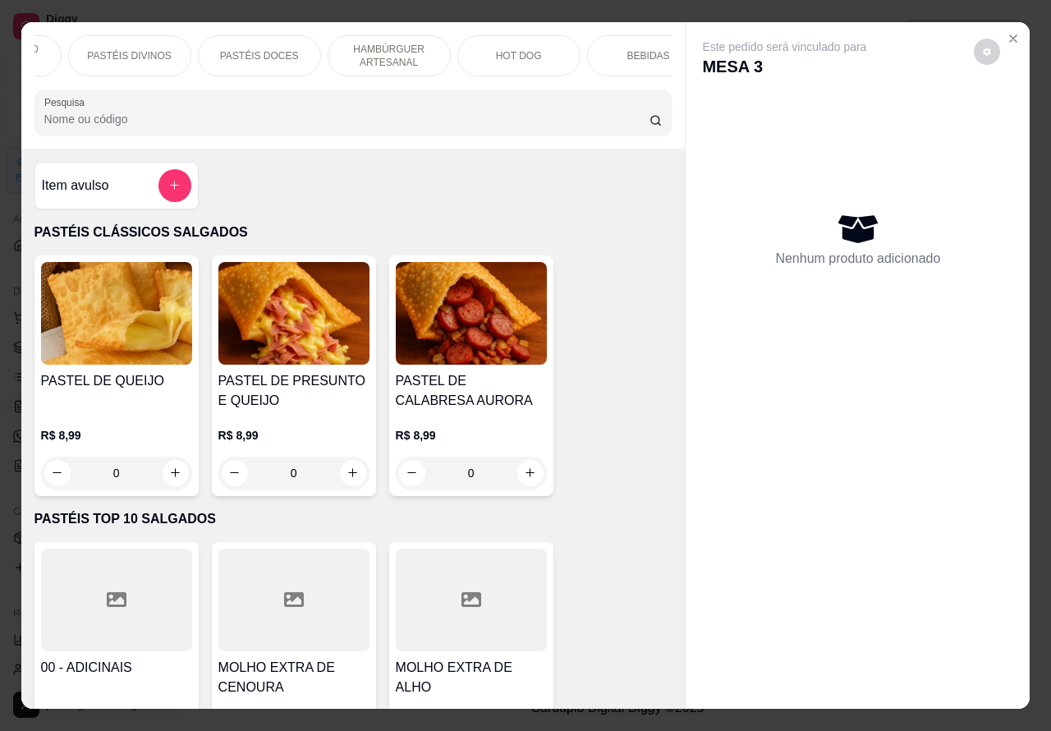
scroll to position [0, 394]
click at [489, 49] on p "BEBIDAS" at bounding box center [481, 55] width 43 height 13
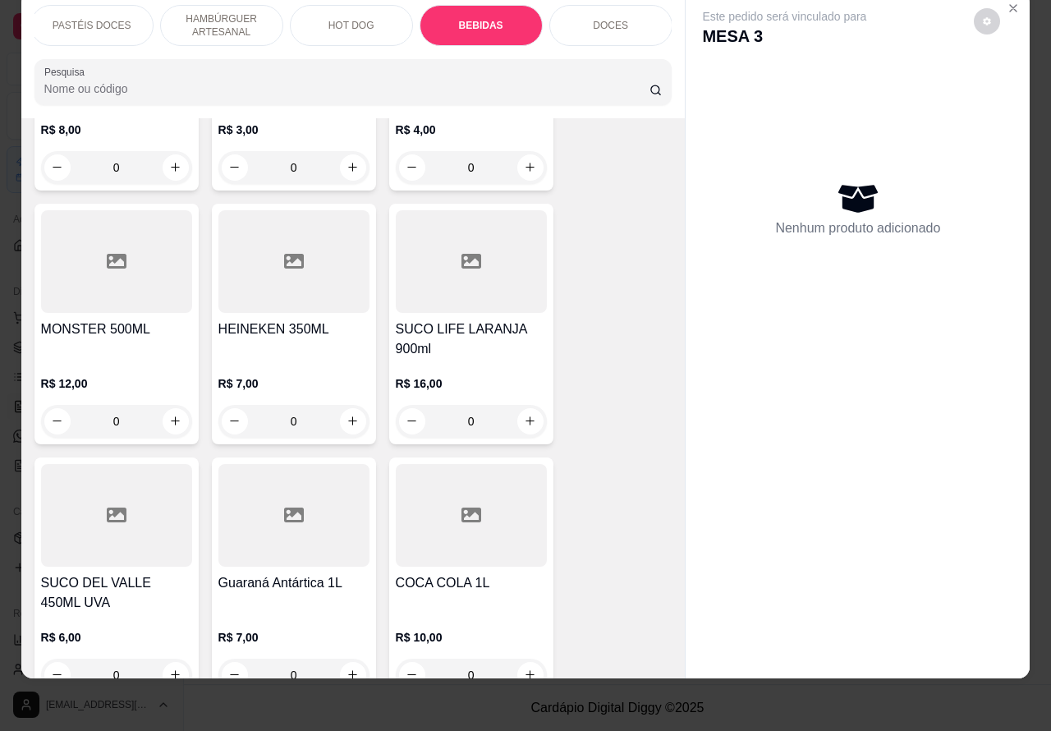
scroll to position [5022, 0]
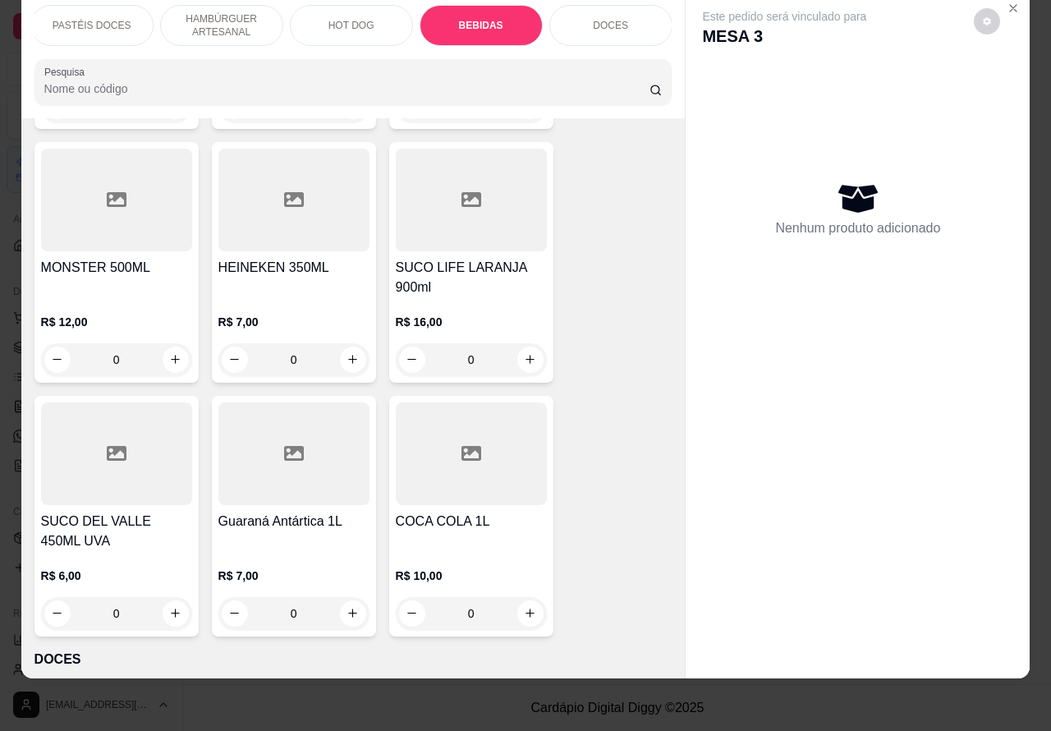
click at [171, 608] on icon "increase-product-quantity" at bounding box center [175, 612] width 9 height 9
type input "1"
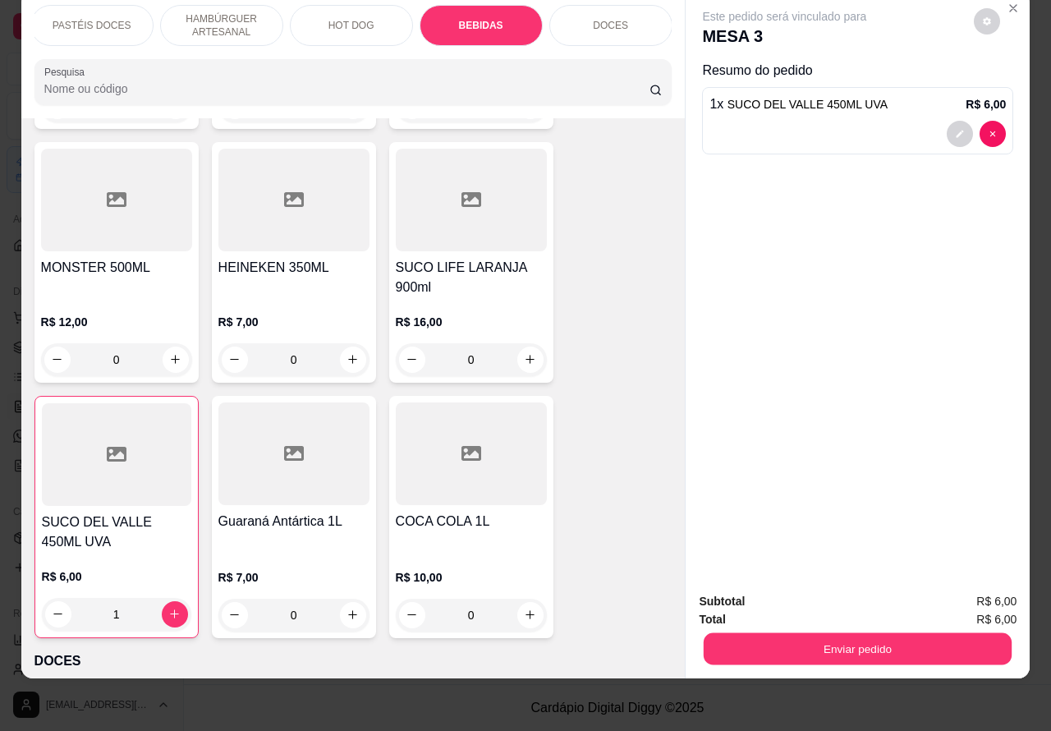
click at [896, 633] on button "Enviar pedido" at bounding box center [858, 649] width 308 height 32
click at [996, 588] on button "Enviar pedido" at bounding box center [972, 593] width 93 height 31
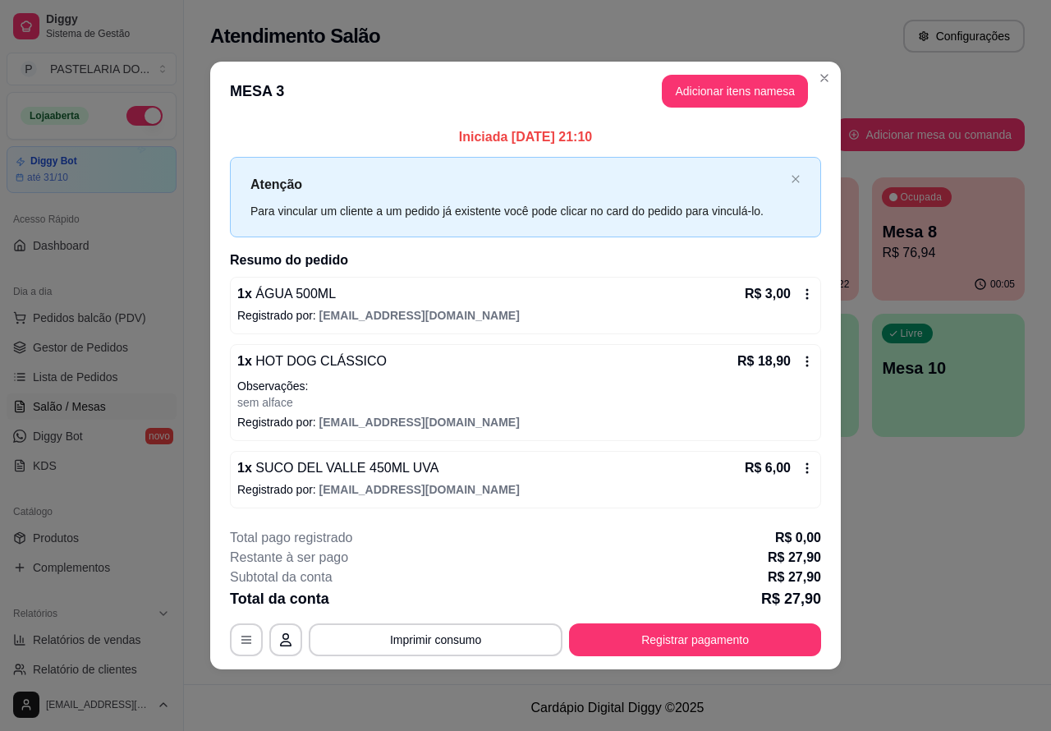
click at [1000, 507] on div "Atendimento Salão Configurações Todos Mesas Comandas Pesquisar Adicionar mesa o…" at bounding box center [617, 342] width 867 height 684
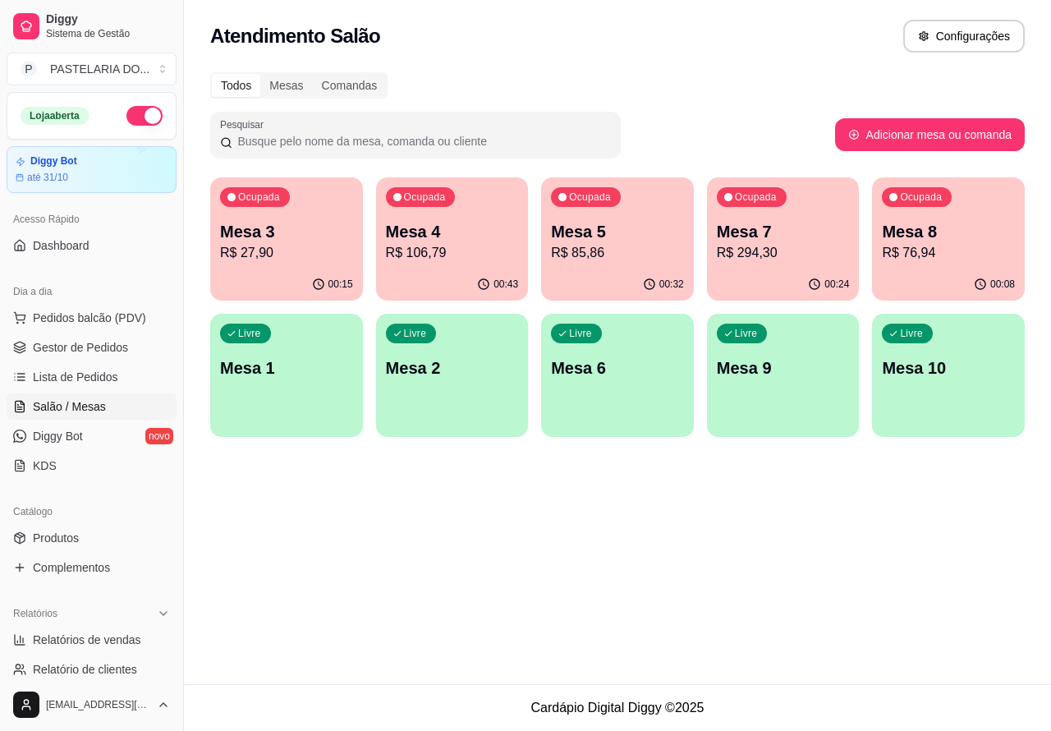
click at [446, 222] on p "Mesa 4" at bounding box center [452, 231] width 133 height 23
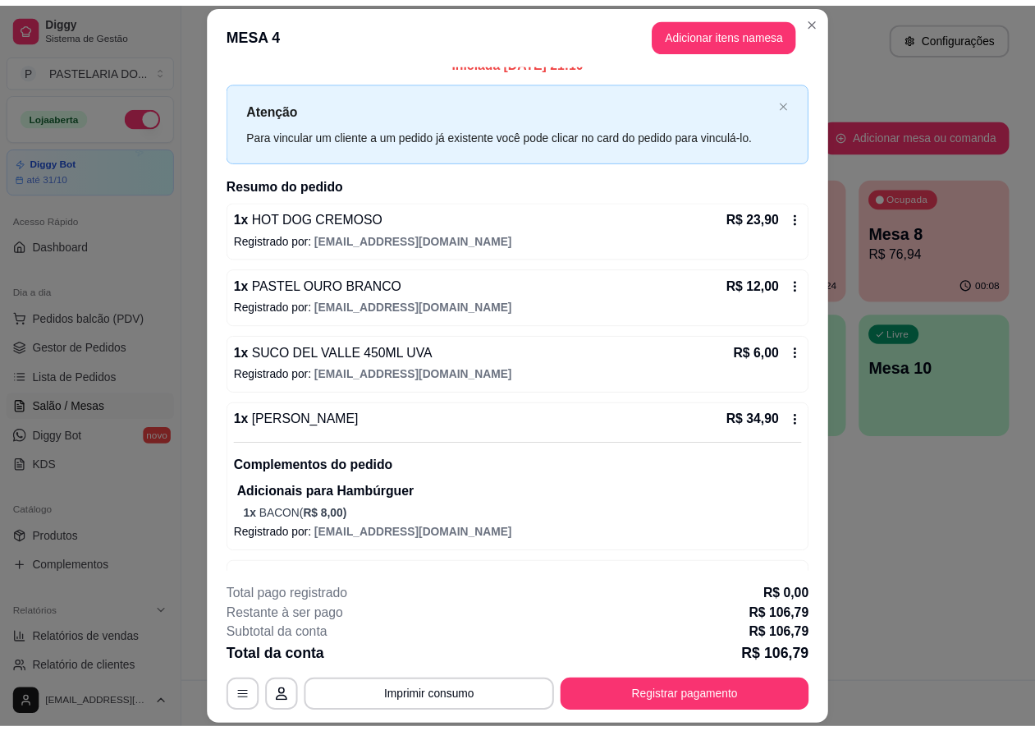
scroll to position [76, 0]
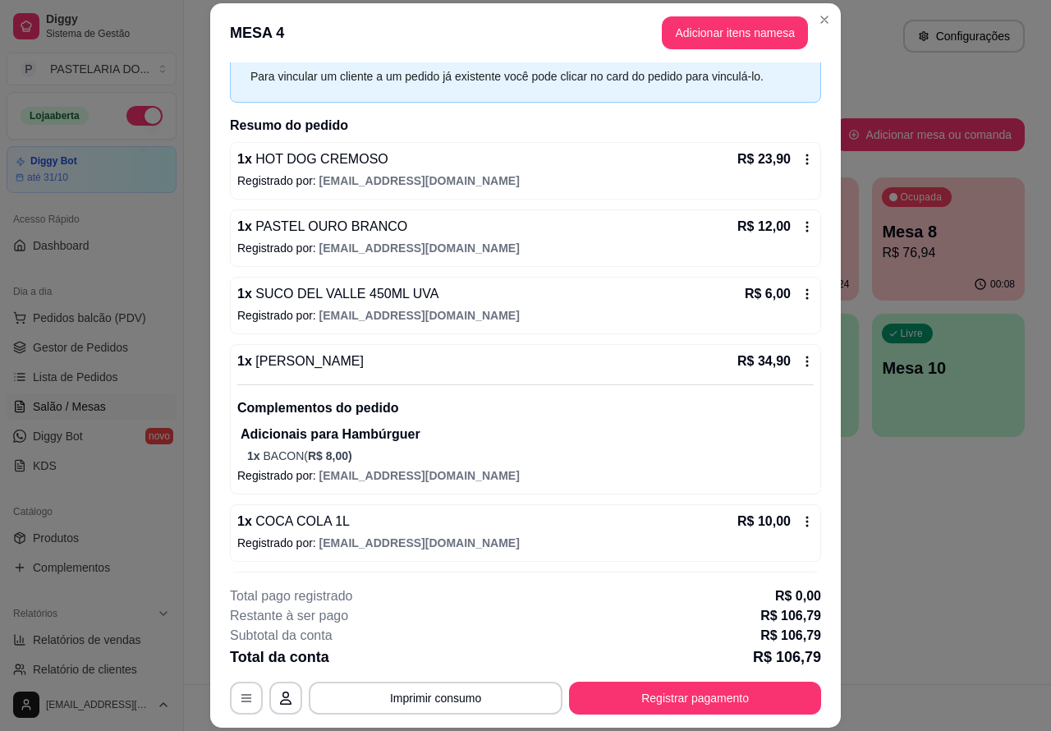
click at [446, 682] on button "Imprimir consumo" at bounding box center [436, 698] width 254 height 33
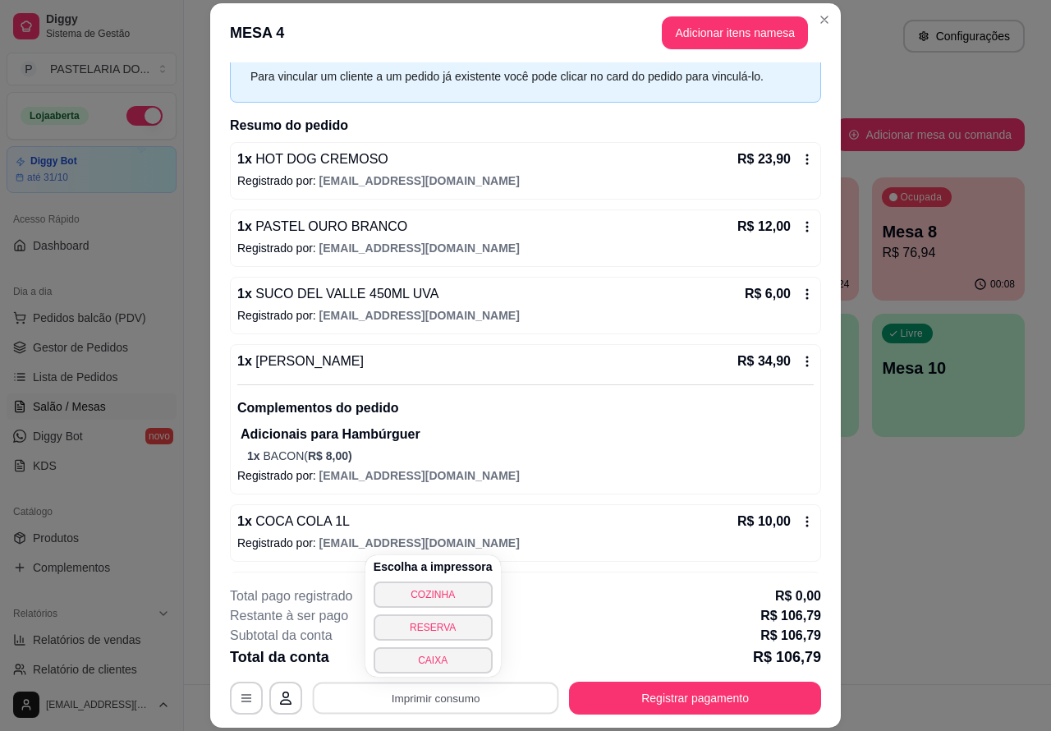
click at [450, 653] on button "CAIXA" at bounding box center [433, 660] width 119 height 26
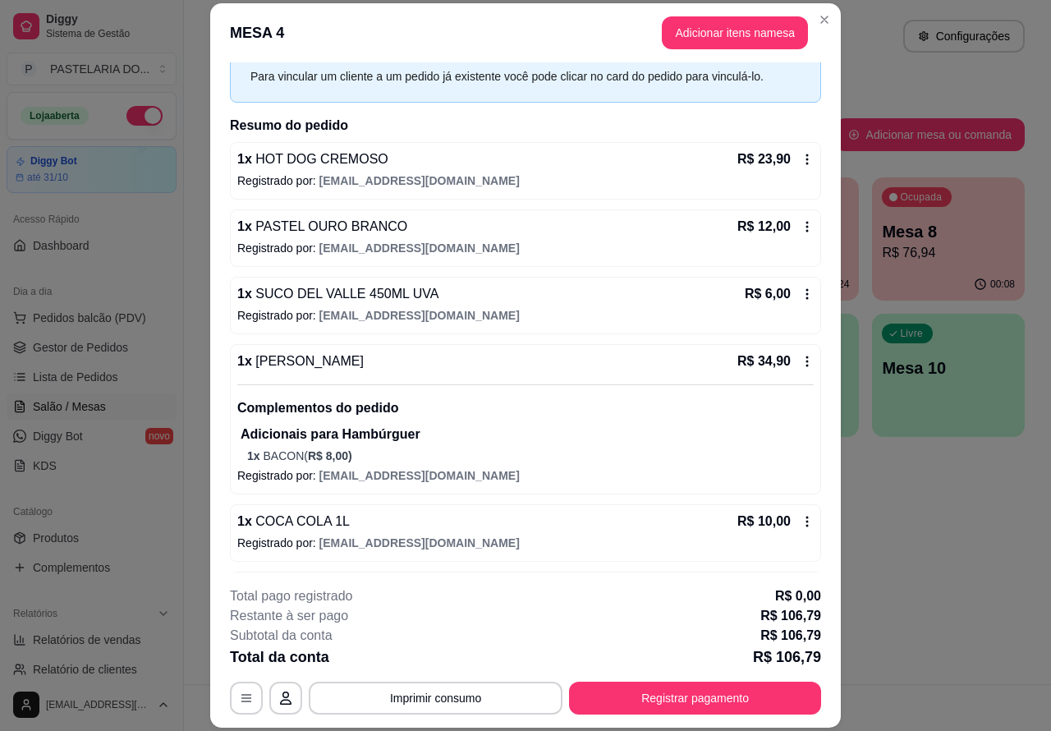
click at [945, 551] on div "Atendimento Salão Configurações Todos Mesas Comandas Pesquisar Adicionar mesa o…" at bounding box center [617, 342] width 867 height 684
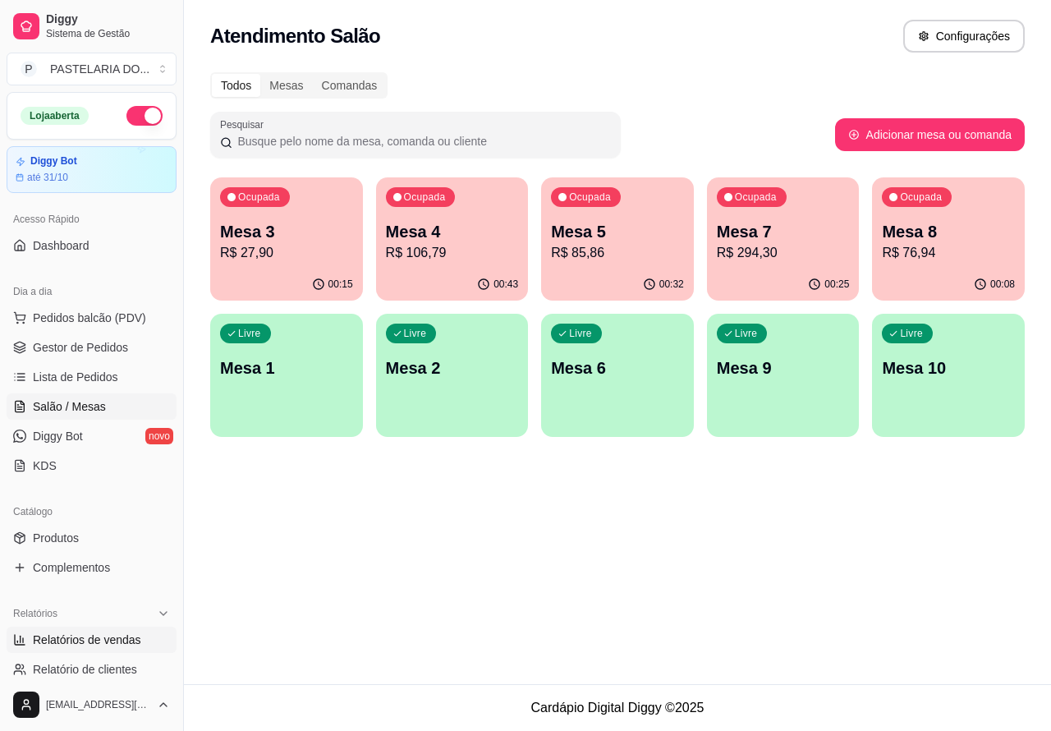
click at [88, 635] on span "Relatórios de vendas" at bounding box center [87, 639] width 108 height 16
select select "ALL"
select select "0"
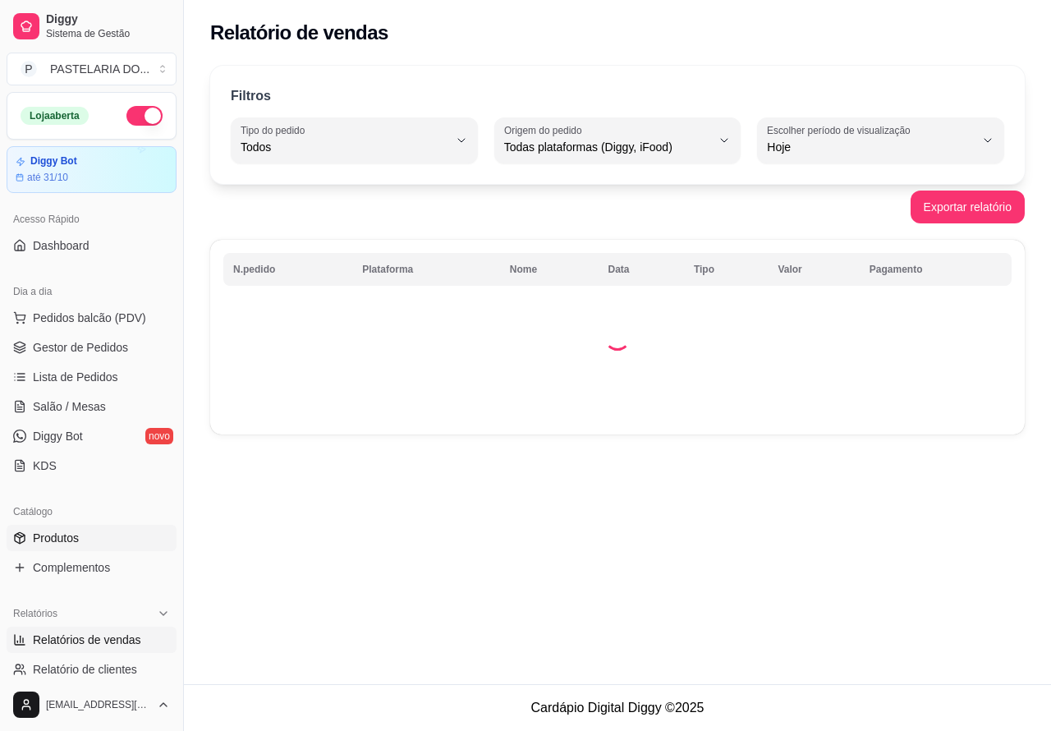
click at [58, 531] on span "Produtos" at bounding box center [56, 538] width 46 height 16
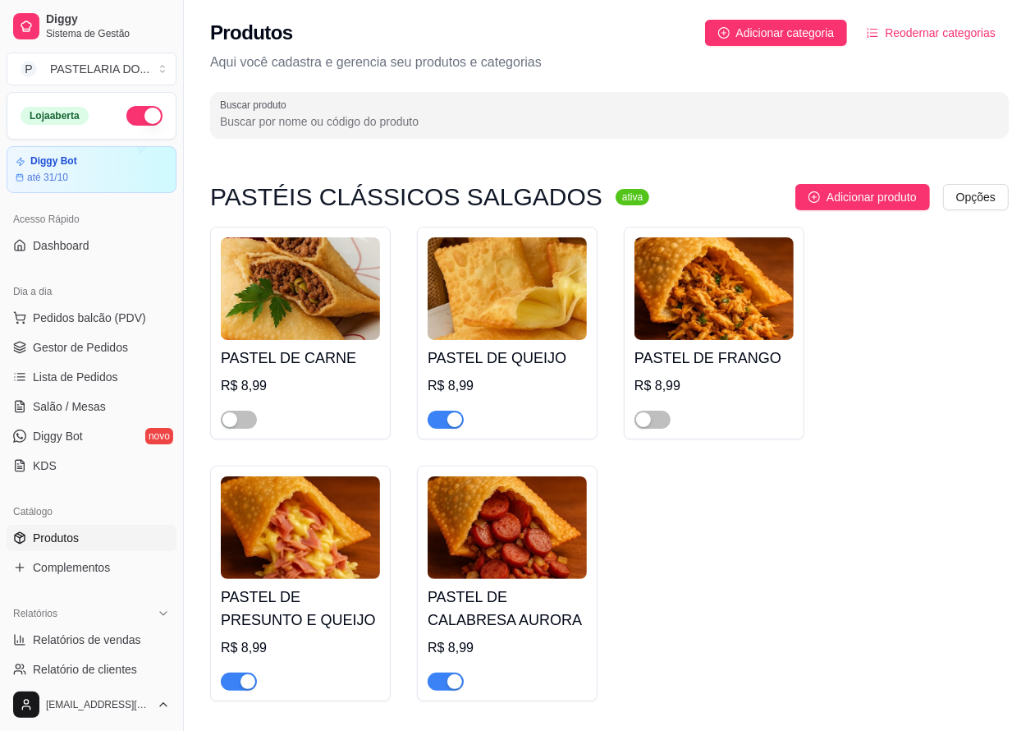
click at [51, 531] on span "Produtos" at bounding box center [56, 538] width 46 height 16
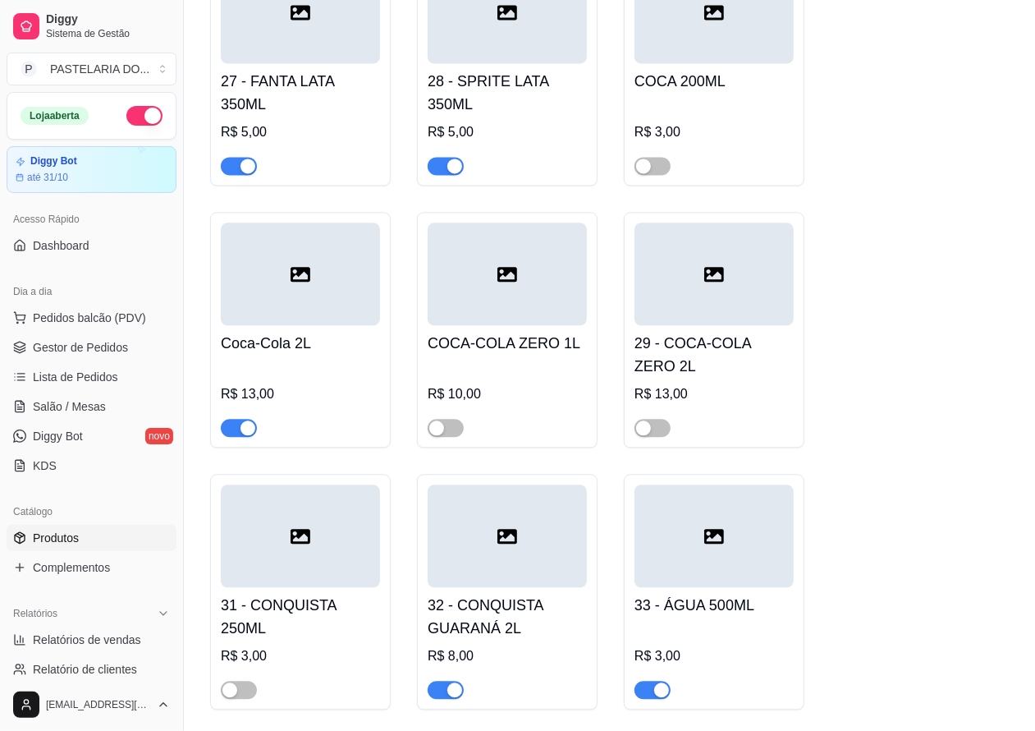
scroll to position [6495, 0]
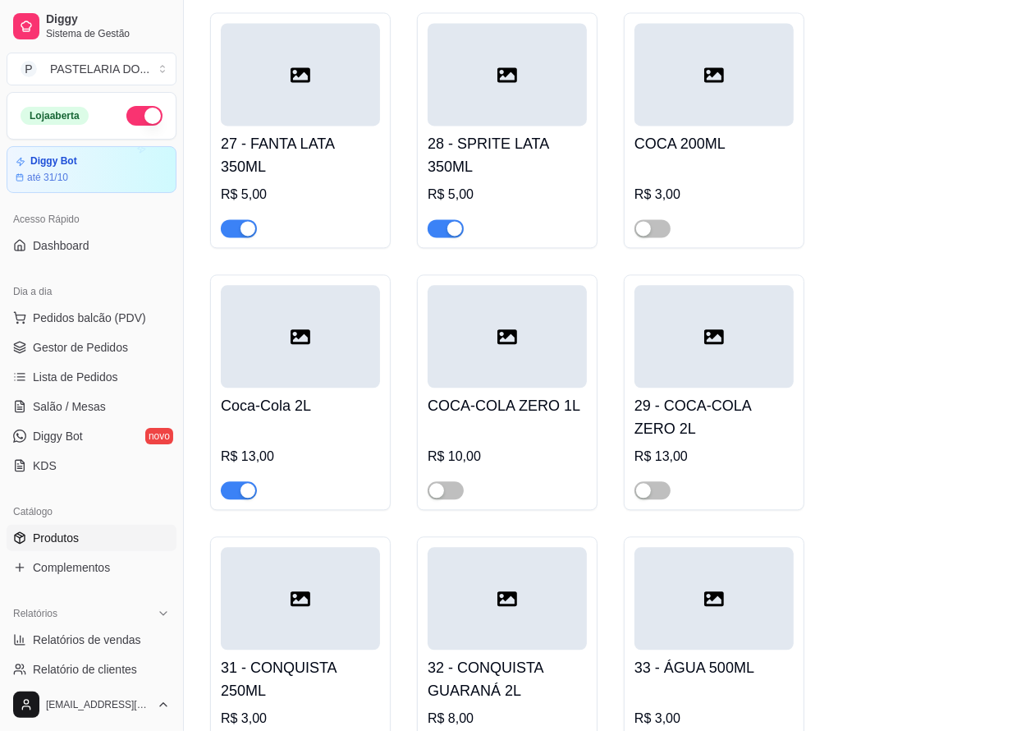
click at [228, 499] on span "button" at bounding box center [239, 490] width 36 height 18
click at [84, 402] on span "Salão / Mesas" at bounding box center [69, 406] width 73 height 16
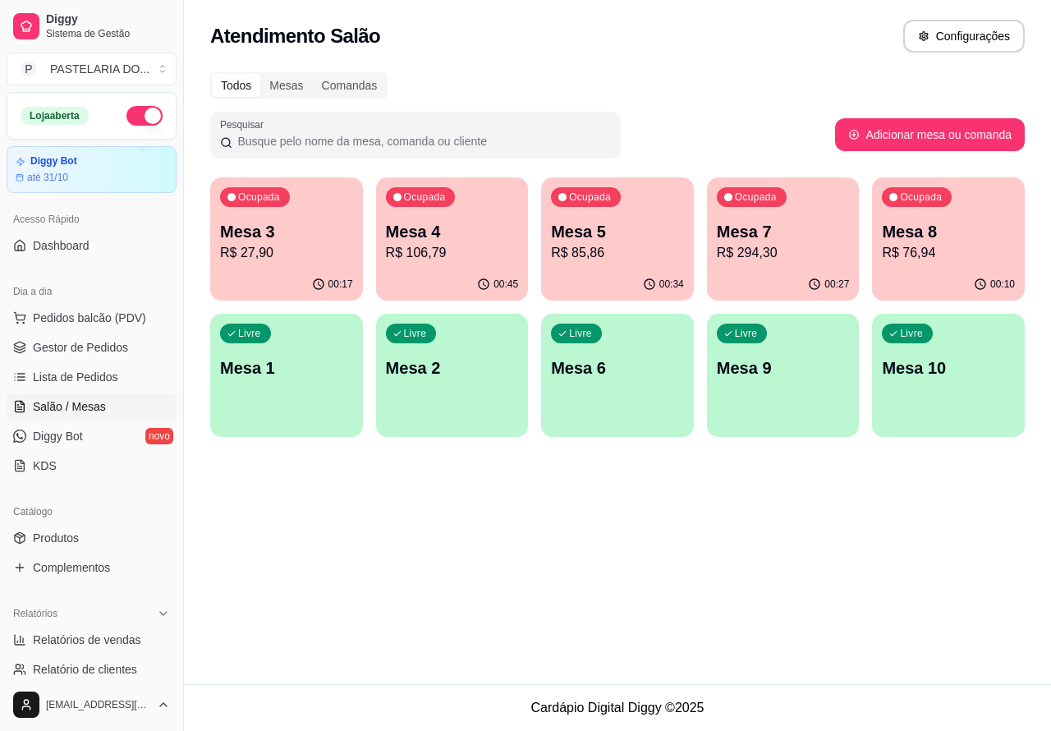
click at [457, 251] on p "R$ 106,79" at bounding box center [452, 253] width 133 height 20
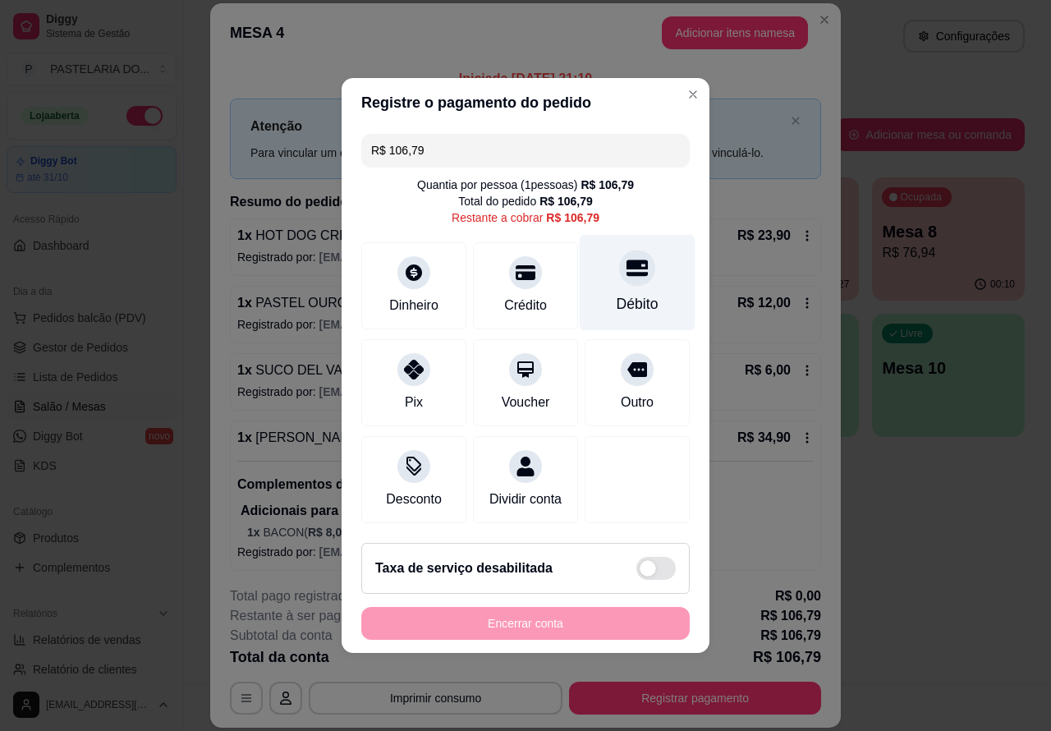
click at [627, 271] on icon at bounding box center [637, 267] width 21 height 21
type input "R$ 0,00"
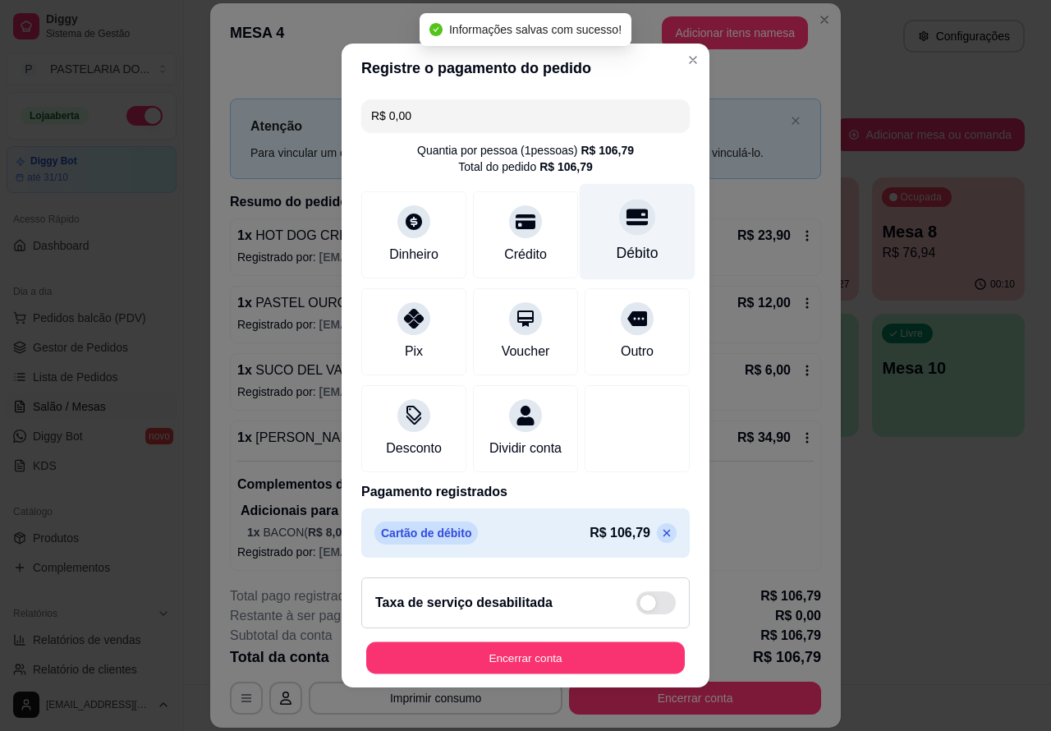
click at [576, 654] on button "Encerrar conta" at bounding box center [525, 658] width 319 height 32
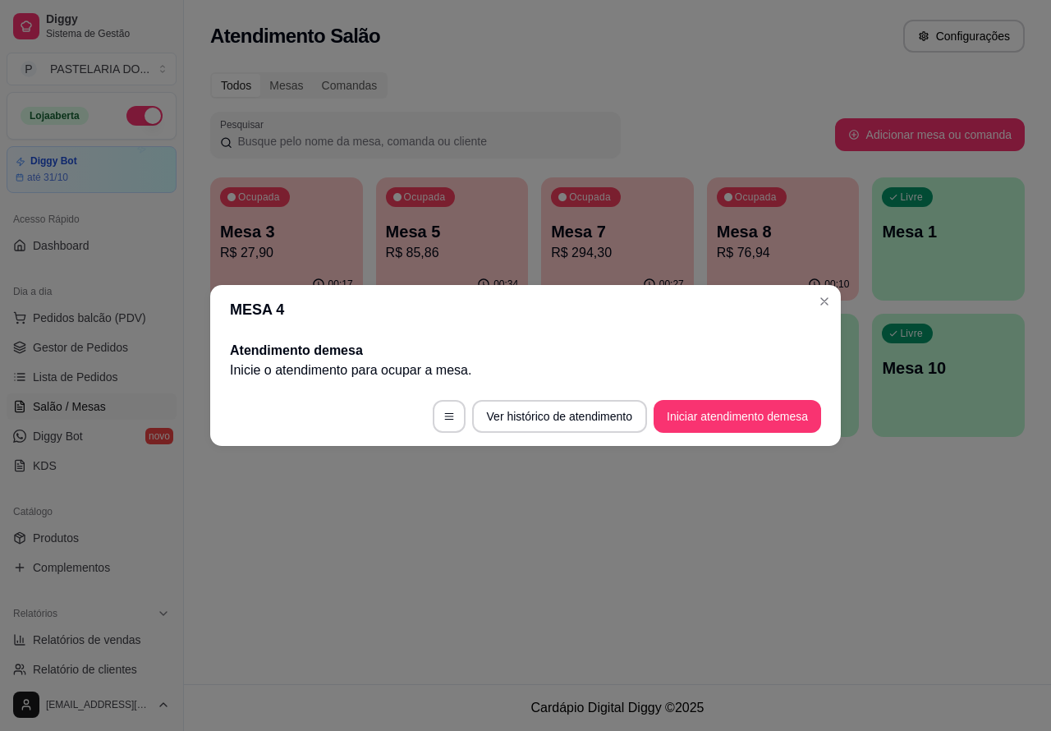
click at [691, 539] on div "Atendimento Salão Configurações Todos Mesas Comandas Pesquisar Adicionar mesa o…" at bounding box center [617, 342] width 867 height 684
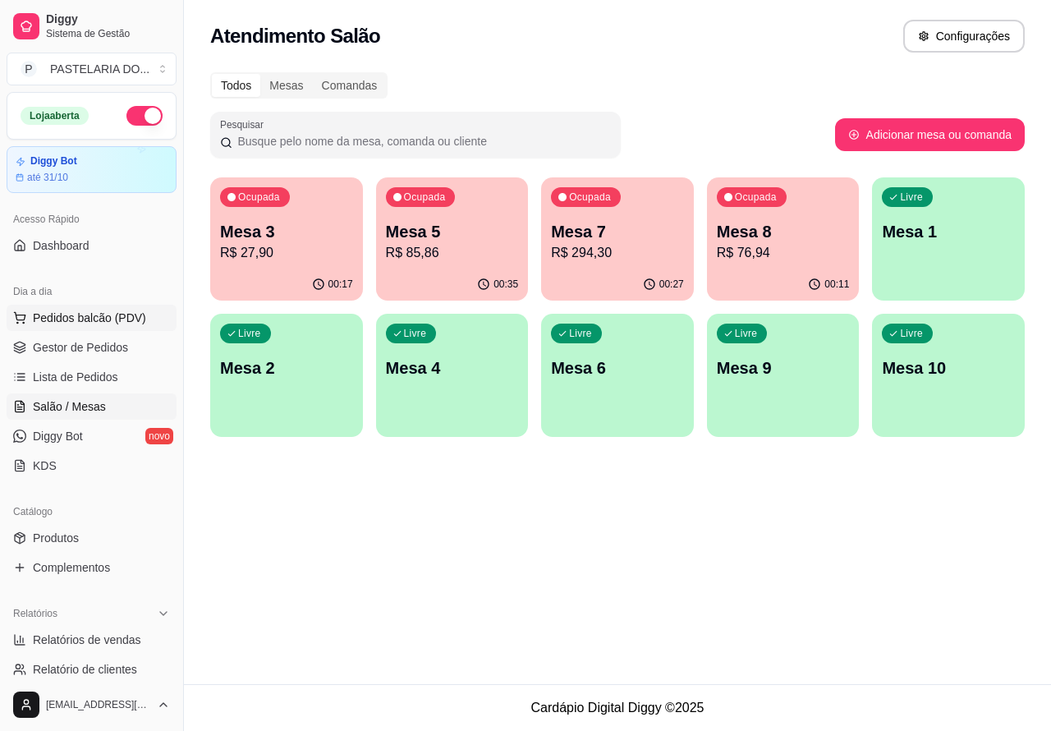
click at [87, 318] on span "Pedidos balcão (PDV)" at bounding box center [89, 318] width 113 height 16
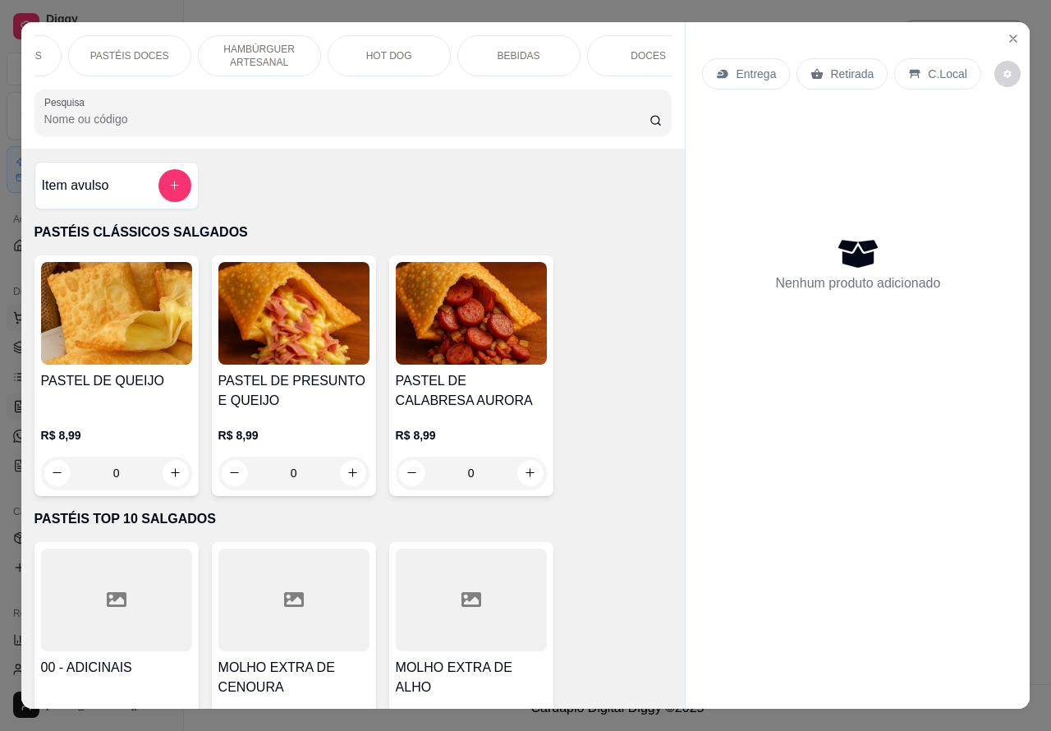
scroll to position [0, 394]
click at [480, 50] on p "BEBIDAS" at bounding box center [481, 55] width 43 height 13
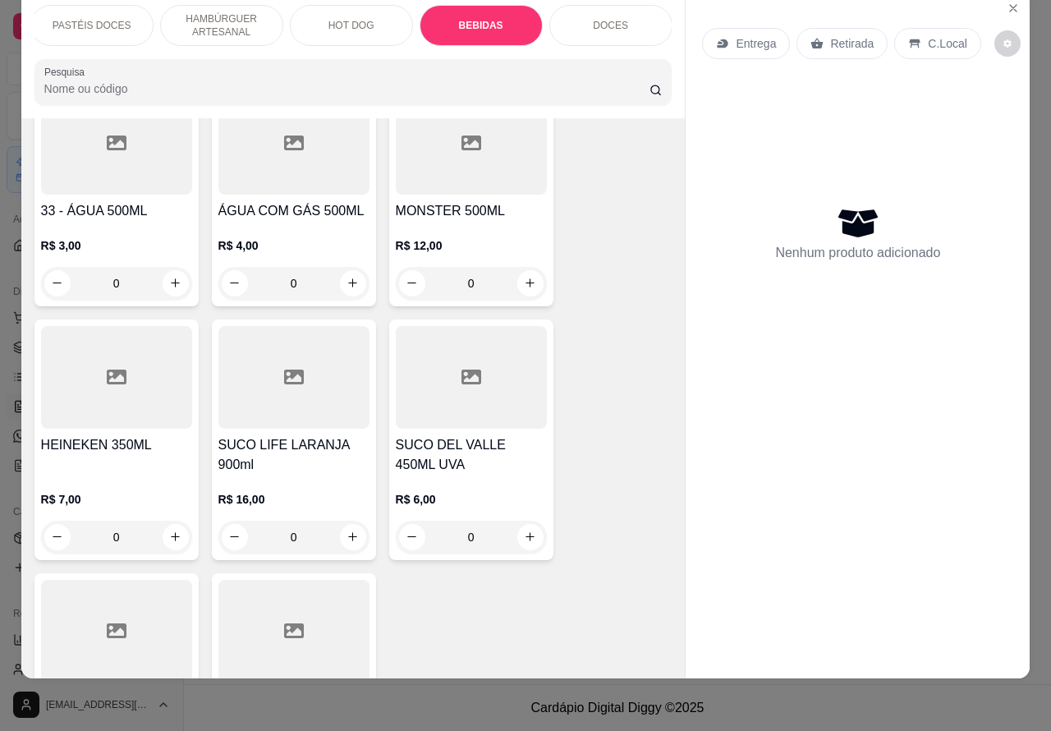
scroll to position [4978, 0]
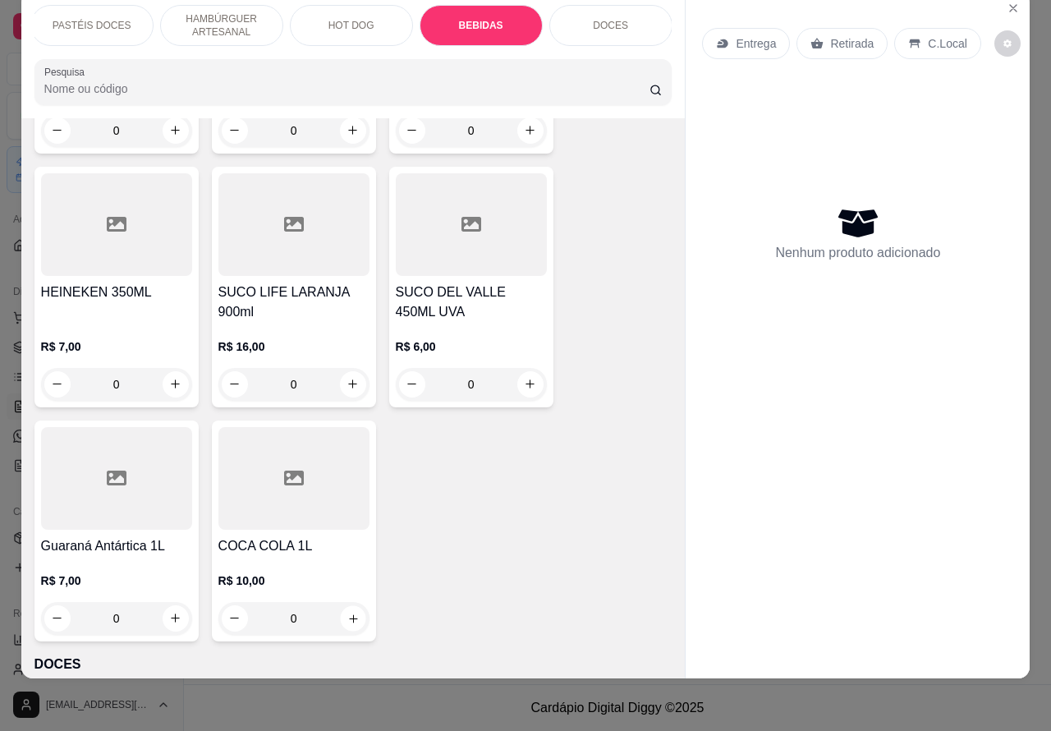
click at [347, 612] on icon "increase-product-quantity" at bounding box center [353, 618] width 12 height 12
type input "1"
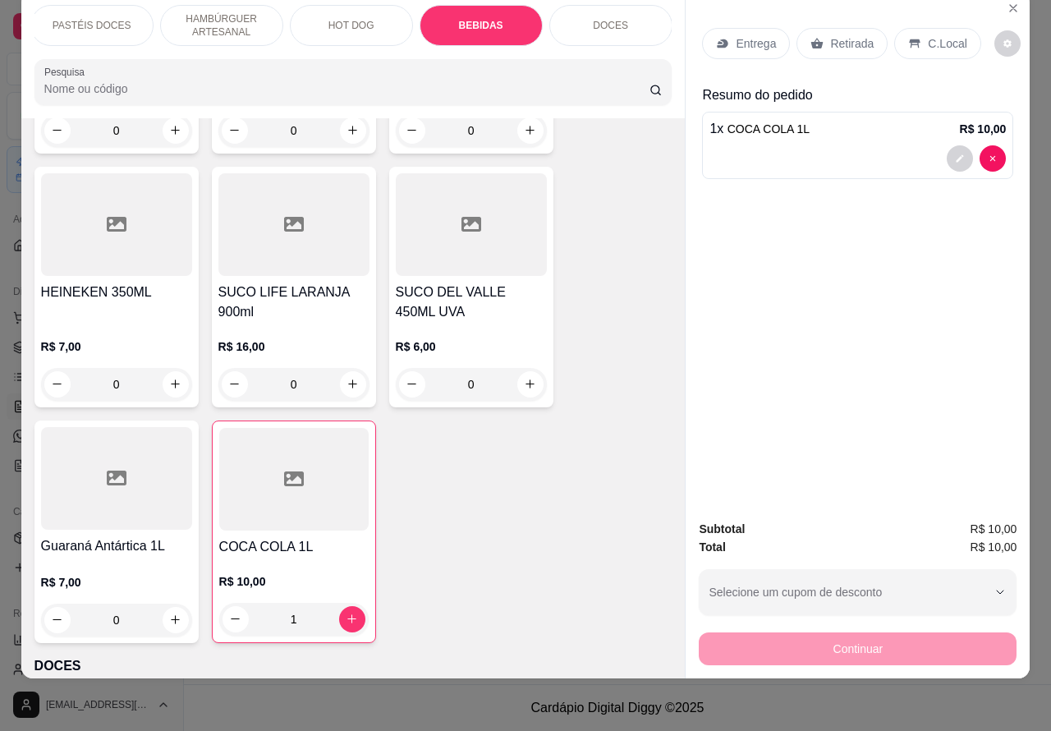
click at [862, 636] on div "Continuar" at bounding box center [858, 646] width 318 height 37
click at [840, 35] on p "Retirada" at bounding box center [852, 43] width 44 height 16
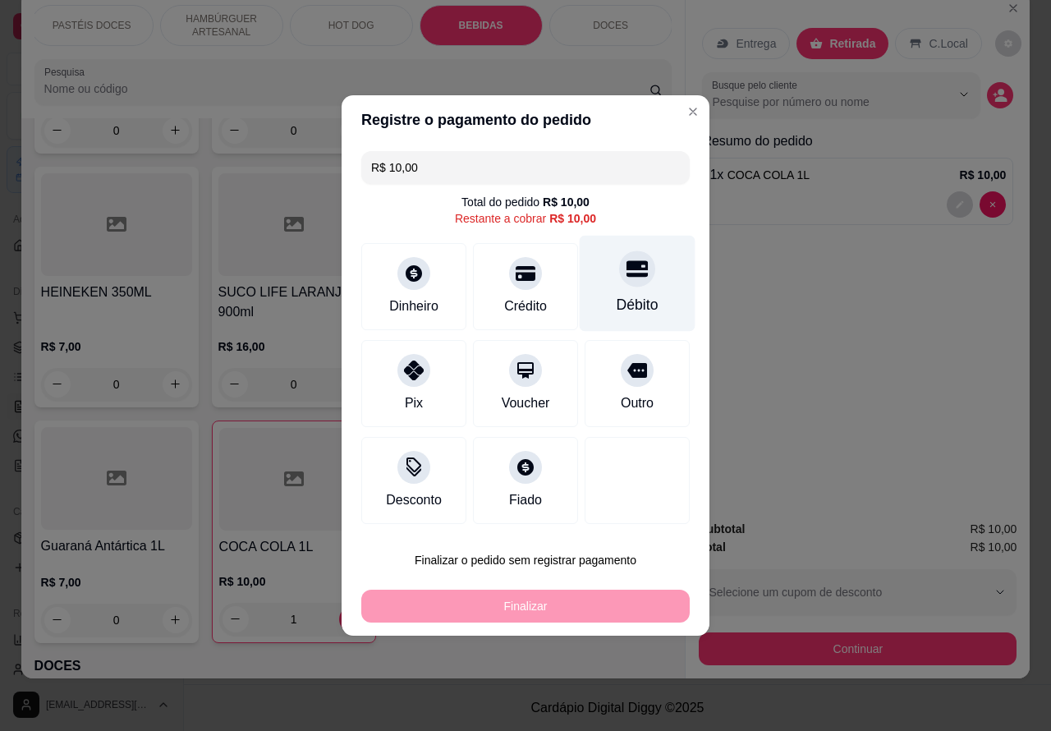
click at [627, 263] on icon at bounding box center [637, 268] width 21 height 21
type input "R$ 0,00"
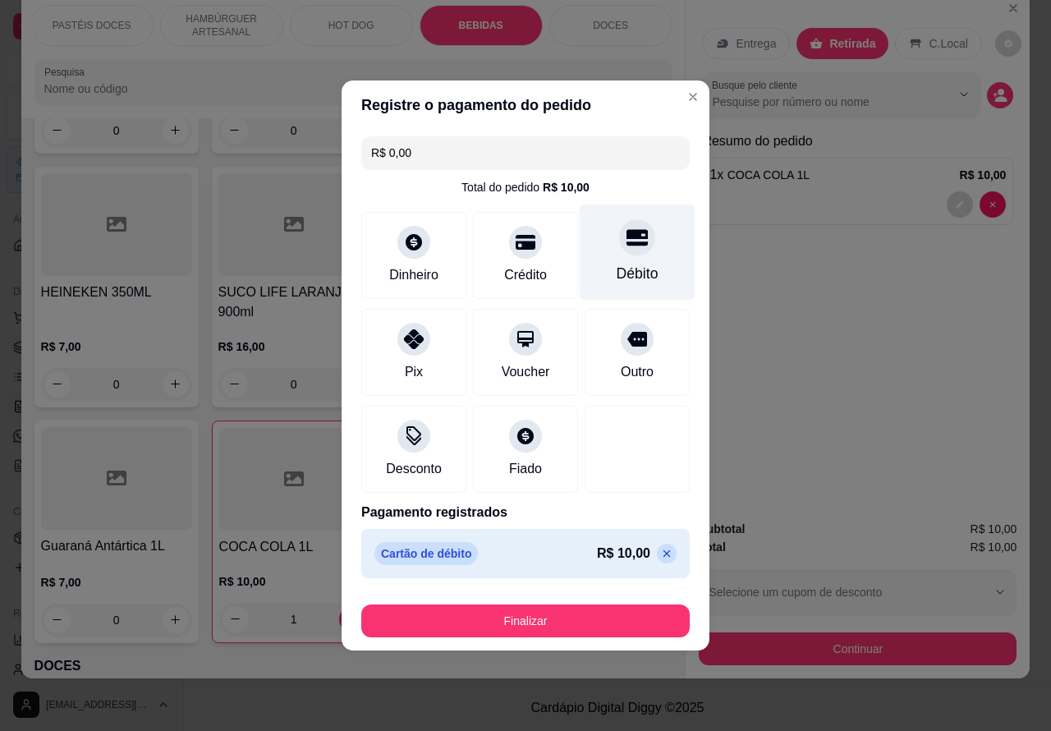
click at [583, 617] on button "Finalizar" at bounding box center [525, 620] width 328 height 33
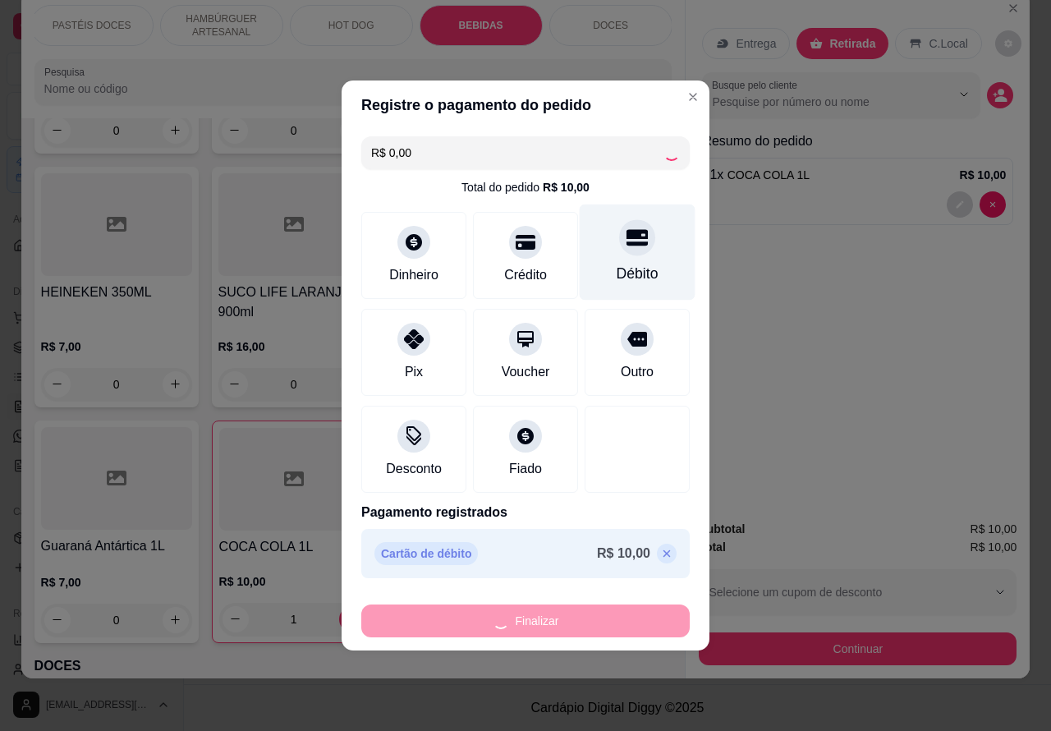
type input "0"
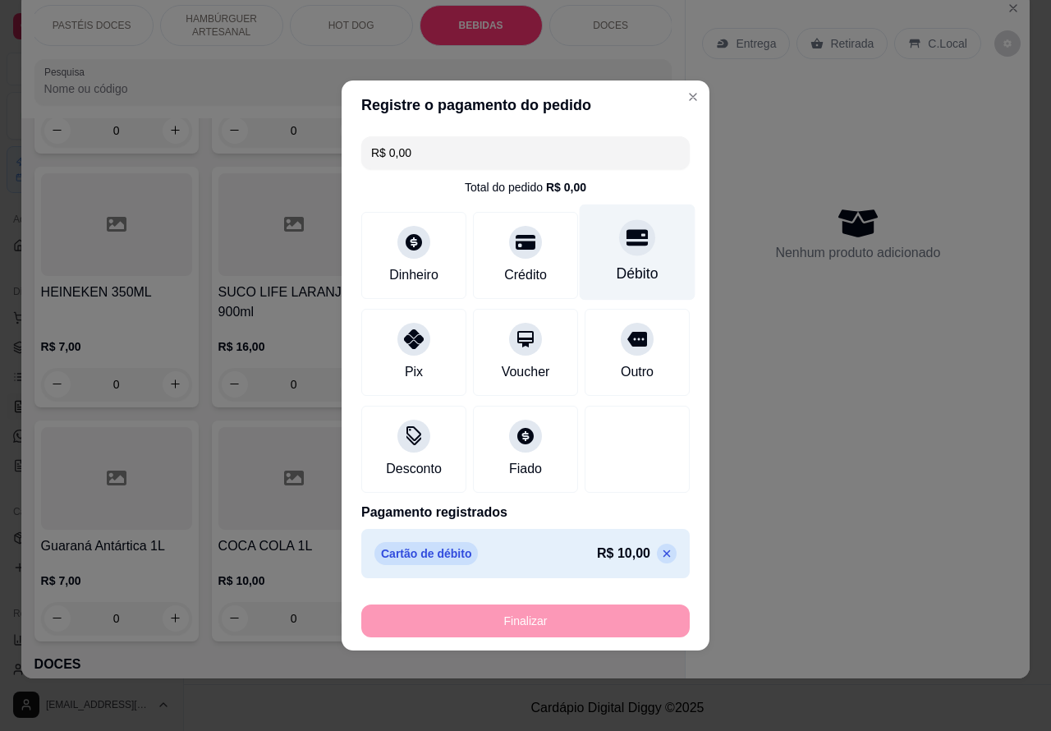
type input "-R$ 10,00"
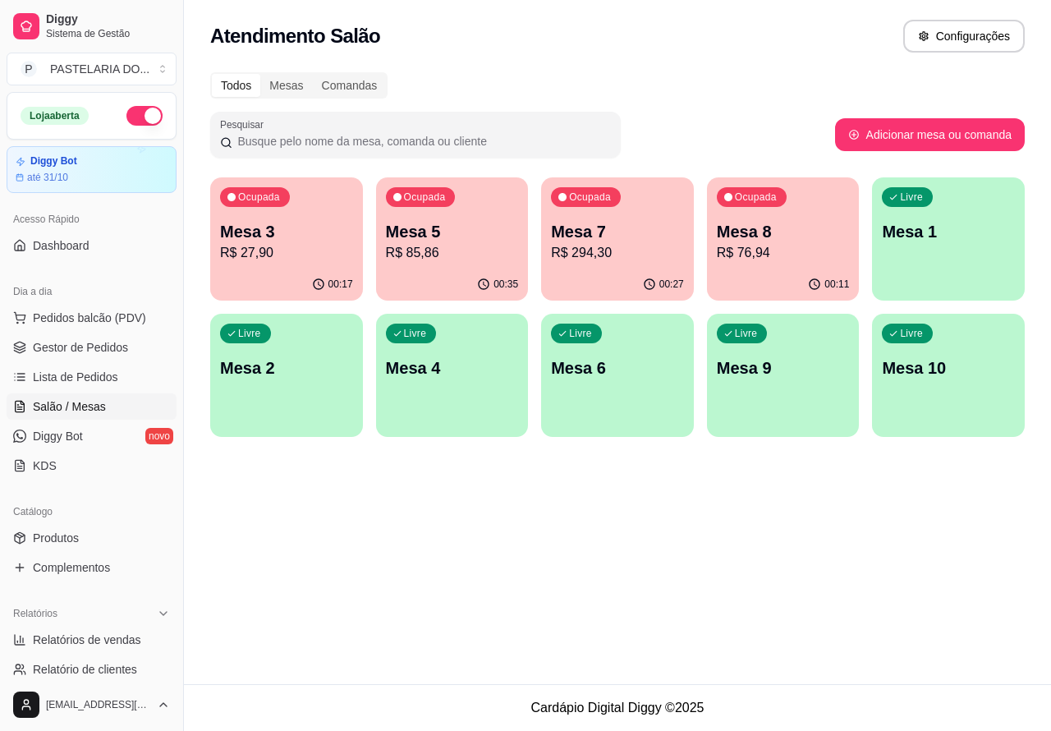
click at [522, 524] on div "Atendimento Salão Configurações Todos Mesas Comandas Pesquisar Adicionar mesa o…" at bounding box center [617, 342] width 867 height 684
click at [448, 218] on div "Ocupada Mesa 5 R$ 85,86" at bounding box center [452, 223] width 148 height 89
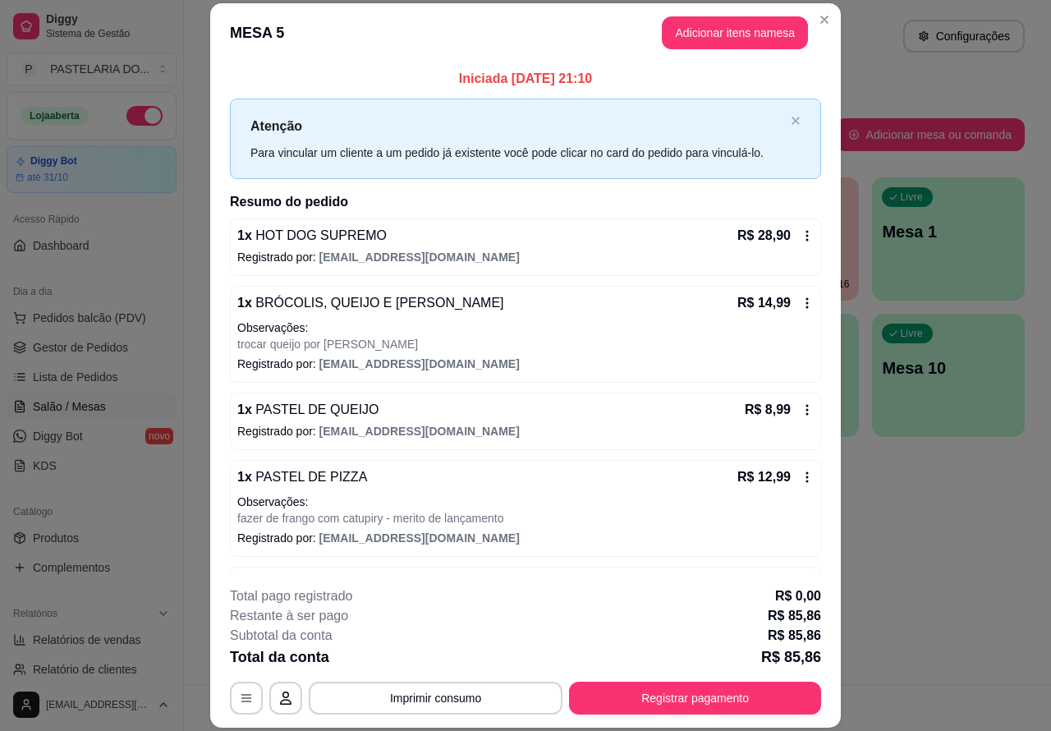
click at [721, 35] on p "Este pedido será vinculado para" at bounding box center [788, 43] width 166 height 16
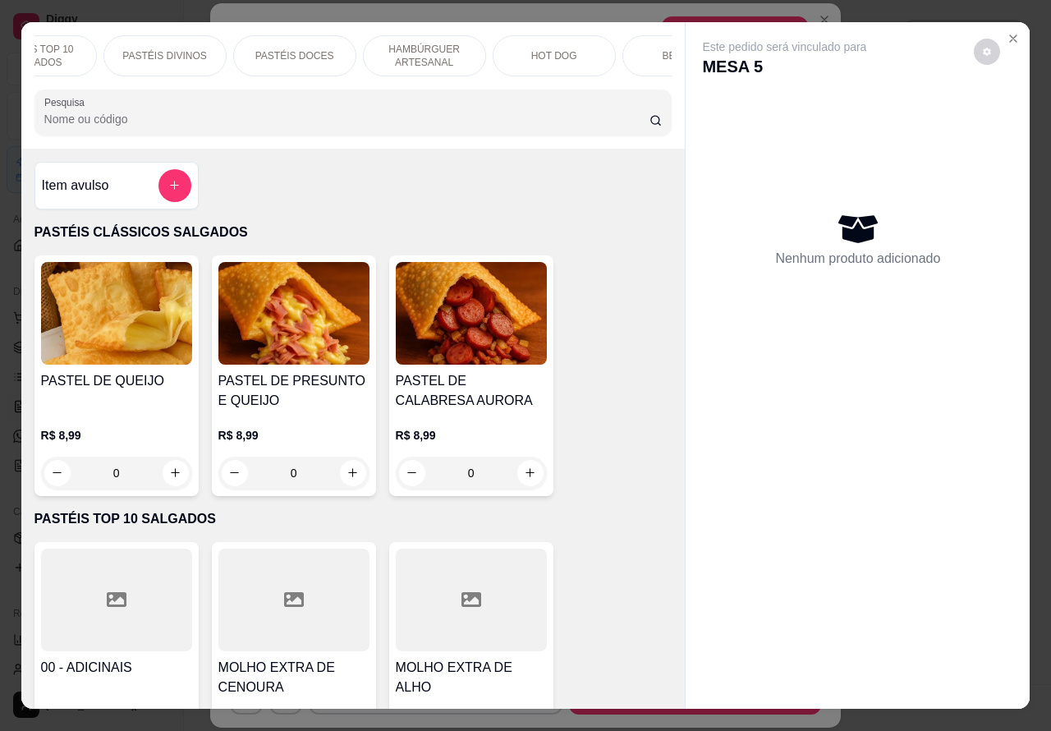
scroll to position [0, 219]
click at [645, 49] on p "BEBIDAS" at bounding box center [655, 55] width 43 height 13
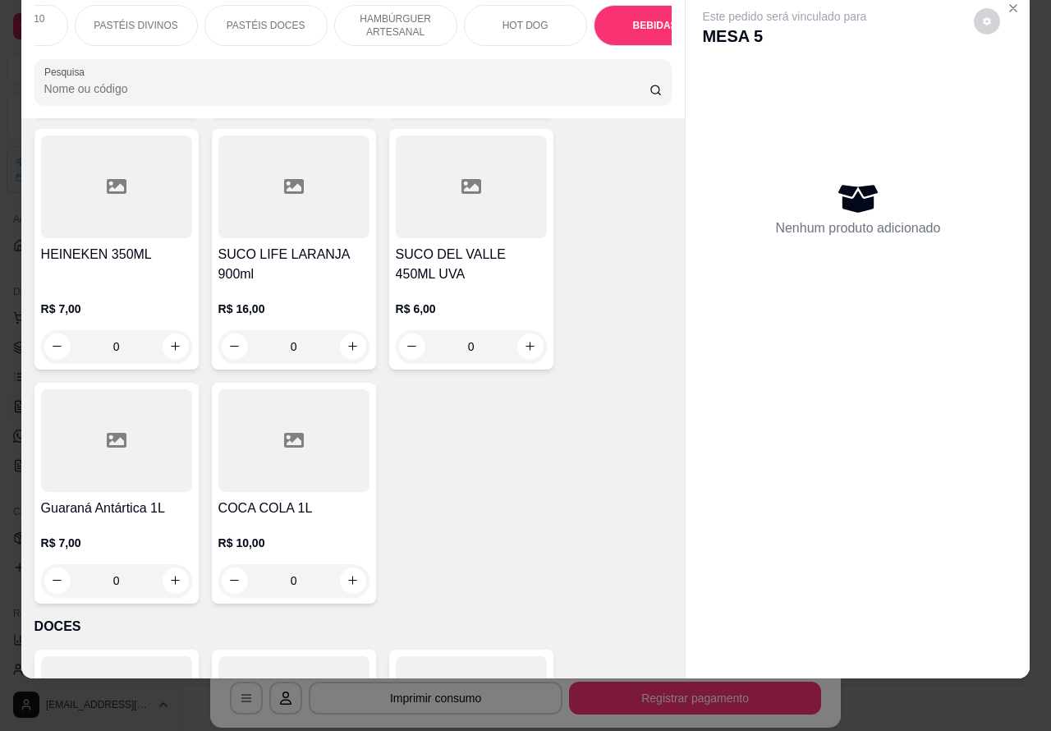
scroll to position [5052, 0]
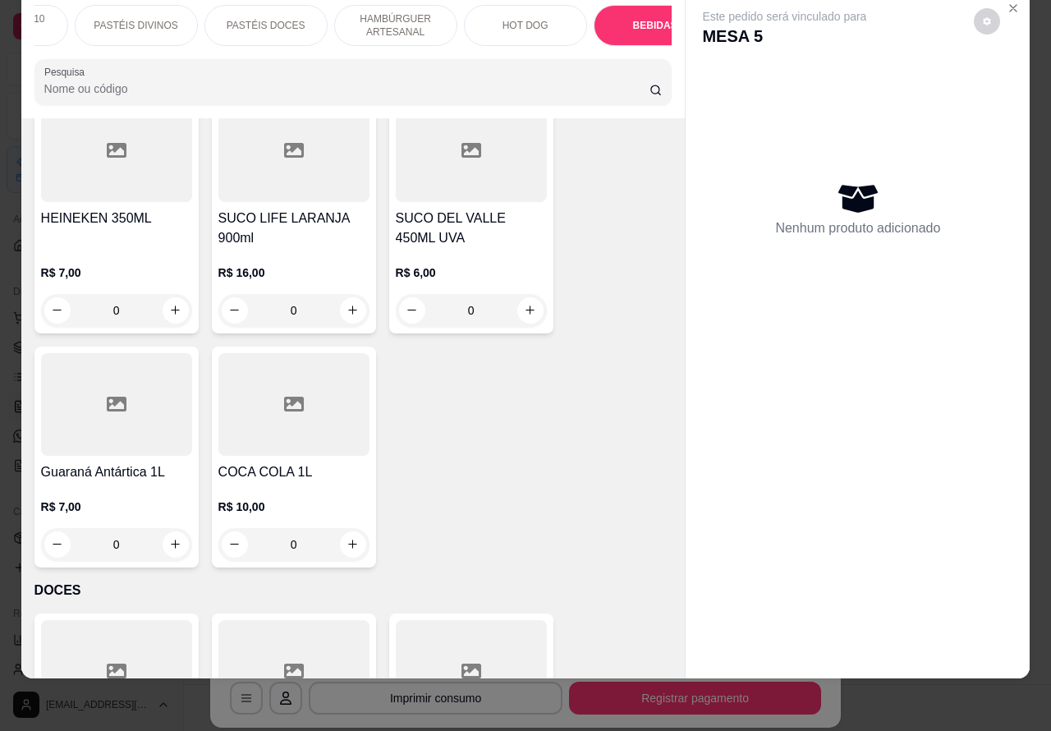
click at [171, 539] on icon "increase-product-quantity" at bounding box center [175, 543] width 9 height 9
type input "1"
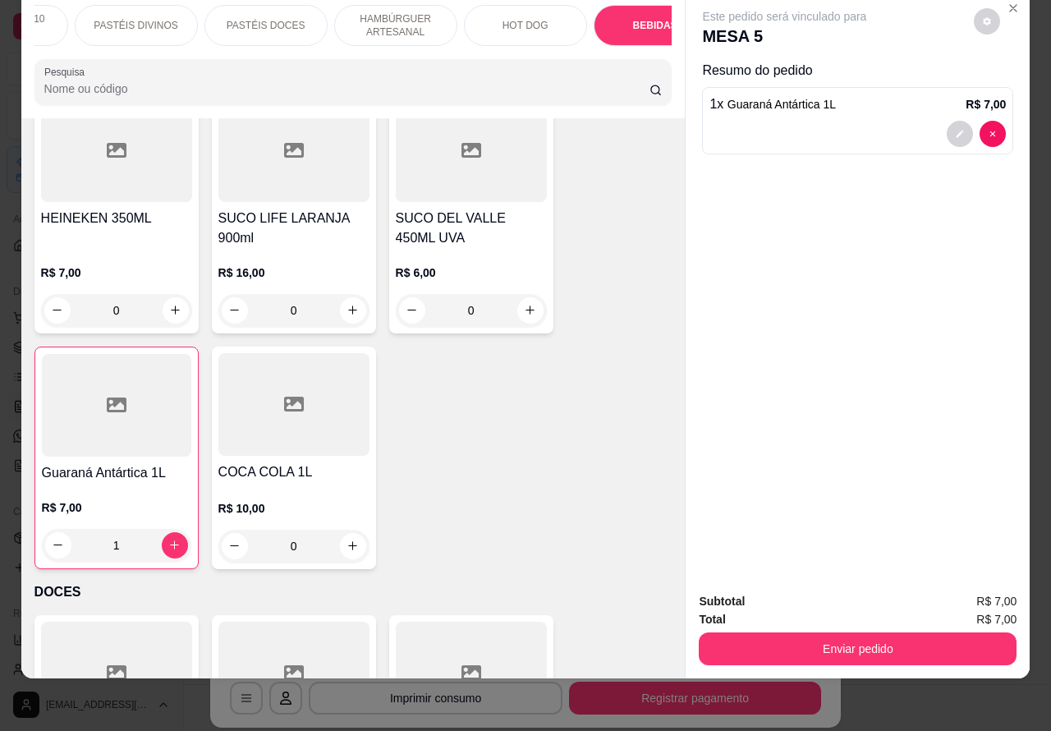
click at [257, 19] on p "PASTÉIS DOCES" at bounding box center [266, 25] width 79 height 13
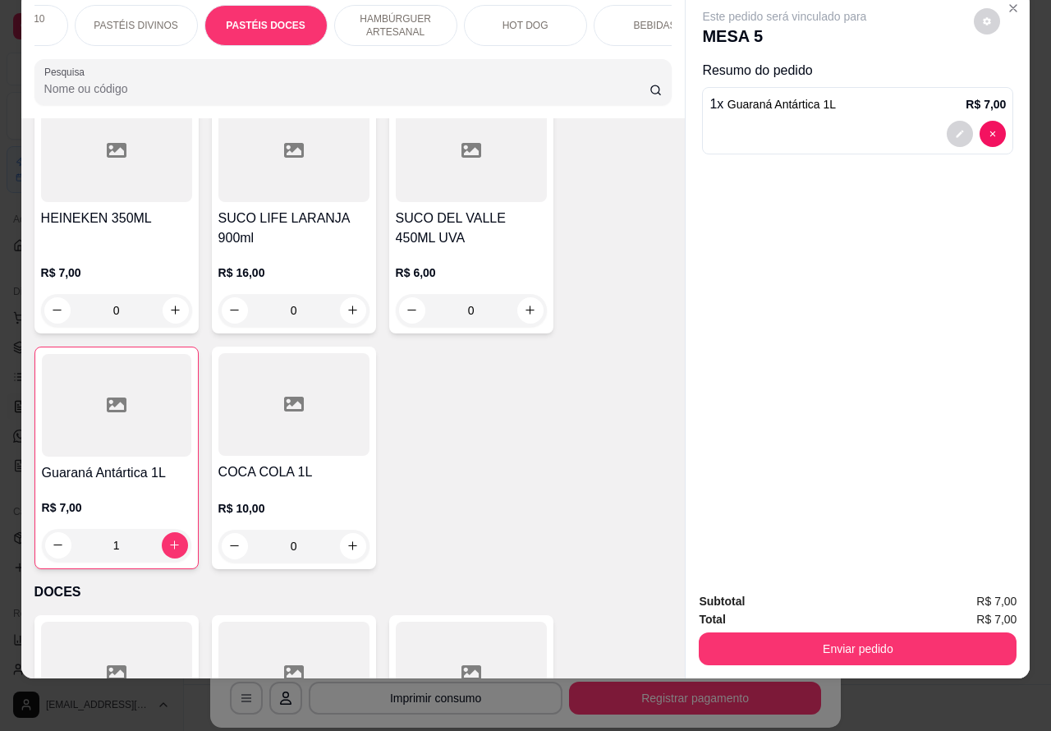
scroll to position [1948, 0]
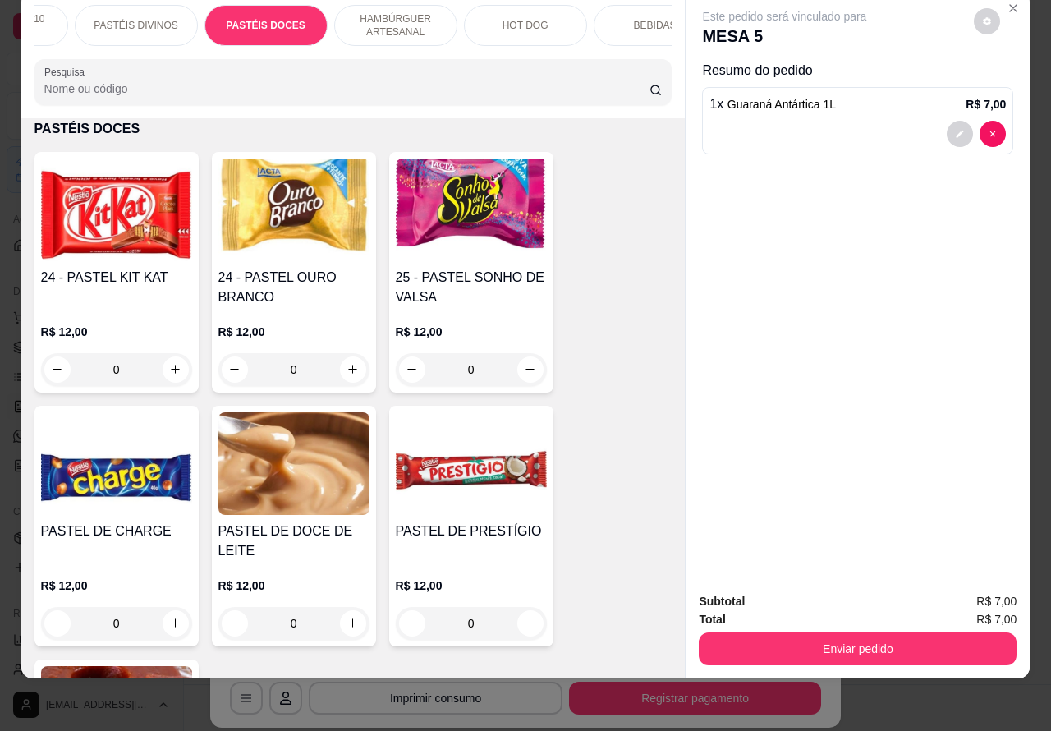
click at [347, 366] on icon "increase-product-quantity" at bounding box center [353, 369] width 12 height 12
type input "1"
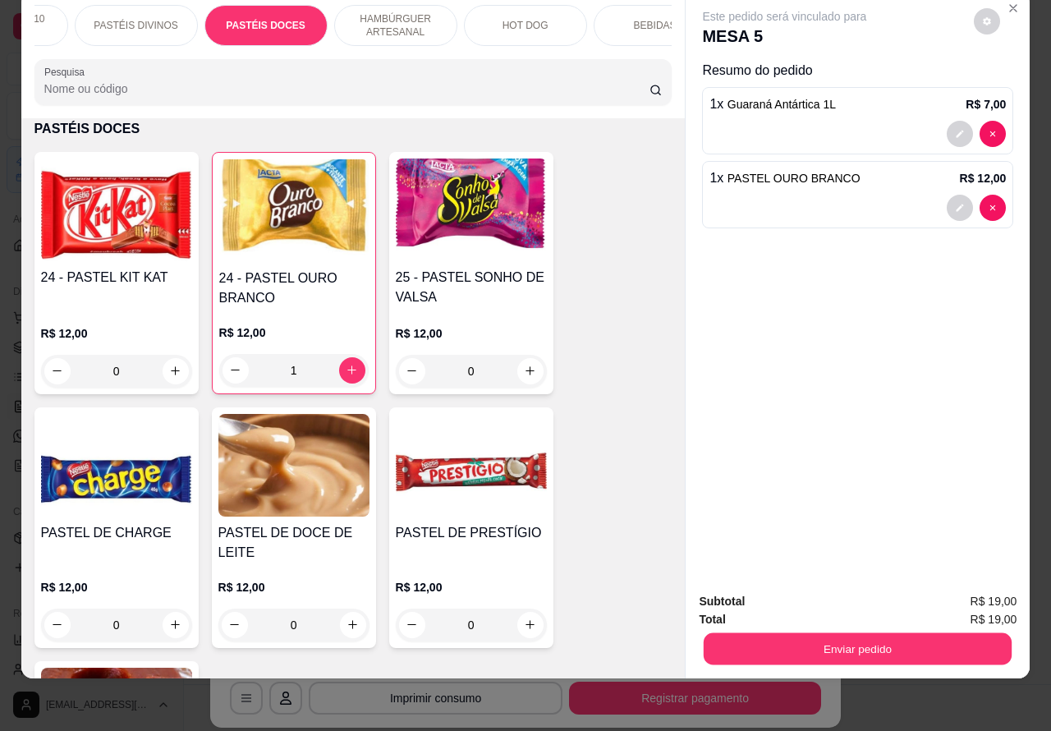
click at [867, 633] on button "Enviar pedido" at bounding box center [858, 649] width 308 height 32
click at [979, 585] on button "Enviar pedido" at bounding box center [973, 593] width 90 height 30
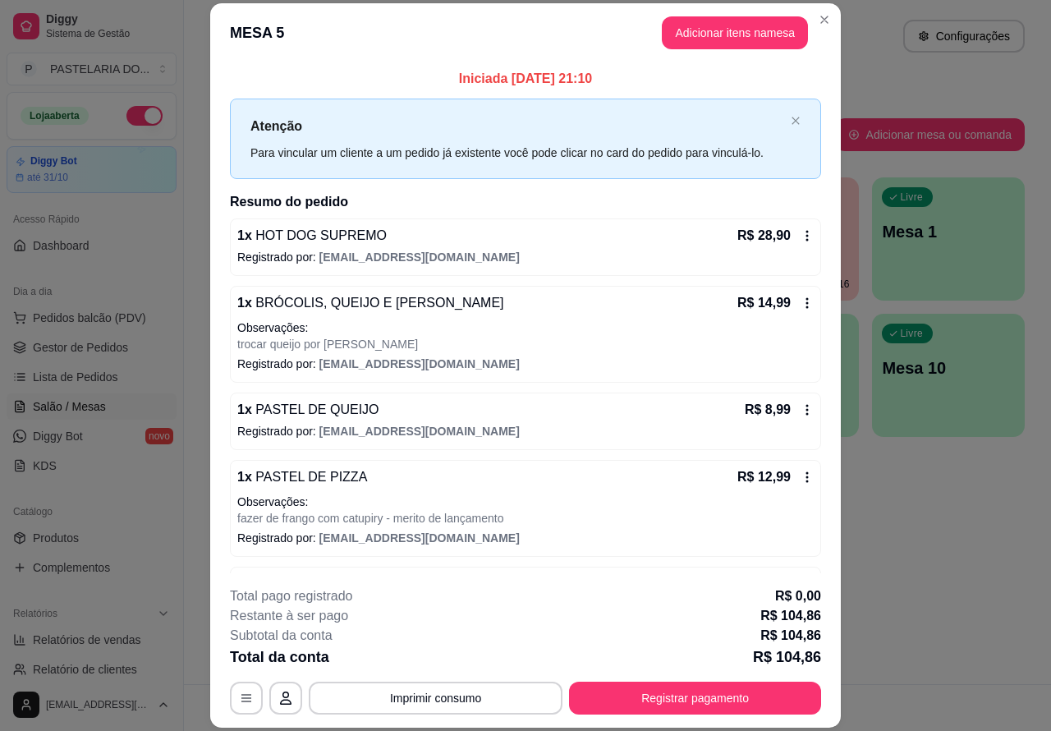
click at [962, 539] on div "Atendimento Salão Configurações Todos Mesas Comandas Pesquisar Adicionar mesa o…" at bounding box center [617, 342] width 867 height 684
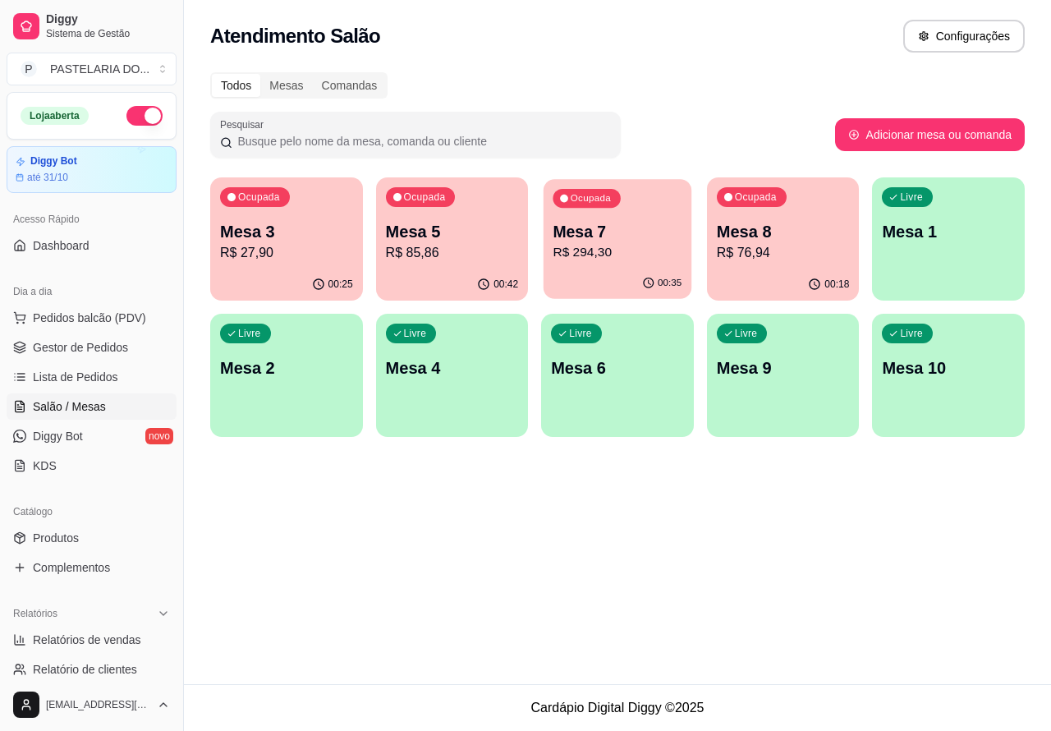
click at [617, 235] on p "Mesa 7" at bounding box center [617, 232] width 129 height 22
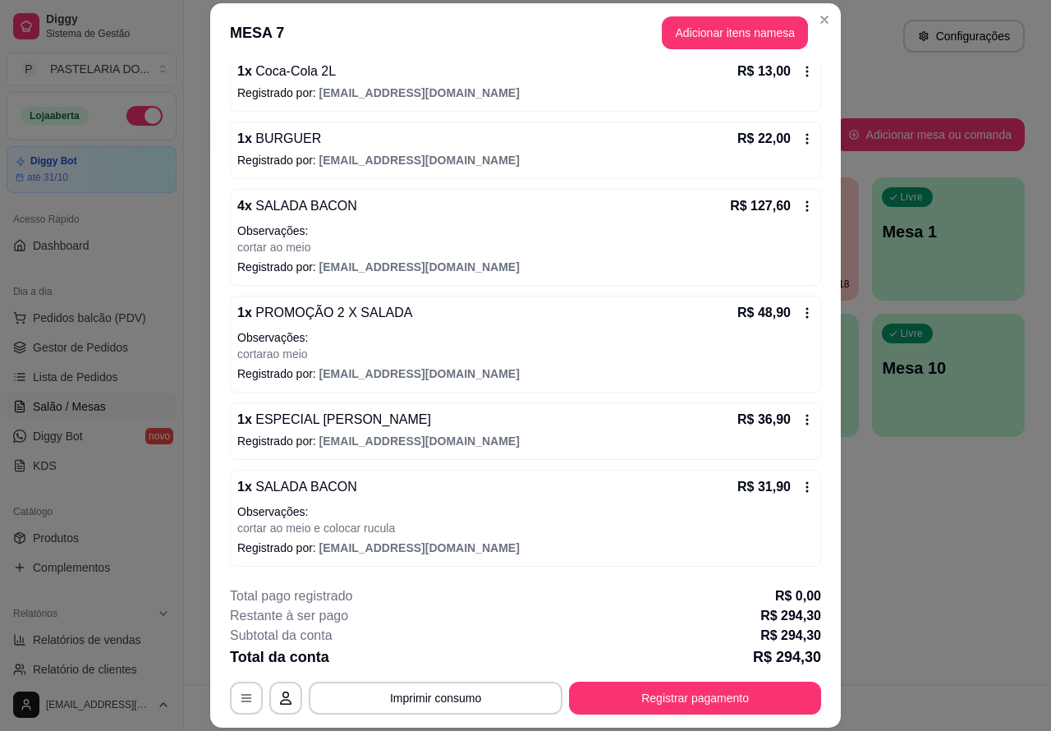
scroll to position [49, 0]
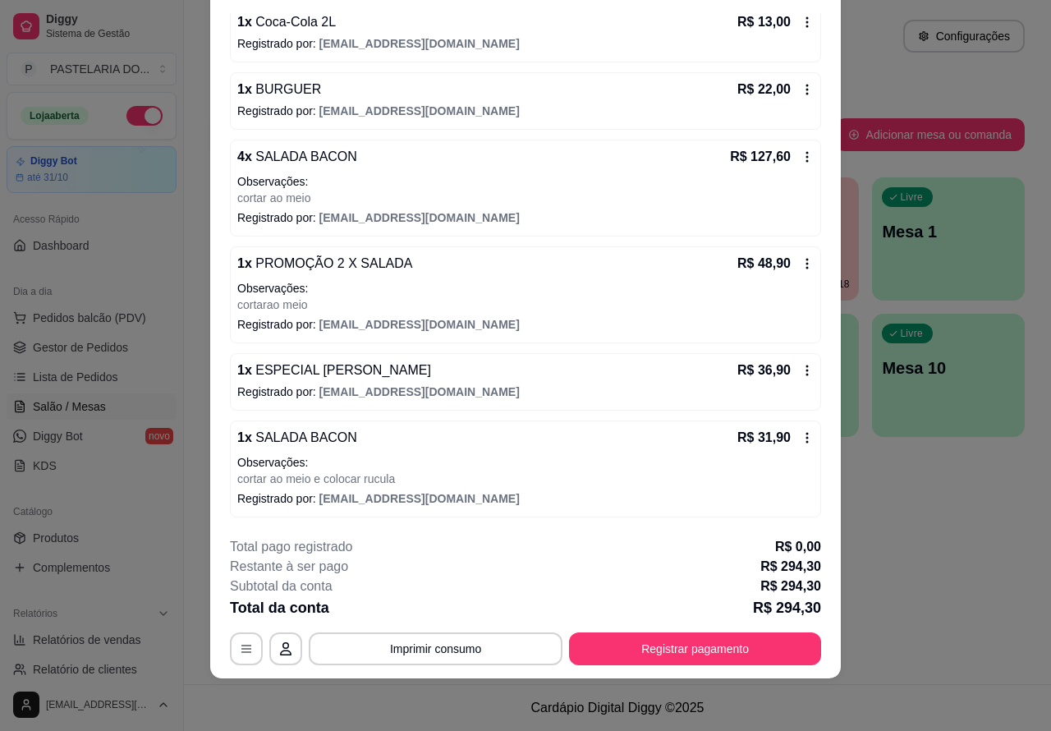
click at [585, 284] on p "Observações:" at bounding box center [525, 288] width 576 height 16
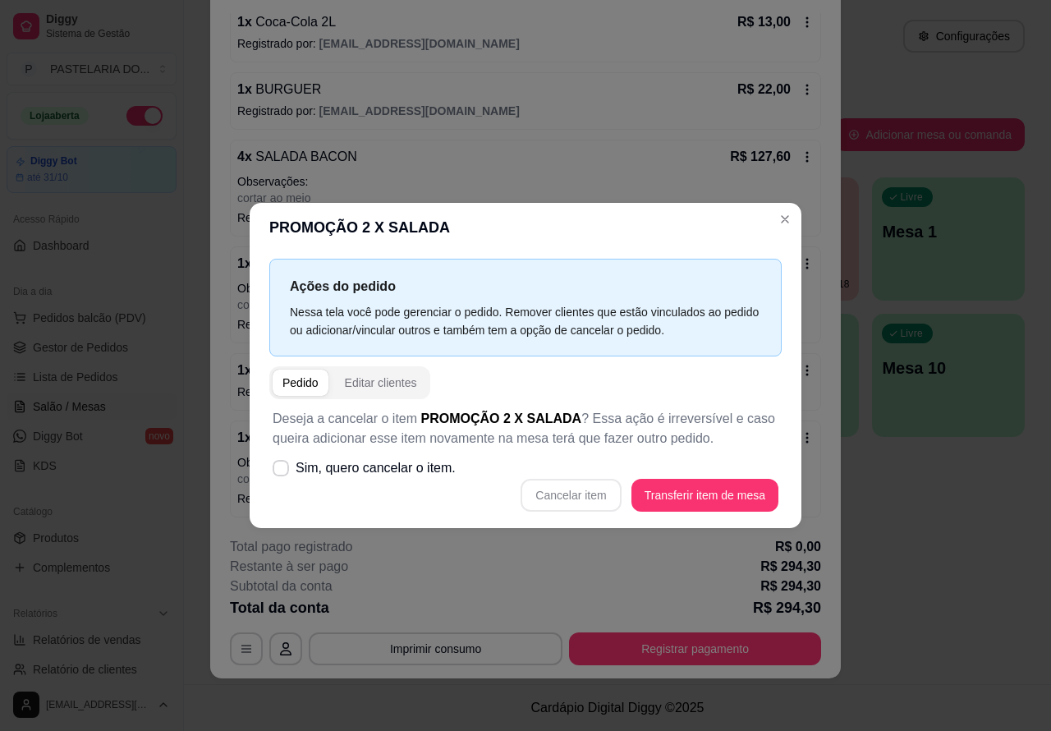
click at [280, 469] on icon at bounding box center [280, 468] width 13 height 10
click at [280, 471] on input "Sim, quero cancelar o item." at bounding box center [277, 476] width 11 height 11
checkbox input "true"
click at [573, 493] on button "Cancelar item" at bounding box center [571, 496] width 98 height 32
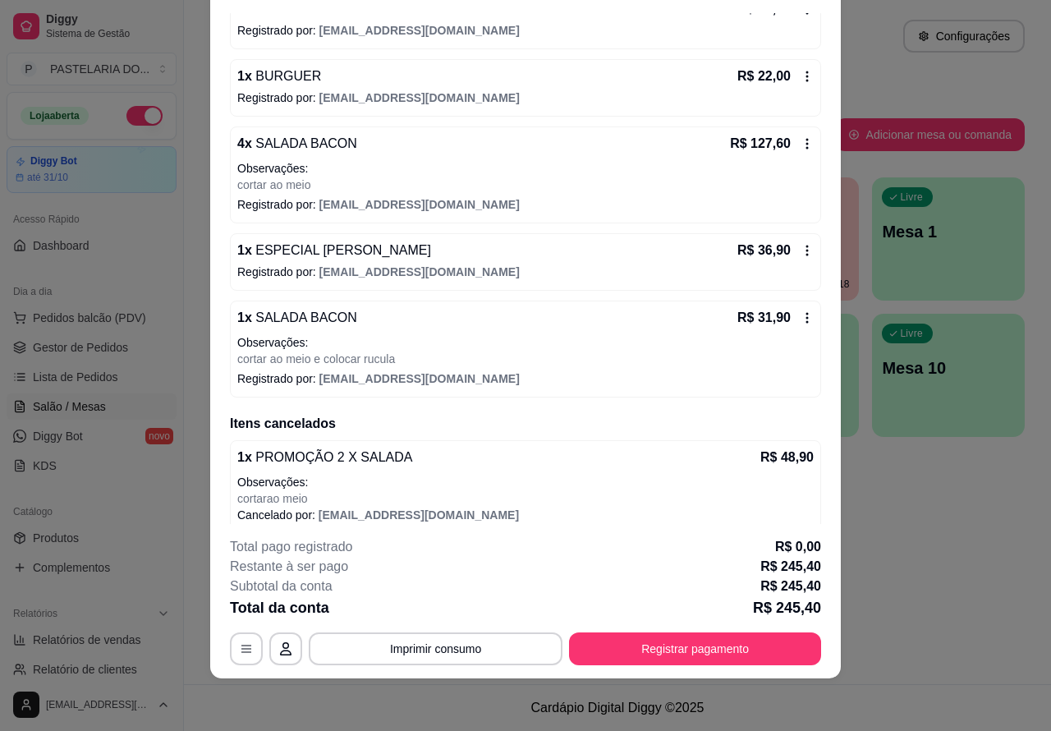
scroll to position [260, 0]
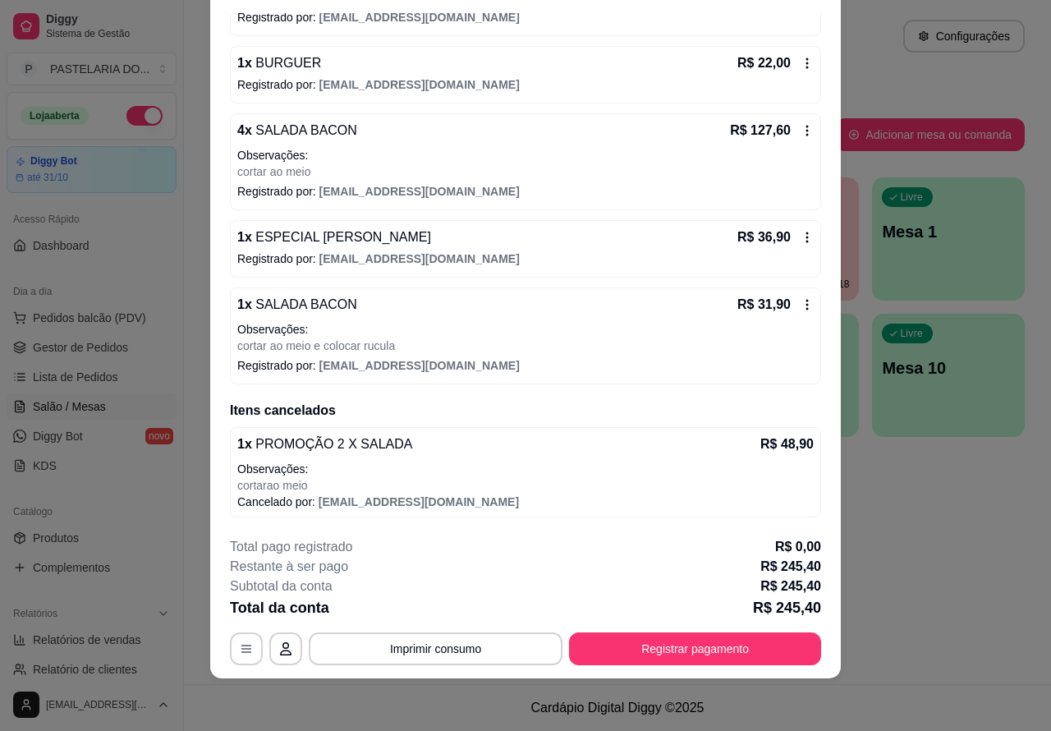
click at [922, 543] on div "Atendimento Salão Configurações Todos Mesas Comandas Pesquisar Adicionar mesa o…" at bounding box center [617, 342] width 867 height 684
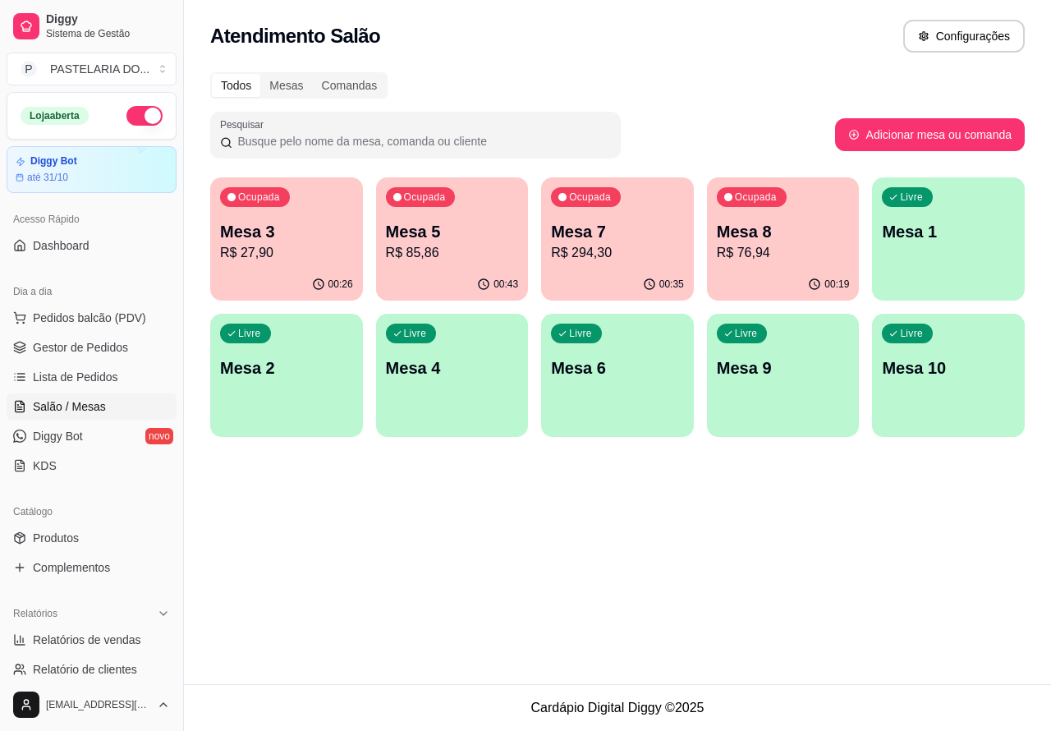
click at [613, 226] on p "Mesa 7" at bounding box center [617, 231] width 133 height 23
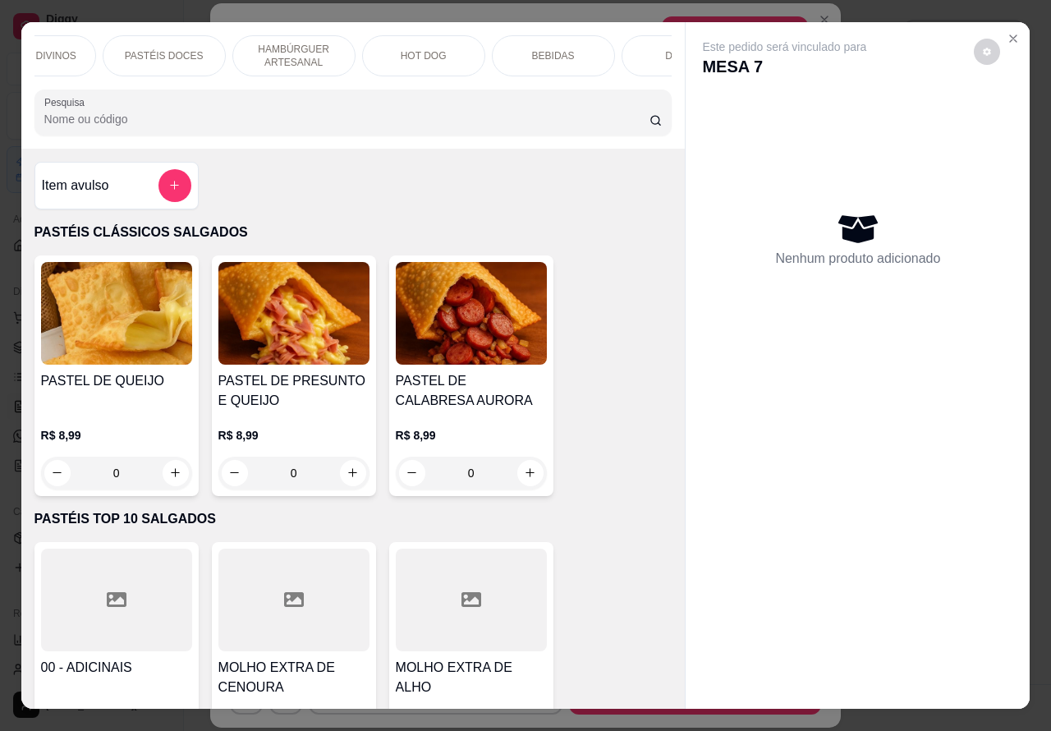
scroll to position [0, 322]
click at [297, 47] on p "HAMBÚRGUER ARTESANAL" at bounding box center [293, 56] width 95 height 26
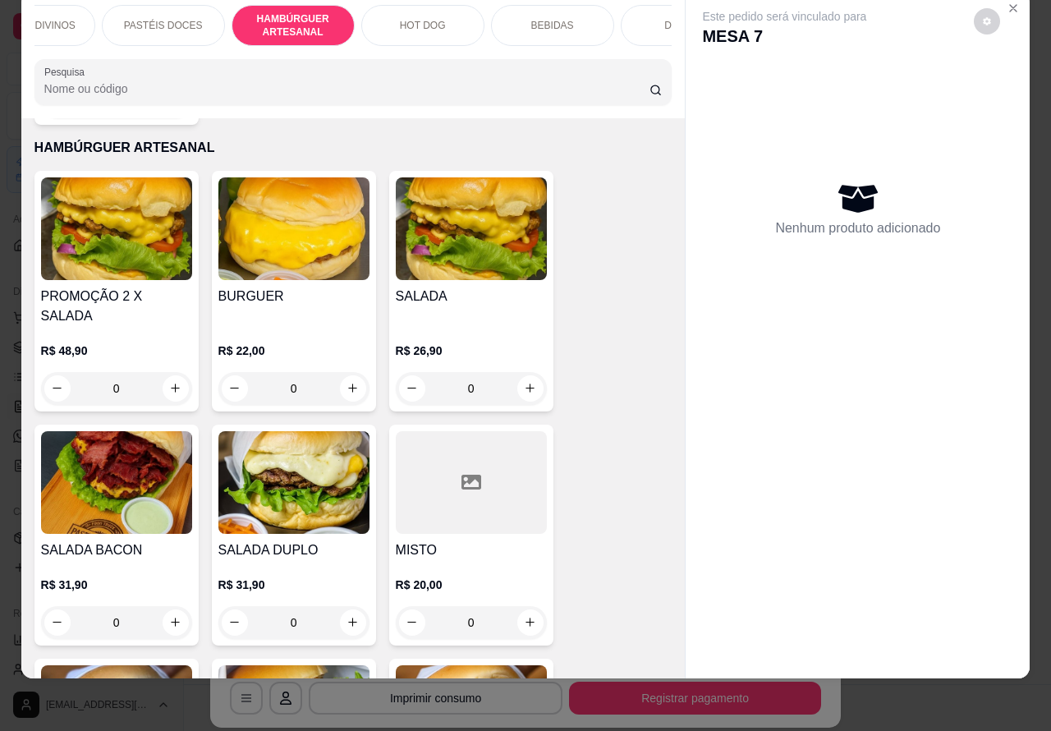
click at [523, 372] on div "0" at bounding box center [471, 388] width 151 height 33
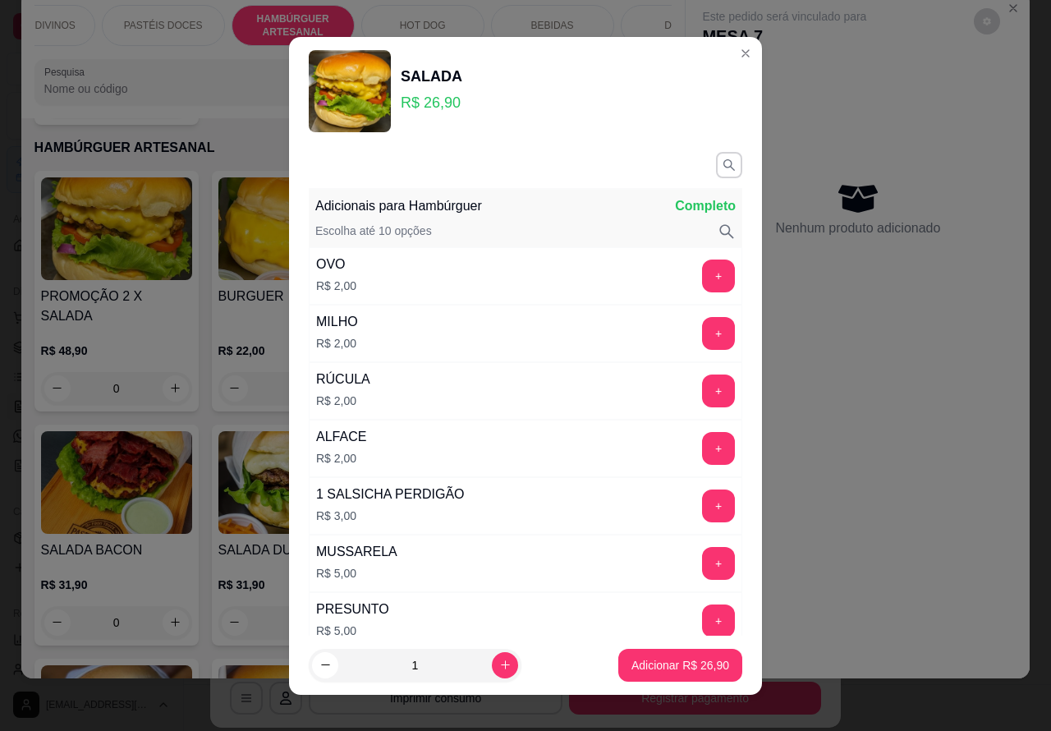
click at [639, 663] on p "Adicionar R$ 26,90" at bounding box center [680, 665] width 98 height 16
type input "1"
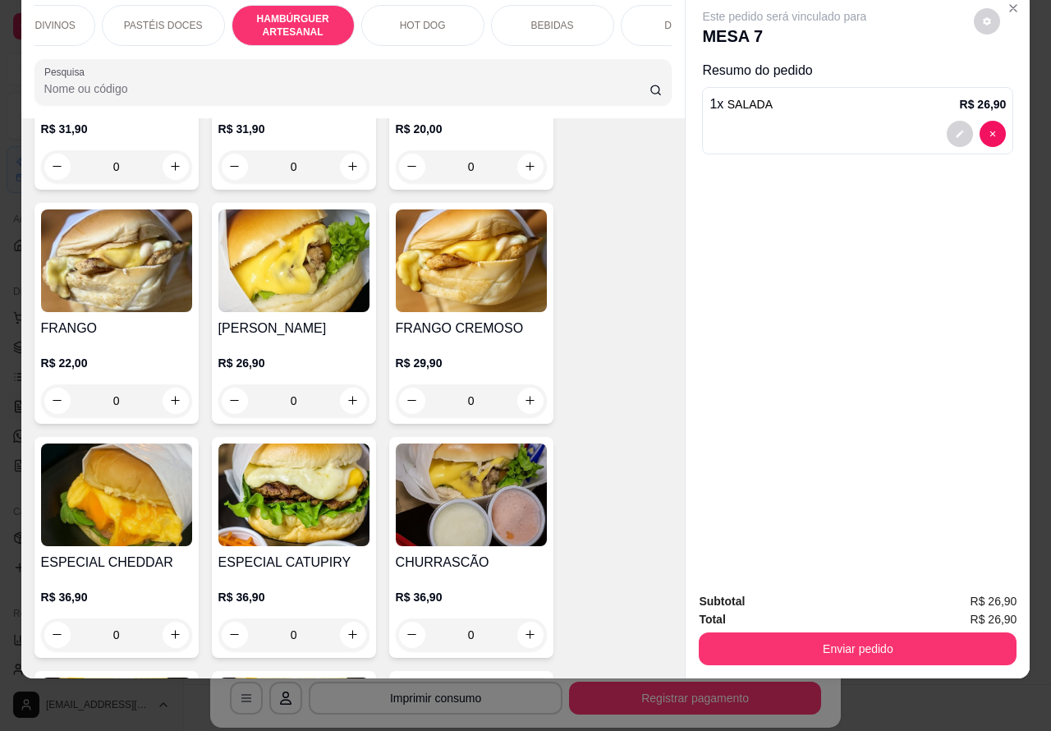
scroll to position [3183, 0]
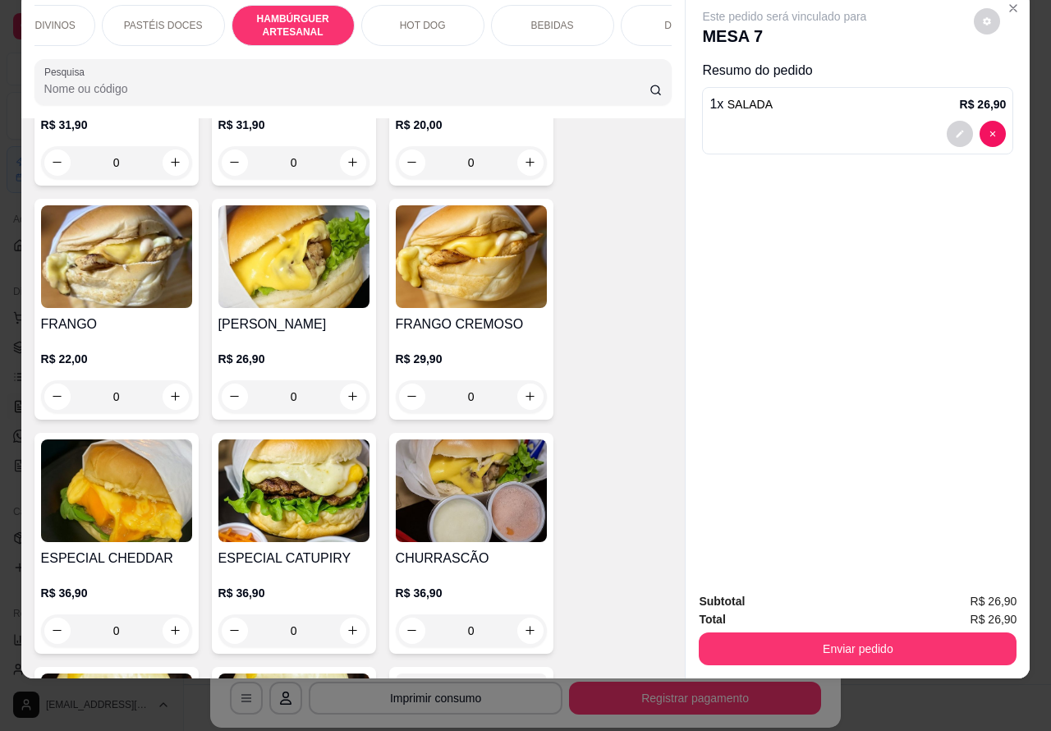
click at [339, 614] on div "0" at bounding box center [293, 630] width 151 height 33
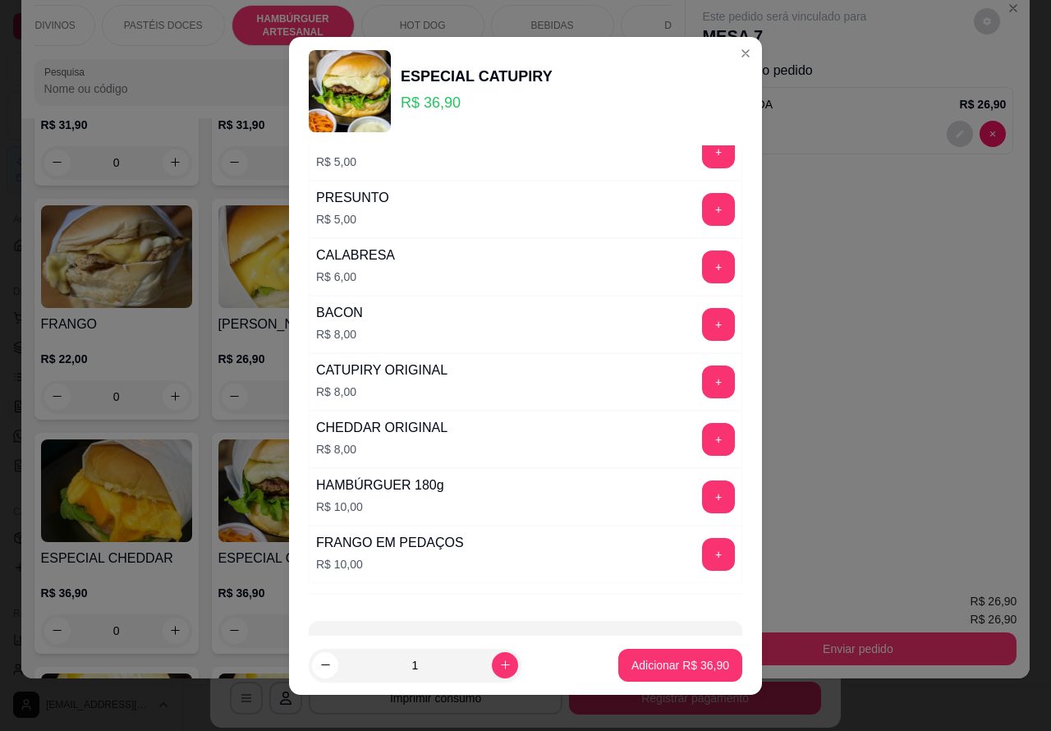
scroll to position [470, 0]
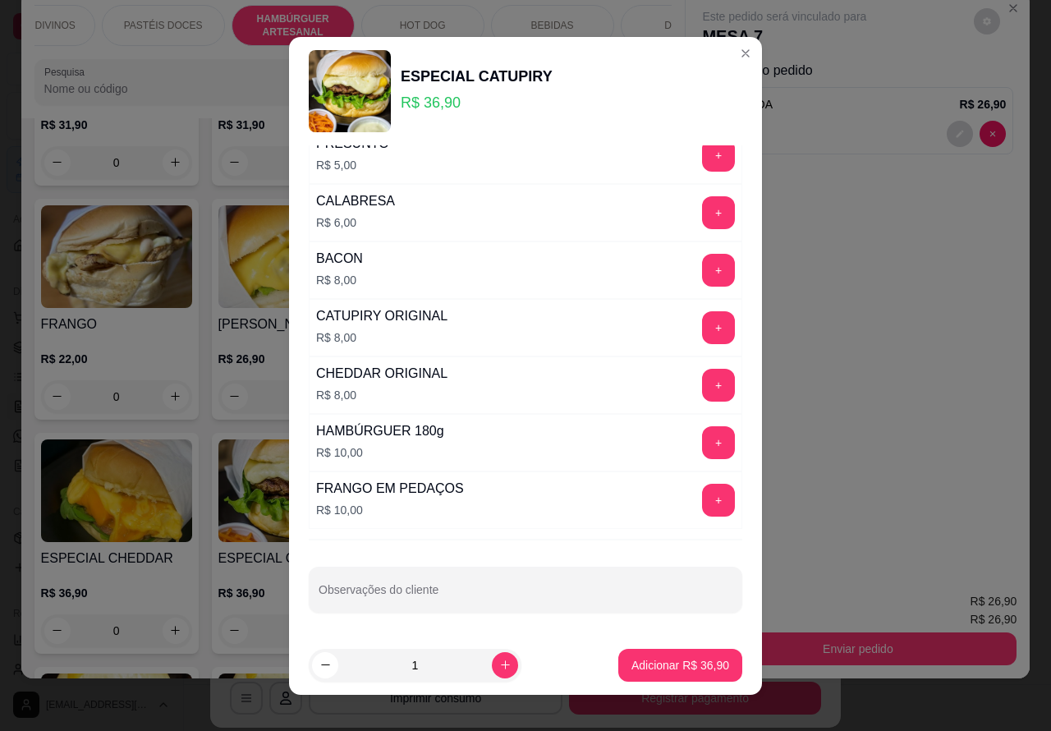
click at [482, 592] on input "Observações do cliente" at bounding box center [526, 596] width 414 height 16
type input "sem catu"
click at [671, 663] on p "Adicionar R$ 36,90" at bounding box center [680, 665] width 98 height 16
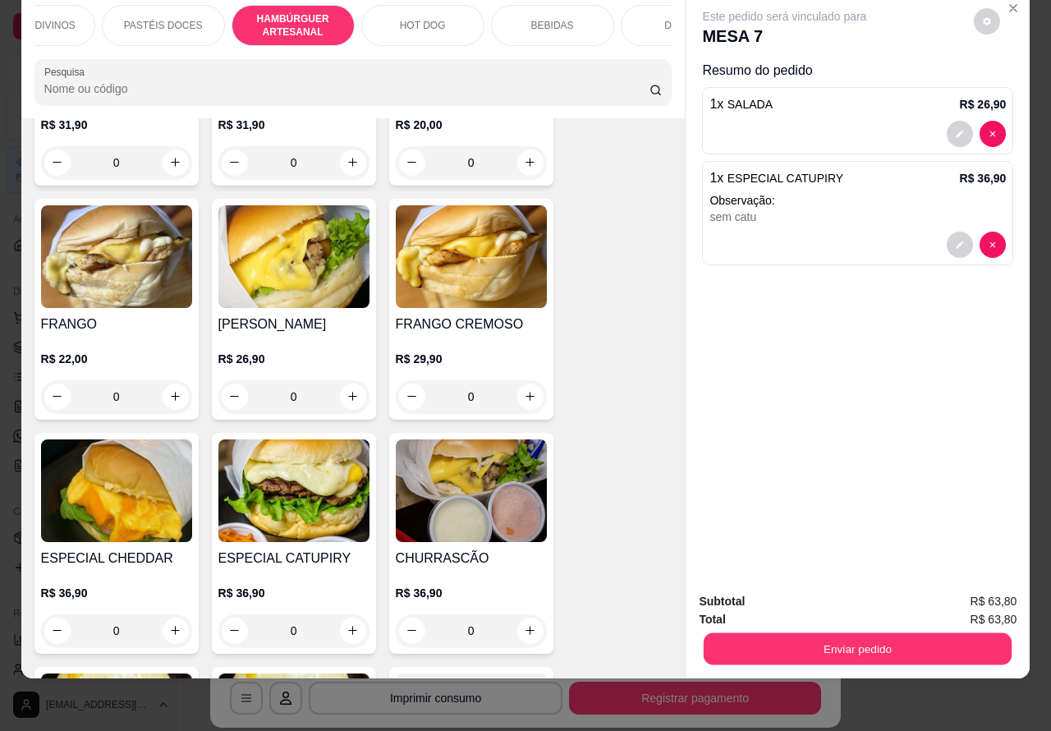
click at [885, 633] on button "Enviar pedido" at bounding box center [858, 649] width 308 height 32
click at [976, 588] on button "Enviar pedido" at bounding box center [972, 592] width 93 height 31
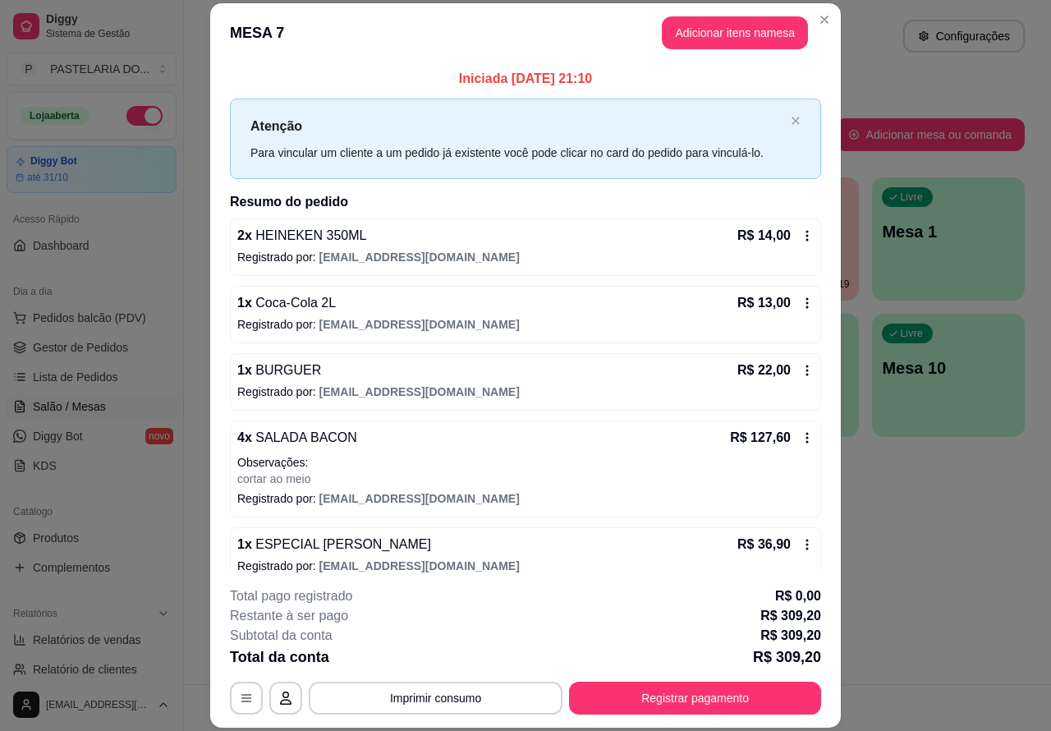
click at [933, 544] on div "Atendimento Salão Configurações Todos Mesas Comandas Pesquisar Adicionar mesa o…" at bounding box center [617, 342] width 867 height 684
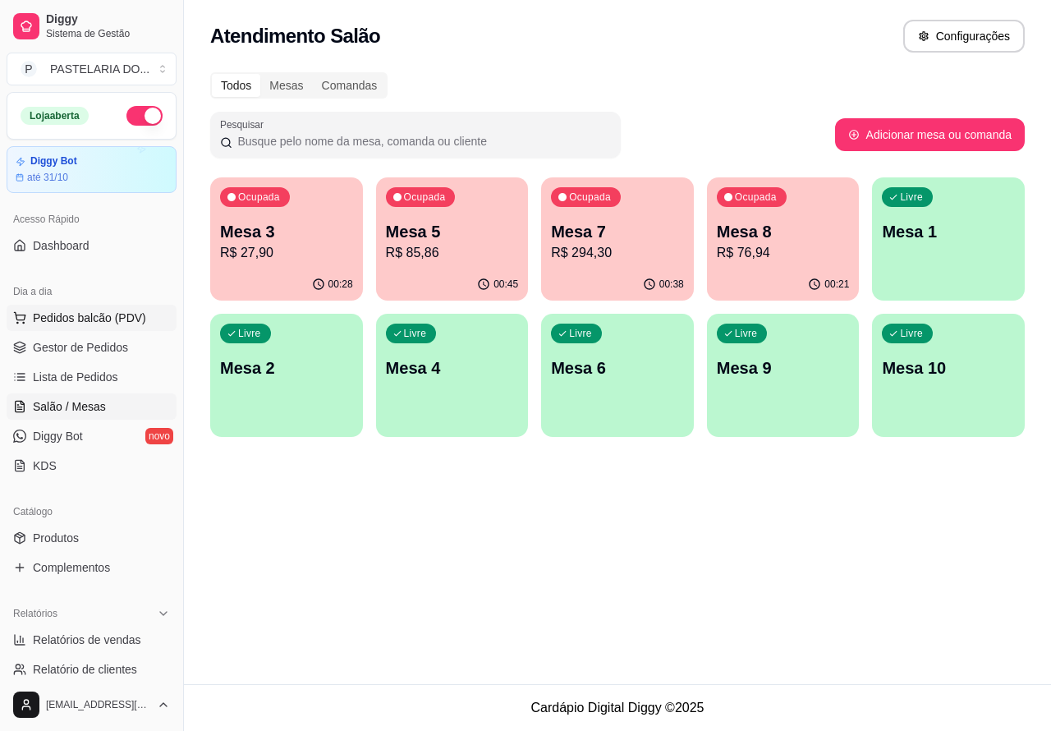
click at [93, 312] on span "Pedidos balcão (PDV)" at bounding box center [89, 318] width 113 height 16
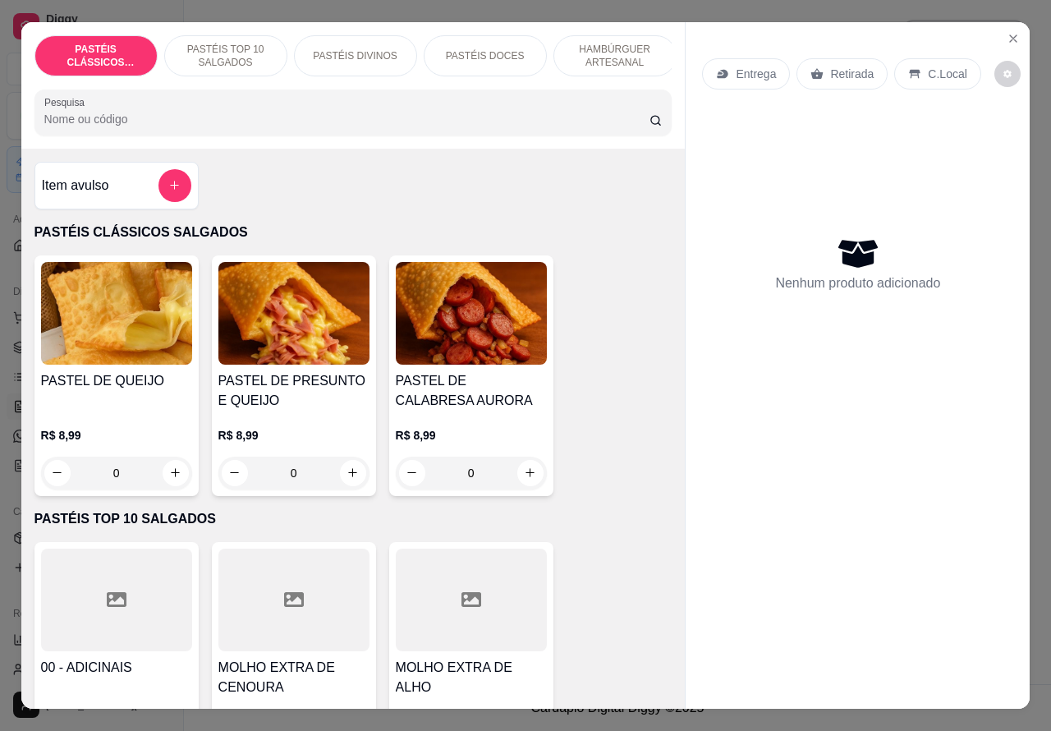
click at [833, 66] on p "Retirada" at bounding box center [852, 74] width 44 height 16
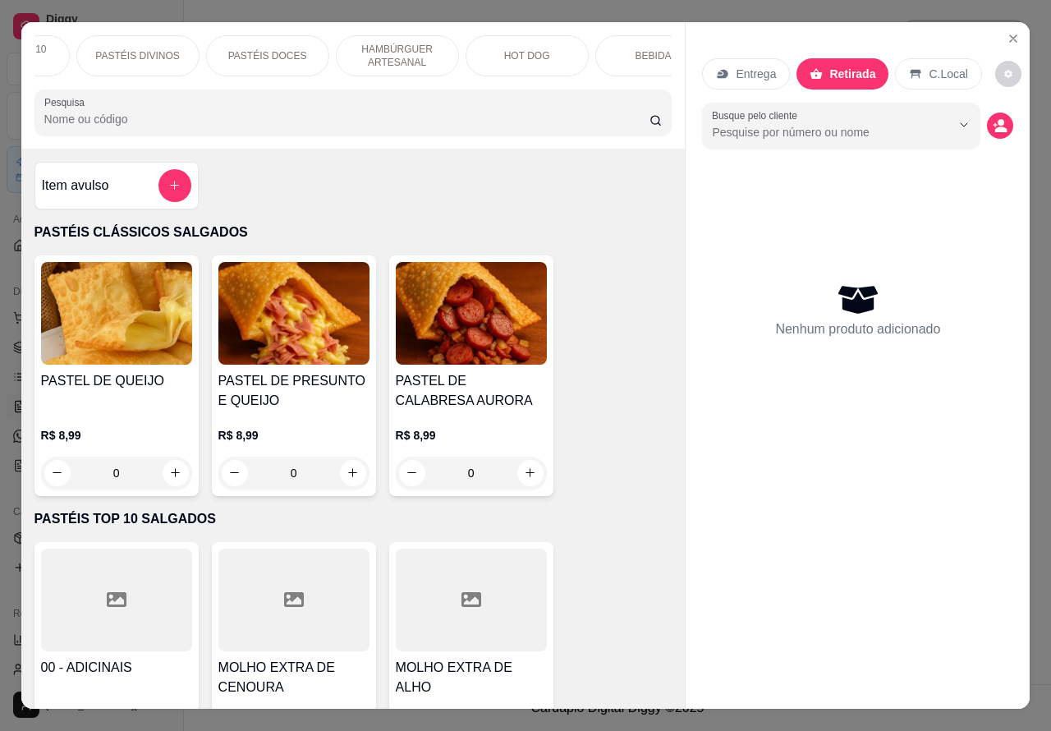
scroll to position [0, 394]
click at [486, 49] on p "BEBIDAS" at bounding box center [481, 55] width 43 height 13
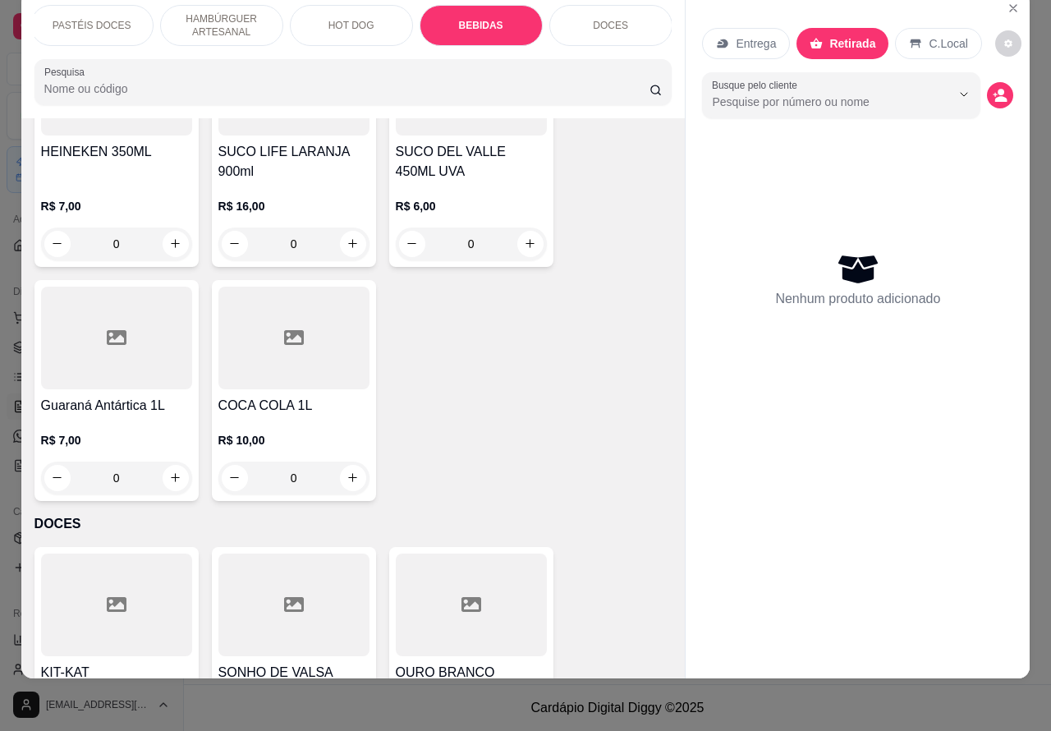
scroll to position [5120, 0]
click at [347, 470] on icon "increase-product-quantity" at bounding box center [353, 476] width 12 height 12
type input "1"
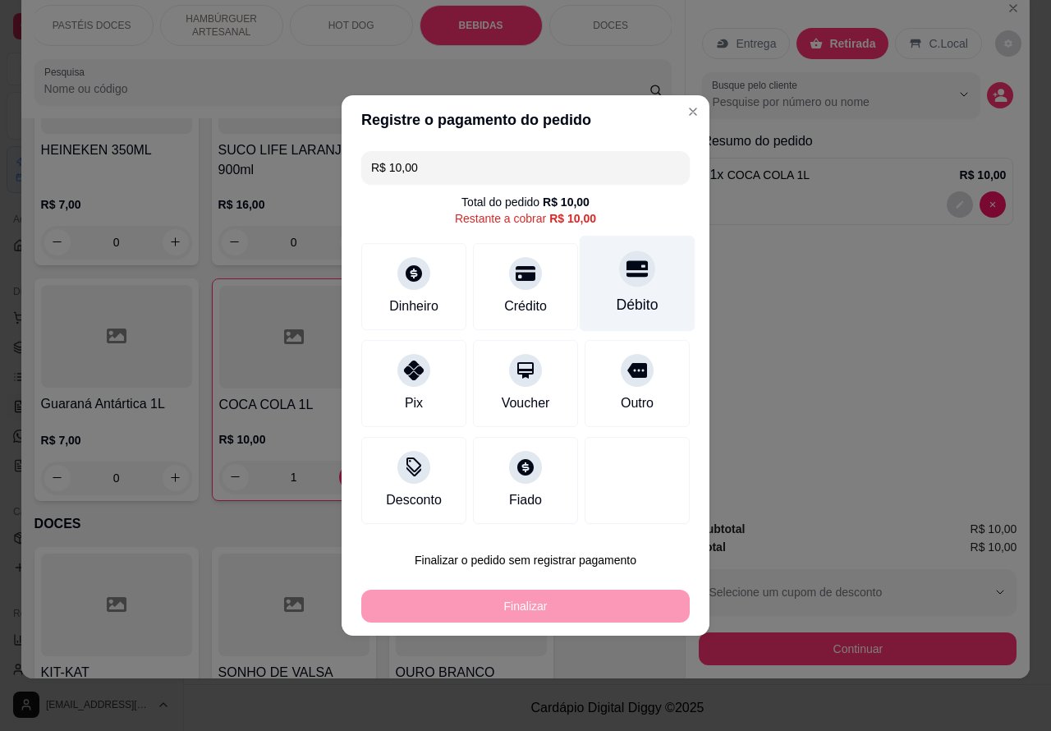
click at [627, 273] on icon at bounding box center [637, 269] width 21 height 16
type input "R$ 0,00"
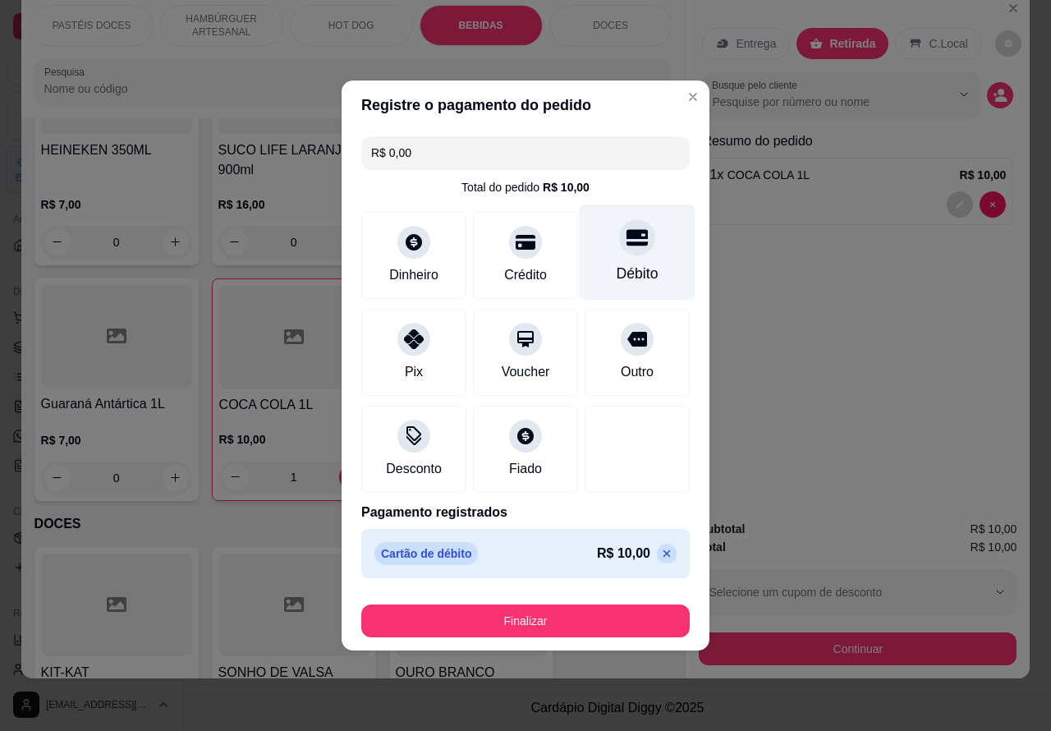
click at [588, 630] on button "Finalizar" at bounding box center [525, 620] width 328 height 33
click at [565, 612] on button "Finalizar" at bounding box center [525, 620] width 328 height 33
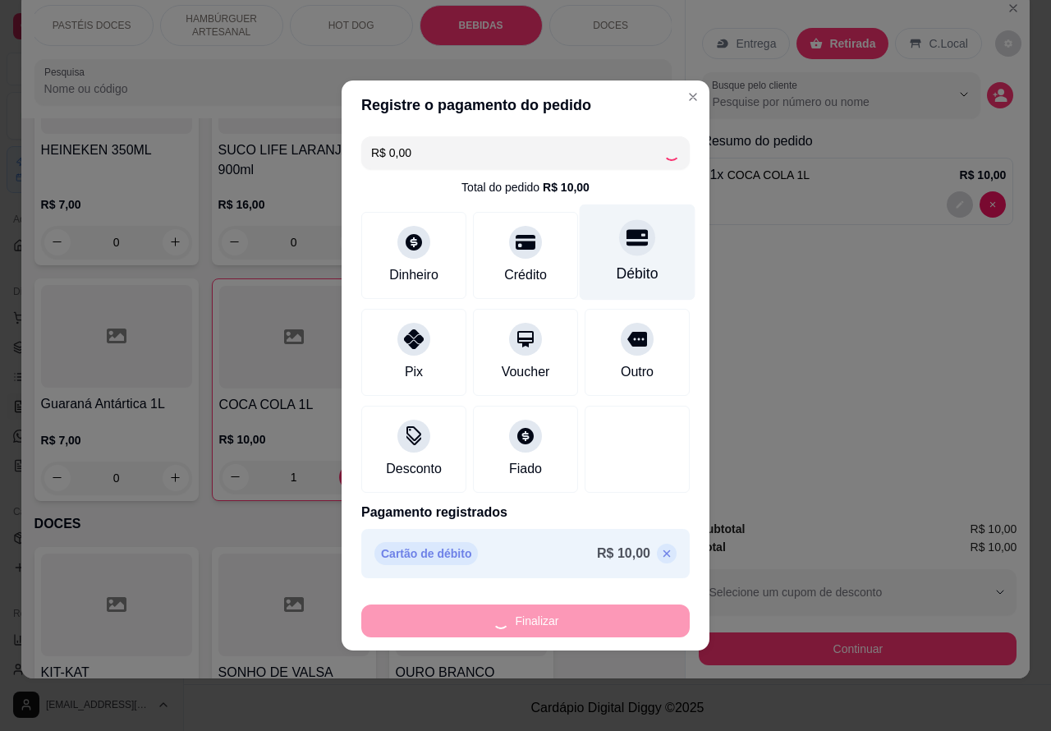
type input "0"
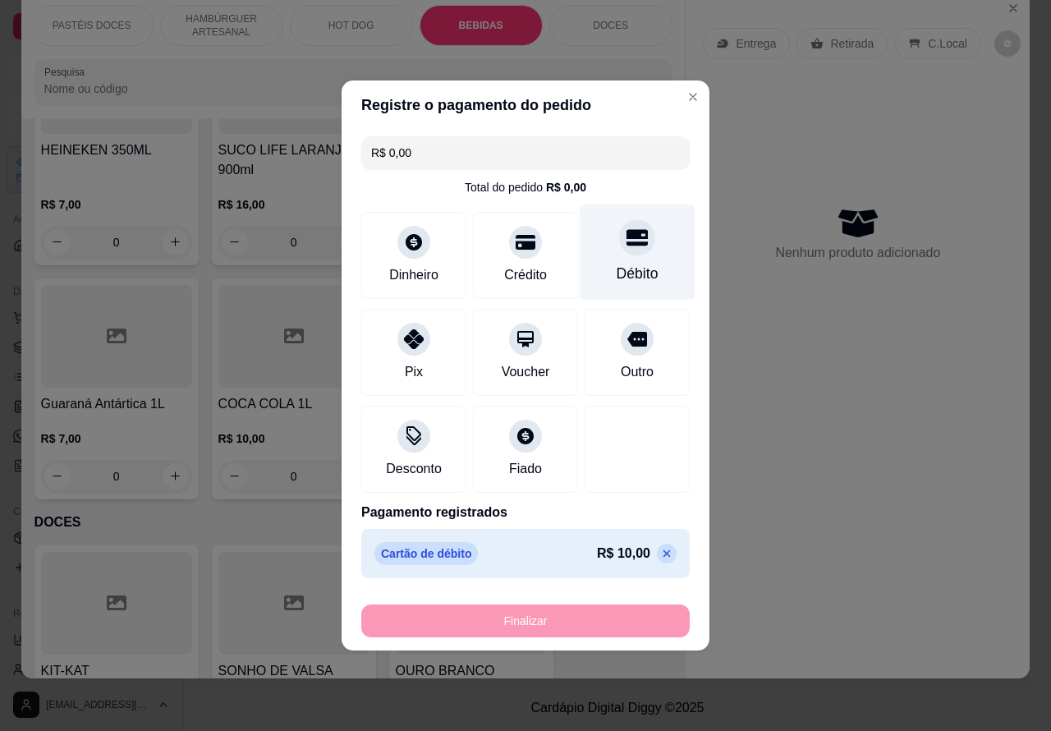
type input "-R$ 10,00"
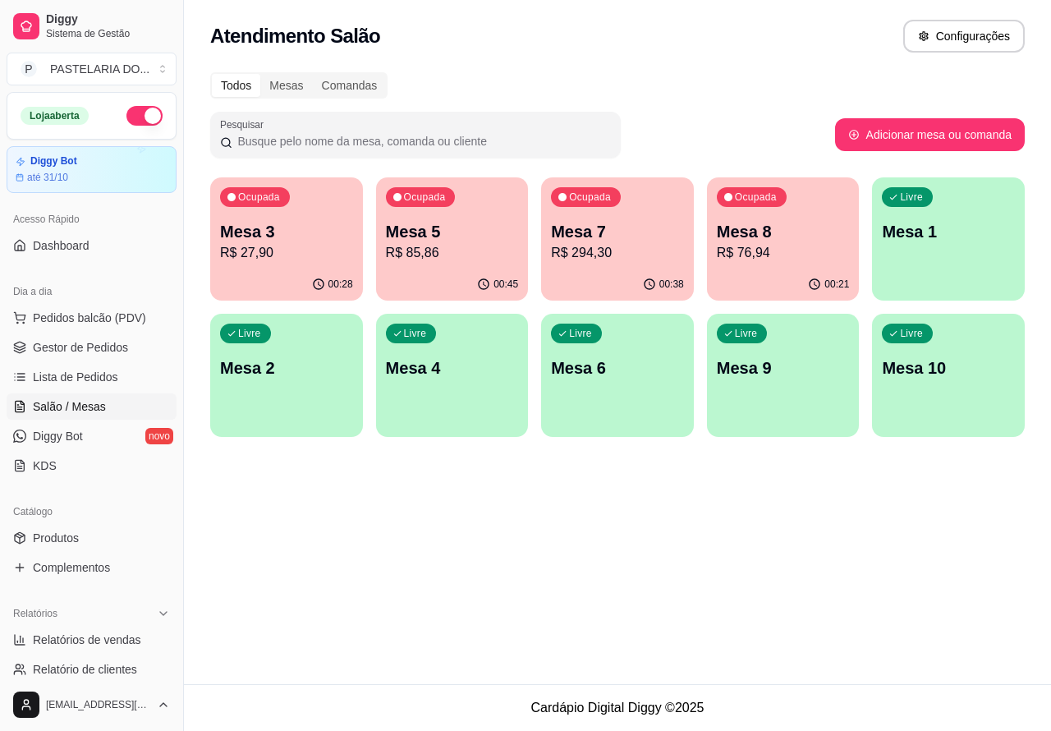
click at [608, 571] on div "Atendimento Salão Configurações Todos Mesas Comandas Pesquisar Adicionar mesa o…" at bounding box center [617, 342] width 867 height 684
click at [962, 218] on div "Livre Mesa 1" at bounding box center [948, 228] width 153 height 103
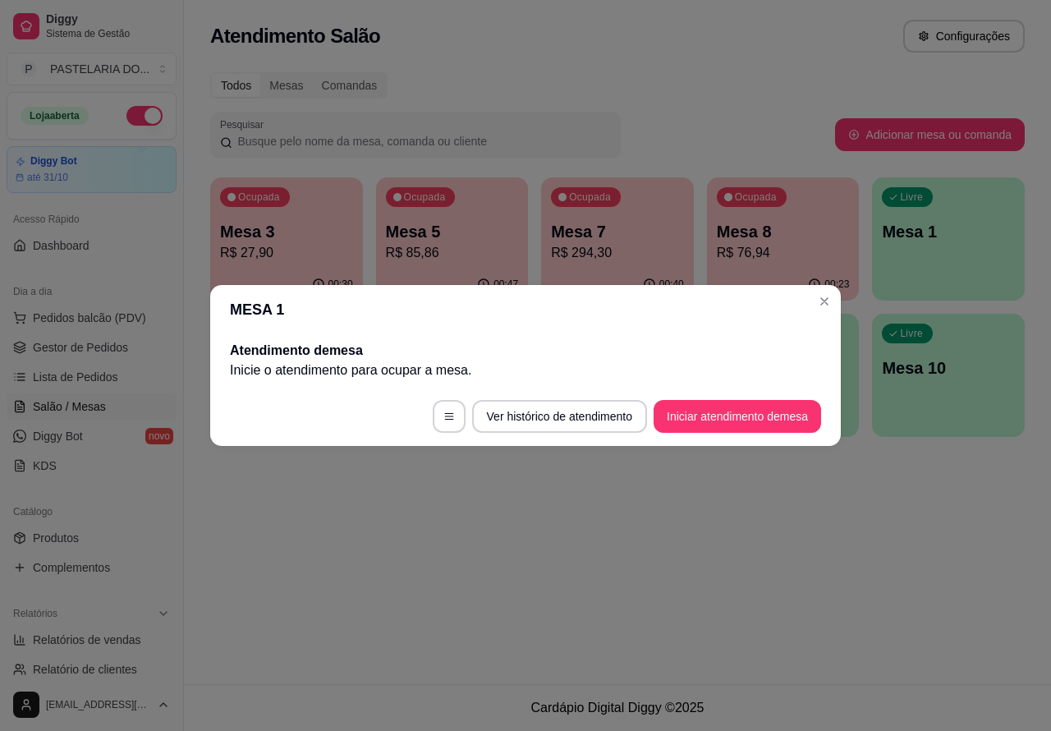
click at [760, 530] on div "Atendimento Salão Configurações Todos Mesas Comandas Pesquisar Adicionar mesa o…" at bounding box center [617, 342] width 867 height 684
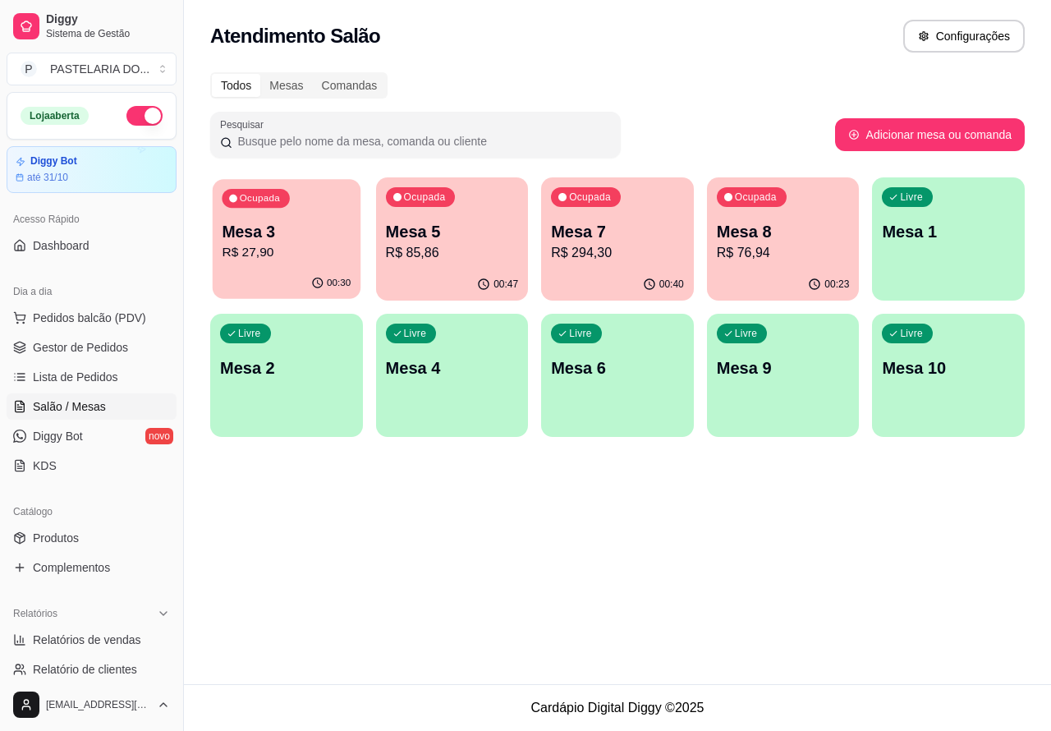
click at [300, 223] on p "Mesa 3" at bounding box center [286, 232] width 129 height 22
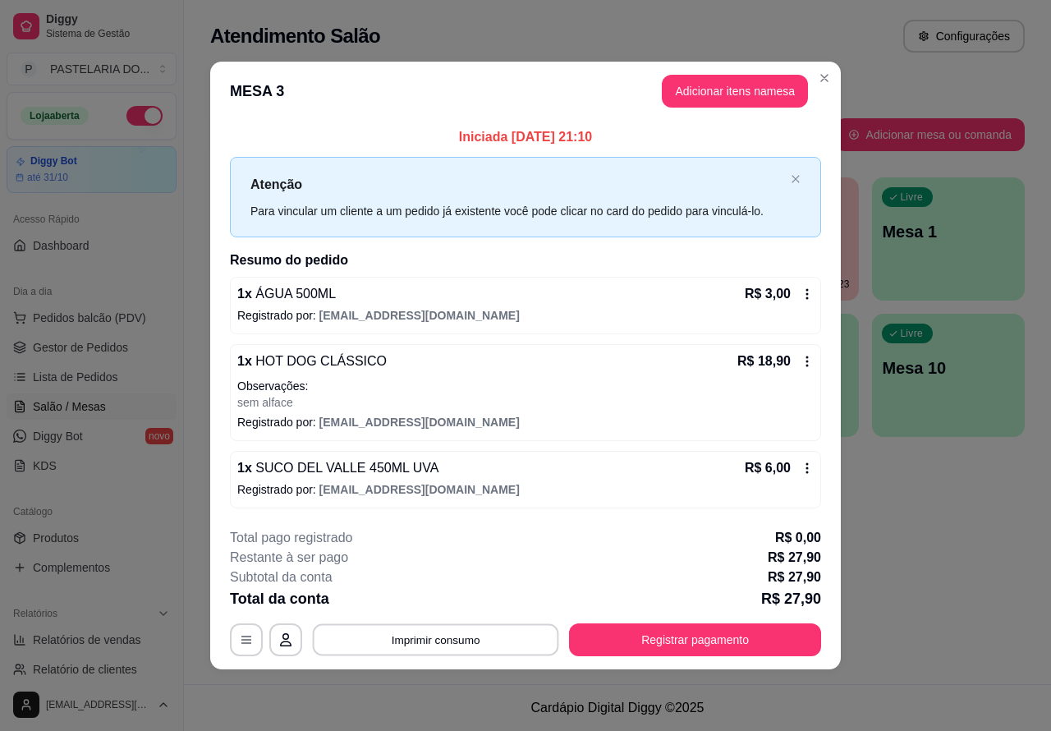
click at [466, 638] on button "Imprimir consumo" at bounding box center [436, 639] width 246 height 32
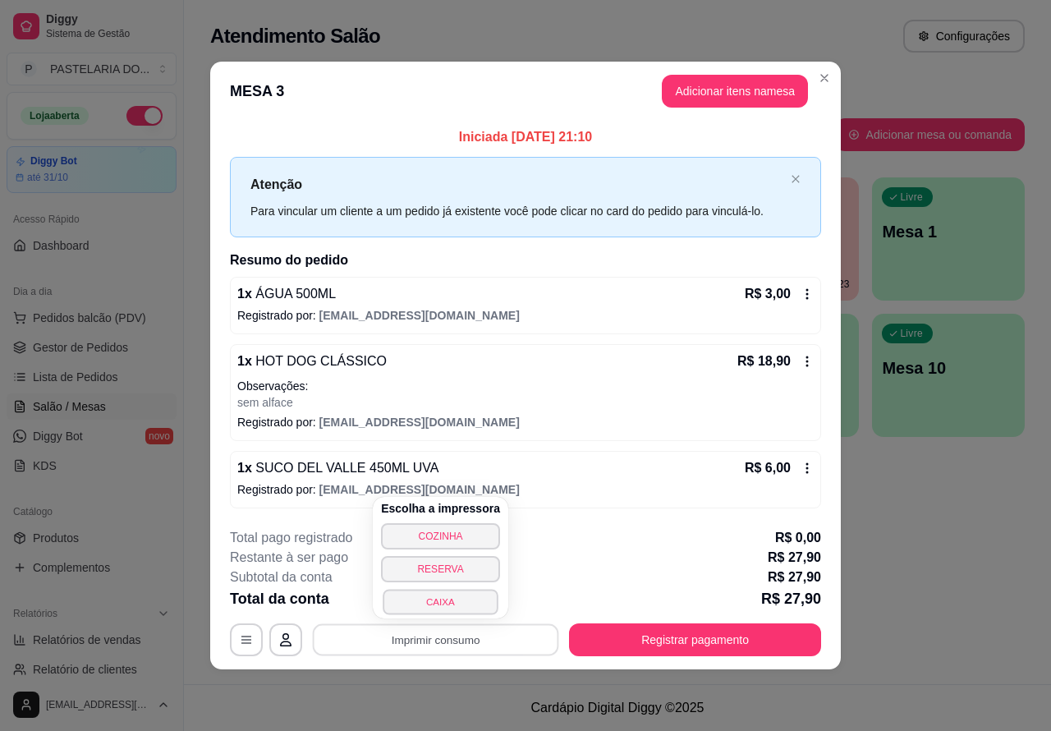
click at [450, 598] on button "CAIXA" at bounding box center [440, 601] width 115 height 25
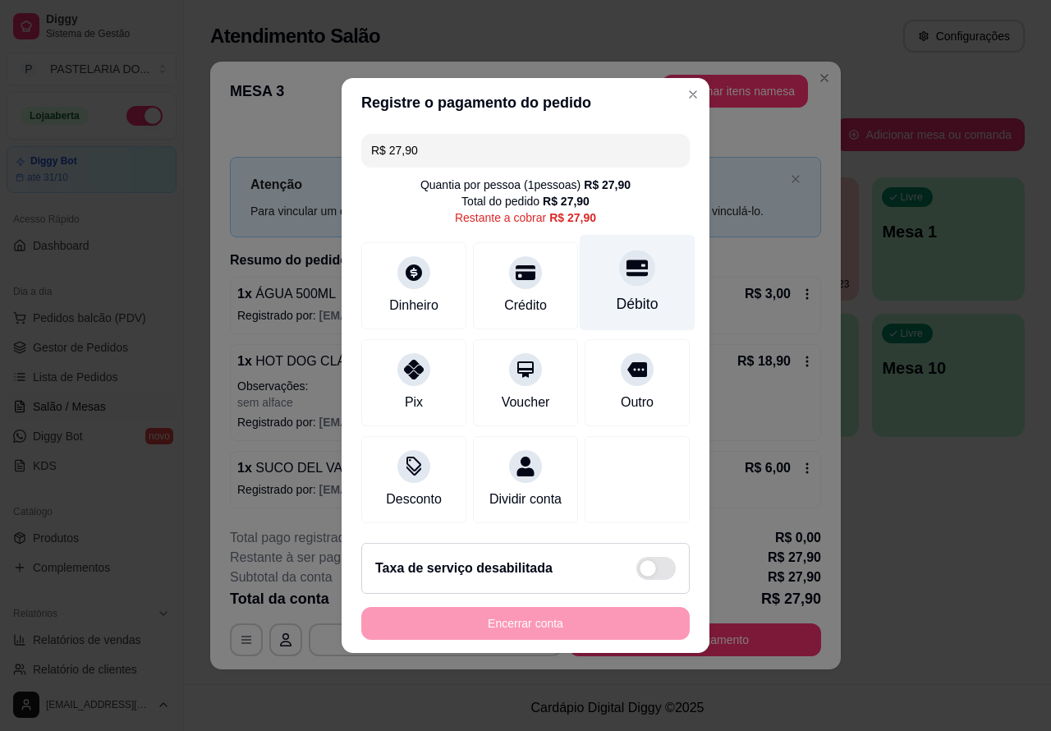
click at [627, 265] on icon at bounding box center [637, 267] width 21 height 21
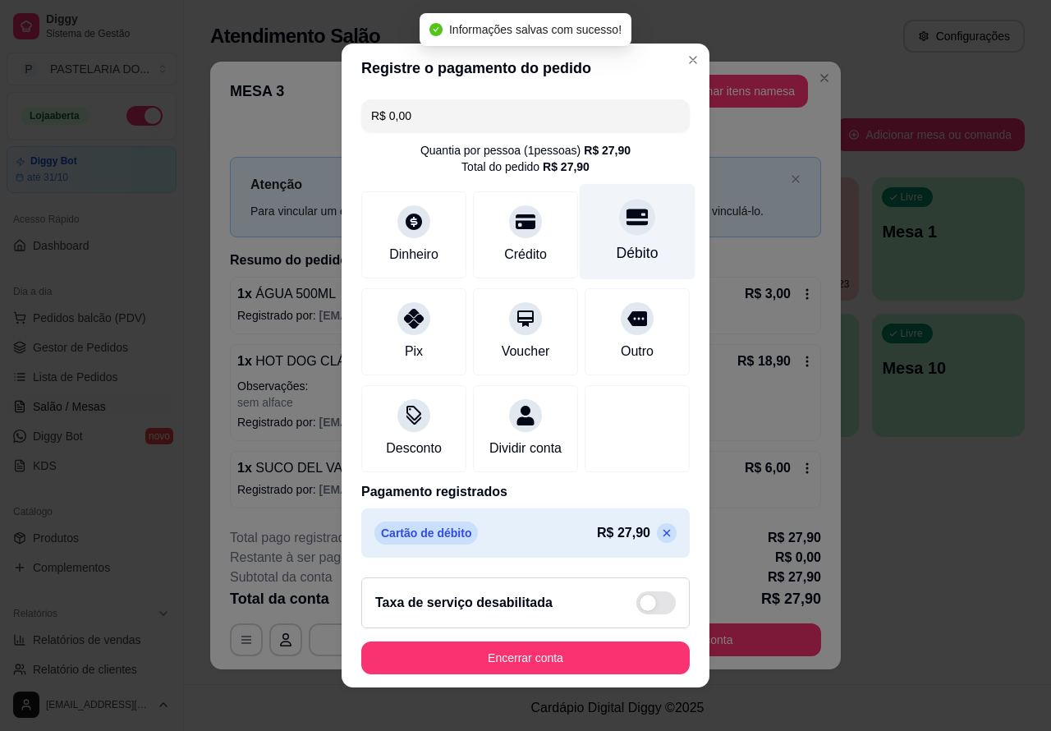
type input "R$ 0,00"
click at [544, 663] on button "Encerrar conta" at bounding box center [525, 657] width 328 height 33
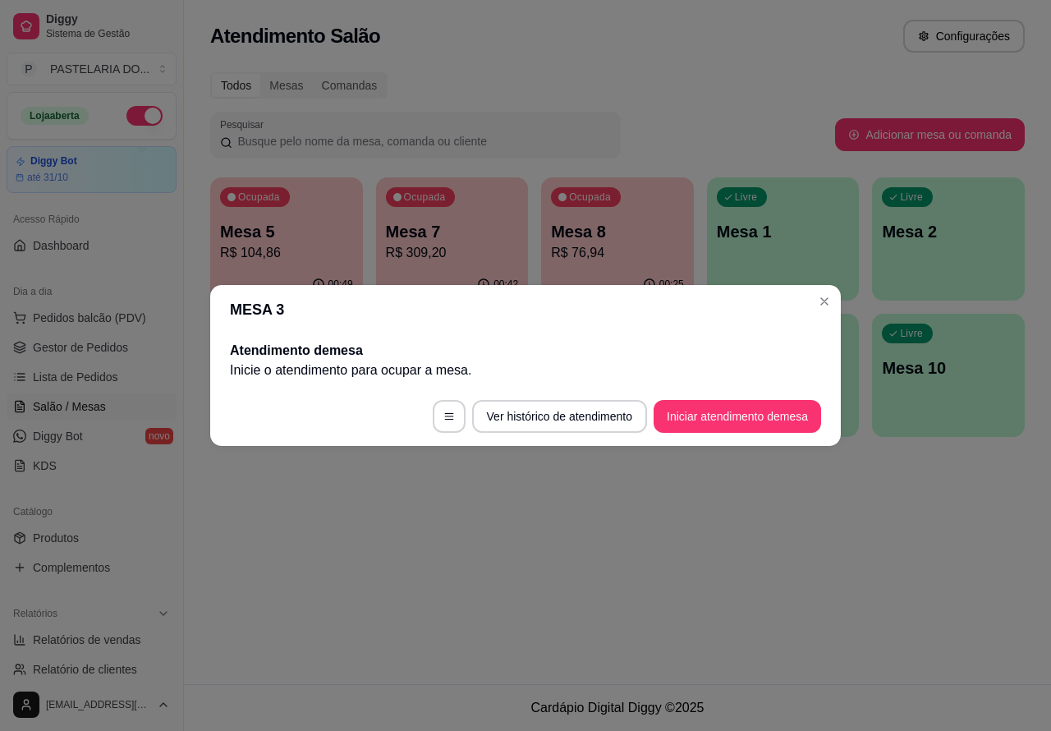
click at [718, 548] on div "Atendimento Salão Configurações Todos Mesas Comandas Pesquisar Adicionar mesa o…" at bounding box center [617, 342] width 867 height 684
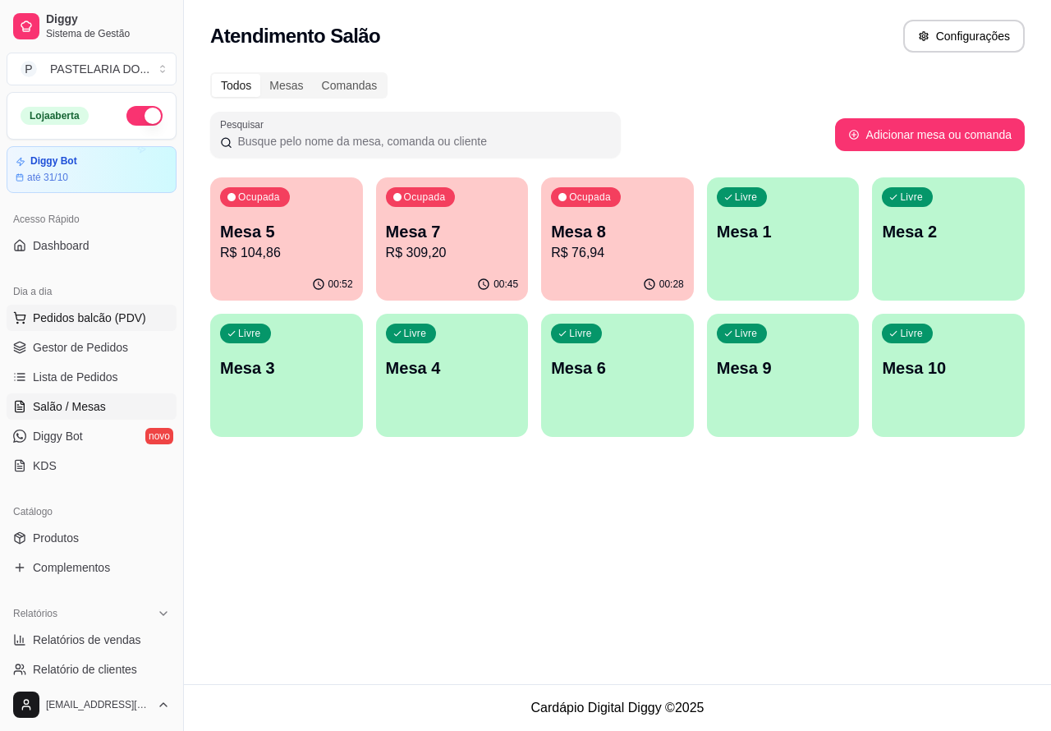
click at [87, 317] on span "Pedidos balcão (PDV)" at bounding box center [89, 318] width 113 height 16
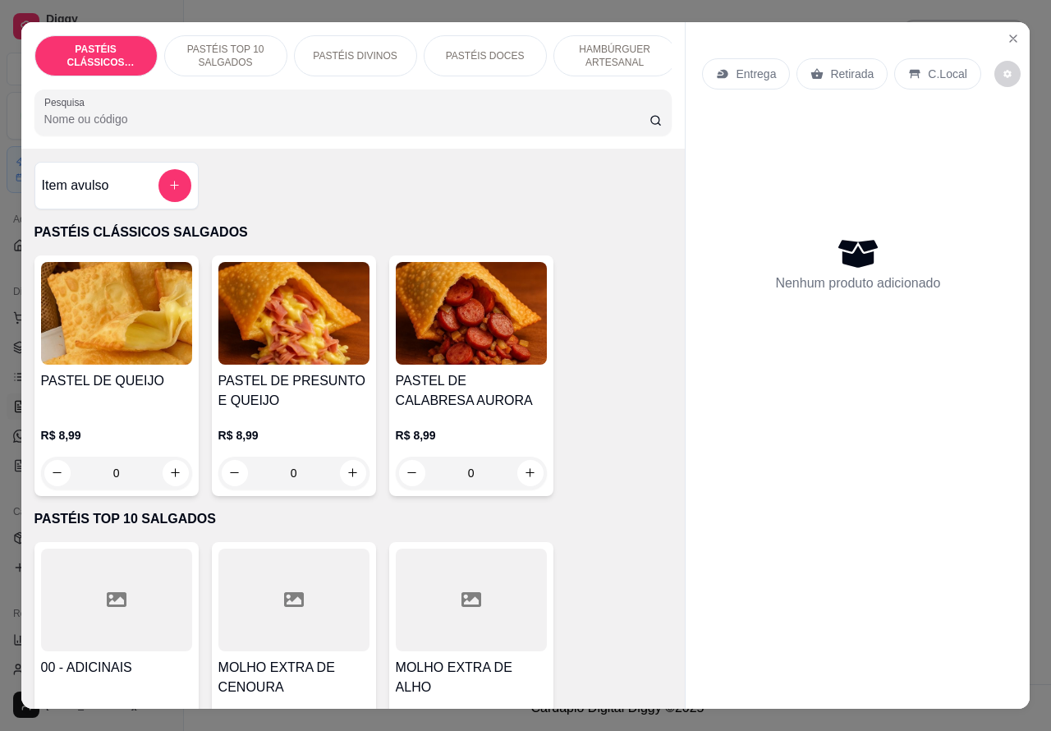
click at [612, 55] on p "HAMBÚRGUER ARTESANAL" at bounding box center [614, 56] width 95 height 26
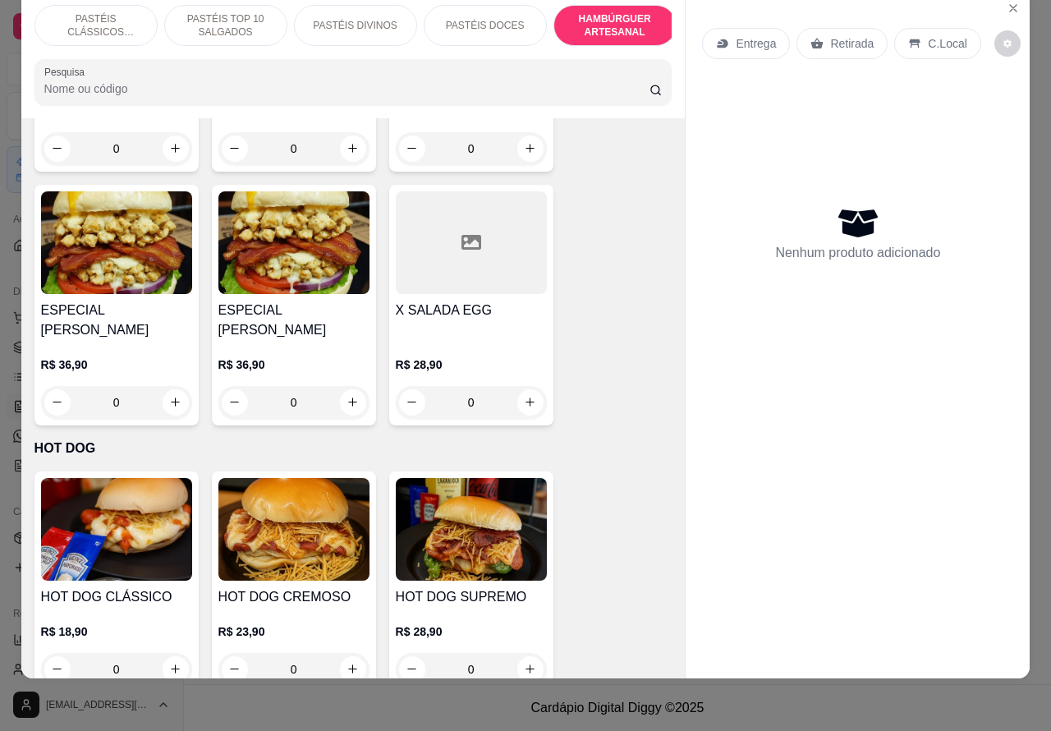
scroll to position [3666, 0]
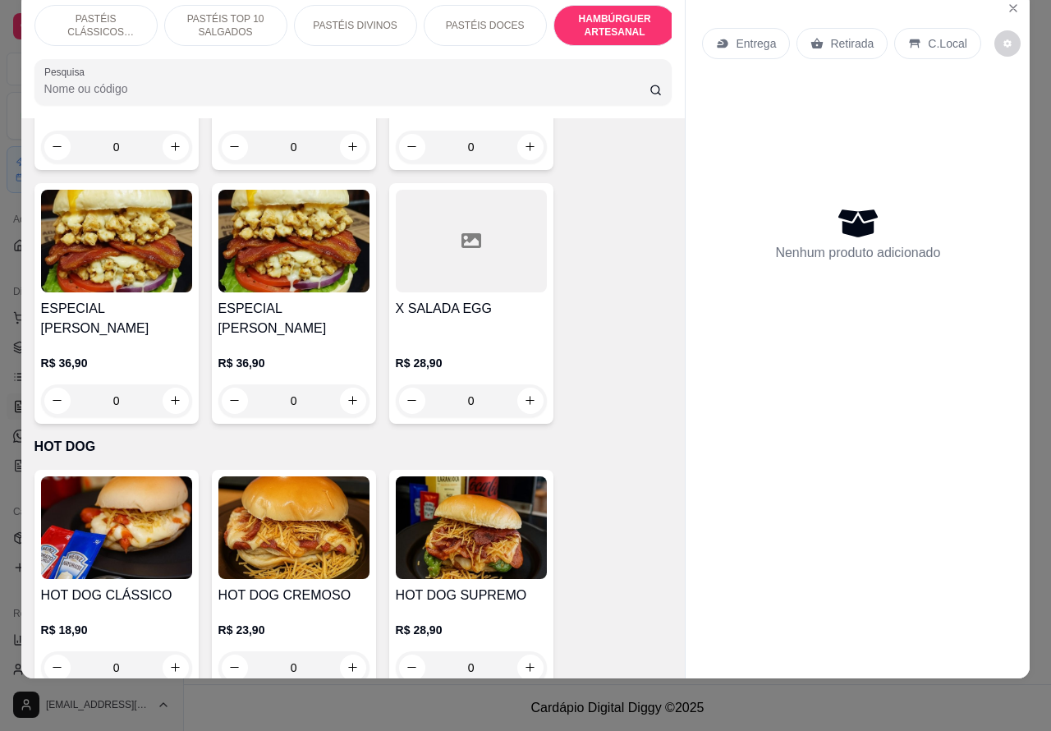
click at [839, 448] on div "Entrega Retirada C.Local Nenhum produto adicionado" at bounding box center [858, 322] width 344 height 661
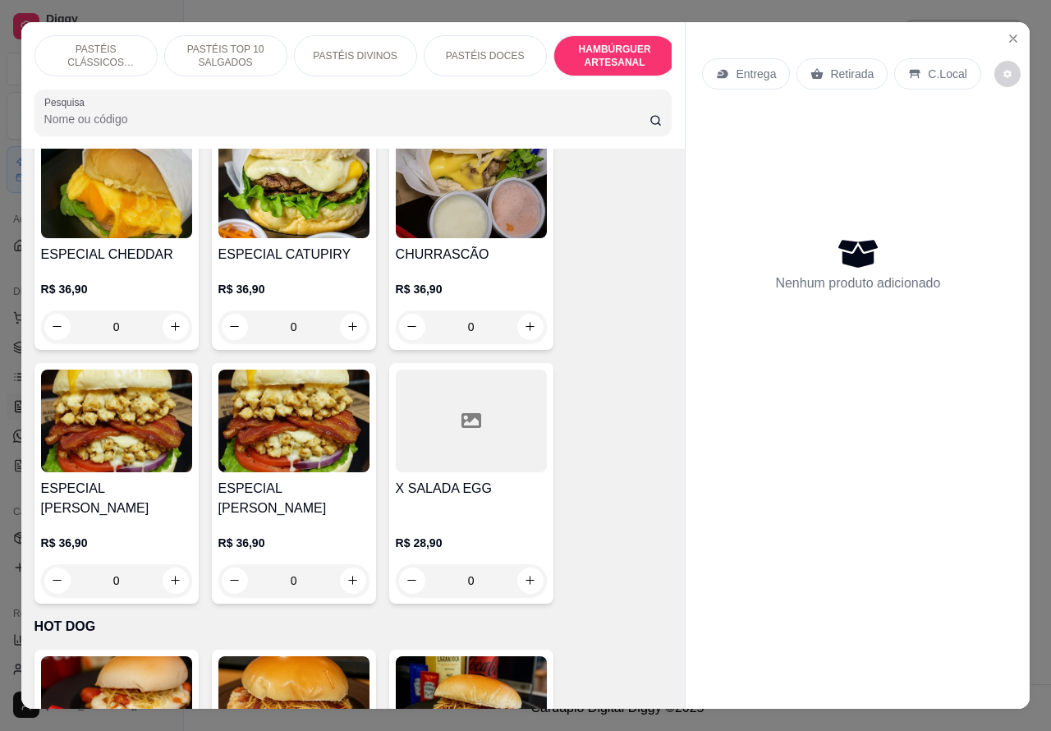
scroll to position [3503, 0]
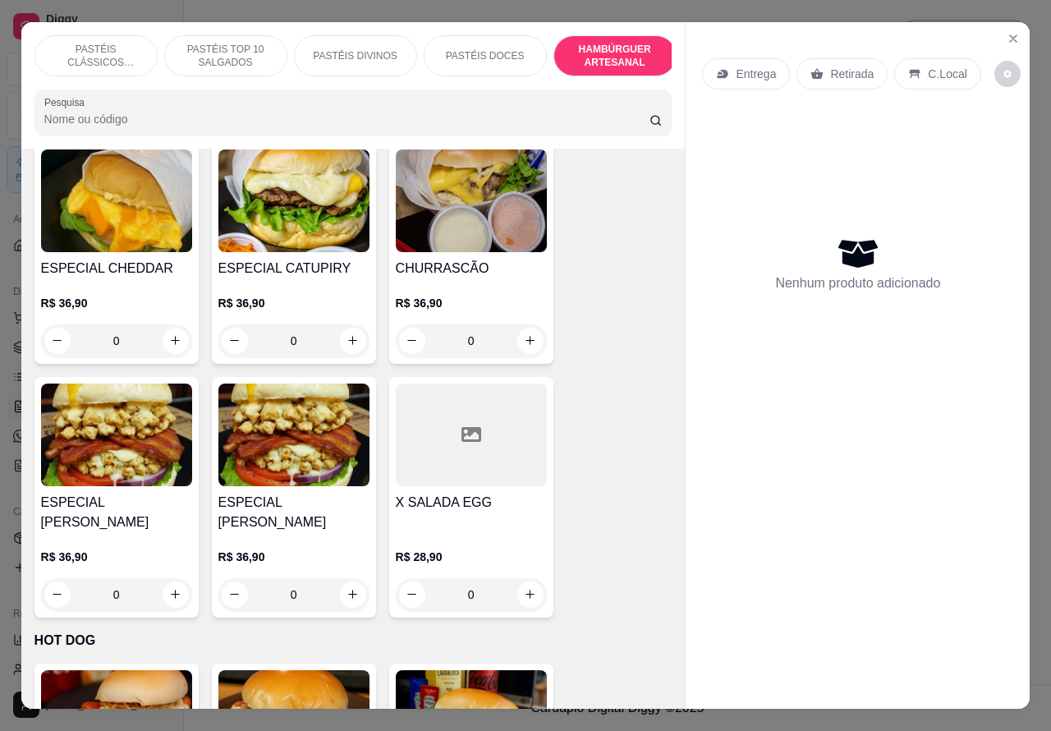
click at [1010, 35] on icon "Close" at bounding box center [1013, 38] width 7 height 7
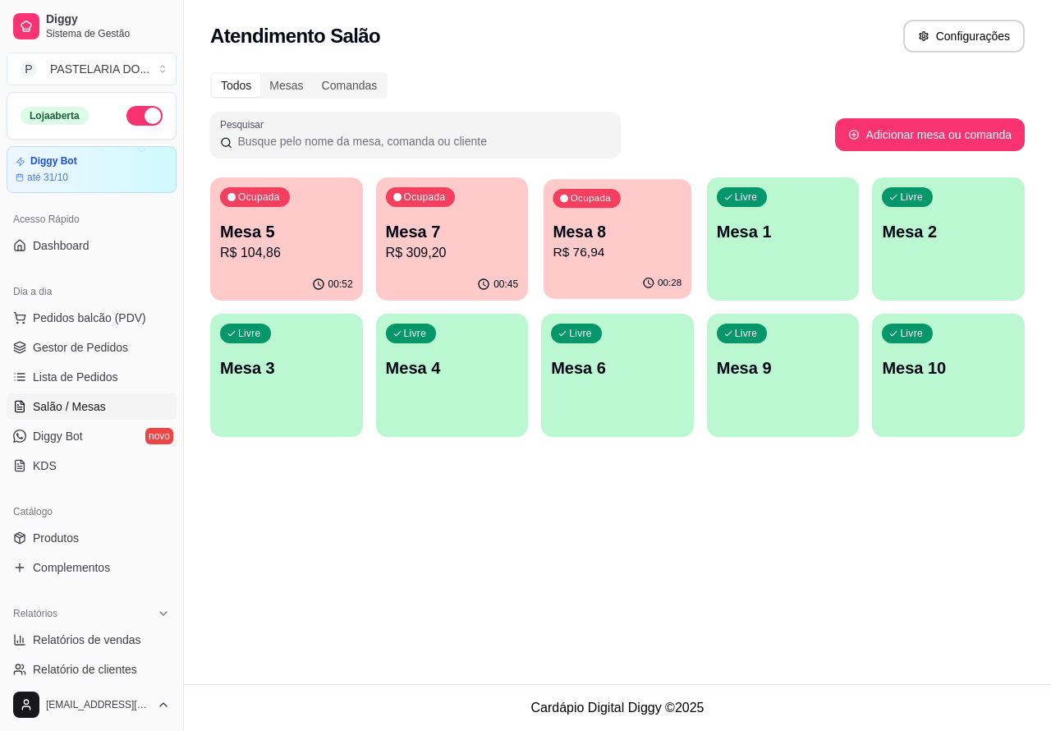
click at [622, 207] on div "Ocupada Mesa 8 R$ 76,94" at bounding box center [618, 223] width 148 height 89
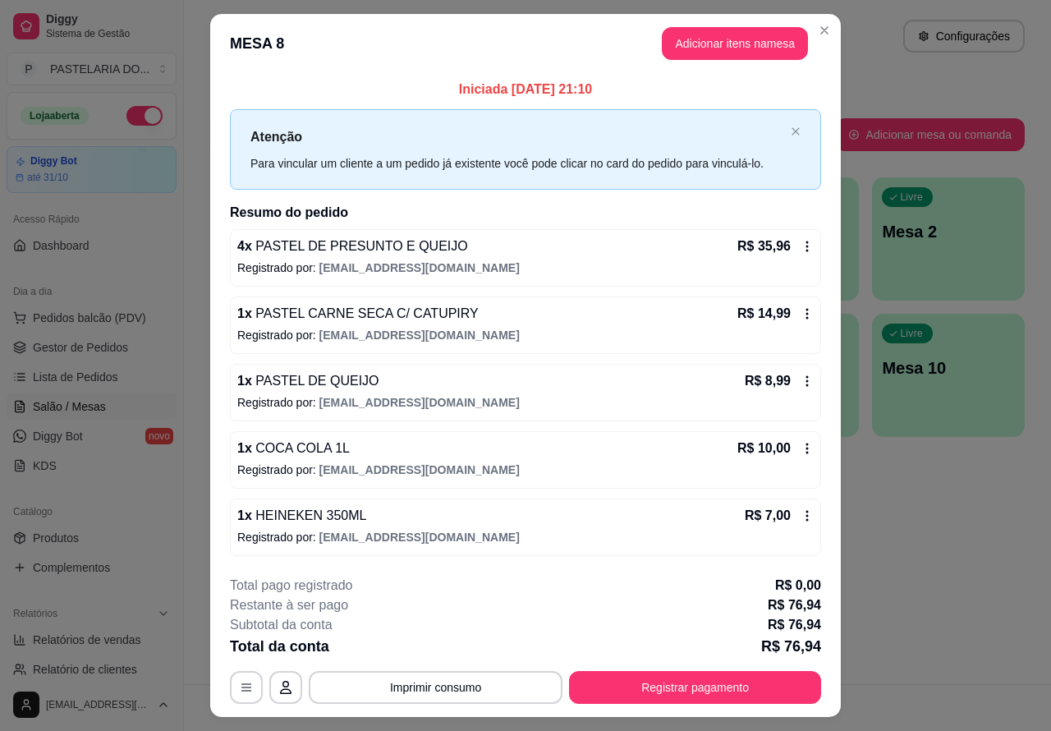
click at [420, 686] on button "Imprimir consumo" at bounding box center [436, 687] width 254 height 33
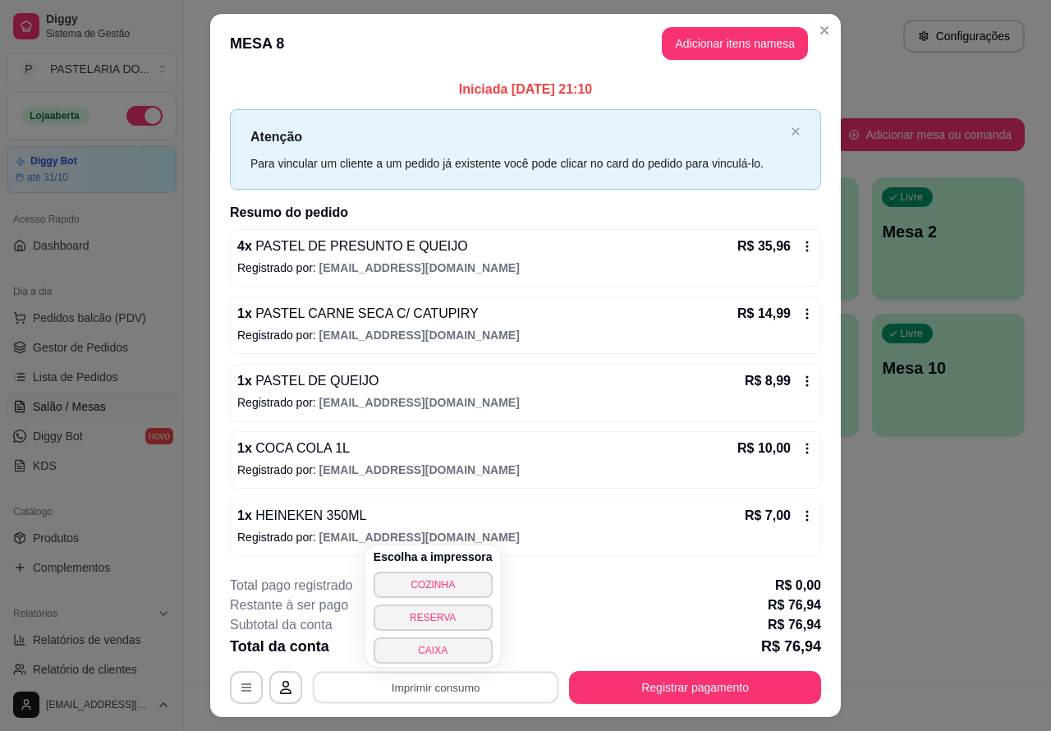
click at [434, 647] on button "CAIXA" at bounding box center [433, 650] width 119 height 26
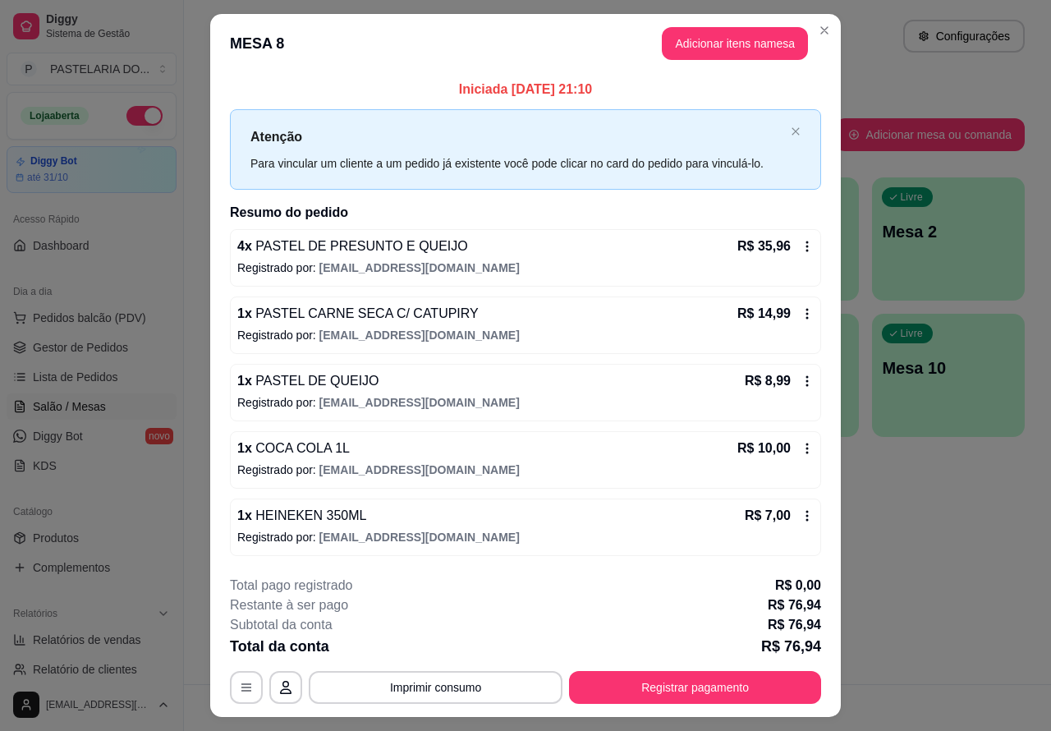
click at [961, 535] on div "Atendimento Salão Configurações Todos Mesas Comandas Pesquisar Adicionar mesa o…" at bounding box center [617, 342] width 867 height 684
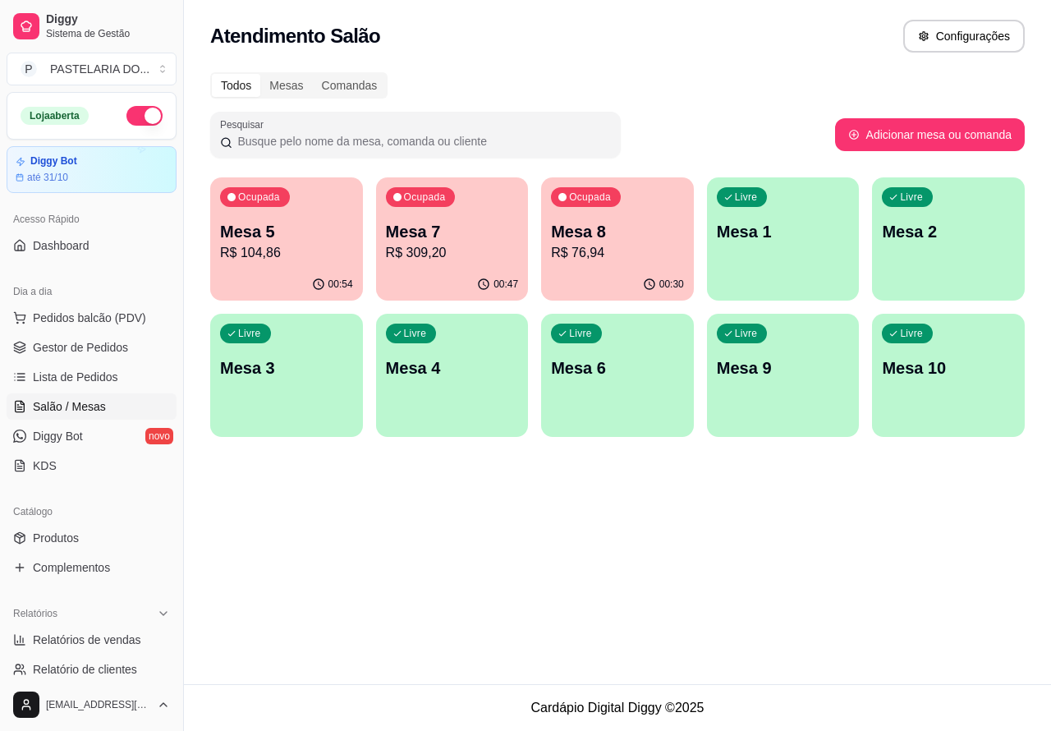
click at [434, 356] on p "Mesa 4" at bounding box center [452, 367] width 133 height 23
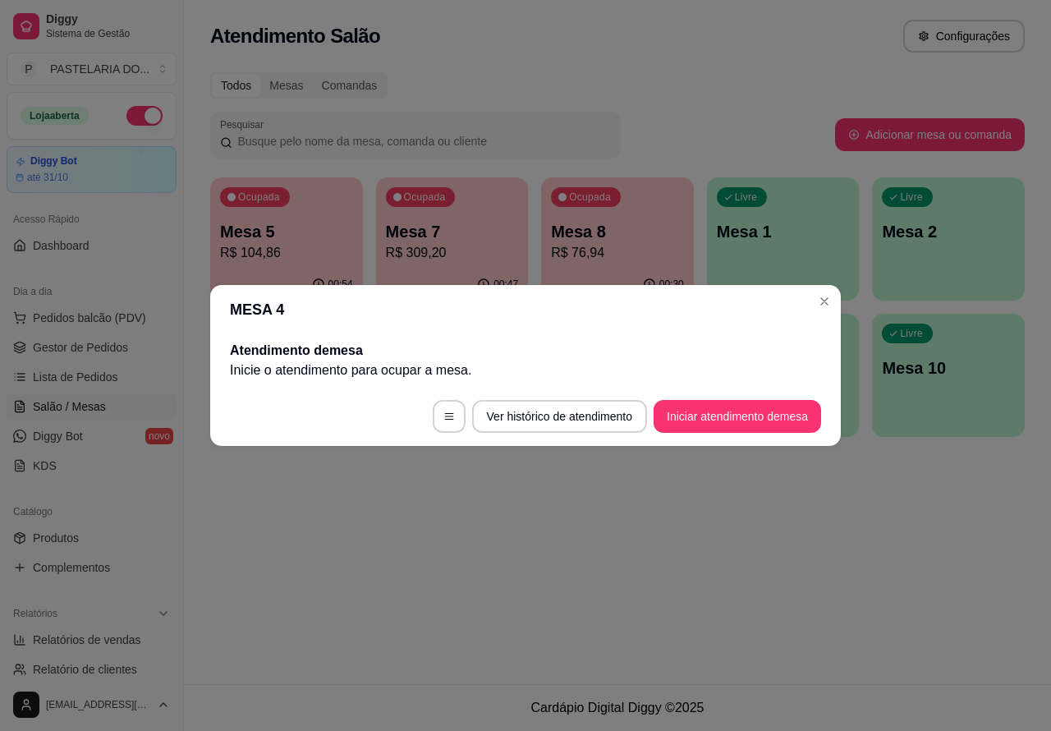
click at [609, 548] on div "Atendimento Salão Configurações Todos Mesas Comandas Pesquisar Adicionar mesa o…" at bounding box center [617, 342] width 867 height 684
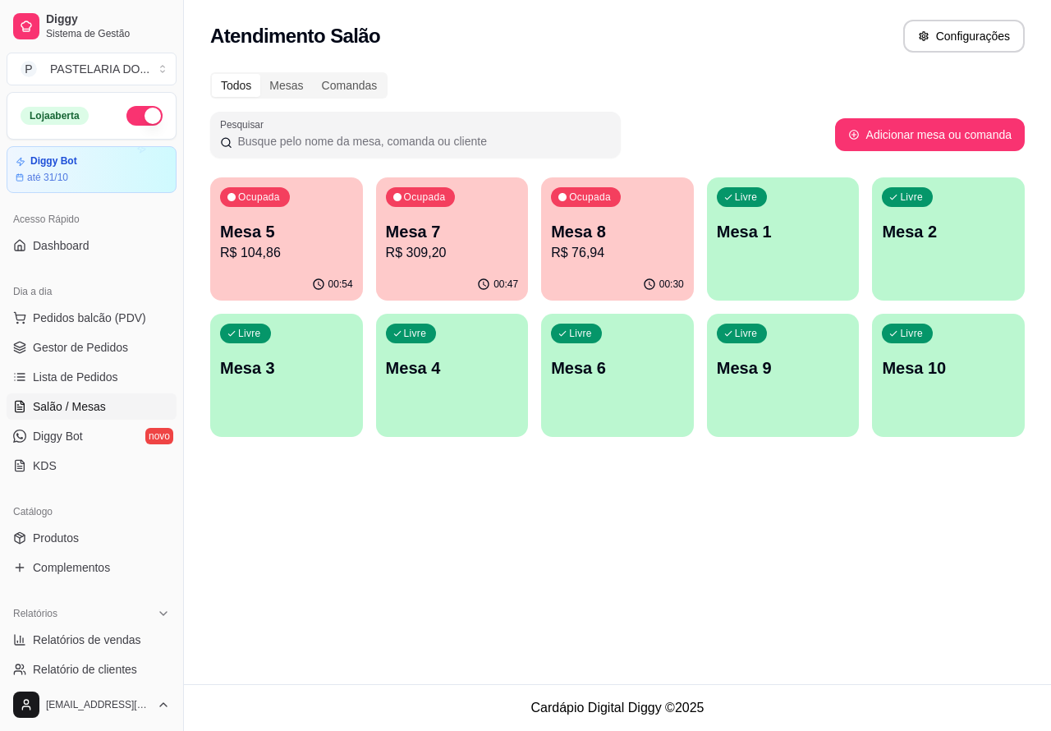
click at [302, 241] on p "Mesa 5" at bounding box center [286, 231] width 133 height 23
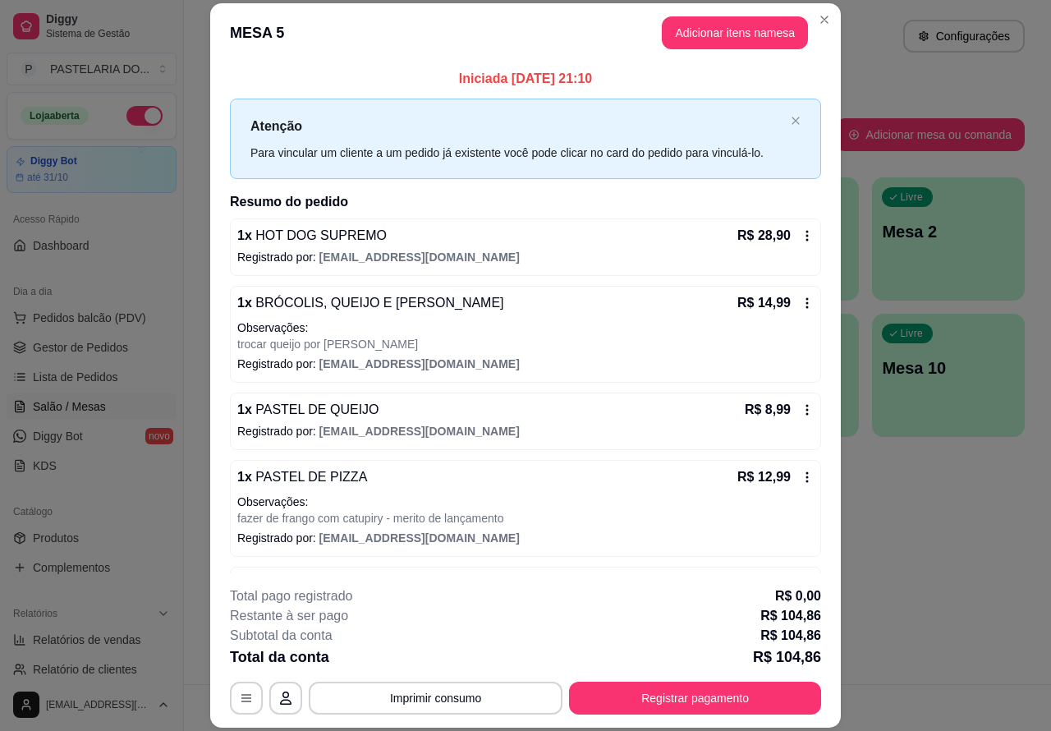
click at [944, 544] on div "Atendimento Salão Configurações Todos Mesas Comandas Pesquisar Adicionar mesa o…" at bounding box center [617, 342] width 867 height 684
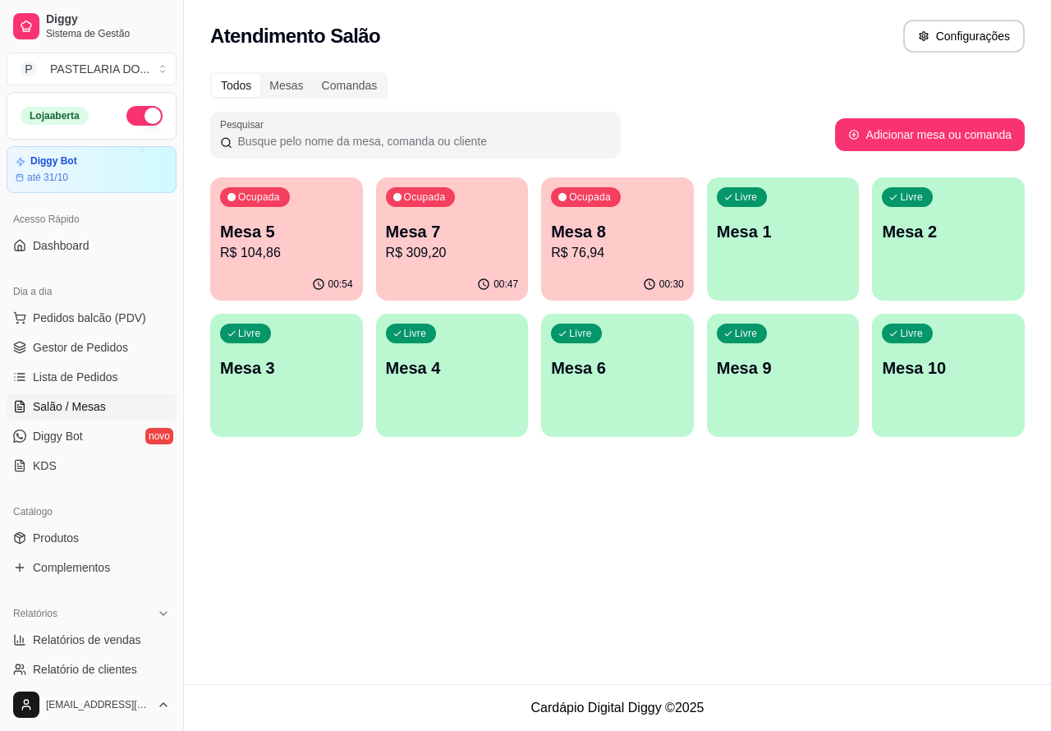
click at [465, 379] on div "Livre Mesa 4" at bounding box center [452, 365] width 153 height 103
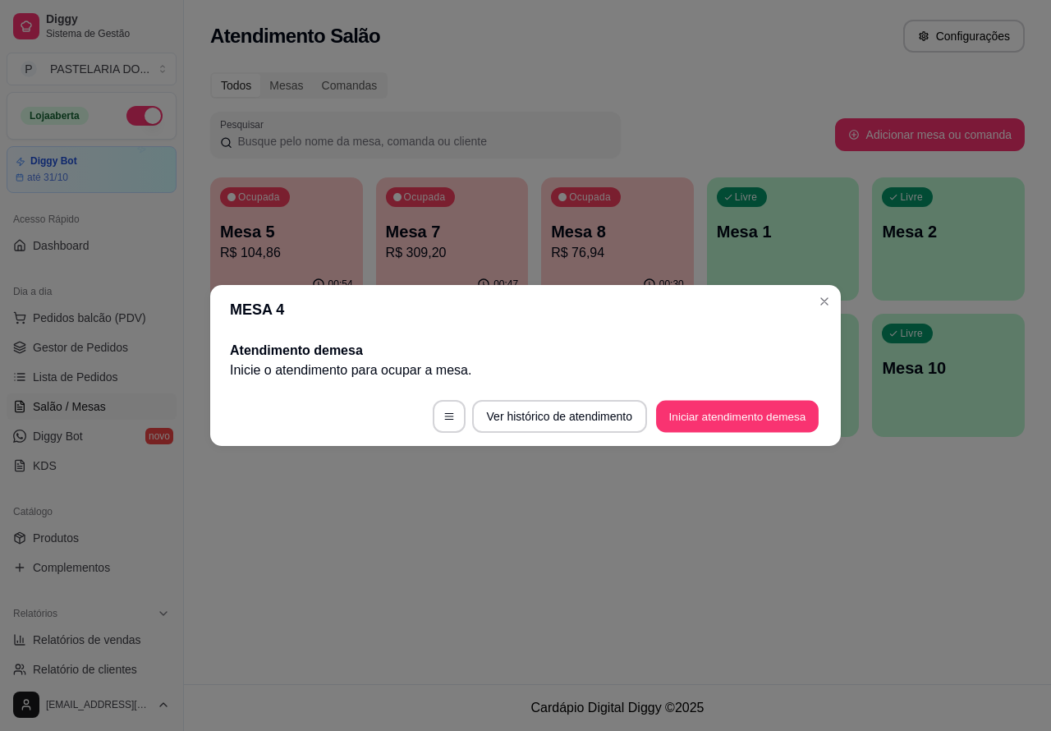
click at [732, 411] on button "Iniciar atendimento de mesa" at bounding box center [737, 417] width 163 height 32
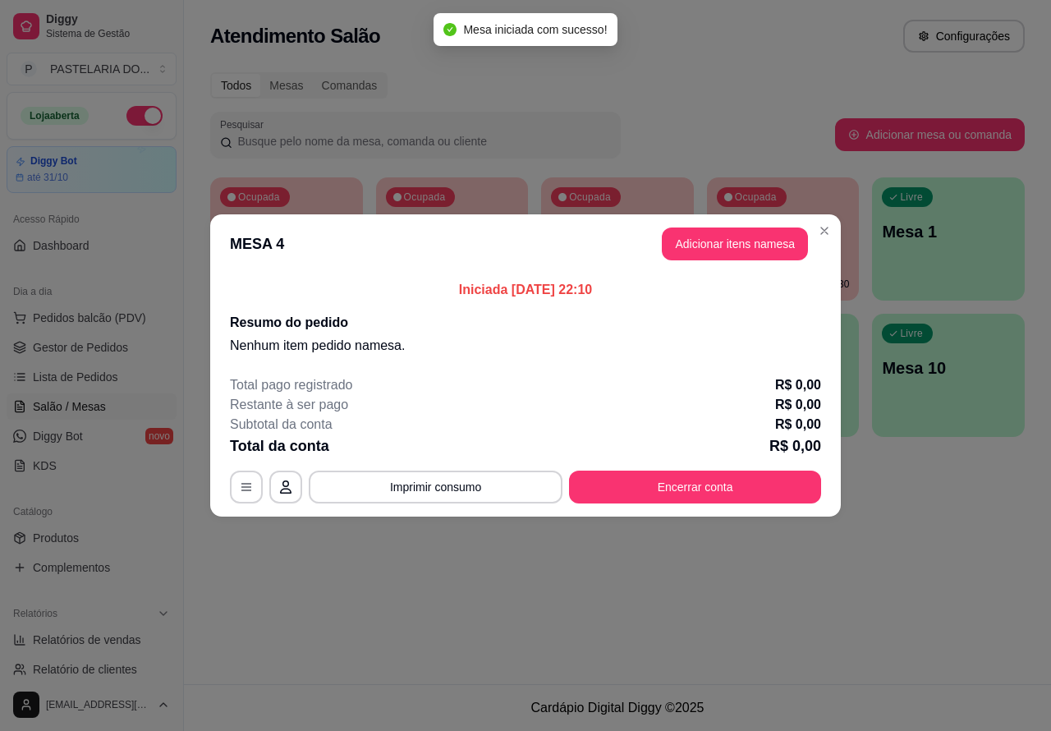
click at [735, 242] on div "Nenhum produto adicionado" at bounding box center [862, 237] width 314 height 325
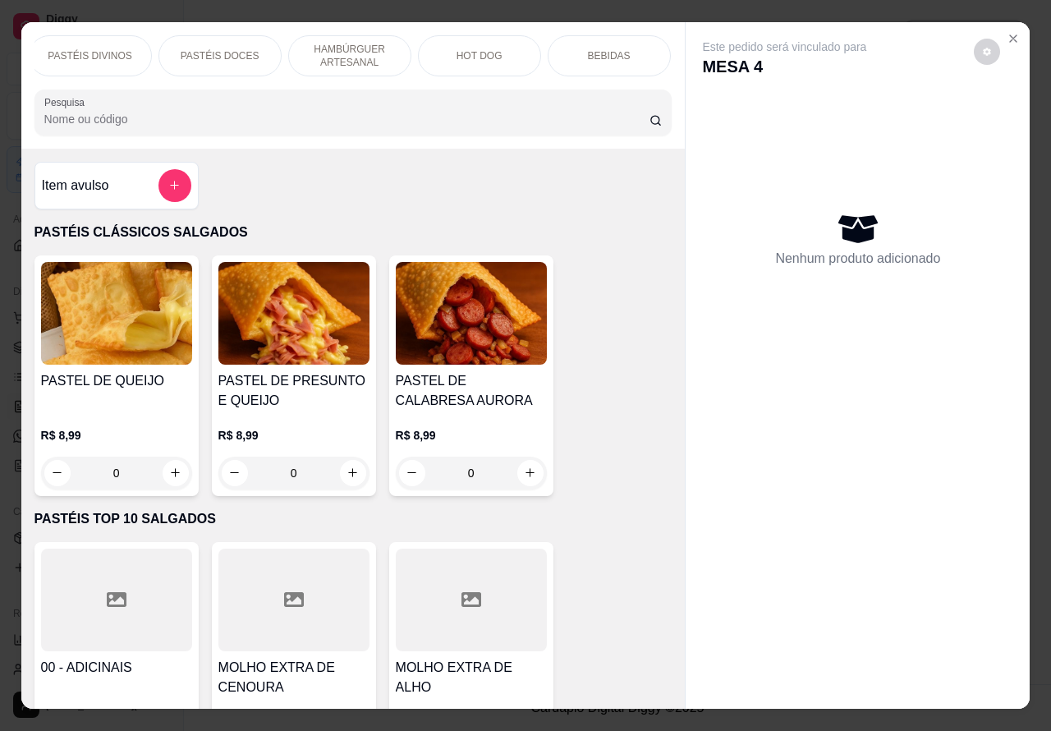
scroll to position [0, 269]
click at [470, 49] on p "HOT DOG" at bounding box center [476, 55] width 46 height 13
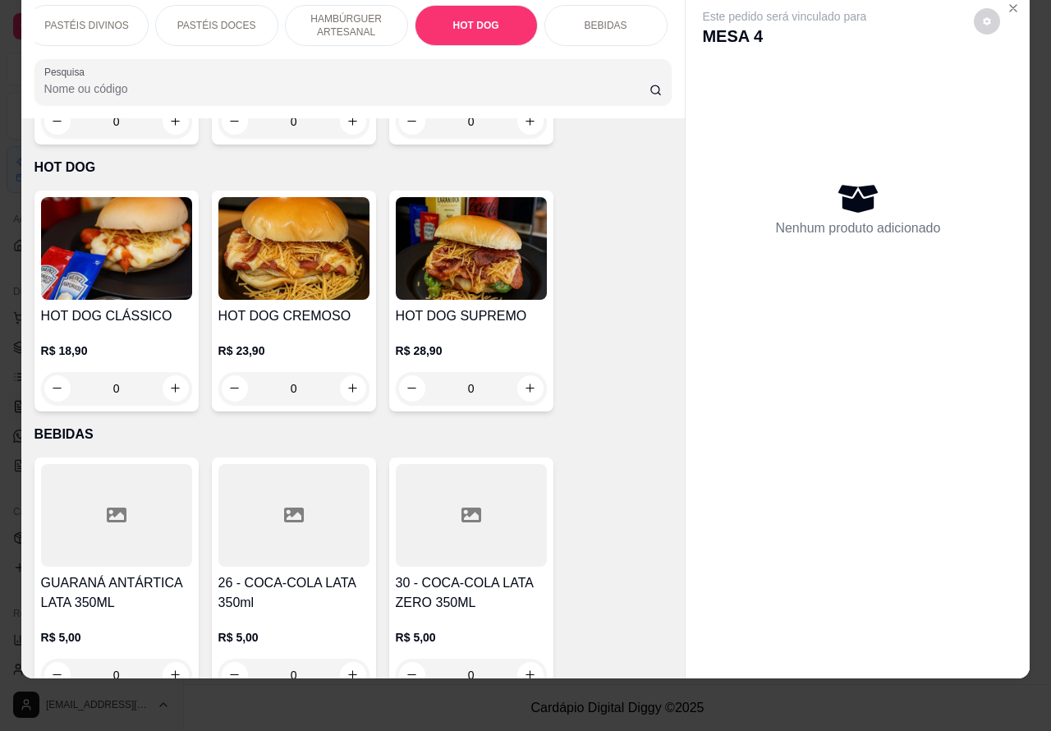
click at [164, 372] on div "0" at bounding box center [116, 388] width 151 height 33
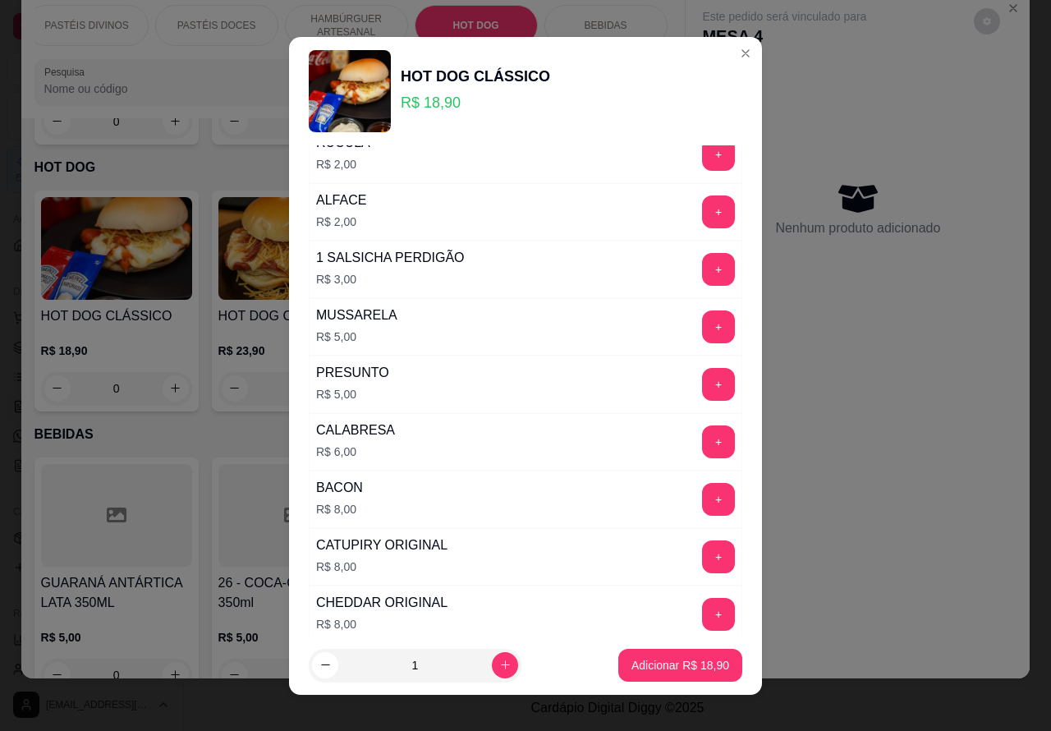
scroll to position [470, 0]
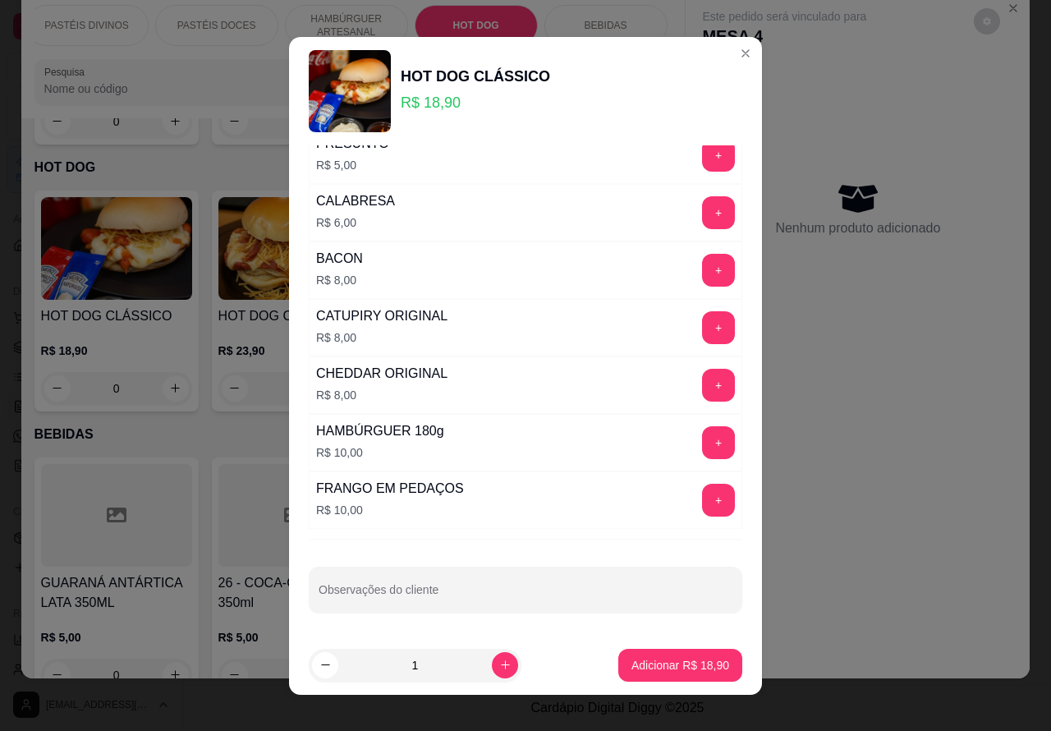
click at [535, 593] on input "Observações do cliente" at bounding box center [526, 596] width 414 height 16
type input "silmara"
click at [677, 666] on p "Adicionar R$ 18,90" at bounding box center [680, 665] width 98 height 16
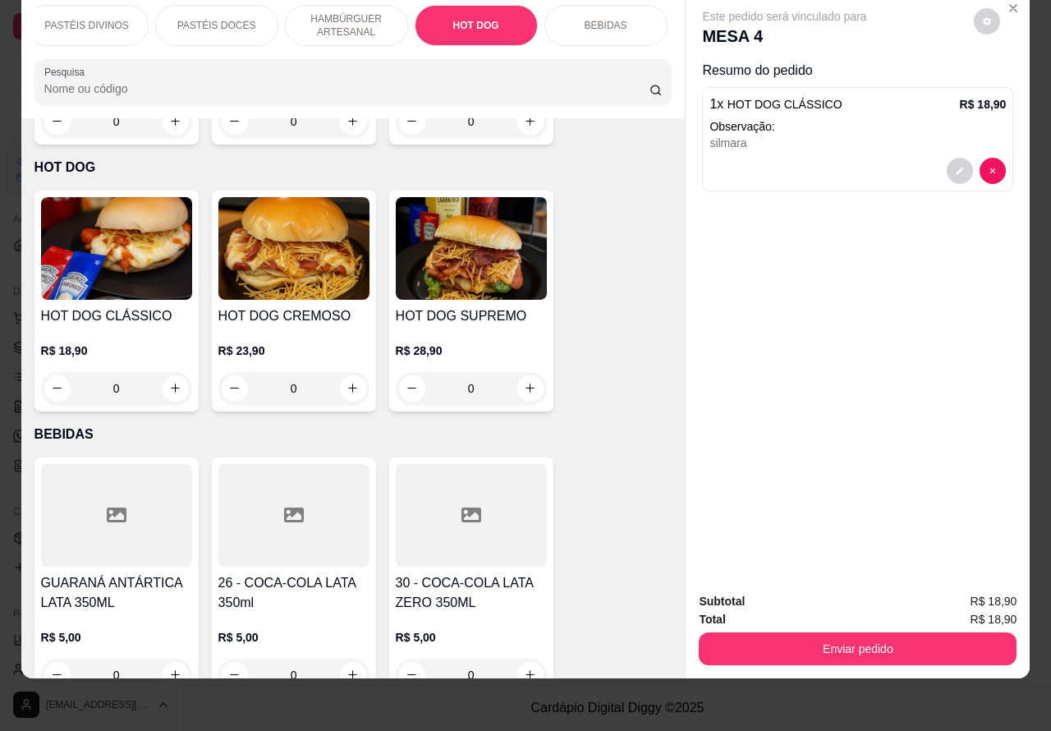
click at [521, 372] on div "0" at bounding box center [471, 388] width 151 height 33
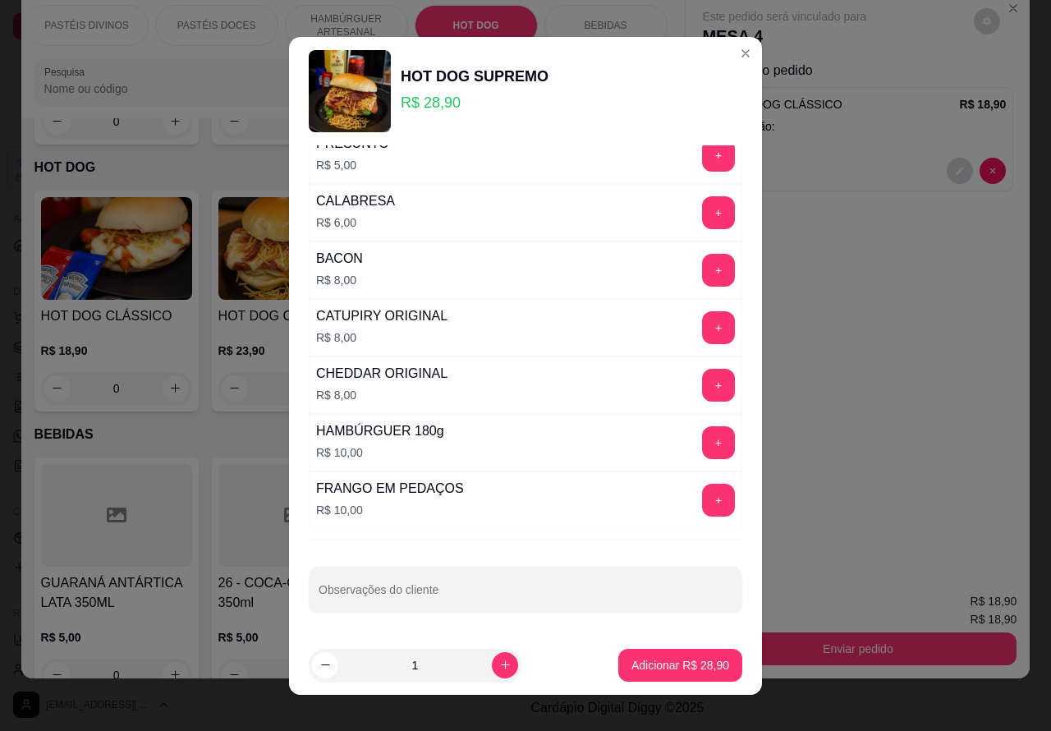
click at [544, 595] on input "Observações do cliente" at bounding box center [526, 596] width 414 height 16
type input "felipe"
click at [658, 650] on button "Adicionar R$ 28,90" at bounding box center [680, 665] width 121 height 32
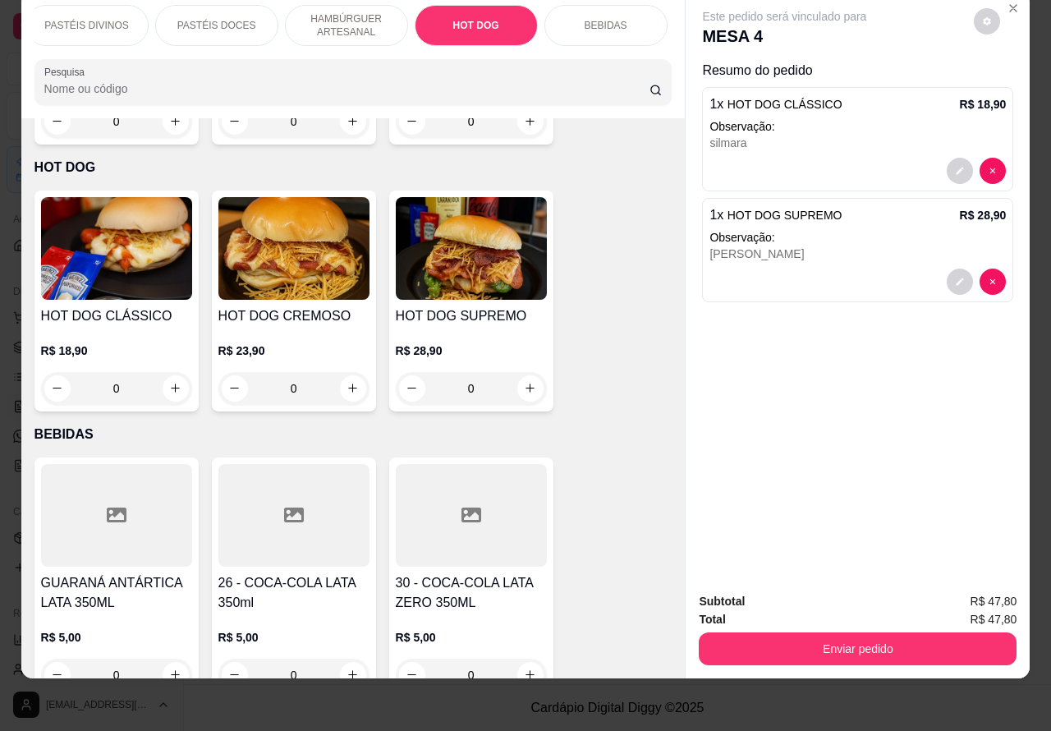
click at [522, 372] on div "0" at bounding box center [471, 388] width 151 height 33
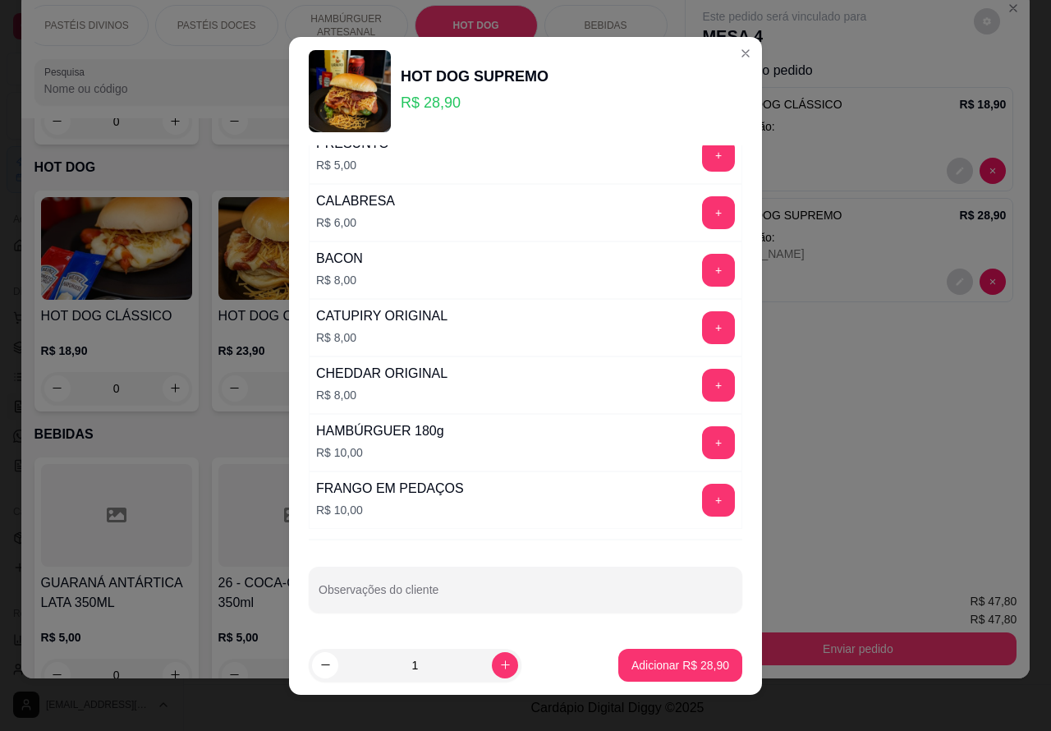
click at [439, 593] on input "Observações do cliente" at bounding box center [526, 596] width 414 height 16
type input "sem catupiy - natan"
click at [663, 649] on div "Adicionar R$ 28,90" at bounding box center [680, 665] width 124 height 33
click at [661, 661] on p "Adicionar R$ 28,90" at bounding box center [680, 665] width 98 height 16
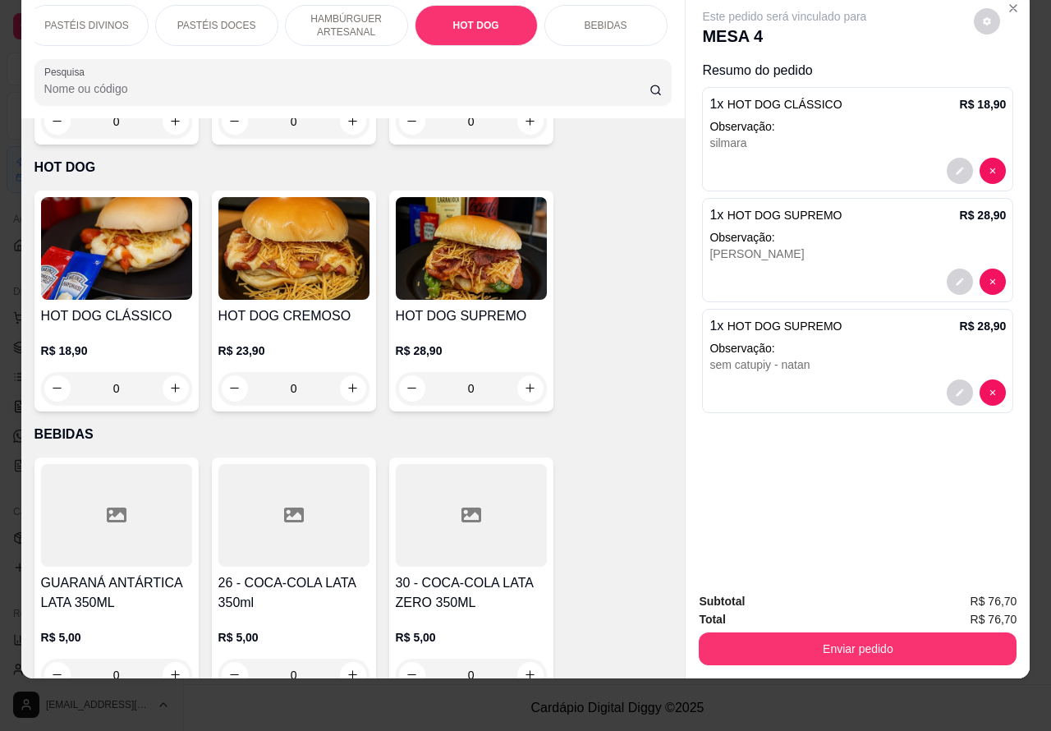
click at [523, 372] on div "0" at bounding box center [471, 388] width 151 height 33
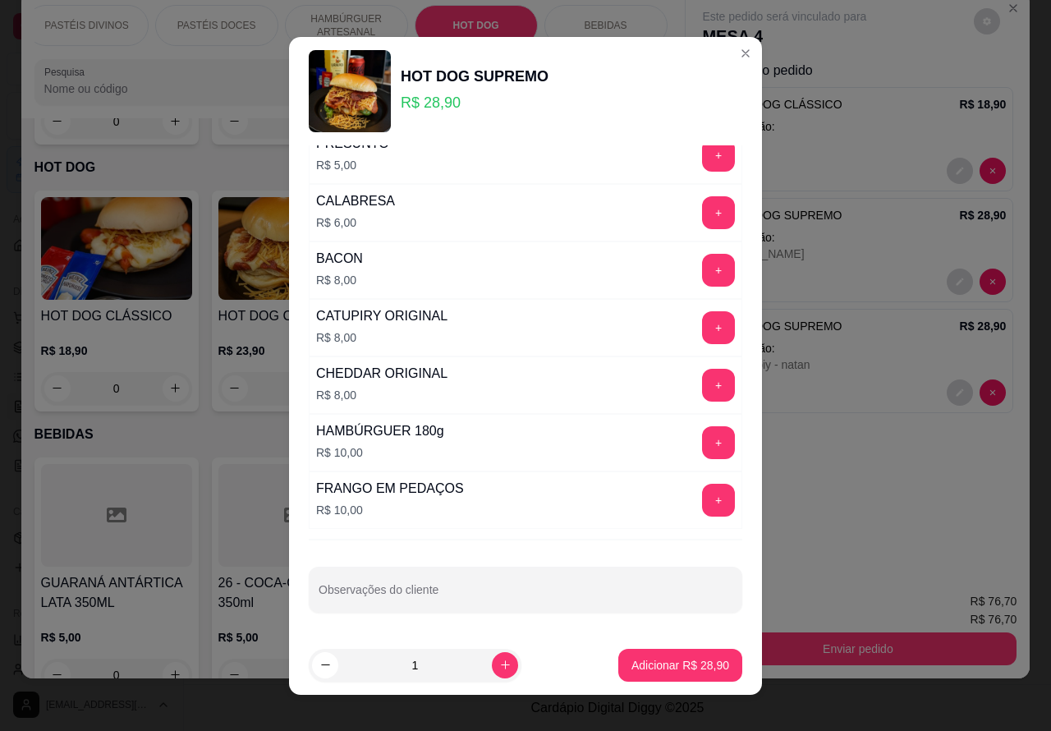
click at [572, 593] on input "Observações do cliente" at bounding box center [526, 596] width 414 height 16
type input "guilherme"
click at [653, 667] on p "Adicionar R$ 28,90" at bounding box center [680, 665] width 98 height 16
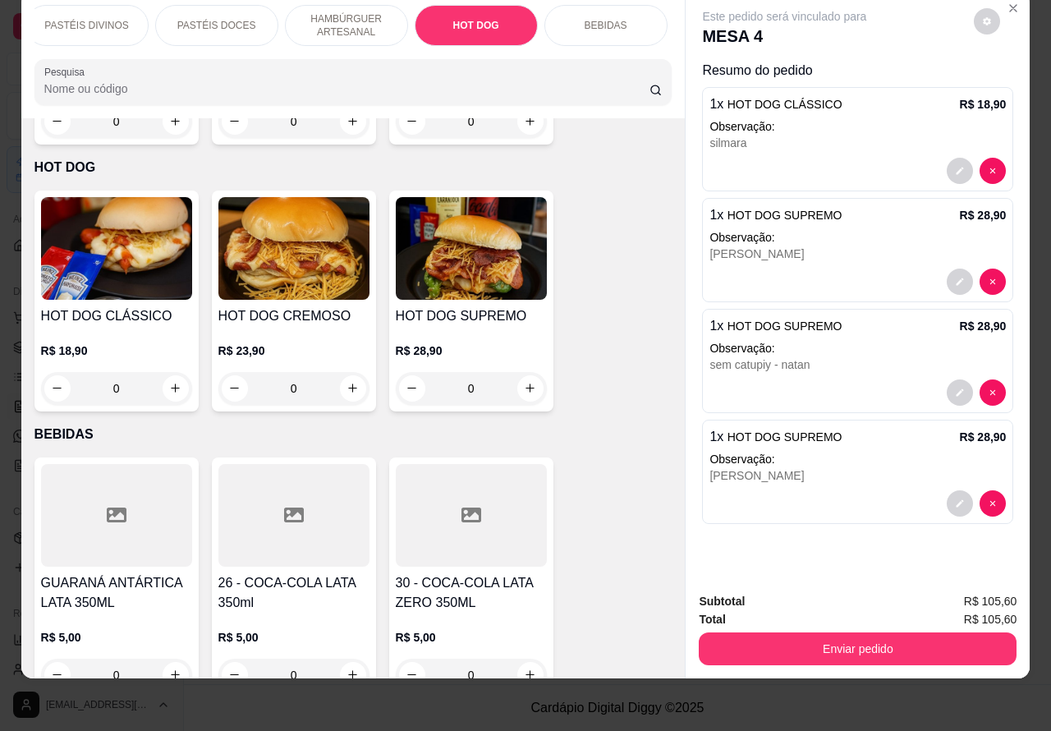
click at [158, 372] on div "0" at bounding box center [116, 388] width 151 height 33
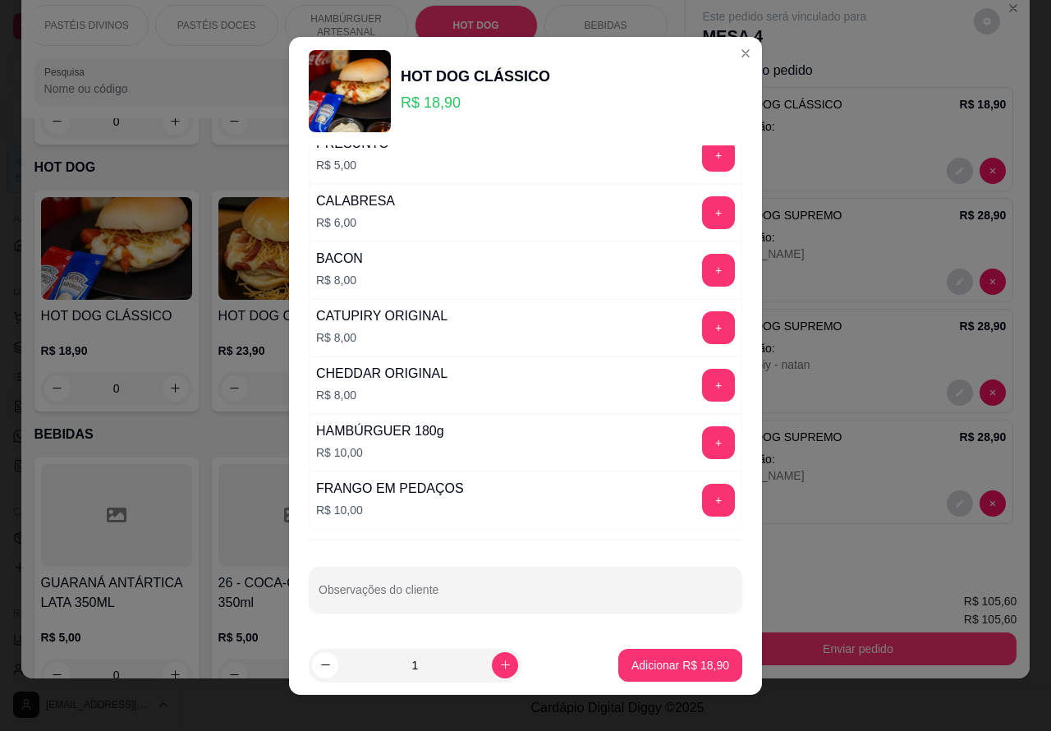
click at [543, 595] on input "Observações do cliente" at bounding box center [526, 596] width 414 height 16
type input "aline"
click at [670, 655] on button "Adicionar R$ 18,90" at bounding box center [680, 665] width 121 height 32
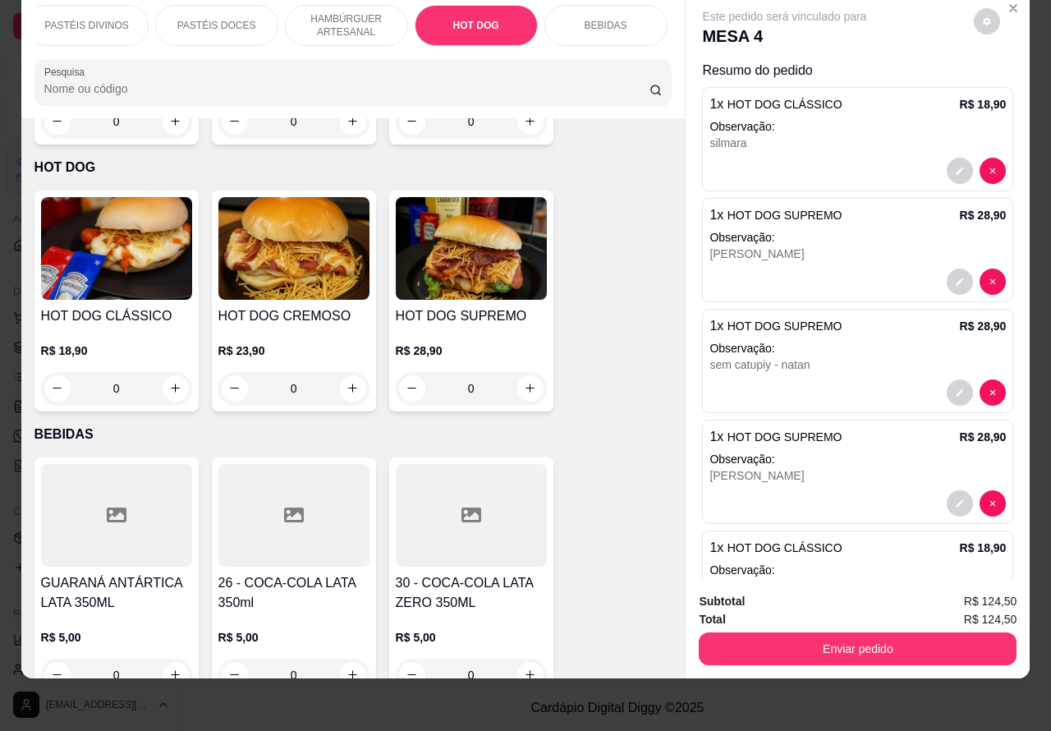
click at [523, 372] on div "0" at bounding box center [471, 388] width 151 height 33
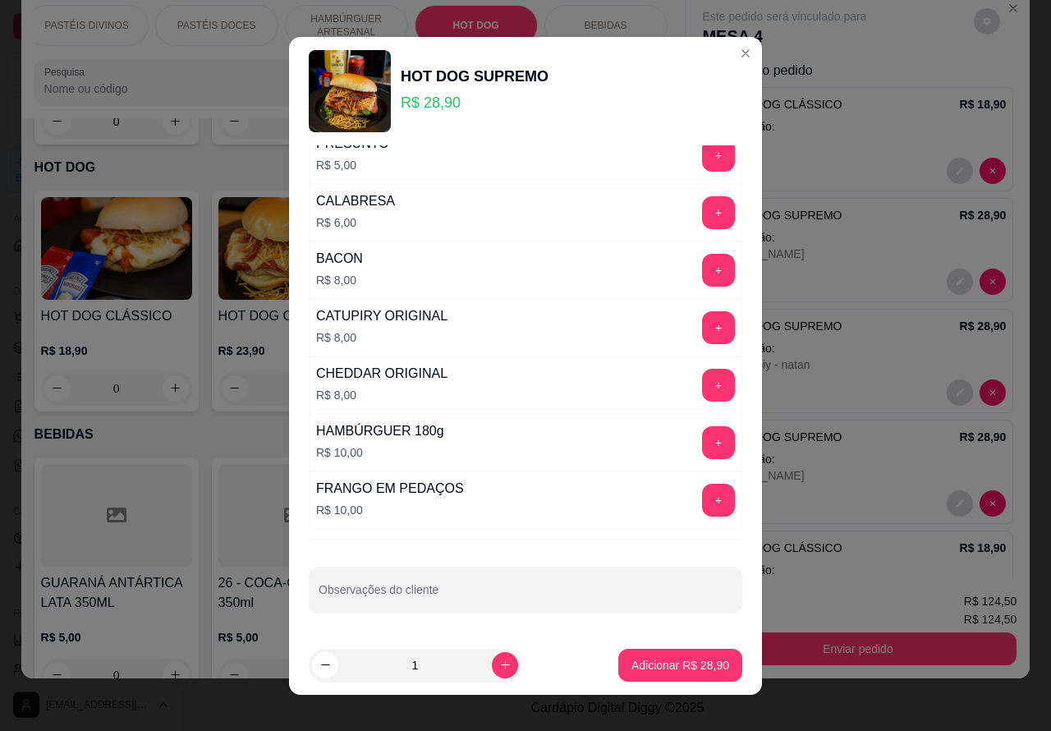
click at [530, 595] on input "Observações do cliente" at bounding box center [526, 596] width 414 height 16
type input "henrique"
click at [676, 649] on div "Adicionar R$ 28,90" at bounding box center [680, 665] width 124 height 33
click at [682, 666] on p "Adicionar R$ 28,90" at bounding box center [680, 665] width 95 height 16
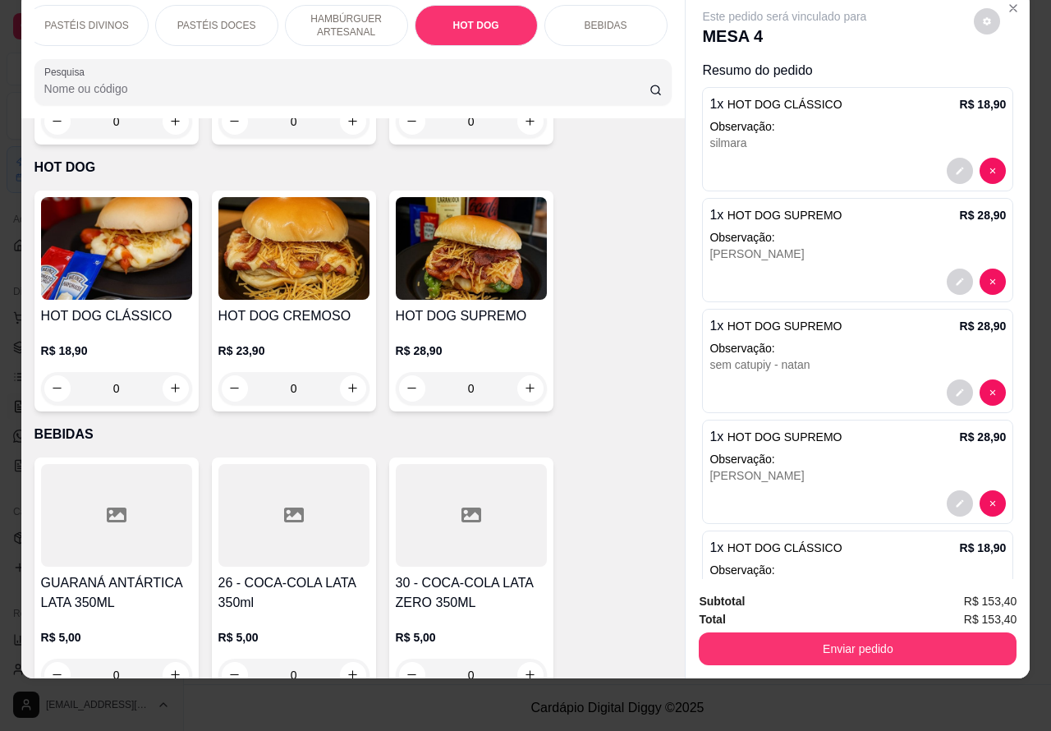
click at [347, 12] on p "HAMBÚRGUER ARTESANAL" at bounding box center [346, 25] width 95 height 26
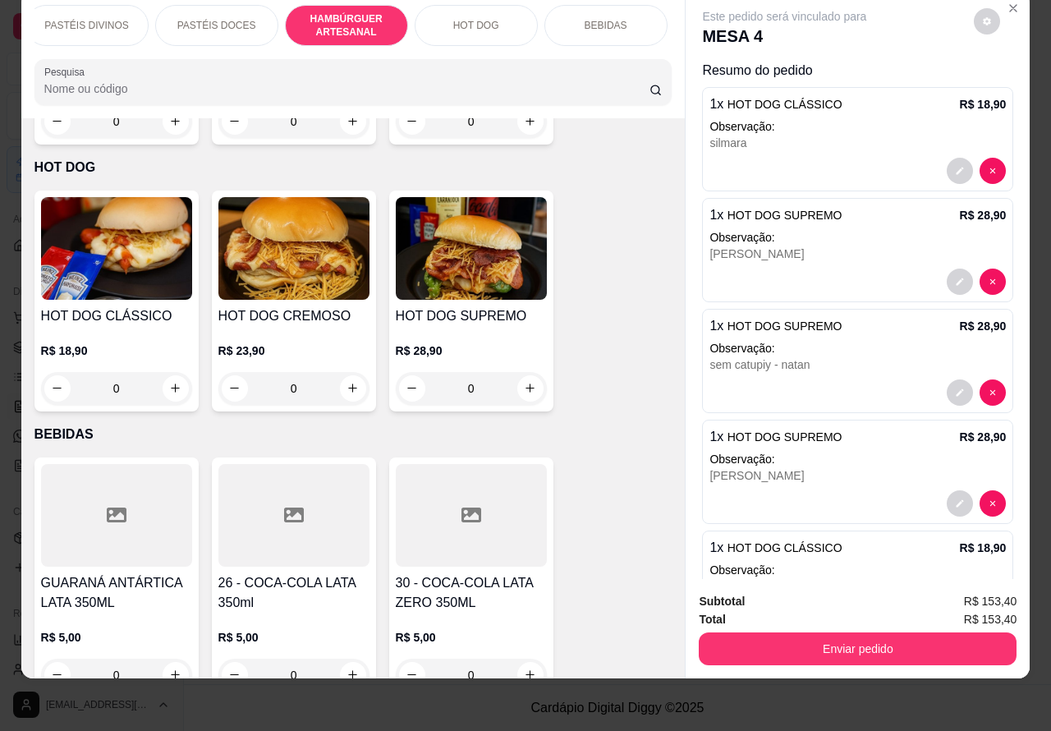
scroll to position [2723, 0]
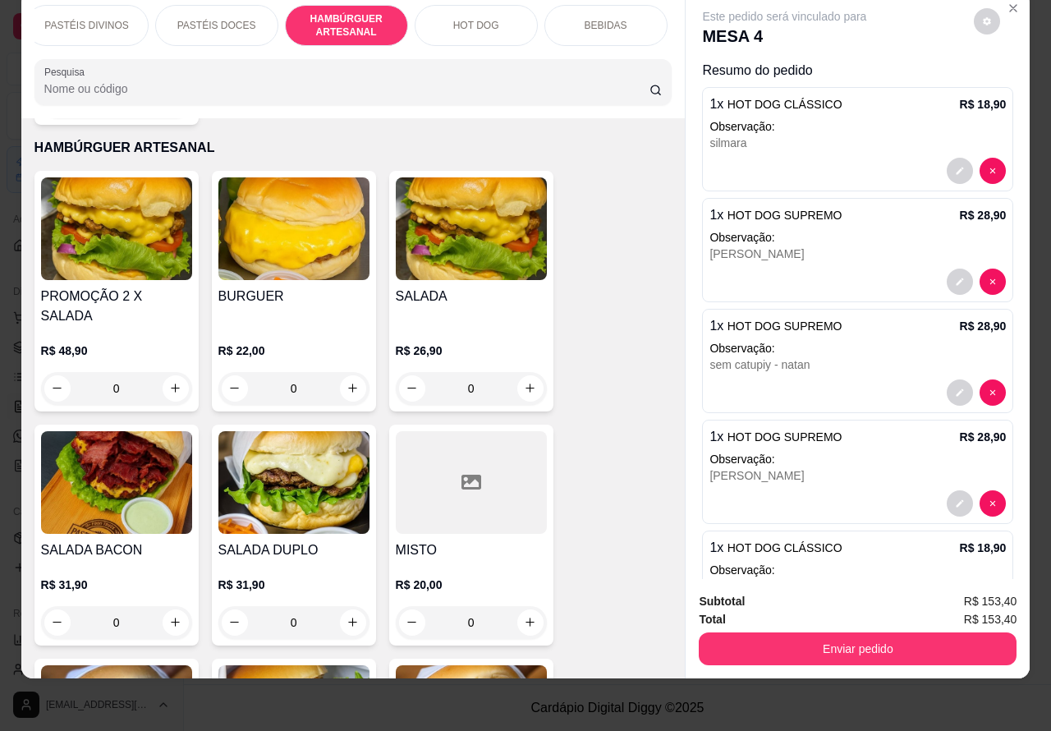
click at [163, 606] on div "0" at bounding box center [116, 622] width 151 height 33
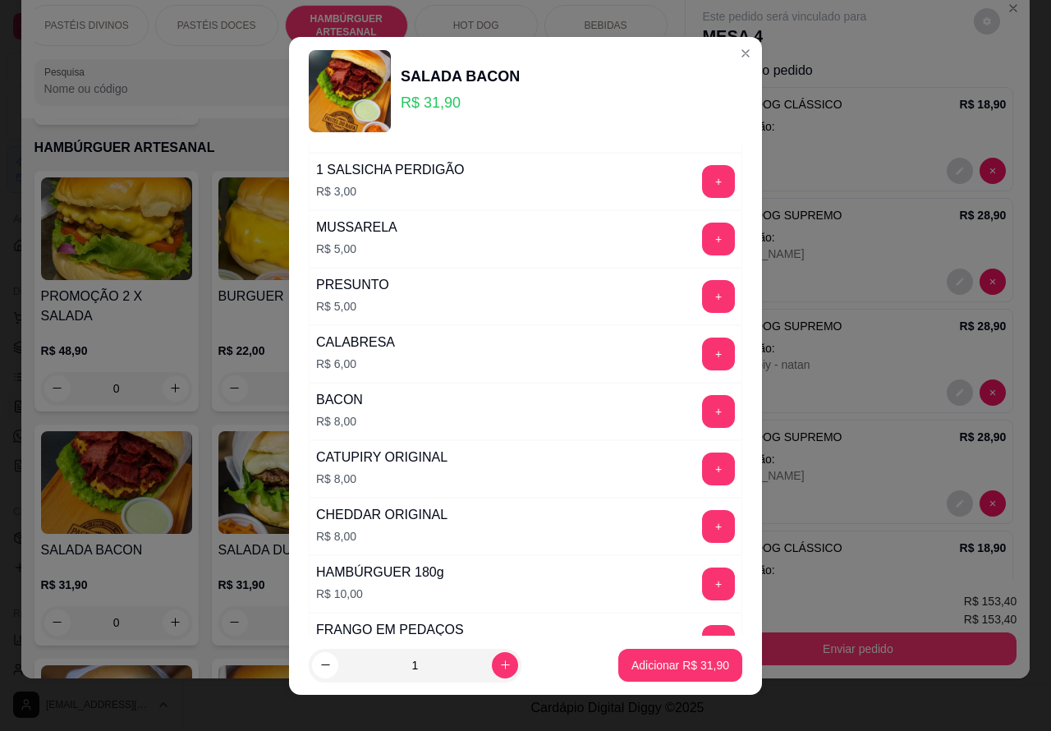
scroll to position [470, 0]
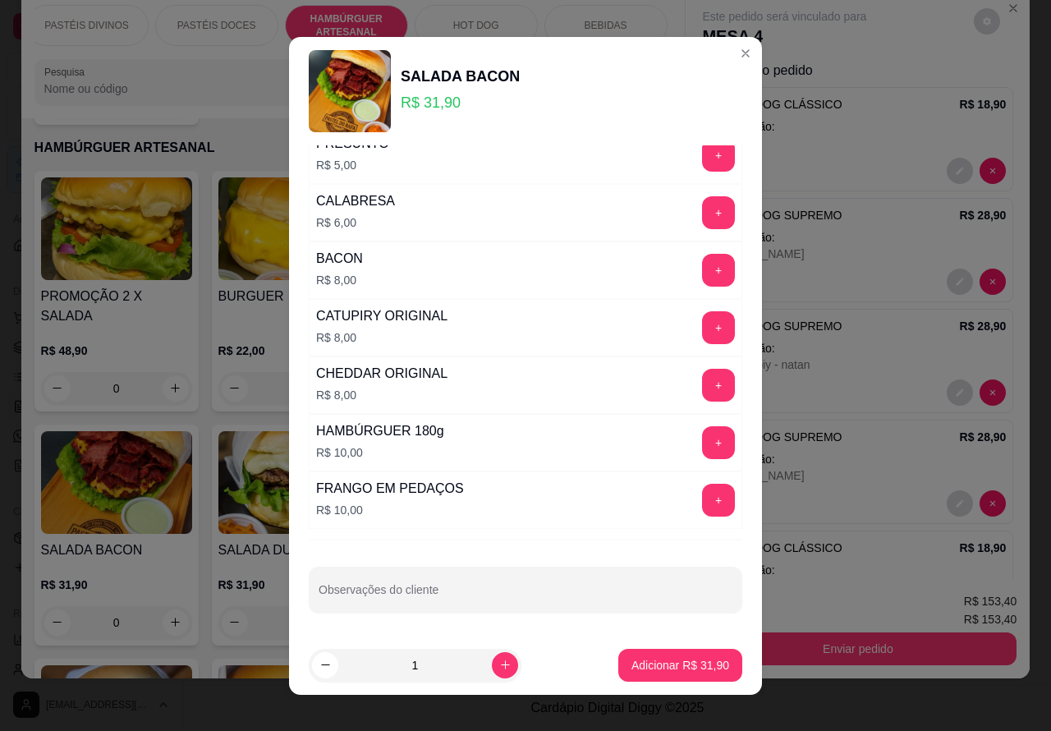
click at [551, 594] on input "Observações do cliente" at bounding box center [526, 596] width 414 height 16
type input "aislan"
click at [686, 663] on p "Adicionar R$ 31,90" at bounding box center [680, 665] width 95 height 16
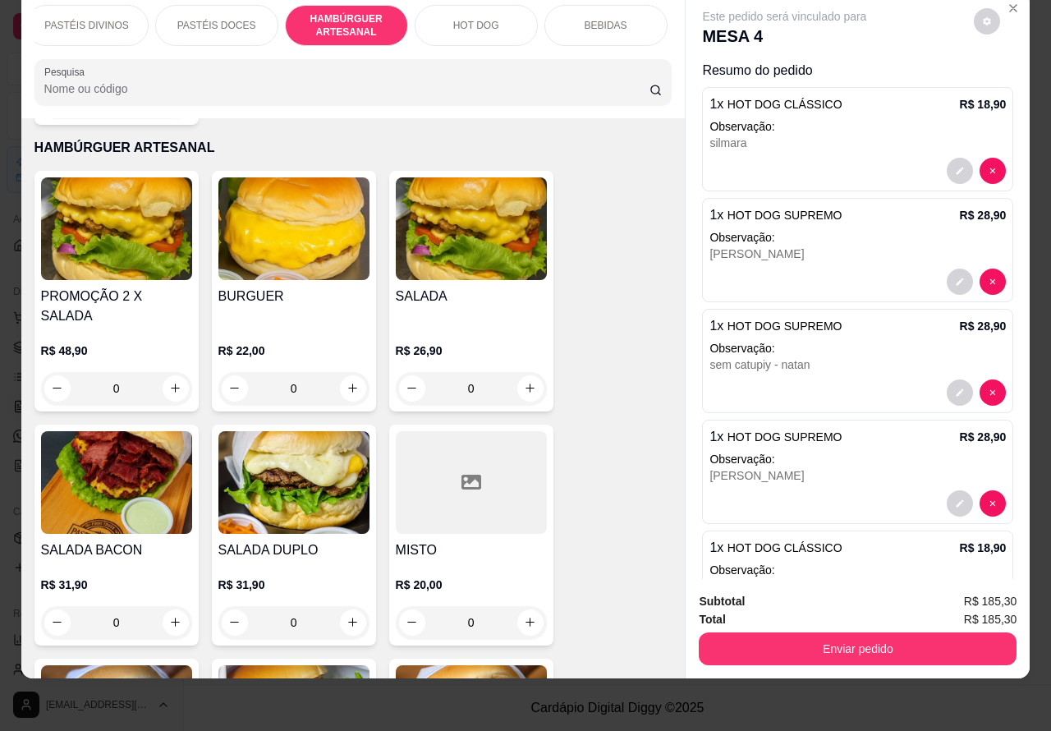
click at [160, 606] on div "0" at bounding box center [116, 622] width 151 height 33
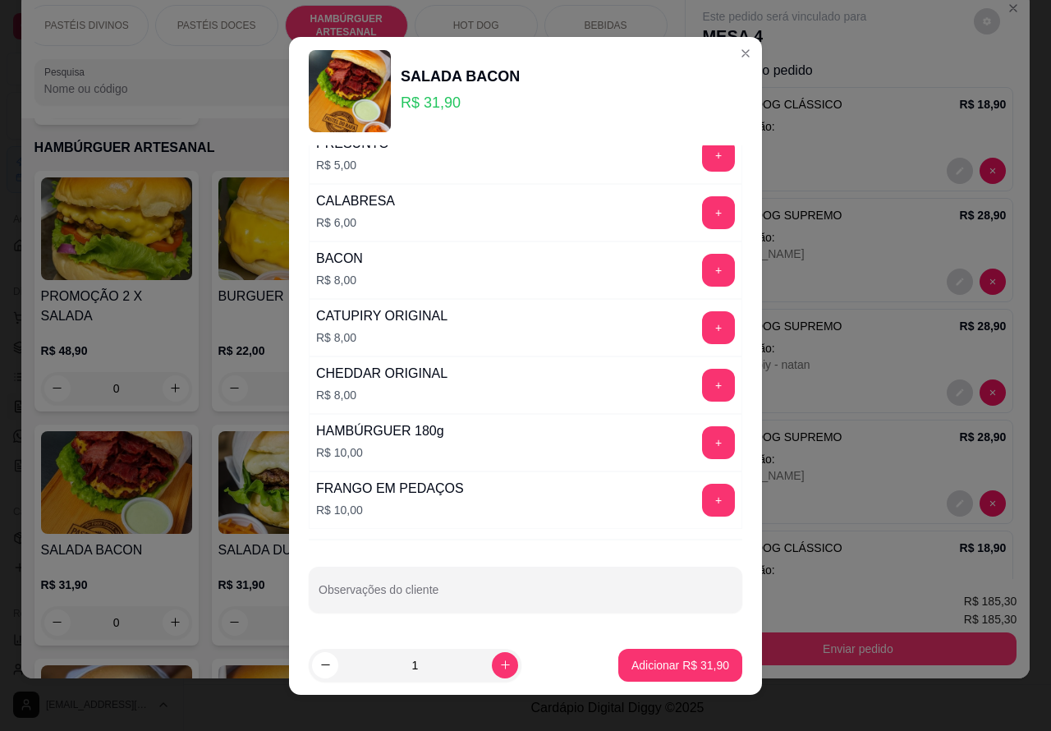
click at [604, 598] on input "Observações do cliente" at bounding box center [526, 596] width 414 height 16
type input "vanessa"
click at [675, 657] on p "Adicionar R$ 31,90" at bounding box center [680, 665] width 95 height 16
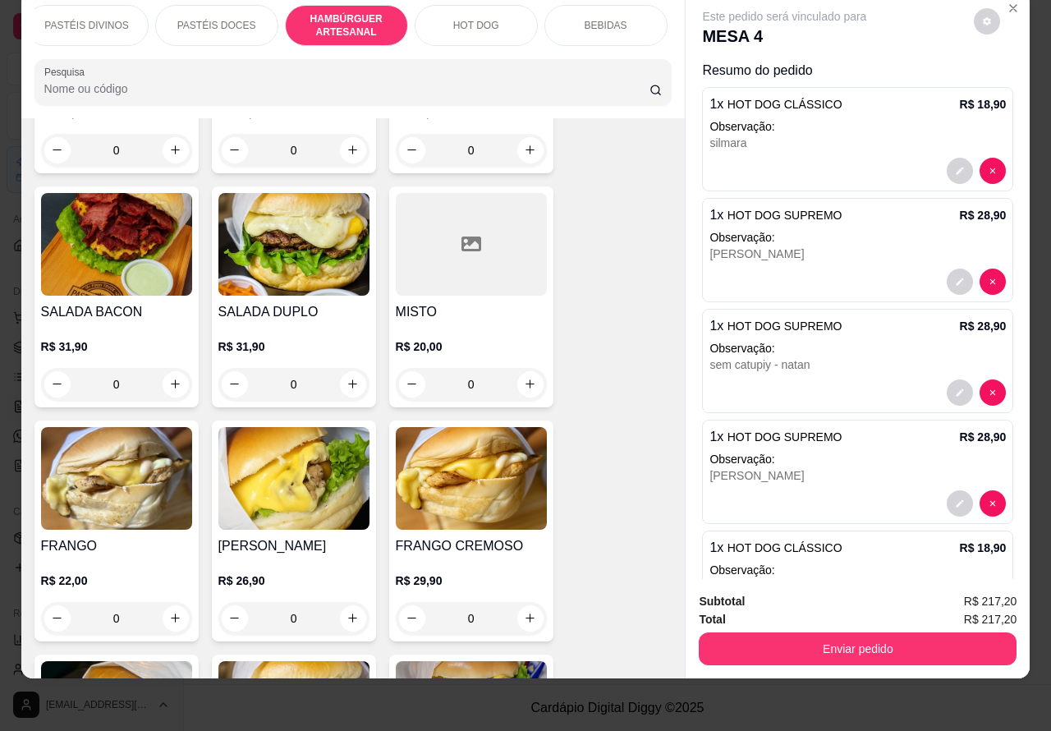
scroll to position [2963, 0]
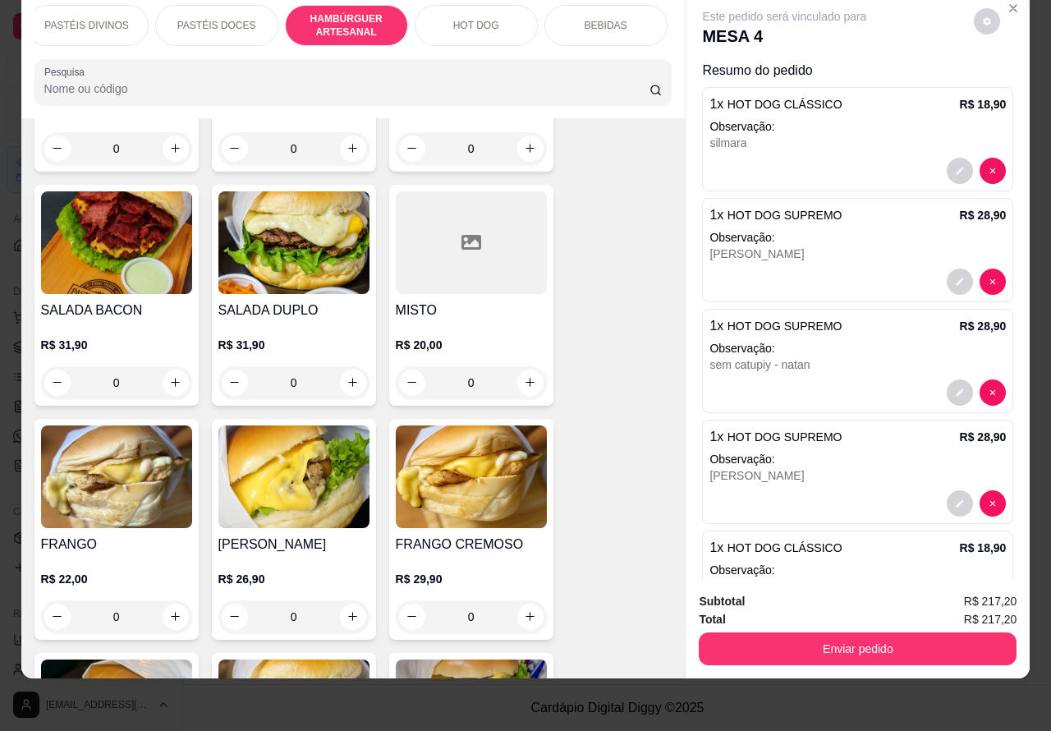
click at [342, 600] on div "0" at bounding box center [293, 616] width 151 height 33
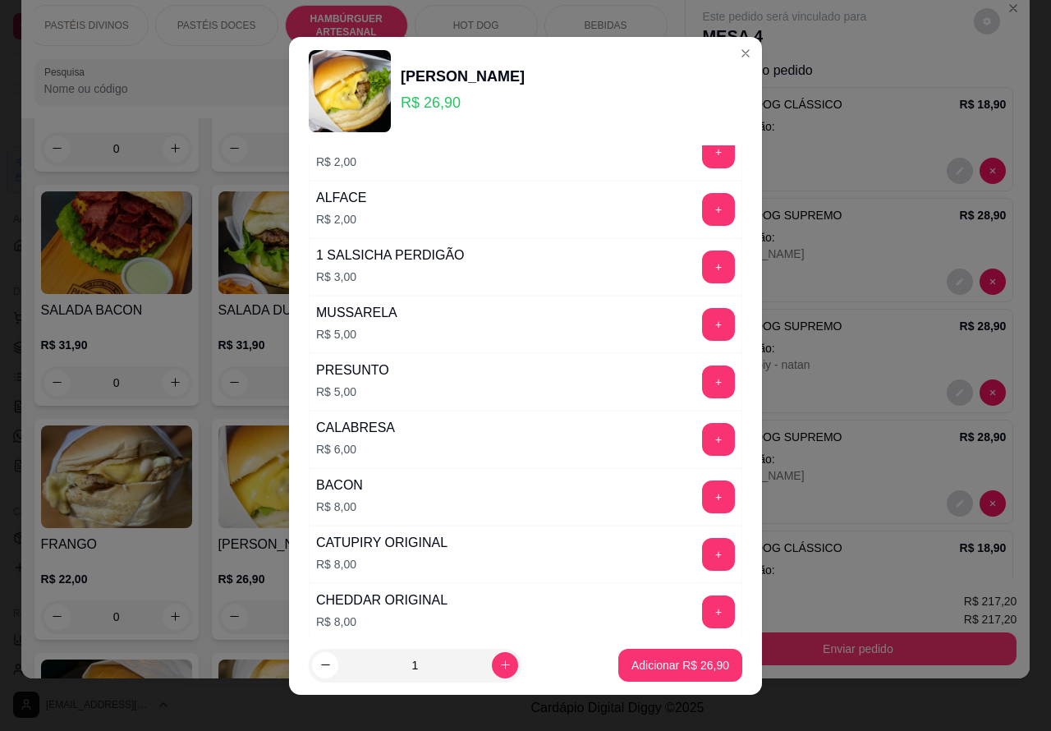
scroll to position [470, 0]
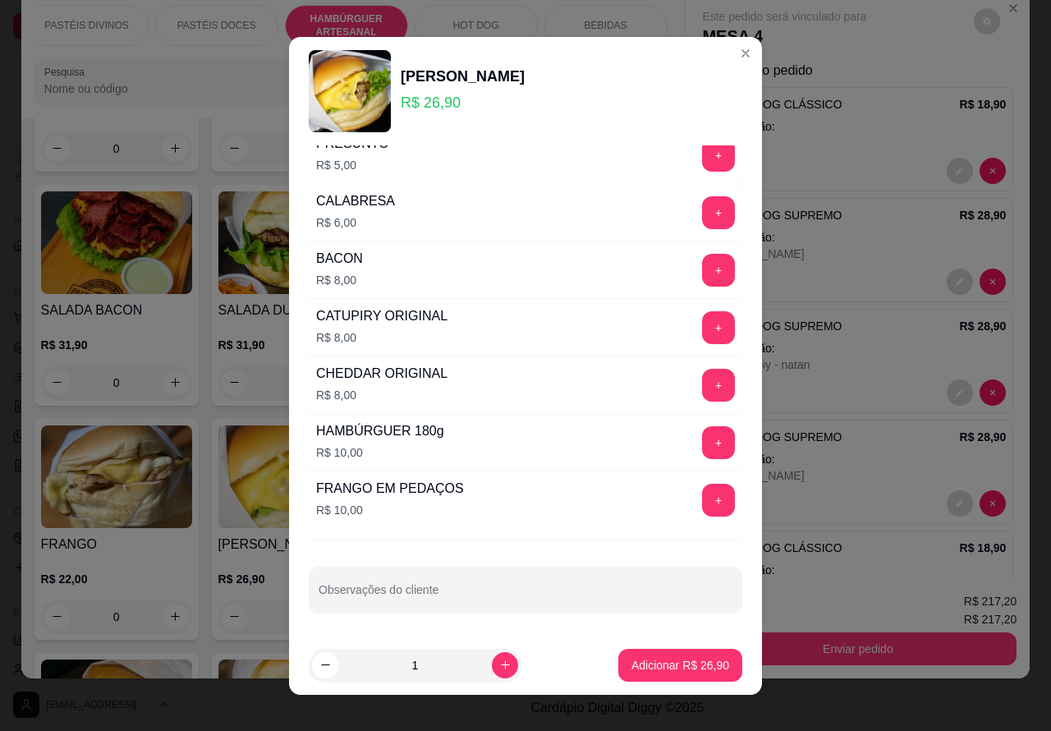
click at [556, 600] on input "Observações do cliente" at bounding box center [526, 596] width 414 height 16
type input "lavinia"
click at [671, 662] on p "Adicionar R$ 26,90" at bounding box center [680, 665] width 98 height 16
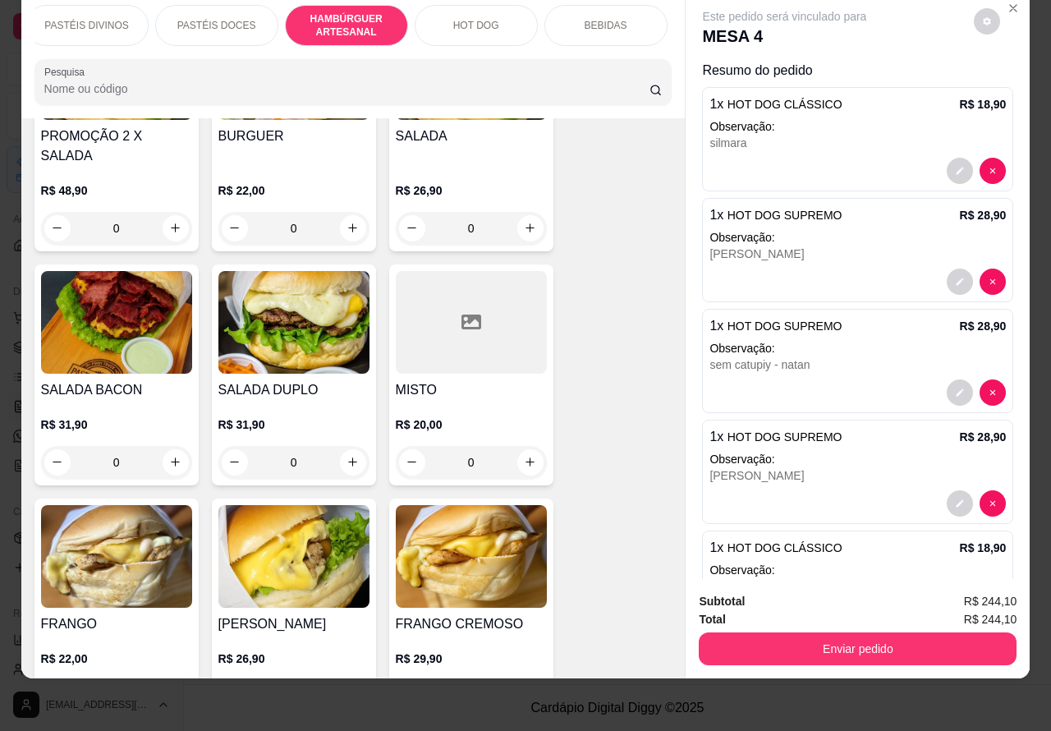
scroll to position [2770, 0]
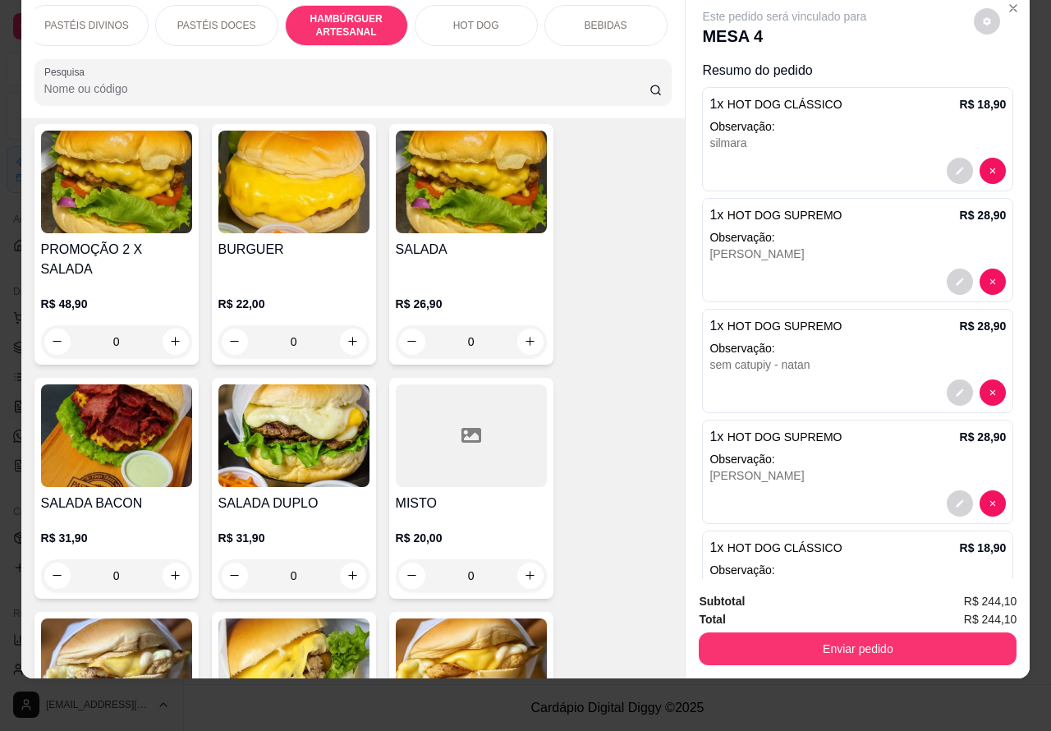
click at [530, 325] on div "0" at bounding box center [471, 341] width 151 height 33
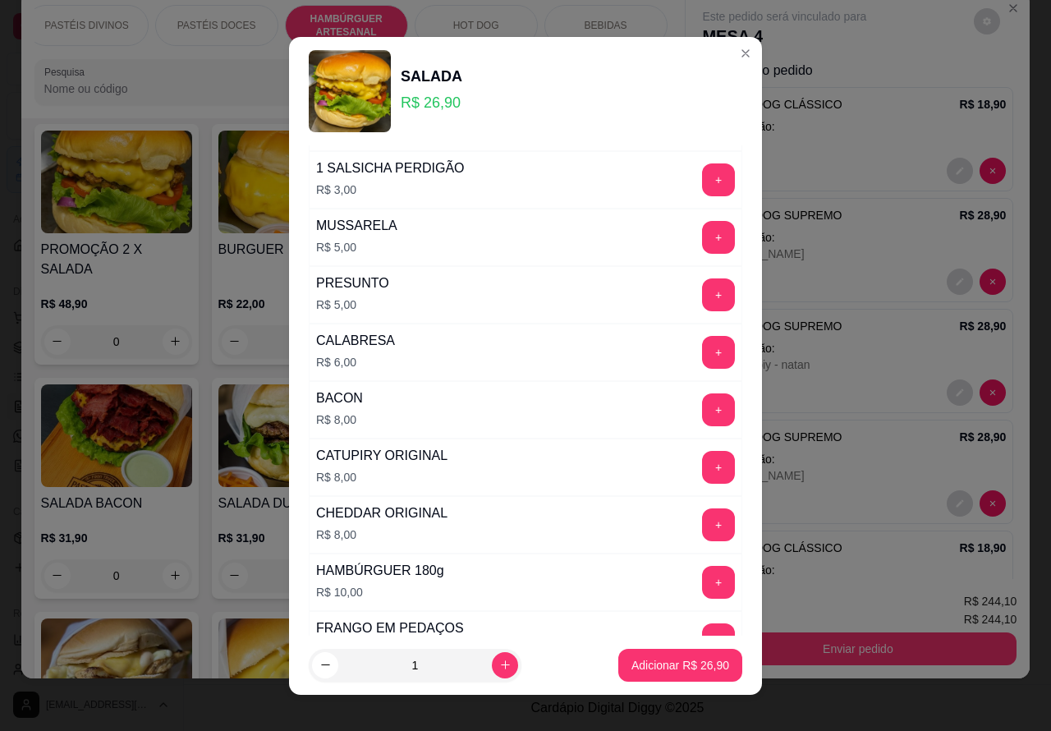
scroll to position [470, 0]
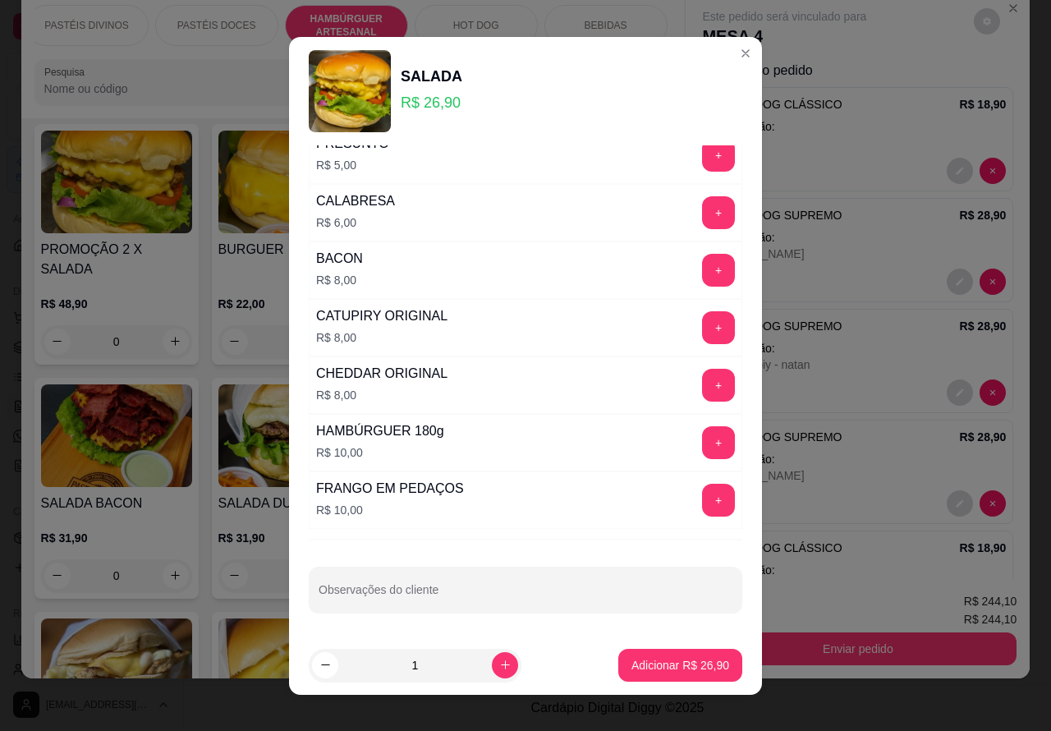
click at [535, 594] on input "Observações do cliente" at bounding box center [526, 596] width 414 height 16
type input "tais"
click at [661, 663] on p "Adicionar R$ 26,90" at bounding box center [680, 665] width 98 height 16
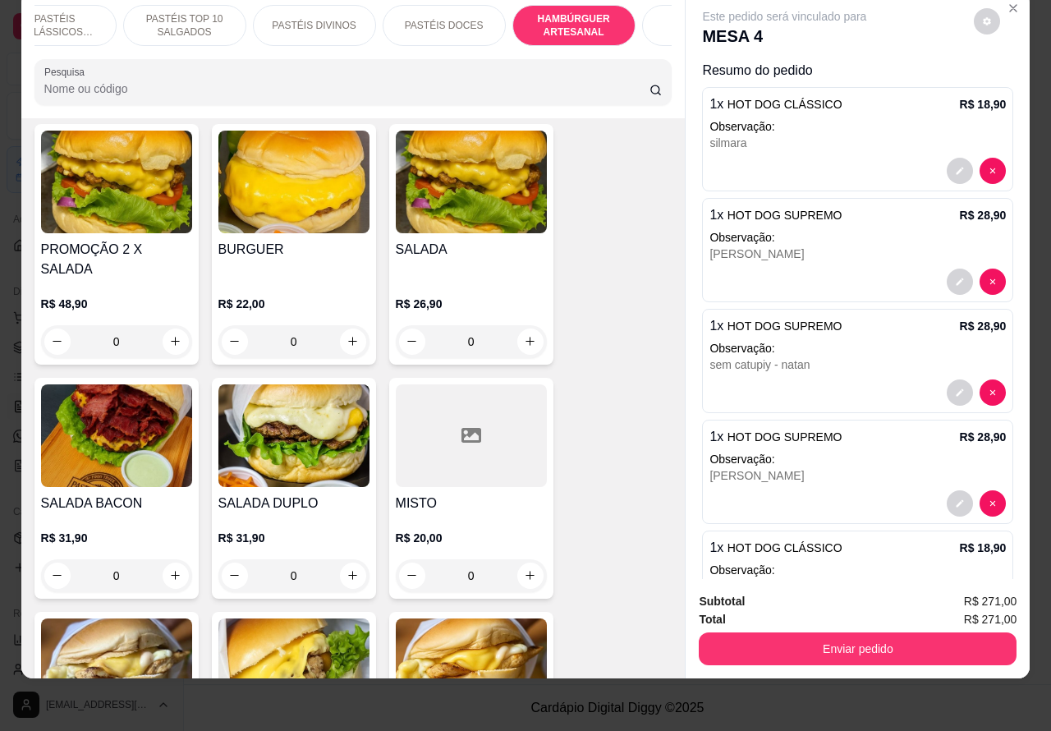
scroll to position [0, 0]
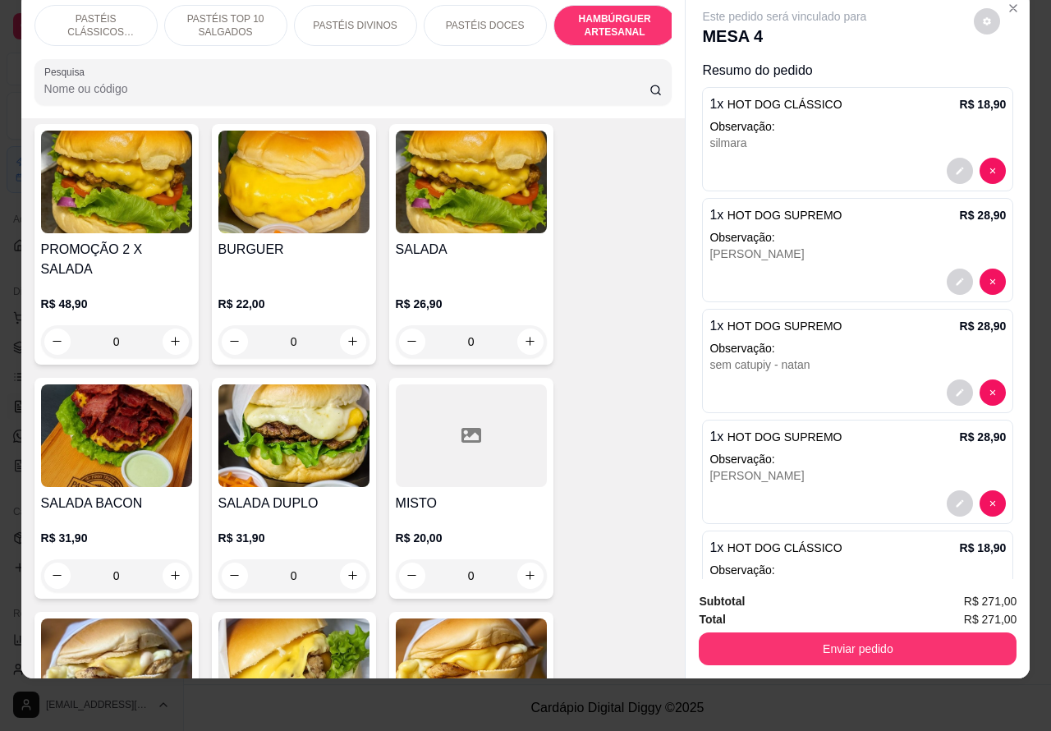
click at [101, 12] on p "PASTÉIS CLÁSSICOS SALGADOS" at bounding box center [95, 25] width 95 height 26
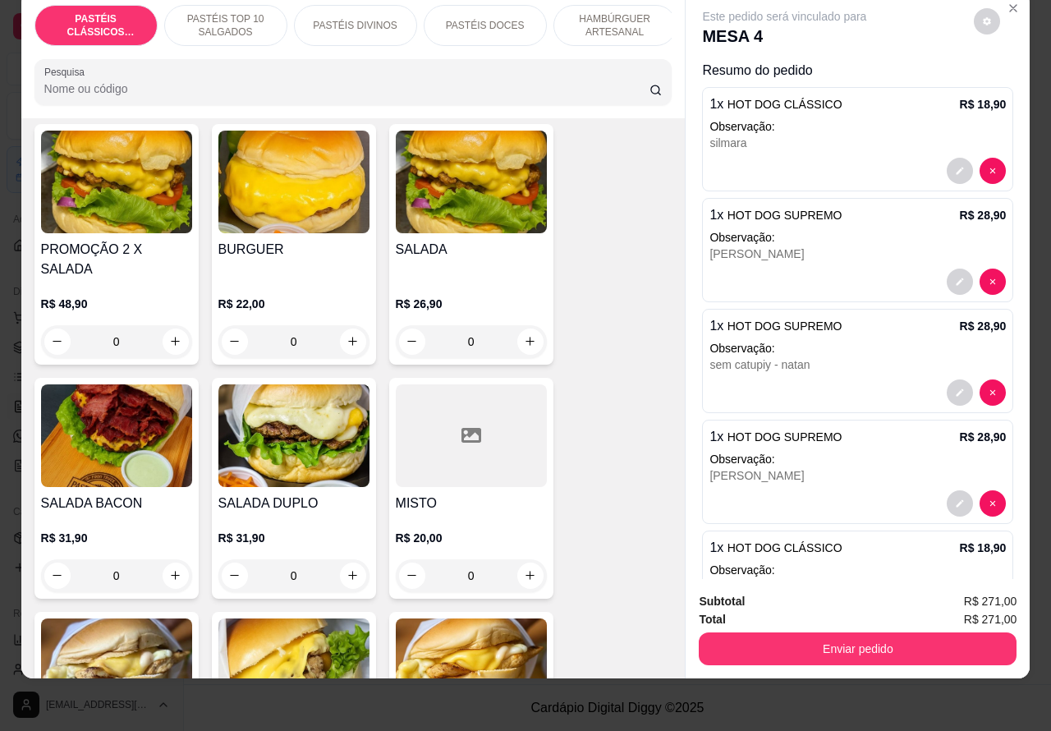
scroll to position [74, 0]
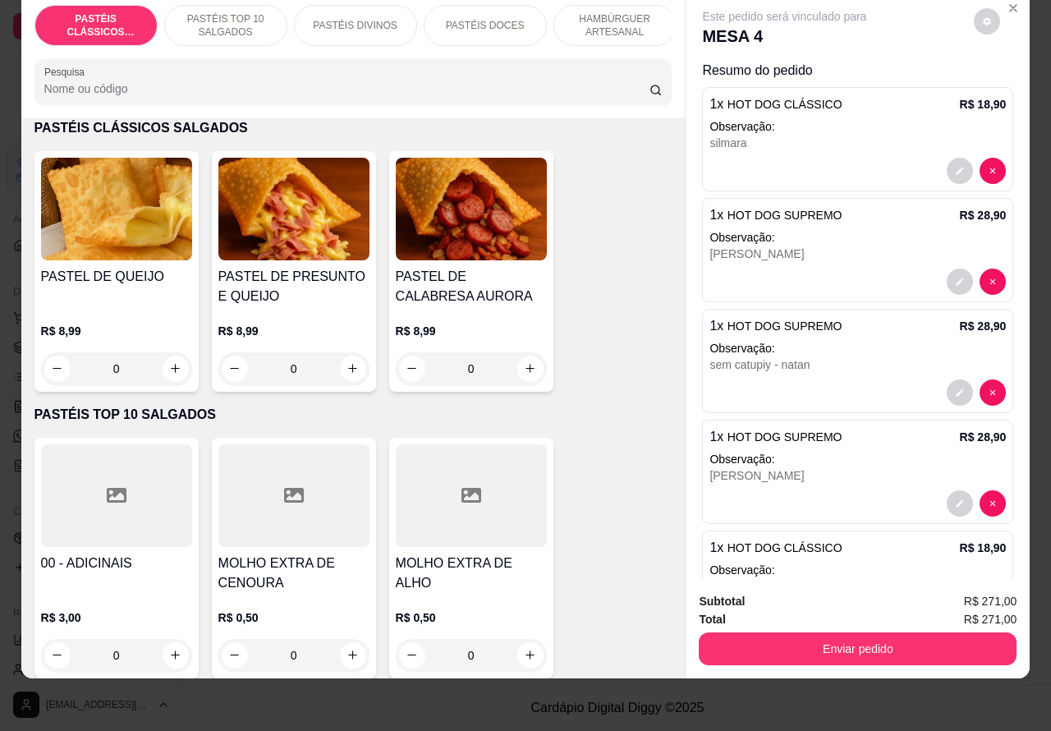
click at [171, 368] on icon "increase-product-quantity" at bounding box center [175, 368] width 9 height 9
type input "1"
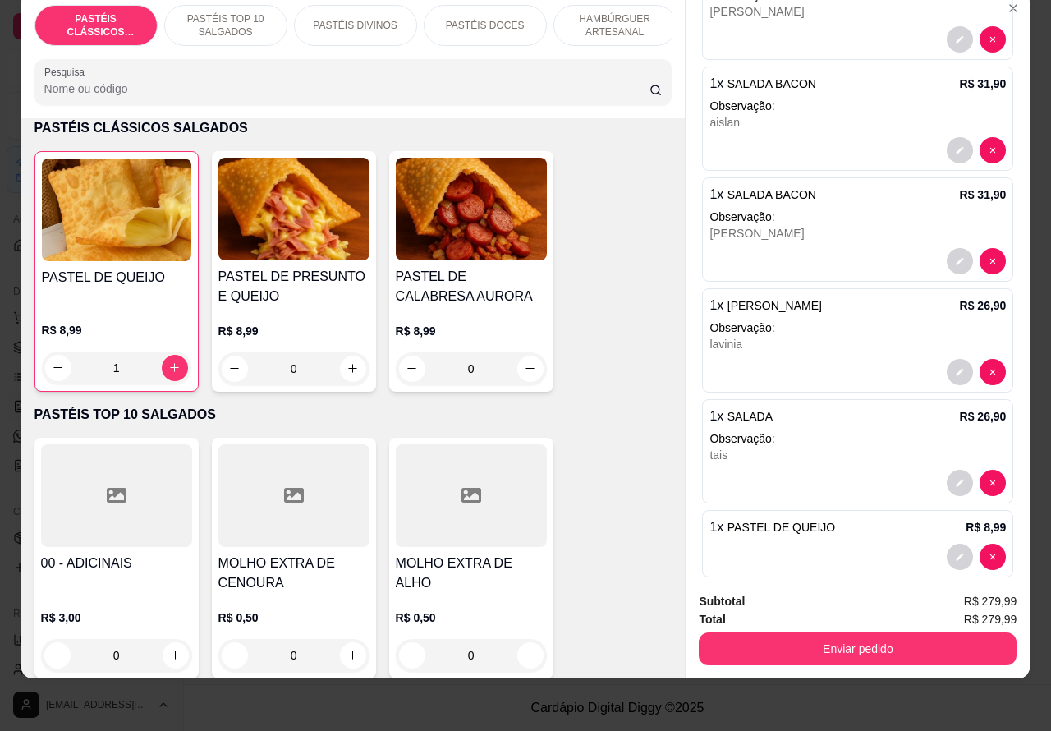
scroll to position [710, 0]
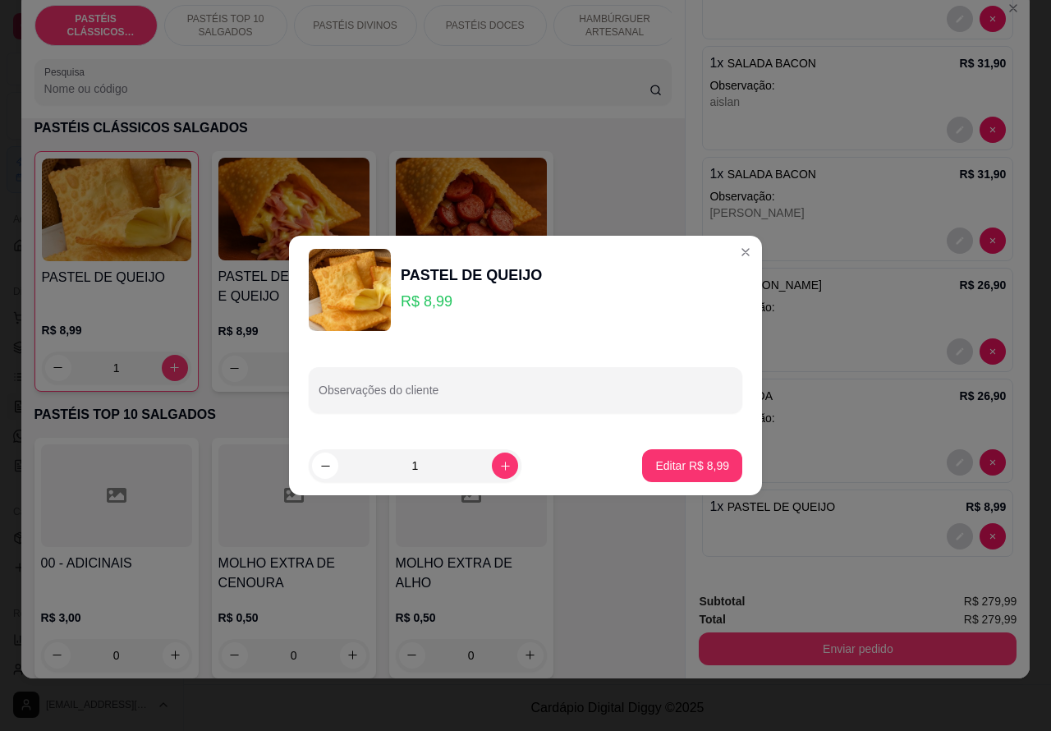
click at [538, 394] on input "Observações do cliente" at bounding box center [526, 396] width 414 height 16
type input "elisa"
click at [682, 469] on p "Editar R$ 8,99" at bounding box center [692, 465] width 74 height 16
type input "0"
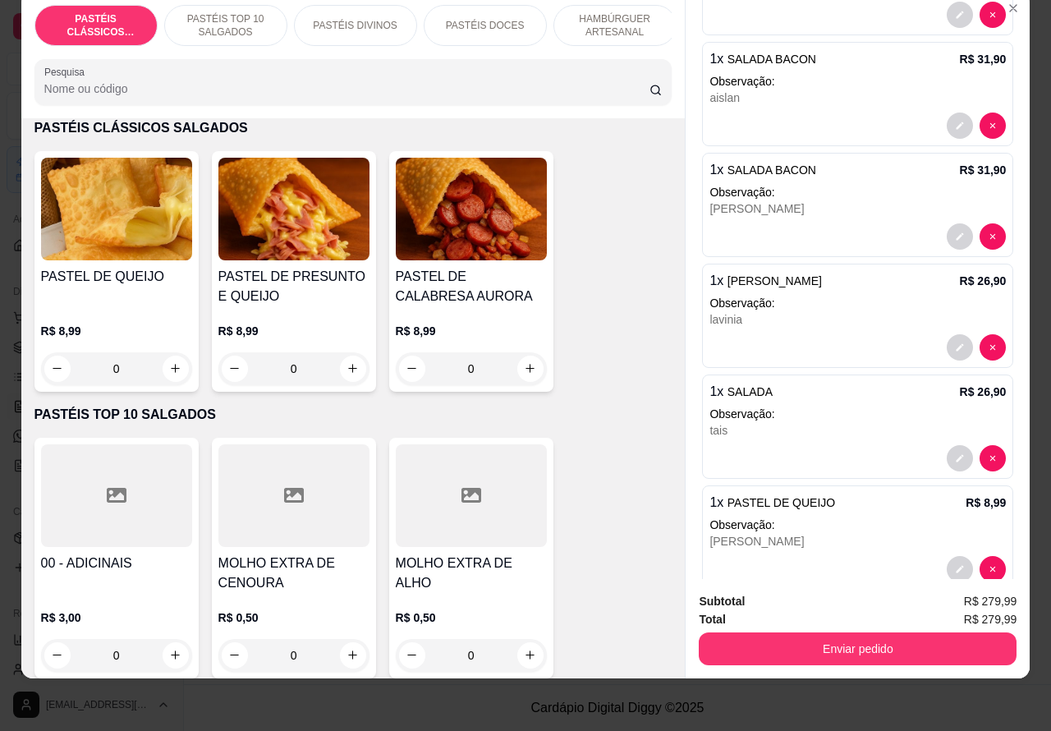
click at [213, 14] on p "PASTÉIS TOP 10 SALGADOS" at bounding box center [225, 25] width 95 height 26
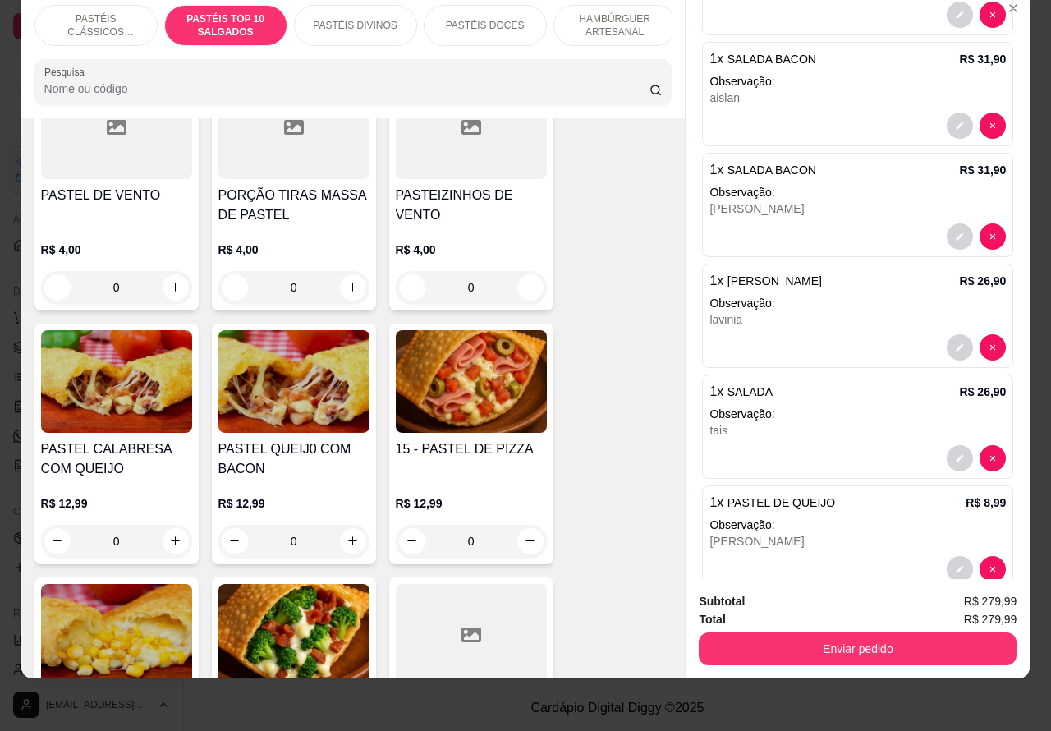
scroll to position [696, 0]
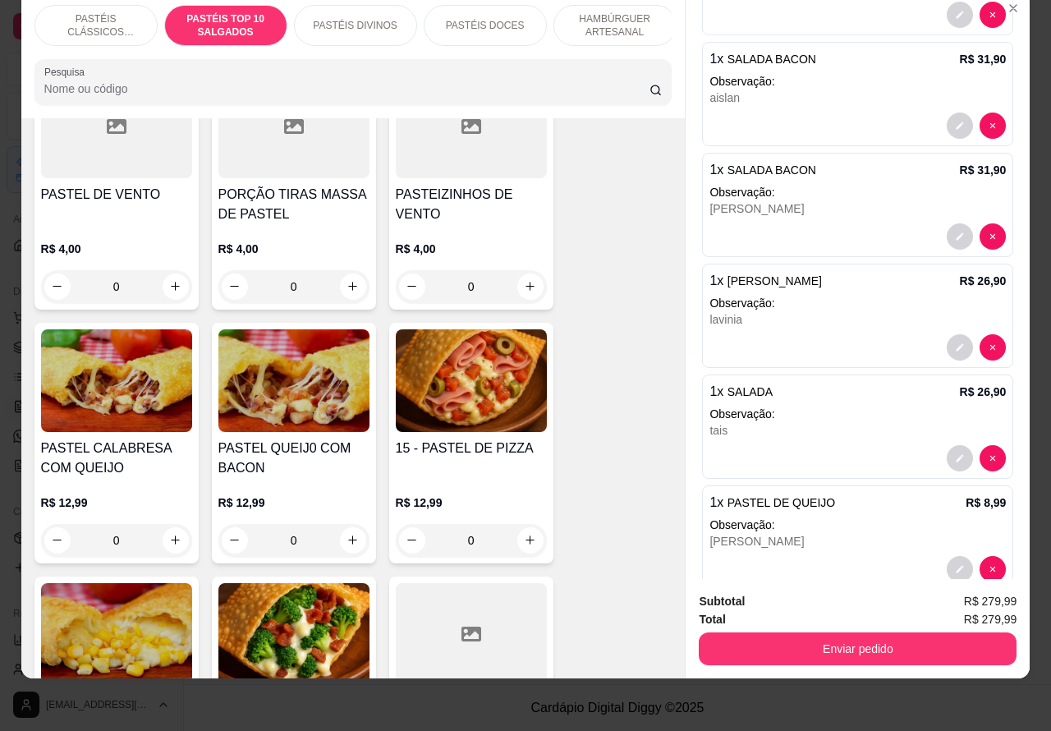
click at [522, 538] on div "0" at bounding box center [471, 540] width 151 height 33
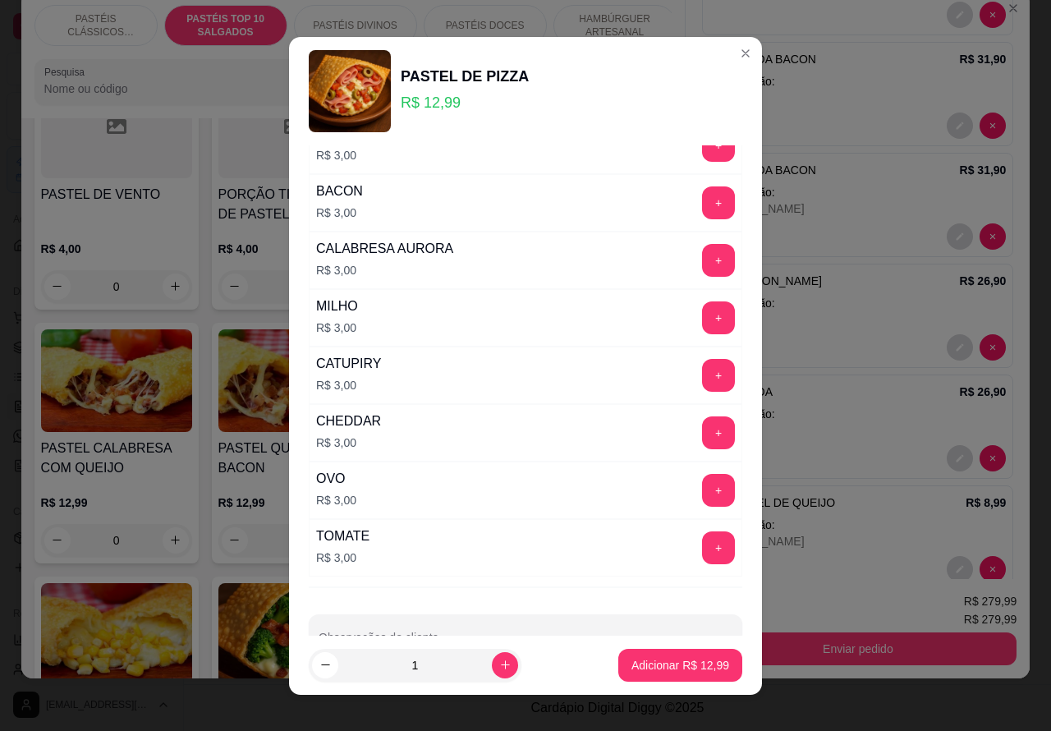
scroll to position [236, 0]
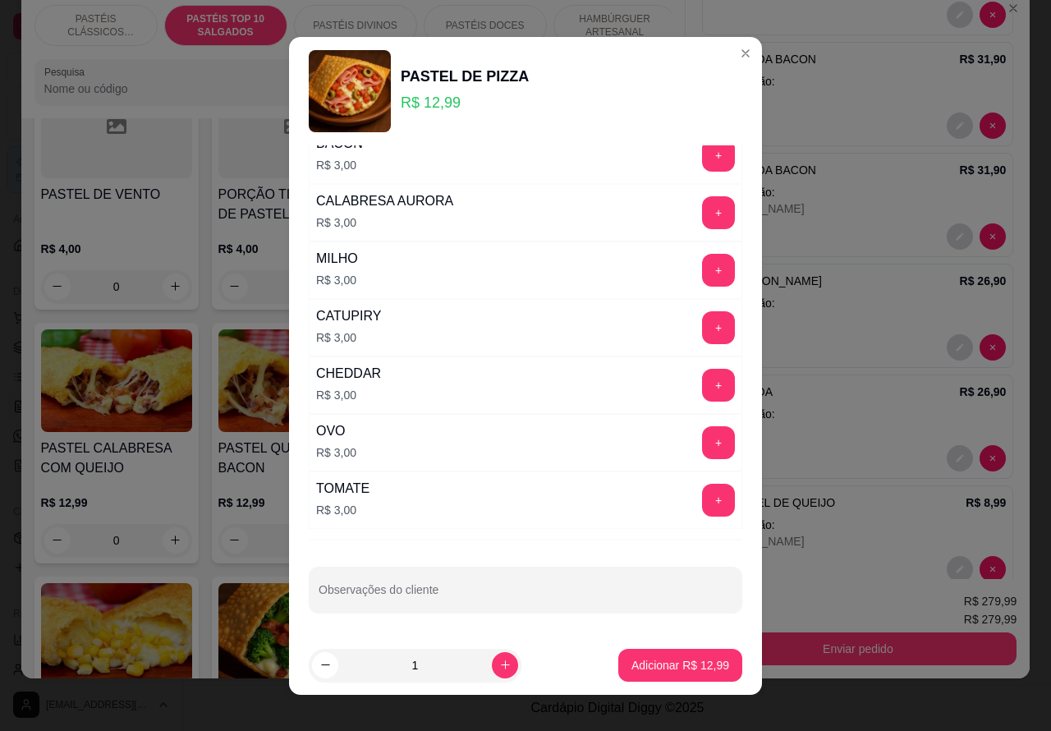
click at [540, 595] on input "Observações do cliente" at bounding box center [526, 596] width 414 height 16
type input "luiza"
click at [655, 658] on p "Adicionar R$ 12,99" at bounding box center [680, 665] width 98 height 16
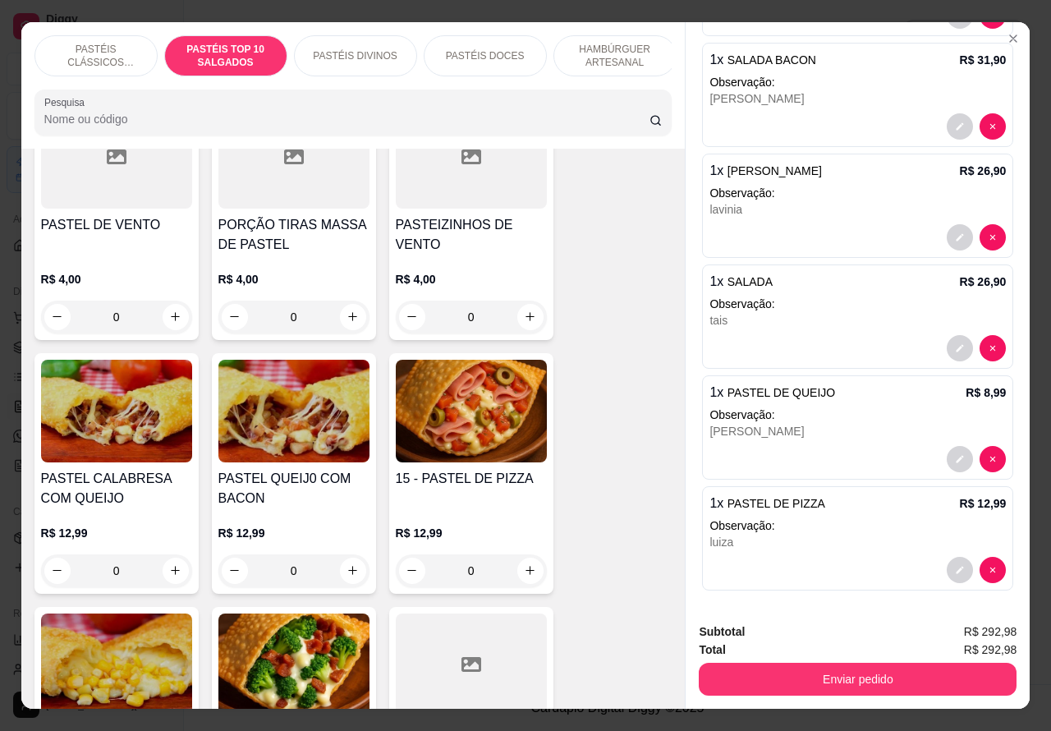
scroll to position [859, 0]
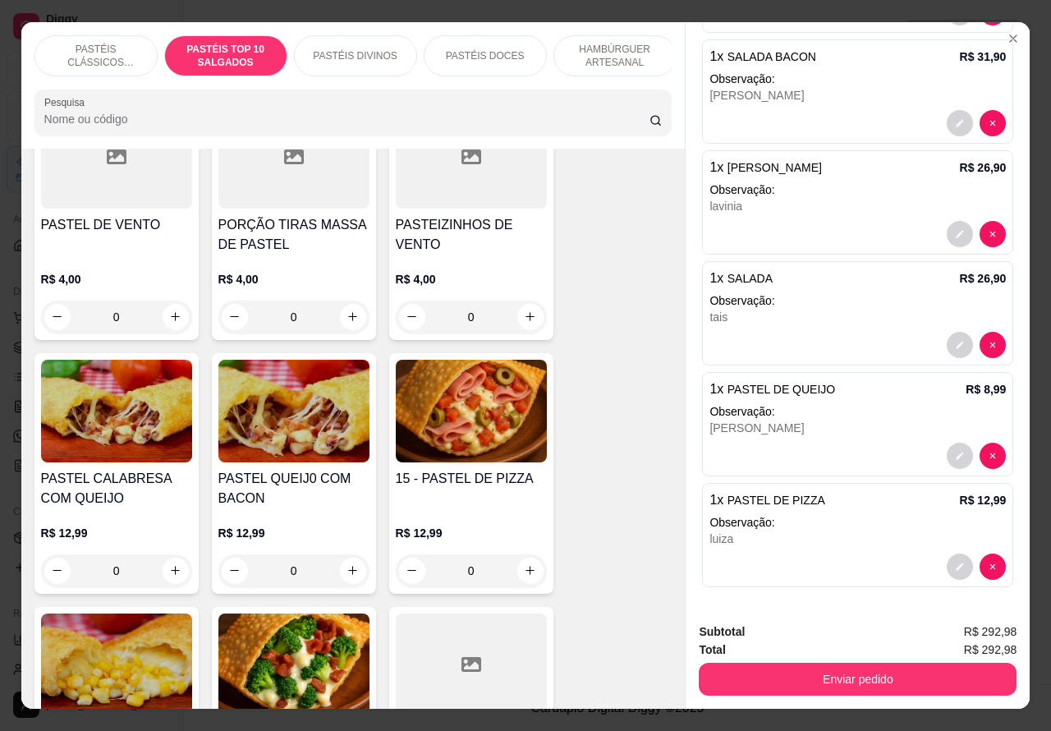
click at [856, 671] on button "Enviar pedido" at bounding box center [858, 679] width 318 height 33
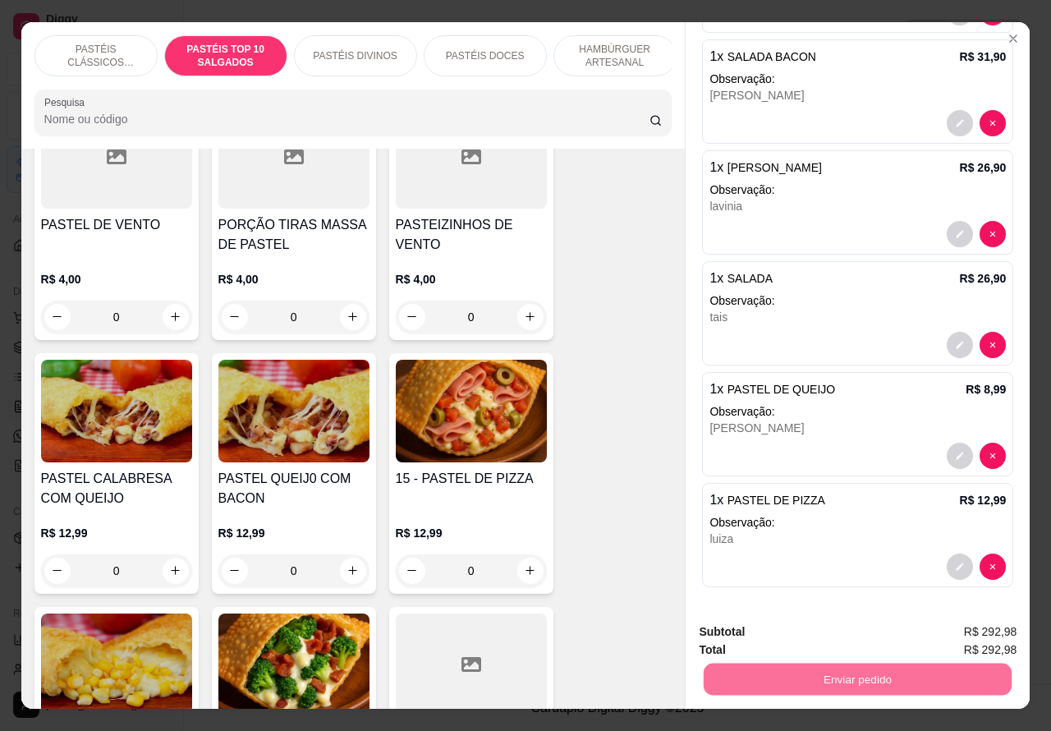
click at [990, 636] on button "Enviar pedido" at bounding box center [973, 631] width 90 height 30
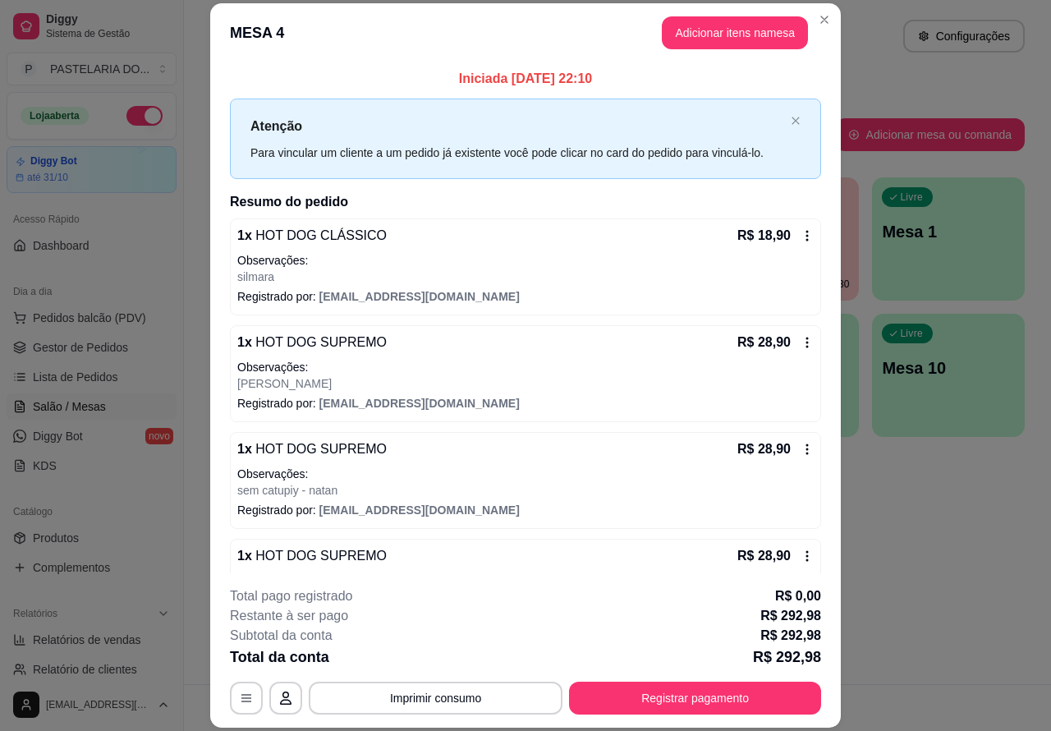
click at [444, 700] on button "Imprimir consumo" at bounding box center [436, 698] width 254 height 33
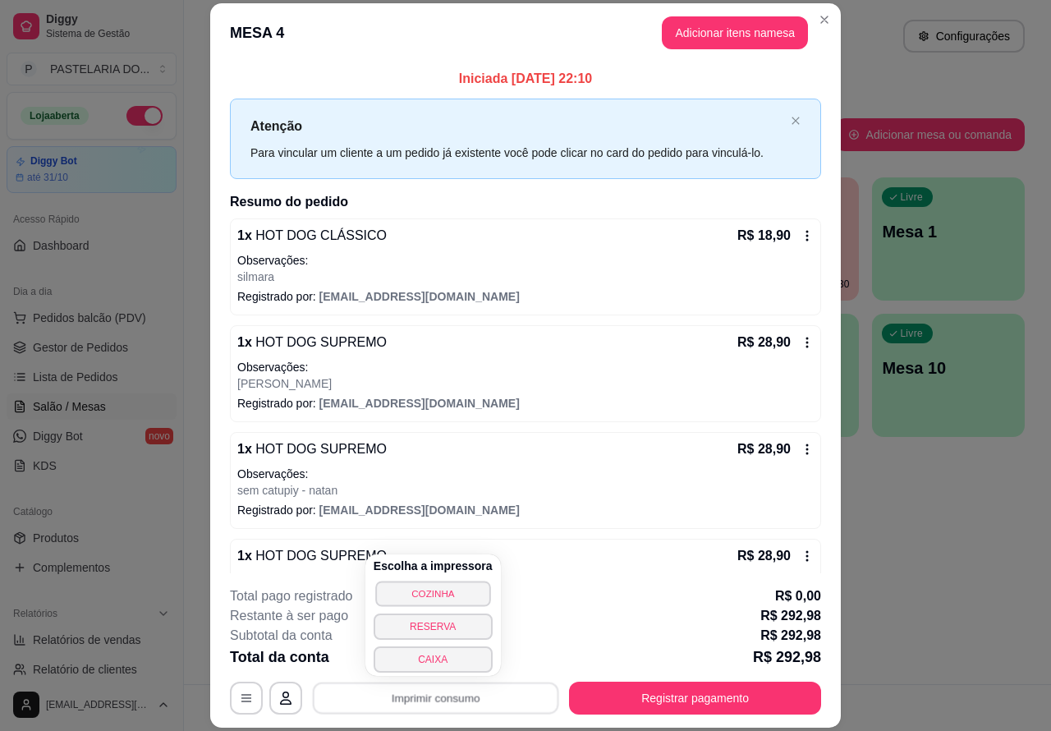
click at [436, 593] on button "COZINHA" at bounding box center [432, 593] width 115 height 25
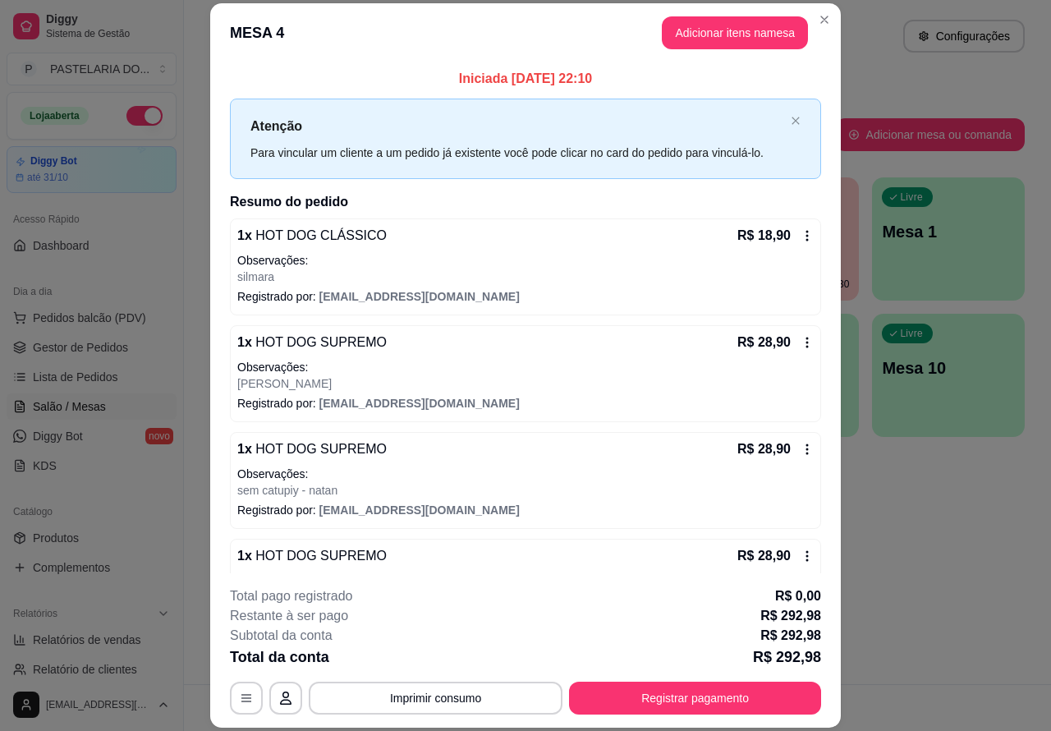
click at [725, 11] on header "MESA 4 Adicionar itens na mesa" at bounding box center [525, 32] width 631 height 59
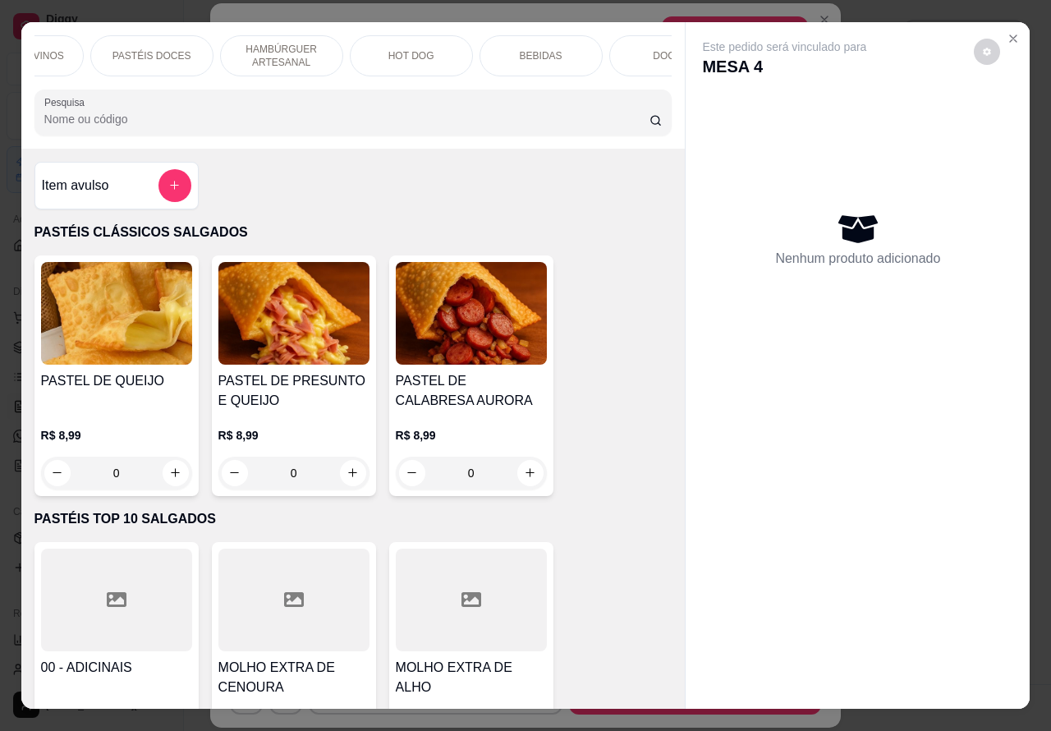
scroll to position [0, 361]
click at [521, 49] on p "BEBIDAS" at bounding box center [513, 55] width 43 height 13
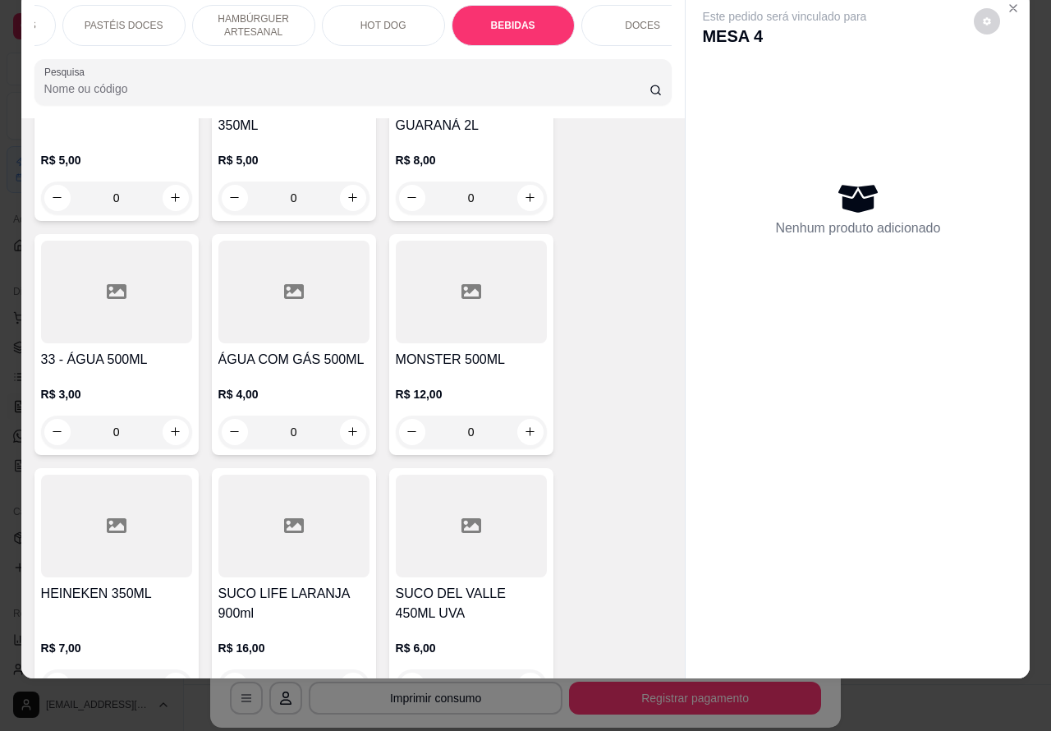
scroll to position [4705, 0]
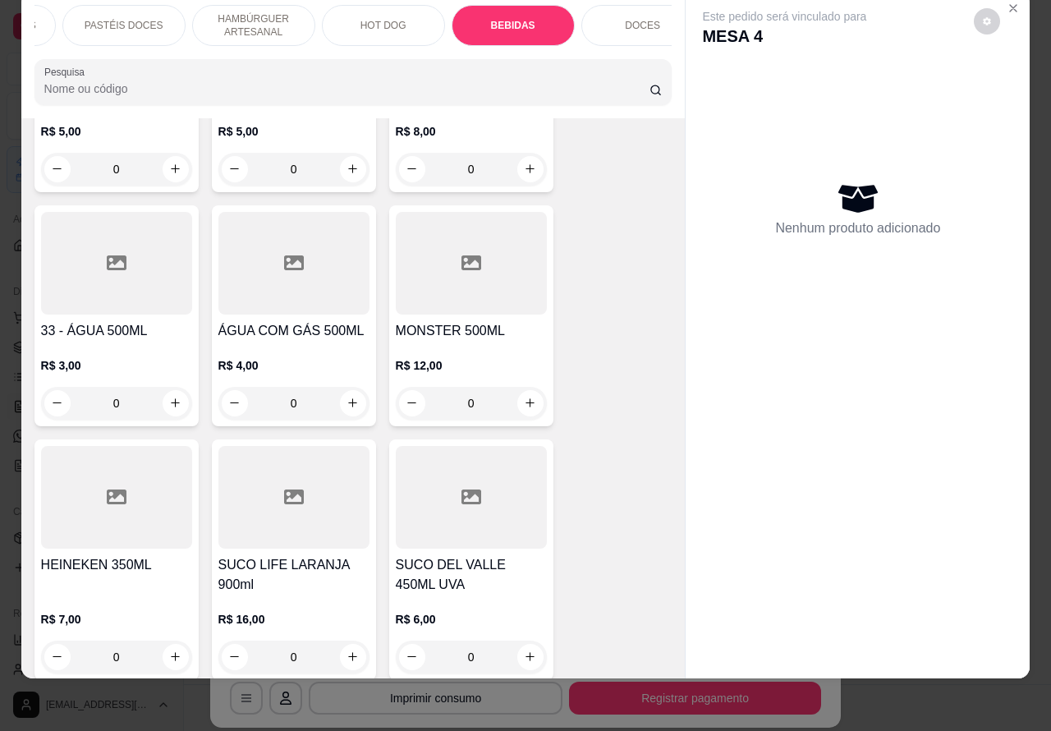
click at [171, 398] on icon "increase-product-quantity" at bounding box center [175, 402] width 9 height 9
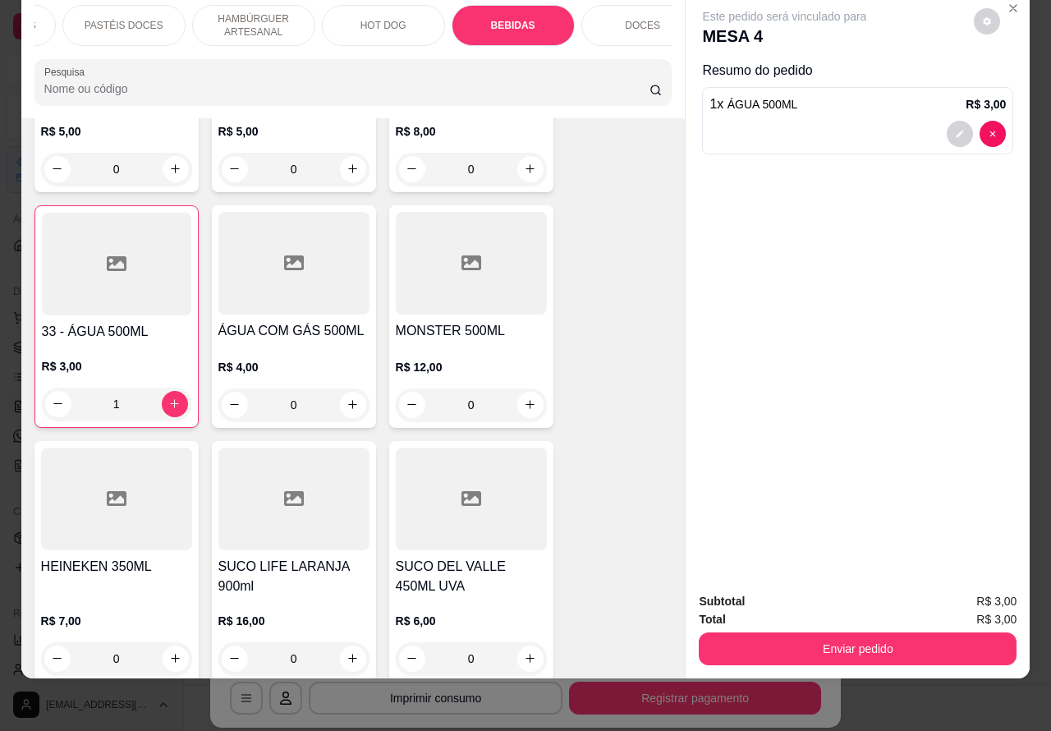
click at [170, 399] on icon "increase-product-quantity" at bounding box center [174, 403] width 9 height 9
type input "2"
click at [850, 632] on button "Enviar pedido" at bounding box center [858, 648] width 318 height 33
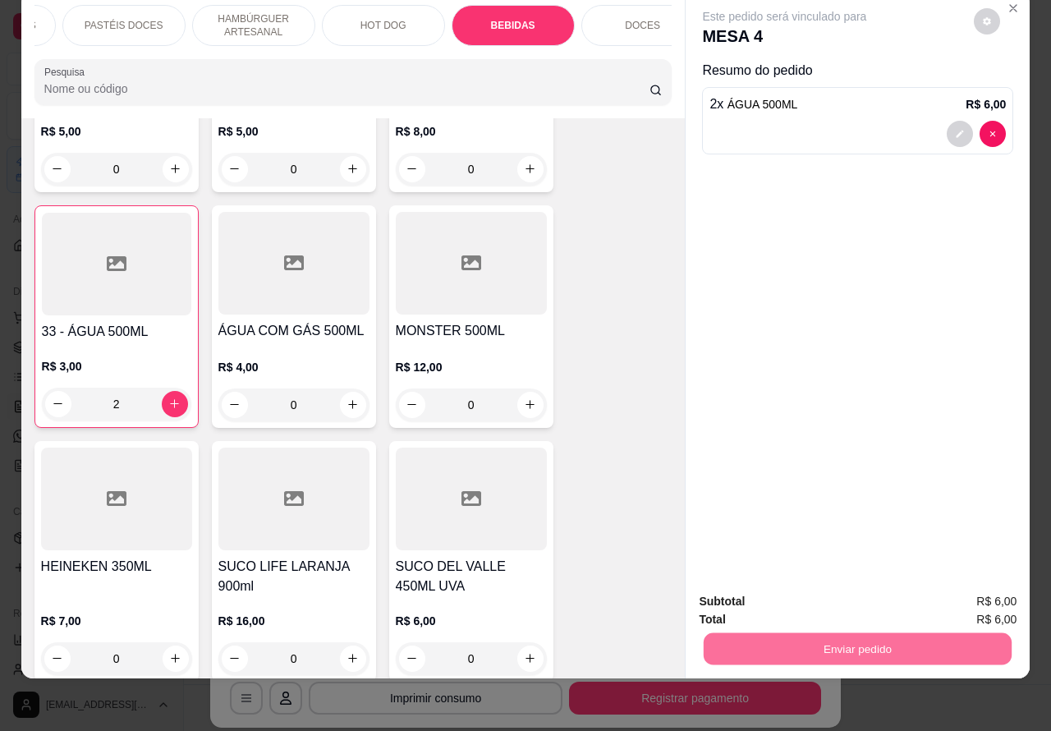
click at [988, 589] on button "Enviar pedido" at bounding box center [972, 593] width 93 height 31
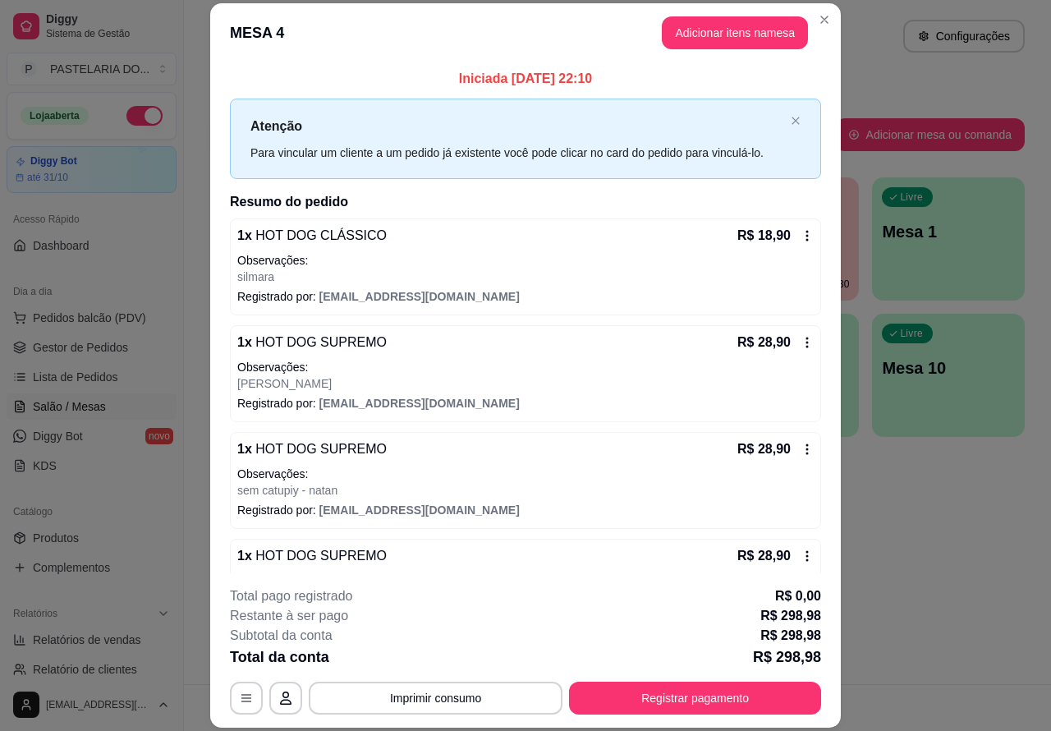
click at [949, 571] on div "Atendimento Salão Configurações Todos Mesas Comandas Pesquisar Adicionar mesa o…" at bounding box center [617, 342] width 867 height 684
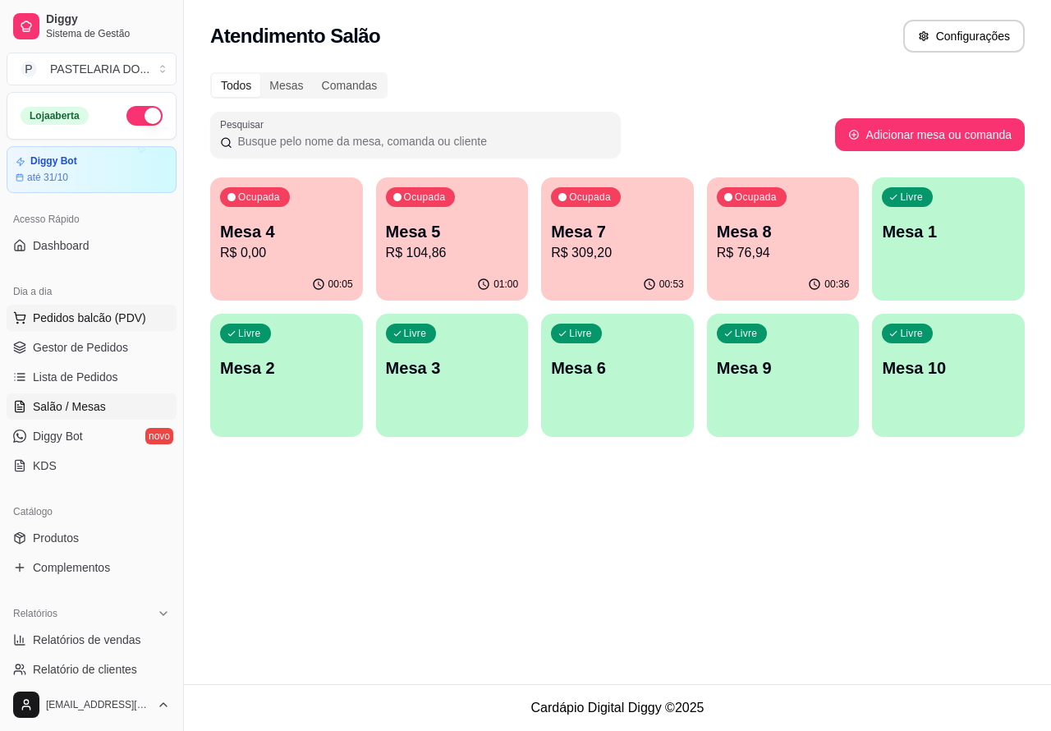
click at [88, 316] on span "Pedidos balcão (PDV)" at bounding box center [89, 318] width 113 height 16
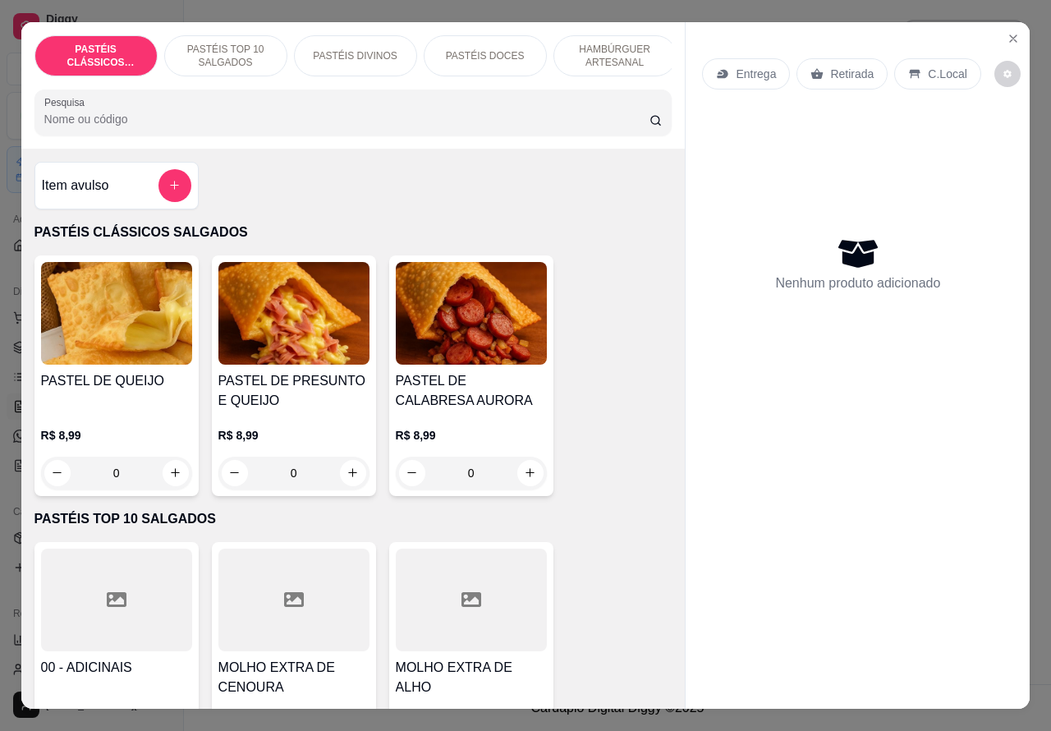
click at [836, 66] on p "Retirada" at bounding box center [852, 74] width 44 height 16
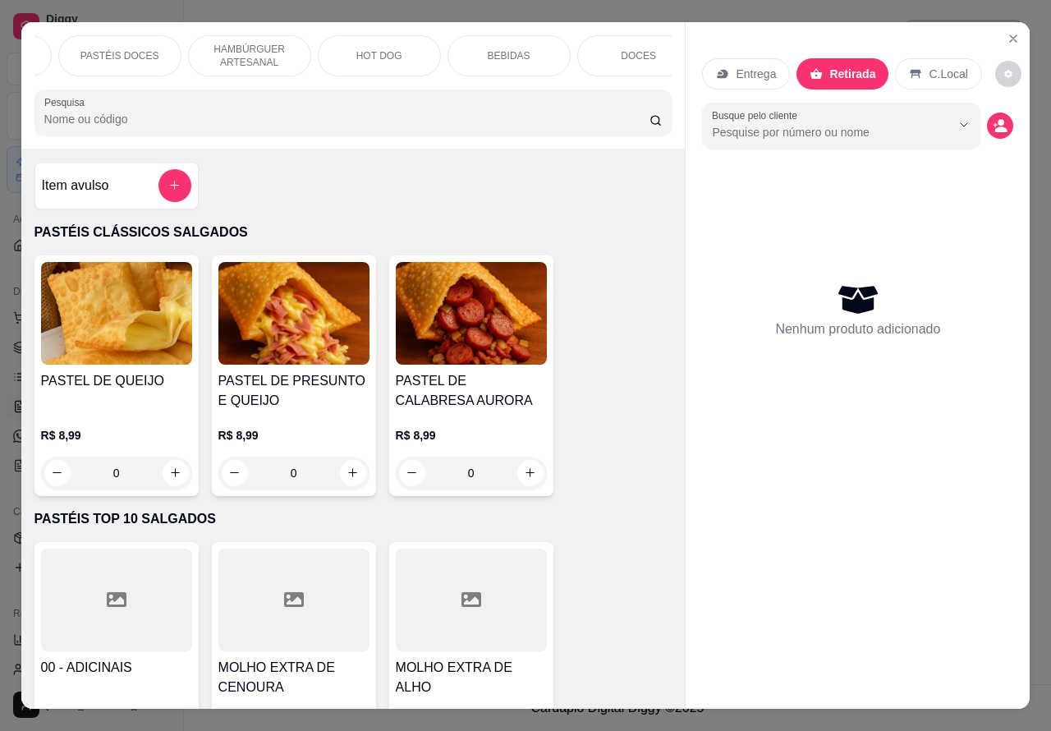
scroll to position [0, 379]
click at [502, 50] on p "BEBIDAS" at bounding box center [496, 55] width 43 height 13
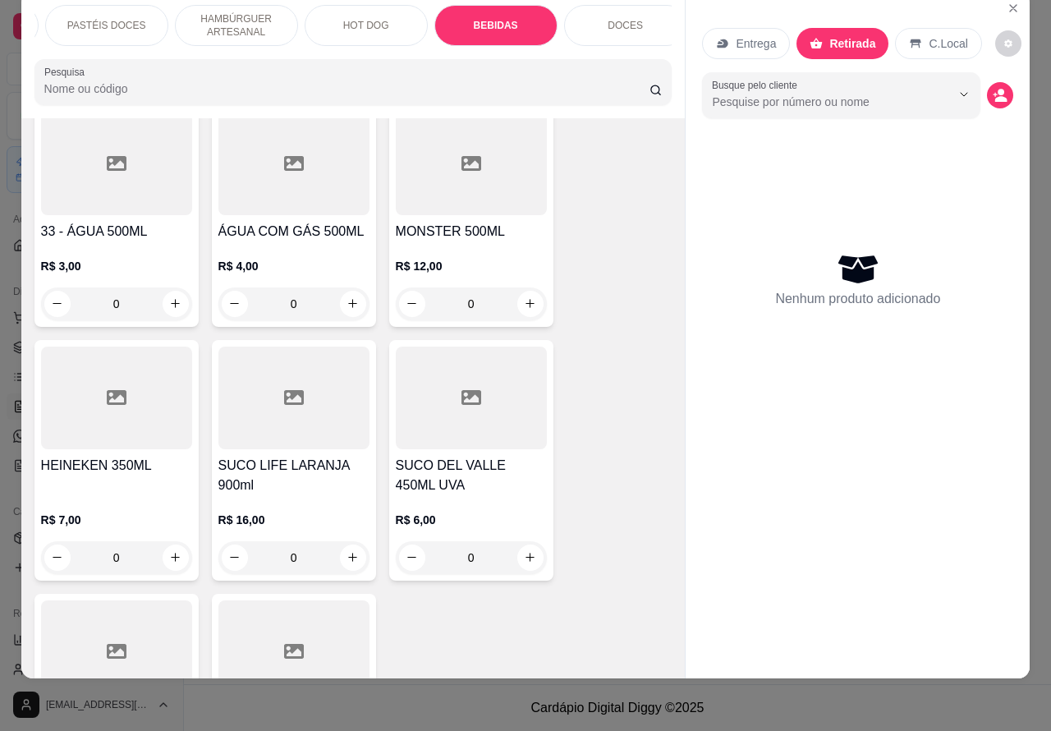
scroll to position [4691, 0]
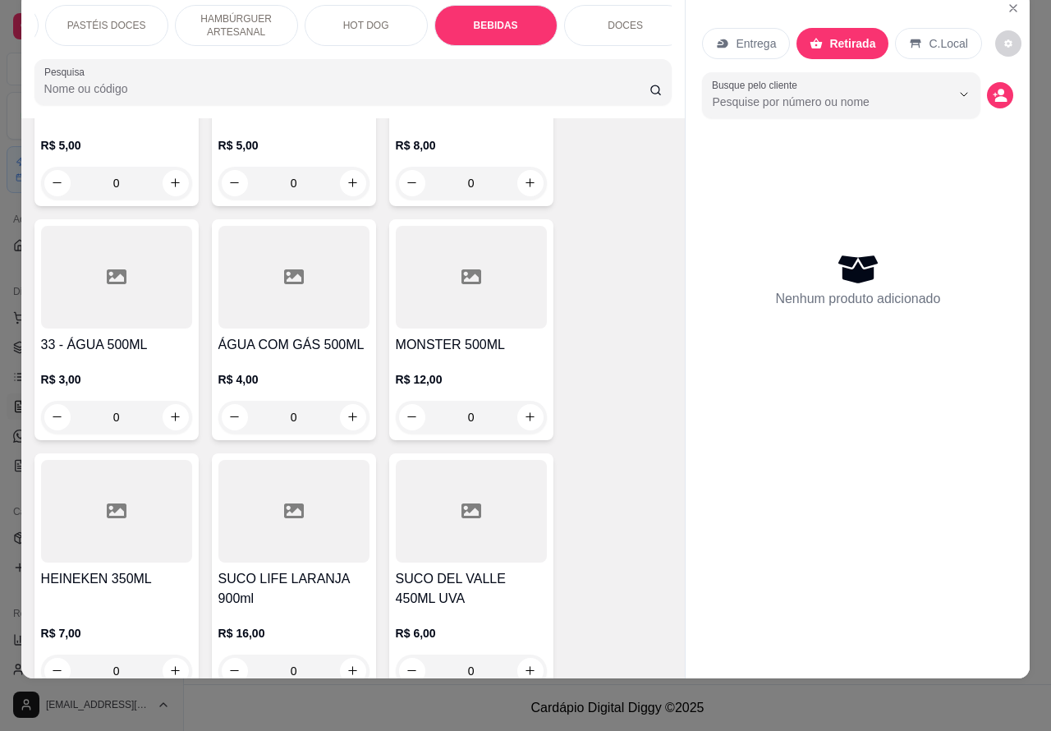
click at [171, 412] on icon "increase-product-quantity" at bounding box center [175, 416] width 9 height 9
type input "1"
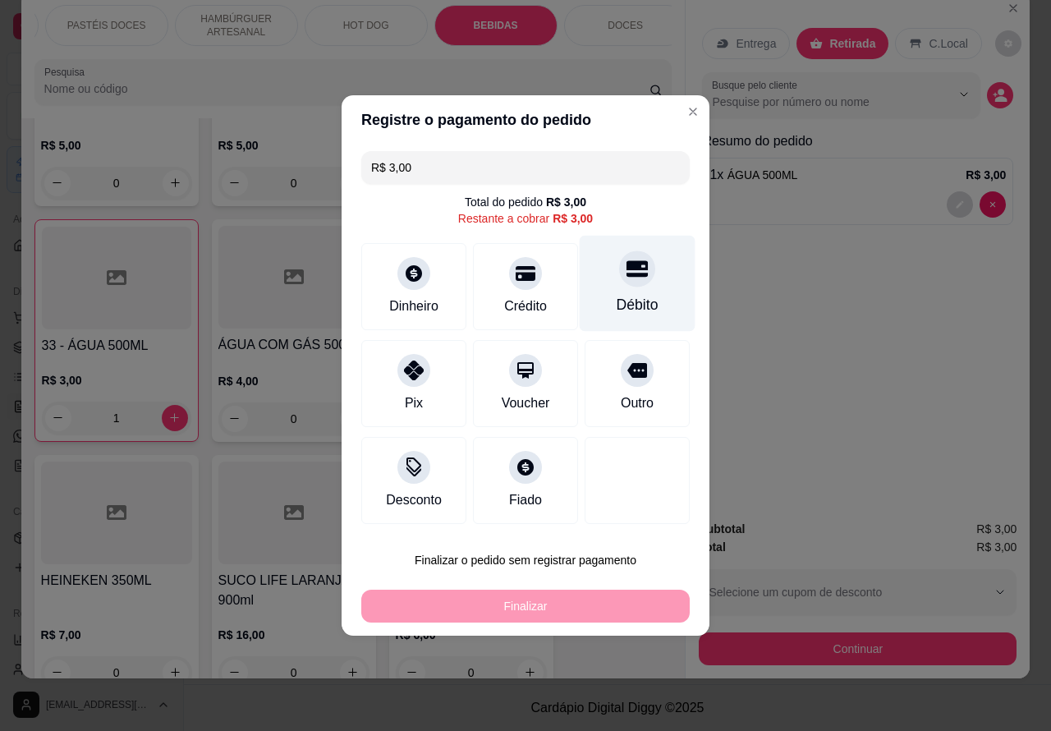
click at [627, 273] on icon at bounding box center [637, 269] width 21 height 16
type input "R$ 0,00"
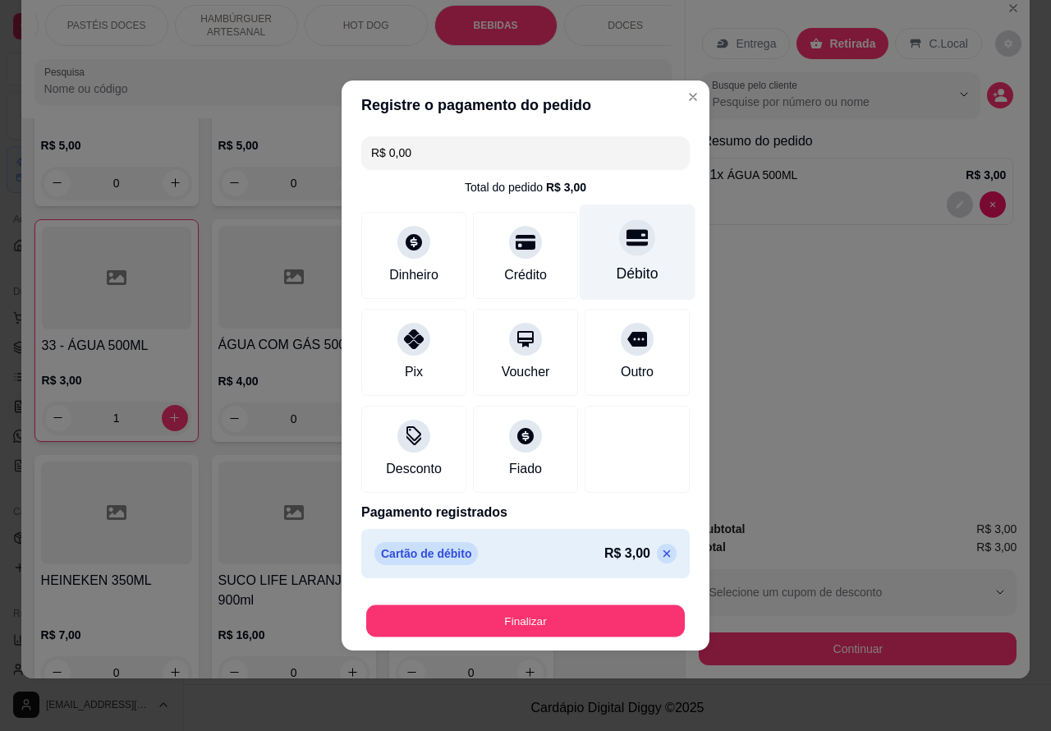
click at [604, 606] on button "Finalizar" at bounding box center [525, 621] width 319 height 32
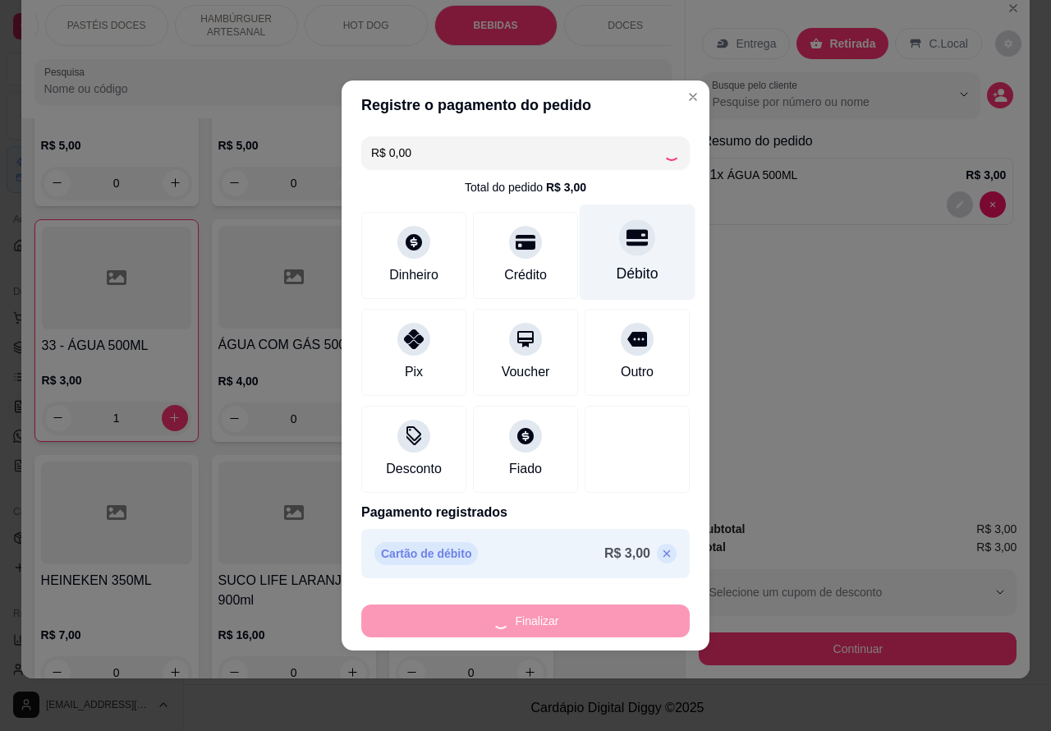
type input "0"
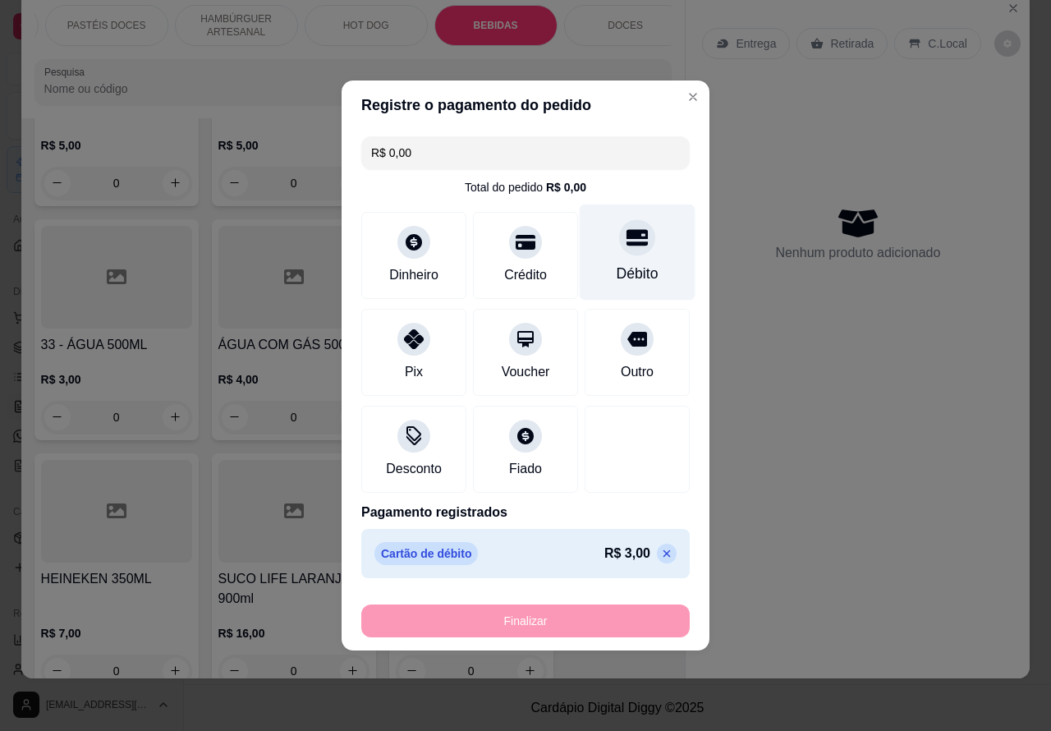
type input "-R$ 3,00"
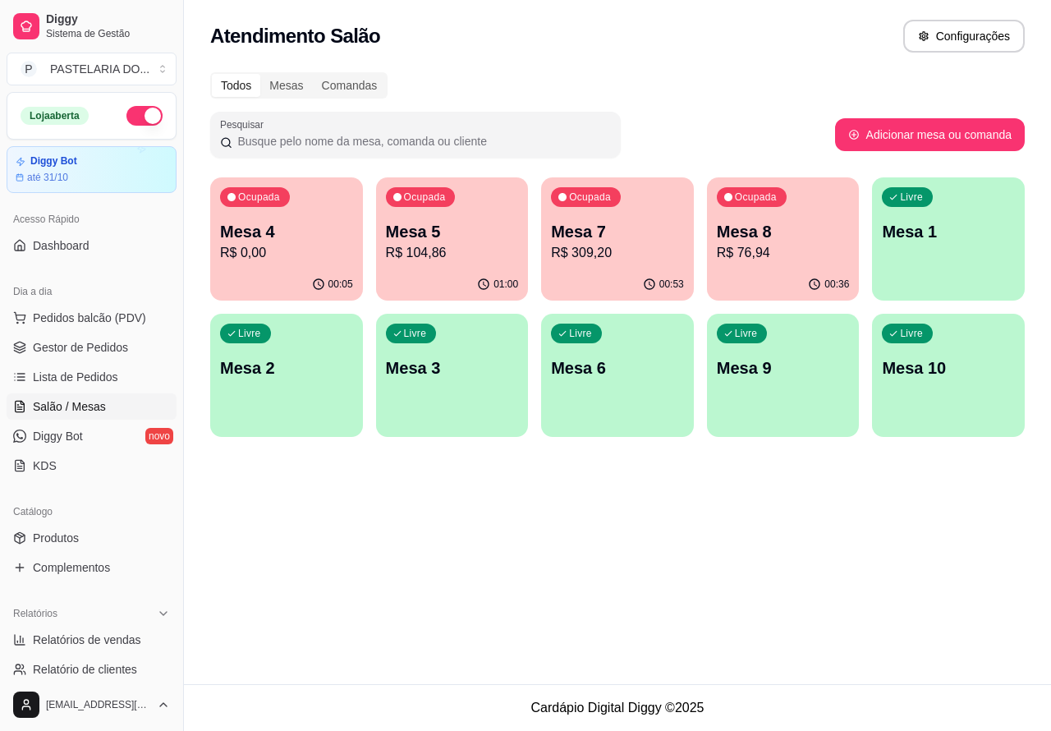
click at [626, 228] on p "Mesa 7" at bounding box center [617, 231] width 133 height 23
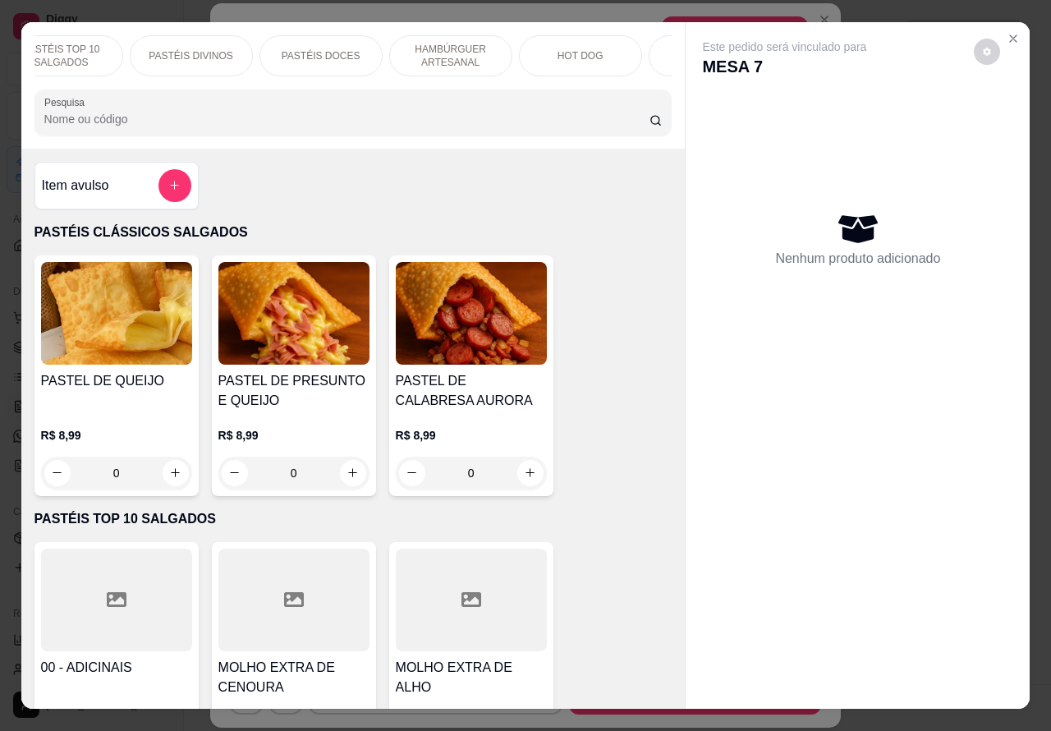
scroll to position [0, 251]
click at [513, 47] on div "HOT DOG" at bounding box center [493, 55] width 123 height 41
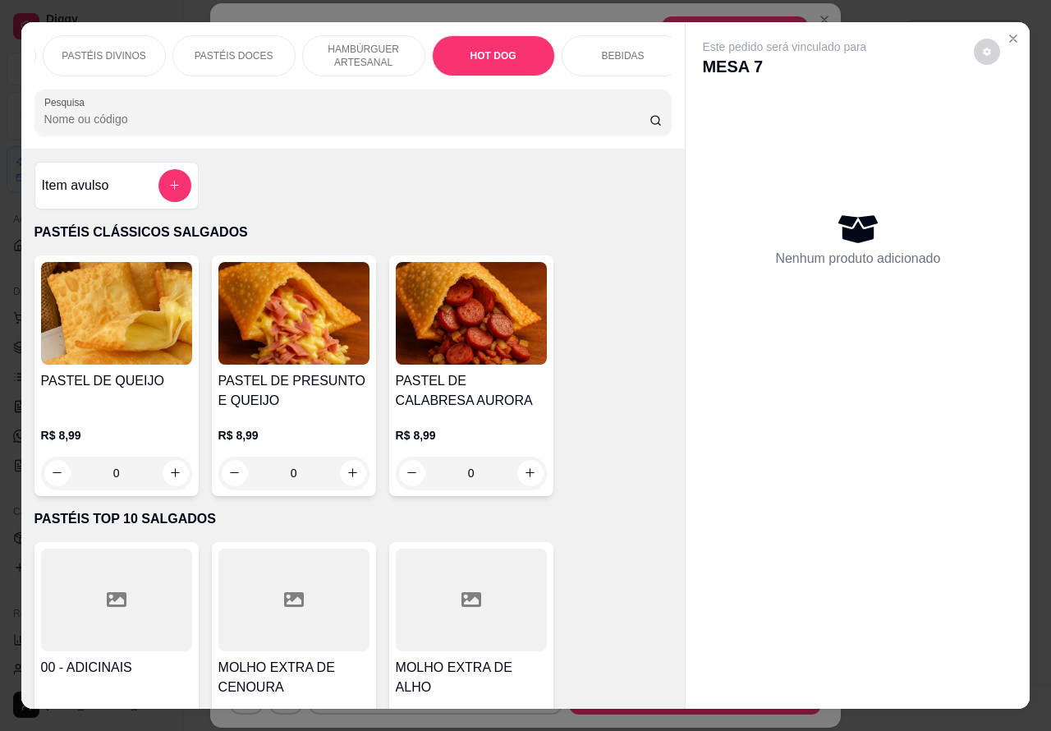
scroll to position [38, 0]
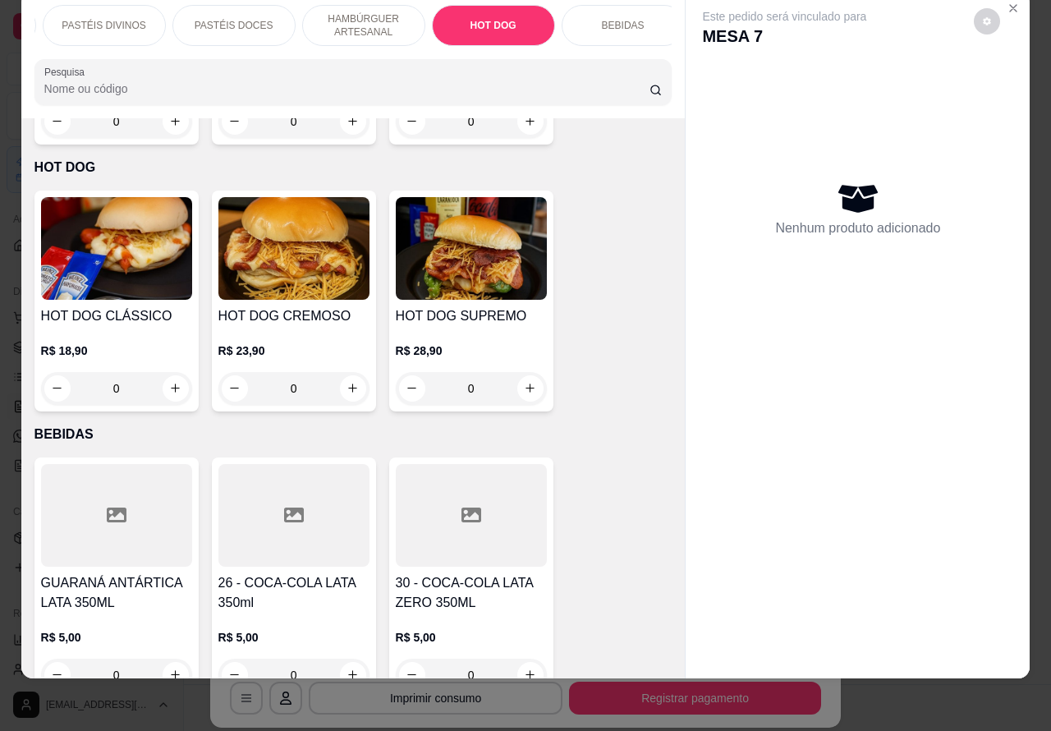
click at [341, 372] on div "0" at bounding box center [293, 388] width 151 height 33
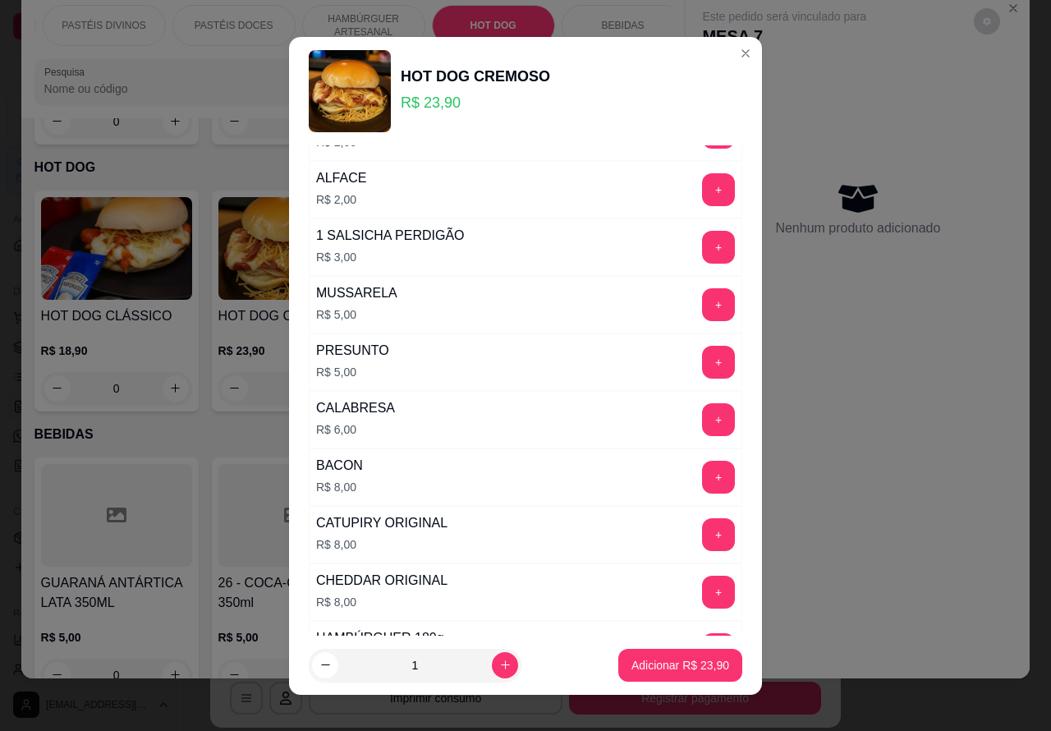
scroll to position [470, 0]
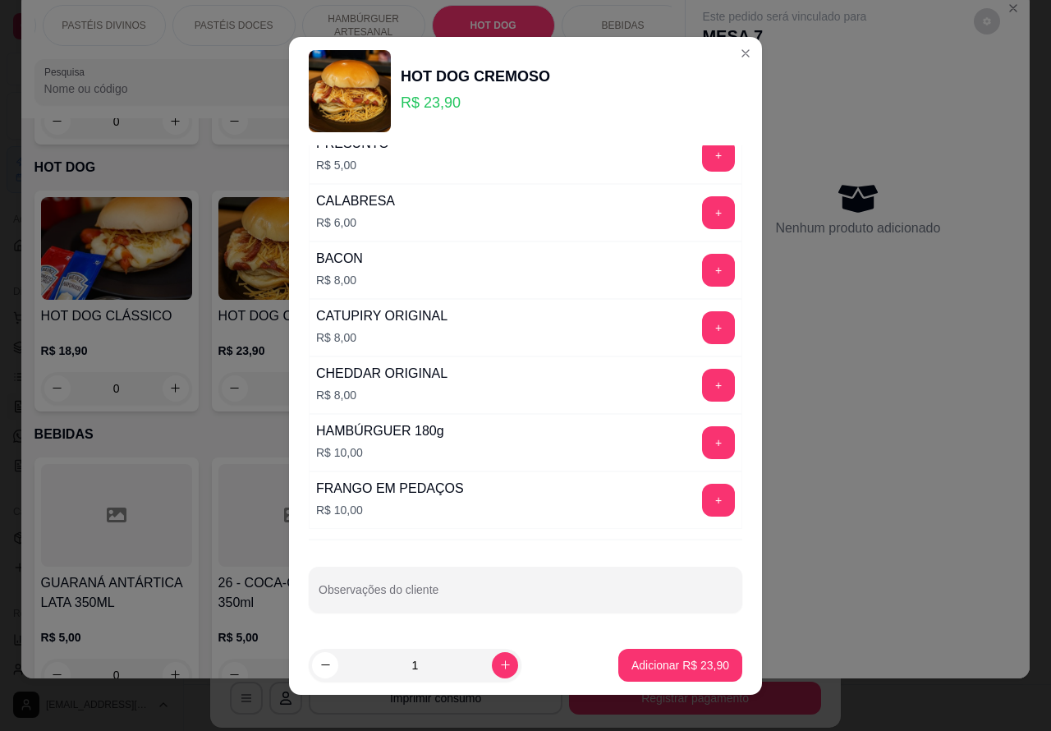
click at [542, 588] on input "Observações do cliente" at bounding box center [526, 596] width 414 height 16
type input "tirar o alface para retirada"
click at [682, 655] on button "Adicionar R$ 23,90" at bounding box center [680, 665] width 124 height 33
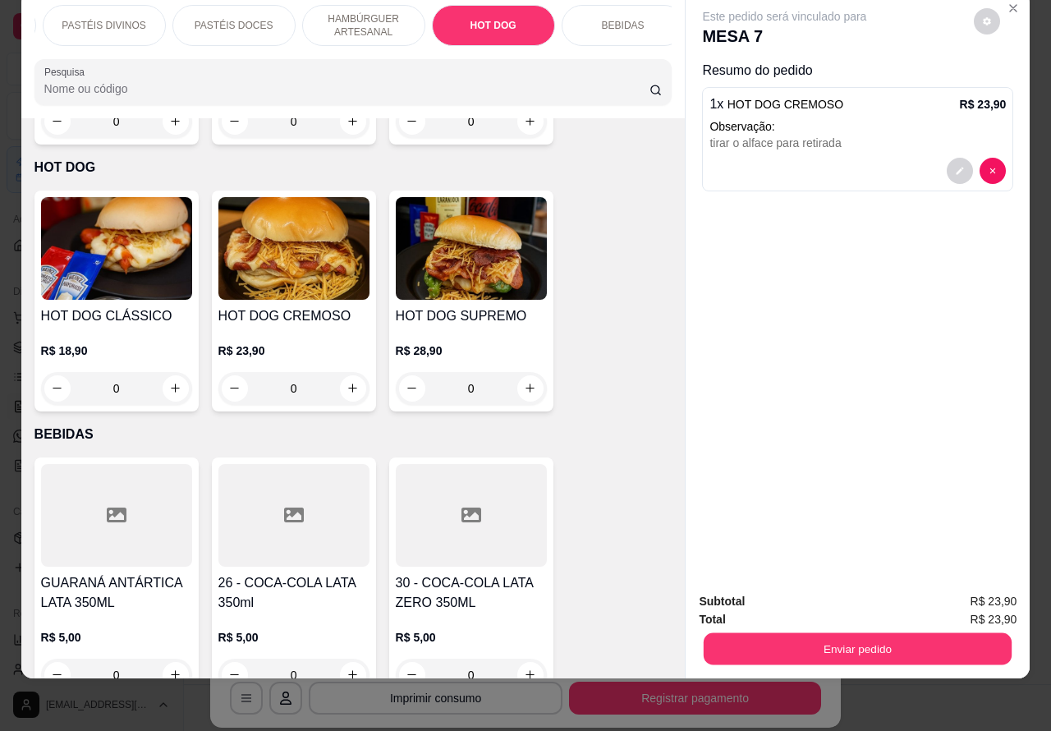
click at [906, 633] on button "Enviar pedido" at bounding box center [858, 649] width 308 height 32
click at [984, 592] on button "Enviar pedido" at bounding box center [972, 593] width 93 height 31
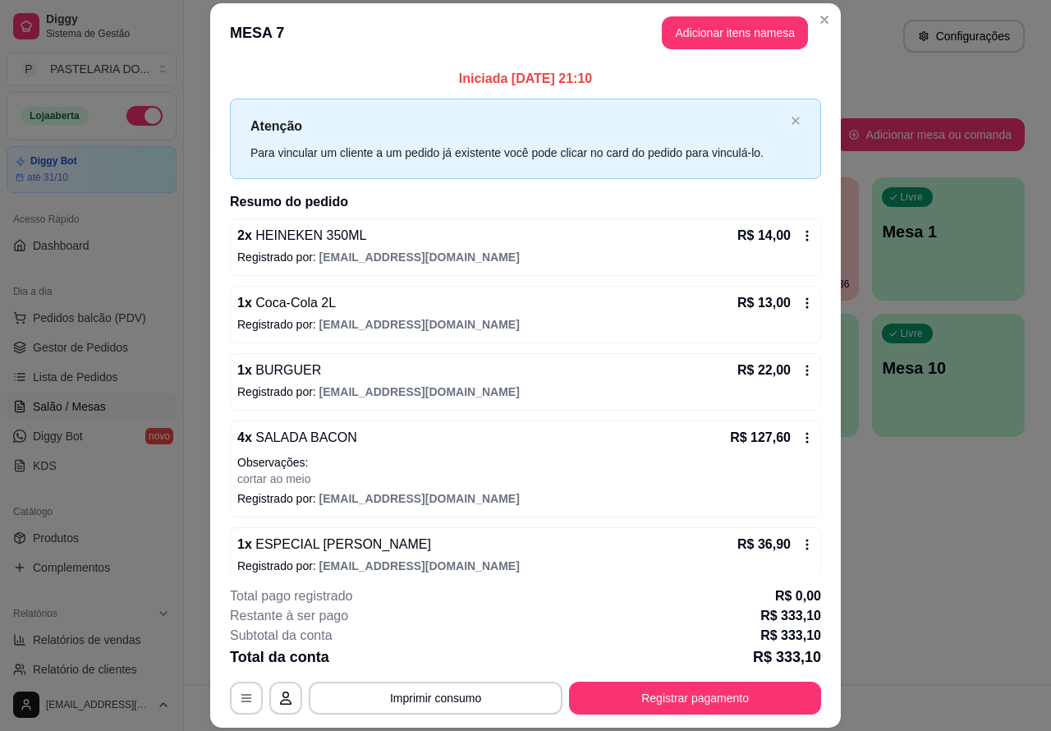
click at [990, 540] on div "Atendimento Salão Configurações Todos Mesas Comandas Pesquisar Adicionar mesa o…" at bounding box center [617, 342] width 867 height 684
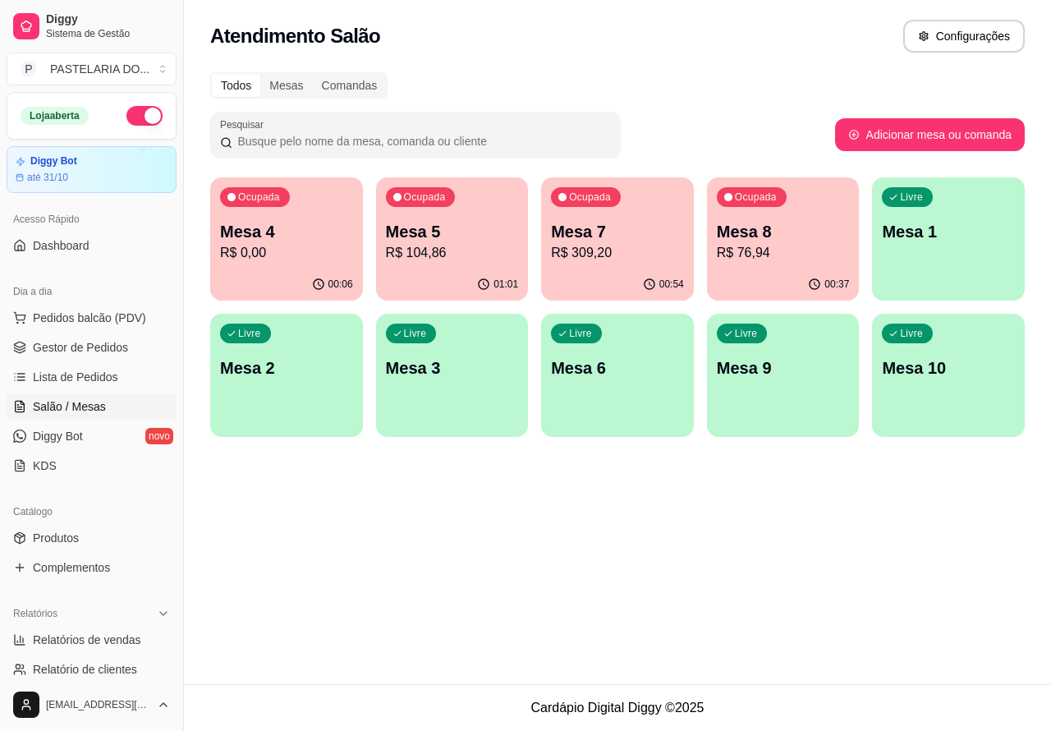
click at [585, 562] on div "Atendimento Salão Configurações Todos Mesas Comandas Pesquisar Adicionar mesa o…" at bounding box center [617, 342] width 867 height 684
click at [105, 310] on span "Pedidos balcão (PDV)" at bounding box center [89, 318] width 113 height 16
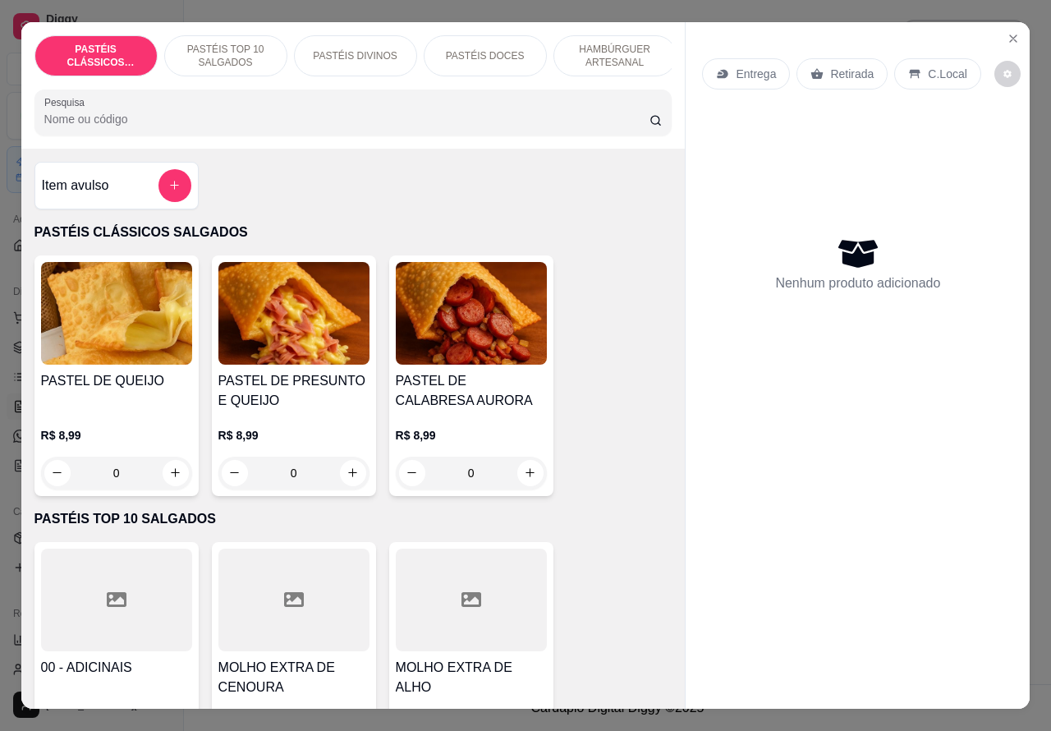
click at [855, 66] on p "Retirada" at bounding box center [852, 74] width 44 height 16
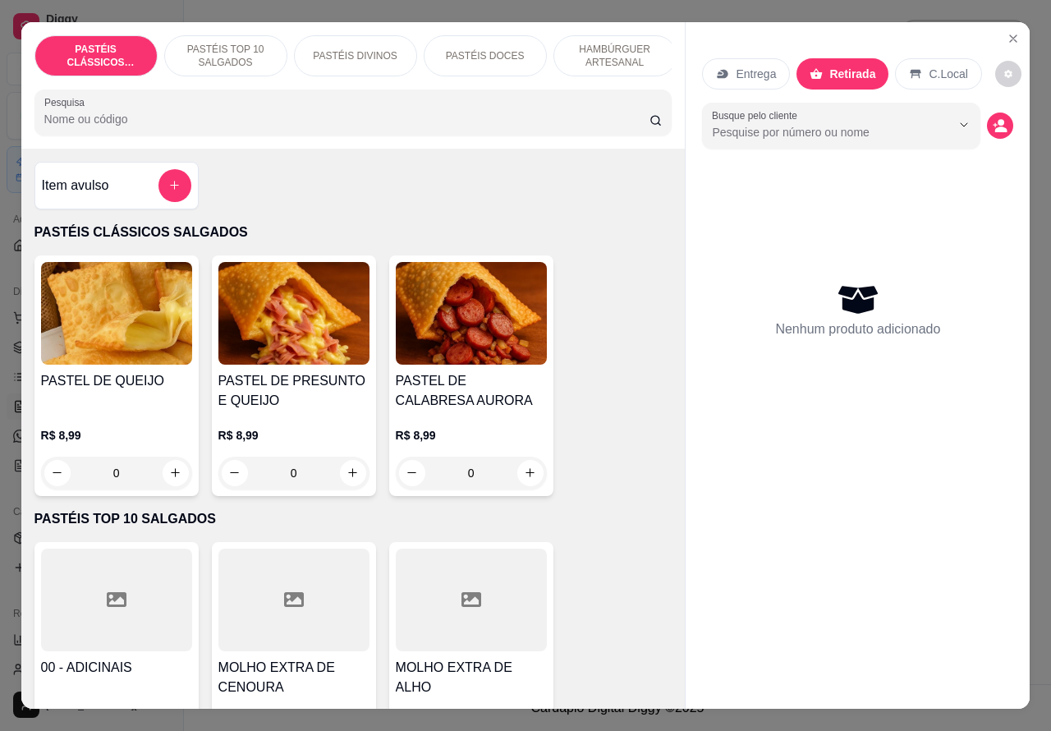
click at [998, 119] on circle "decrease-product-quantity" at bounding box center [1001, 122] width 7 height 7
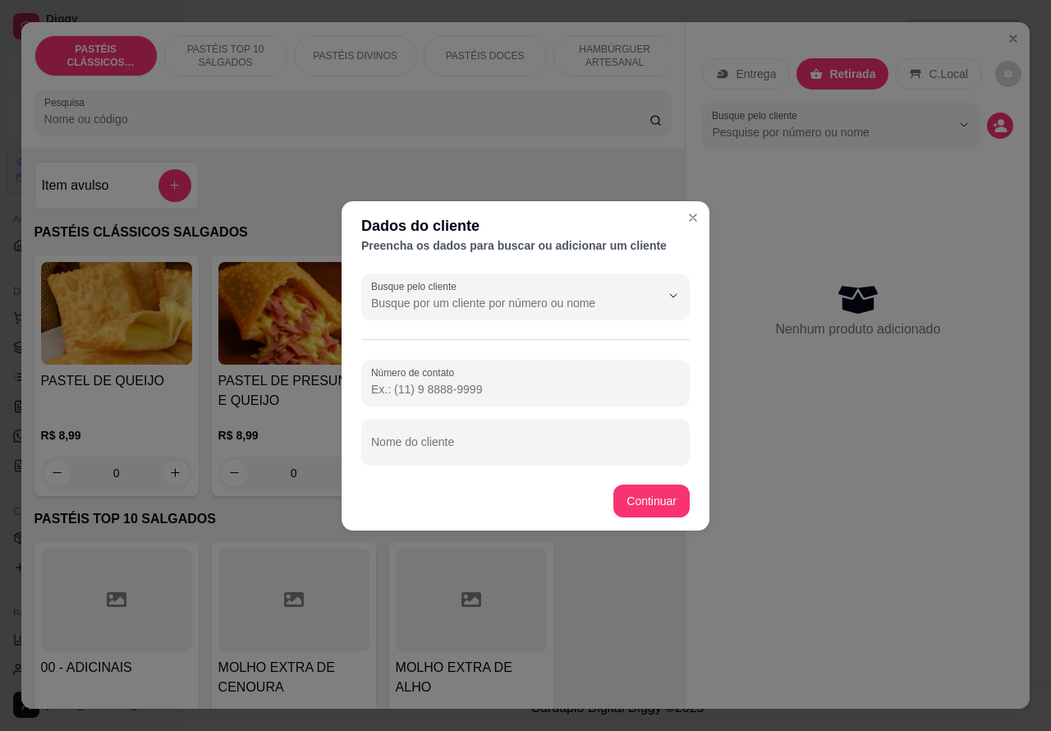
click at [482, 440] on input "Nome do cliente" at bounding box center [525, 448] width 309 height 16
type input "jessica"
click at [446, 386] on input "Número de contato" at bounding box center [525, 389] width 309 height 16
type input "(14) 99177-9773"
click at [650, 497] on div "Item avulso PASTÉIS CLÁSSICOS SALGADOS PASTEL DE QUEIJO R$ 8,99 0 PASTEL DE PRE…" at bounding box center [353, 429] width 664 height 561
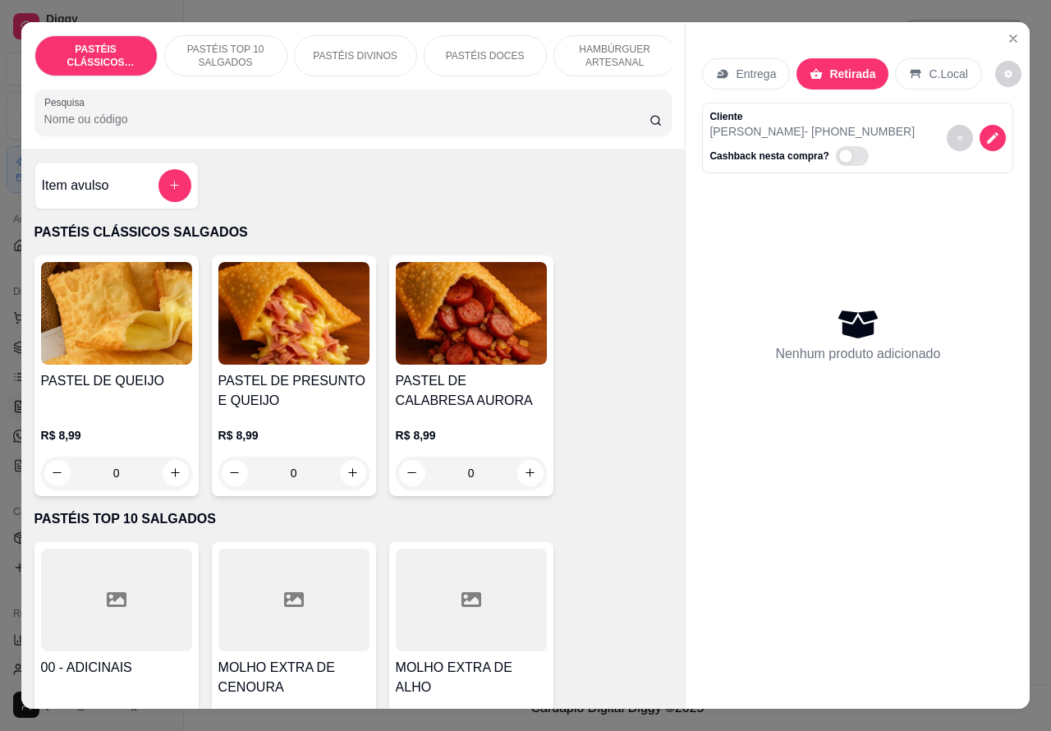
click at [616, 45] on p "HAMBÚRGUER ARTESANAL" at bounding box center [614, 56] width 95 height 26
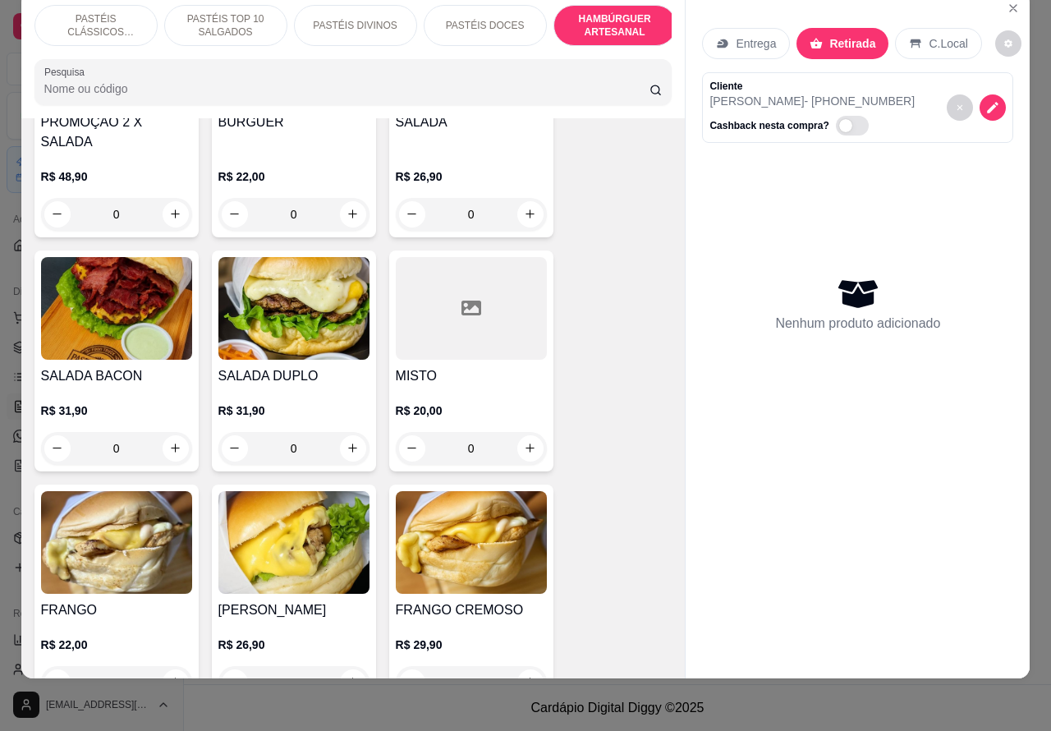
scroll to position [2903, 0]
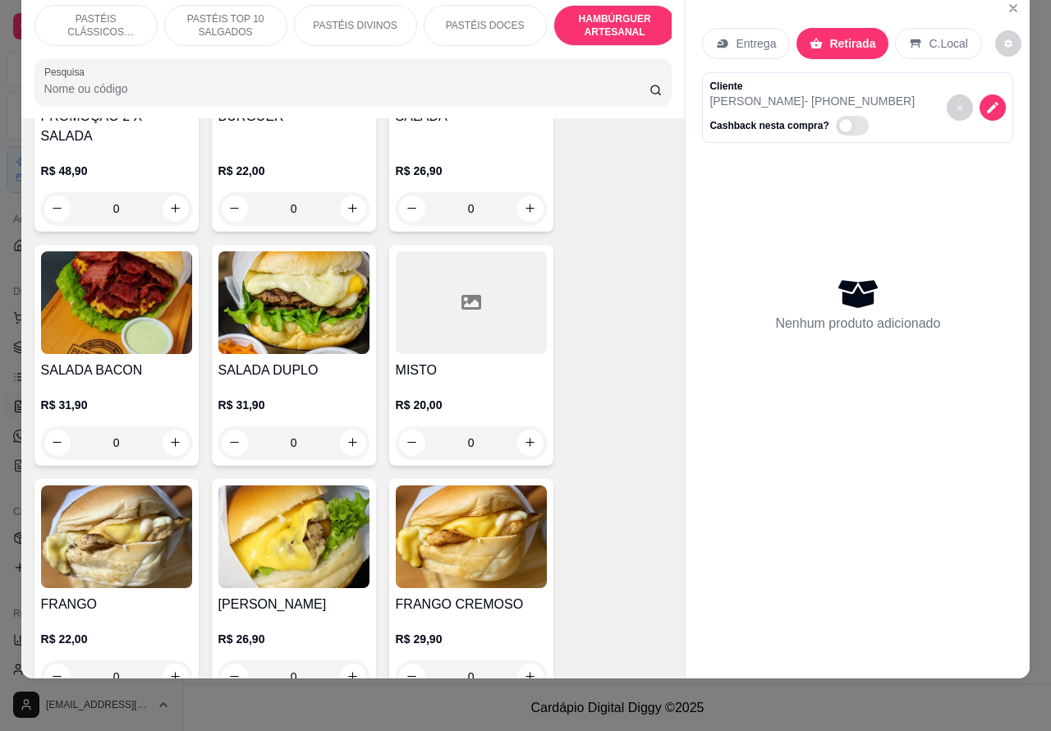
click at [337, 426] on div "0" at bounding box center [293, 442] width 151 height 33
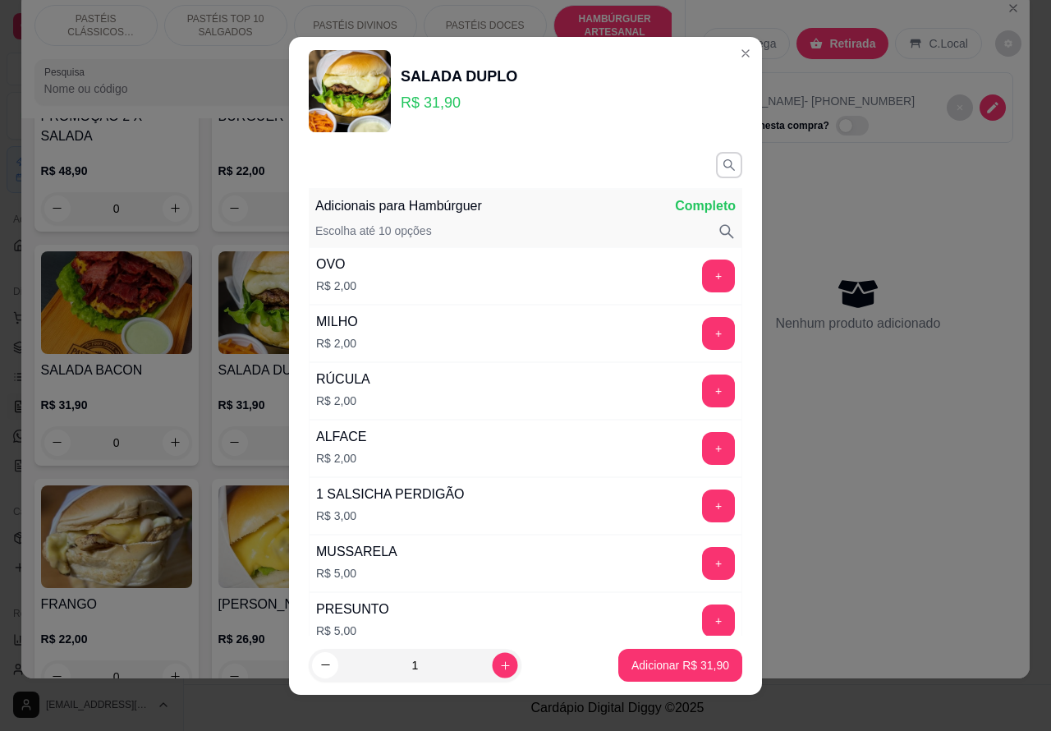
click at [499, 663] on icon "increase-product-quantity" at bounding box center [505, 665] width 12 height 12
click at [499, 662] on icon "increase-product-quantity" at bounding box center [505, 665] width 12 height 12
type input "3"
click at [661, 663] on p "Adicionar R$ 95,70" at bounding box center [680, 665] width 98 height 16
type input "3"
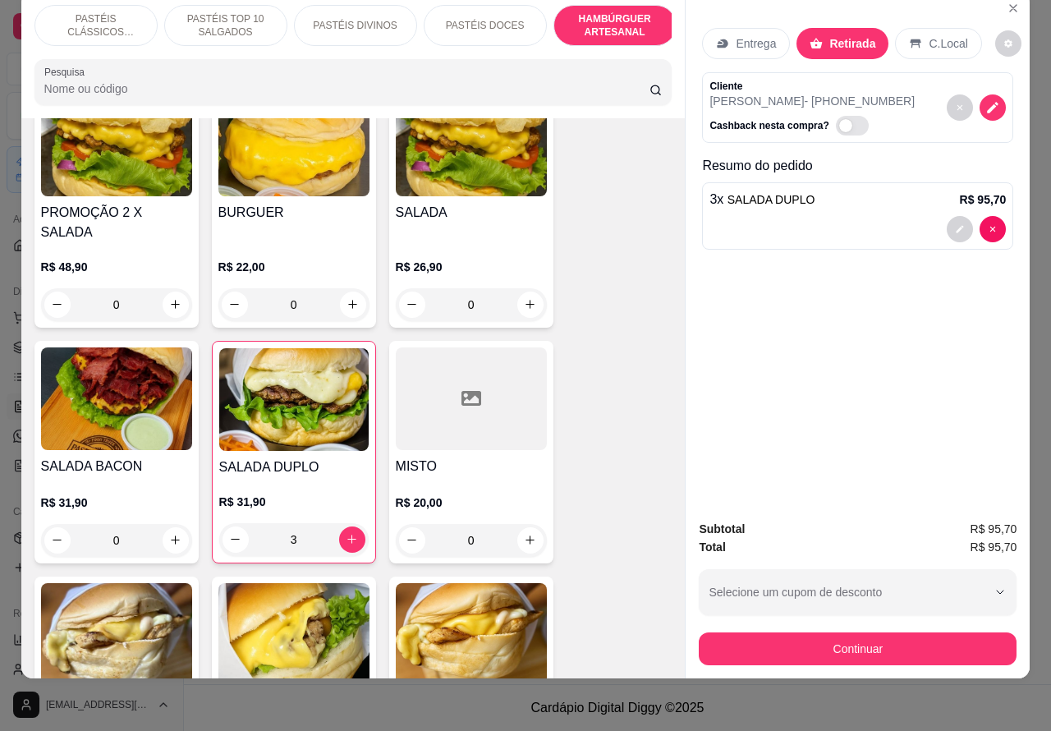
scroll to position [2595, 0]
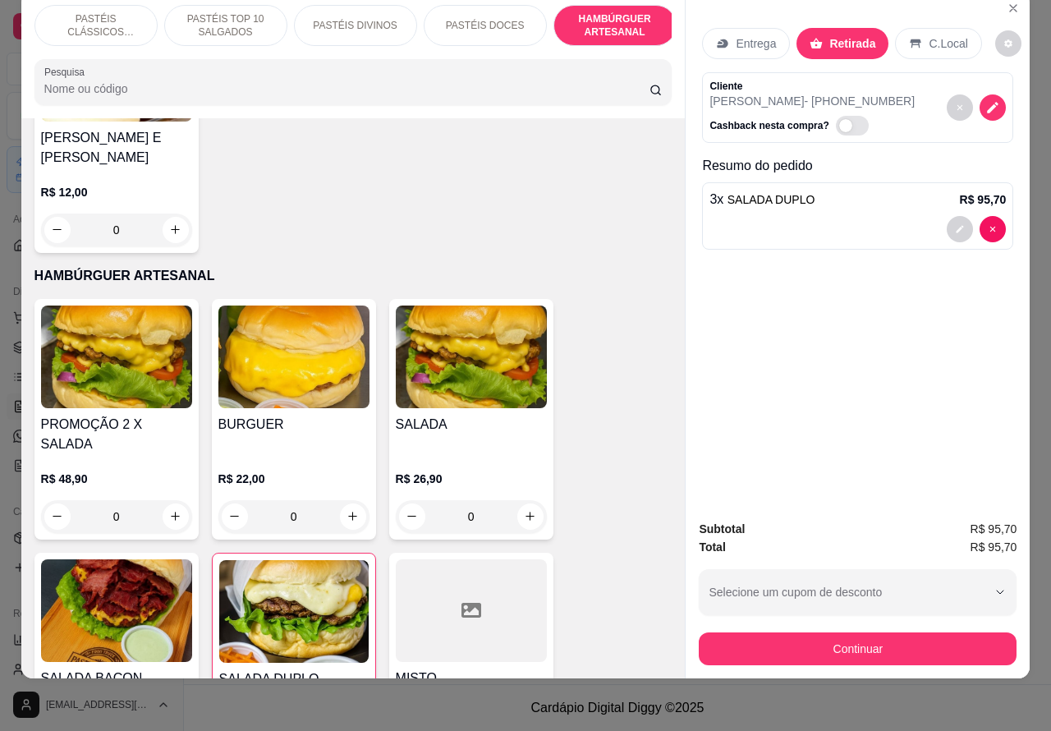
click at [347, 500] on div "0" at bounding box center [293, 516] width 151 height 33
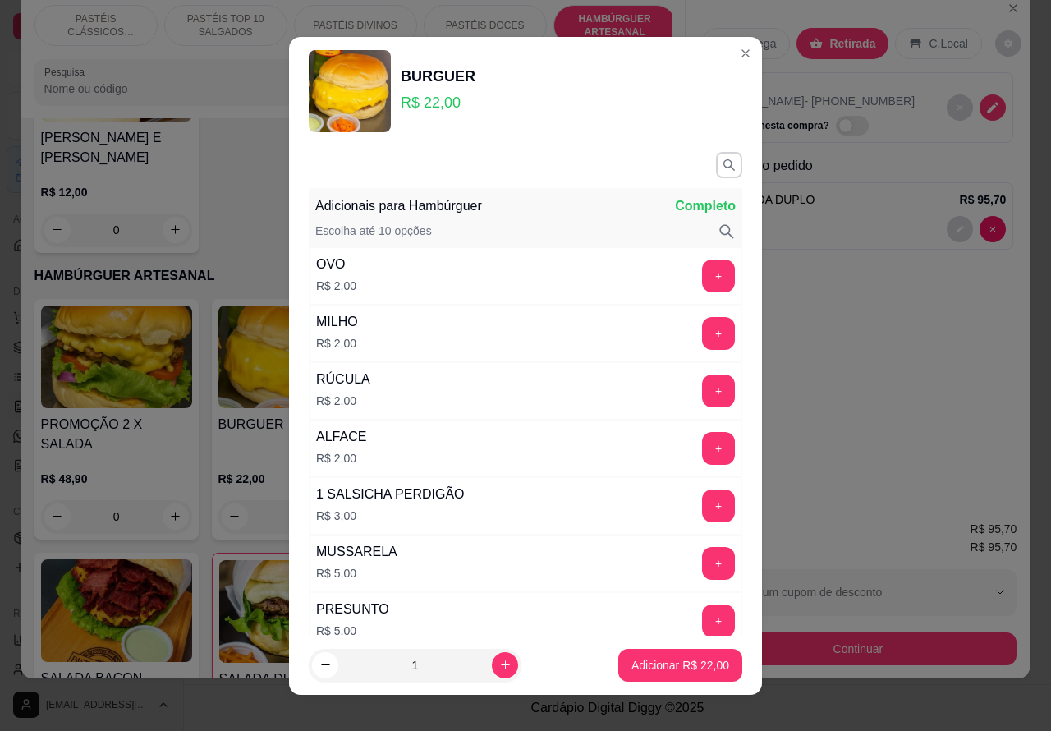
click at [499, 663] on icon "increase-product-quantity" at bounding box center [505, 665] width 12 height 12
type input "2"
click at [647, 662] on p "Adicionar R$ 44,00" at bounding box center [680, 665] width 98 height 16
type input "2"
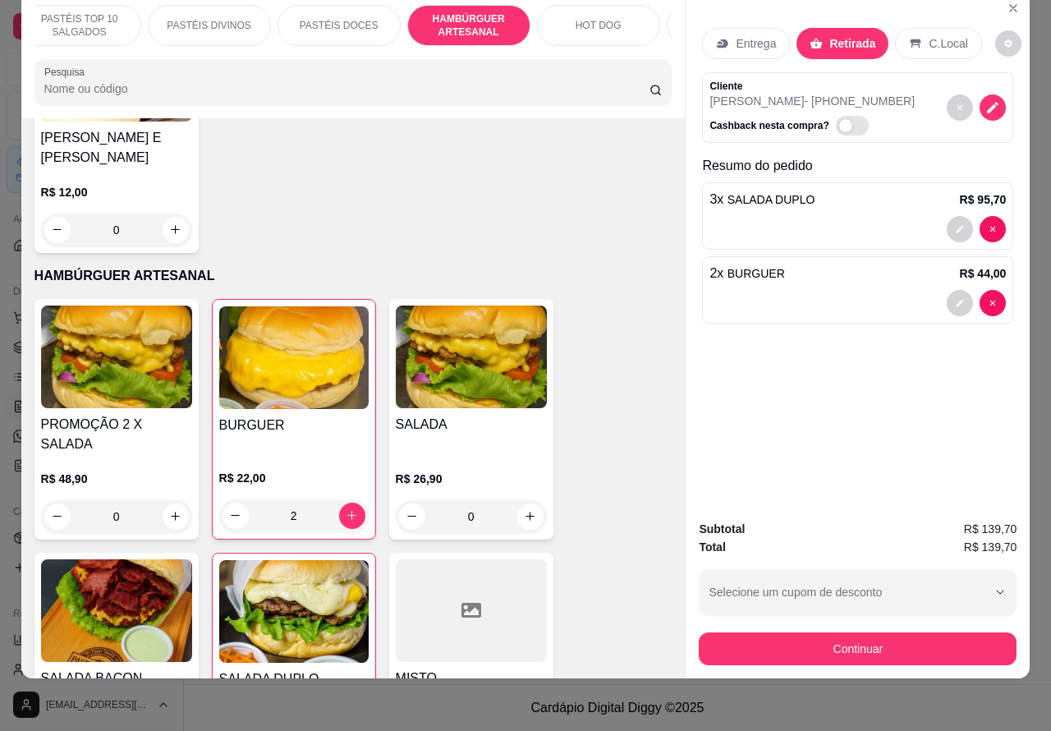
scroll to position [0, 394]
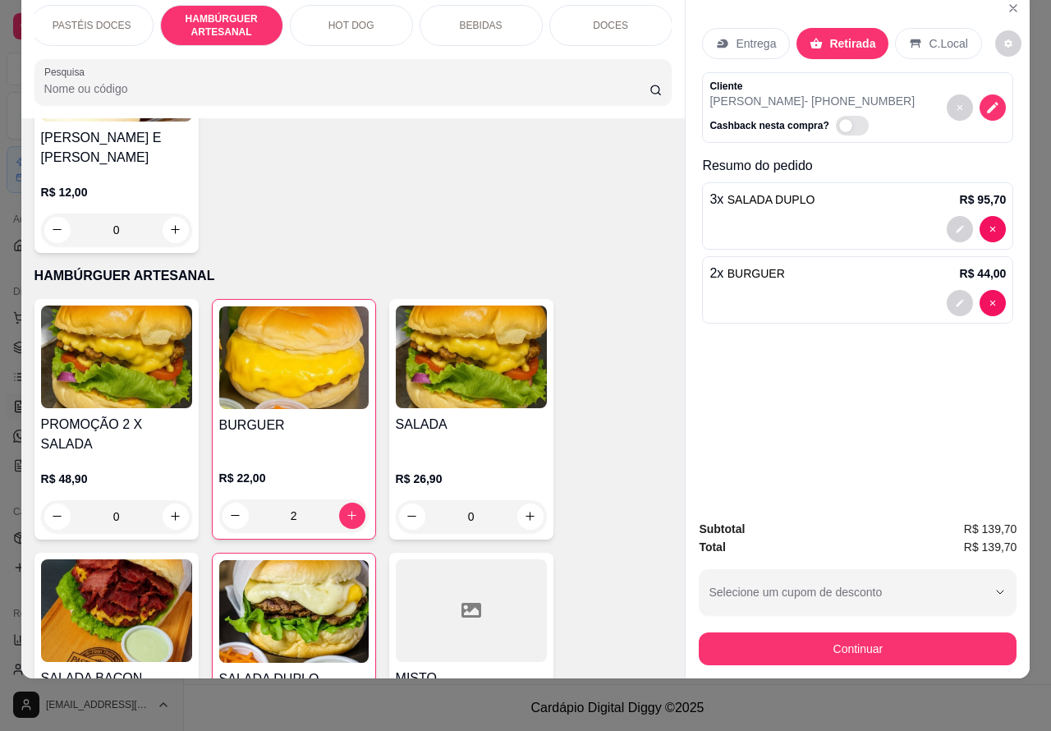
click at [480, 19] on p "BEBIDAS" at bounding box center [481, 25] width 43 height 13
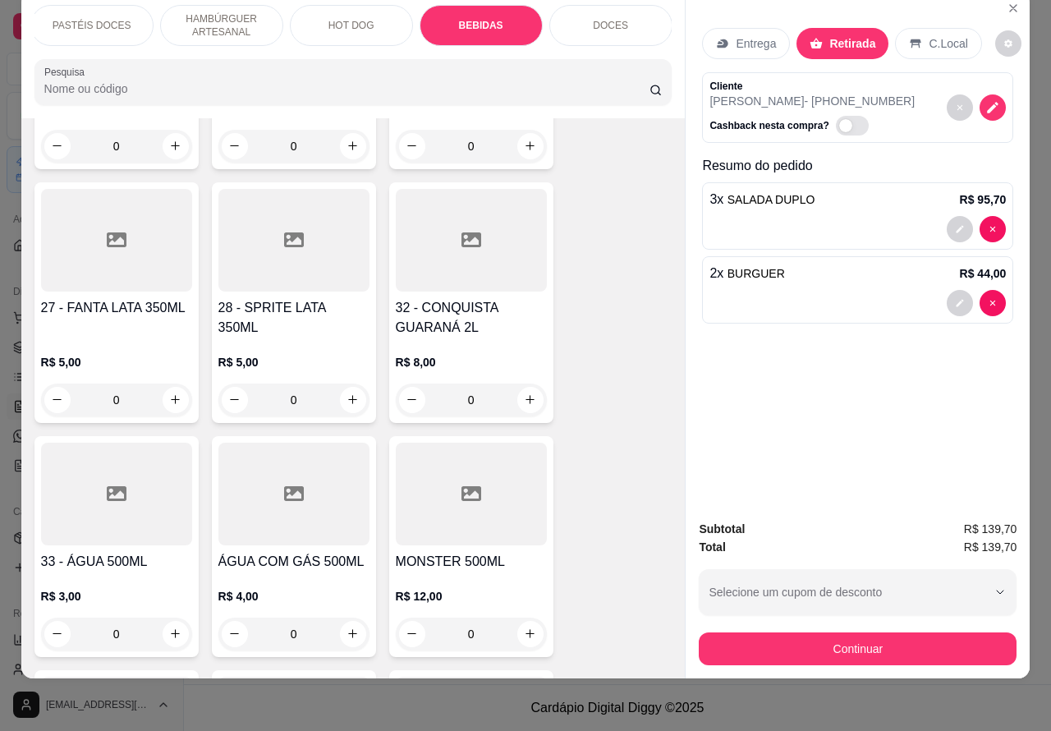
scroll to position [4502, 0]
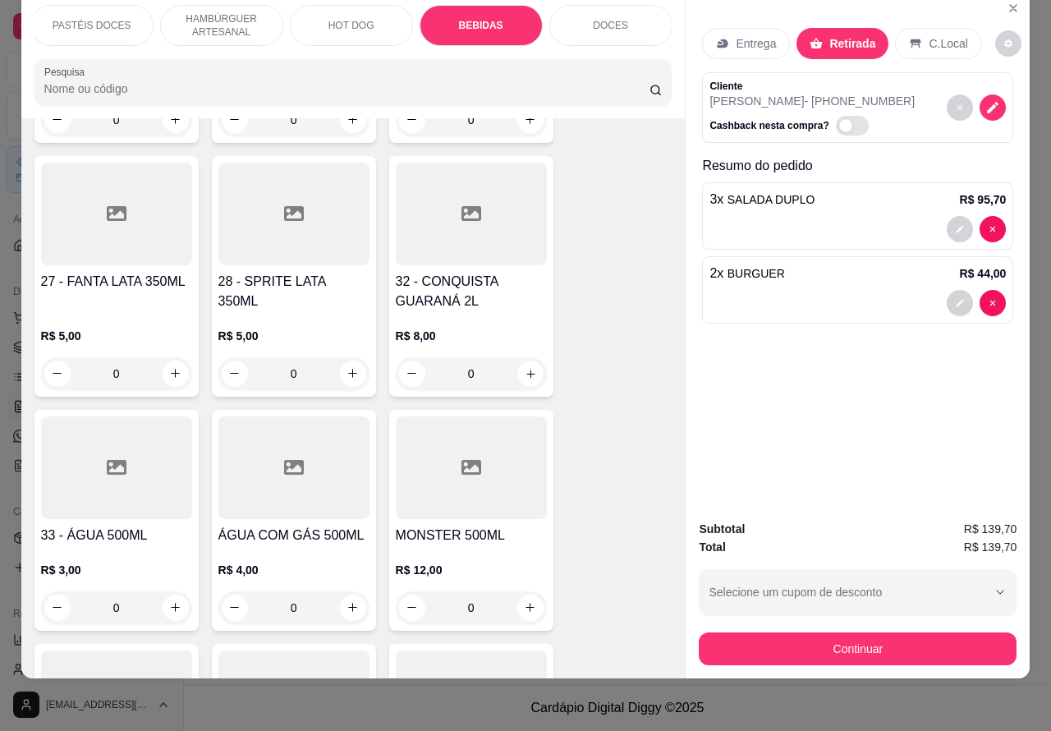
click at [528, 360] on button "increase-product-quantity" at bounding box center [529, 372] width 25 height 25
click at [524, 367] on icon "increase-product-quantity" at bounding box center [530, 373] width 12 height 12
type input "1"
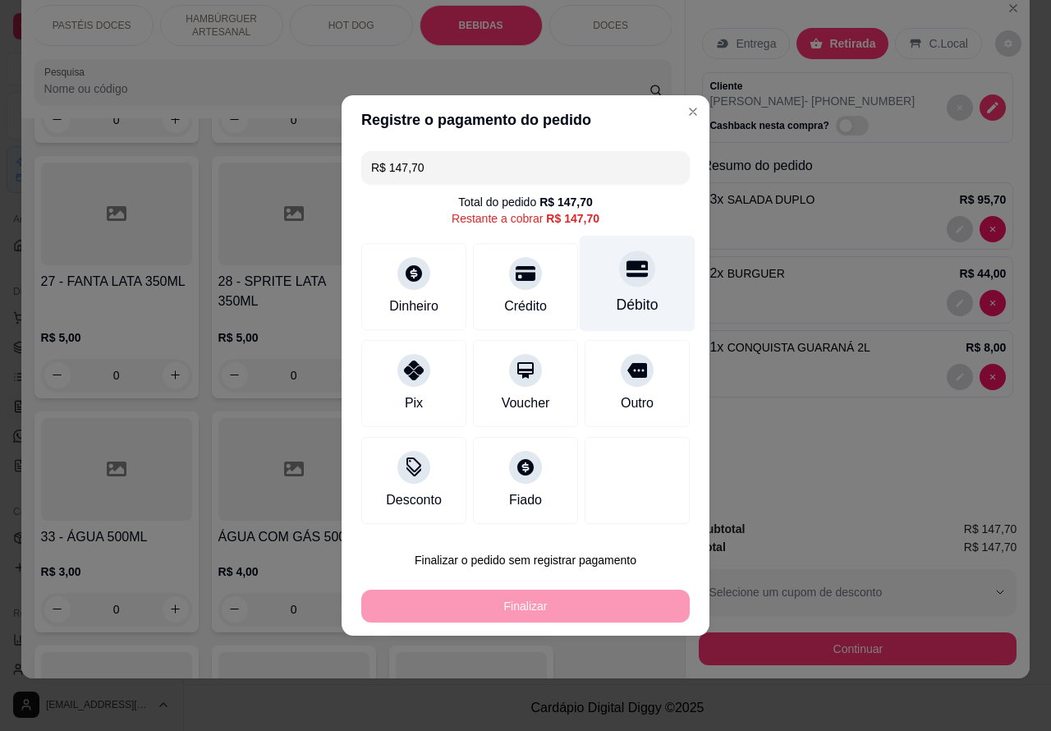
click at [630, 273] on icon at bounding box center [637, 269] width 21 height 16
type input "R$ 0,00"
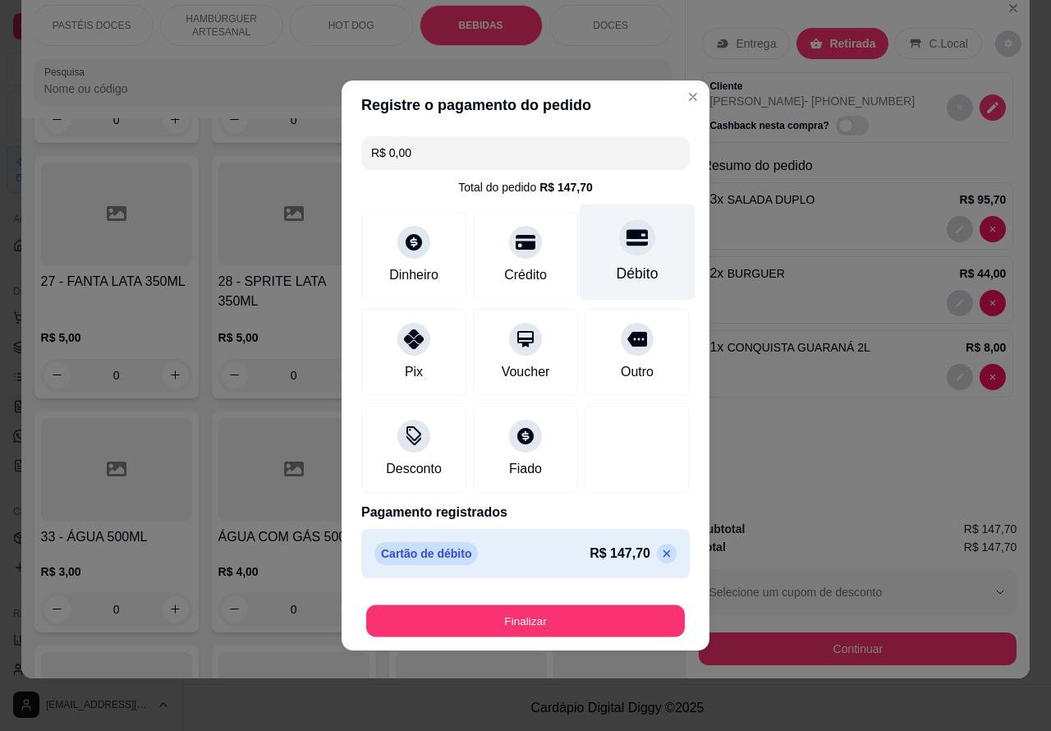
click at [581, 618] on button "Finalizar" at bounding box center [525, 621] width 319 height 32
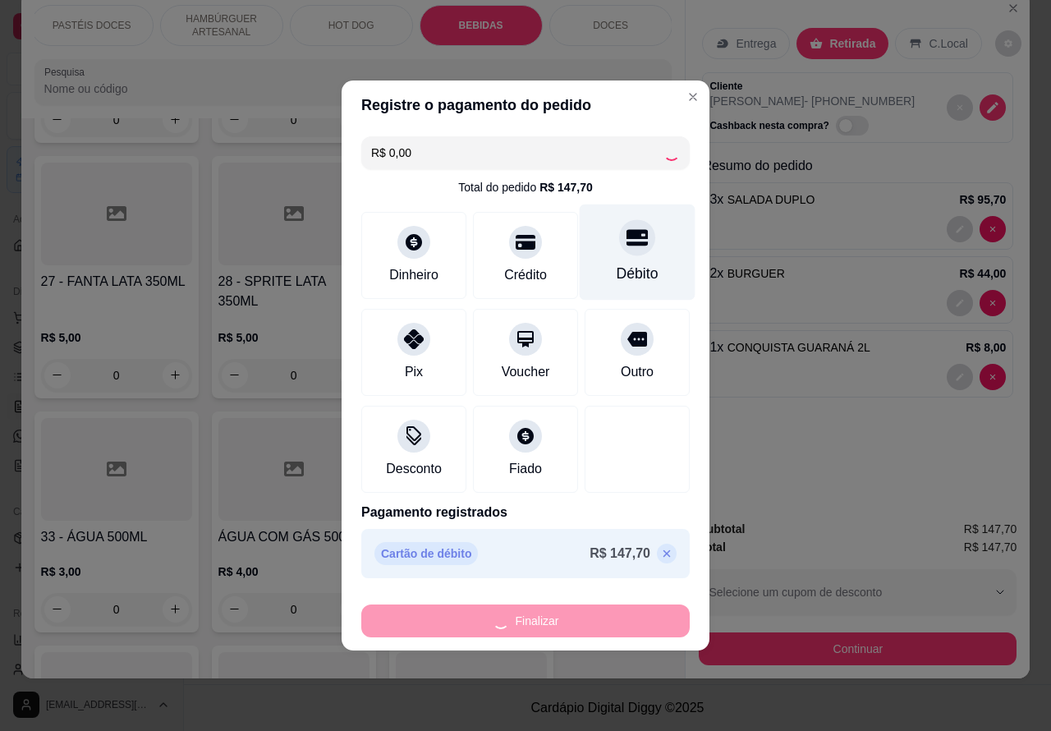
type input "0"
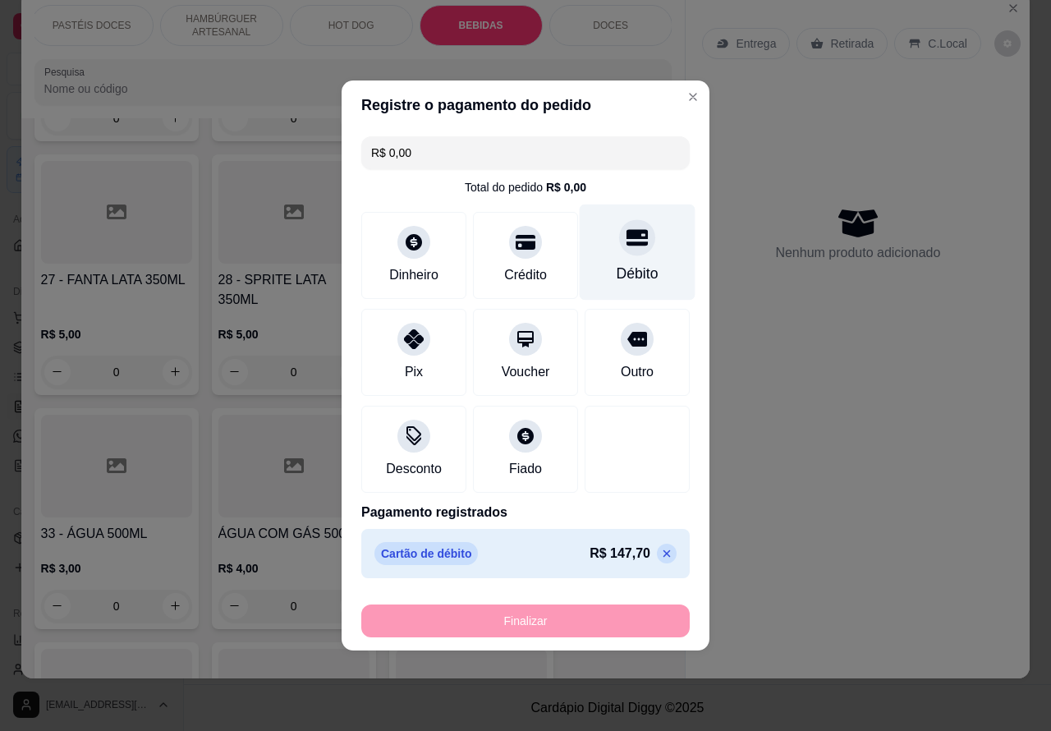
type input "-R$ 147,70"
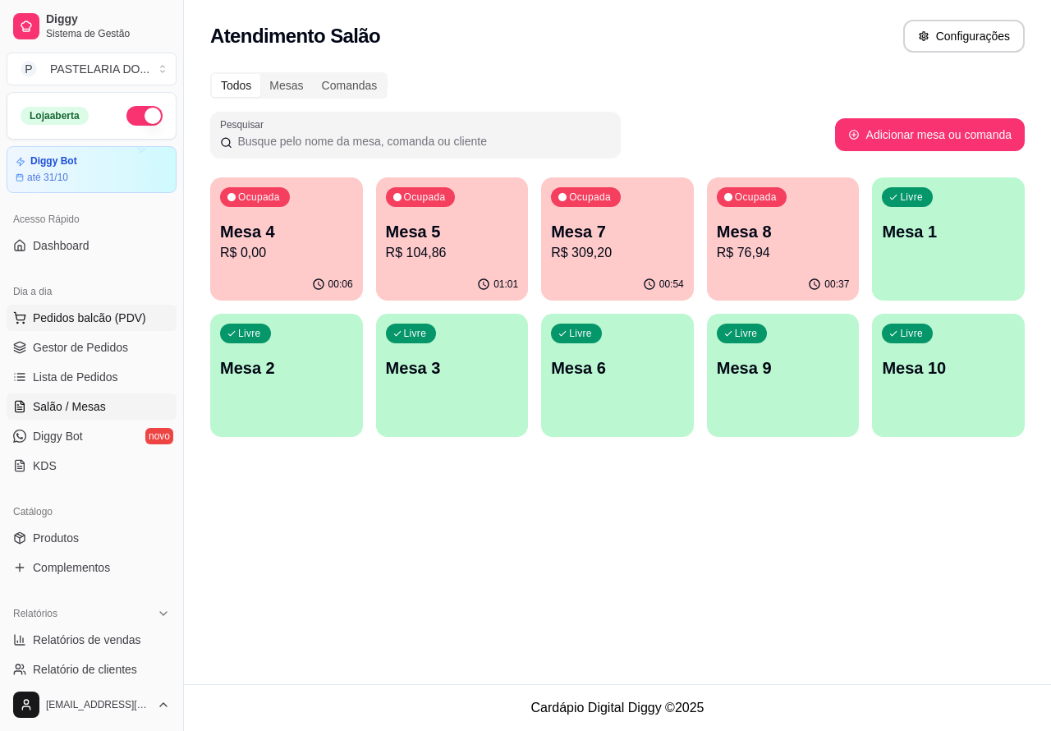
click at [128, 319] on span "Pedidos balcão (PDV)" at bounding box center [89, 318] width 113 height 16
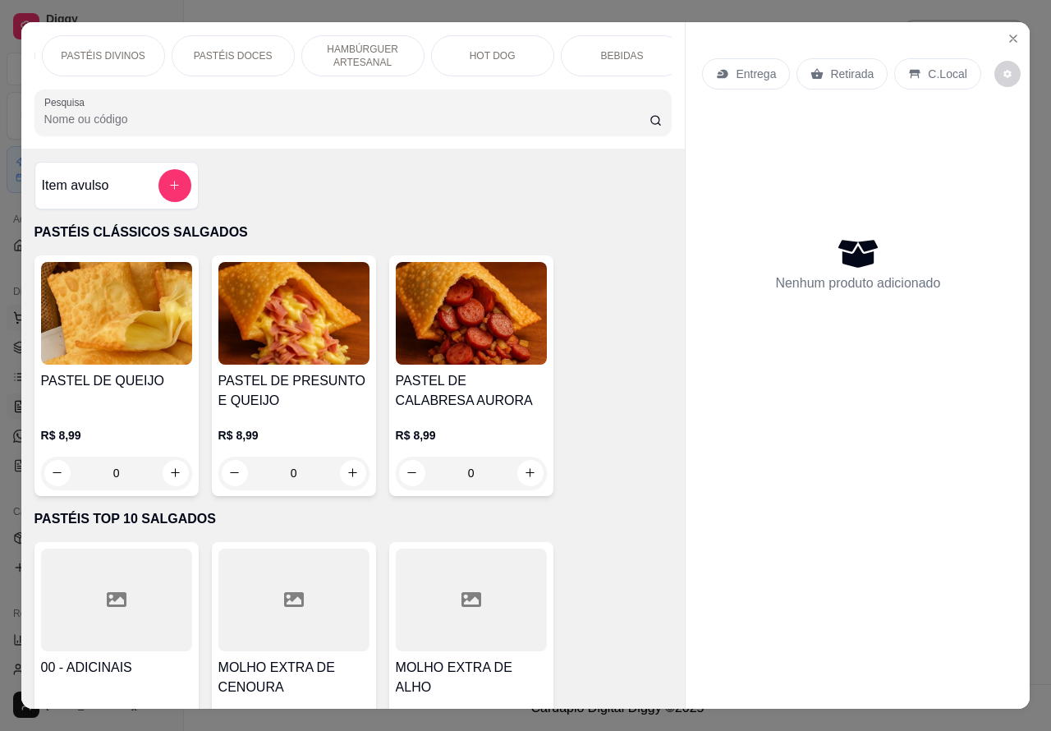
scroll to position [0, 253]
click at [371, 48] on p "HAMBÚRGUER ARTESANAL" at bounding box center [361, 56] width 95 height 26
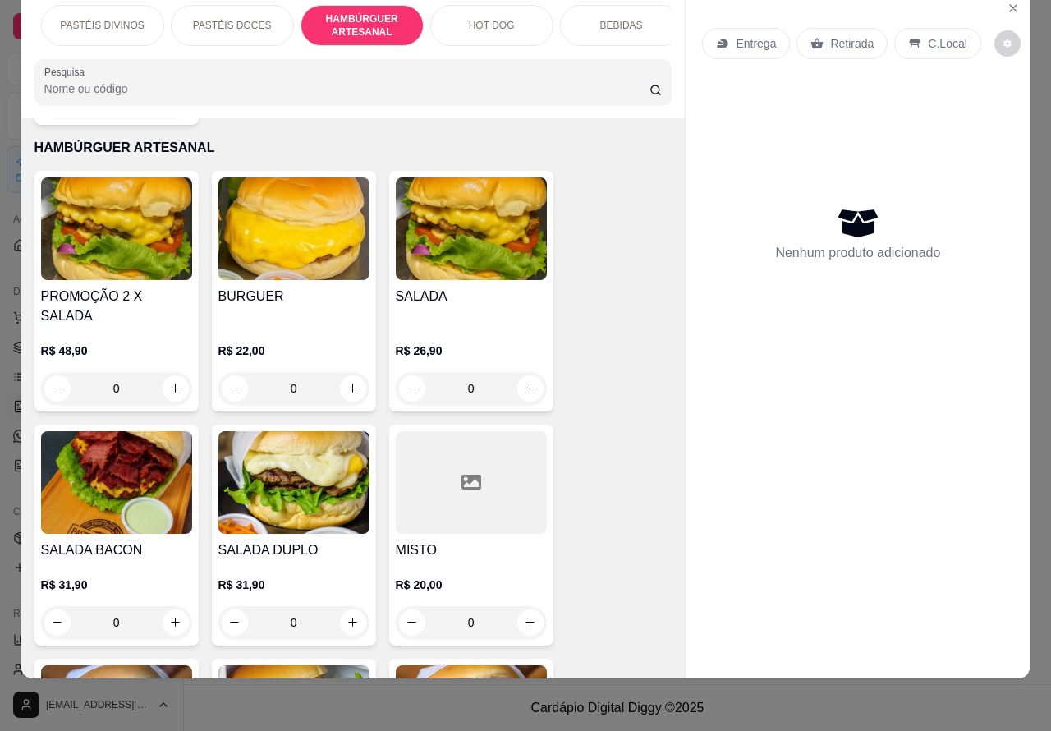
click at [342, 606] on div "0" at bounding box center [293, 622] width 151 height 33
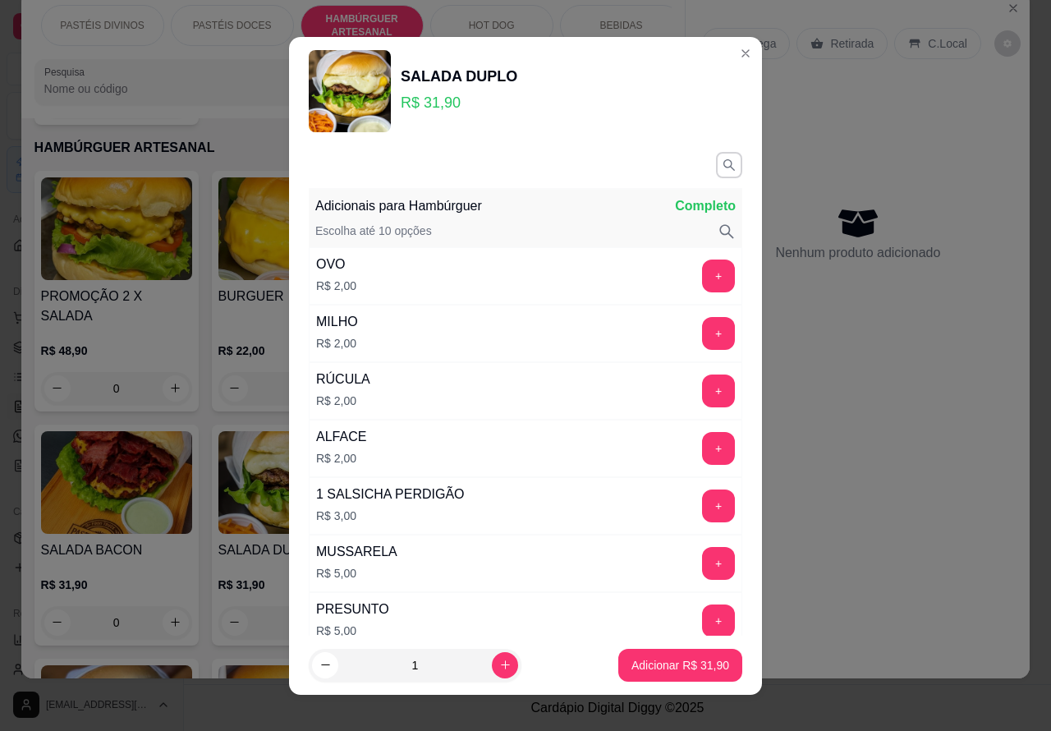
click at [499, 663] on icon "increase-product-quantity" at bounding box center [505, 665] width 12 height 12
type input "2"
click at [655, 663] on p "Adicionar R$ 63,80" at bounding box center [680, 665] width 98 height 16
type input "2"
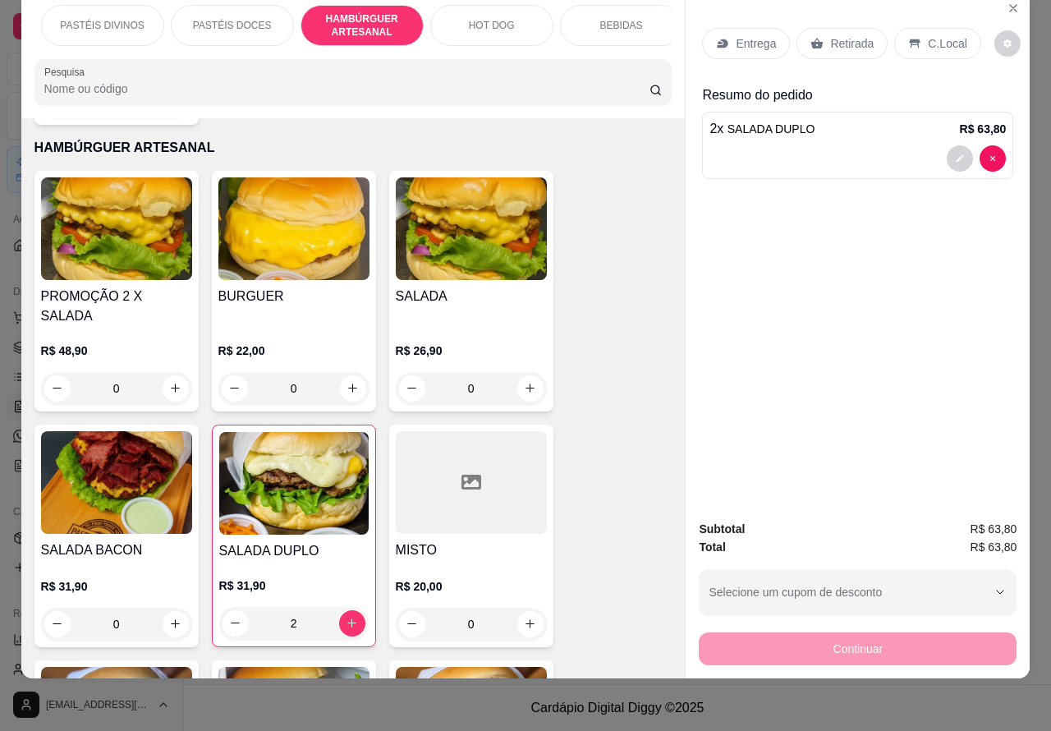
click at [342, 372] on div "0" at bounding box center [293, 388] width 151 height 33
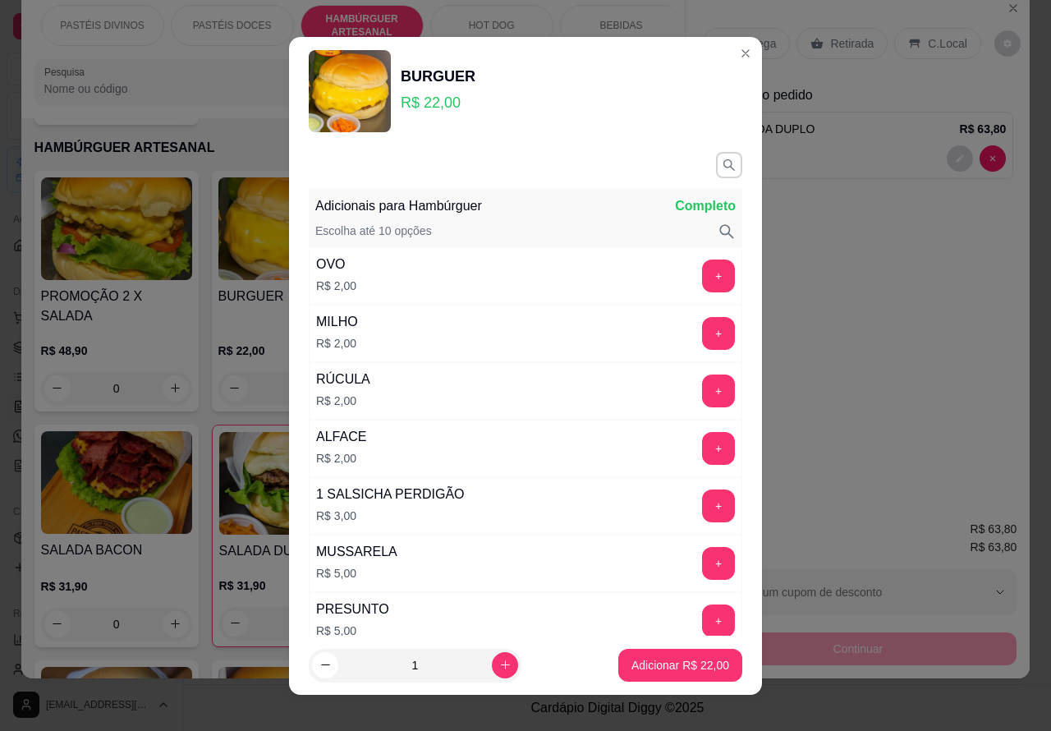
click at [650, 658] on p "Adicionar R$ 22,00" at bounding box center [680, 665] width 98 height 16
type input "1"
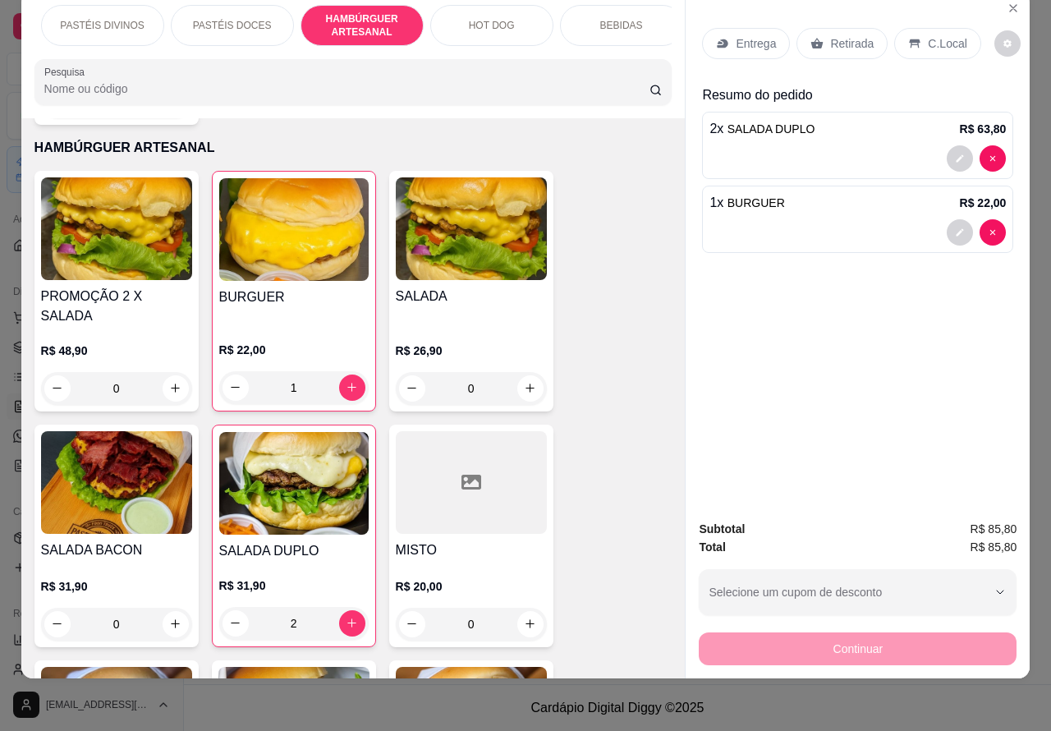
scroll to position [0, 0]
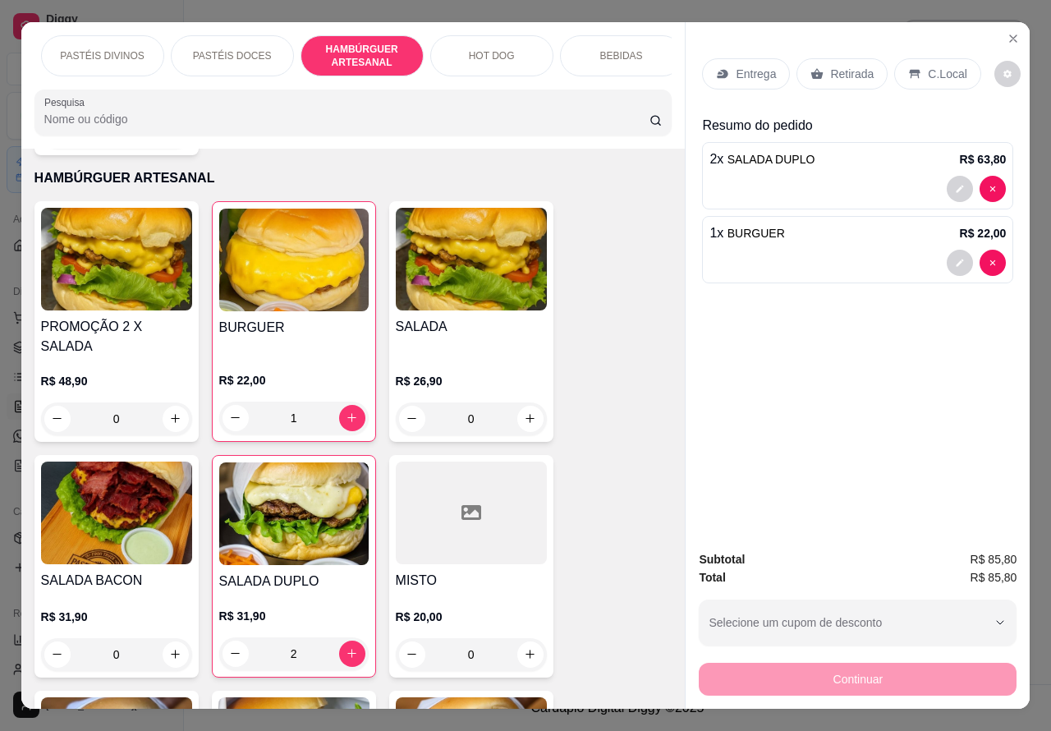
click at [1010, 35] on icon "Close" at bounding box center [1013, 38] width 7 height 7
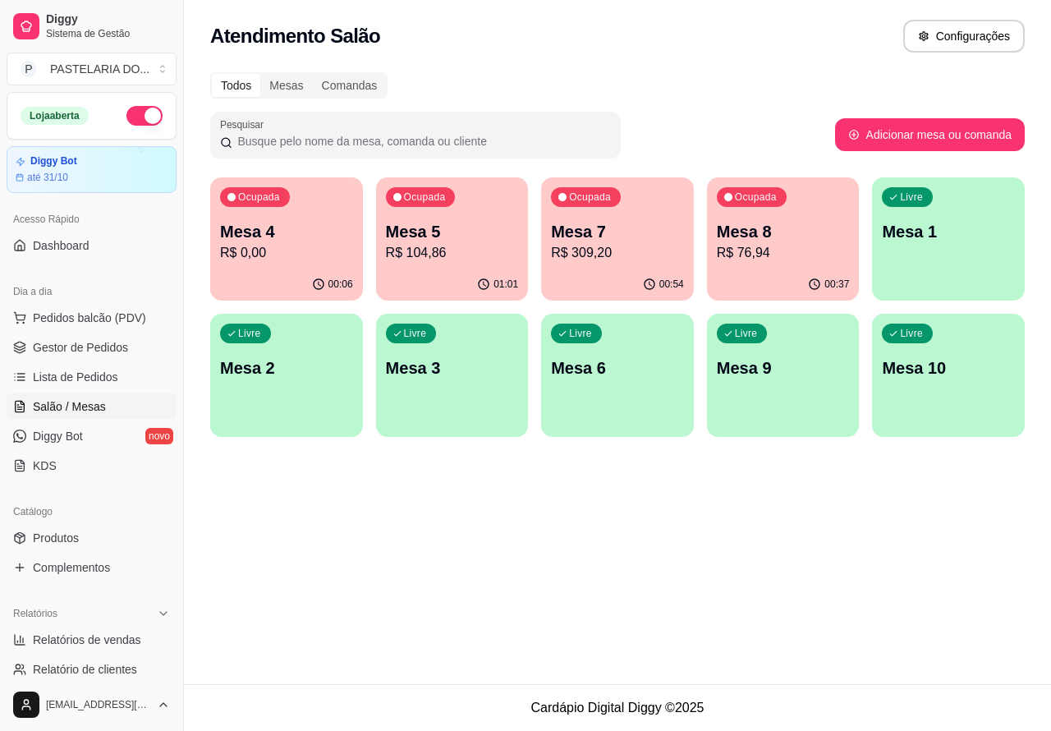
click at [449, 220] on p "Mesa 5" at bounding box center [452, 231] width 133 height 23
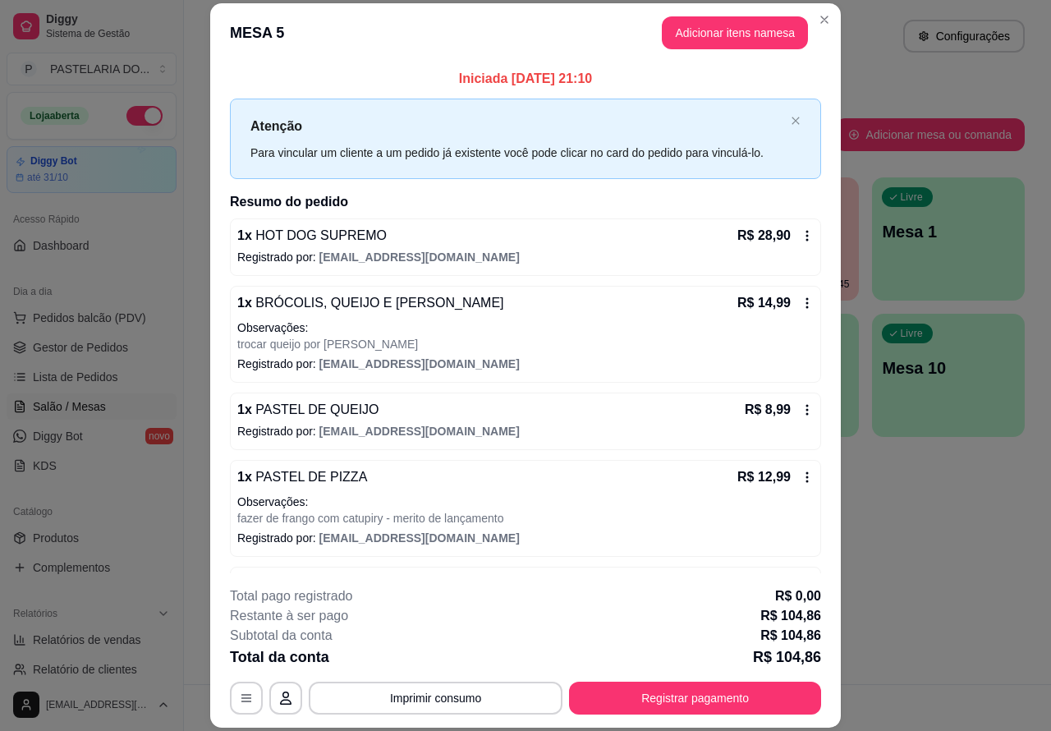
click at [438, 699] on button "Imprimir consumo" at bounding box center [436, 698] width 254 height 33
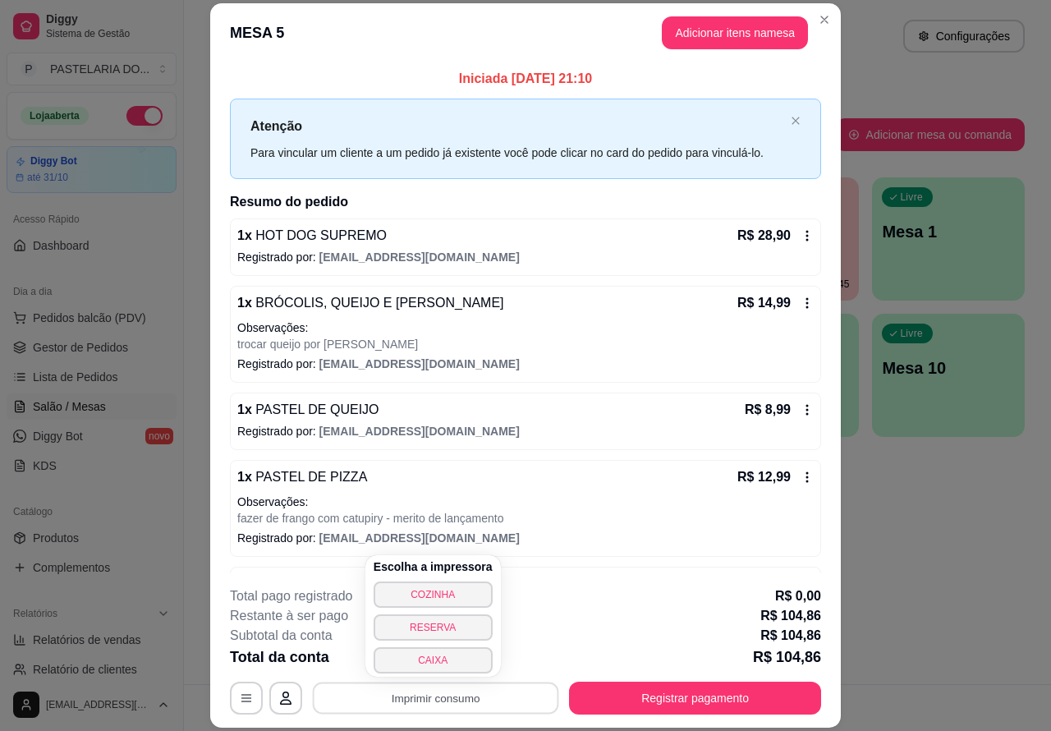
click at [436, 657] on button "CAIXA" at bounding box center [433, 660] width 119 height 26
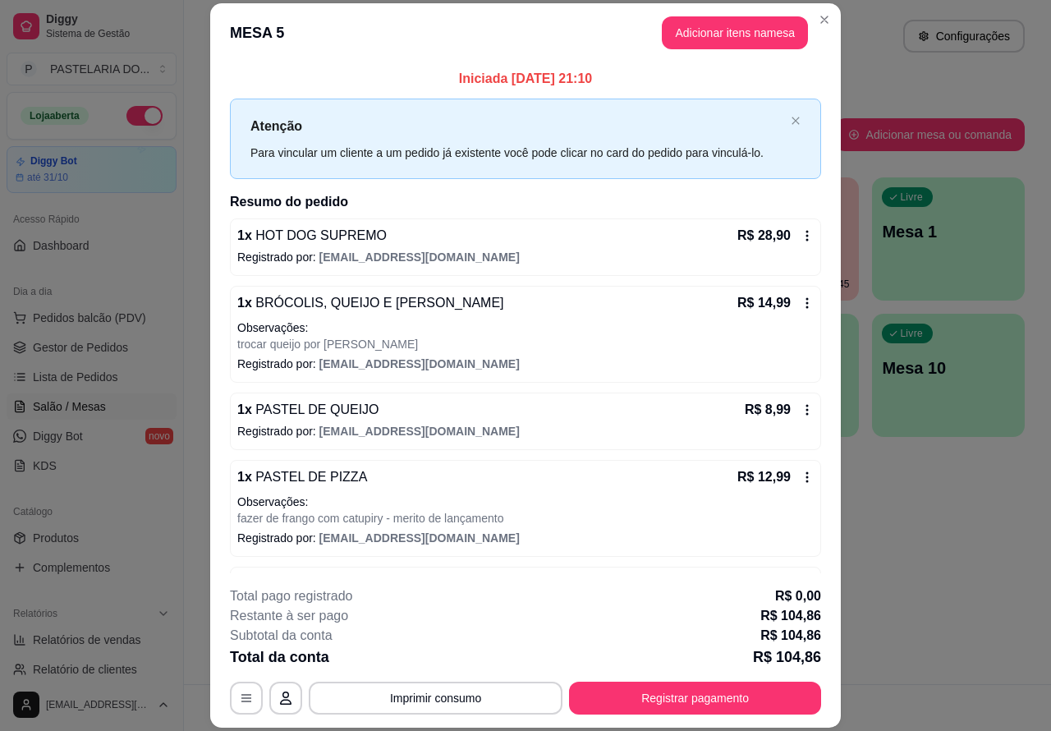
click at [732, 37] on p "Este pedido será vinculado para" at bounding box center [787, 43] width 166 height 16
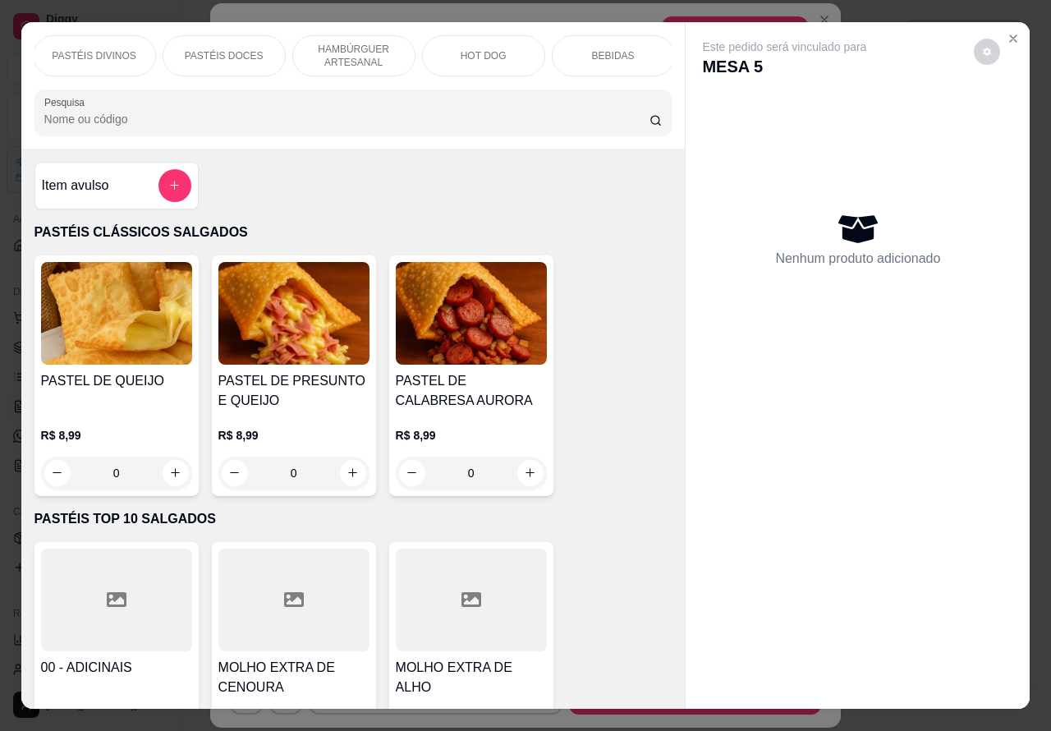
scroll to position [0, 394]
click at [491, 52] on div "BEBIDAS" at bounding box center [481, 55] width 123 height 41
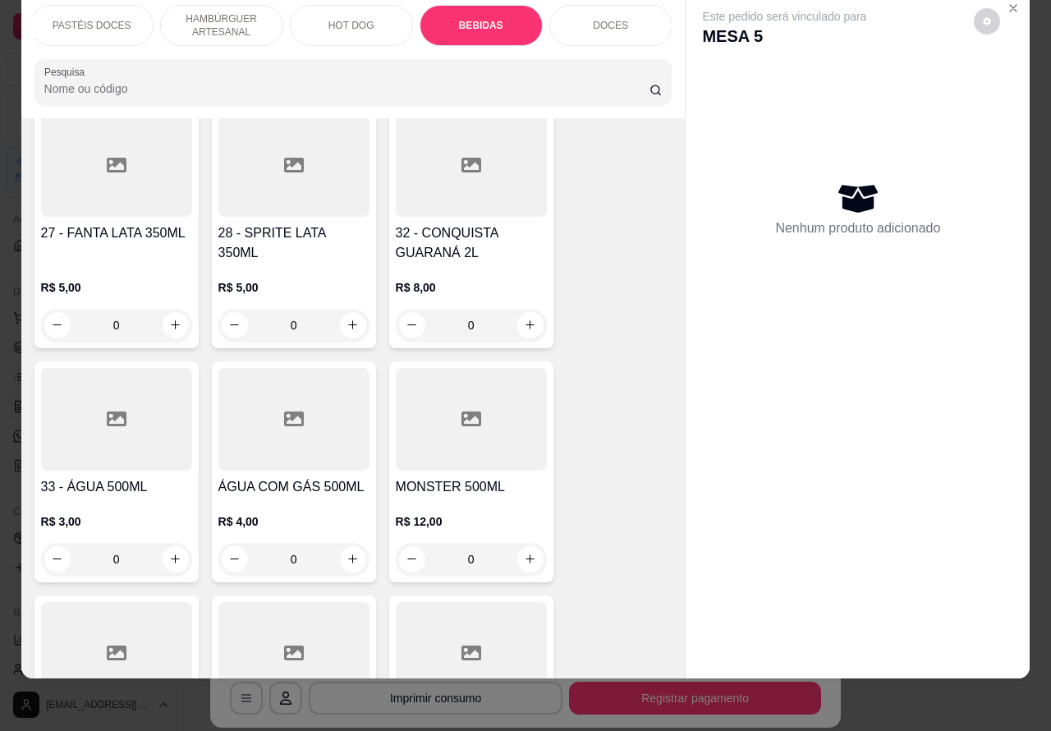
scroll to position [4592, 0]
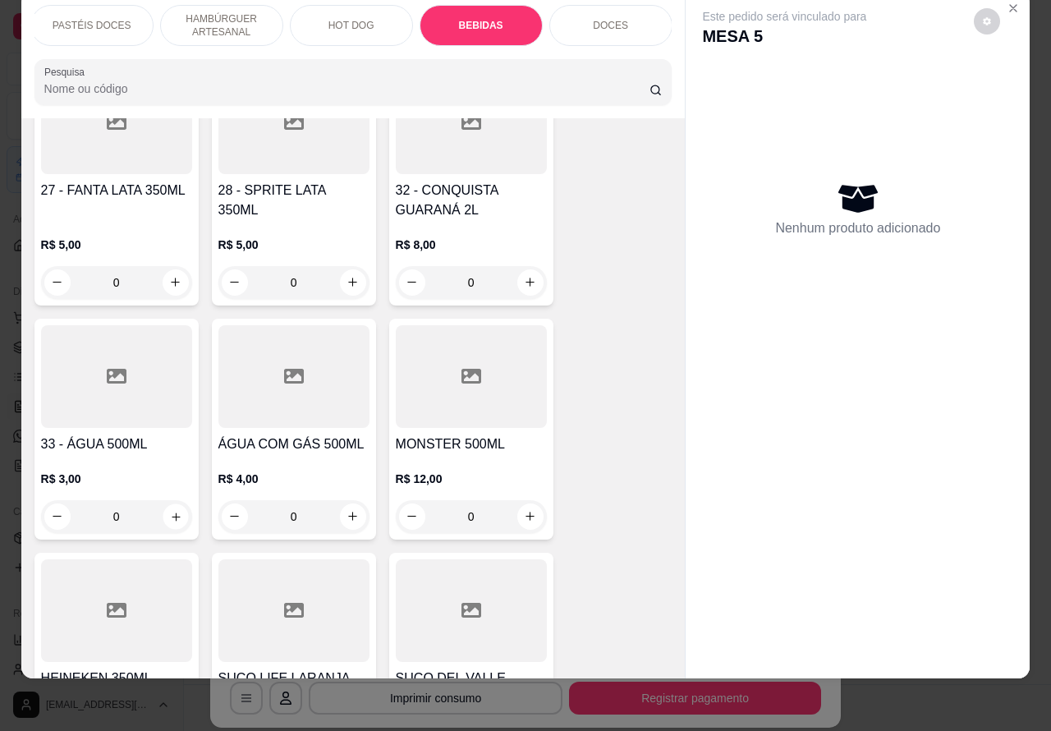
click at [172, 512] on icon "increase-product-quantity" at bounding box center [176, 516] width 8 height 8
type input "1"
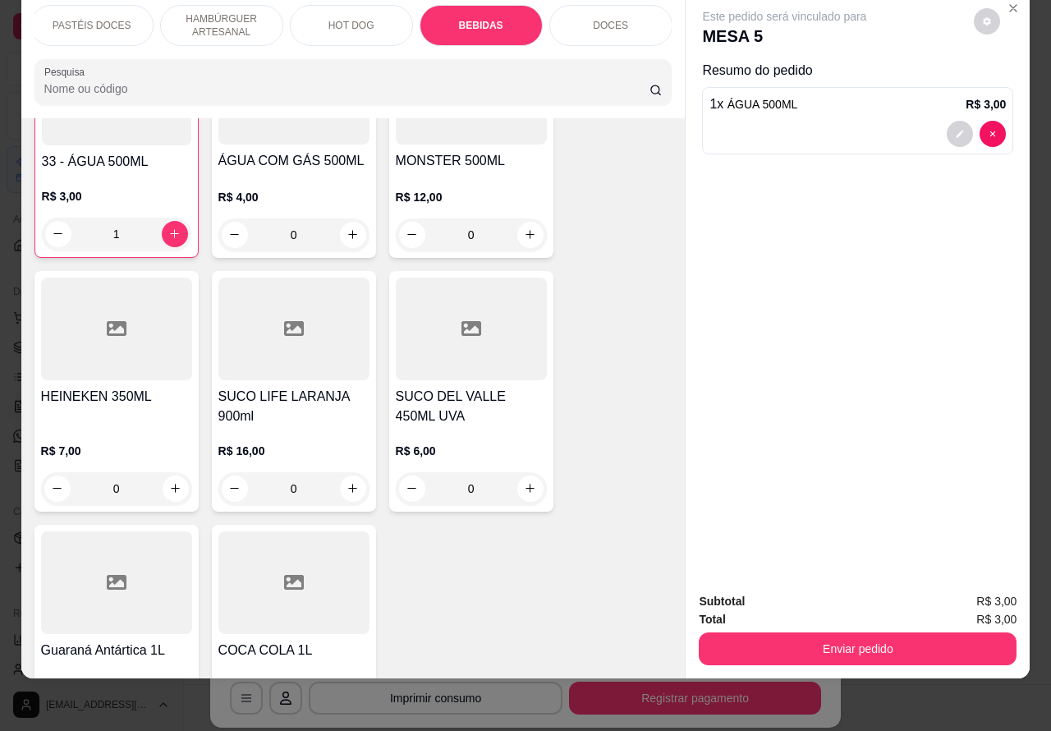
scroll to position [4894, 0]
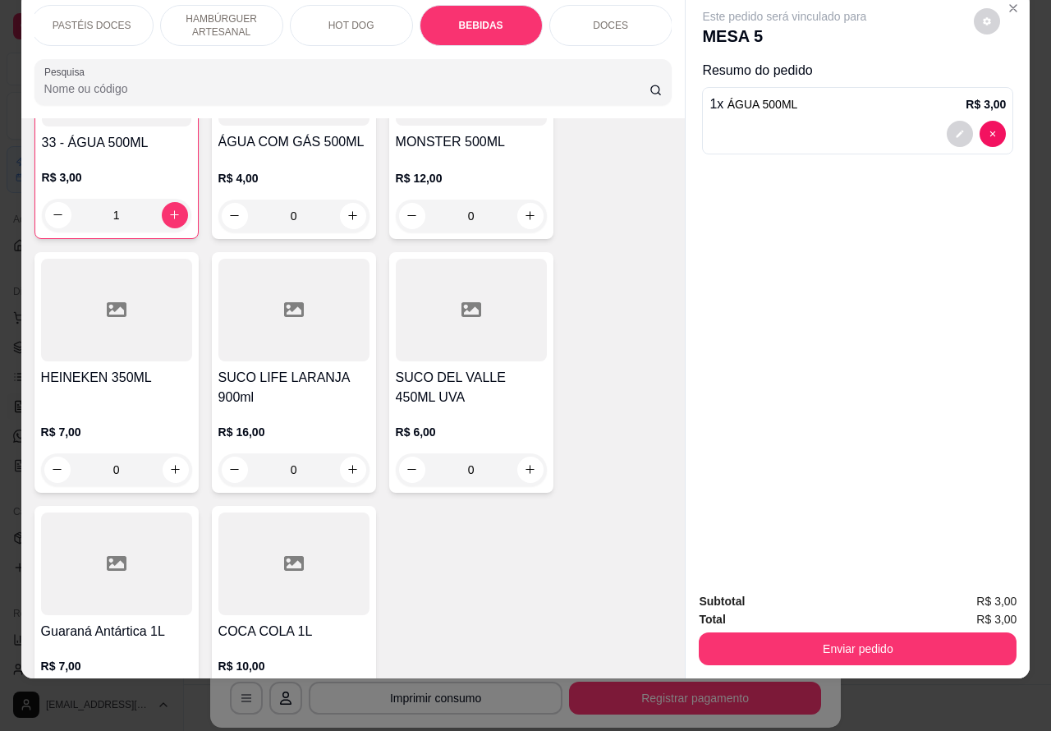
click at [169, 463] on icon "increase-product-quantity" at bounding box center [175, 469] width 12 height 12
type input "1"
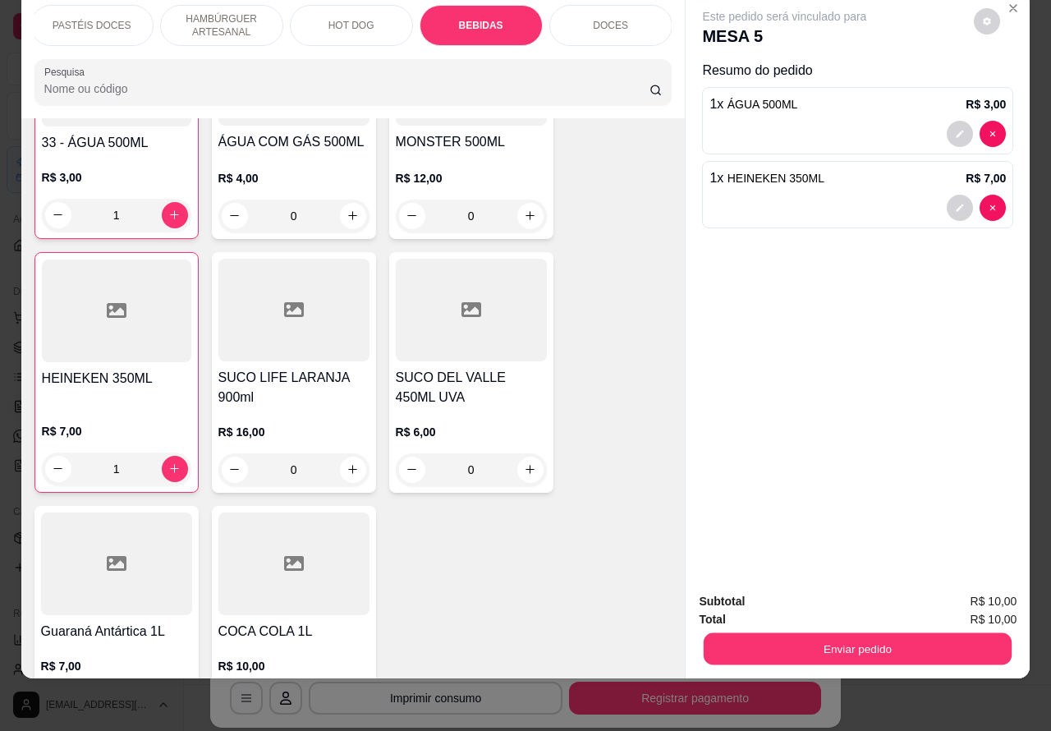
click at [900, 633] on button "Enviar pedido" at bounding box center [858, 649] width 308 height 32
click at [995, 588] on button "Enviar pedido" at bounding box center [973, 593] width 90 height 30
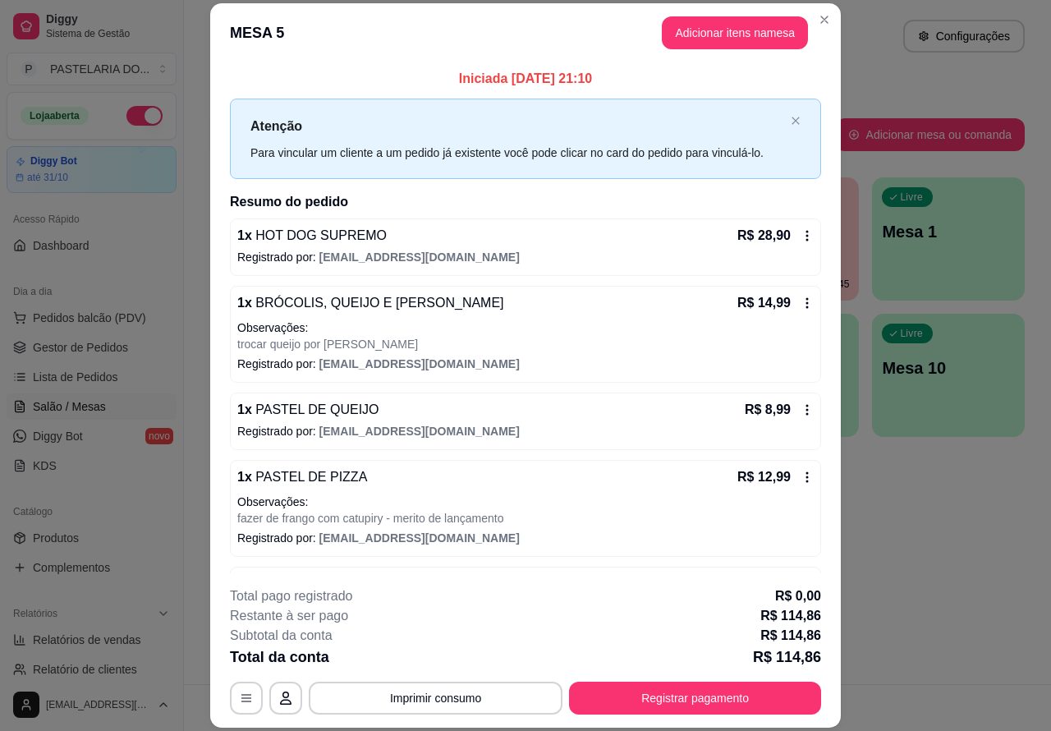
click at [469, 690] on button "Imprimir consumo" at bounding box center [436, 698] width 254 height 33
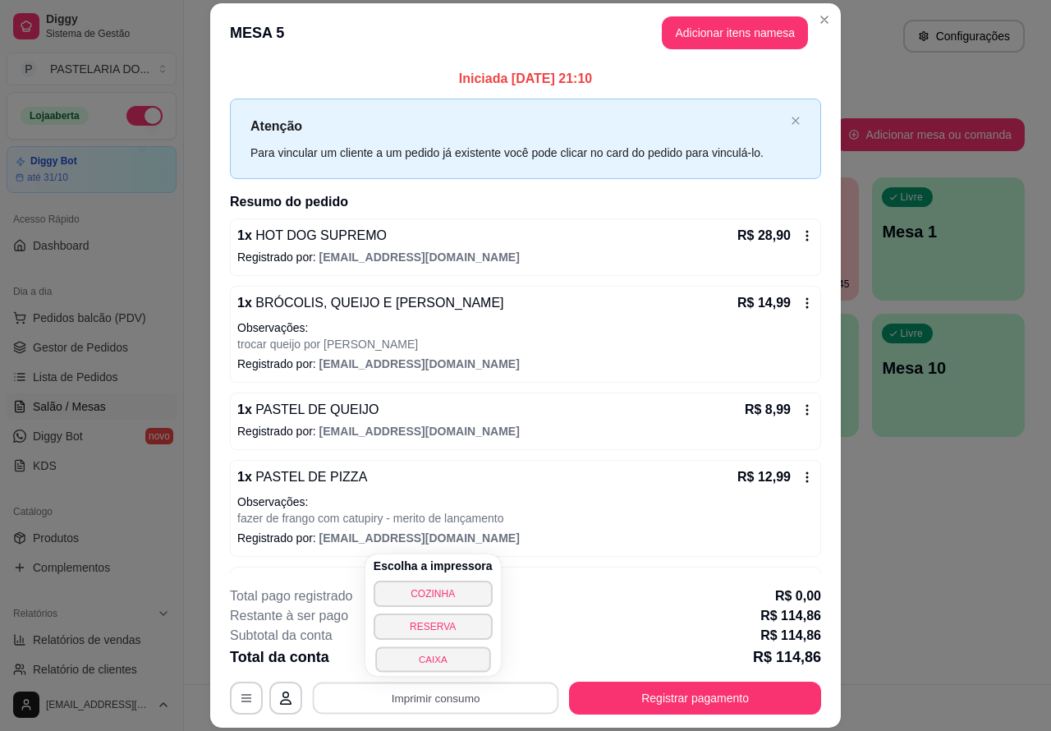
click at [436, 655] on button "CAIXA" at bounding box center [432, 658] width 115 height 25
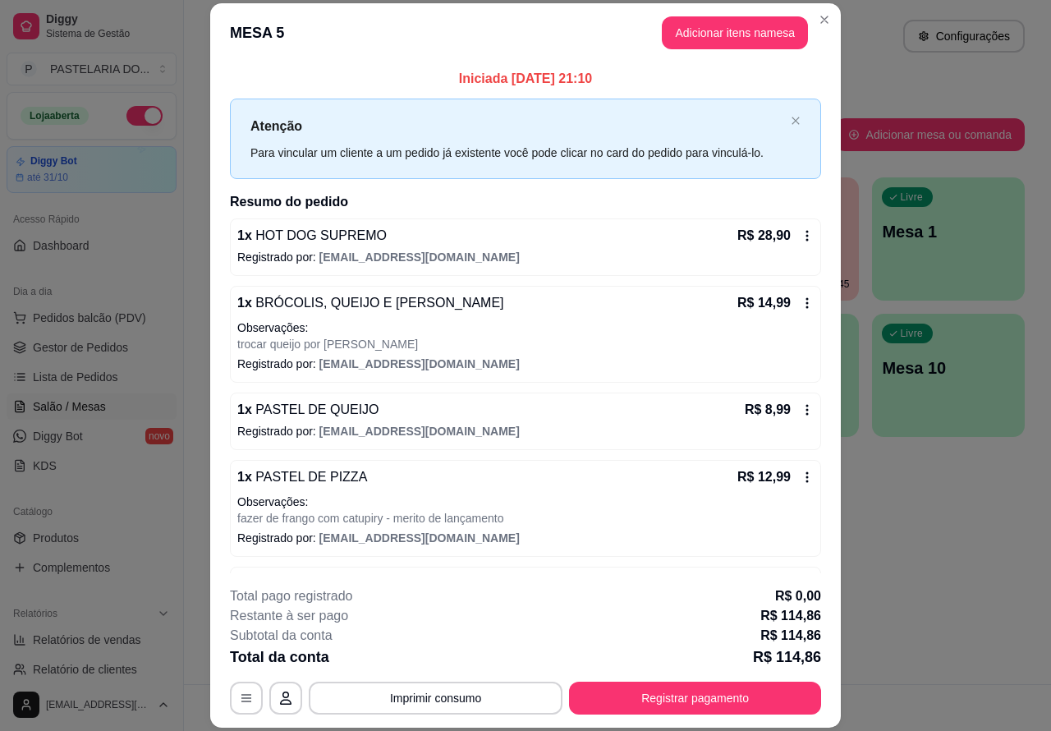
click at [954, 567] on div "Atendimento Salão Configurações Todos Mesas Comandas Pesquisar Adicionar mesa o…" at bounding box center [617, 342] width 867 height 684
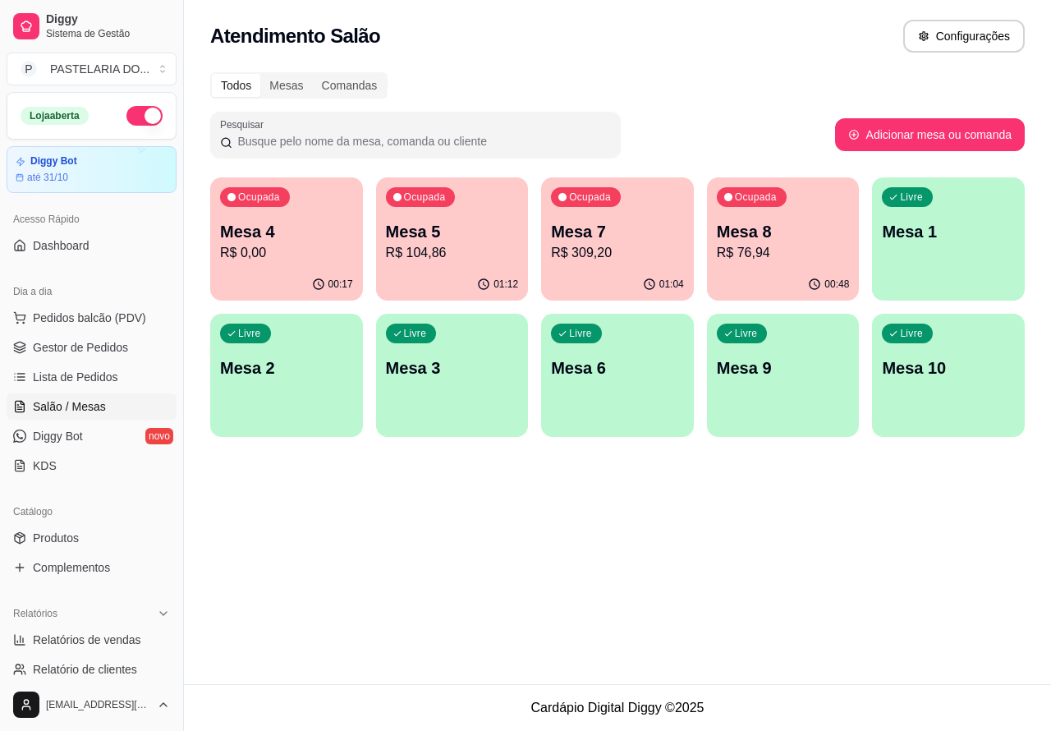
click at [460, 224] on p "Mesa 5" at bounding box center [452, 231] width 133 height 23
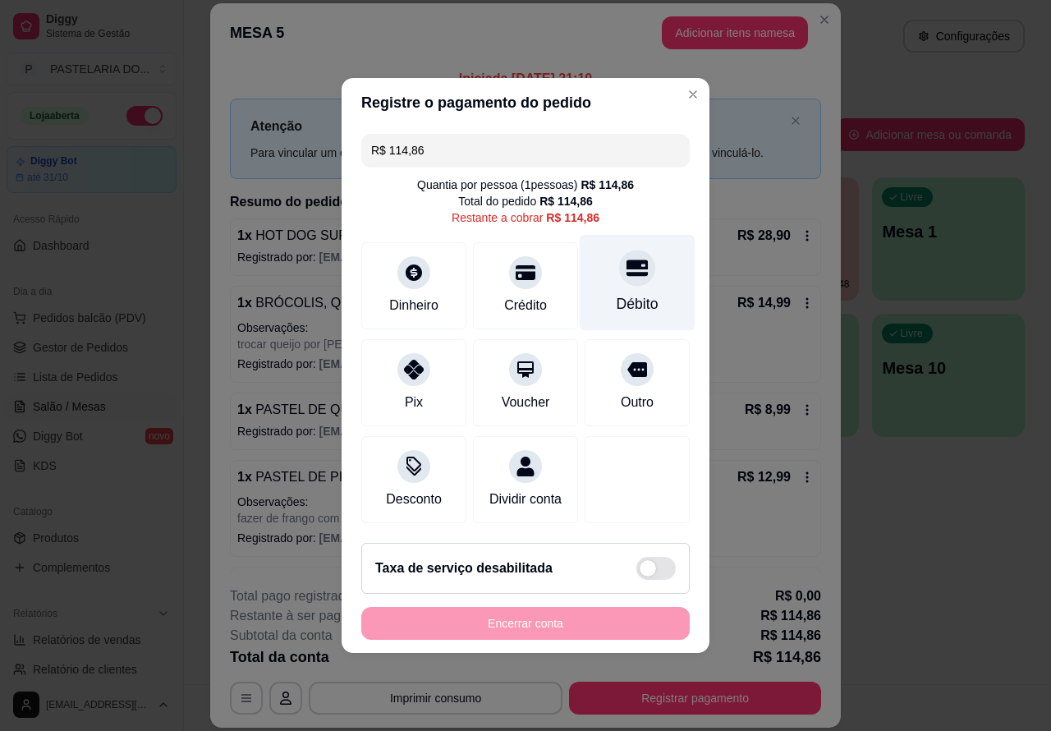
click at [630, 261] on icon at bounding box center [637, 268] width 21 height 16
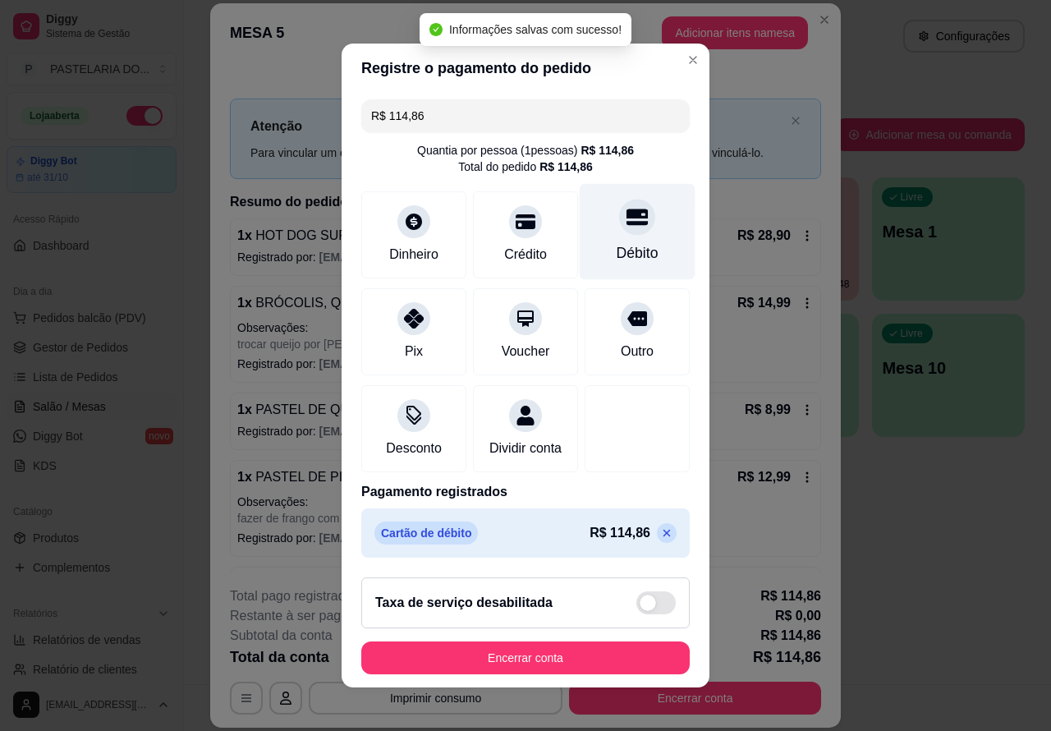
type input "R$ 0,00"
click at [581, 661] on button "Encerrar conta" at bounding box center [525, 657] width 328 height 33
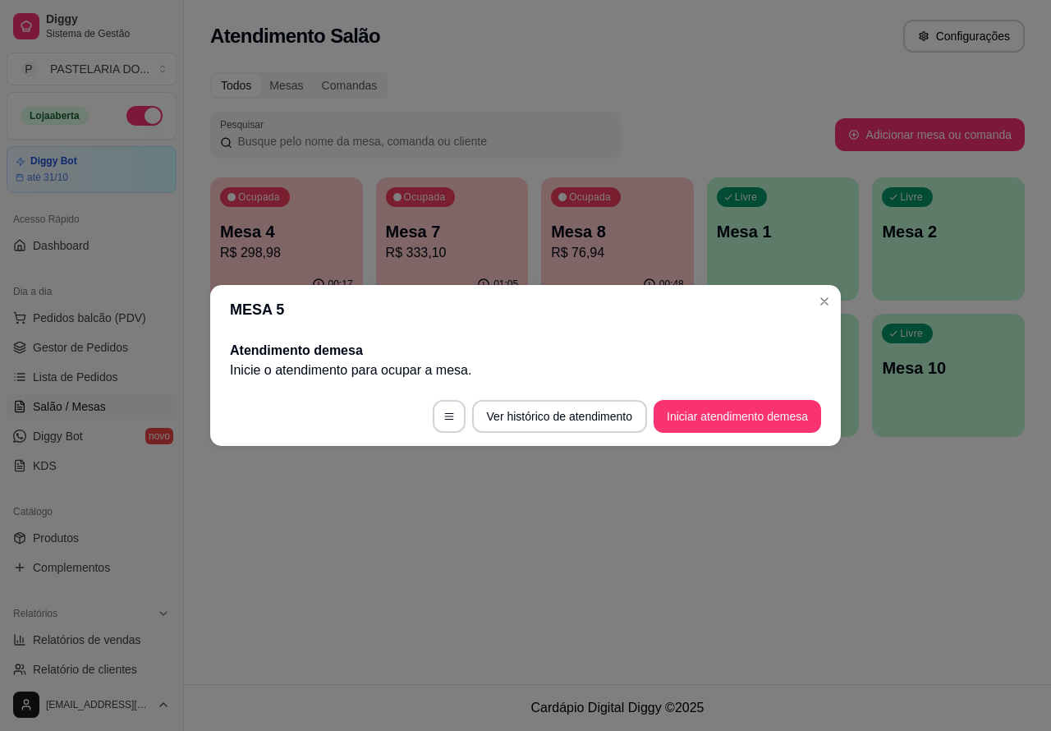
click at [778, 543] on div "Atendimento Salão Configurações Todos Mesas Comandas Pesquisar Adicionar mesa o…" at bounding box center [617, 342] width 867 height 684
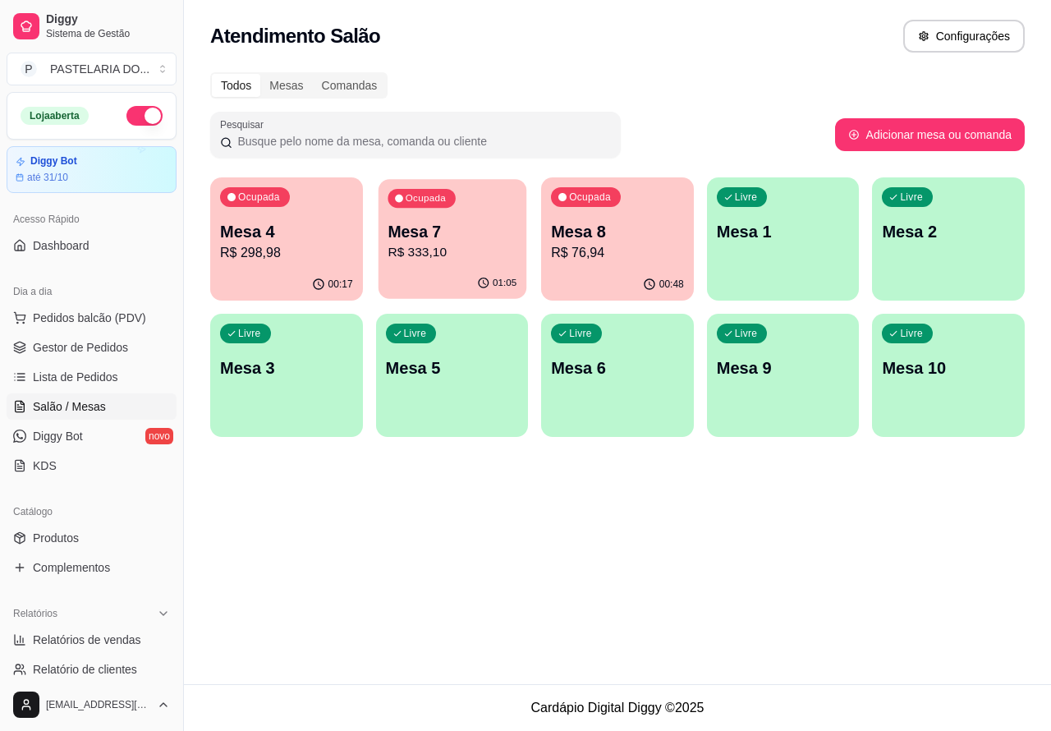
click at [441, 228] on p "Mesa 7" at bounding box center [452, 232] width 129 height 22
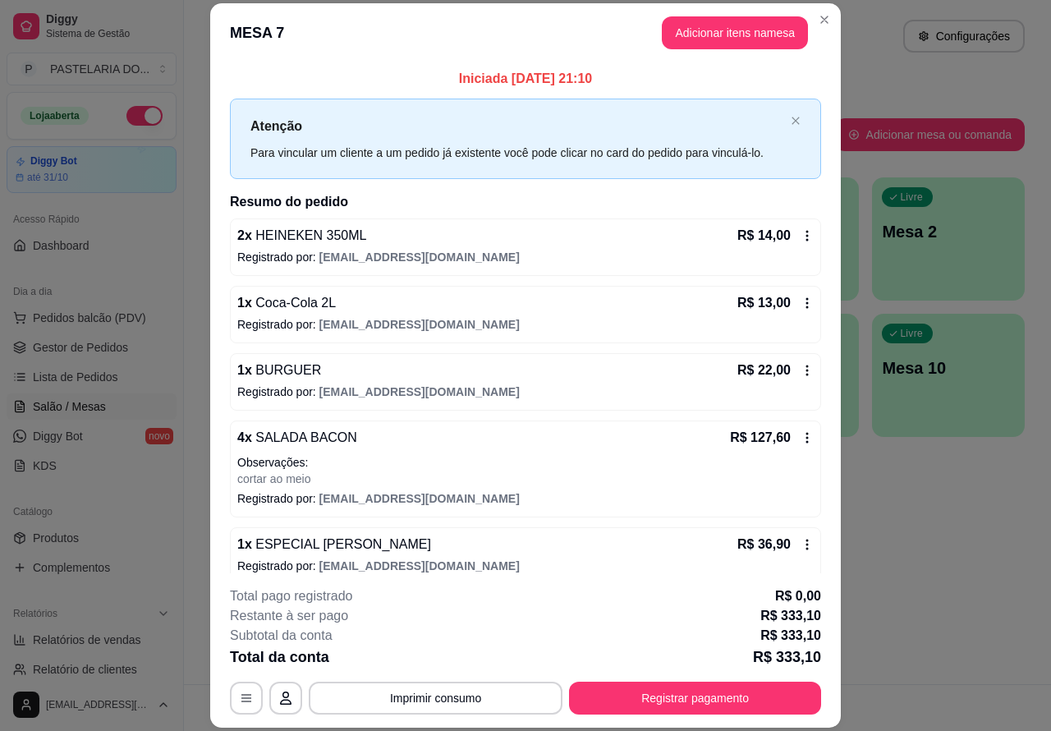
click at [443, 690] on button "Imprimir consumo" at bounding box center [436, 698] width 254 height 33
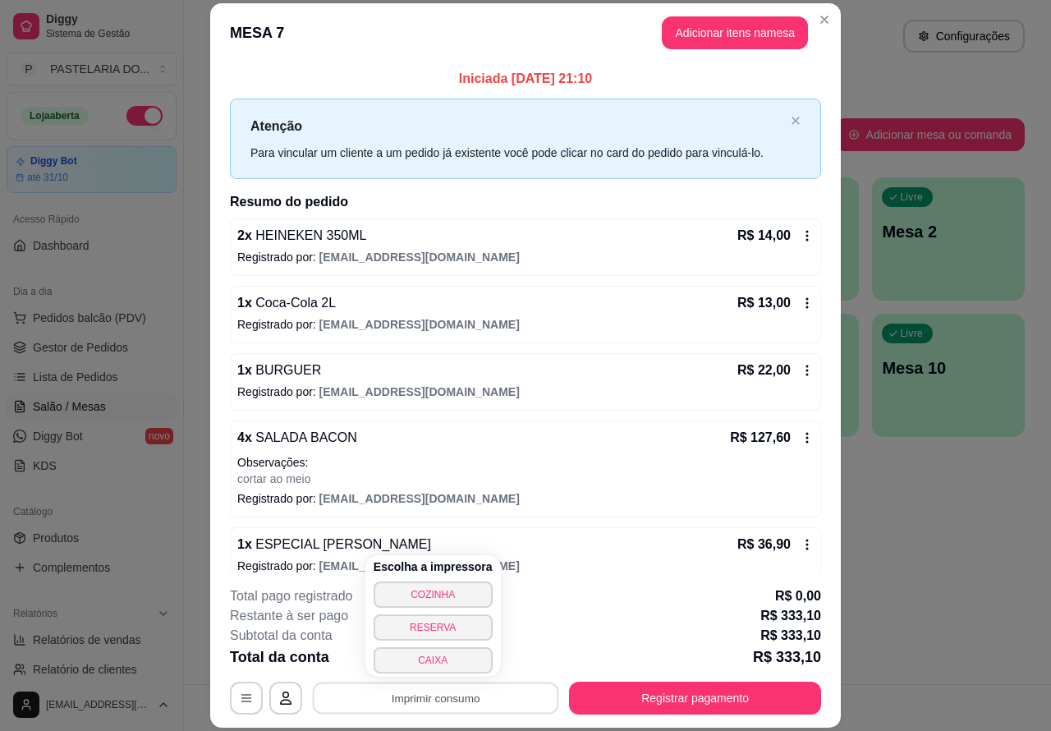
click at [437, 658] on button "CAIXA" at bounding box center [433, 660] width 119 height 26
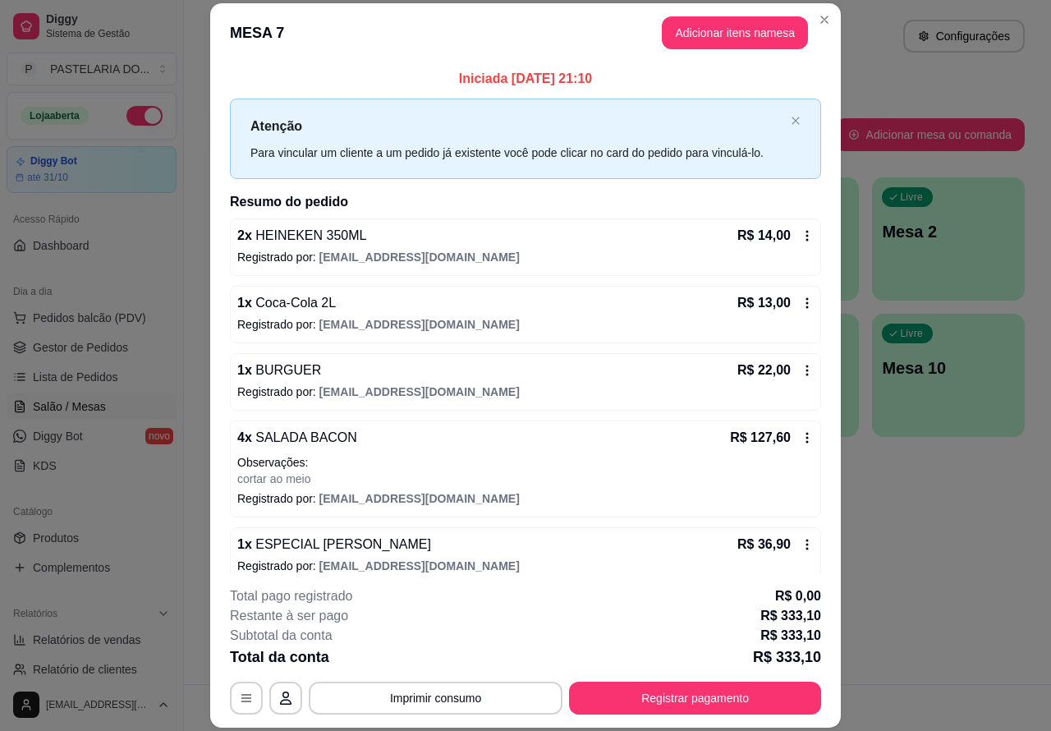
click at [724, 7] on header "MESA 7 Adicionar itens na mesa" at bounding box center [525, 32] width 631 height 59
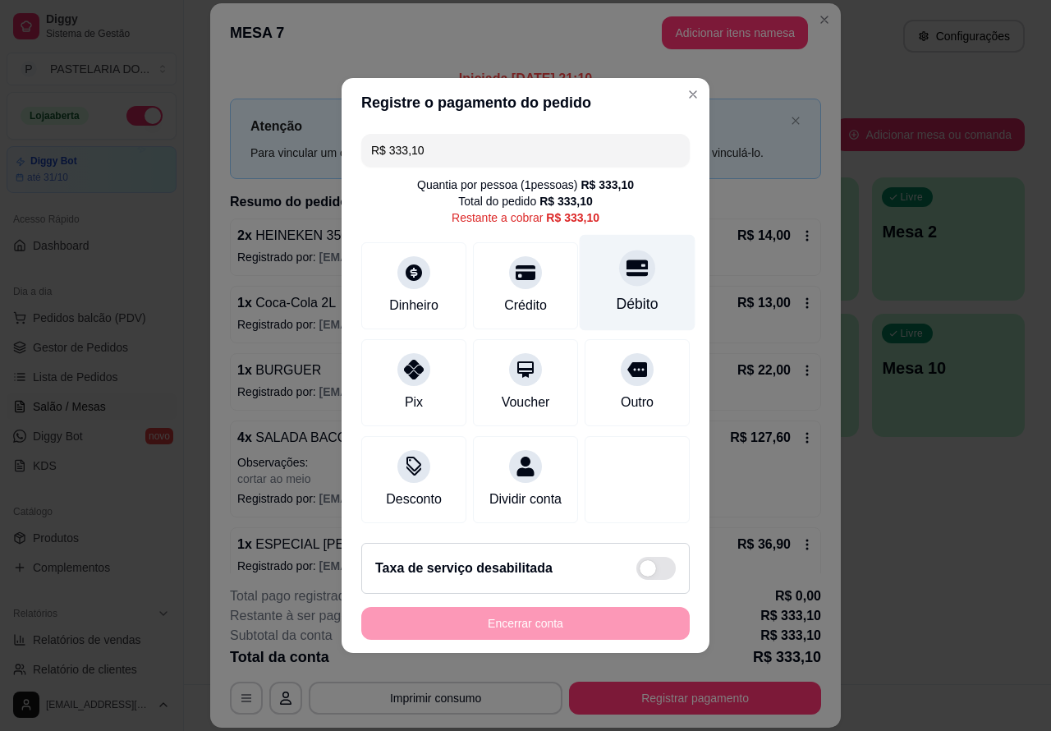
click at [627, 260] on icon at bounding box center [637, 268] width 21 height 16
type input "R$ 0,00"
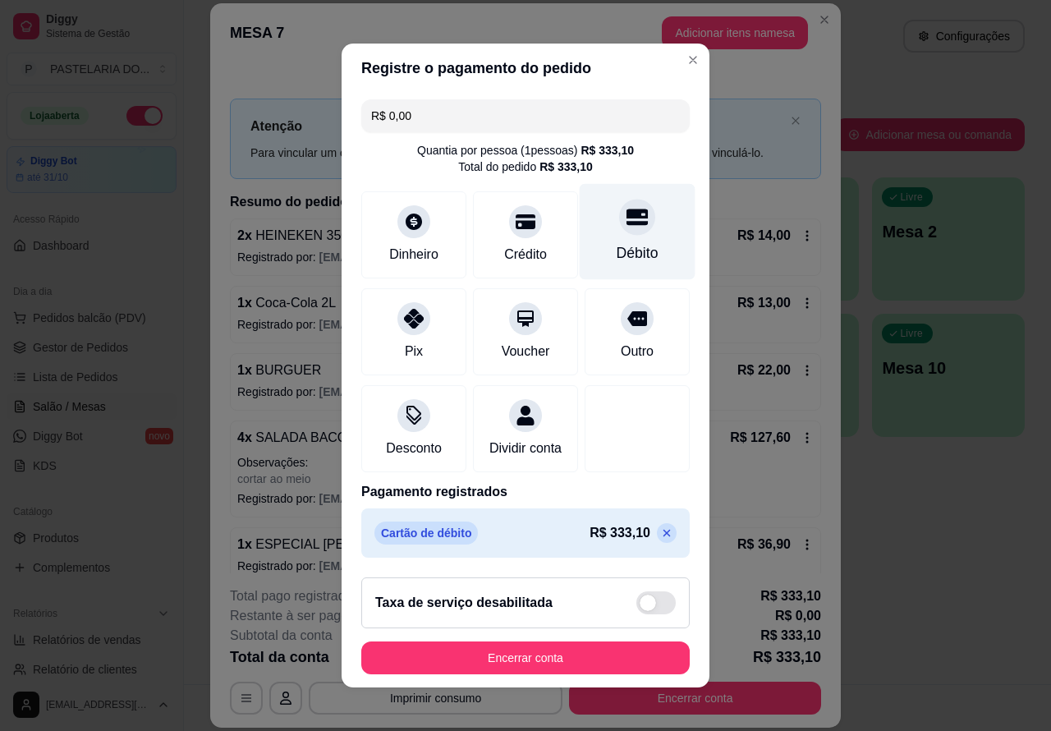
click at [514, 662] on button "Encerrar conta" at bounding box center [525, 657] width 328 height 33
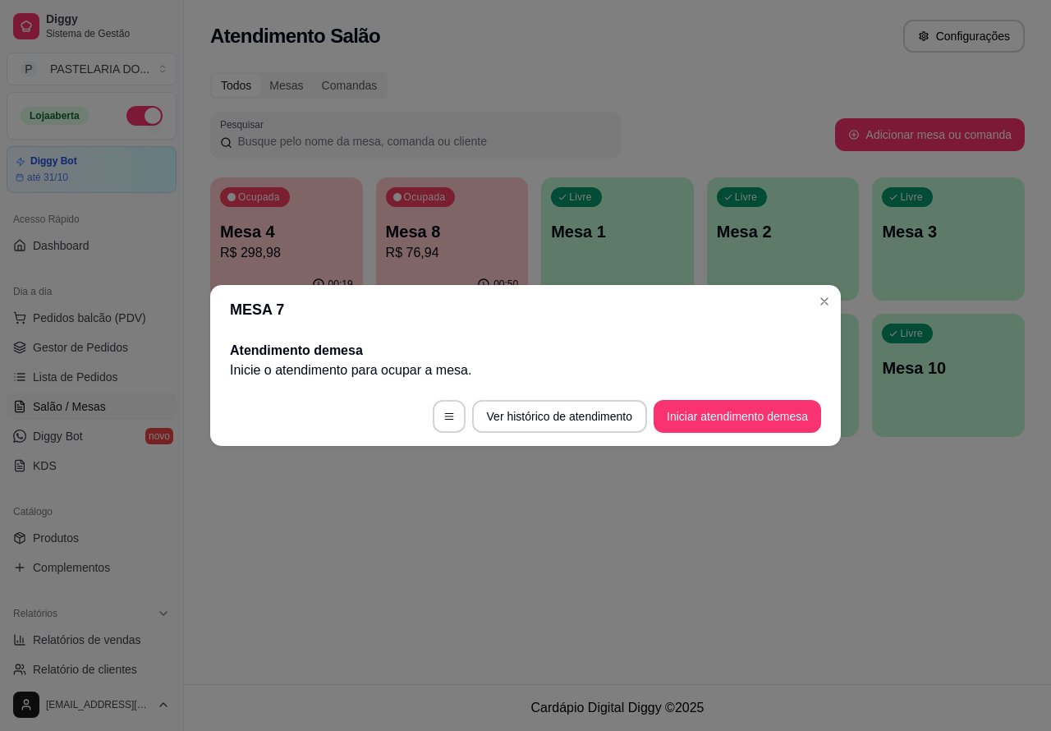
click at [909, 542] on div "Atendimento Salão Configurações Todos Mesas Comandas Pesquisar Adicionar mesa o…" at bounding box center [617, 342] width 867 height 684
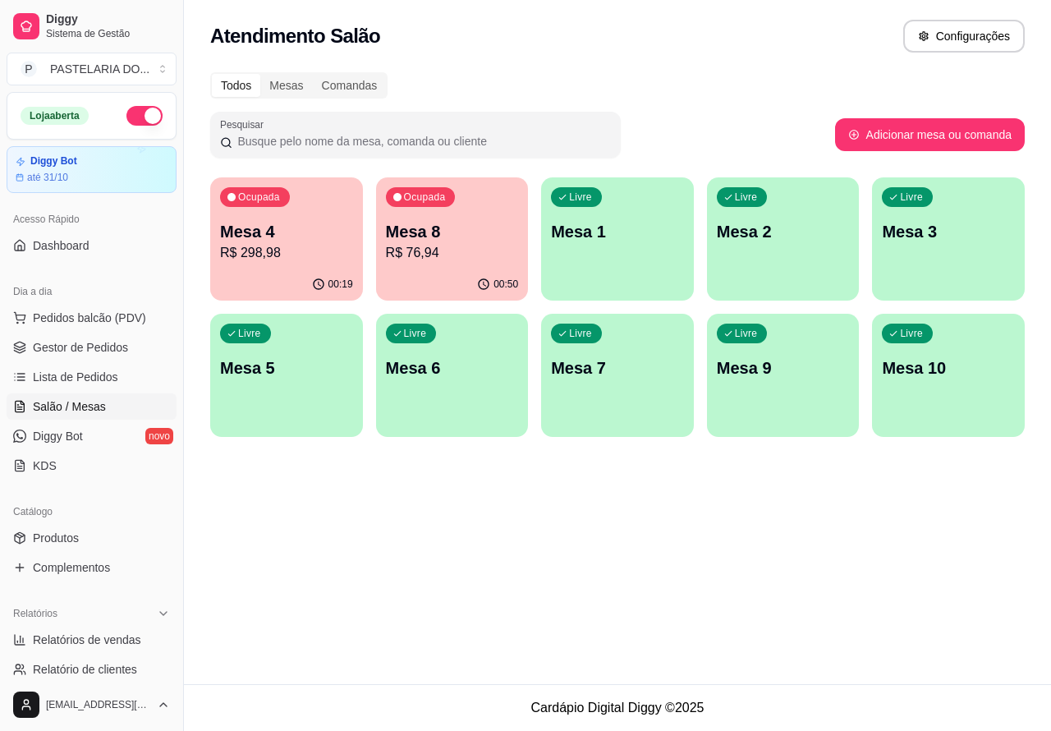
click at [439, 576] on div "Atendimento Salão Configurações Todos Mesas Comandas Pesquisar Adicionar mesa o…" at bounding box center [617, 342] width 867 height 684
click at [292, 255] on p "R$ 298,98" at bounding box center [286, 253] width 133 height 20
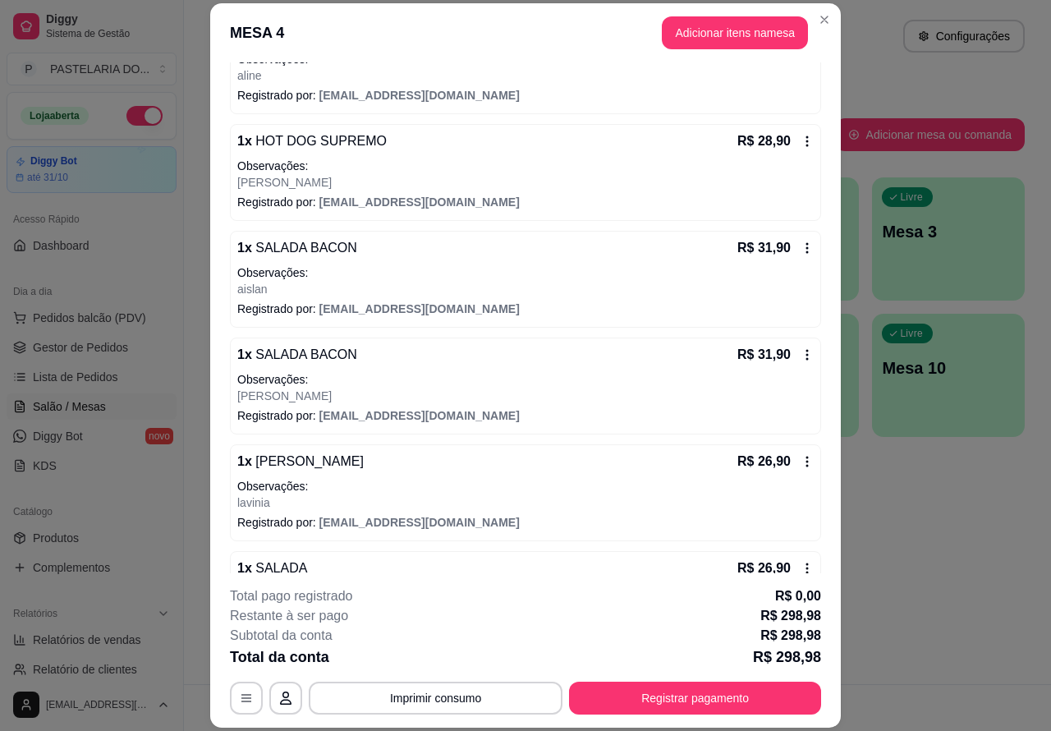
scroll to position [638, 0]
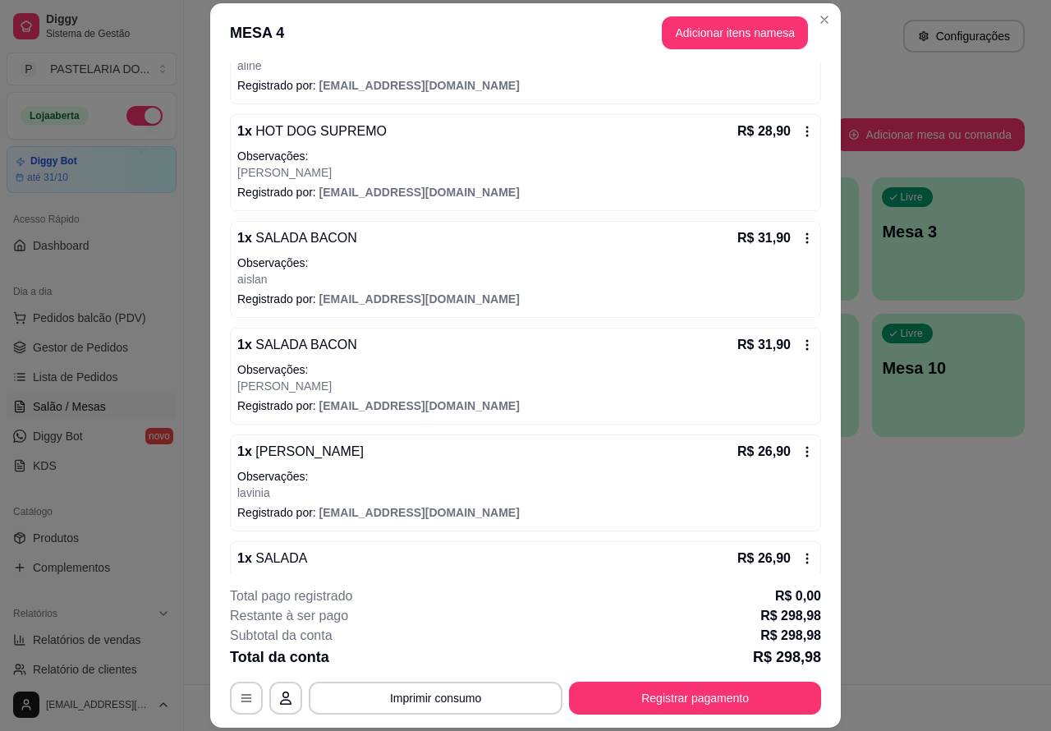
click at [729, 35] on p "Este pedido será vinculado para" at bounding box center [788, 43] width 166 height 16
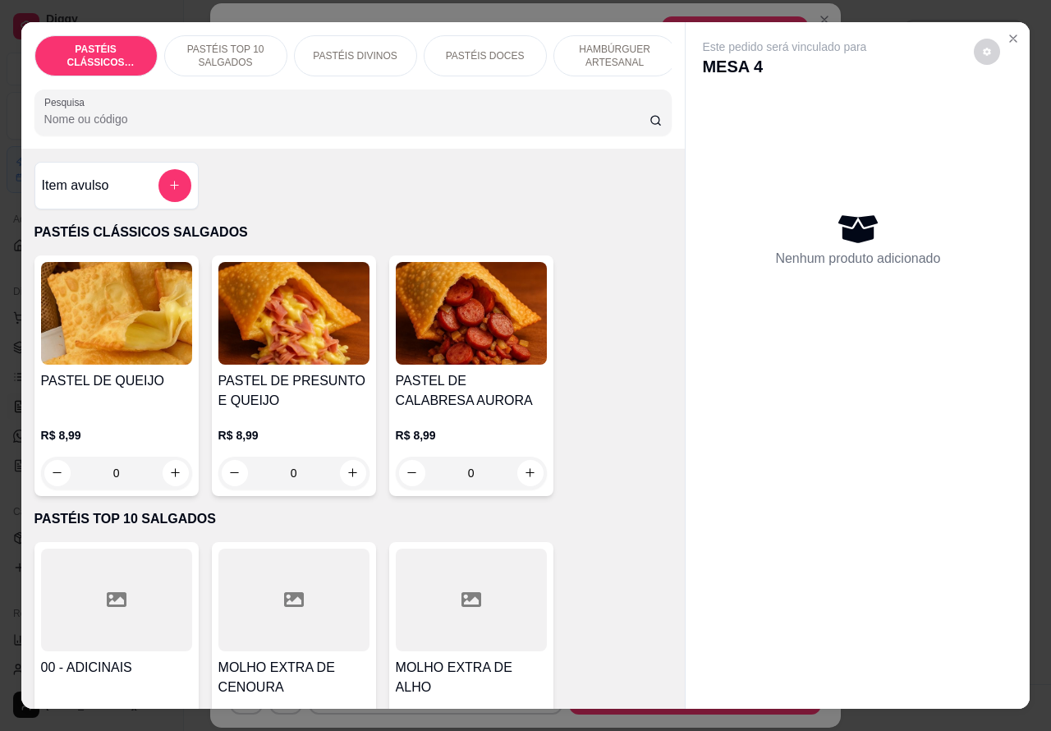
click at [216, 47] on p "PASTÉIS TOP 10 SALGADOS" at bounding box center [225, 56] width 95 height 26
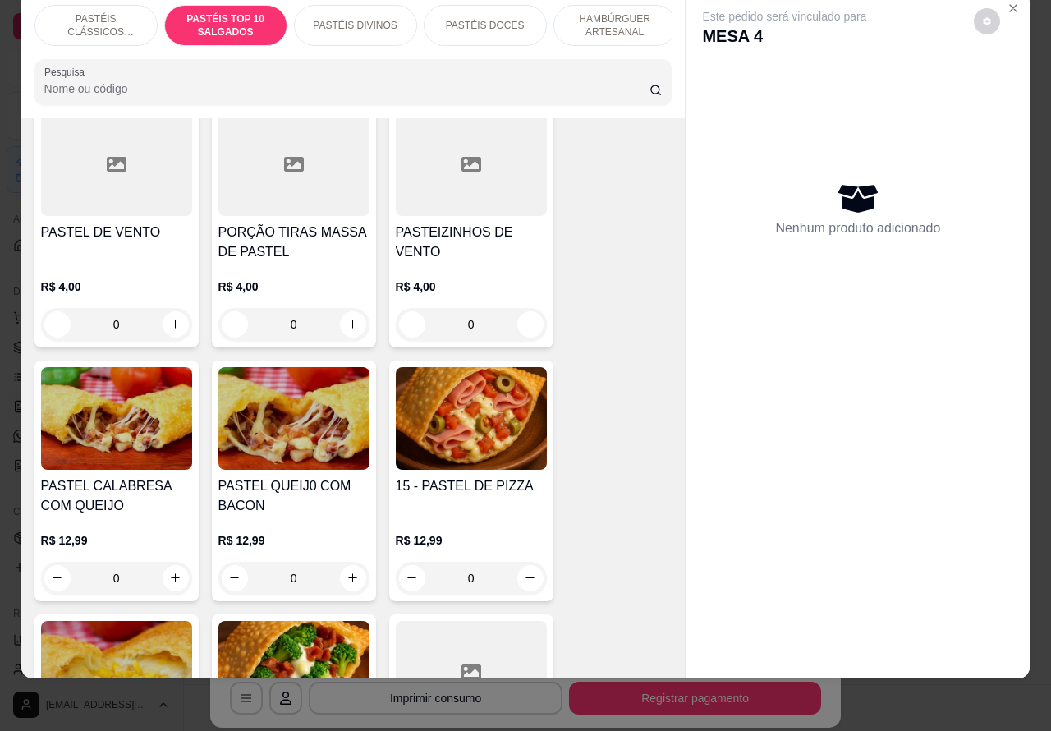
scroll to position [581, 0]
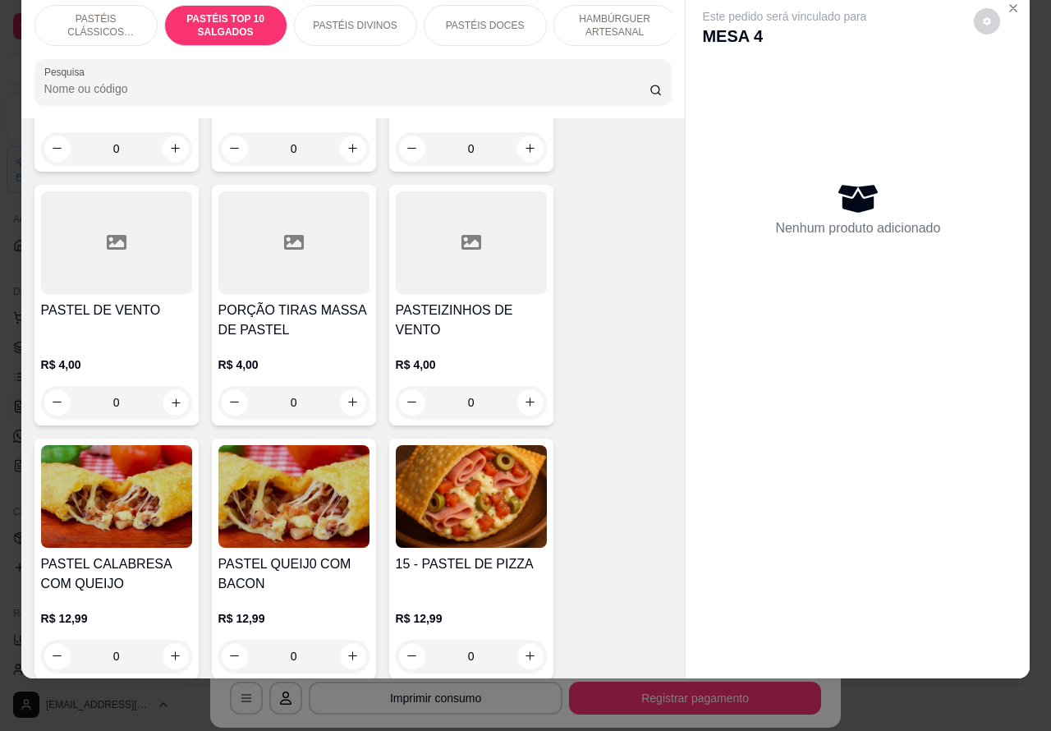
click at [169, 402] on icon "increase-product-quantity" at bounding box center [175, 402] width 12 height 12
type input "1"
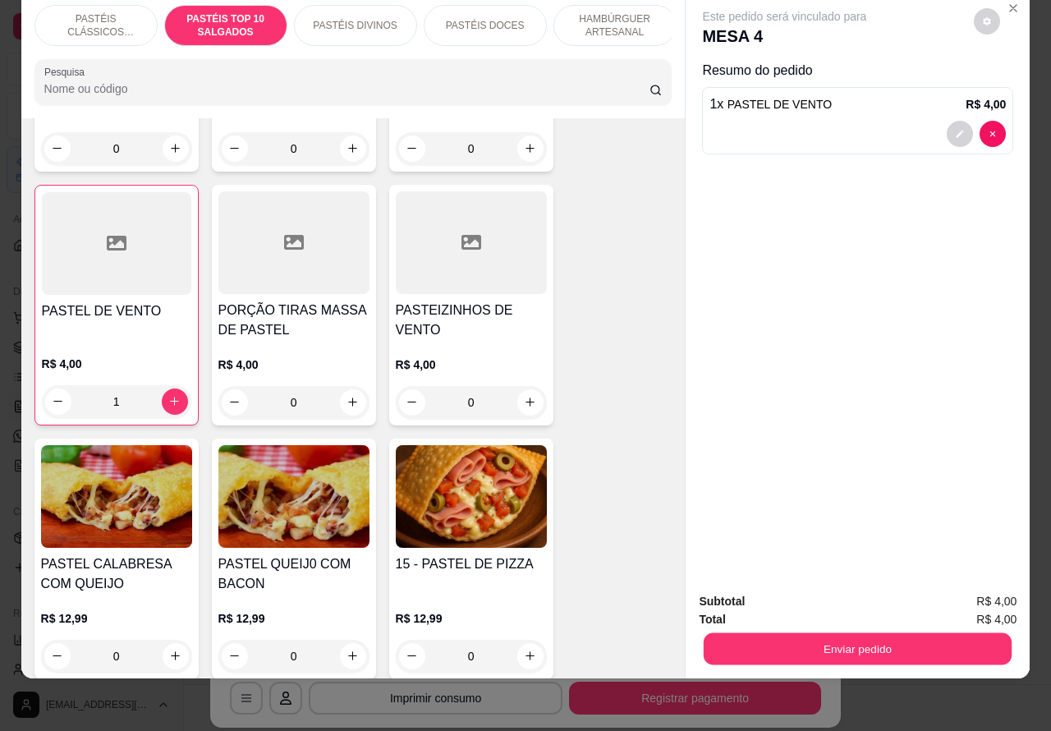
click at [909, 633] on button "Enviar pedido" at bounding box center [858, 649] width 308 height 32
click at [975, 587] on button "Enviar pedido" at bounding box center [972, 593] width 93 height 31
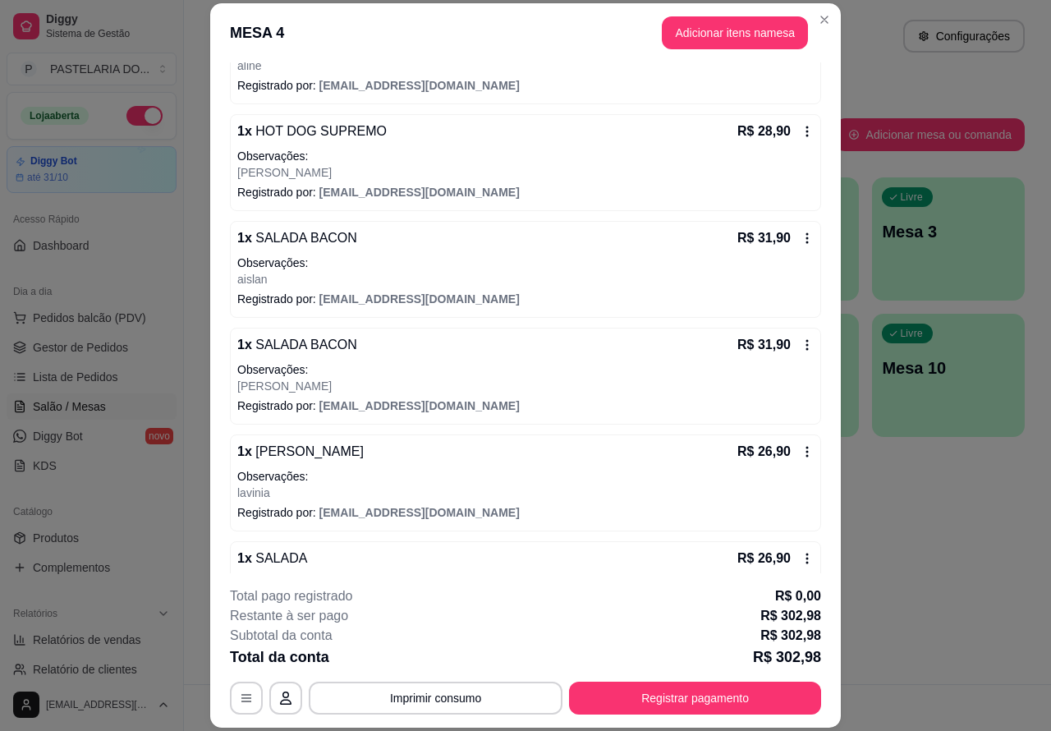
click at [971, 542] on div "Atendimento Salão Configurações Todos Mesas Comandas Pesquisar Adicionar mesa o…" at bounding box center [617, 342] width 867 height 684
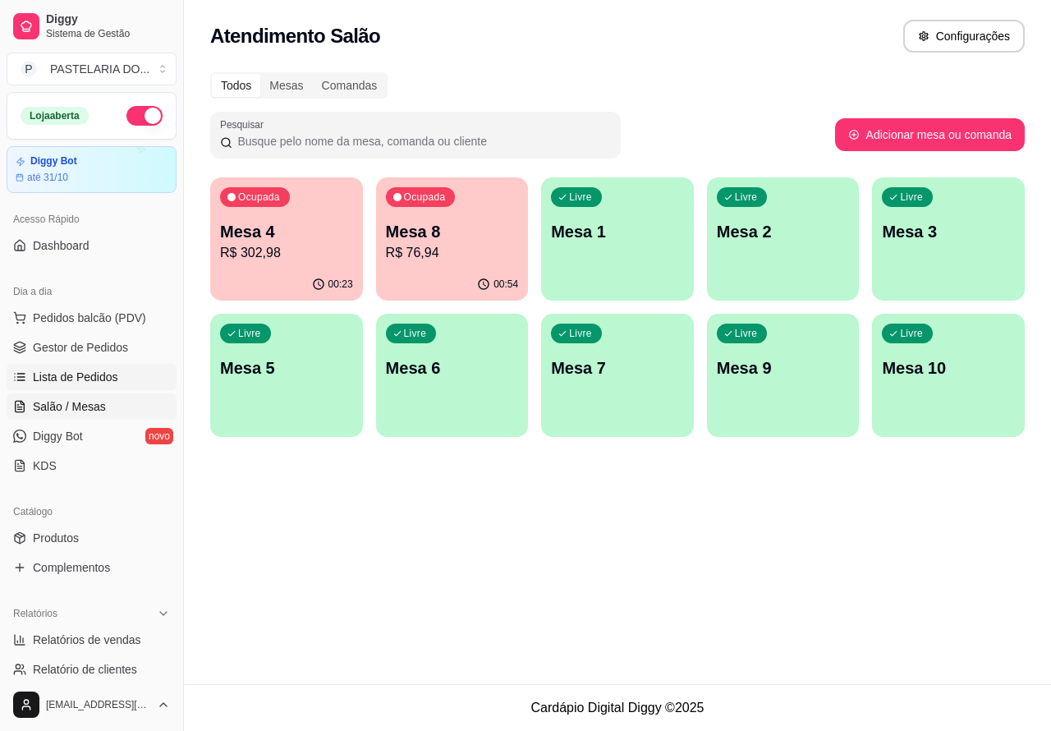
click at [85, 374] on span "Lista de Pedidos" at bounding box center [75, 377] width 85 height 16
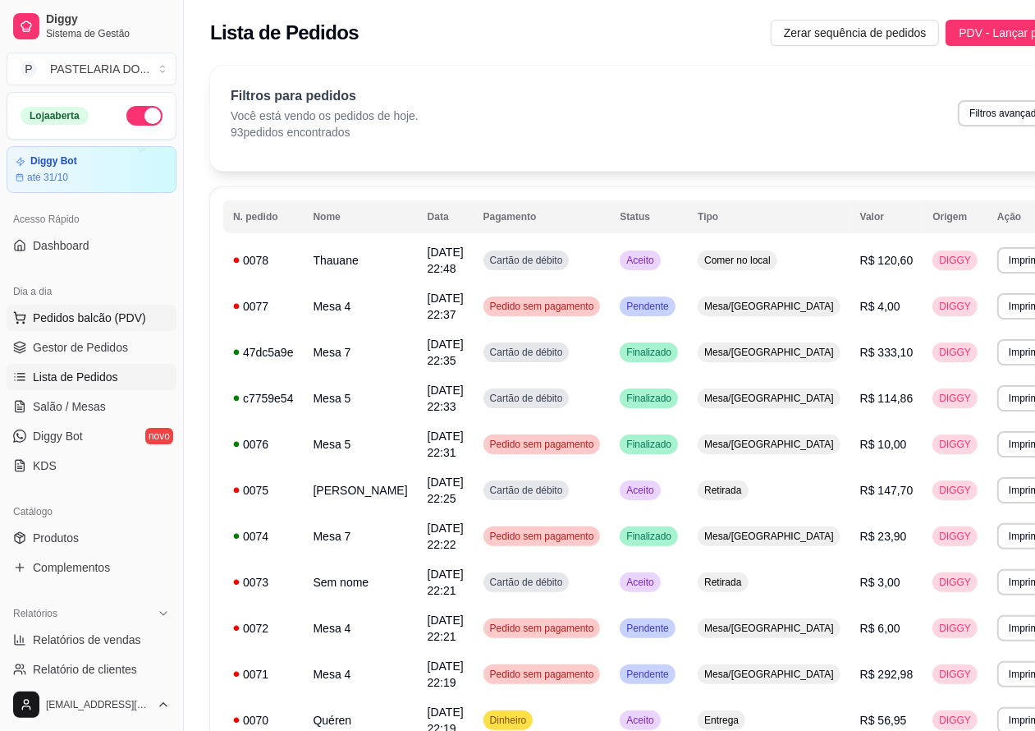
click at [109, 319] on span "Pedidos balcão (PDV)" at bounding box center [89, 318] width 113 height 16
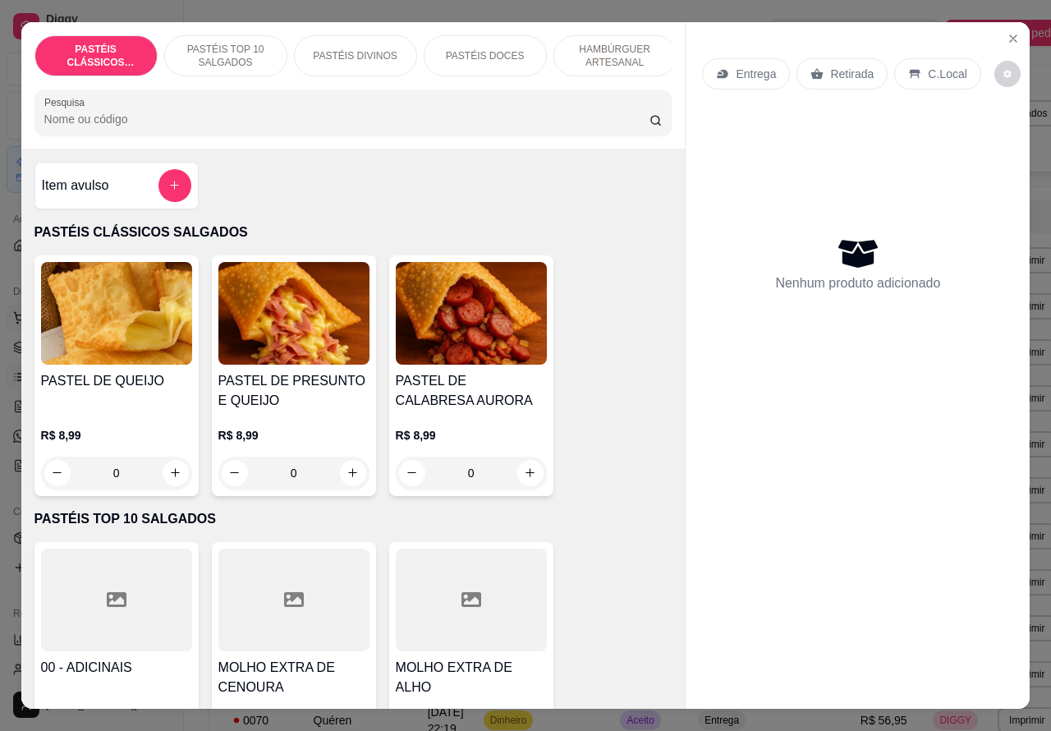
click at [1007, 32] on icon "Close" at bounding box center [1013, 38] width 13 height 13
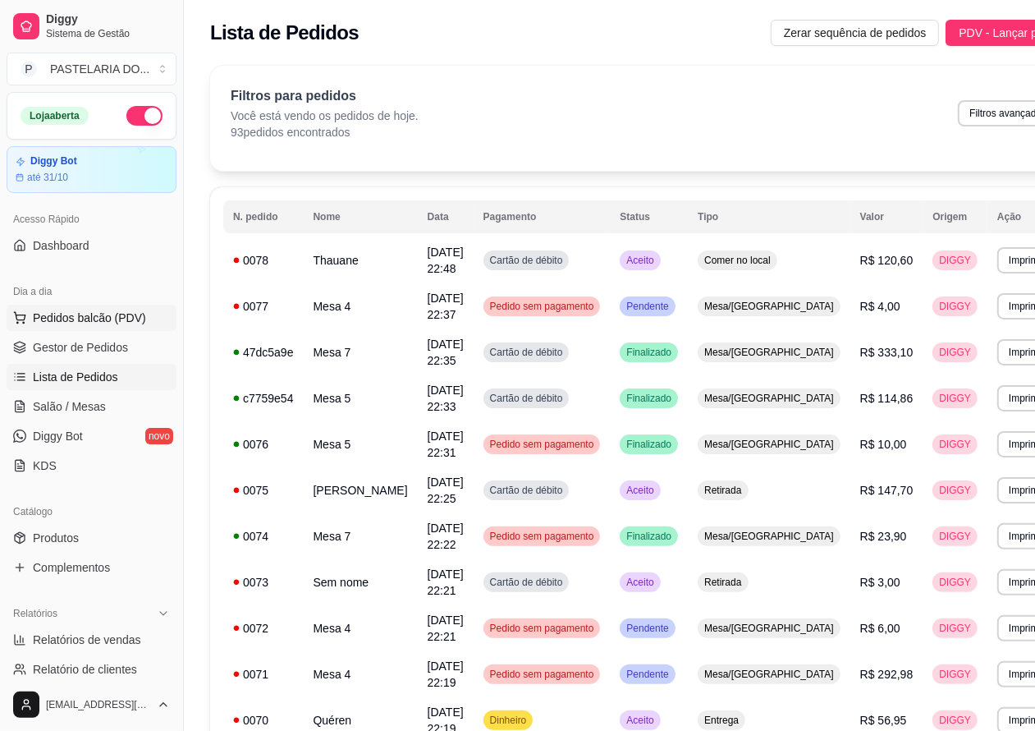
click at [99, 310] on span "Pedidos balcão (PDV)" at bounding box center [89, 318] width 113 height 16
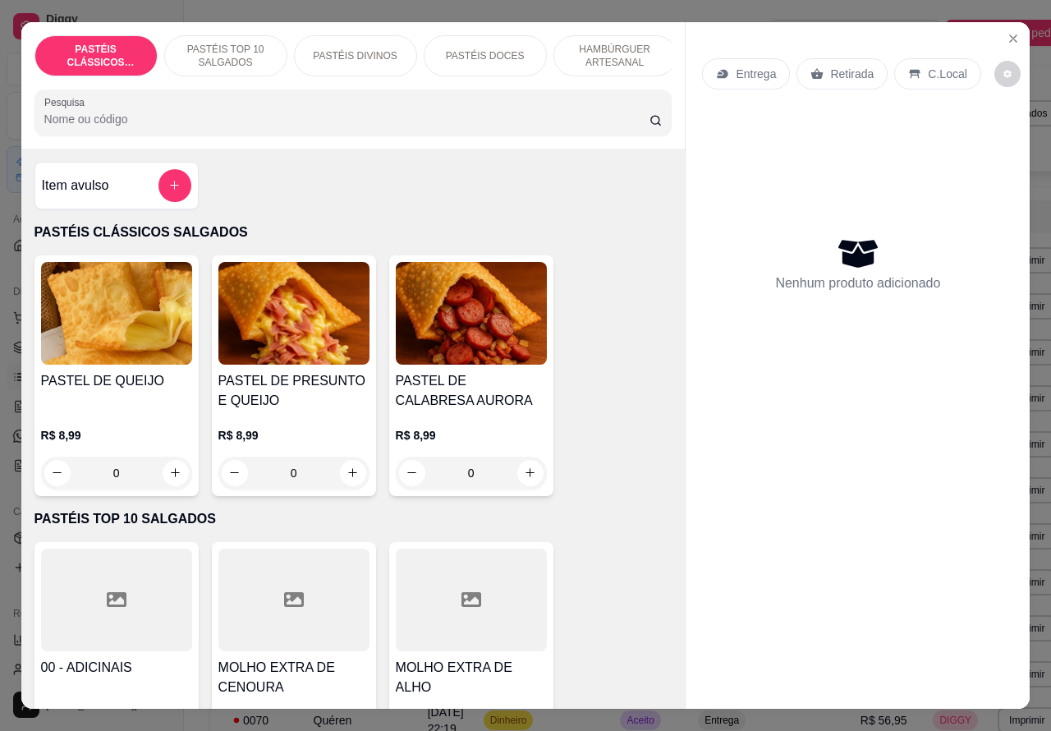
click at [834, 66] on p "Retirada" at bounding box center [852, 74] width 44 height 16
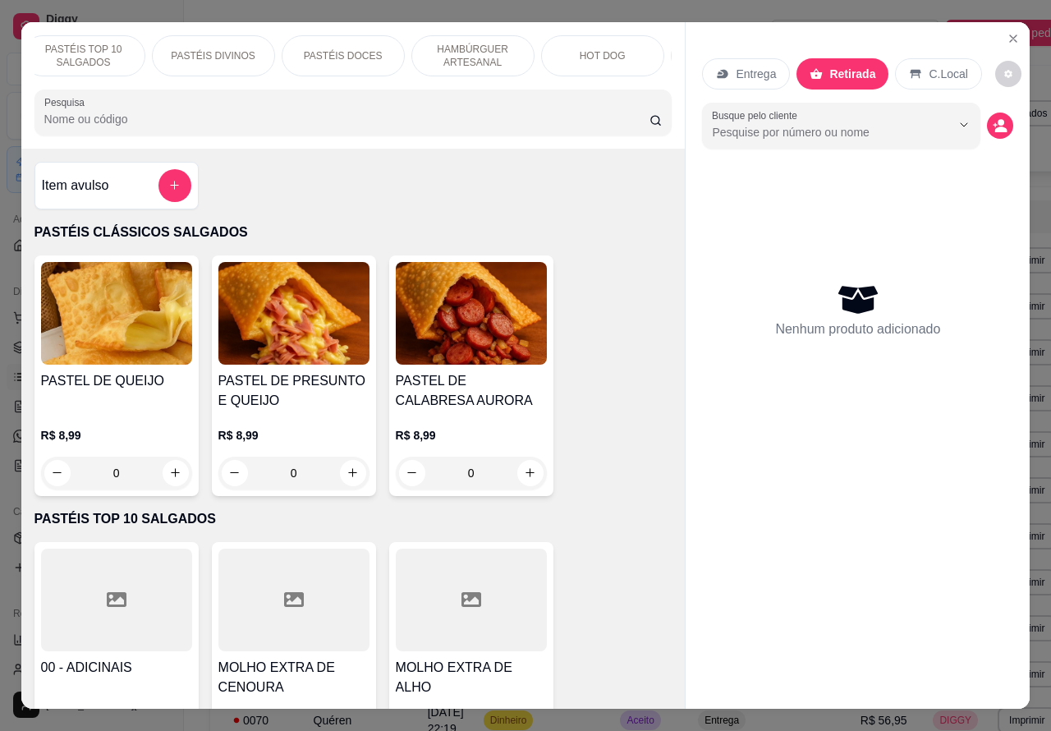
scroll to position [0, 394]
click at [479, 49] on p "BEBIDAS" at bounding box center [481, 55] width 43 height 13
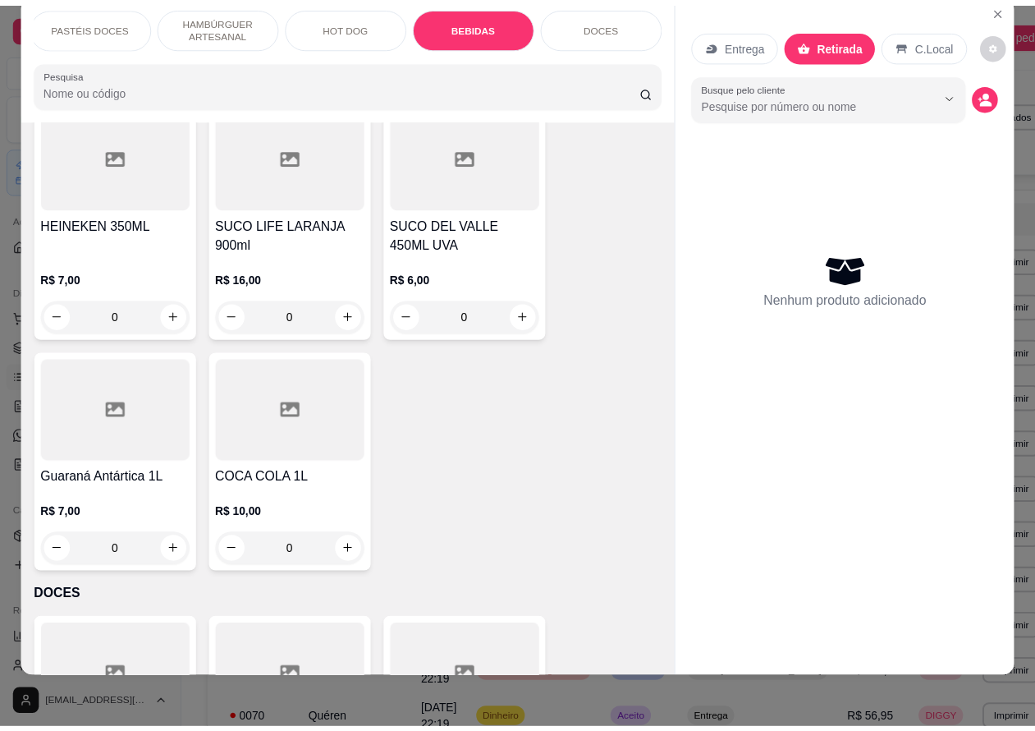
scroll to position [5048, 0]
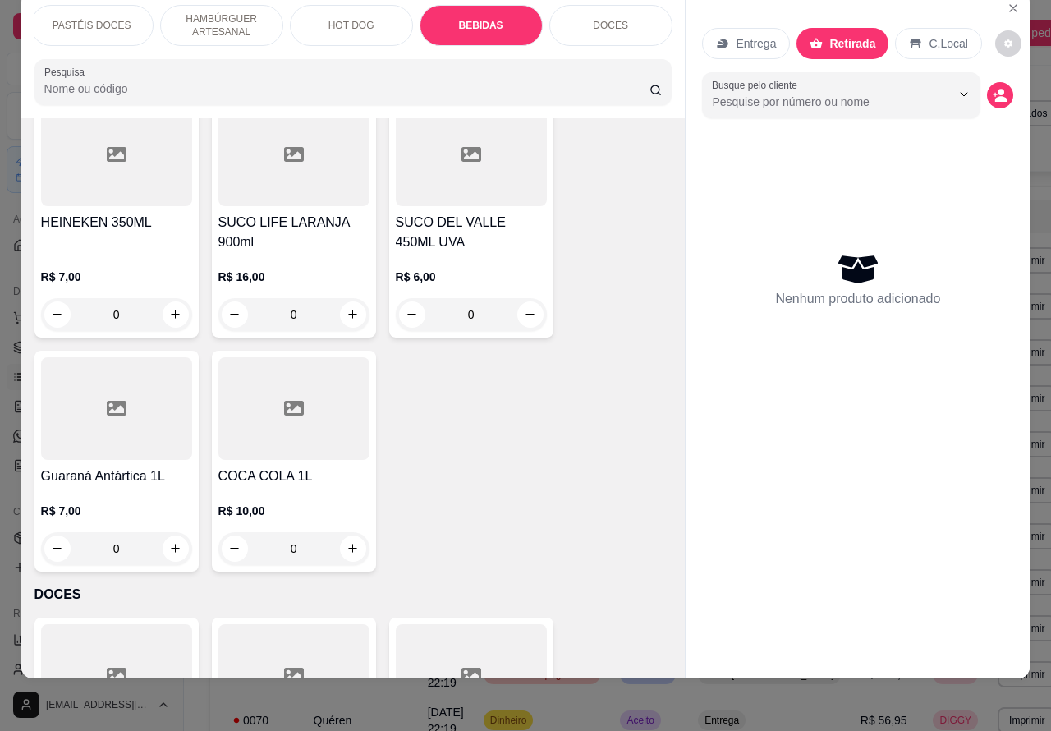
click at [171, 544] on icon "increase-product-quantity" at bounding box center [175, 548] width 9 height 9
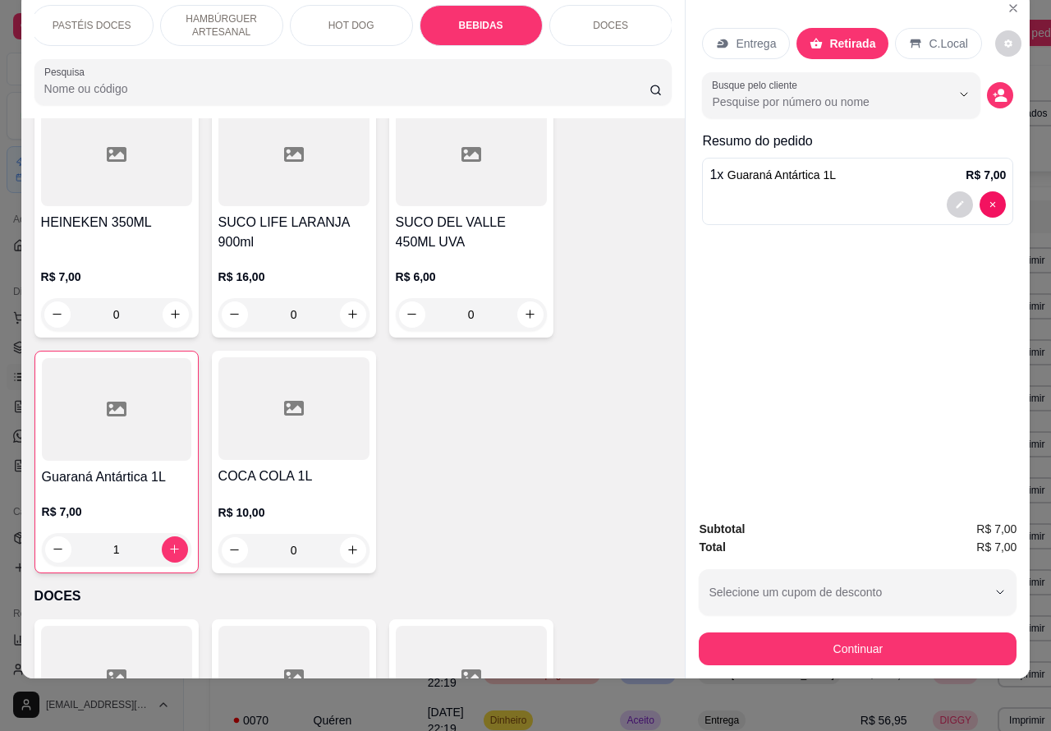
click at [170, 544] on icon "increase-product-quantity" at bounding box center [174, 548] width 9 height 9
type input "2"
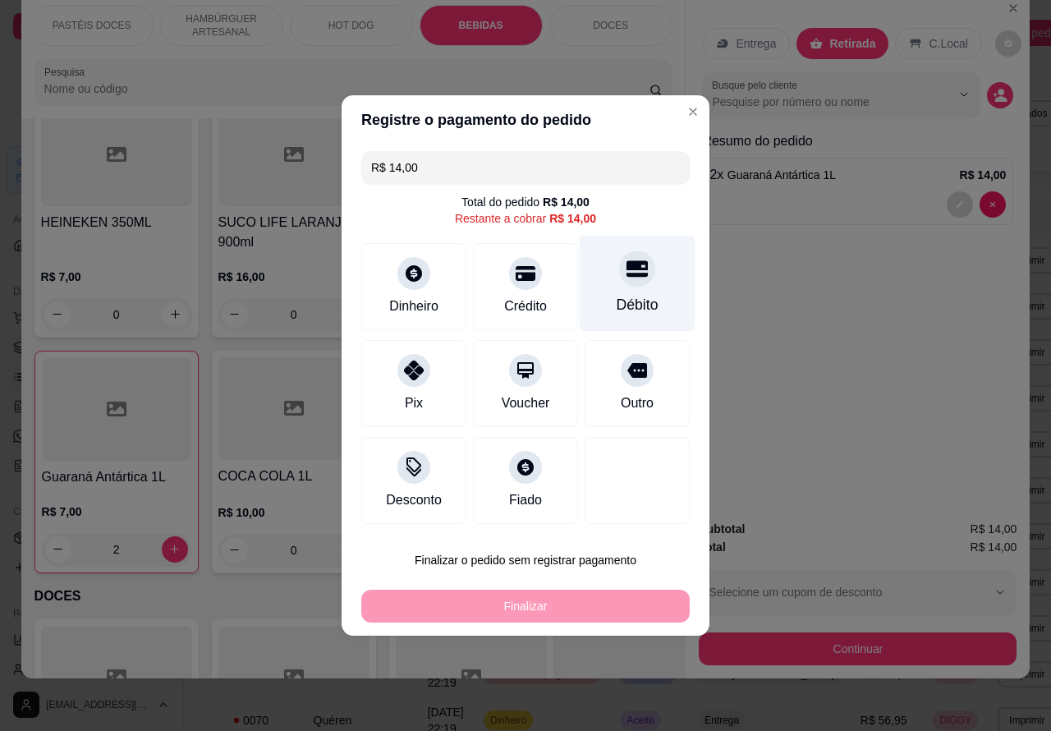
click at [637, 264] on div at bounding box center [637, 268] width 36 height 36
type input "R$ 0,00"
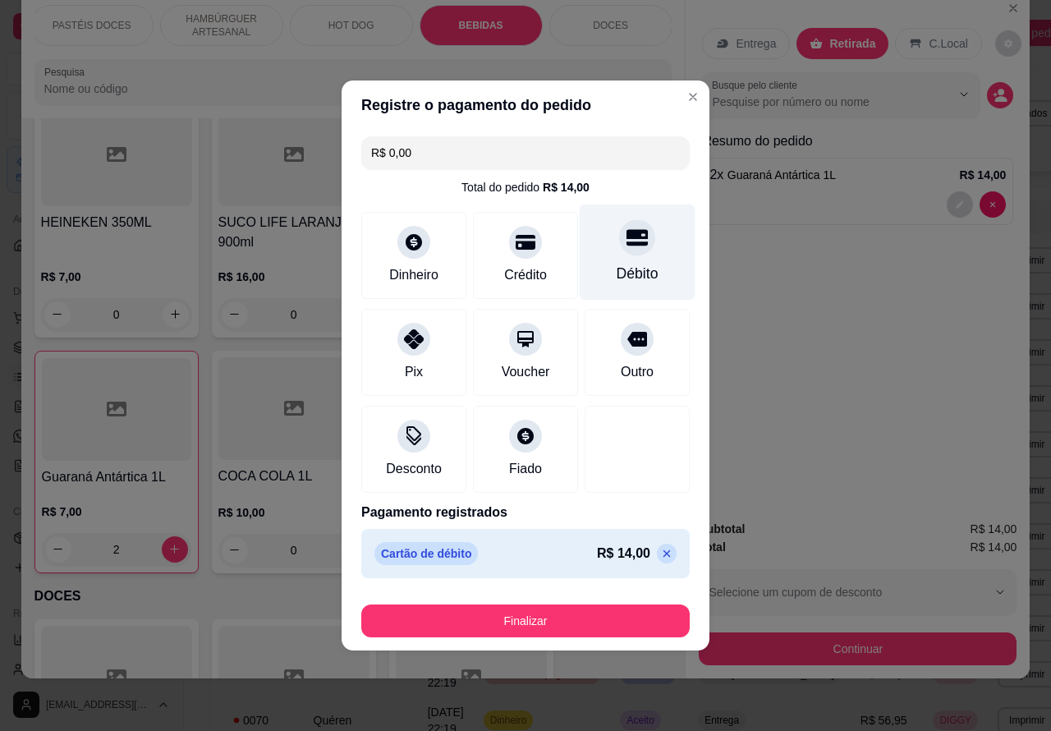
click at [581, 613] on button "Finalizar" at bounding box center [525, 620] width 328 height 33
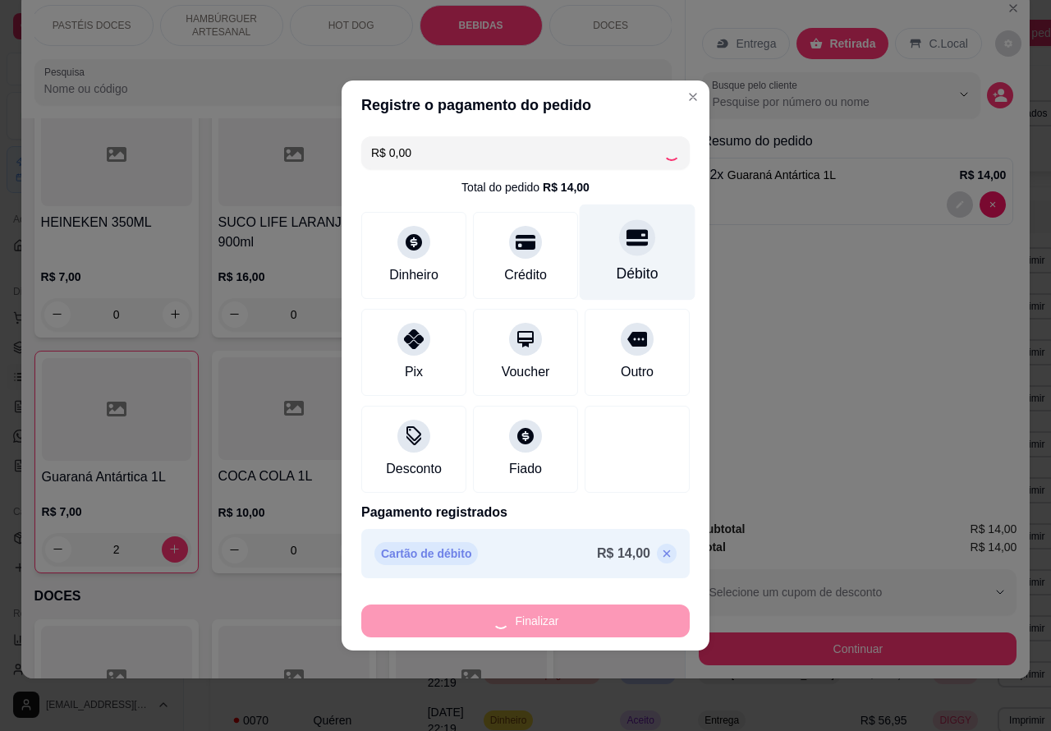
type input "0"
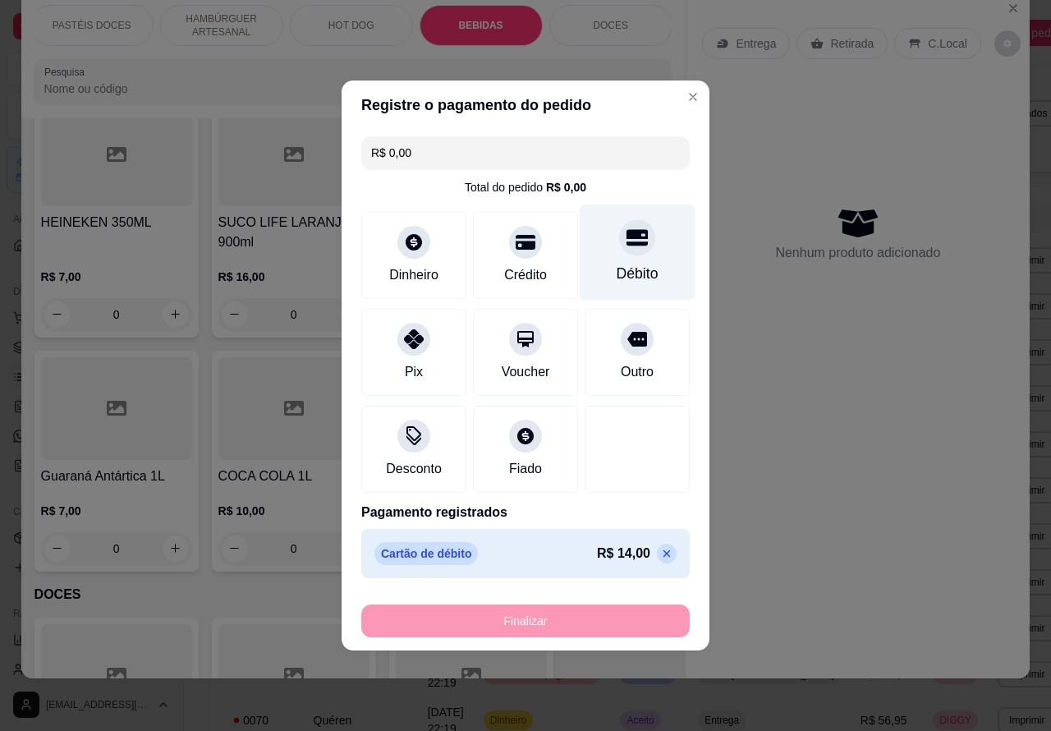
type input "-R$ 14,00"
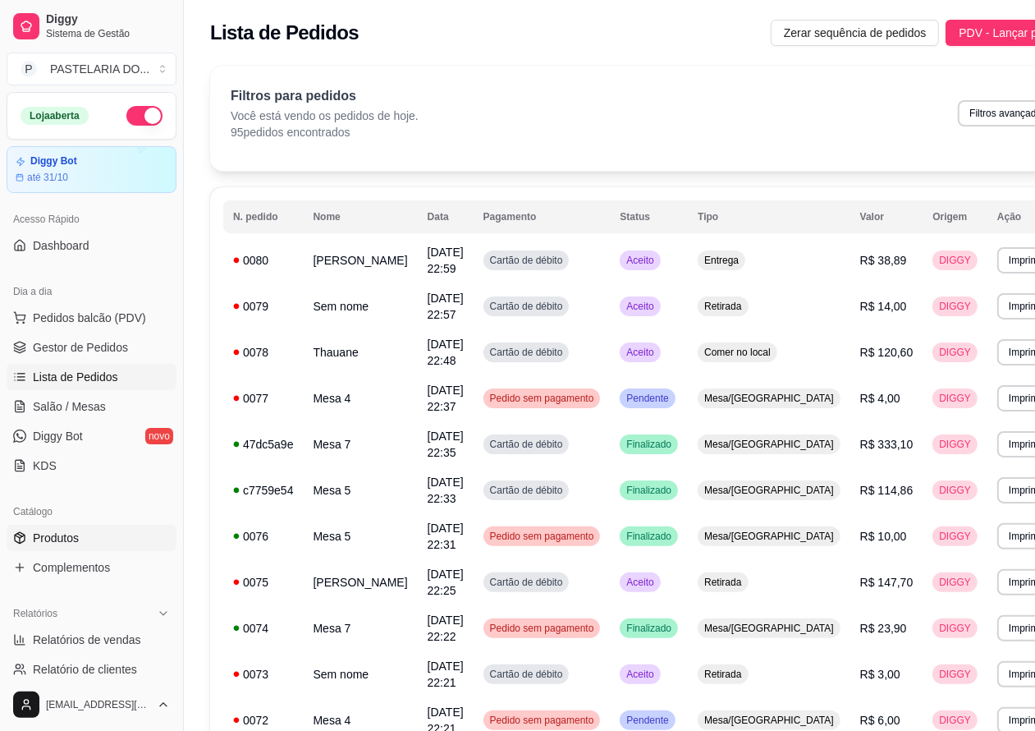
click at [68, 526] on link "Produtos" at bounding box center [92, 538] width 170 height 26
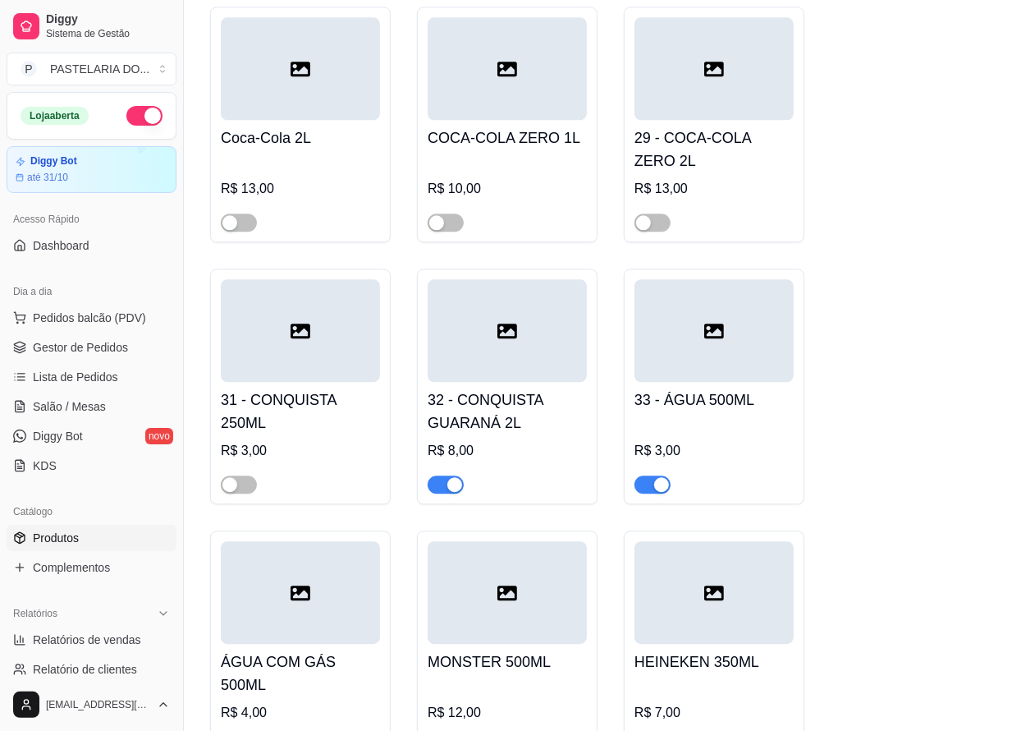
scroll to position [6770, 0]
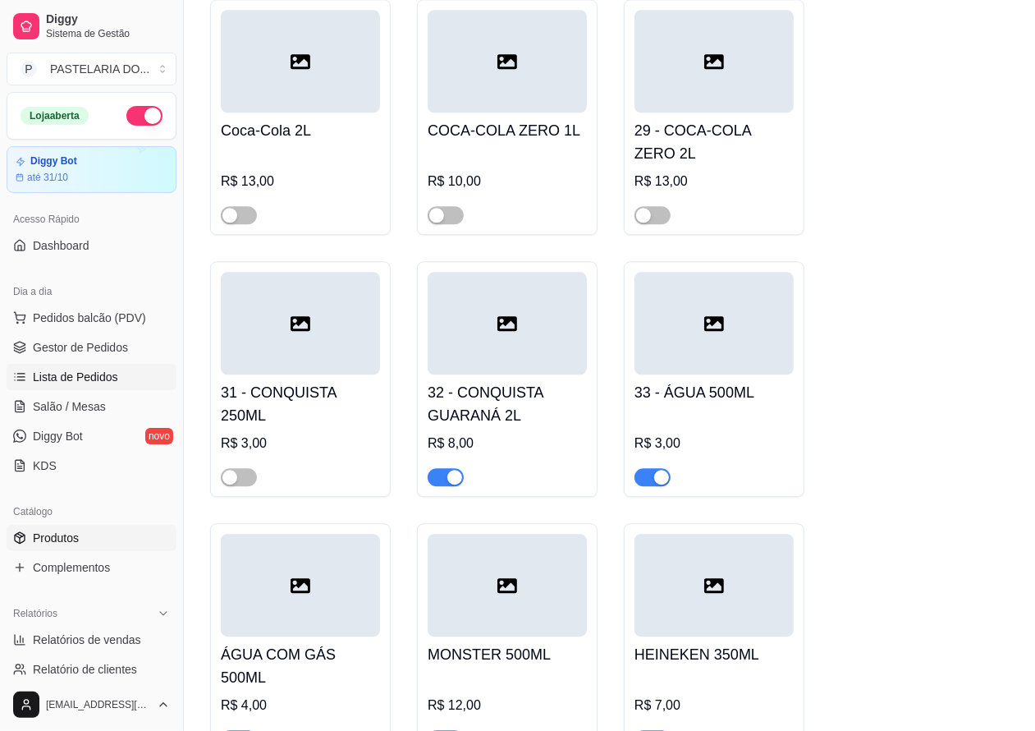
click at [87, 379] on span "Lista de Pedidos" at bounding box center [75, 377] width 85 height 16
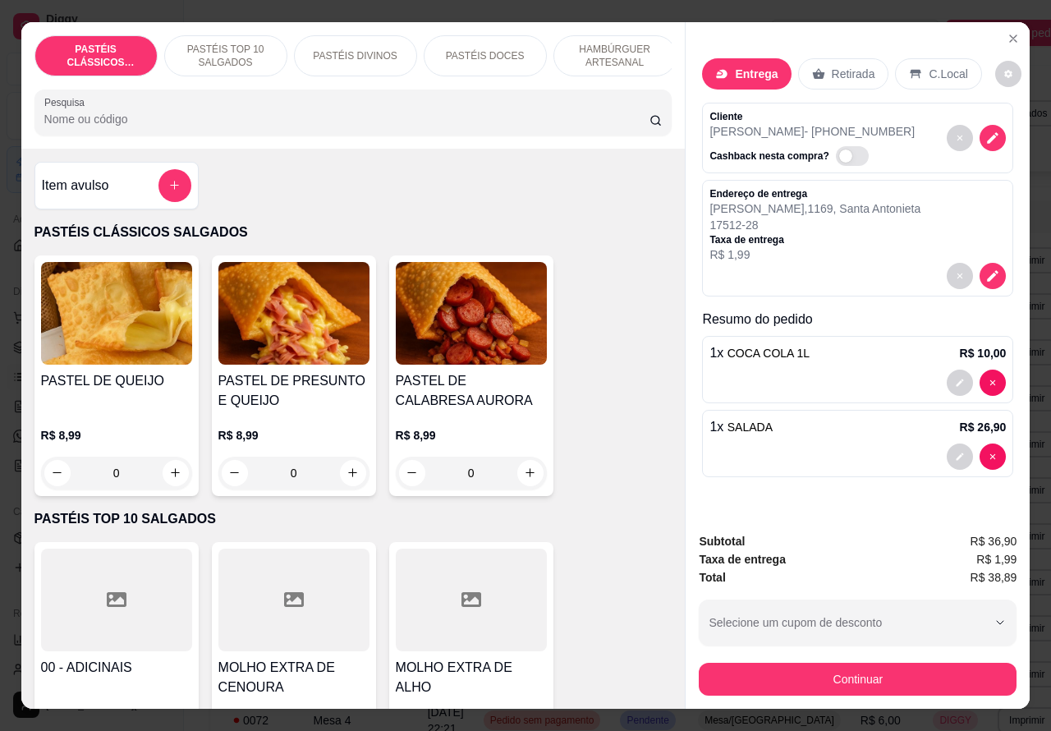
click at [990, 454] on icon "decrease-product-quantity" at bounding box center [992, 456] width 5 height 5
type input "0"
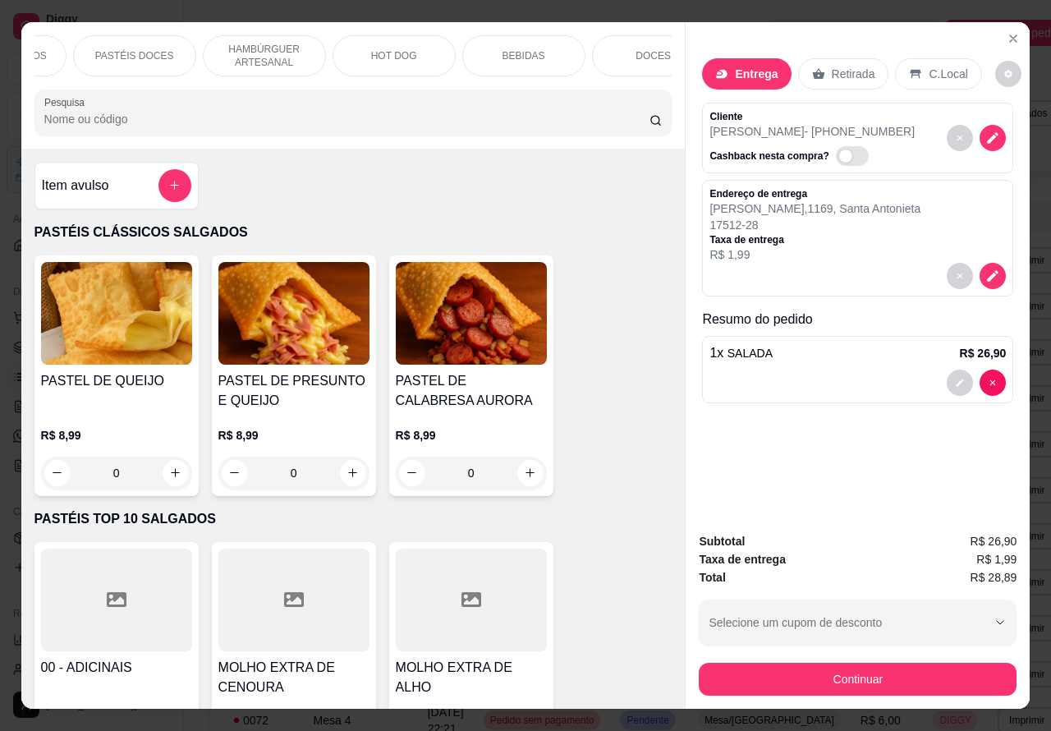
scroll to position [0, 359]
click at [531, 52] on div "BEBIDAS" at bounding box center [515, 55] width 123 height 41
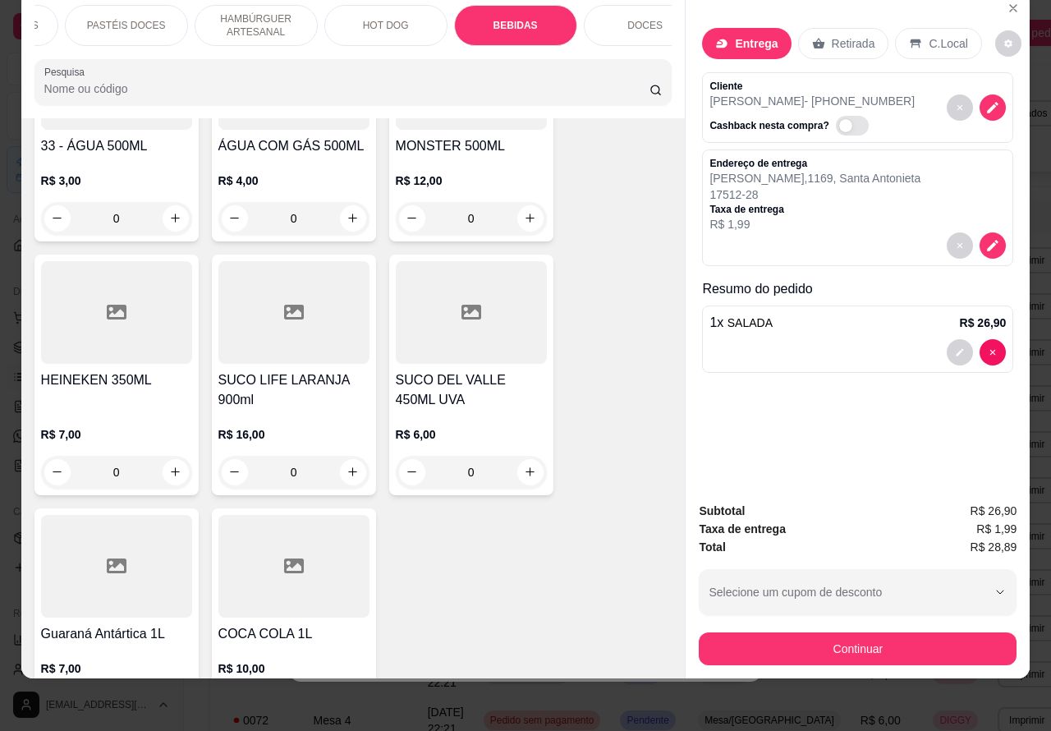
scroll to position [4993, 0]
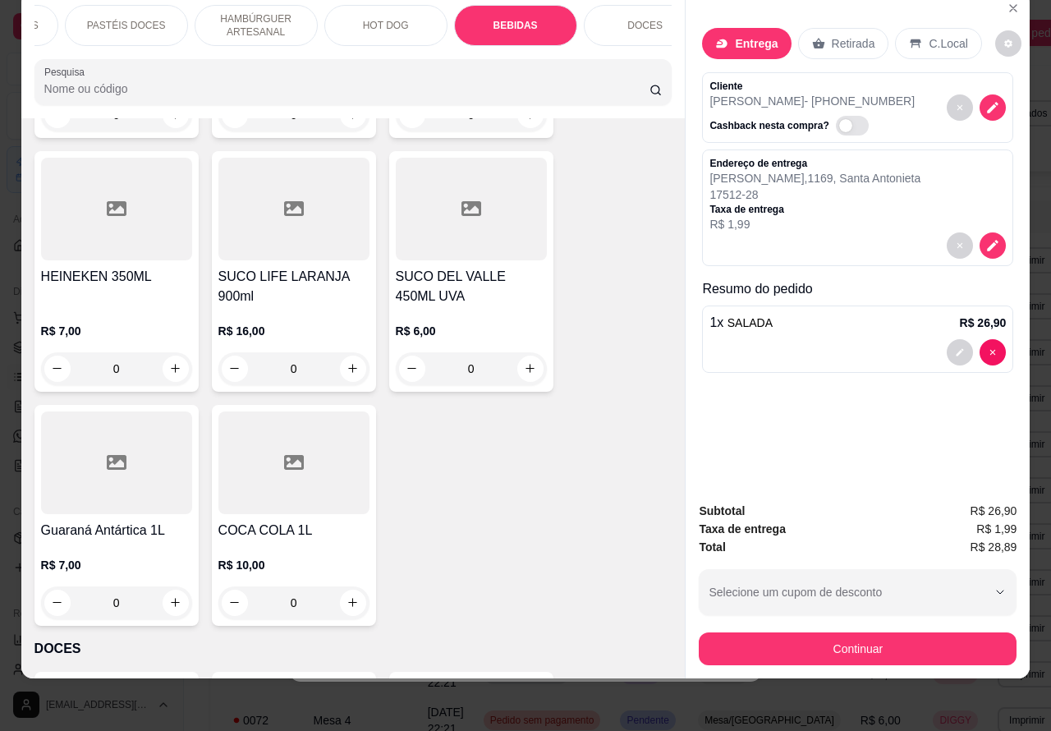
click at [169, 596] on icon "increase-product-quantity" at bounding box center [175, 602] width 12 height 12
type input "1"
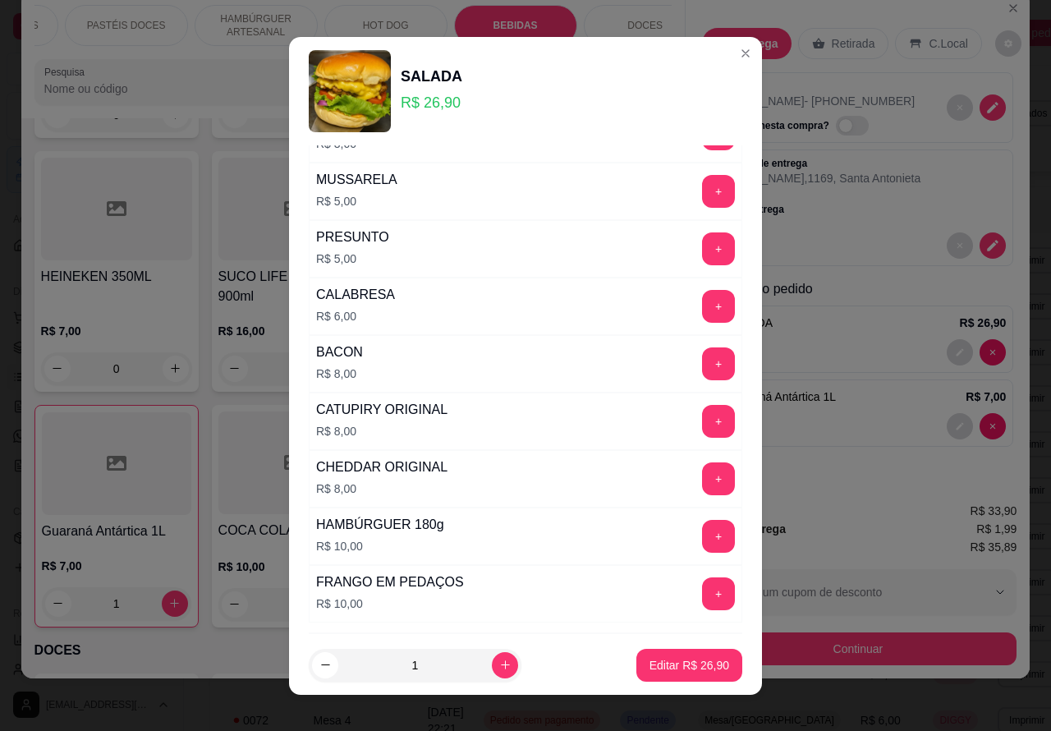
scroll to position [470, 0]
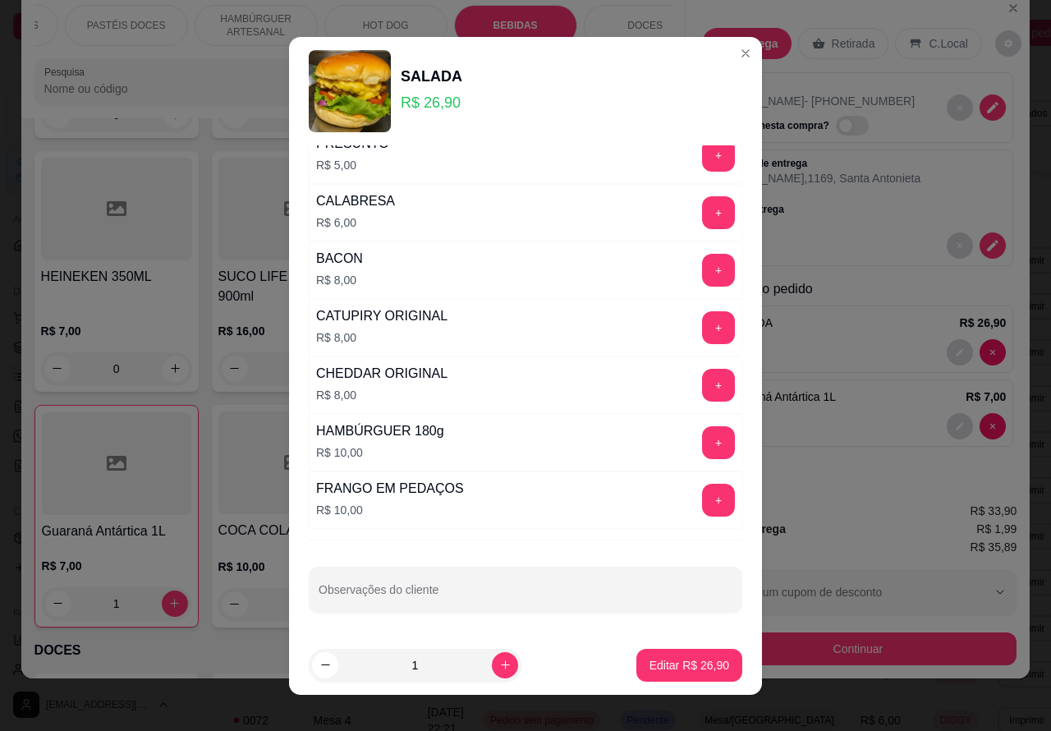
click at [567, 590] on input "Observações do cliente" at bounding box center [526, 596] width 414 height 16
type input "retirar o queijo prato"
click at [661, 663] on p "Editar R$ 26,90" at bounding box center [688, 665] width 77 height 16
type input "0"
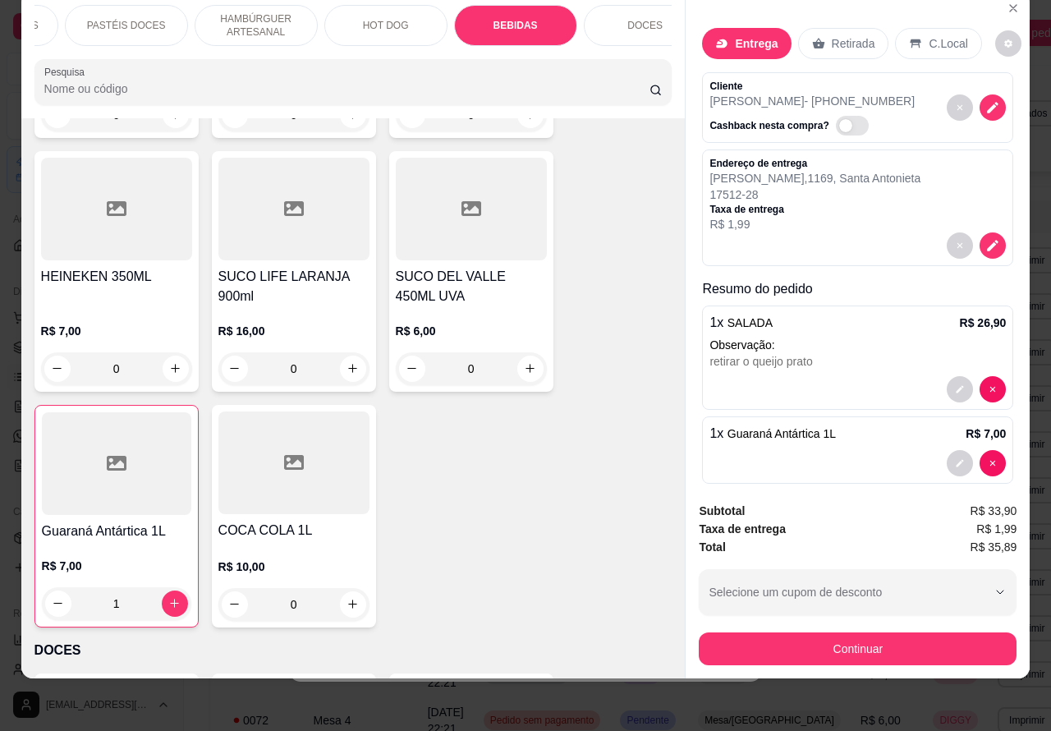
scroll to position [4991, 0]
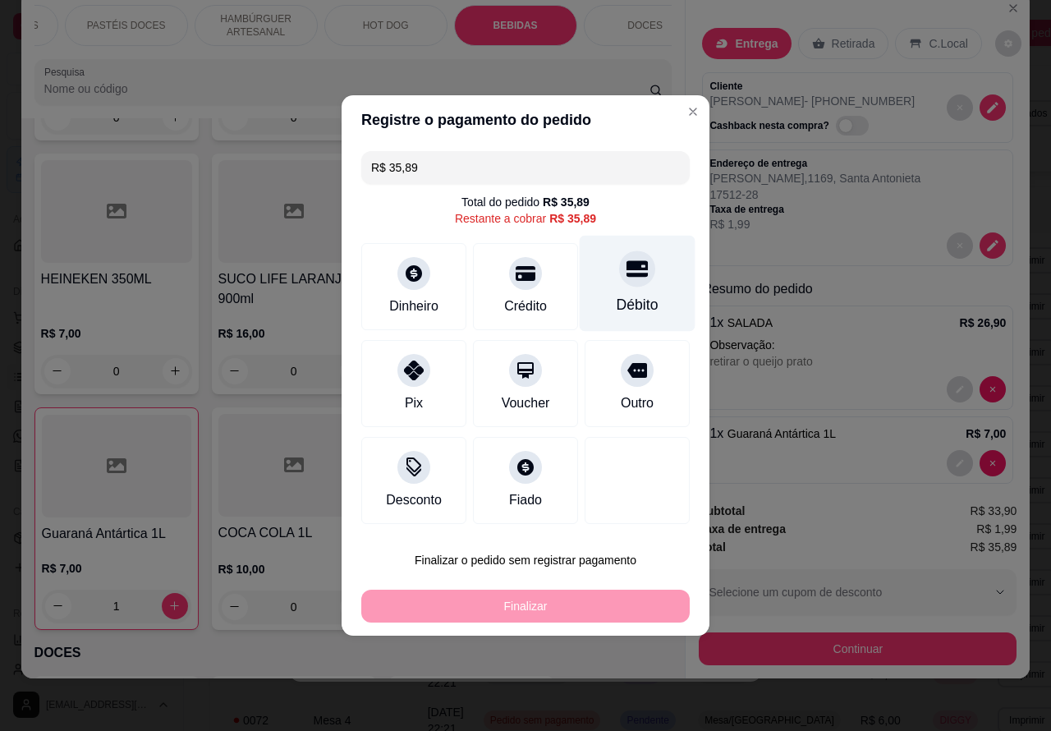
click at [629, 279] on icon at bounding box center [637, 268] width 21 height 21
type input "R$ 0,00"
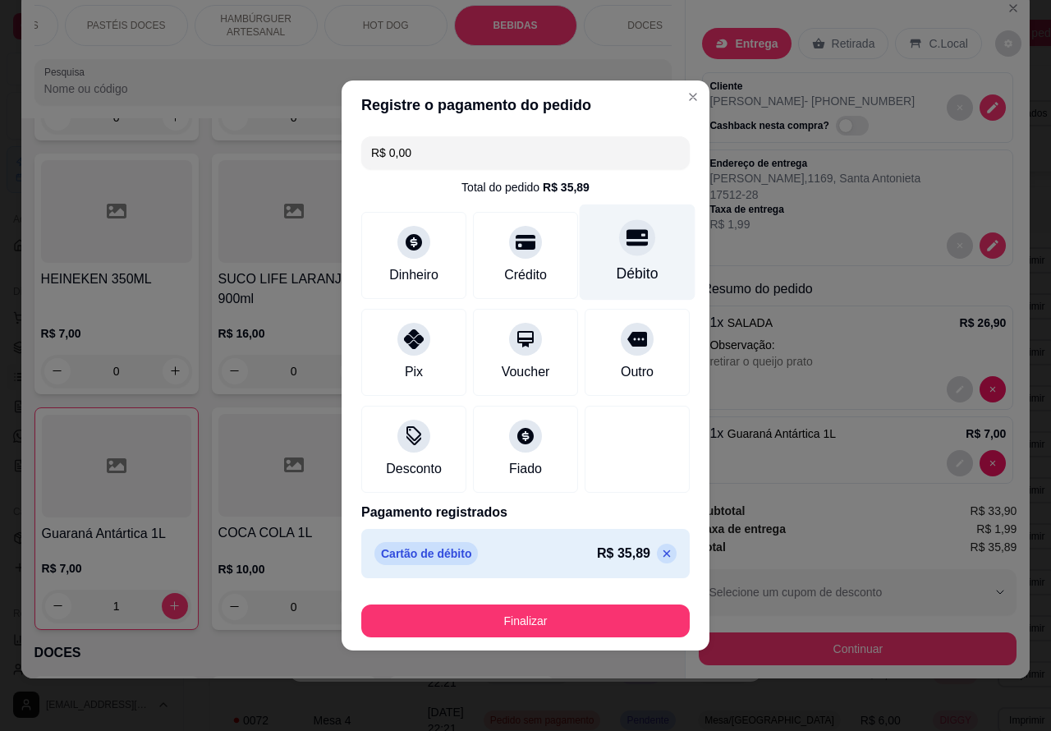
click at [613, 610] on button "Finalizar" at bounding box center [525, 620] width 328 height 33
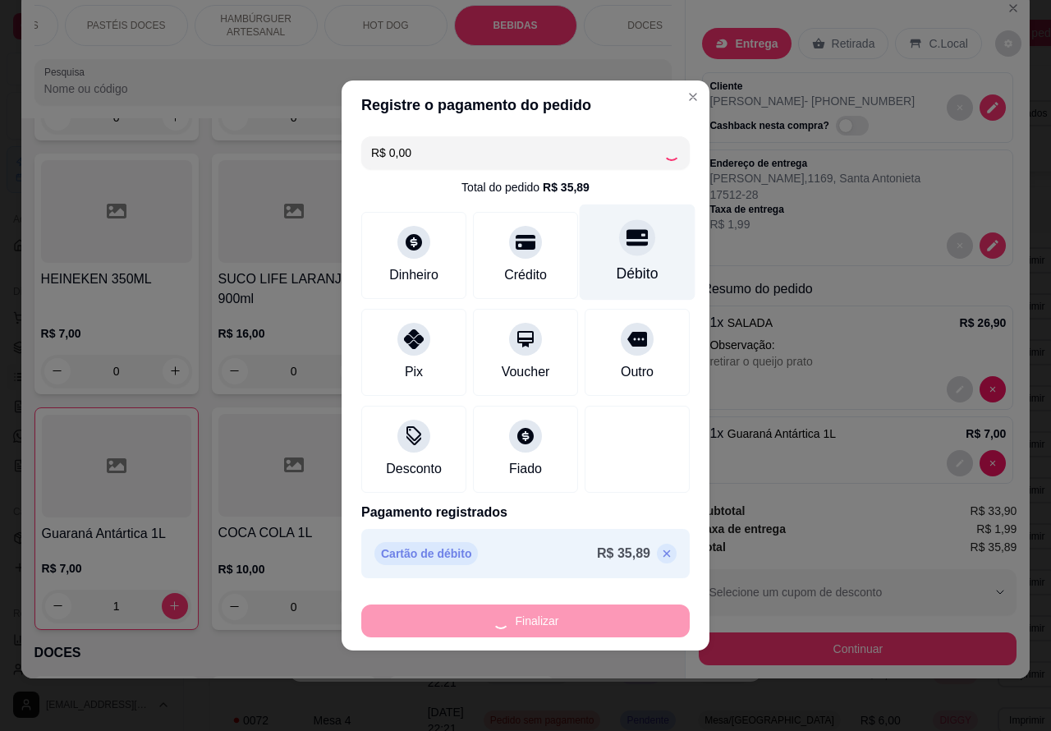
type input "0"
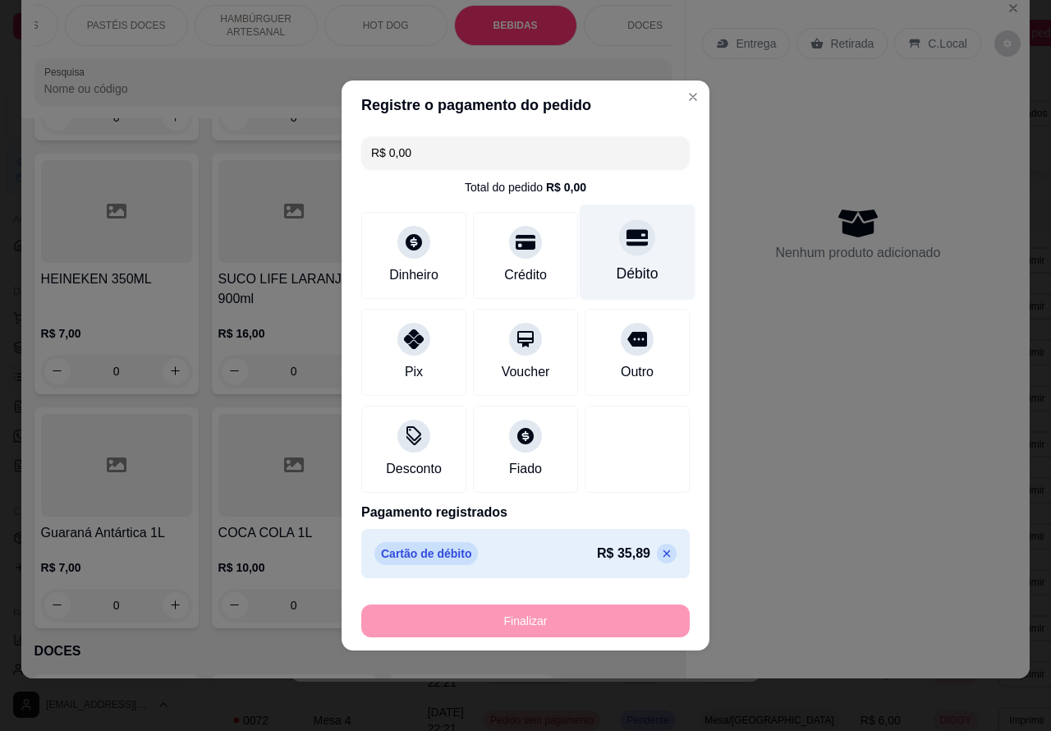
type input "-R$ 35,89"
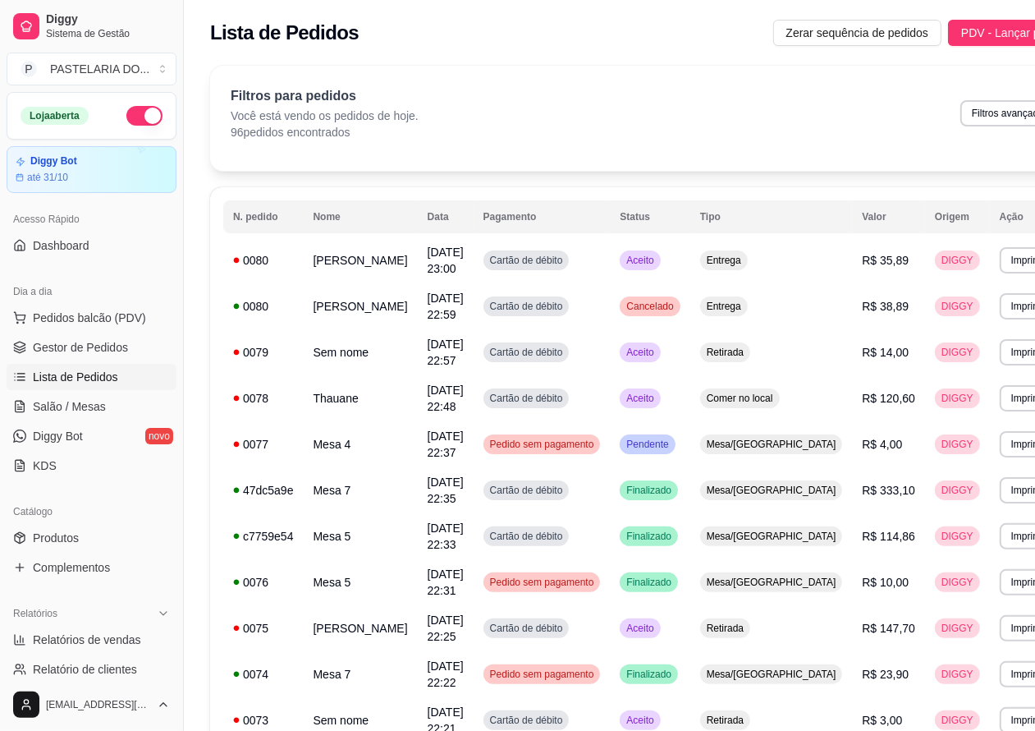
click at [126, 113] on button "button" at bounding box center [144, 116] width 36 height 20
click at [86, 379] on span "Lista de Pedidos" at bounding box center [75, 377] width 85 height 16
click at [82, 407] on span "Salão / Mesas" at bounding box center [69, 406] width 73 height 16
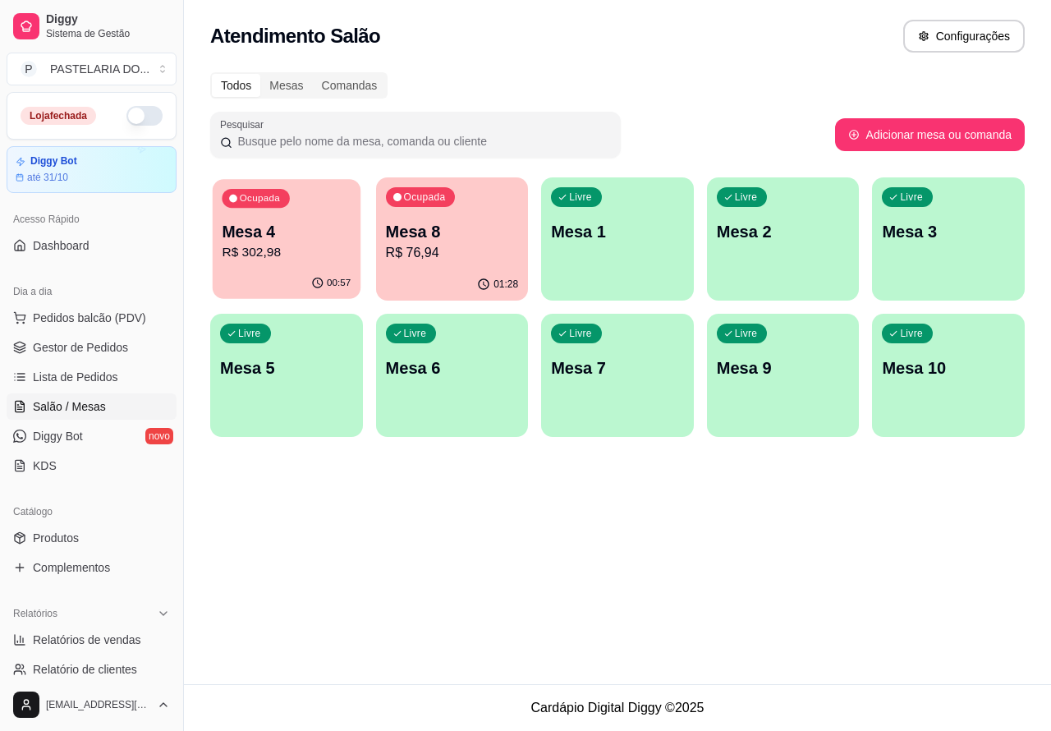
click at [296, 226] on p "Mesa 4" at bounding box center [286, 232] width 129 height 22
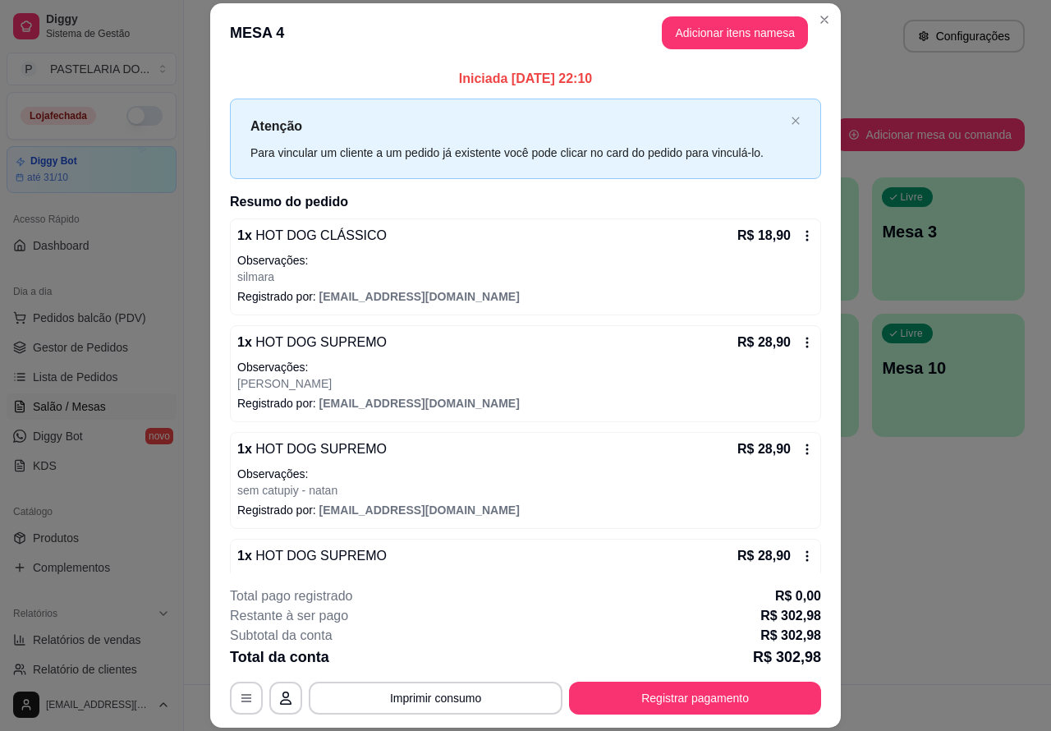
click at [706, 29] on div "Este pedido será vinculado para MESA 4 Nenhum produto adicionado" at bounding box center [858, 351] width 344 height 661
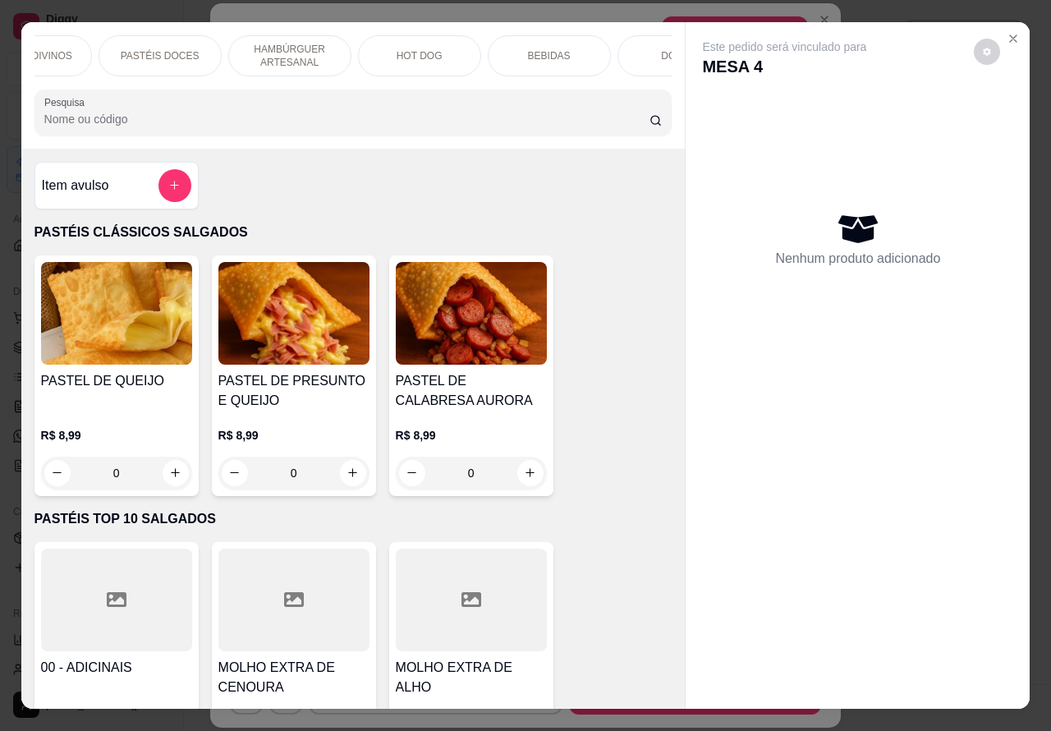
scroll to position [0, 338]
click at [535, 49] on p "BEBIDAS" at bounding box center [536, 55] width 43 height 13
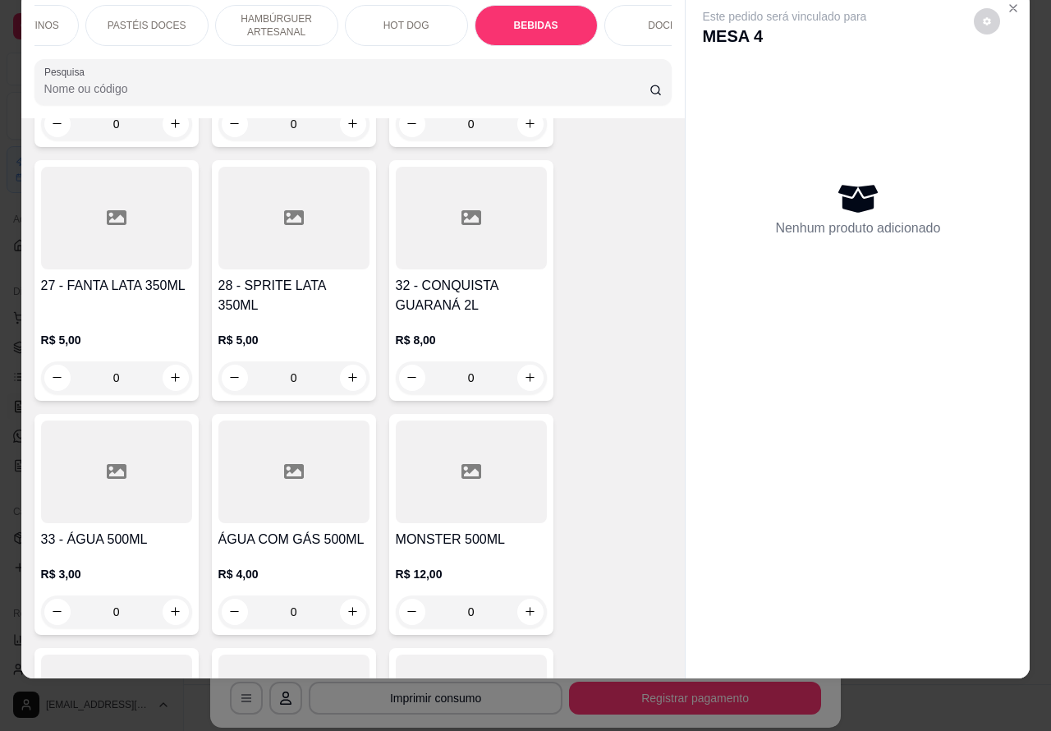
scroll to position [4501, 0]
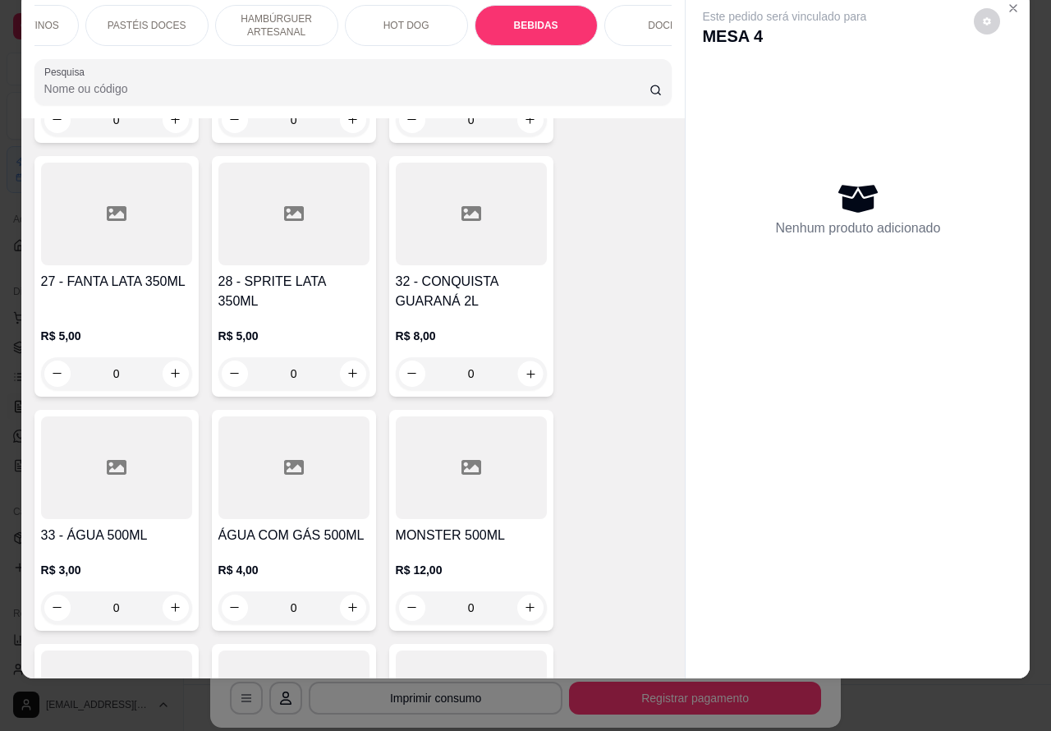
click at [524, 367] on icon "increase-product-quantity" at bounding box center [530, 373] width 12 height 12
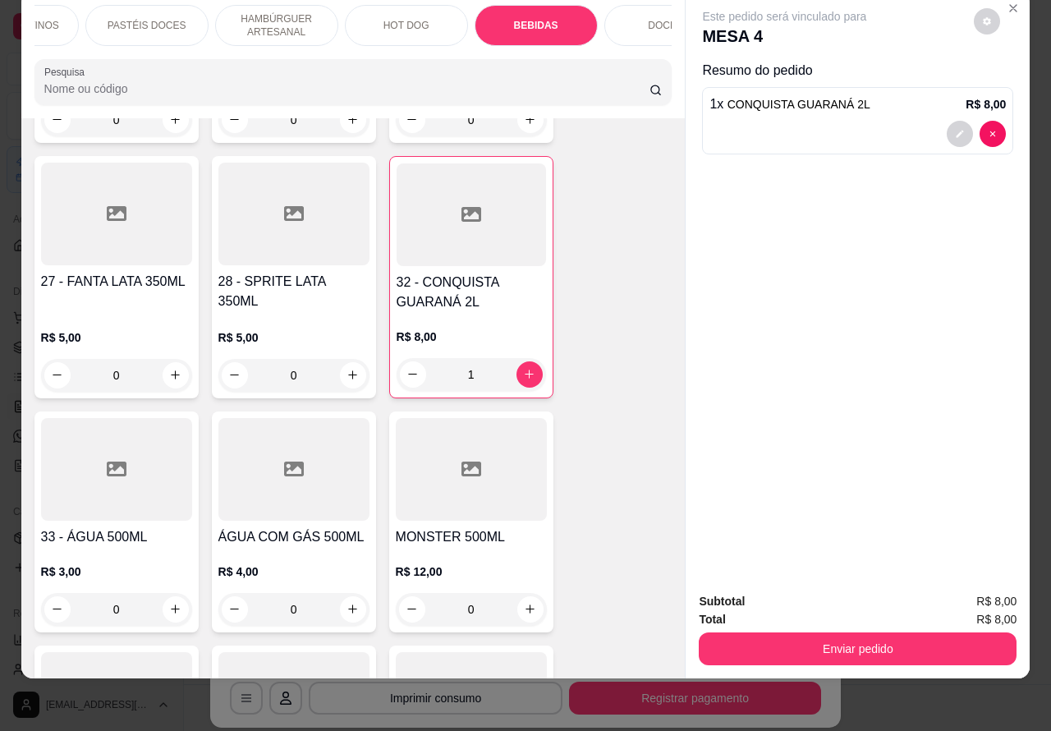
click at [406, 368] on icon "decrease-product-quantity" at bounding box center [412, 374] width 12 height 12
type input "0"
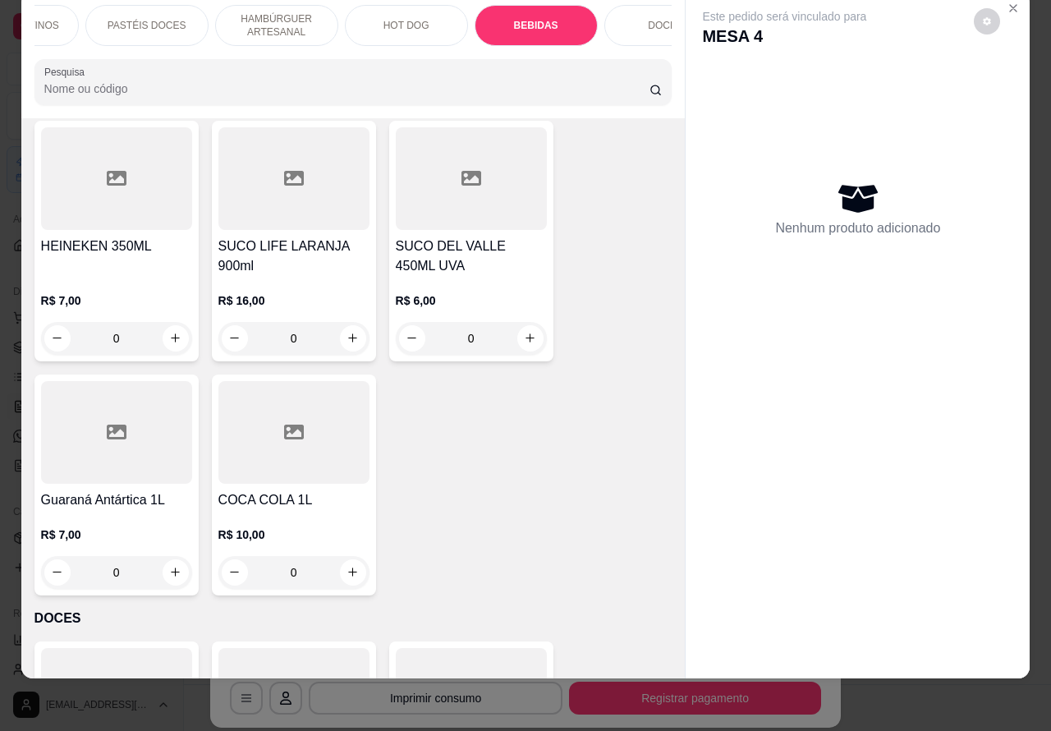
scroll to position [5028, 0]
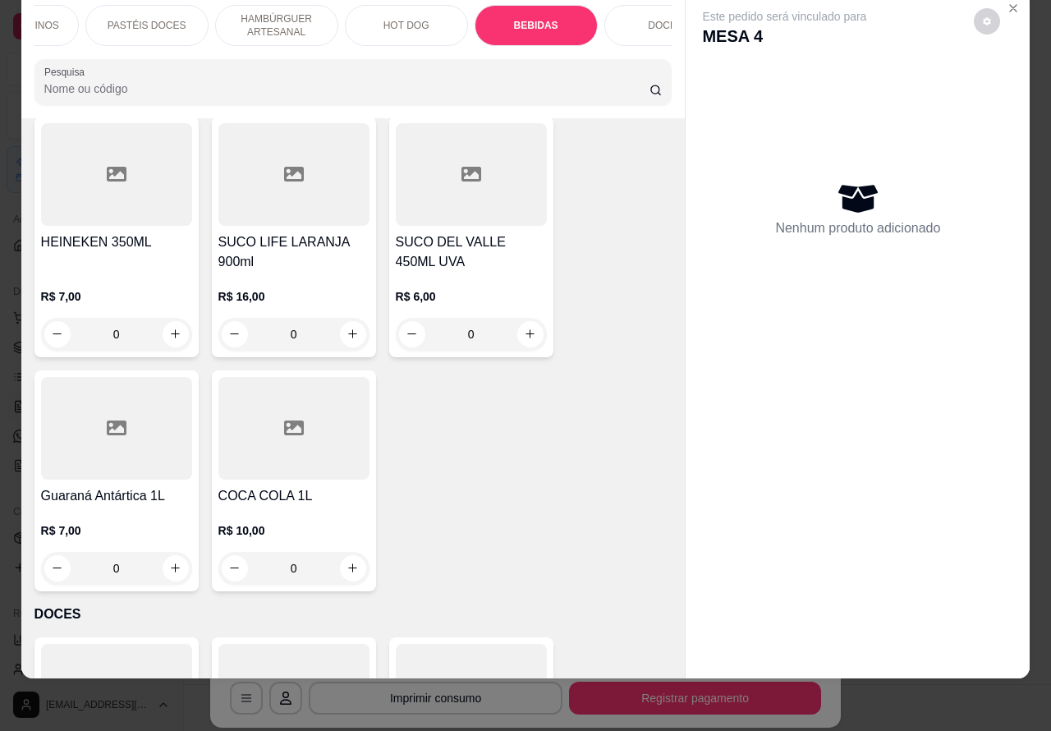
click at [171, 563] on icon "increase-product-quantity" at bounding box center [175, 567] width 9 height 9
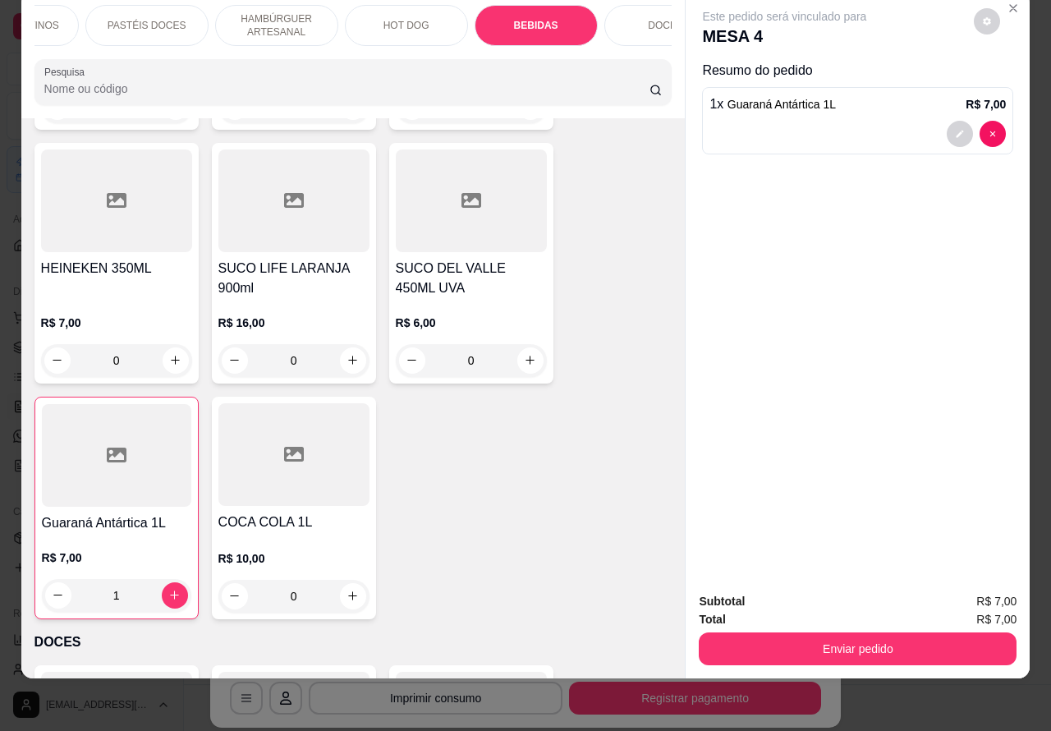
scroll to position [5003, 0]
click at [171, 590] on icon "increase-product-quantity" at bounding box center [175, 594] width 8 height 8
type input "2"
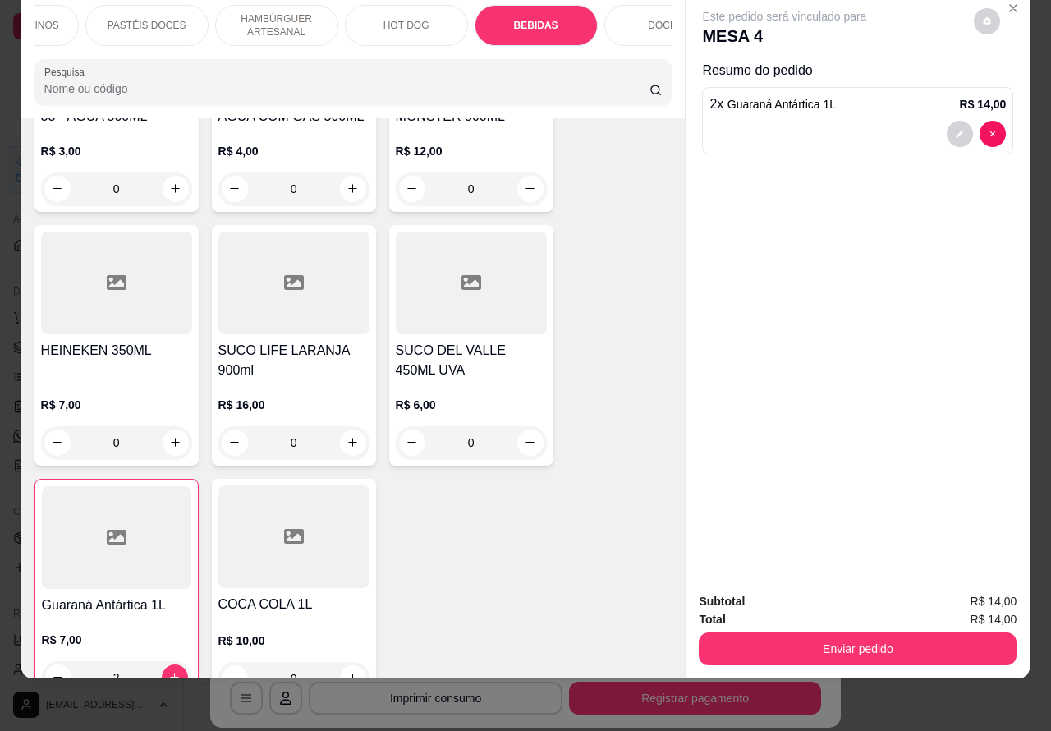
scroll to position [4962, 0]
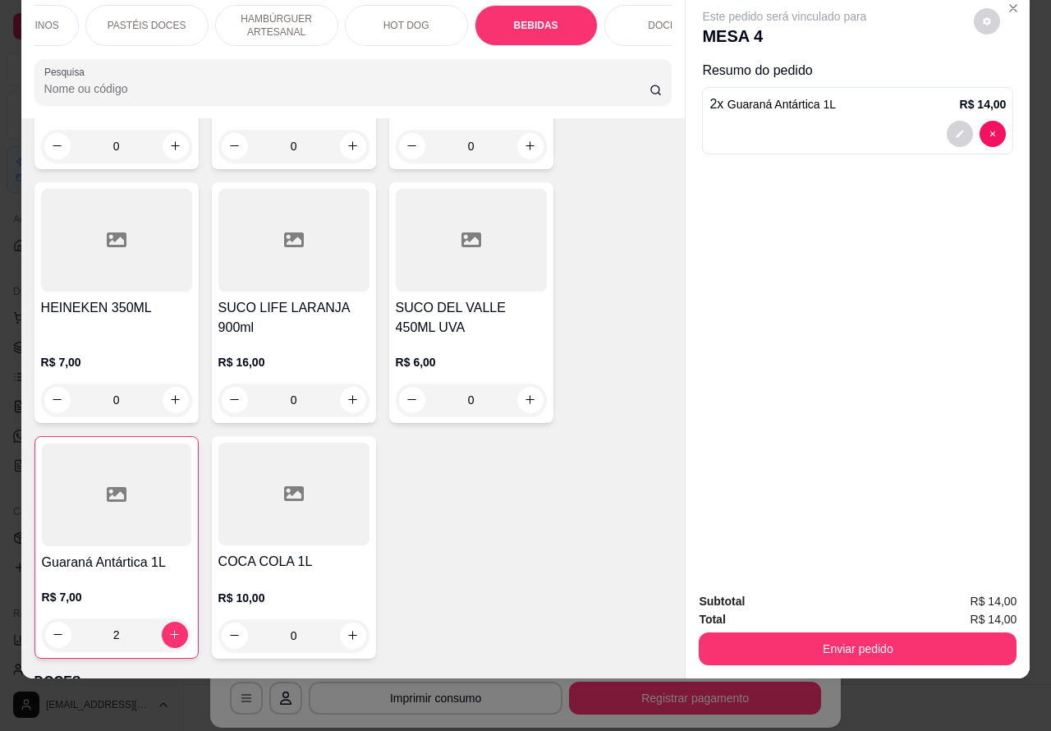
click at [340, 622] on button "increase-product-quantity" at bounding box center [353, 635] width 26 height 26
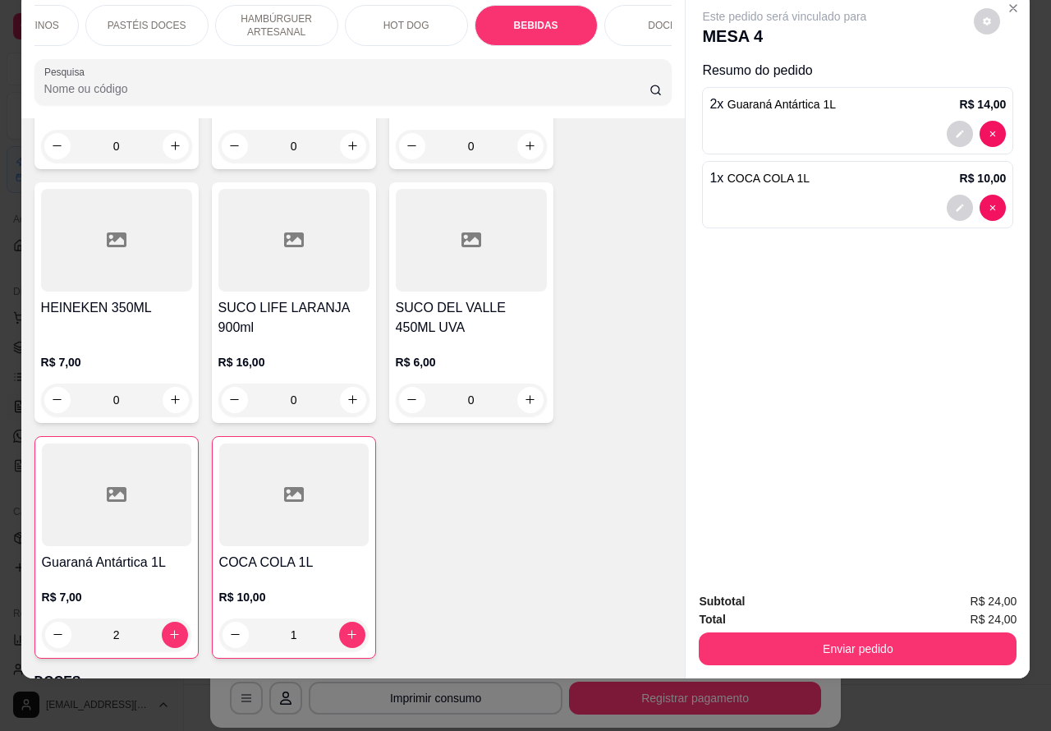
click at [347, 630] on icon "increase-product-quantity" at bounding box center [351, 634] width 9 height 9
type input "2"
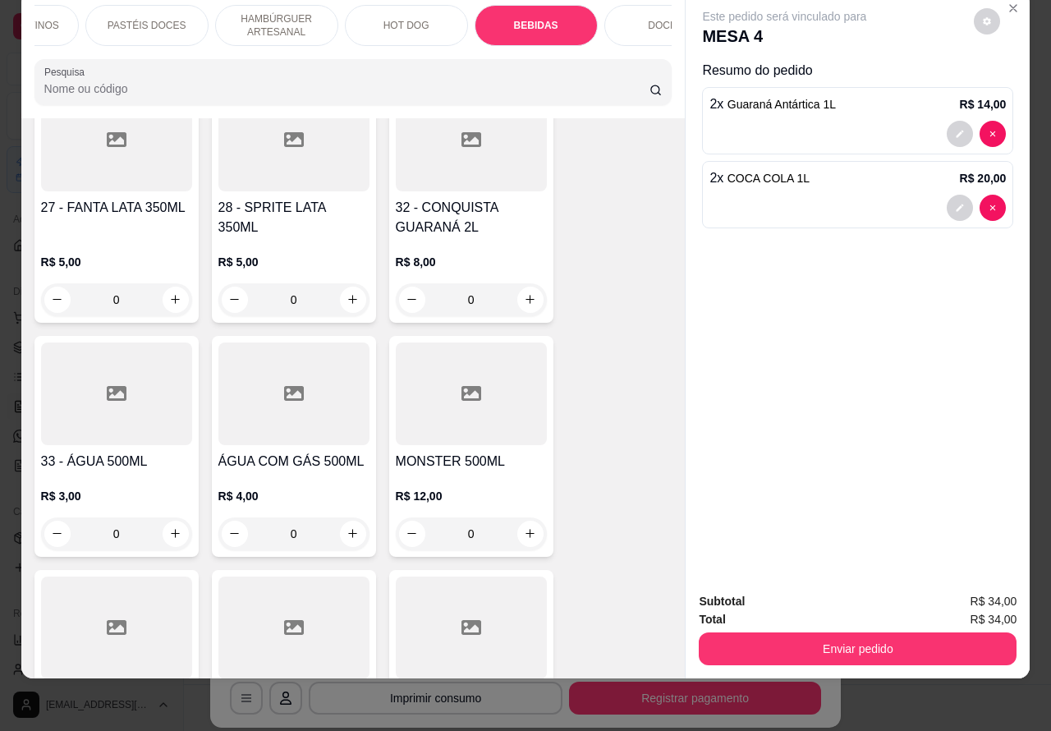
scroll to position [4459, 0]
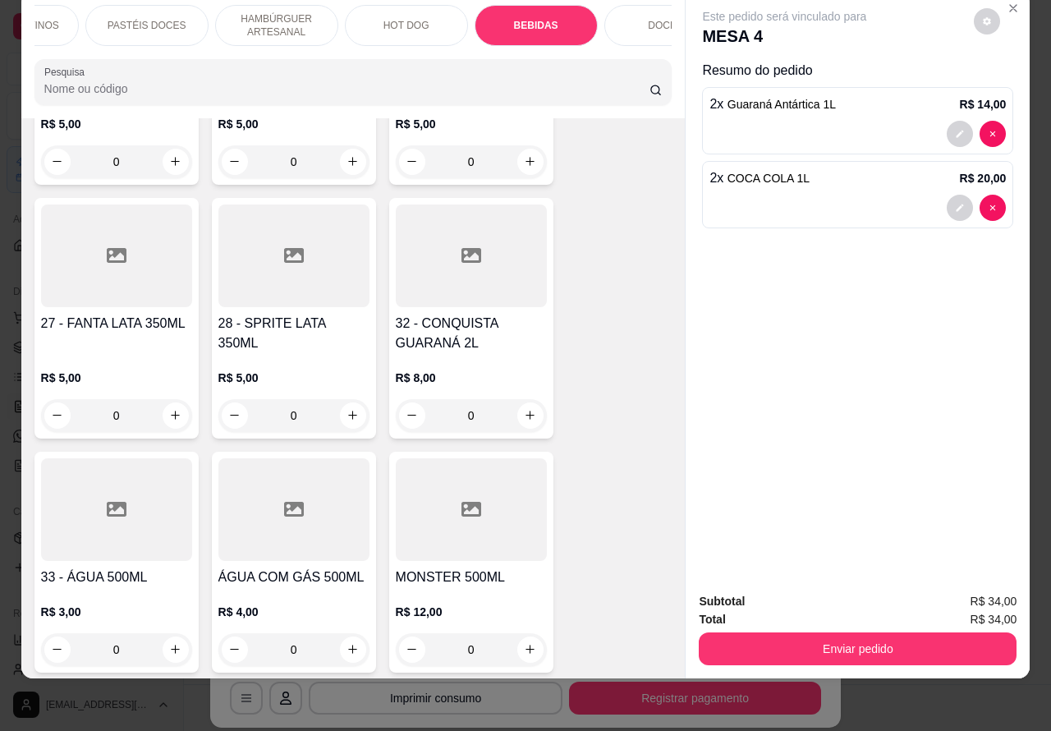
click at [169, 643] on icon "increase-product-quantity" at bounding box center [175, 649] width 12 height 12
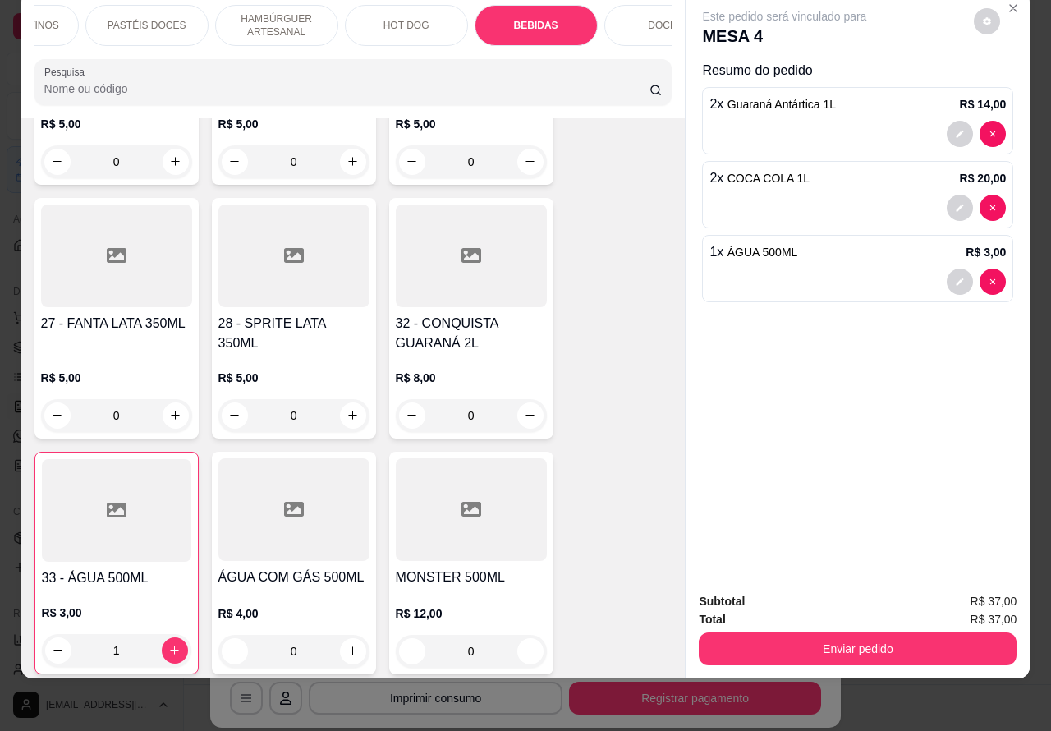
click at [169, 644] on icon "increase-product-quantity" at bounding box center [174, 650] width 12 height 12
type input "2"
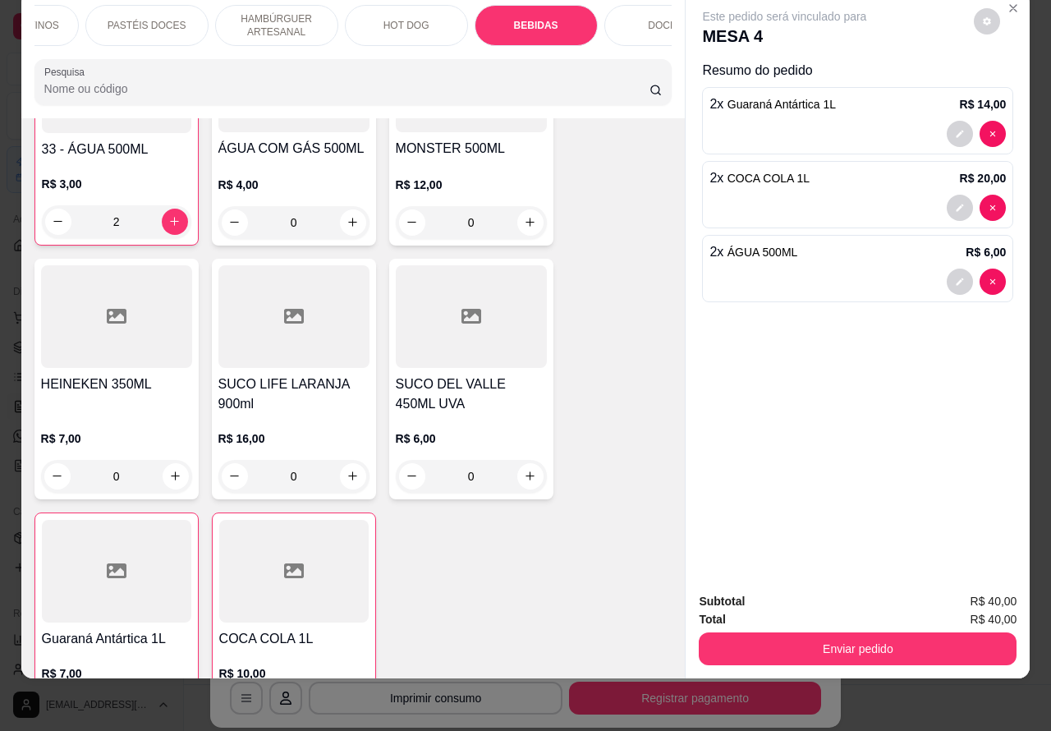
scroll to position [4969, 0]
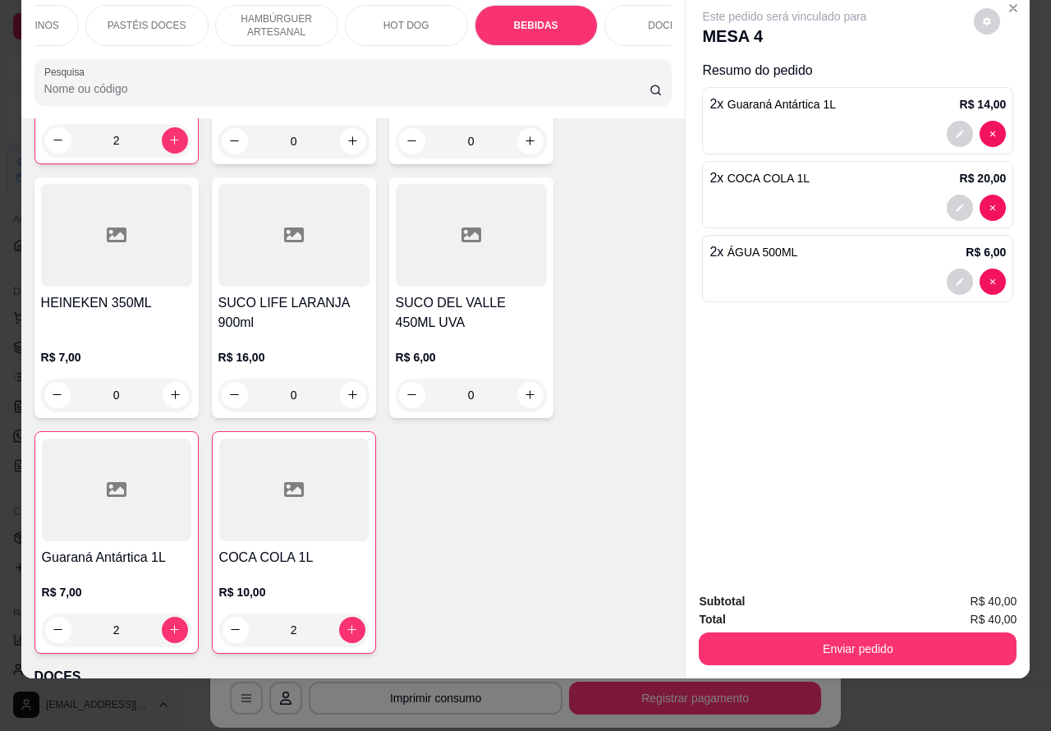
click at [53, 623] on icon "decrease-product-quantity" at bounding box center [58, 629] width 12 height 12
type input "1"
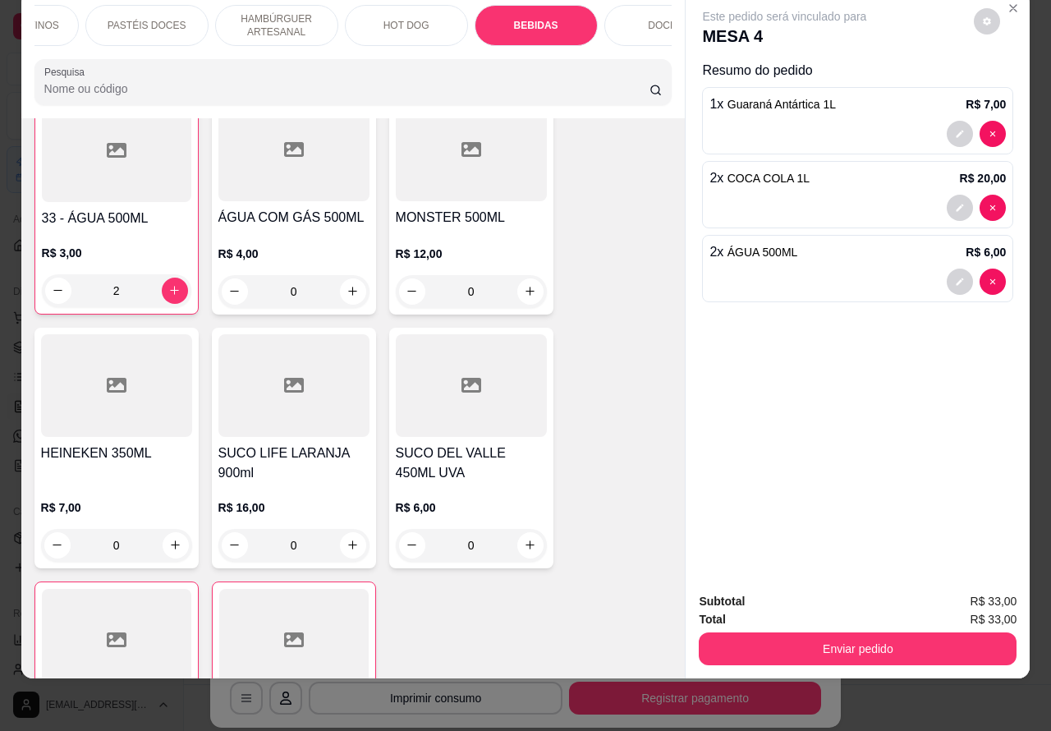
scroll to position [4818, 0]
click at [839, 633] on button "Enviar pedido" at bounding box center [858, 649] width 308 height 32
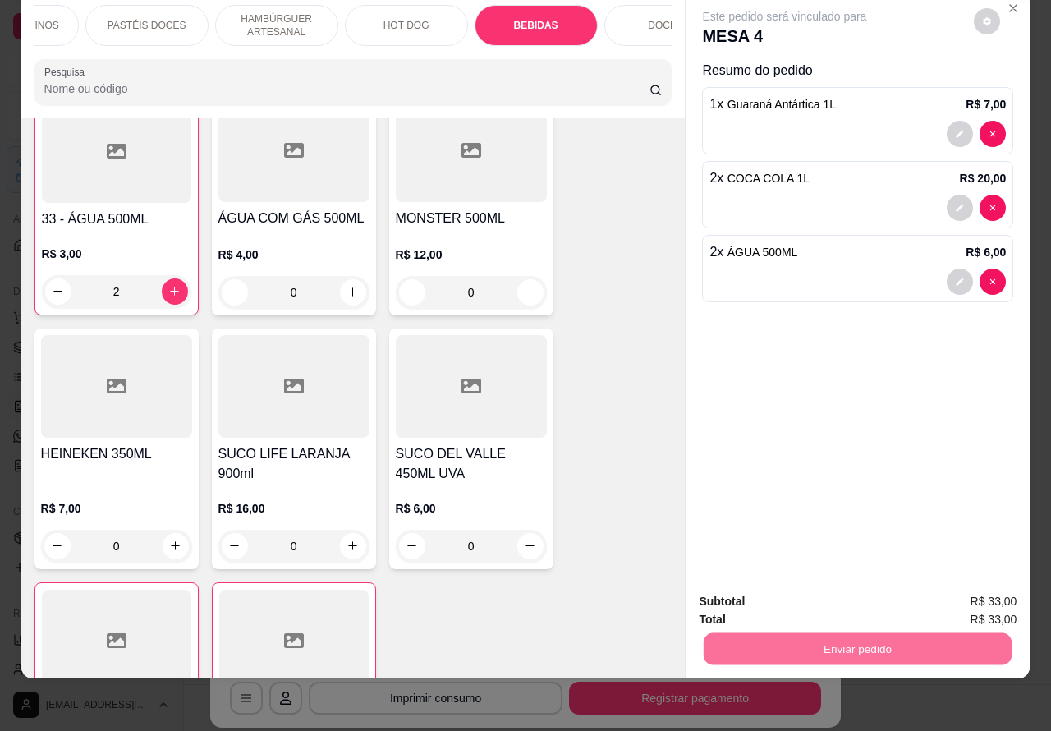
click at [984, 587] on button "Enviar pedido" at bounding box center [972, 593] width 93 height 31
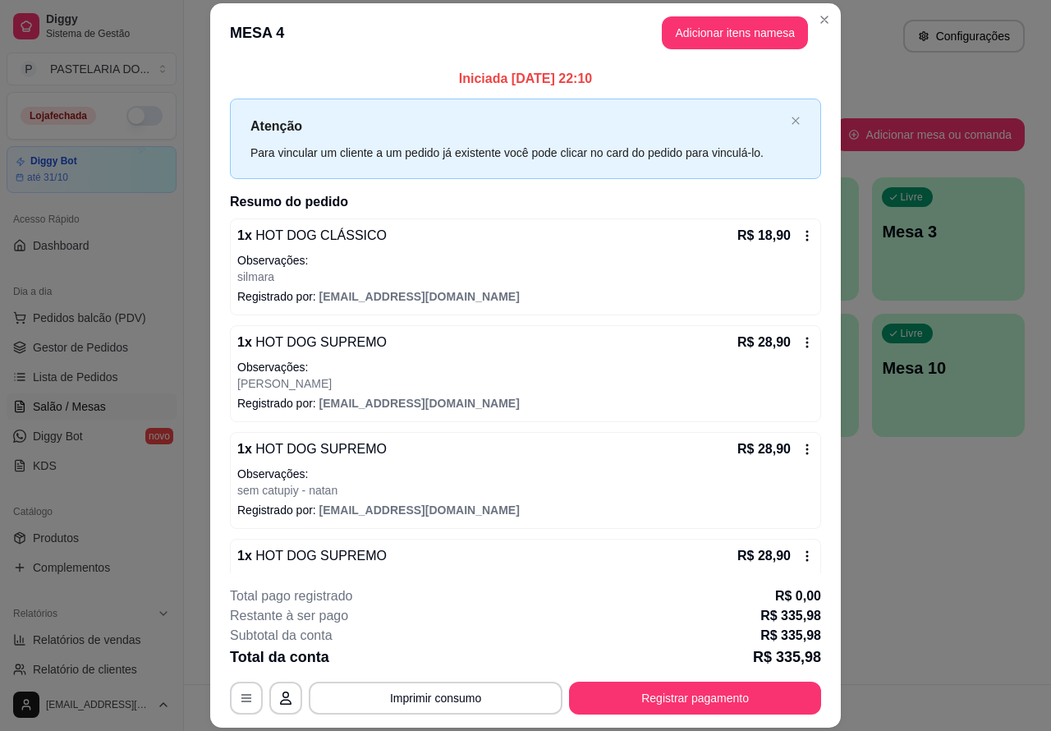
click at [432, 700] on button "Imprimir consumo" at bounding box center [436, 698] width 254 height 33
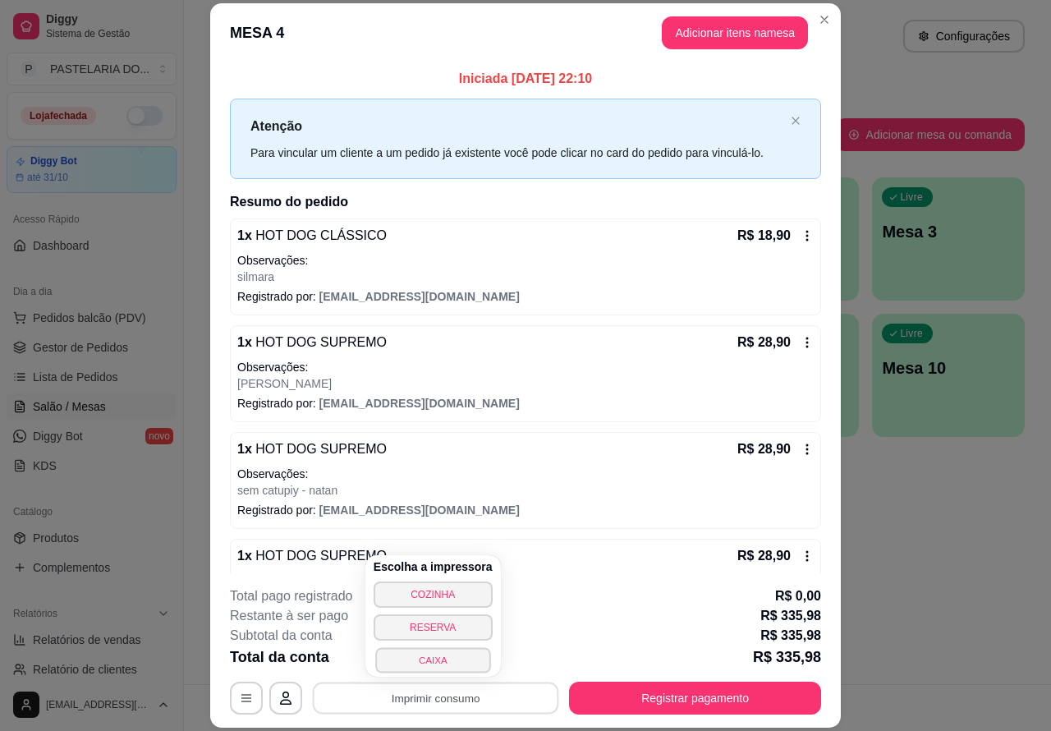
click at [436, 654] on button "CAIXA" at bounding box center [432, 659] width 115 height 25
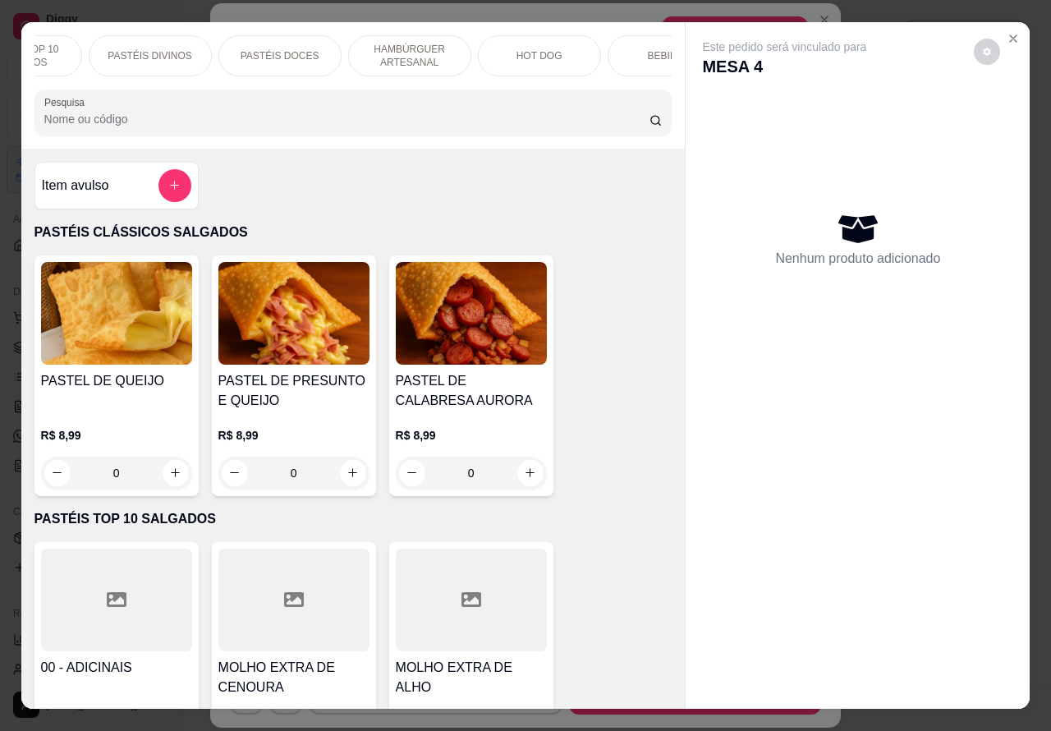
scroll to position [0, 394]
click at [604, 49] on p "DOCES" at bounding box center [610, 55] width 35 height 13
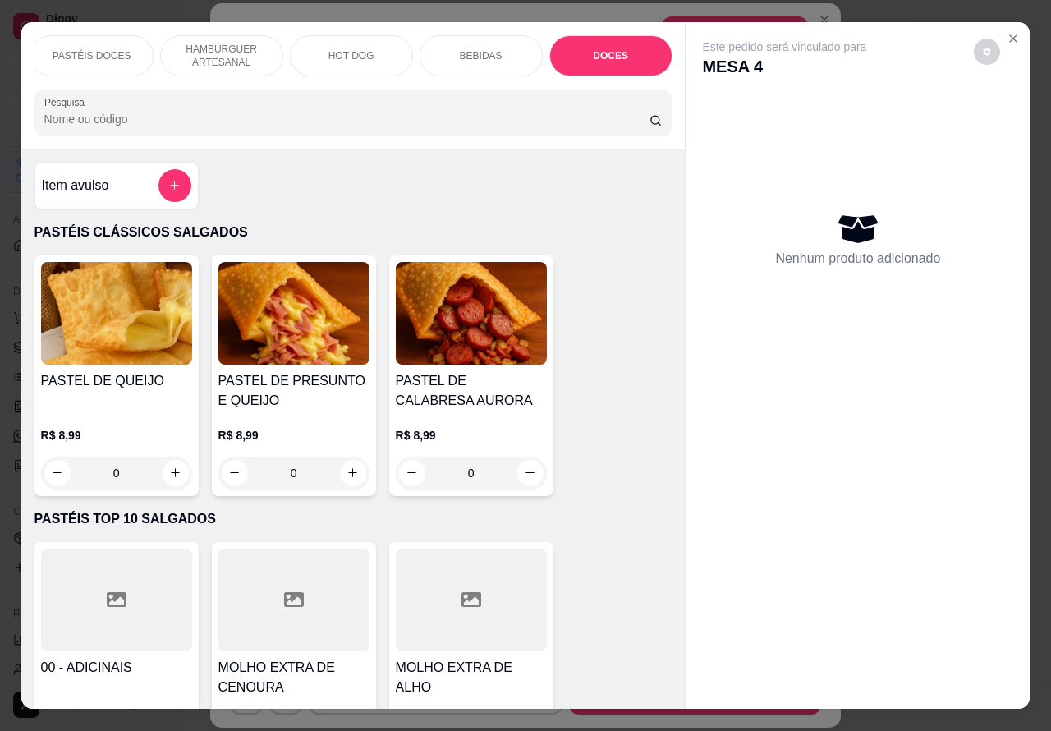
scroll to position [38, 0]
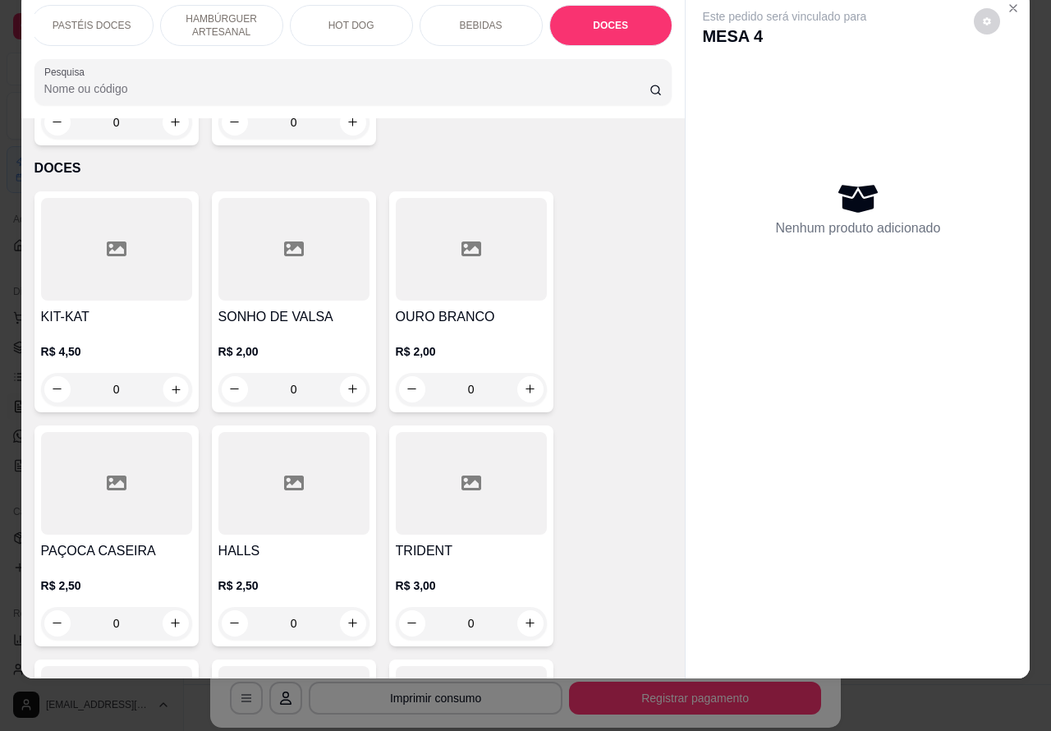
click at [172, 385] on icon "increase-product-quantity" at bounding box center [176, 389] width 8 height 8
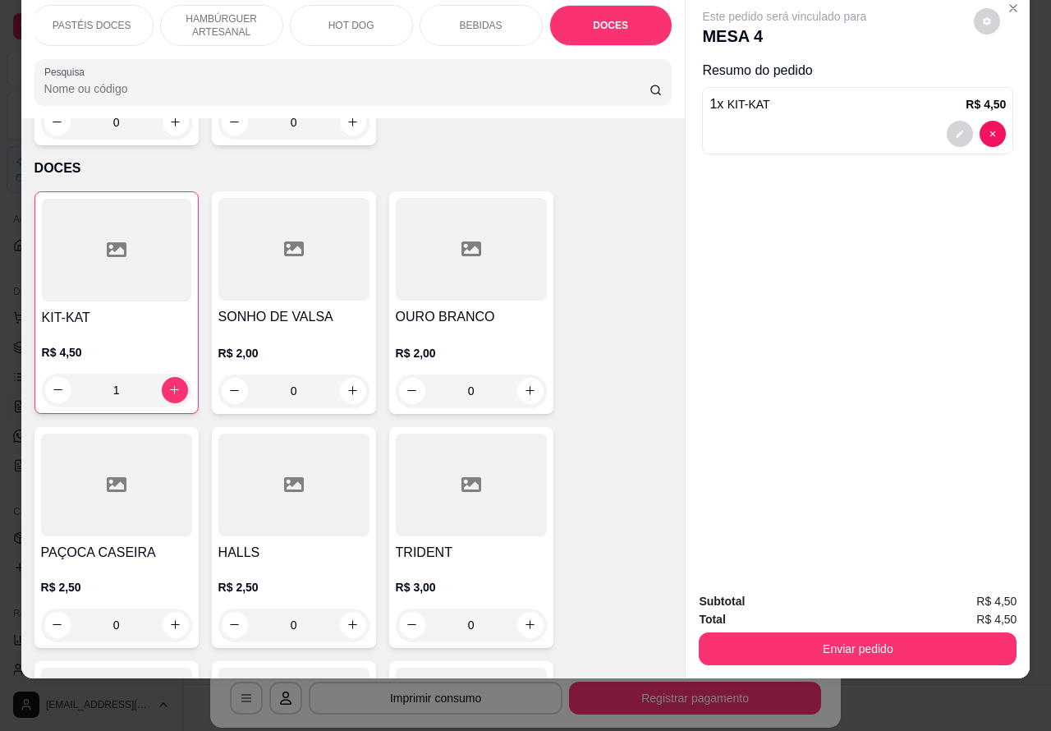
click at [168, 383] on icon "increase-product-quantity" at bounding box center [174, 389] width 12 height 12
type input "2"
click at [892, 632] on button "Enviar pedido" at bounding box center [858, 648] width 318 height 33
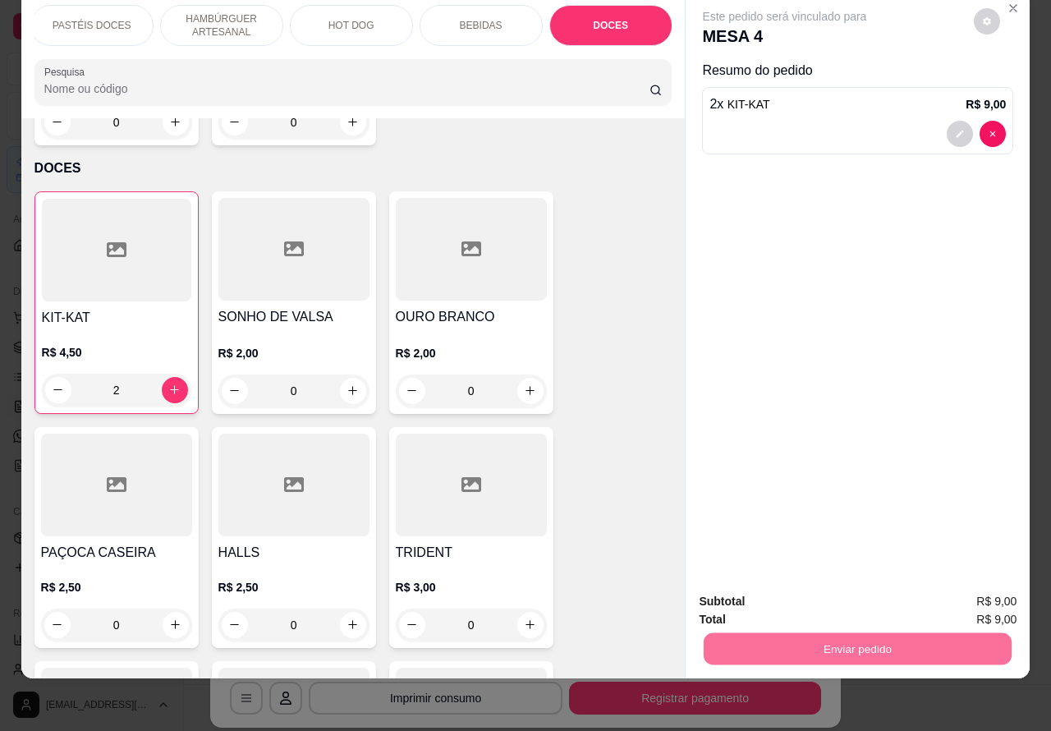
click at [992, 591] on button "Enviar pedido" at bounding box center [973, 593] width 90 height 30
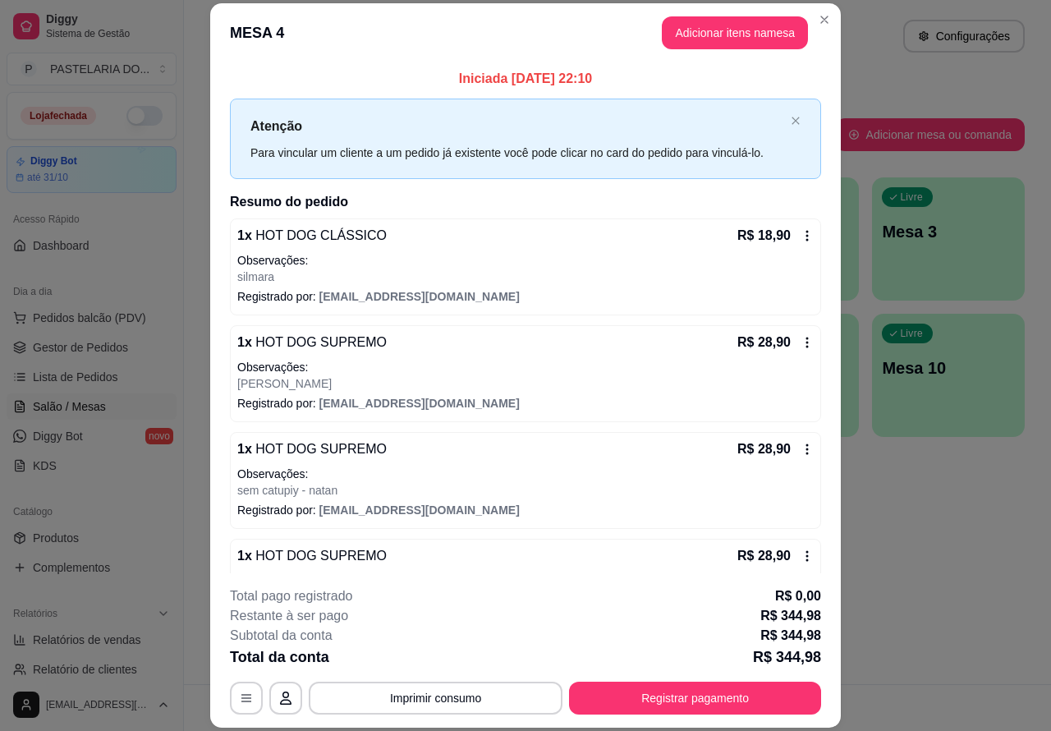
click at [450, 688] on button "Imprimir consumo" at bounding box center [436, 698] width 254 height 33
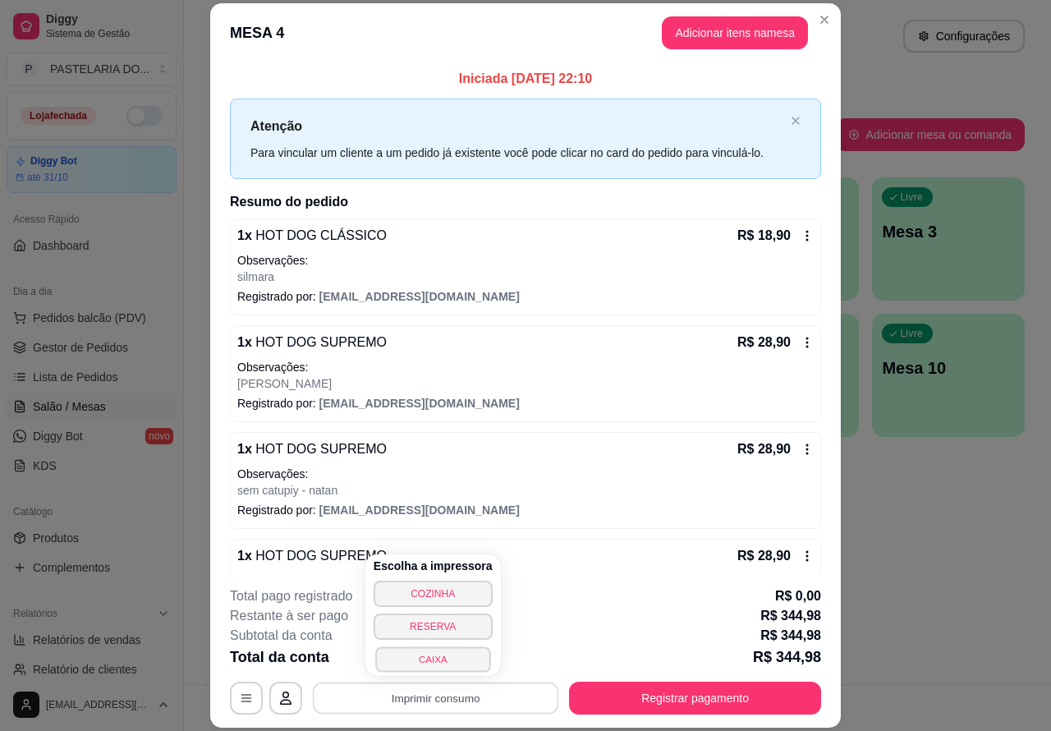
click at [444, 655] on button "CAIXA" at bounding box center [432, 658] width 115 height 25
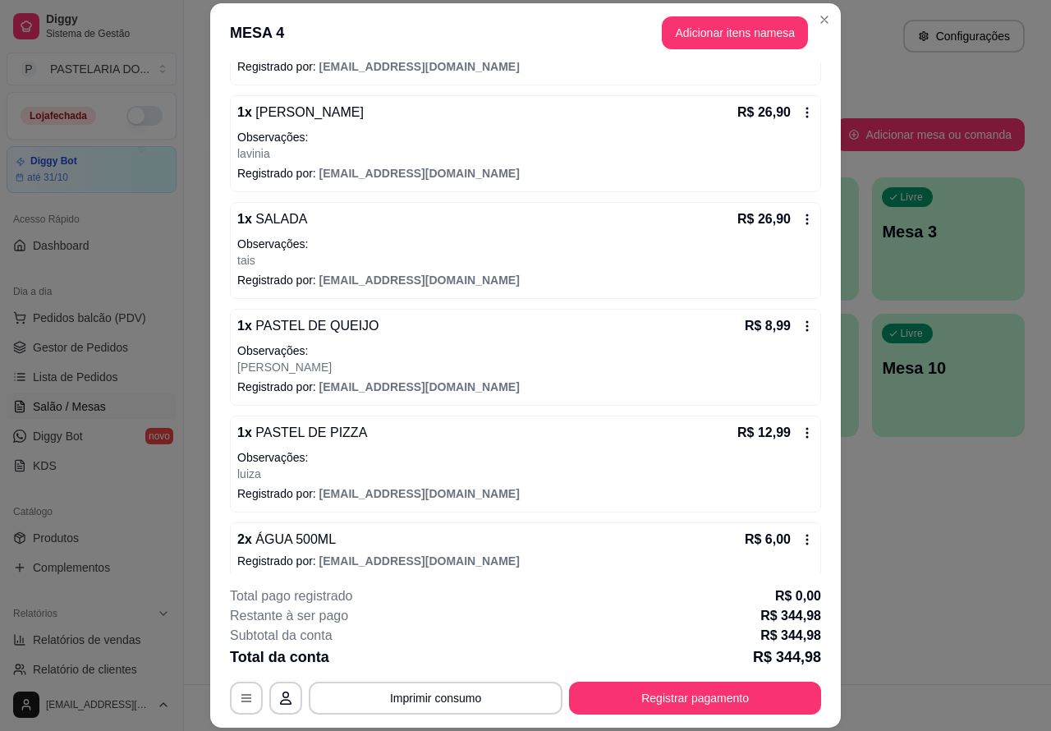
scroll to position [1333, 0]
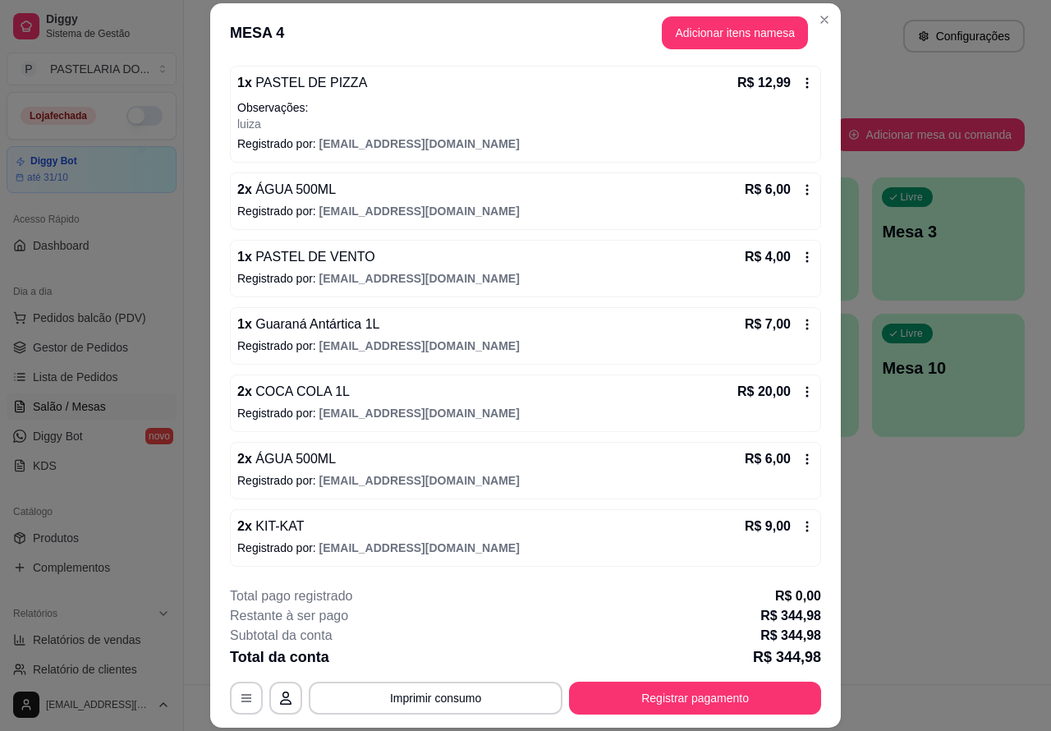
click at [801, 453] on icon at bounding box center [807, 458] width 13 height 13
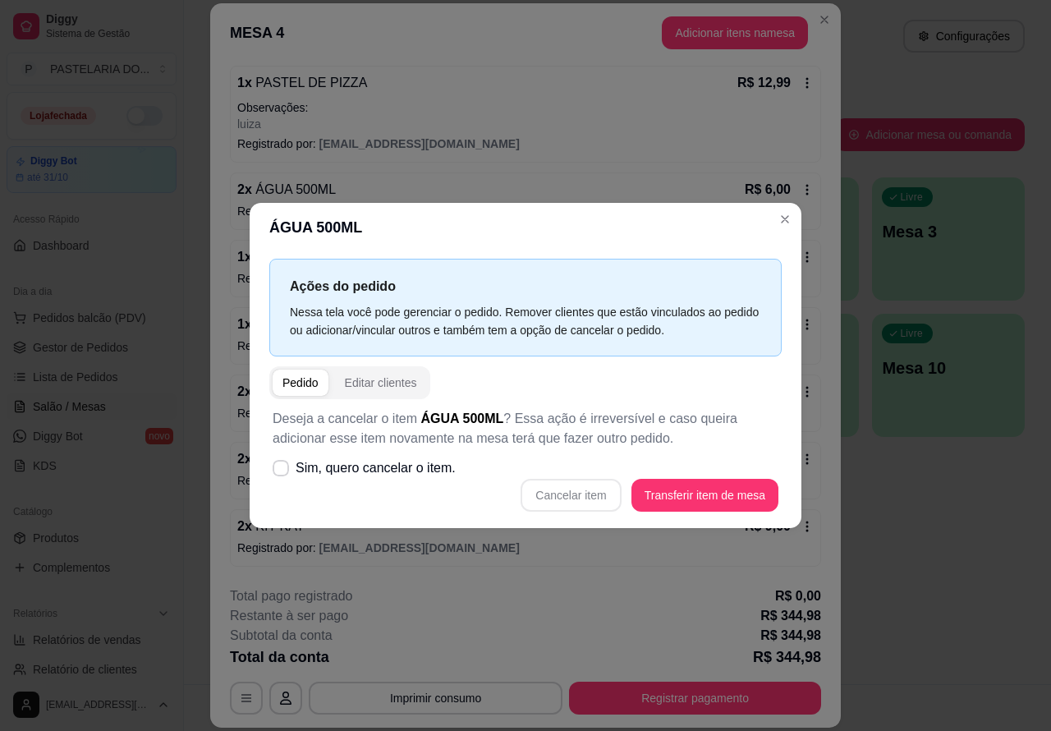
click at [933, 514] on div "MESA 4 Adicionar itens na mesa Iniciada 05/10/2025 às 22:10 Atenção Para vincul…" at bounding box center [525, 365] width 1051 height 731
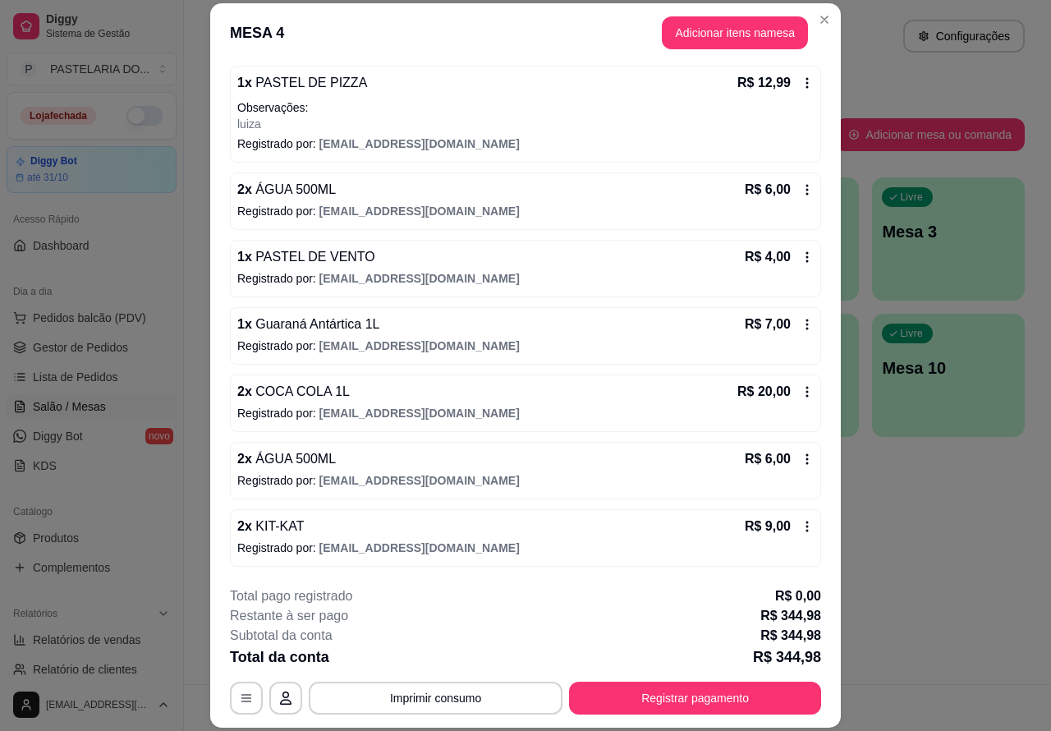
click at [801, 454] on icon at bounding box center [807, 458] width 13 height 13
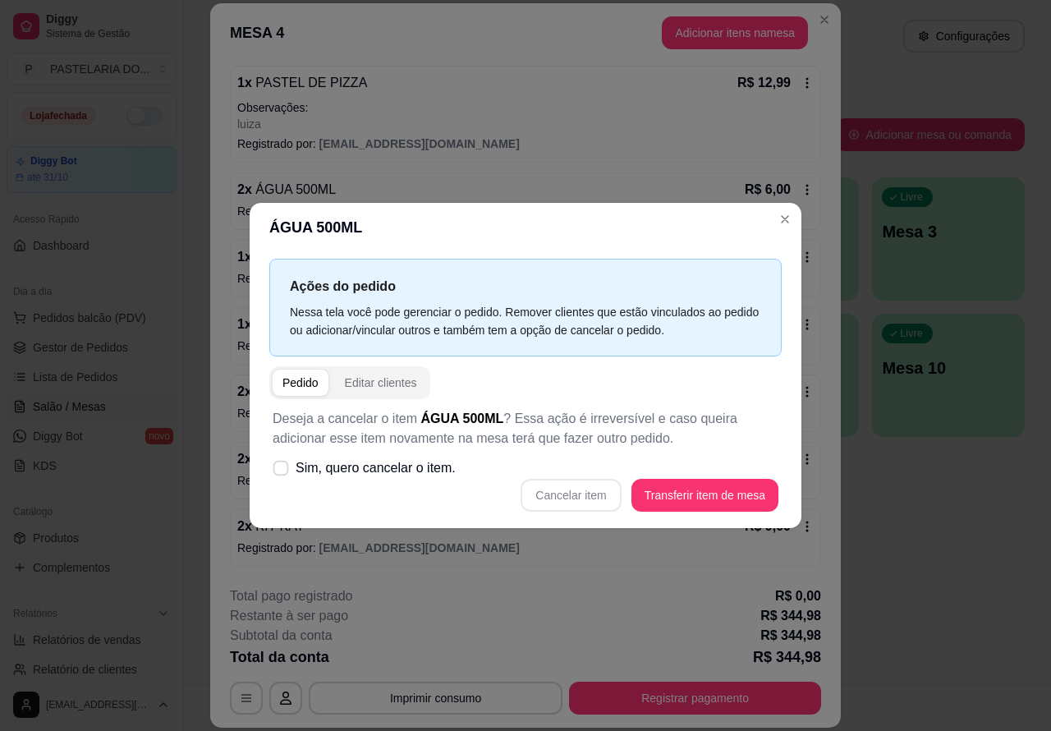
click at [280, 469] on icon at bounding box center [280, 467] width 12 height 9
click at [280, 471] on input "Sim, quero cancelar o item." at bounding box center [277, 476] width 11 height 11
checkbox input "true"
click at [583, 495] on button "Cancelar item" at bounding box center [571, 495] width 100 height 33
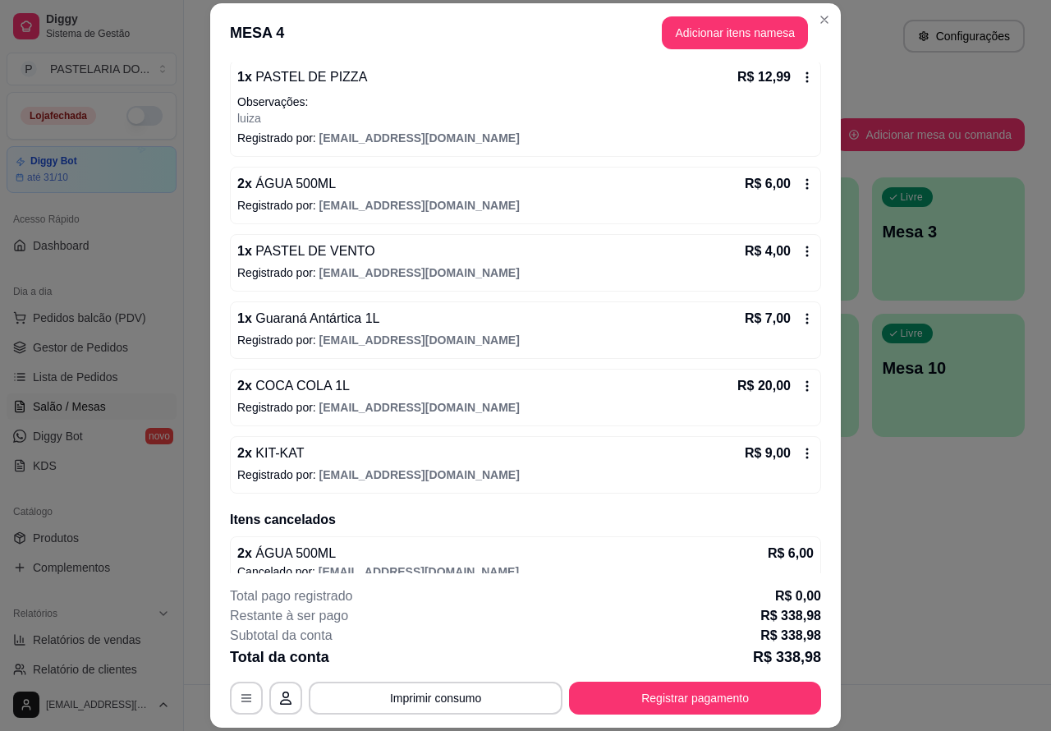
click at [442, 691] on button "Imprimir consumo" at bounding box center [436, 698] width 254 height 33
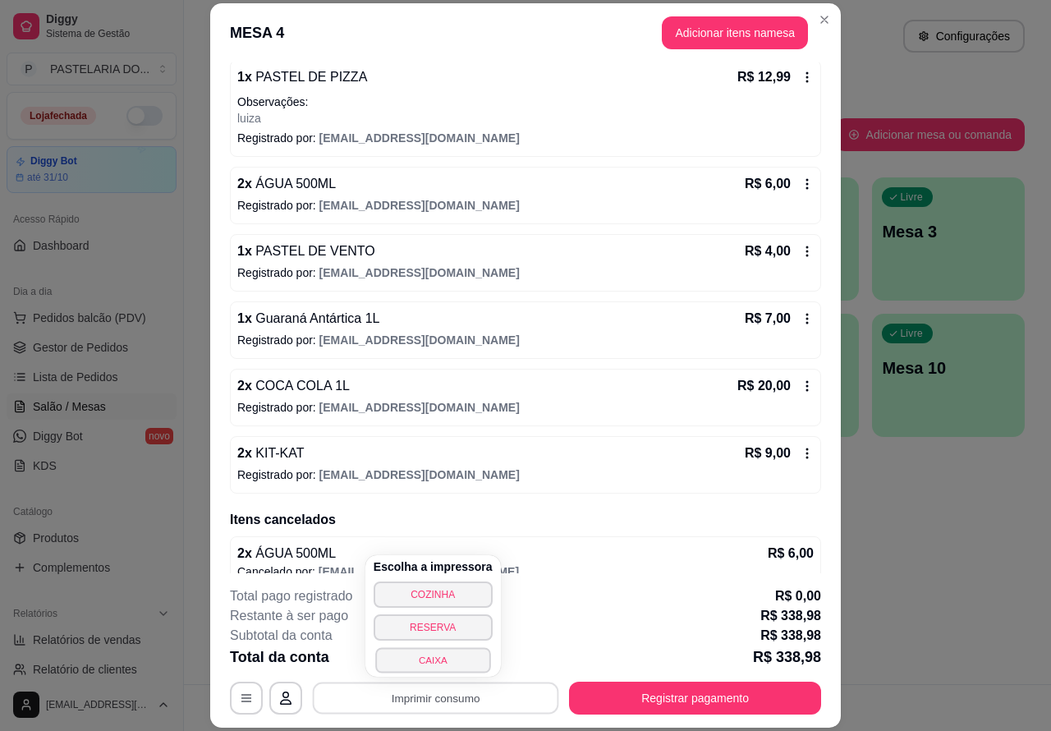
click at [431, 655] on button "CAIXA" at bounding box center [432, 659] width 115 height 25
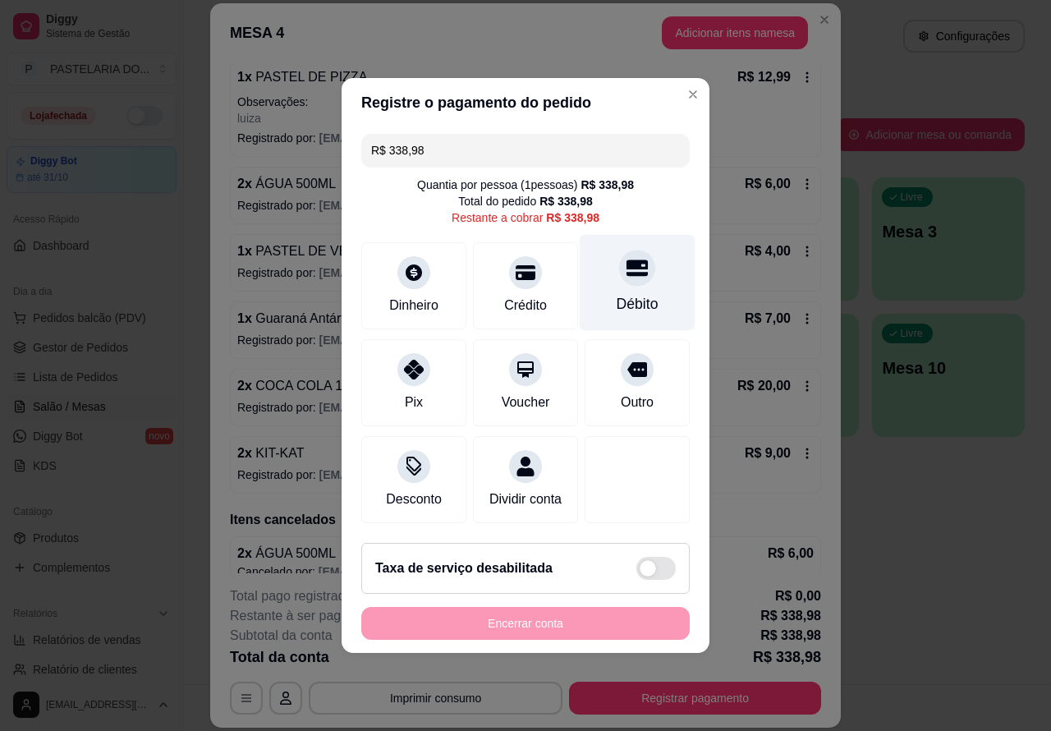
click at [629, 268] on icon at bounding box center [637, 268] width 21 height 16
type input "R$ 0,00"
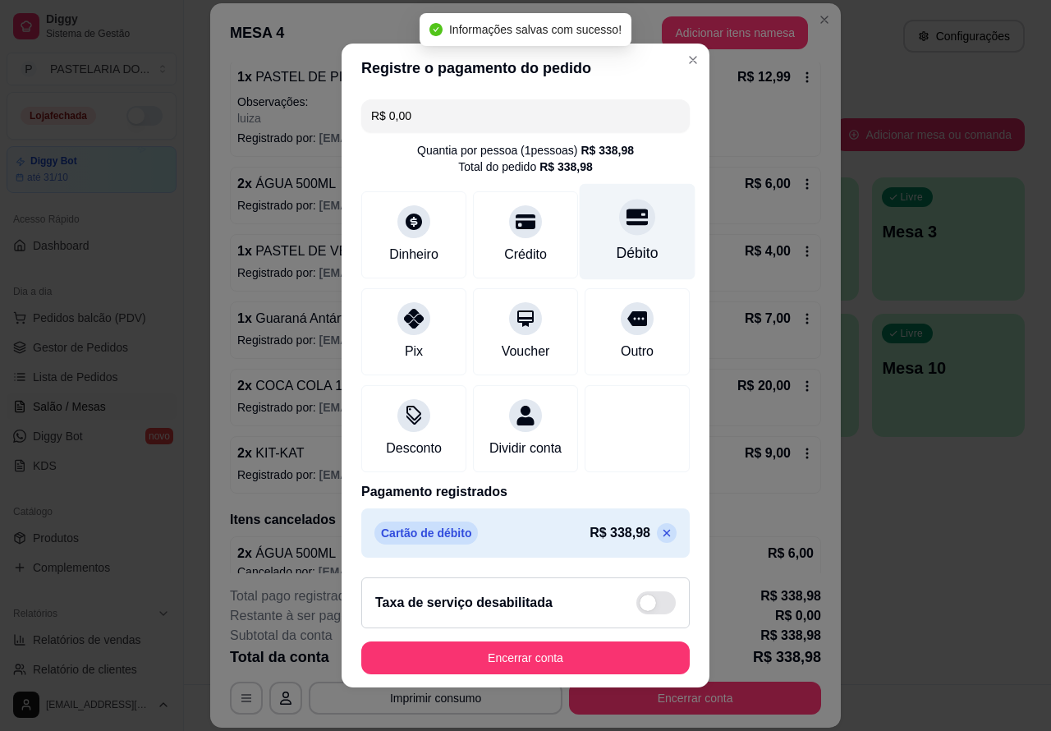
click at [546, 657] on button "Encerrar conta" at bounding box center [525, 657] width 328 height 33
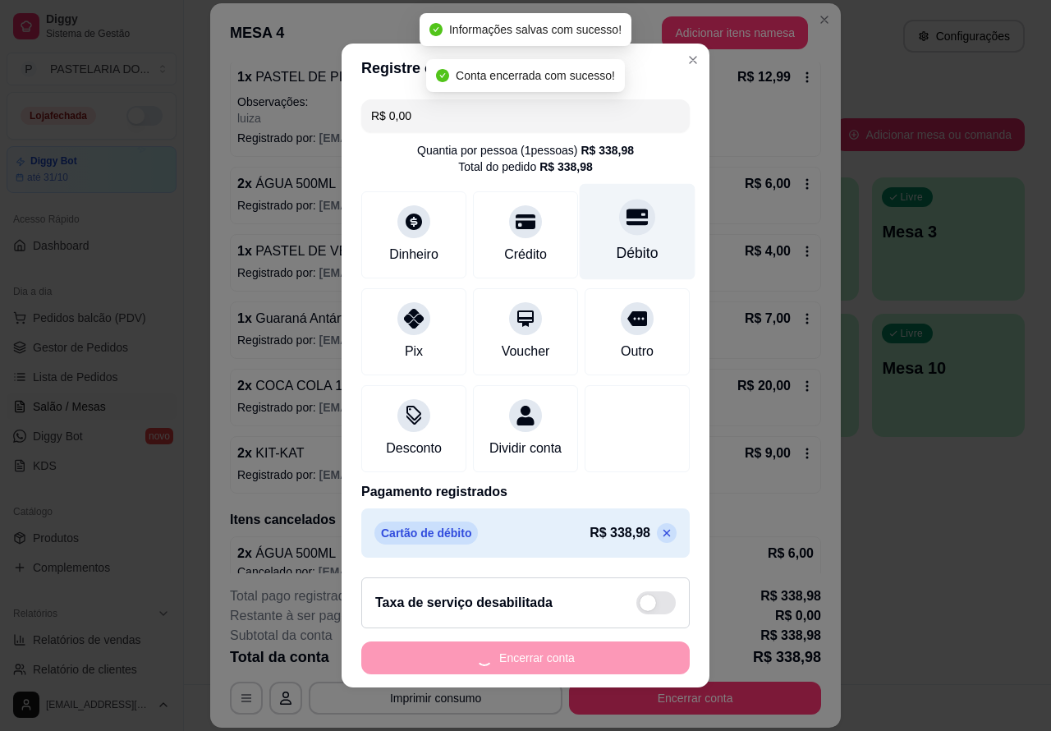
scroll to position [0, 0]
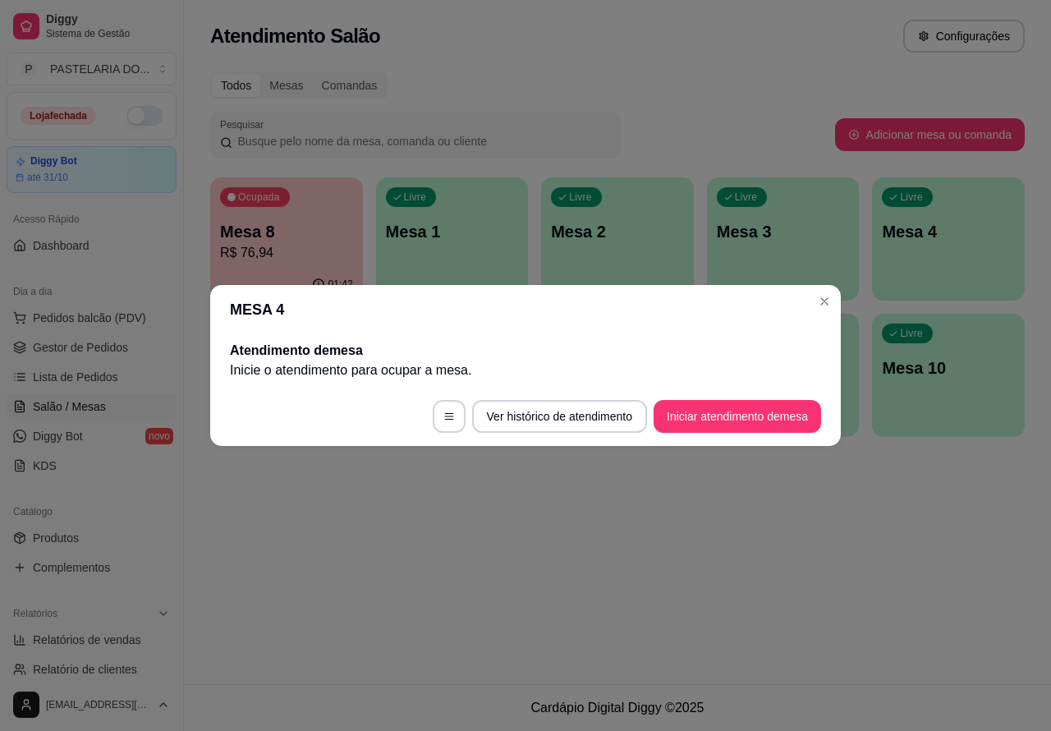
click at [863, 576] on div "Atendimento Salão Configurações Todos Mesas Comandas Pesquisar Adicionar mesa o…" at bounding box center [617, 342] width 867 height 684
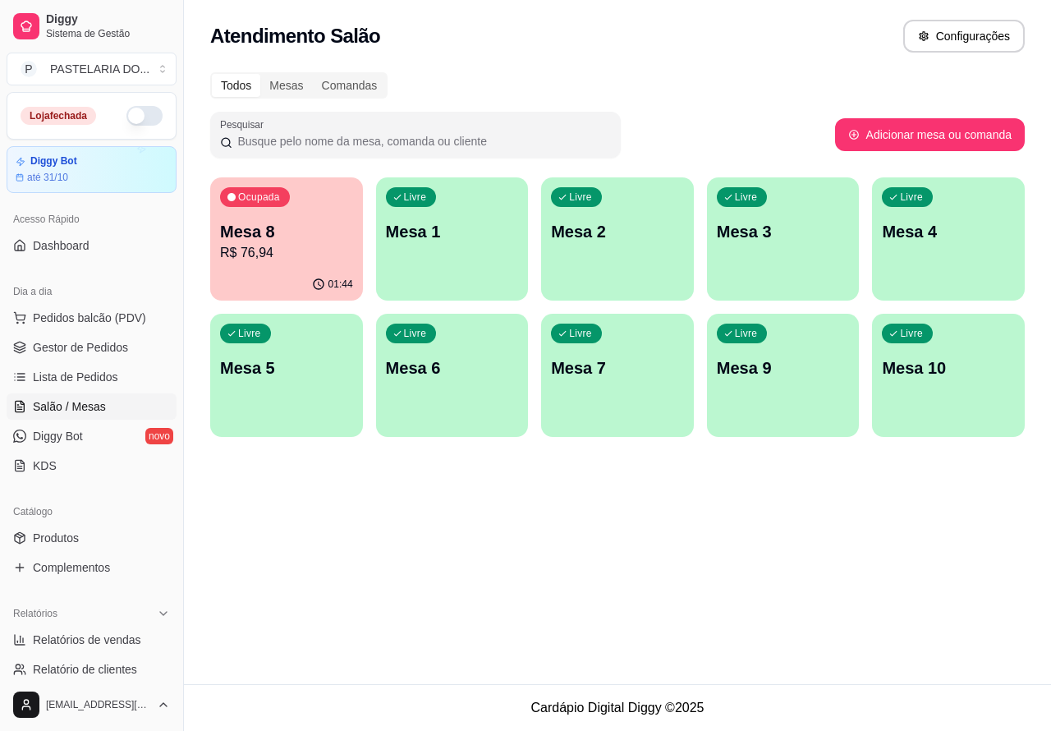
click at [469, 551] on div "Atendimento Salão Configurações Todos Mesas Comandas Pesquisar Adicionar mesa o…" at bounding box center [617, 342] width 867 height 684
click at [255, 220] on p "Mesa 8" at bounding box center [286, 231] width 133 height 23
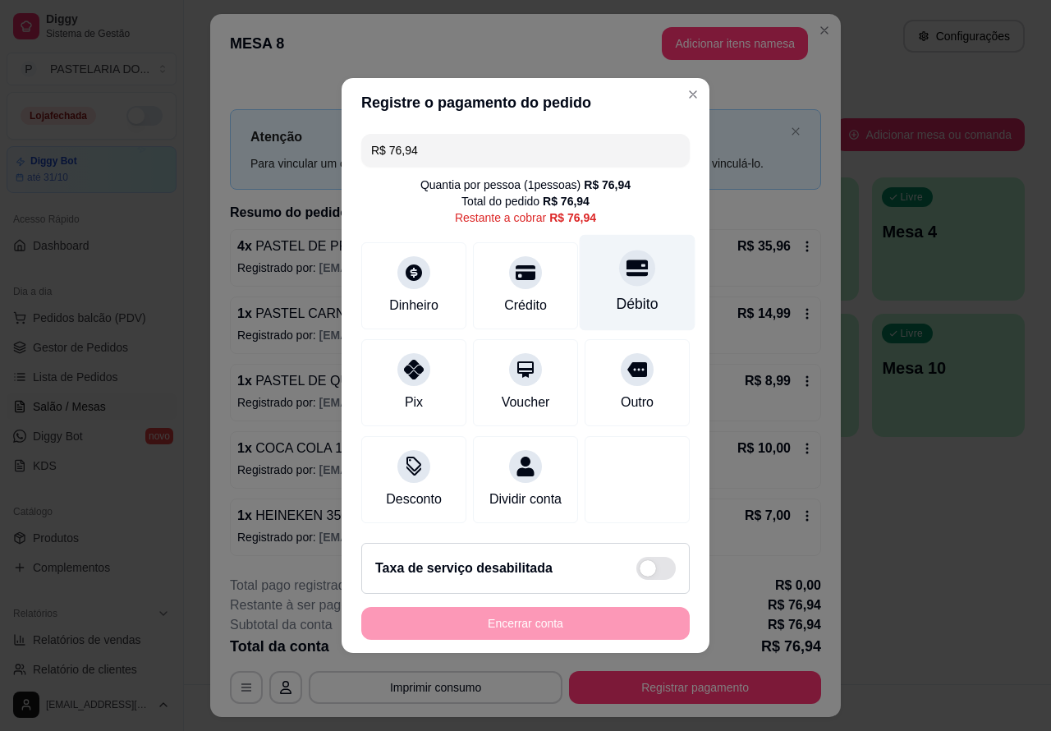
click at [627, 260] on icon at bounding box center [637, 268] width 21 height 16
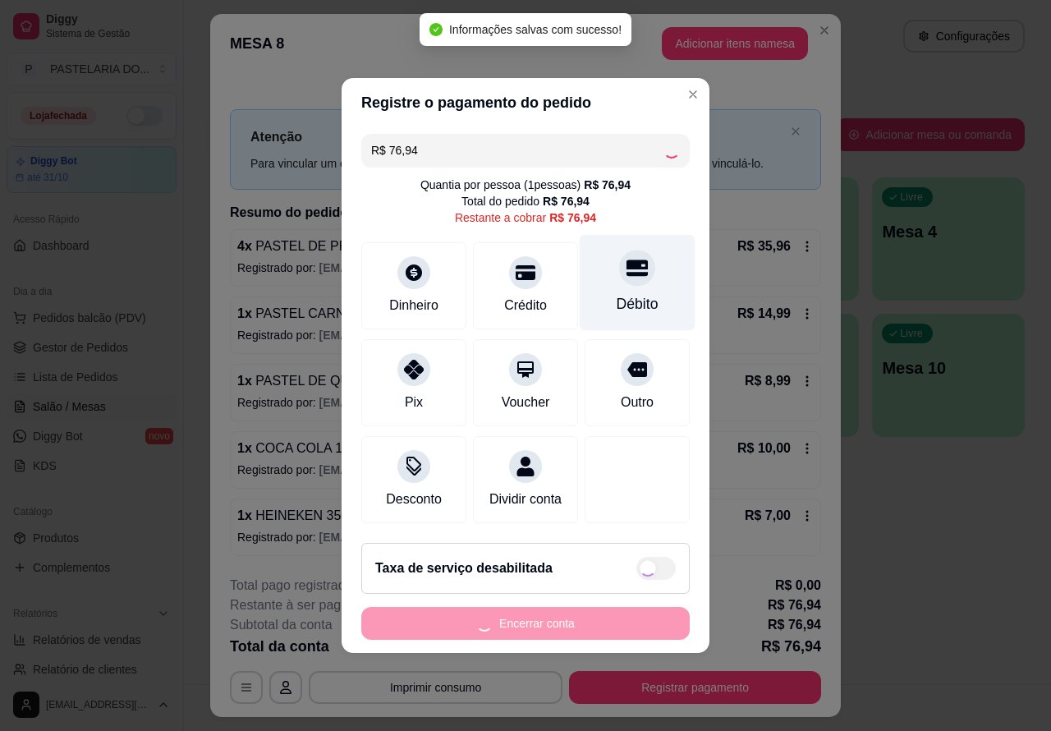
type input "R$ 0,00"
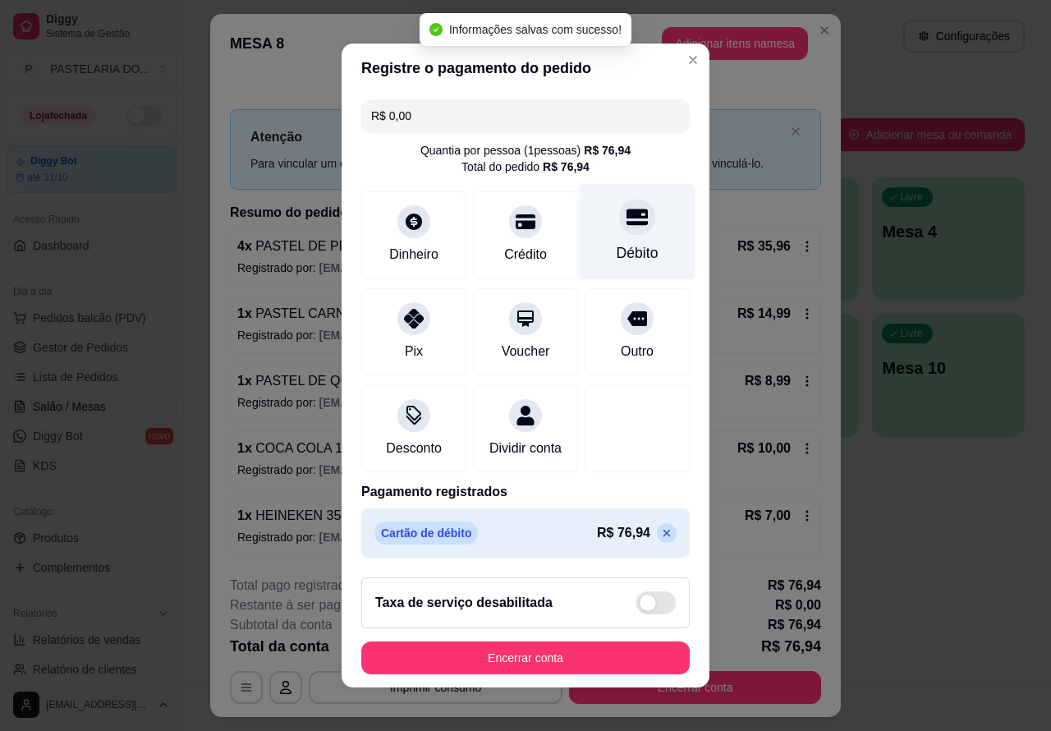
click at [599, 668] on button "Encerrar conta" at bounding box center [525, 657] width 328 height 33
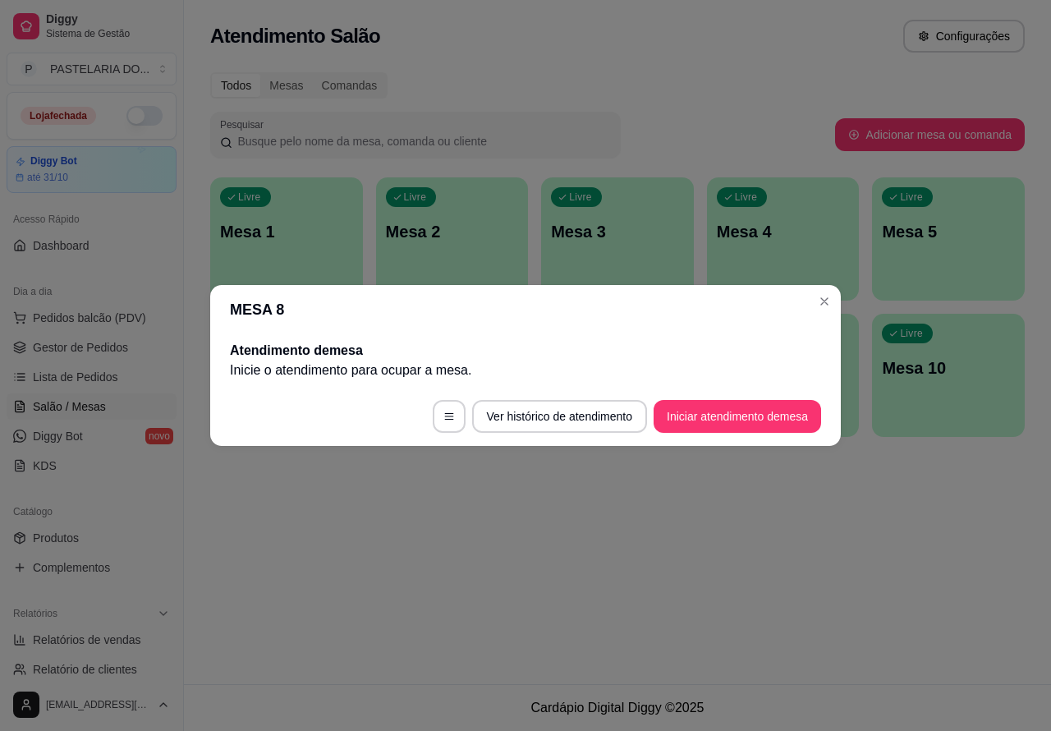
click at [477, 561] on div "Atendimento Salão Configurações Todos Mesas Comandas Pesquisar Adicionar mesa o…" at bounding box center [617, 342] width 867 height 684
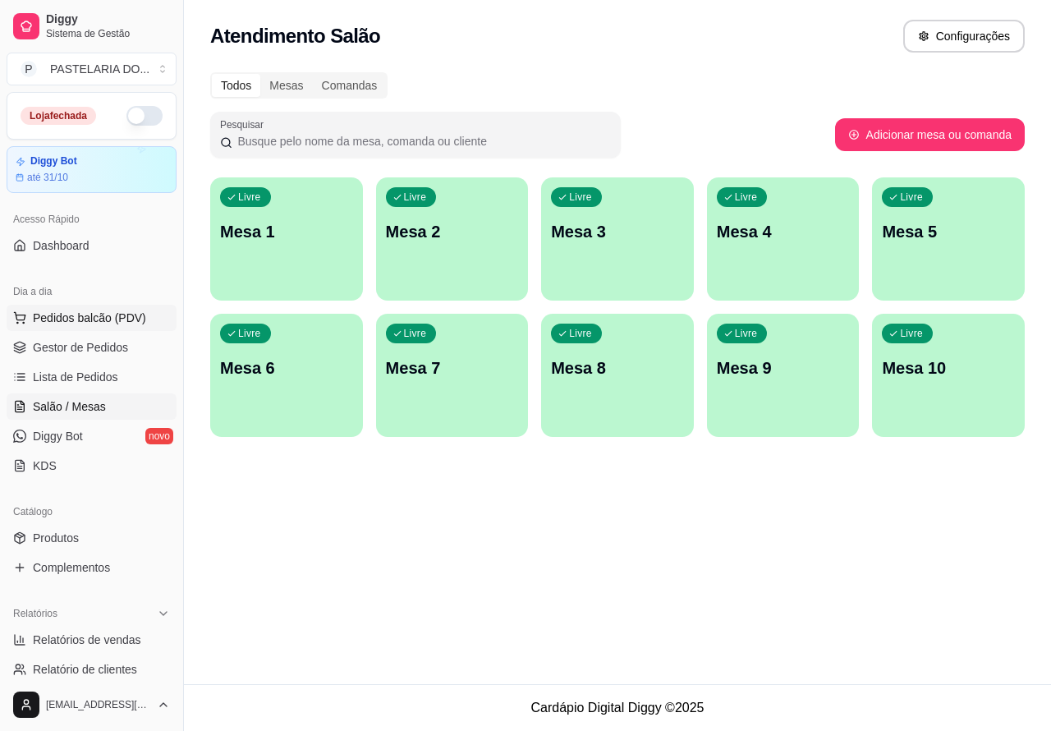
click at [87, 316] on span "Pedidos balcão (PDV)" at bounding box center [89, 318] width 113 height 16
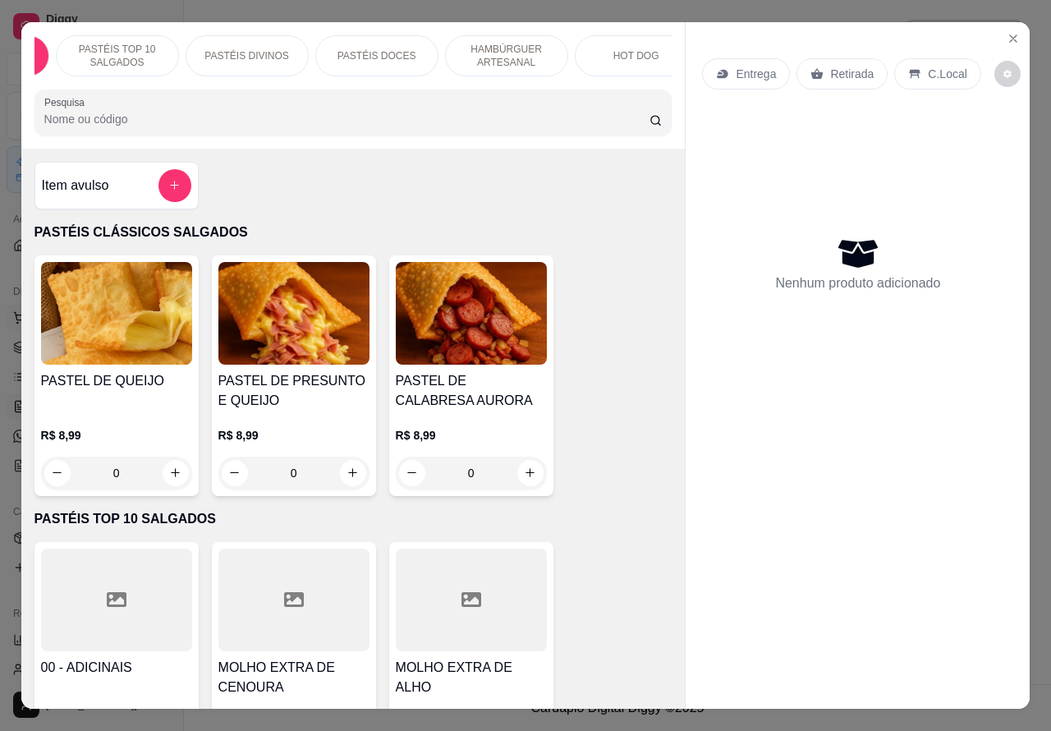
scroll to position [0, 115]
click at [830, 74] on p "Retirada" at bounding box center [852, 74] width 44 height 16
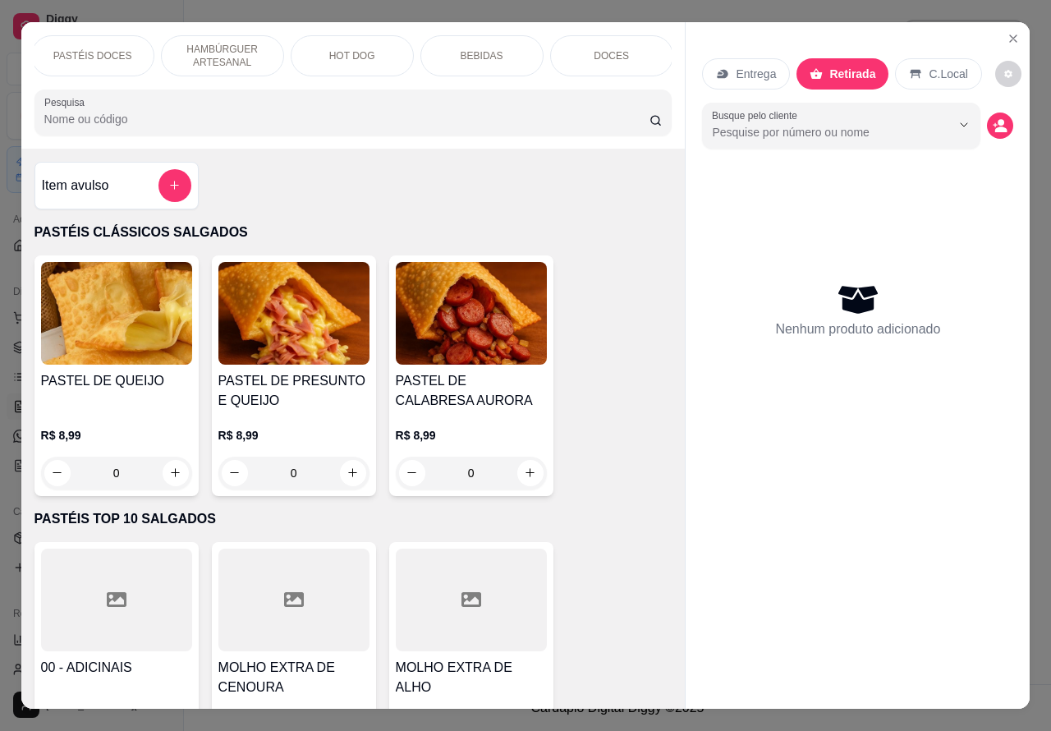
scroll to position [0, 394]
click at [489, 49] on p "BEBIDAS" at bounding box center [481, 55] width 43 height 13
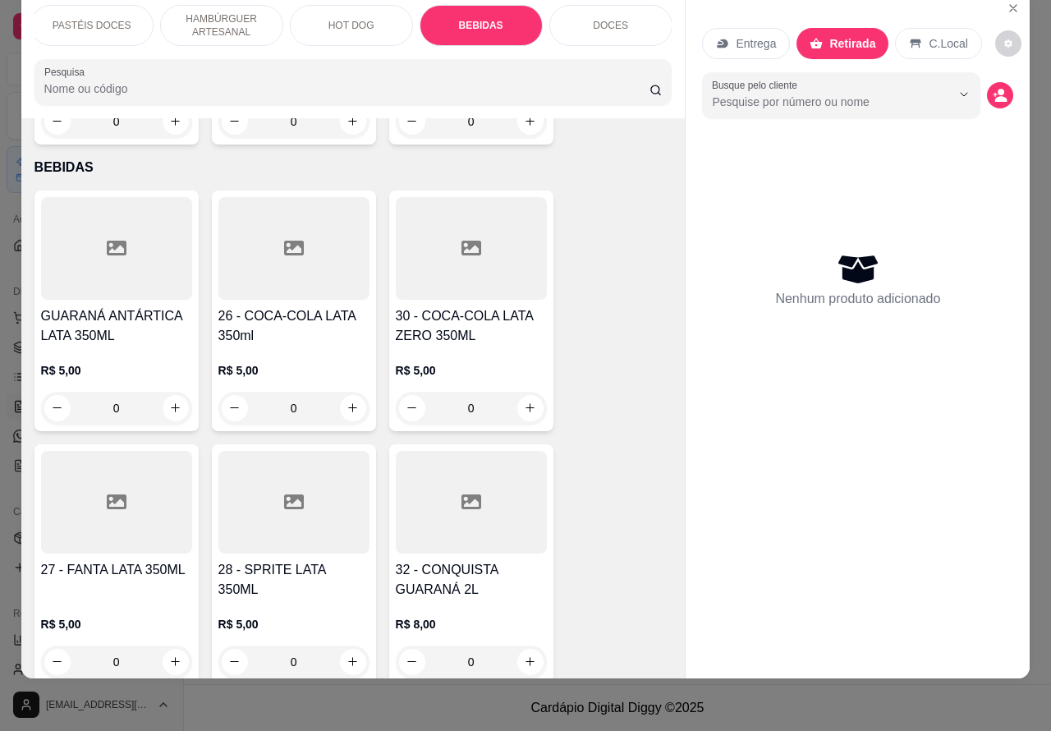
click at [348, 403] on icon "increase-product-quantity" at bounding box center [352, 407] width 9 height 9
type input "1"
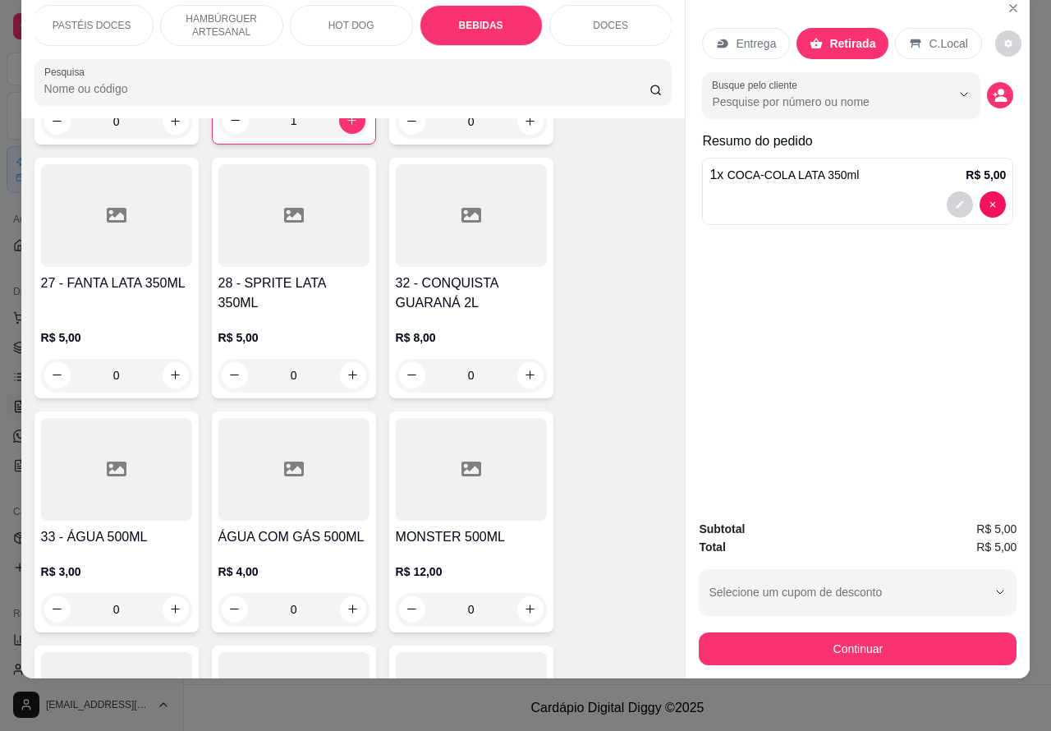
scroll to position [4591, 0]
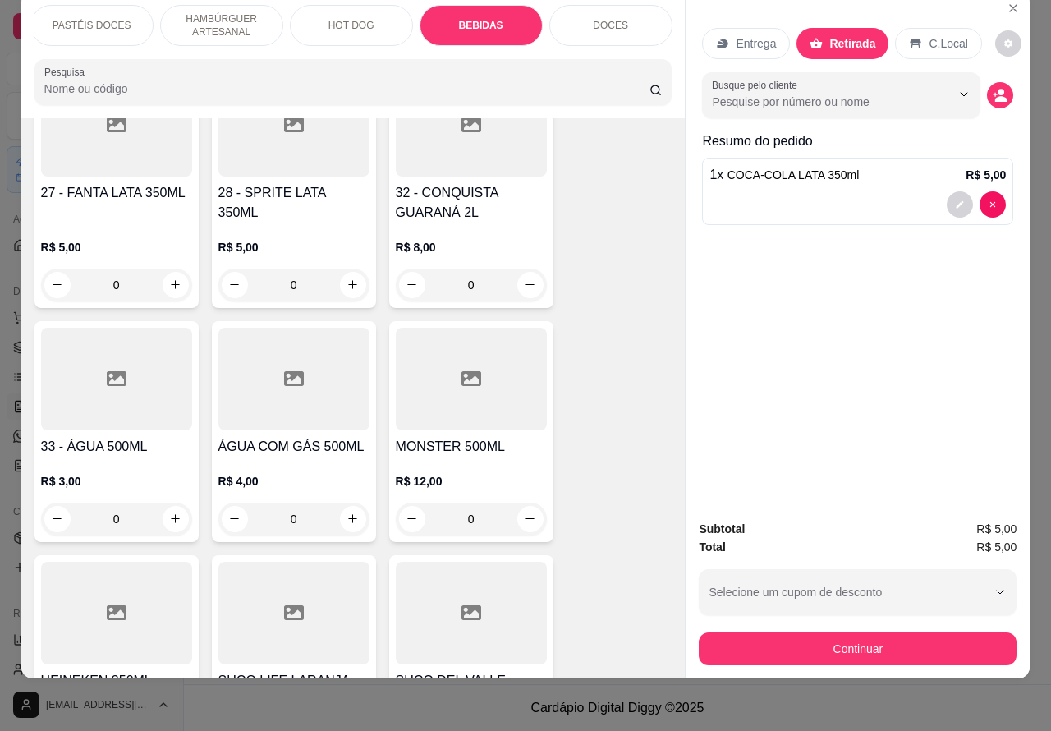
click at [348, 514] on icon "increase-product-quantity" at bounding box center [352, 518] width 9 height 9
type input "1"
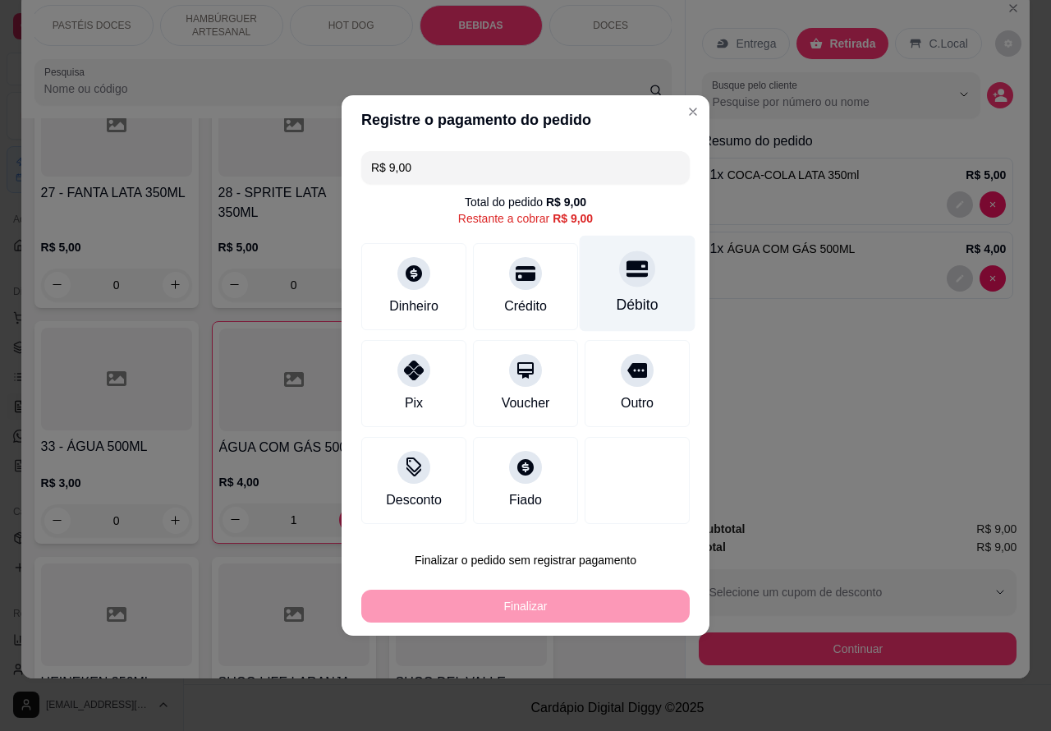
click at [627, 277] on icon at bounding box center [637, 269] width 21 height 16
type input "R$ 0,00"
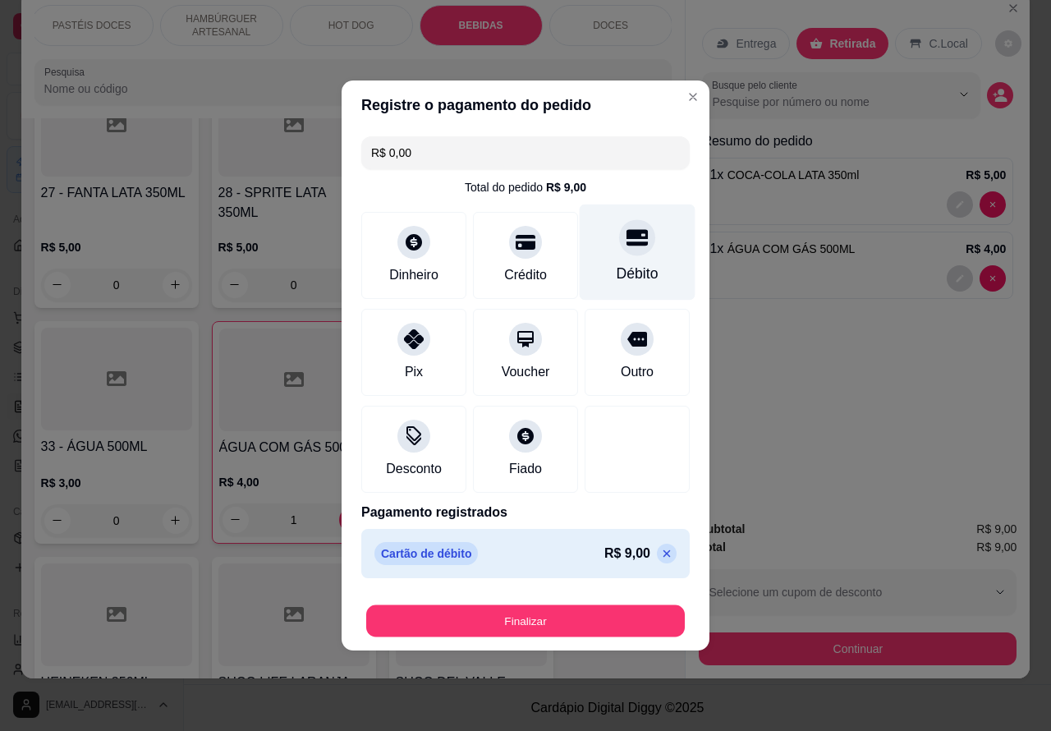
click at [543, 618] on button "Finalizar" at bounding box center [525, 621] width 319 height 32
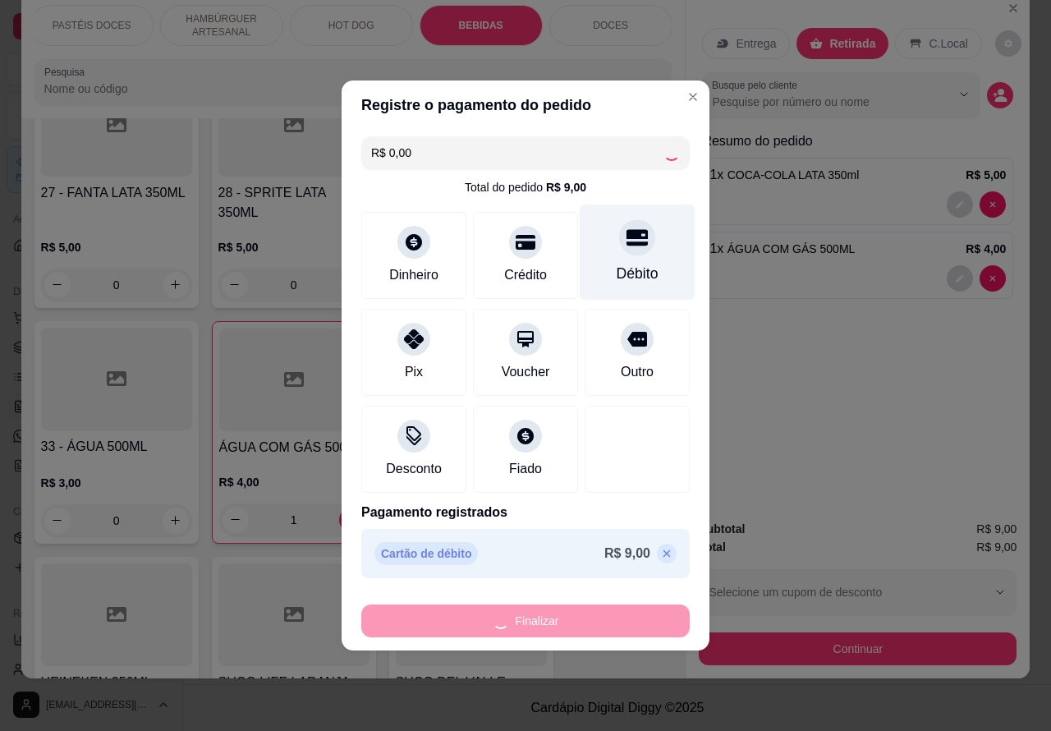
type input "0"
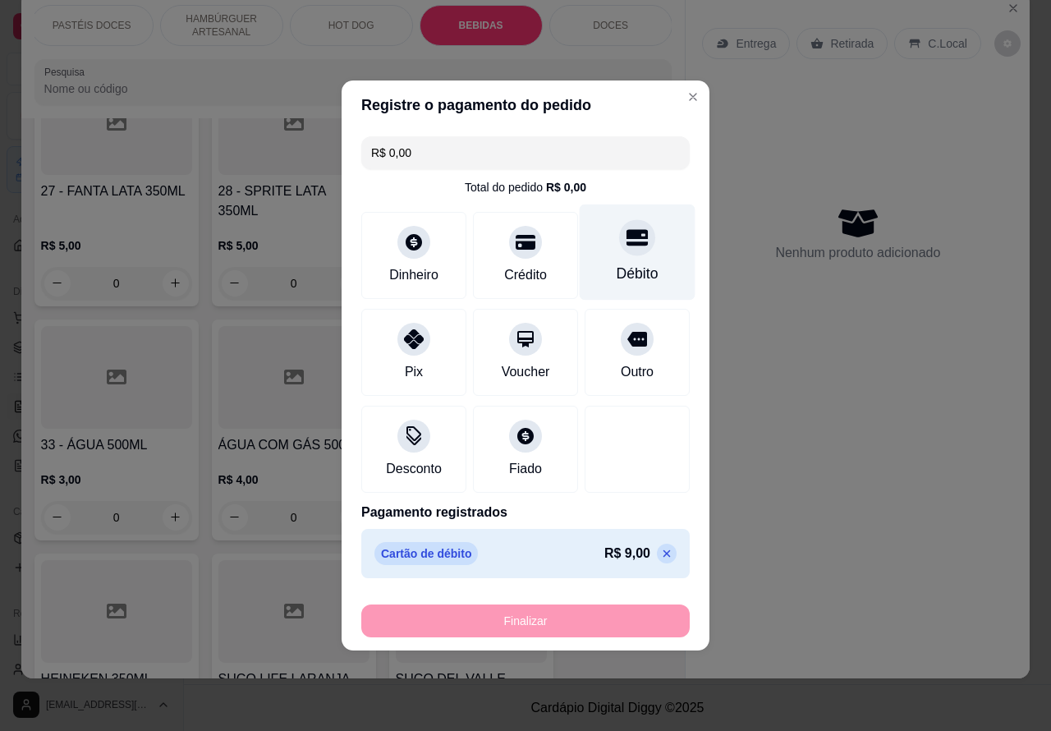
type input "-R$ 9,00"
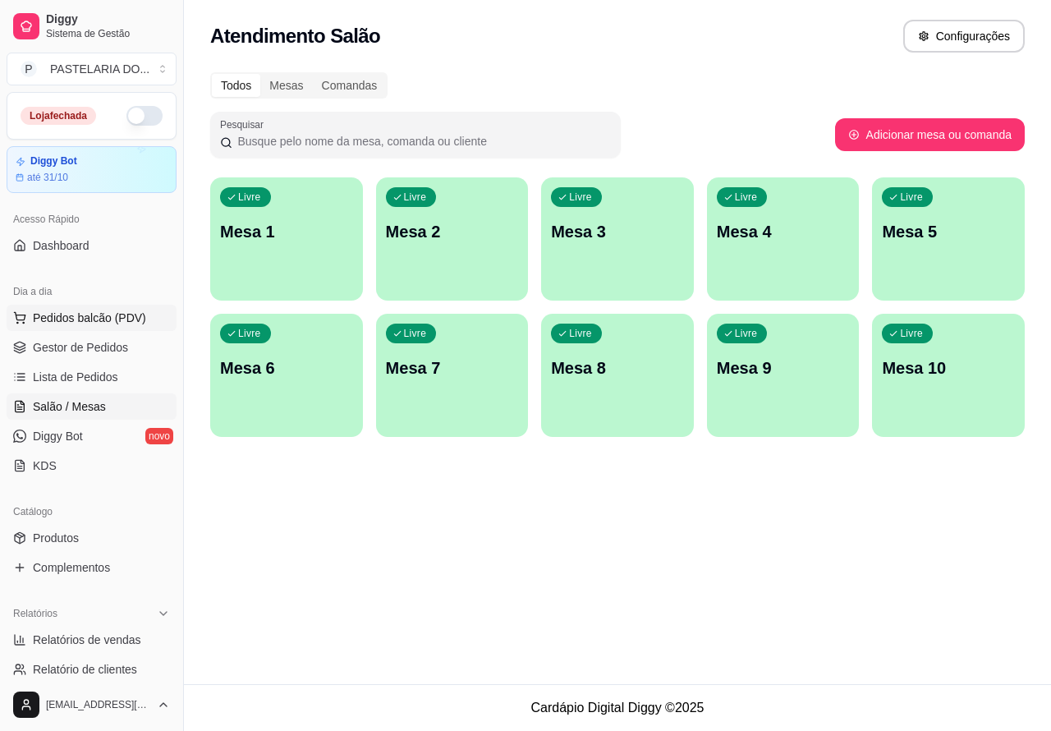
click at [92, 314] on span "Pedidos balcão (PDV)" at bounding box center [89, 318] width 113 height 16
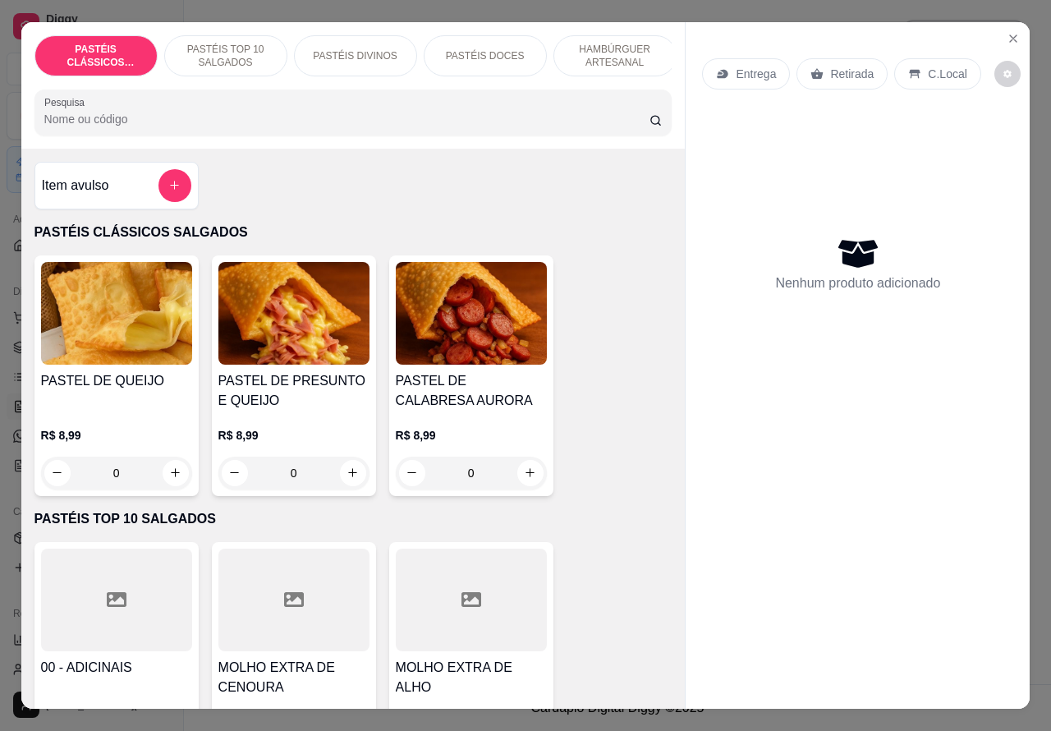
click at [836, 66] on p "Retirada" at bounding box center [852, 74] width 44 height 16
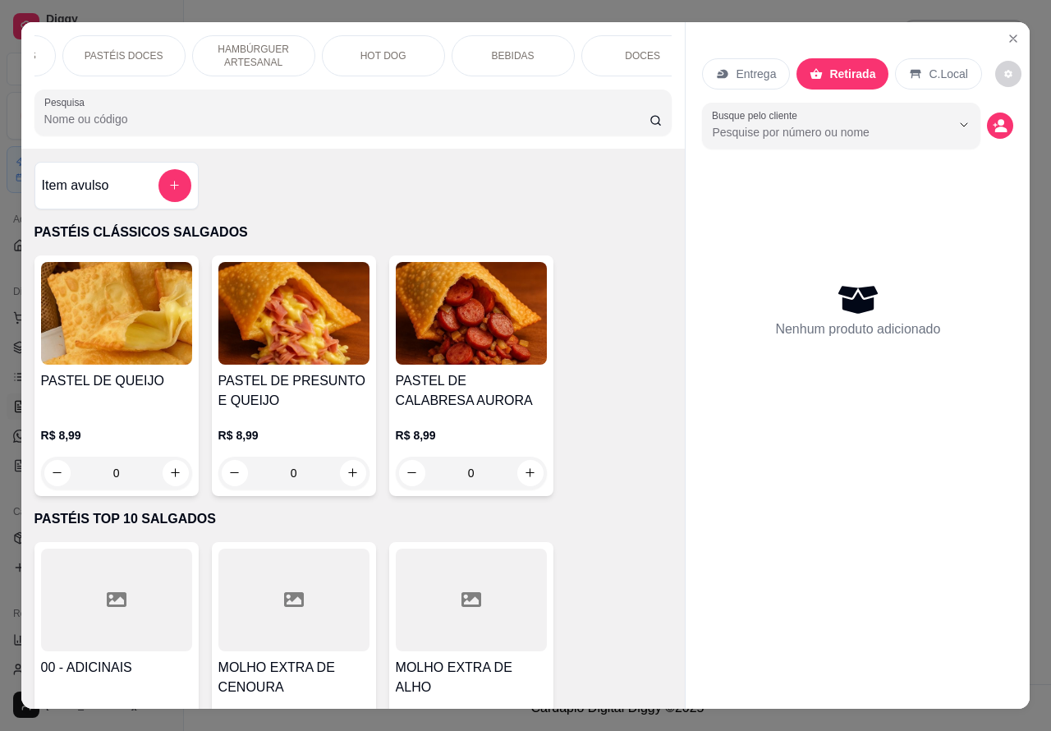
scroll to position [0, 363]
click at [515, 49] on p "BEBIDAS" at bounding box center [511, 55] width 43 height 13
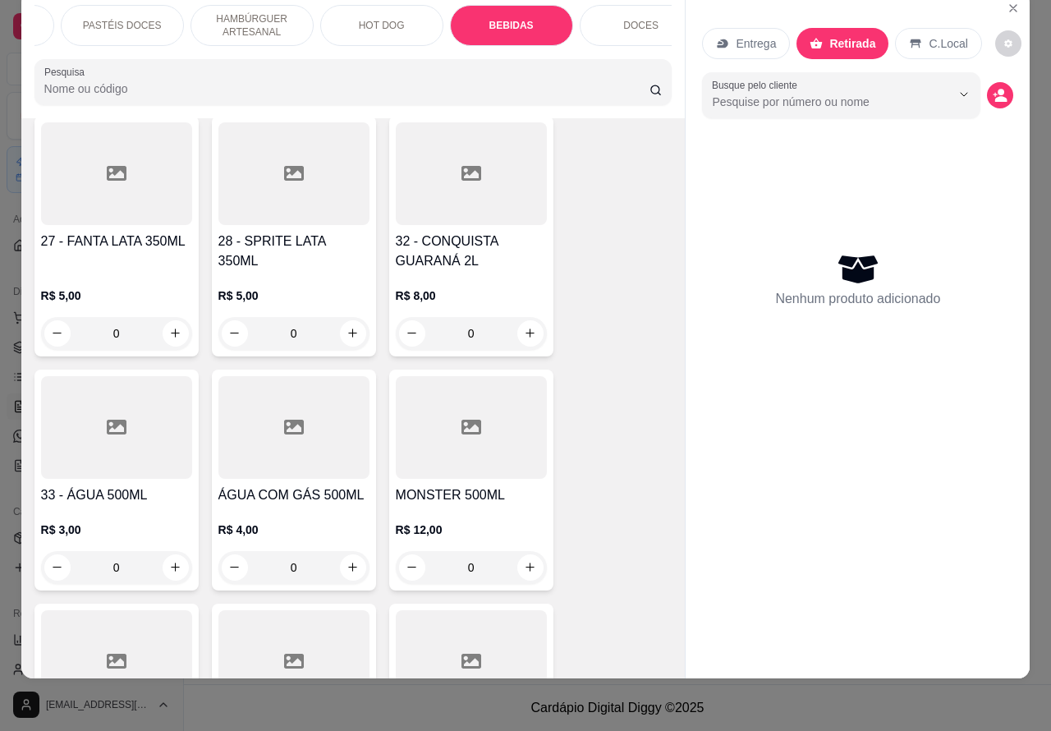
scroll to position [4556, 0]
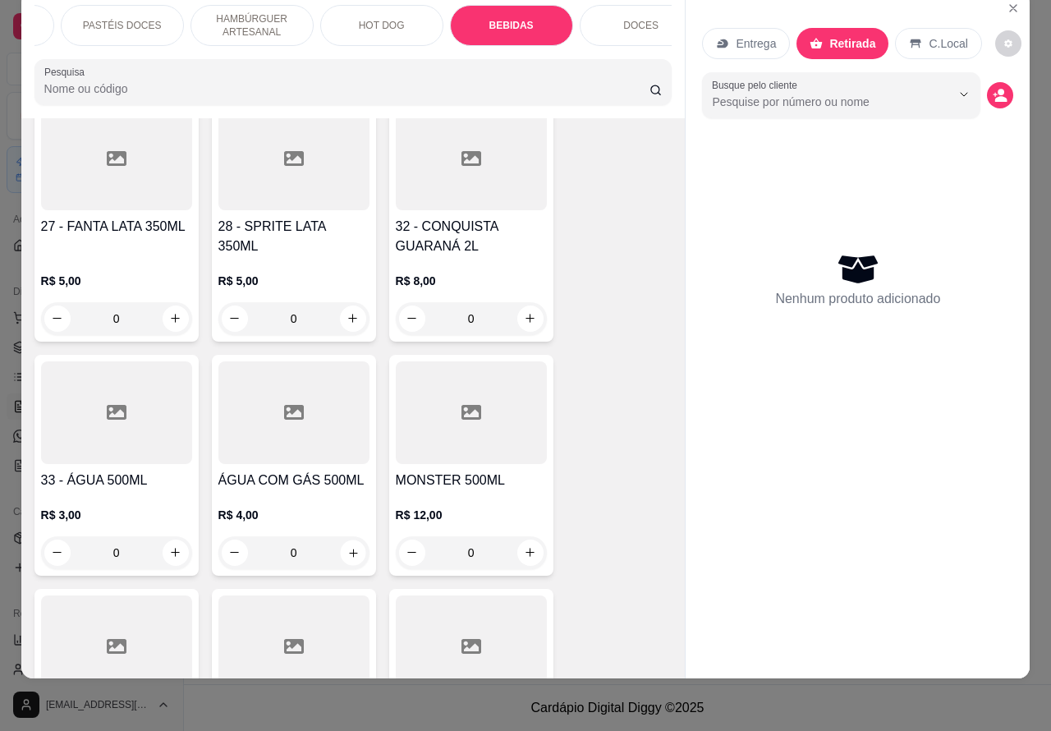
click at [347, 546] on icon "increase-product-quantity" at bounding box center [353, 552] width 12 height 12
type input "1"
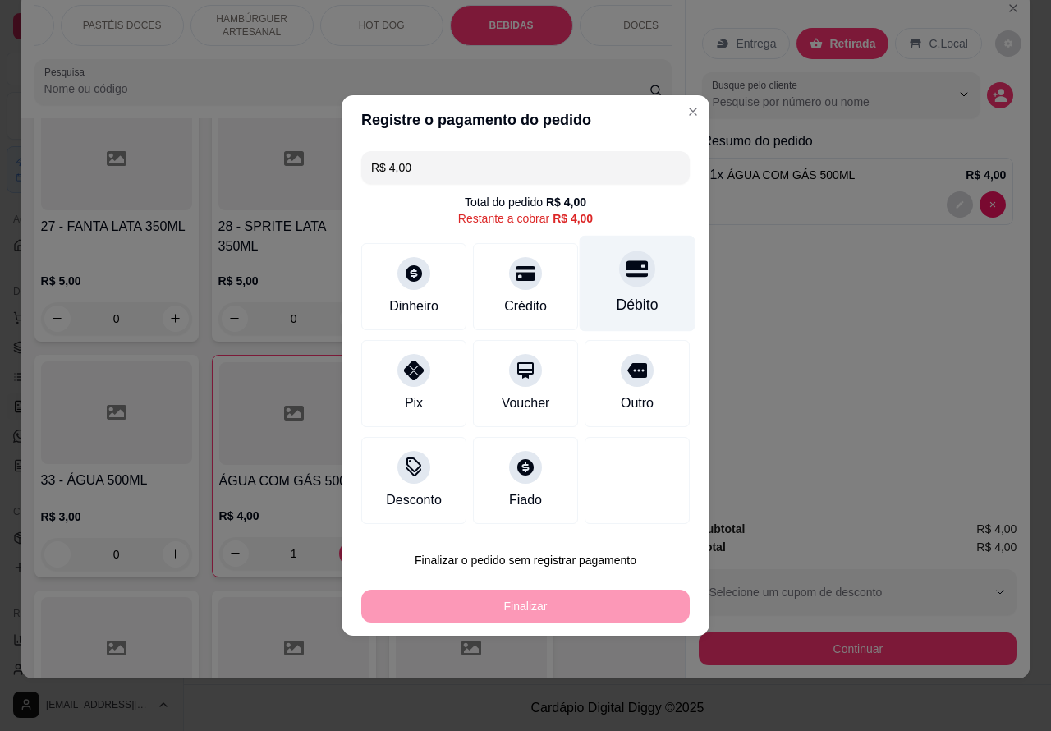
click at [628, 271] on icon at bounding box center [637, 269] width 21 height 16
type input "R$ 0,00"
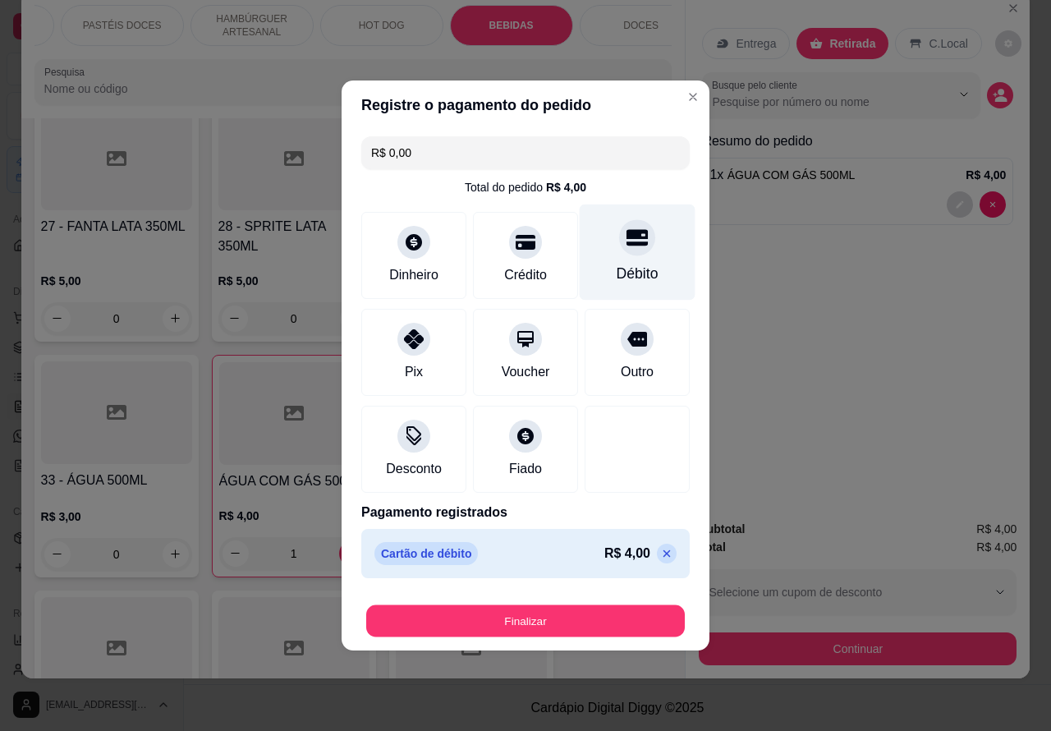
click at [528, 631] on button "Finalizar" at bounding box center [525, 621] width 319 height 32
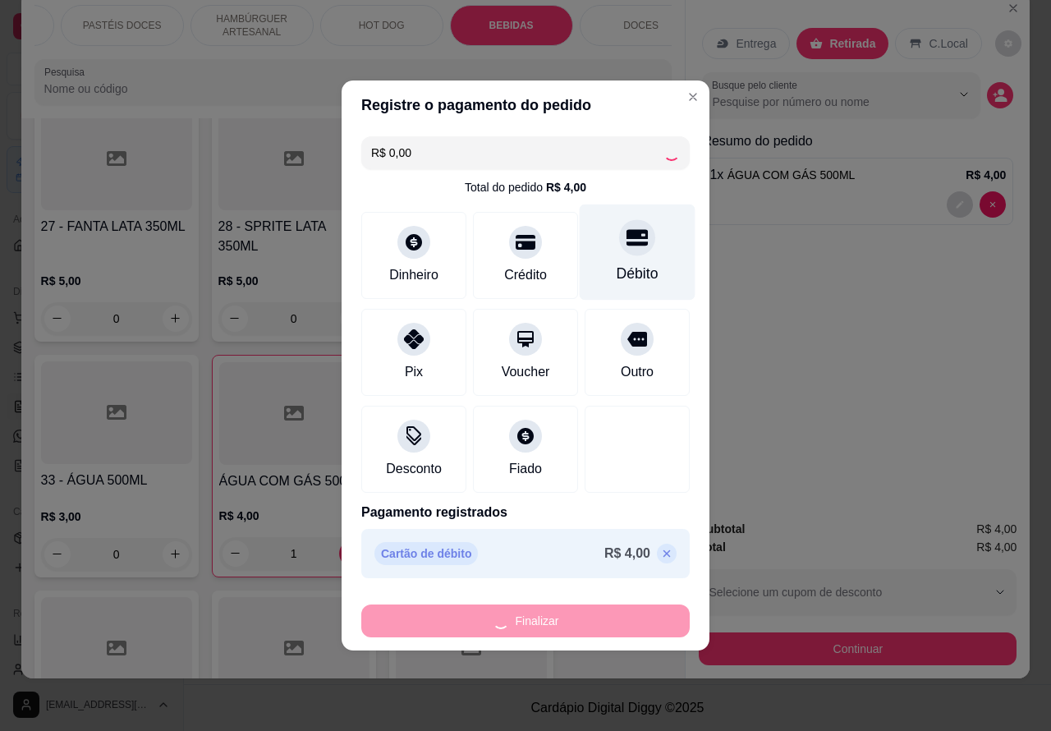
type input "0"
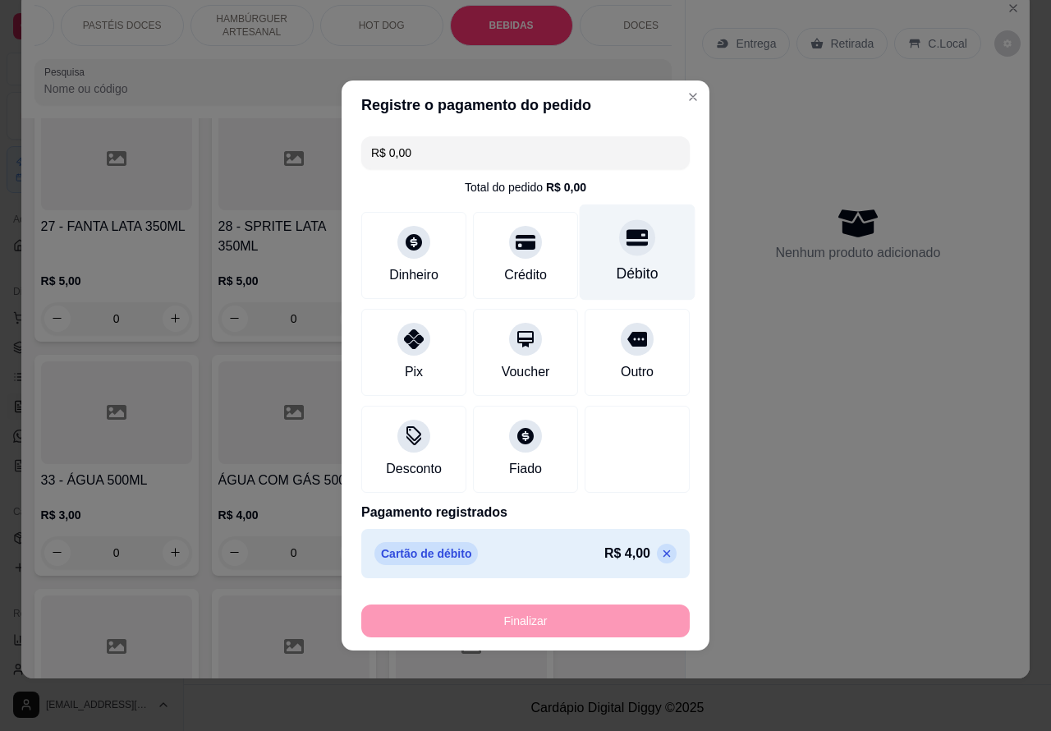
type input "-R$ 4,00"
